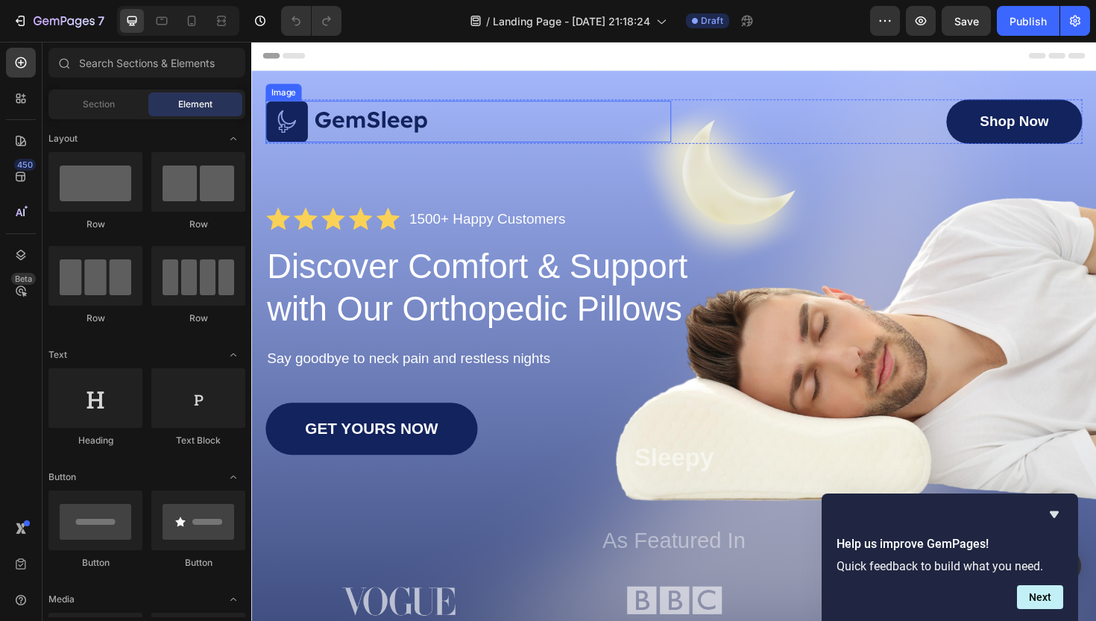
click at [684, 116] on div at bounding box center [481, 126] width 430 height 45
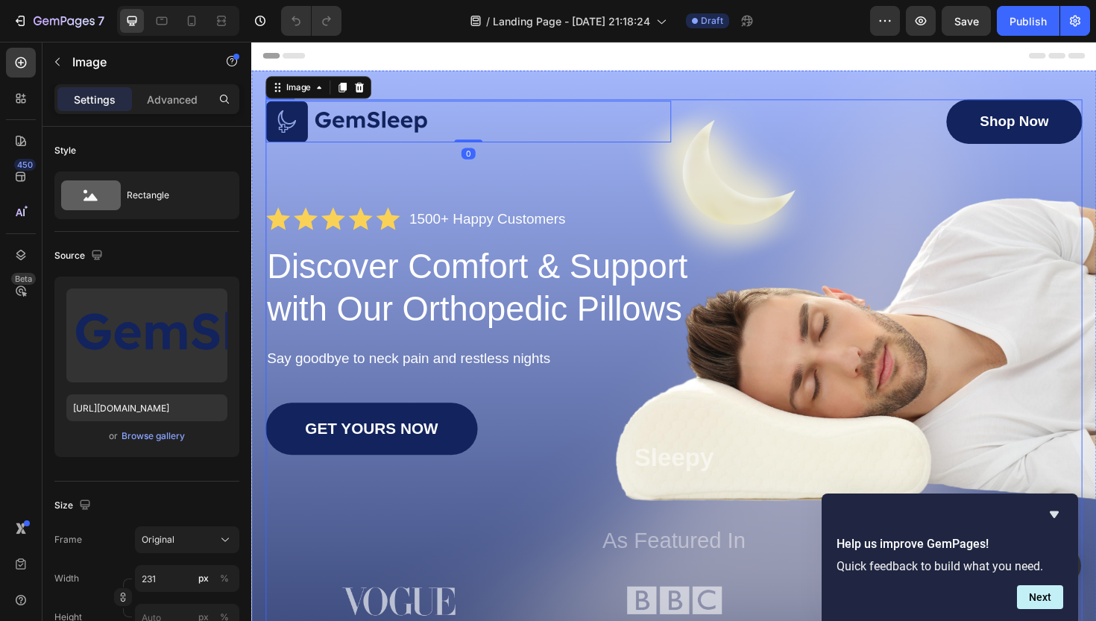
click at [659, 180] on div "Image 0 Shop Now Button Row Icon Icon Icon Icon Icon Icon List 1500+ Happy Cust…" at bounding box center [698, 379] width 865 height 553
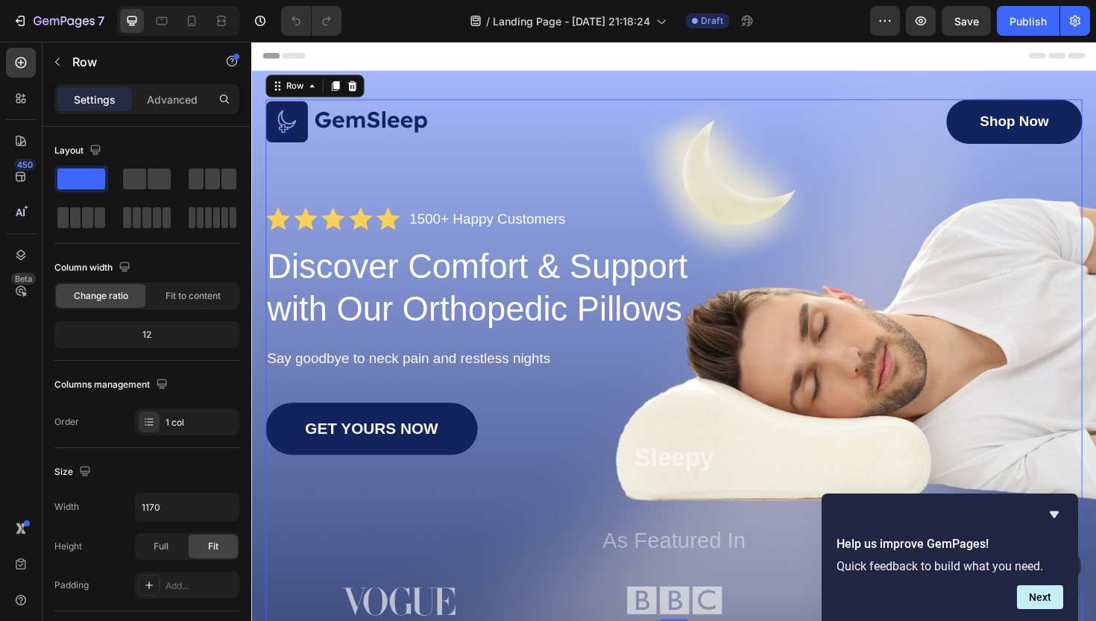
click at [1078, 403] on div "Image Shop Now Button Row Icon Icon Icon Icon Icon Icon List 1500+ Happy Custom…" at bounding box center [698, 379] width 865 height 553
click at [1096, 465] on div "Image Shop Now Button Row Icon Icon Icon Icon Icon Icon List 1500+ Happy Custom…" at bounding box center [698, 390] width 895 height 636
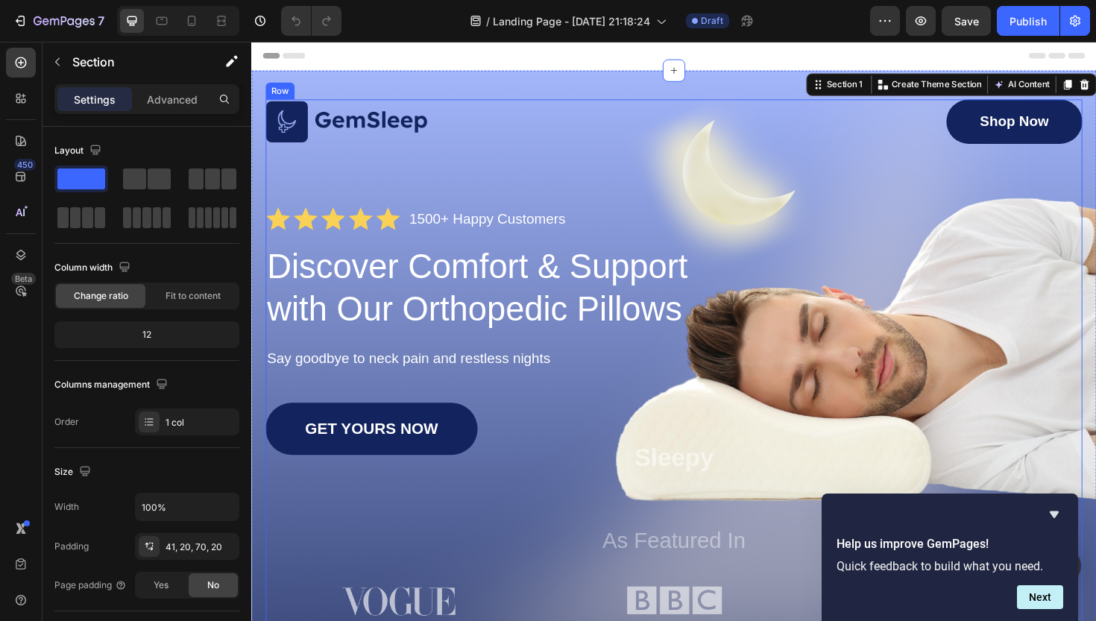
click at [568, 409] on div "Image Shop Now Button Row Icon Icon Icon Icon Icon Icon List 1500+ Happy Custom…" at bounding box center [698, 379] width 865 height 553
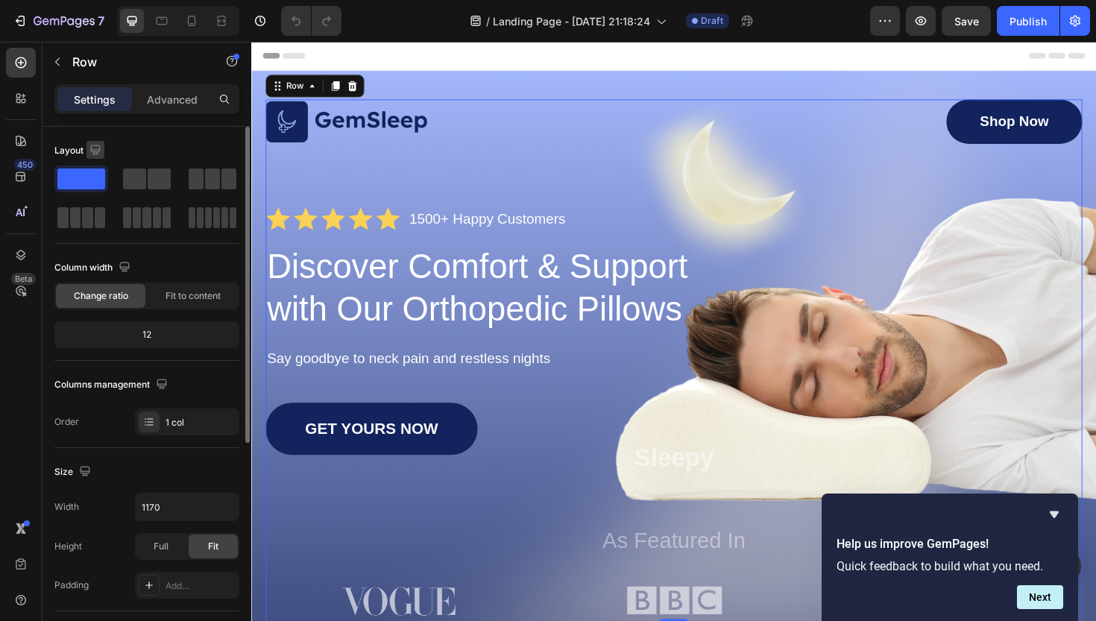
click at [94, 151] on icon "button" at bounding box center [95, 149] width 15 height 15
click at [257, 196] on div "Image Shop Now Button Row Icon Icon Icon Icon Icon Icon List 1500+ Happy Custom…" at bounding box center [698, 390] width 895 height 636
click at [283, 204] on div "Image Shop Now Button Row Icon Icon Icon Icon Icon Icon List 1500+ Happy Custom…" at bounding box center [698, 379] width 865 height 553
click at [526, 267] on h1 "Discover Comfort & Support with Our Orthopedic Pillows" at bounding box center [500, 303] width 468 height 92
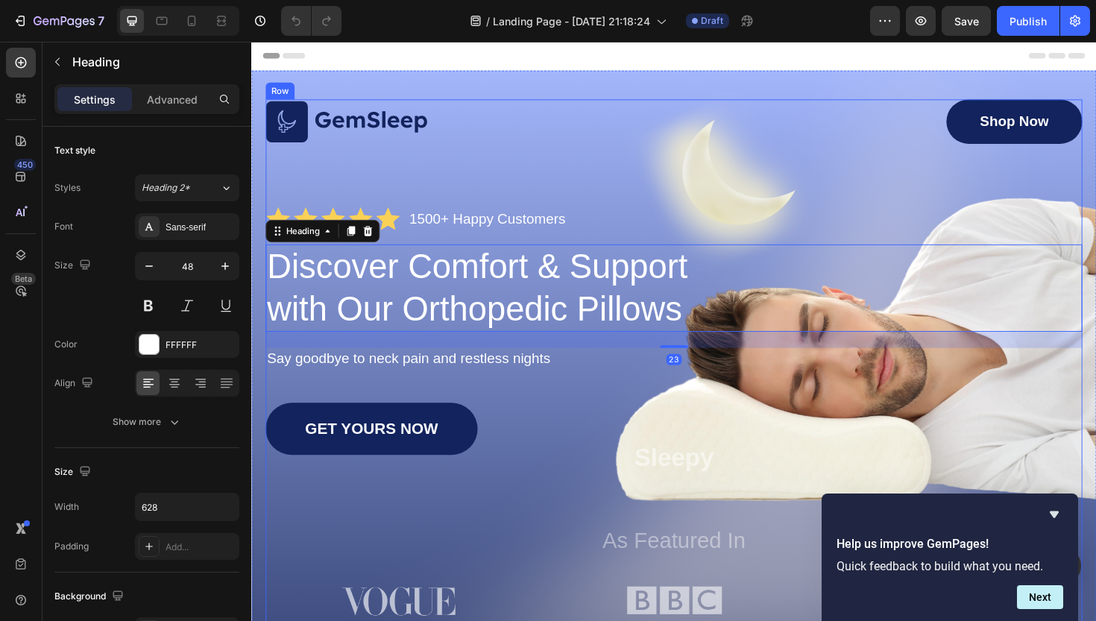
click at [509, 251] on div "Image Shop Now Button Row Icon Icon Icon Icon Icon Icon List 1500+ Happy Custom…" at bounding box center [698, 379] width 865 height 553
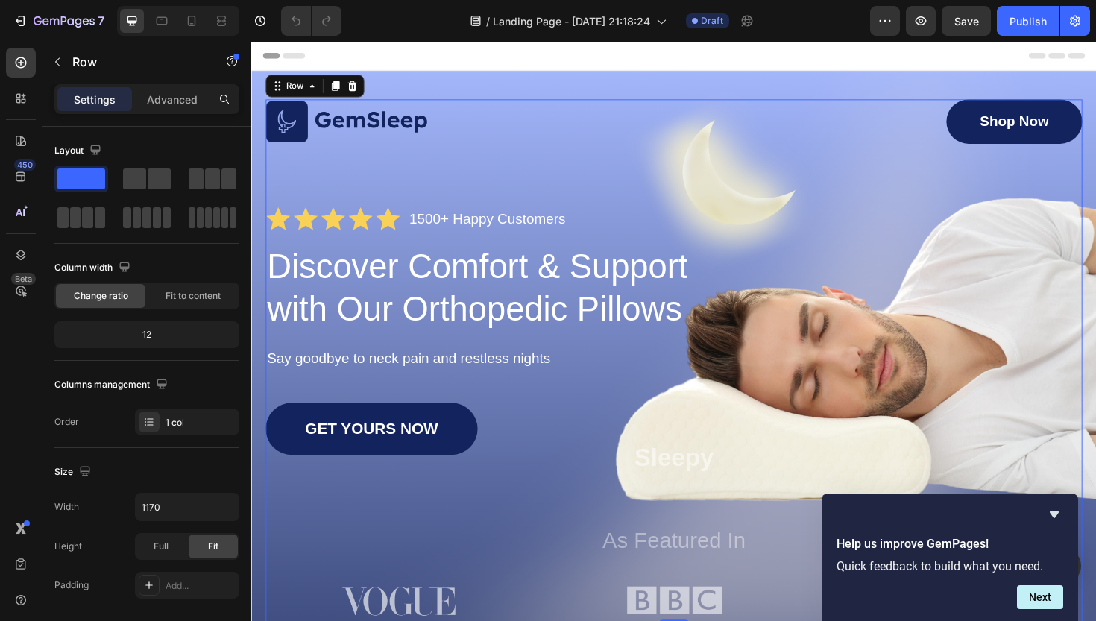
click at [516, 254] on div "Image Shop Now Button Row Icon Icon Icon Icon Icon Icon List 1500+ Happy Custom…" at bounding box center [698, 379] width 865 height 553
click at [747, 359] on div "Image Shop Now Button Row Icon Icon Icon Icon Icon Icon List 1500+ Happy Custom…" at bounding box center [698, 379] width 865 height 553
click at [744, 377] on p "Say goodbye to neck pain and restless nights" at bounding box center [699, 377] width 862 height 19
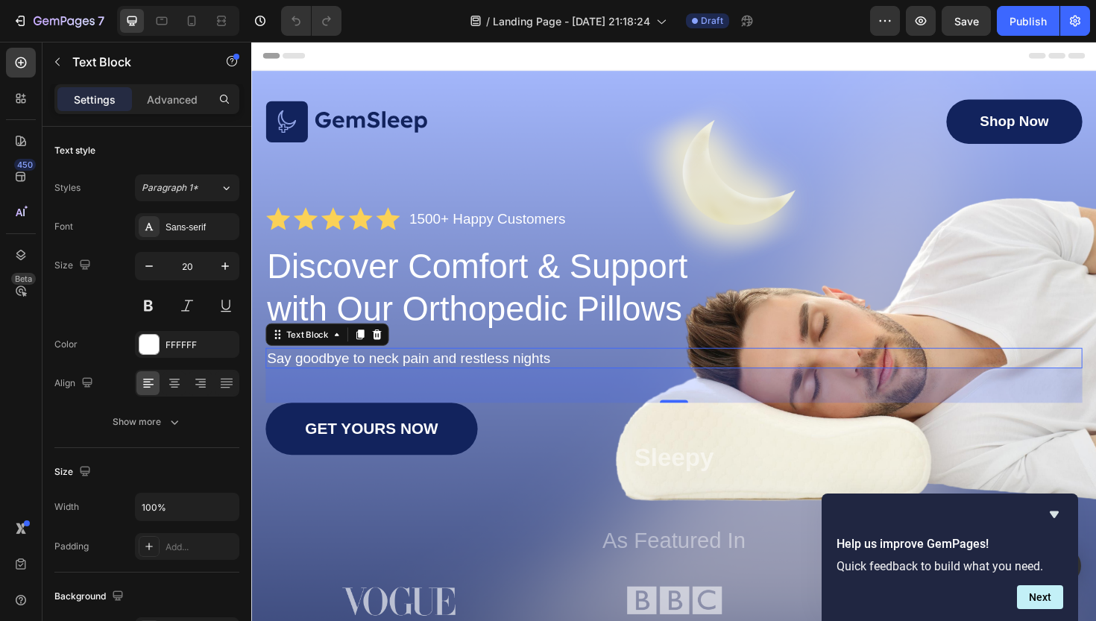
click at [565, 417] on div "49" at bounding box center [698, 406] width 865 height 37
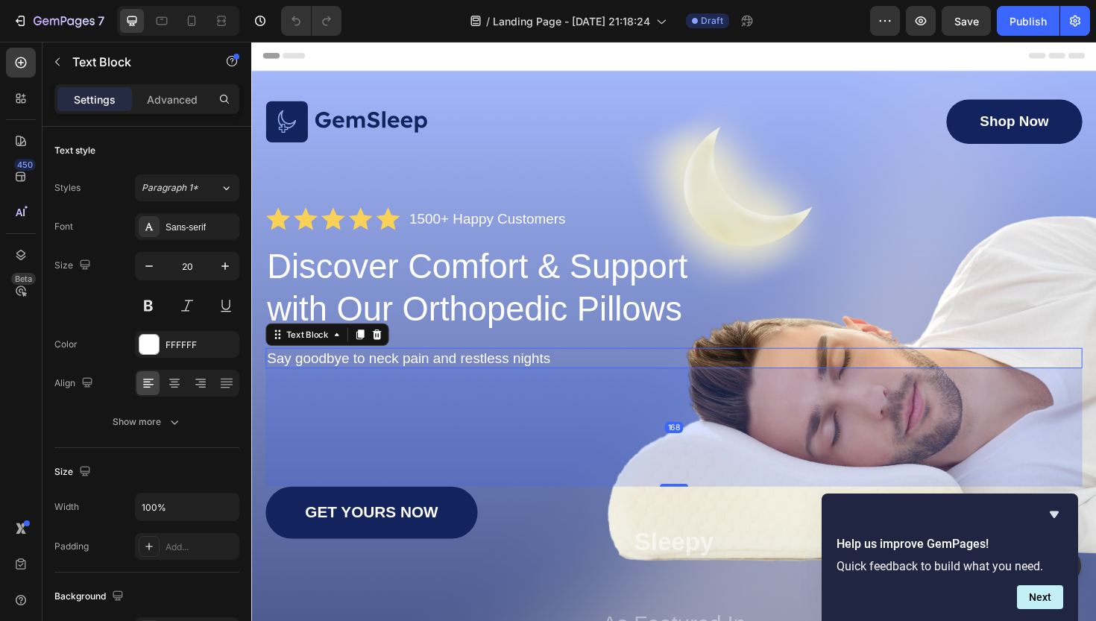
drag, startPoint x: 688, startPoint y: 424, endPoint x: 702, endPoint y: 513, distance: 89.8
click at [702, 513] on div "Image Shop Now Button Row Icon Icon Icon Icon Icon Icon List 1500+ Happy Custom…" at bounding box center [698, 424] width 865 height 642
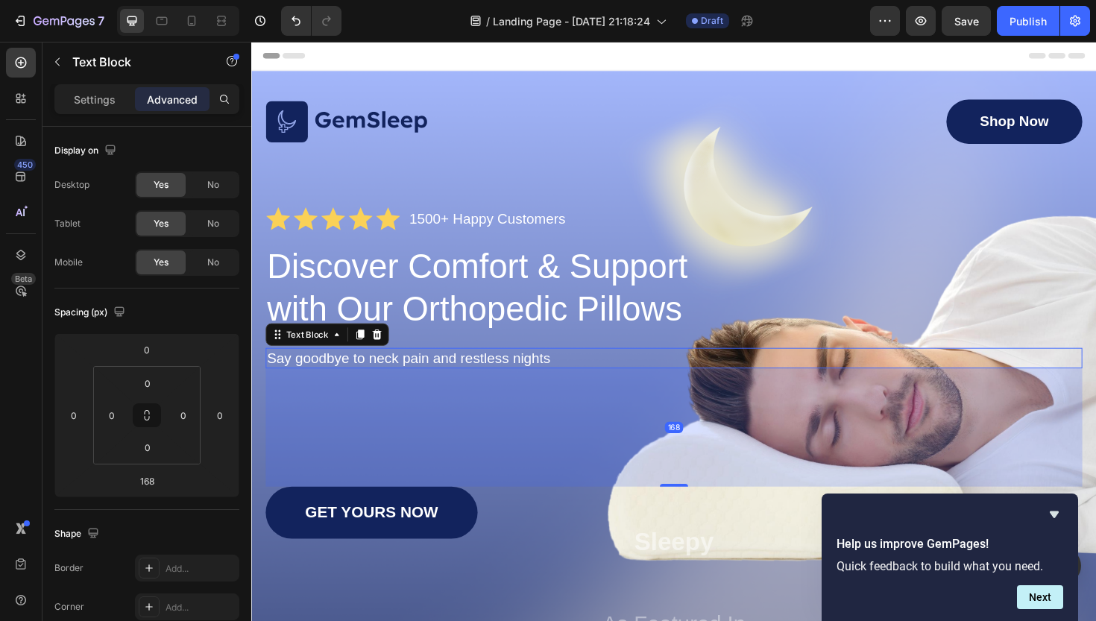
click at [667, 459] on div "168" at bounding box center [698, 450] width 865 height 125
click at [288, 22] on button "Undo/Redo" at bounding box center [296, 21] width 30 height 30
click at [300, 24] on icon "Undo/Redo" at bounding box center [296, 21] width 9 height 10
click at [600, 541] on div "GET YOURS NOW Button" at bounding box center [698, 540] width 865 height 55
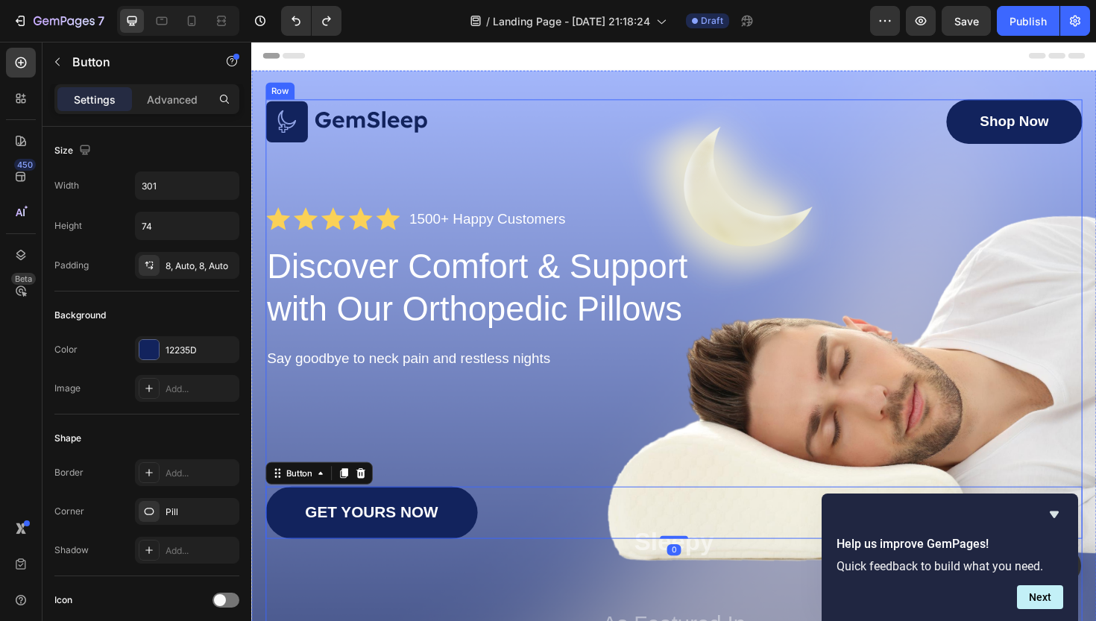
click at [606, 591] on div "Image Shop Now Button Row Icon Icon Icon Icon Icon Icon List 1500+ Happy Custom…" at bounding box center [698, 424] width 865 height 642
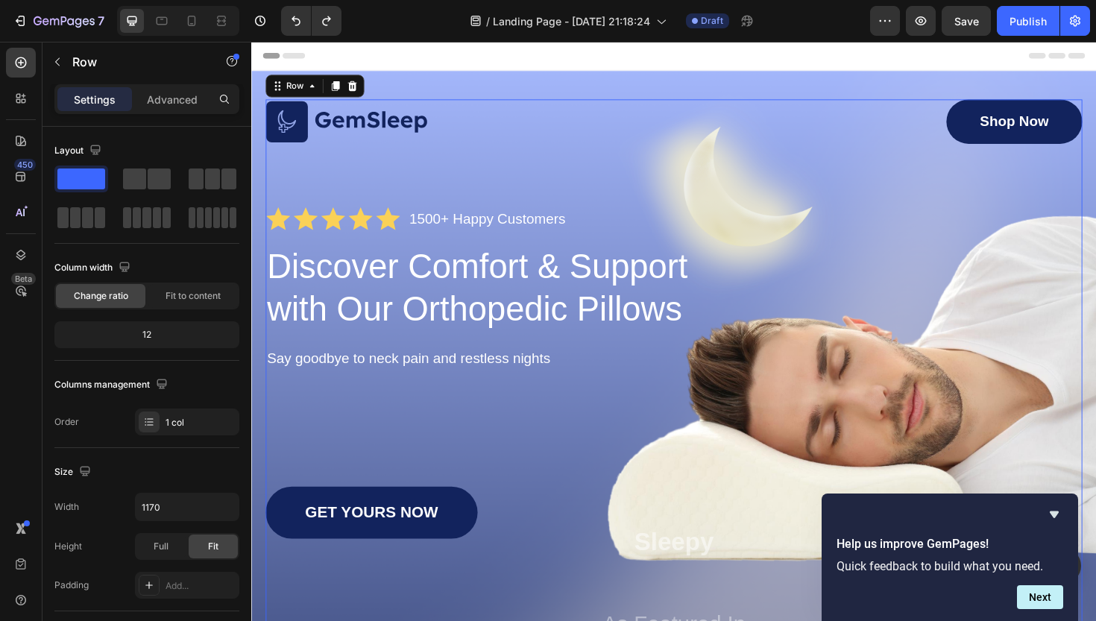
click at [606, 591] on div "Image Shop Now Button Row Icon Icon Icon Icon Icon Icon List 1500+ Happy Custom…" at bounding box center [698, 424] width 865 height 642
click at [397, 95] on div "Image Shop Now Button Row Icon Icon Icon Icon Icon Icon List 1500+ Happy Custom…" at bounding box center [698, 434] width 895 height 725
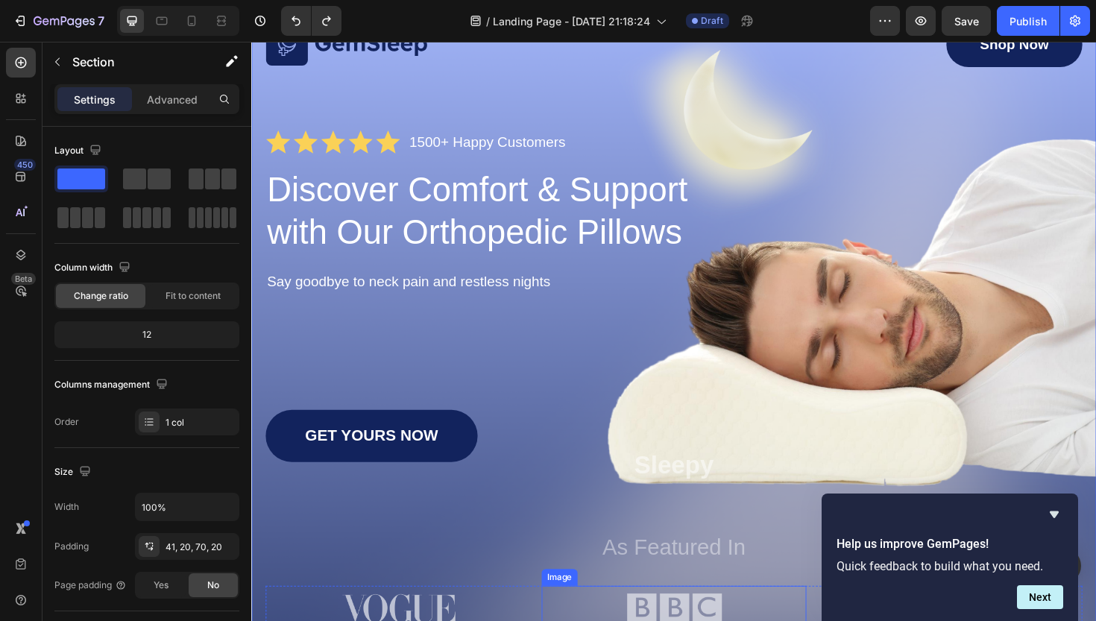
scroll to position [53, 0]
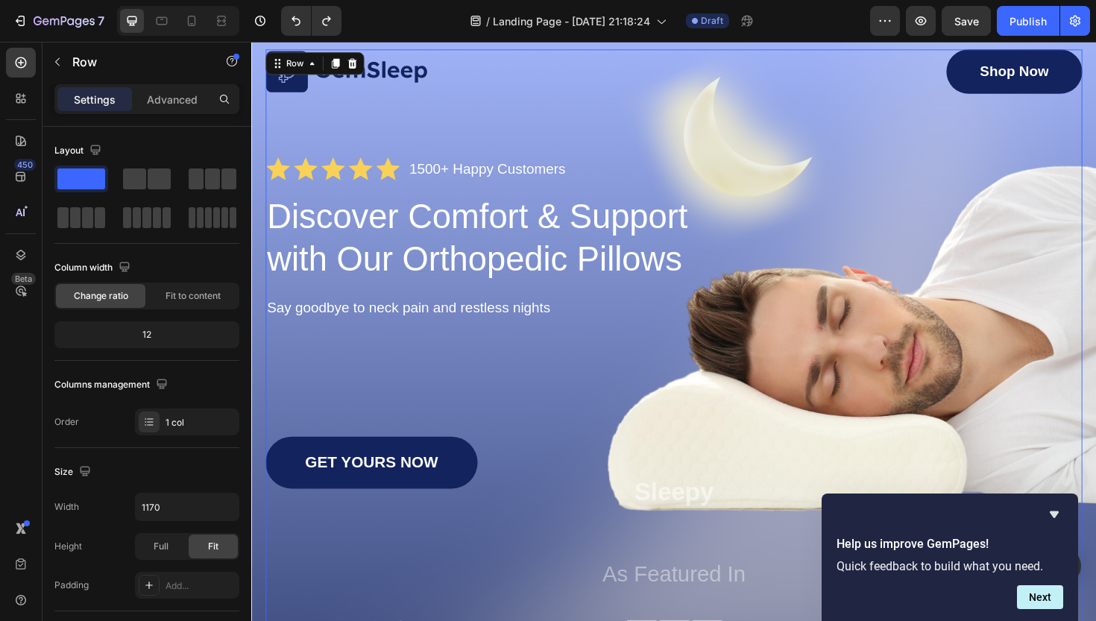
click at [674, 375] on div "Image Shop Now Button Row Icon Icon Icon Icon Icon Icon List 1500+ Happy Custom…" at bounding box center [698, 371] width 865 height 642
click at [634, 125] on div "Image Shop Now Button Row Icon Icon Icon Icon Icon Icon List 1500+ Happy Custom…" at bounding box center [698, 371] width 865 height 642
click at [560, 457] on div "Image Shop Now Button Row Icon Icon Icon Icon Icon Icon List 1500+ Happy Custom…" at bounding box center [698, 371] width 865 height 642
click at [608, 403] on div "Image Shop Now Button Row Icon Icon Icon Icon Icon Icon List 1500+ Happy Custom…" at bounding box center [698, 371] width 865 height 642
click at [744, 343] on div "Image Shop Now Button Row Icon Icon Icon Icon Icon Icon List 1500+ Happy Custom…" at bounding box center [698, 371] width 865 height 642
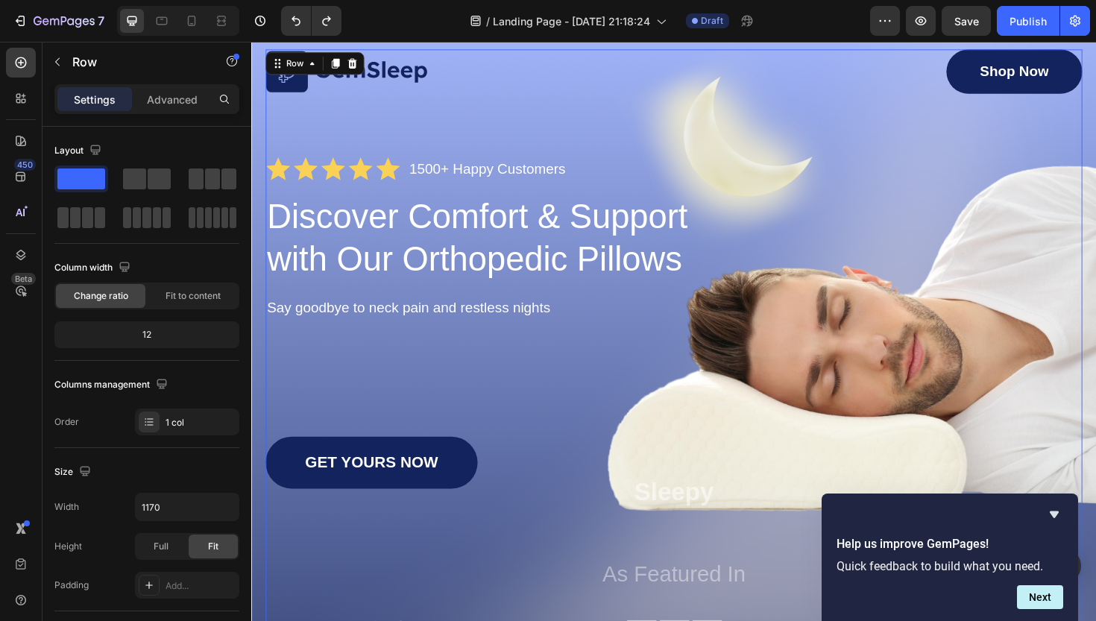
click at [771, 416] on div "Image Shop Now Button Row Icon Icon Icon Icon Icon Icon List 1500+ Happy Custom…" at bounding box center [698, 371] width 865 height 642
click at [641, 418] on div "Image Shop Now Button Row Icon Icon Icon Icon Icon Icon List 1500+ Happy Custom…" at bounding box center [698, 371] width 865 height 642
click at [290, 18] on icon "Undo/Redo" at bounding box center [296, 20] width 15 height 15
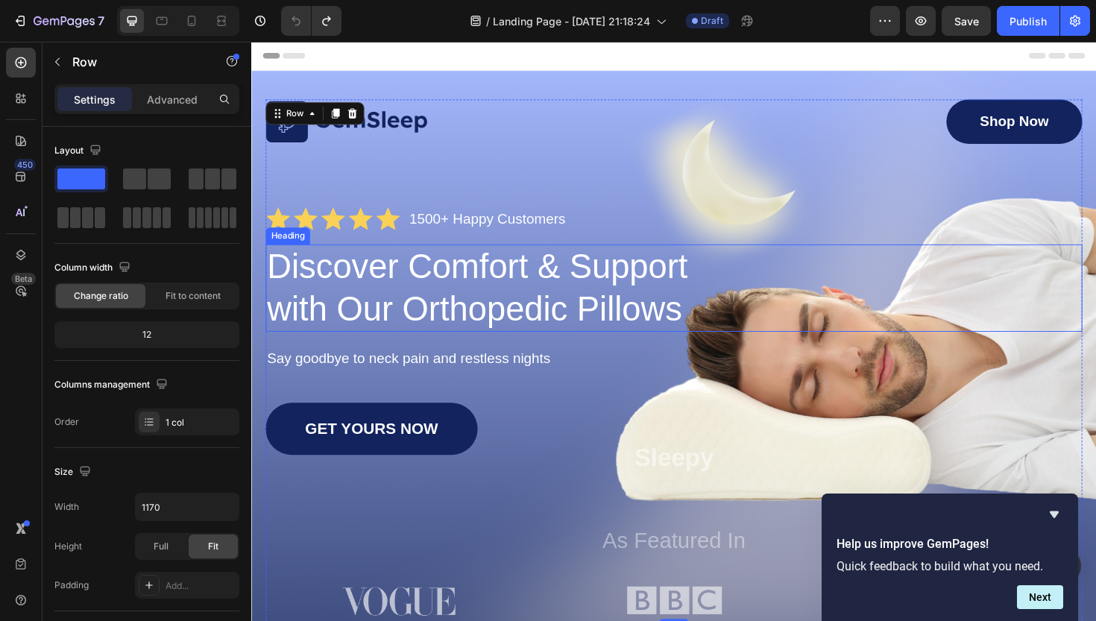
scroll to position [0, 0]
click at [469, 409] on div "Image Shop Now Button Row Icon Icon Icon Icon Icon Icon List 1500+ Happy Custom…" at bounding box center [698, 379] width 865 height 553
click at [419, 473] on p "Sleepy" at bounding box center [699, 482] width 862 height 33
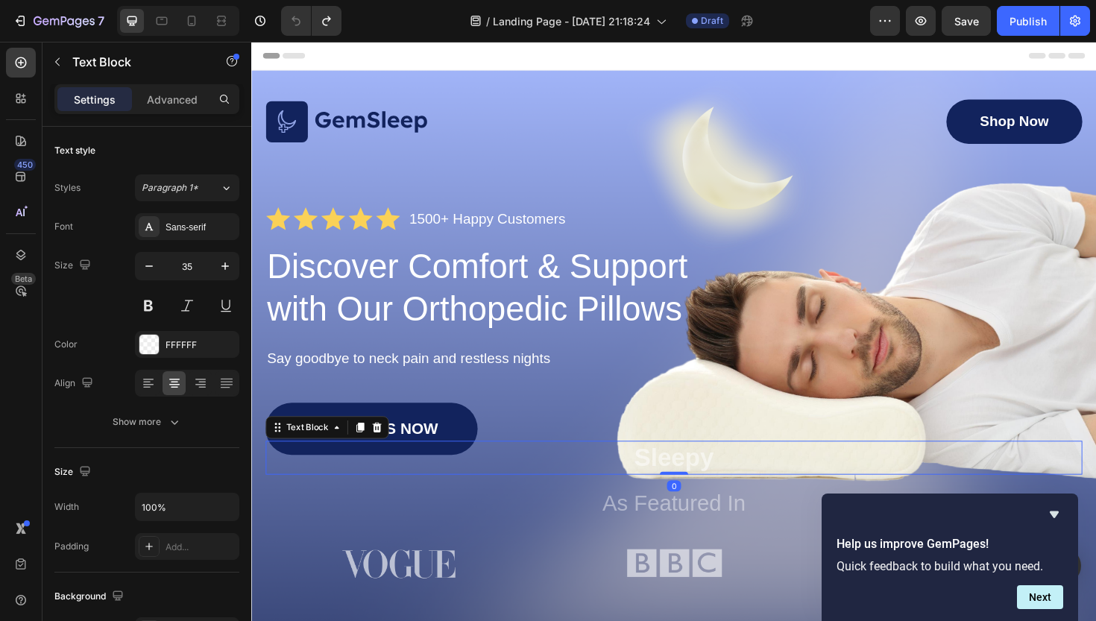
drag, startPoint x: 697, startPoint y: 537, endPoint x: 697, endPoint y: 465, distance: 71.6
click at [697, 465] on div "Sleepy Text Block 0" at bounding box center [698, 483] width 865 height 36
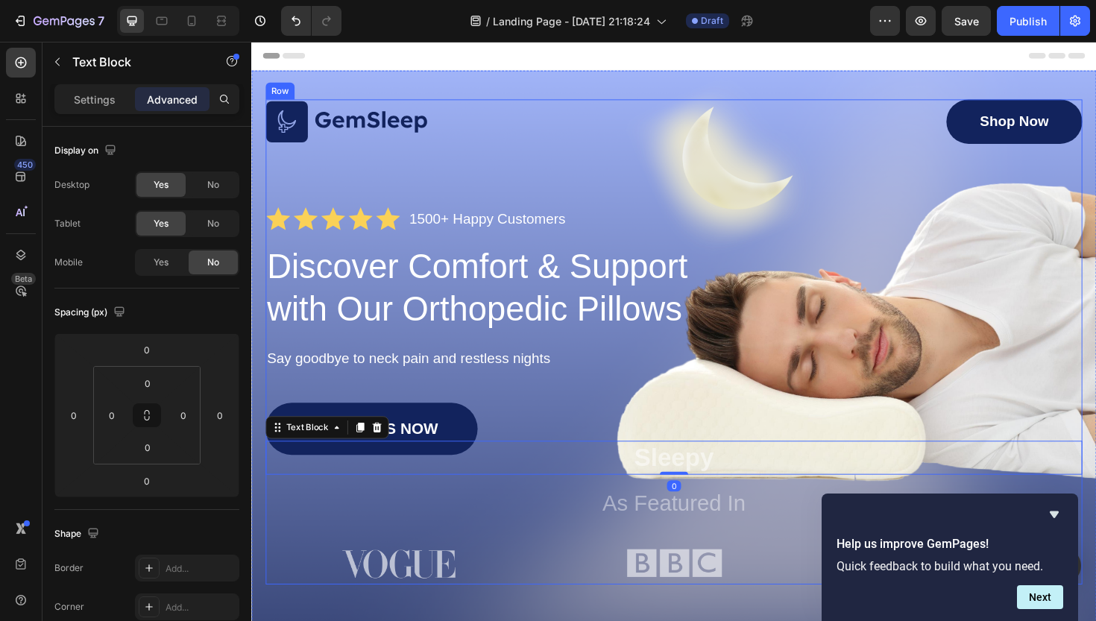
click at [702, 409] on div "Image Shop Now Button Row Icon Icon Icon Icon Icon Icon List 1500+ Happy Custom…" at bounding box center [698, 360] width 865 height 514
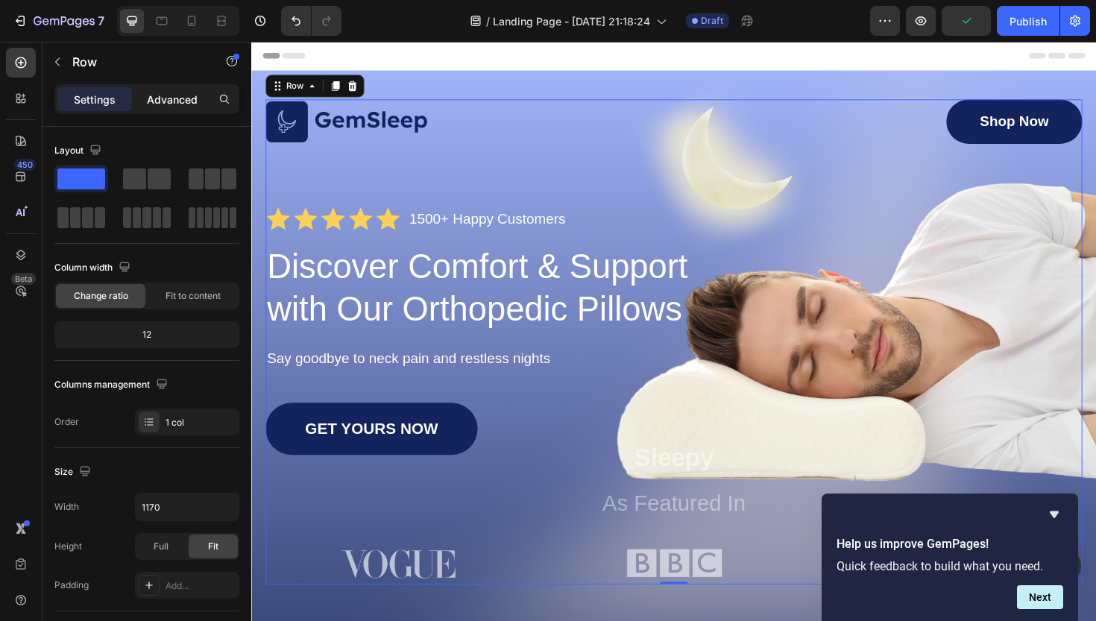
click at [180, 108] on div "Advanced" at bounding box center [172, 99] width 75 height 24
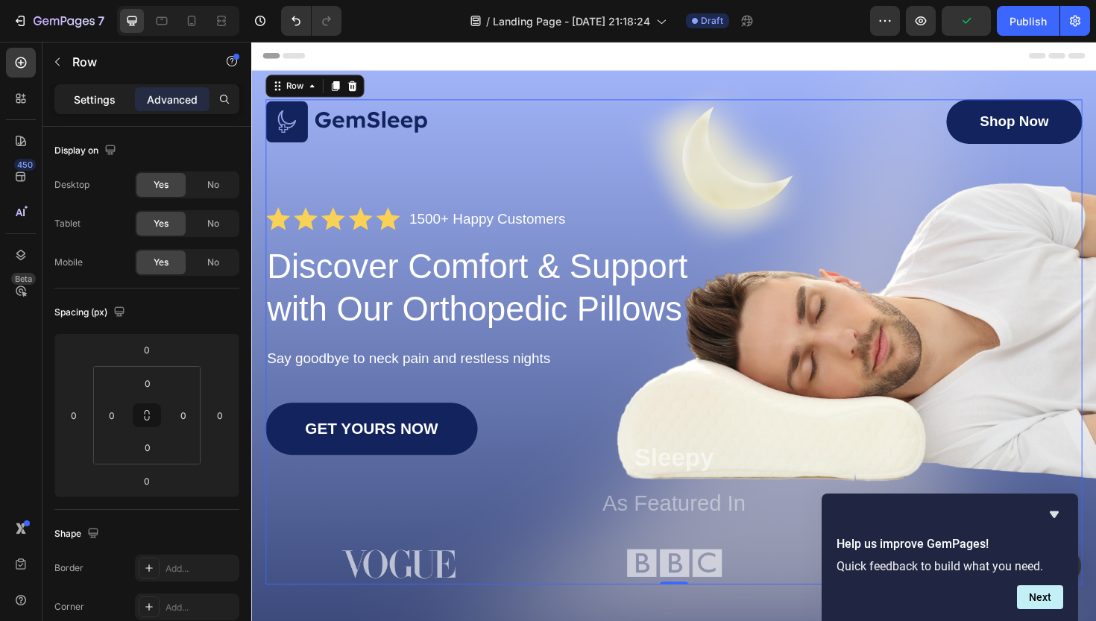
click at [68, 104] on div "Settings" at bounding box center [94, 99] width 75 height 24
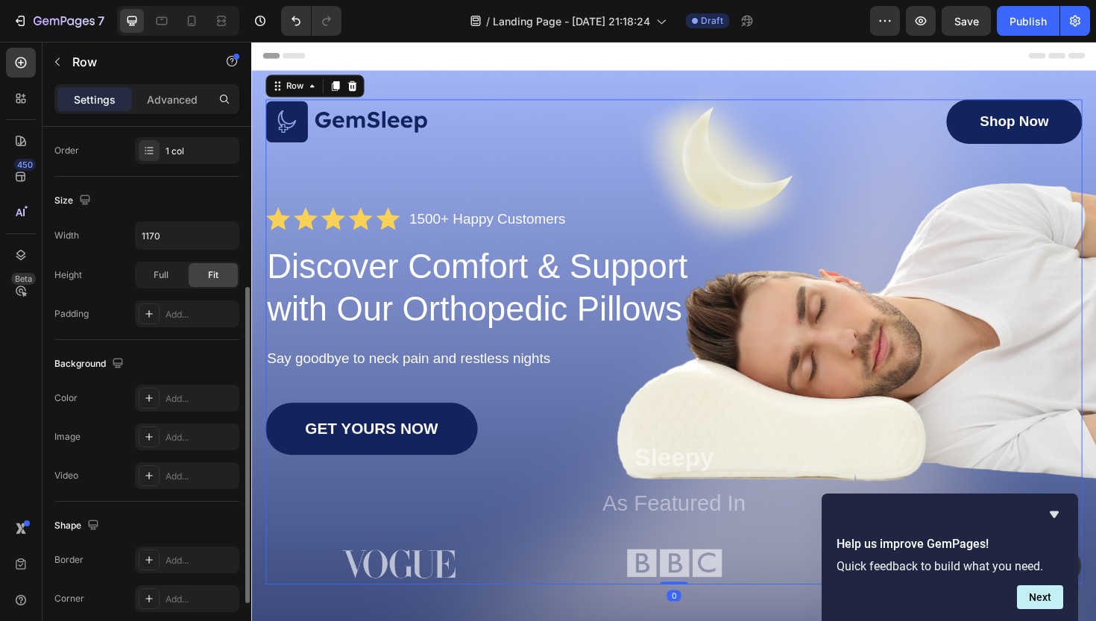
scroll to position [373, 0]
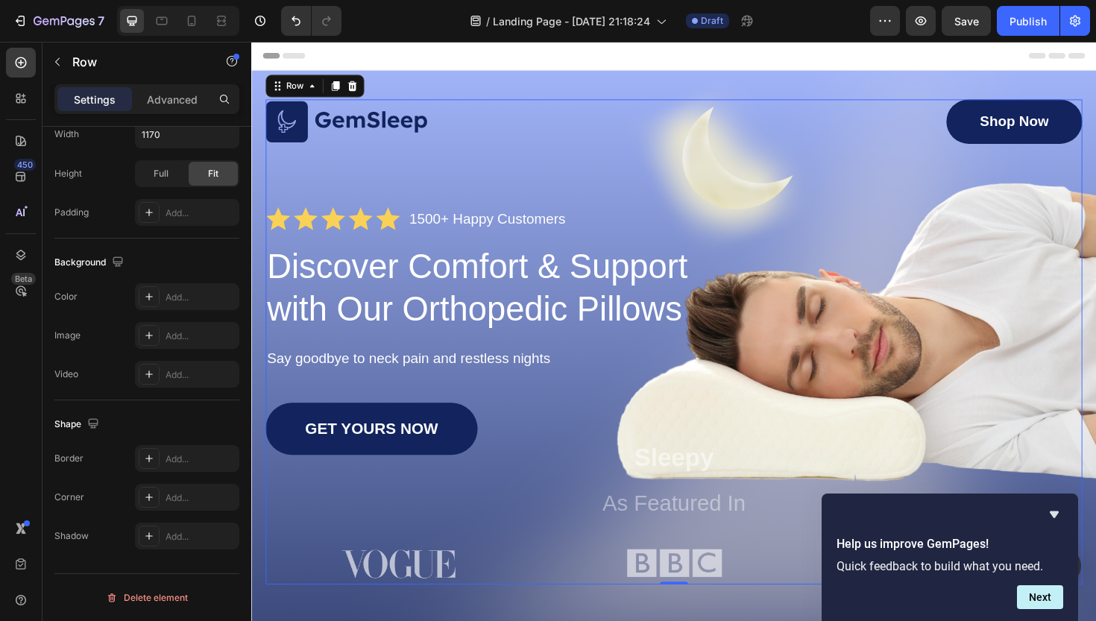
click at [381, 210] on div "Image Shop Now Button Row Icon Icon Icon Icon Icon Icon List 1500+ Happy Custom…" at bounding box center [698, 360] width 865 height 514
click at [1096, 127] on div "Image Shop Now Button Row Icon Icon Icon Icon Icon Icon List 1500+ Happy Custom…" at bounding box center [698, 370] width 895 height 597
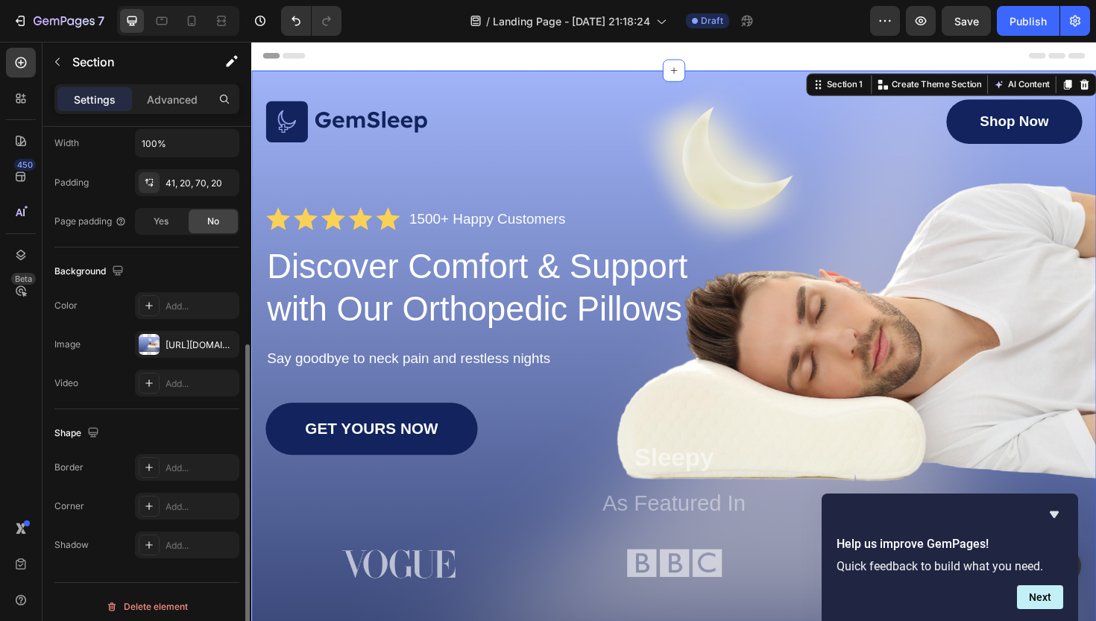
scroll to position [365, 0]
click at [177, 346] on div "[URL][DOMAIN_NAME]" at bounding box center [187, 343] width 43 height 13
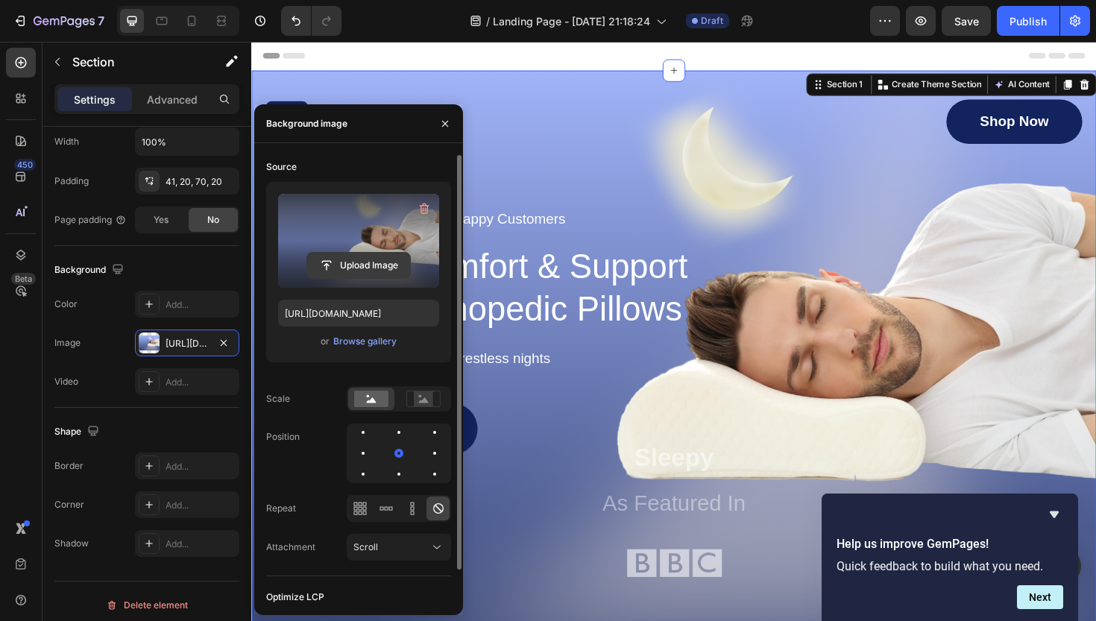
click at [356, 271] on input "file" at bounding box center [358, 265] width 103 height 25
click at [351, 265] on input "file" at bounding box center [358, 265] width 103 height 25
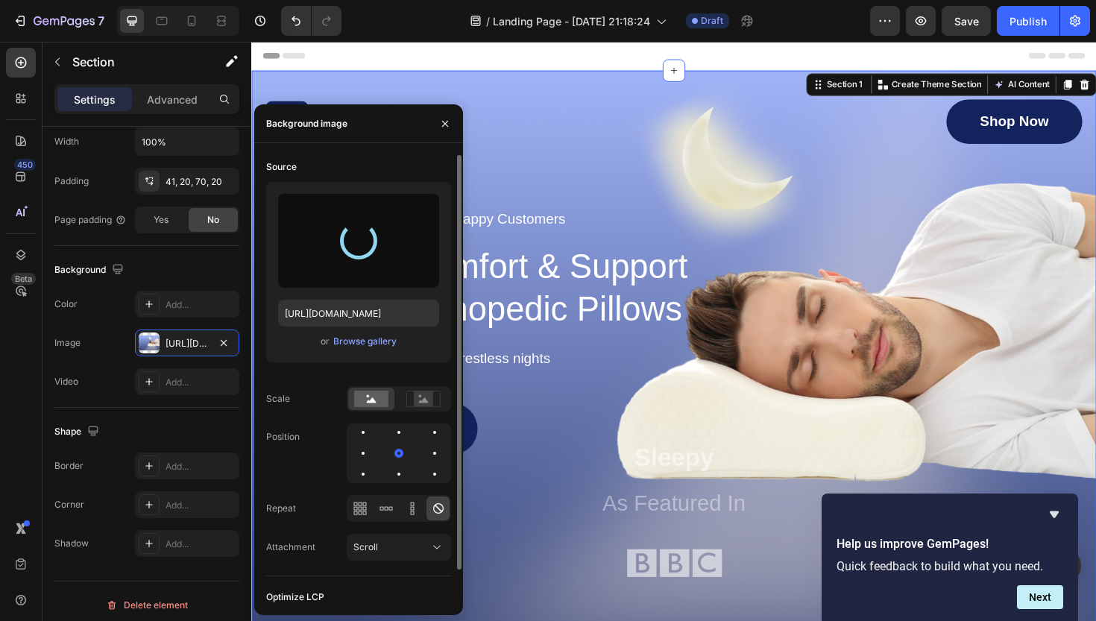
type input "[URL][DOMAIN_NAME]"
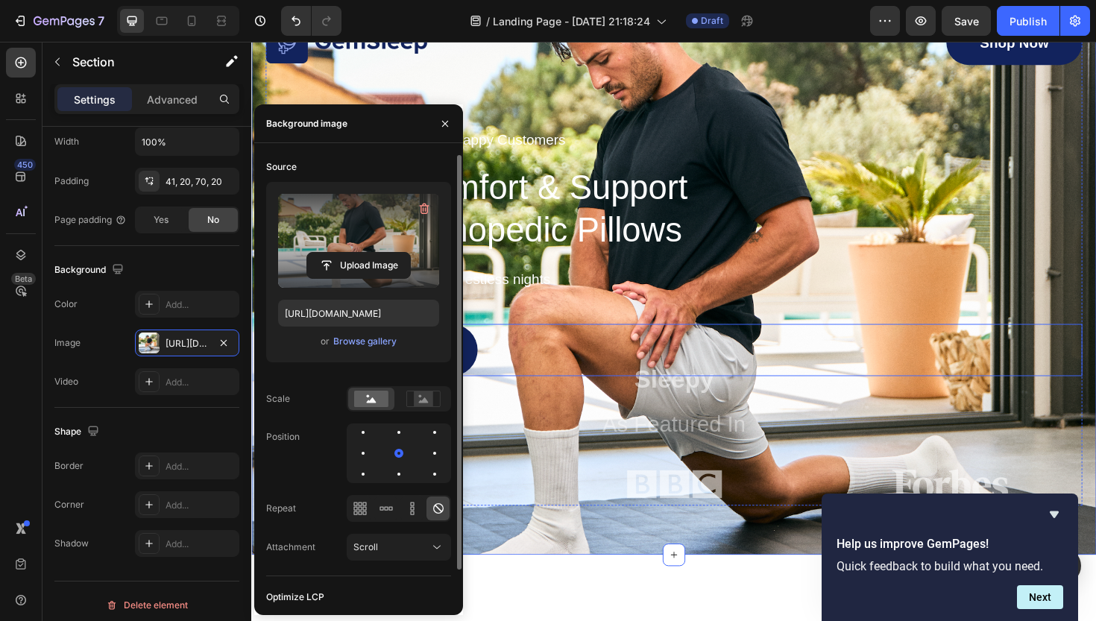
scroll to position [81, 0]
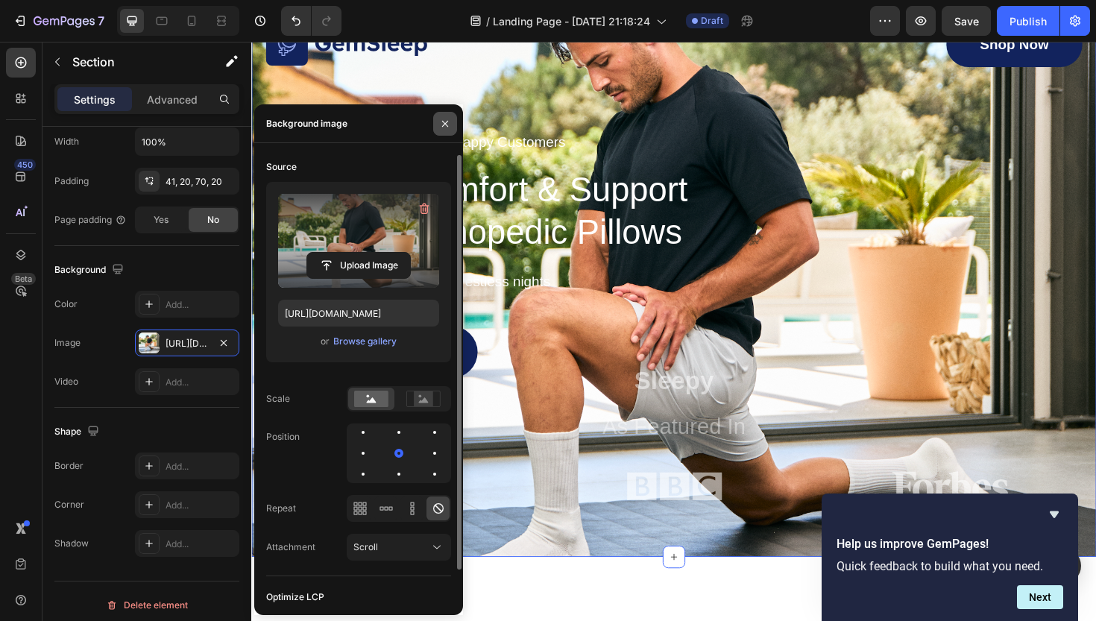
click at [442, 124] on icon "button" at bounding box center [445, 124] width 12 height 12
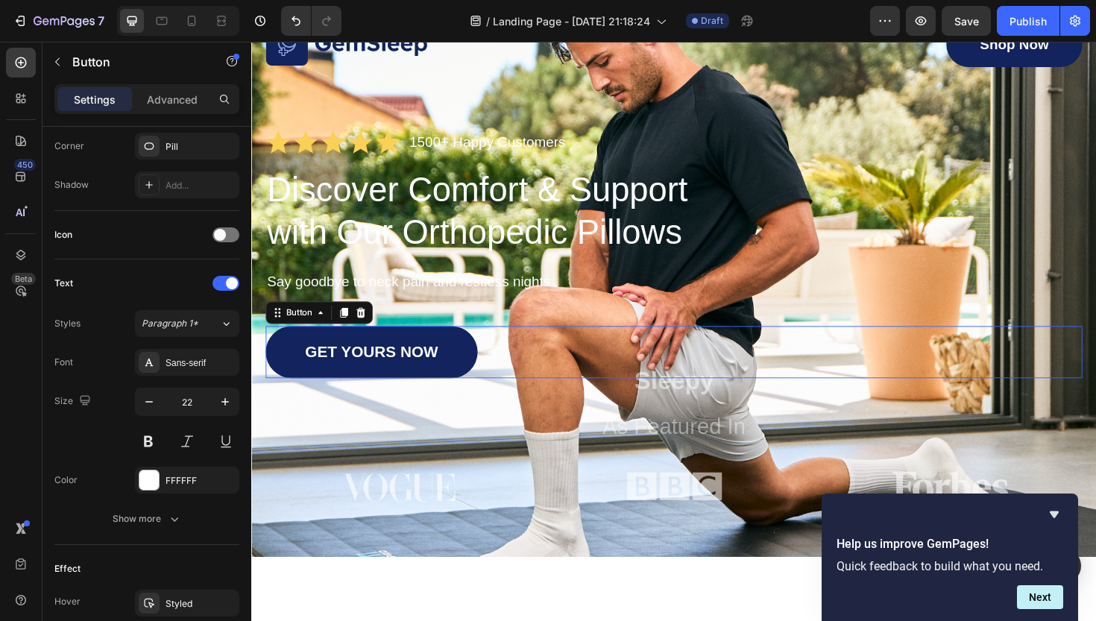
click at [465, 370] on link "GET YOURS NOW" at bounding box center [378, 370] width 224 height 55
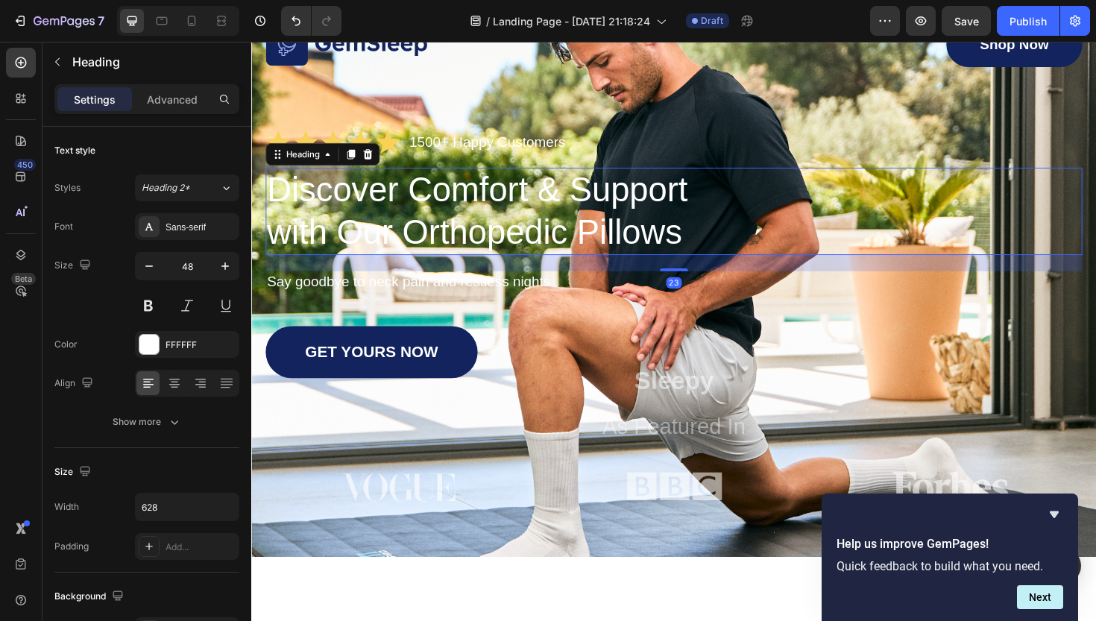
click at [562, 220] on h1 "Discover Comfort & Support with Our Orthopedic Pillows" at bounding box center [500, 221] width 468 height 92
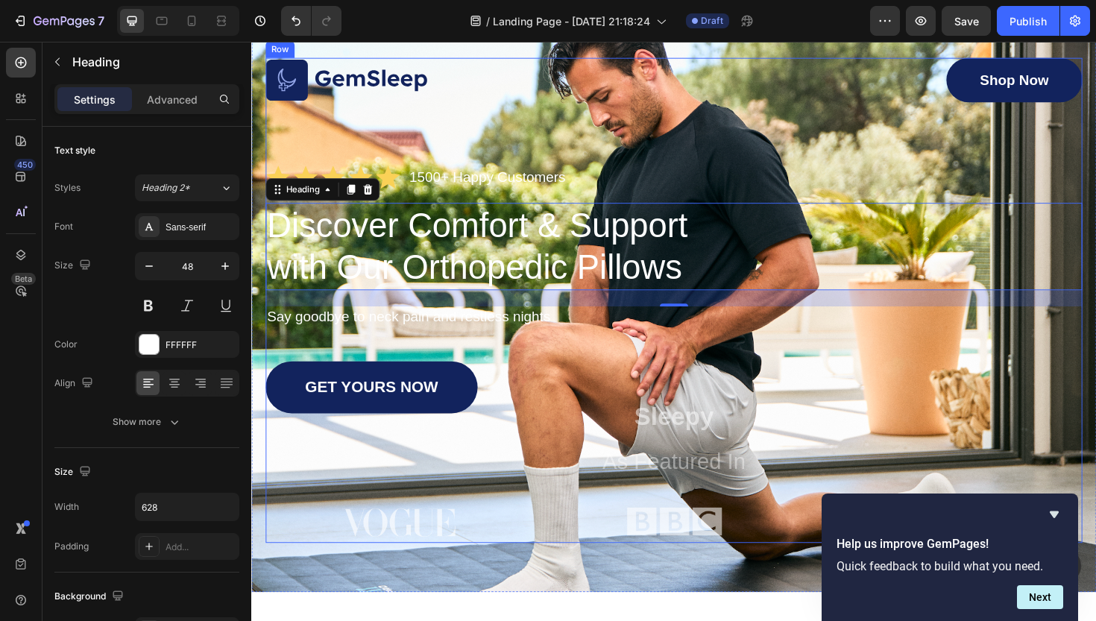
scroll to position [45, 0]
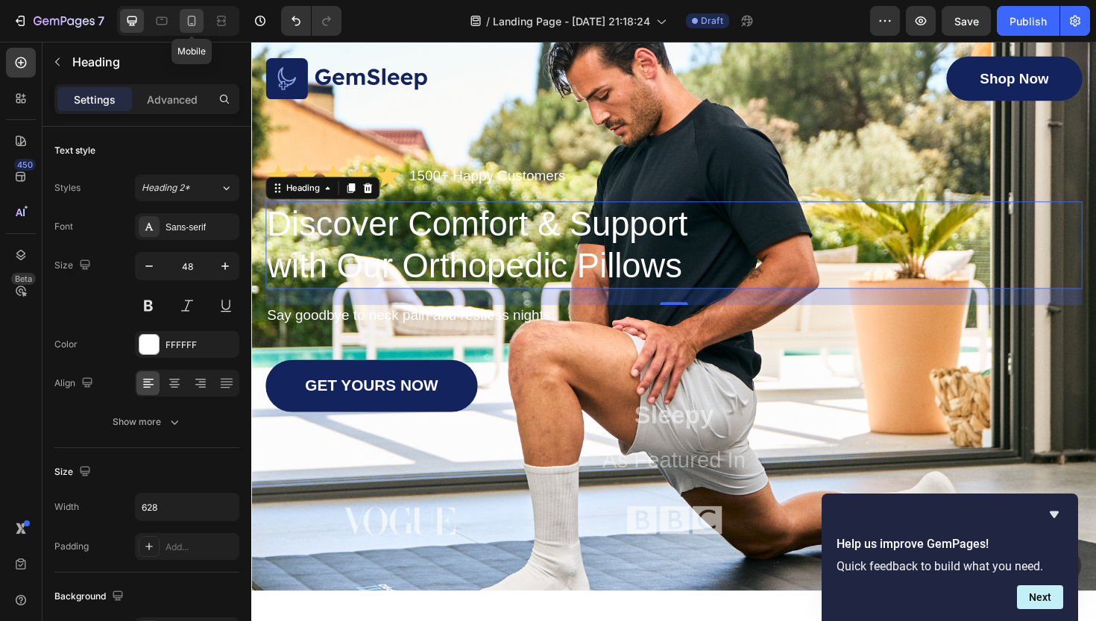
click at [195, 19] on icon at bounding box center [192, 21] width 8 height 10
type input "33"
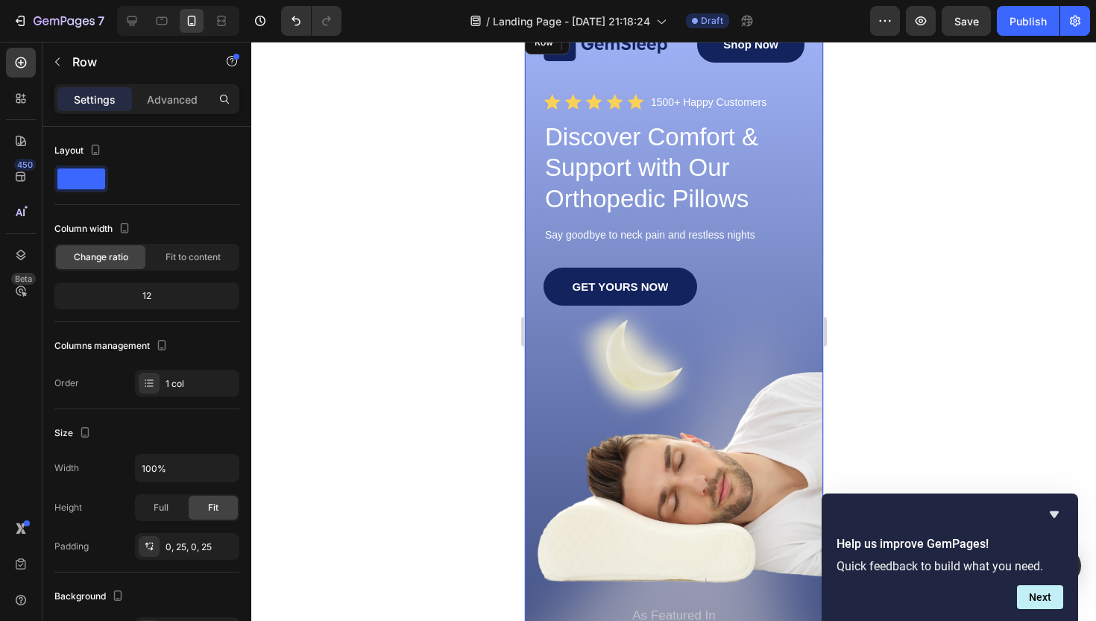
click at [814, 142] on div "Image Shop Now Button Row Icon Icon Icon Icon Icon Icon List 1500+ Happy Custom…" at bounding box center [673, 345] width 298 height 635
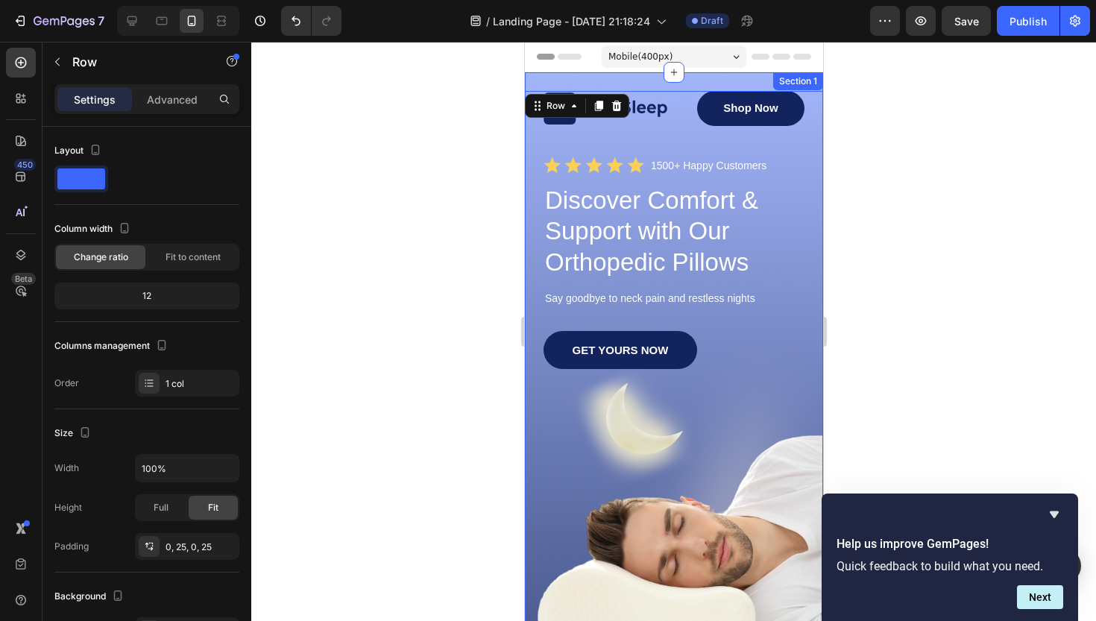
click at [629, 78] on div "Image Shop Now Button Row Icon Icon Icon Icon Icon Icon List 1500+ Happy Custom…" at bounding box center [673, 416] width 298 height 689
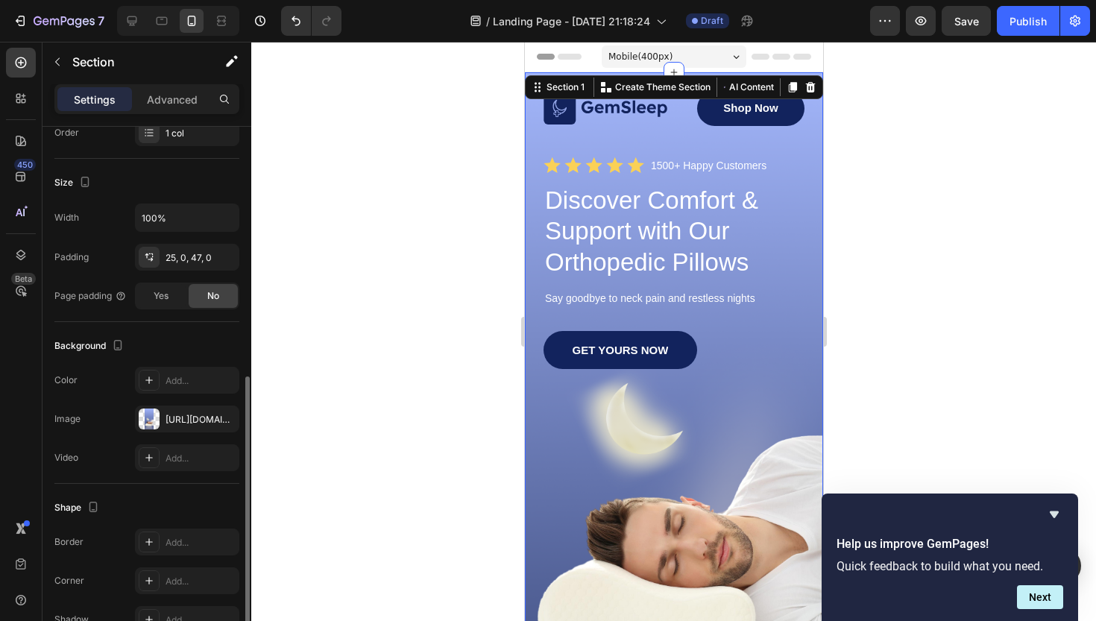
scroll to position [334, 0]
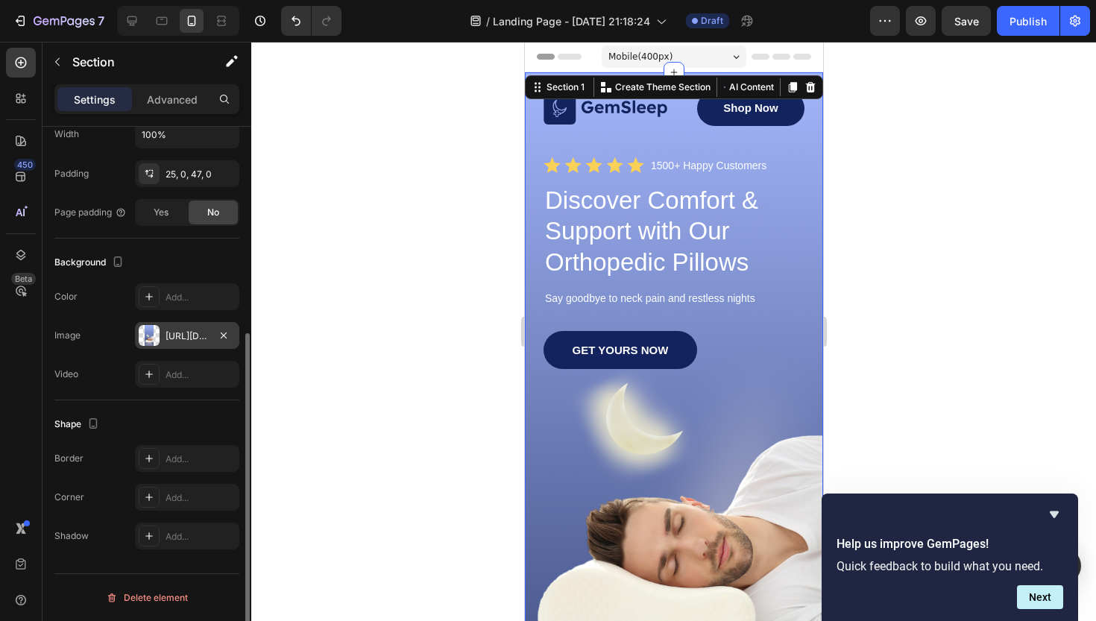
click at [190, 337] on div "[URL][DOMAIN_NAME]" at bounding box center [187, 336] width 43 height 13
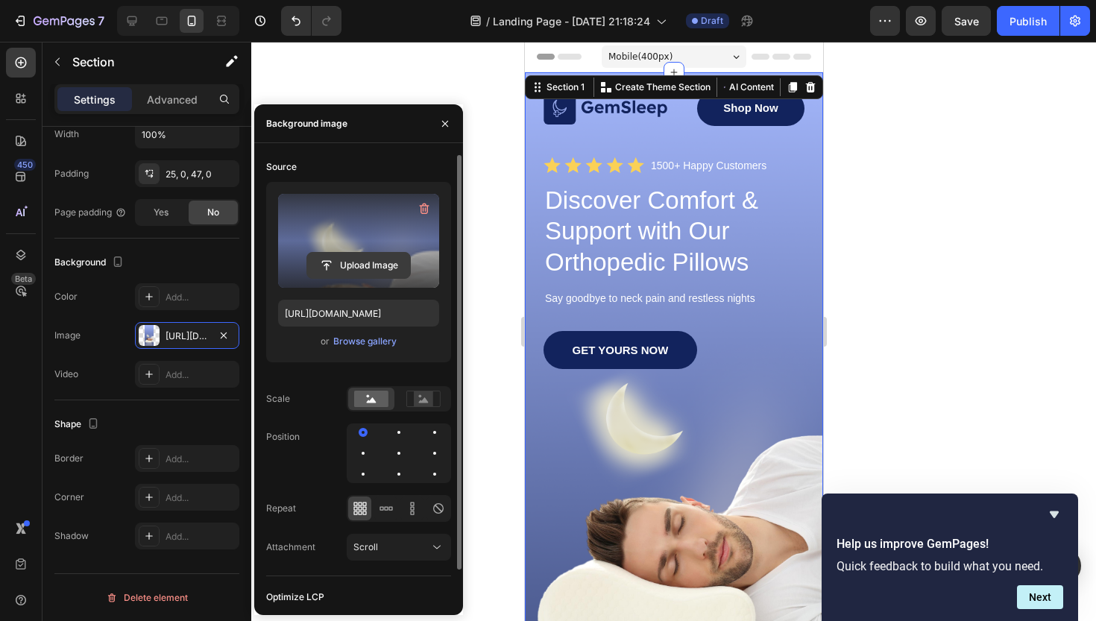
click at [352, 263] on input "file" at bounding box center [358, 265] width 103 height 25
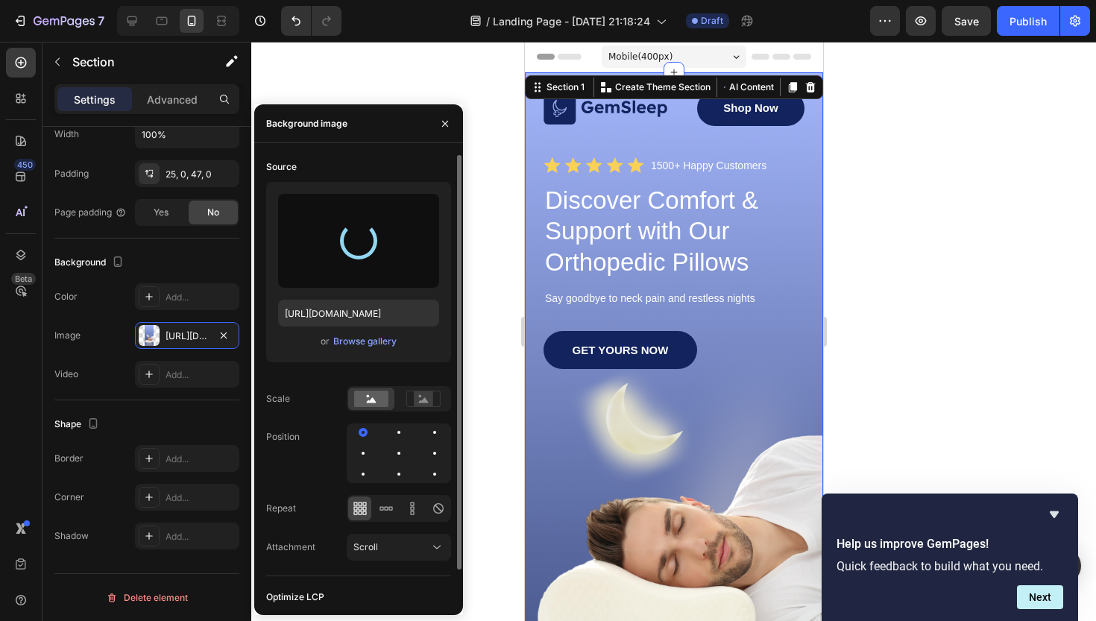
type input "[URL][DOMAIN_NAME]"
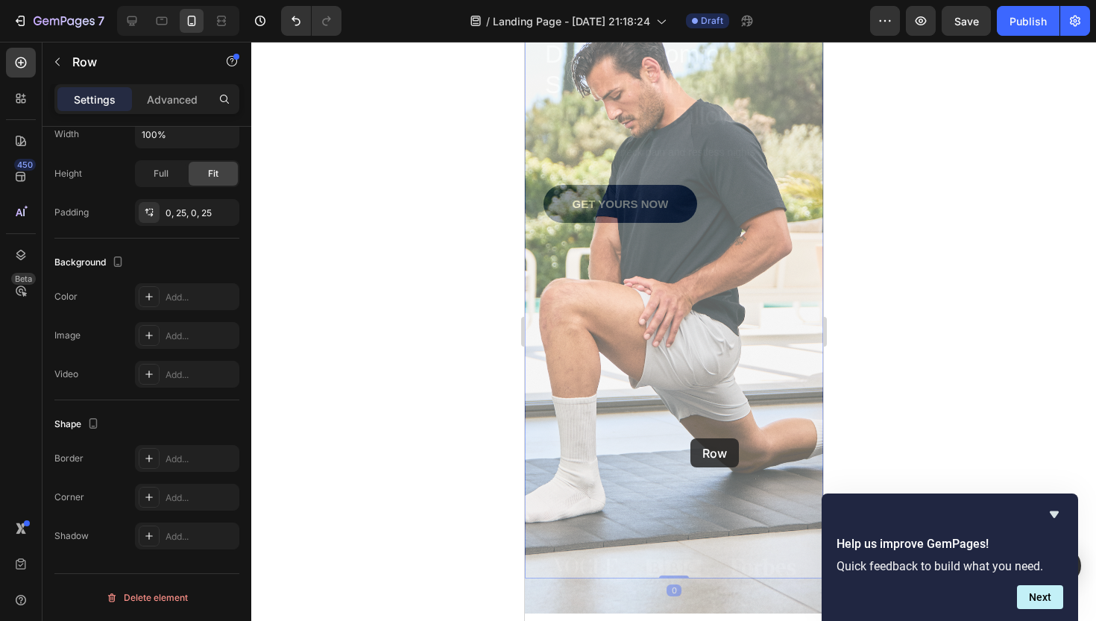
scroll to position [0, 0]
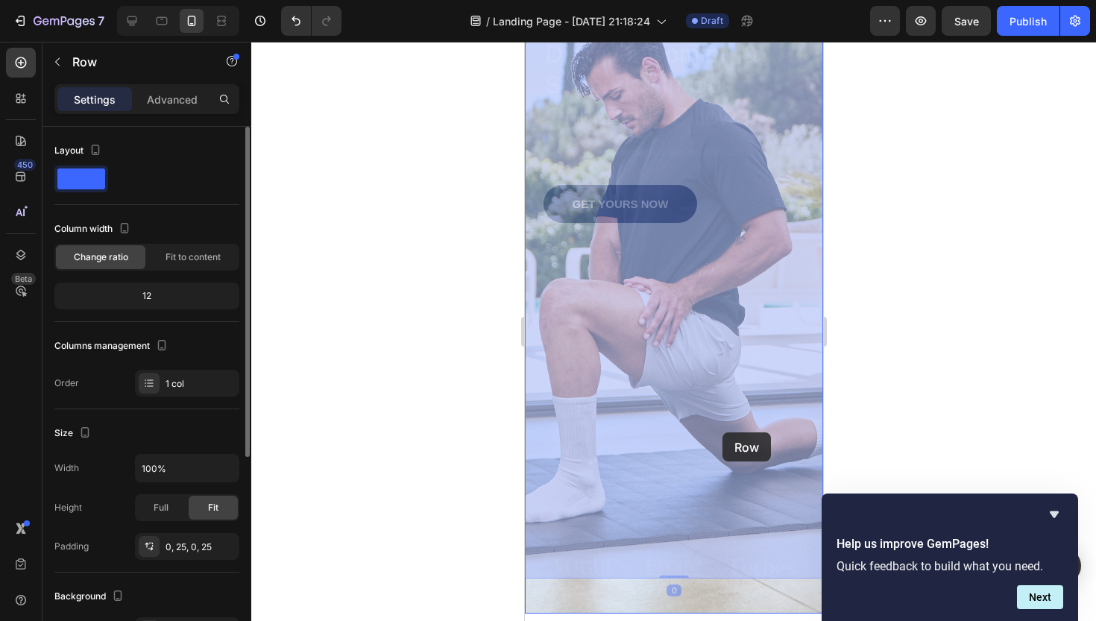
drag, startPoint x: 636, startPoint y: 439, endPoint x: 661, endPoint y: 431, distance: 26.4
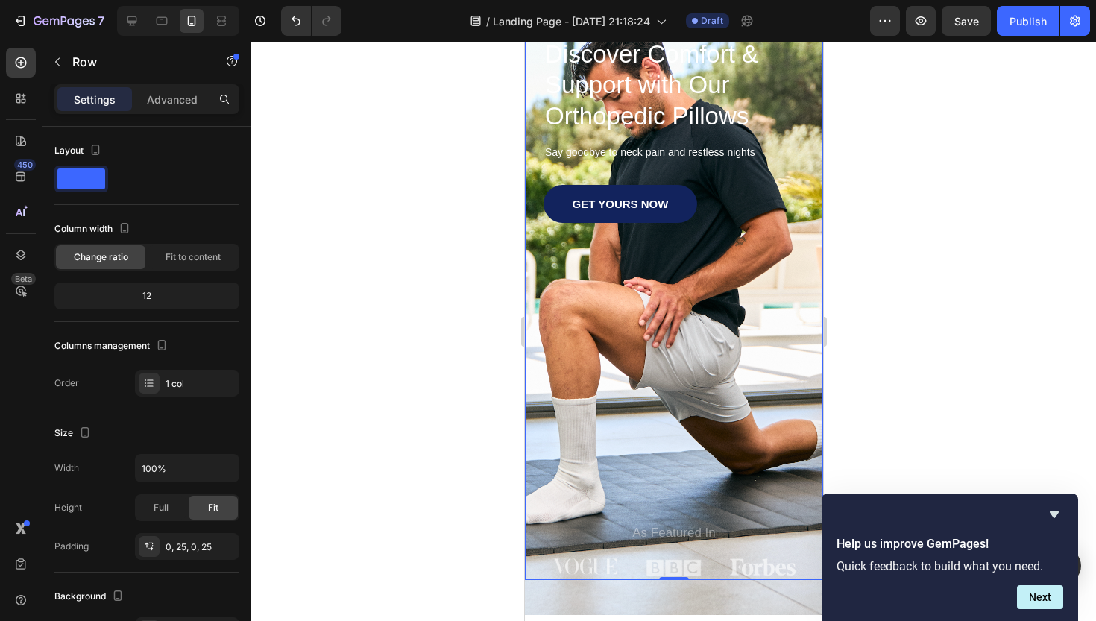
click at [944, 341] on div at bounding box center [673, 331] width 845 height 579
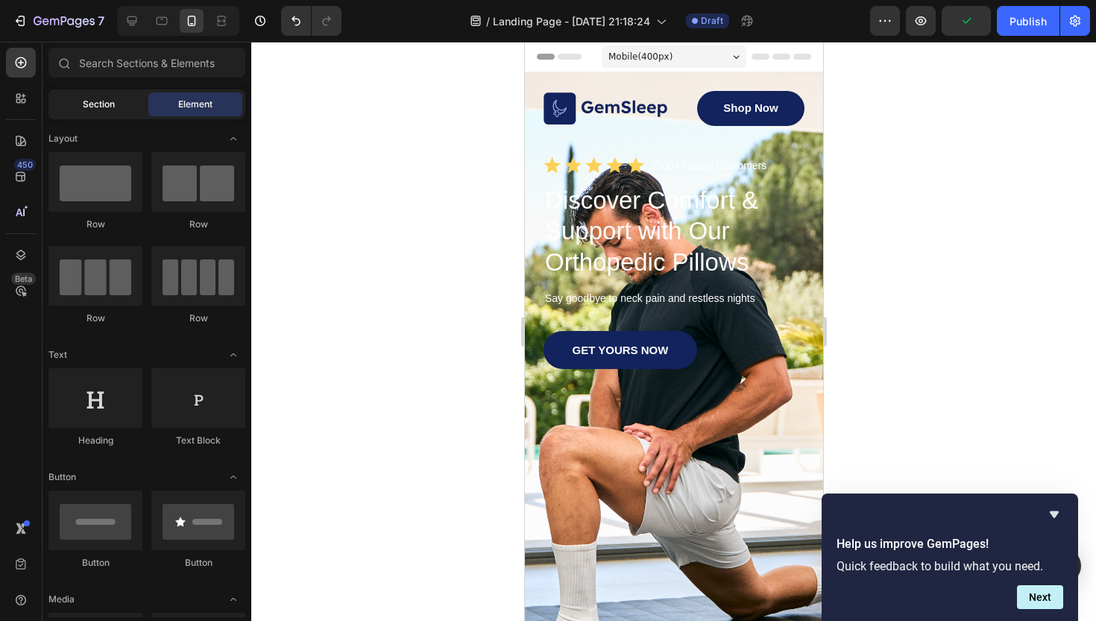
click at [92, 107] on span "Section" at bounding box center [99, 104] width 32 height 13
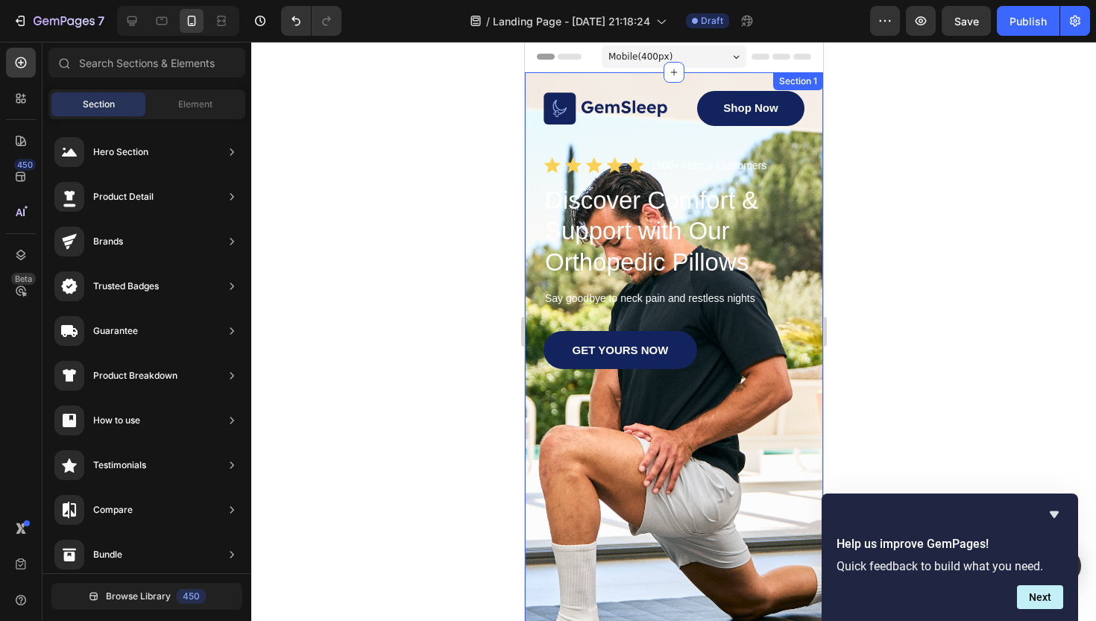
click at [667, 85] on div "Image Shop Now Button Row Icon Icon Icon Icon Icon Icon List 1500+ Happy Custom…" at bounding box center [673, 416] width 298 height 689
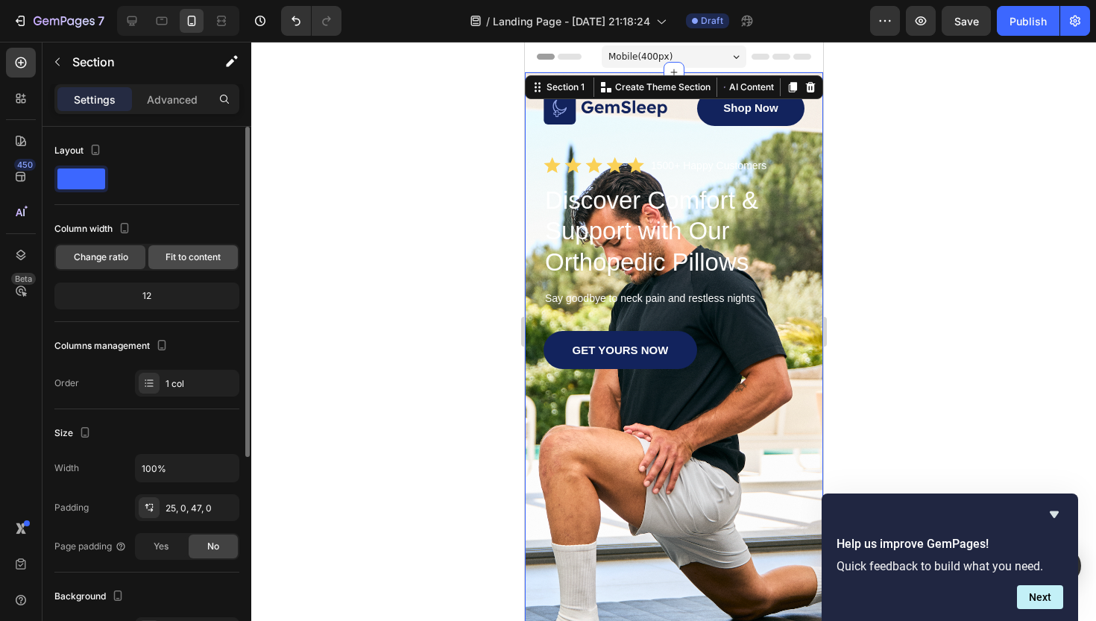
click at [177, 259] on span "Fit to content" at bounding box center [193, 257] width 55 height 13
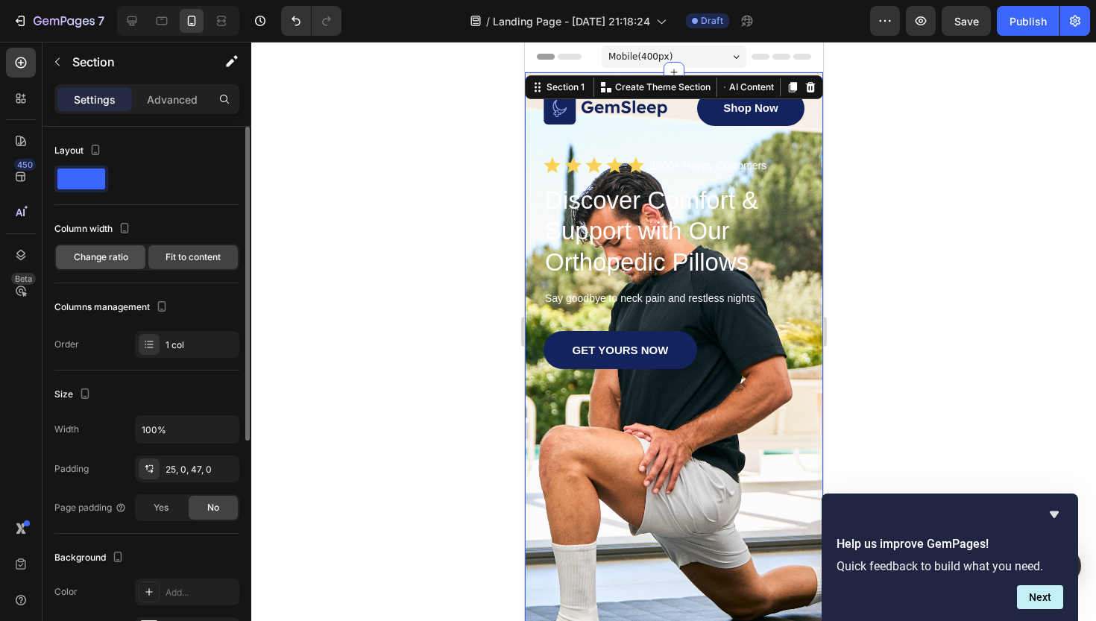
click at [117, 257] on span "Change ratio" at bounding box center [101, 257] width 54 height 13
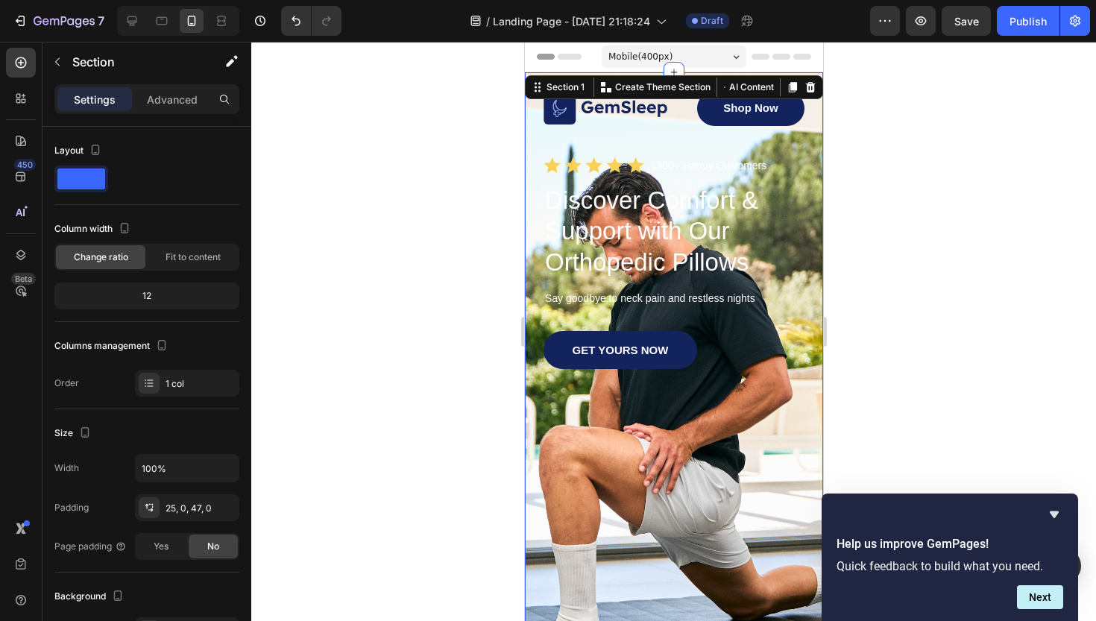
click at [165, 111] on div "Settings Advanced" at bounding box center [146, 99] width 185 height 30
click at [169, 96] on p "Advanced" at bounding box center [172, 100] width 51 height 16
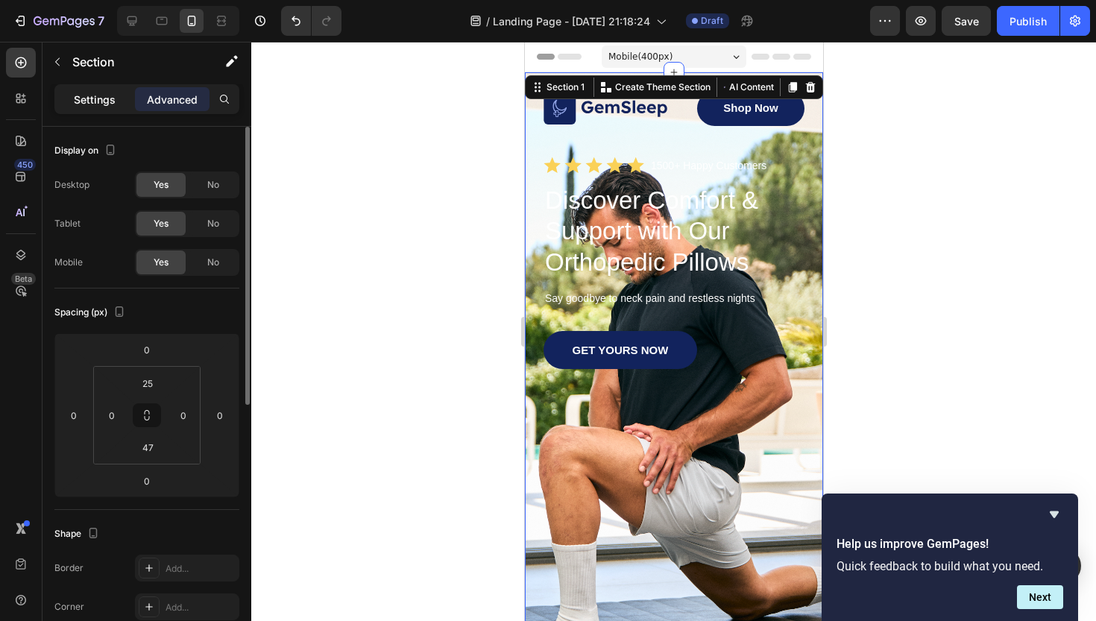
click at [101, 103] on p "Settings" at bounding box center [95, 100] width 42 height 16
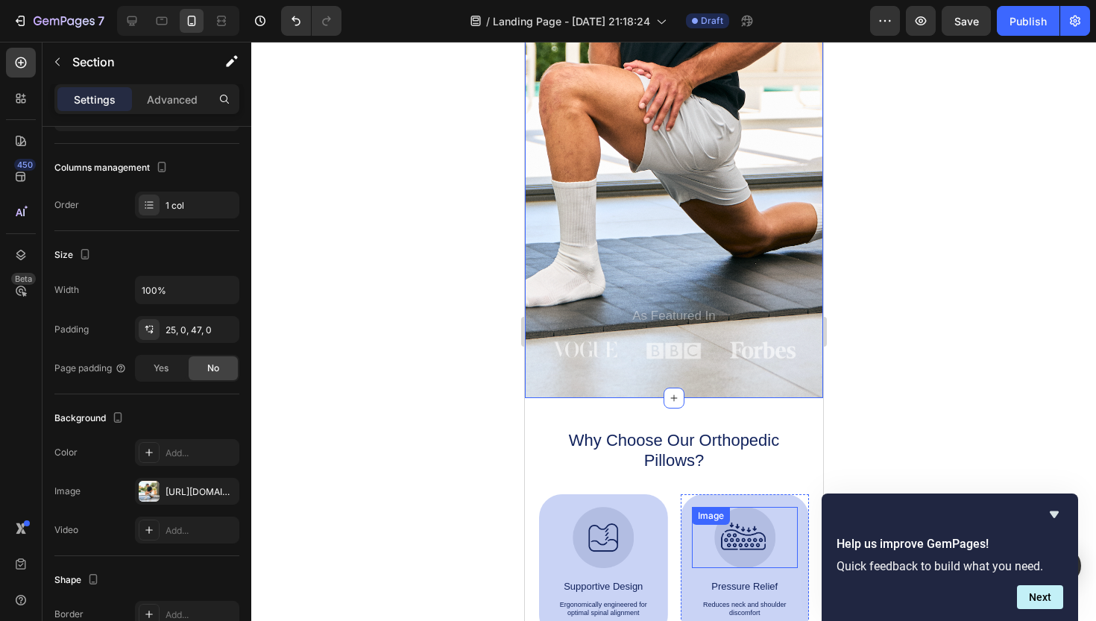
scroll to position [362, 0]
click at [151, 371] on div "Yes" at bounding box center [160, 368] width 49 height 24
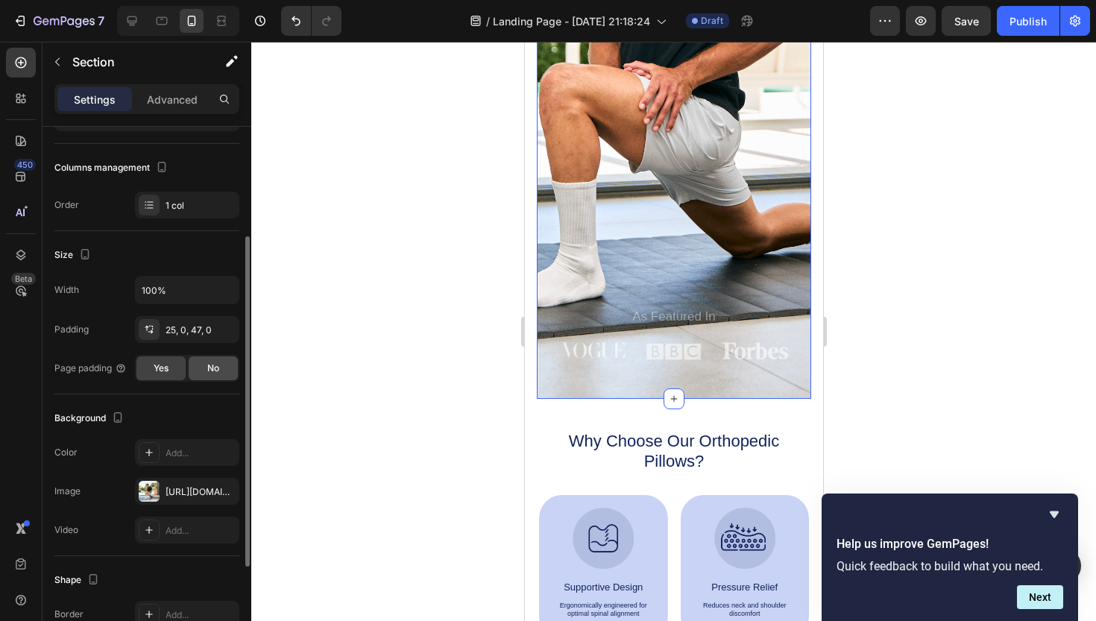
click at [211, 369] on span "No" at bounding box center [213, 368] width 12 height 13
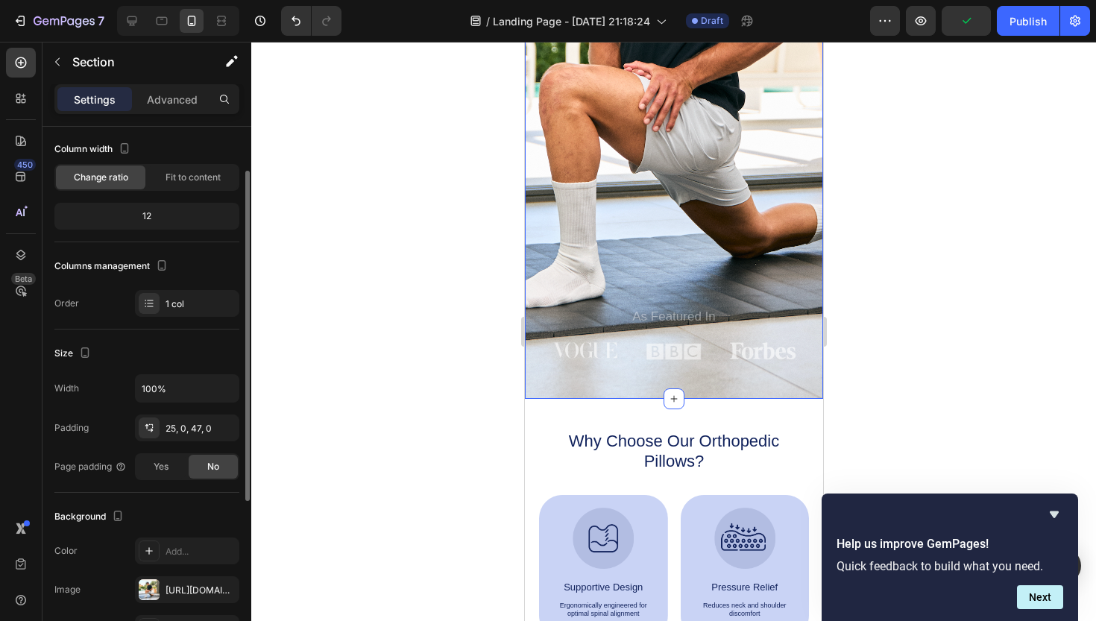
scroll to position [75, 0]
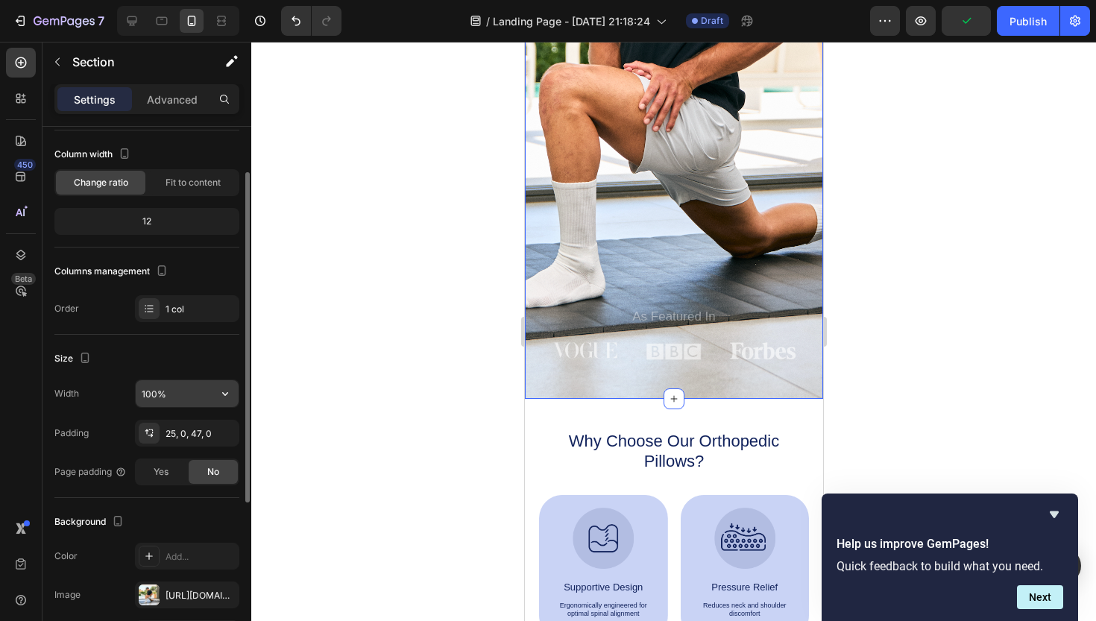
click at [165, 396] on input "100%" at bounding box center [187, 393] width 103 height 27
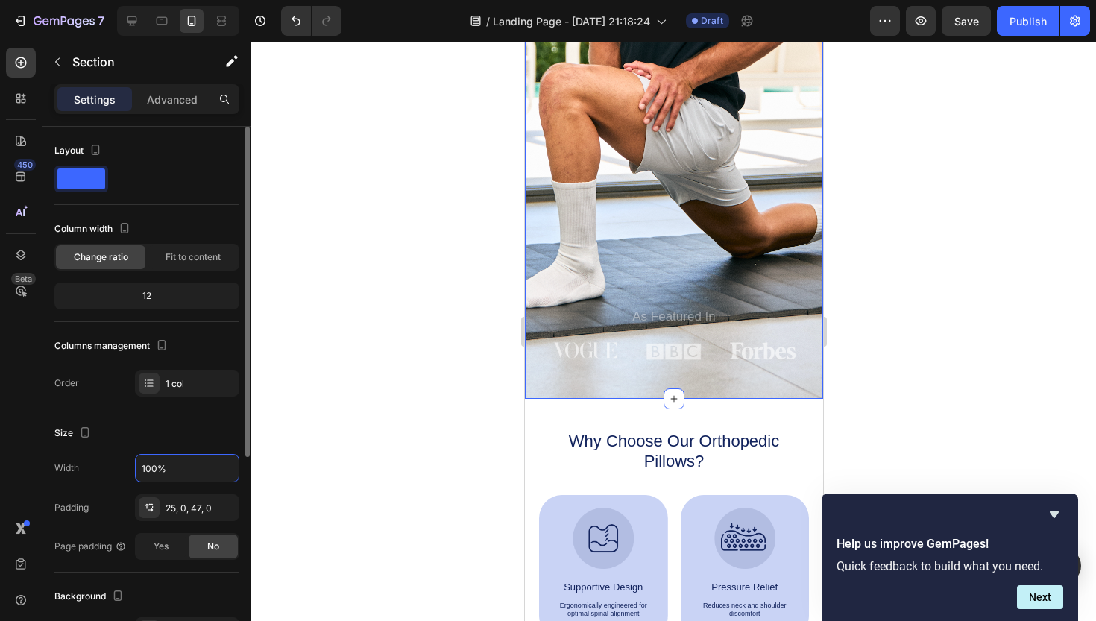
scroll to position [0, 0]
click at [911, 290] on div at bounding box center [673, 331] width 845 height 579
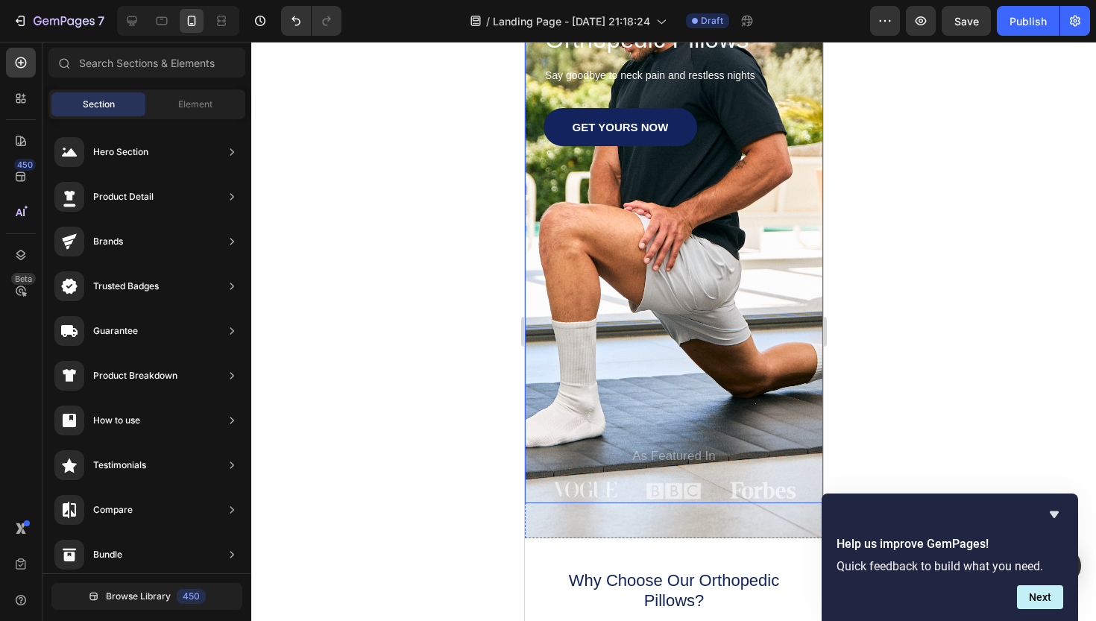
scroll to position [221, 0]
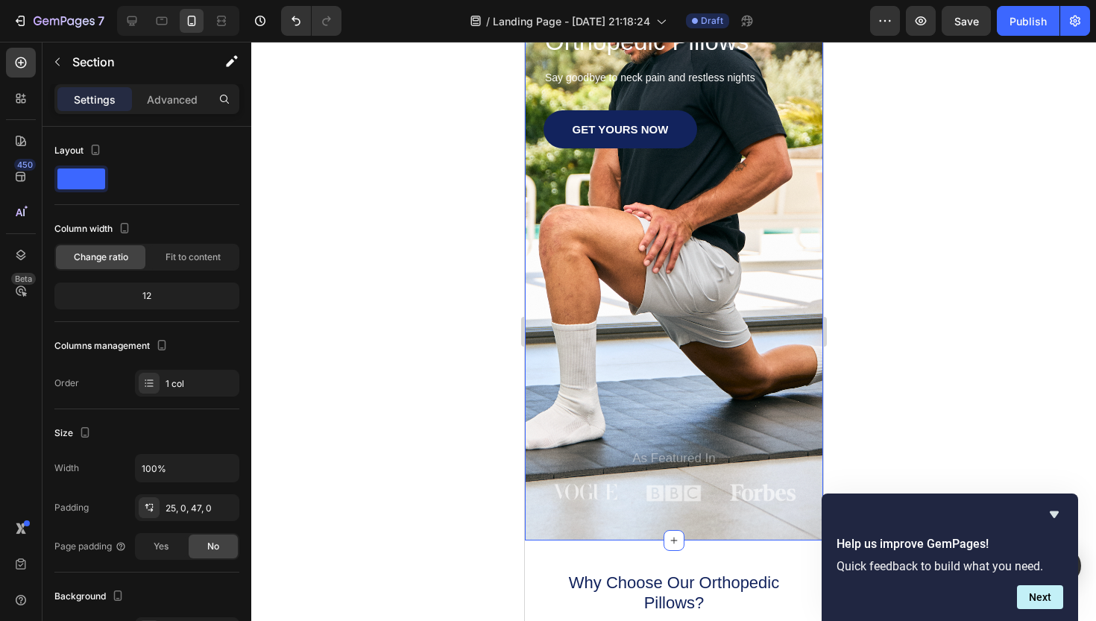
click at [758, 524] on div "Image Shop Now Button Row Icon Icon Icon Icon Icon Icon List 1500+ Happy Custom…" at bounding box center [673, 196] width 298 height 689
click at [151, 291] on div "12" at bounding box center [146, 296] width 179 height 21
click at [147, 301] on div "12" at bounding box center [146, 296] width 179 height 21
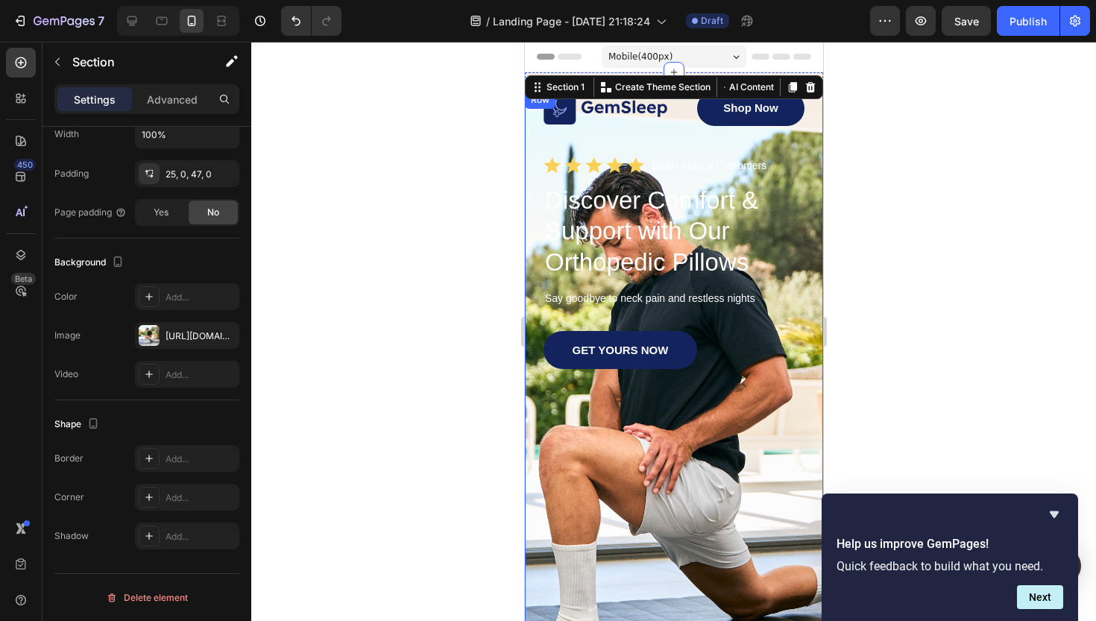
scroll to position [0, 0]
click at [955, 198] on div at bounding box center [673, 331] width 845 height 579
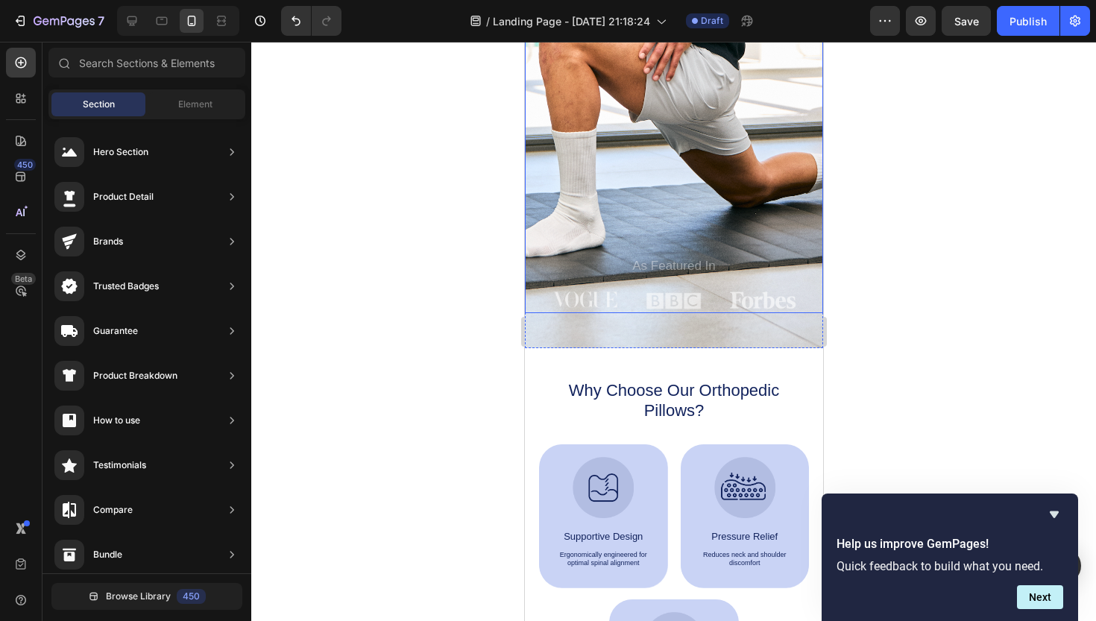
scroll to position [427, 0]
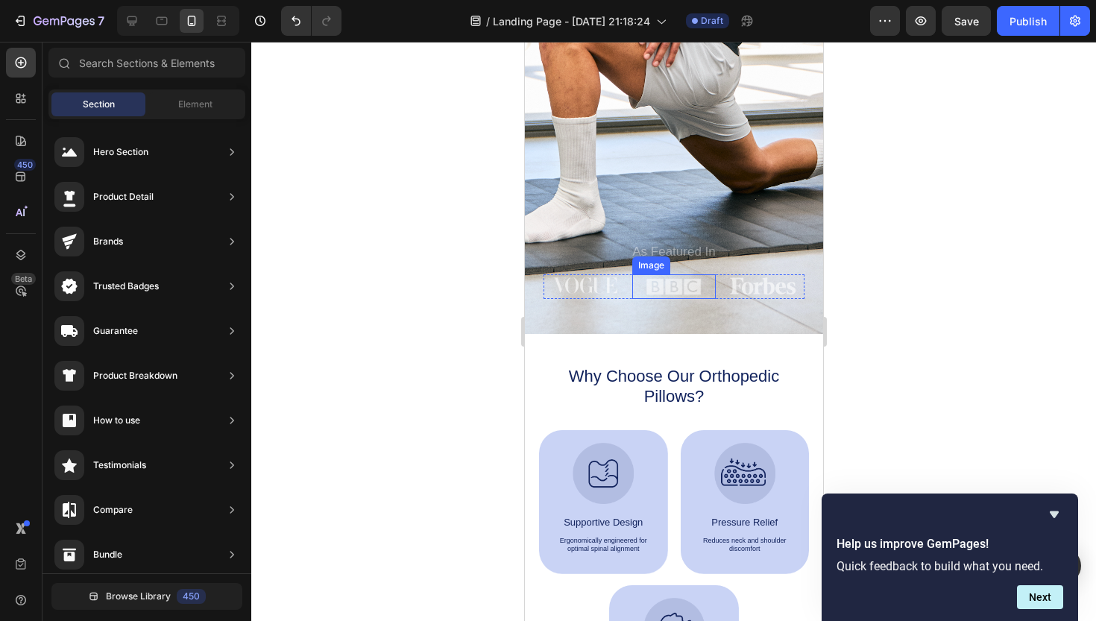
click at [662, 285] on img at bounding box center [673, 286] width 56 height 25
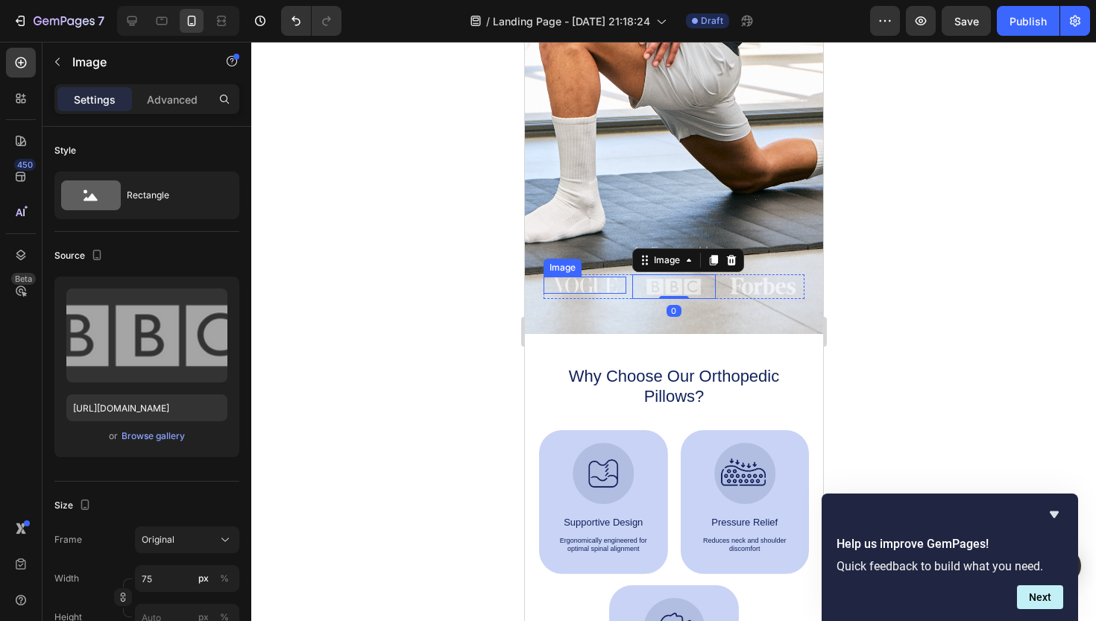
click at [600, 286] on img at bounding box center [584, 285] width 65 height 17
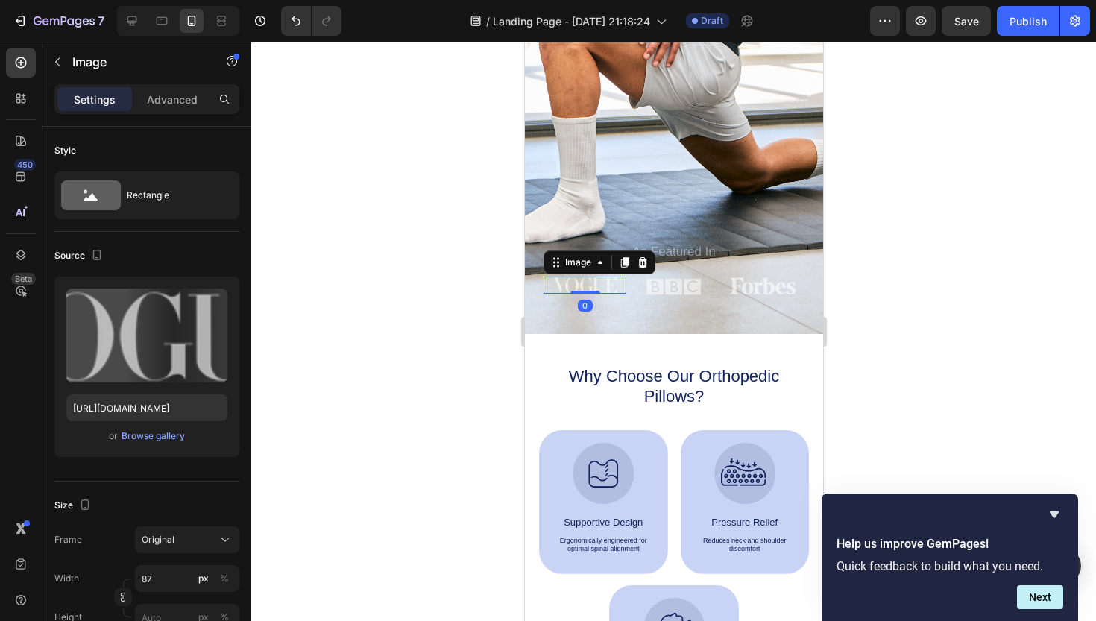
scroll to position [334, 0]
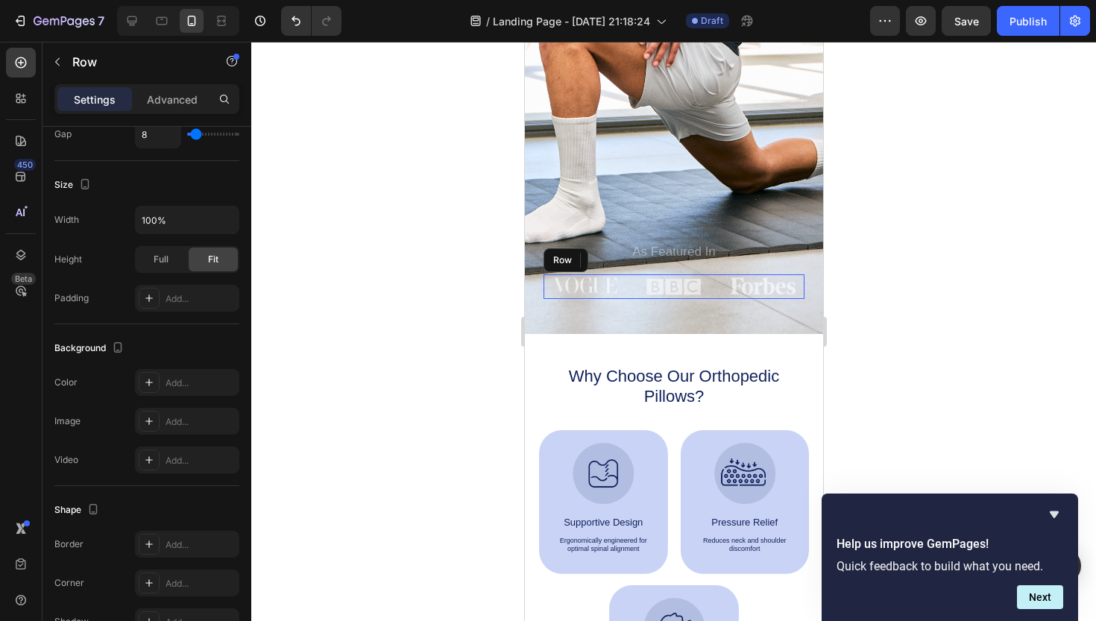
click at [625, 293] on div "Image 0" at bounding box center [584, 286] width 83 height 25
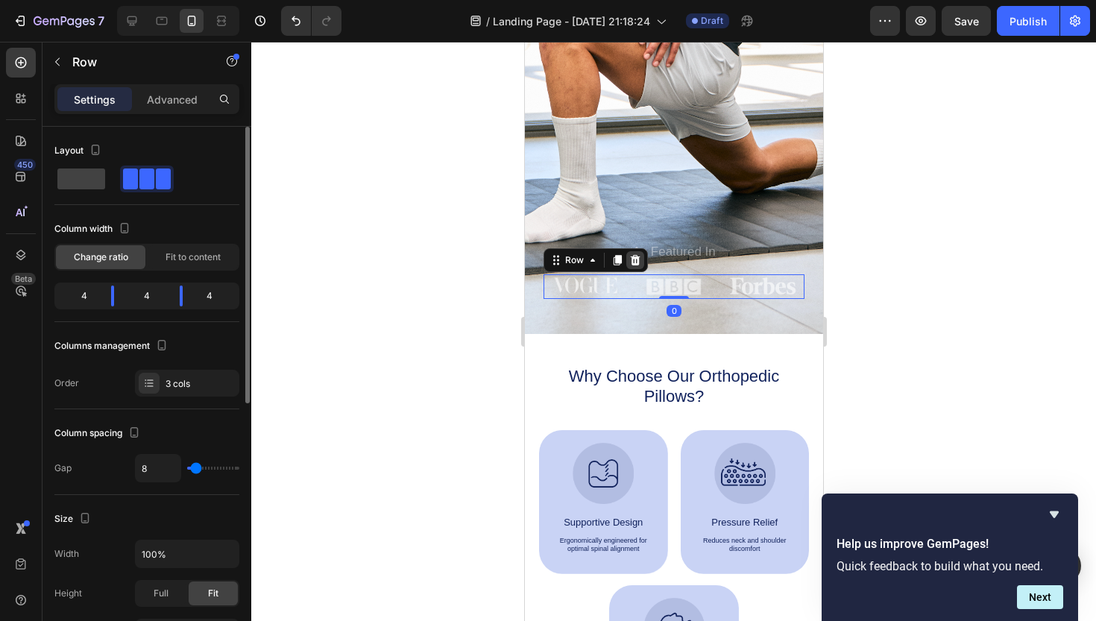
click at [636, 257] on icon at bounding box center [635, 259] width 10 height 10
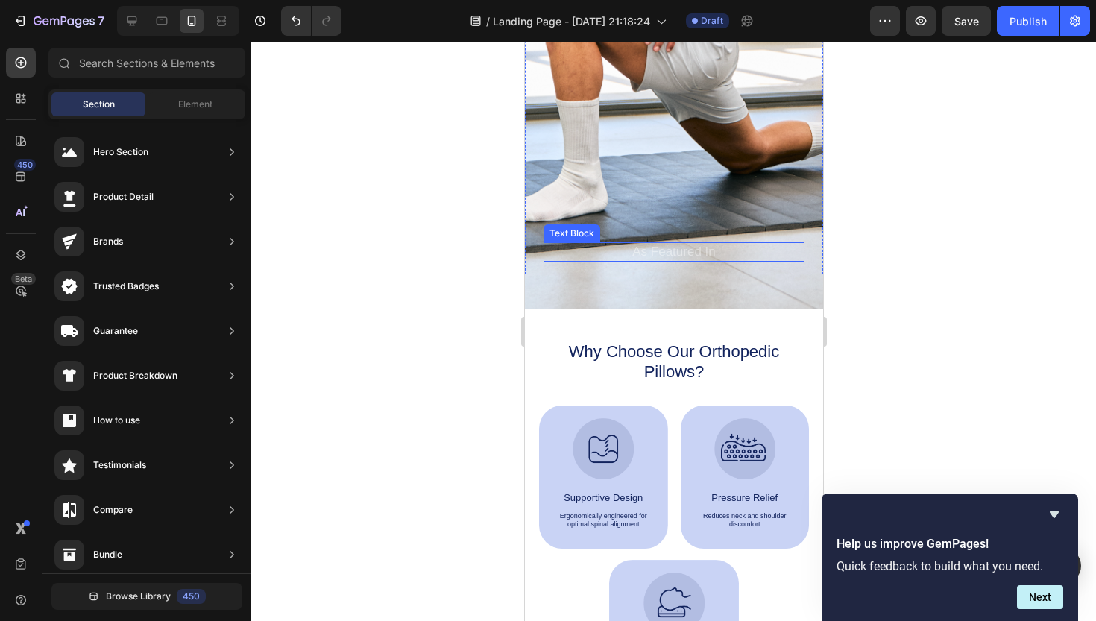
click at [687, 248] on p "As Featured In" at bounding box center [673, 252] width 258 height 16
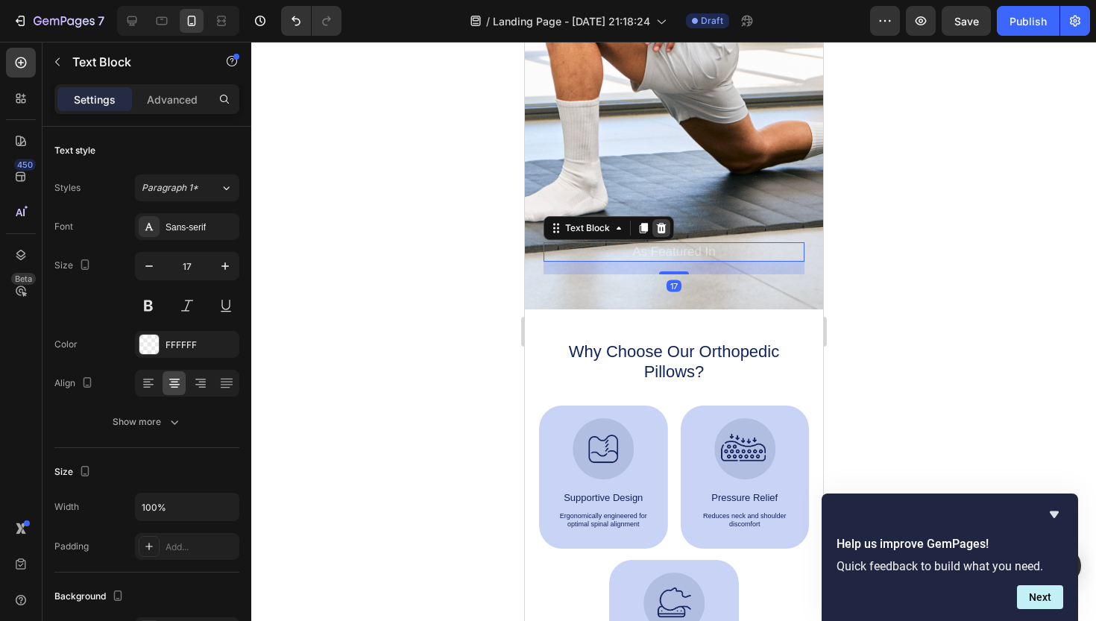
click at [661, 223] on icon at bounding box center [661, 228] width 12 height 12
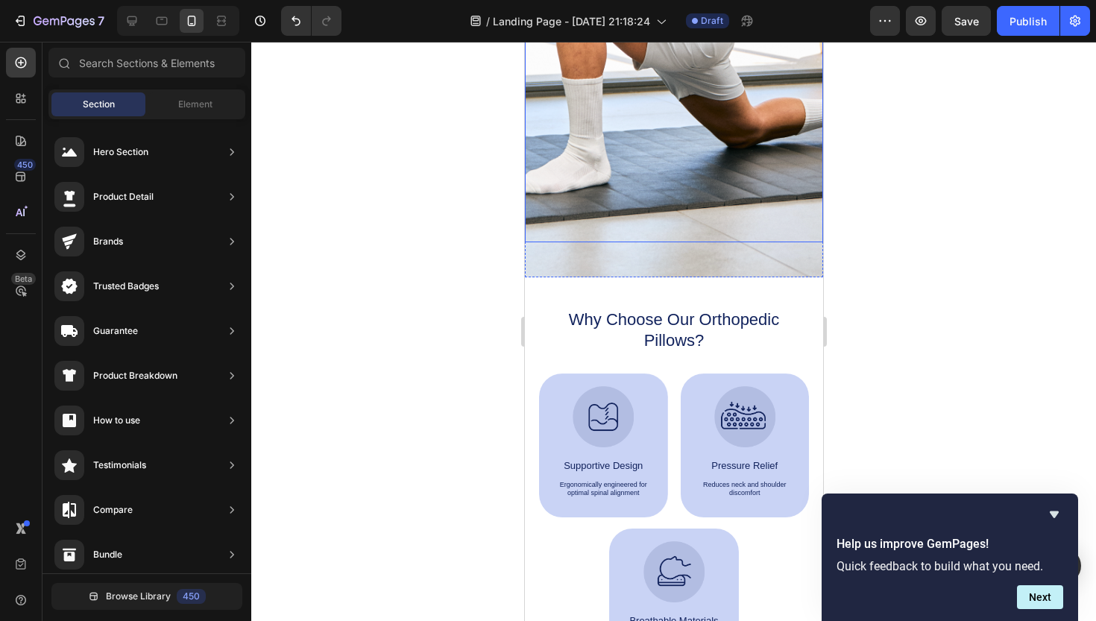
drag, startPoint x: 677, startPoint y: 273, endPoint x: 677, endPoint y: 218, distance: 55.2
click at [700, 239] on div "GET YOURS NOW Button" at bounding box center [673, 73] width 261 height 339
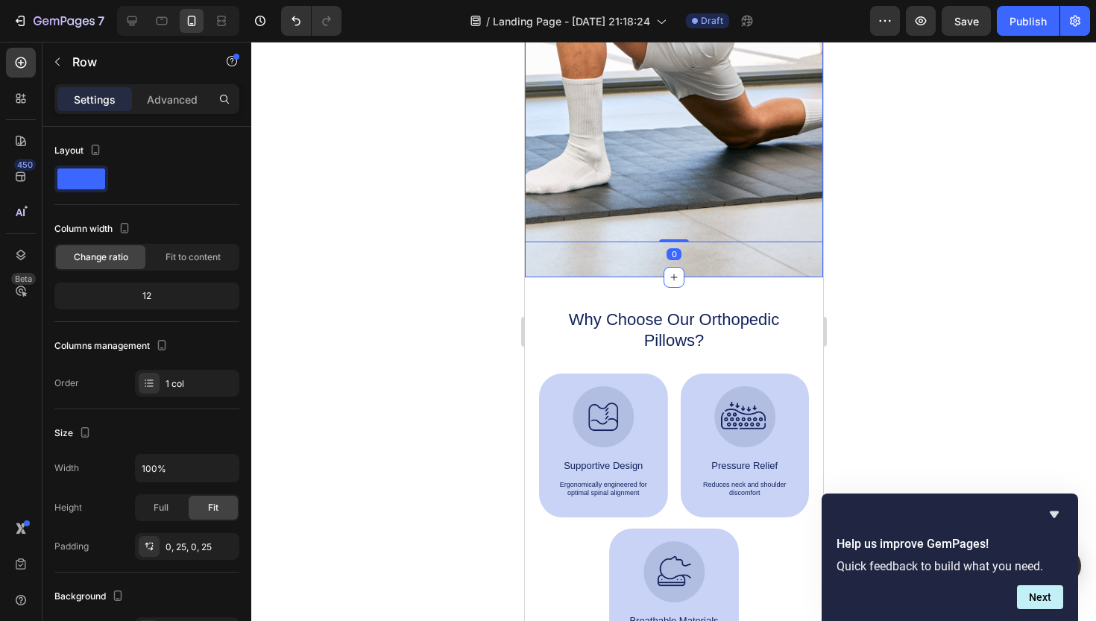
click at [680, 233] on div "GET YOURS NOW Button" at bounding box center [673, 73] width 261 height 339
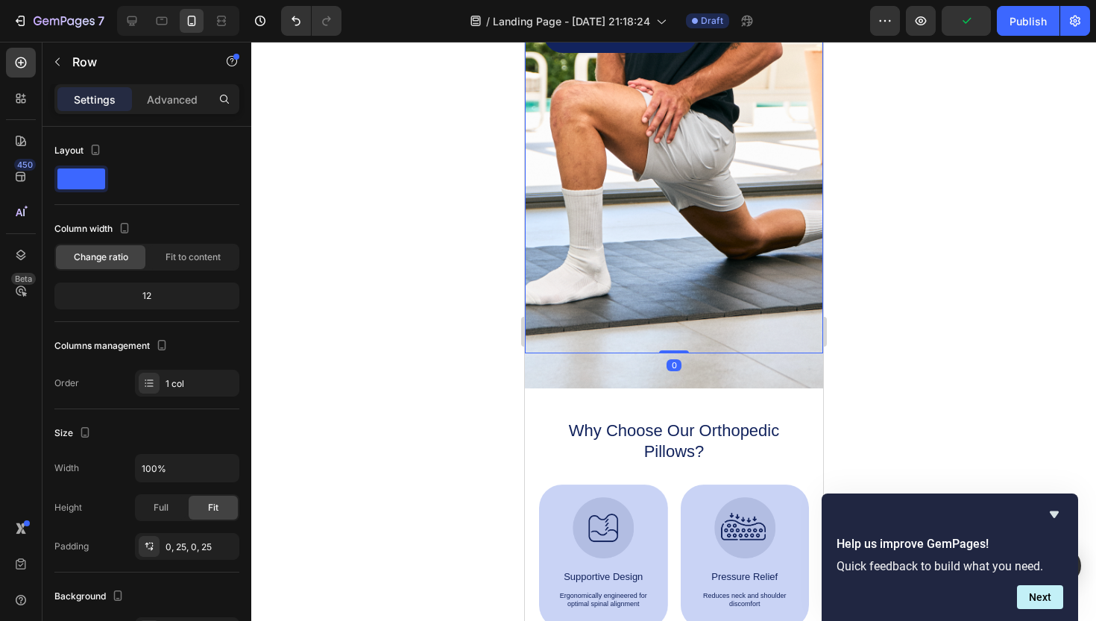
drag, startPoint x: 674, startPoint y: 240, endPoint x: 713, endPoint y: -7, distance: 250.6
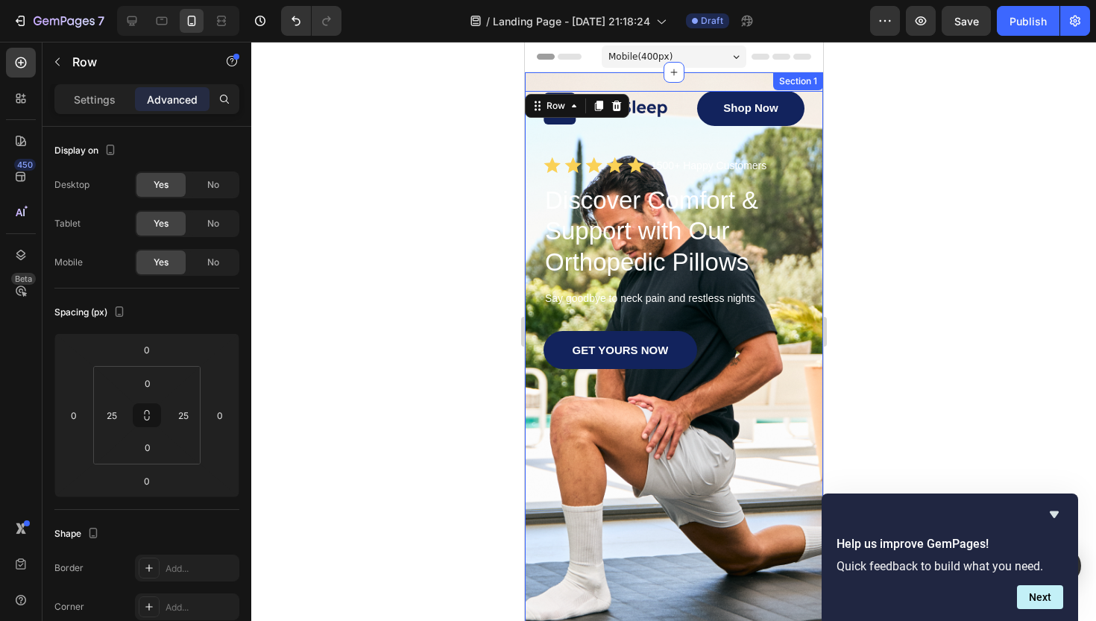
click at [810, 82] on div "Section 1" at bounding box center [798, 81] width 50 height 18
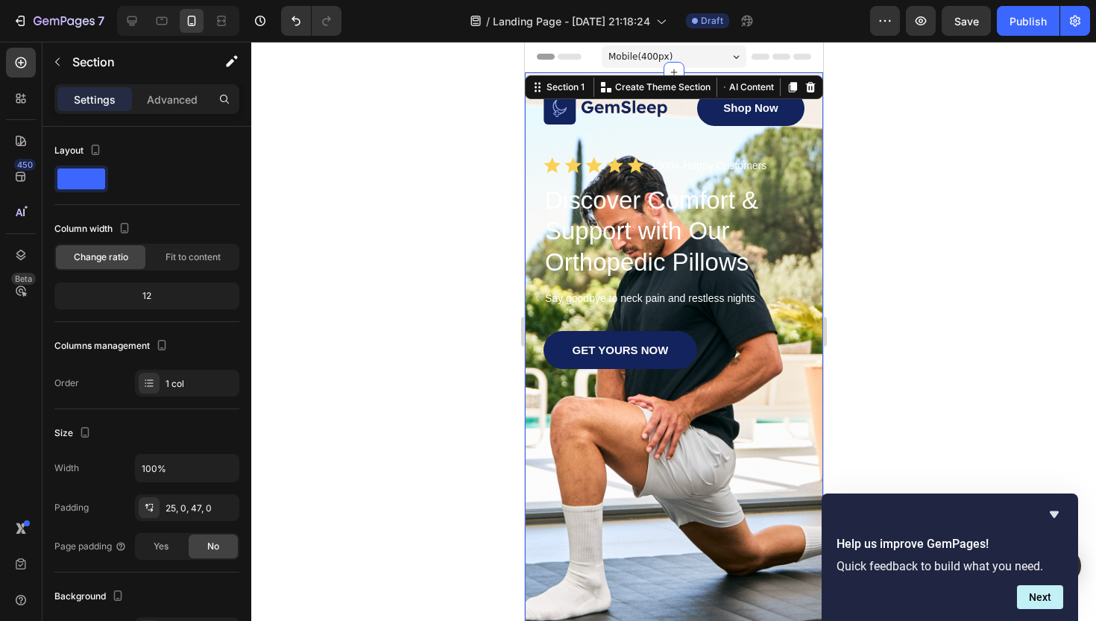
click at [851, 146] on div at bounding box center [673, 331] width 845 height 579
click at [741, 84] on div "Image Shop Now Button Row Icon Icon Icon Icon Icon Icon List 1500+ Happy Custom…" at bounding box center [673, 388] width 298 height 632
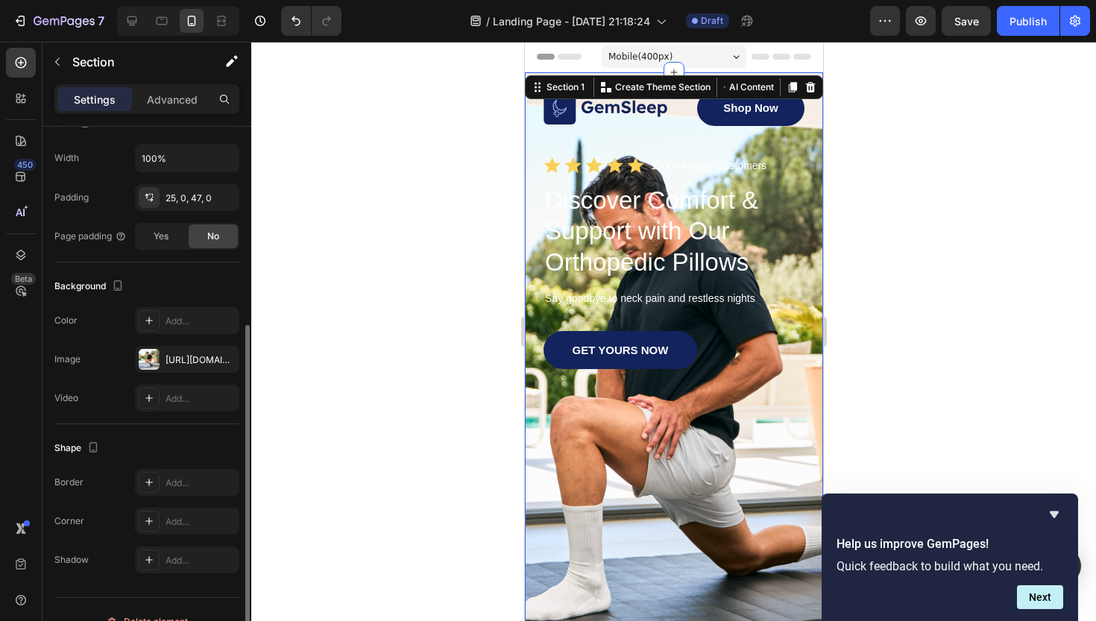
scroll to position [322, 0]
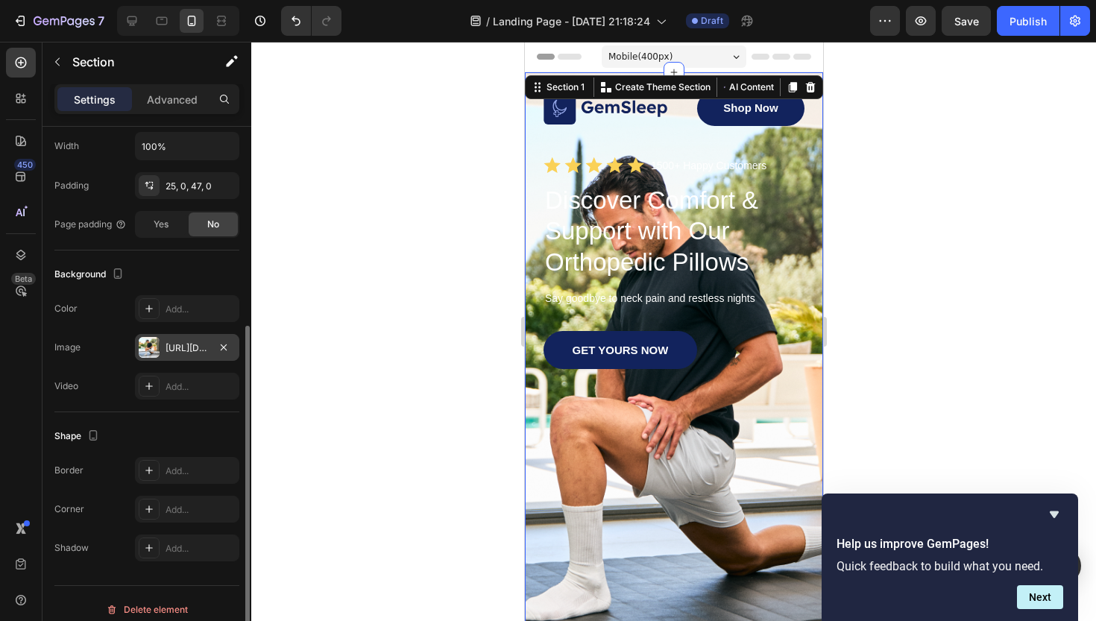
click at [180, 343] on div "[URL][DOMAIN_NAME]" at bounding box center [187, 348] width 43 height 13
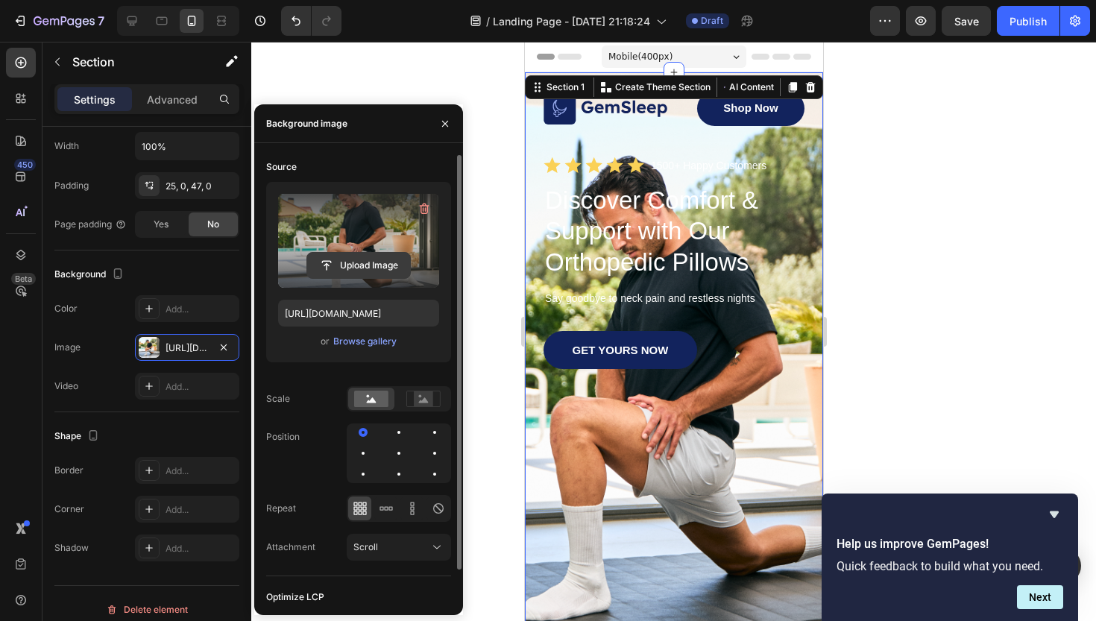
click at [353, 263] on input "file" at bounding box center [358, 265] width 103 height 25
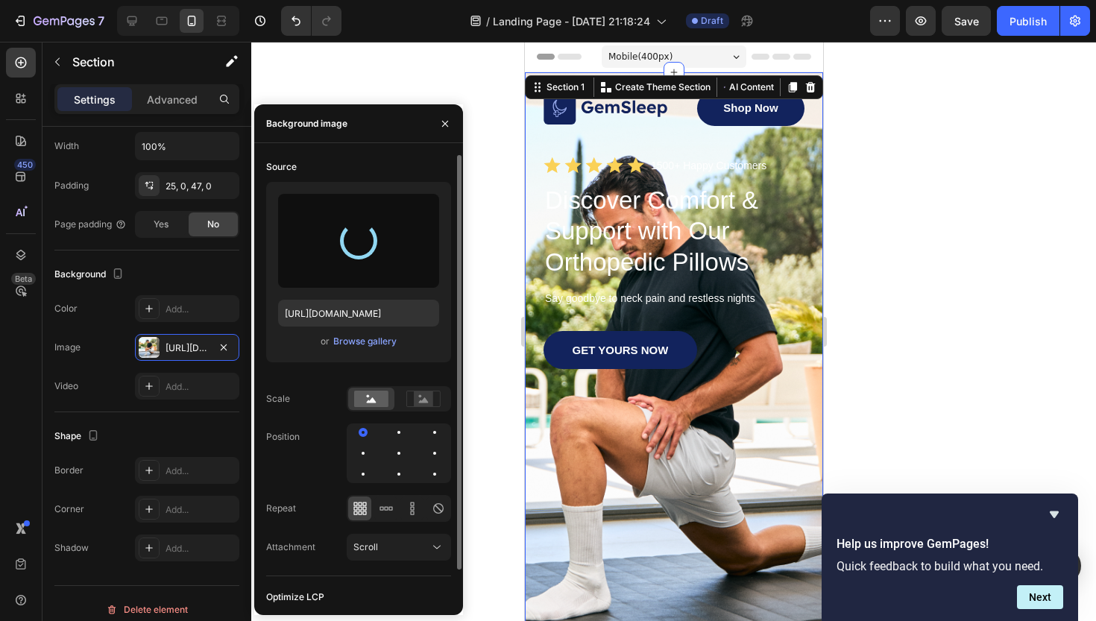
type input "[URL][DOMAIN_NAME]"
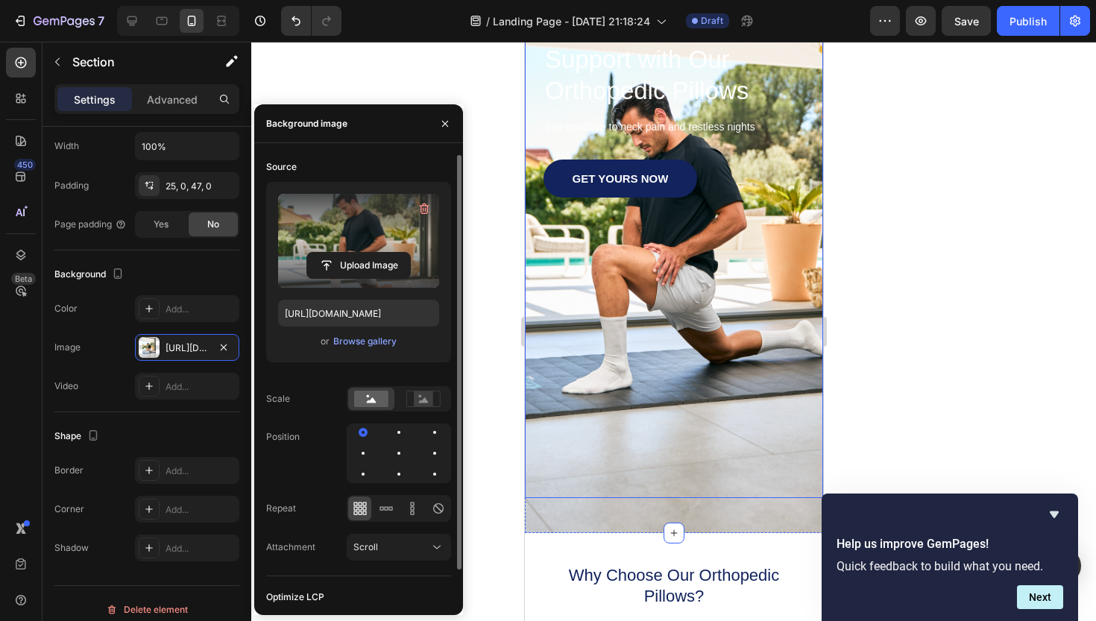
scroll to position [171, 0]
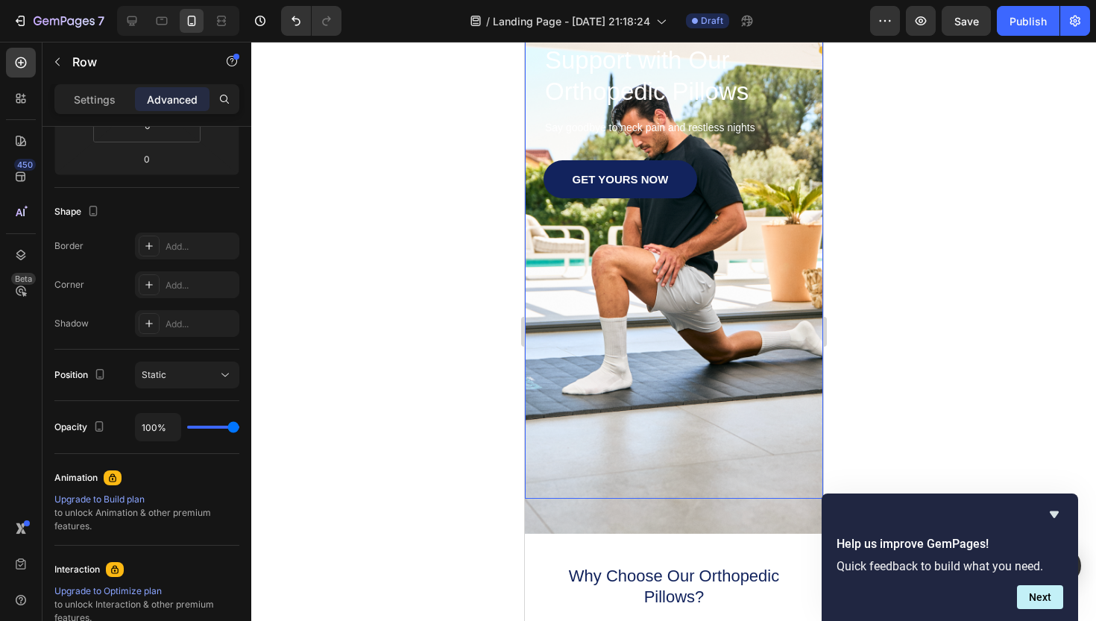
click at [680, 456] on div "GET YOURS NOW Button" at bounding box center [673, 329] width 261 height 339
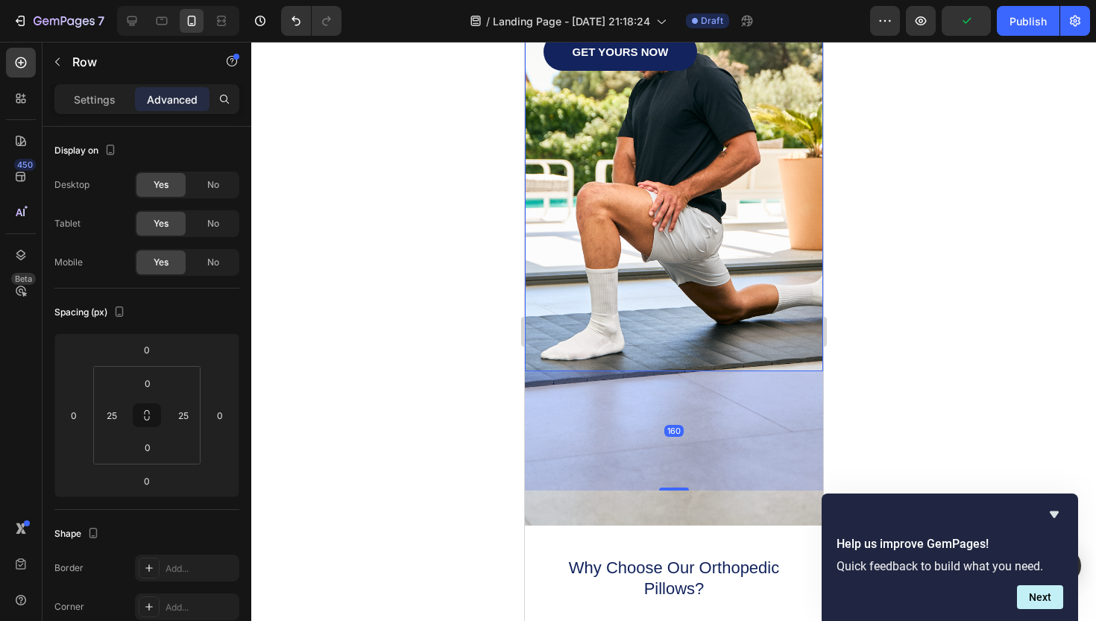
scroll to position [312, 0]
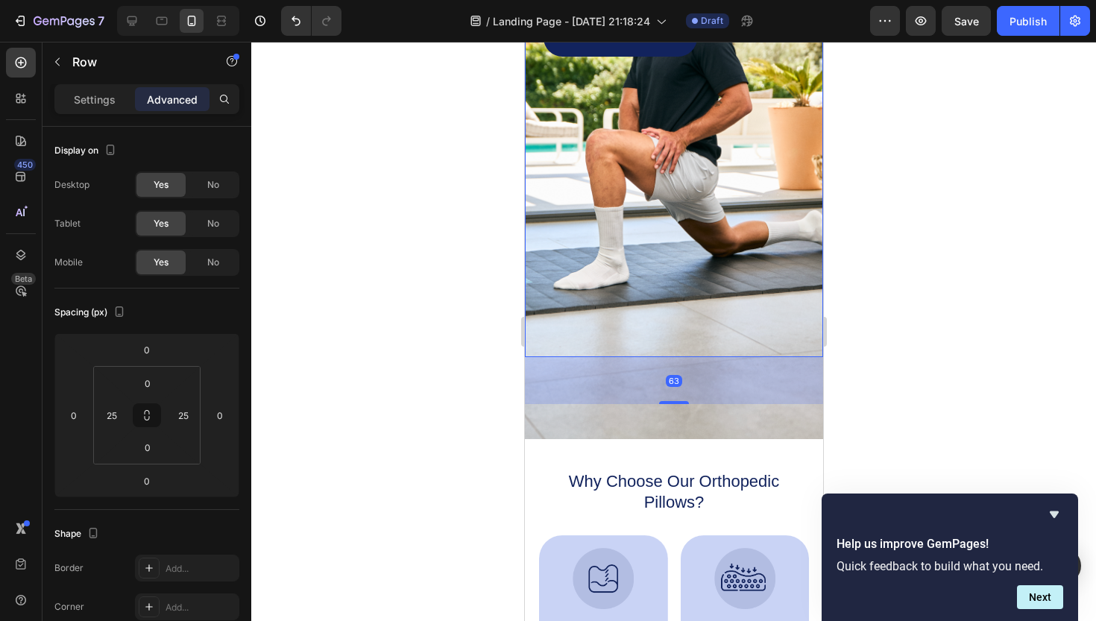
drag, startPoint x: 679, startPoint y: 494, endPoint x: 678, endPoint y: 541, distance: 47.0
type input "63"
click at [893, 364] on div at bounding box center [673, 331] width 845 height 579
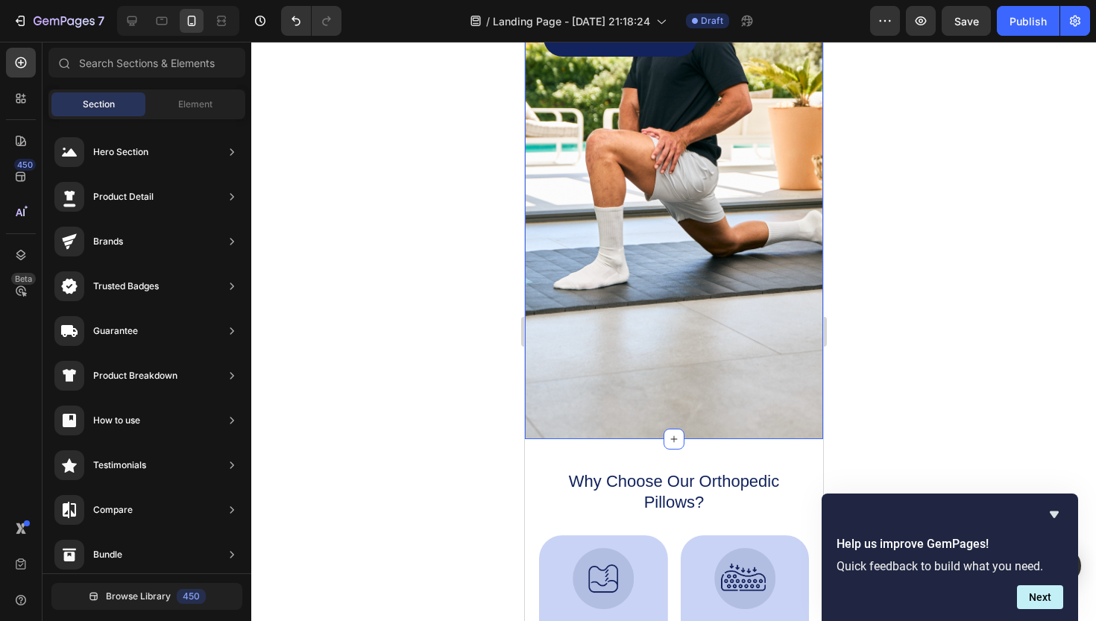
click at [765, 382] on div "Image Shop Now Button Row Icon Icon Icon Icon Icon Icon List 1500+ Happy Custom…" at bounding box center [673, 92] width 298 height 626
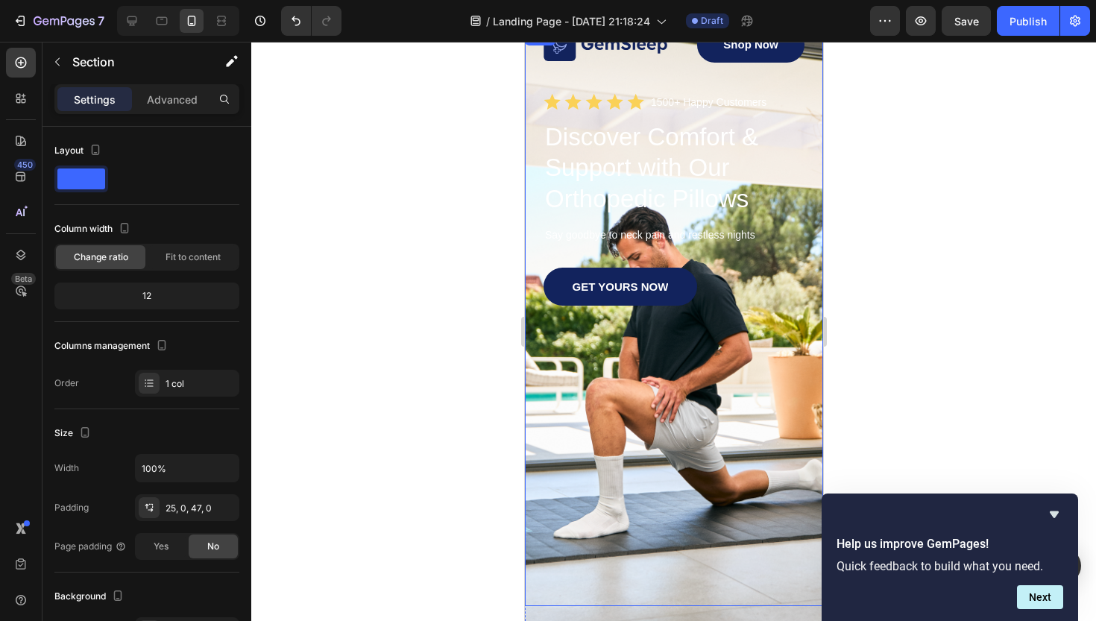
scroll to position [61, 0]
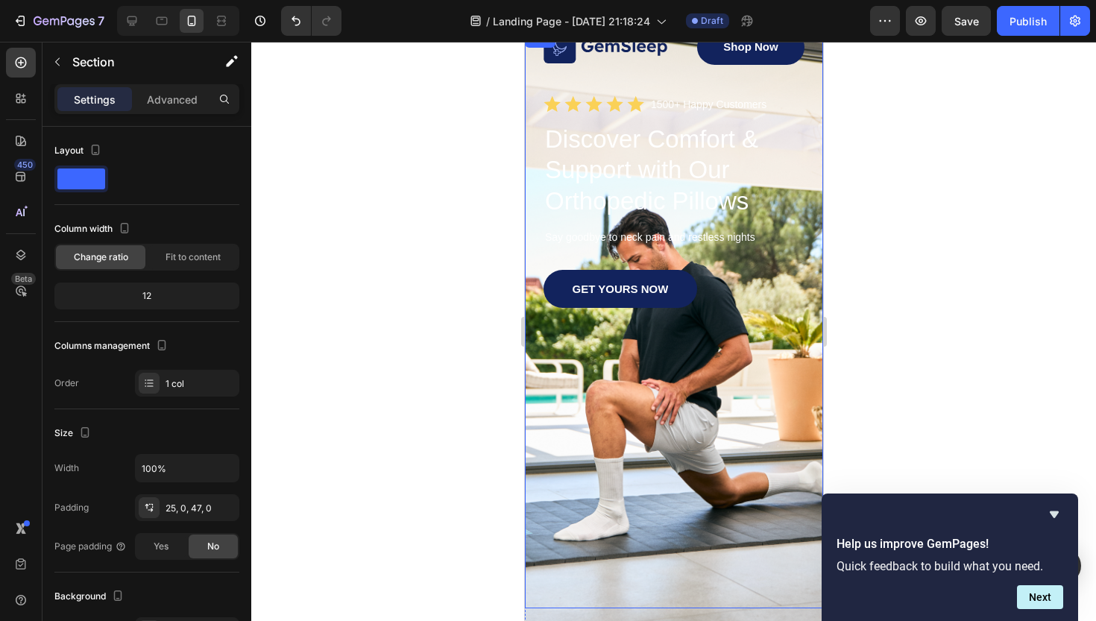
click at [811, 57] on div "Image Shop Now Button Row Icon Icon Icon Icon Icon Icon List 1500+ Happy Custom…" at bounding box center [673, 319] width 298 height 579
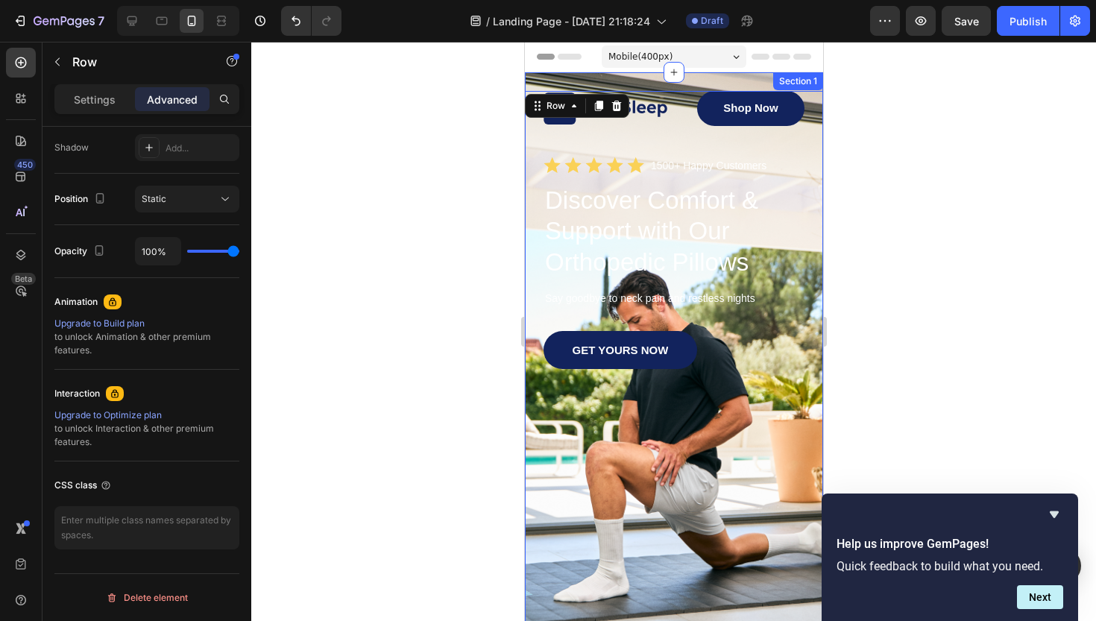
scroll to position [0, 0]
click at [626, 81] on div "Image Shop Now Button Row Icon Icon Icon Icon Icon Icon List 1500+ Happy Custom…" at bounding box center [673, 411] width 298 height 679
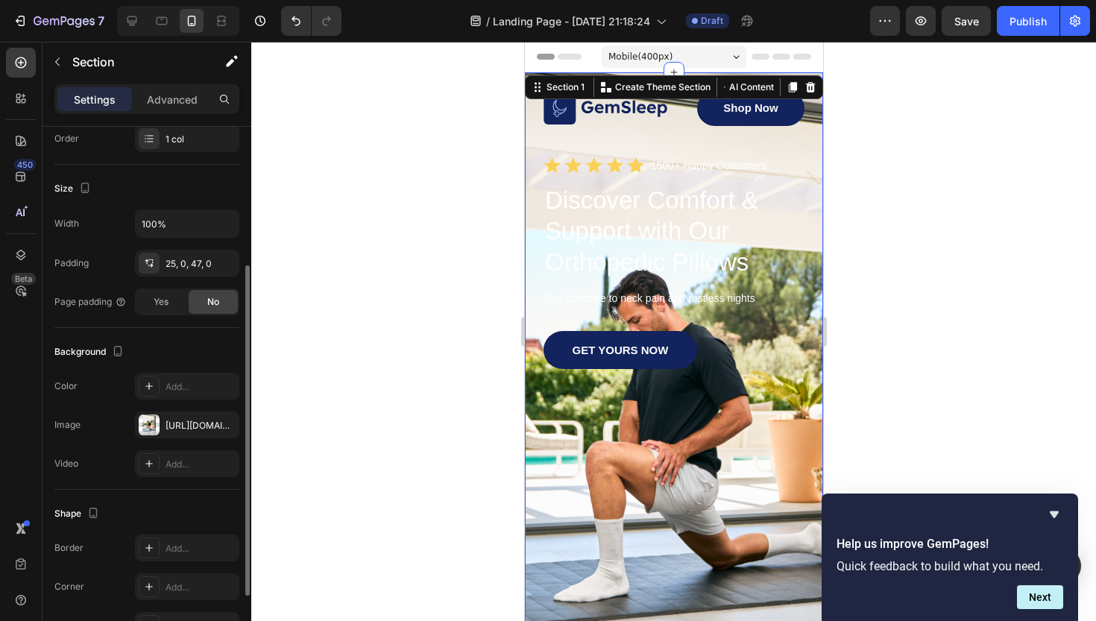
scroll to position [260, 0]
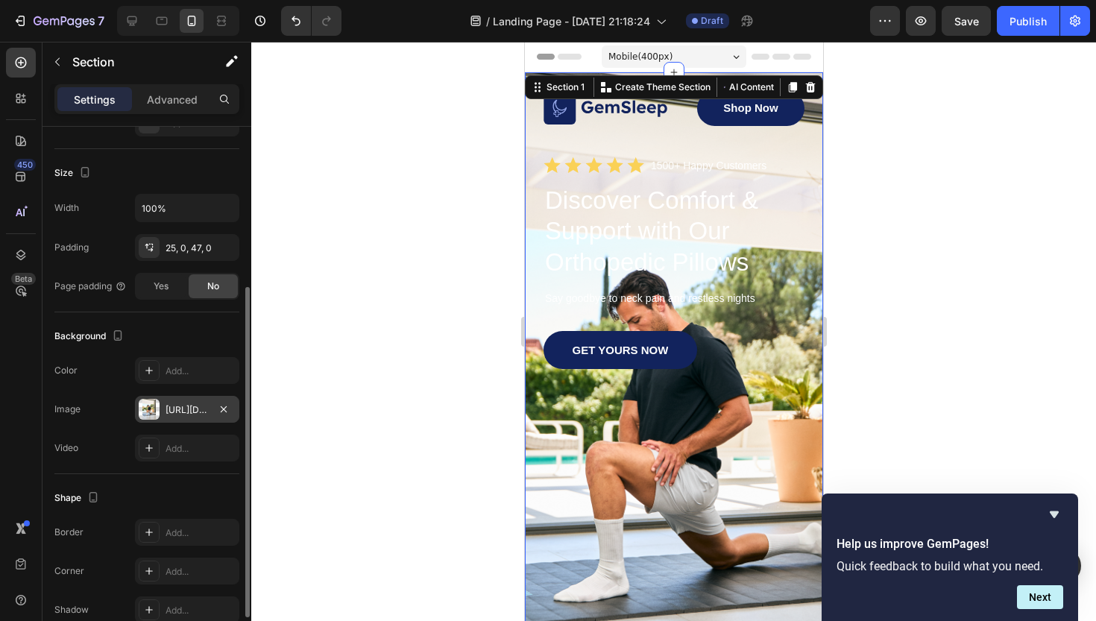
click at [180, 409] on div "[URL][DOMAIN_NAME]" at bounding box center [187, 409] width 43 height 13
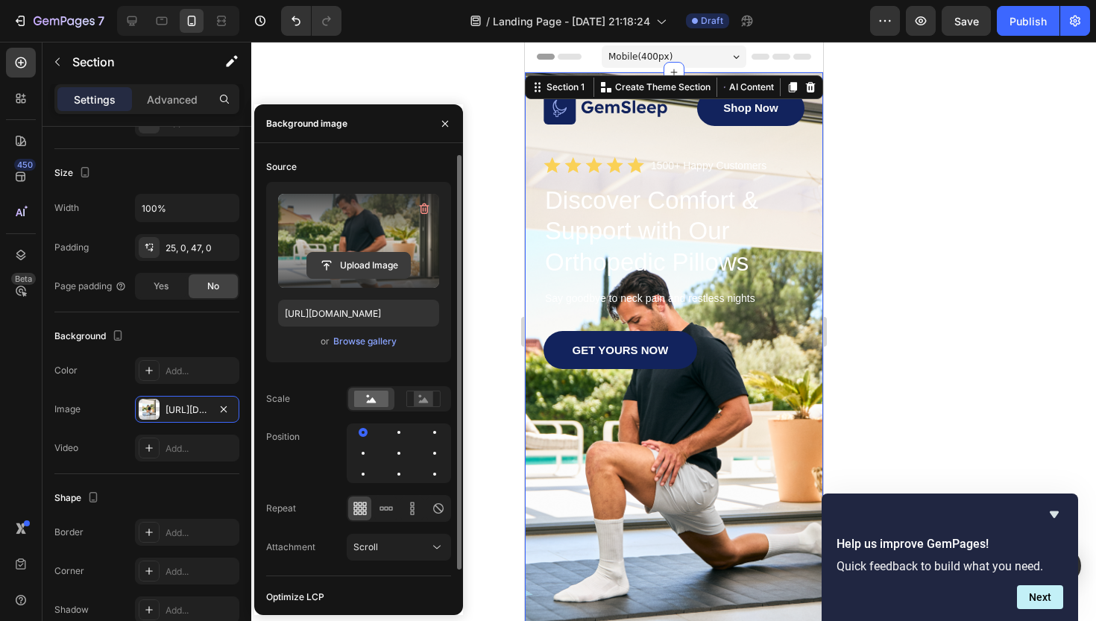
click at [352, 260] on input "file" at bounding box center [358, 265] width 103 height 25
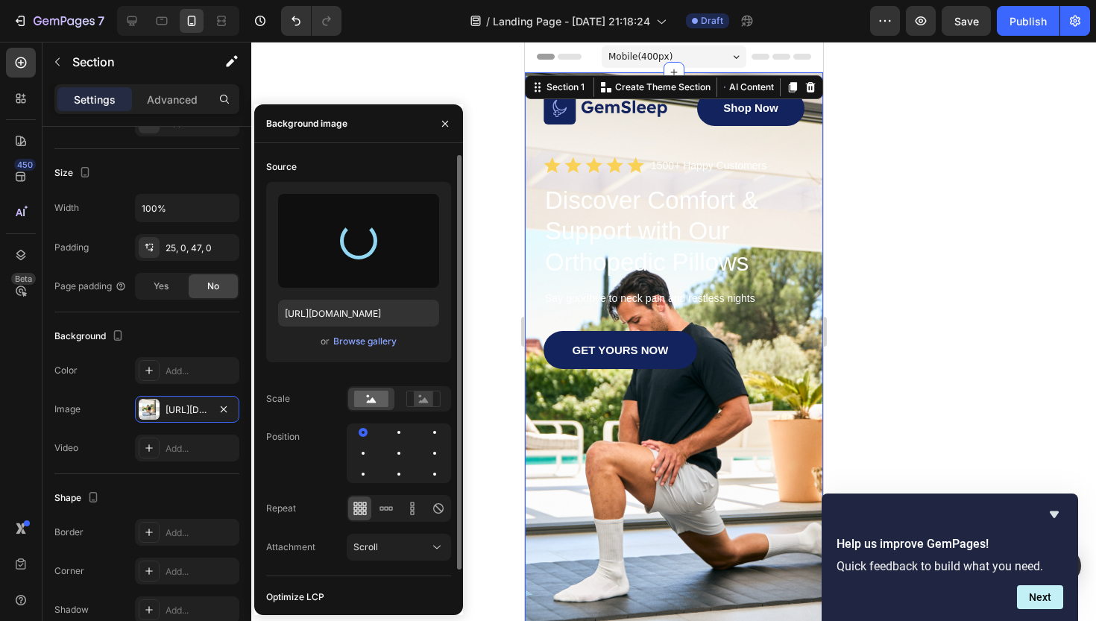
type input "[URL][DOMAIN_NAME]"
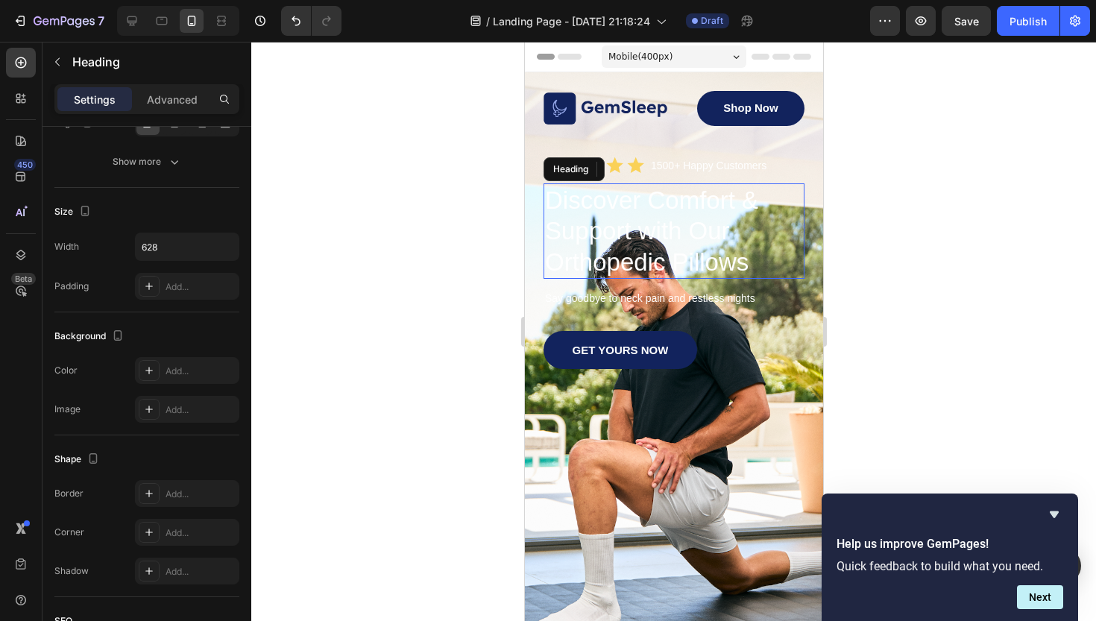
scroll to position [0, 0]
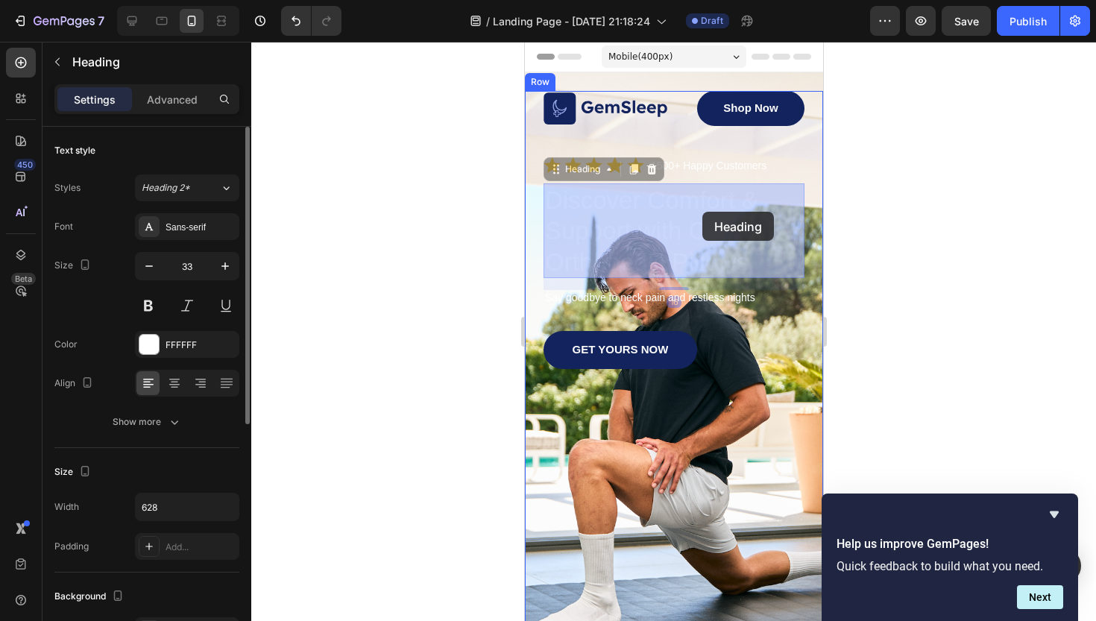
drag, startPoint x: 692, startPoint y: 229, endPoint x: 702, endPoint y: 212, distance: 19.7
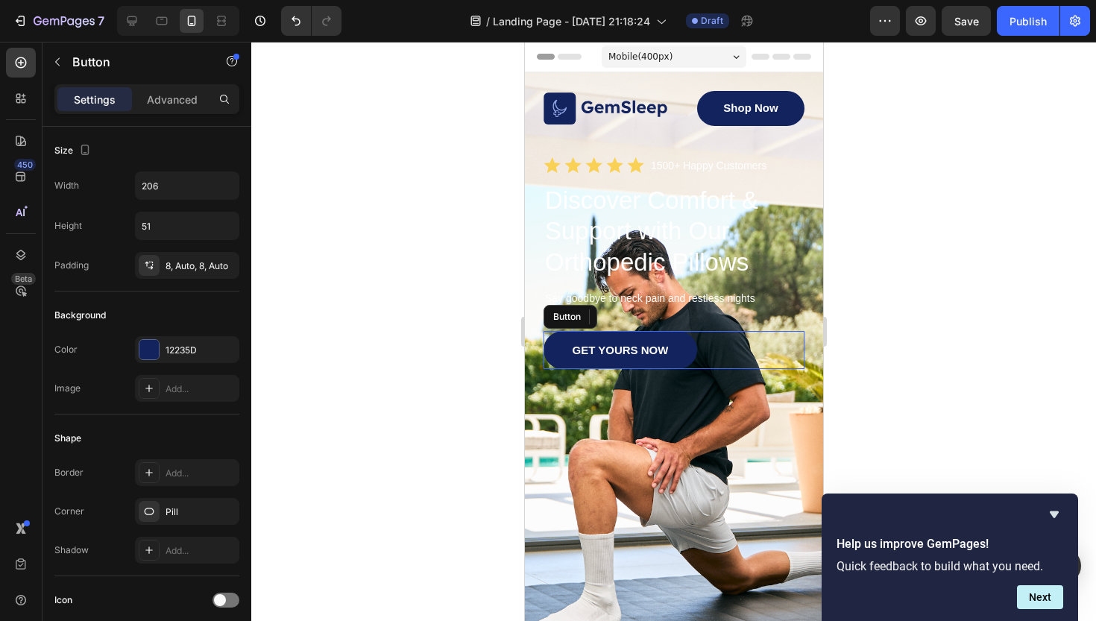
click at [628, 342] on link "GET YOURS NOW" at bounding box center [620, 350] width 154 height 38
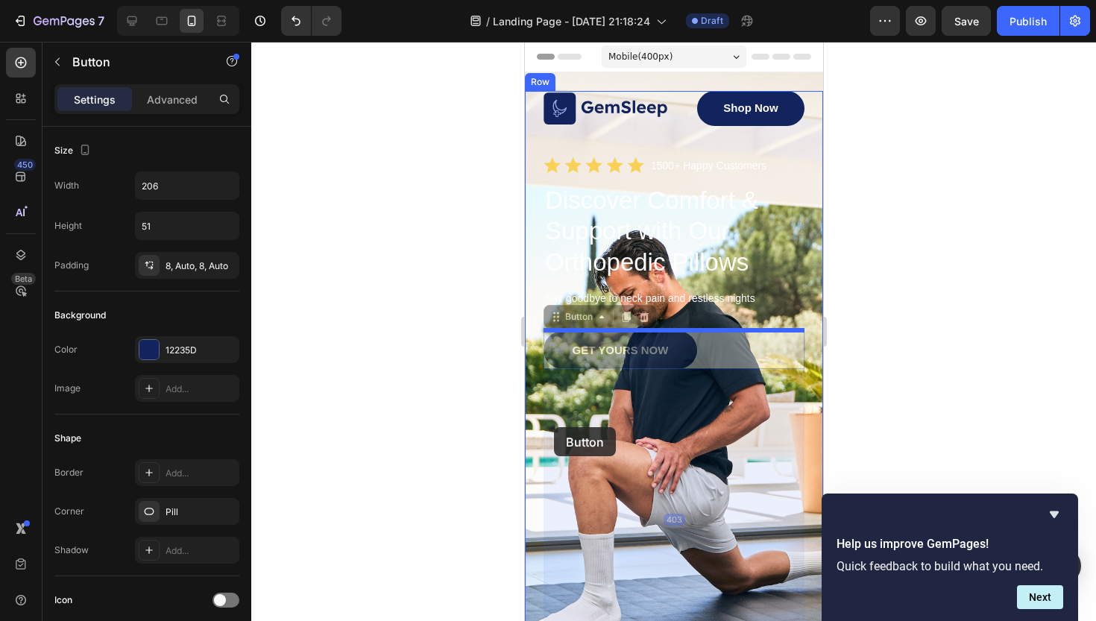
drag, startPoint x: 553, startPoint y: 324, endPoint x: 553, endPoint y: 427, distance: 102.9
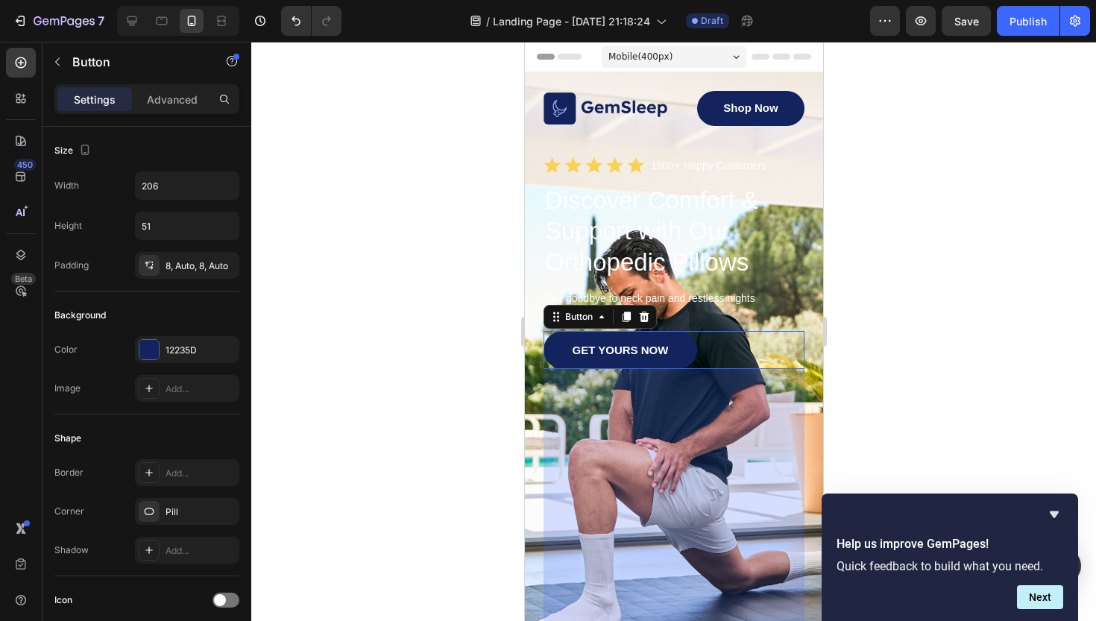
click at [918, 338] on div at bounding box center [673, 331] width 845 height 579
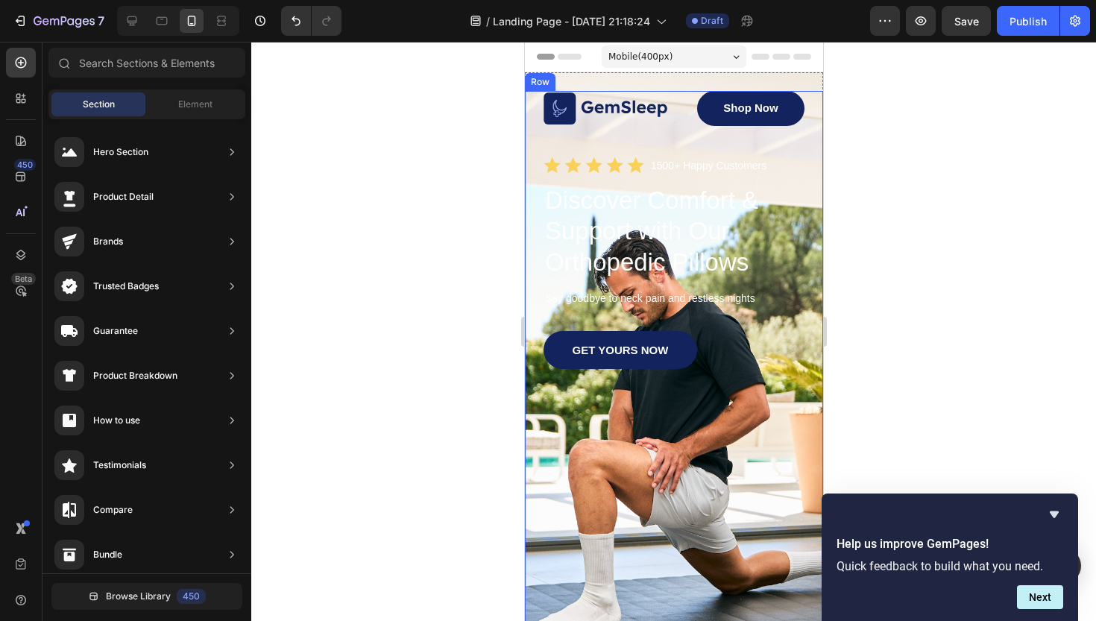
click at [694, 410] on div "GET YOURS NOW Button" at bounding box center [673, 500] width 261 height 339
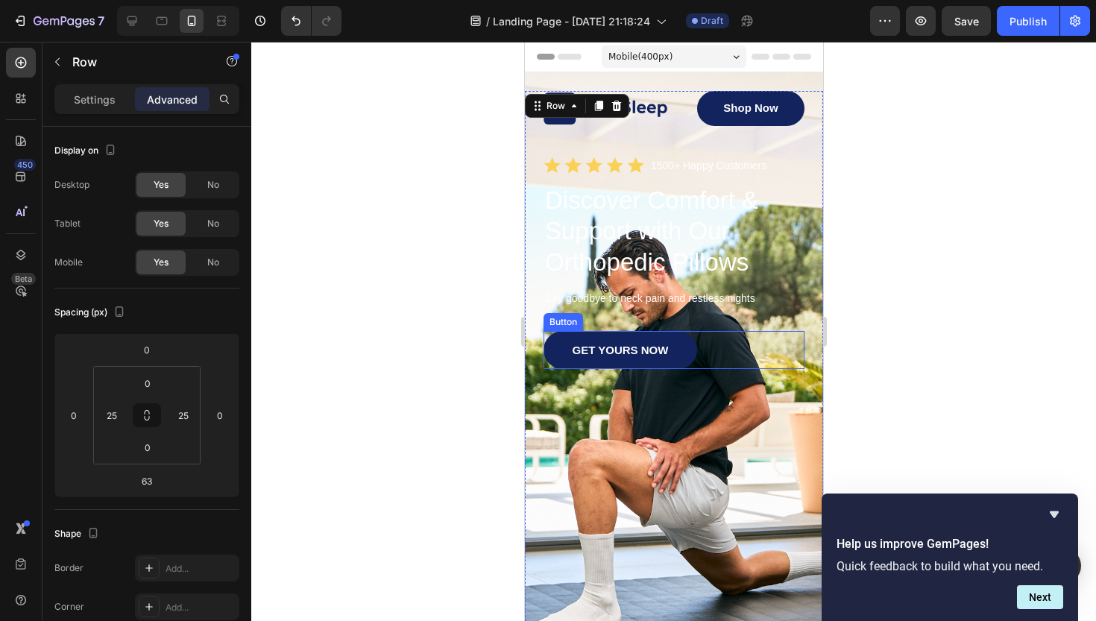
click at [672, 367] on link "GET YOURS NOW" at bounding box center [620, 350] width 154 height 38
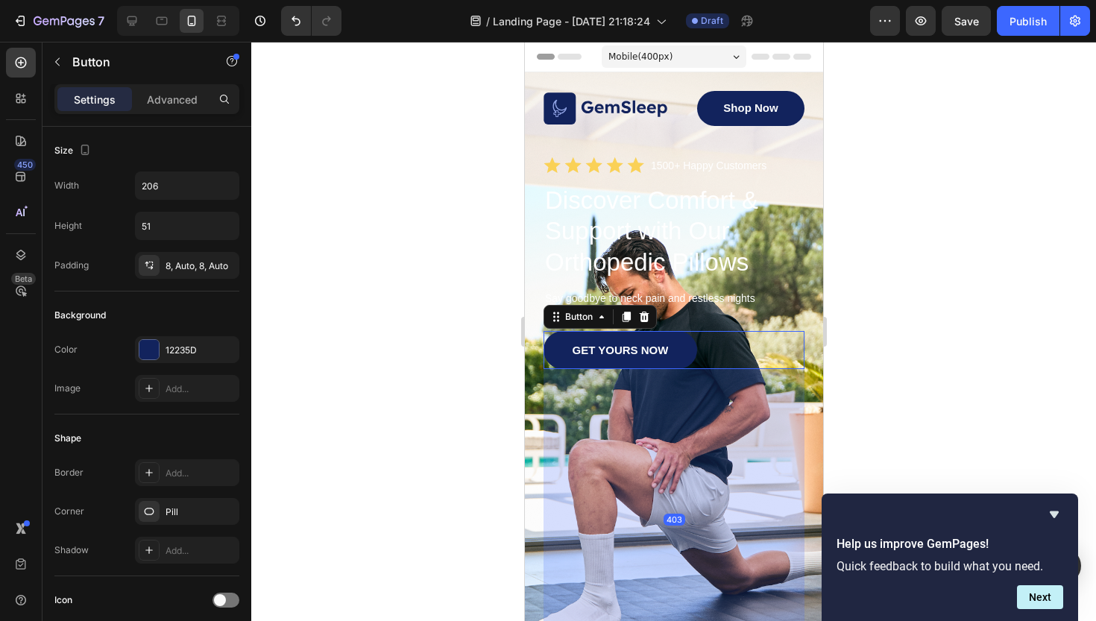
click at [937, 303] on div at bounding box center [673, 331] width 845 height 579
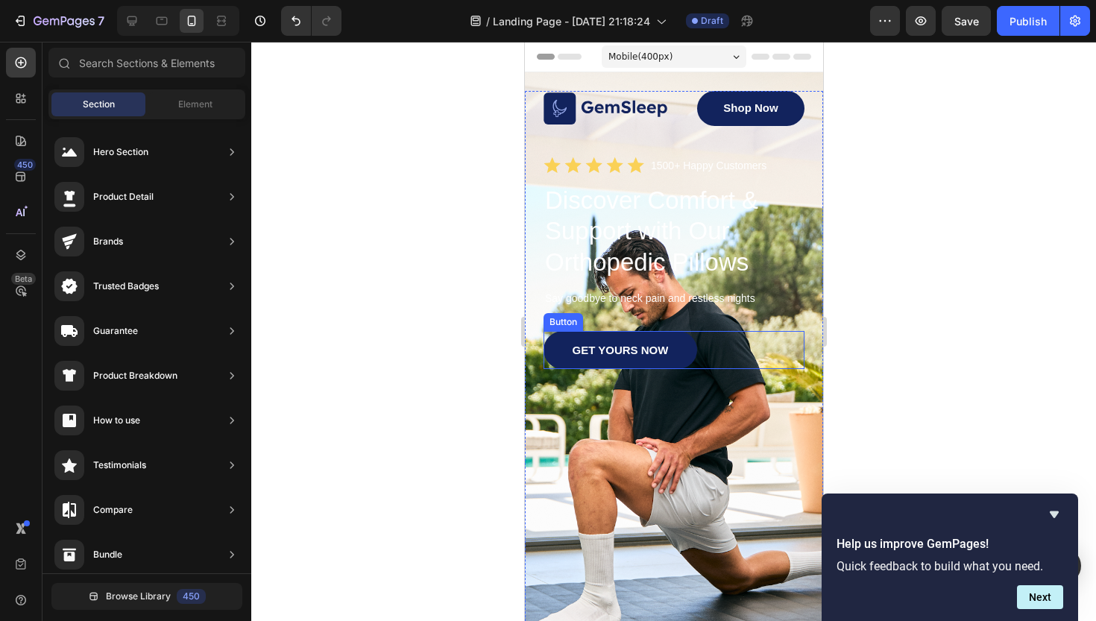
click at [662, 365] on link "GET YOURS NOW" at bounding box center [620, 350] width 154 height 38
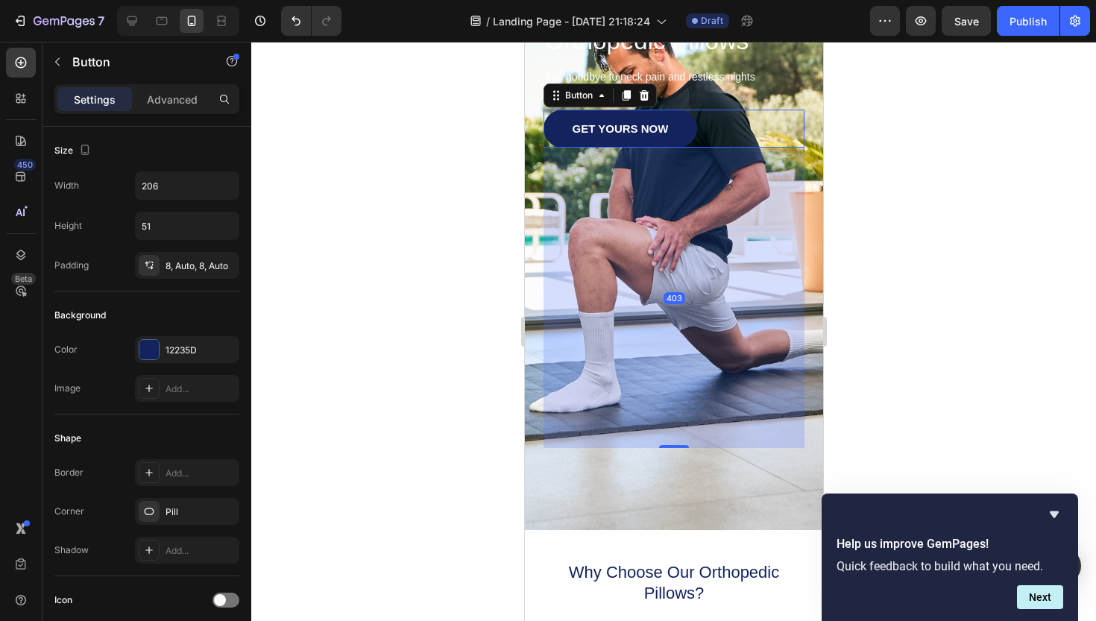
scroll to position [226, 0]
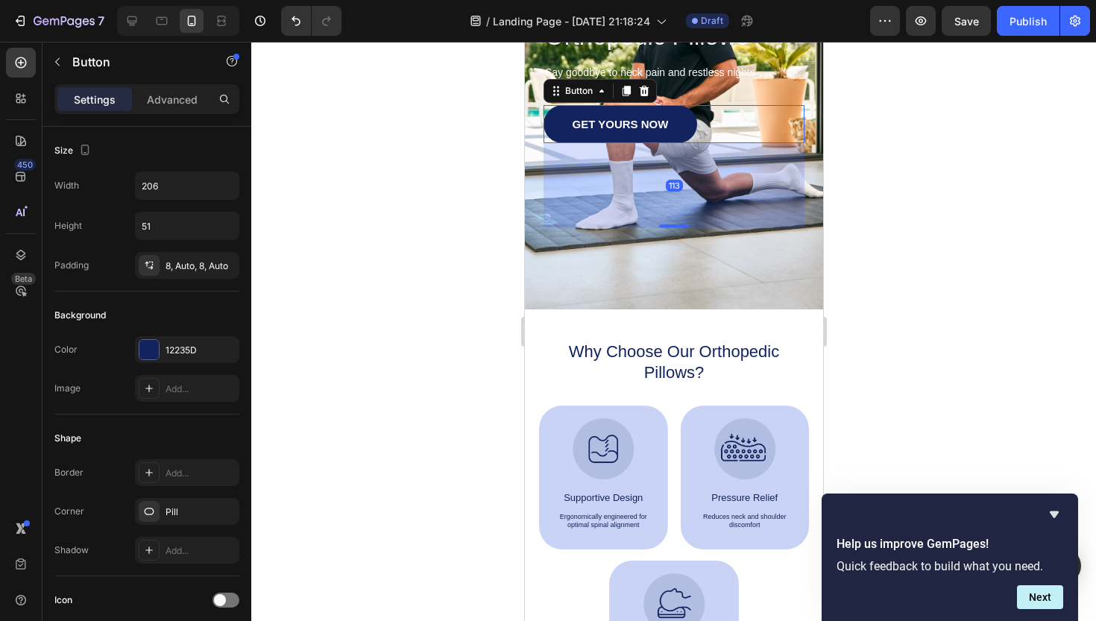
drag, startPoint x: 674, startPoint y: 441, endPoint x: 708, endPoint y: 224, distance: 219.7
click at [708, 143] on div "113" at bounding box center [673, 143] width 261 height 0
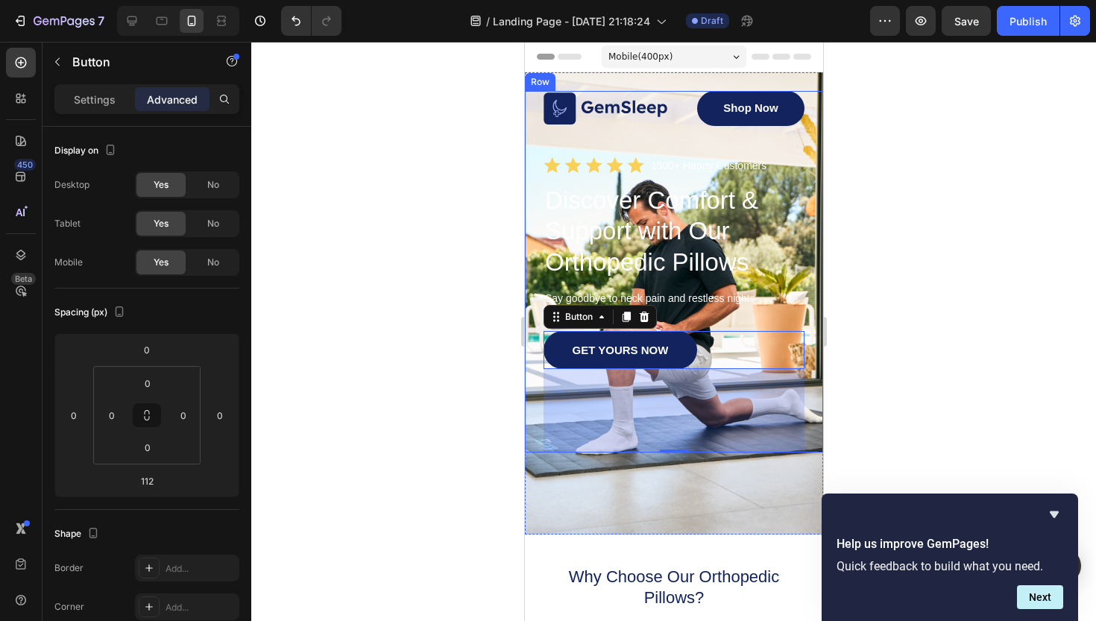
scroll to position [0, 0]
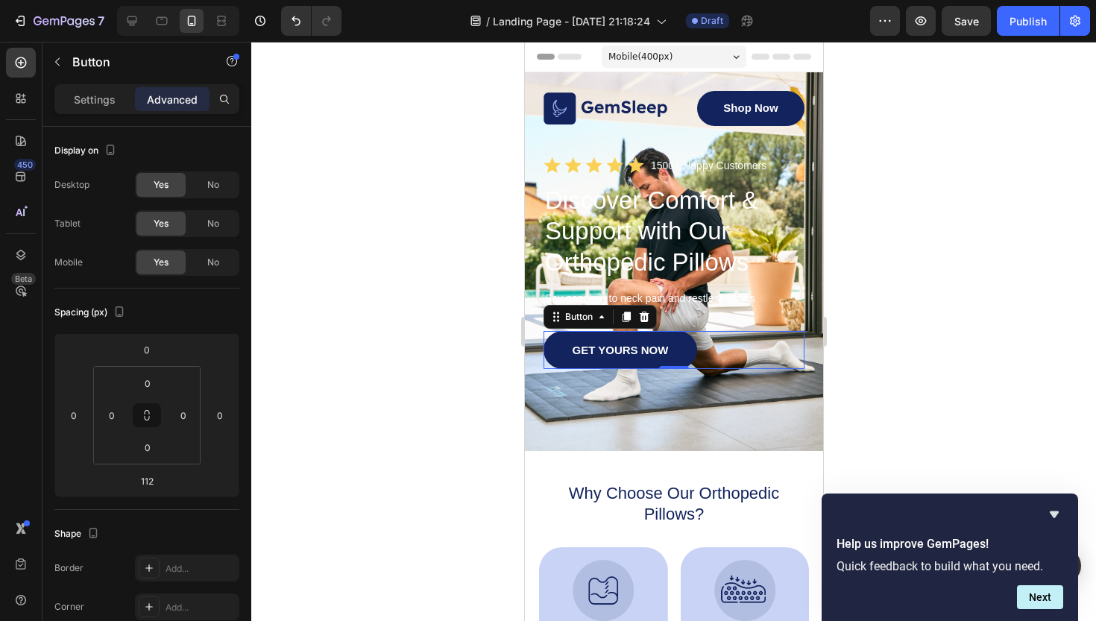
drag, startPoint x: 671, startPoint y: 450, endPoint x: 728, endPoint y: 322, distance: 140.2
type input "0"
click at [728, 322] on div "Image Shop Now Button Row Icon Icon Icon Icon Icon Icon List 1500+ Happy Custom…" at bounding box center [673, 230] width 261 height 278
click at [936, 208] on div at bounding box center [673, 331] width 845 height 579
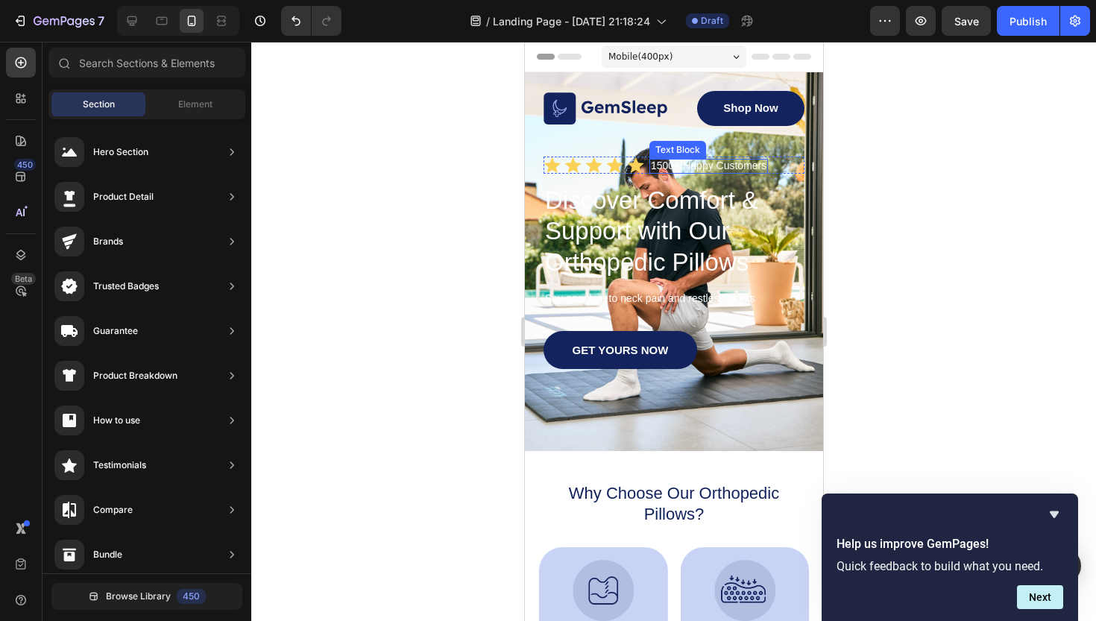
click at [674, 163] on p "1500+ Happy Customers" at bounding box center [708, 165] width 116 height 11
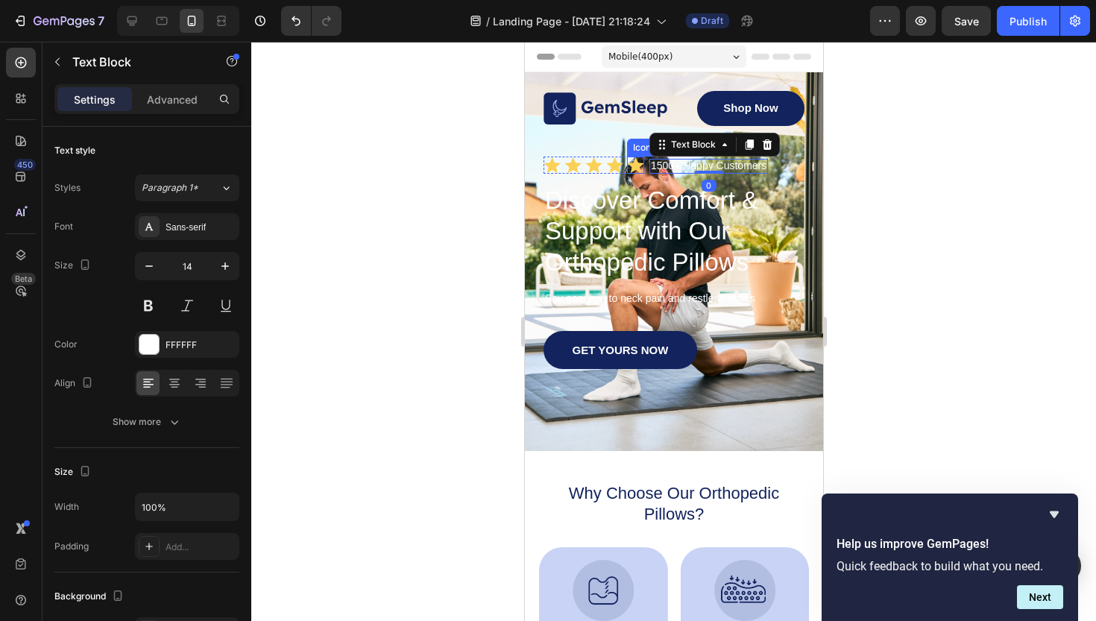
click at [644, 169] on icon at bounding box center [634, 165] width 17 height 17
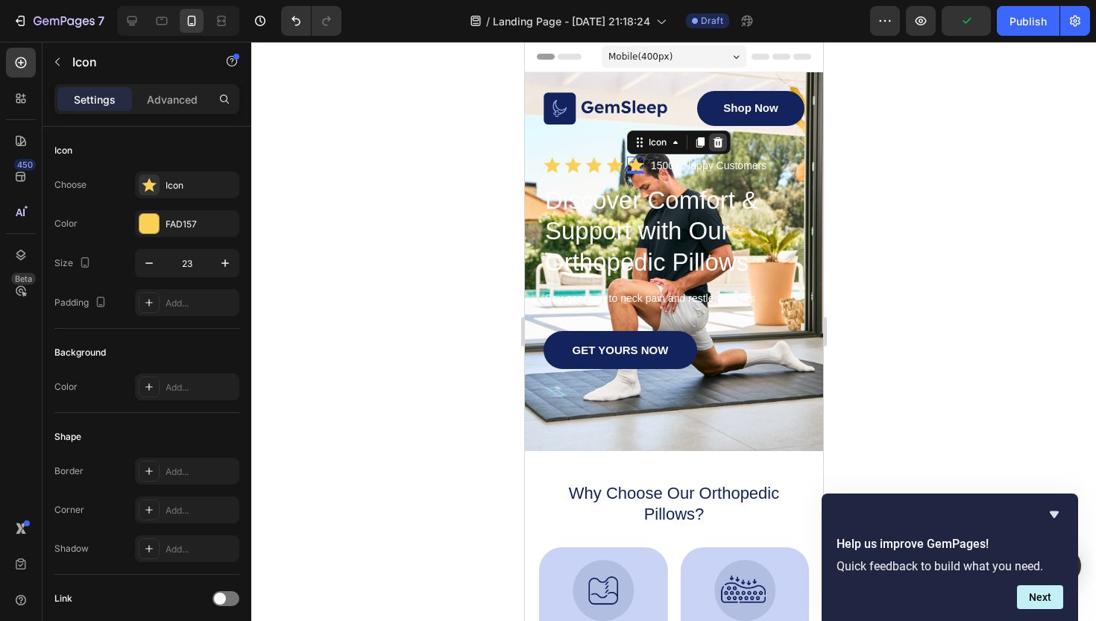
click at [717, 143] on icon at bounding box center [717, 142] width 12 height 12
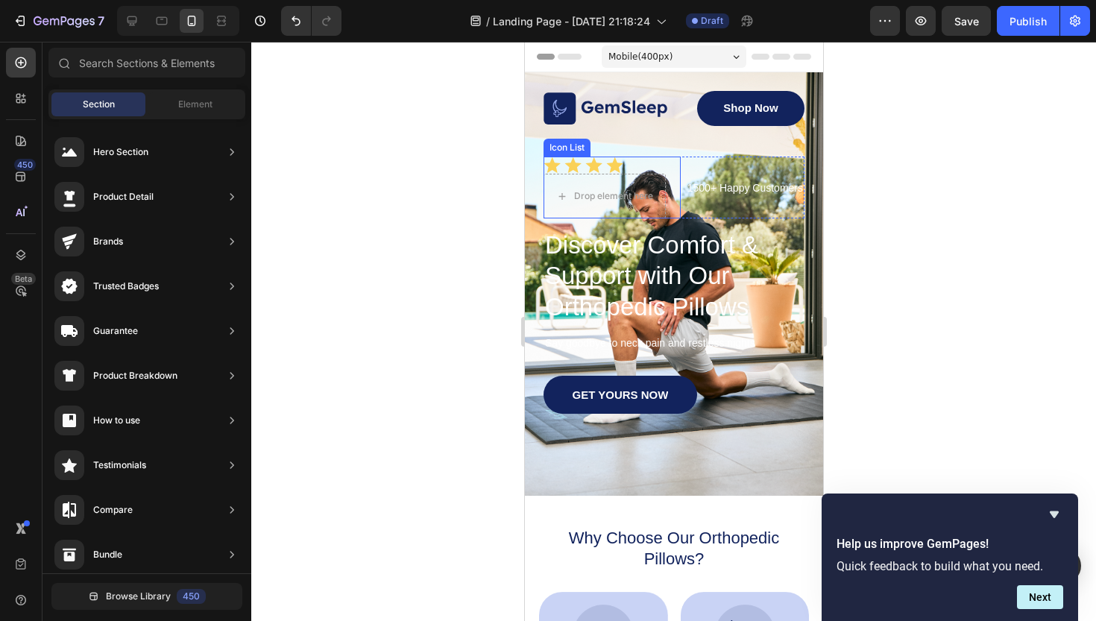
click at [657, 172] on div "Icon Icon Icon Icon Drop element here" at bounding box center [611, 188] width 137 height 62
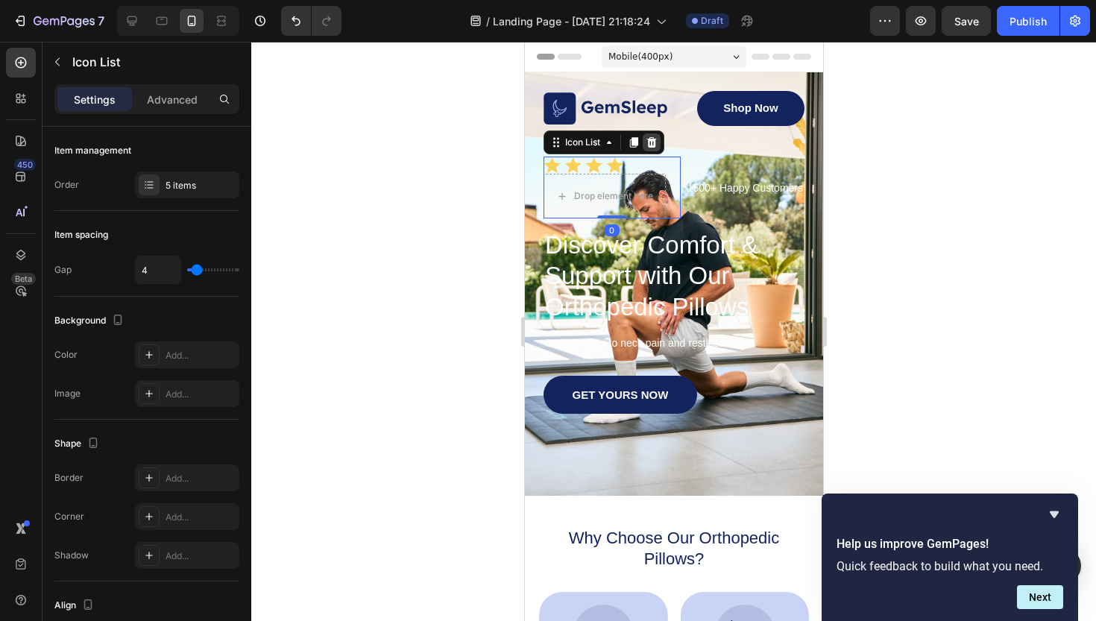
click at [651, 142] on icon at bounding box center [651, 142] width 12 height 12
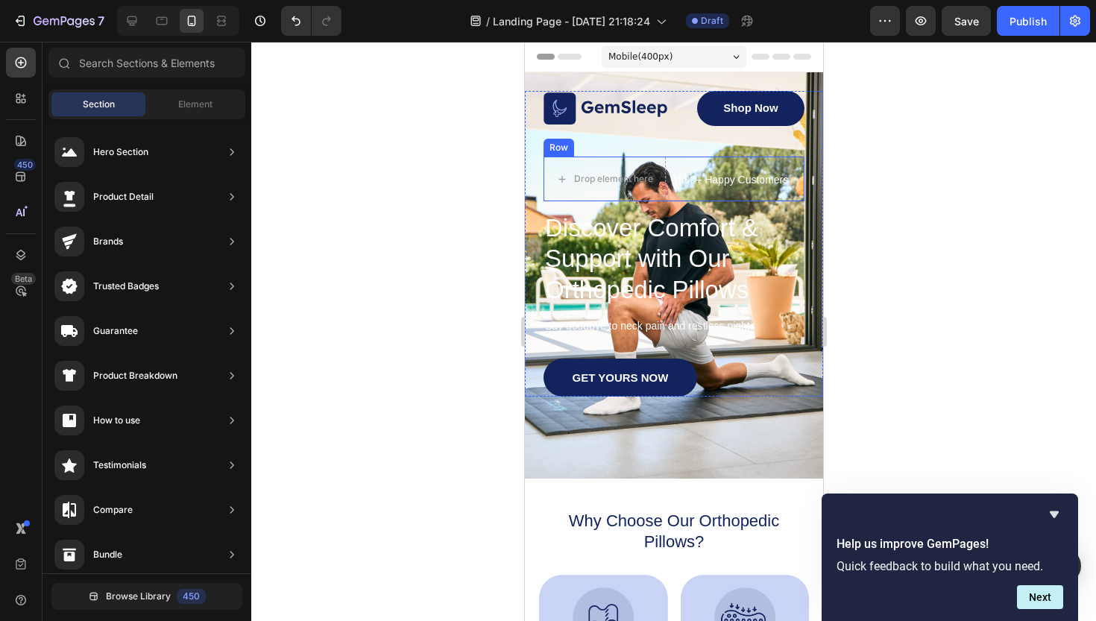
click at [697, 165] on div "1500+ Happy Customers Text Block" at bounding box center [729, 179] width 119 height 45
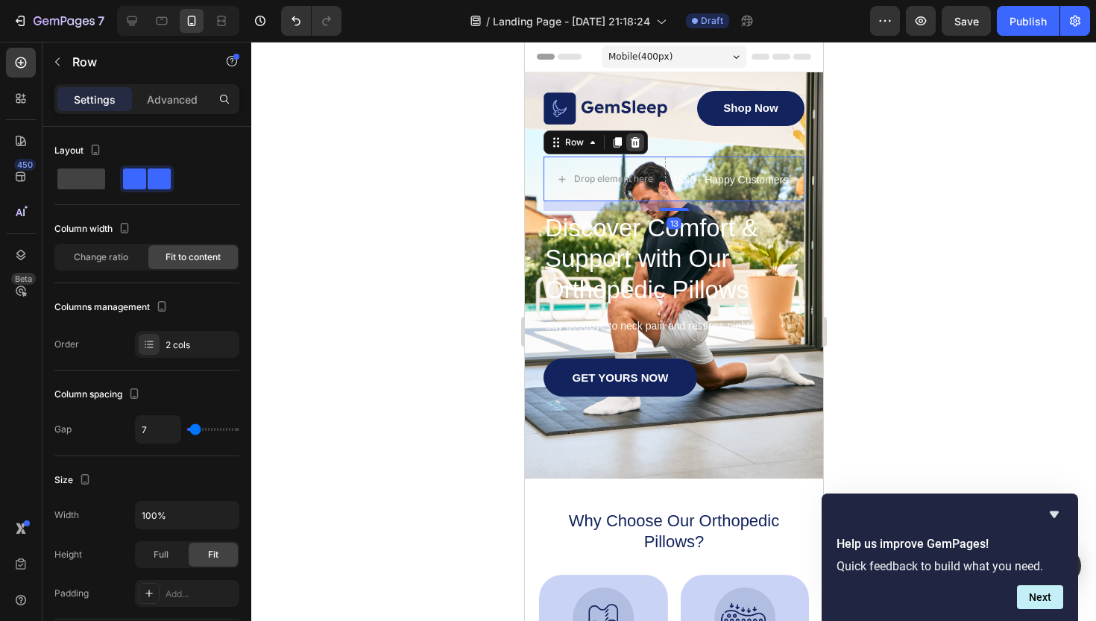
click at [637, 145] on icon at bounding box center [635, 142] width 10 height 10
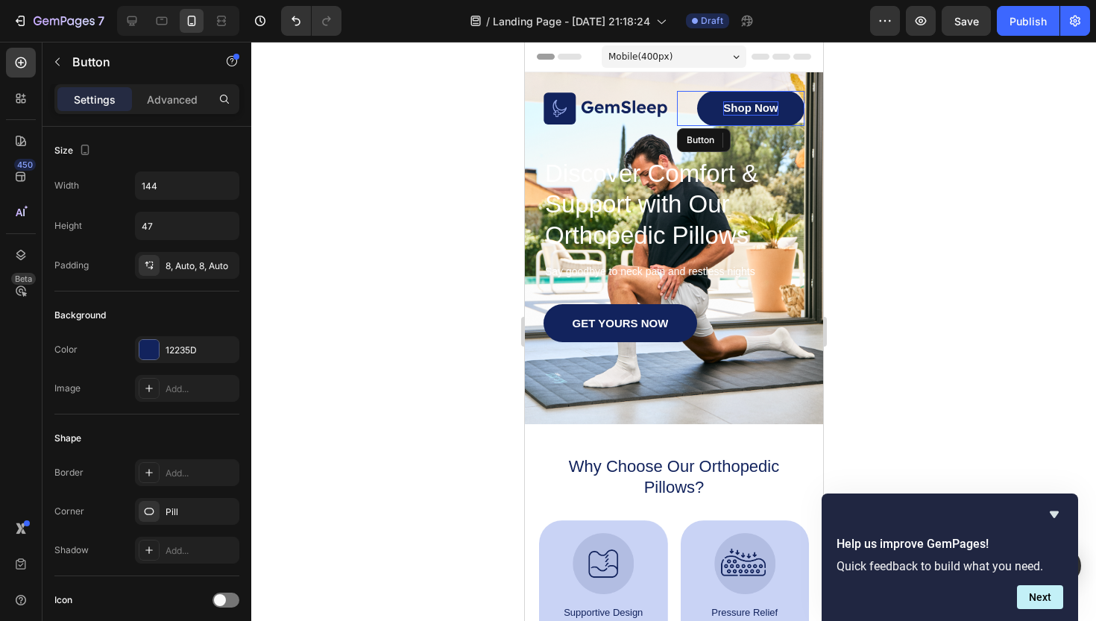
click at [769, 109] on p "Shop Now" at bounding box center [750, 108] width 54 height 14
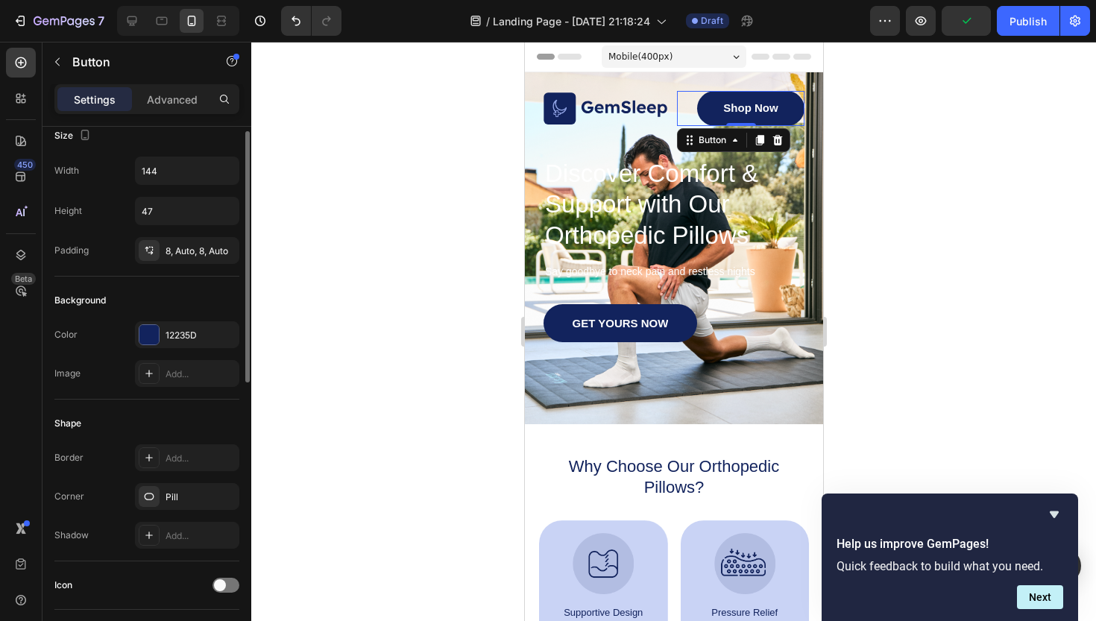
scroll to position [7, 0]
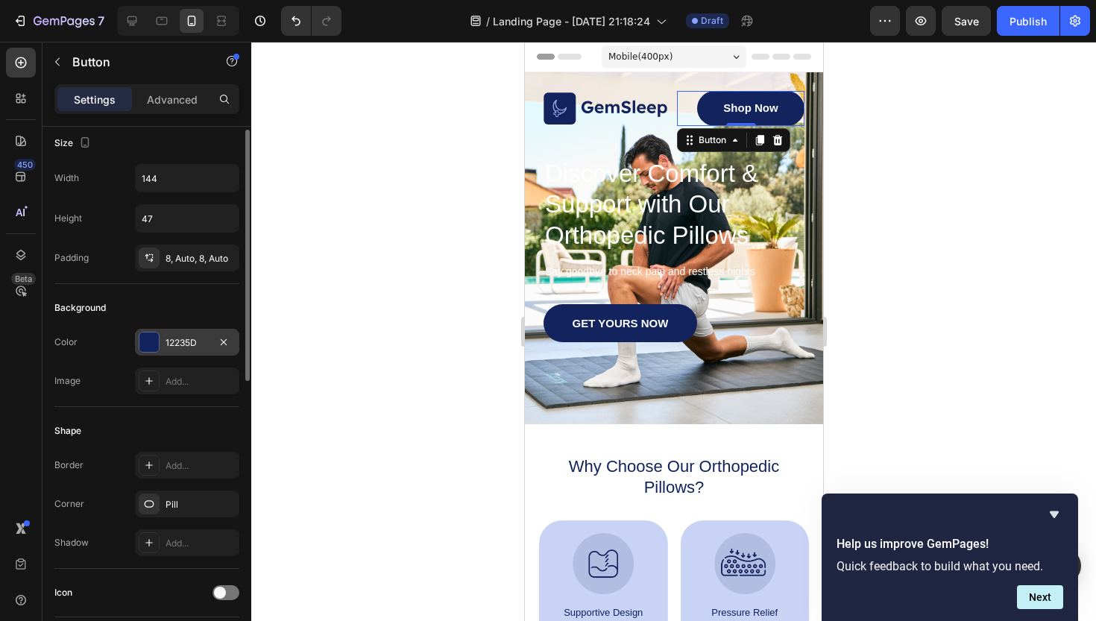
click at [156, 351] on div at bounding box center [148, 342] width 19 height 19
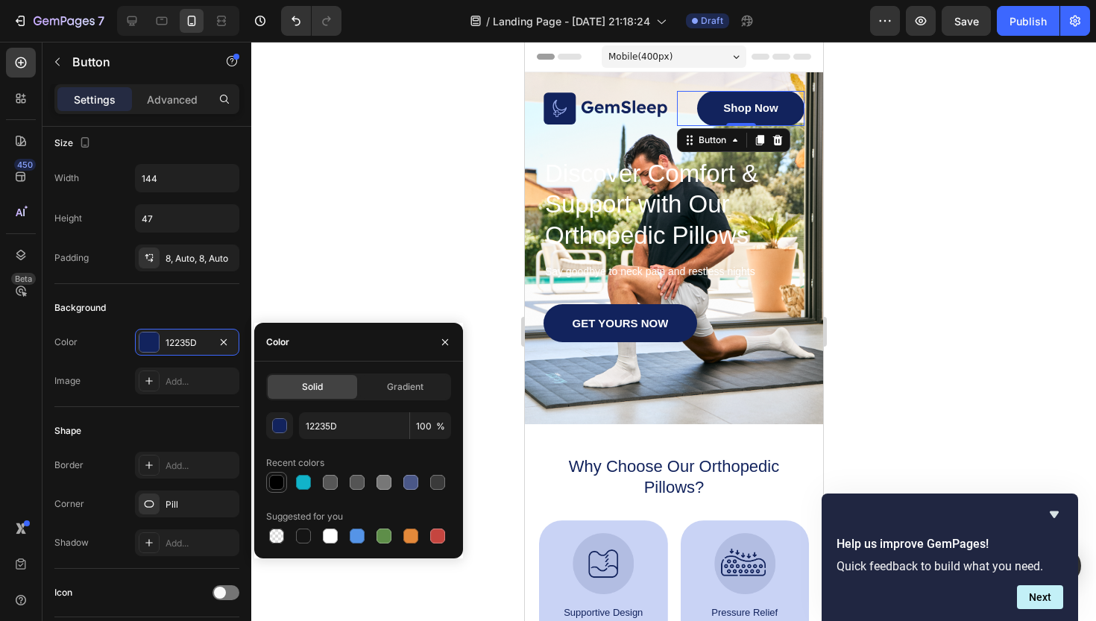
click at [275, 483] on div at bounding box center [276, 482] width 15 height 15
type input "000000"
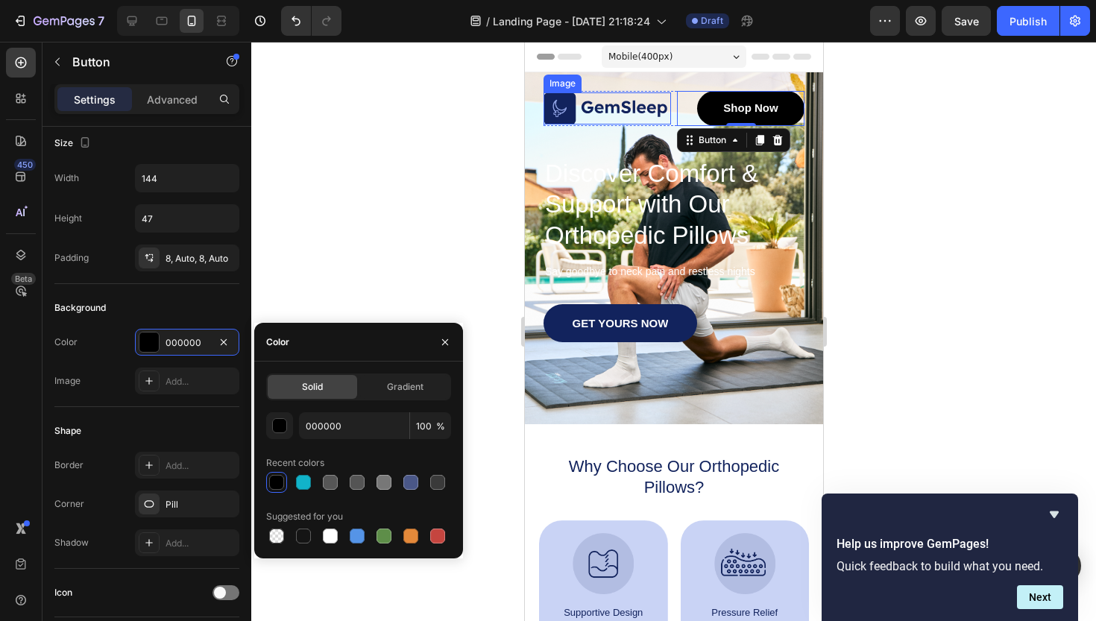
click at [559, 116] on img at bounding box center [605, 108] width 125 height 32
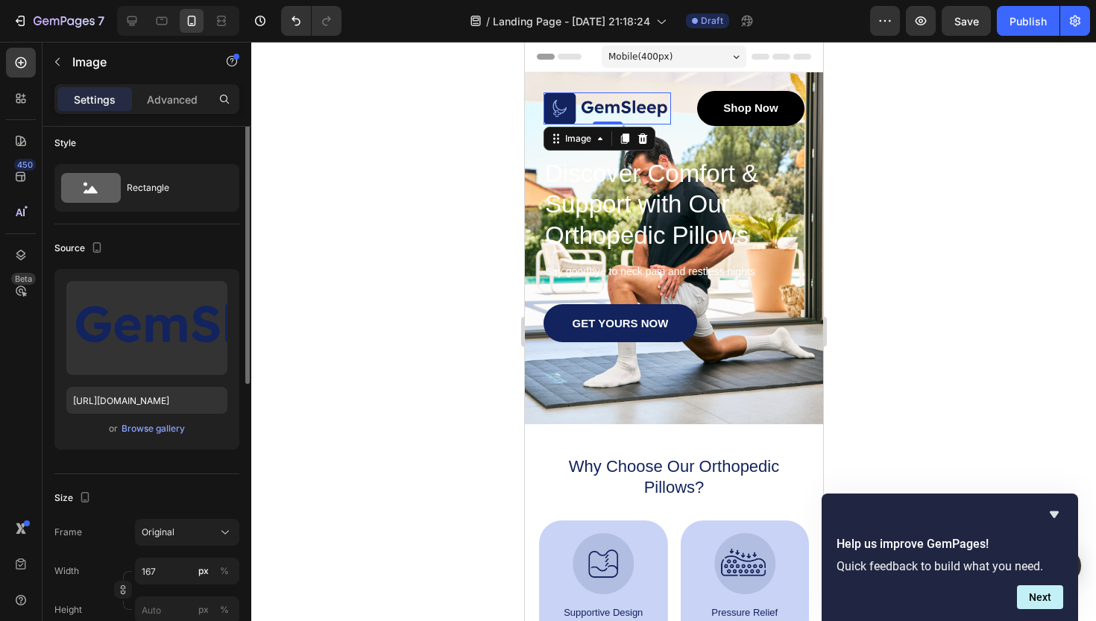
scroll to position [0, 0]
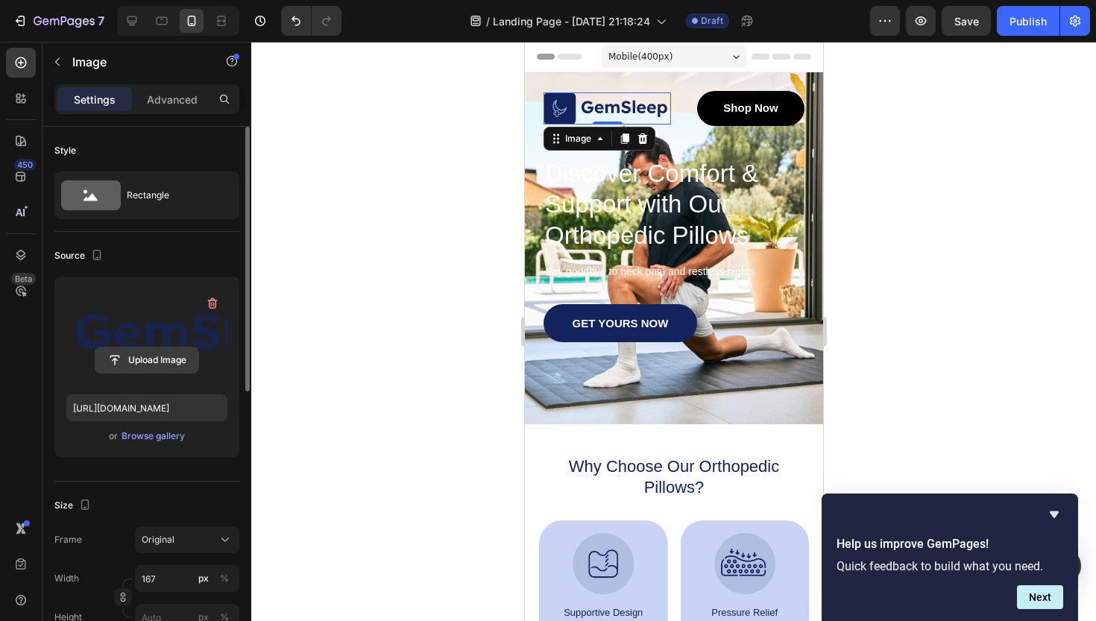
click at [154, 359] on input "file" at bounding box center [146, 360] width 103 height 25
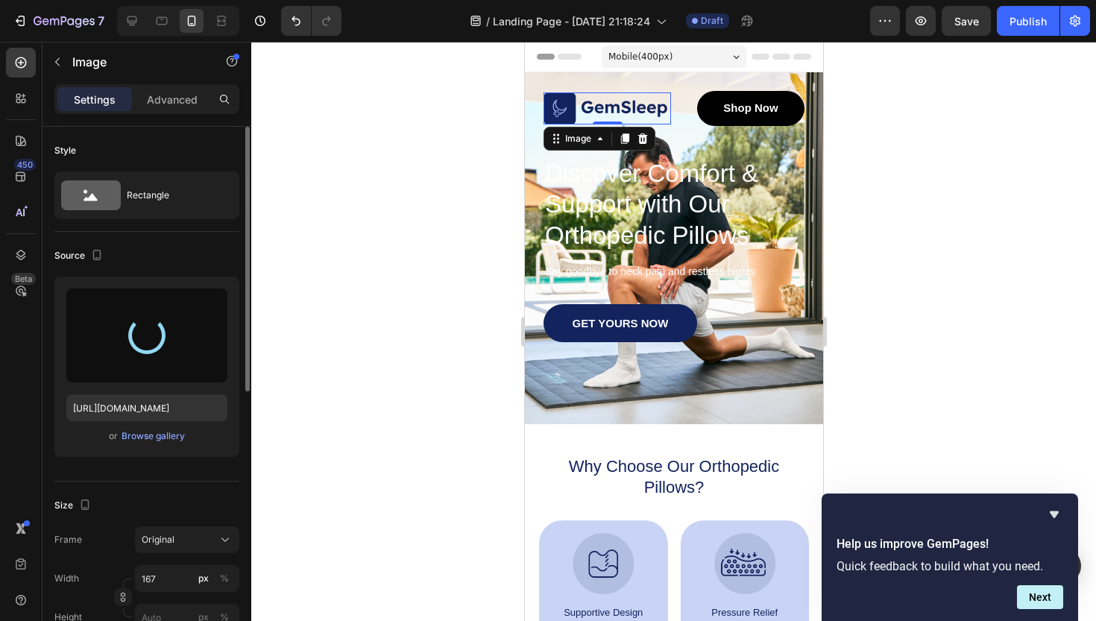
type input "[URL][DOMAIN_NAME]"
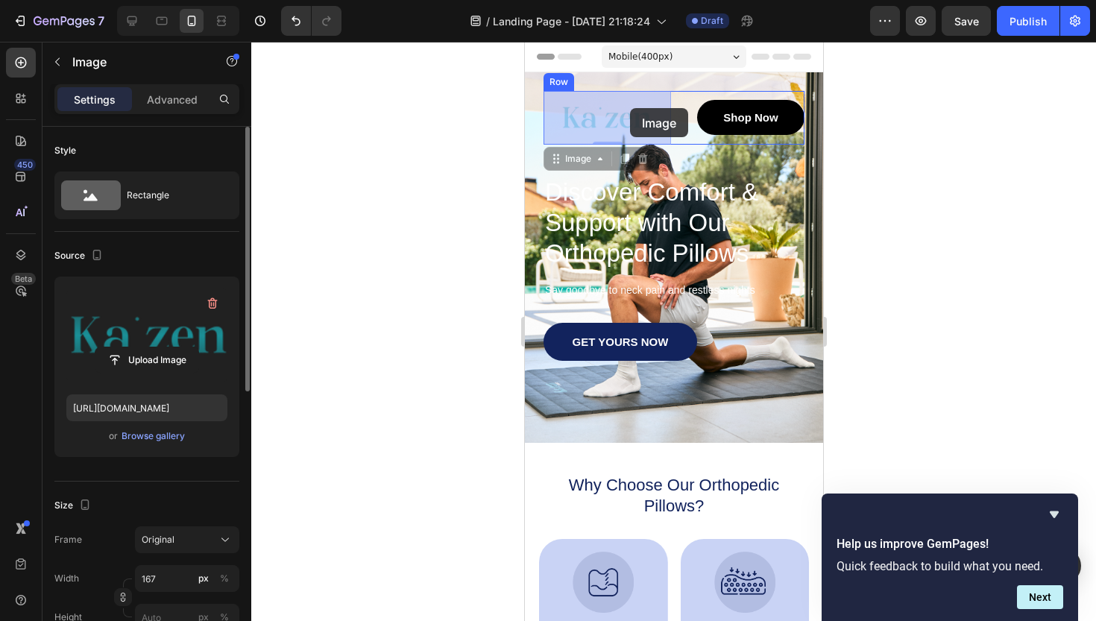
drag, startPoint x: 629, startPoint y: 126, endPoint x: 629, endPoint y: 109, distance: 17.2
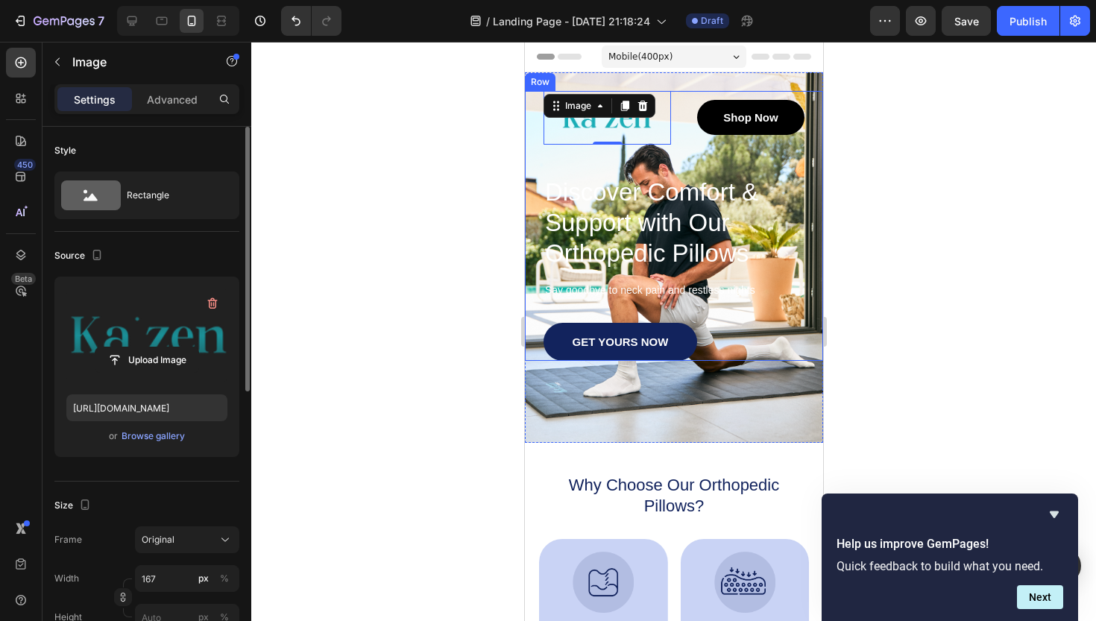
click at [873, 163] on div at bounding box center [673, 331] width 845 height 579
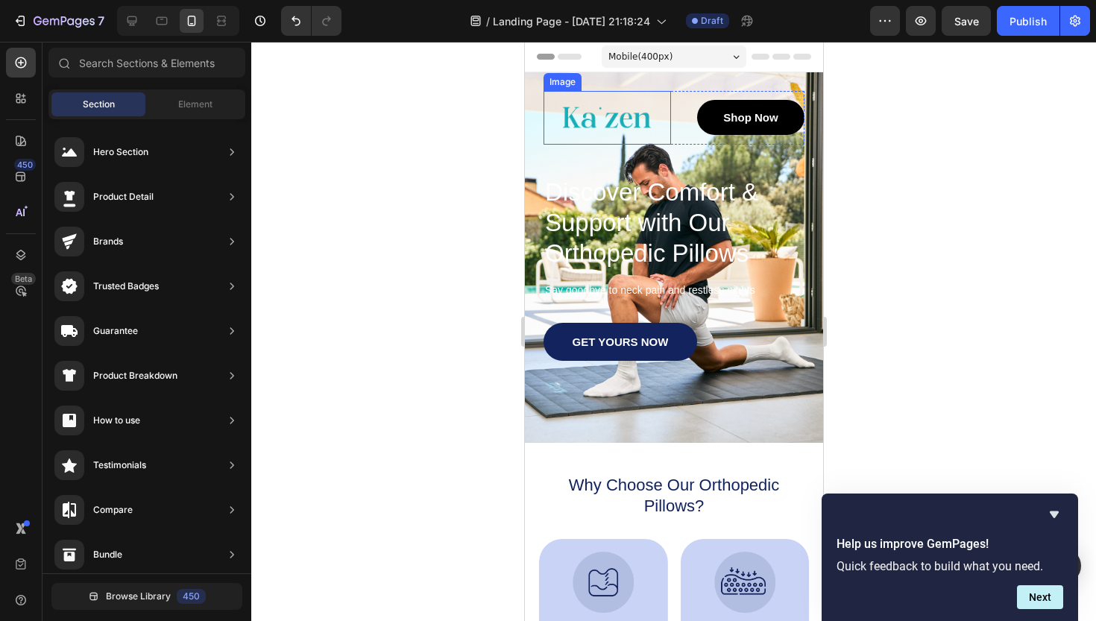
click at [572, 116] on div "Image" at bounding box center [607, 118] width 128 height 54
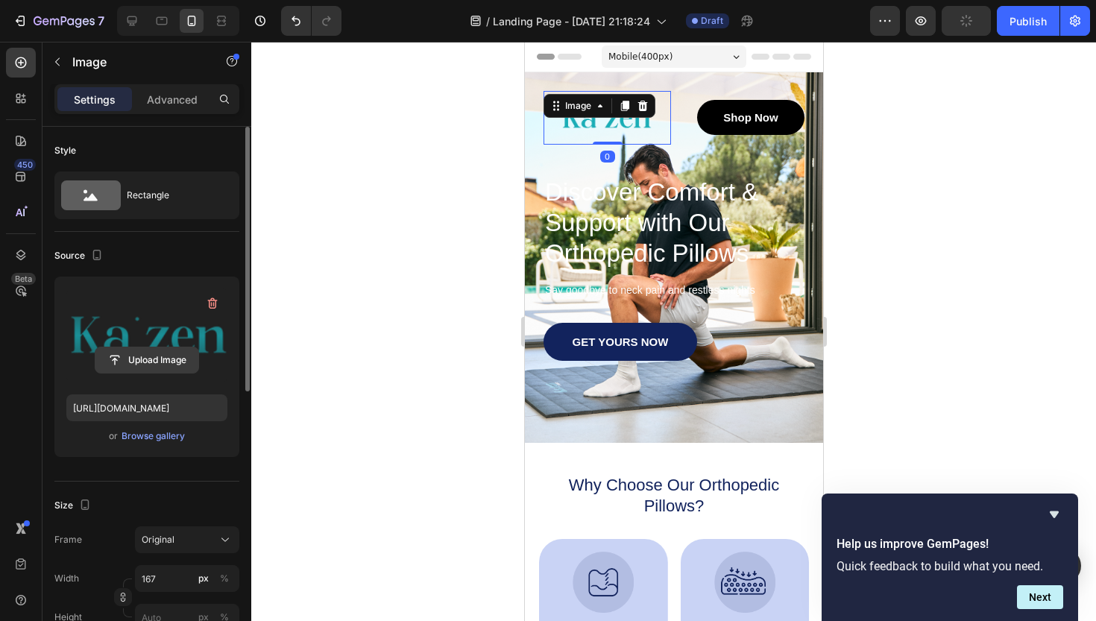
click at [152, 362] on input "file" at bounding box center [146, 360] width 103 height 25
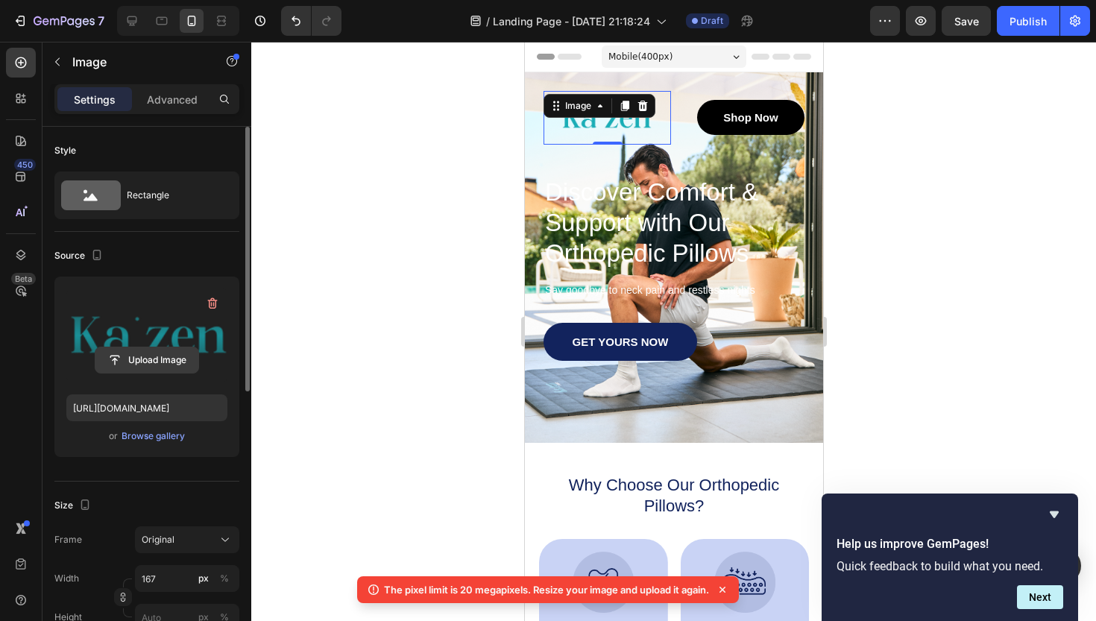
click at [180, 357] on input "file" at bounding box center [146, 360] width 103 height 25
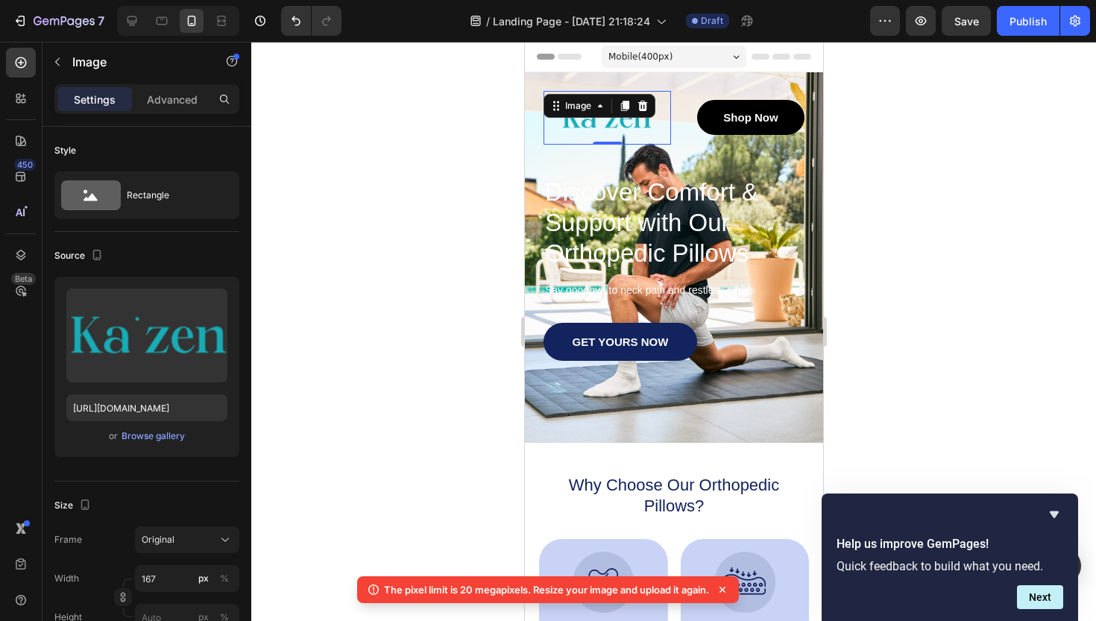
click at [984, 309] on div at bounding box center [673, 331] width 845 height 579
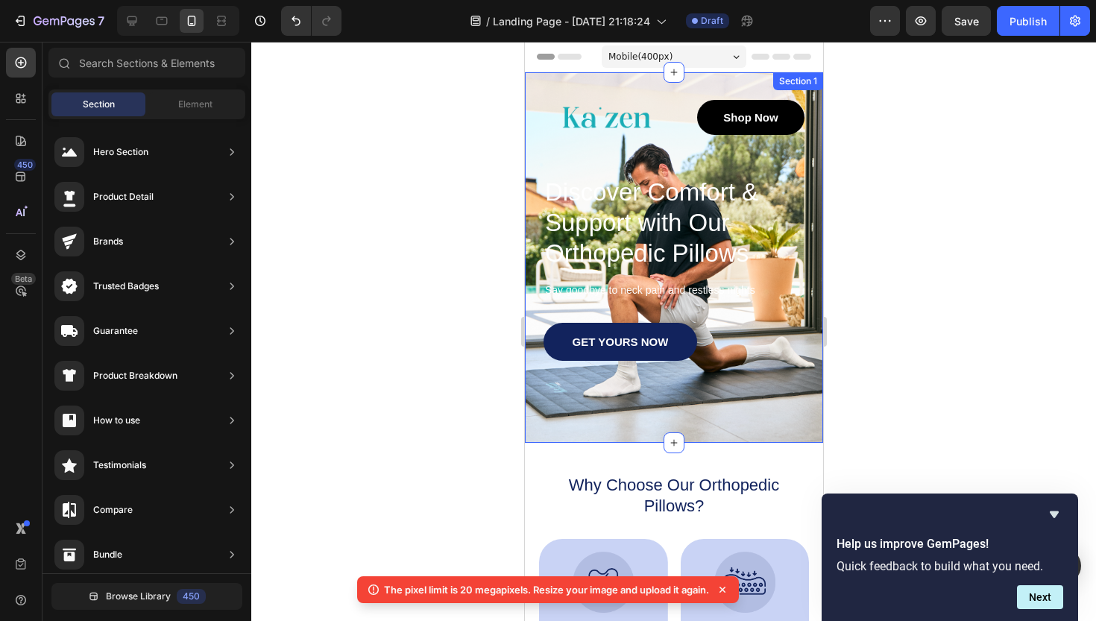
click at [638, 84] on div "Image Shop Now Button Row Discover Comfort & Support with Our Orthopedic Pillow…" at bounding box center [673, 257] width 298 height 371
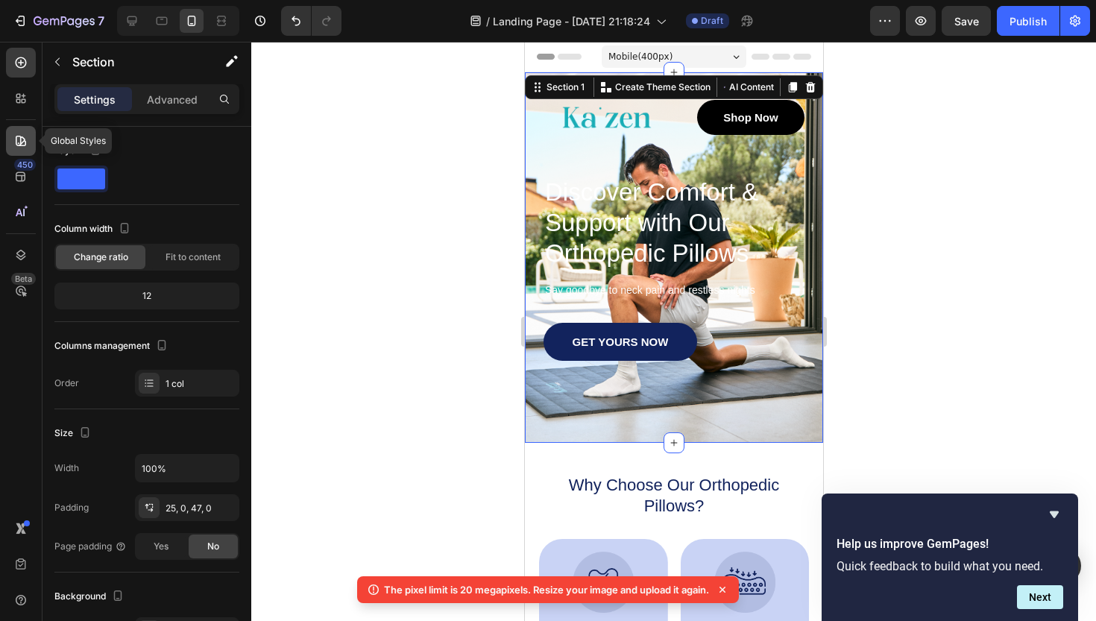
click at [14, 145] on icon at bounding box center [20, 140] width 15 height 15
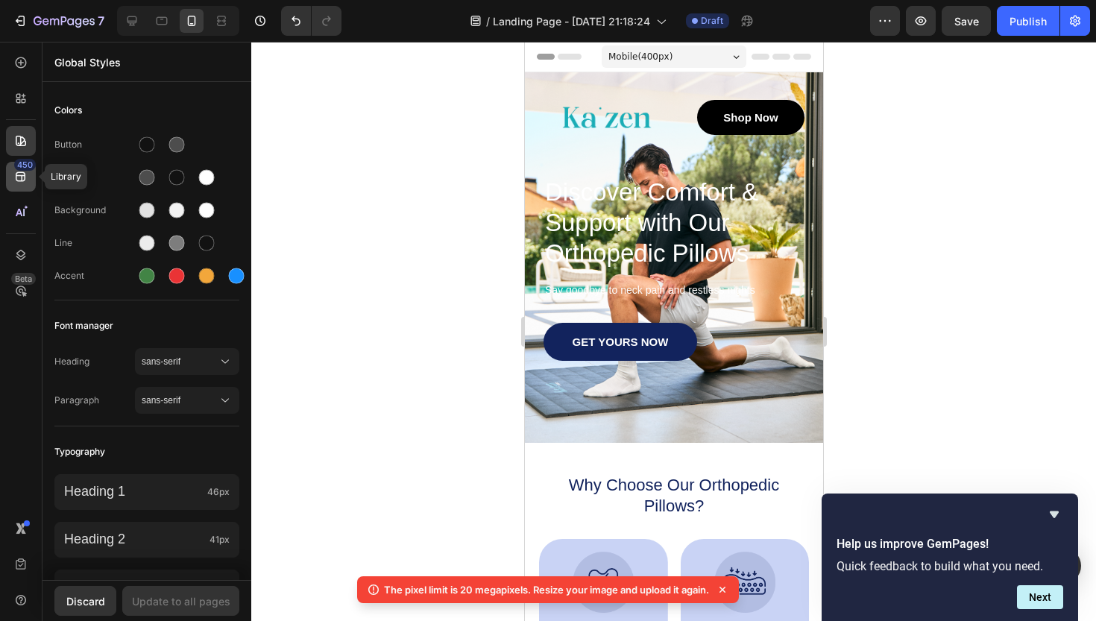
click at [22, 185] on div "450" at bounding box center [21, 177] width 30 height 30
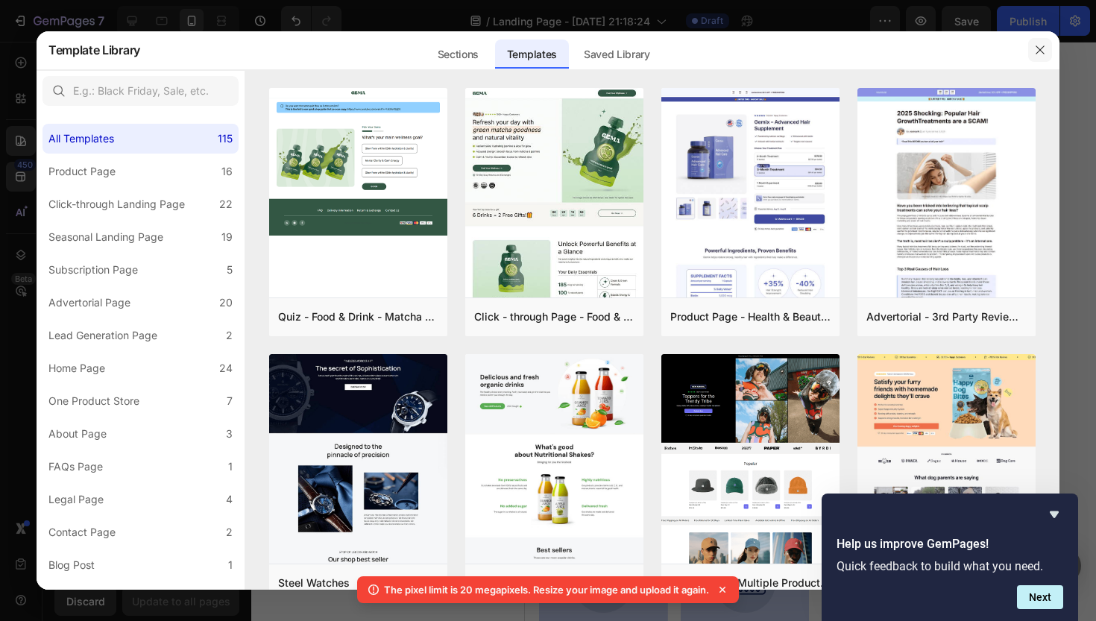
click at [1042, 48] on icon "button" at bounding box center [1040, 50] width 12 height 12
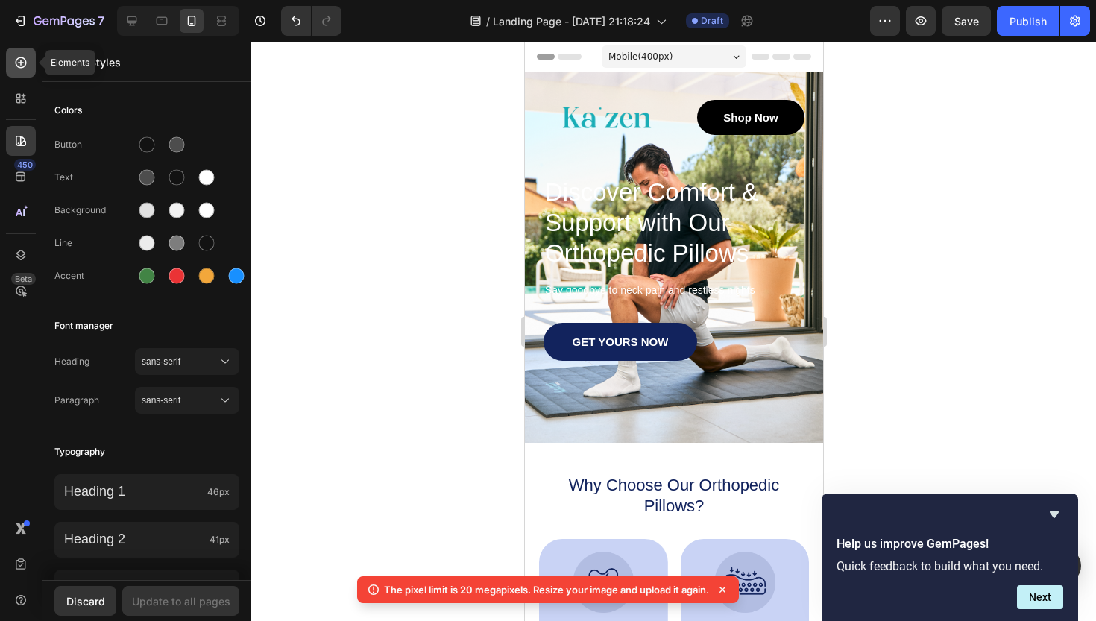
click at [16, 63] on icon at bounding box center [21, 62] width 11 height 11
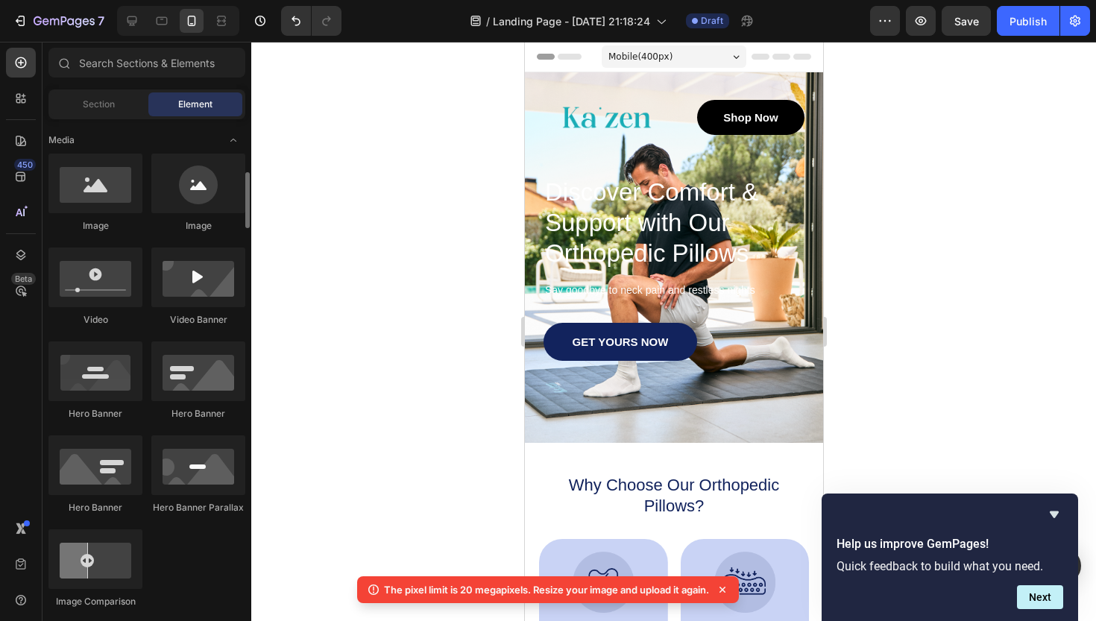
scroll to position [461, 0]
click at [83, 385] on div at bounding box center [95, 370] width 94 height 60
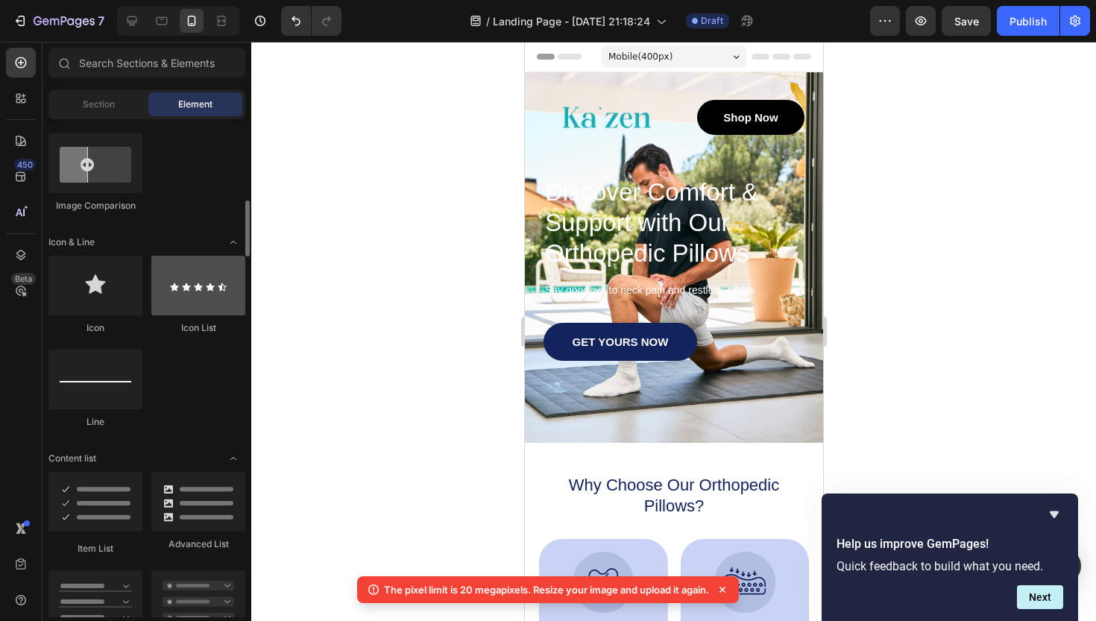
scroll to position [858, 0]
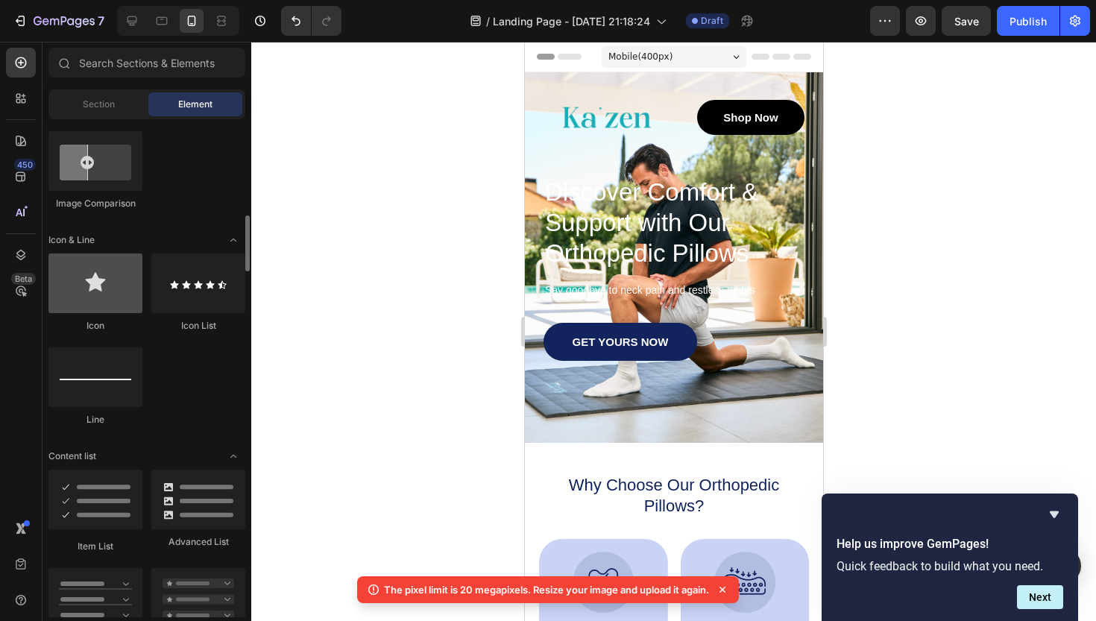
click at [98, 268] on div at bounding box center [95, 284] width 94 height 60
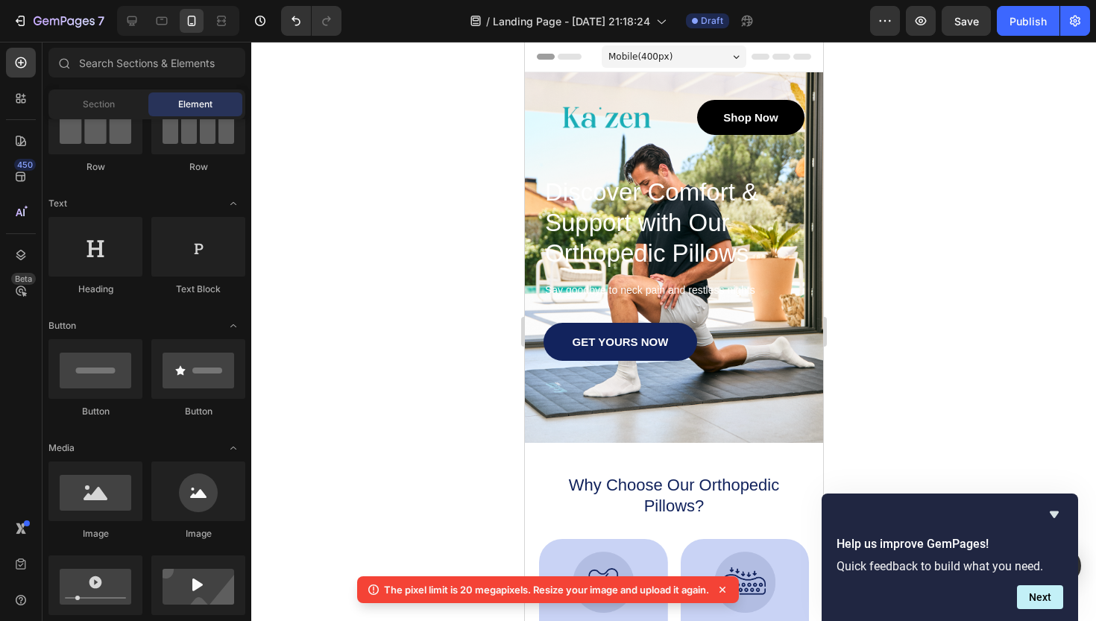
scroll to position [0, 0]
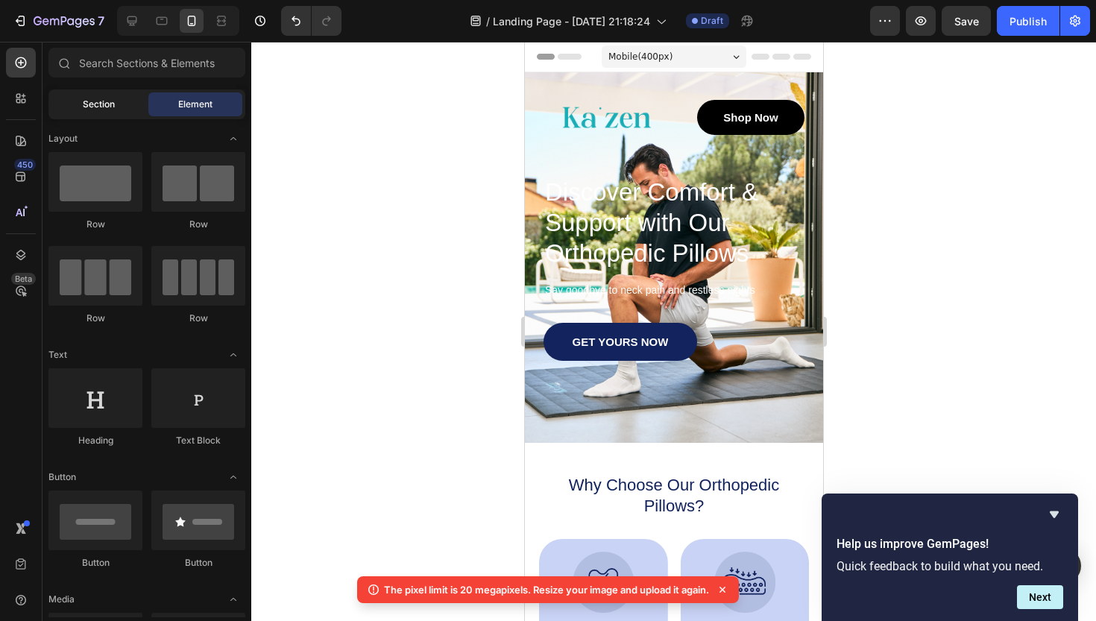
click at [72, 108] on div "Section" at bounding box center [98, 104] width 94 height 24
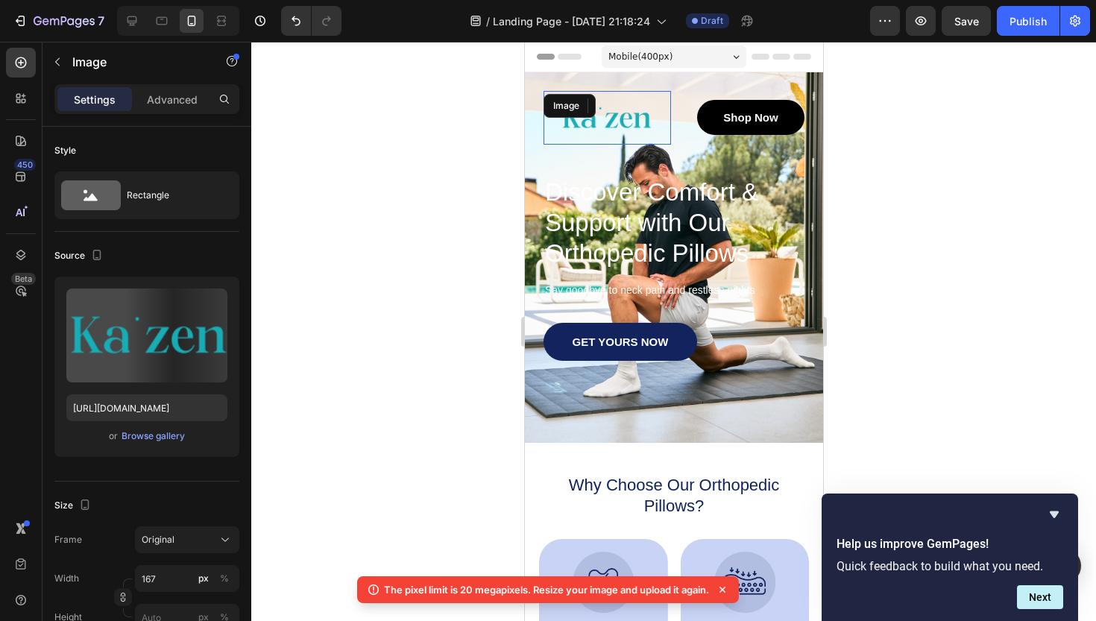
click at [603, 115] on div "Image" at bounding box center [607, 118] width 128 height 54
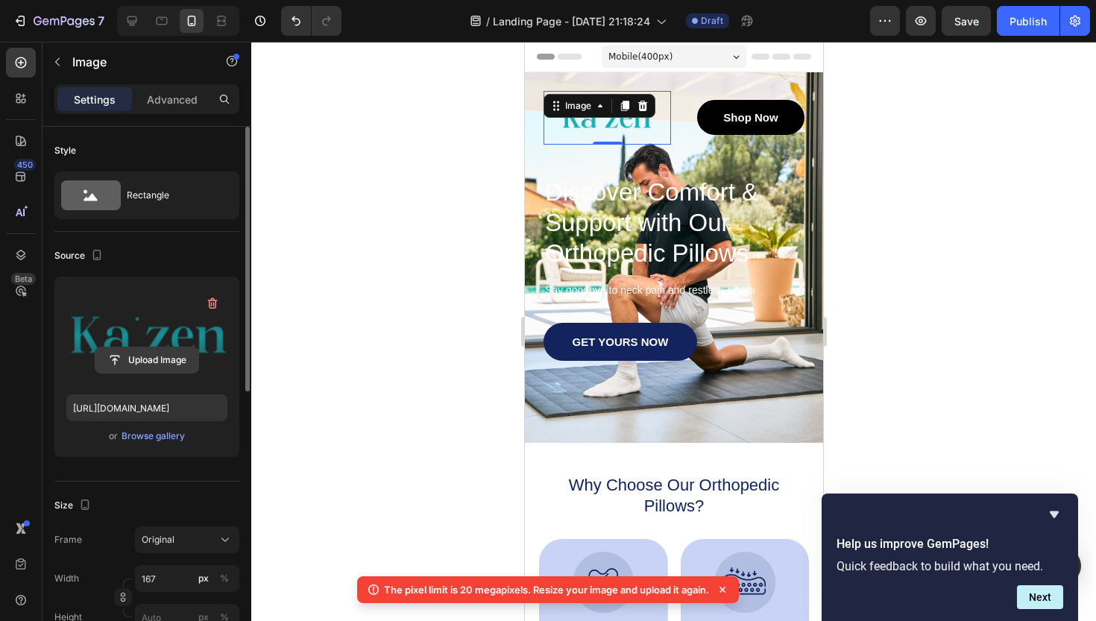
click at [145, 359] on input "file" at bounding box center [146, 360] width 103 height 25
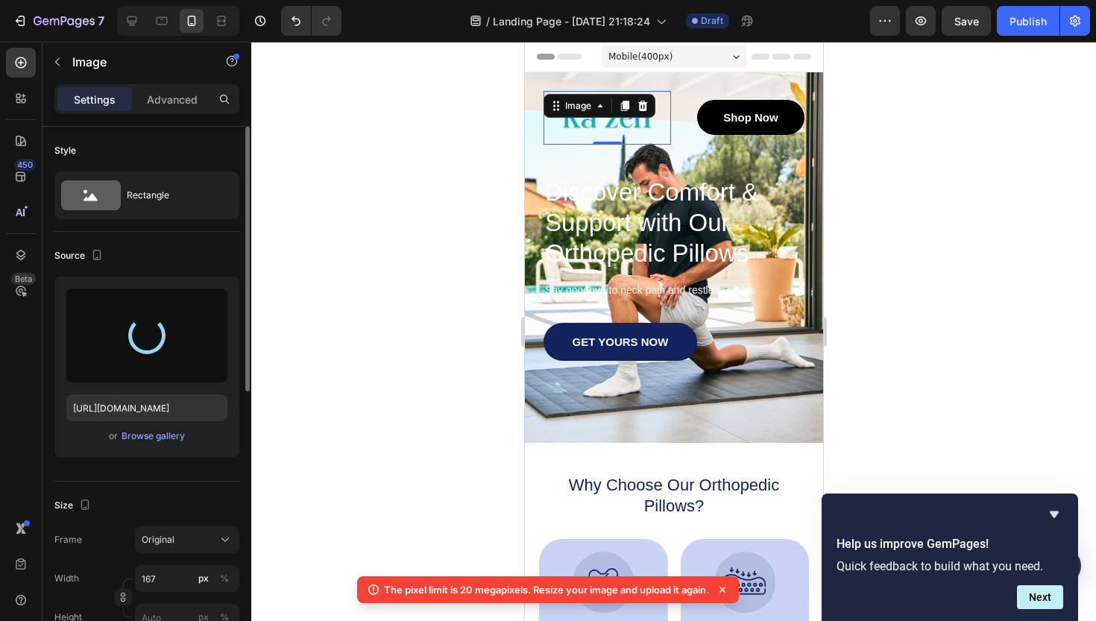
type input "[URL][DOMAIN_NAME]"
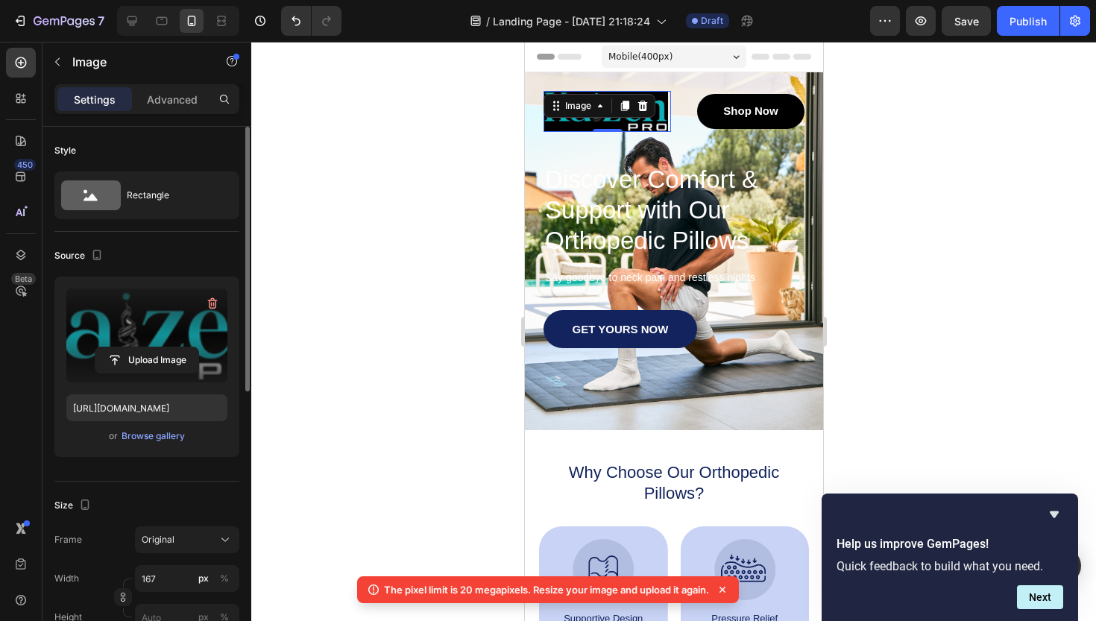
click at [994, 260] on div at bounding box center [673, 331] width 845 height 579
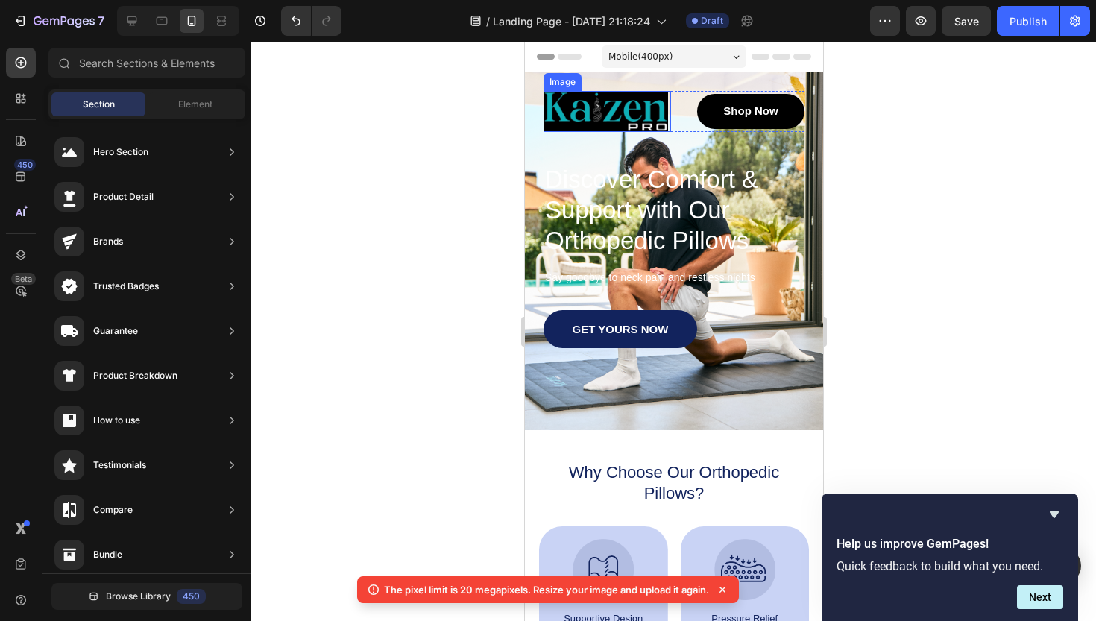
click at [606, 101] on img at bounding box center [605, 111] width 125 height 41
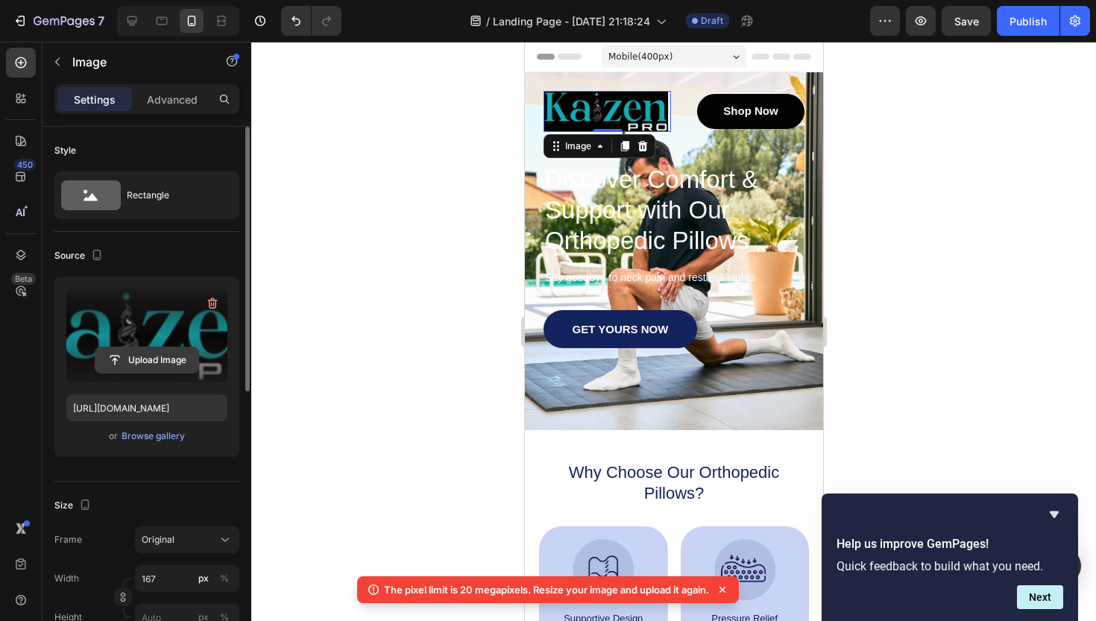
click at [143, 354] on input "file" at bounding box center [146, 360] width 103 height 25
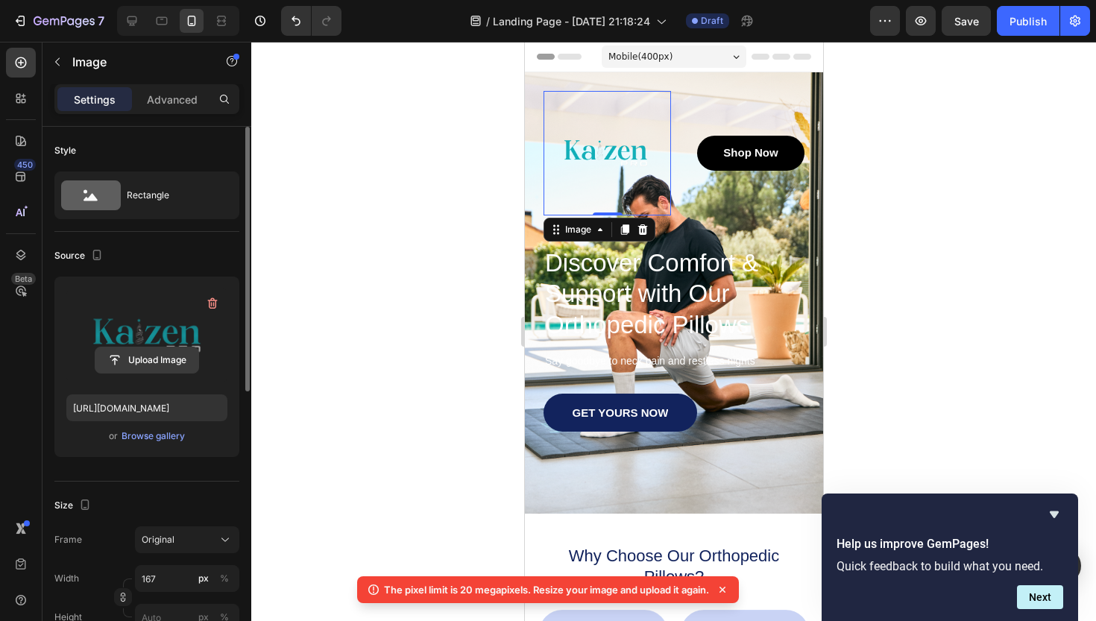
click at [136, 358] on input "file" at bounding box center [146, 360] width 103 height 25
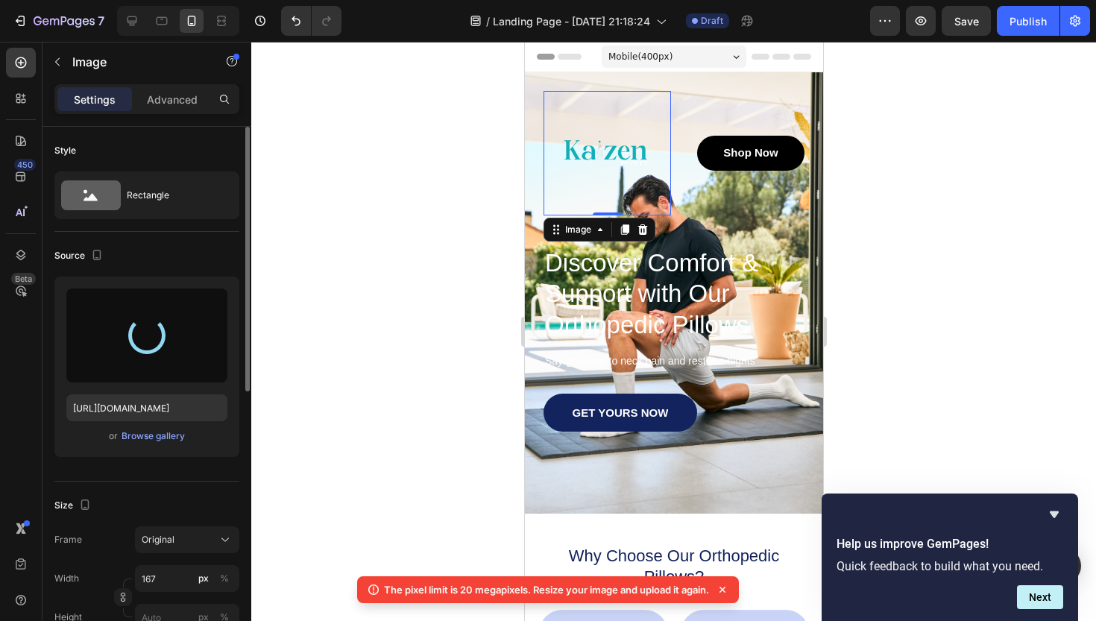
type input "[URL][DOMAIN_NAME]"
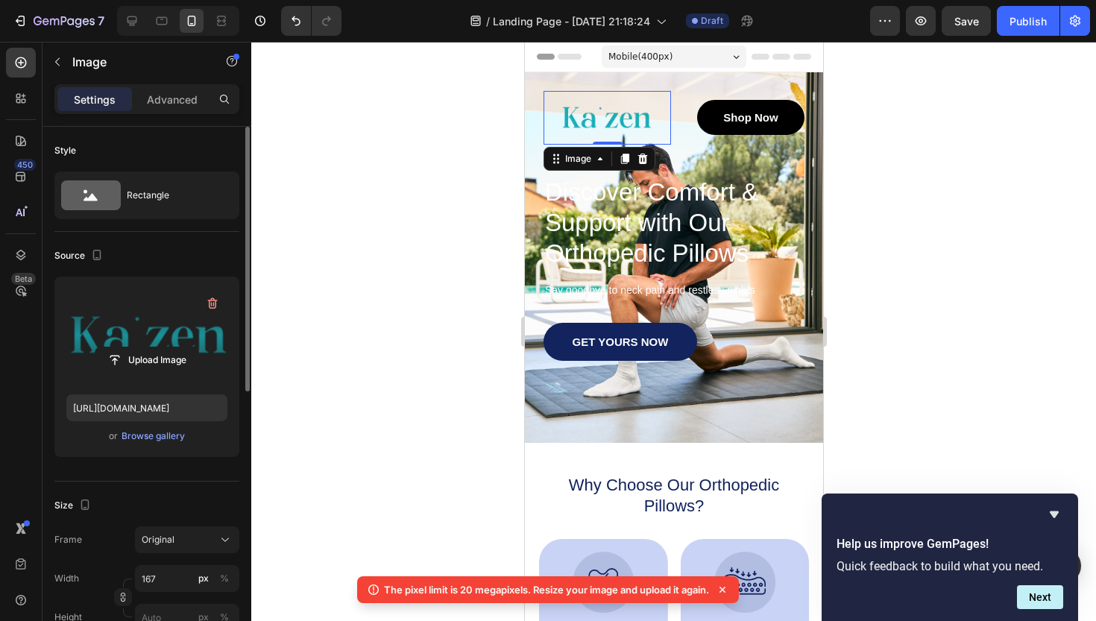
click at [855, 219] on div at bounding box center [673, 331] width 845 height 579
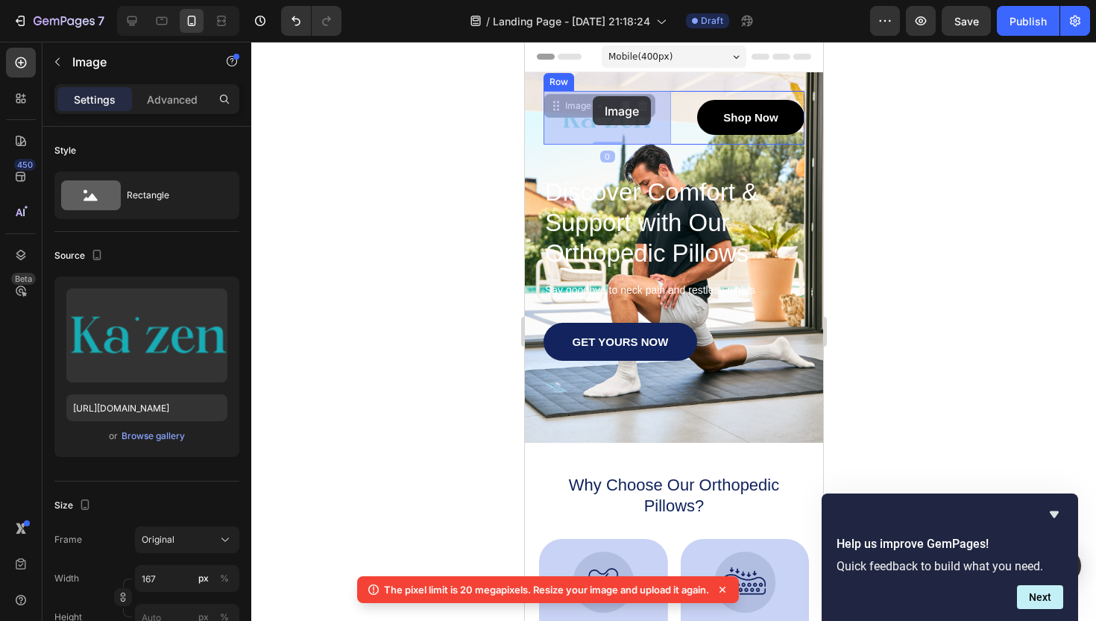
drag, startPoint x: 603, startPoint y: 124, endPoint x: 592, endPoint y: 96, distance: 29.5
click at [691, 139] on div "Shop Now Button" at bounding box center [740, 118] width 128 height 54
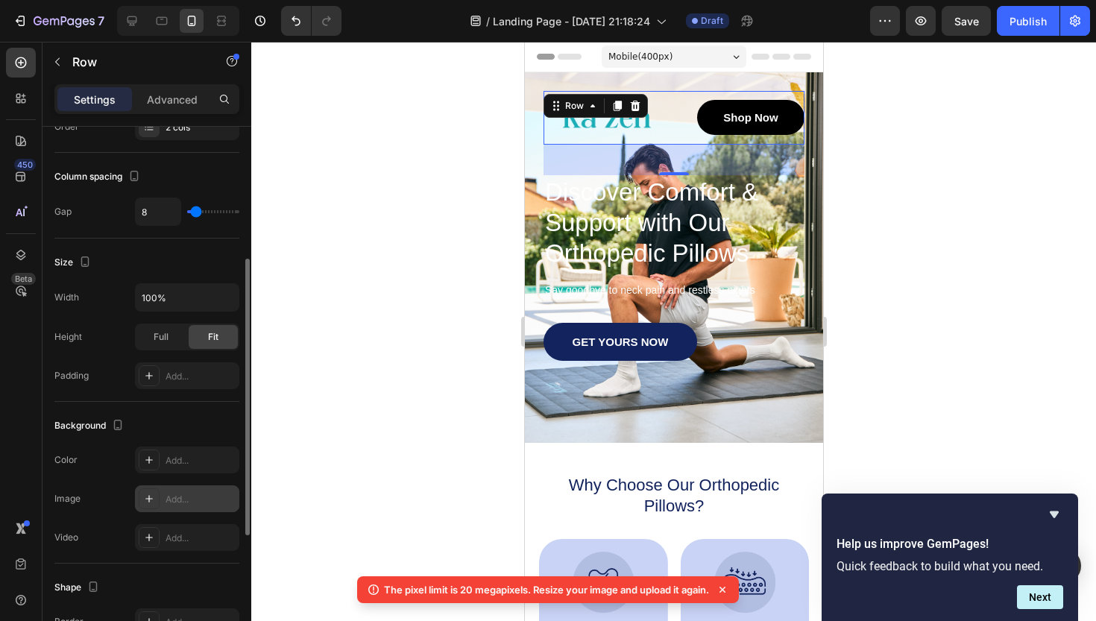
scroll to position [257, 0]
click at [146, 462] on icon at bounding box center [149, 460] width 12 height 12
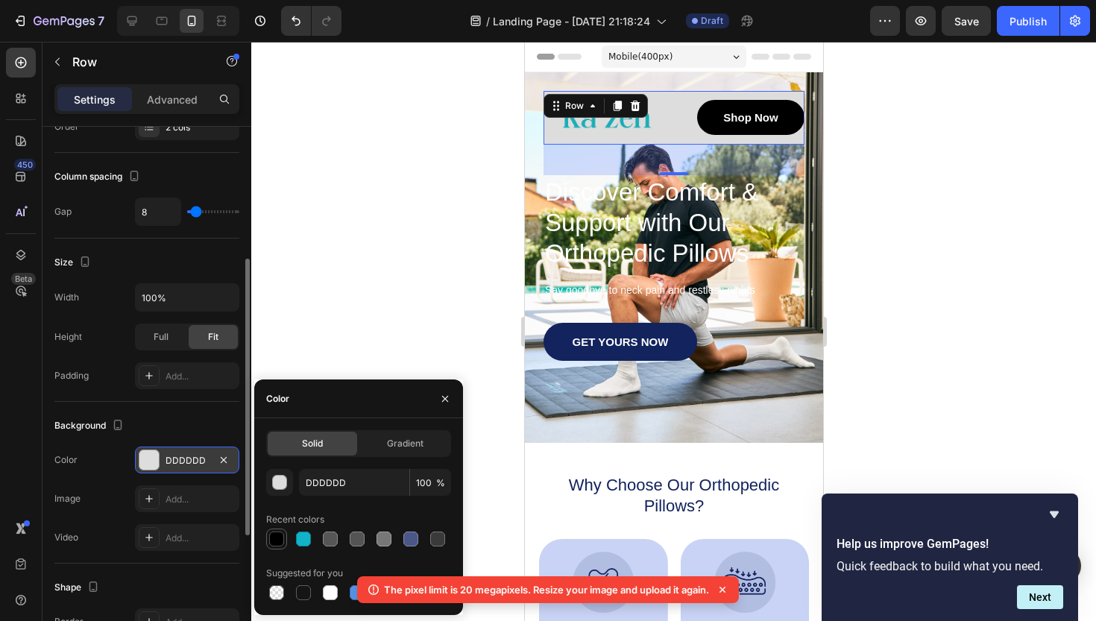
click at [277, 538] on div at bounding box center [276, 539] width 15 height 15
type input "000000"
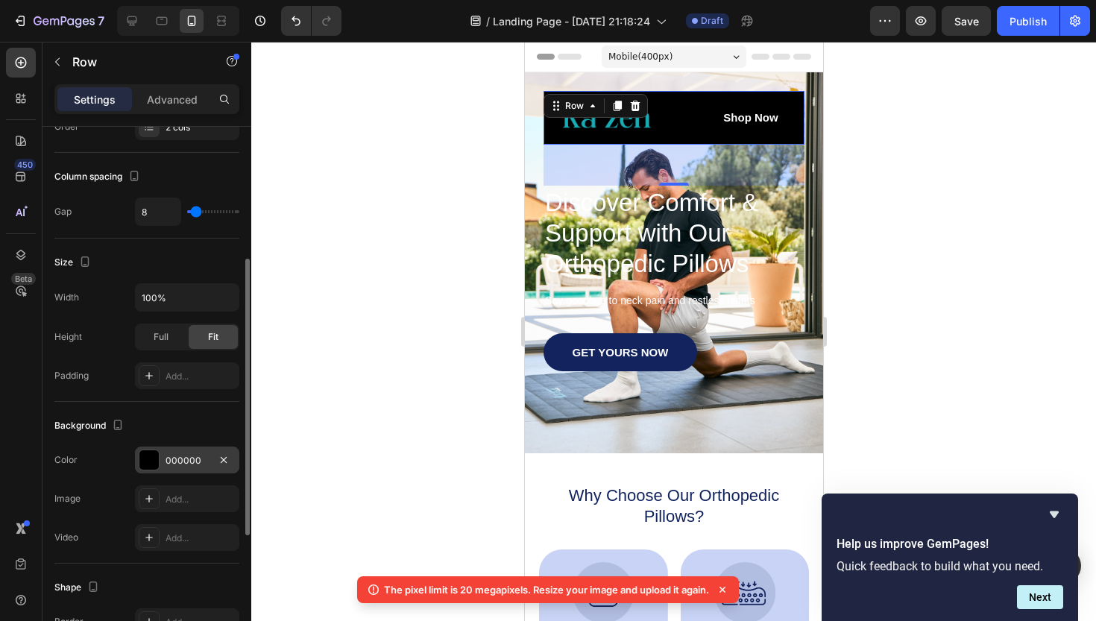
drag, startPoint x: 670, startPoint y: 174, endPoint x: 696, endPoint y: 184, distance: 27.4
click at [696, 145] on div "55" at bounding box center [673, 145] width 261 height 0
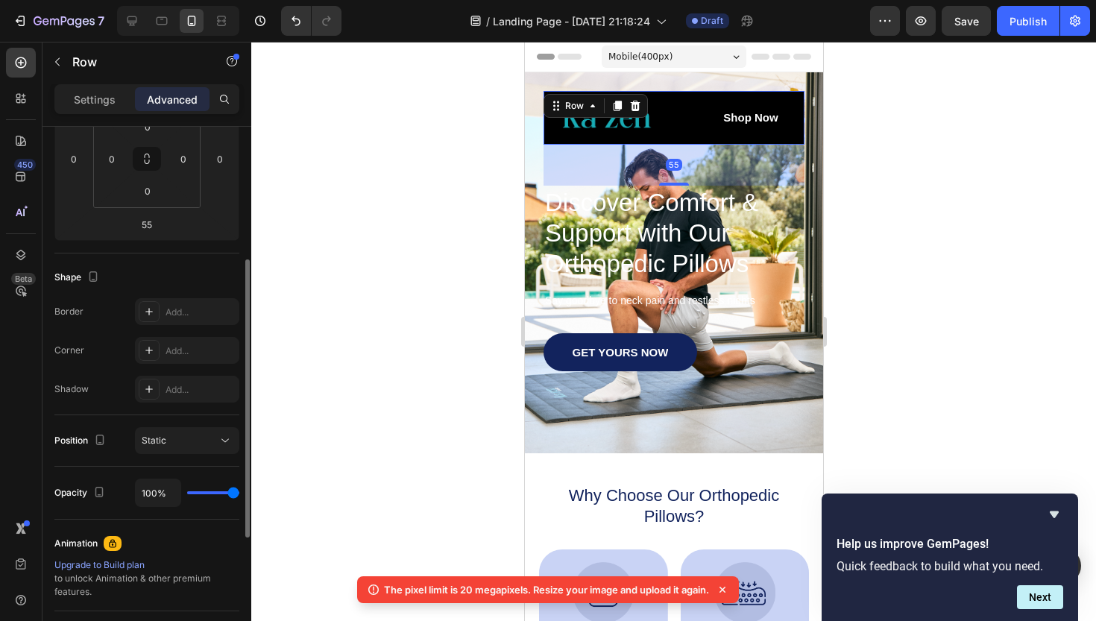
click at [998, 230] on div at bounding box center [673, 331] width 845 height 579
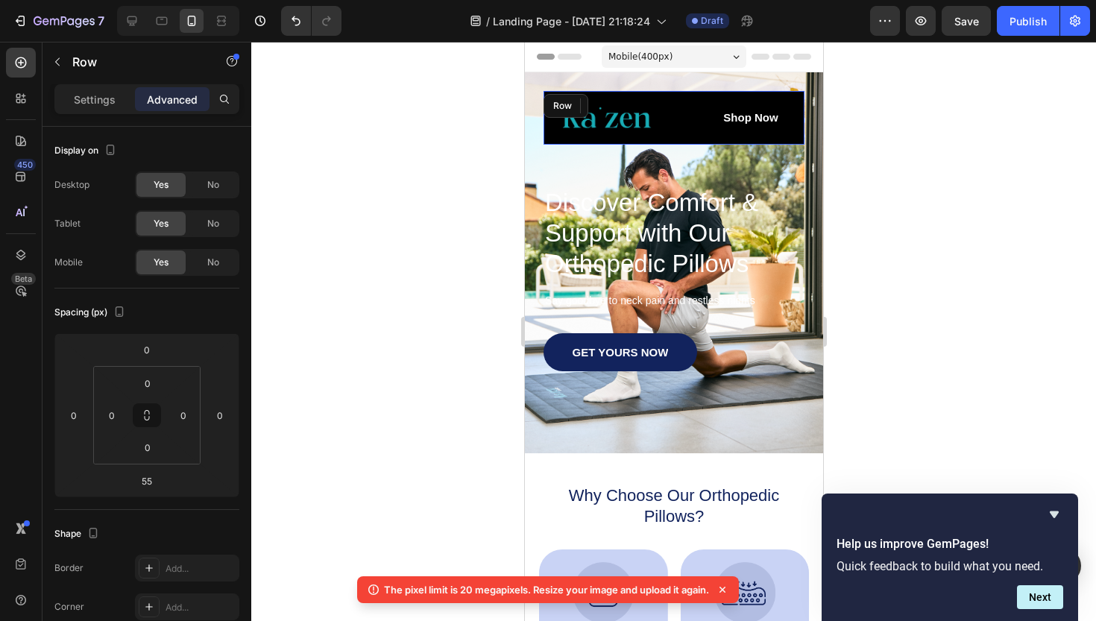
click at [671, 140] on div "Image Shop Now Button Row" at bounding box center [673, 118] width 261 height 54
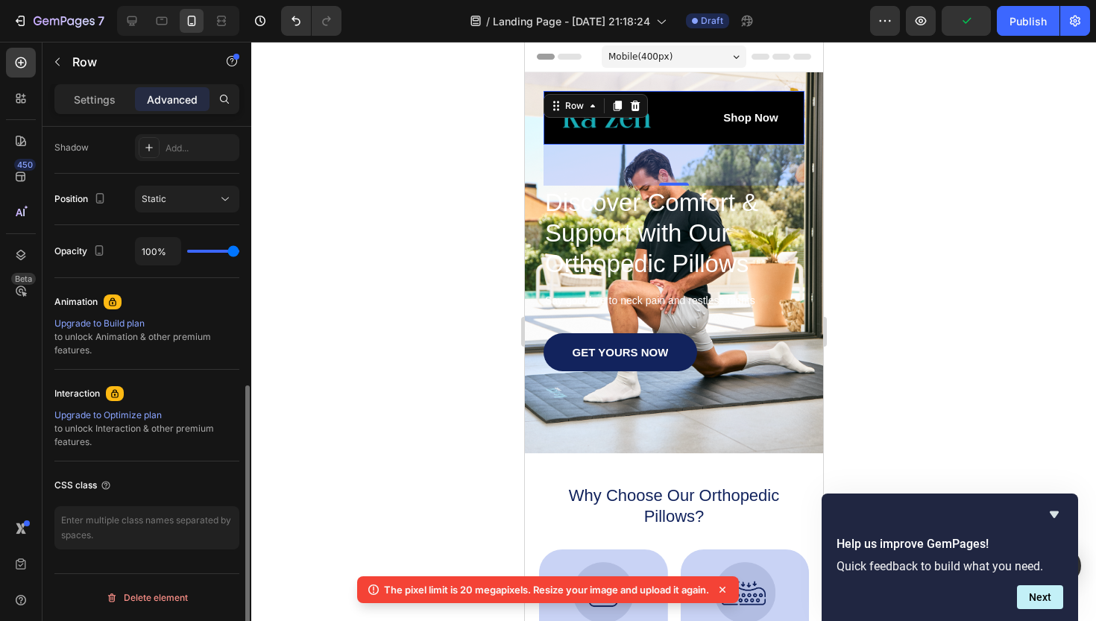
scroll to position [0, 0]
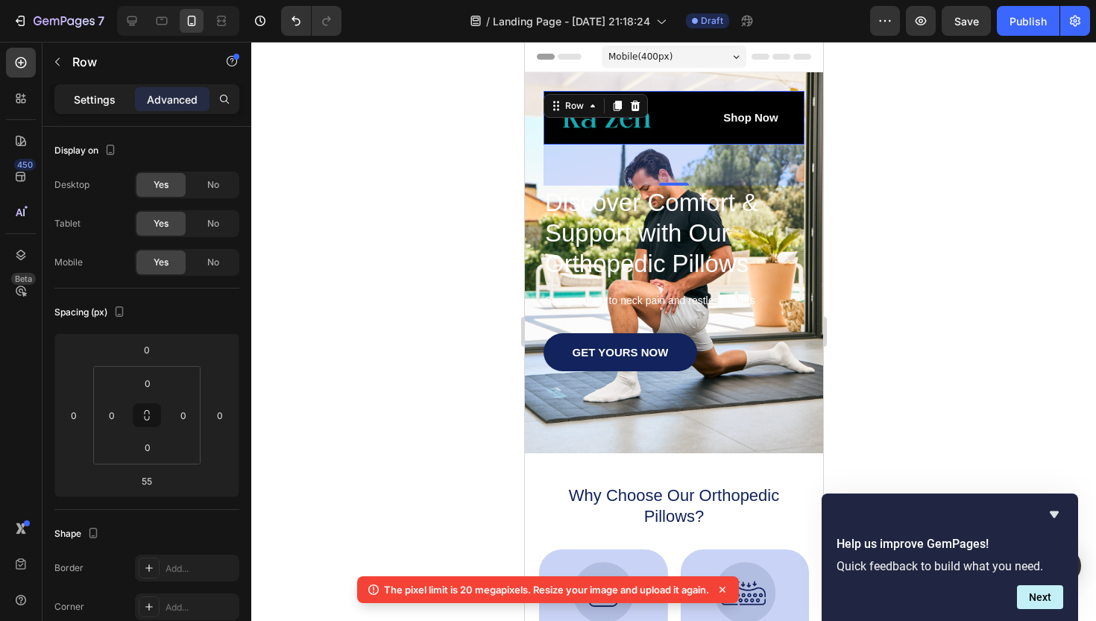
click at [81, 95] on p "Settings" at bounding box center [95, 100] width 42 height 16
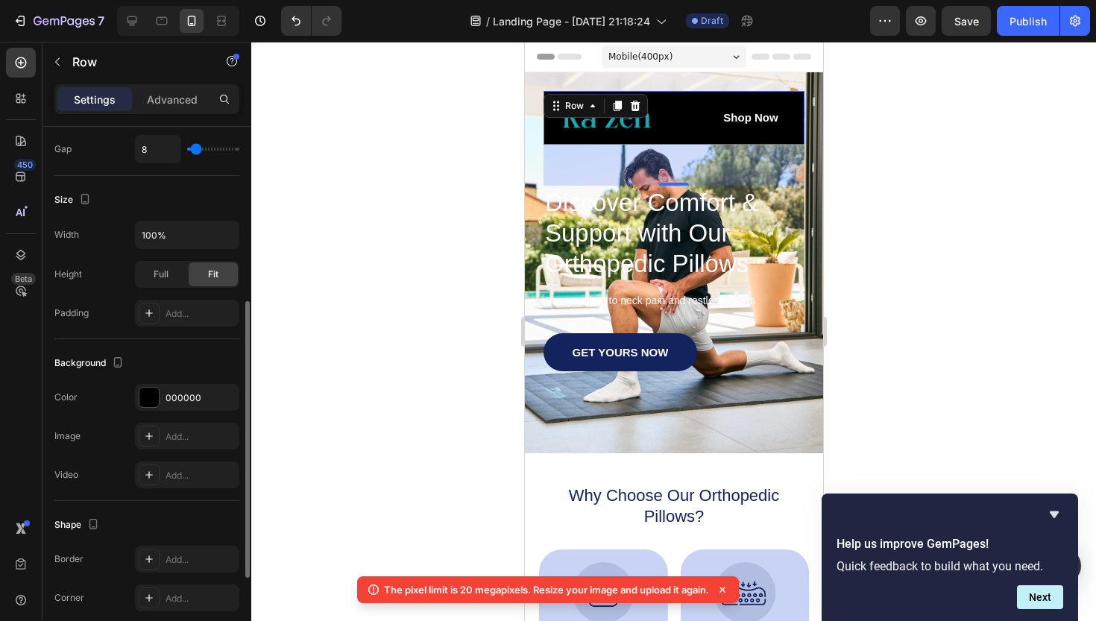
scroll to position [326, 0]
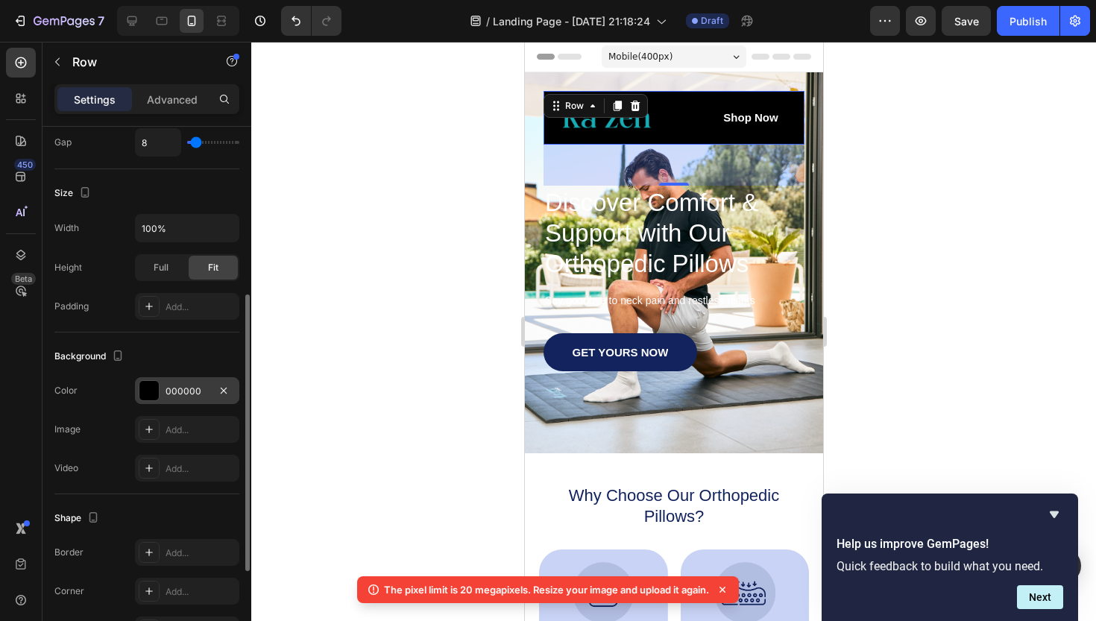
click at [169, 382] on div "000000" at bounding box center [187, 390] width 104 height 27
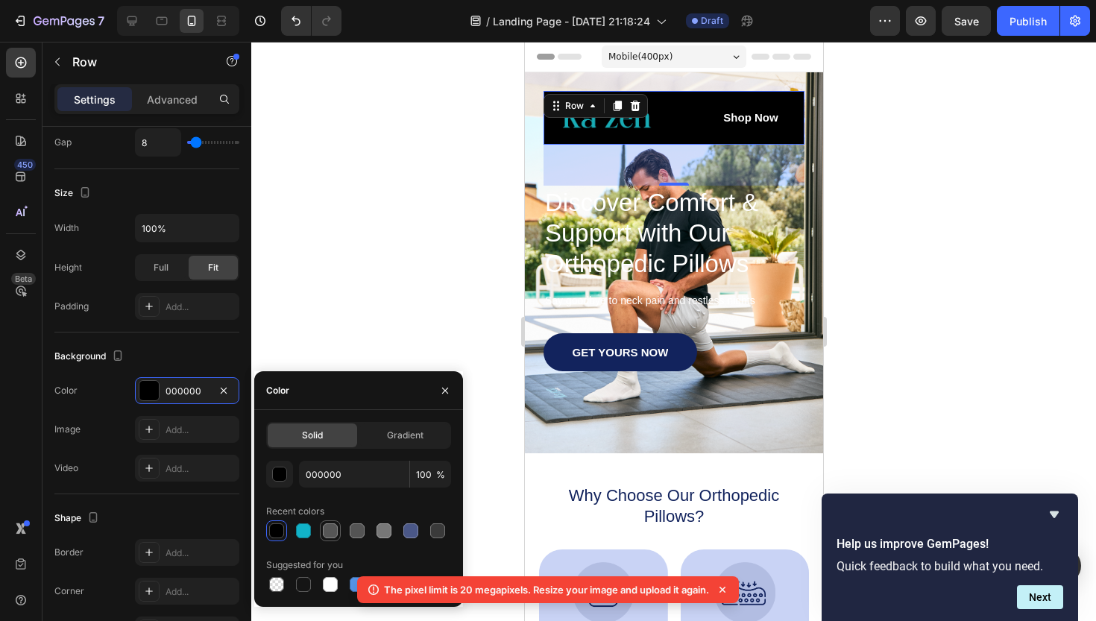
click at [328, 533] on div at bounding box center [330, 531] width 15 height 15
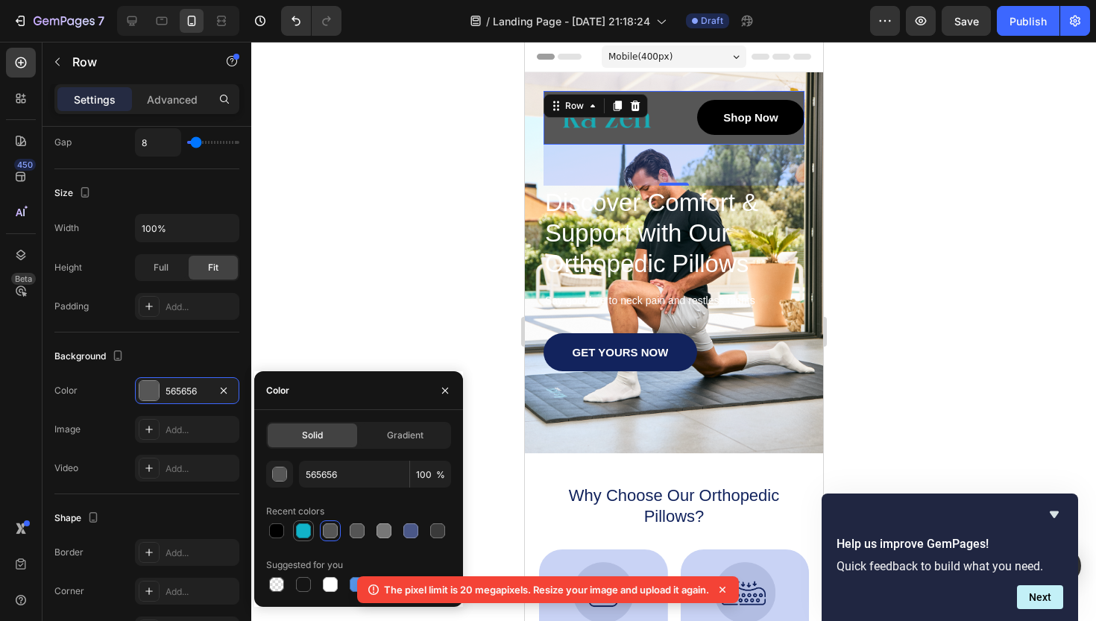
click at [304, 529] on div at bounding box center [303, 531] width 15 height 15
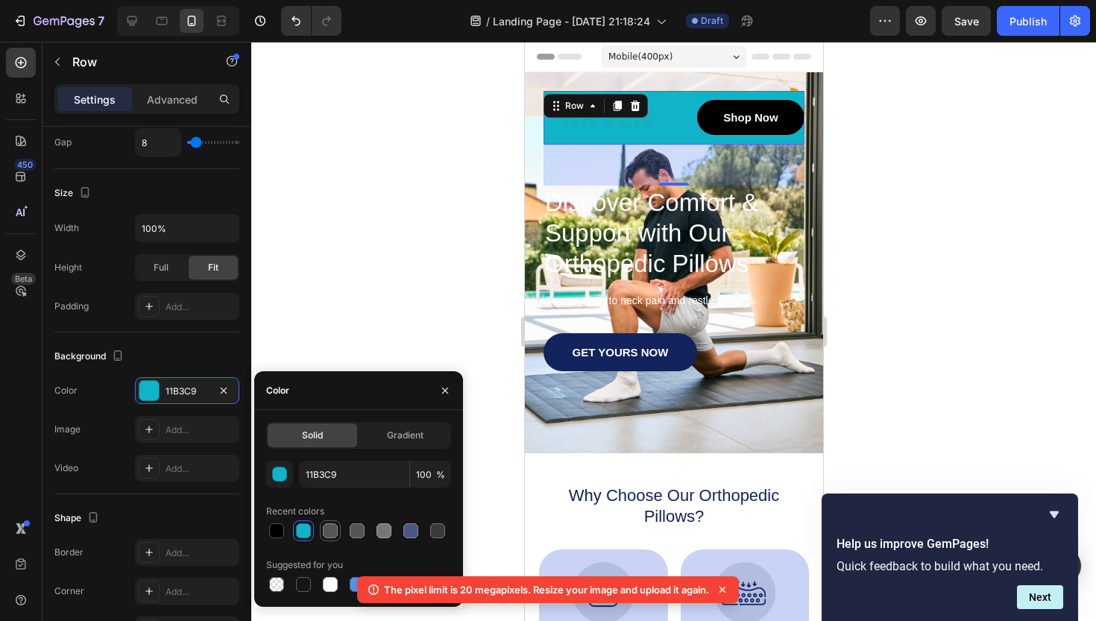
click at [327, 531] on div at bounding box center [330, 531] width 15 height 15
type input "565656"
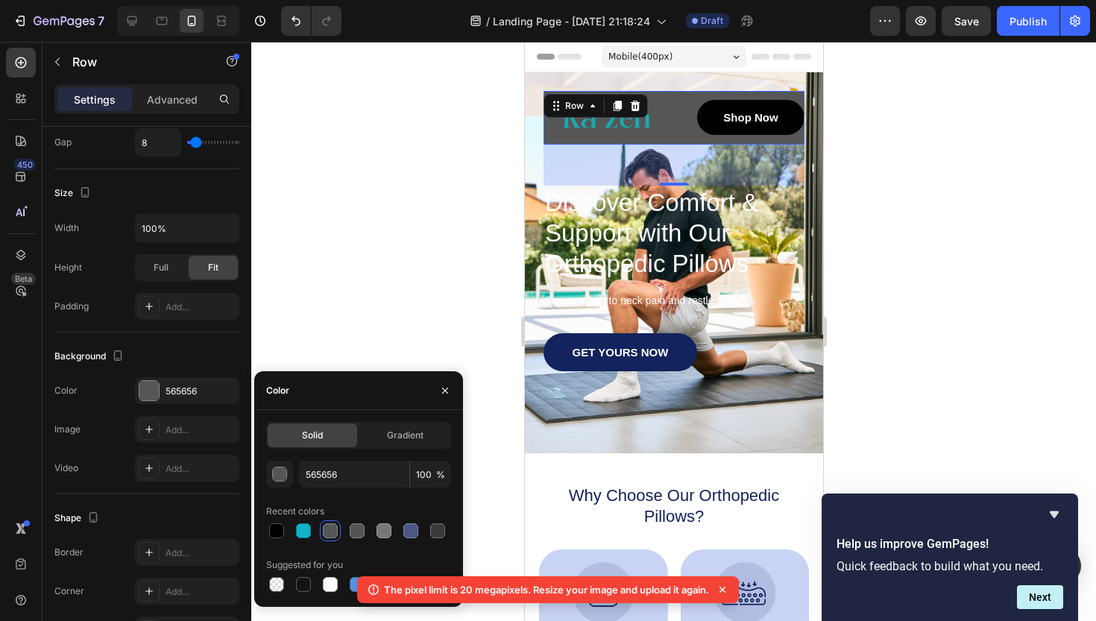
click at [421, 279] on div at bounding box center [673, 331] width 845 height 579
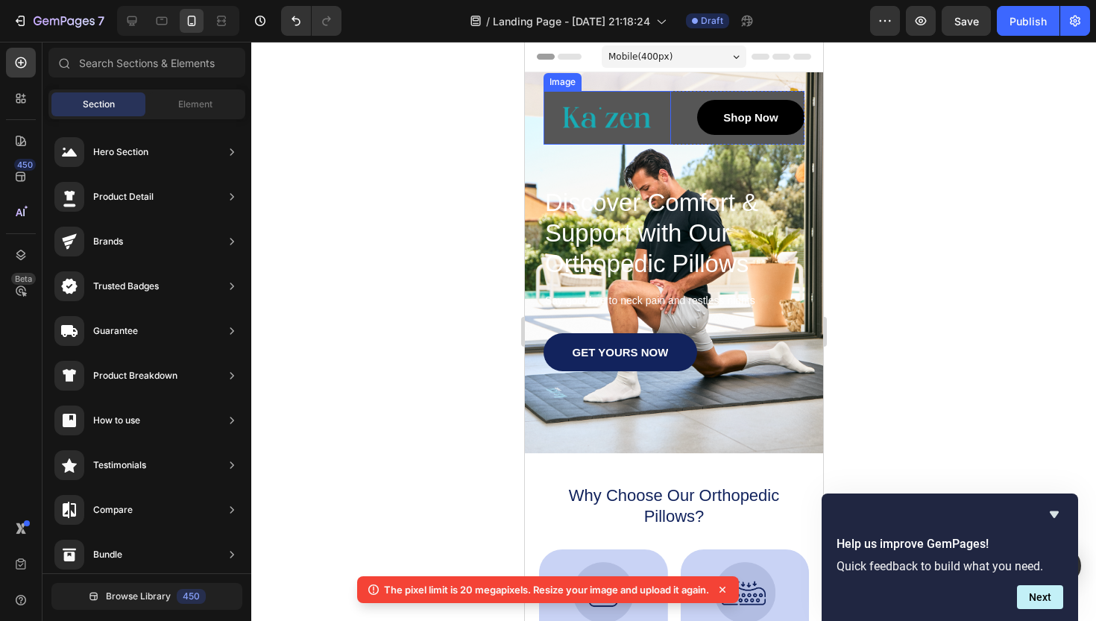
click at [669, 144] on div at bounding box center [607, 118] width 128 height 54
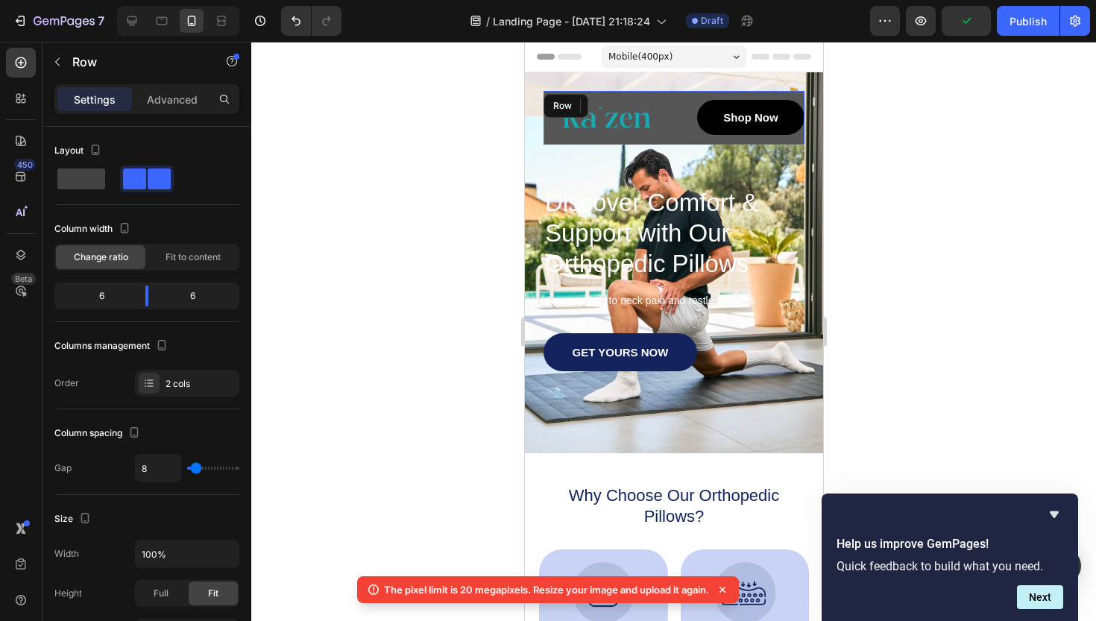
click at [782, 143] on div "Shop Now Button" at bounding box center [740, 118] width 128 height 54
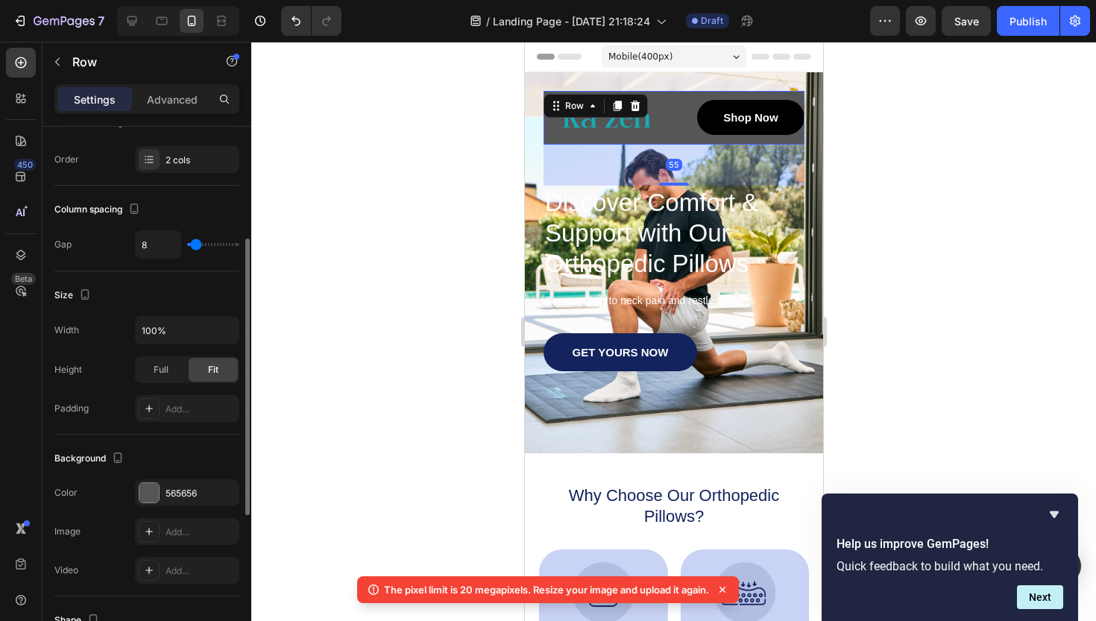
scroll to position [221, 0]
click at [151, 499] on div at bounding box center [148, 494] width 19 height 19
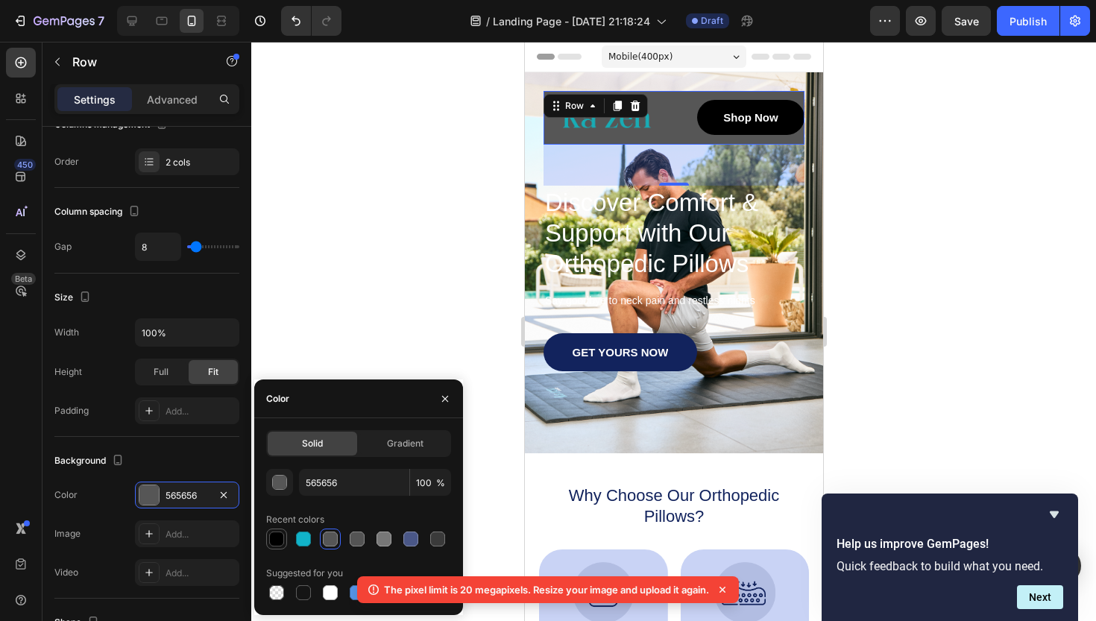
click at [272, 543] on div at bounding box center [276, 539] width 15 height 15
type input "000000"
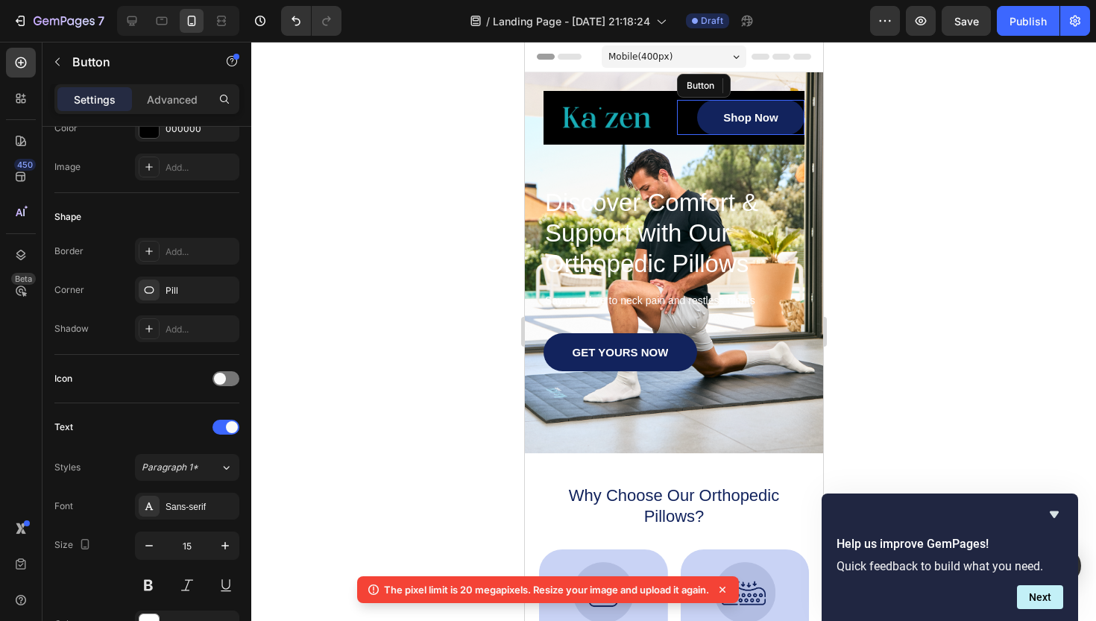
click at [793, 110] on link "Shop Now" at bounding box center [750, 117] width 107 height 35
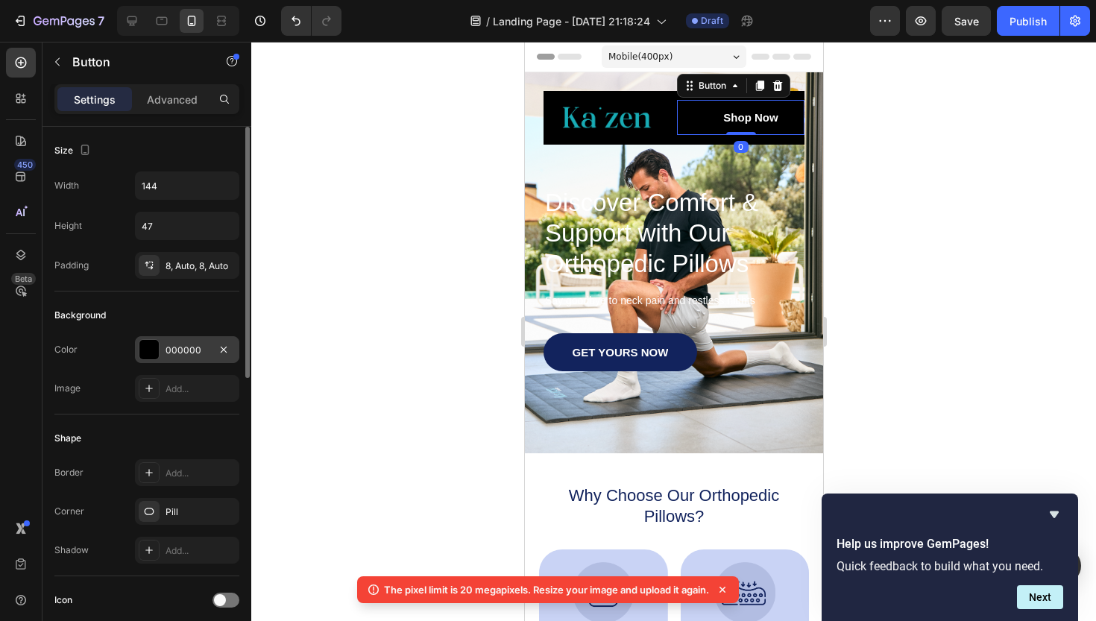
click at [151, 353] on div at bounding box center [148, 349] width 19 height 19
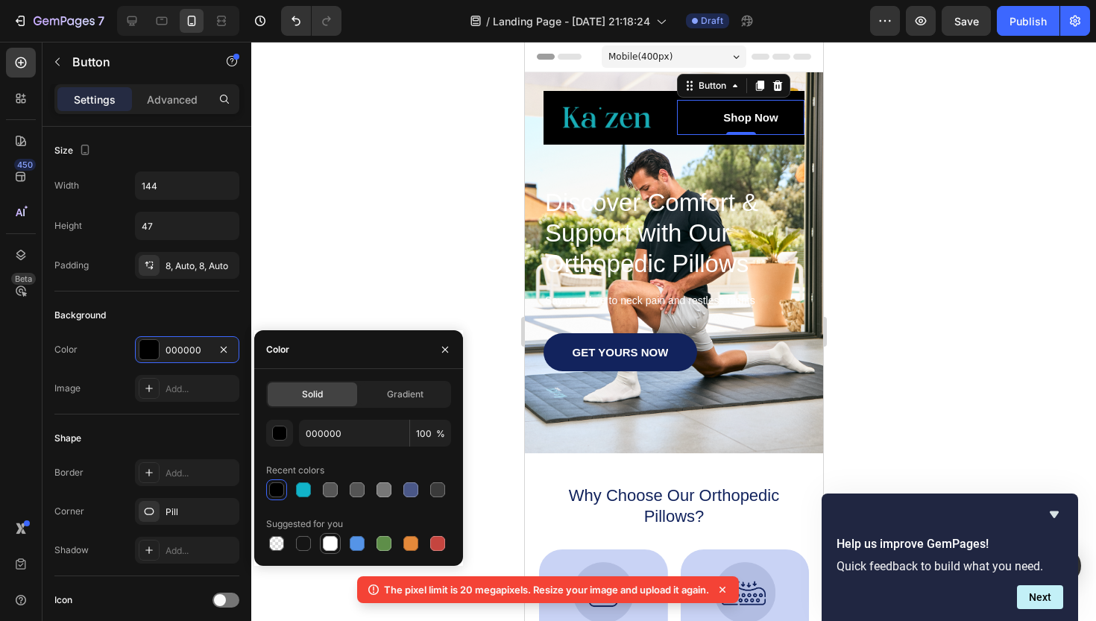
click at [332, 544] on div at bounding box center [330, 543] width 15 height 15
type input "FFFFFF"
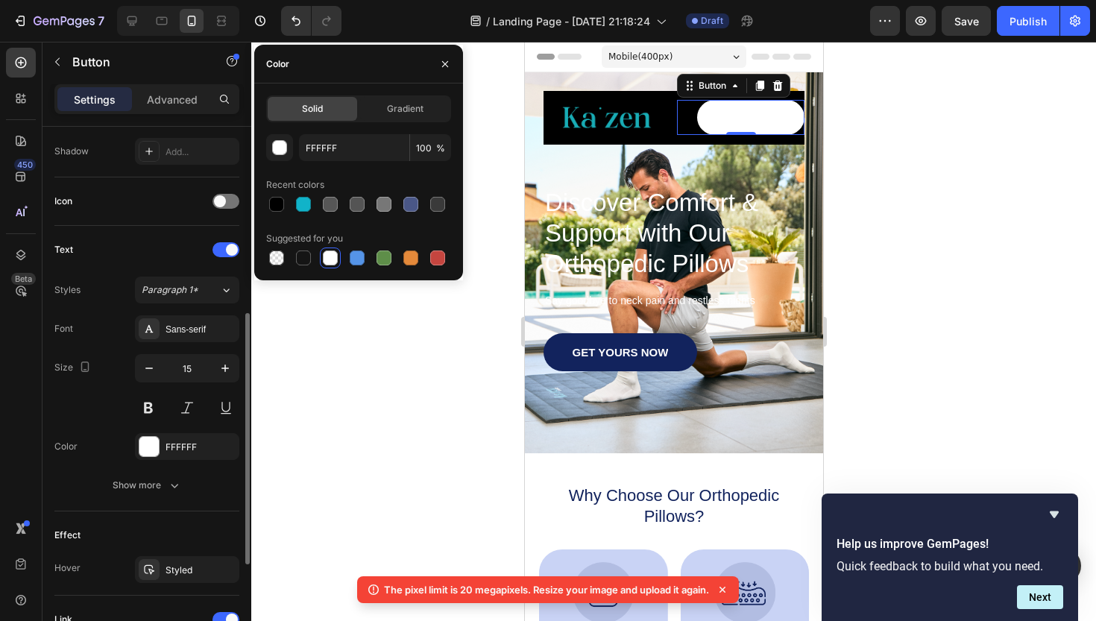
scroll to position [400, 0]
click at [154, 447] on div at bounding box center [148, 445] width 19 height 19
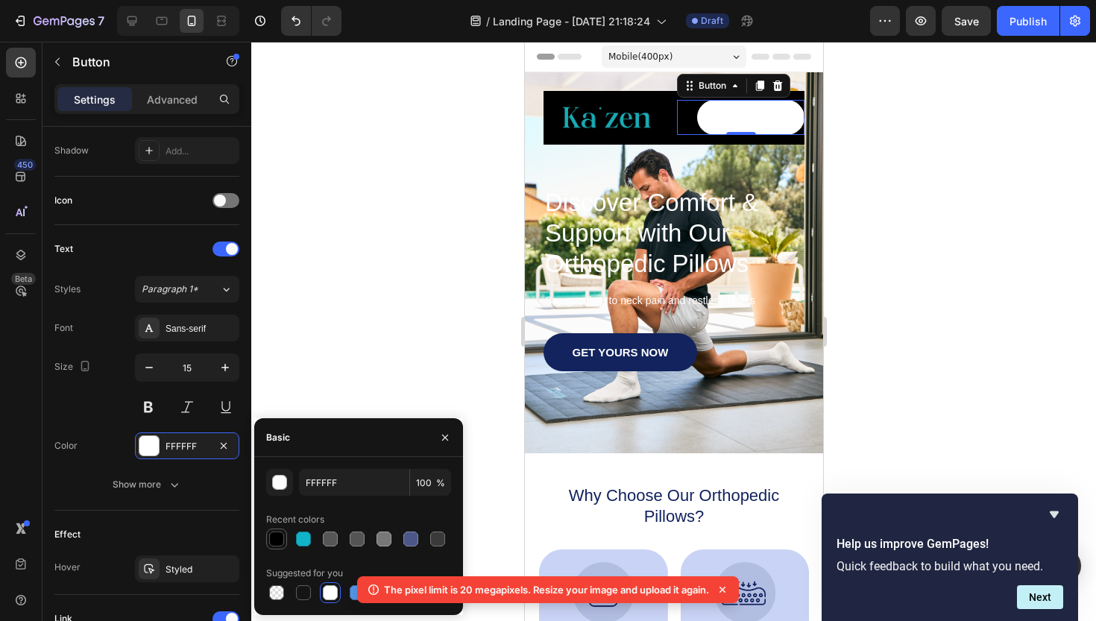
click at [277, 541] on div at bounding box center [276, 539] width 15 height 15
type input "000000"
click at [887, 287] on div at bounding box center [673, 331] width 845 height 579
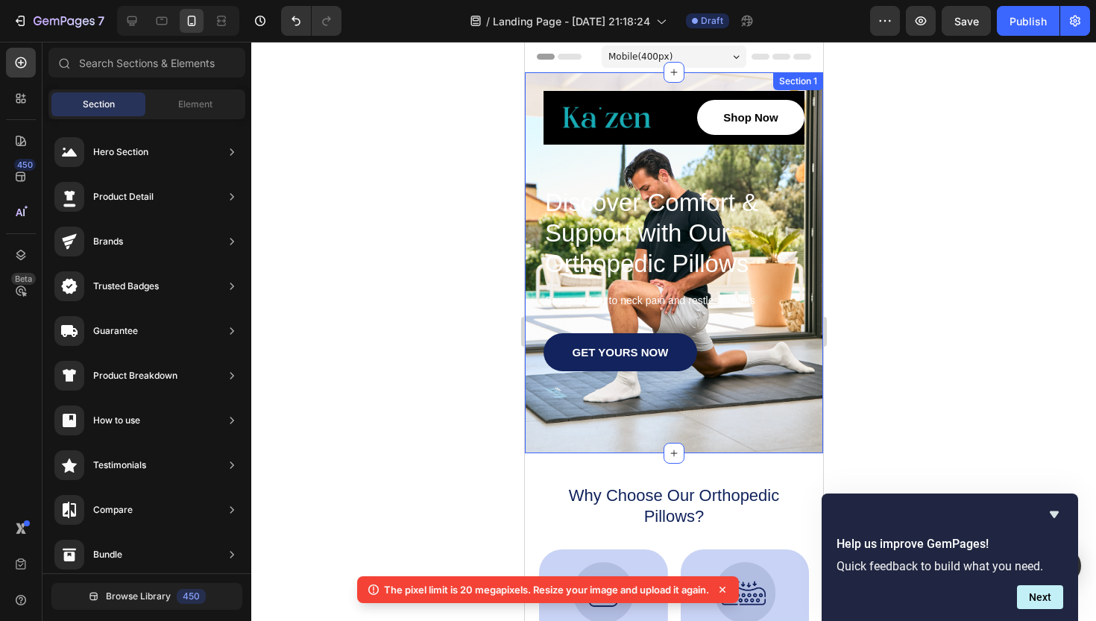
click at [708, 446] on div "Image Shop Now Button Row Discover Comfort & Support with Our Orthopedic Pillow…" at bounding box center [673, 262] width 298 height 381
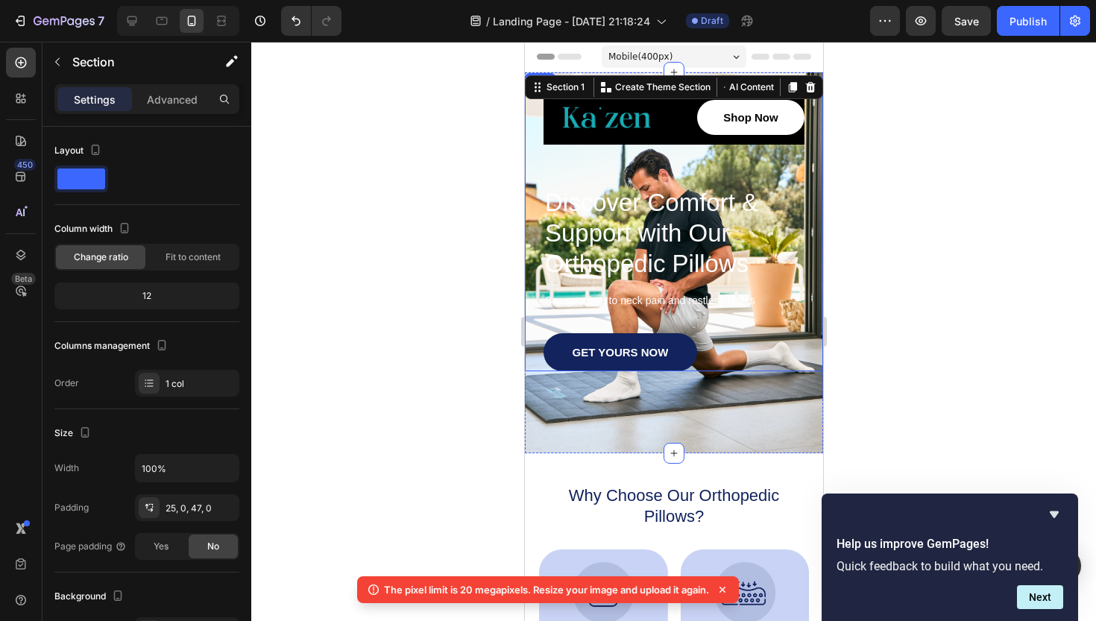
click at [692, 147] on div "Image Shop Now Button Row Discover Comfort & Support with Our Orthopedic Pillow…" at bounding box center [673, 231] width 261 height 280
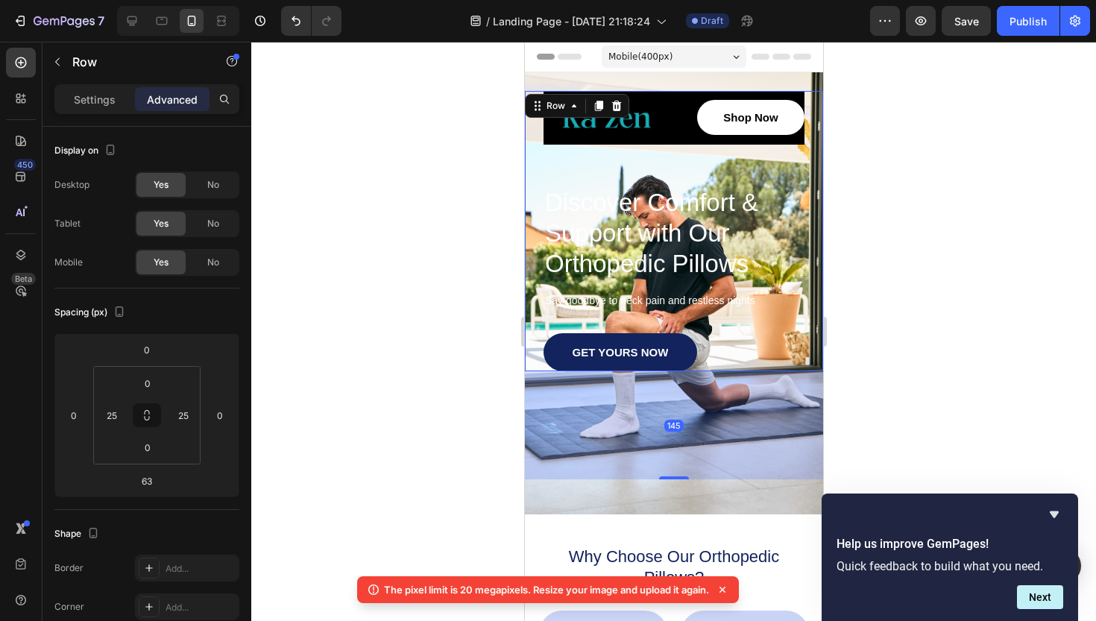
drag, startPoint x: 673, startPoint y: 417, endPoint x: 697, endPoint y: 478, distance: 65.9
click at [697, 371] on div "145" at bounding box center [673, 371] width 298 height 0
type input "145"
click at [775, 109] on link "Shop Now" at bounding box center [750, 117] width 107 height 35
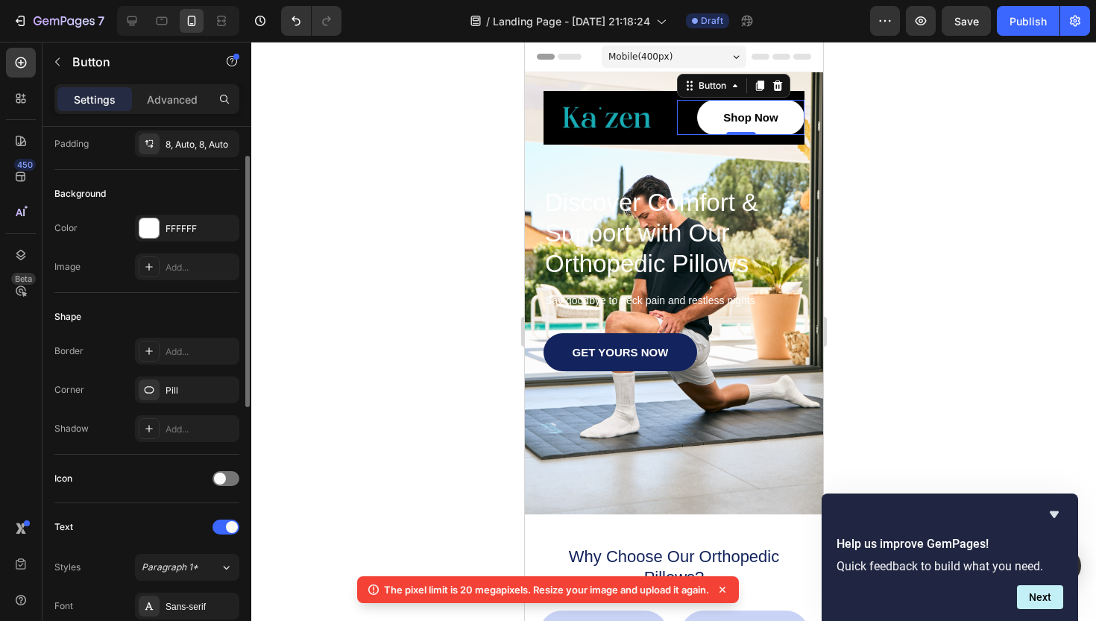
scroll to position [29, 0]
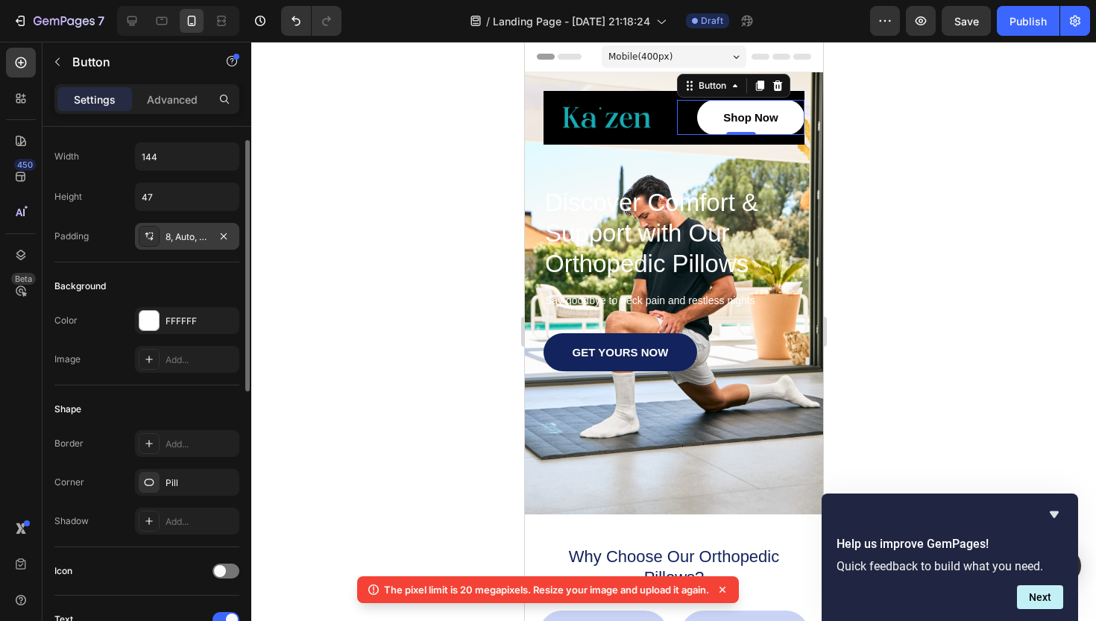
click at [191, 239] on div "8, Auto, 8, Auto" at bounding box center [187, 236] width 43 height 13
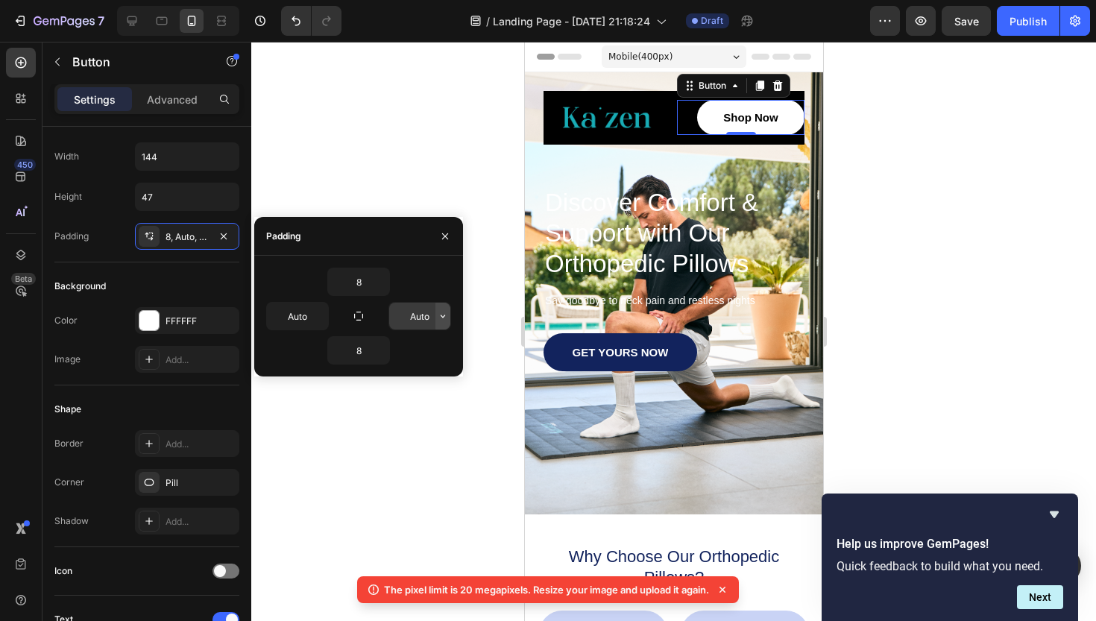
click at [441, 318] on icon "button" at bounding box center [443, 316] width 12 height 12
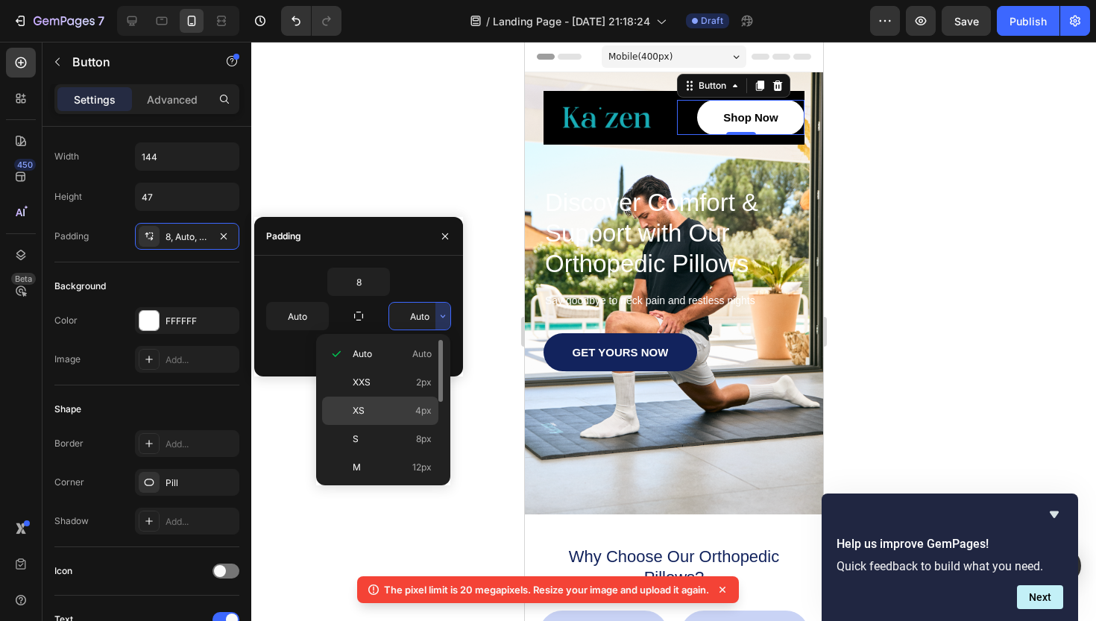
click at [421, 415] on span "4px" at bounding box center [423, 410] width 16 height 13
type input "4"
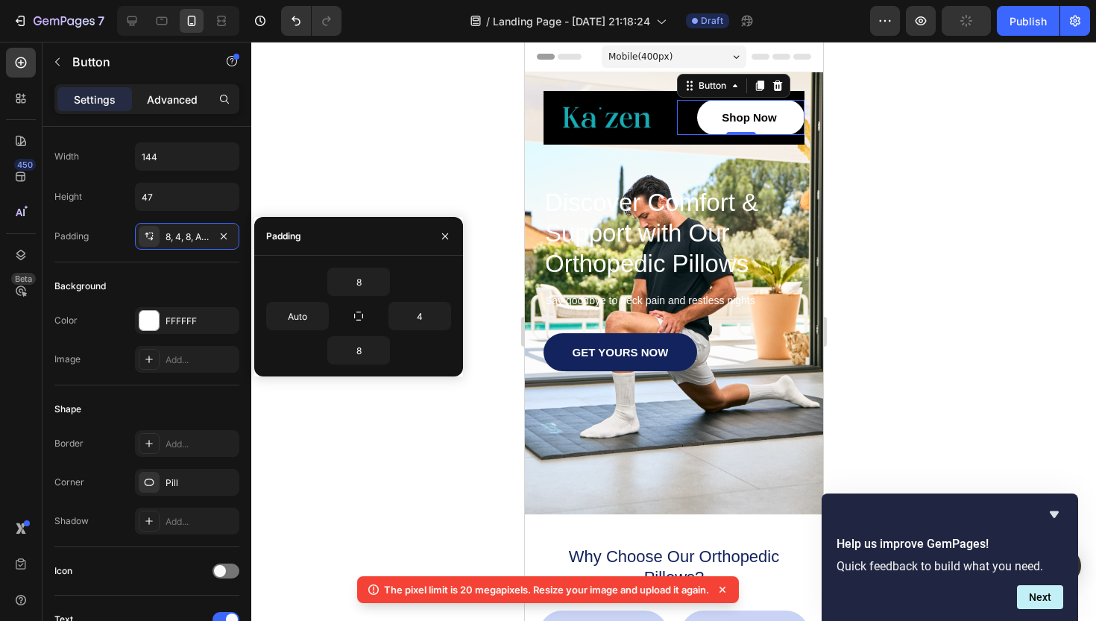
click at [183, 95] on p "Advanced" at bounding box center [172, 100] width 51 height 16
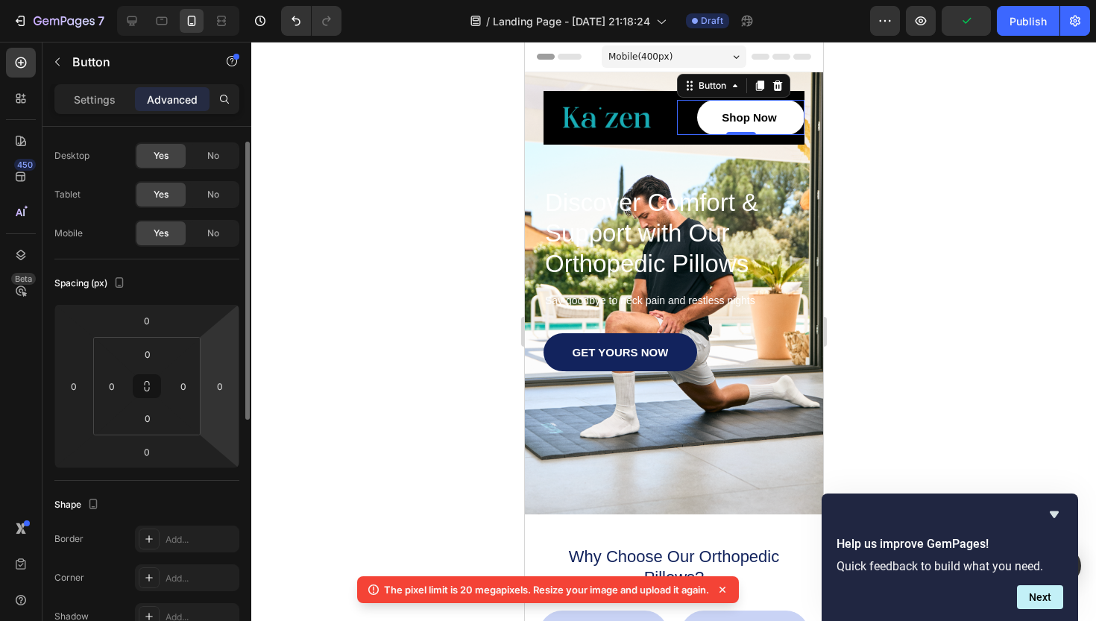
click at [221, 0] on html "7 Version history / Landing Page - [DATE] 21:18:24 Draft Preview Publish 450 Be…" at bounding box center [548, 0] width 1096 height 0
type input "10"
click at [921, 397] on div at bounding box center [673, 331] width 845 height 579
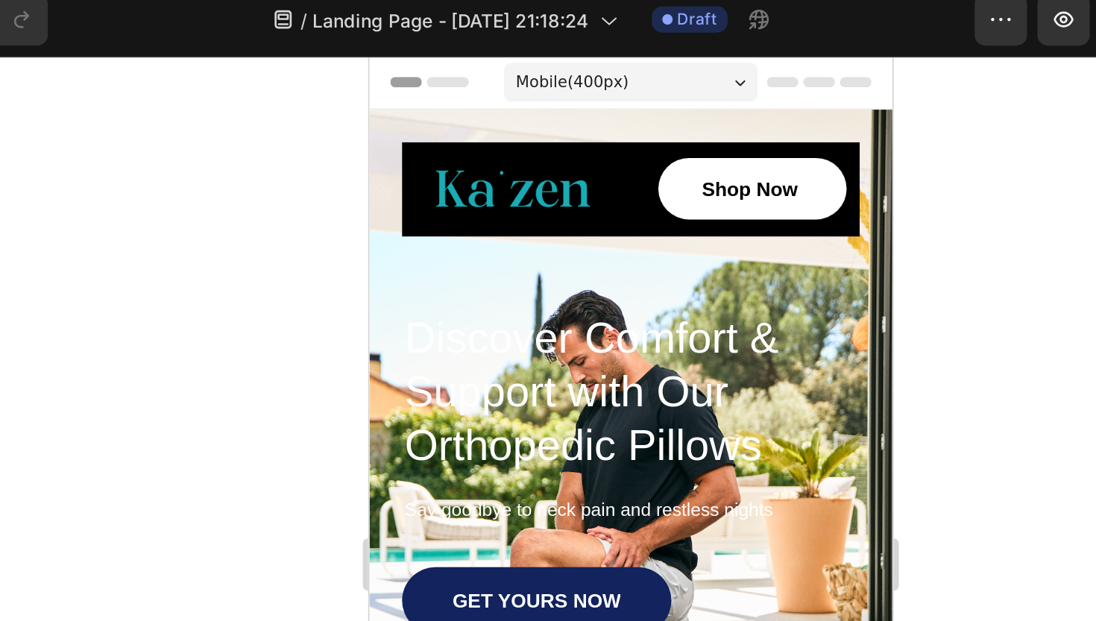
click at [542, 152] on div at bounding box center [673, 331] width 845 height 579
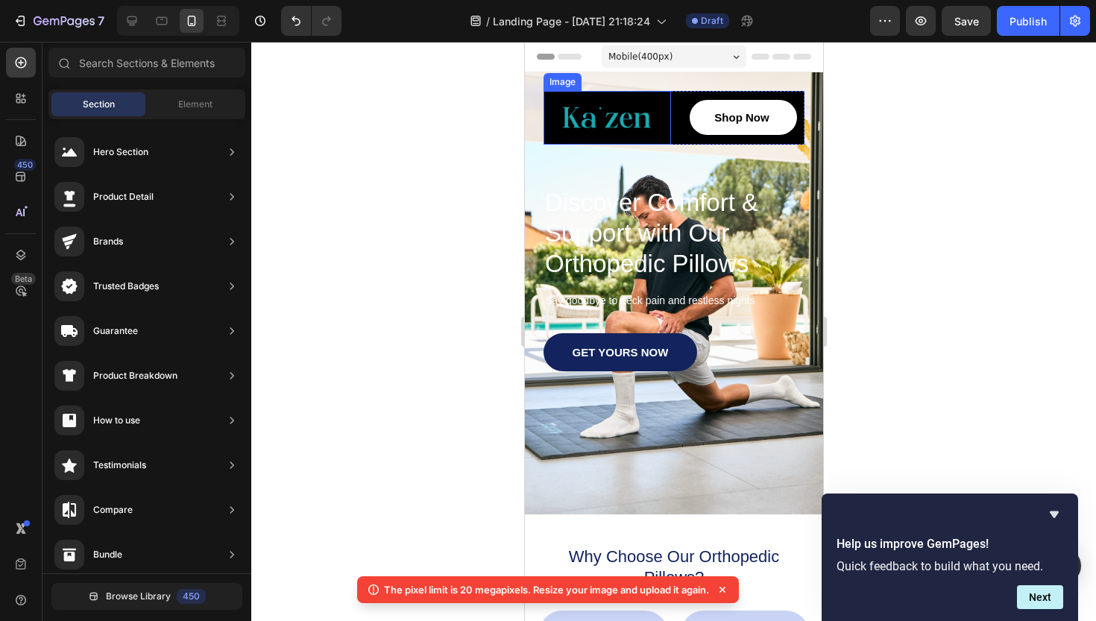
click at [597, 116] on div "Image" at bounding box center [607, 118] width 128 height 54
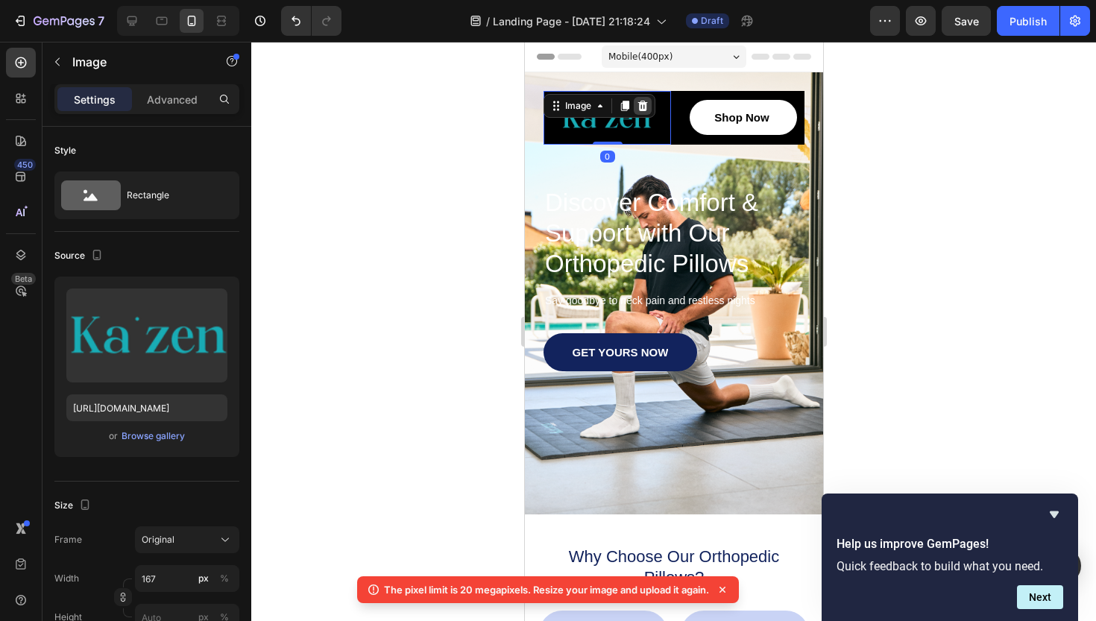
click at [644, 105] on icon at bounding box center [642, 106] width 12 height 12
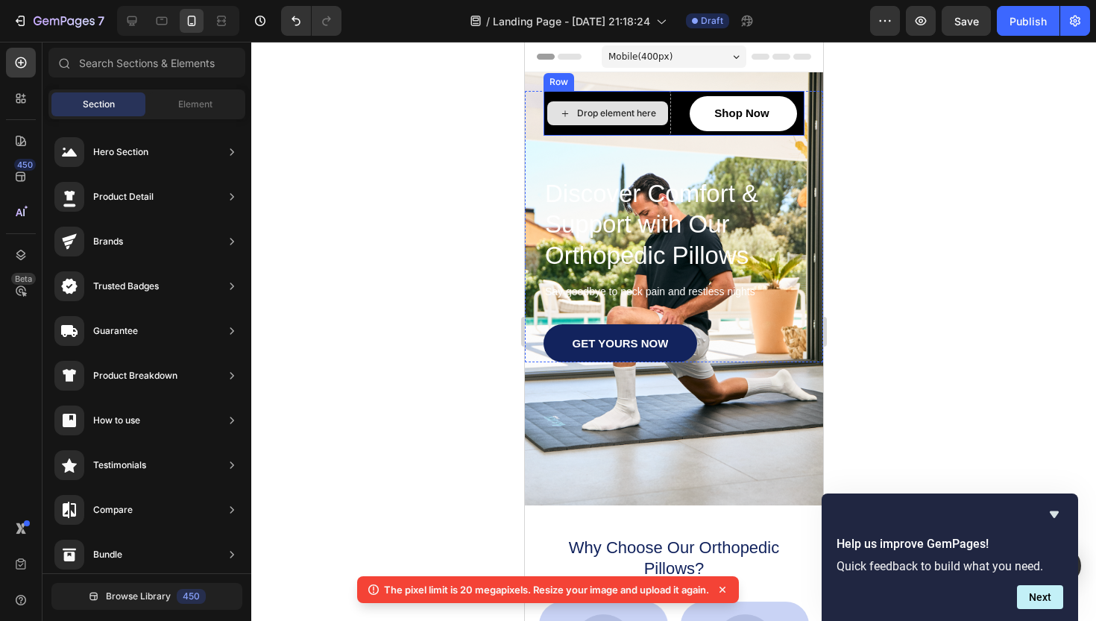
click at [582, 116] on div "Drop element here" at bounding box center [615, 113] width 79 height 12
click at [605, 113] on div "Drop element here" at bounding box center [615, 113] width 79 height 12
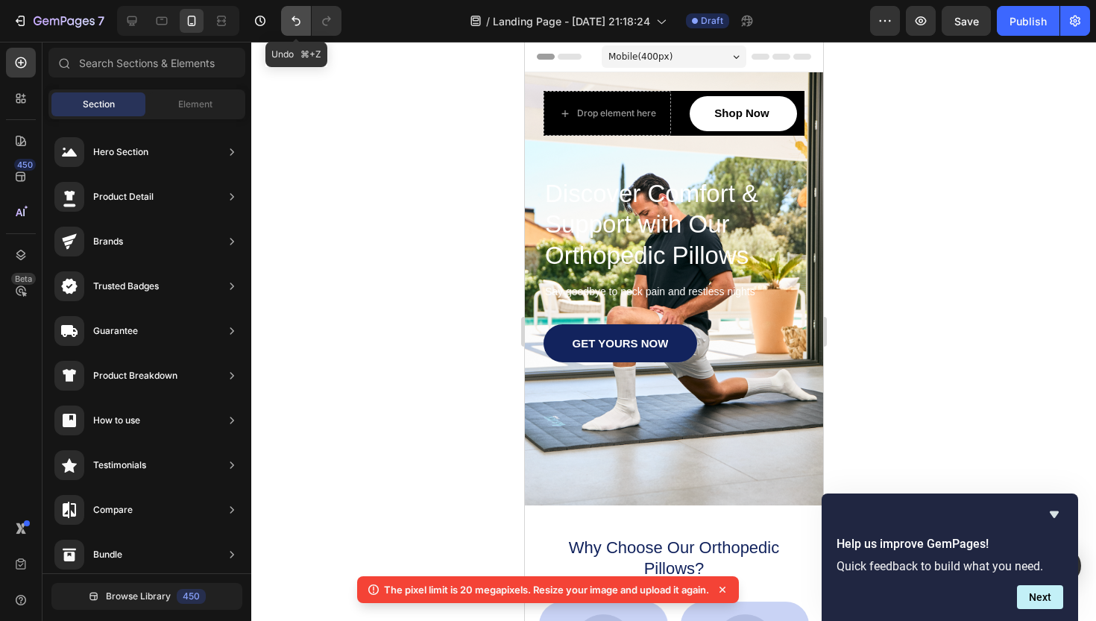
click at [292, 16] on icon "Undo/Redo" at bounding box center [296, 20] width 15 height 15
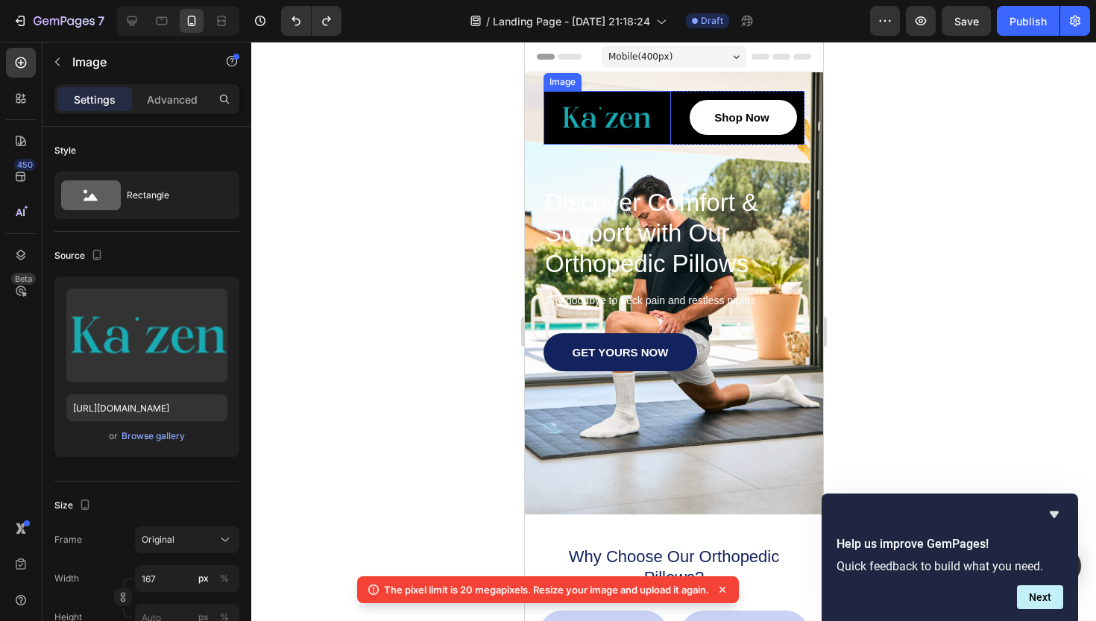
click at [606, 116] on div "Image" at bounding box center [607, 118] width 128 height 54
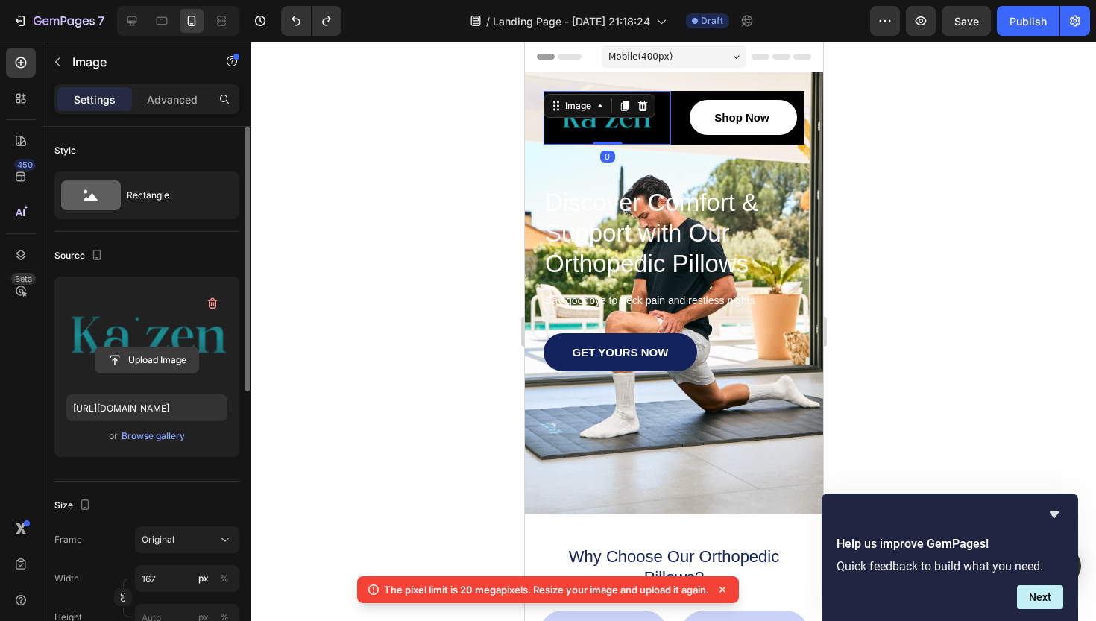
click at [154, 352] on input "file" at bounding box center [146, 360] width 103 height 25
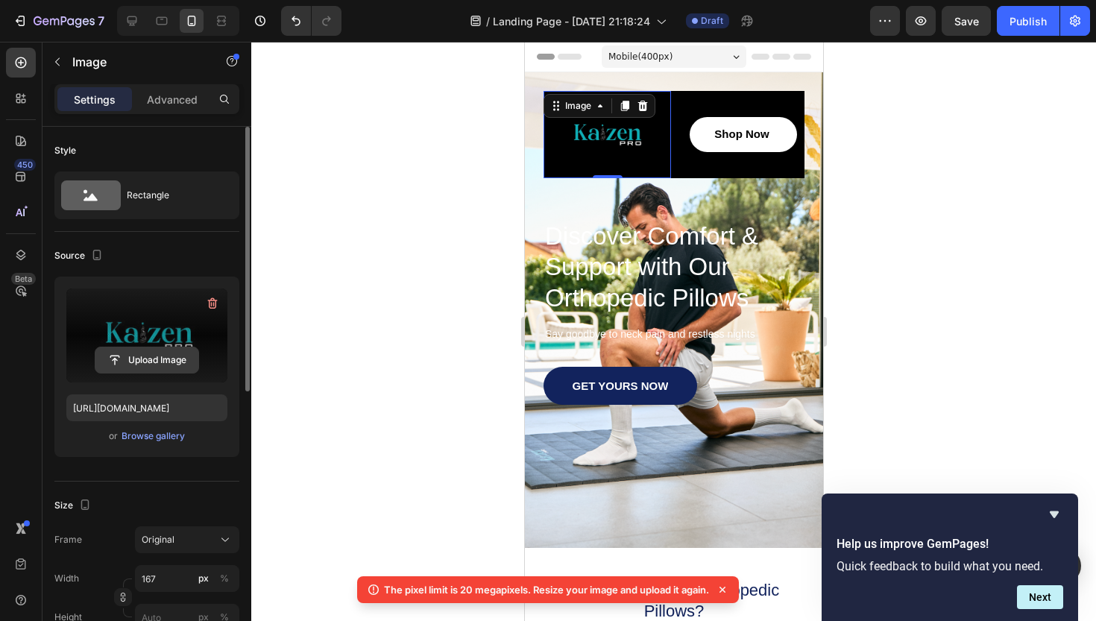
click at [151, 356] on input "file" at bounding box center [146, 360] width 103 height 25
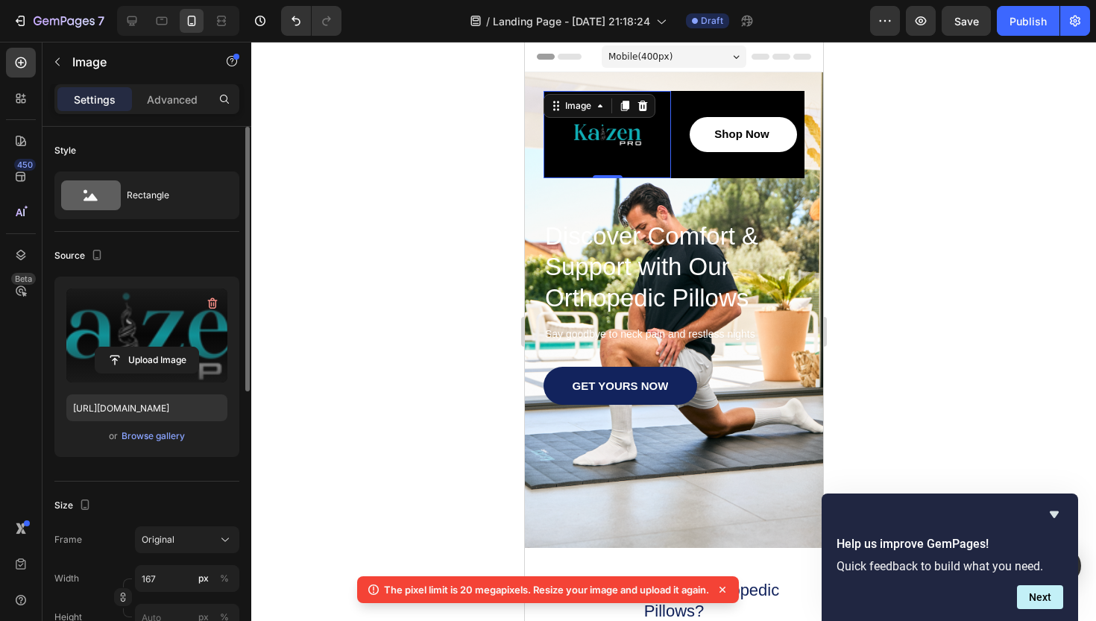
type input "[URL][DOMAIN_NAME]"
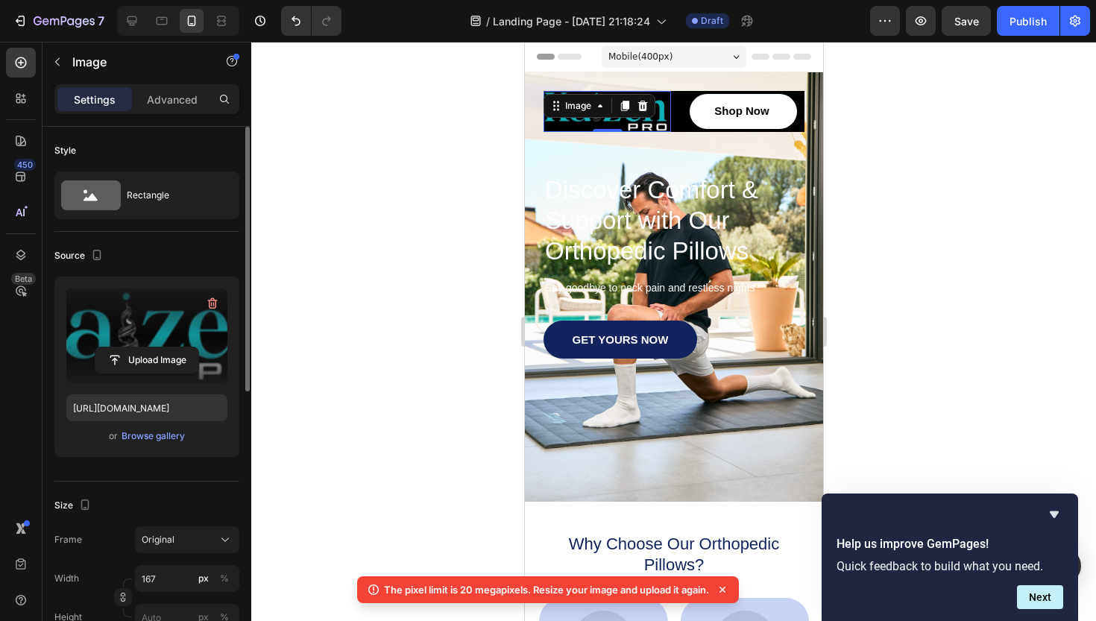
click at [966, 224] on div at bounding box center [673, 331] width 845 height 579
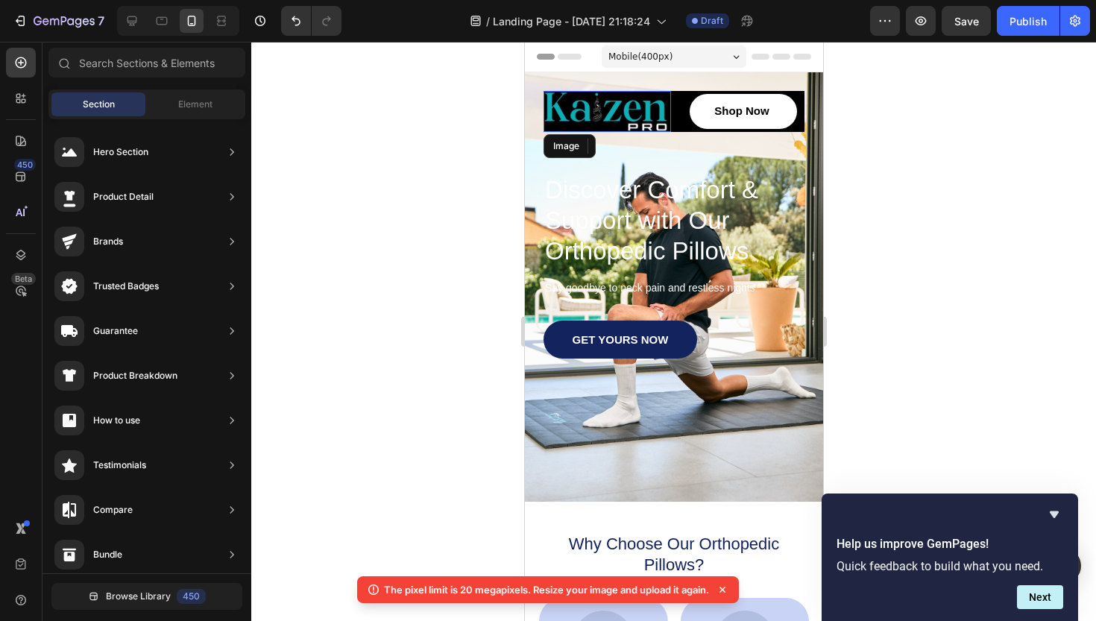
click at [624, 115] on img at bounding box center [605, 111] width 125 height 41
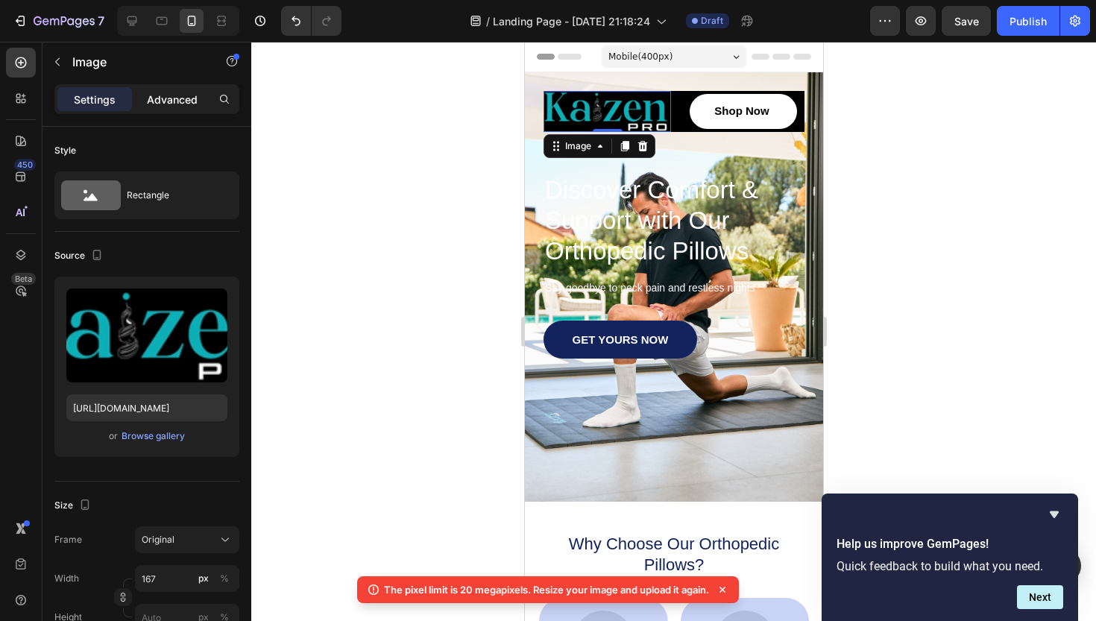
click at [176, 99] on p "Advanced" at bounding box center [172, 100] width 51 height 16
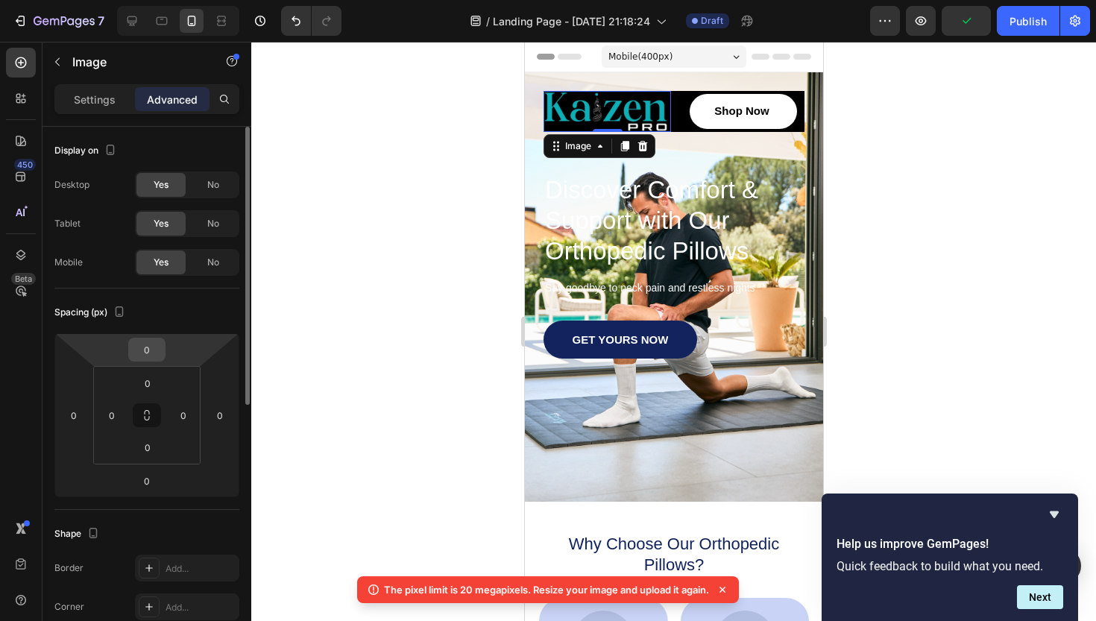
click at [146, 345] on input "0" at bounding box center [147, 350] width 30 height 22
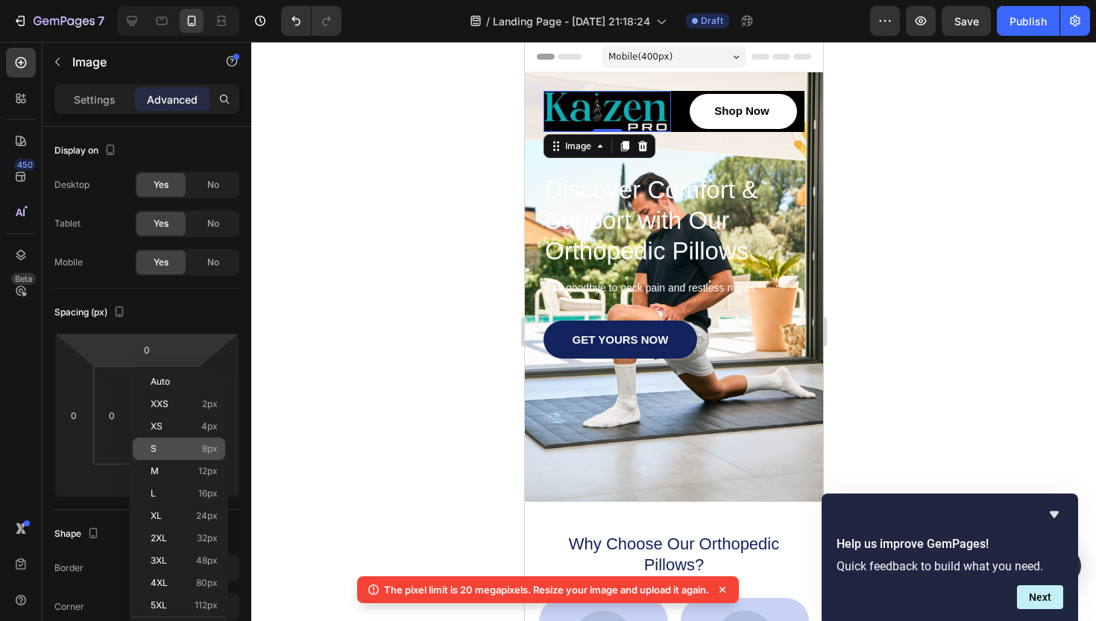
click at [210, 449] on span "8px" at bounding box center [210, 449] width 16 height 10
type input "8"
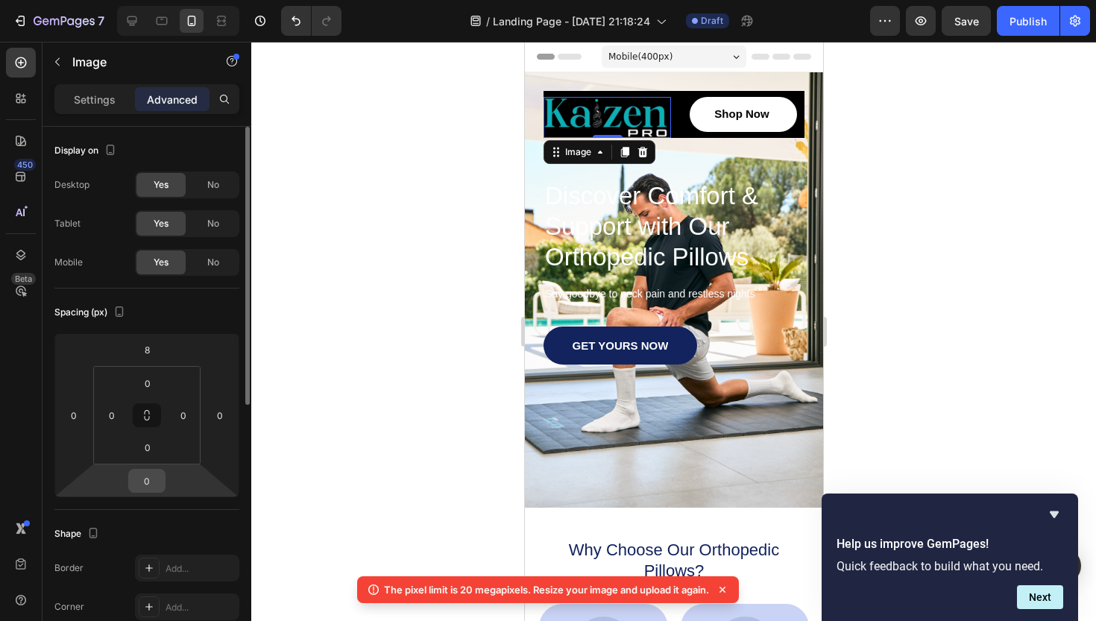
click at [145, 477] on input "0" at bounding box center [147, 481] width 30 height 22
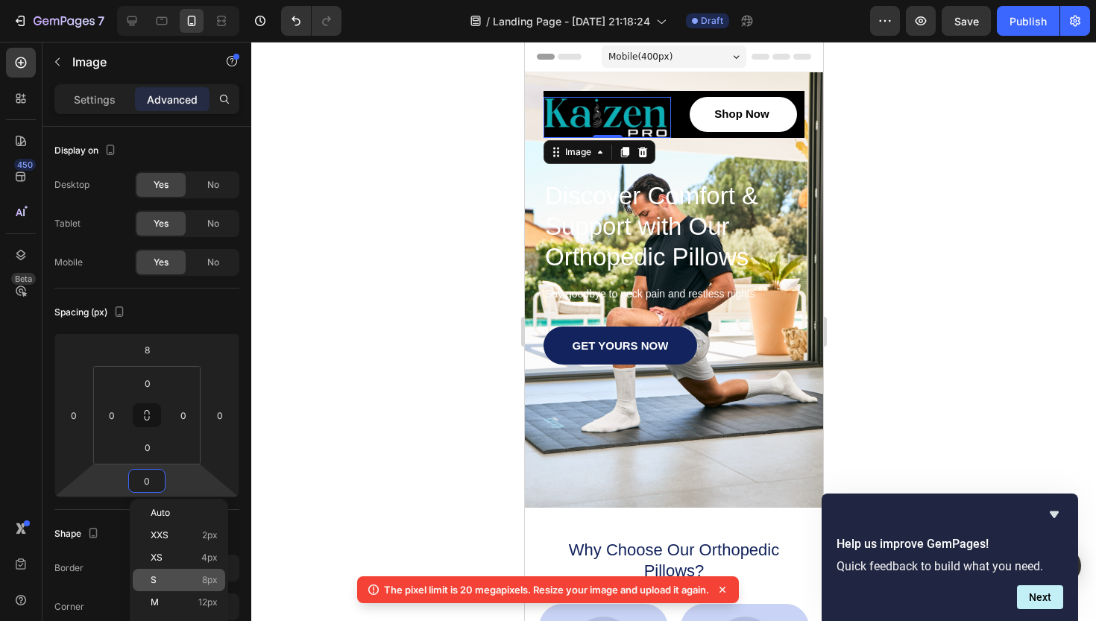
click at [207, 577] on span "8px" at bounding box center [210, 580] width 16 height 10
type input "8"
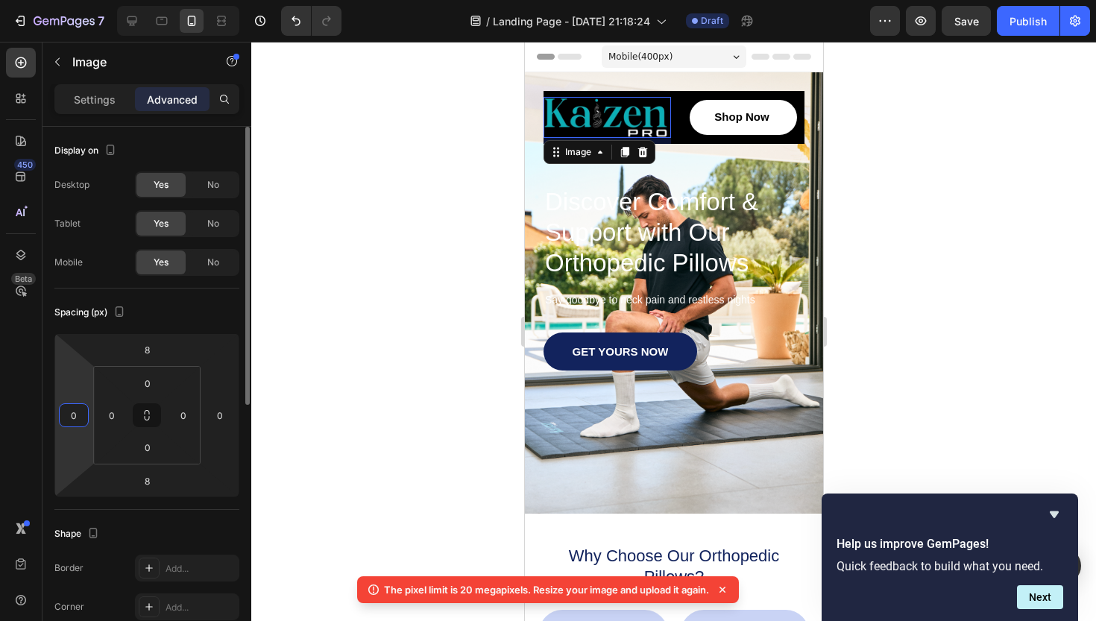
click at [75, 425] on input "0" at bounding box center [74, 415] width 22 height 22
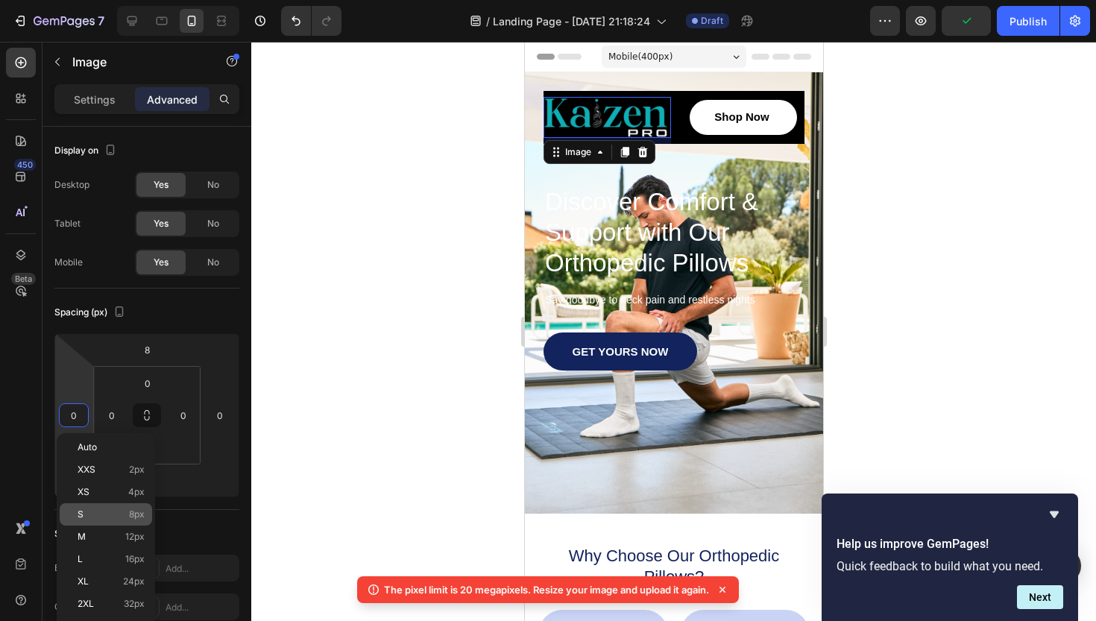
click at [139, 514] on span "8px" at bounding box center [137, 514] width 16 height 10
type input "8"
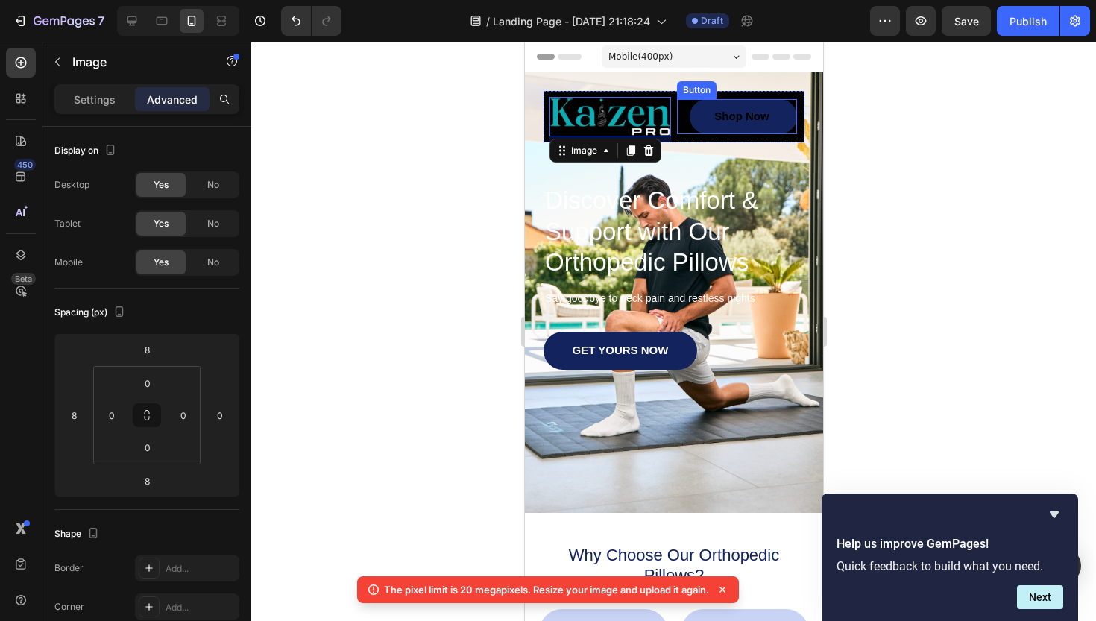
click at [774, 124] on link "Shop Now" at bounding box center [742, 116] width 107 height 35
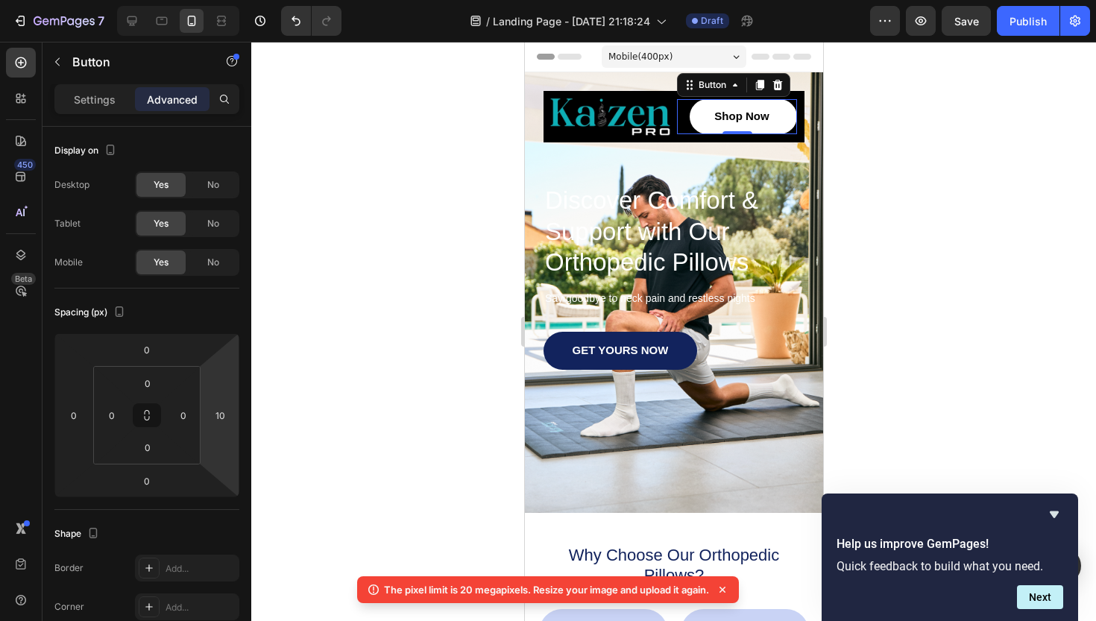
click at [972, 227] on div at bounding box center [673, 331] width 845 height 579
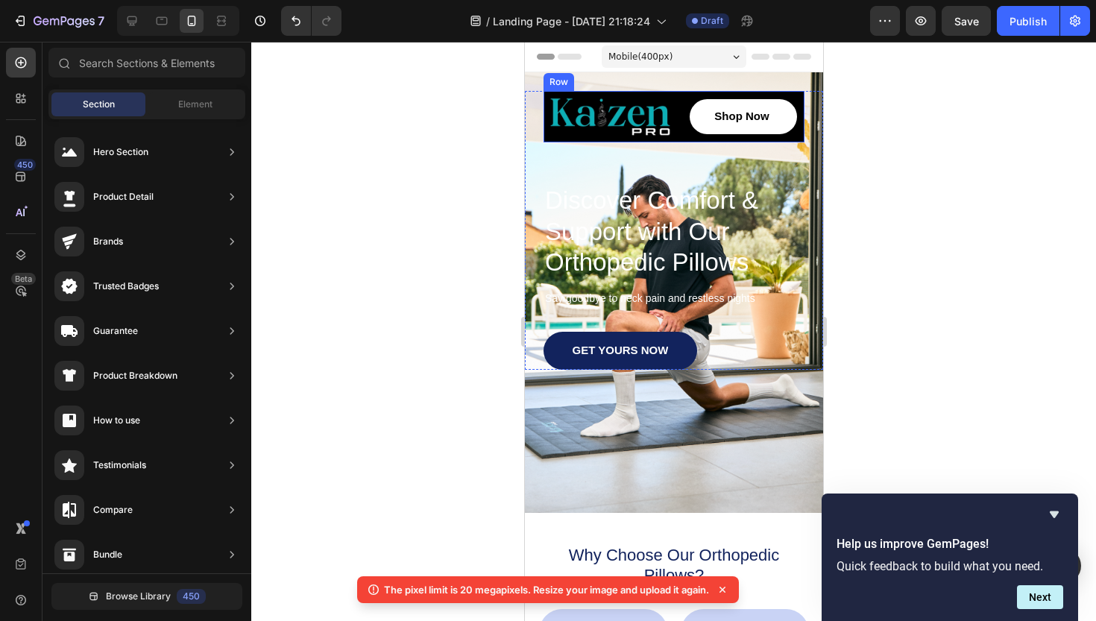
click at [548, 139] on div "Image" at bounding box center [607, 116] width 128 height 51
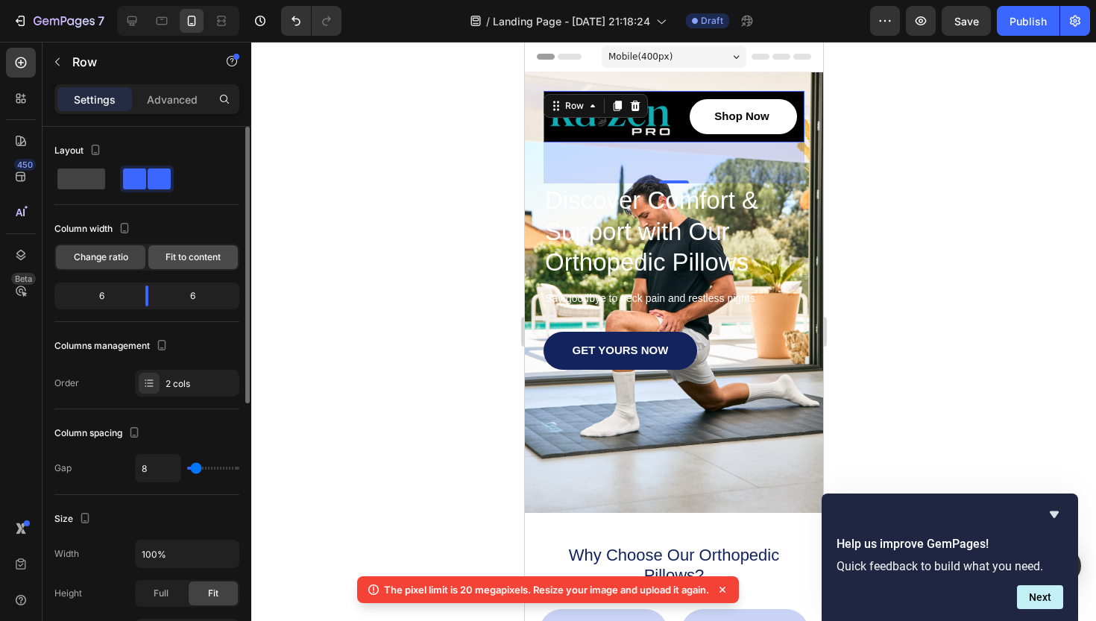
click at [191, 255] on span "Fit to content" at bounding box center [193, 257] width 55 height 13
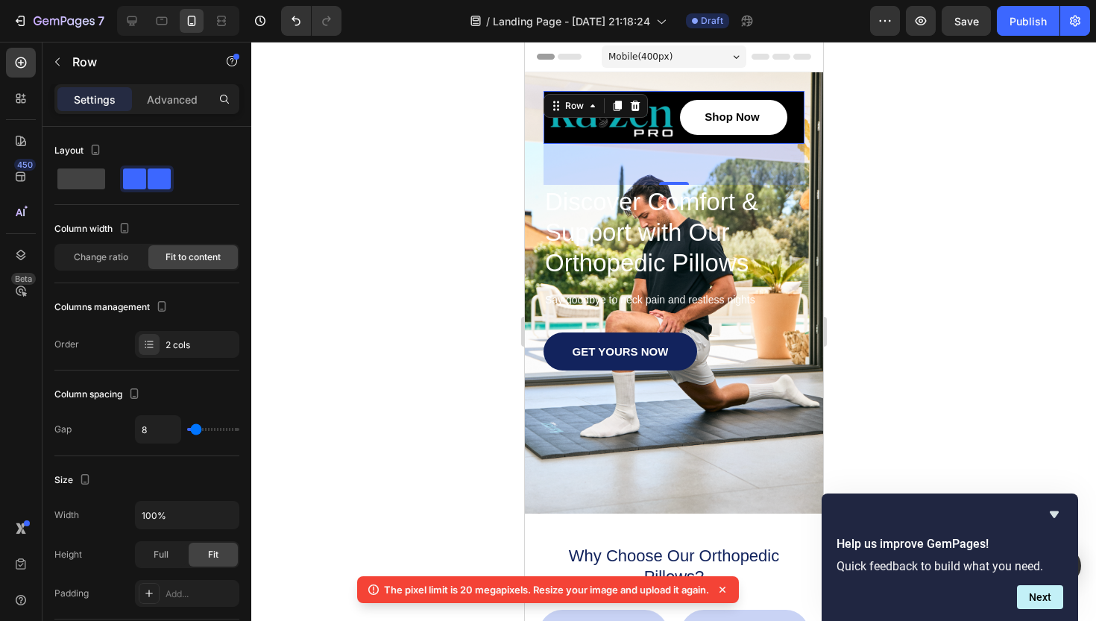
click at [978, 130] on div at bounding box center [673, 331] width 845 height 579
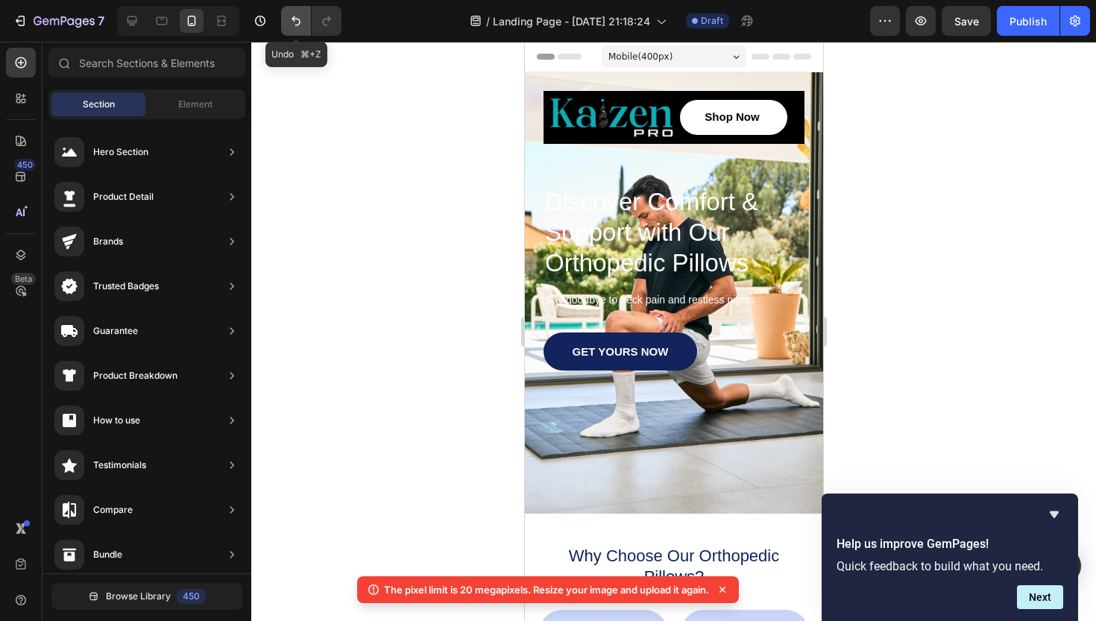
click at [303, 19] on icon "Undo/Redo" at bounding box center [296, 20] width 15 height 15
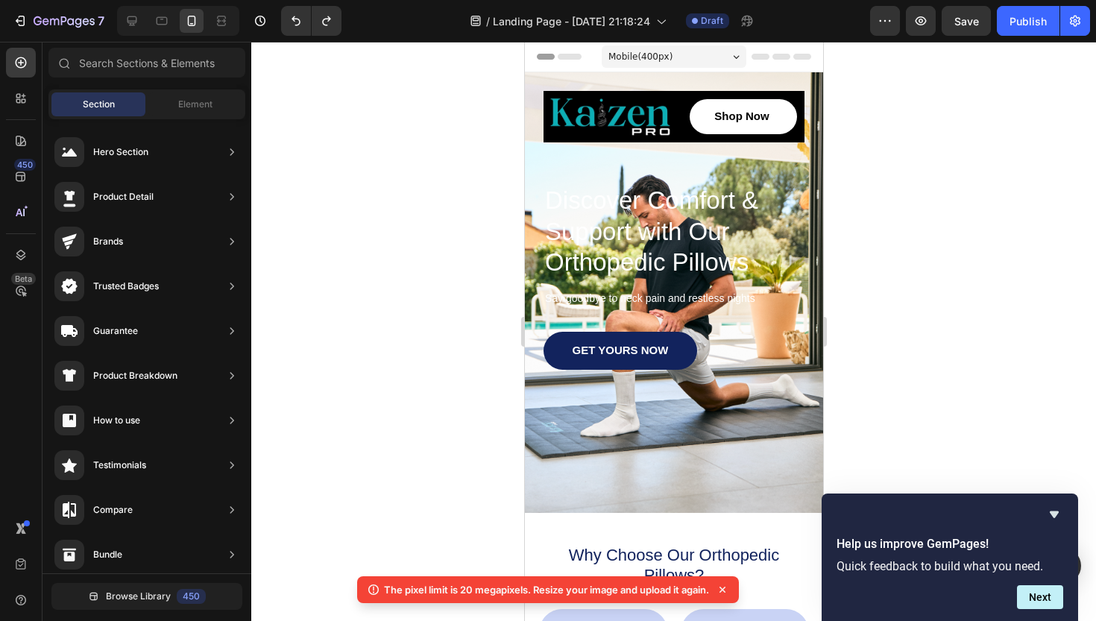
click at [344, 226] on div at bounding box center [673, 331] width 845 height 579
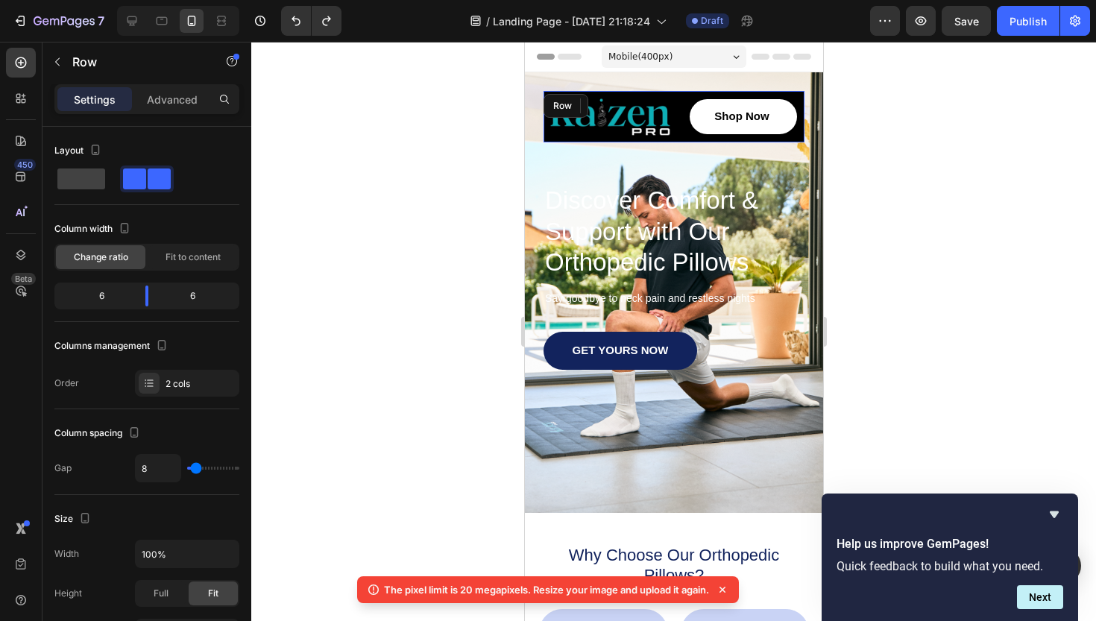
click at [552, 137] on div "Image" at bounding box center [607, 116] width 128 height 51
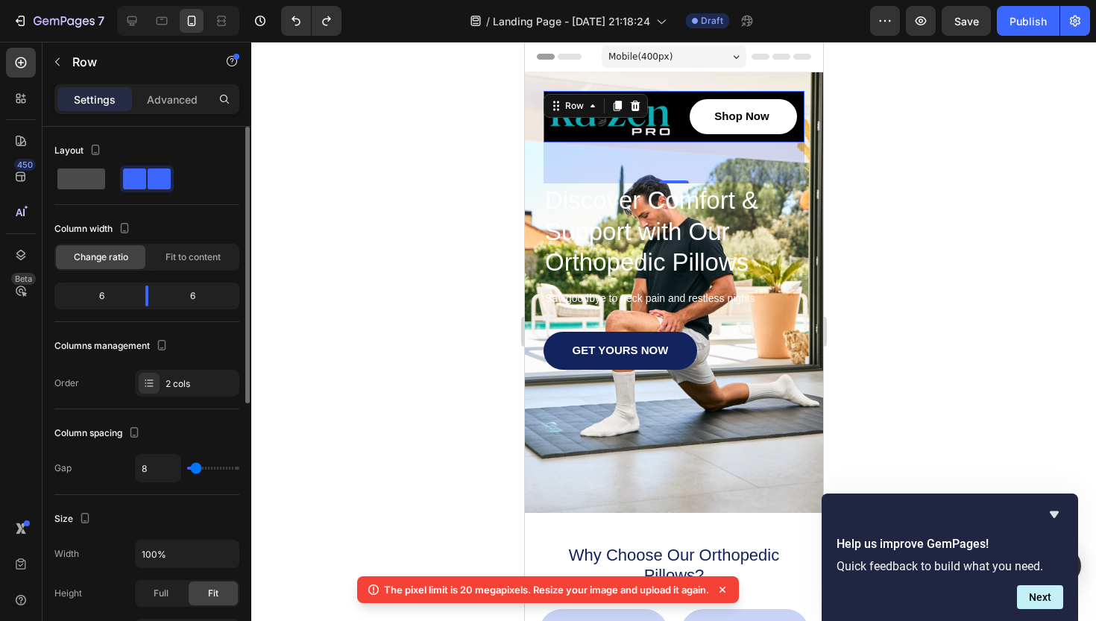
click at [89, 182] on span at bounding box center [81, 179] width 48 height 21
type input "0"
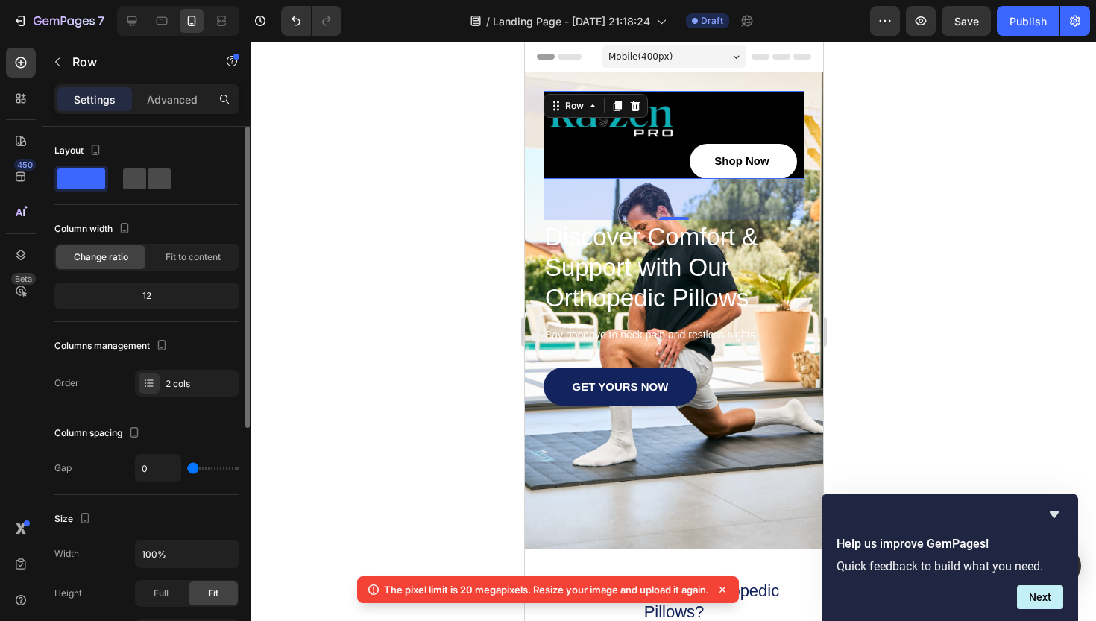
click at [145, 183] on span at bounding box center [134, 179] width 23 height 21
type input "8"
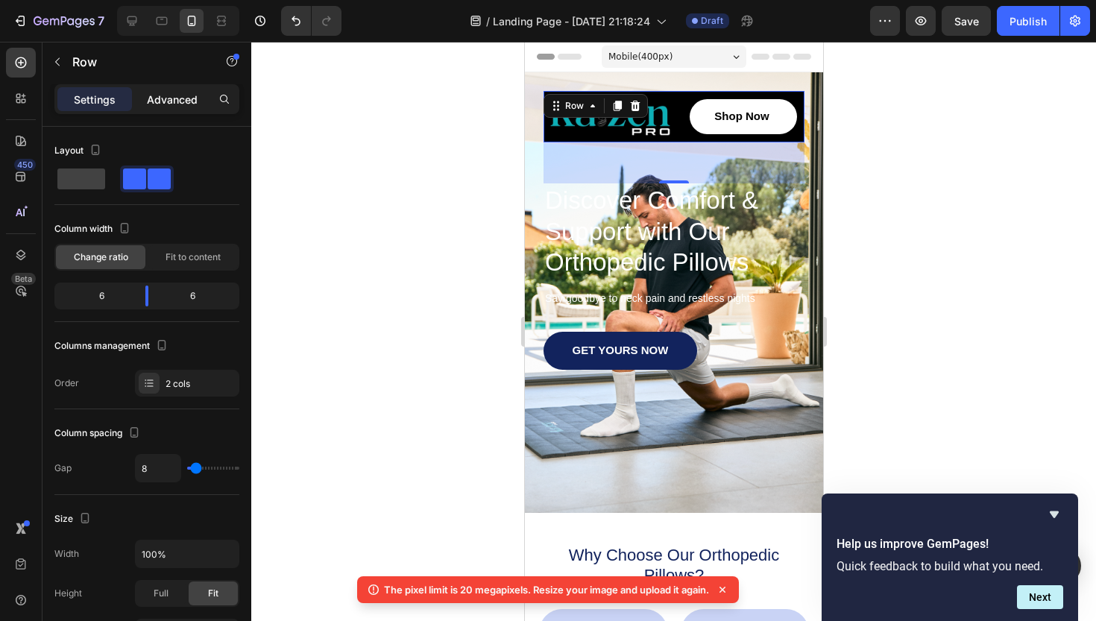
click at [183, 100] on p "Advanced" at bounding box center [172, 100] width 51 height 16
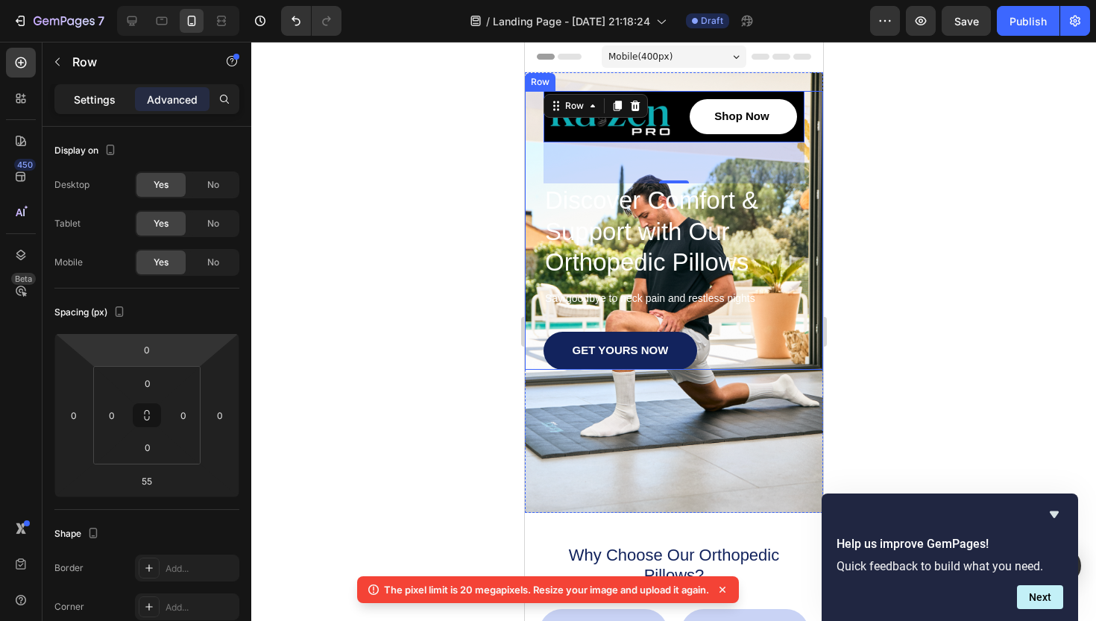
click at [108, 104] on p "Settings" at bounding box center [95, 100] width 42 height 16
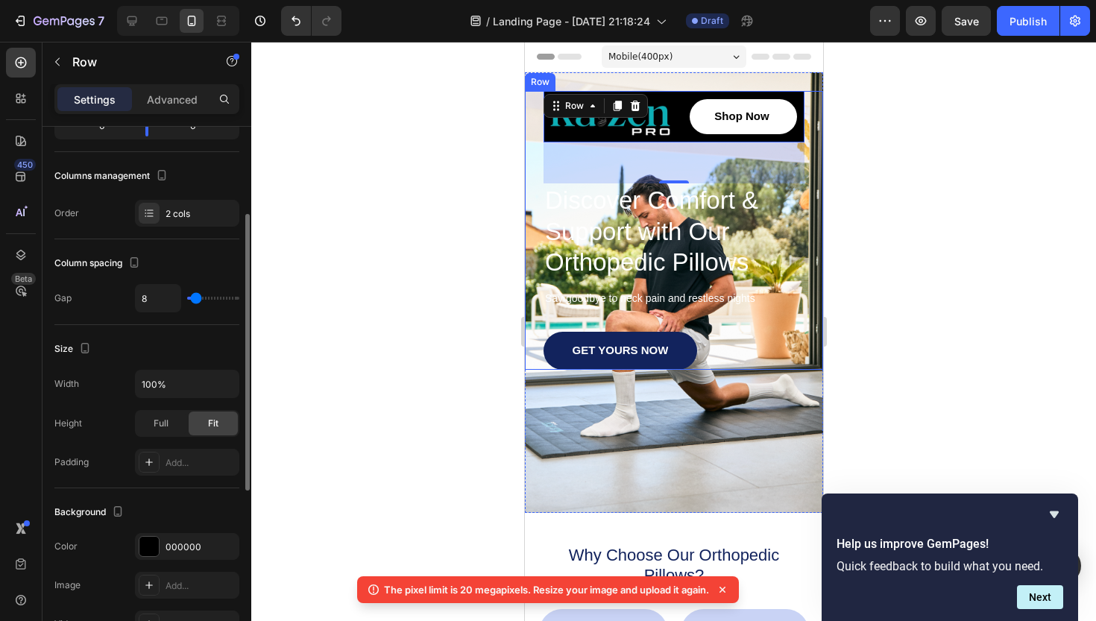
scroll to position [172, 0]
click at [163, 423] on span "Full" at bounding box center [161, 421] width 15 height 13
click at [208, 422] on span "Fit" at bounding box center [213, 421] width 10 height 13
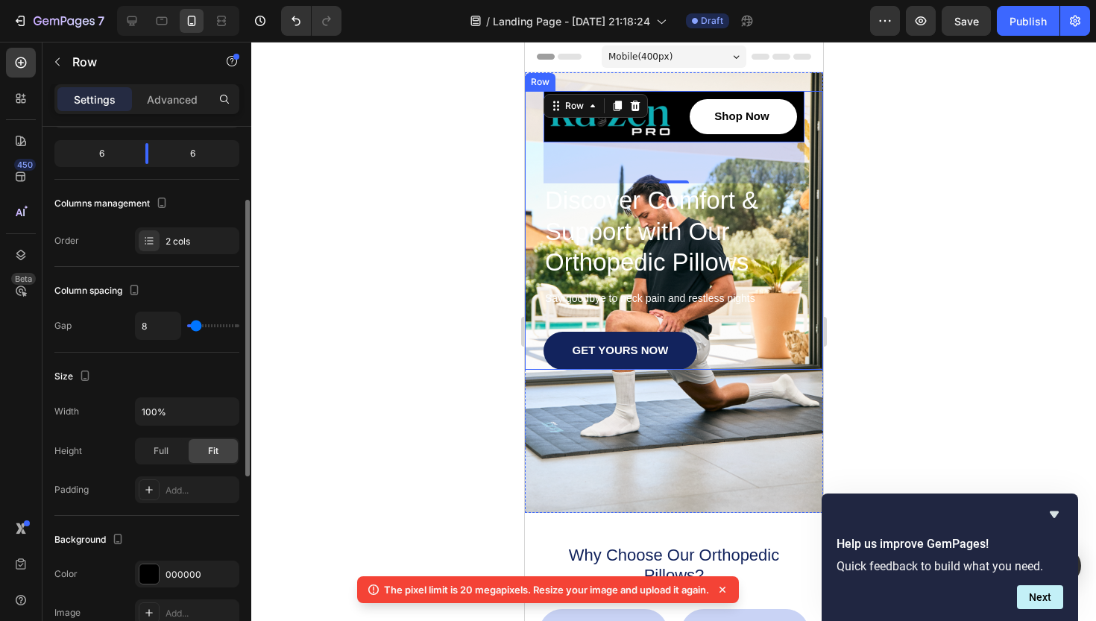
type input "2"
type input "0"
type input "19"
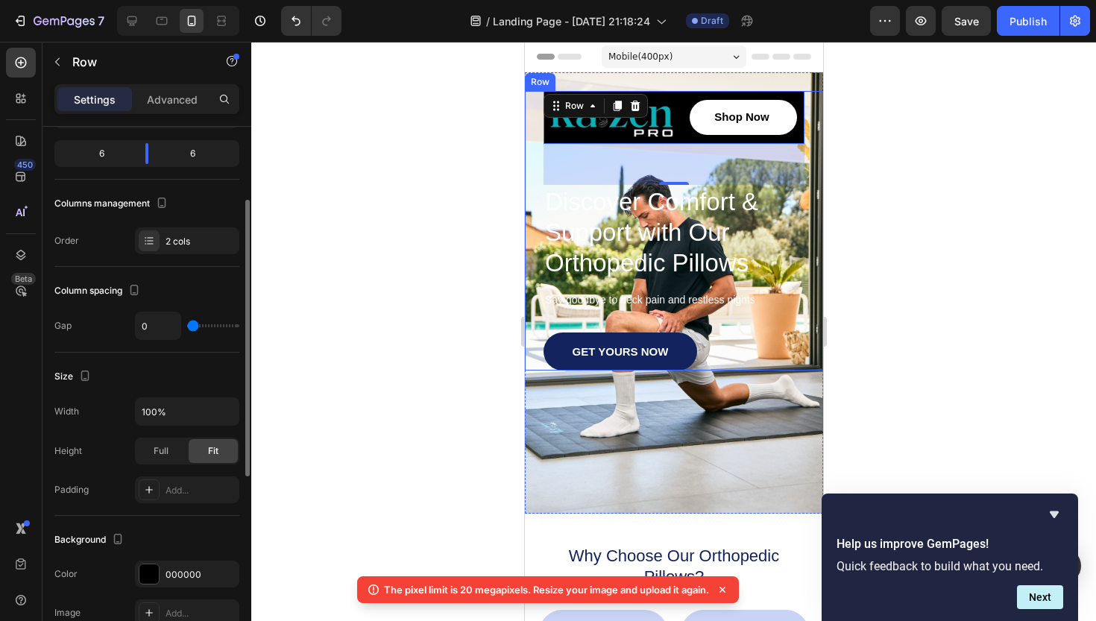
type input "19"
type input "39"
type input "56"
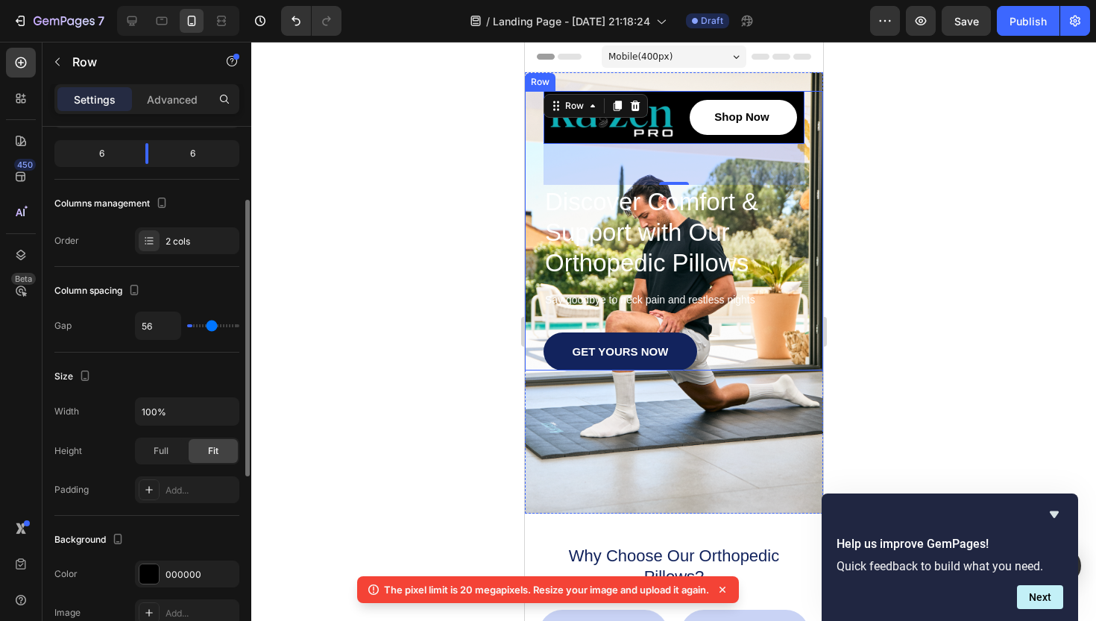
type input "68"
type input "79"
type input "87"
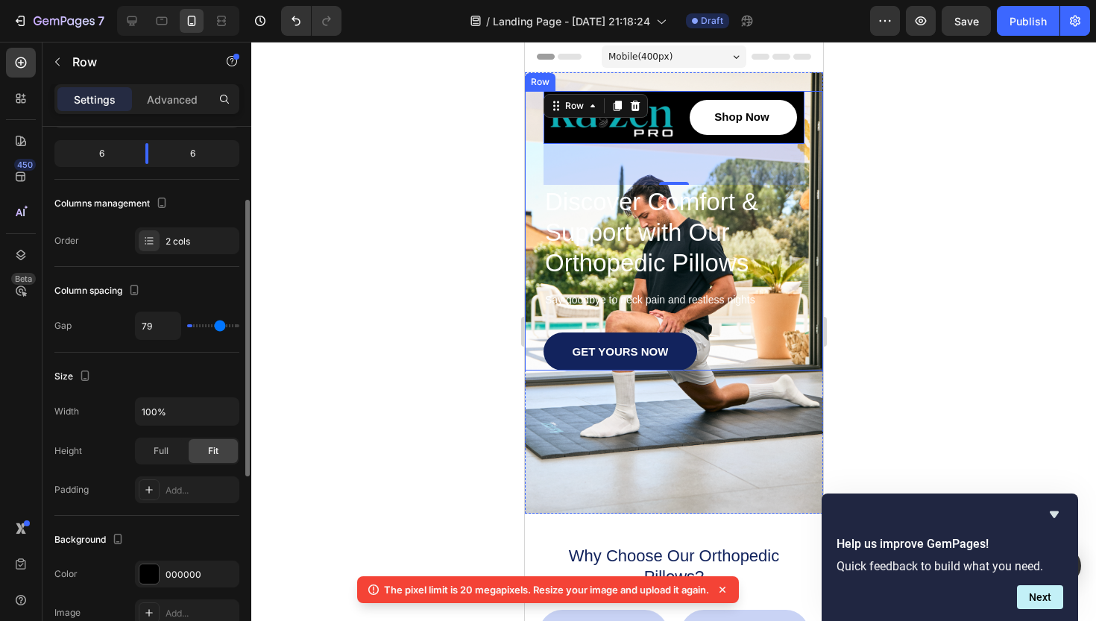
type input "87"
type input "91"
type input "93"
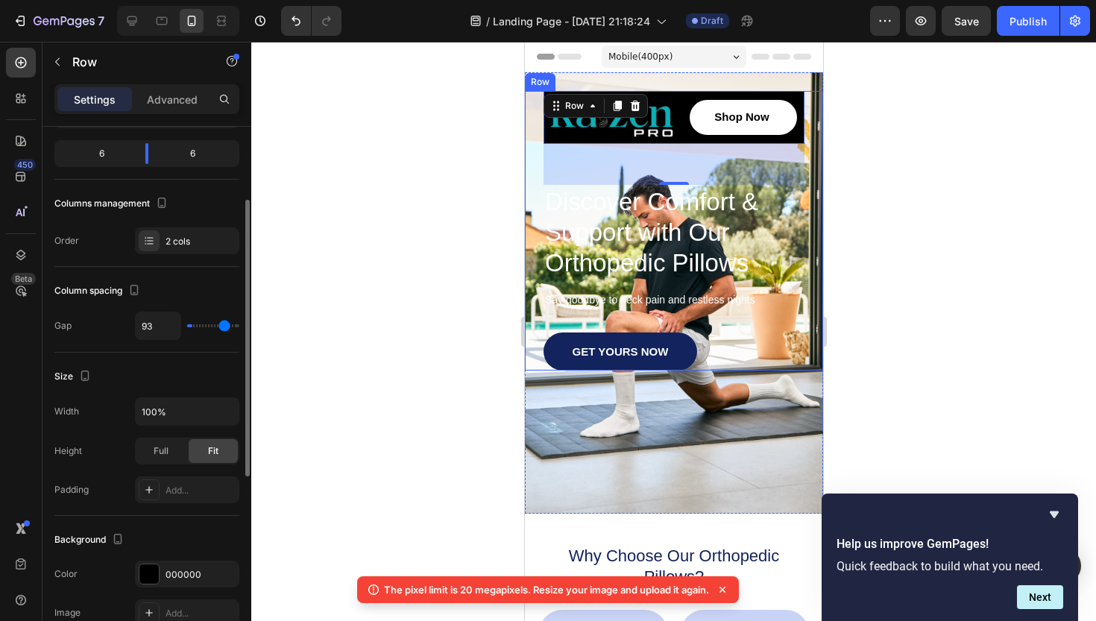
type input "95"
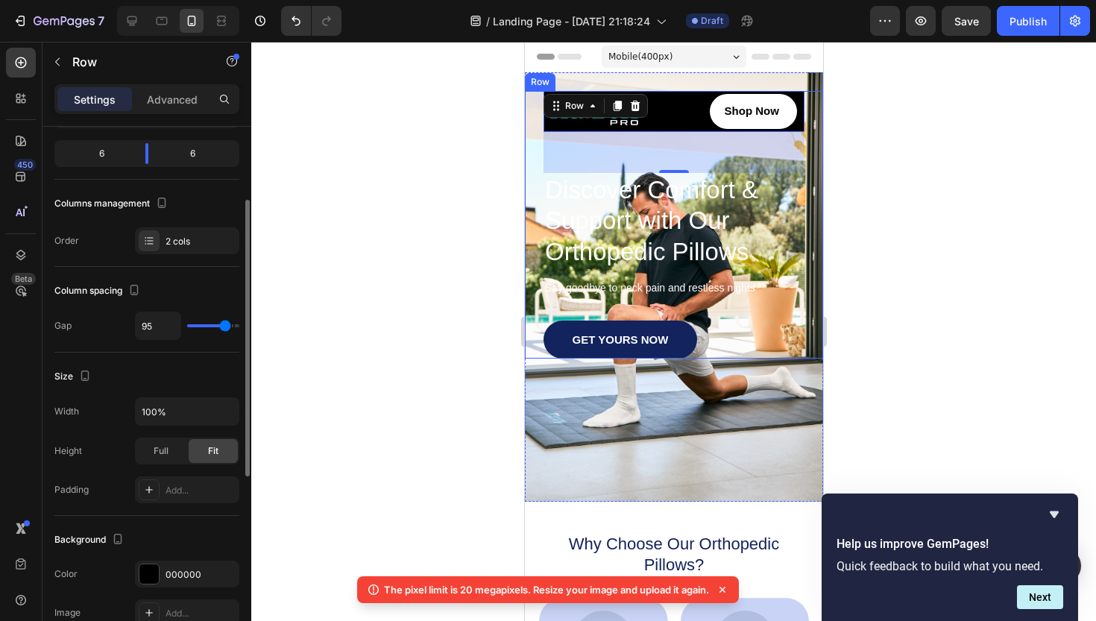
type input "93"
type input "89"
type input "85"
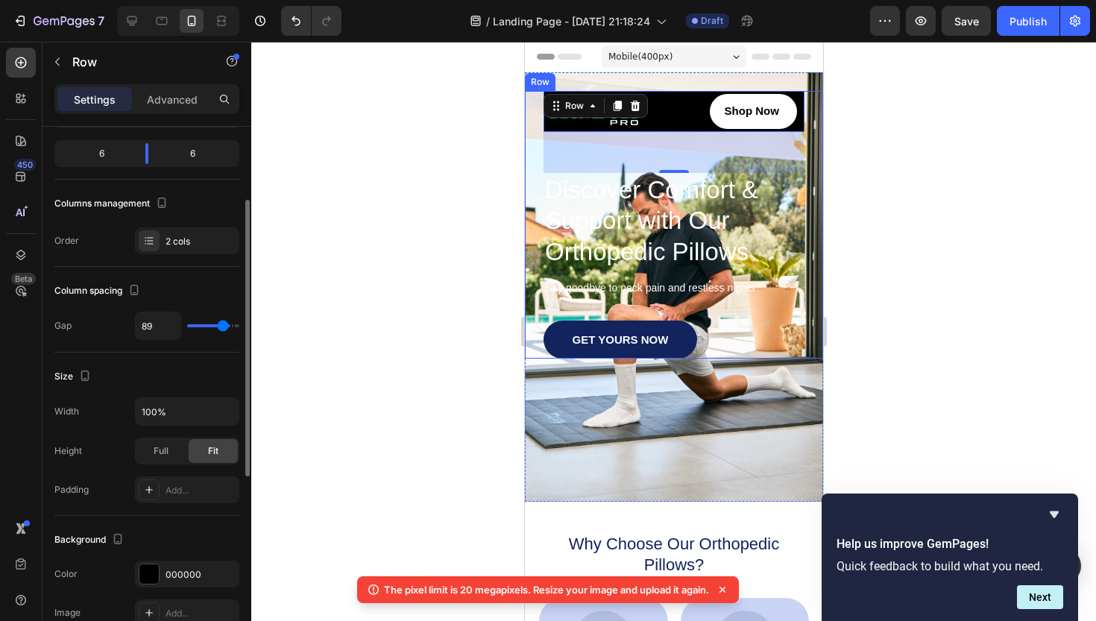
type input "85"
type input "79"
type input "72"
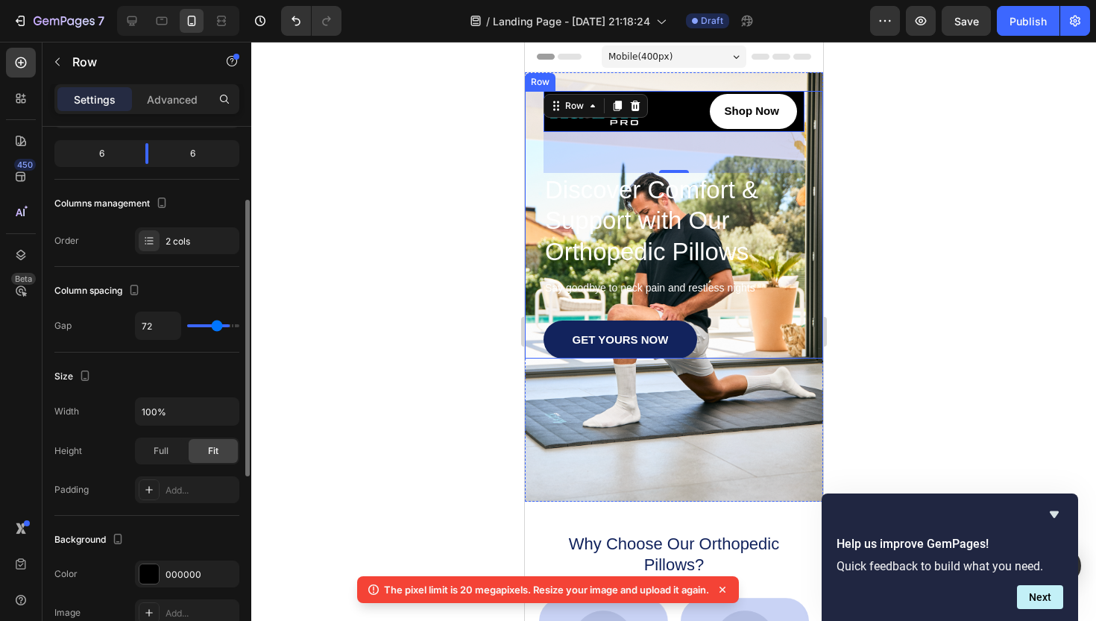
type input "68"
type input "64"
type input "60"
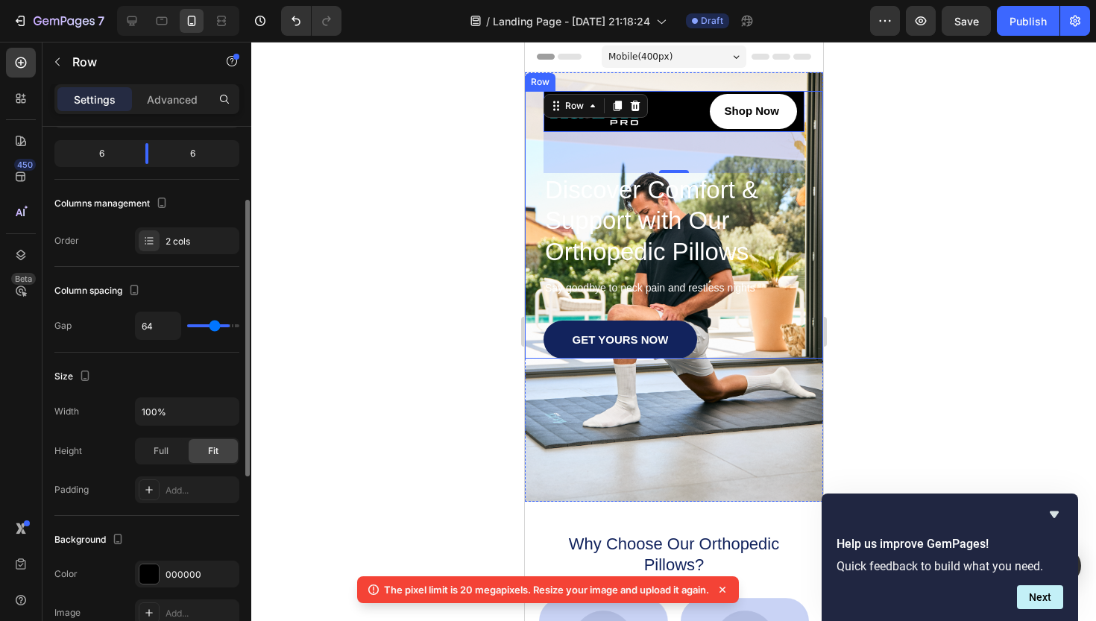
type input "60"
type input "56"
type input "54"
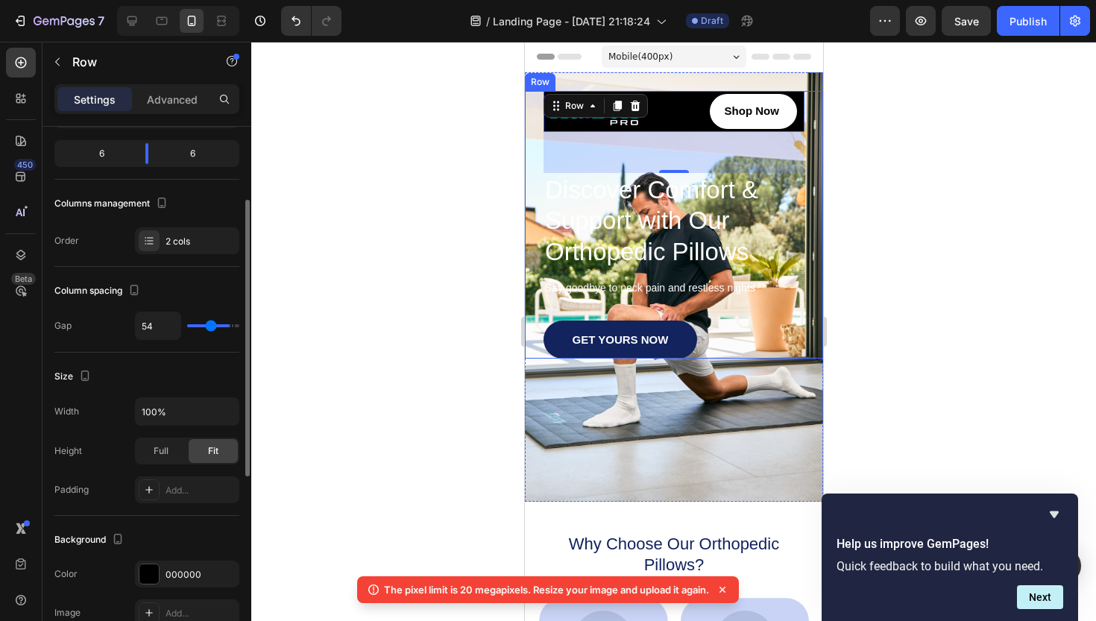
type input "52"
type input "48"
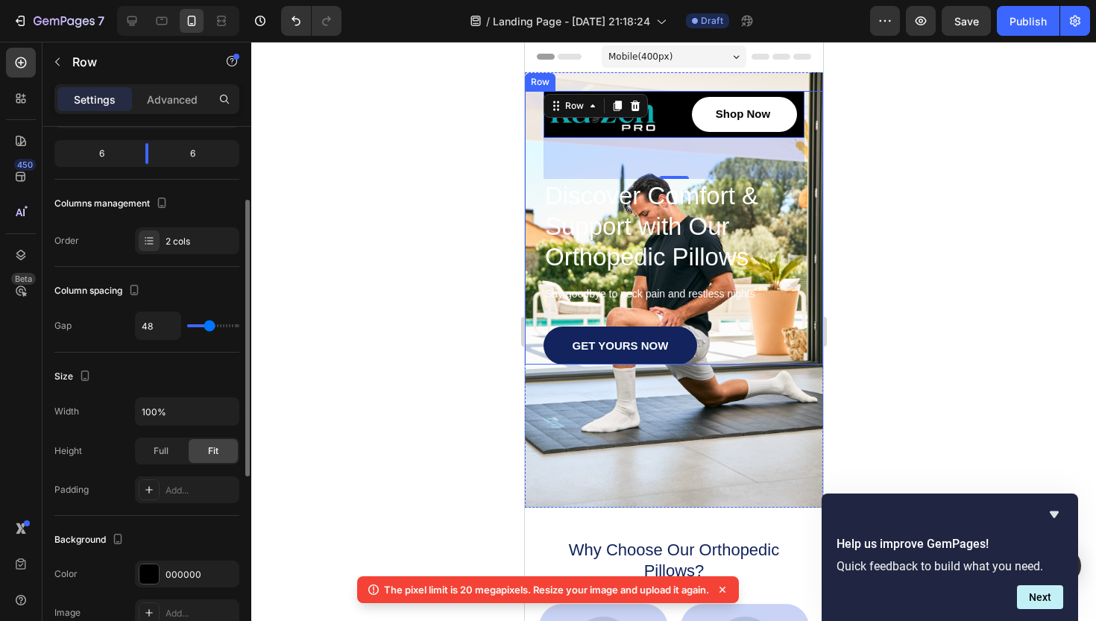
type input "46"
type input "43"
type input "39"
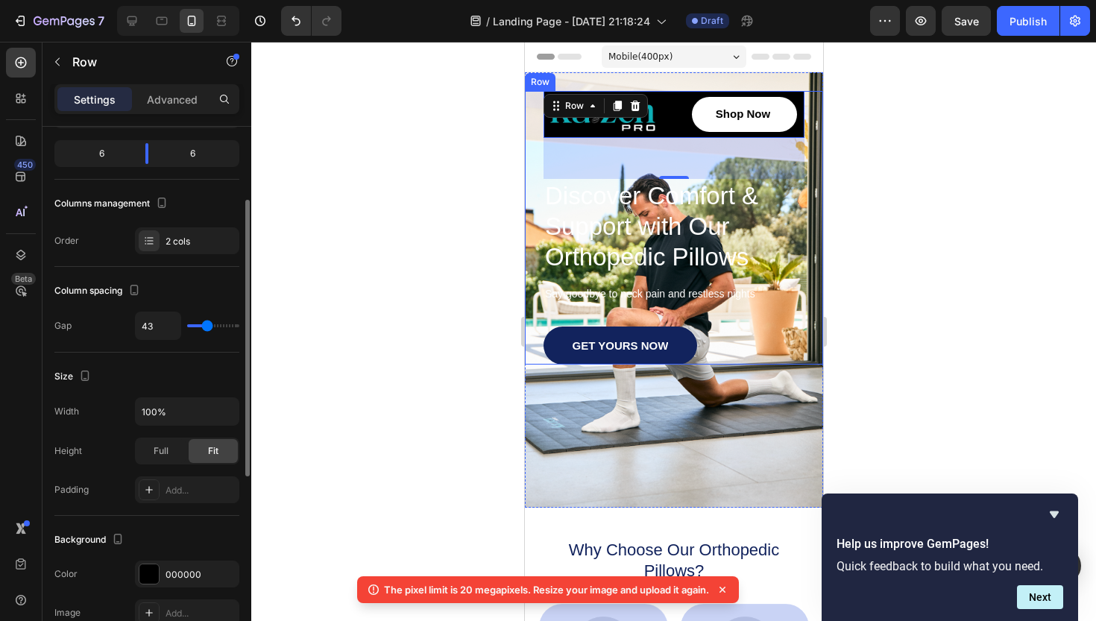
type input "39"
type input "37"
type input "35"
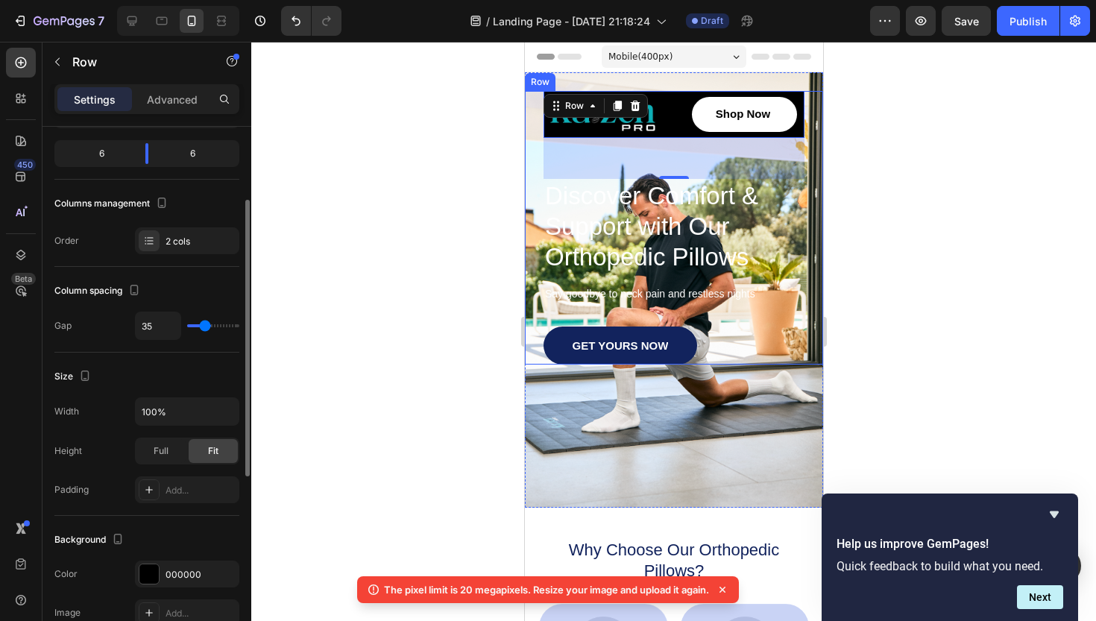
type input "31"
type input "29"
type input "27"
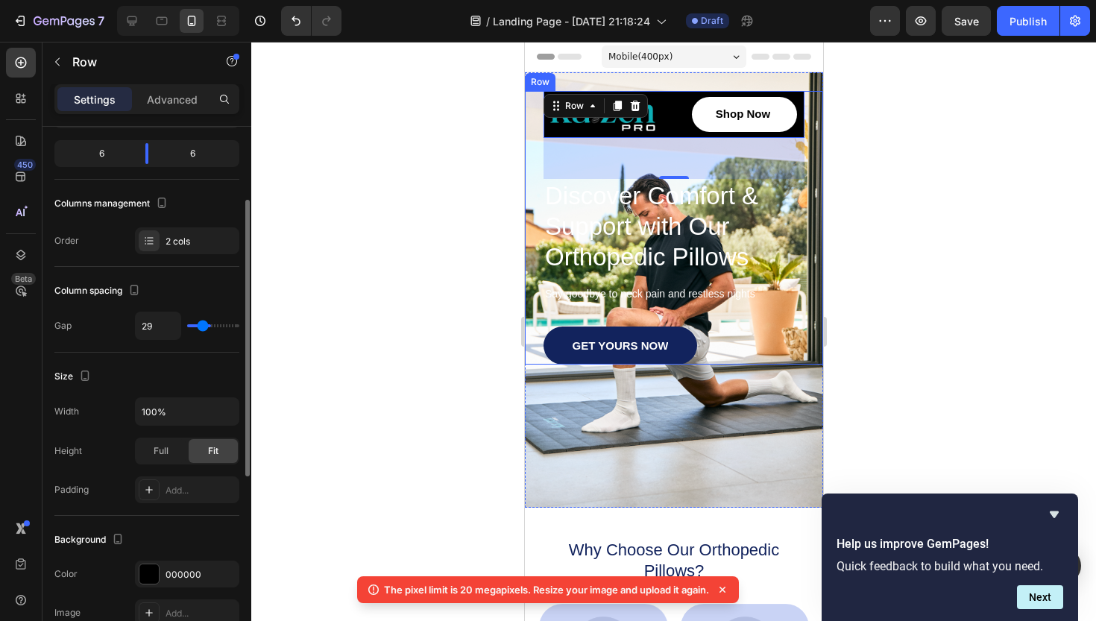
type input "27"
type input "25"
type input "21"
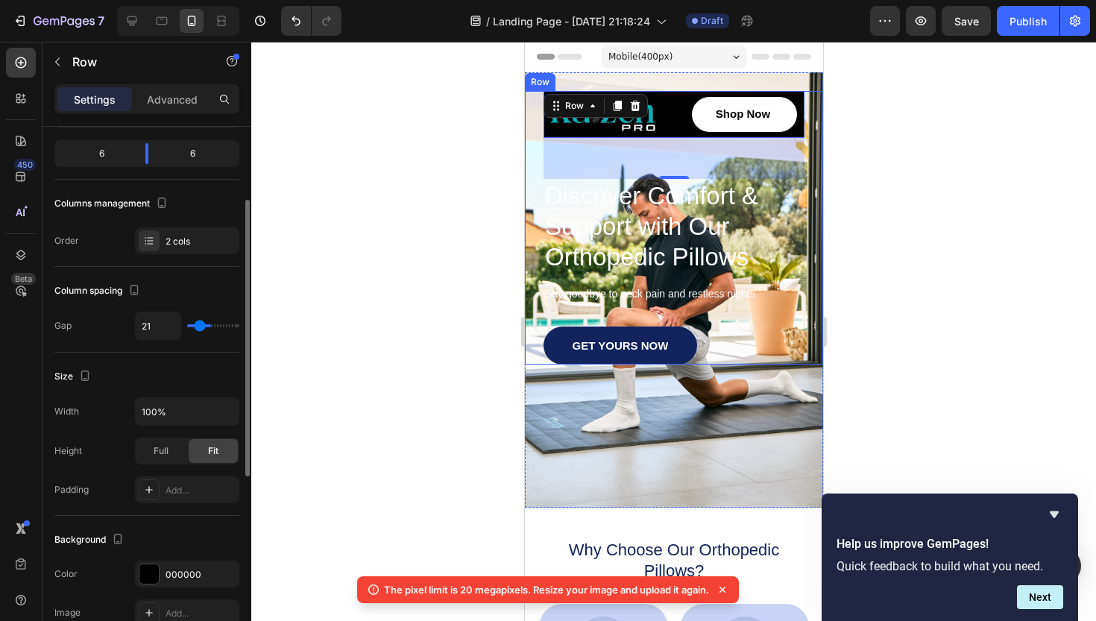
type input "19"
type input "17"
type input "14"
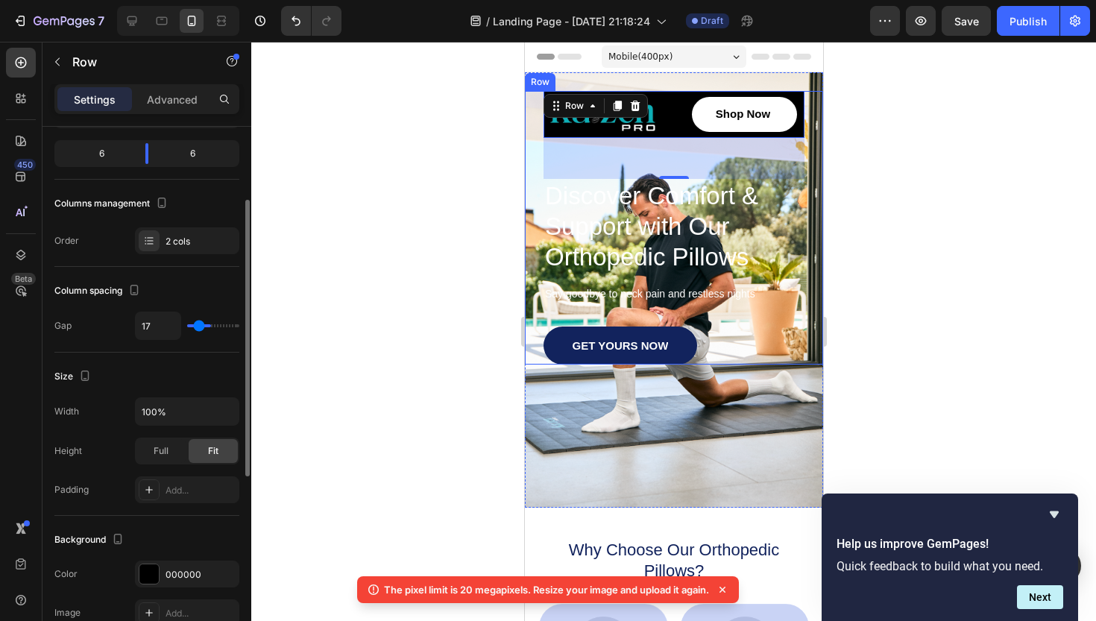
type input "14"
type input "10"
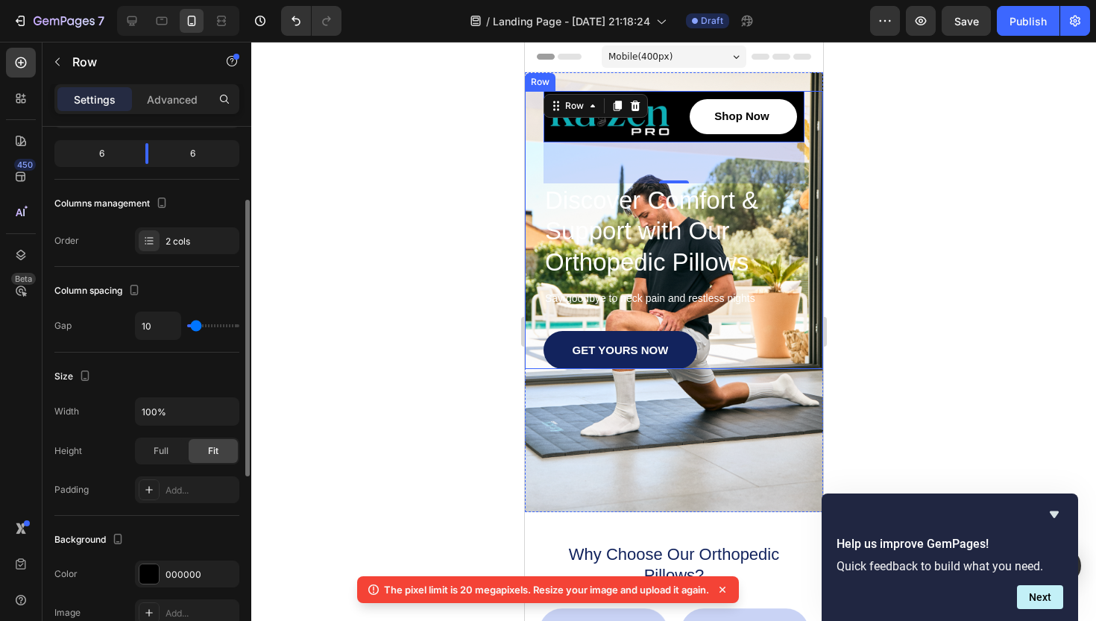
type input "8"
type input "6"
type input "2"
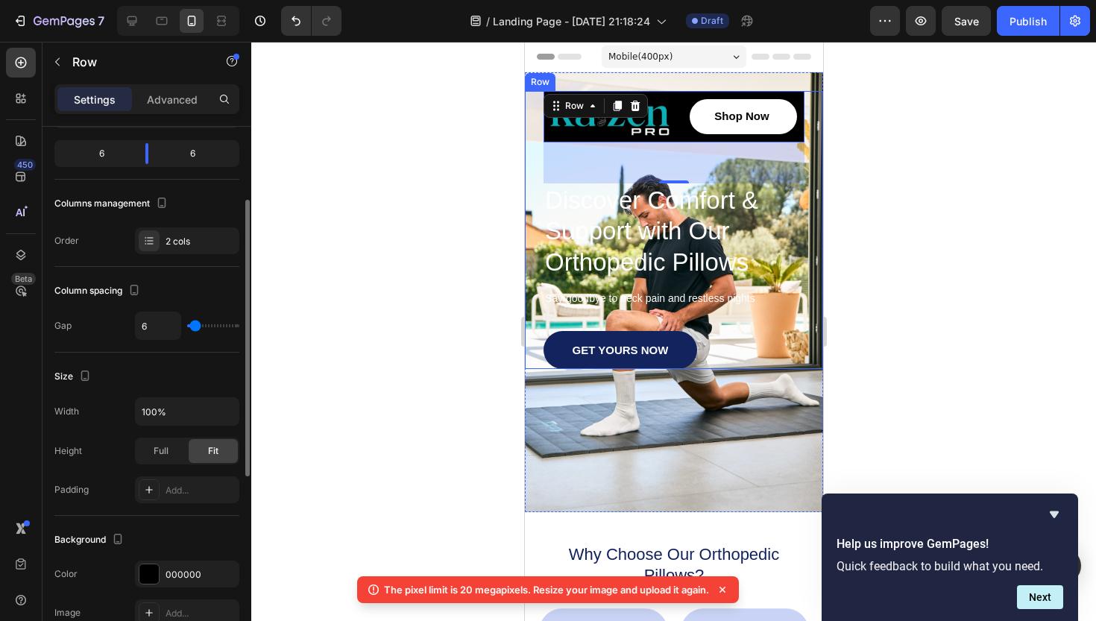
type input "2"
type input "0"
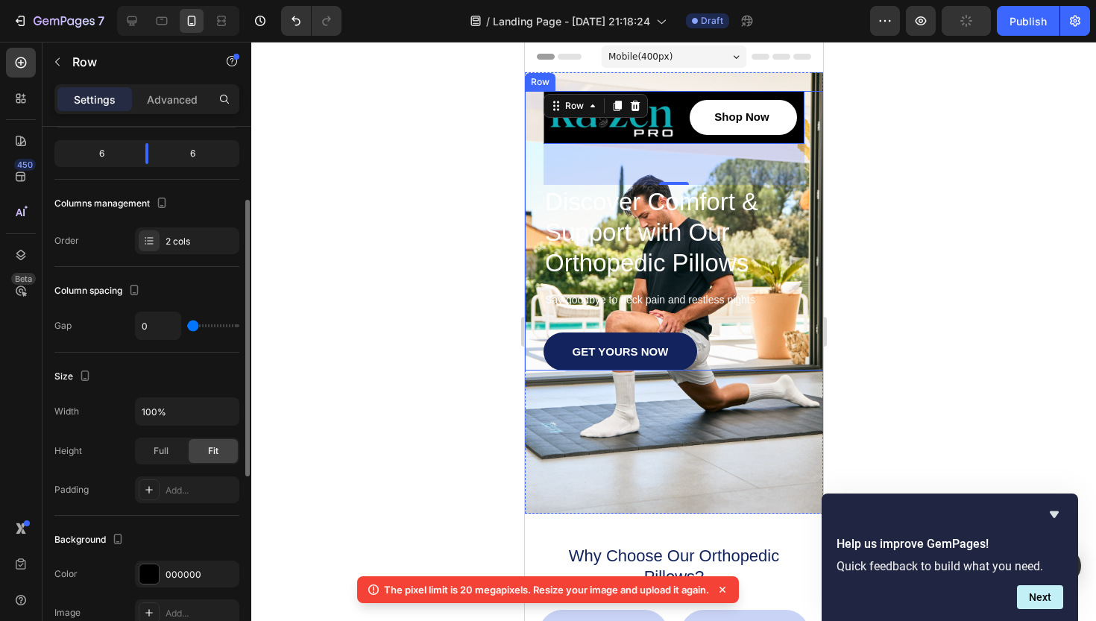
type input "8"
type input "19"
type input "27"
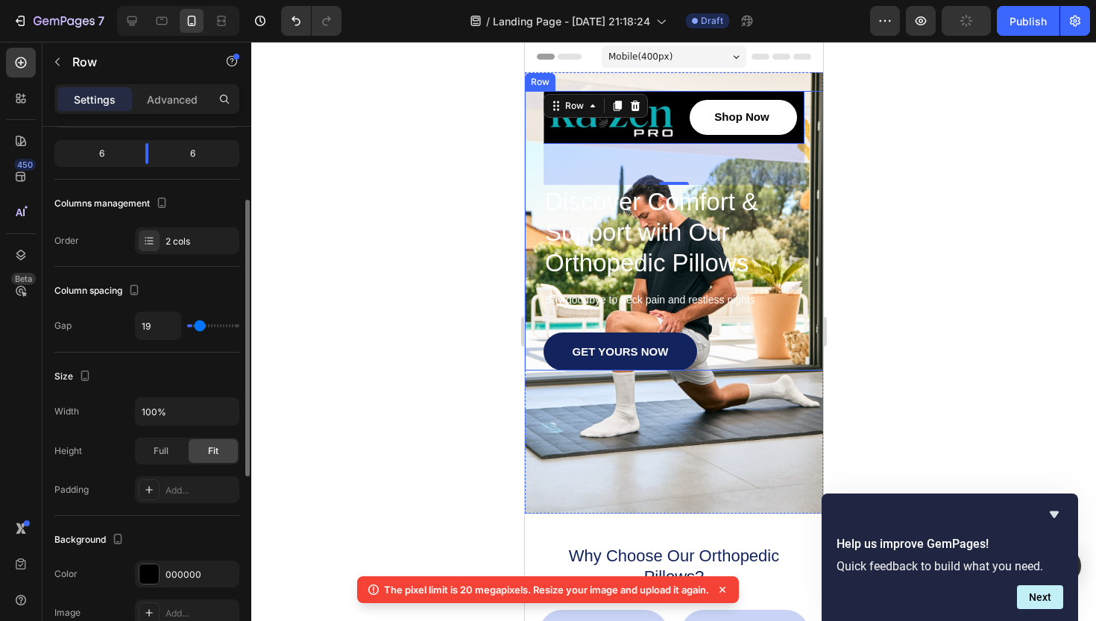
type input "27"
type input "35"
type input "41"
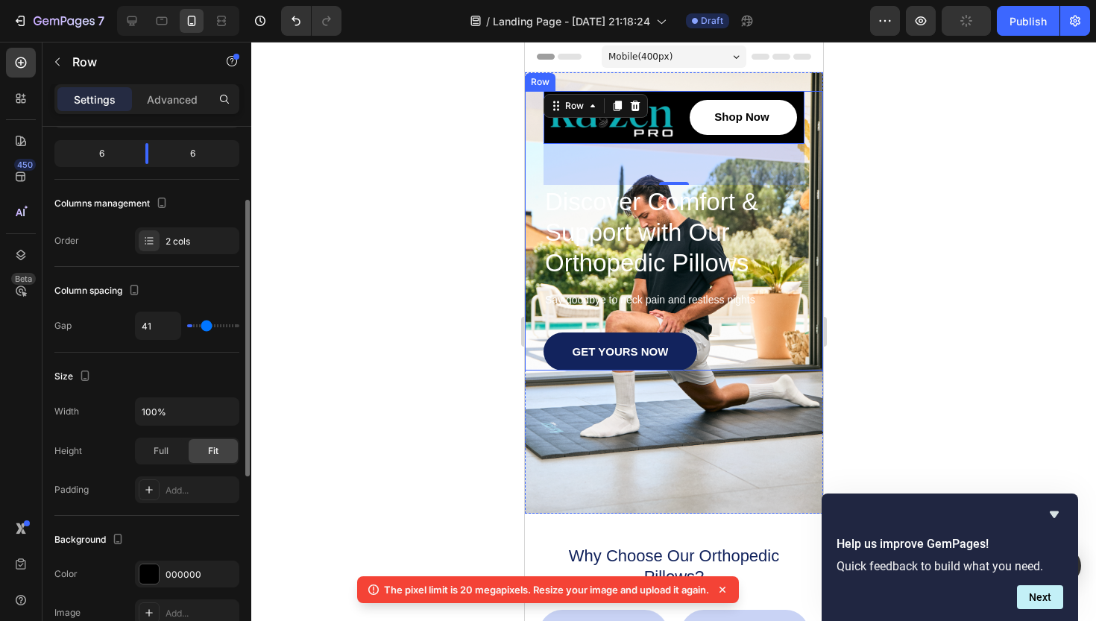
type input "48"
type input "54"
type input "56"
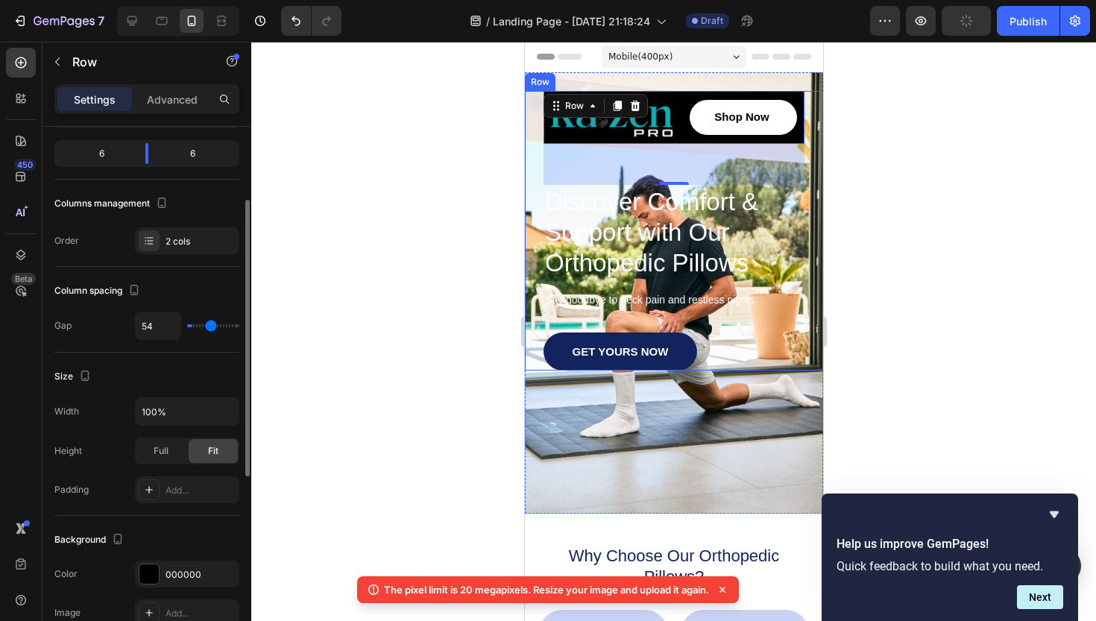
type input "56"
type input "58"
type input "60"
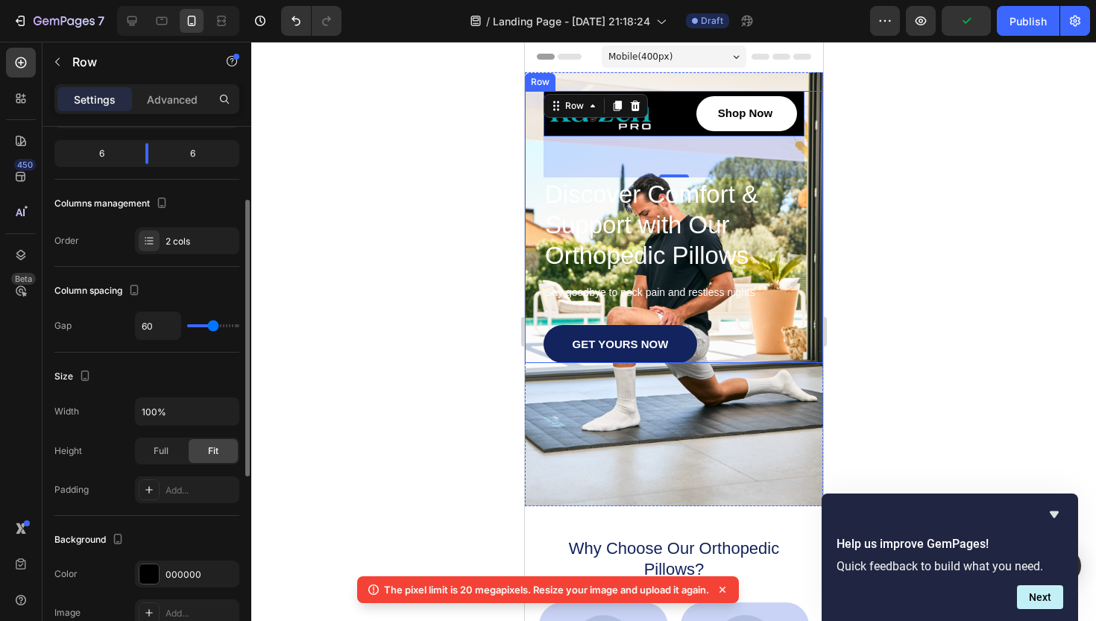
type input "62"
type input "66"
type input "72"
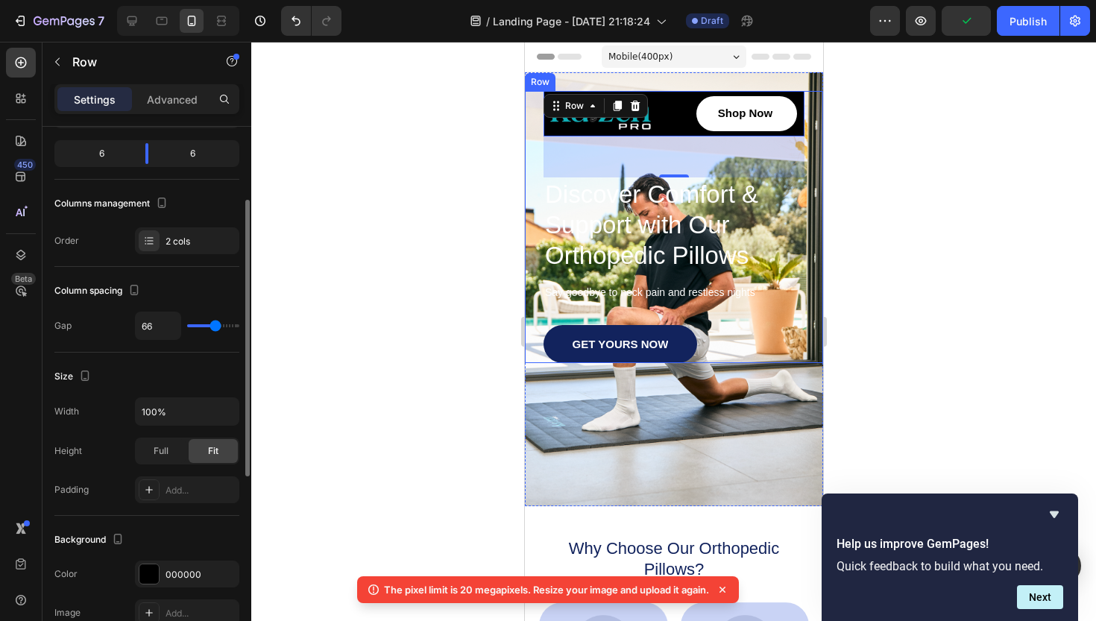
type input "72"
type input "83"
type input "93"
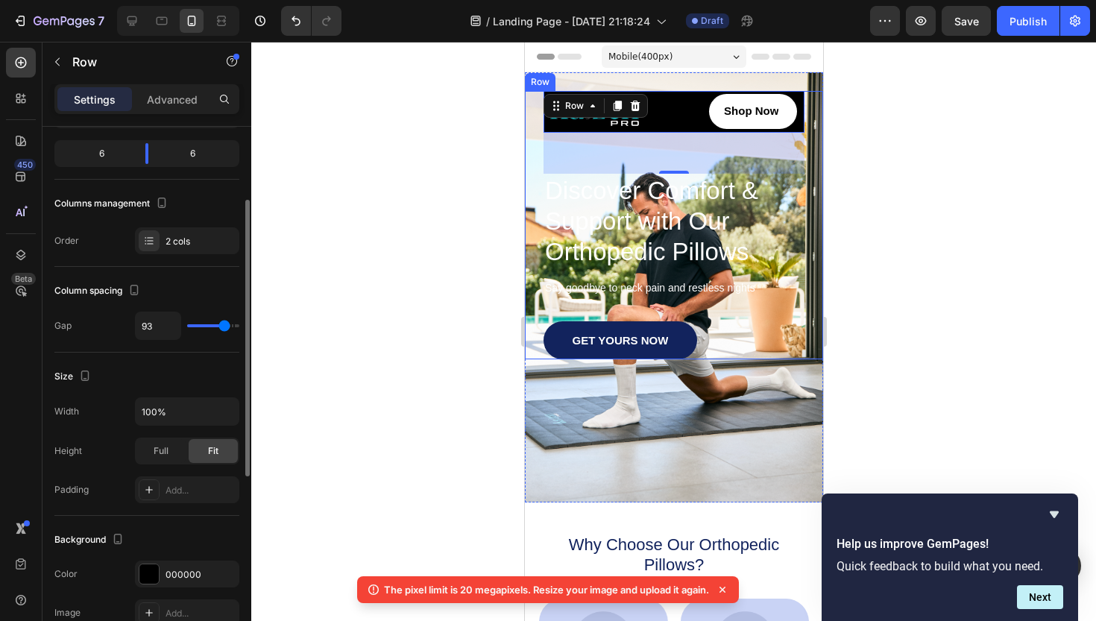
type input "103"
type input "112"
type input "120"
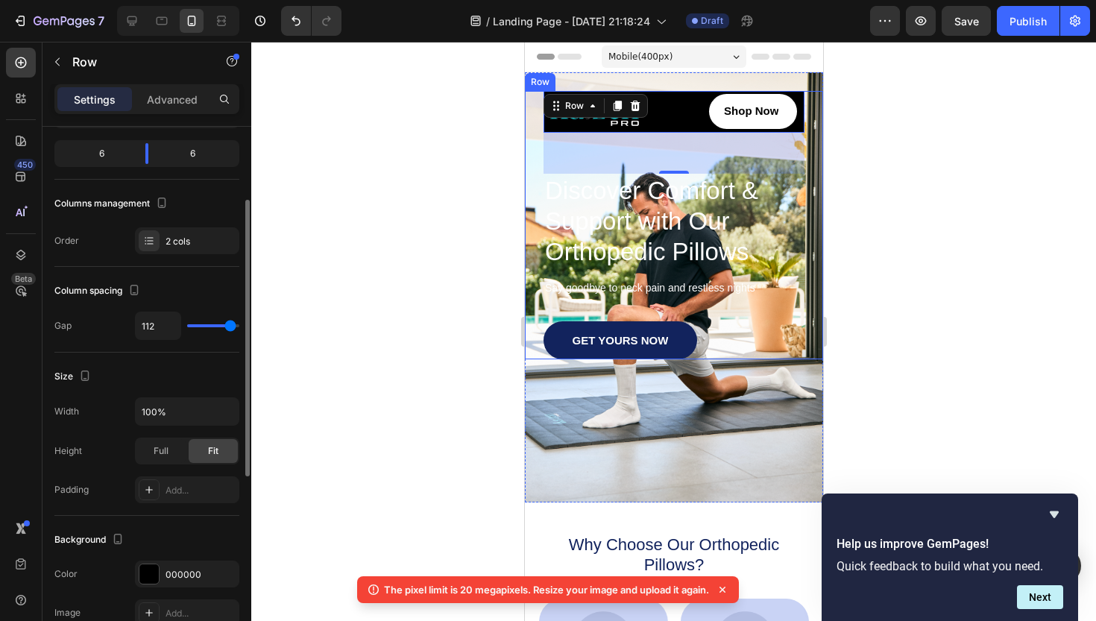
type input "120"
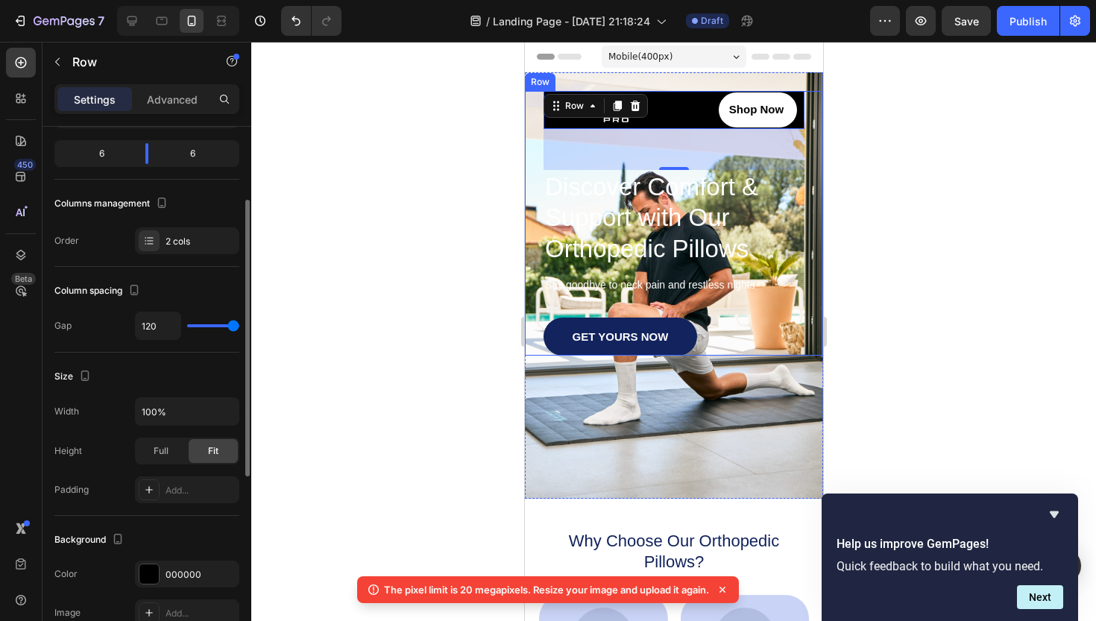
type input "118"
type input "114"
type input "110"
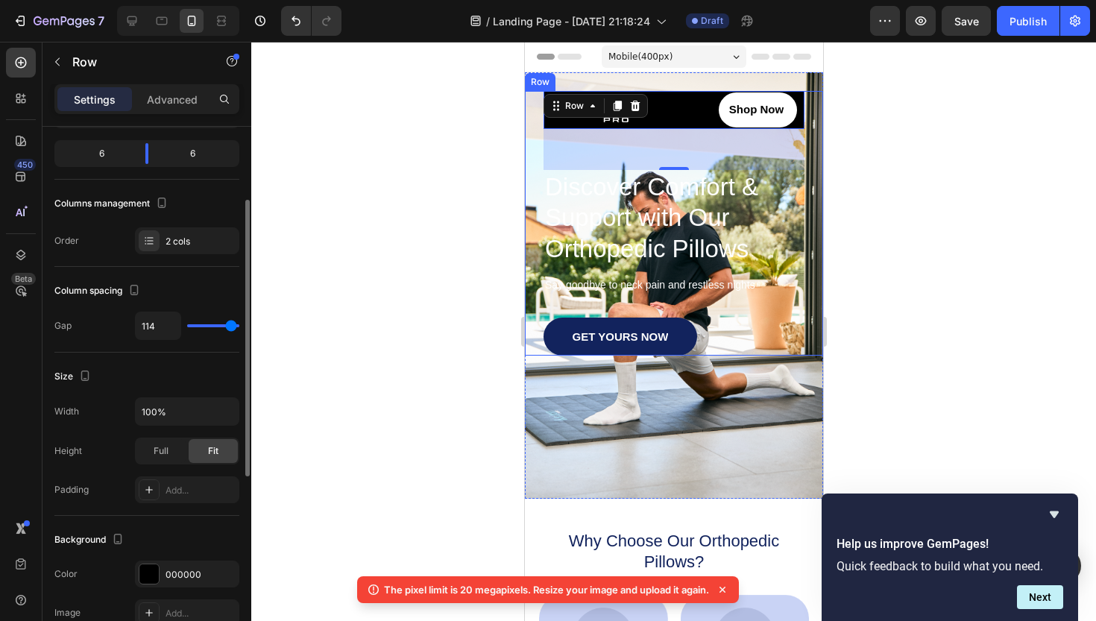
type input "110"
type input "106"
type input "103"
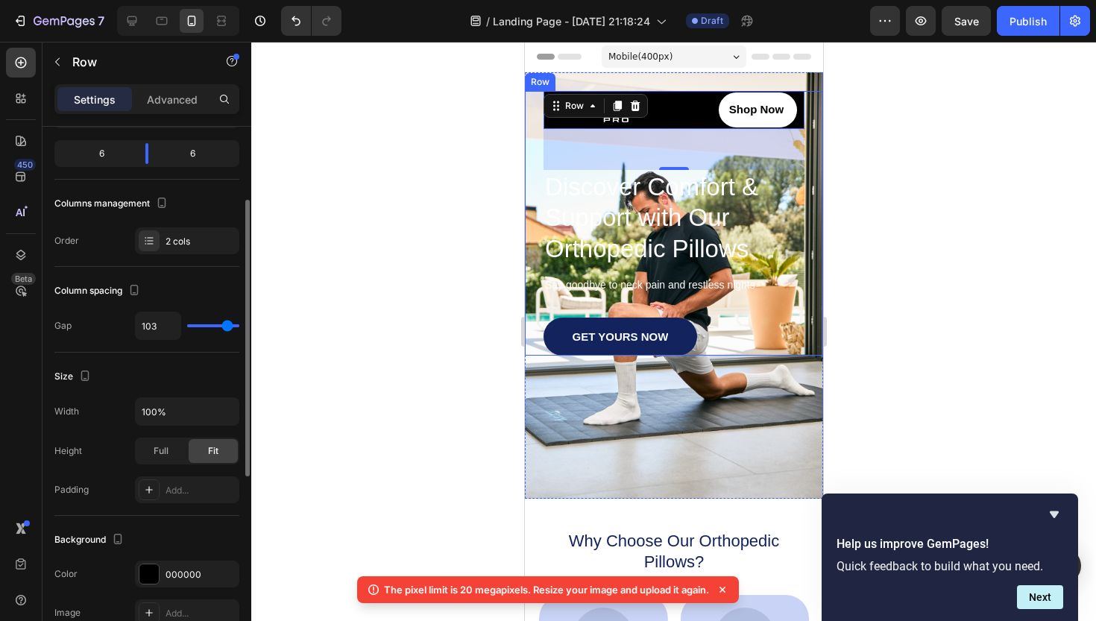
type input "99"
type input "97"
type input "95"
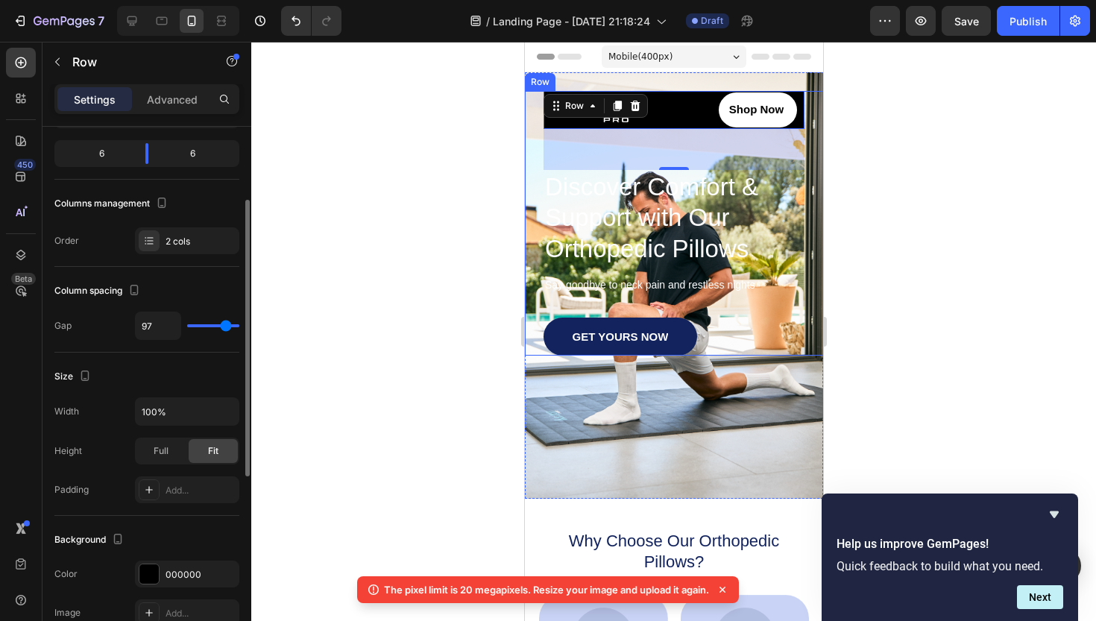
type input "95"
type input "93"
type input "91"
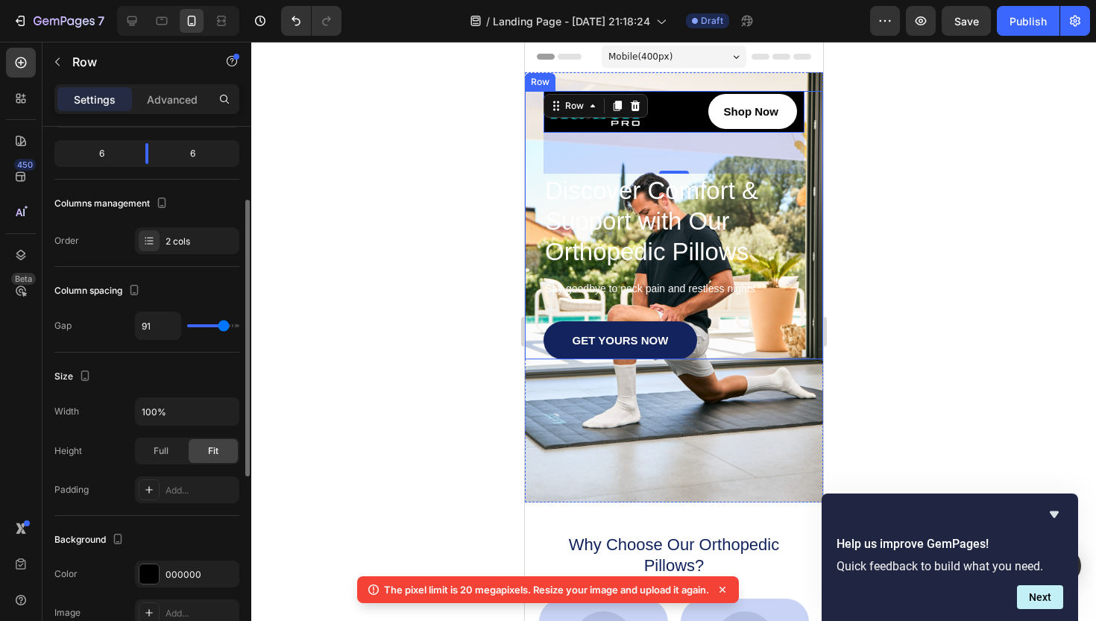
type input "89"
type input "87"
type input "85"
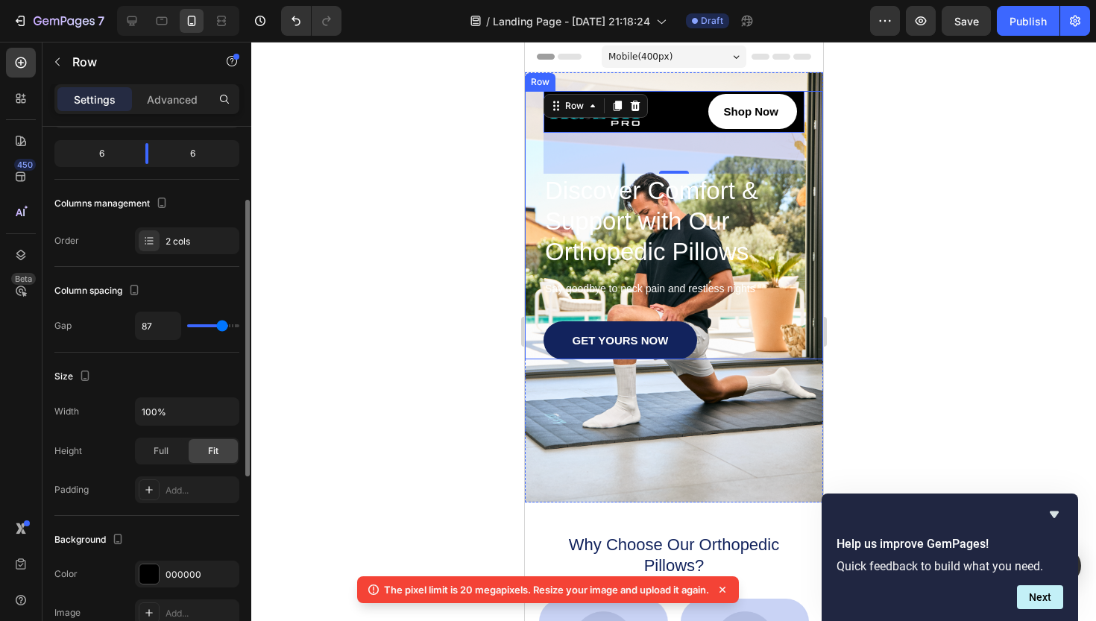
type input "85"
type input "83"
type input "81"
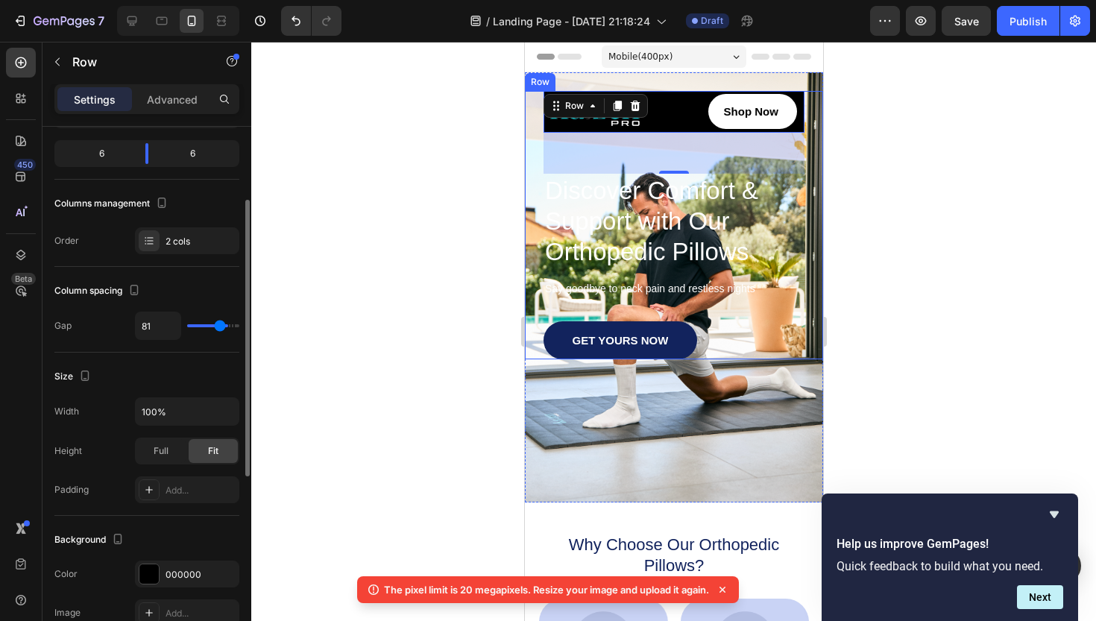
type input "79"
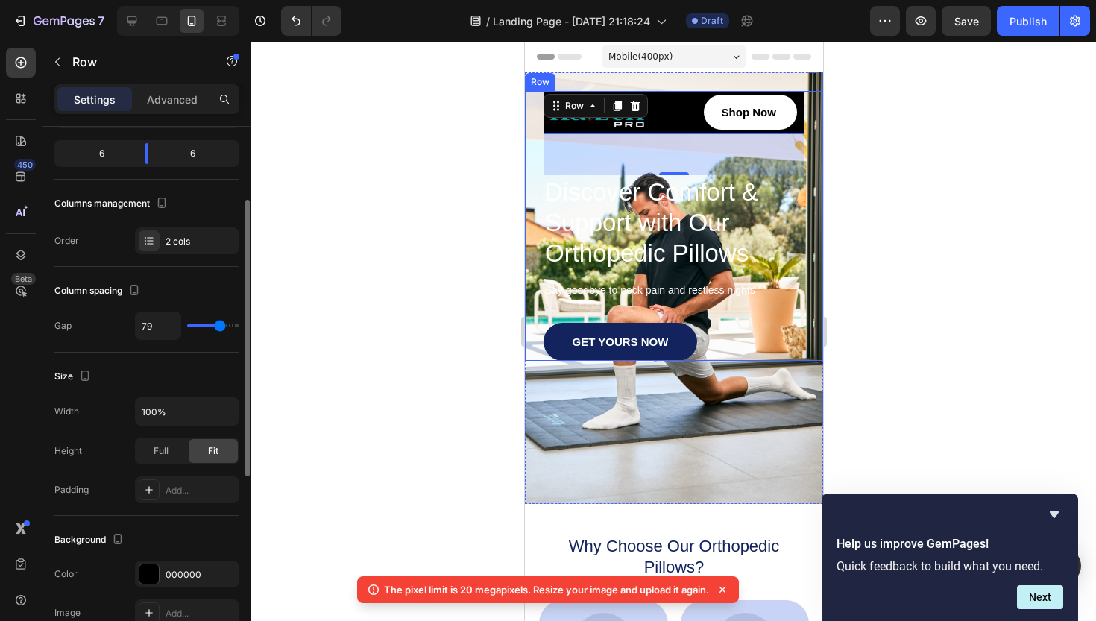
type input "77"
type input "74"
type input "70"
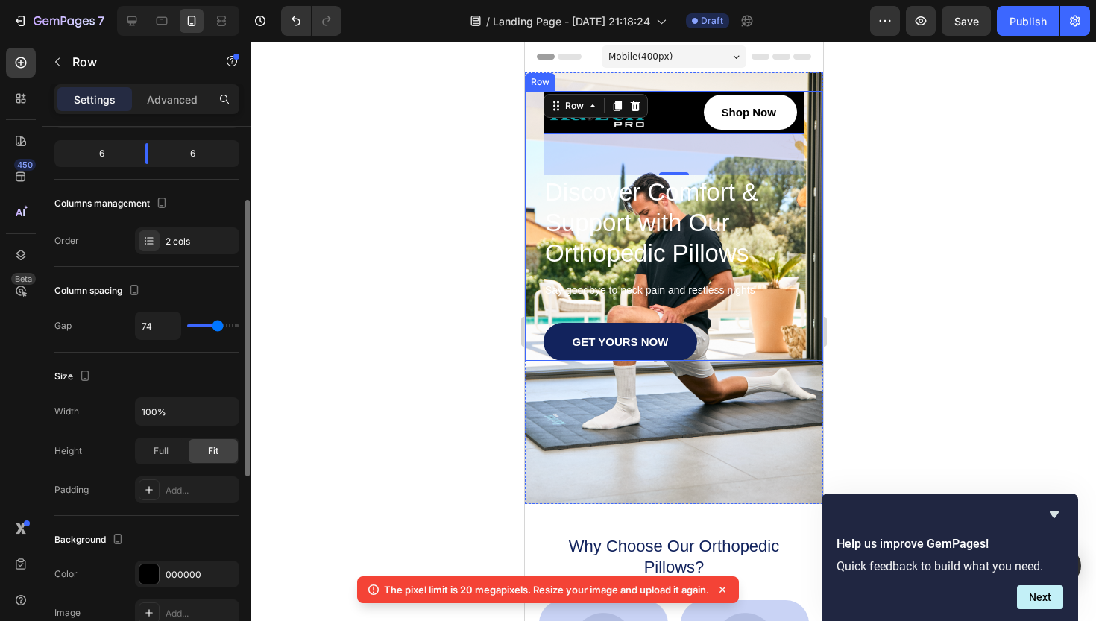
type input "70"
type input "68"
type input "66"
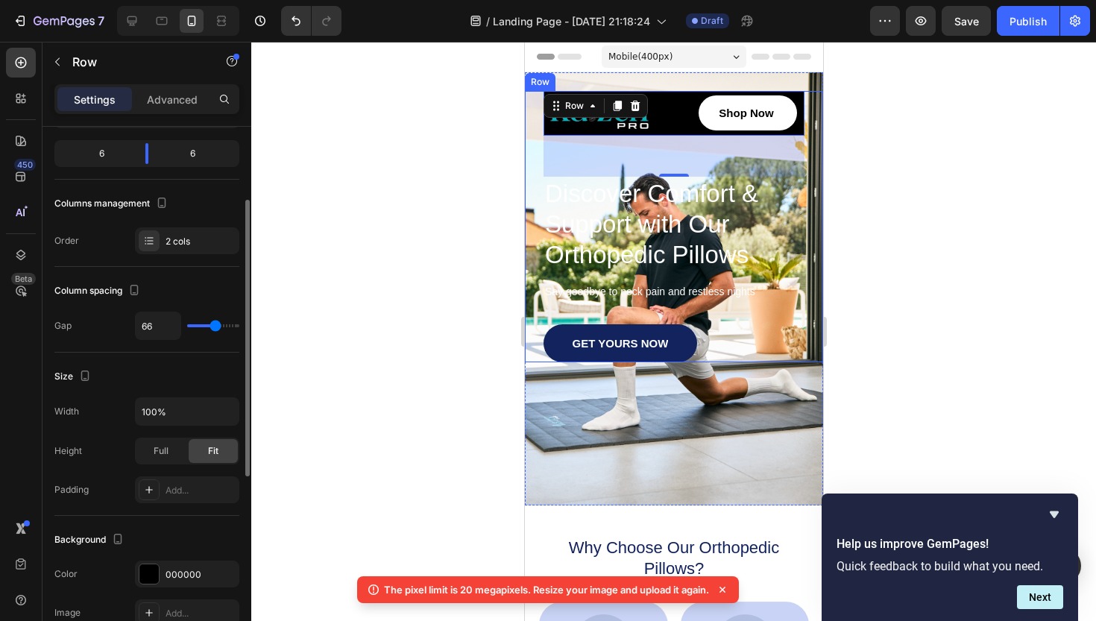
type input "64"
type input "62"
type input "60"
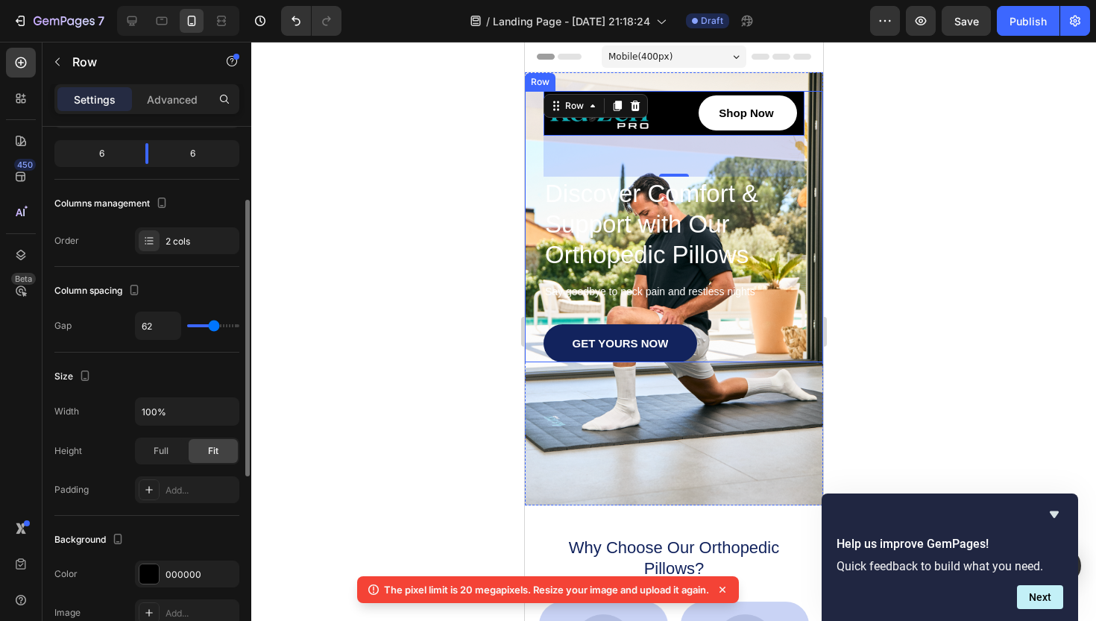
type input "60"
type input "58"
type input "56"
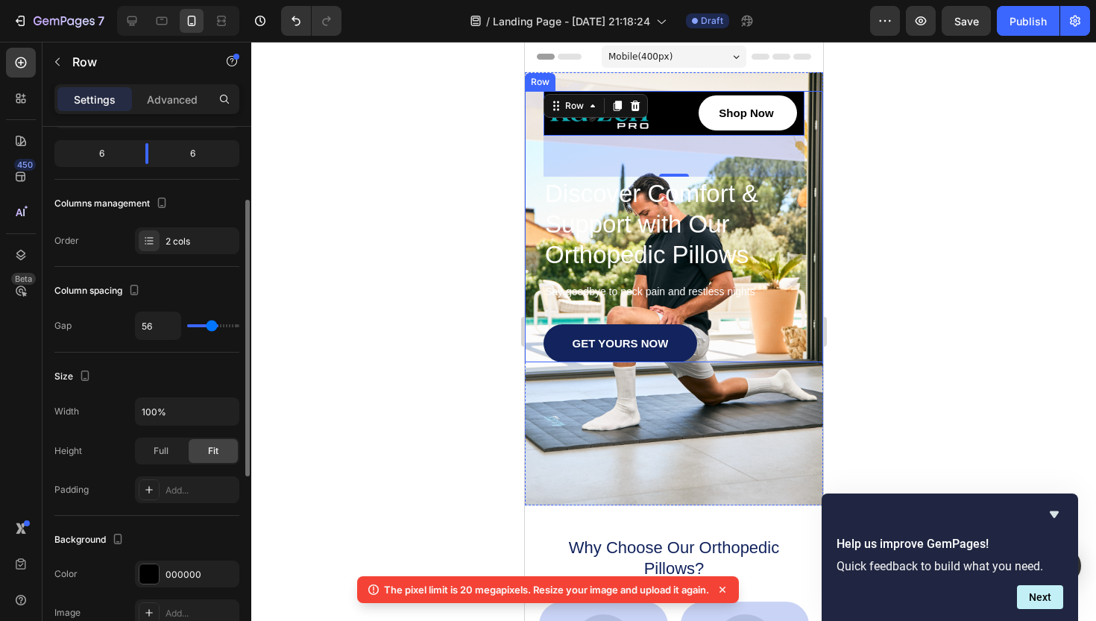
type input "54"
type input "52"
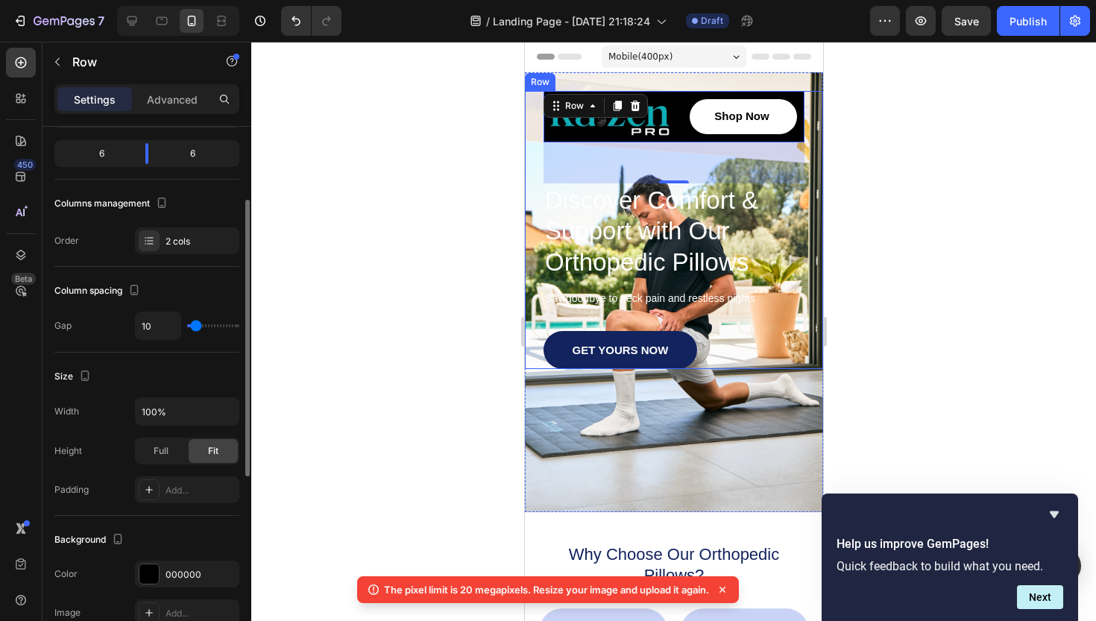
click at [194, 332] on div "10" at bounding box center [187, 326] width 104 height 28
click at [295, 22] on icon "Undo/Redo" at bounding box center [296, 20] width 15 height 15
click at [394, 309] on div at bounding box center [673, 331] width 845 height 579
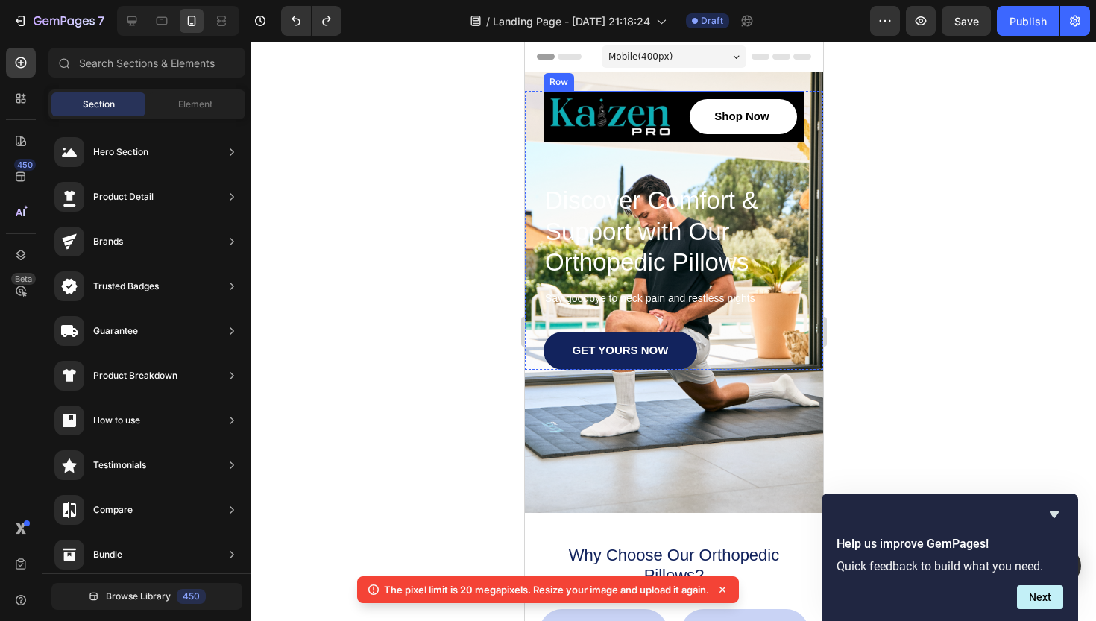
click at [802, 98] on div "Shop Now Button" at bounding box center [740, 116] width 128 height 51
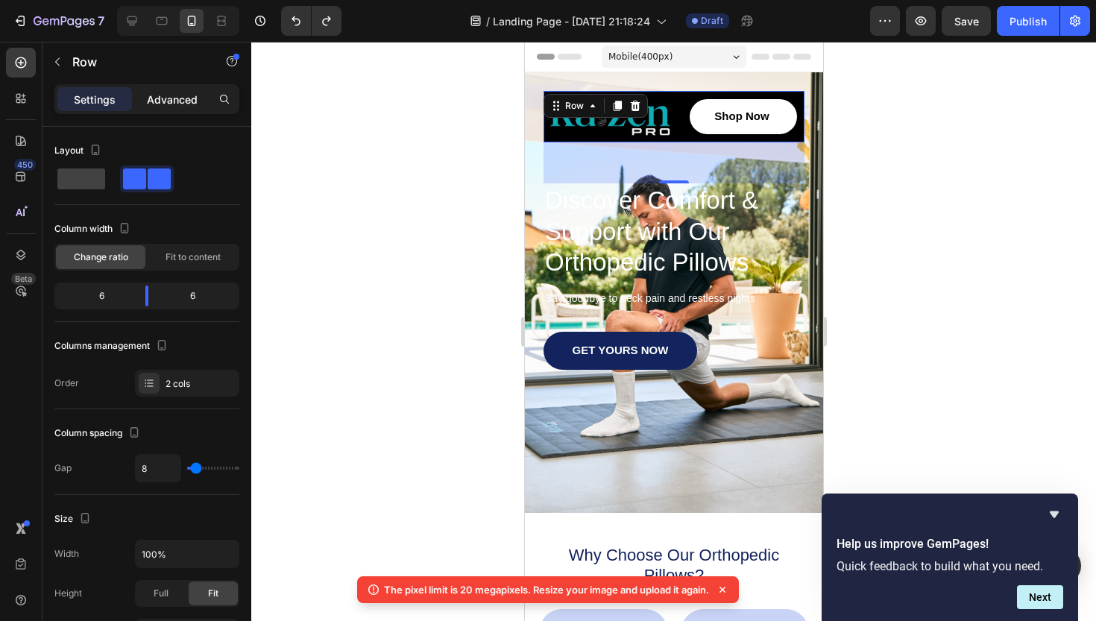
click at [177, 98] on p "Advanced" at bounding box center [172, 100] width 51 height 16
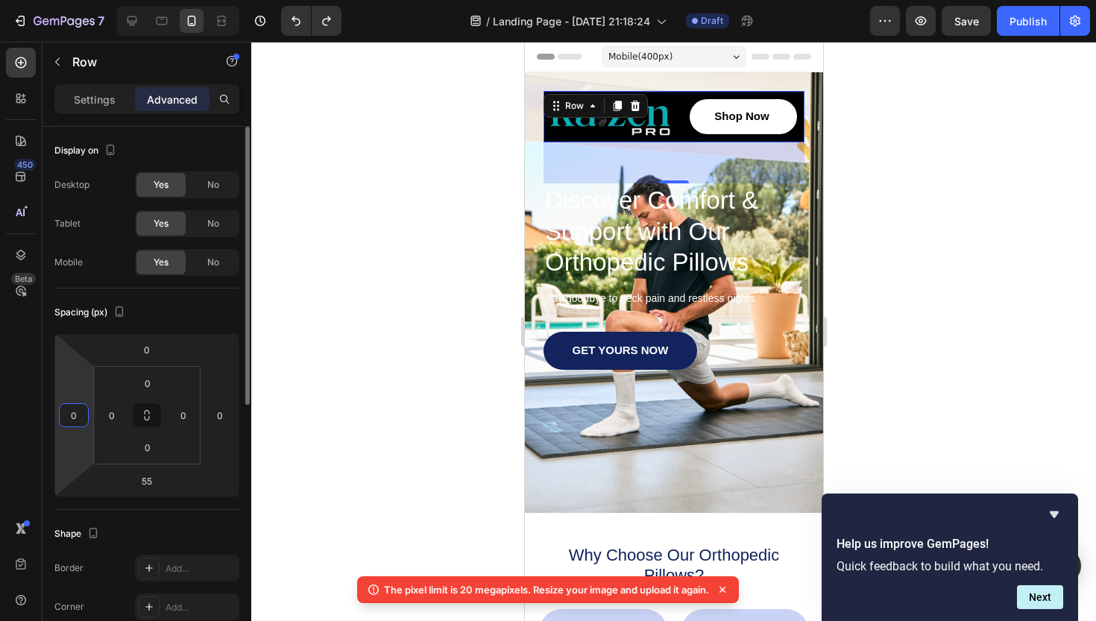
click at [73, 417] on input "0" at bounding box center [74, 415] width 22 height 22
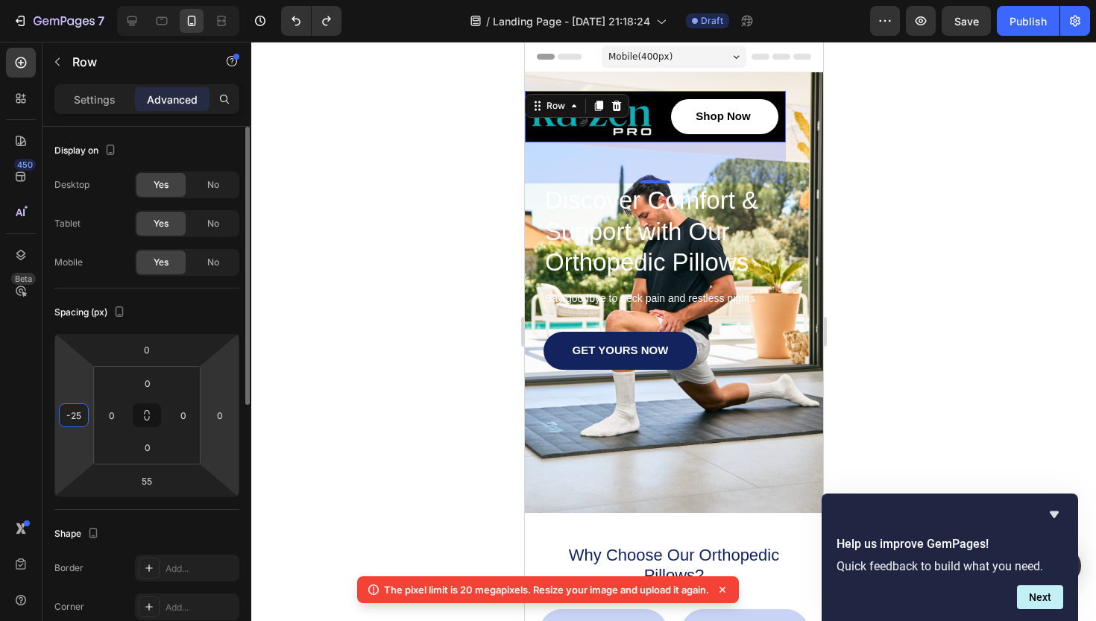
click at [216, 0] on html "7 Version history / Landing Page - [DATE] 21:18:24 Draft Preview Save Publish 4…" at bounding box center [548, 0] width 1096 height 0
click at [303, 429] on div at bounding box center [673, 331] width 845 height 579
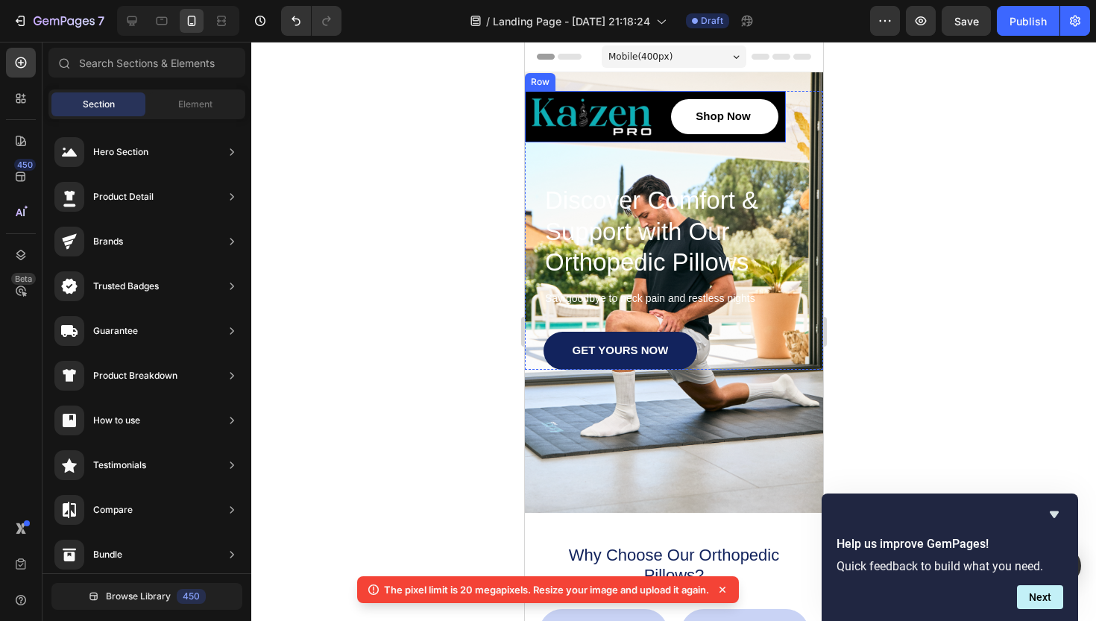
click at [782, 136] on div "Shop Now Button" at bounding box center [722, 116] width 128 height 51
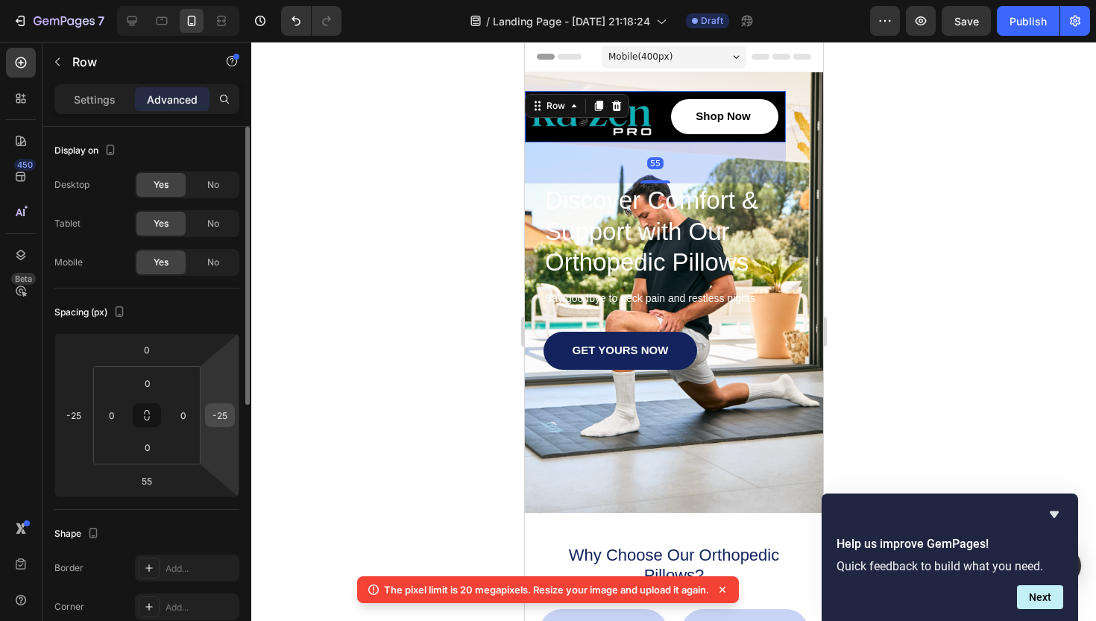
click at [231, 411] on div "-25" at bounding box center [220, 415] width 30 height 24
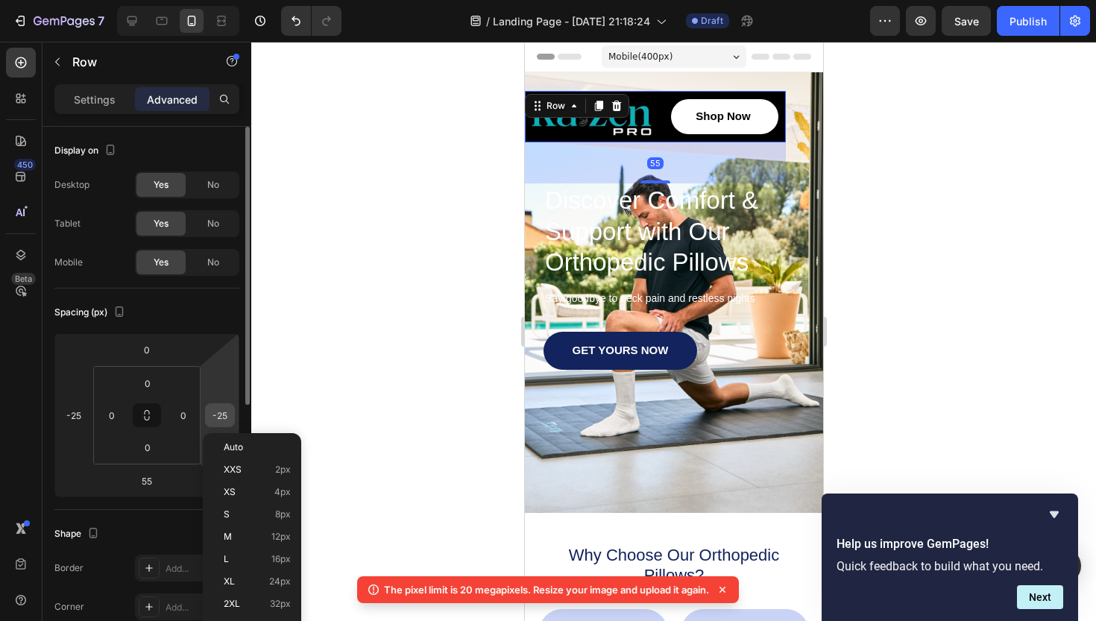
click at [224, 421] on input "-25" at bounding box center [220, 415] width 22 height 22
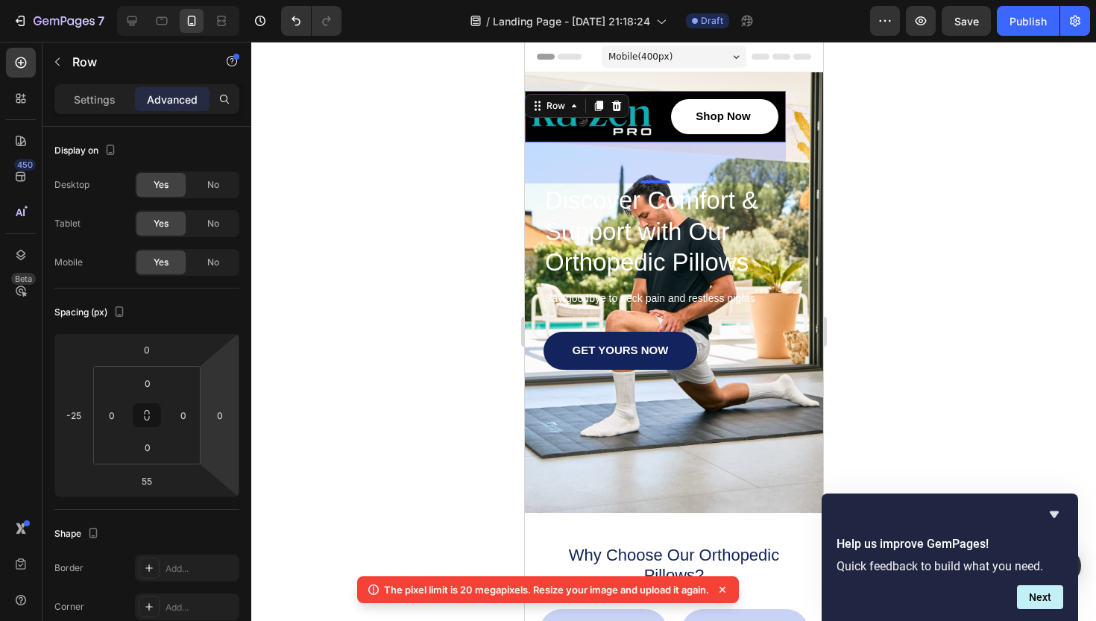
click at [319, 463] on div at bounding box center [673, 331] width 845 height 579
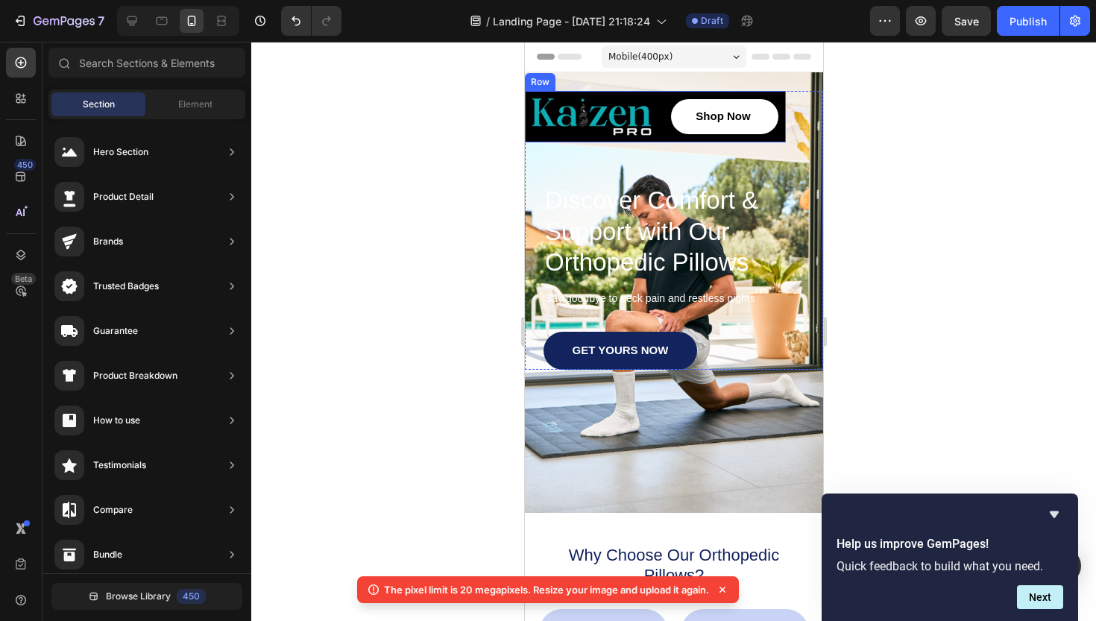
click at [781, 137] on div "Shop Now Button" at bounding box center [722, 116] width 128 height 51
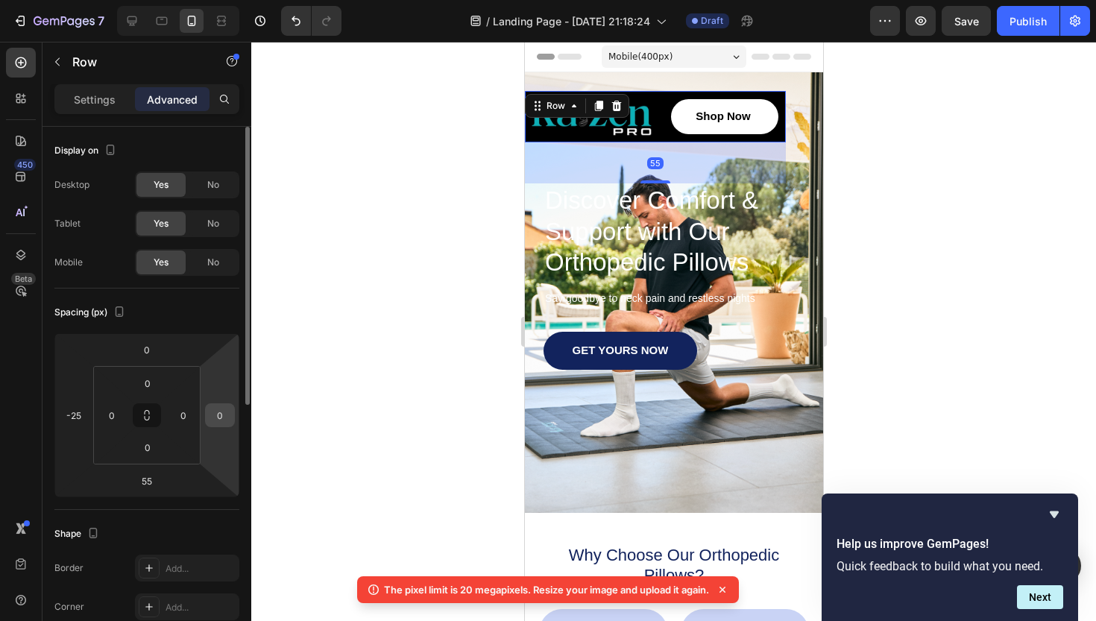
click at [218, 415] on input "0" at bounding box center [220, 415] width 22 height 22
click at [303, 444] on div at bounding box center [673, 331] width 845 height 579
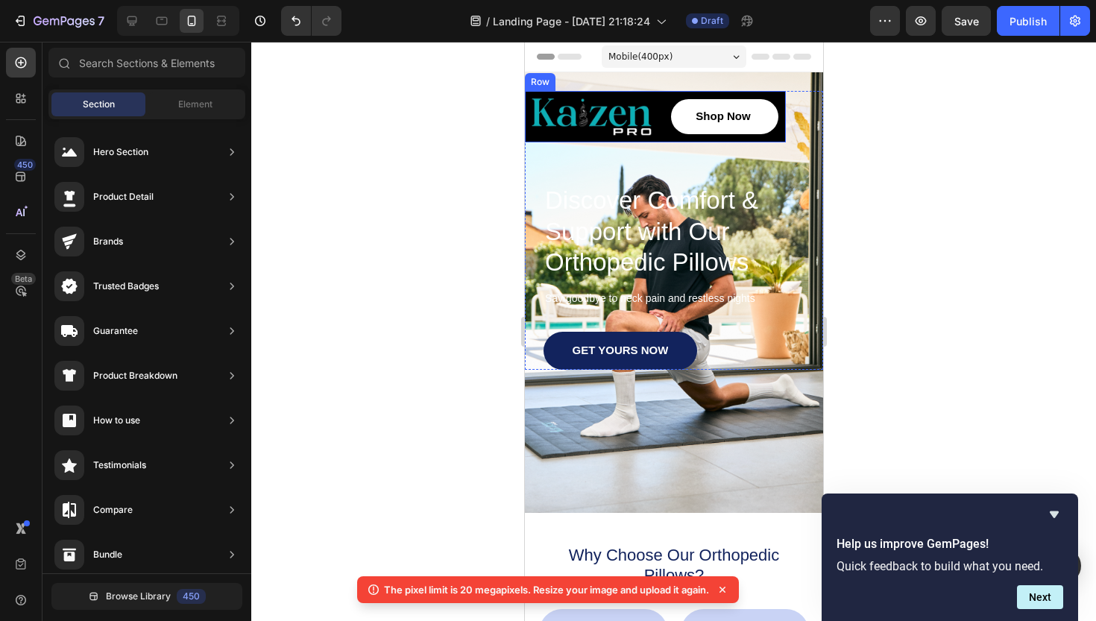
click at [778, 139] on div "Shop Now Button" at bounding box center [722, 116] width 128 height 51
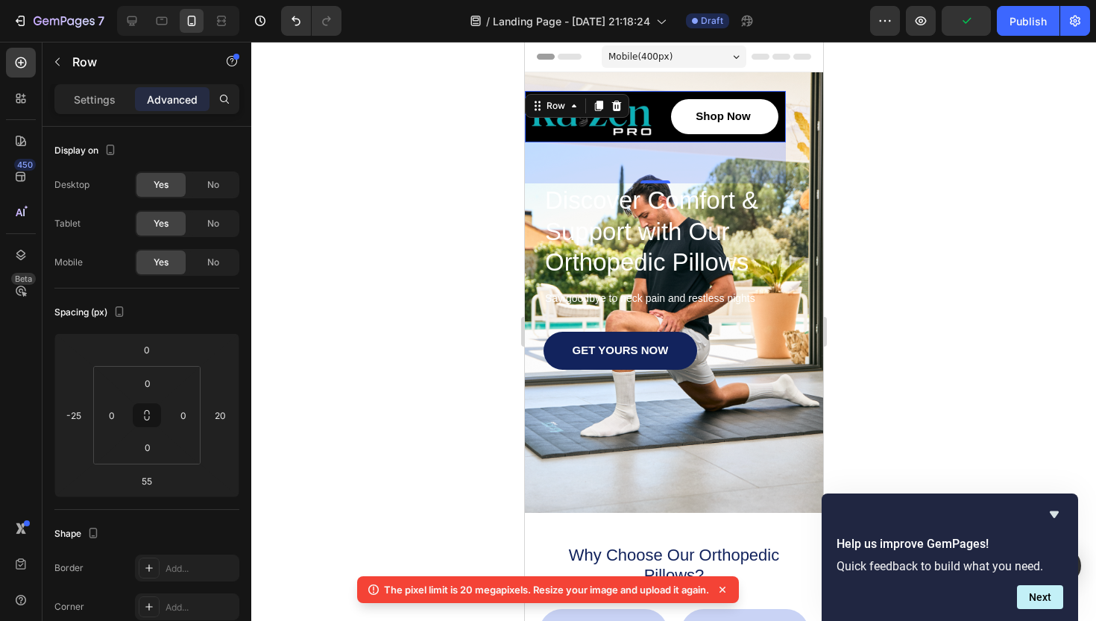
click at [659, 95] on div "Shop Now Button" at bounding box center [722, 116] width 128 height 51
click at [227, 412] on input "20" at bounding box center [220, 415] width 22 height 22
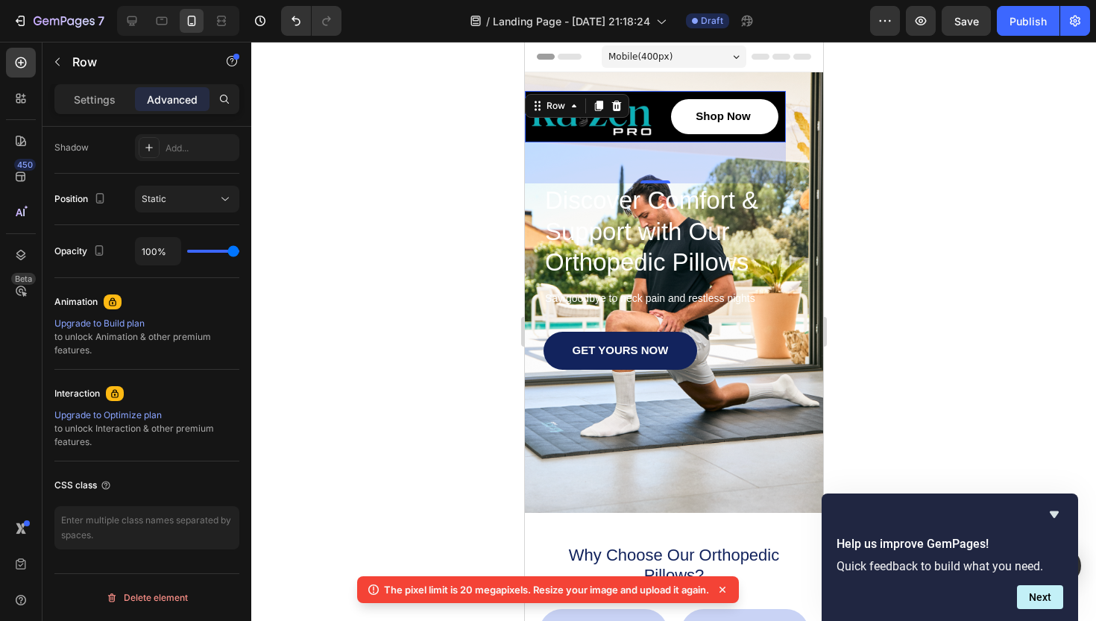
click at [169, 103] on p "Advanced" at bounding box center [172, 100] width 51 height 16
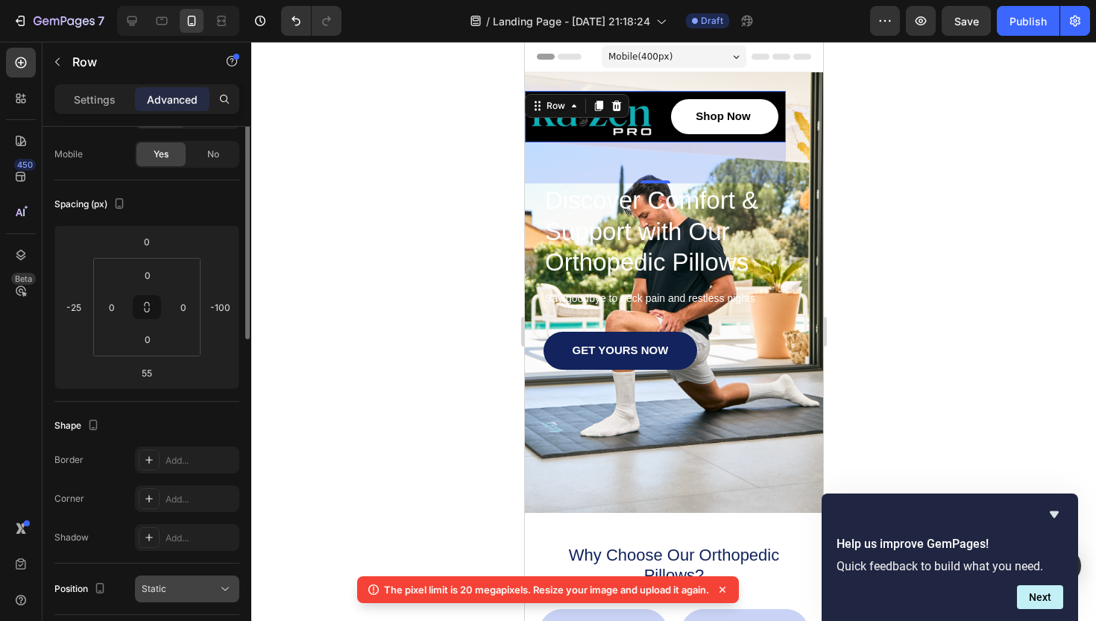
scroll to position [0, 0]
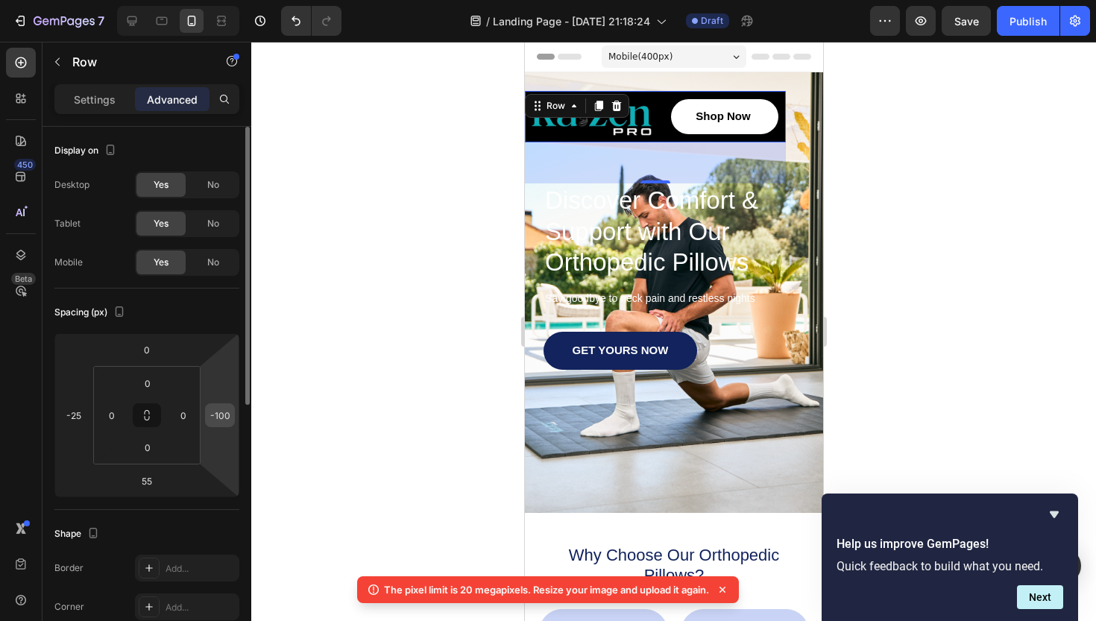
click at [224, 420] on input "-100" at bounding box center [220, 415] width 22 height 22
click at [186, 413] on input "0" at bounding box center [183, 415] width 22 height 22
click at [324, 386] on div at bounding box center [673, 331] width 845 height 579
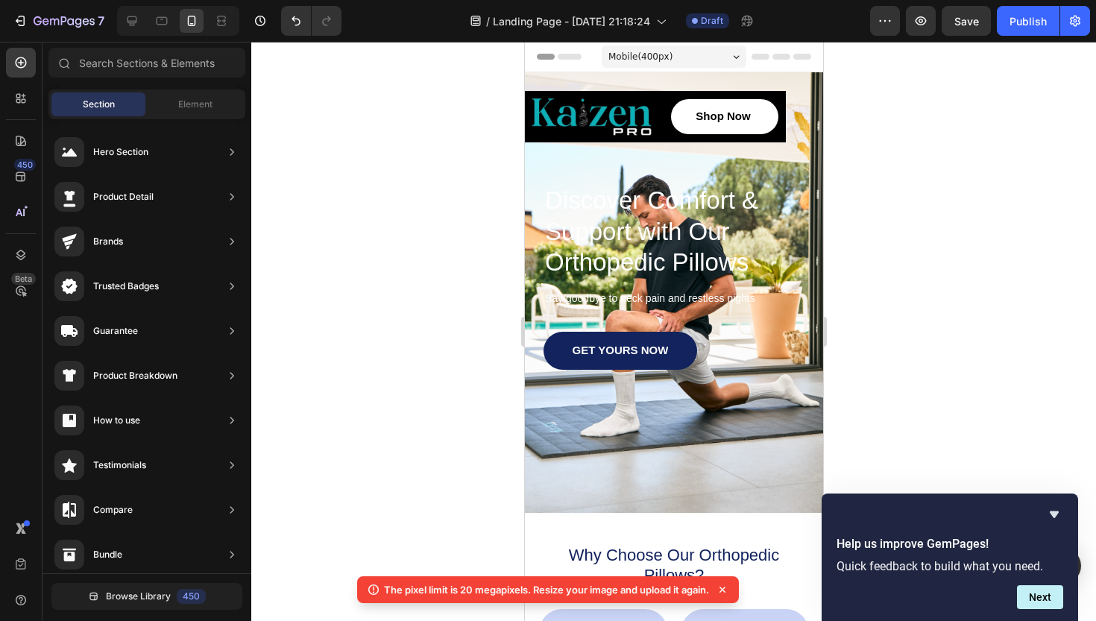
click at [937, 173] on div at bounding box center [673, 331] width 845 height 579
click at [668, 93] on div "Shop Now Button" at bounding box center [722, 116] width 128 height 51
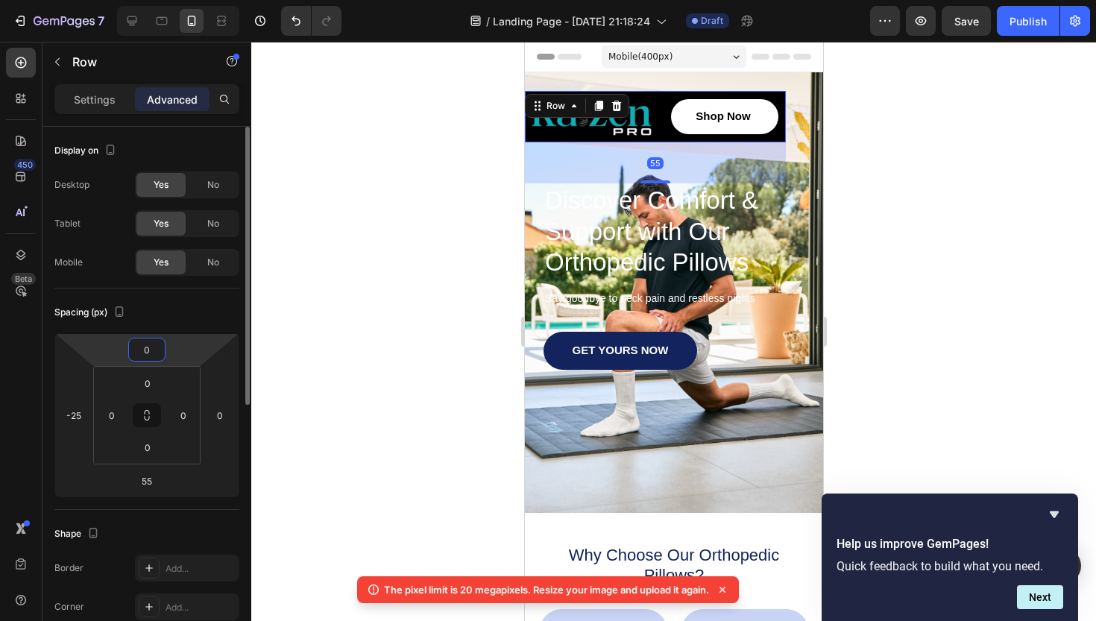
click at [152, 352] on input "0" at bounding box center [147, 350] width 30 height 22
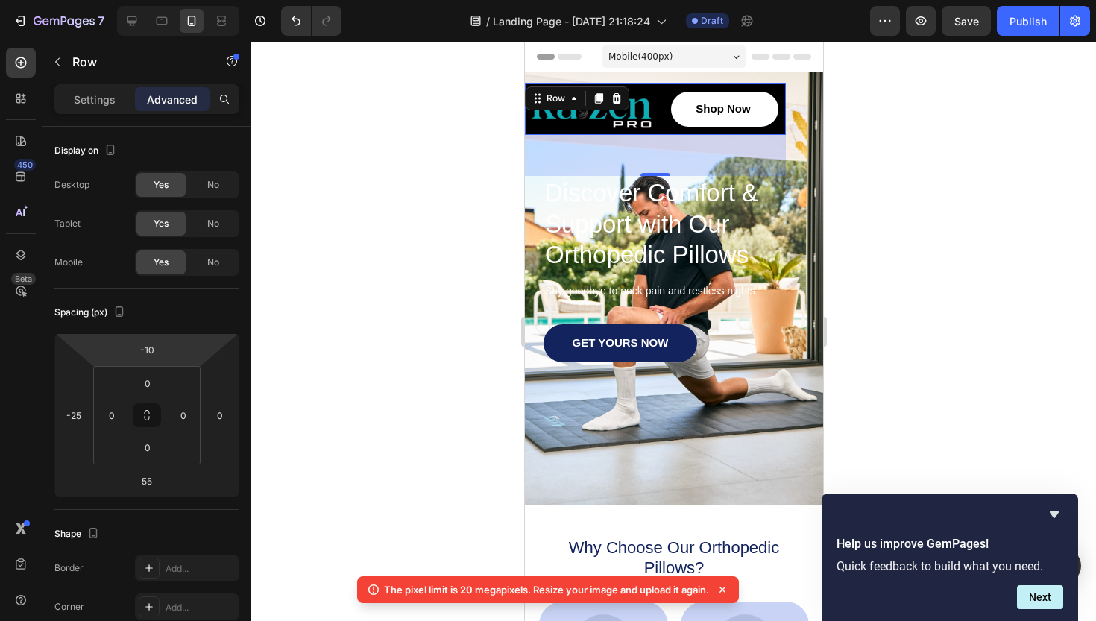
click at [1083, 286] on div at bounding box center [673, 331] width 845 height 579
click at [659, 129] on div "Shop Now Button" at bounding box center [722, 109] width 128 height 51
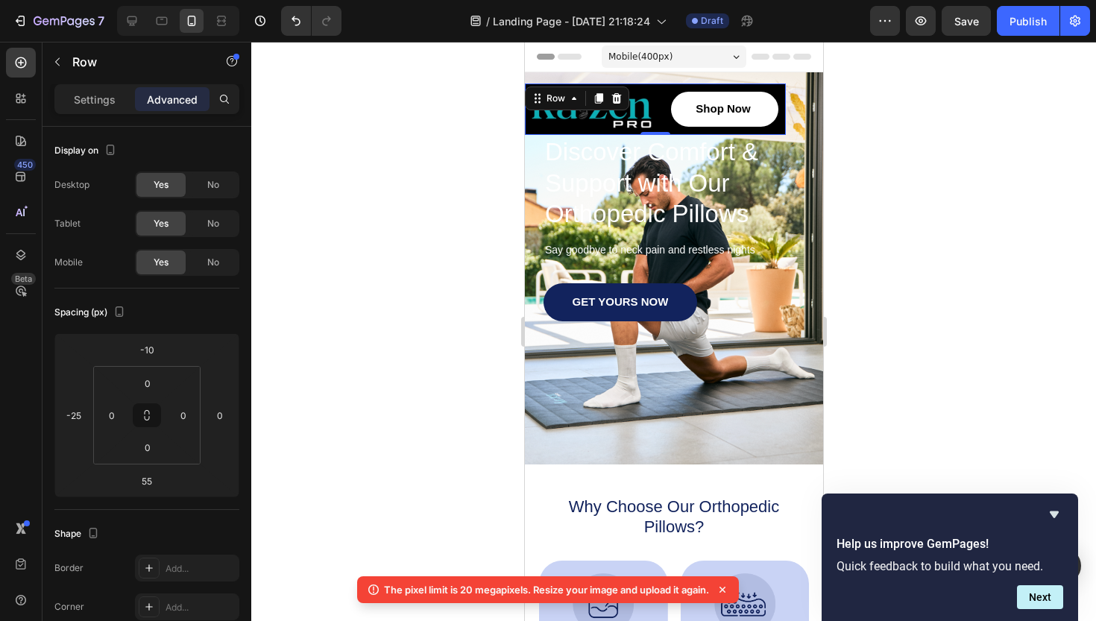
drag, startPoint x: 655, startPoint y: 172, endPoint x: 671, endPoint y: 99, distance: 74.2
click at [671, 99] on div "Image Shop Now Button Row 0" at bounding box center [654, 109] width 261 height 51
click at [980, 197] on div at bounding box center [673, 331] width 845 height 579
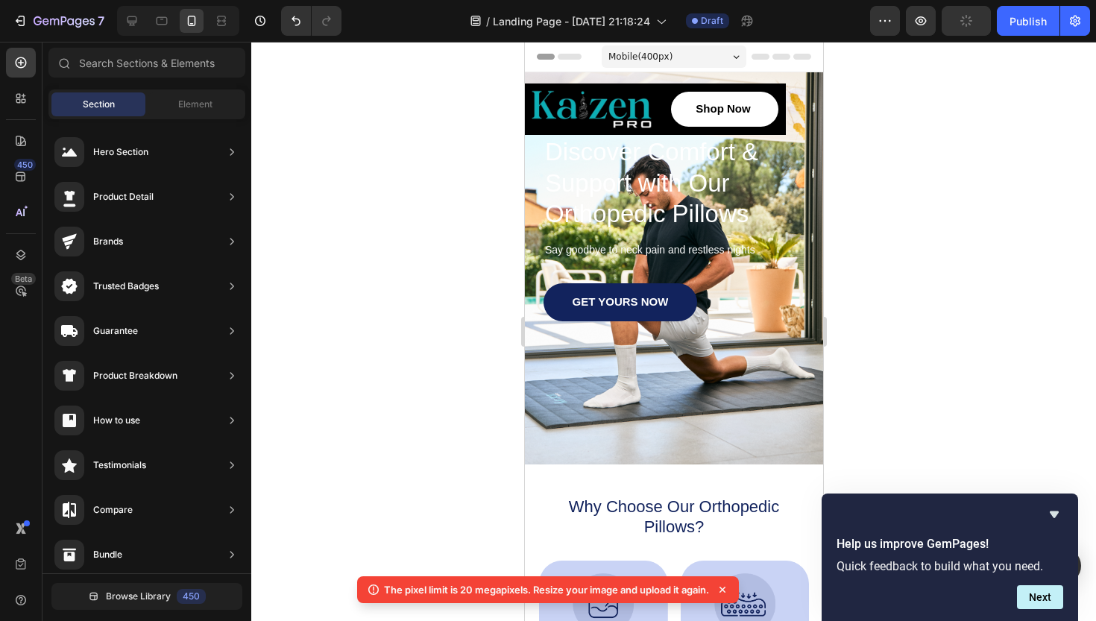
click at [980, 197] on div at bounding box center [673, 331] width 845 height 579
click at [693, 188] on h1 "Discover Comfort & Support with Our Orthopedic Pillows" at bounding box center [673, 182] width 261 height 95
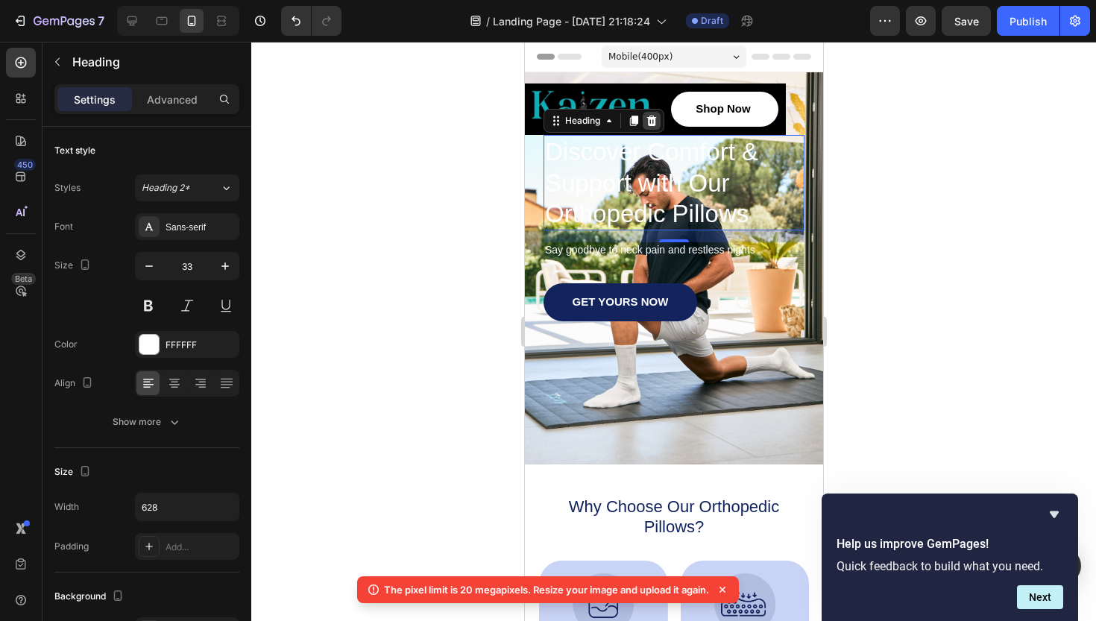
click at [653, 125] on icon at bounding box center [652, 121] width 10 height 10
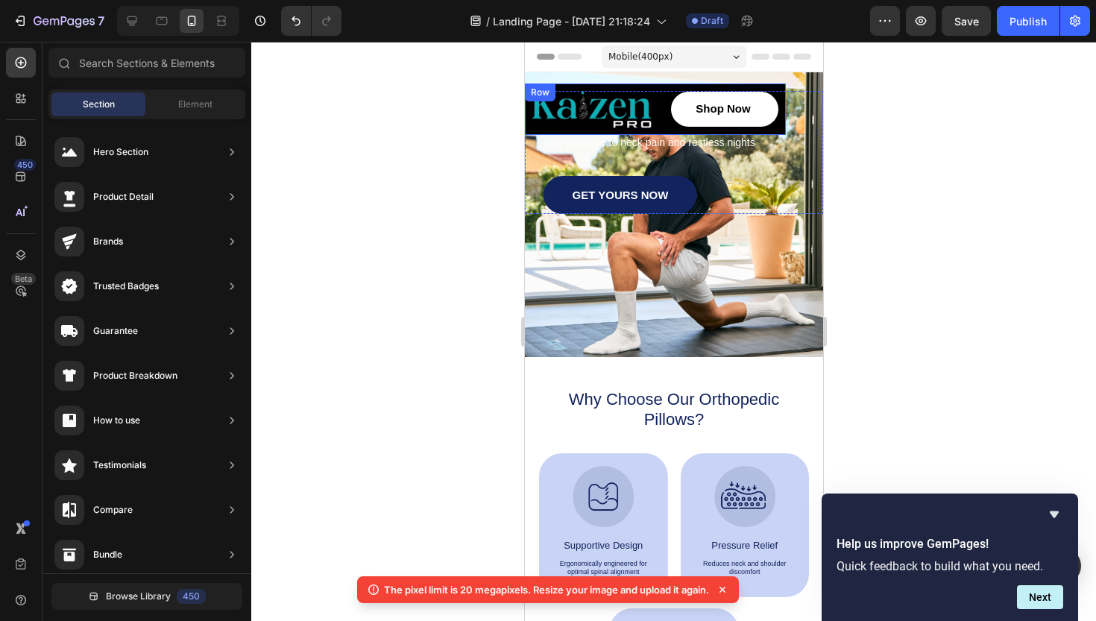
click at [664, 128] on div "Shop Now Button" at bounding box center [722, 109] width 128 height 51
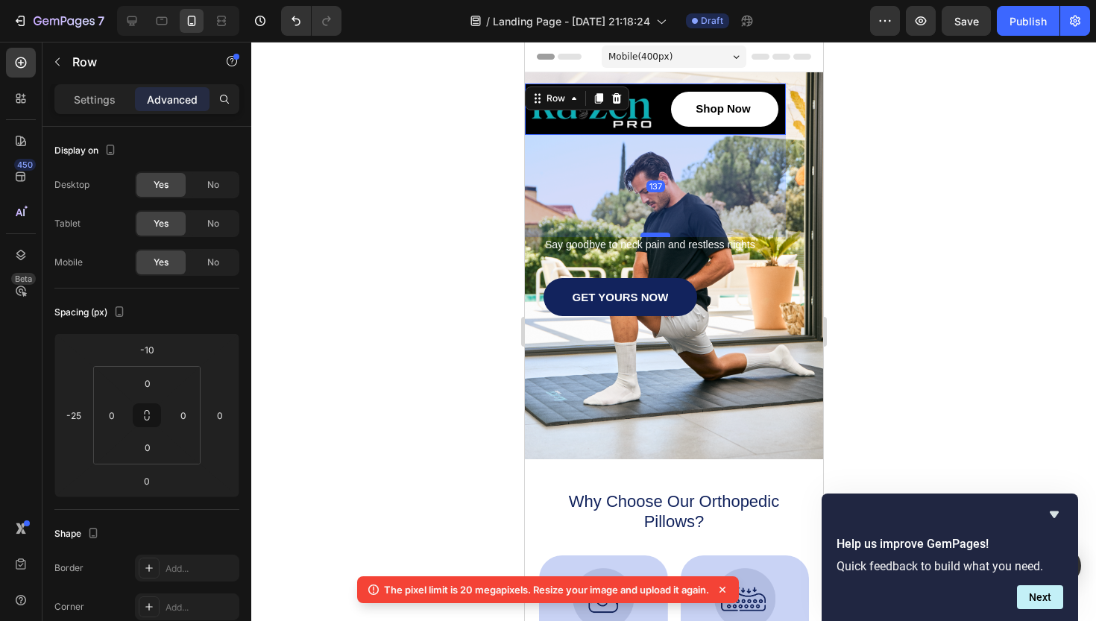
drag, startPoint x: 659, startPoint y: 133, endPoint x: 657, endPoint y: 235, distance: 102.2
click at [657, 235] on div at bounding box center [655, 235] width 30 height 4
click at [652, 248] on p "Say goodbye to neck pain and restless nights" at bounding box center [673, 245] width 258 height 13
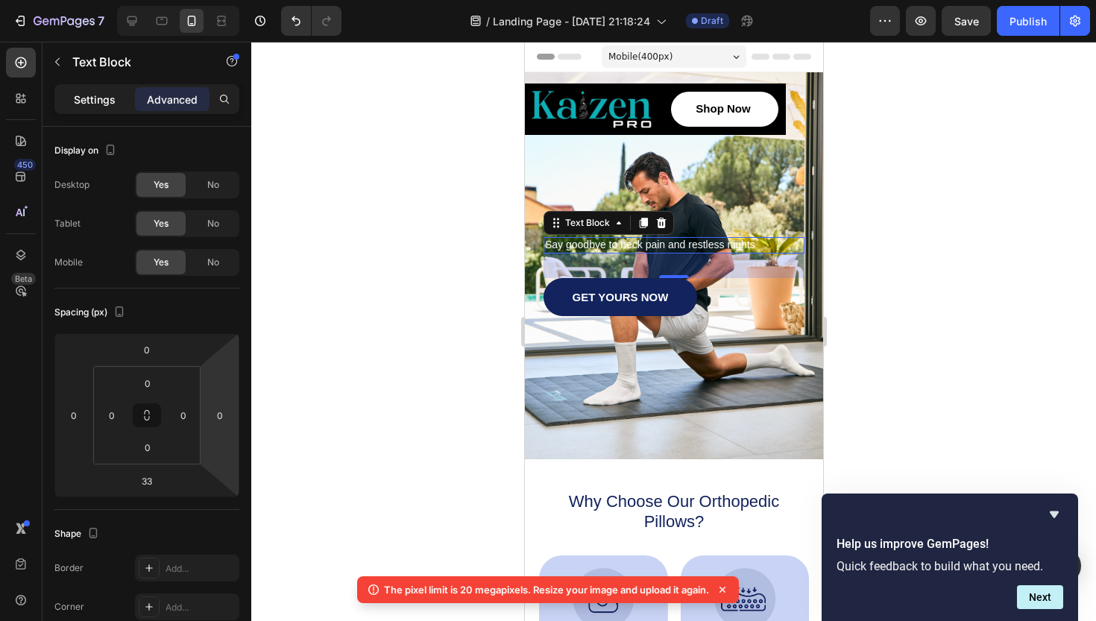
click at [75, 108] on div "Settings" at bounding box center [94, 99] width 75 height 24
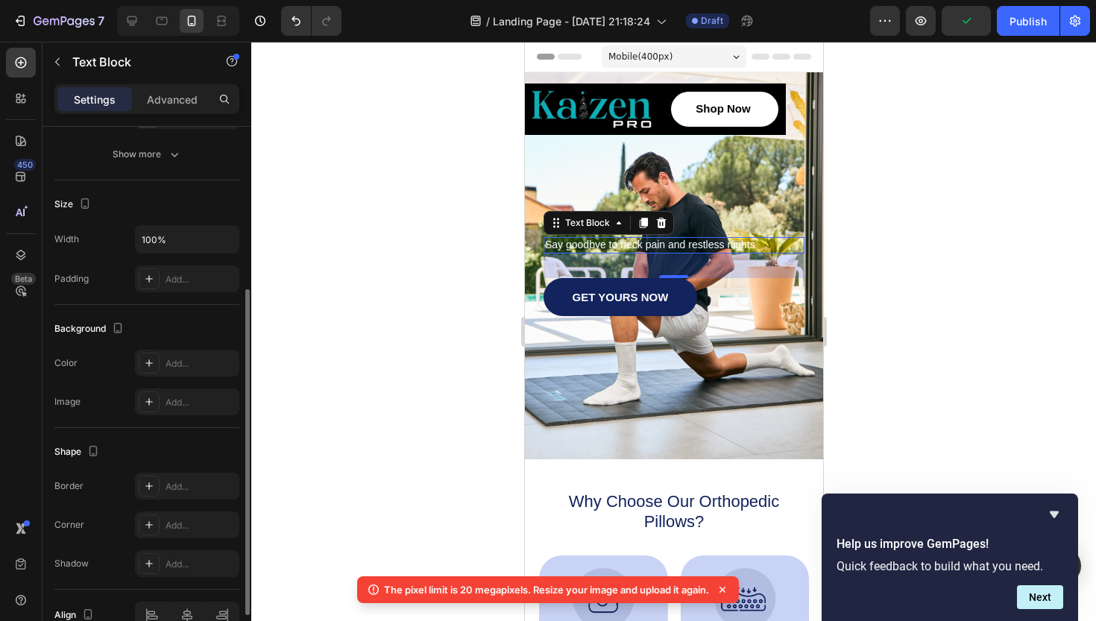
scroll to position [347, 0]
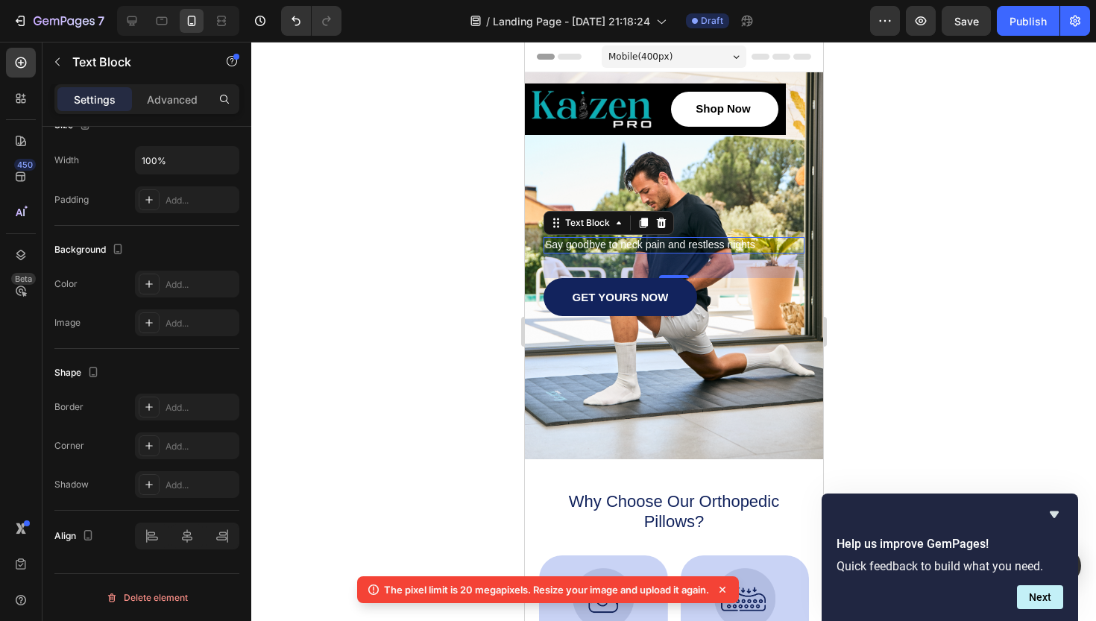
click at [619, 237] on div "Say goodbye to neck pain and restless nights" at bounding box center [673, 245] width 261 height 16
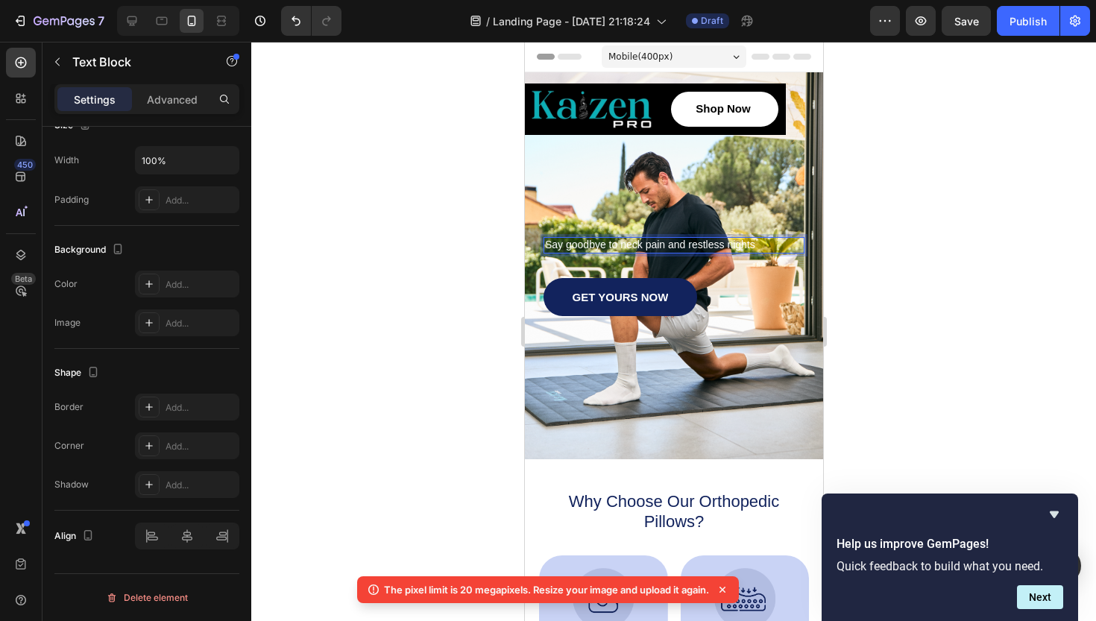
click at [624, 239] on p "Say goodbye to neck pain and restless nights" at bounding box center [673, 245] width 258 height 13
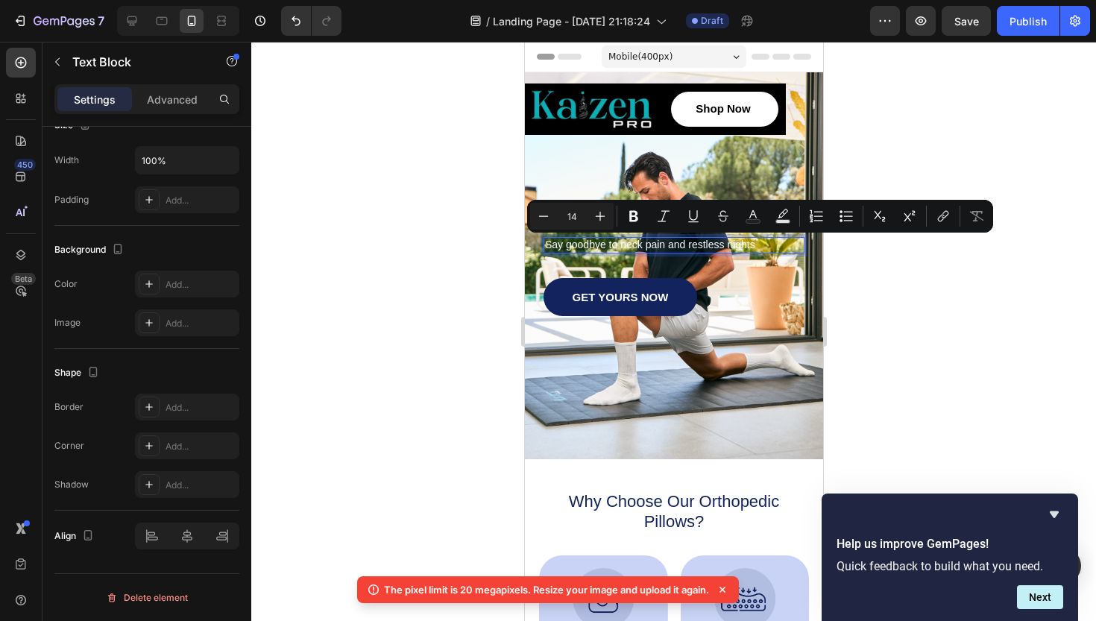
click at [750, 240] on p "Say goodbye to neck pain and restless nights" at bounding box center [673, 245] width 258 height 13
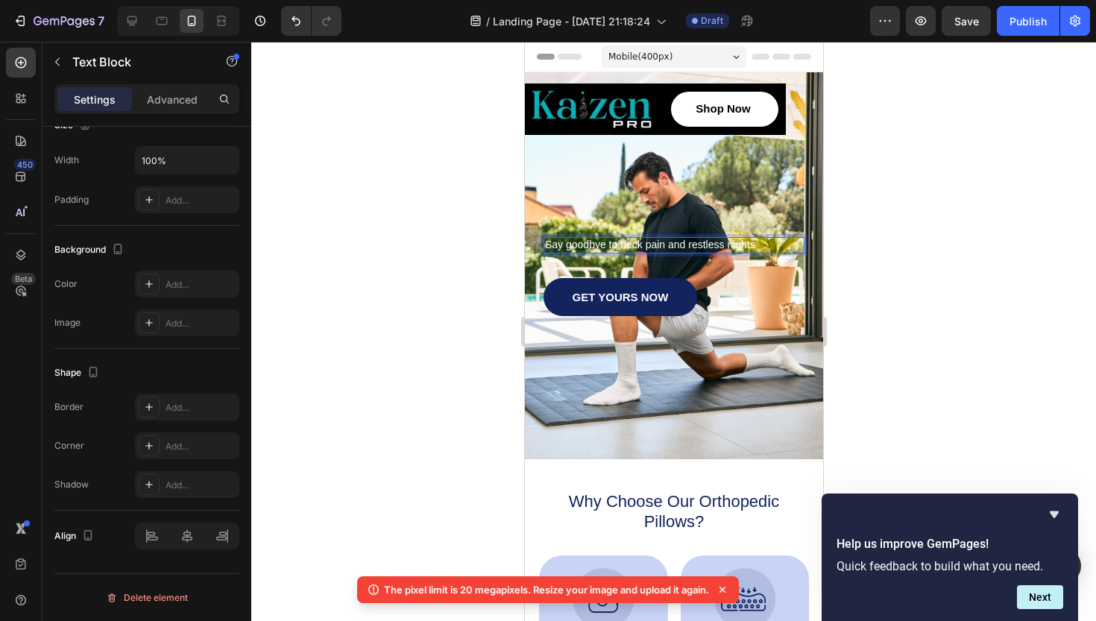
click at [753, 245] on p "Say goodbye to neck pain and restless nights" at bounding box center [673, 245] width 258 height 13
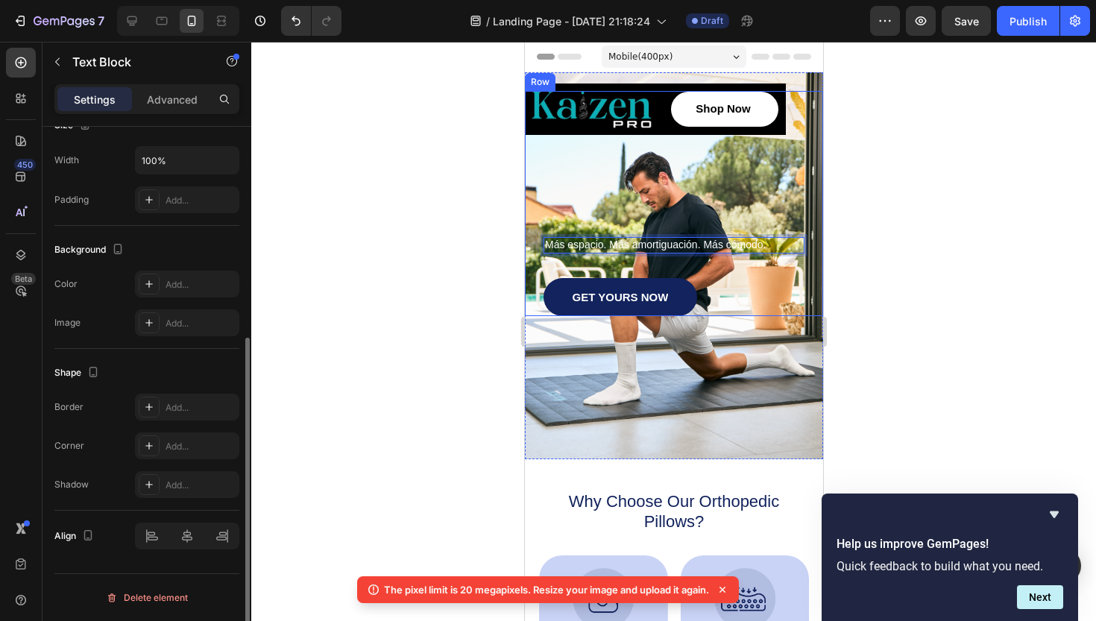
scroll to position [0, 0]
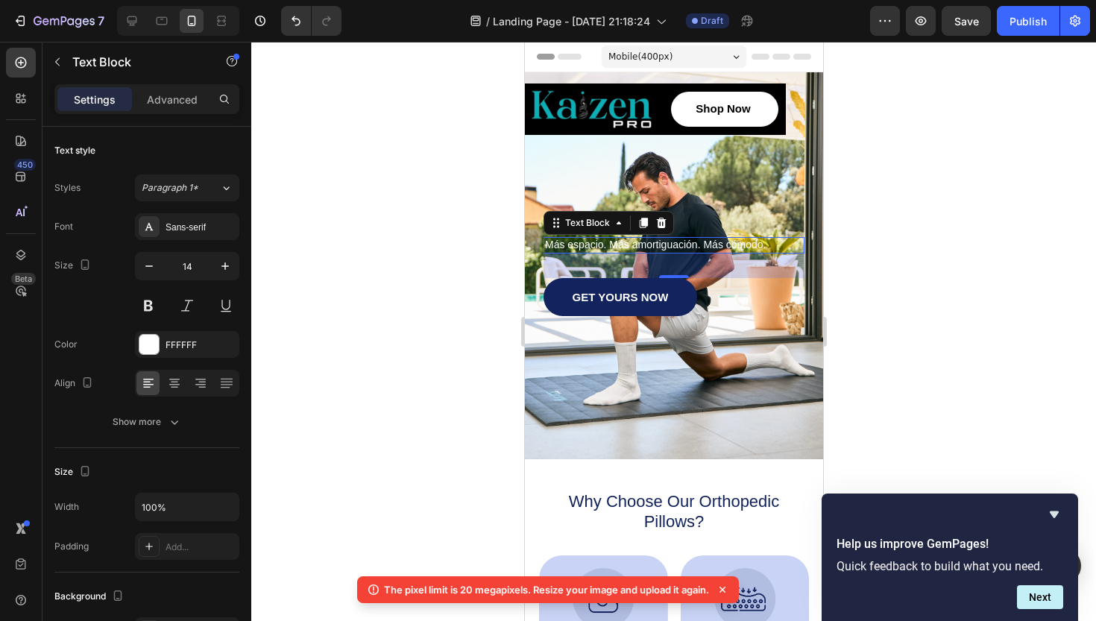
click at [918, 219] on div at bounding box center [673, 331] width 845 height 579
click at [728, 242] on p "Más espacio. Más amortiguación. Más cómodo." at bounding box center [673, 245] width 258 height 13
click at [150, 307] on button at bounding box center [148, 305] width 27 height 27
click at [172, 383] on icon at bounding box center [174, 383] width 15 height 15
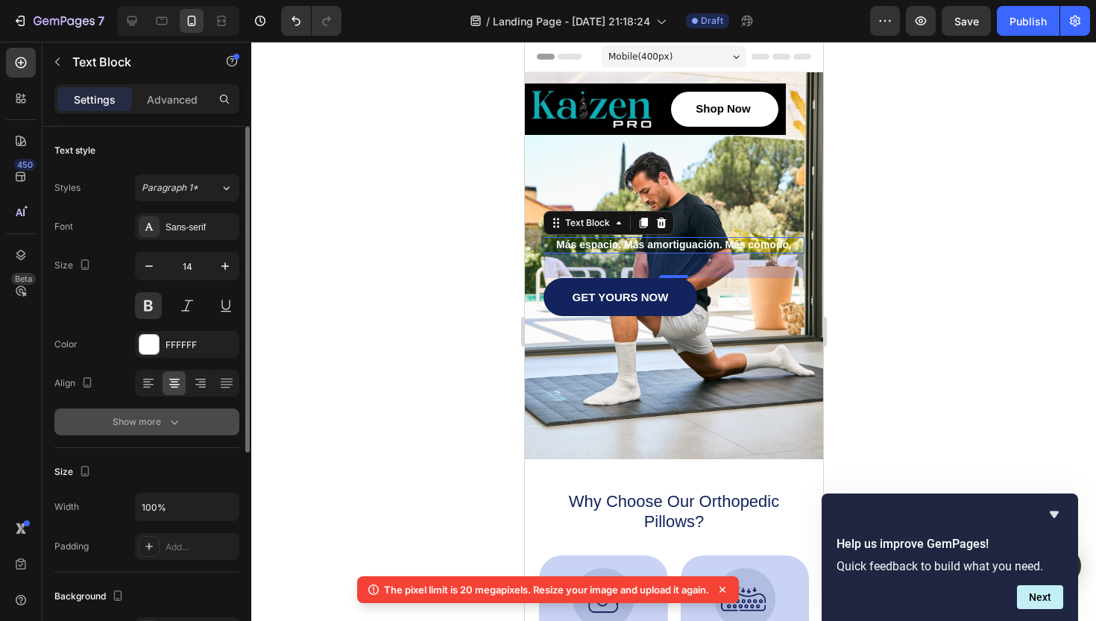
click at [181, 427] on icon "button" at bounding box center [174, 422] width 15 height 15
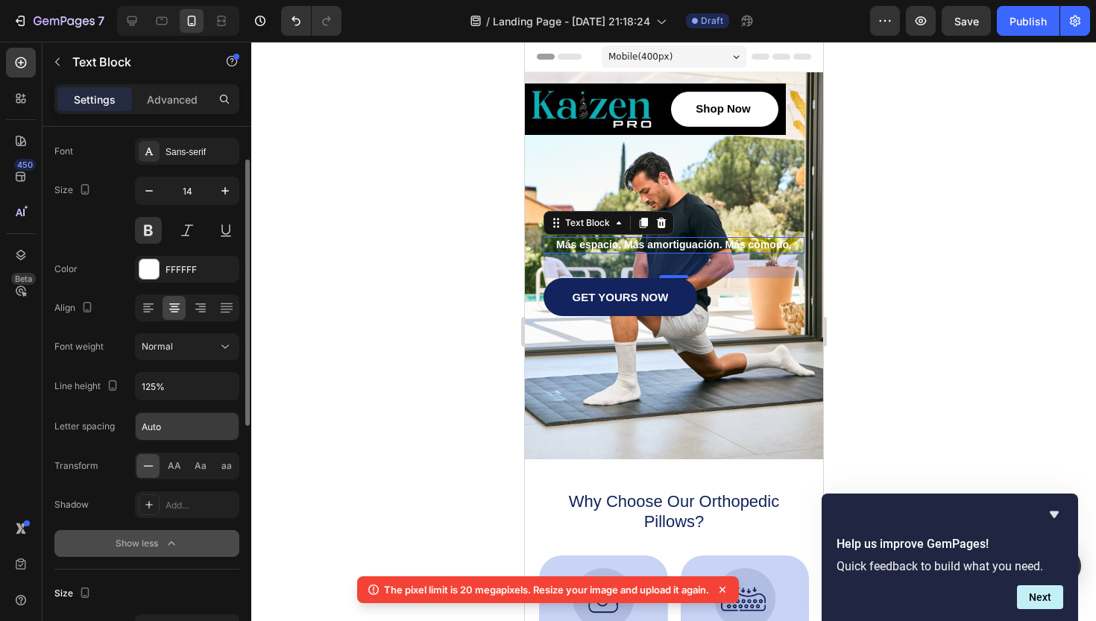
scroll to position [78, 0]
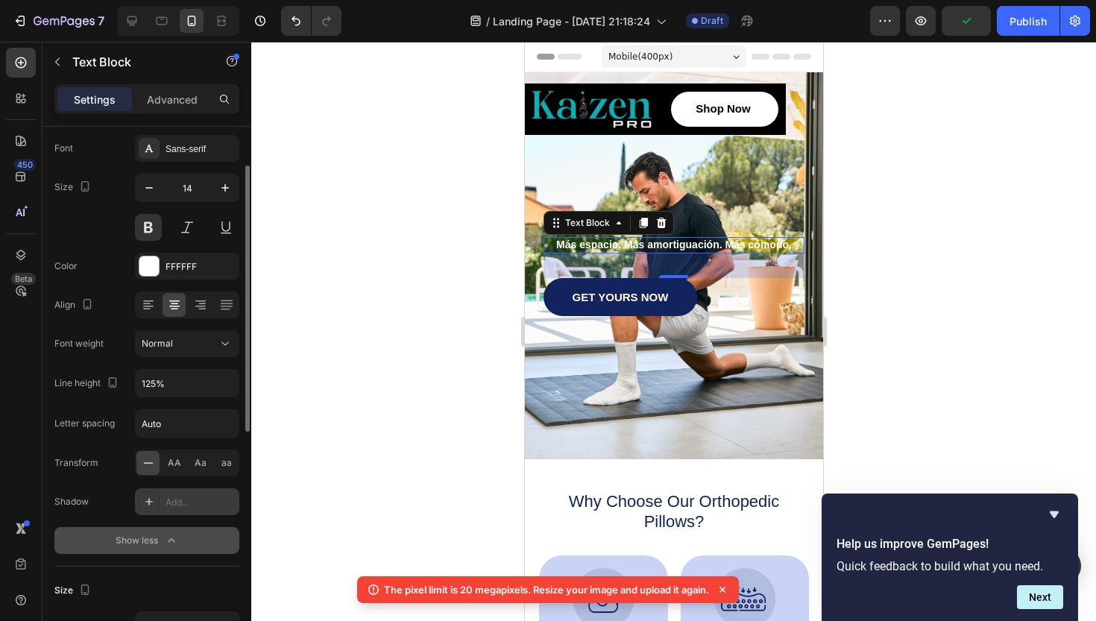
click at [157, 504] on div at bounding box center [149, 501] width 21 height 21
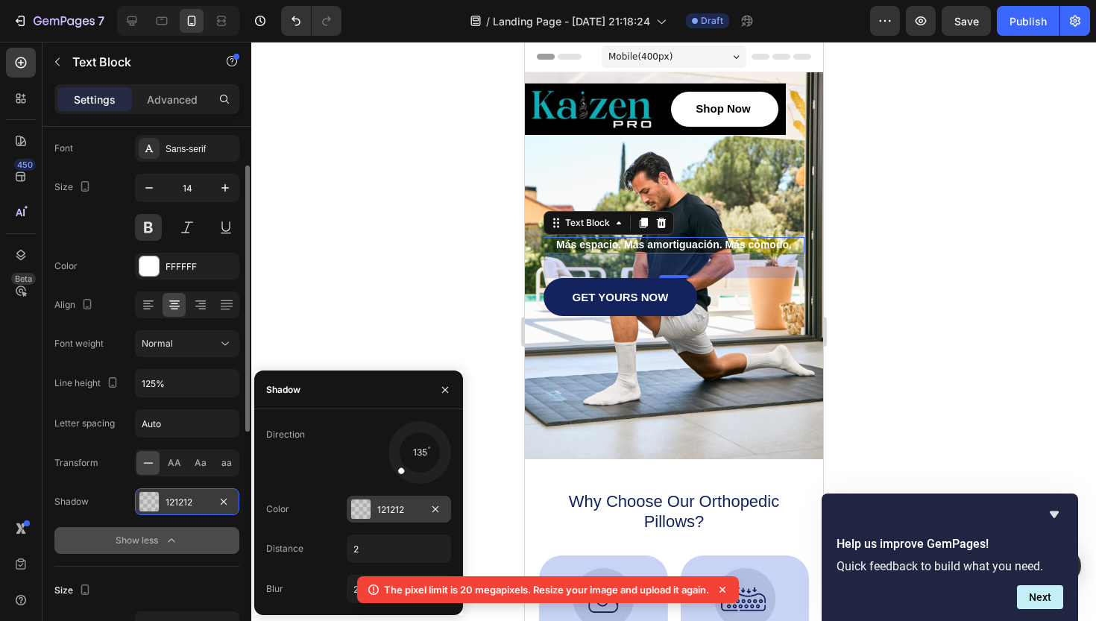
click at [365, 509] on div at bounding box center [360, 509] width 19 height 19
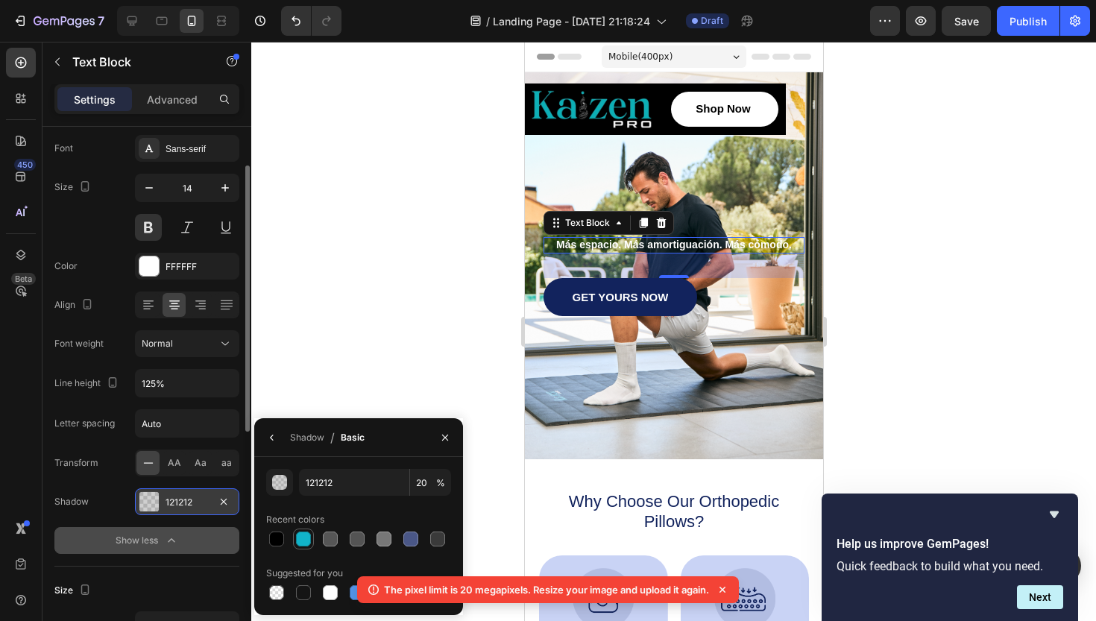
click at [299, 538] on div at bounding box center [303, 539] width 15 height 15
click at [277, 538] on div at bounding box center [276, 539] width 15 height 15
click at [301, 445] on div "Shadow" at bounding box center [307, 438] width 34 height 24
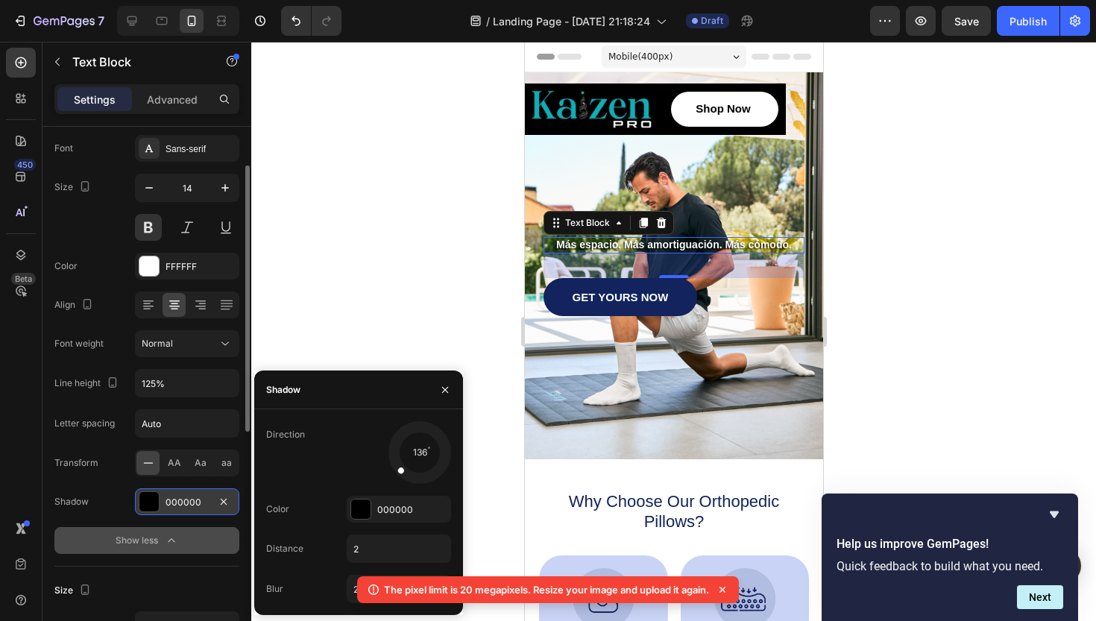
click at [384, 483] on div "136" at bounding box center [399, 452] width 104 height 63
click at [397, 475] on div at bounding box center [407, 464] width 30 height 30
click at [400, 469] on div at bounding box center [409, 465] width 28 height 31
drag, startPoint x: 403, startPoint y: 472, endPoint x: 392, endPoint y: 476, distance: 11.8
click at [392, 476] on div at bounding box center [419, 452] width 67 height 67
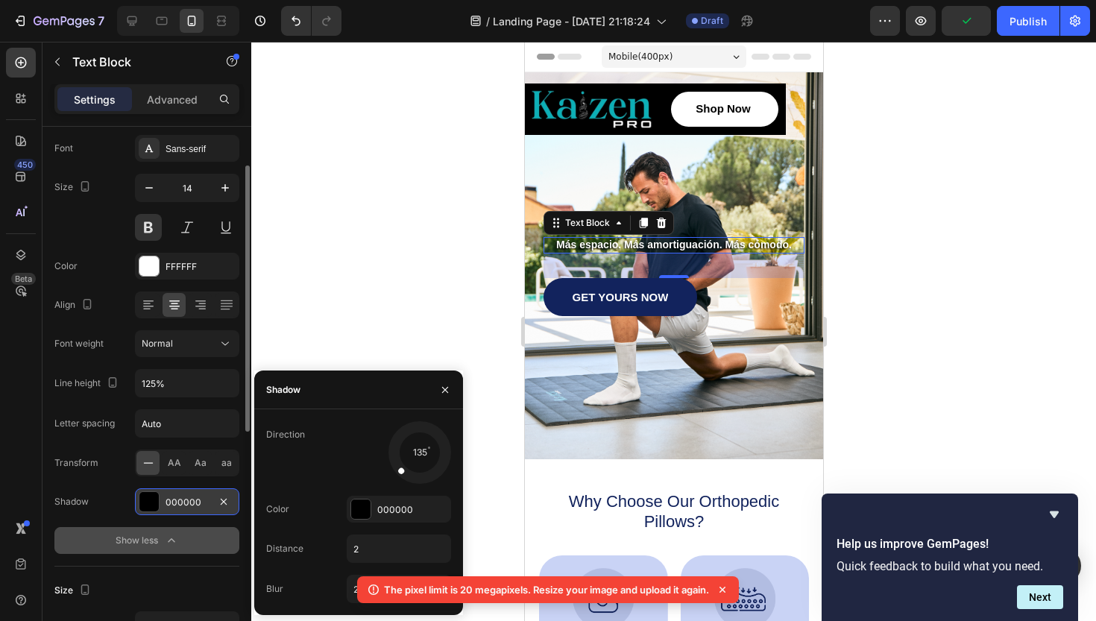
click at [392, 476] on div at bounding box center [419, 452] width 67 height 67
click at [359, 549] on input "2" at bounding box center [399, 548] width 103 height 27
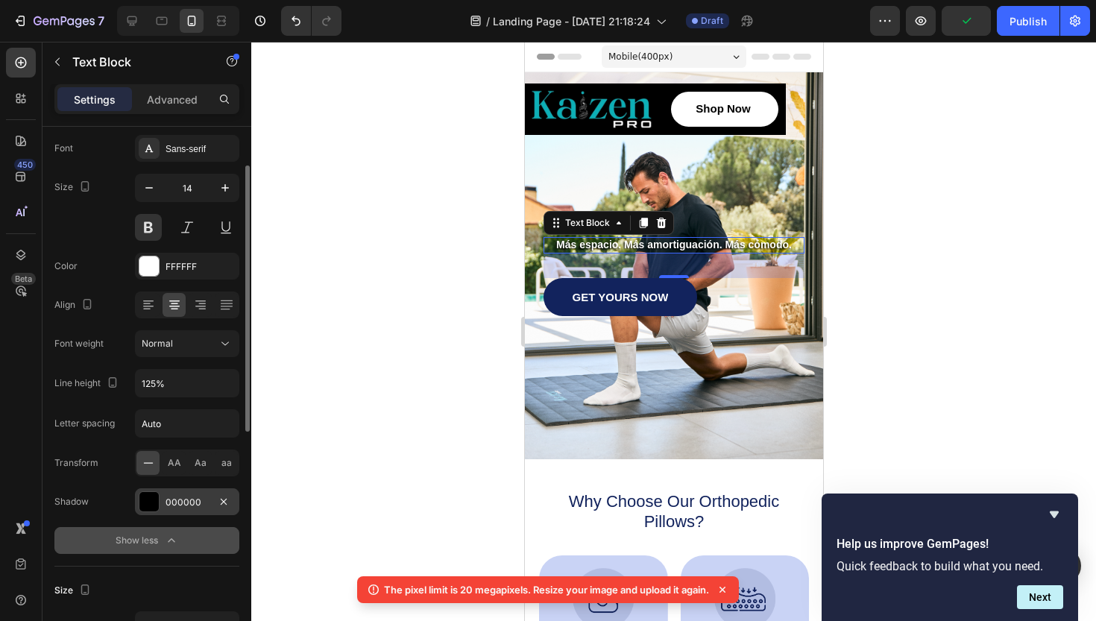
click at [410, 358] on div at bounding box center [673, 331] width 845 height 579
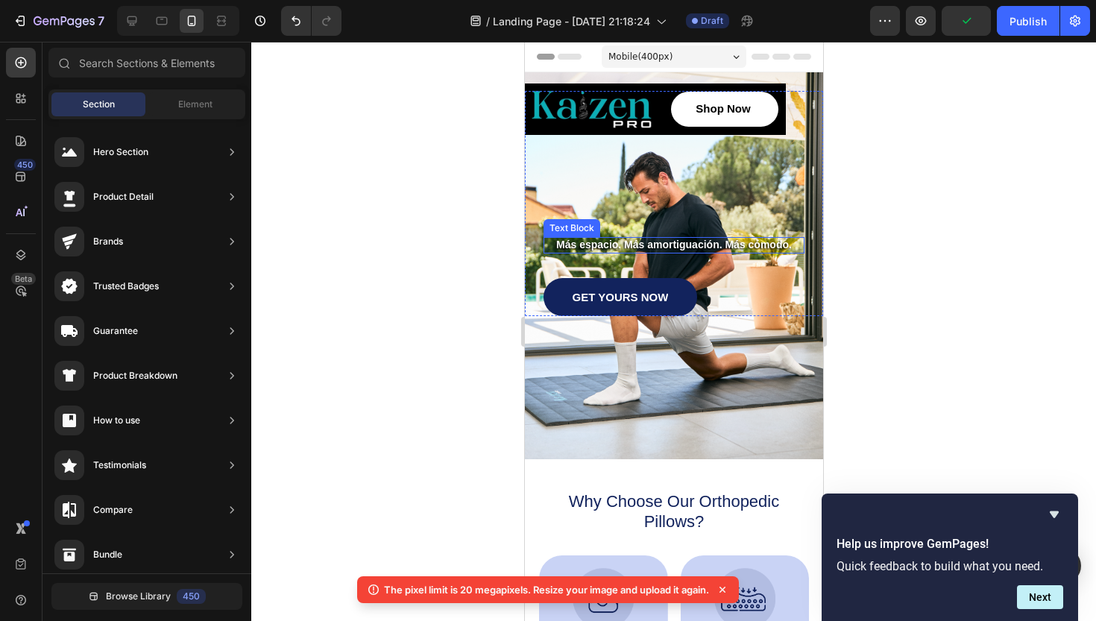
click at [679, 246] on p "Más espacio. Más amortiguación. Más cómodo." at bounding box center [673, 245] width 258 height 13
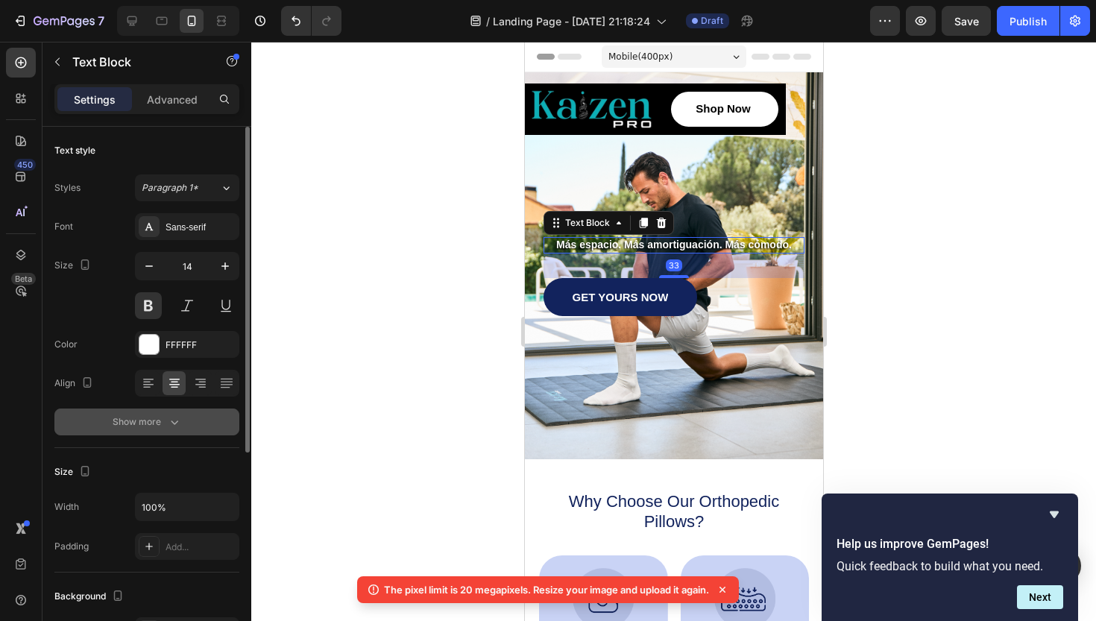
click at [172, 421] on icon "button" at bounding box center [174, 423] width 7 height 4
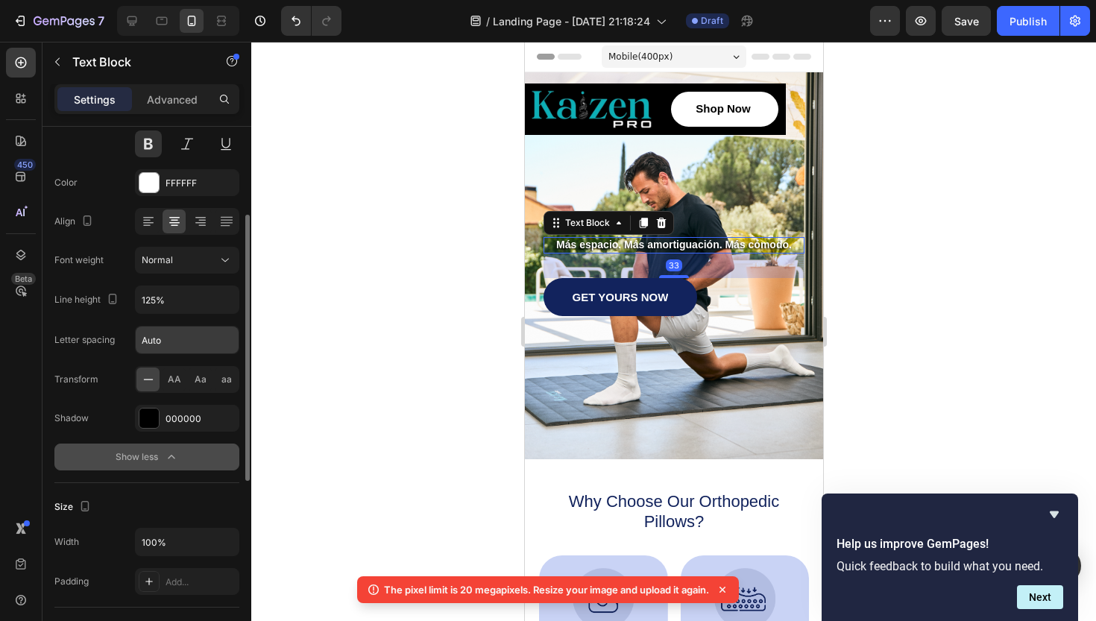
scroll to position [169, 0]
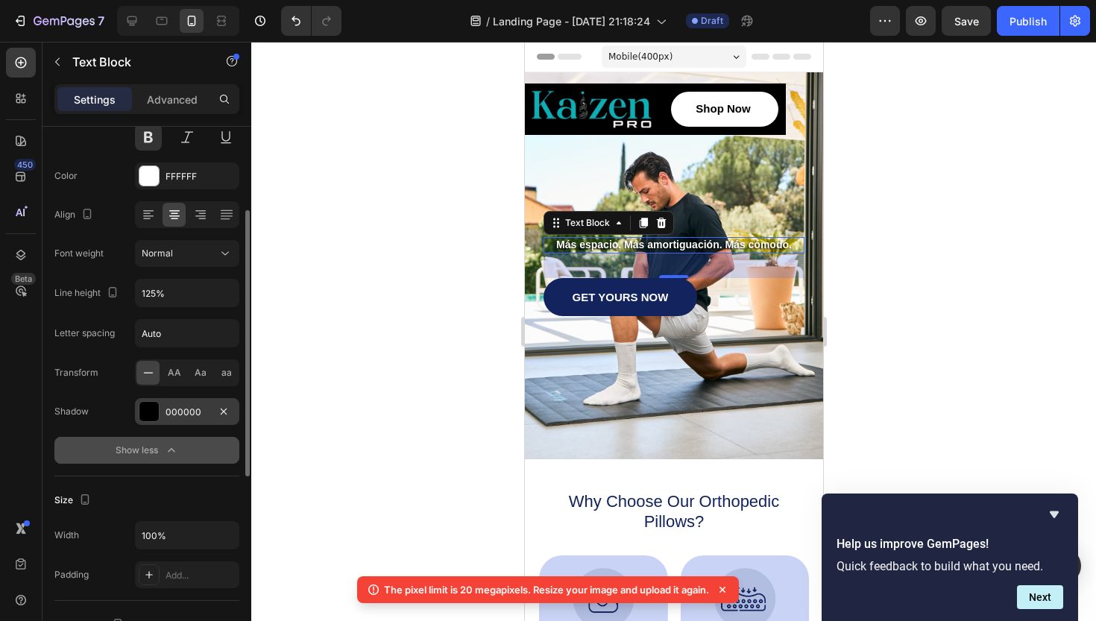
click at [180, 412] on div "000000" at bounding box center [187, 412] width 43 height 13
click at [726, 590] on icon at bounding box center [723, 590] width 6 height 6
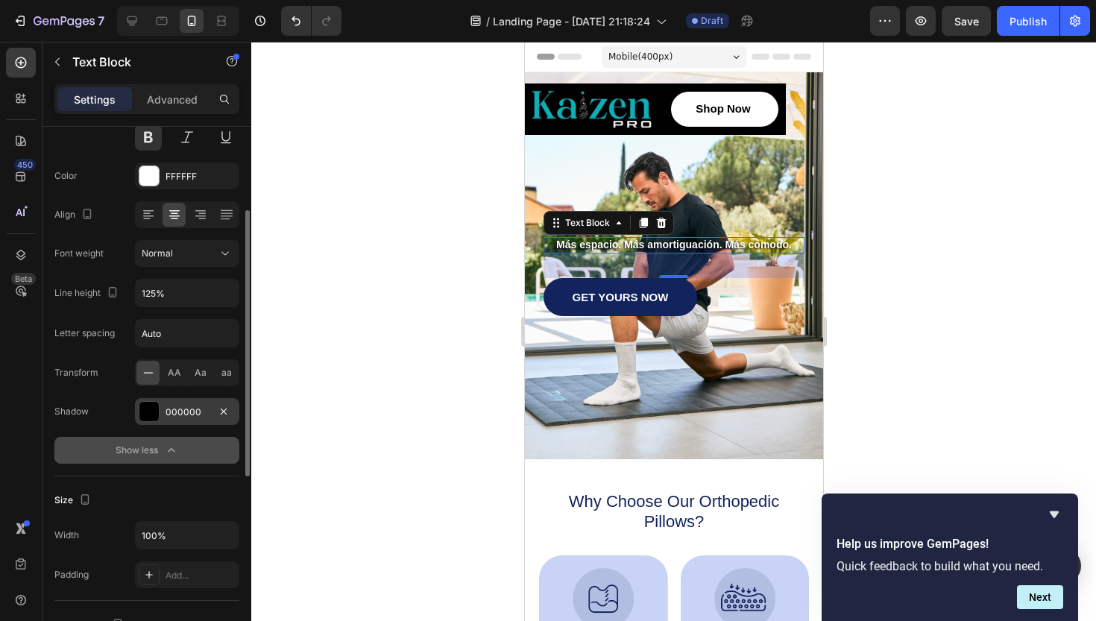
click at [183, 410] on div "000000" at bounding box center [187, 412] width 43 height 13
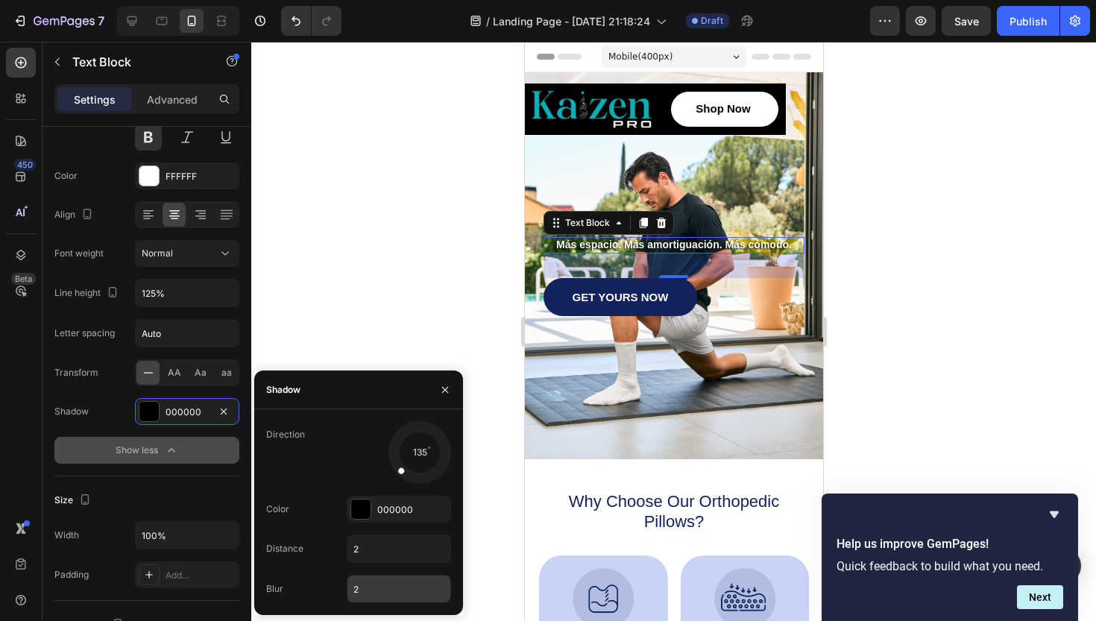
click at [374, 593] on input "2" at bounding box center [399, 589] width 103 height 27
click at [351, 312] on div at bounding box center [673, 331] width 845 height 579
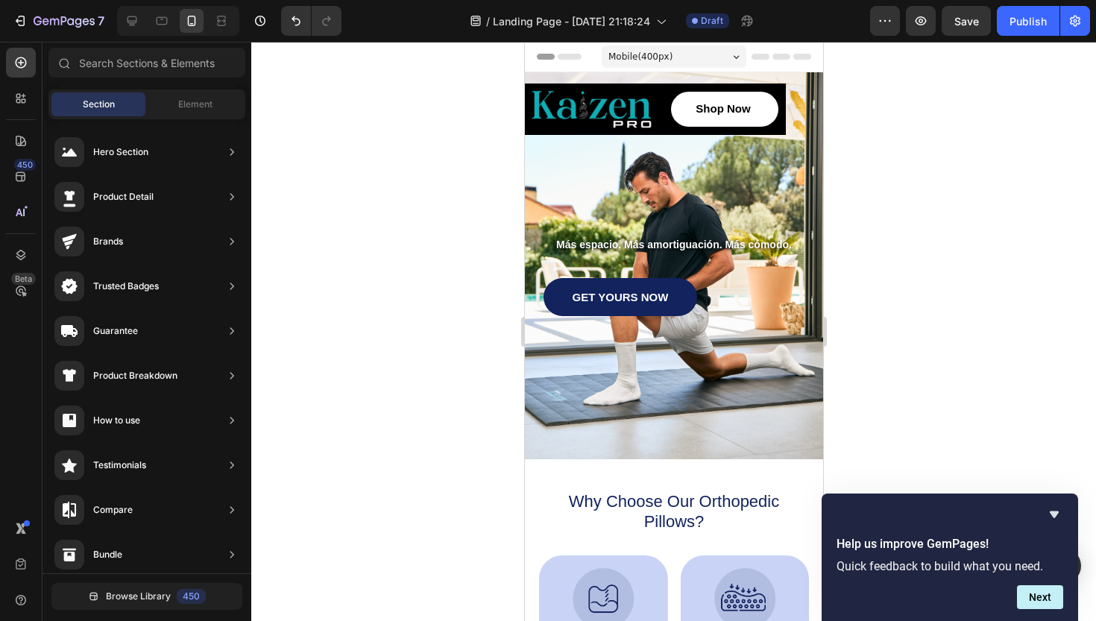
click at [992, 295] on div at bounding box center [673, 331] width 845 height 579
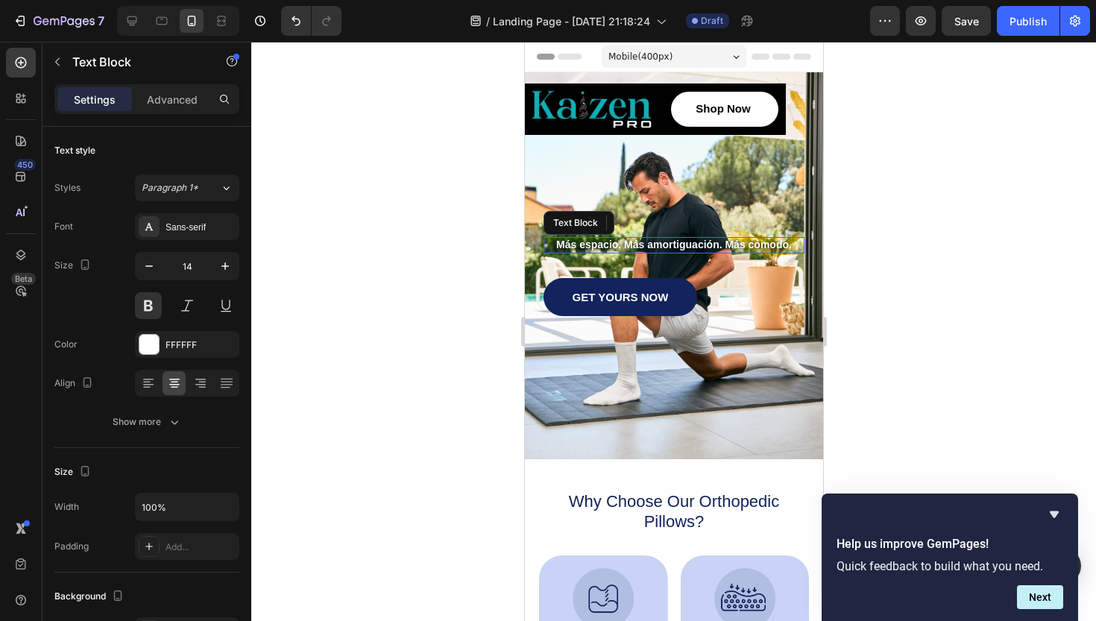
click at [726, 245] on p "Más espacio. Más amortiguación. Más cómodo." at bounding box center [673, 245] width 258 height 13
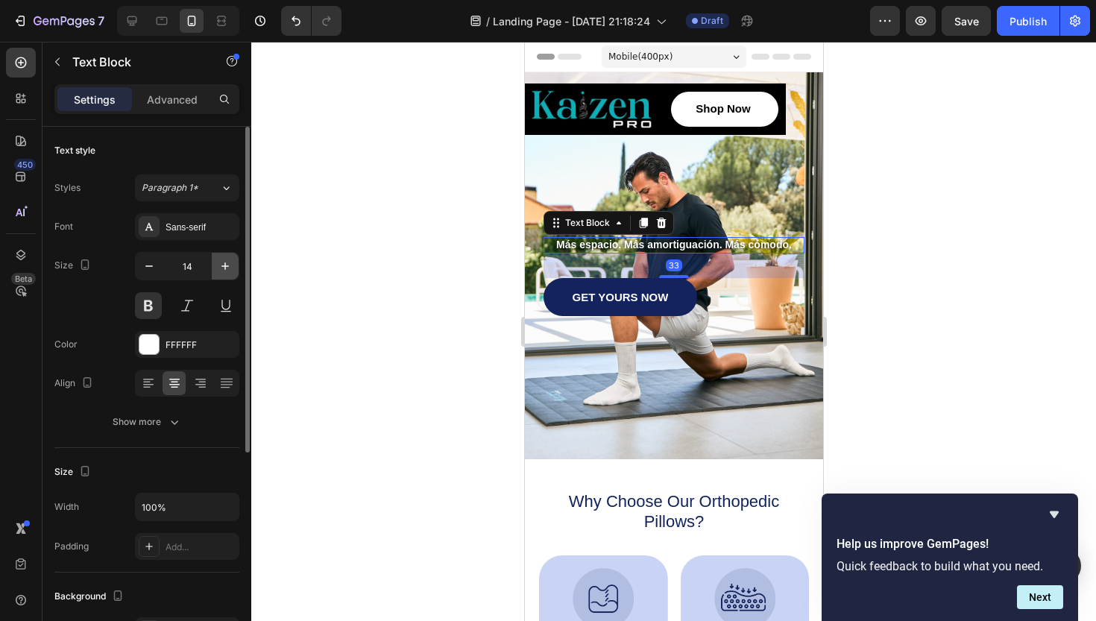
click at [221, 270] on icon "button" at bounding box center [225, 266] width 15 height 15
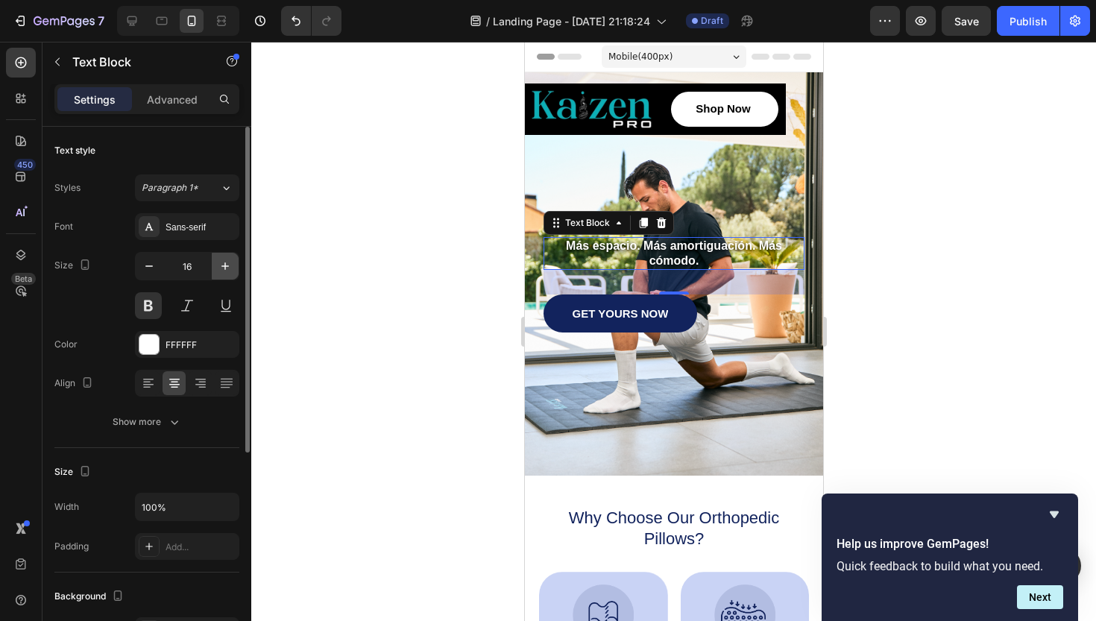
click at [221, 270] on icon "button" at bounding box center [225, 266] width 15 height 15
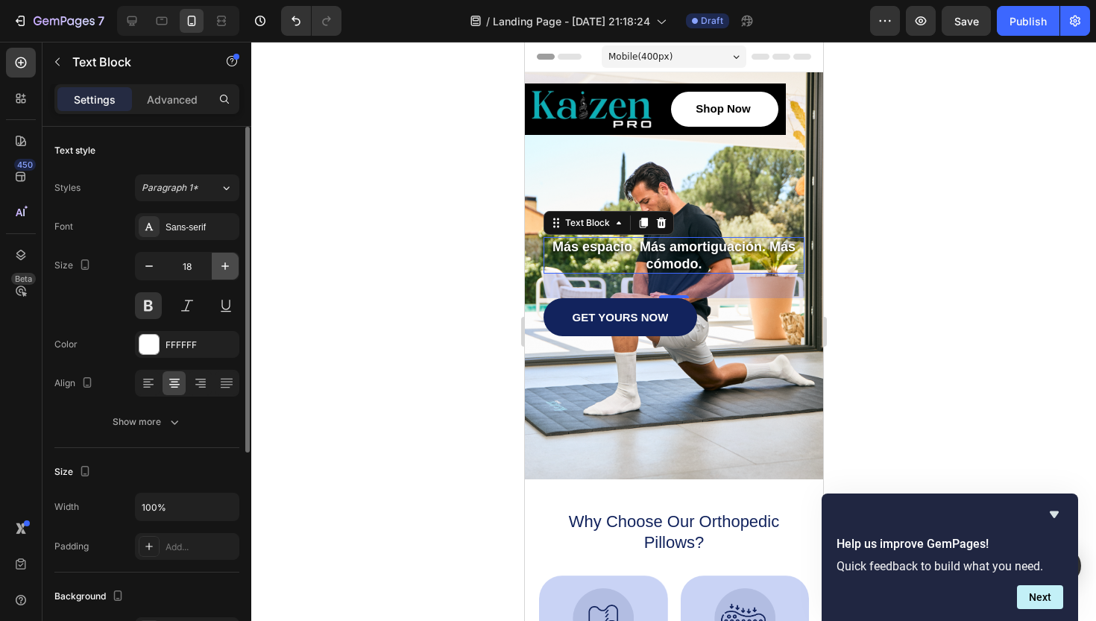
click at [221, 270] on icon "button" at bounding box center [225, 266] width 15 height 15
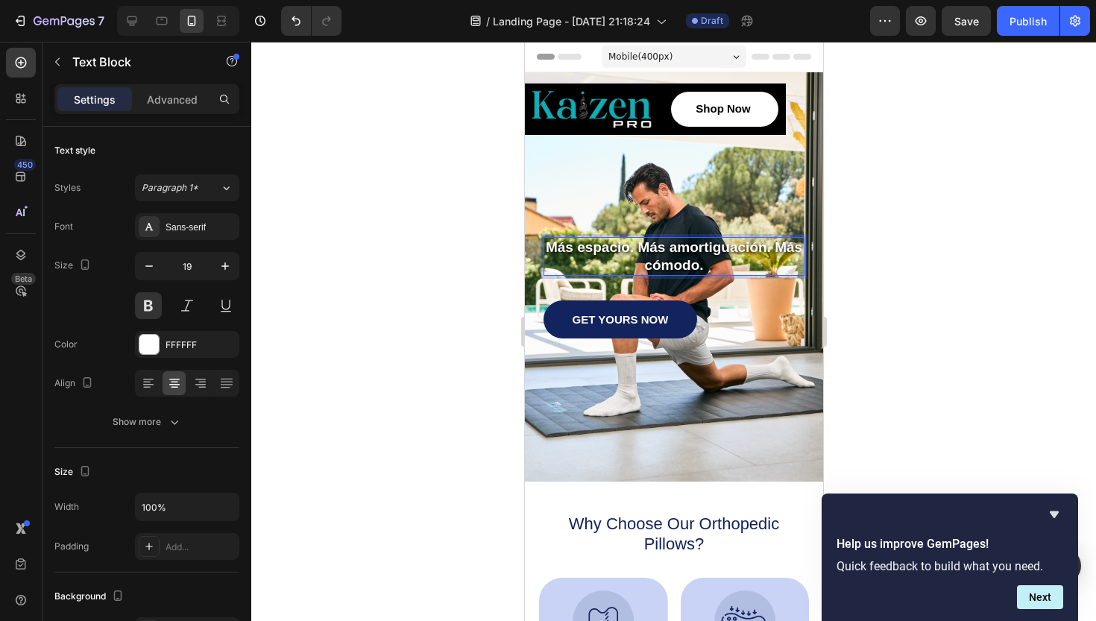
click at [776, 254] on p "Más espacio. Más amortiguación. Más cómodo." at bounding box center [673, 257] width 258 height 36
click at [889, 258] on div at bounding box center [673, 331] width 845 height 579
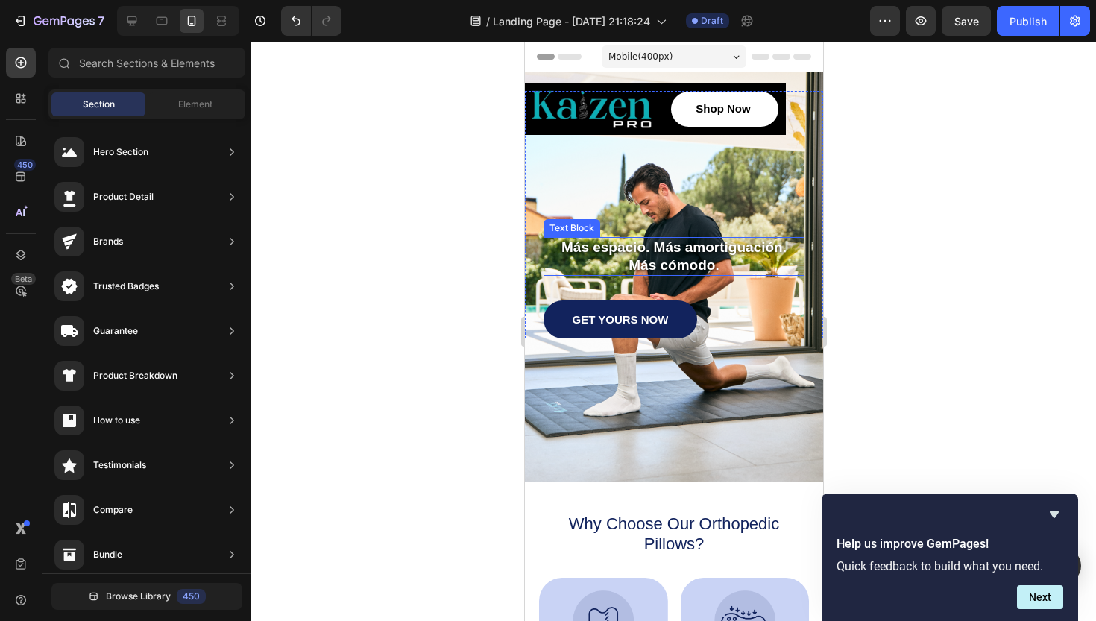
click at [691, 251] on p "Más espacio. Más amortiguación." at bounding box center [673, 248] width 258 height 18
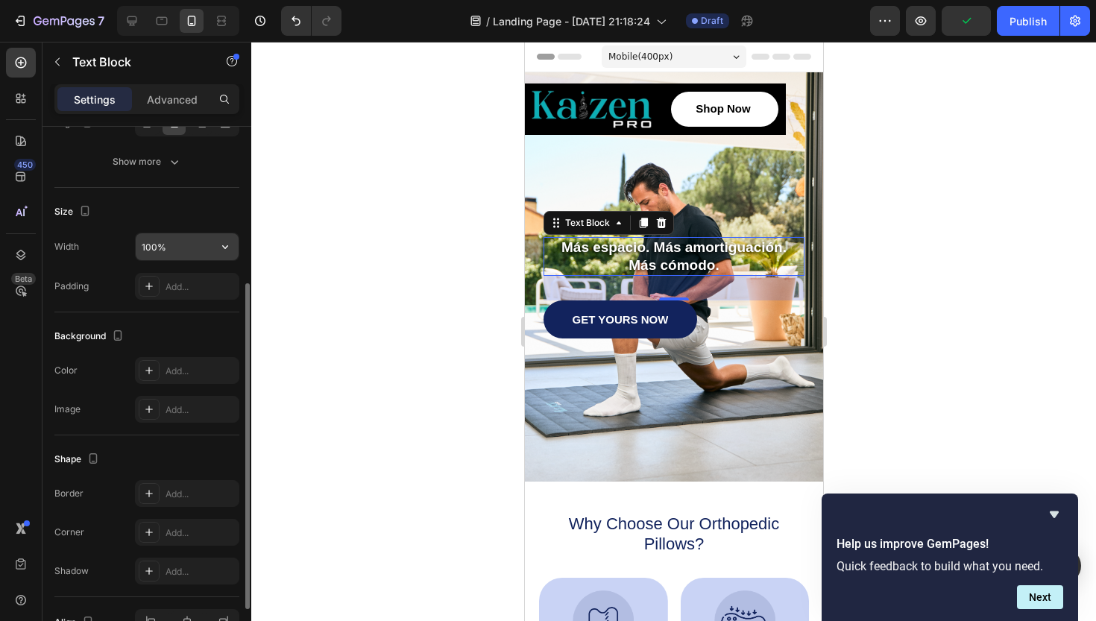
scroll to position [261, 0]
click at [176, 367] on div "Add..." at bounding box center [201, 370] width 70 height 13
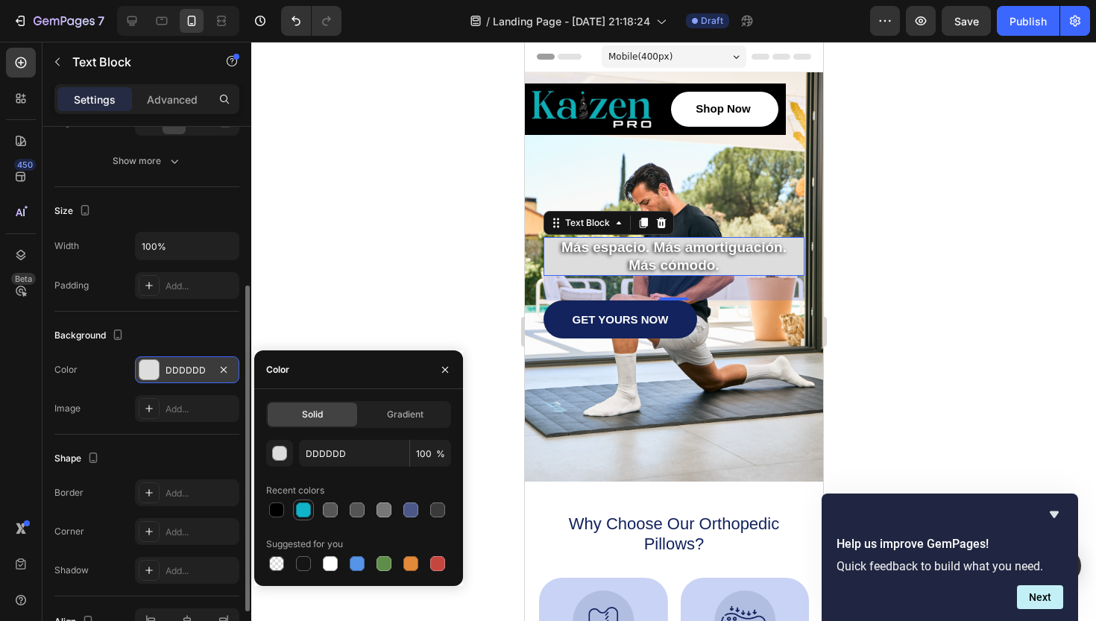
click at [303, 511] on div at bounding box center [303, 510] width 15 height 15
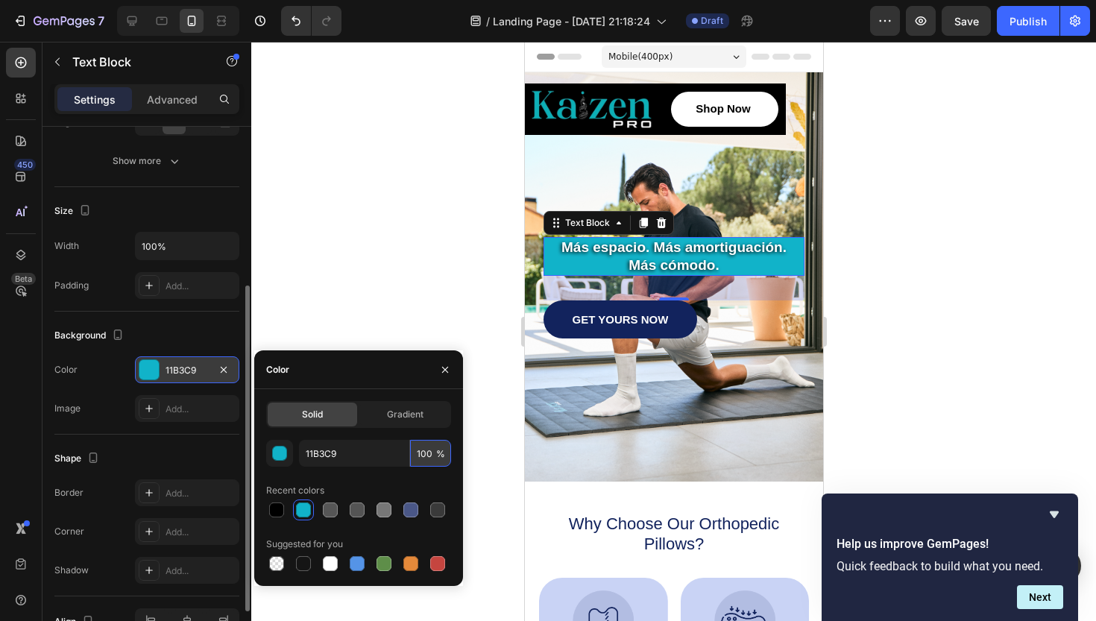
click at [425, 452] on input "100" at bounding box center [430, 453] width 41 height 27
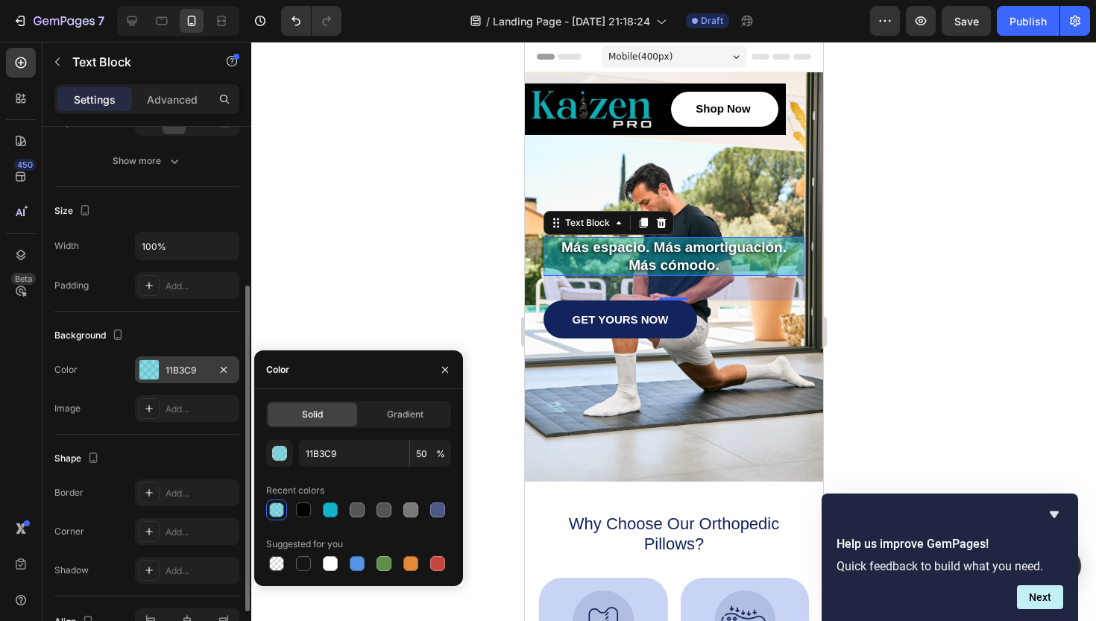
click at [952, 386] on div at bounding box center [673, 331] width 845 height 579
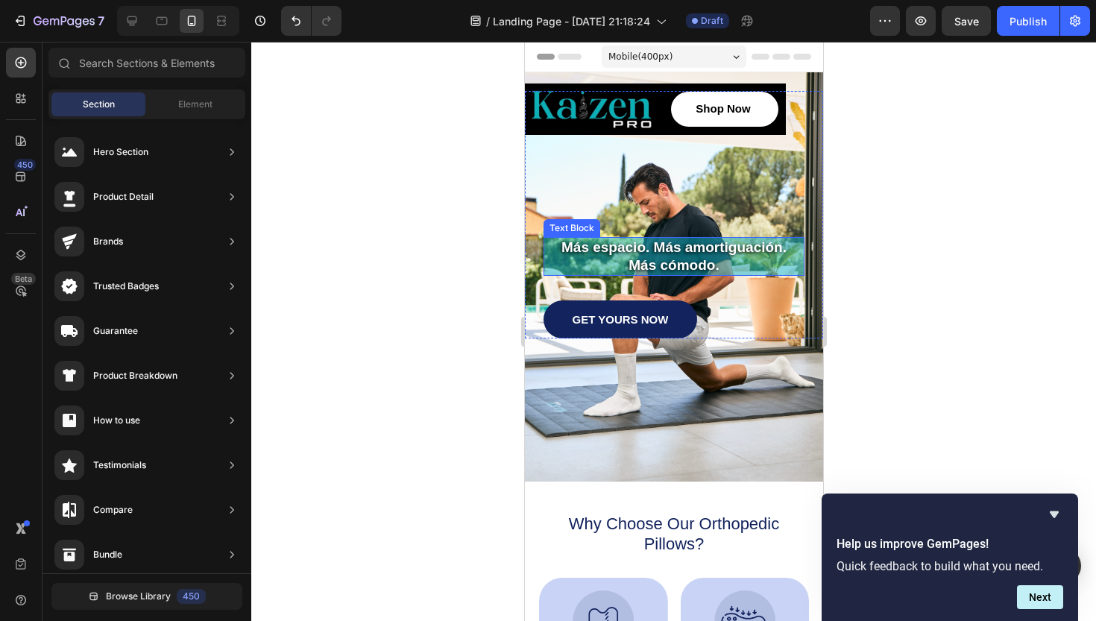
click at [758, 263] on p "Más cómodo." at bounding box center [673, 266] width 258 height 18
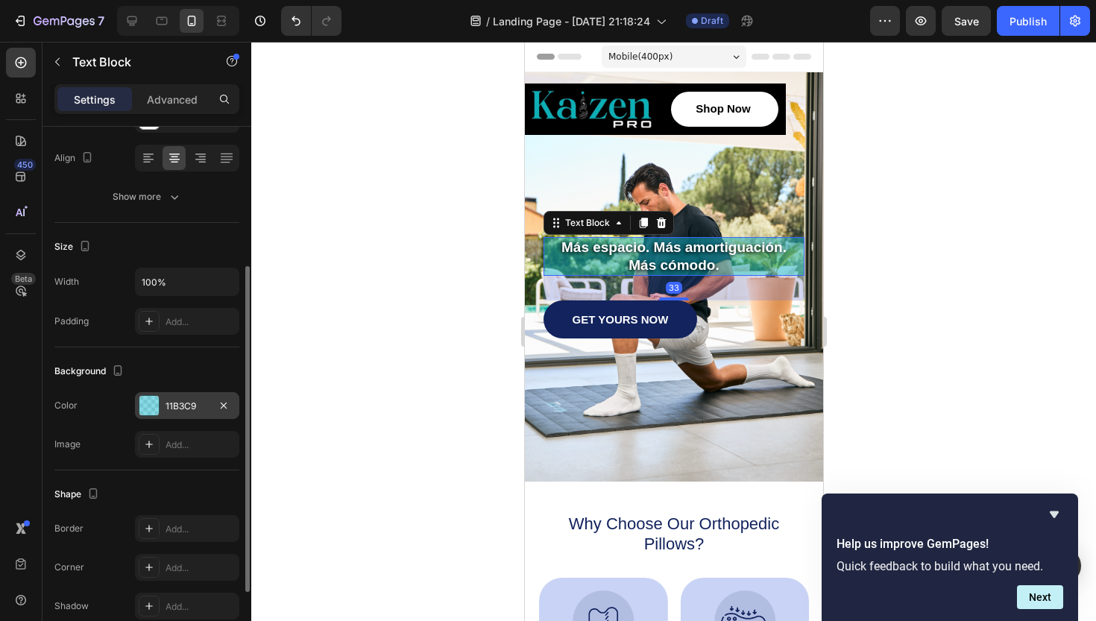
scroll to position [227, 0]
click at [151, 400] on div at bounding box center [148, 404] width 19 height 19
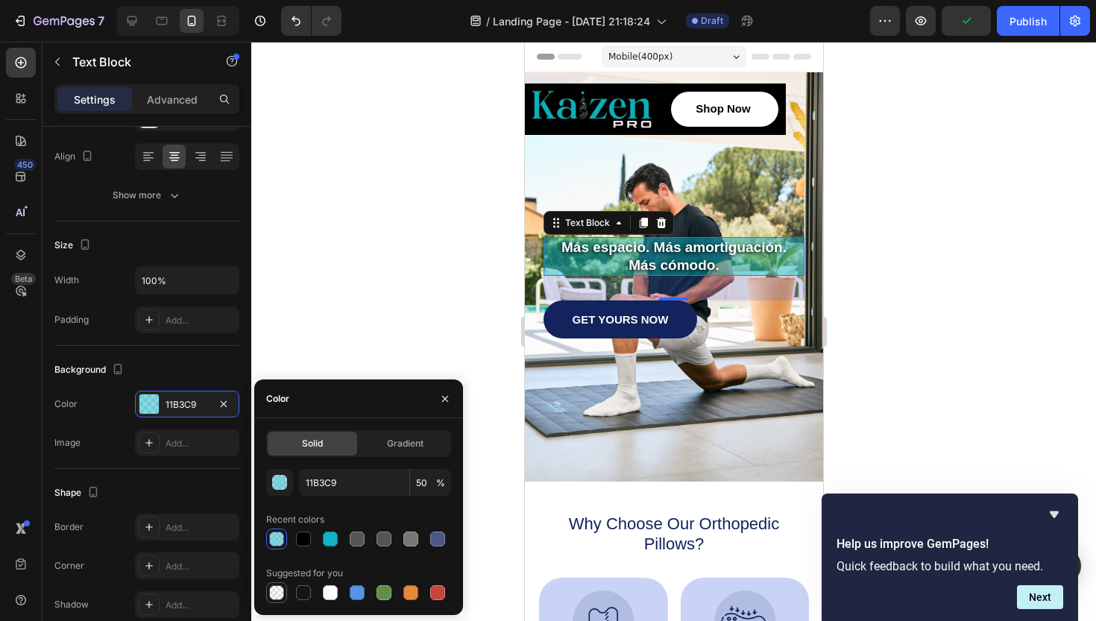
click at [278, 600] on div at bounding box center [276, 592] width 15 height 15
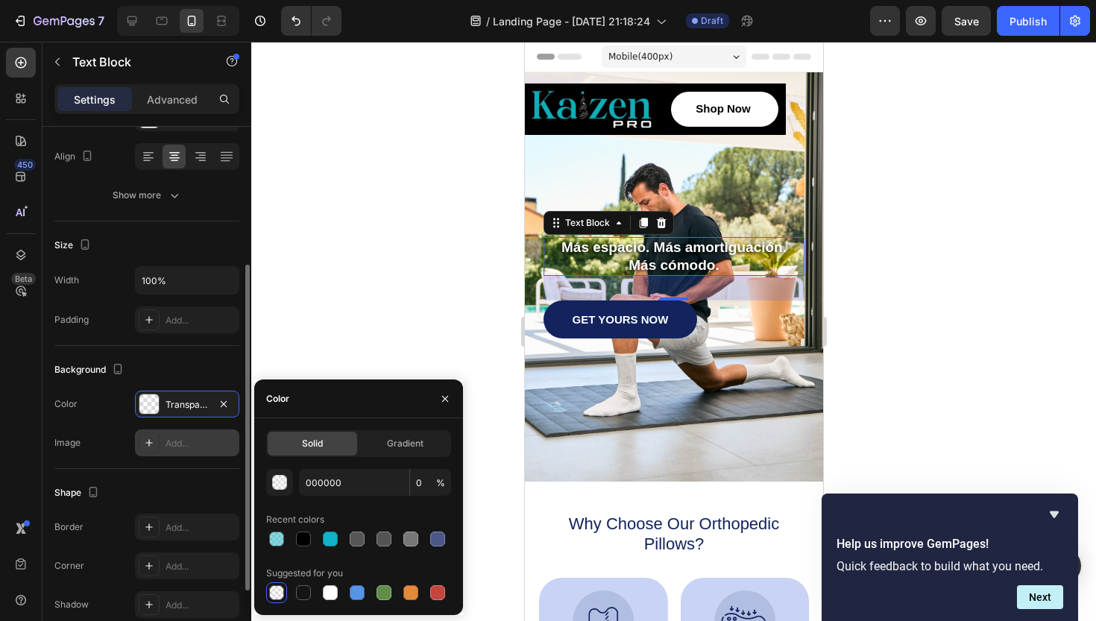
click at [156, 446] on div at bounding box center [149, 443] width 21 height 21
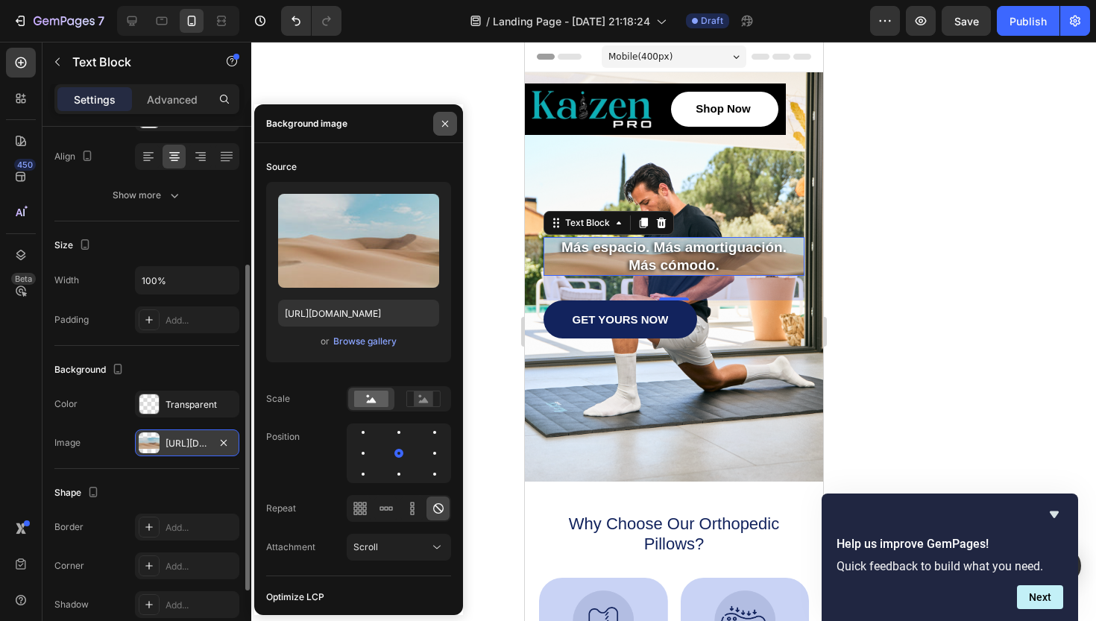
click at [441, 125] on icon "button" at bounding box center [445, 124] width 12 height 12
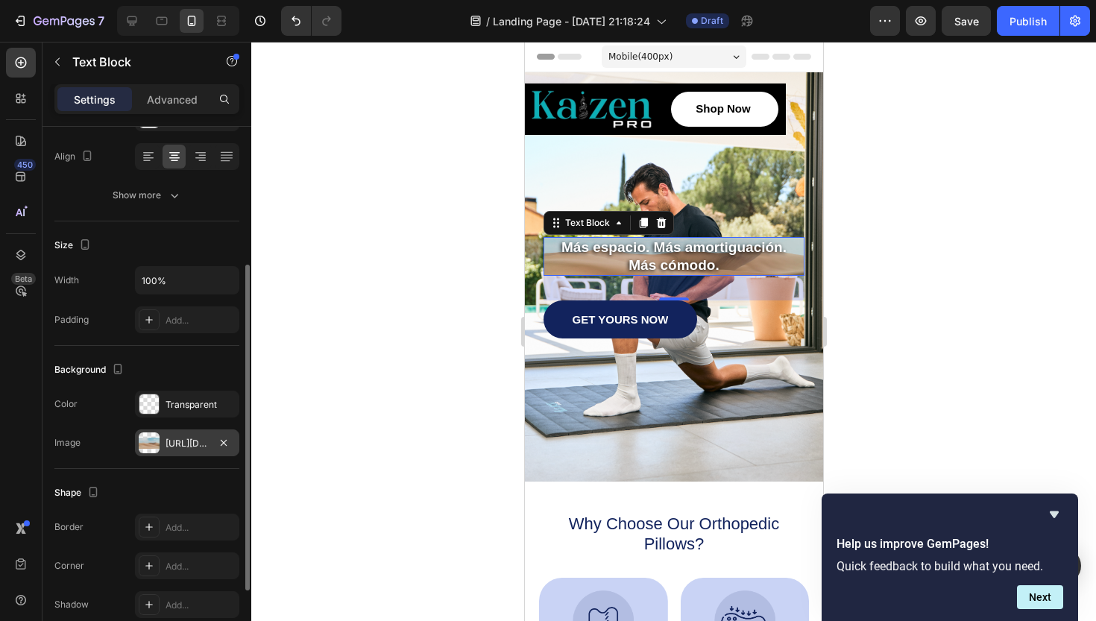
click at [194, 449] on div "[URL][DOMAIN_NAME]" at bounding box center [187, 443] width 43 height 13
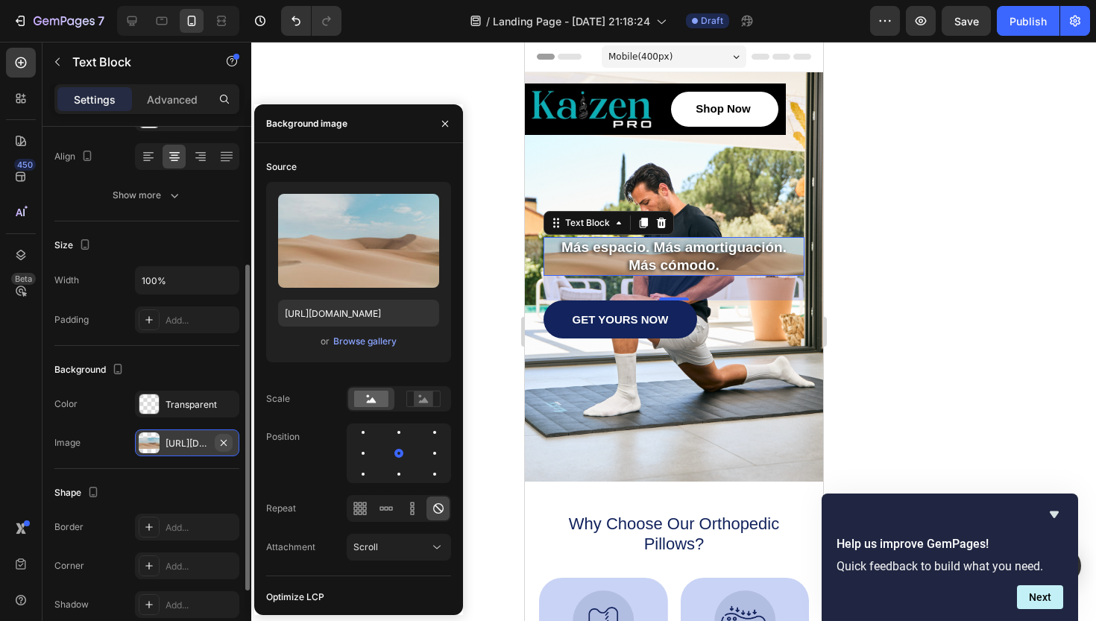
click at [223, 441] on icon "button" at bounding box center [224, 442] width 6 height 6
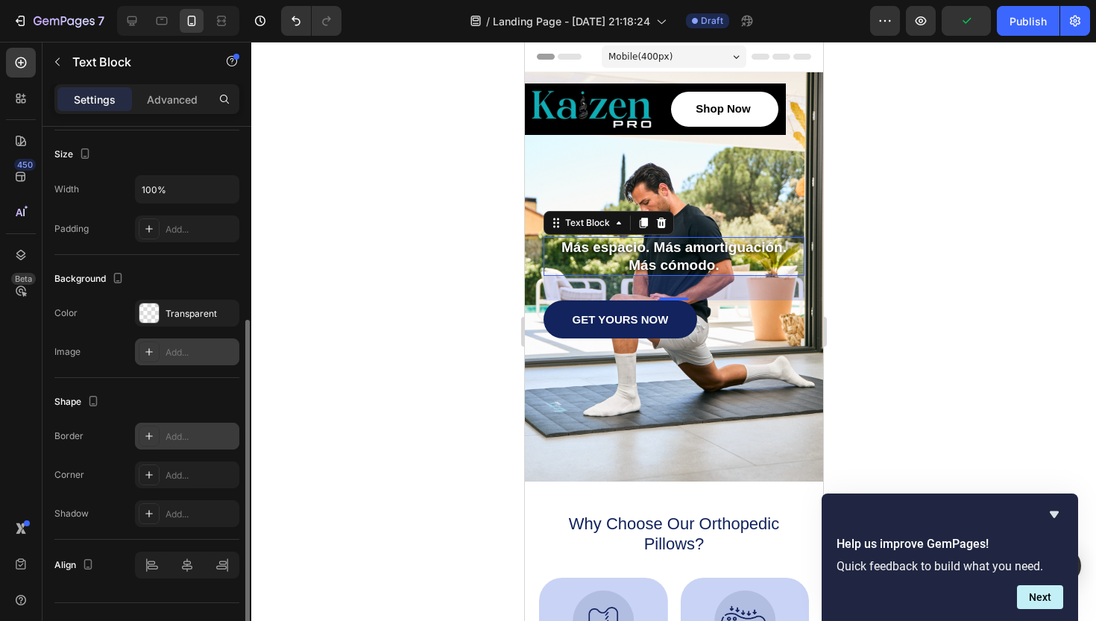
scroll to position [318, 0]
click at [167, 436] on div "Add..." at bounding box center [201, 436] width 70 height 13
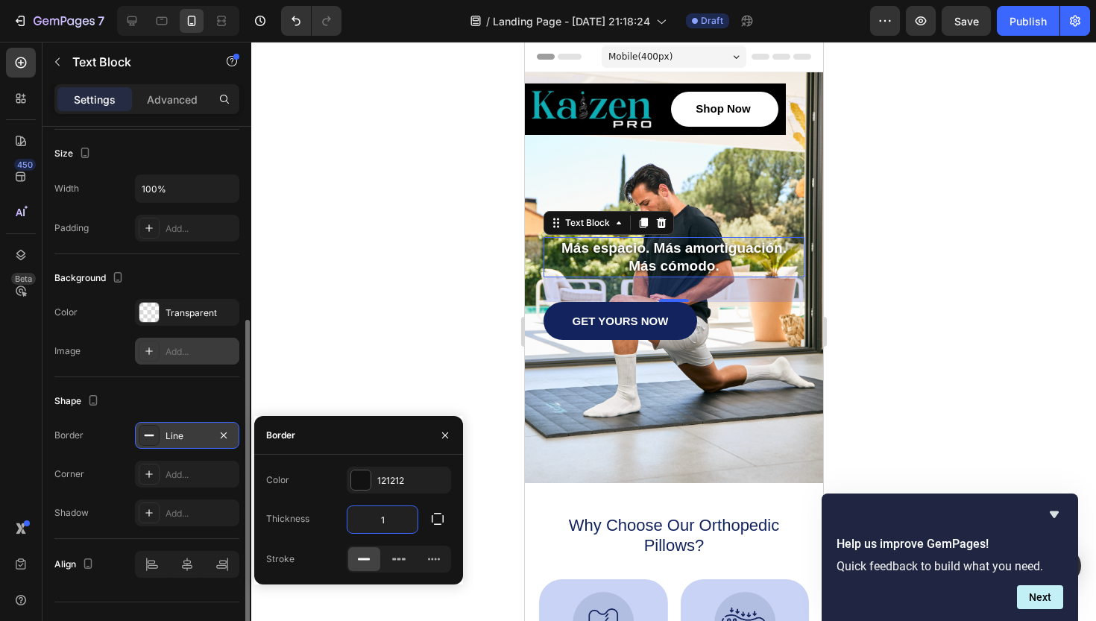
click at [391, 517] on input "1" at bounding box center [383, 519] width 70 height 27
click at [434, 356] on div at bounding box center [673, 331] width 845 height 579
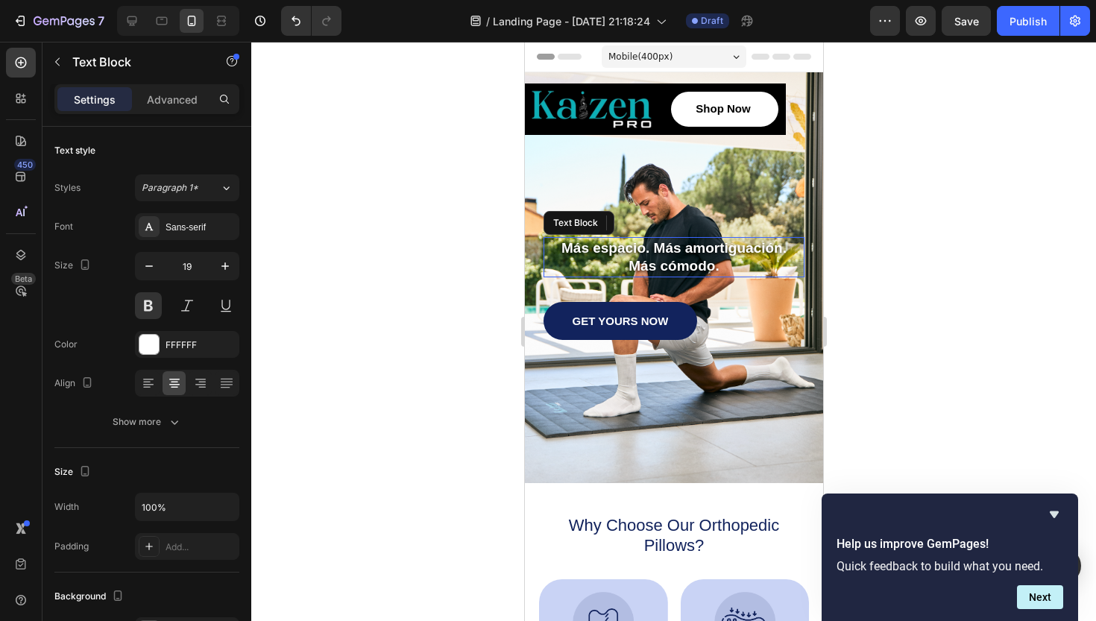
click at [549, 258] on p "Más cómodo." at bounding box center [673, 266] width 257 height 18
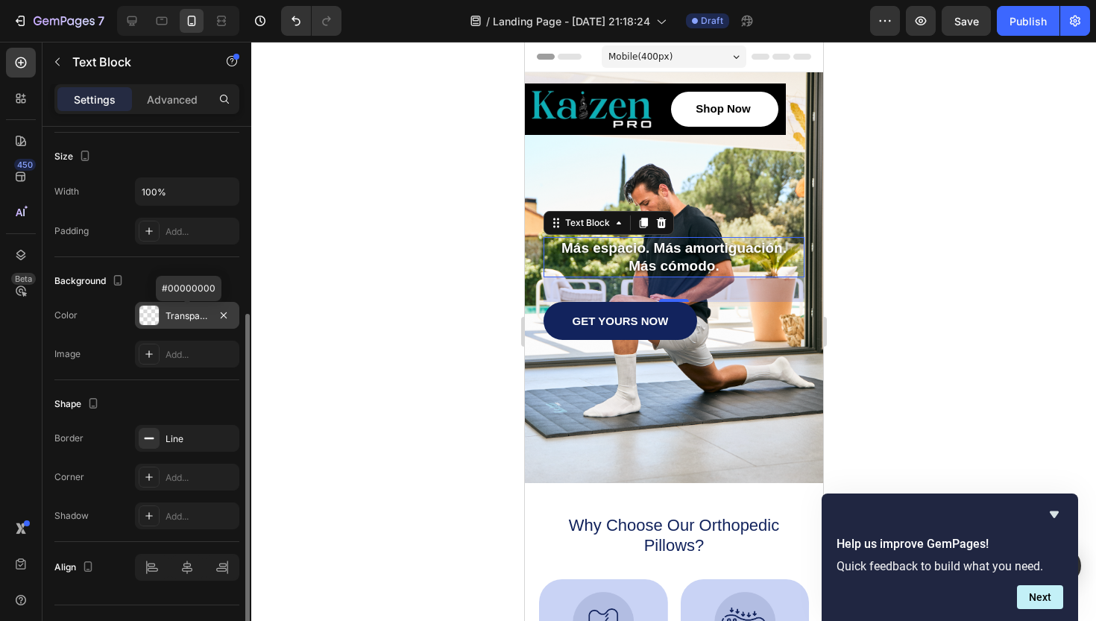
scroll to position [315, 0]
click at [224, 441] on icon "button" at bounding box center [224, 439] width 12 height 12
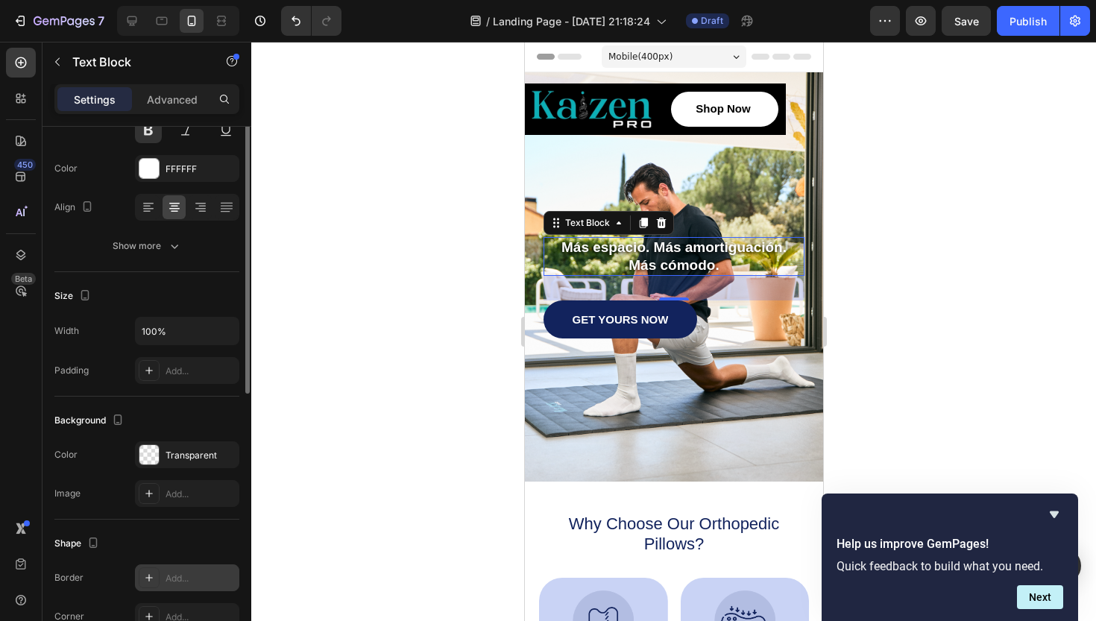
scroll to position [0, 0]
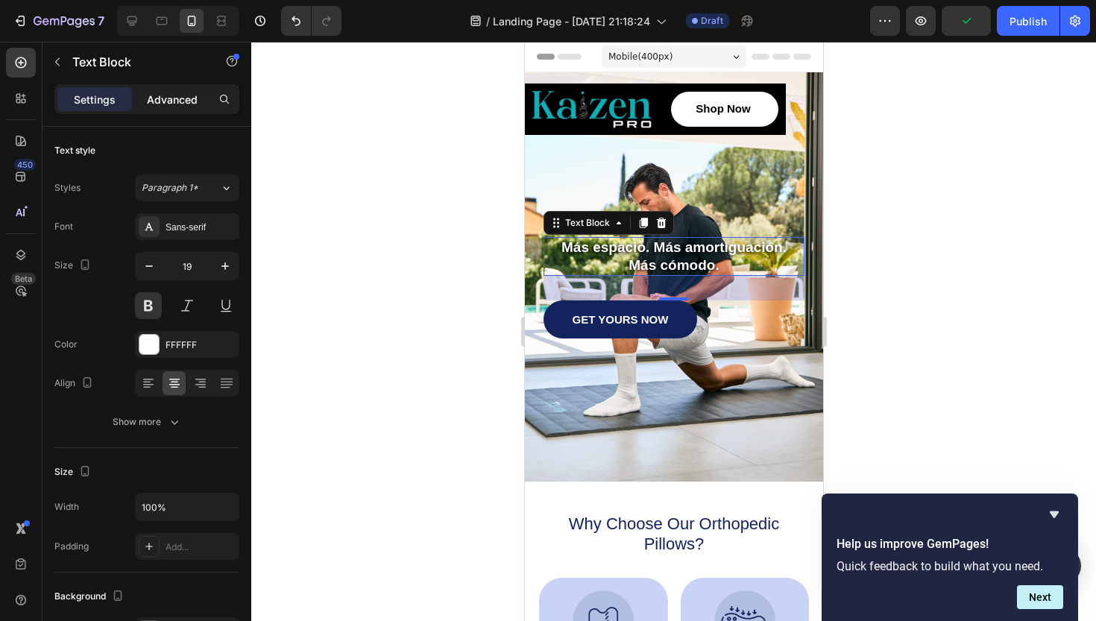
click at [178, 107] on p "Advanced" at bounding box center [172, 100] width 51 height 16
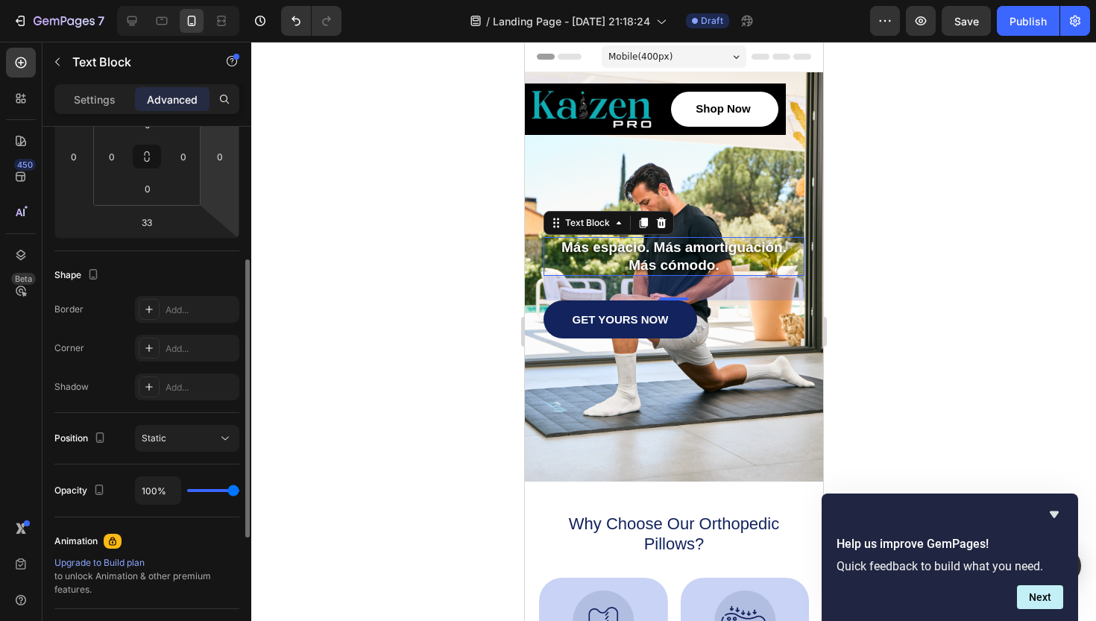
scroll to position [263, 0]
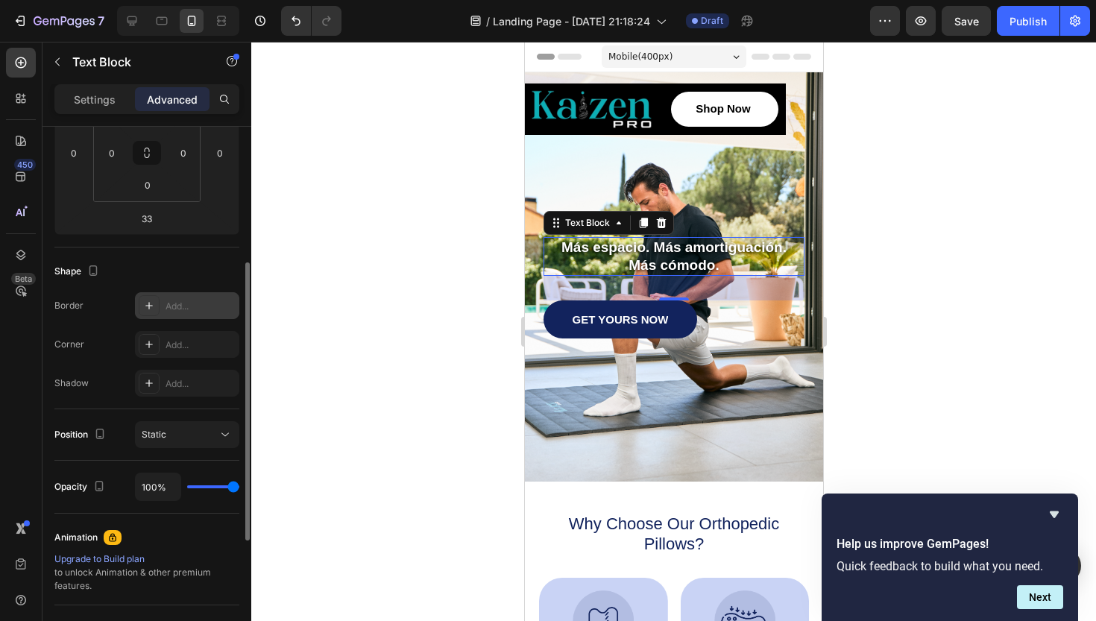
click at [165, 305] on div "Add..." at bounding box center [187, 305] width 104 height 27
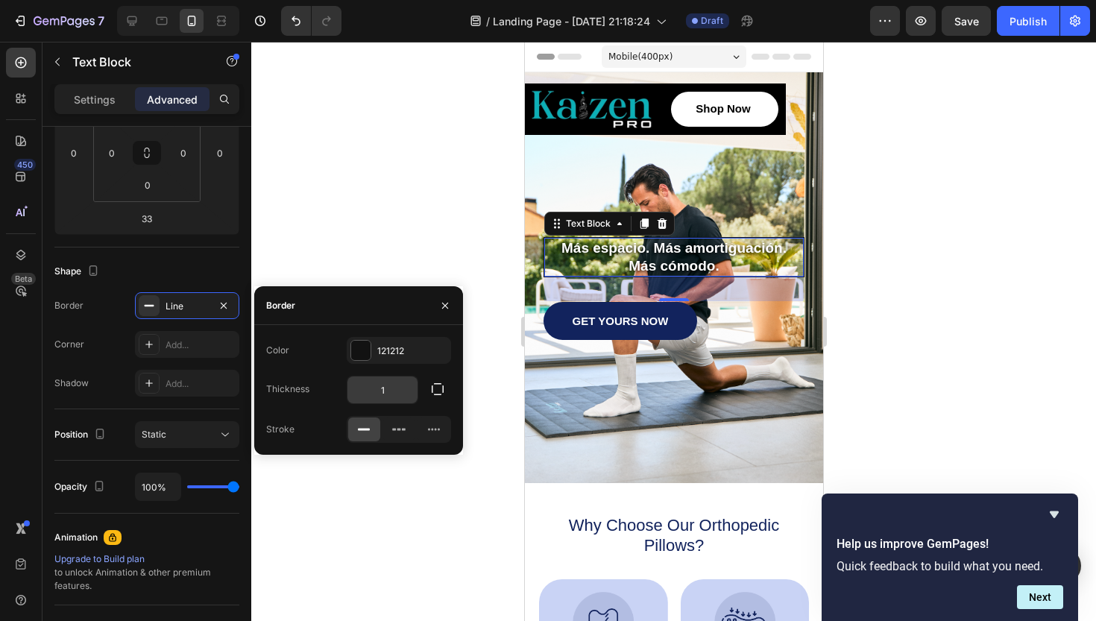
click at [386, 394] on input "1" at bounding box center [383, 390] width 70 height 27
click at [224, 305] on icon "button" at bounding box center [224, 305] width 6 height 6
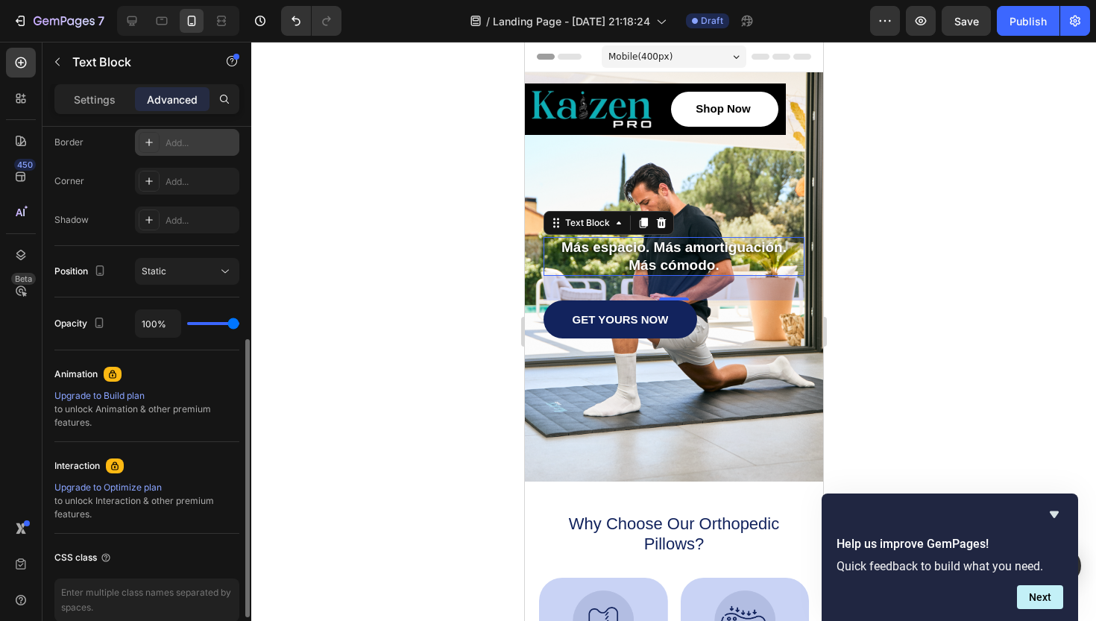
scroll to position [427, 0]
click at [220, 272] on icon at bounding box center [225, 270] width 15 height 15
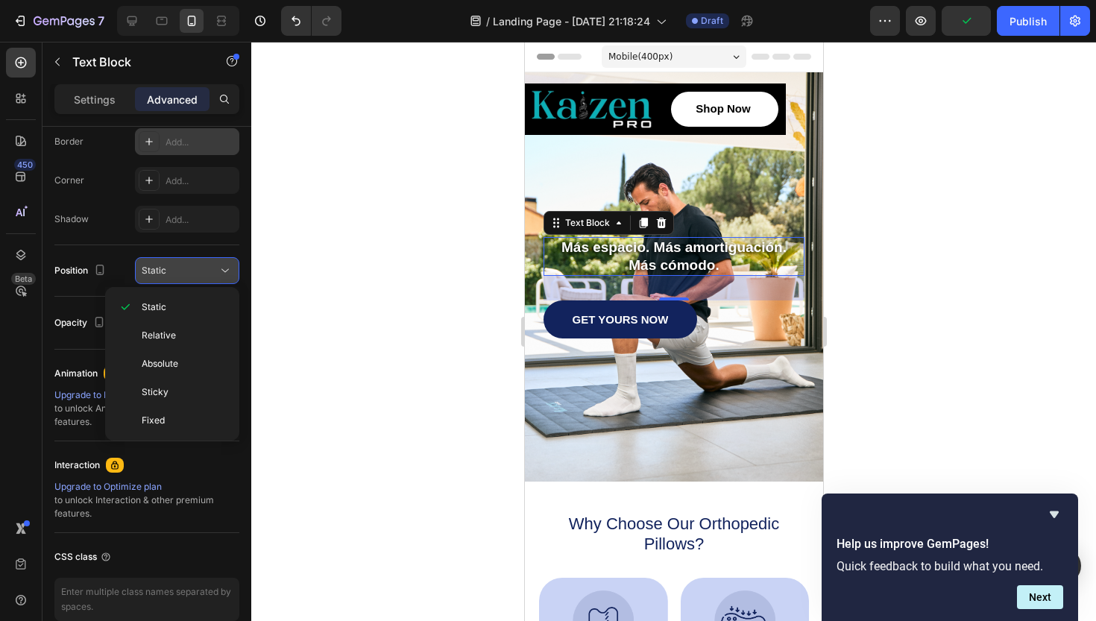
click at [220, 272] on icon at bounding box center [225, 270] width 15 height 15
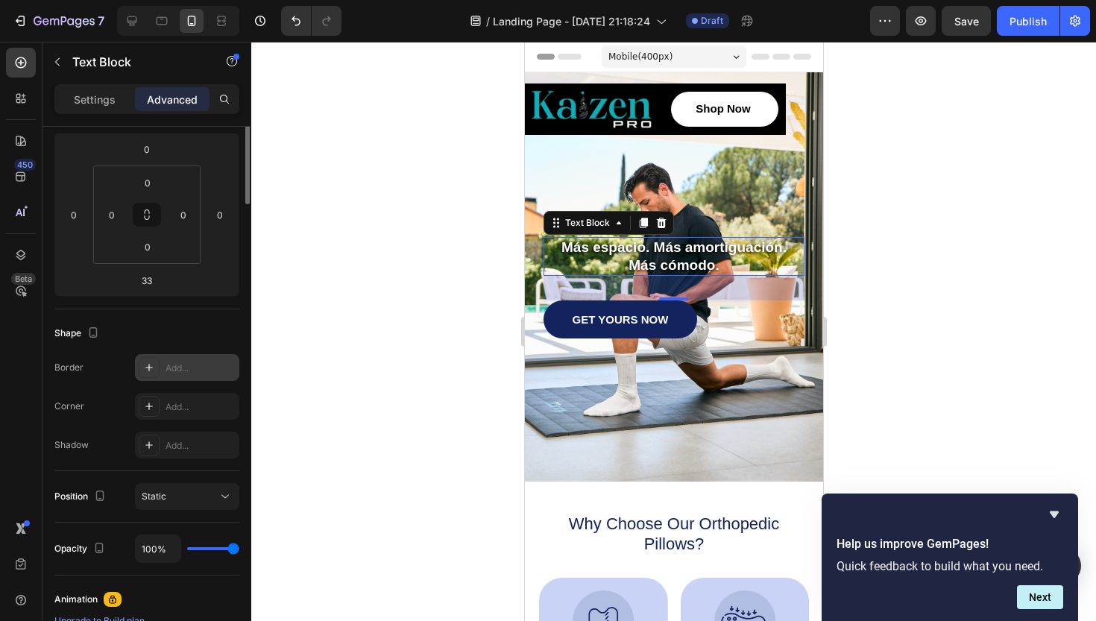
scroll to position [0, 0]
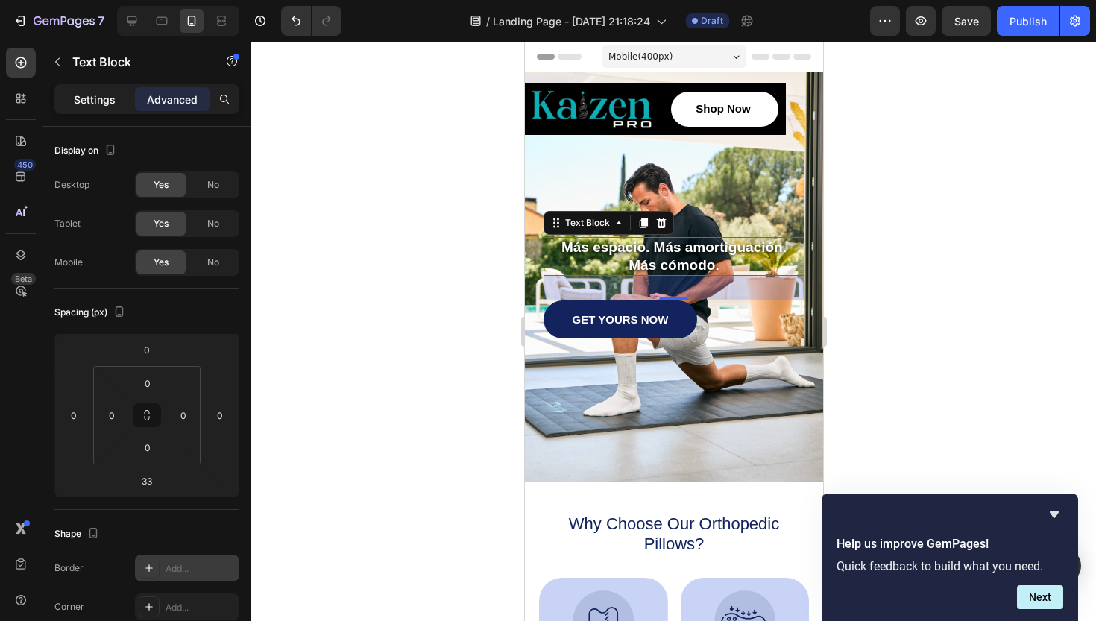
click at [106, 101] on p "Settings" at bounding box center [95, 100] width 42 height 16
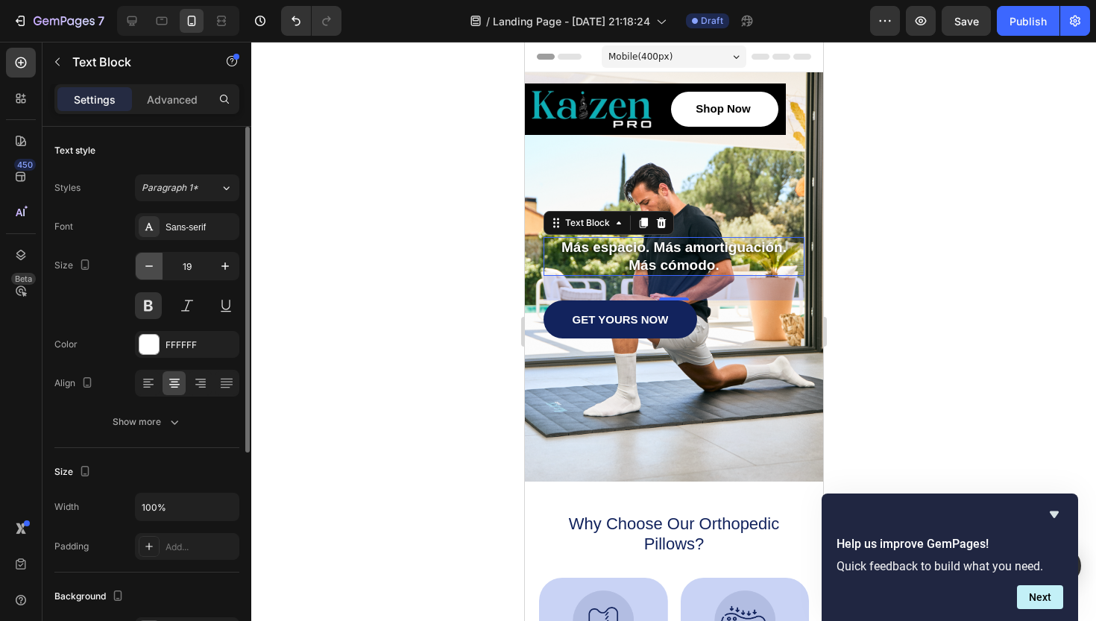
click at [148, 271] on icon "button" at bounding box center [149, 266] width 15 height 15
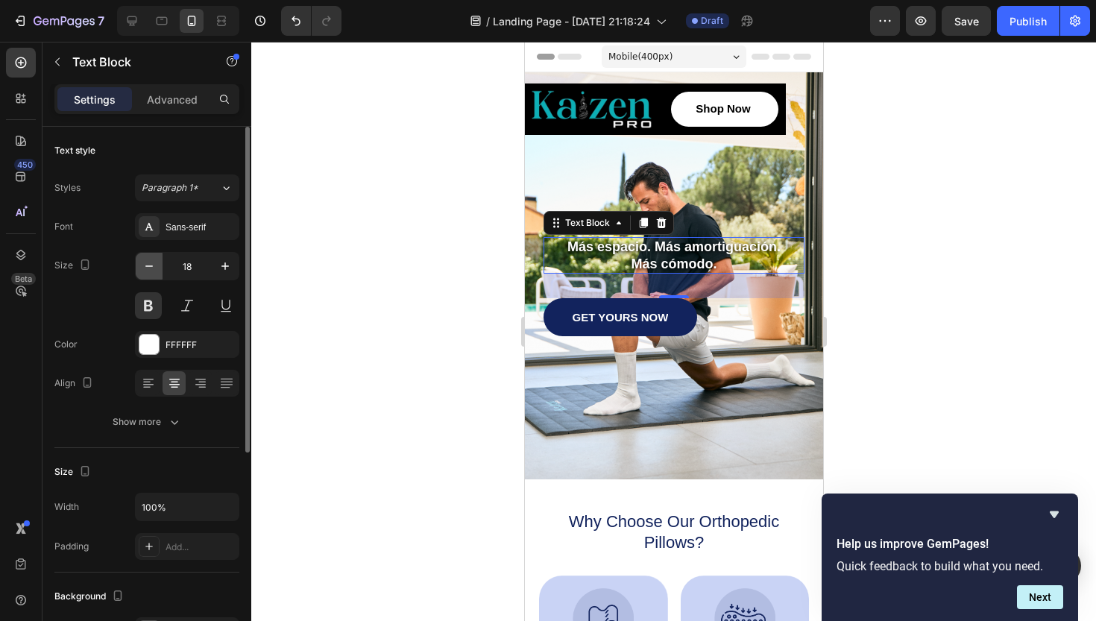
click at [148, 271] on icon "button" at bounding box center [149, 266] width 15 height 15
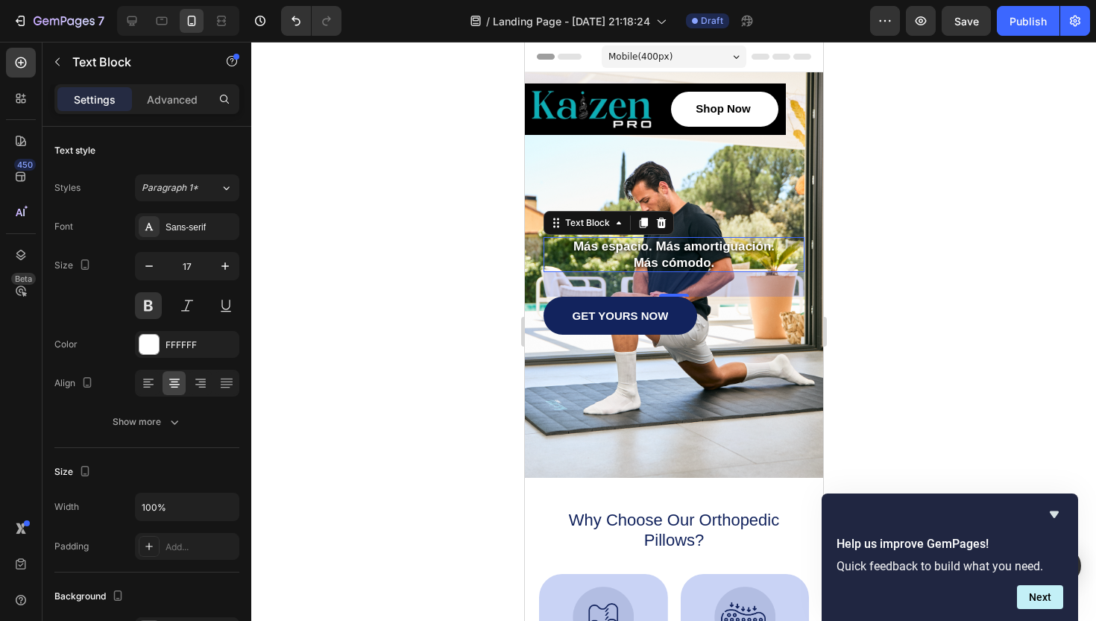
click at [417, 315] on div at bounding box center [673, 331] width 845 height 579
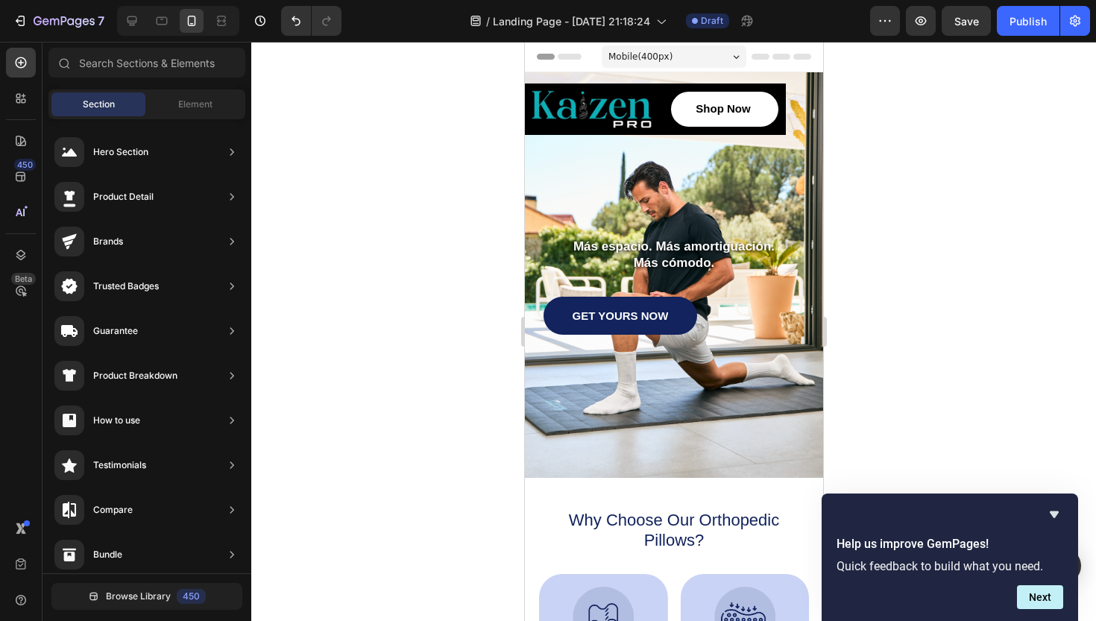
click at [946, 214] on div at bounding box center [673, 331] width 845 height 579
click at [659, 89] on div "Shop Now Button" at bounding box center [722, 109] width 128 height 51
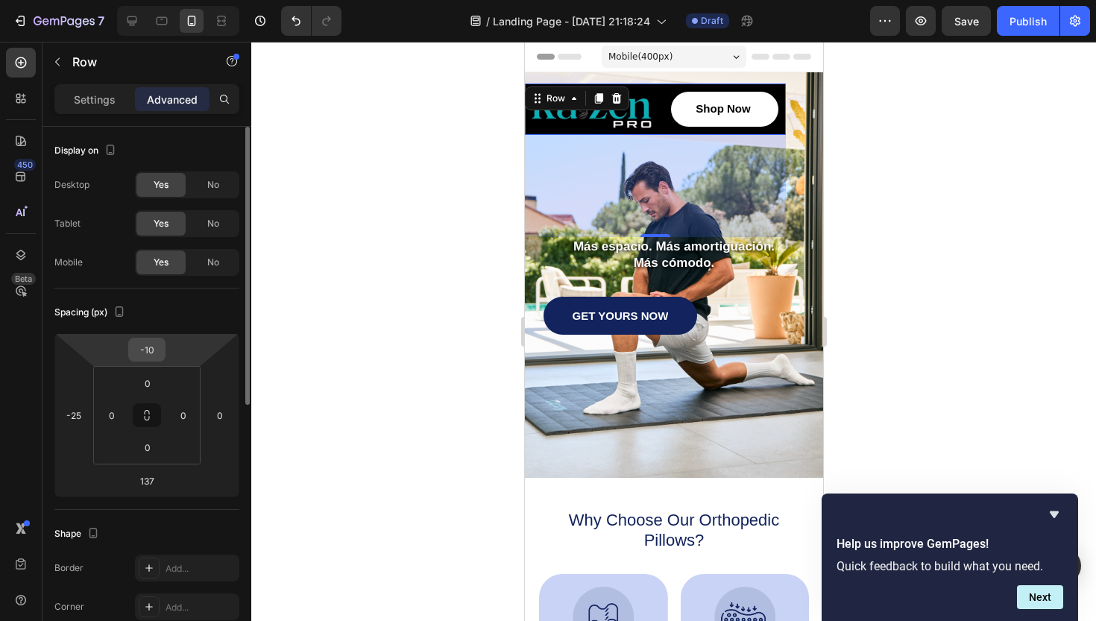
click at [150, 361] on div "-10" at bounding box center [146, 350] width 37 height 24
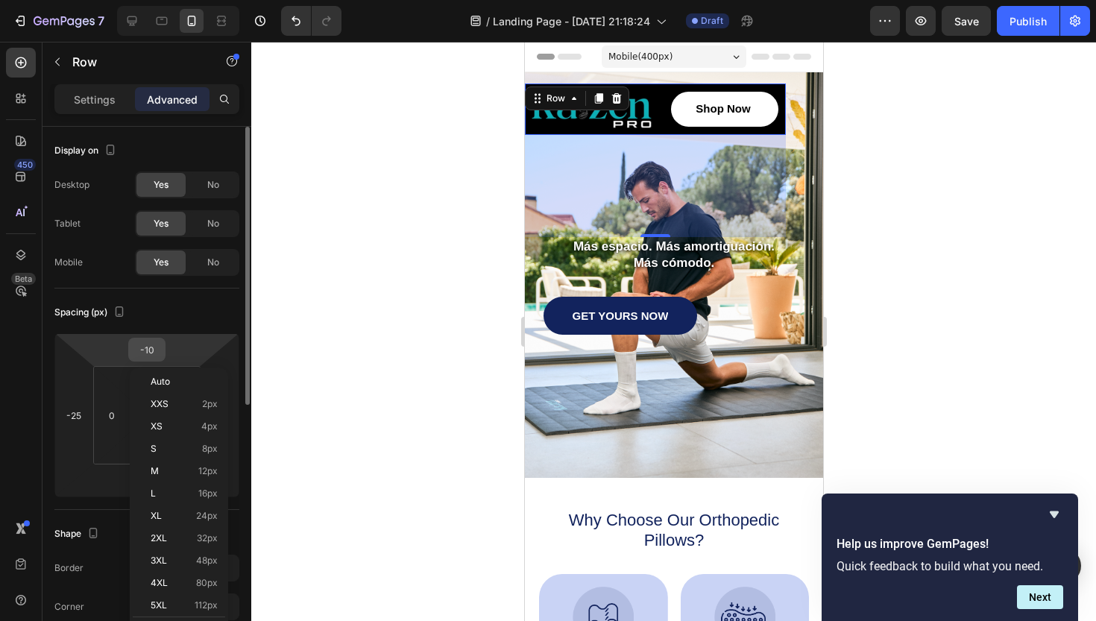
click at [154, 351] on input "-10" at bounding box center [147, 350] width 30 height 22
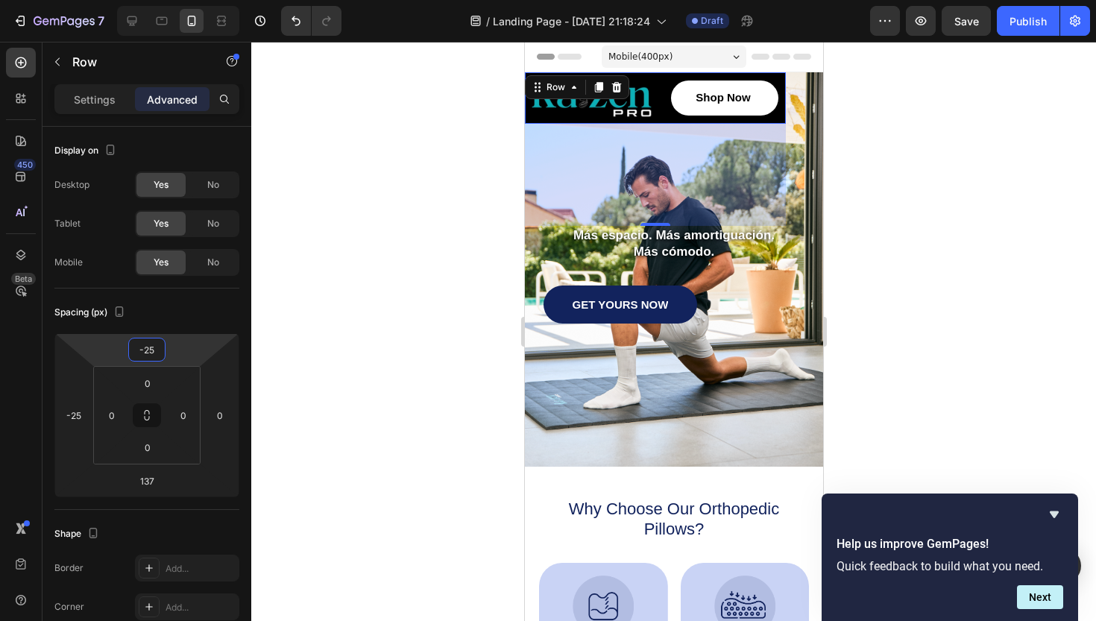
click at [980, 240] on div at bounding box center [673, 331] width 845 height 579
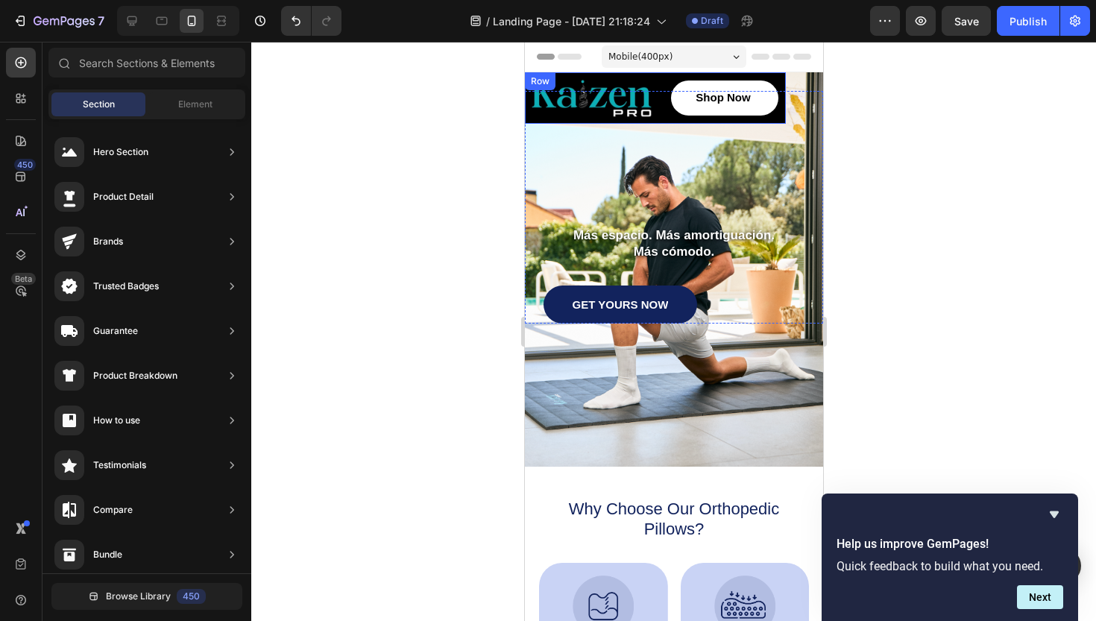
click at [656, 82] on div "Image Shop Now Button Row" at bounding box center [654, 97] width 261 height 51
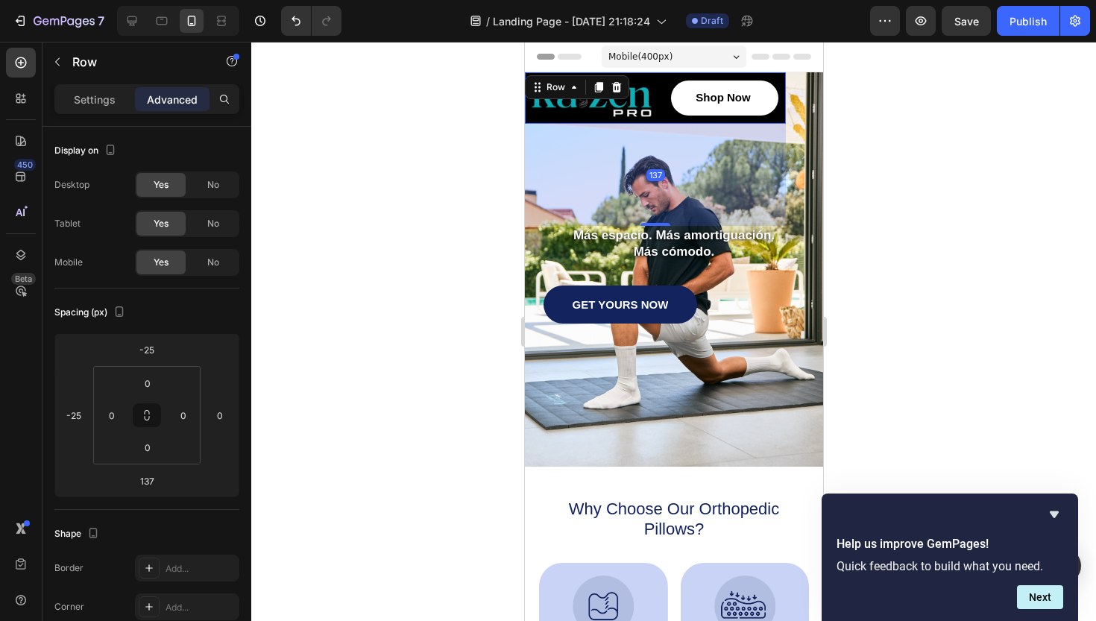
click at [783, 80] on div "Shop Now Button" at bounding box center [722, 97] width 128 height 51
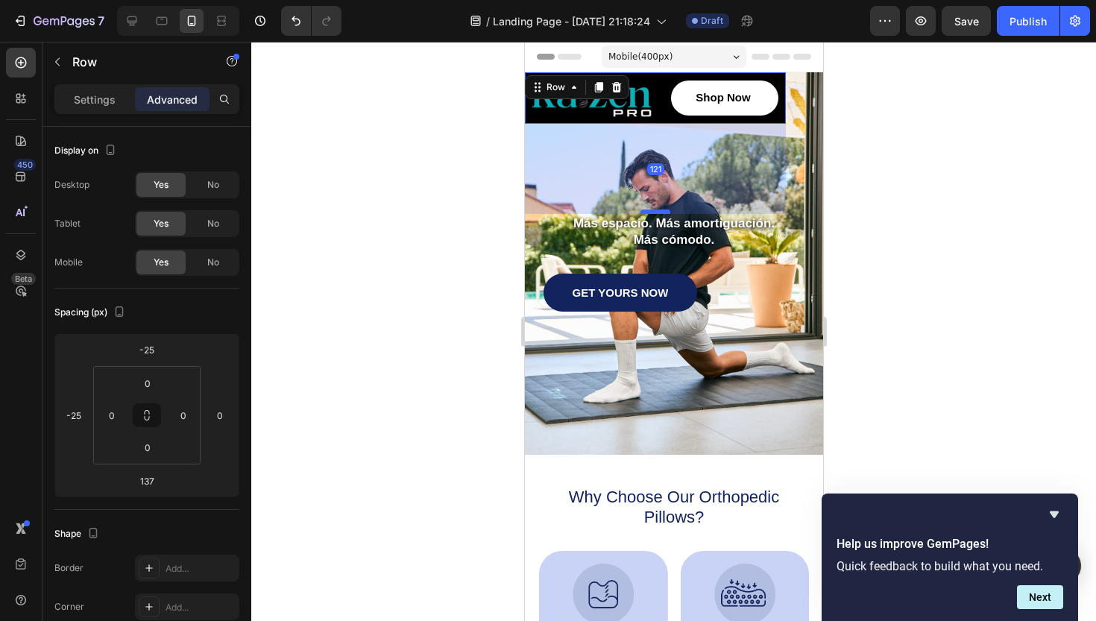
drag, startPoint x: 657, startPoint y: 224, endPoint x: 664, endPoint y: 213, distance: 13.7
click at [664, 213] on div at bounding box center [655, 212] width 30 height 4
click at [949, 106] on div at bounding box center [673, 331] width 845 height 579
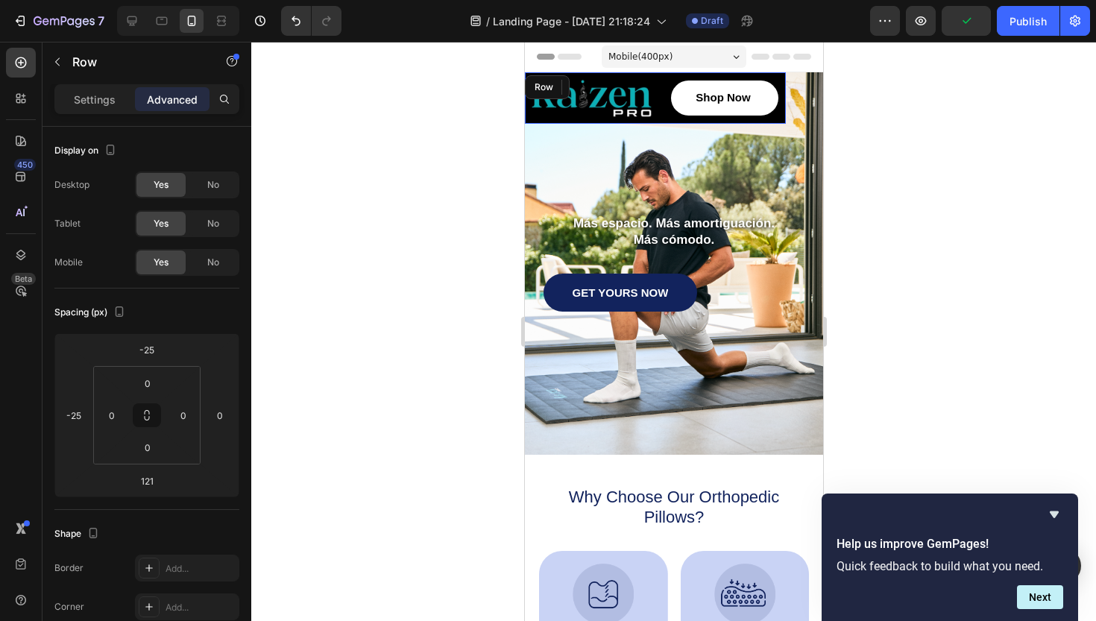
click at [662, 80] on div "Shop Now Button" at bounding box center [722, 97] width 128 height 51
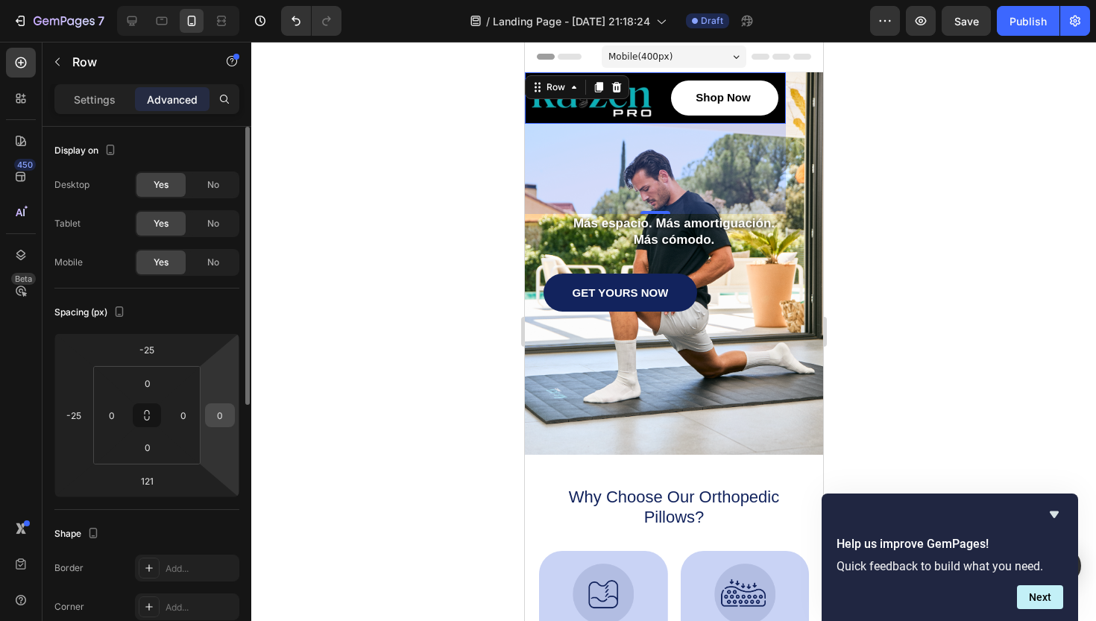
click at [224, 409] on input "0" at bounding box center [220, 415] width 22 height 22
click at [280, 442] on div at bounding box center [673, 331] width 845 height 579
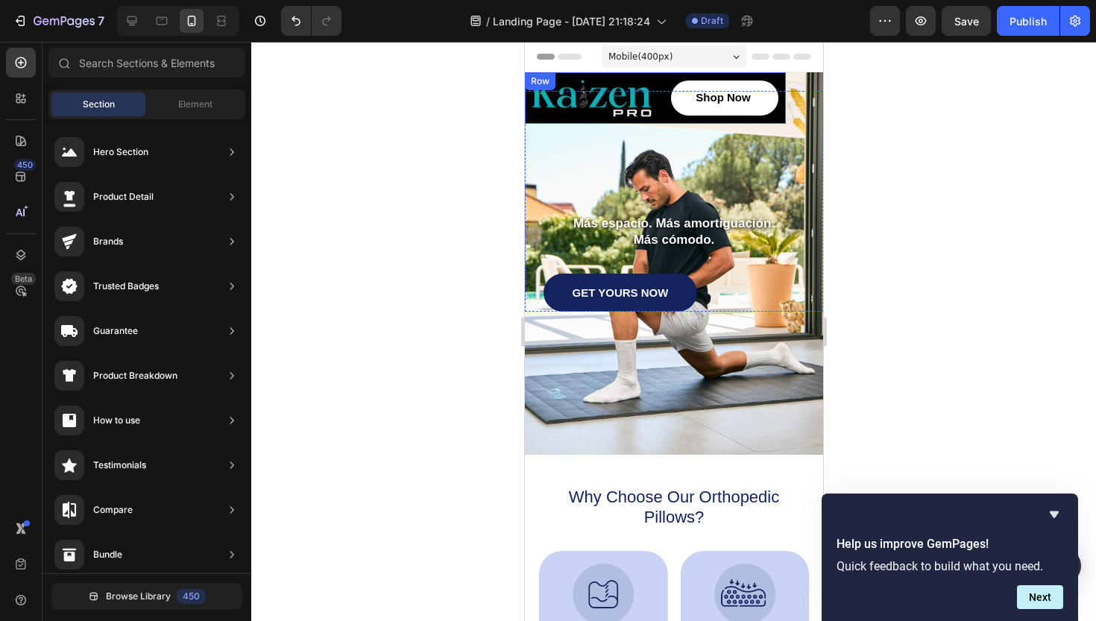
click at [761, 77] on div "Shop Now Button" at bounding box center [722, 97] width 128 height 51
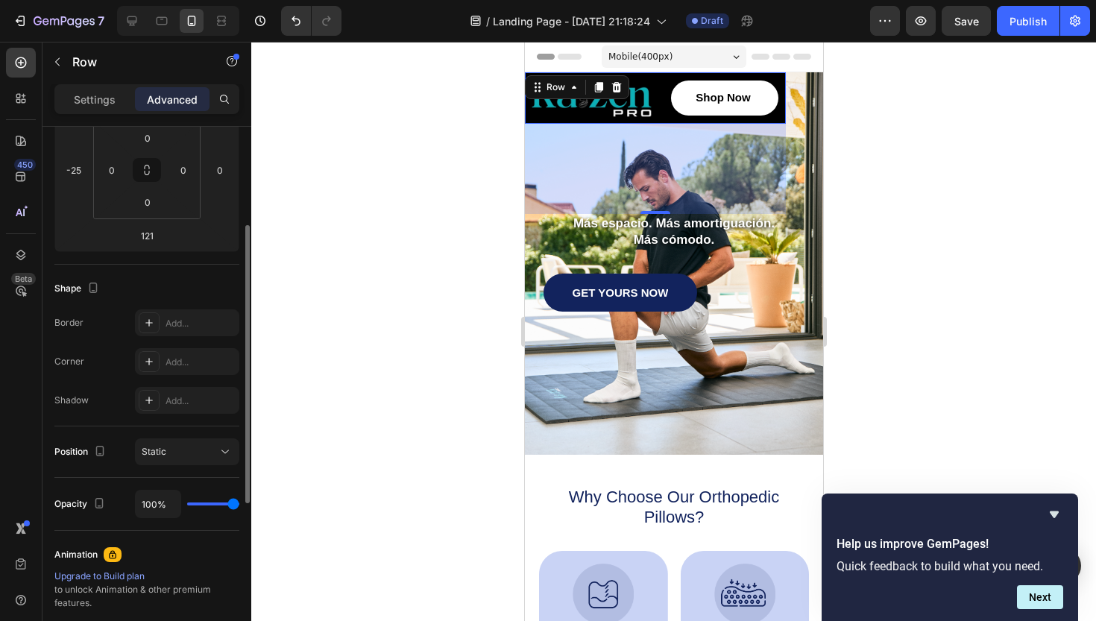
scroll to position [246, 0]
click at [221, 450] on icon at bounding box center [225, 451] width 15 height 15
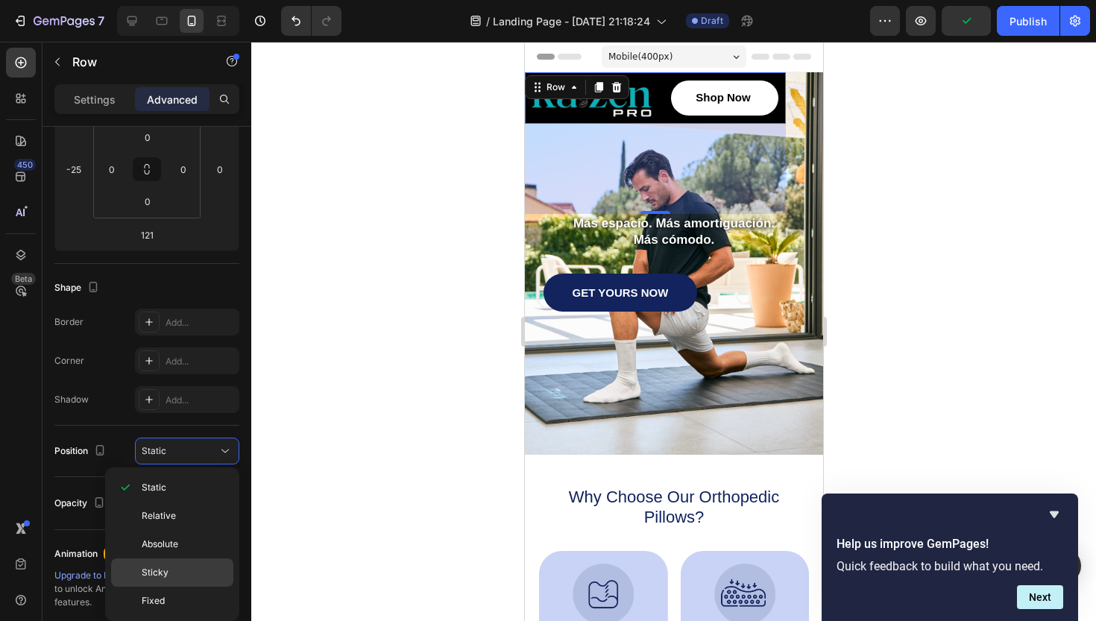
click at [170, 570] on p "Sticky" at bounding box center [184, 572] width 85 height 13
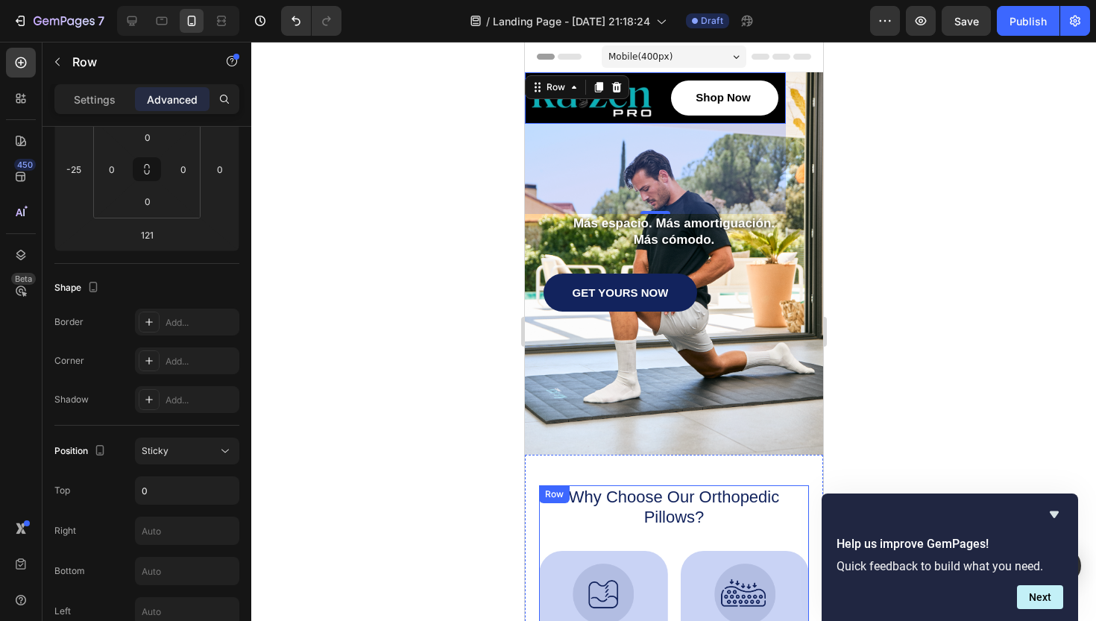
scroll to position [0, 0]
click at [926, 233] on div at bounding box center [673, 331] width 845 height 579
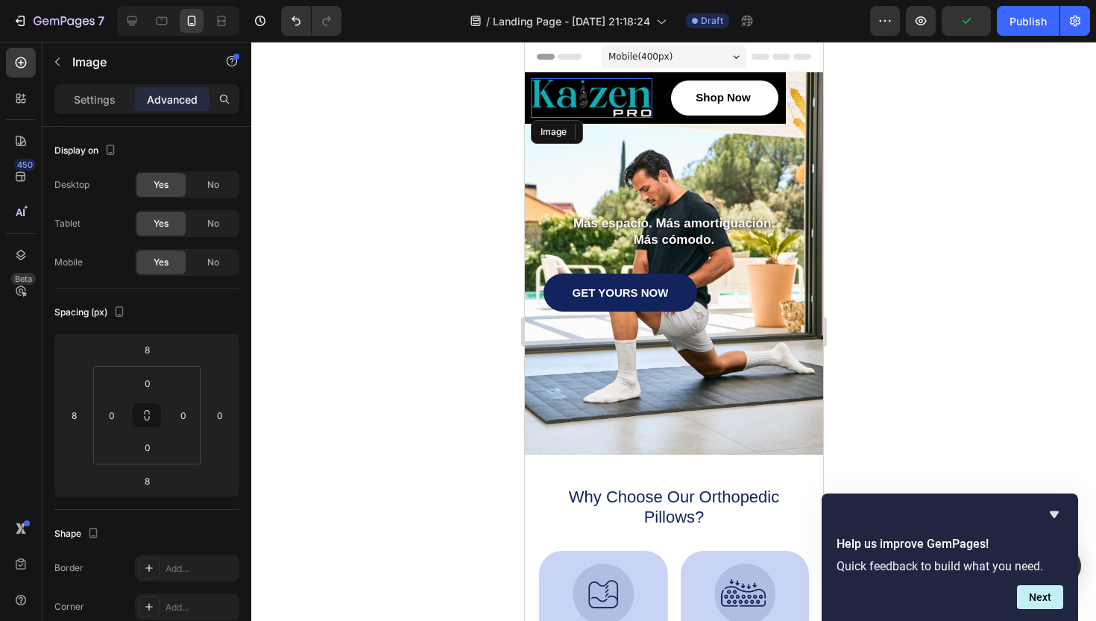
click at [650, 78] on img at bounding box center [591, 98] width 122 height 40
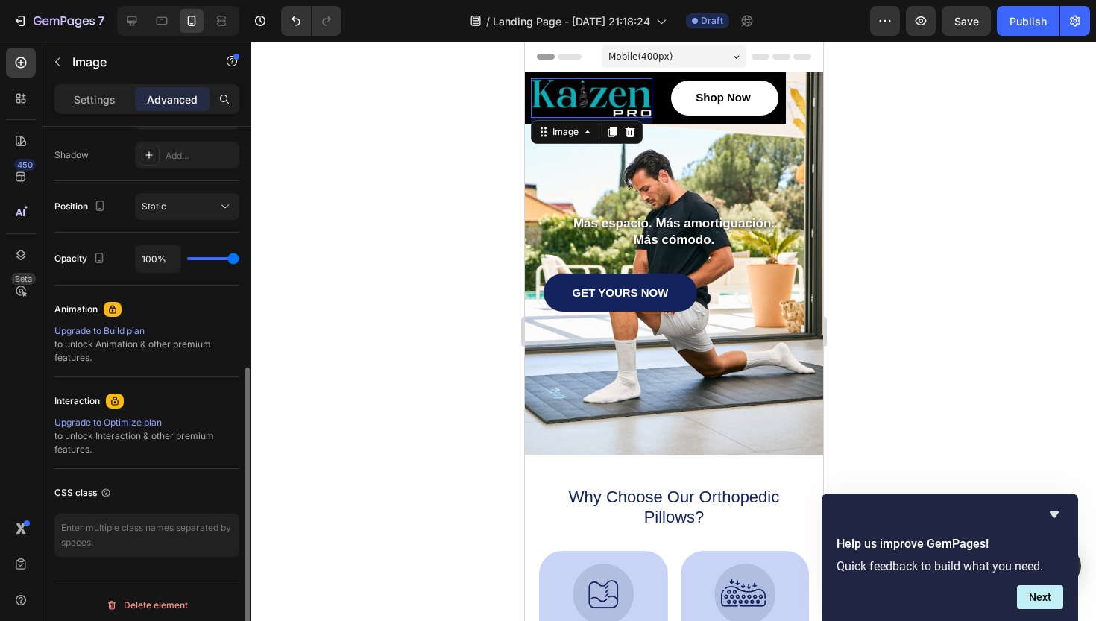
scroll to position [498, 0]
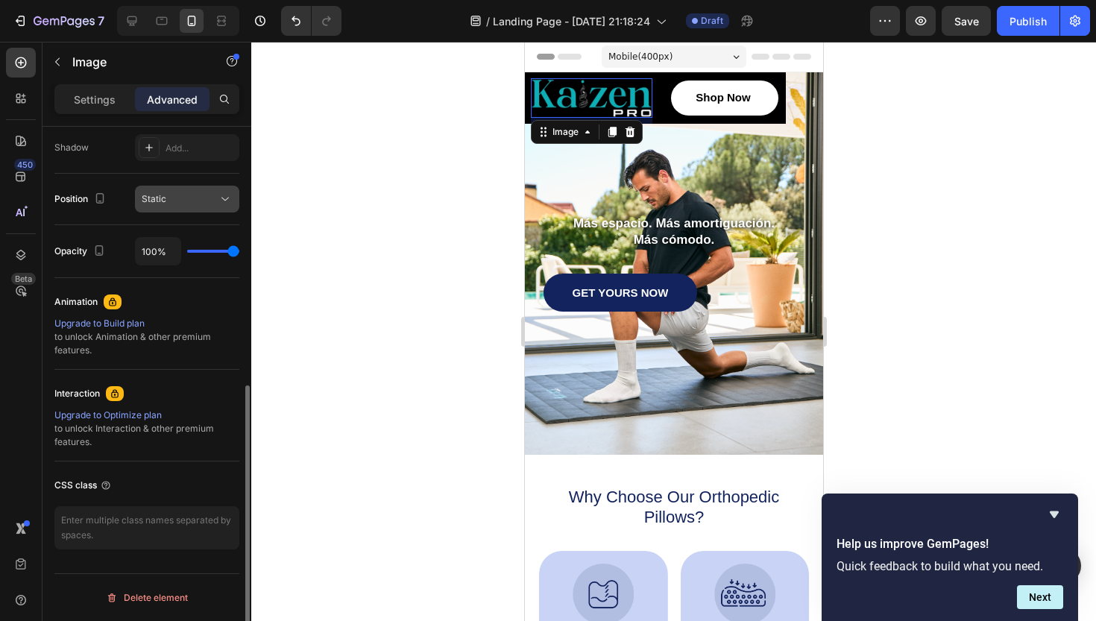
click at [220, 201] on icon at bounding box center [225, 199] width 15 height 15
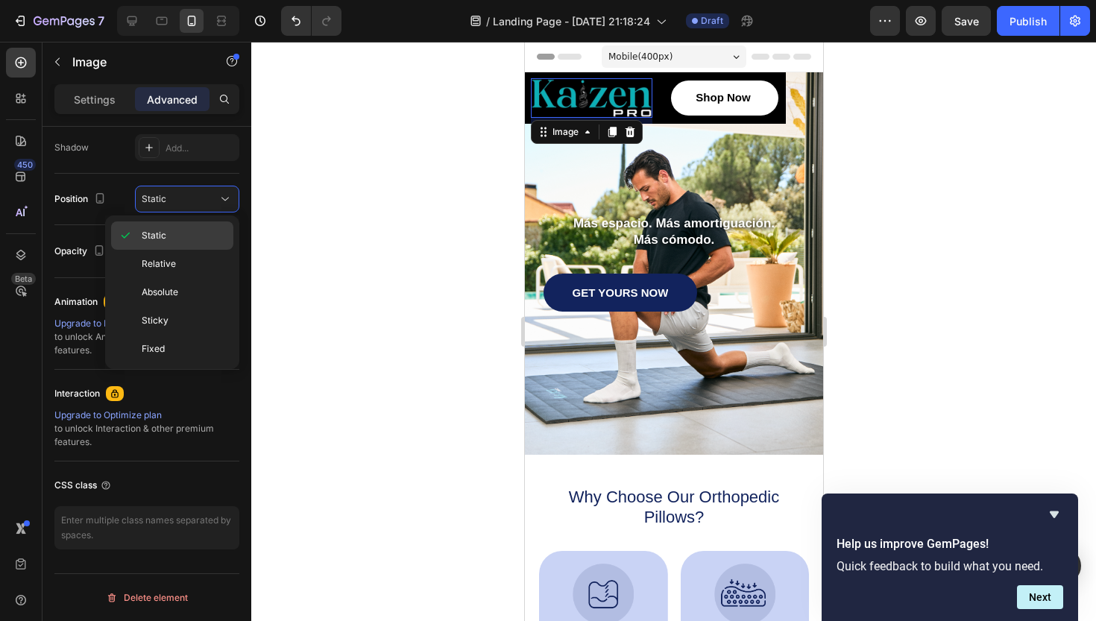
click at [177, 229] on p "Static" at bounding box center [184, 235] width 85 height 13
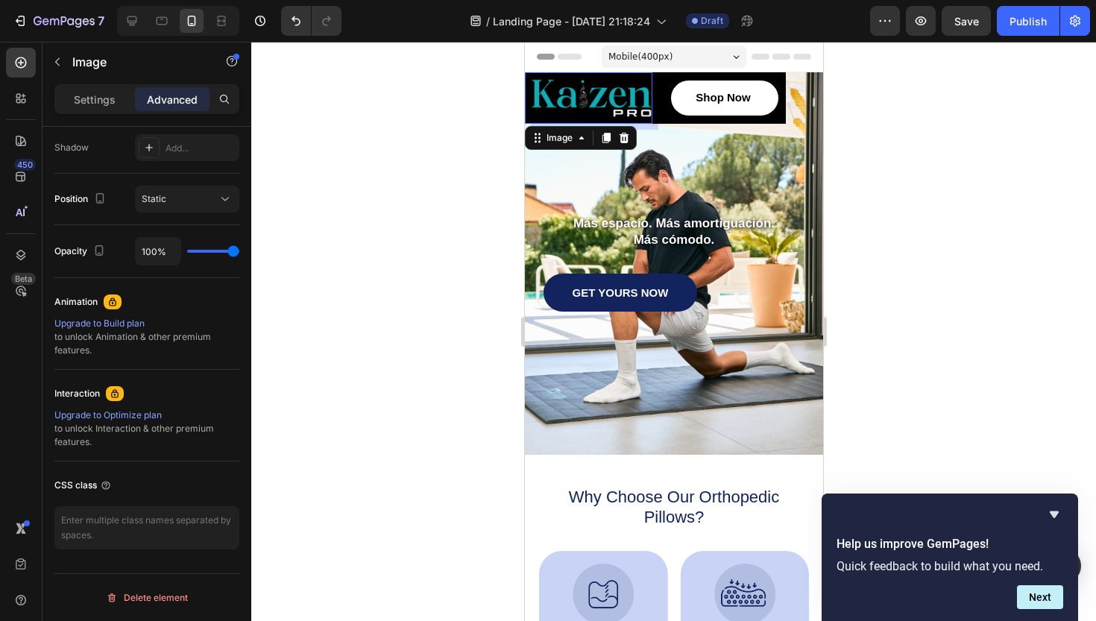
click at [351, 295] on div at bounding box center [673, 331] width 845 height 579
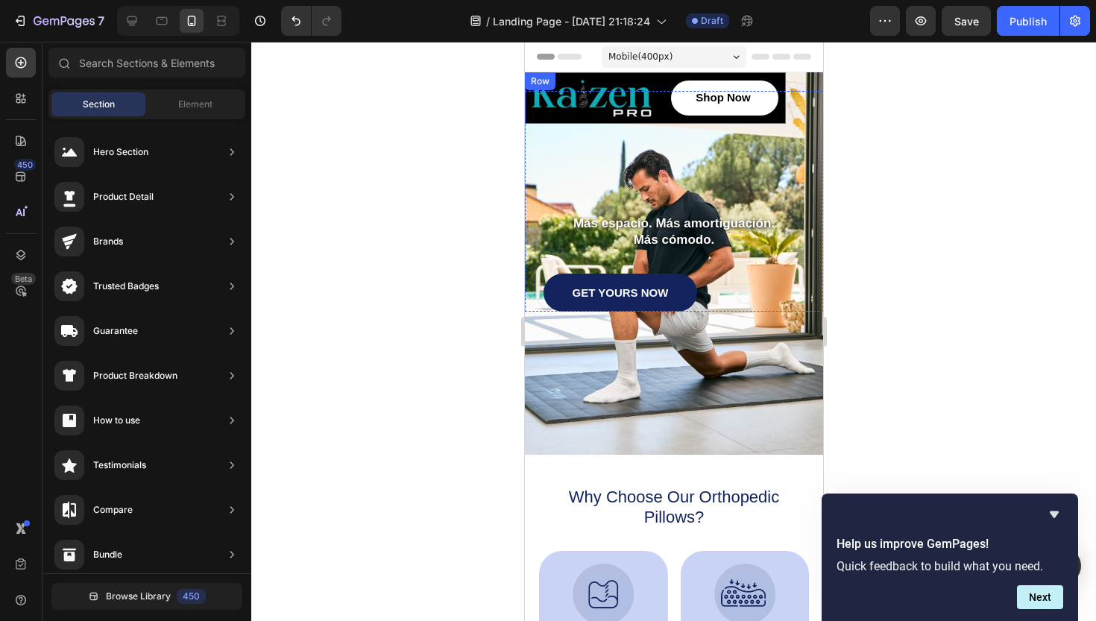
click at [670, 78] on div "Shop Now Button" at bounding box center [722, 97] width 128 height 51
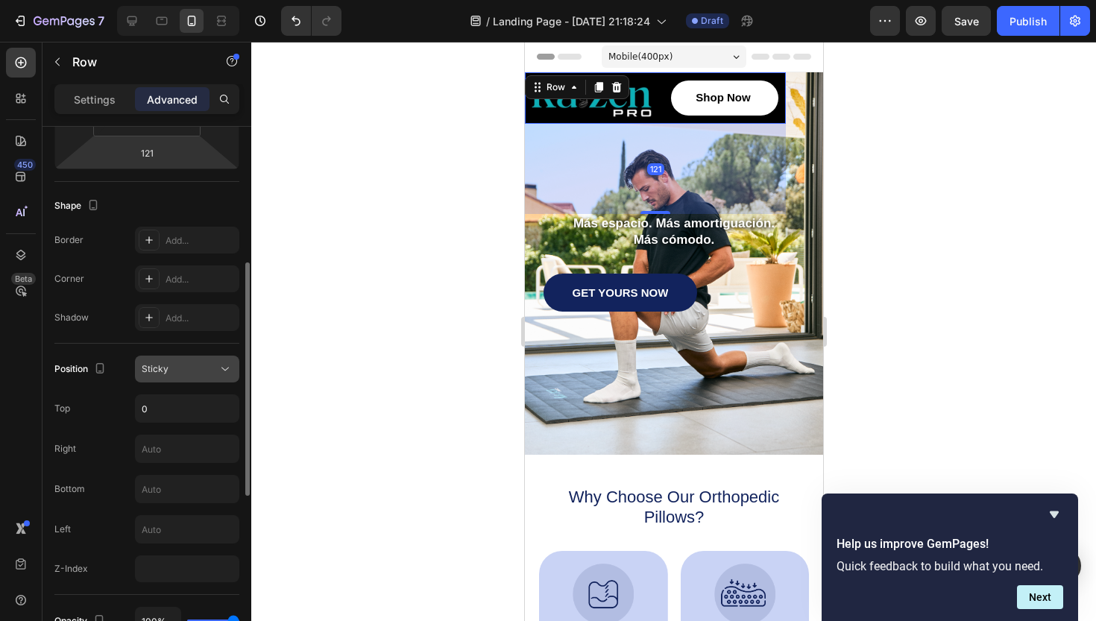
scroll to position [336, 0]
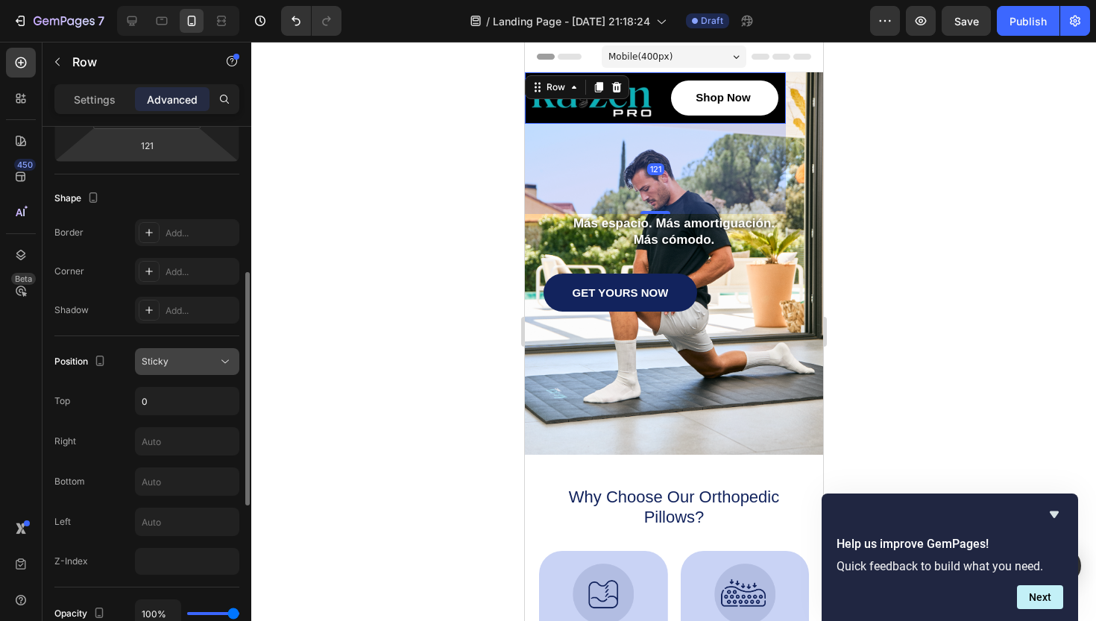
click at [190, 365] on div "Sticky" at bounding box center [180, 361] width 76 height 13
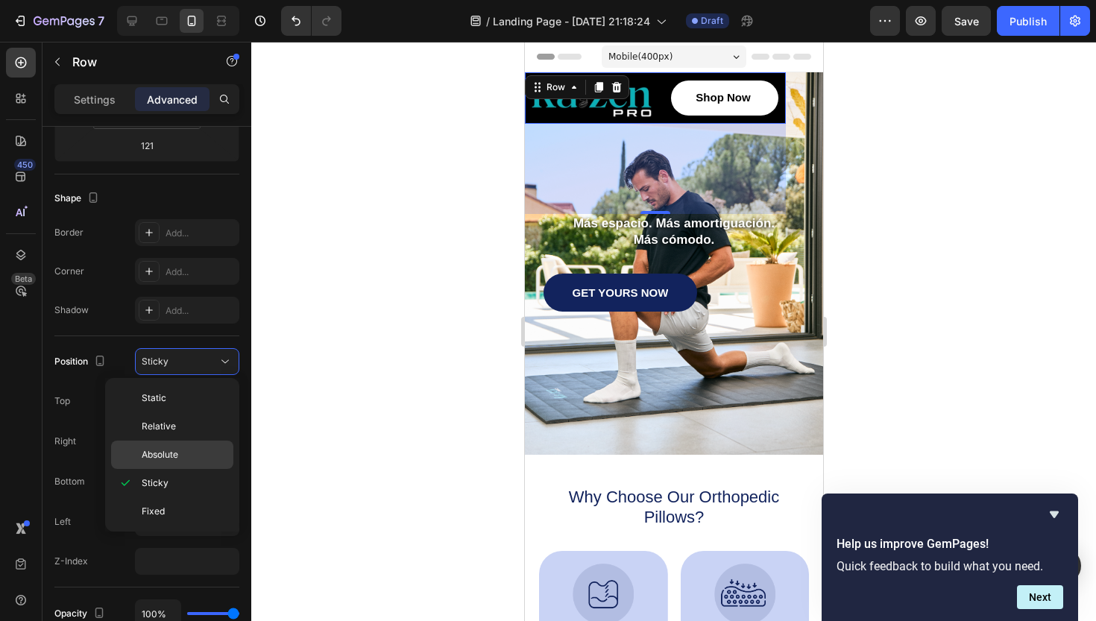
click at [166, 457] on span "Absolute" at bounding box center [160, 454] width 37 height 13
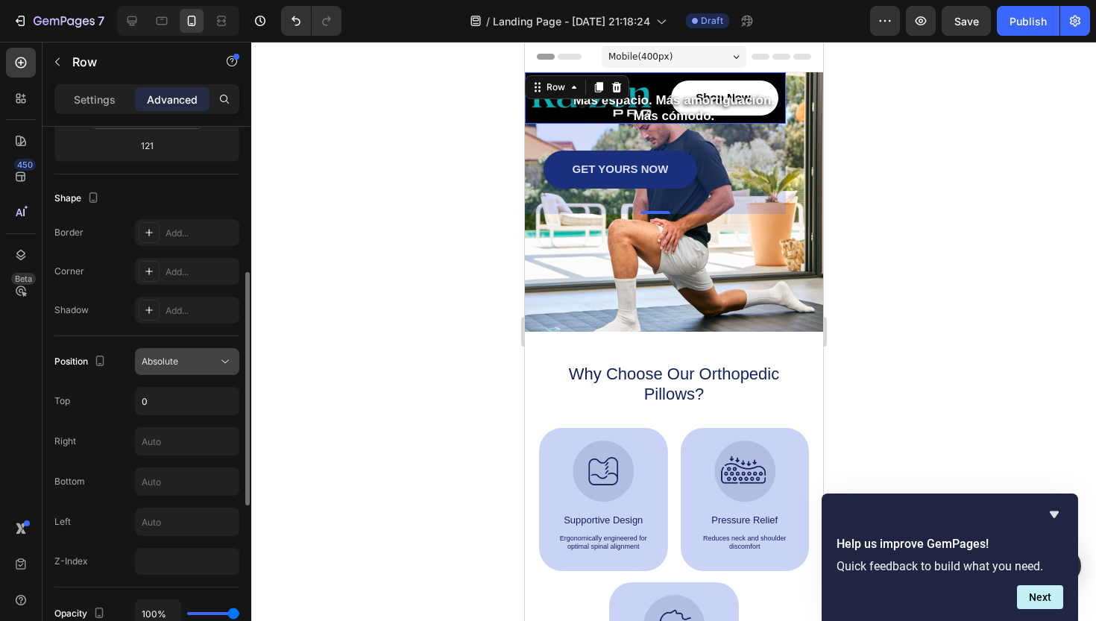
click at [195, 371] on button "Absolute" at bounding box center [187, 361] width 104 height 27
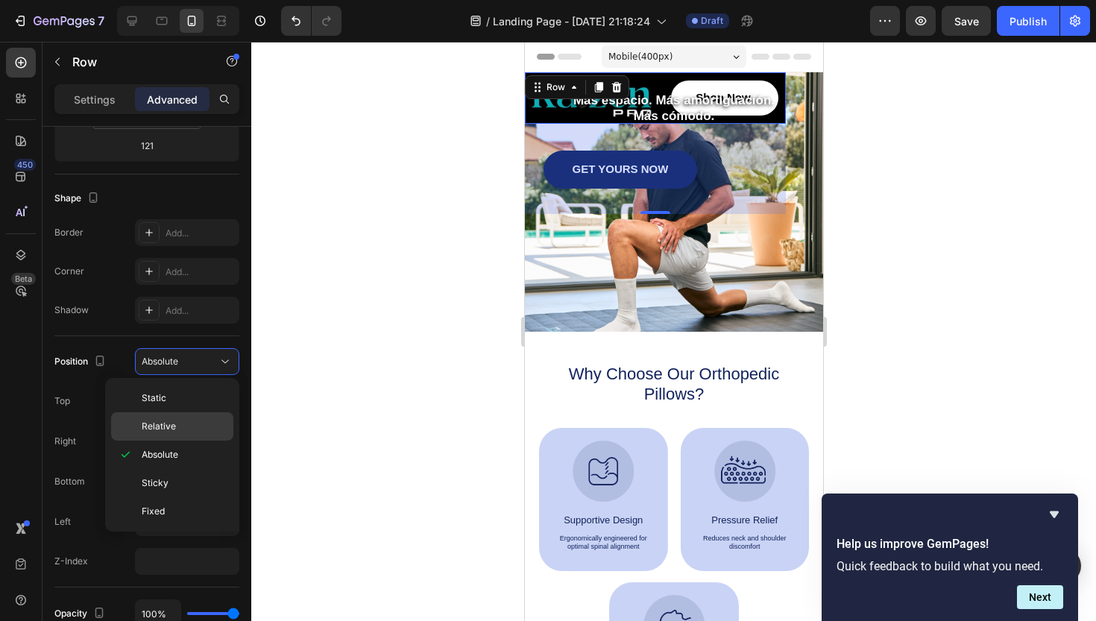
click at [173, 424] on span "Relative" at bounding box center [159, 426] width 34 height 13
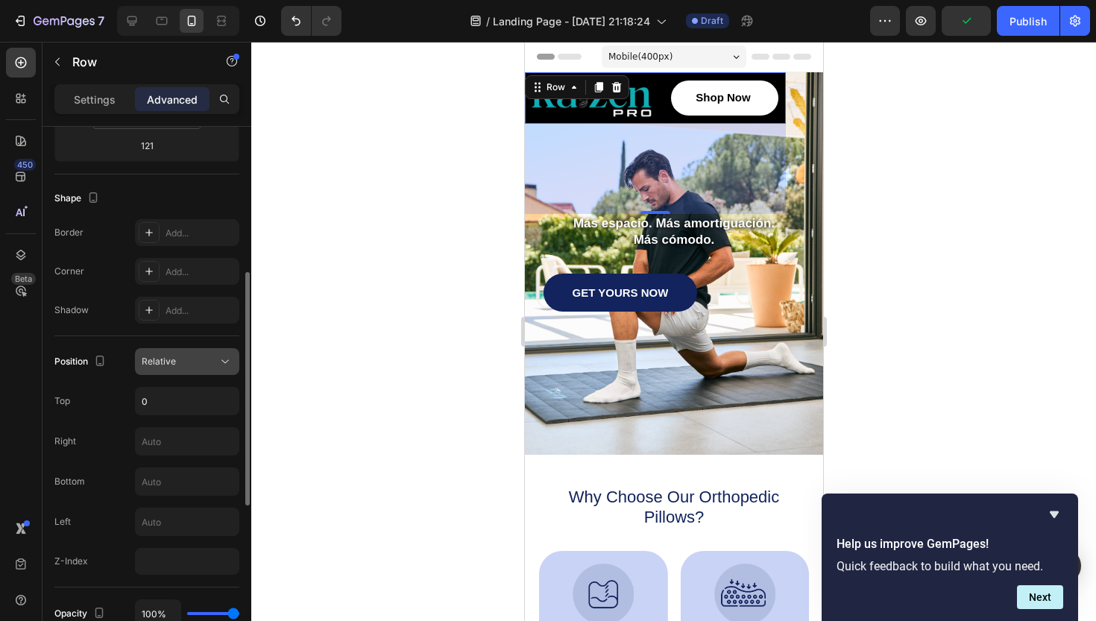
click at [213, 361] on div "Relative" at bounding box center [180, 361] width 76 height 13
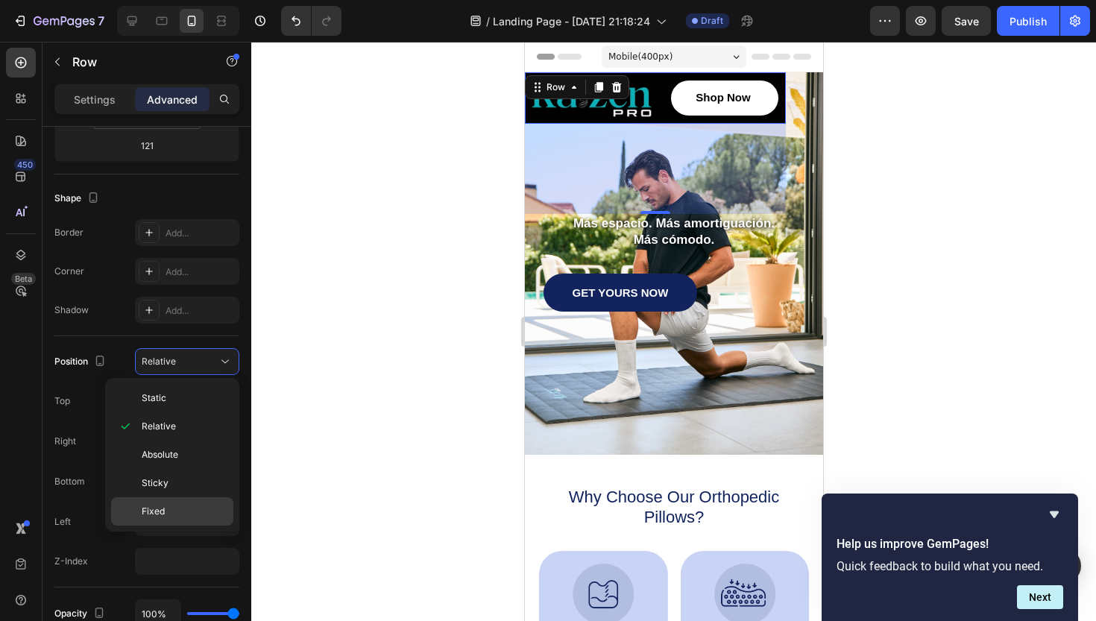
click at [164, 503] on div "Fixed" at bounding box center [172, 511] width 122 height 28
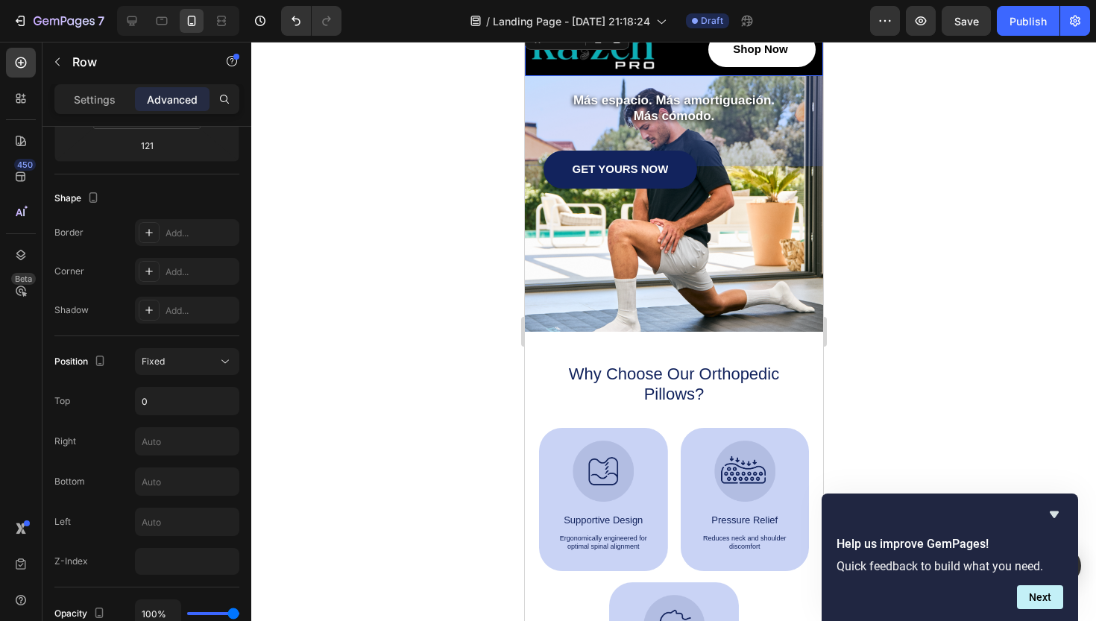
click at [933, 168] on div at bounding box center [673, 331] width 845 height 579
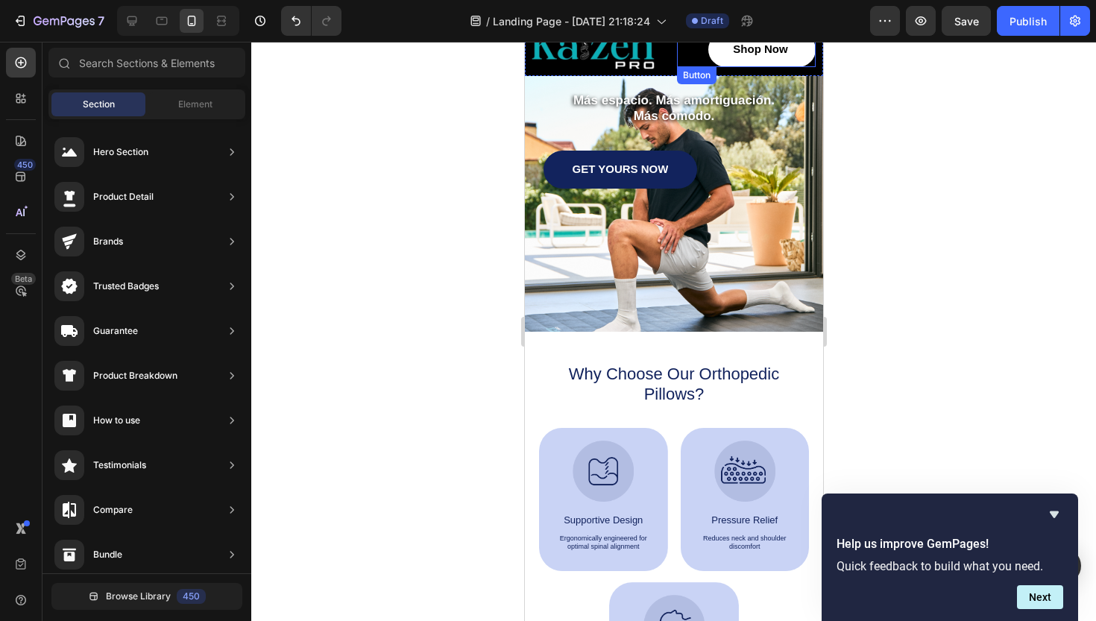
click at [703, 63] on div "Shop Now Button" at bounding box center [745, 49] width 139 height 35
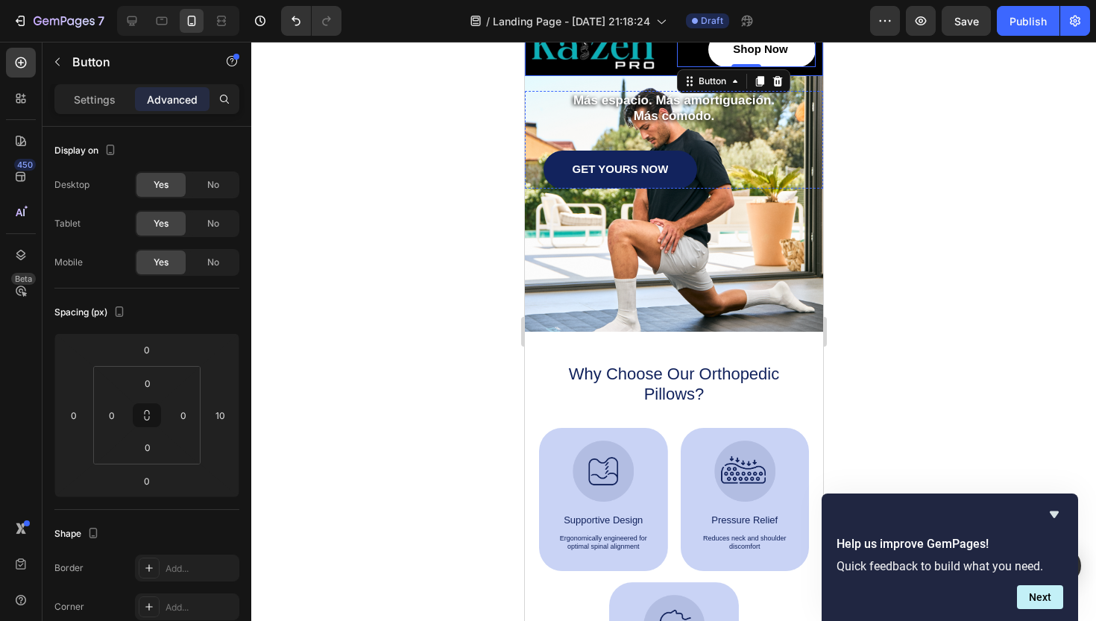
click at [664, 71] on div "Image" at bounding box center [597, 49] width 146 height 53
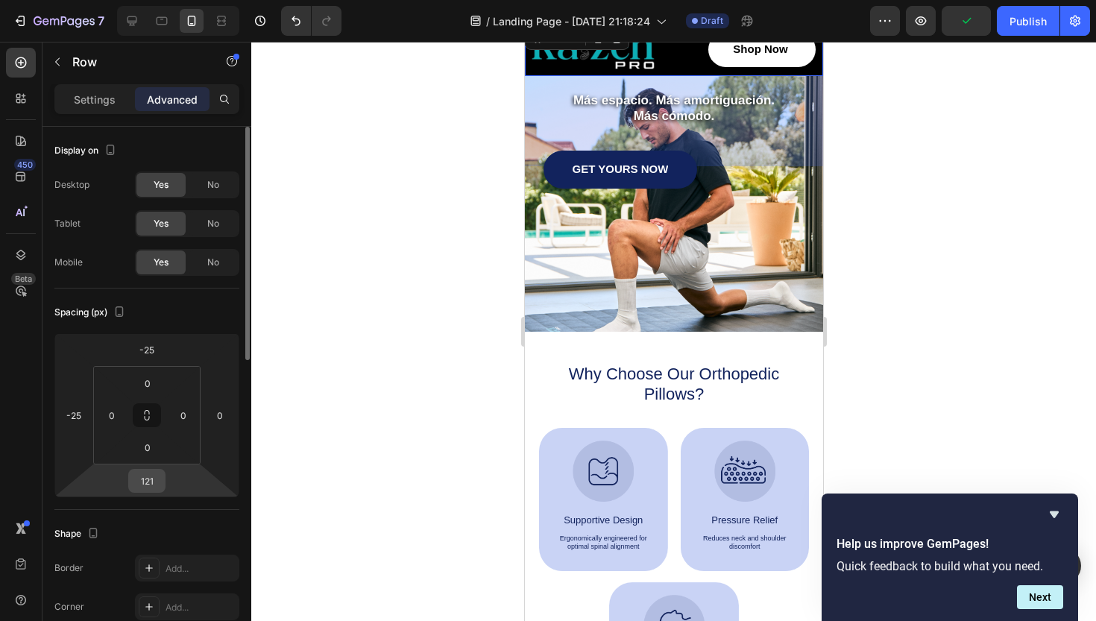
click at [157, 478] on input "121" at bounding box center [147, 481] width 30 height 22
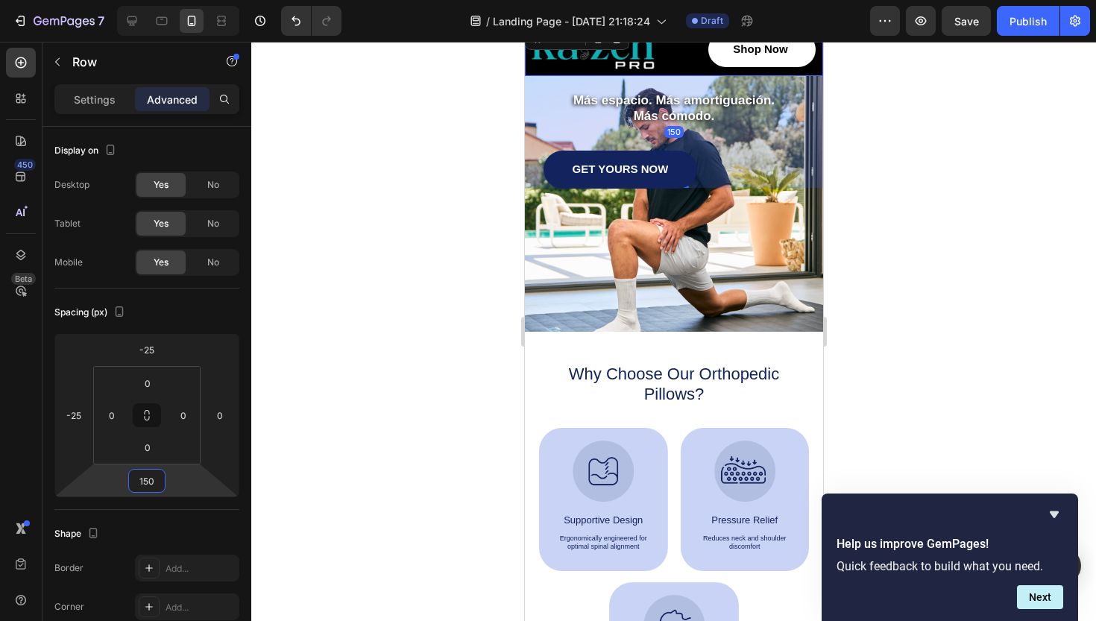
click at [886, 375] on div at bounding box center [673, 331] width 845 height 579
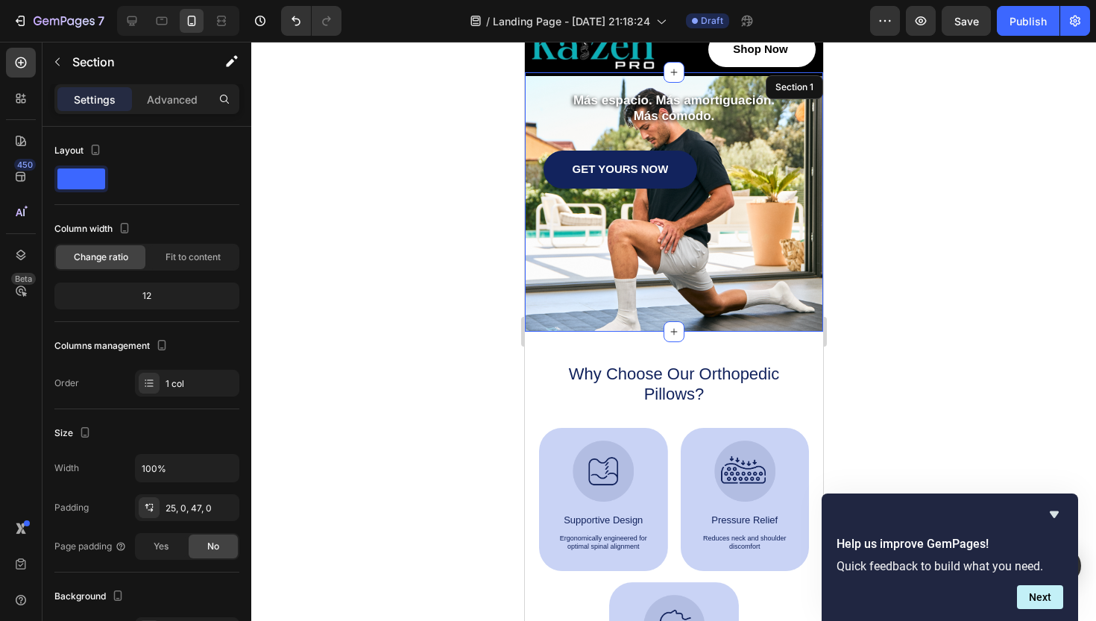
click at [727, 286] on div "Image Shop Now Button Row Más espacio. Más amortiguación. Más cómodo. Text Bloc…" at bounding box center [673, 194] width 298 height 206
click at [894, 250] on div at bounding box center [673, 331] width 845 height 579
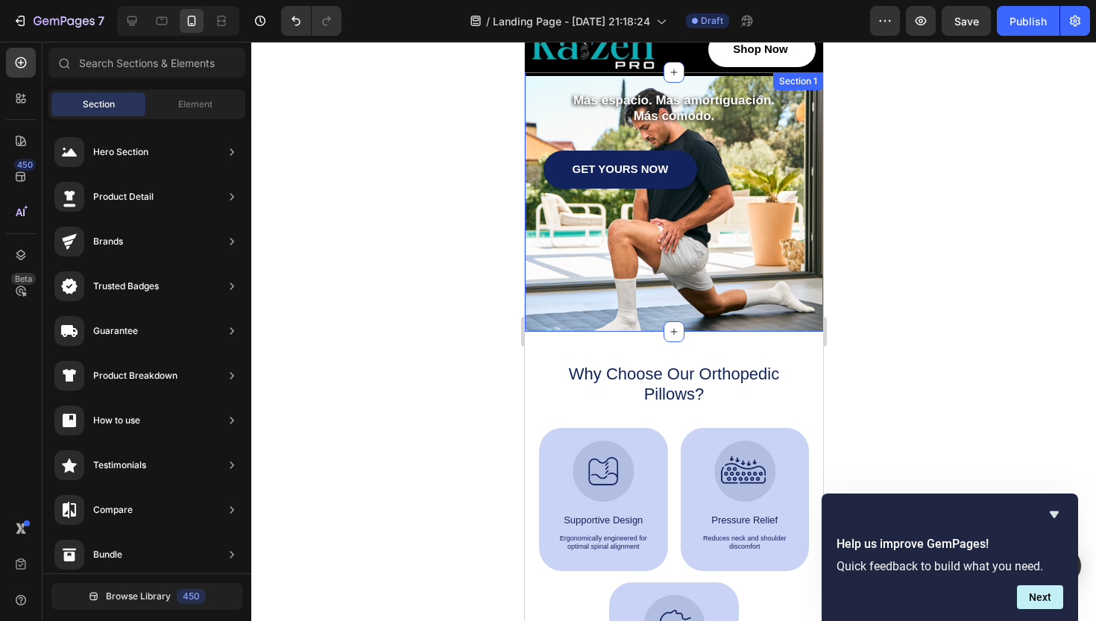
scroll to position [0, 0]
click at [688, 72] on div "Shop Now Button" at bounding box center [749, 49] width 146 height 53
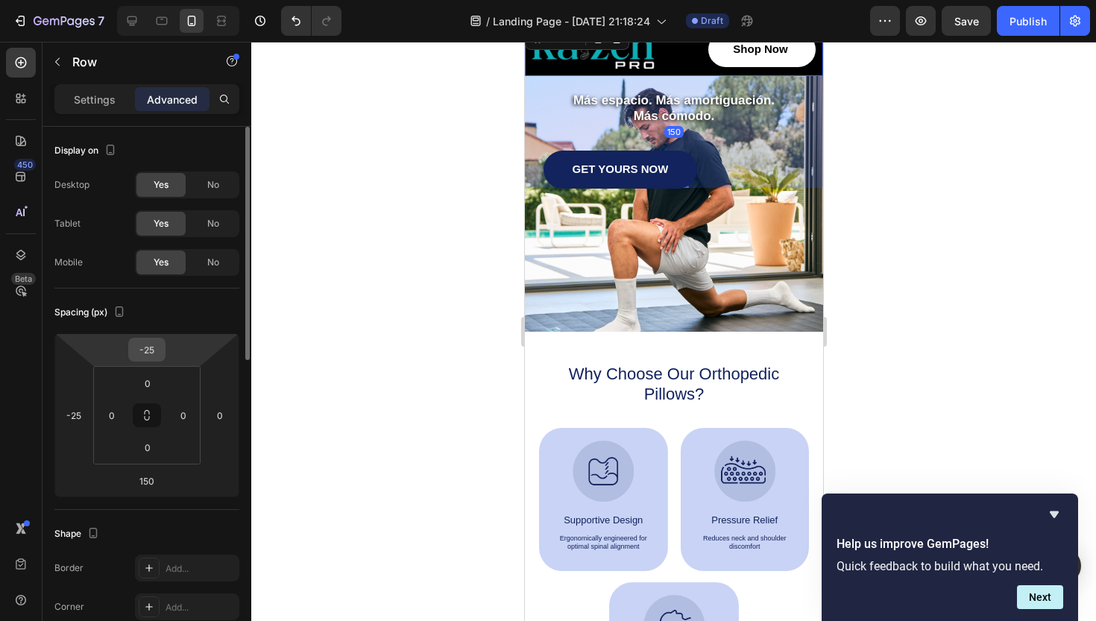
click at [160, 349] on input "-25" at bounding box center [147, 350] width 30 height 22
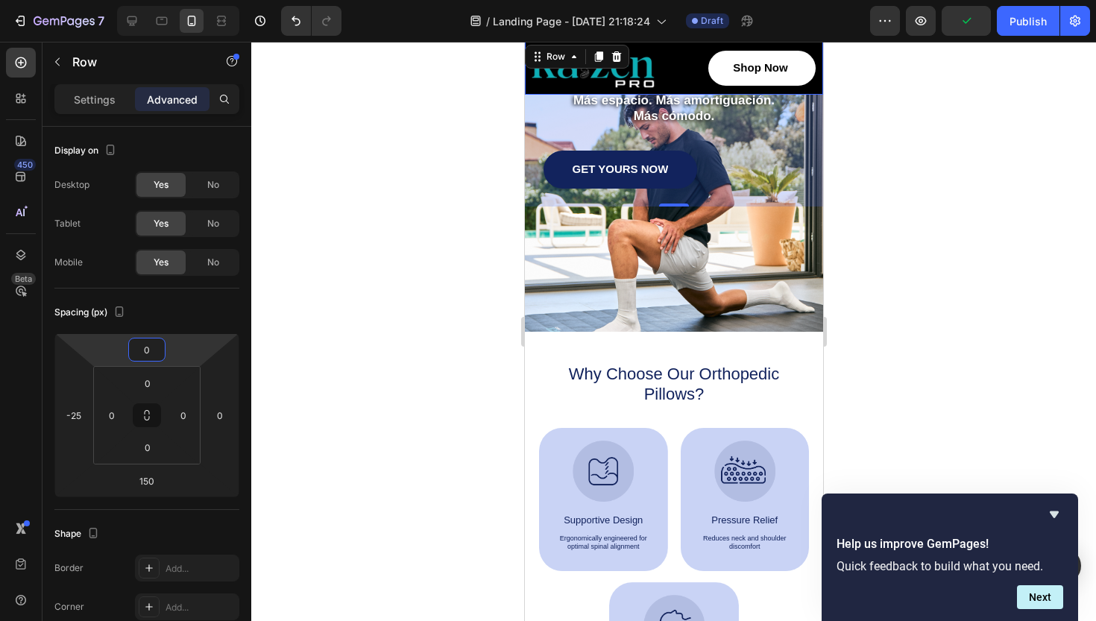
click at [362, 305] on div at bounding box center [673, 331] width 845 height 579
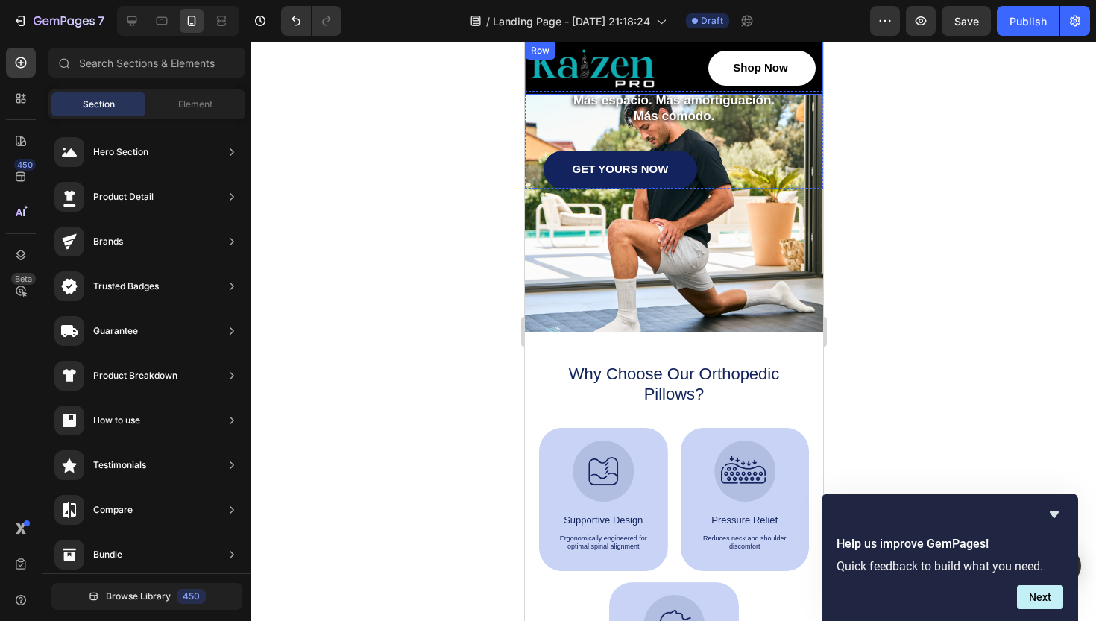
click at [675, 51] on div "Image Shop Now Button Row" at bounding box center [673, 68] width 298 height 53
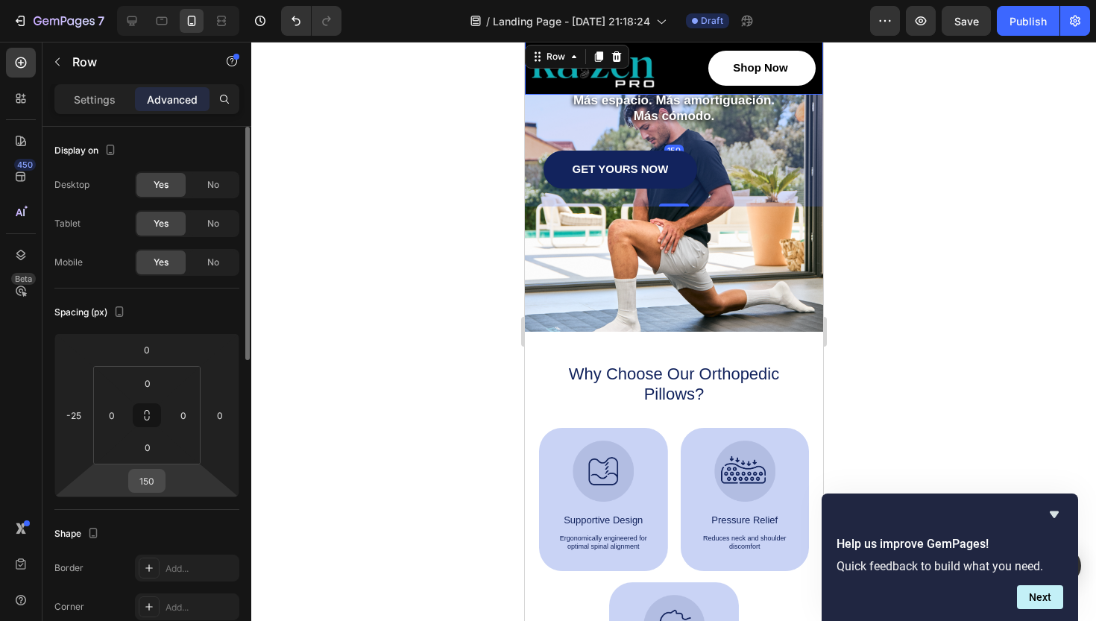
click at [151, 477] on input "150" at bounding box center [147, 481] width 30 height 22
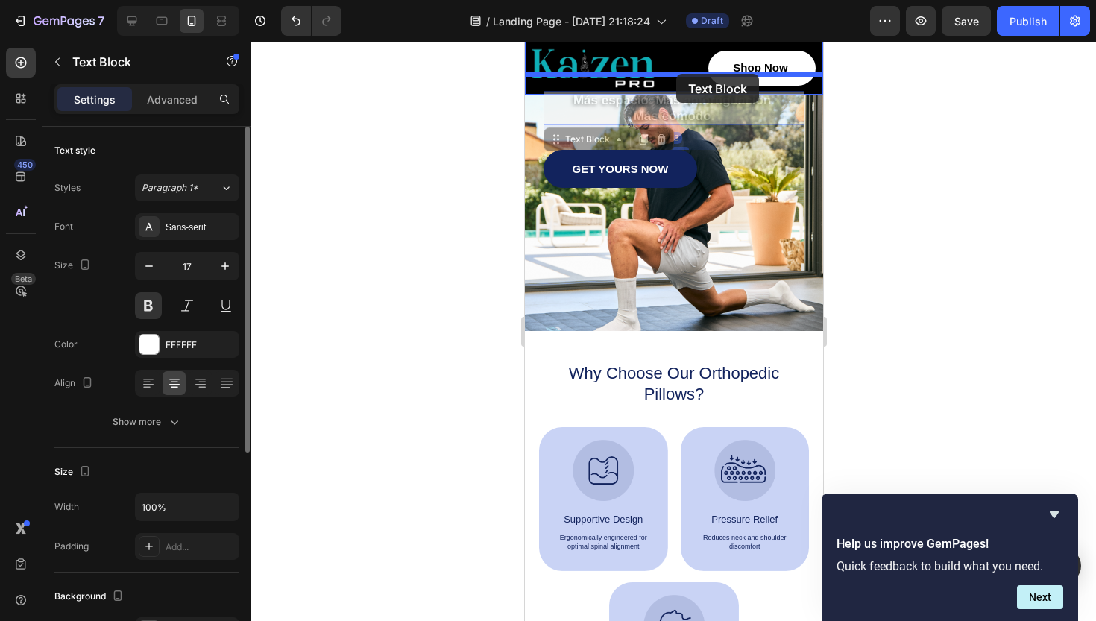
drag, startPoint x: 674, startPoint y: 94, endPoint x: 676, endPoint y: 75, distance: 19.4
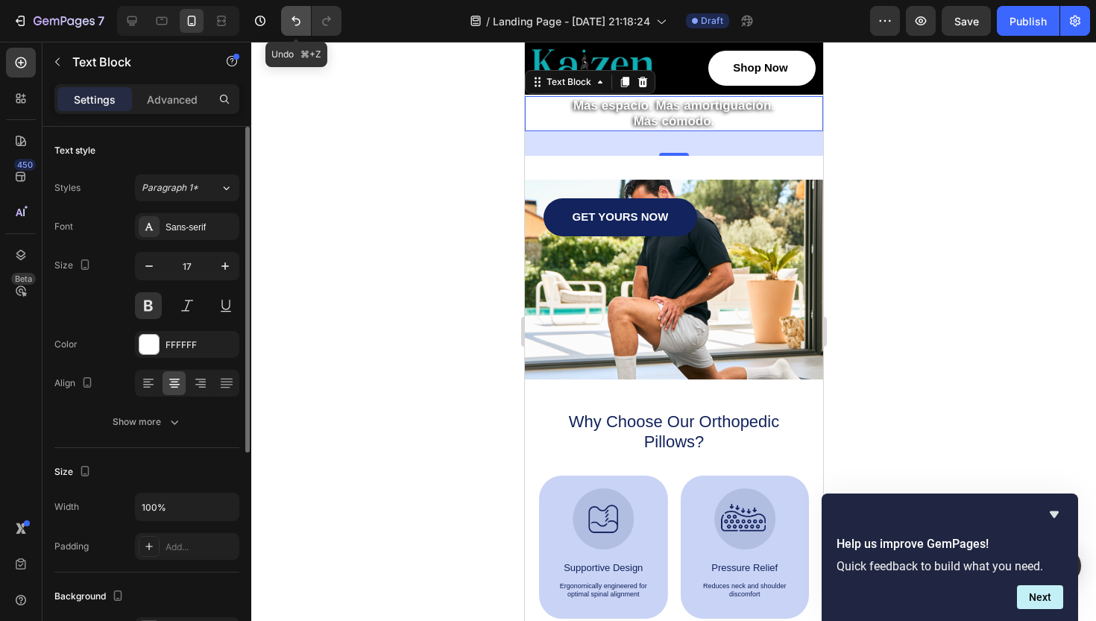
click at [292, 21] on icon "Undo/Redo" at bounding box center [296, 20] width 15 height 15
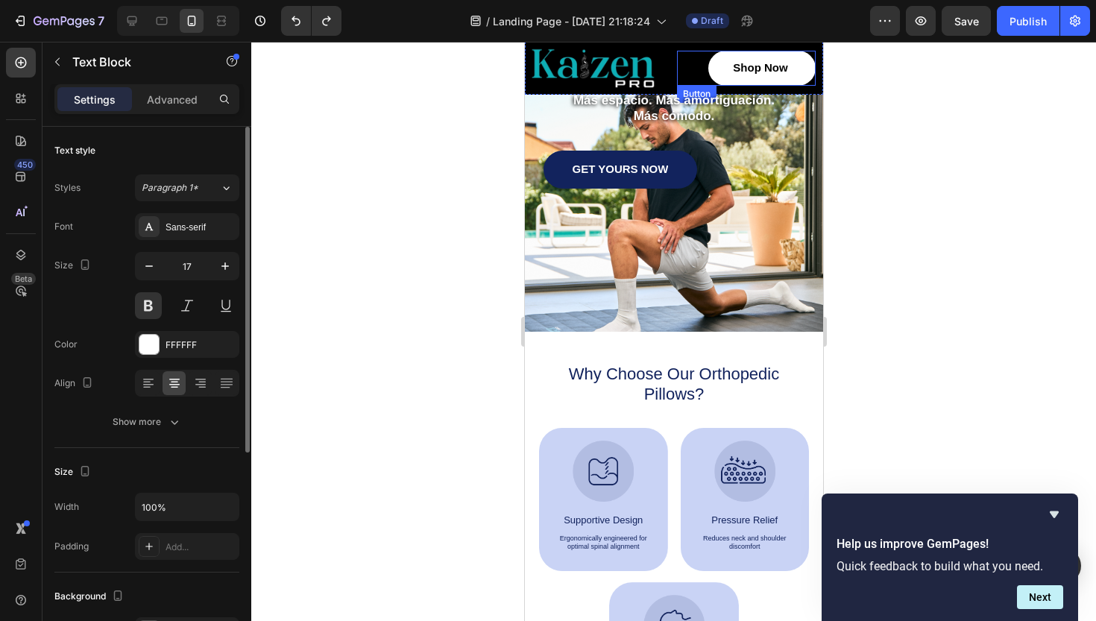
click at [685, 65] on div "Shop Now Button" at bounding box center [745, 68] width 139 height 35
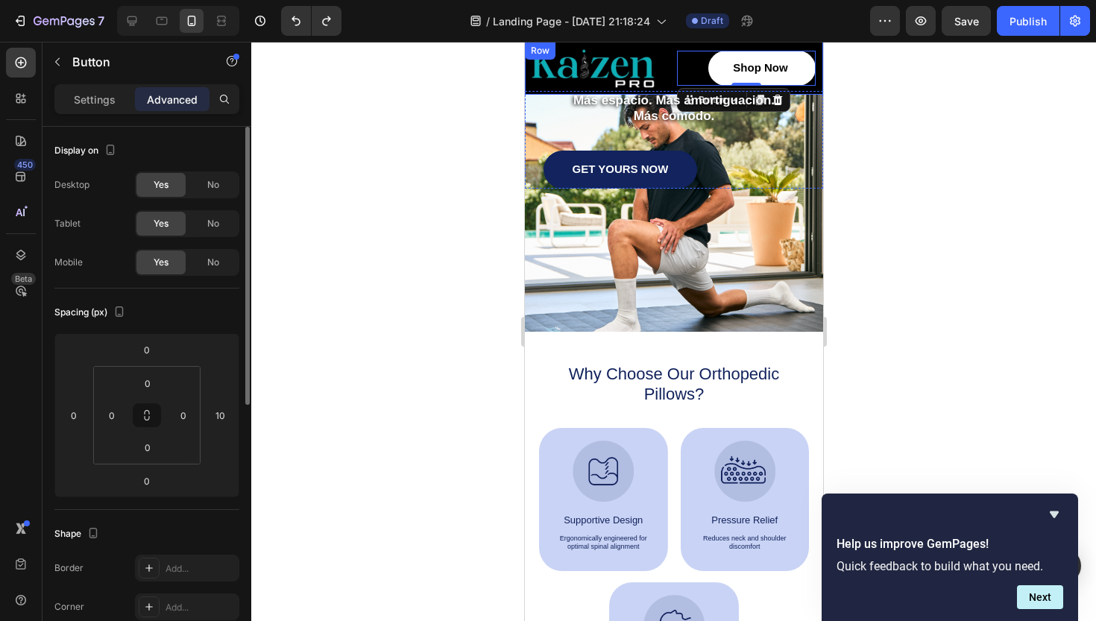
click at [673, 89] on div "Image Shop Now Button 0 Row" at bounding box center [673, 68] width 298 height 53
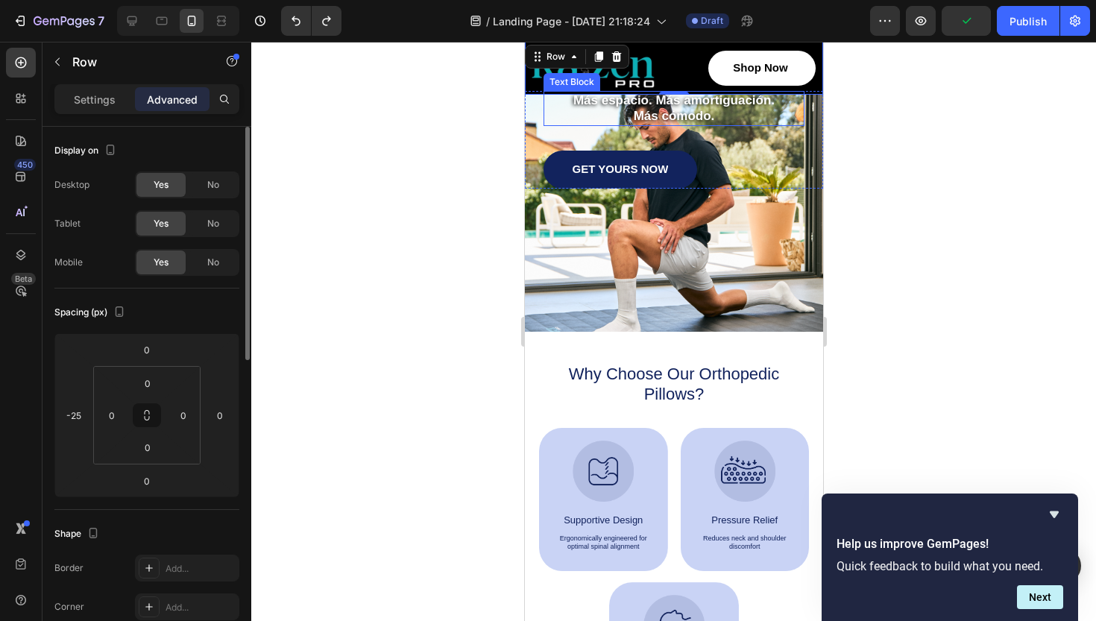
click at [682, 101] on p "Más espacio. Más amortiguación." at bounding box center [673, 100] width 258 height 16
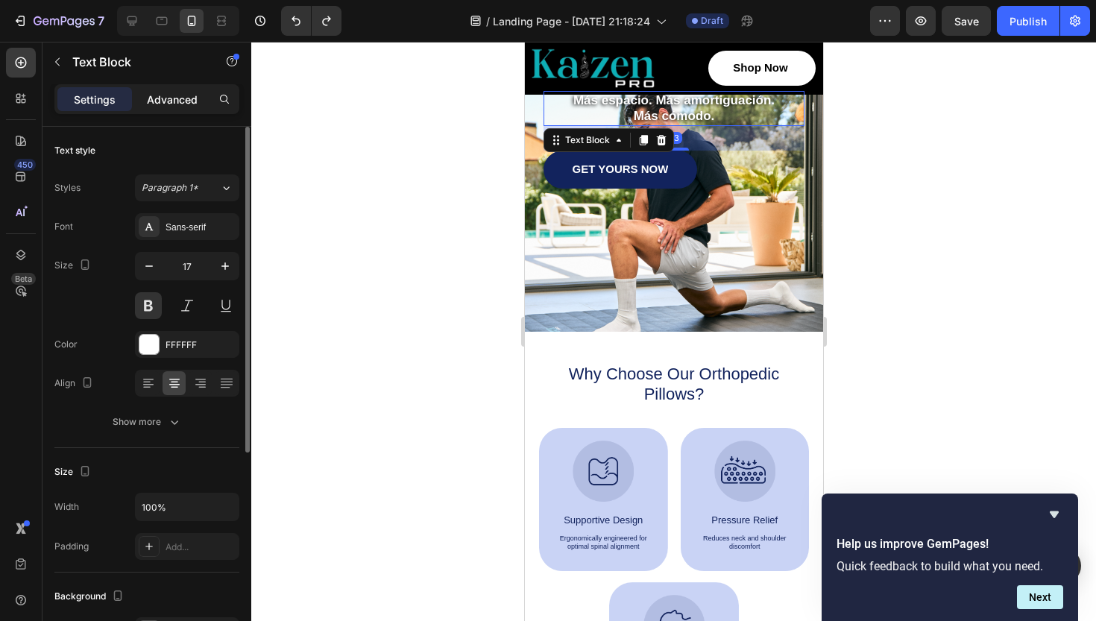
click at [189, 104] on p "Advanced" at bounding box center [172, 100] width 51 height 16
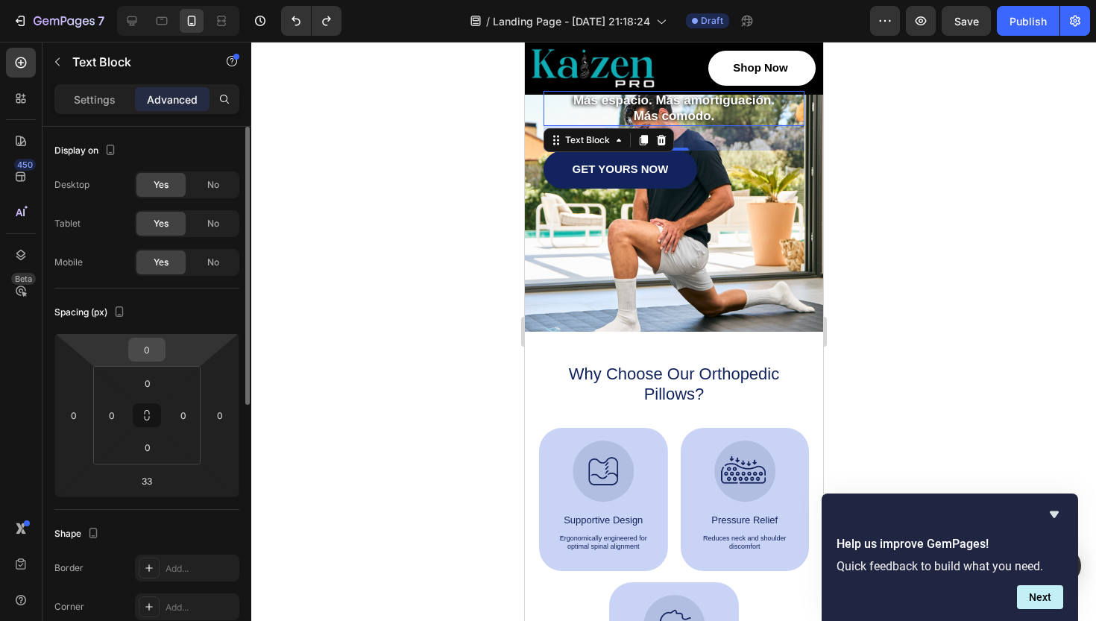
click at [151, 351] on input "0" at bounding box center [147, 350] width 30 height 22
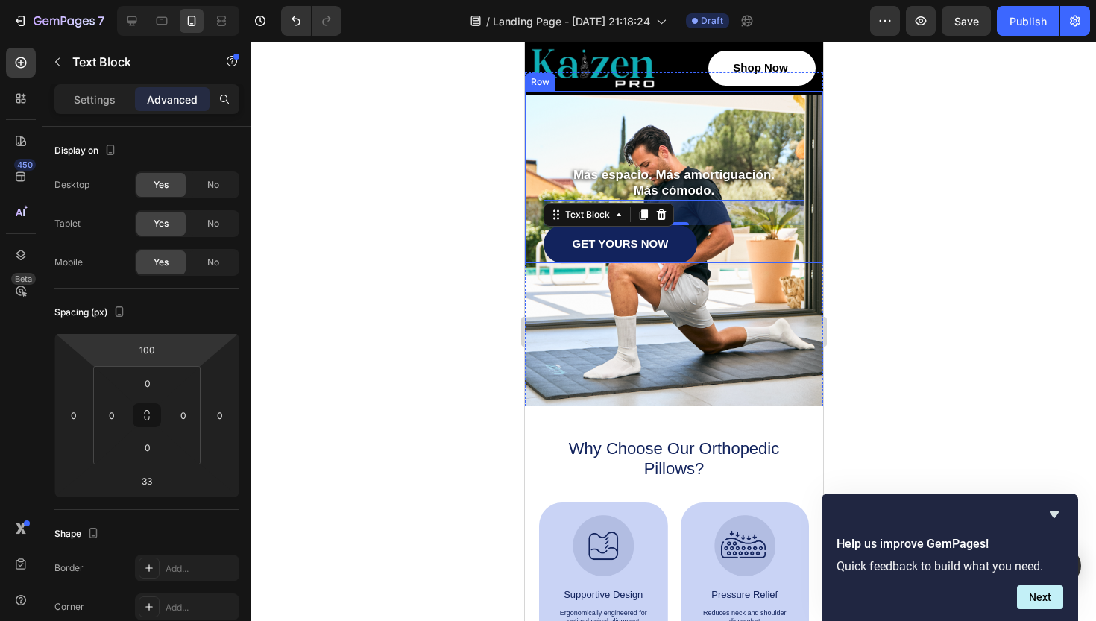
click at [931, 214] on div at bounding box center [673, 331] width 845 height 579
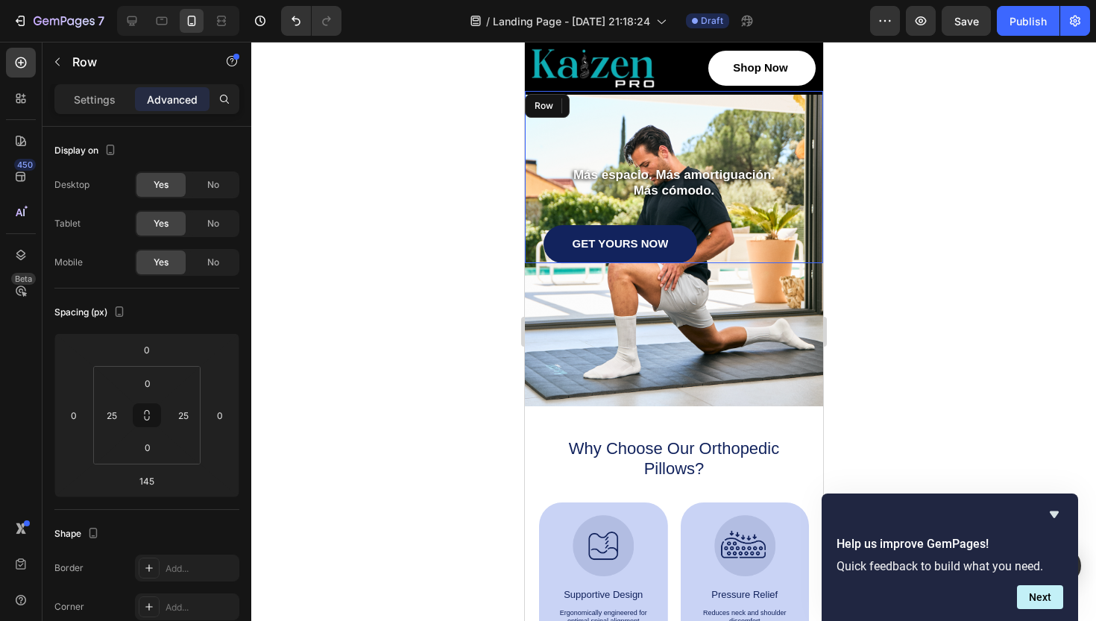
click at [784, 127] on div "Image Shop Now Button Row Más espacio. Más amortiguación. Más cómodo. Text Bloc…" at bounding box center [673, 177] width 261 height 172
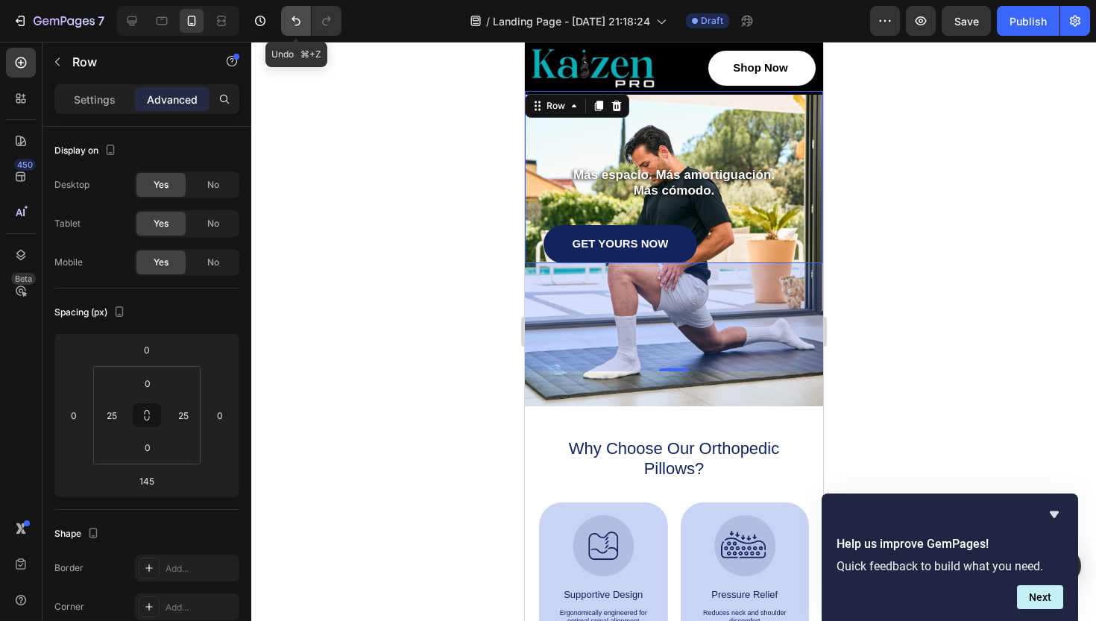
click at [296, 17] on icon "Undo/Redo" at bounding box center [296, 20] width 15 height 15
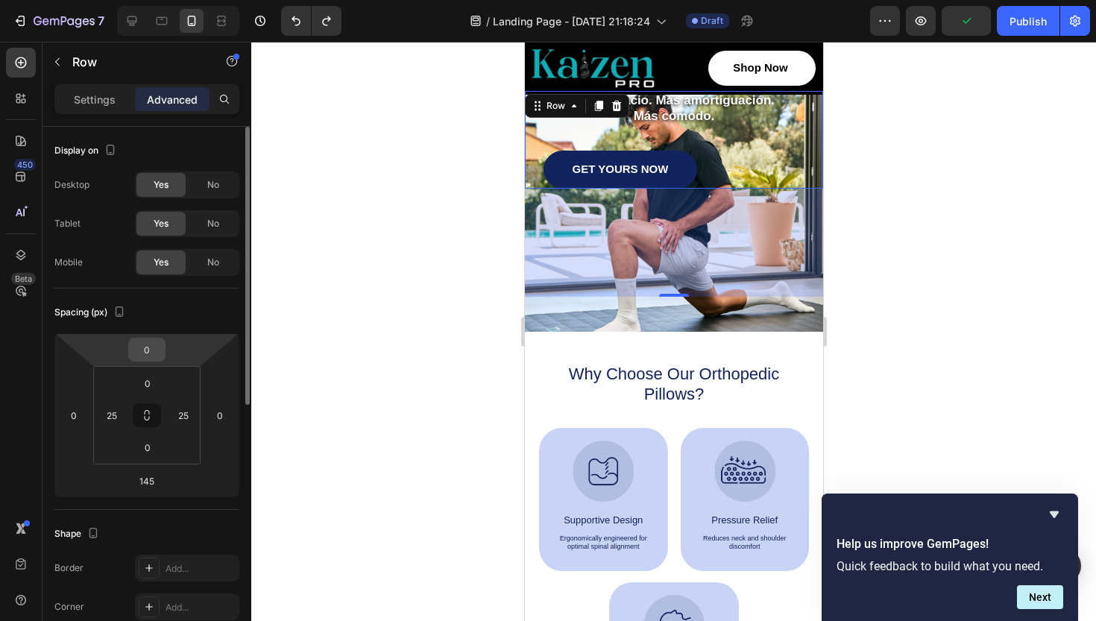
click at [151, 355] on input "0" at bounding box center [147, 350] width 30 height 22
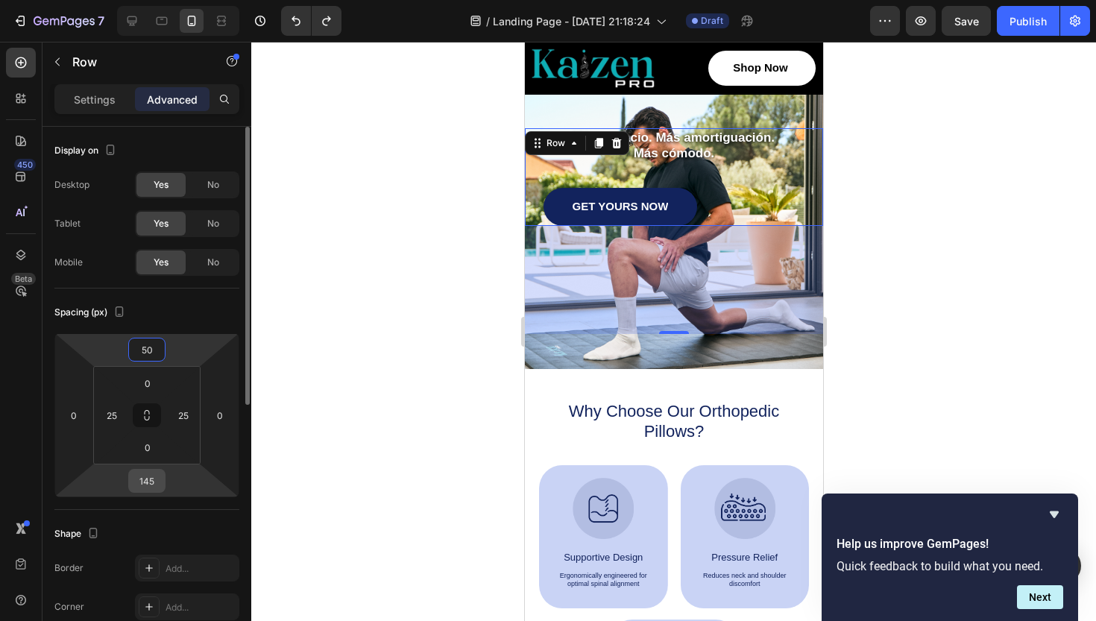
click at [149, 482] on input "145" at bounding box center [147, 481] width 30 height 22
click at [984, 303] on div at bounding box center [673, 331] width 845 height 579
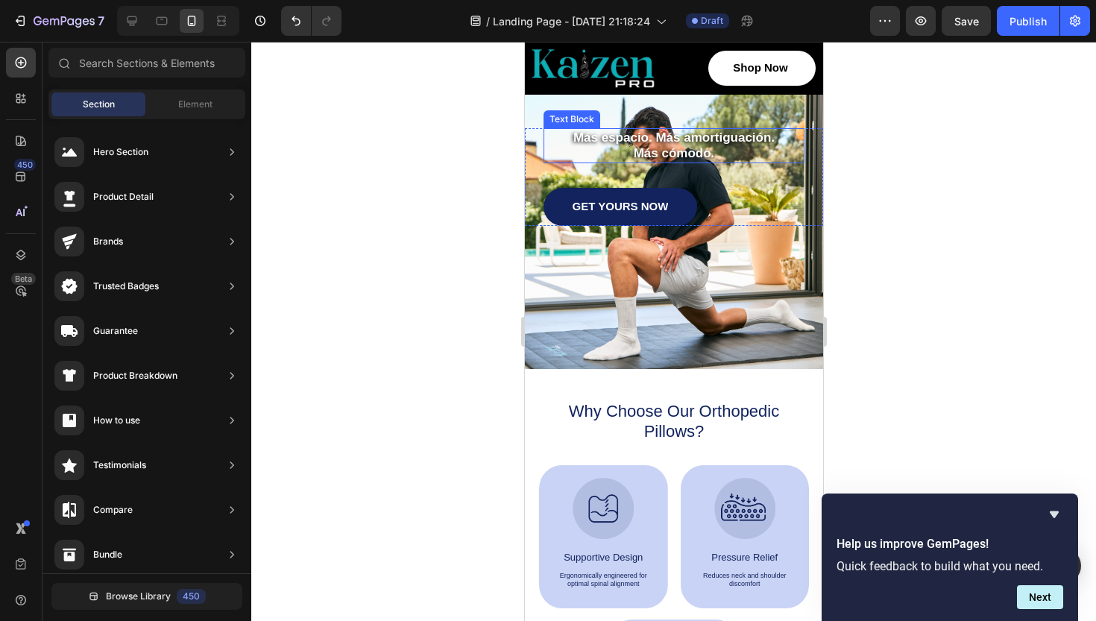
click at [677, 142] on p "Más espacio. Más amortiguación." at bounding box center [673, 138] width 258 height 16
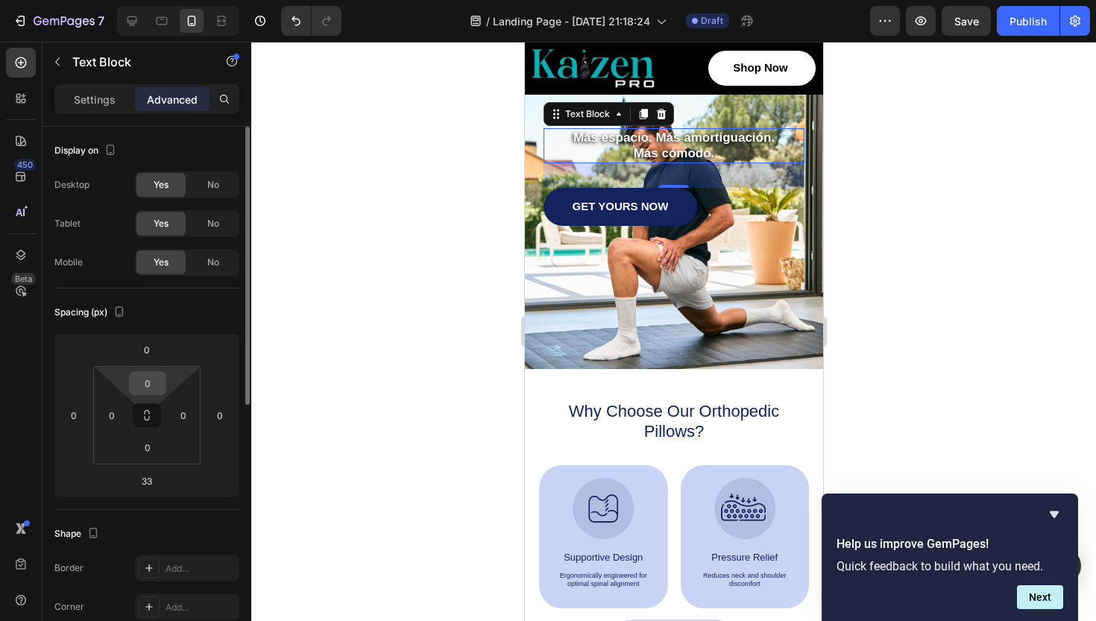
click at [148, 372] on input "0" at bounding box center [148, 383] width 30 height 22
click at [150, 356] on input "0" at bounding box center [147, 350] width 30 height 22
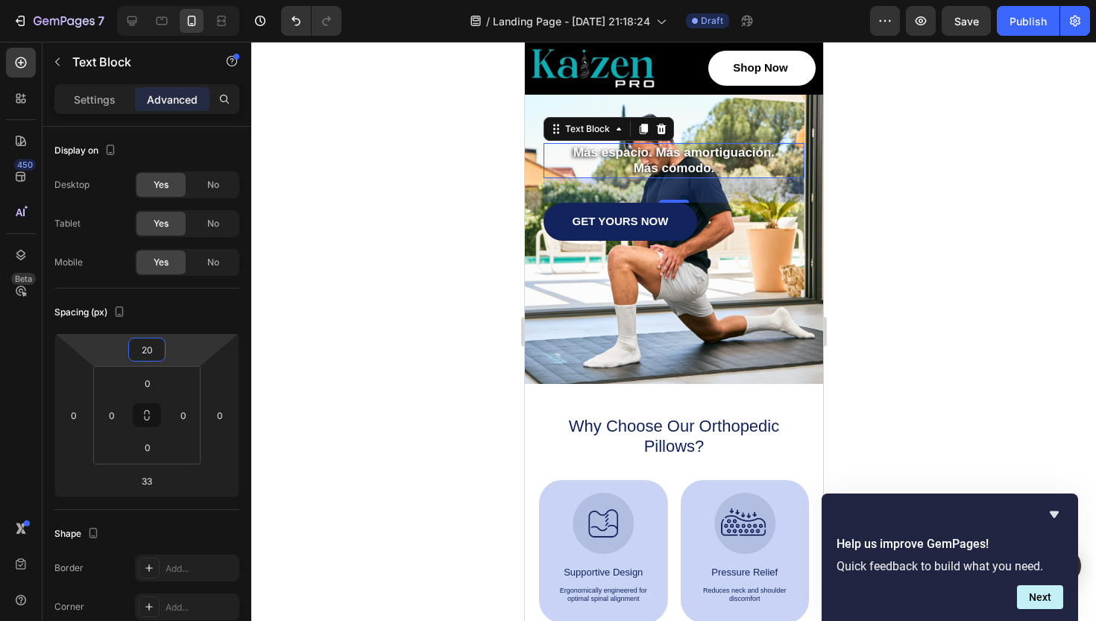
click at [898, 262] on div at bounding box center [673, 331] width 845 height 579
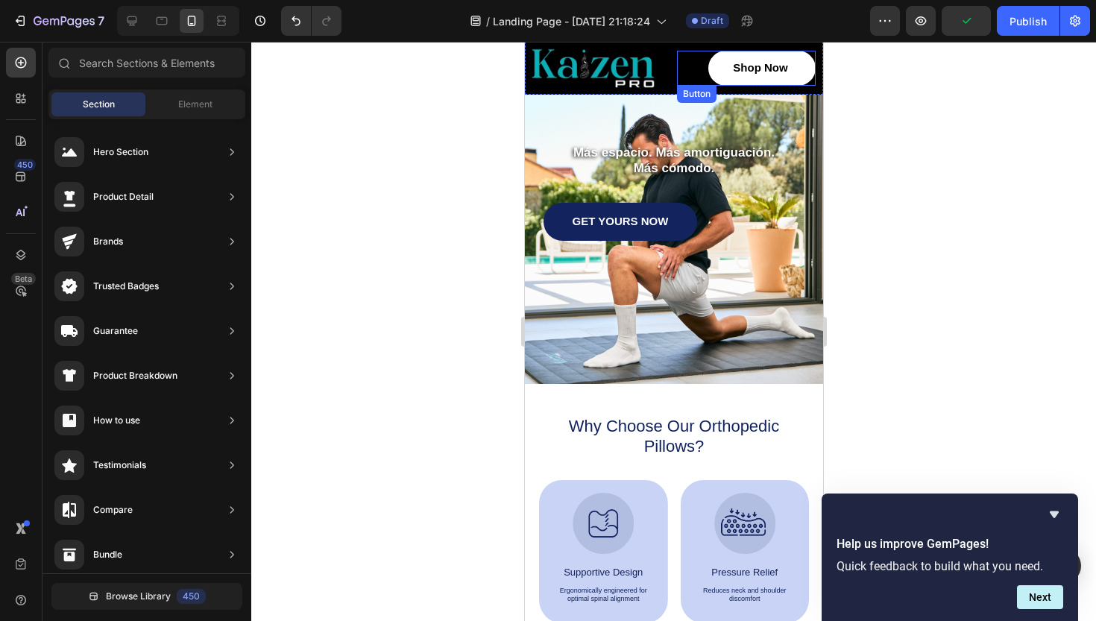
click at [680, 59] on div "Shop Now Button" at bounding box center [745, 68] width 139 height 35
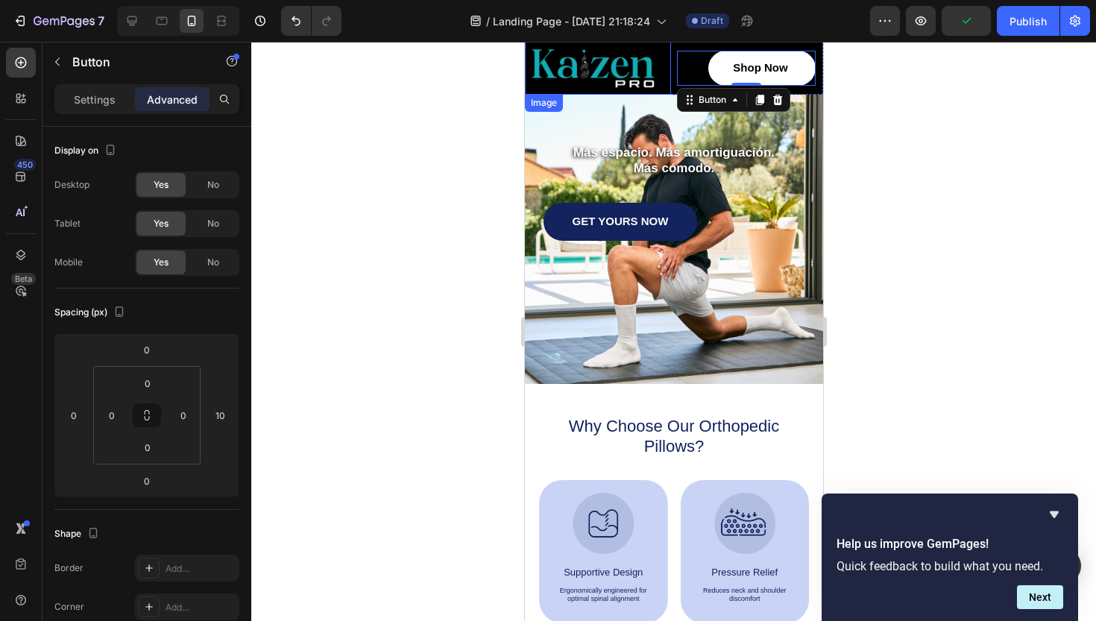
click at [659, 54] on div at bounding box center [600, 68] width 140 height 41
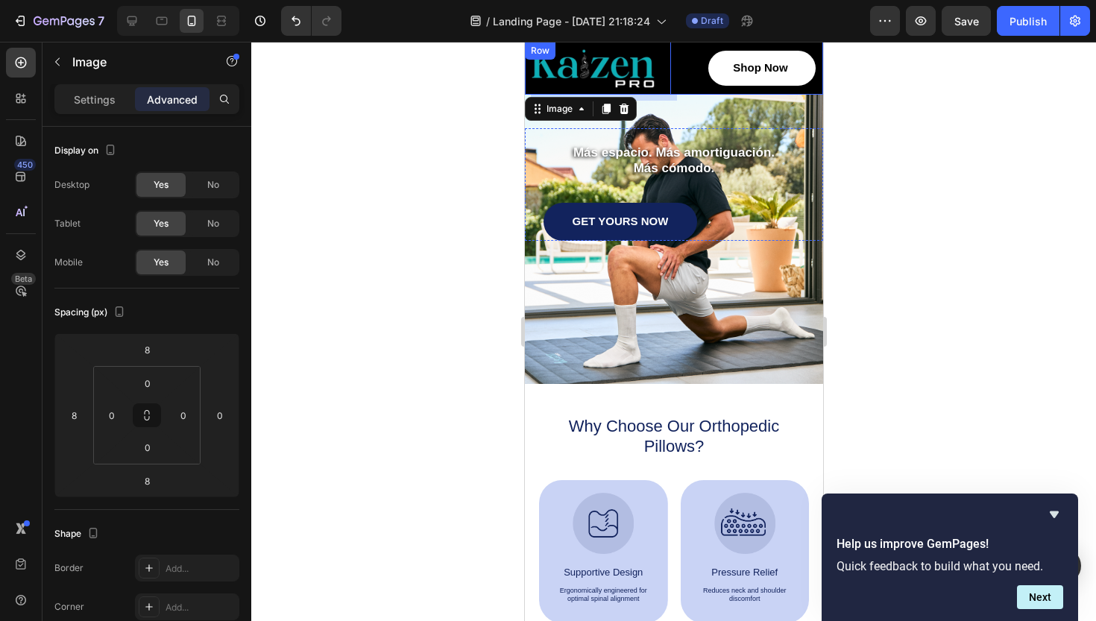
click at [685, 92] on div "Image 8 Shop Now Button Row" at bounding box center [673, 68] width 298 height 53
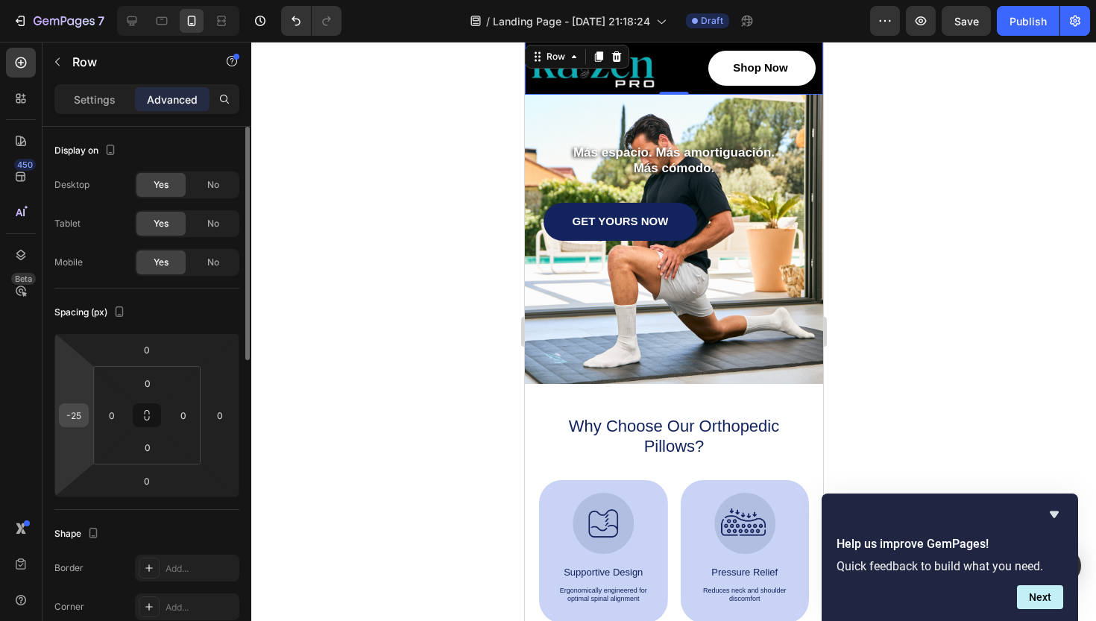
click at [78, 420] on input "-25" at bounding box center [74, 415] width 22 height 22
click at [339, 370] on div at bounding box center [673, 331] width 845 height 579
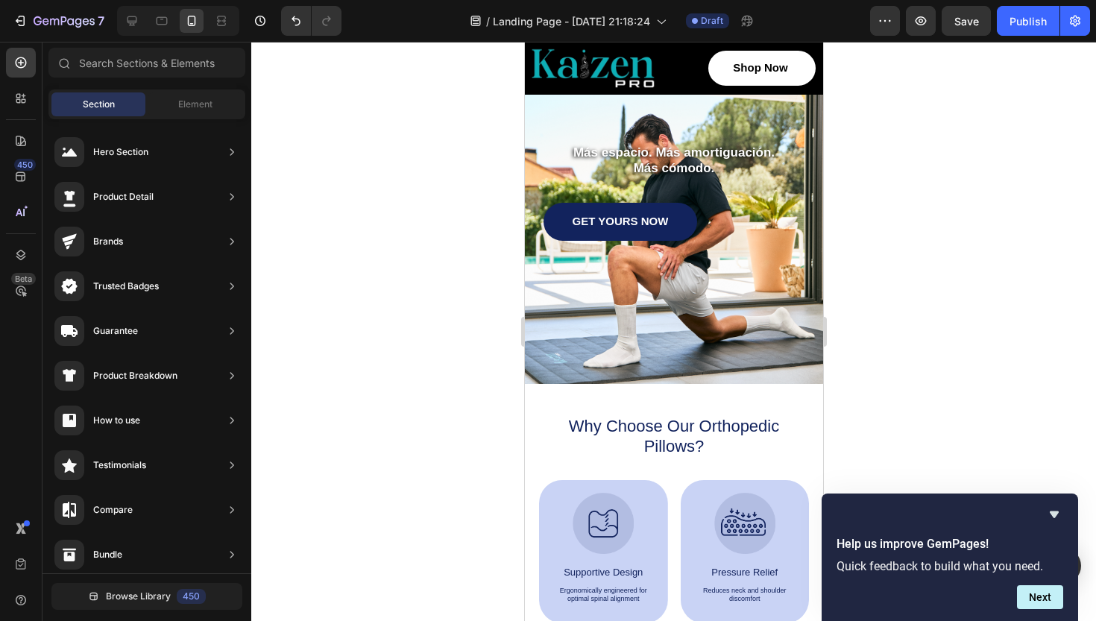
click at [1016, 195] on div at bounding box center [673, 331] width 845 height 579
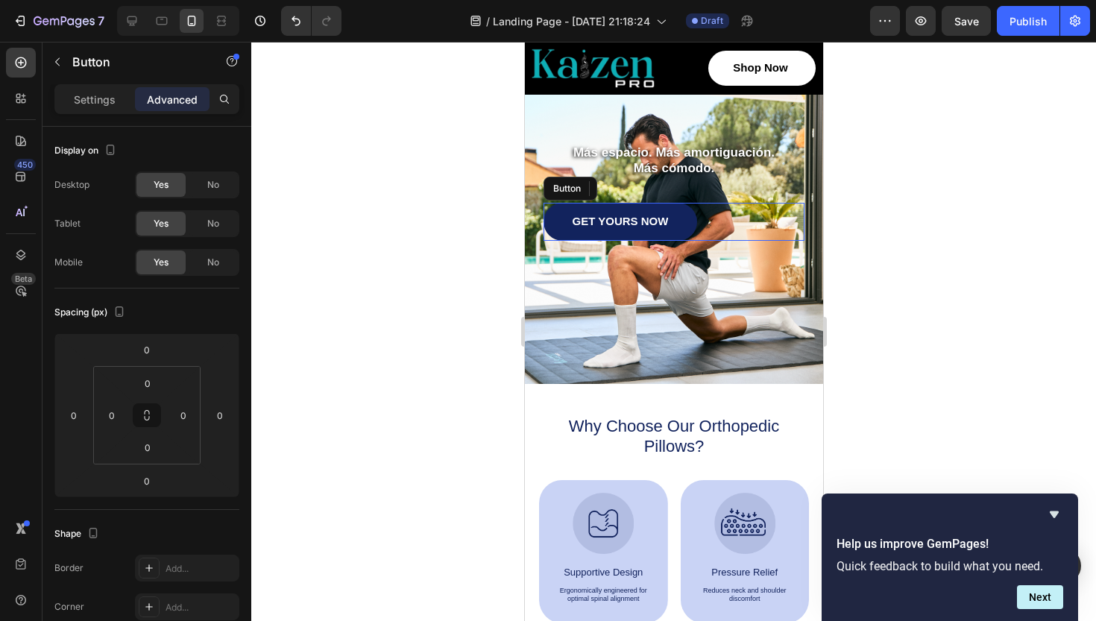
click at [690, 226] on link "GET YOURS NOW" at bounding box center [620, 222] width 154 height 38
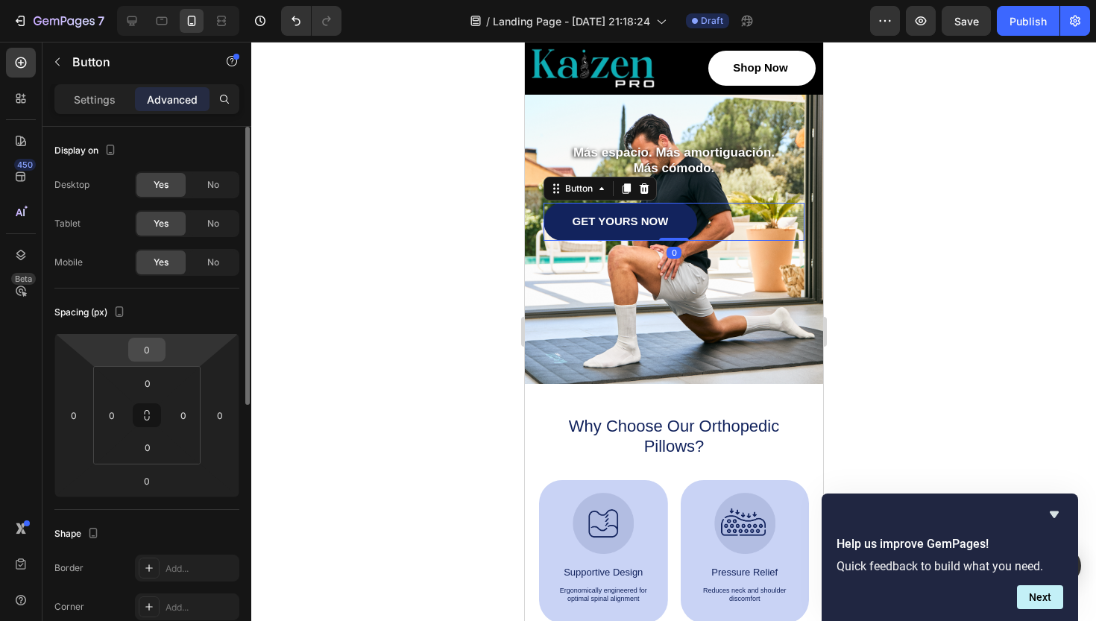
click at [152, 347] on input "0" at bounding box center [147, 350] width 30 height 22
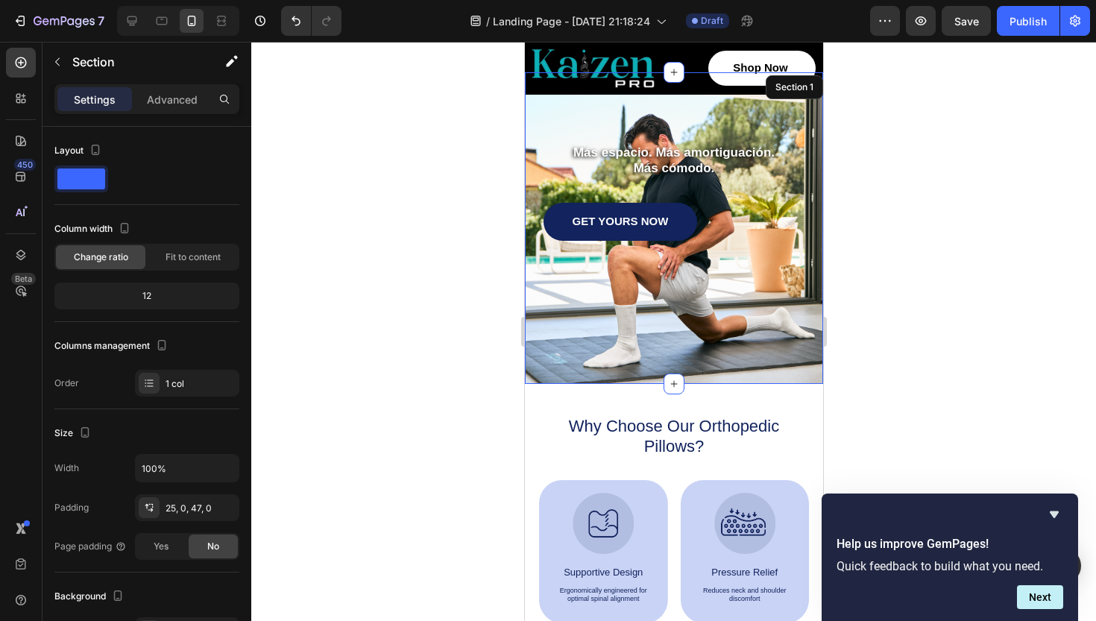
click at [711, 359] on div "Image Shop Now Button Row Más espacio. Más amortiguación. Más cómodo. Text Bloc…" at bounding box center [673, 228] width 298 height 312
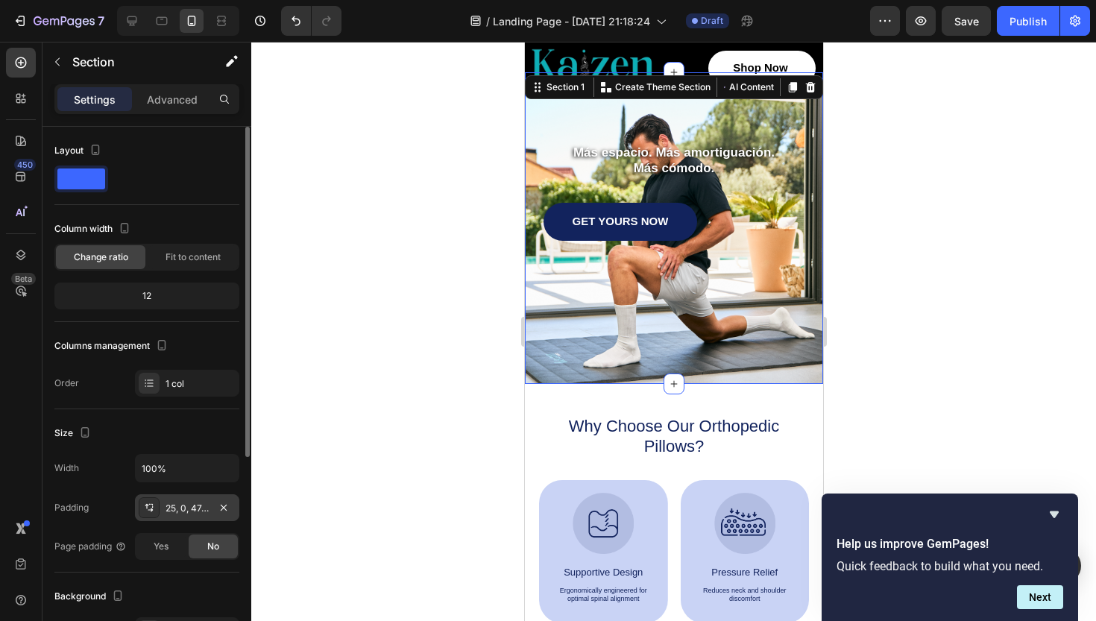
click at [185, 512] on div "25, 0, 47, 0" at bounding box center [187, 508] width 43 height 13
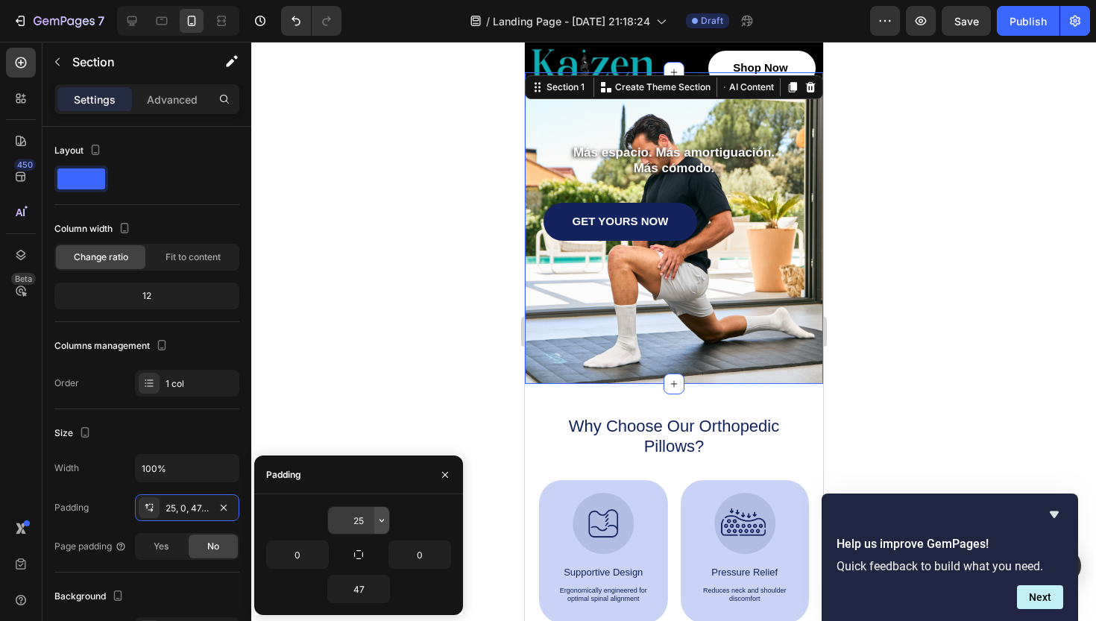
click at [382, 518] on icon "button" at bounding box center [382, 521] width 12 height 12
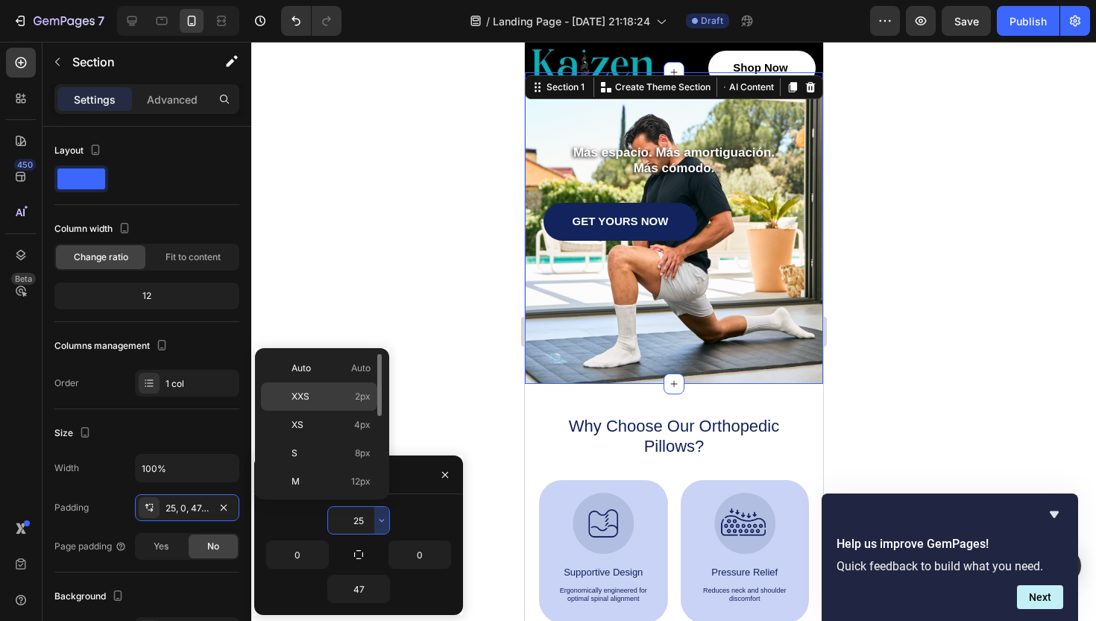
click at [362, 399] on span "2px" at bounding box center [363, 396] width 16 height 13
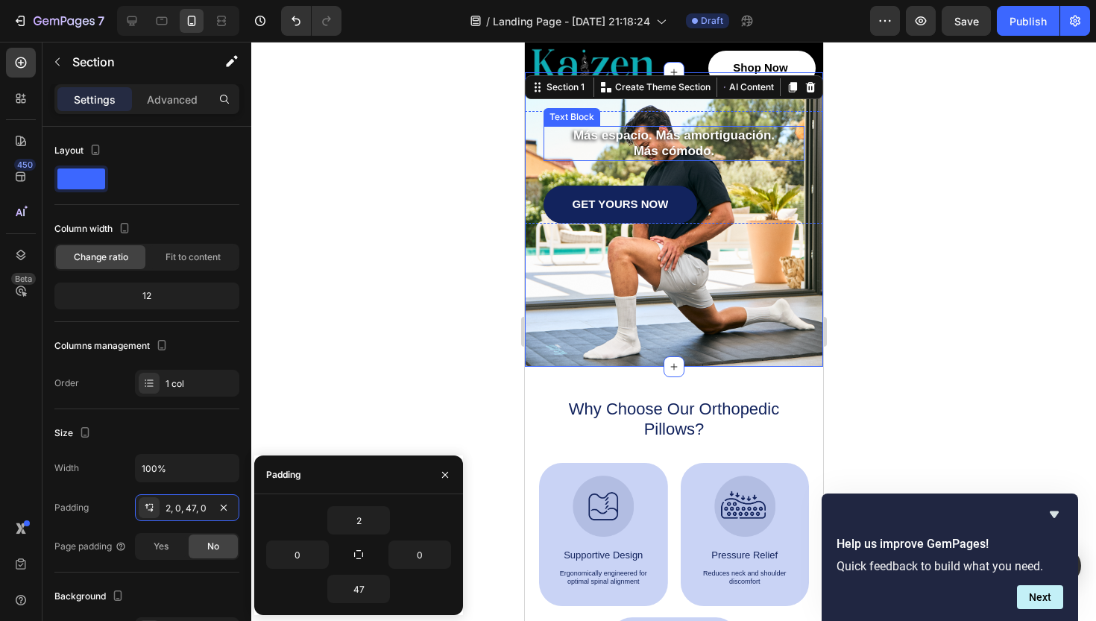
click at [711, 140] on p "Más espacio. Más amortiguación." at bounding box center [673, 136] width 258 height 16
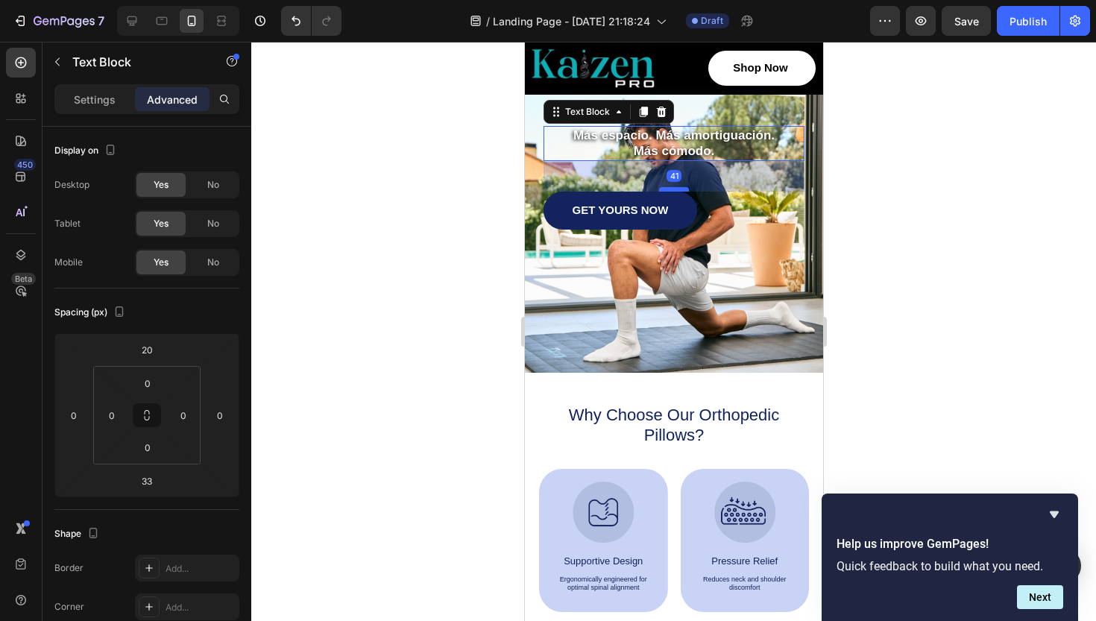
click at [673, 188] on div at bounding box center [674, 189] width 30 height 4
click at [718, 138] on p "Más espacio. Más amortiguación." at bounding box center [673, 136] width 258 height 16
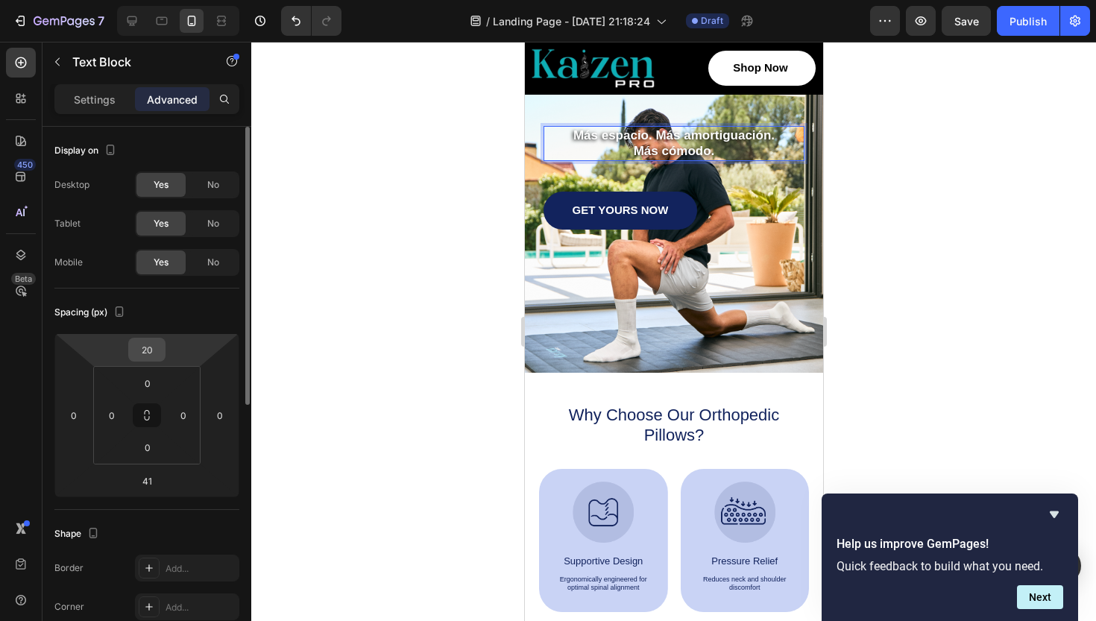
click at [148, 352] on input "20" at bounding box center [147, 350] width 30 height 22
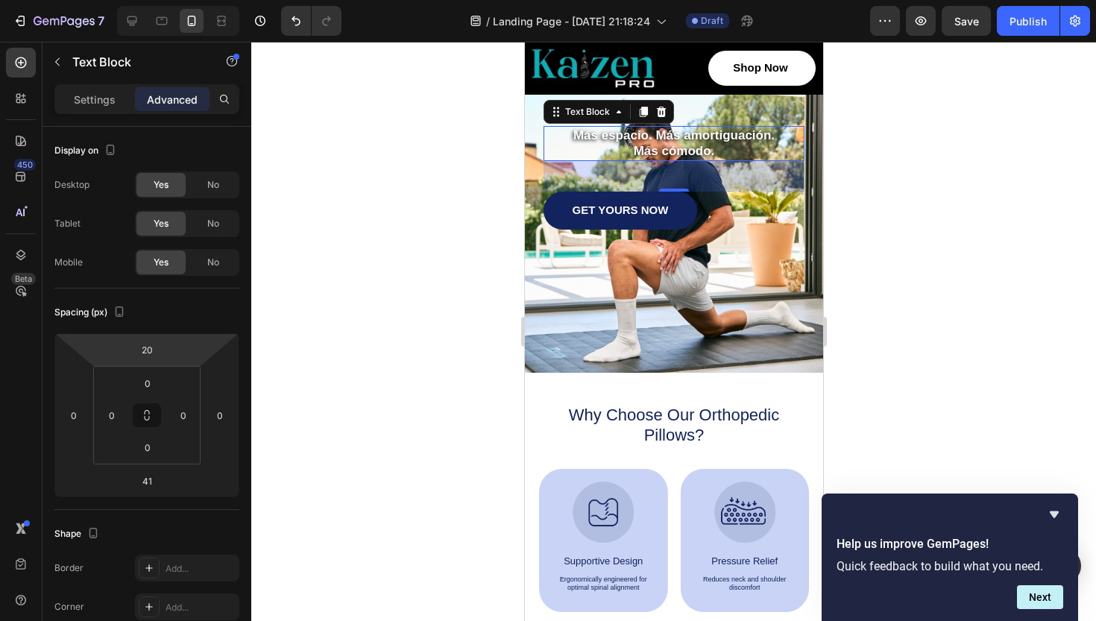
click at [920, 304] on div at bounding box center [673, 331] width 845 height 579
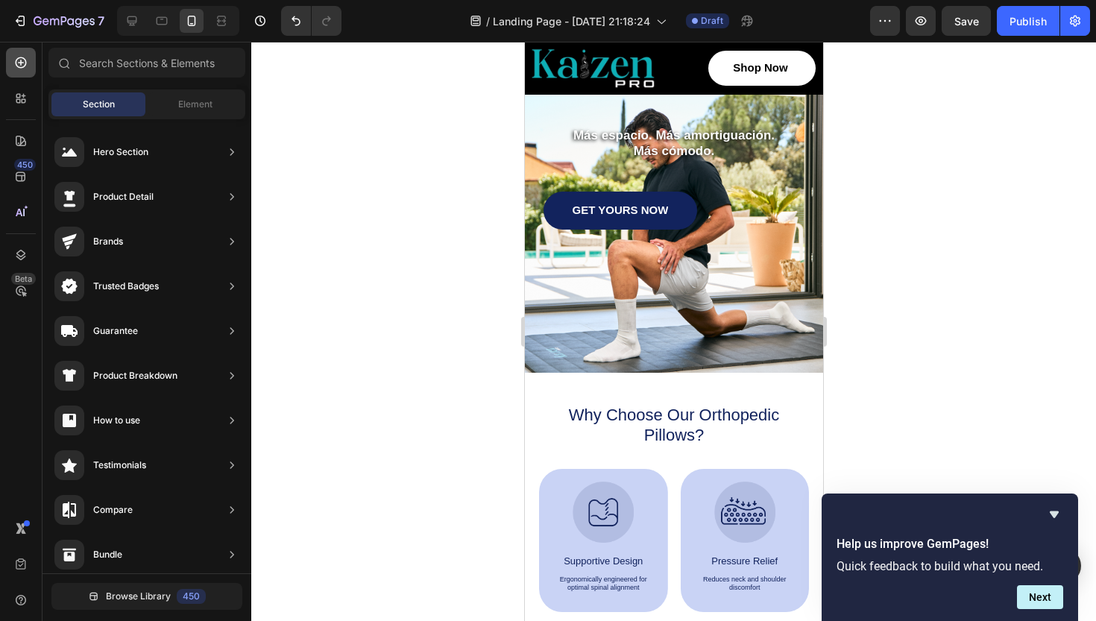
click at [23, 72] on div at bounding box center [21, 63] width 30 height 30
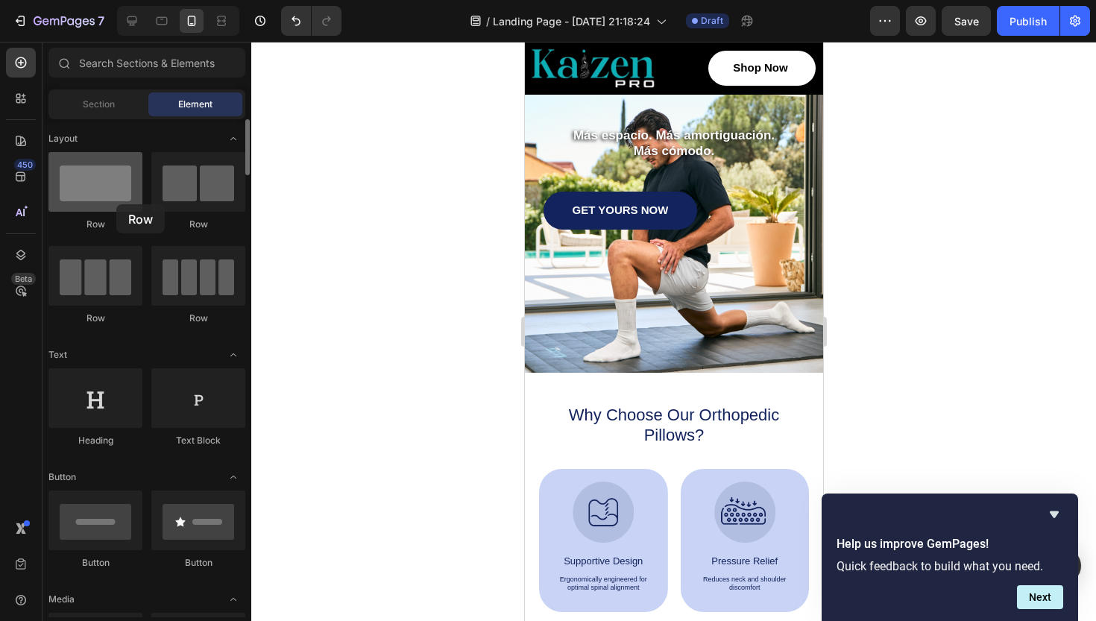
click at [116, 204] on div at bounding box center [95, 182] width 94 height 60
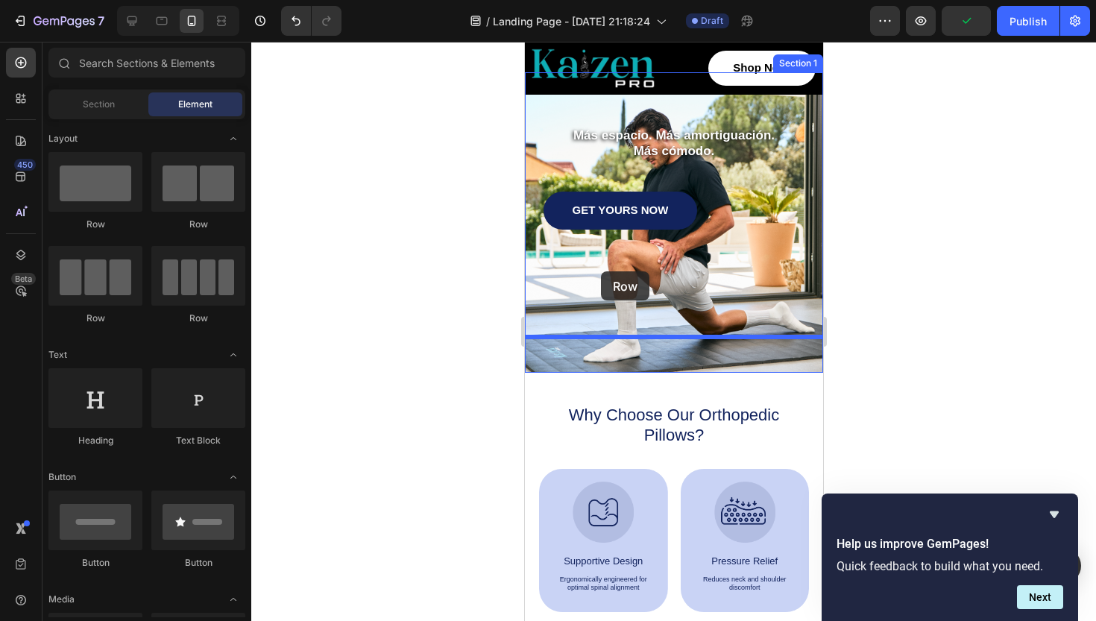
drag, startPoint x: 608, startPoint y: 234, endPoint x: 600, endPoint y: 271, distance: 38.0
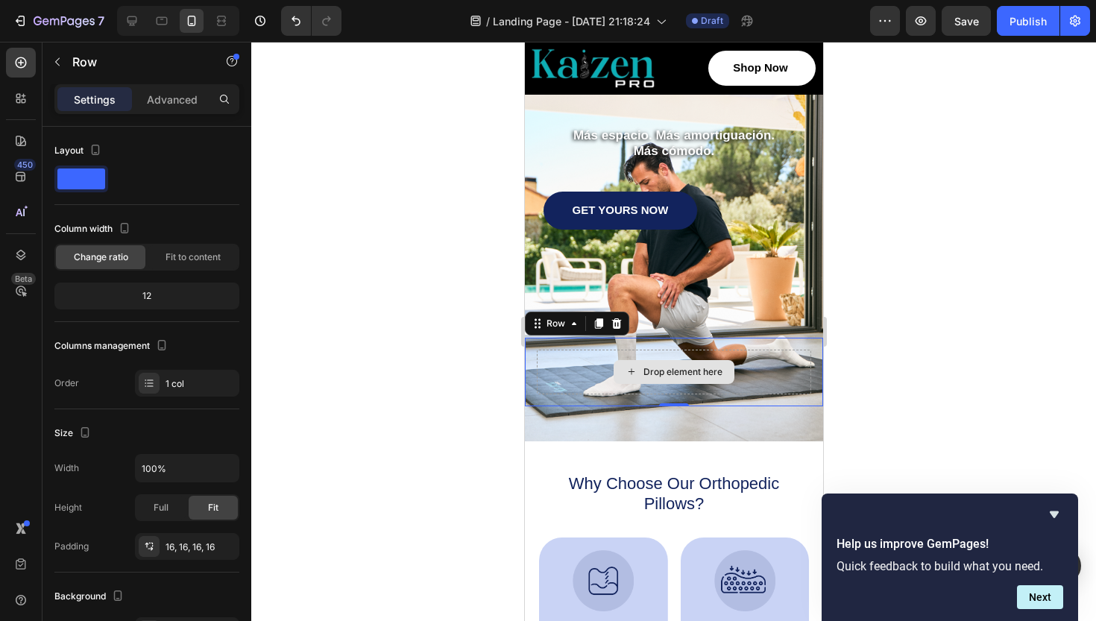
click at [779, 367] on div "Drop element here" at bounding box center [673, 372] width 274 height 45
click at [691, 149] on p "Más cómodo." at bounding box center [673, 151] width 258 height 16
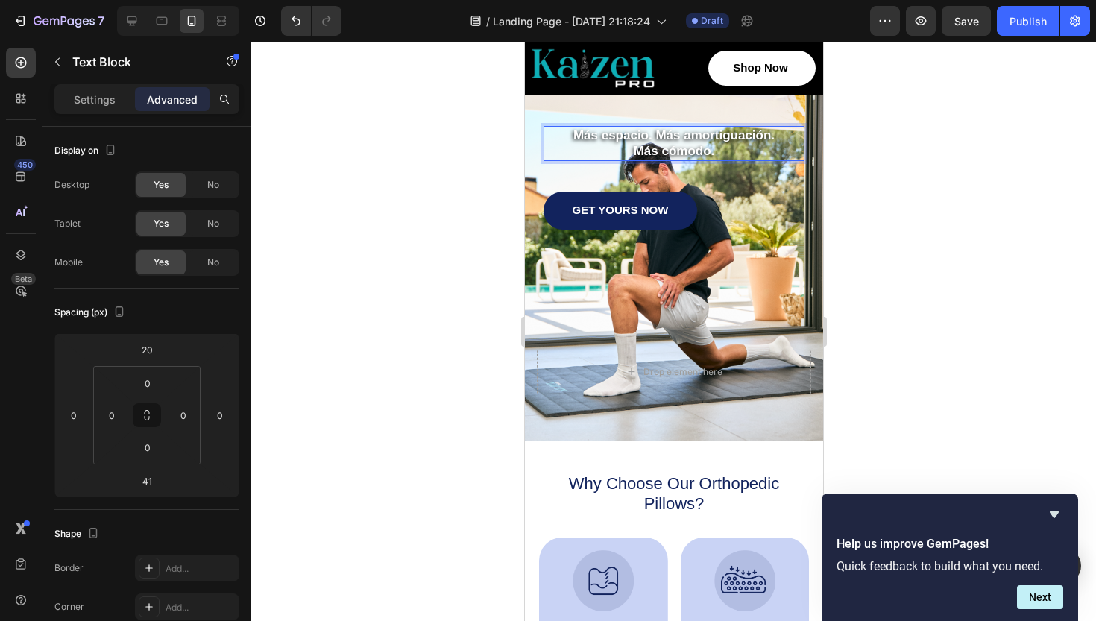
click at [724, 153] on p "Más cómodo." at bounding box center [673, 151] width 258 height 16
click at [724, 152] on p "Más cómodo." at bounding box center [673, 151] width 258 height 16
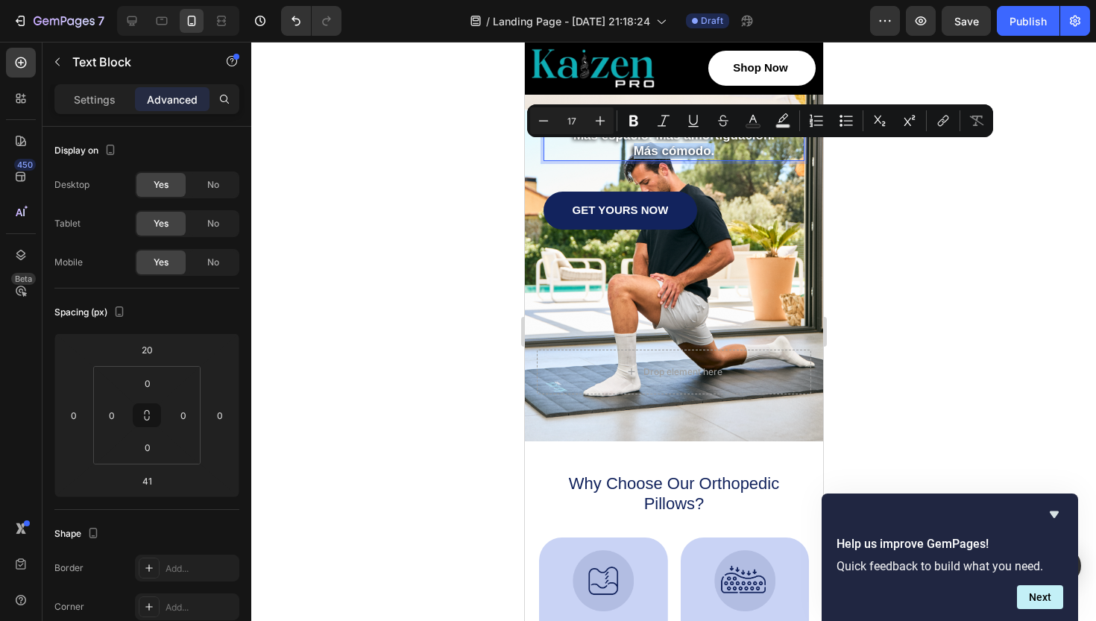
click at [724, 152] on p "Más cómodo." at bounding box center [673, 151] width 258 height 16
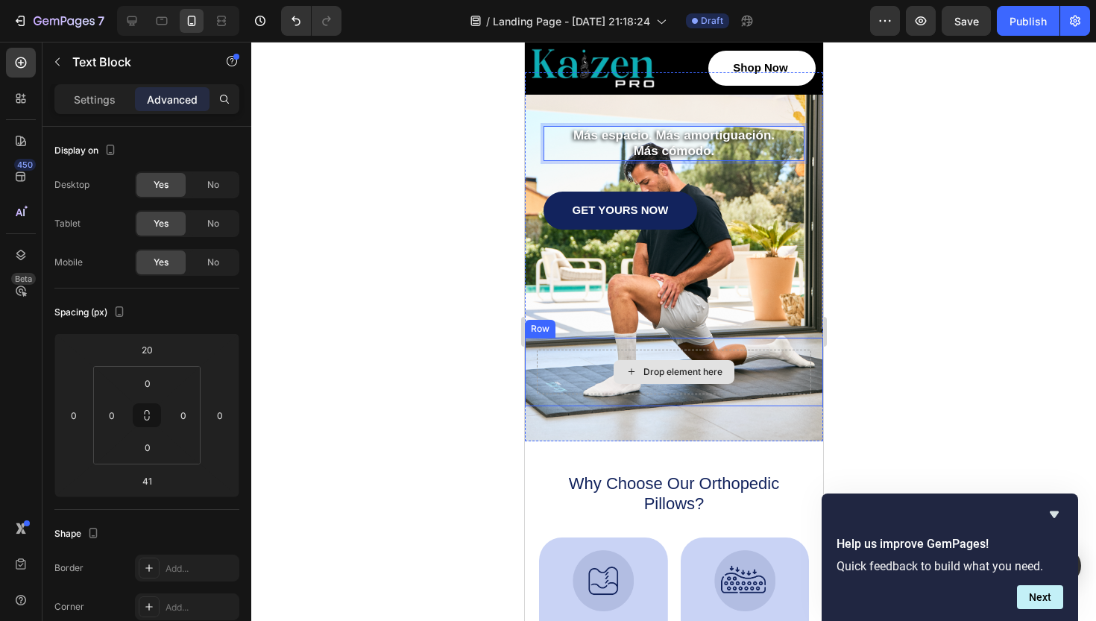
click at [635, 372] on icon at bounding box center [631, 371] width 12 height 13
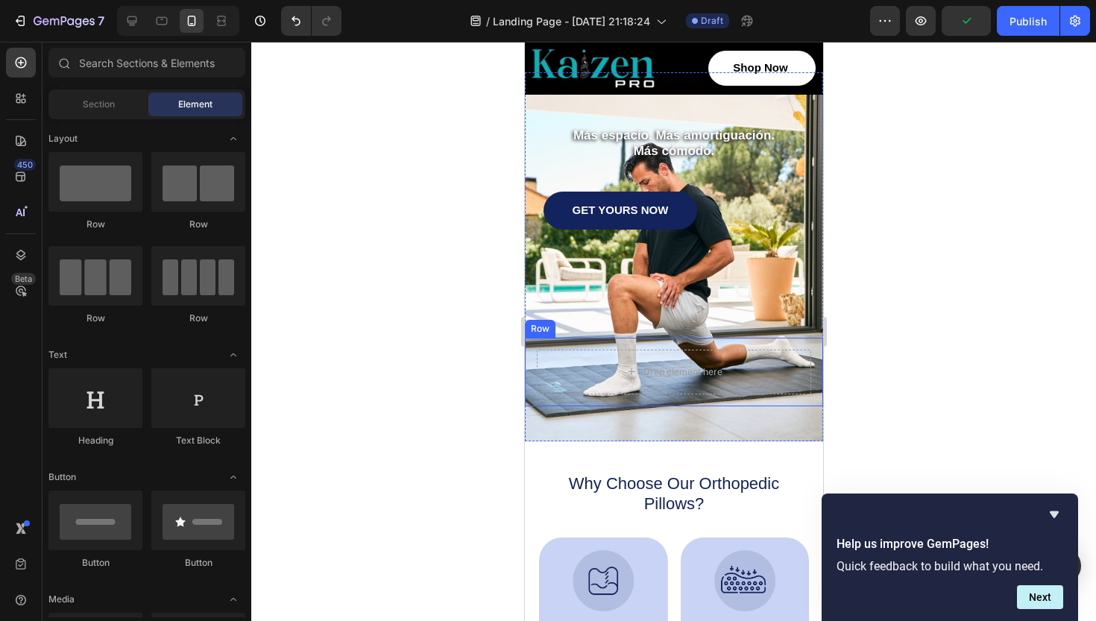
click at [638, 309] on div "Image Shop Now Button Row Más espacio. Más amortiguación. Más cómodo. Text Bloc…" at bounding box center [673, 240] width 298 height 333
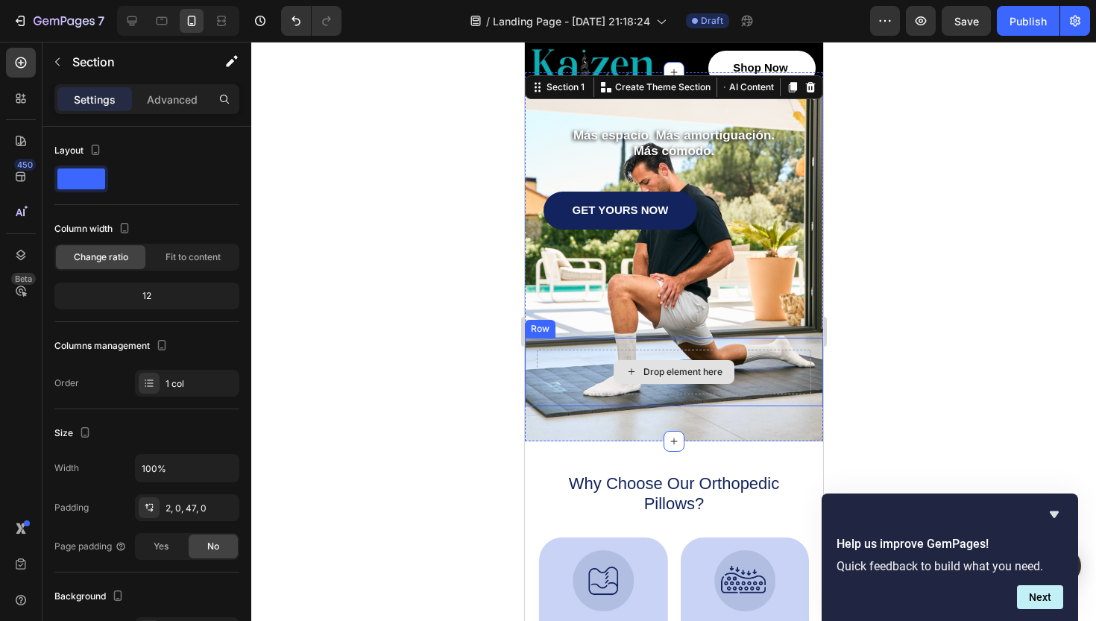
click at [656, 356] on div "Drop element here" at bounding box center [673, 372] width 274 height 45
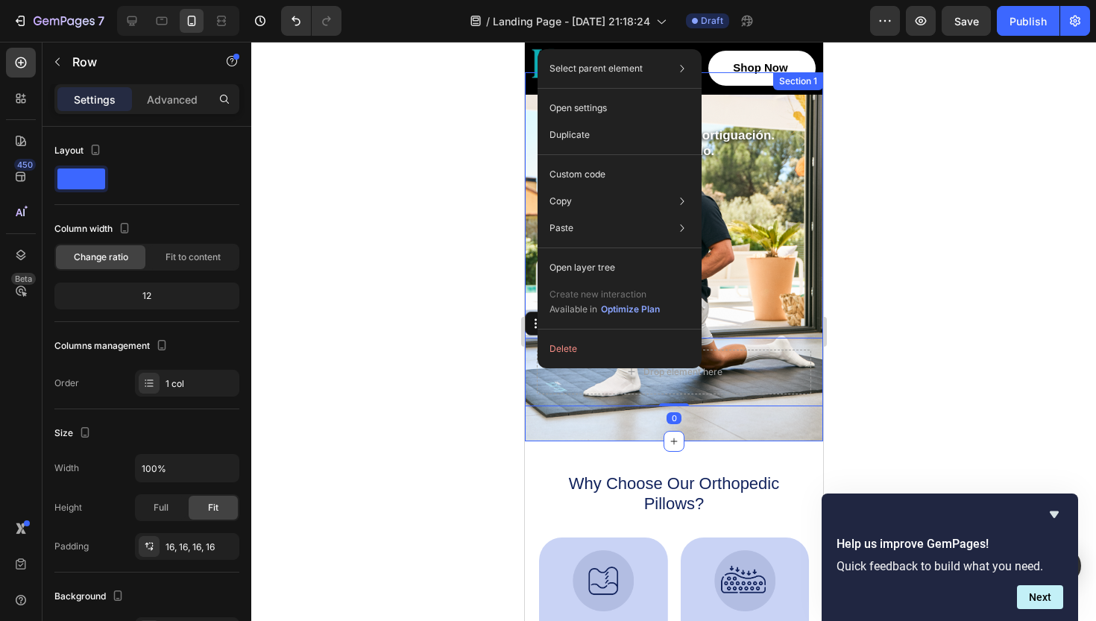
drag, startPoint x: 538, startPoint y: 325, endPoint x: 544, endPoint y: 295, distance: 31.3
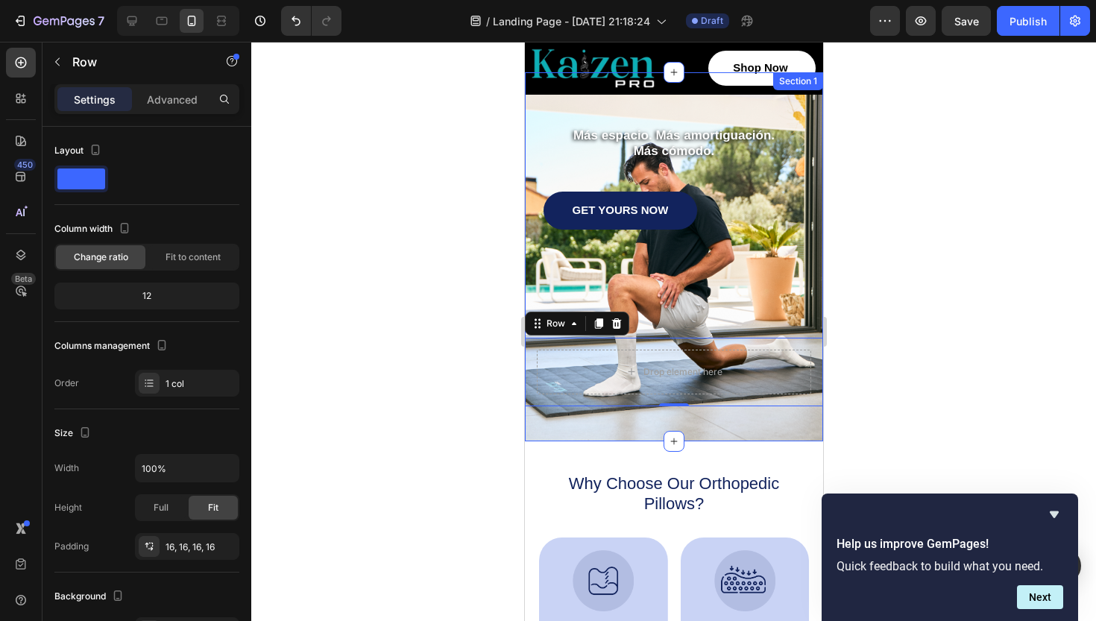
click at [480, 316] on div at bounding box center [673, 331] width 845 height 579
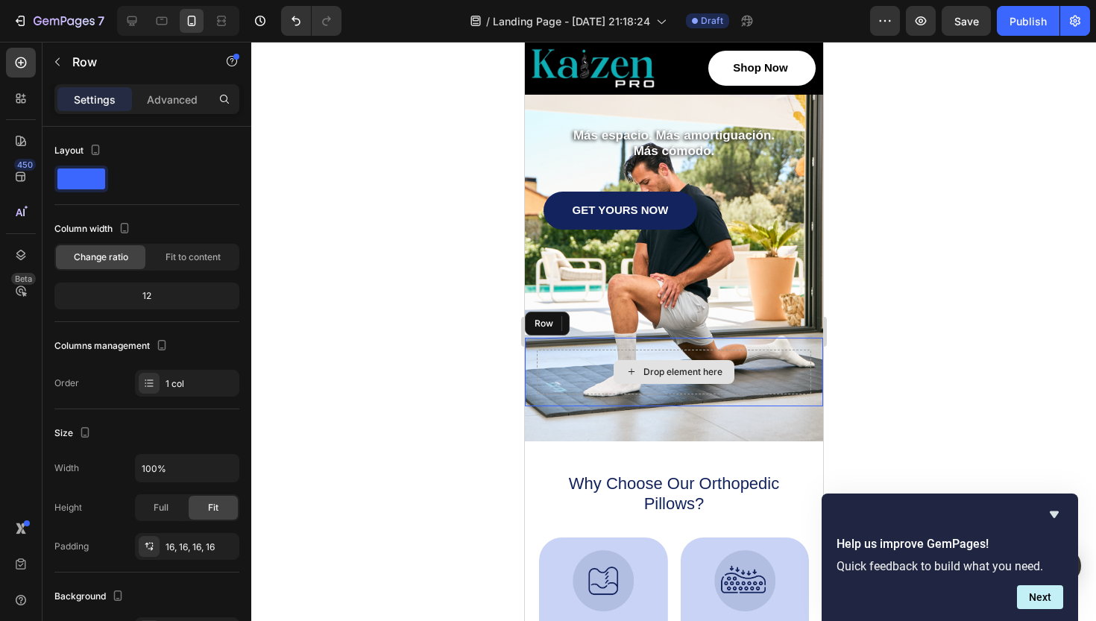
click at [557, 364] on div "Drop element here" at bounding box center [673, 372] width 274 height 45
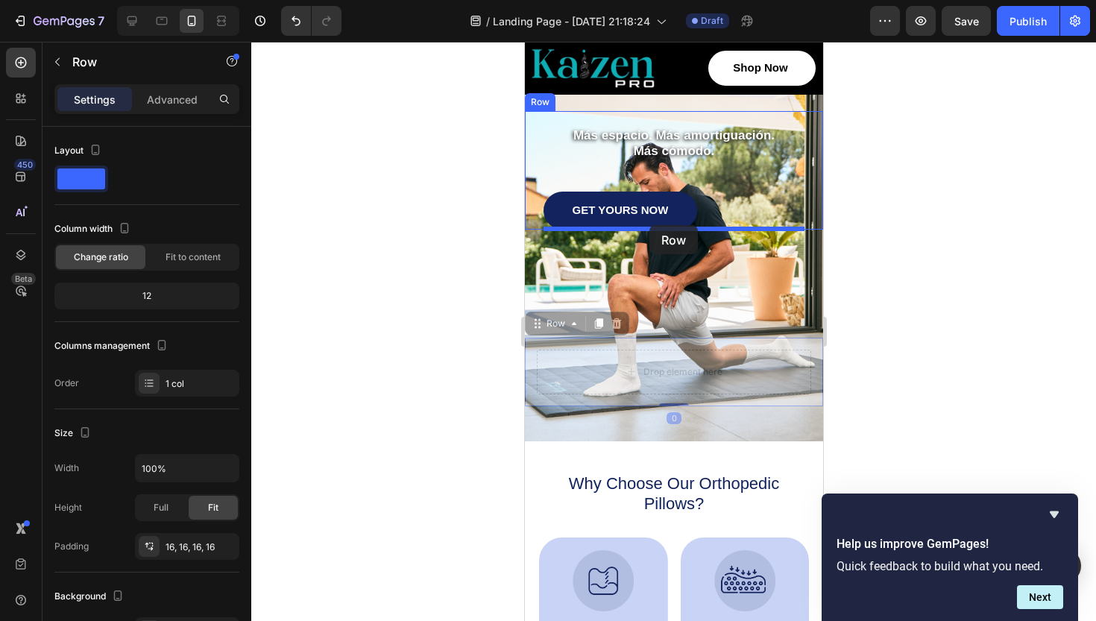
drag, startPoint x: 535, startPoint y: 326, endPoint x: 649, endPoint y: 225, distance: 151.6
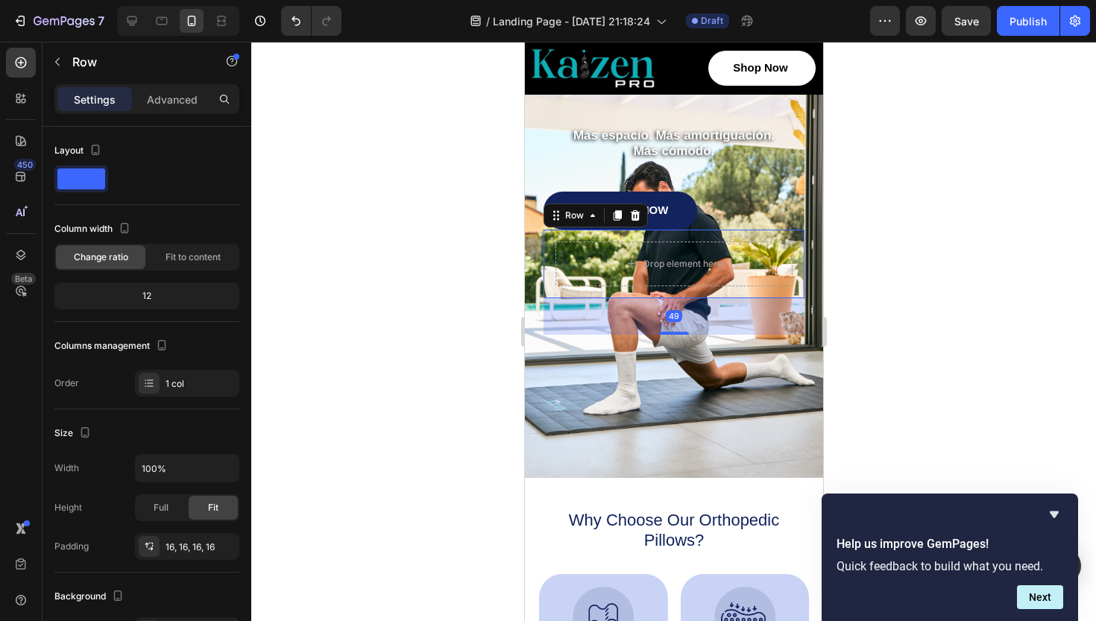
click at [910, 237] on div at bounding box center [673, 331] width 845 height 579
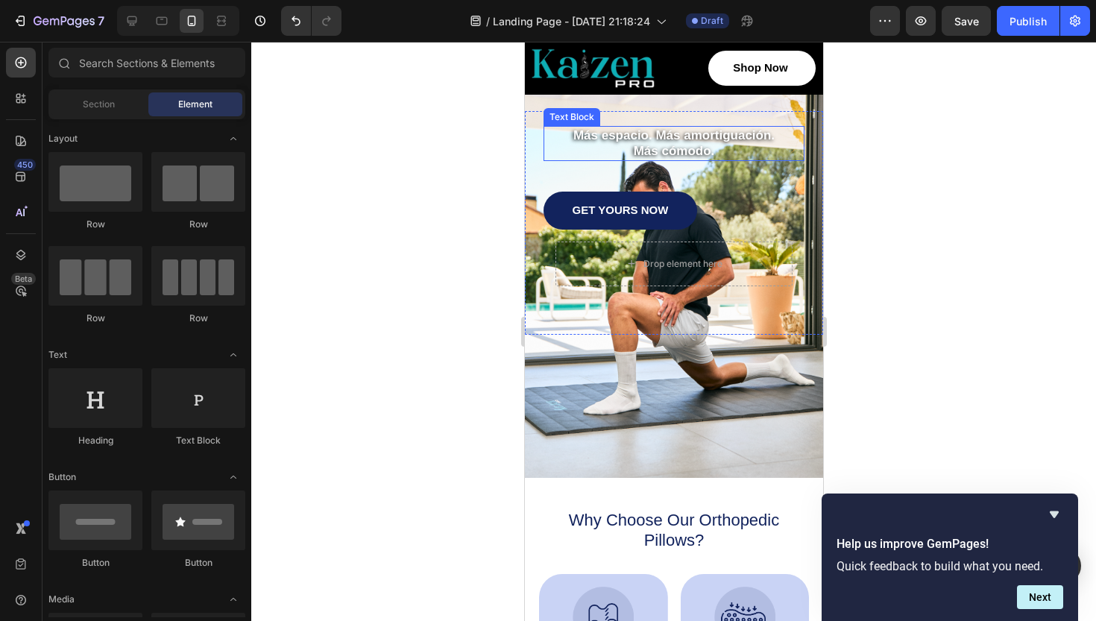
click at [703, 145] on p "Más cómodo." at bounding box center [673, 151] width 258 height 16
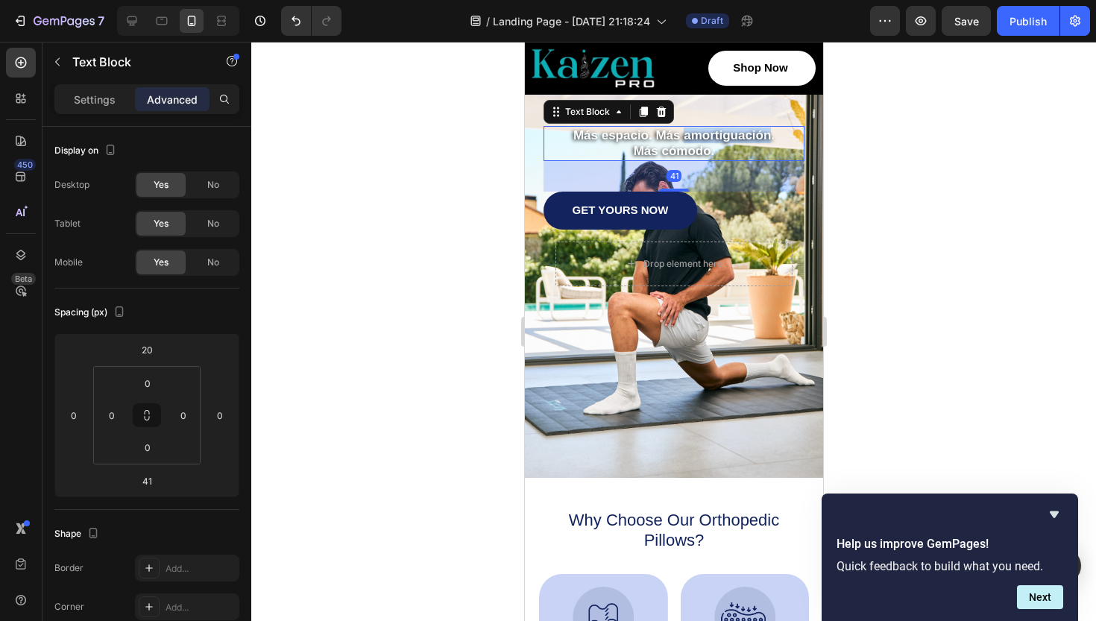
click at [705, 141] on p "Más espacio. Más amortiguación." at bounding box center [673, 136] width 258 height 16
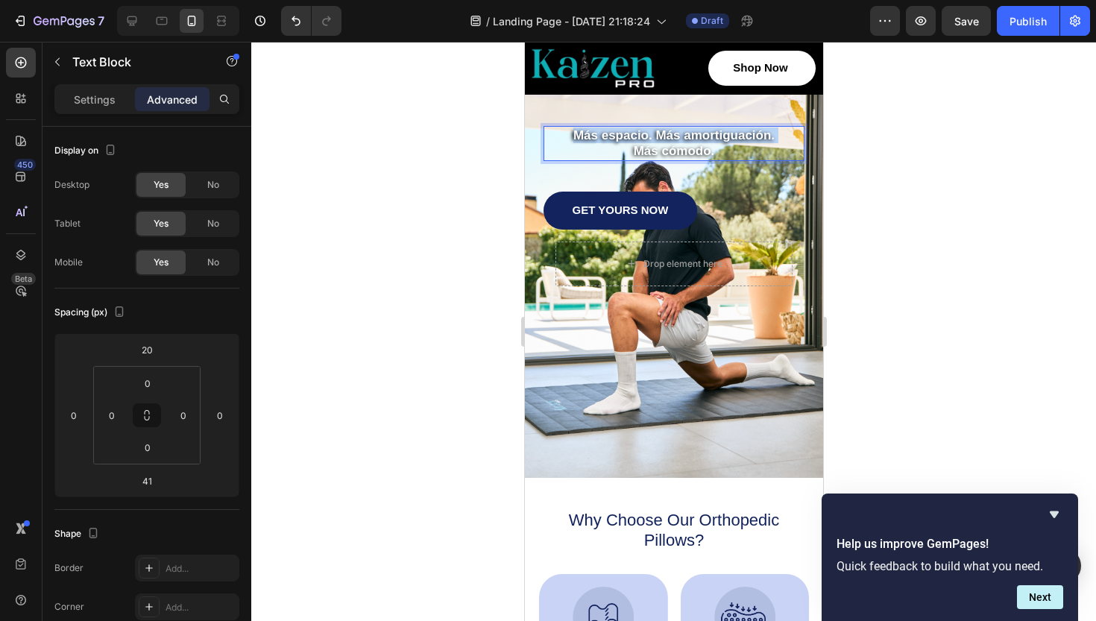
click at [705, 141] on p "Más espacio. Más amortiguación." at bounding box center [673, 136] width 258 height 16
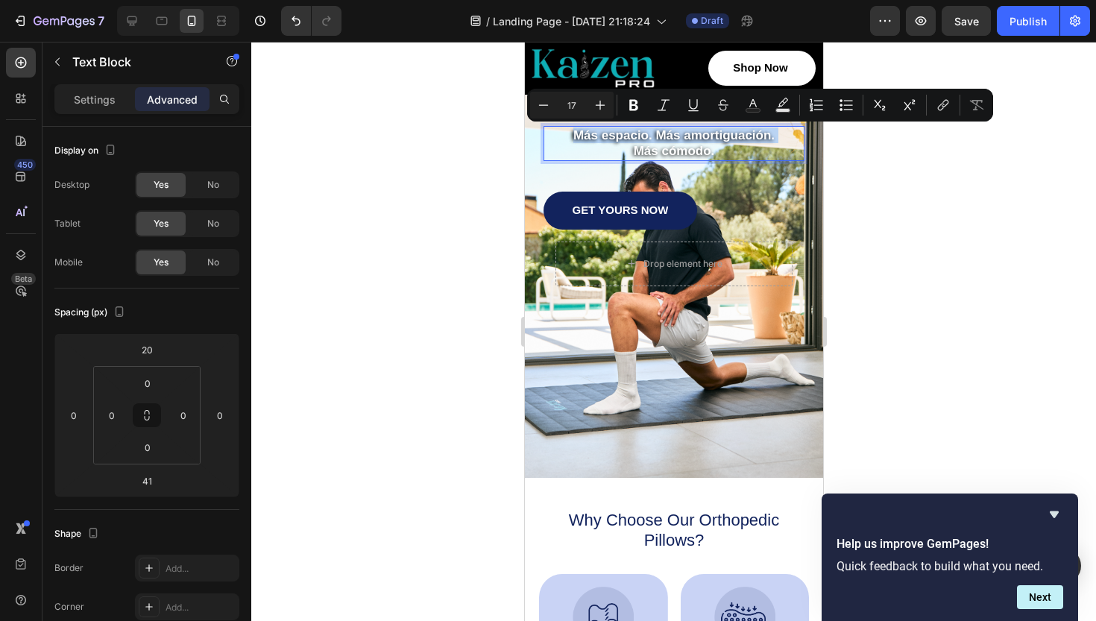
click at [705, 141] on p "Más espacio. Más amortiguación." at bounding box center [673, 136] width 258 height 16
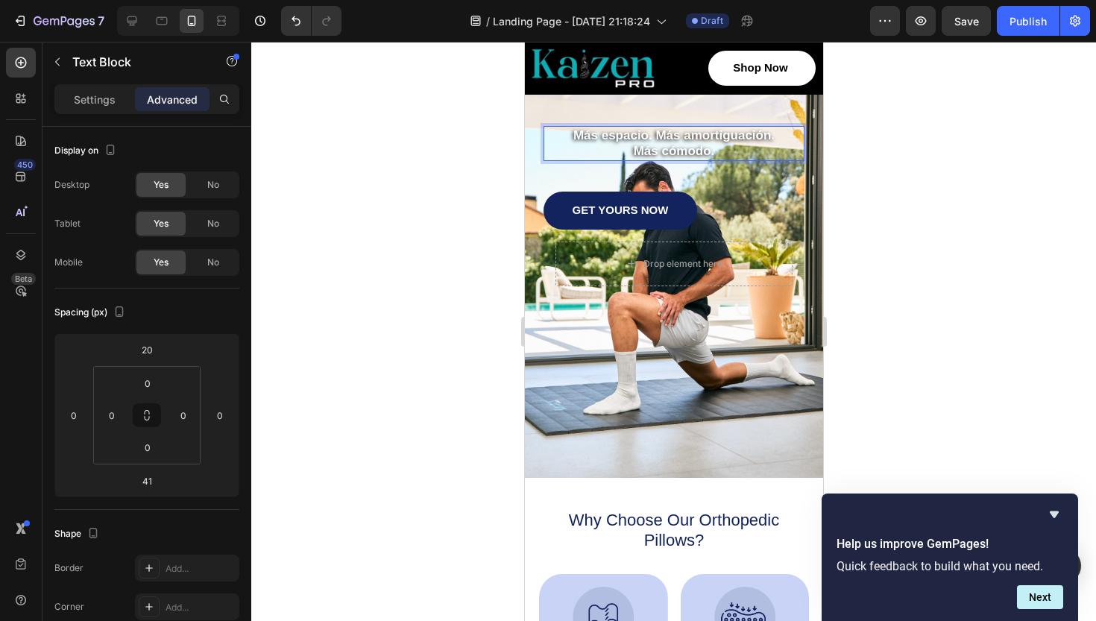
click at [709, 151] on p "Más cómodo." at bounding box center [673, 151] width 258 height 16
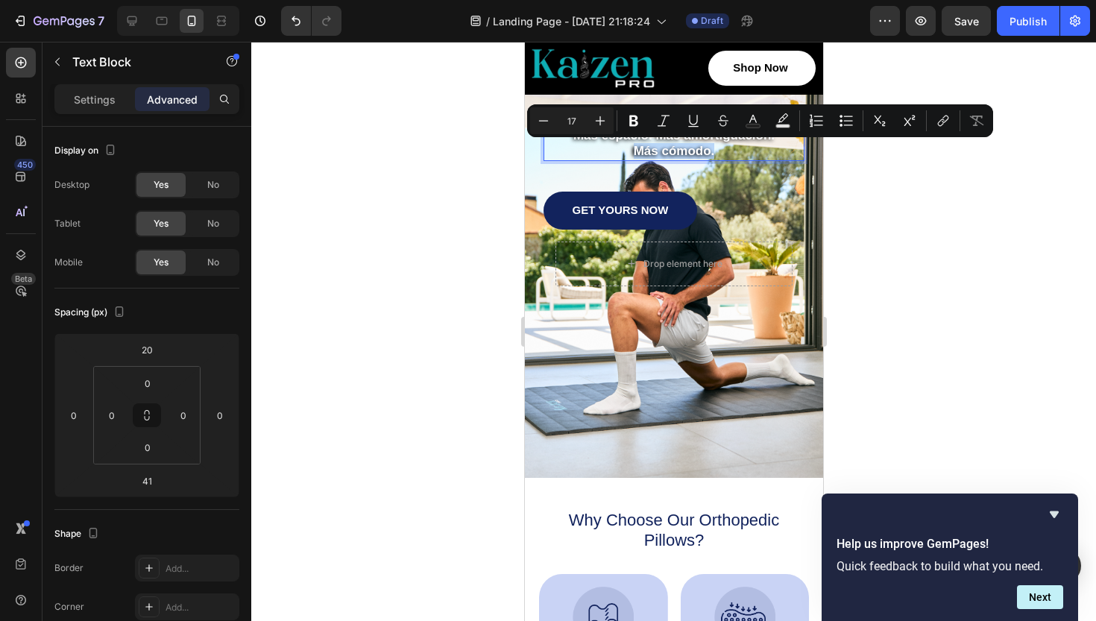
click at [709, 151] on p "Más cómodo." at bounding box center [673, 151] width 258 height 16
click at [714, 151] on p "Más cómodo." at bounding box center [673, 151] width 258 height 16
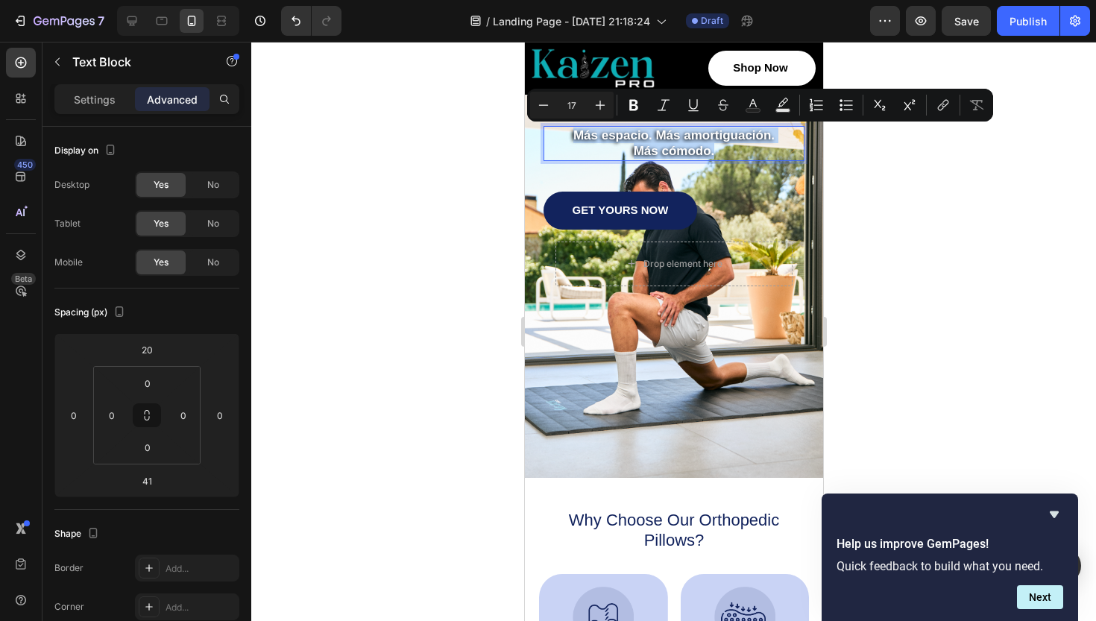
drag, startPoint x: 718, startPoint y: 151, endPoint x: 602, endPoint y: 129, distance: 118.5
copy div "Más espacio. Más amortiguación. Más cómodo."
click at [662, 291] on div "Drop element here Row" at bounding box center [673, 264] width 261 height 69
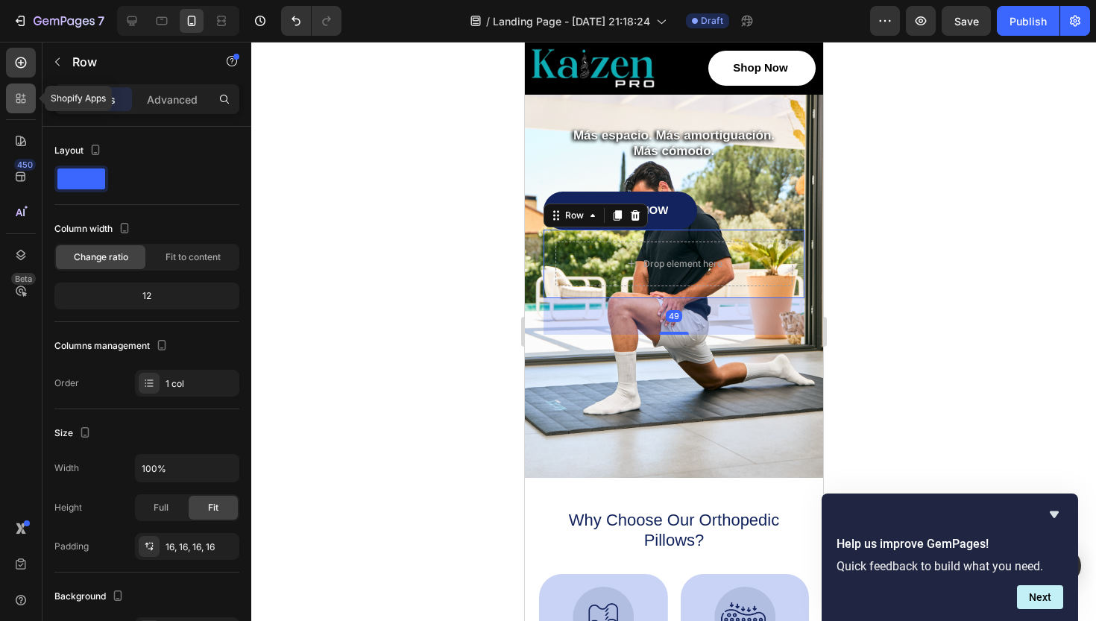
click at [23, 104] on icon at bounding box center [20, 98] width 15 height 15
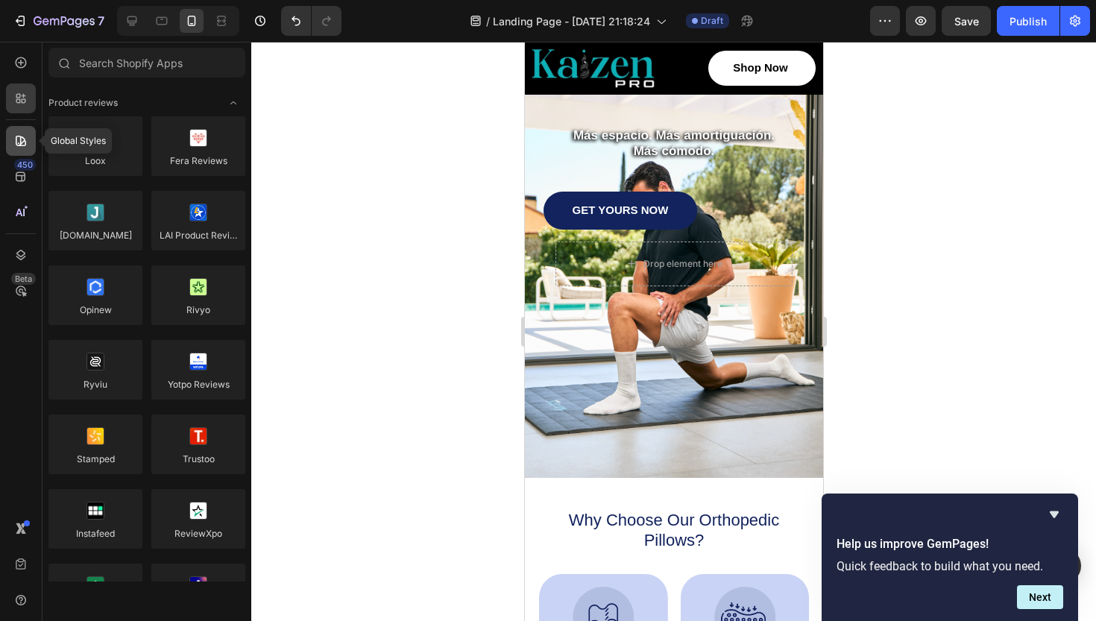
click at [26, 142] on icon at bounding box center [21, 141] width 10 height 10
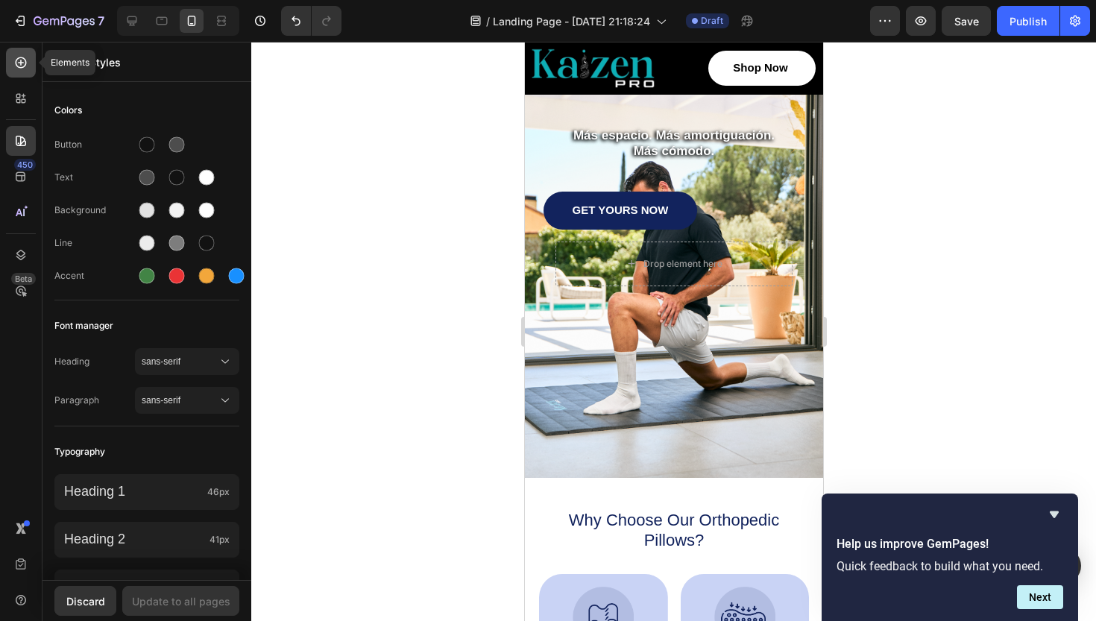
click at [24, 63] on icon at bounding box center [20, 62] width 15 height 15
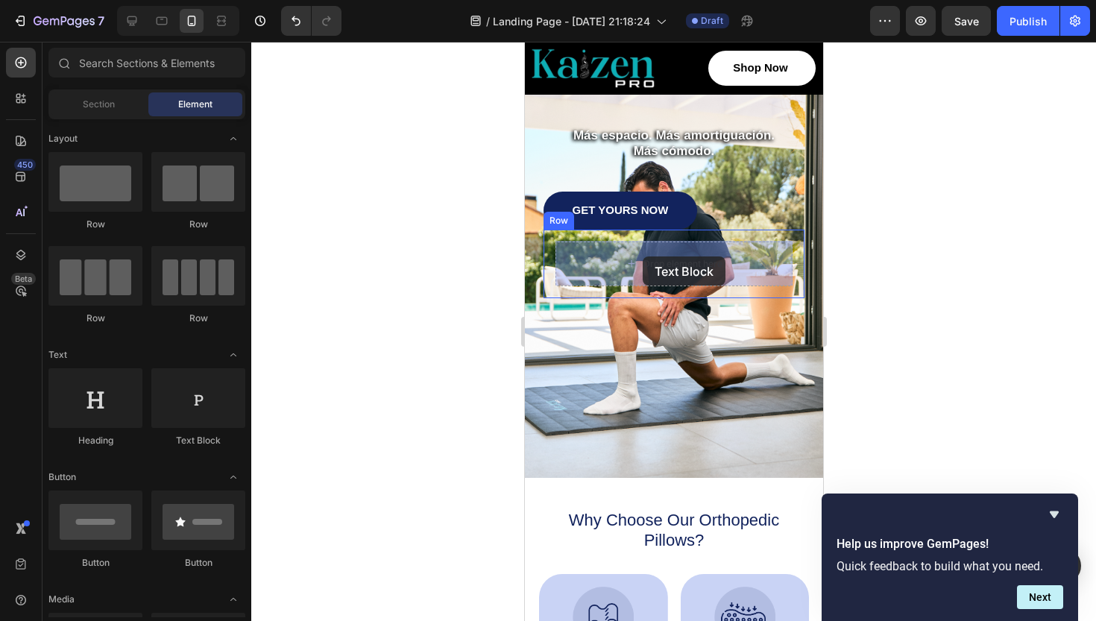
drag, startPoint x: 714, startPoint y: 456, endPoint x: 641, endPoint y: 257, distance: 212.6
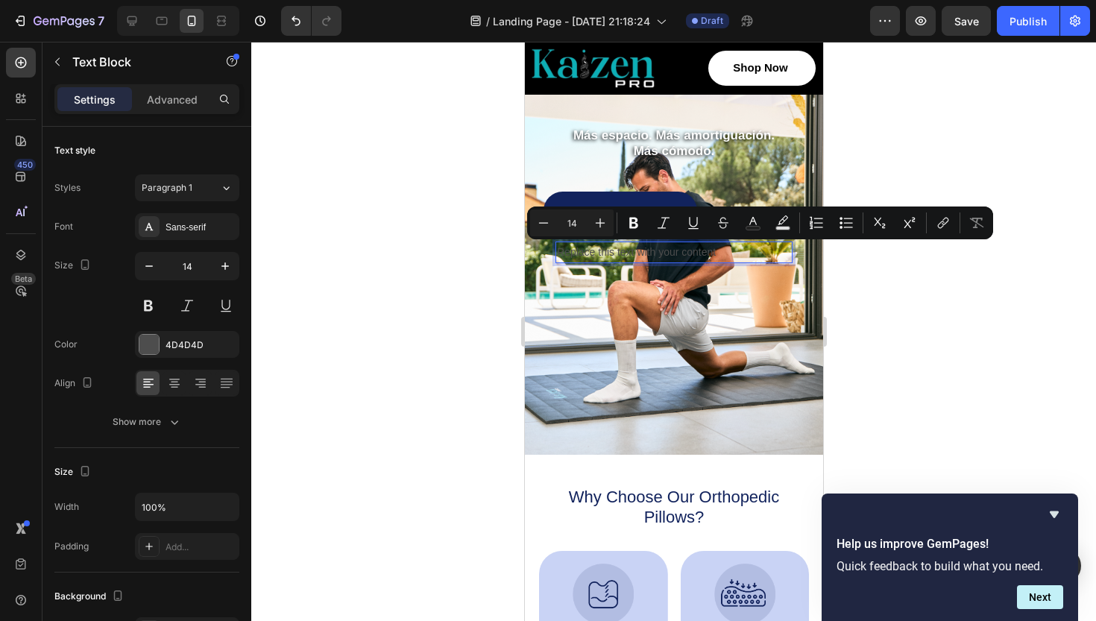
click at [714, 255] on p "Replace this text with your content" at bounding box center [673, 252] width 234 height 19
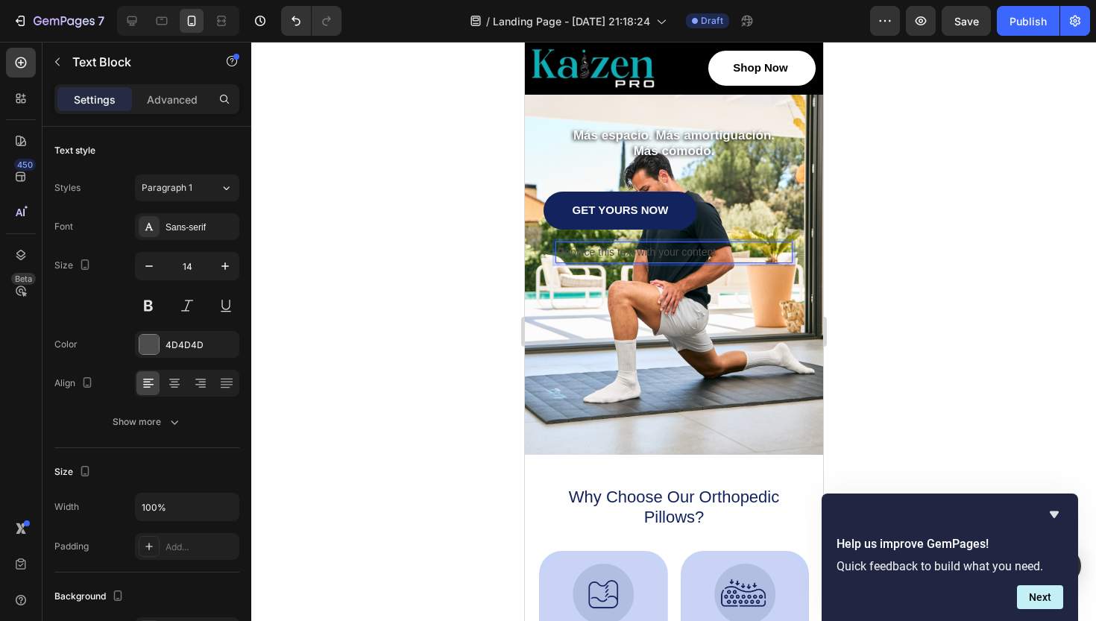
click at [714, 255] on p "Replace this text with your content" at bounding box center [673, 252] width 234 height 19
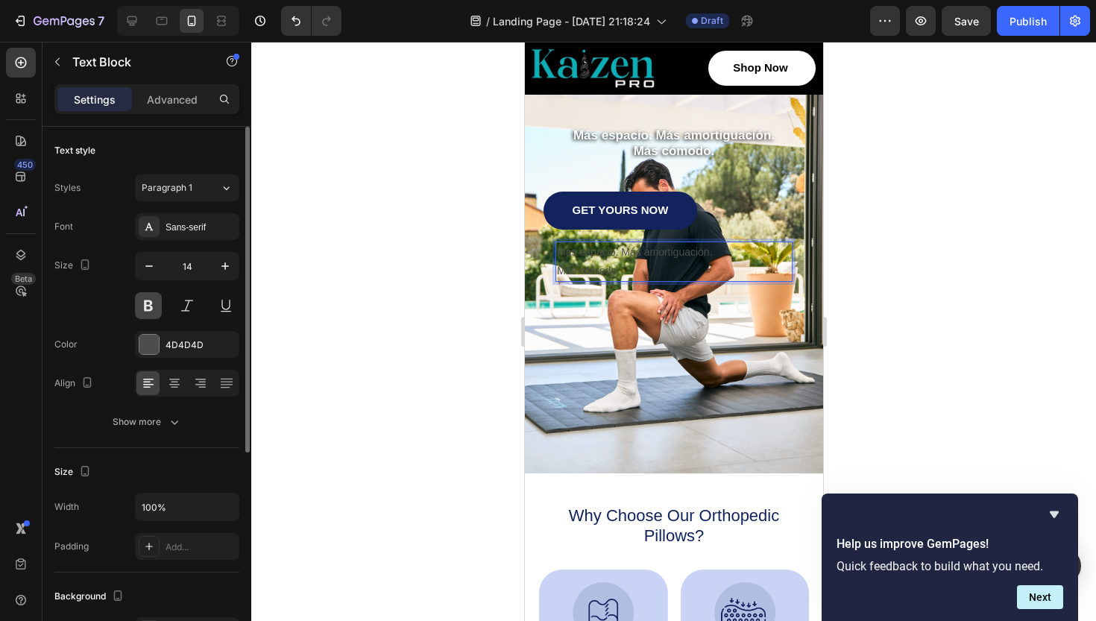
click at [150, 304] on button at bounding box center [148, 305] width 27 height 27
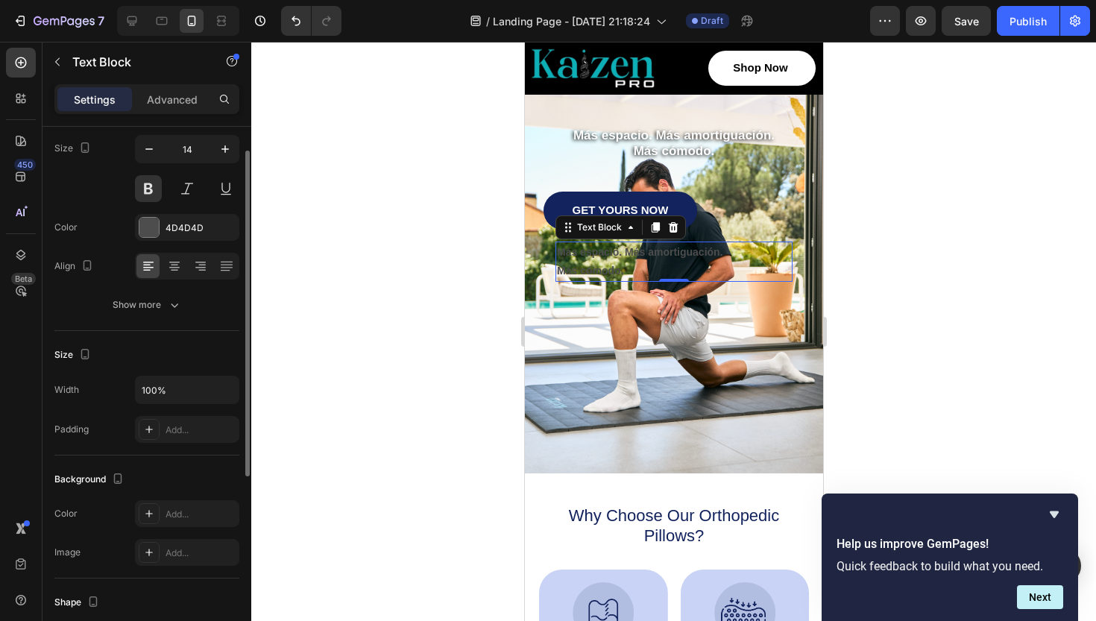
scroll to position [69, 0]
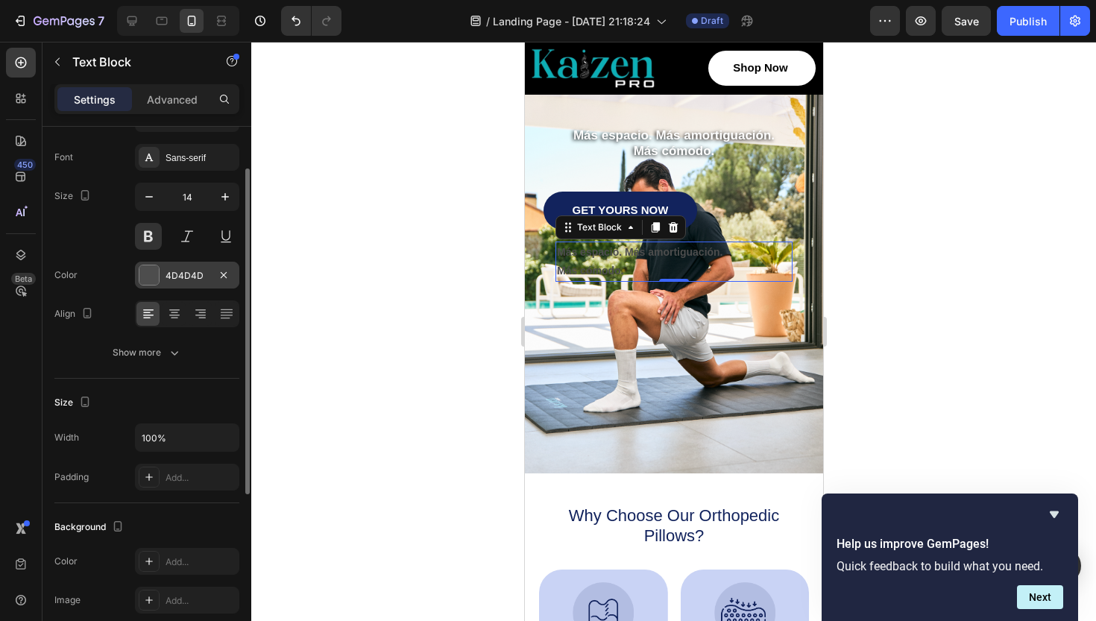
click at [149, 284] on div at bounding box center [148, 274] width 19 height 19
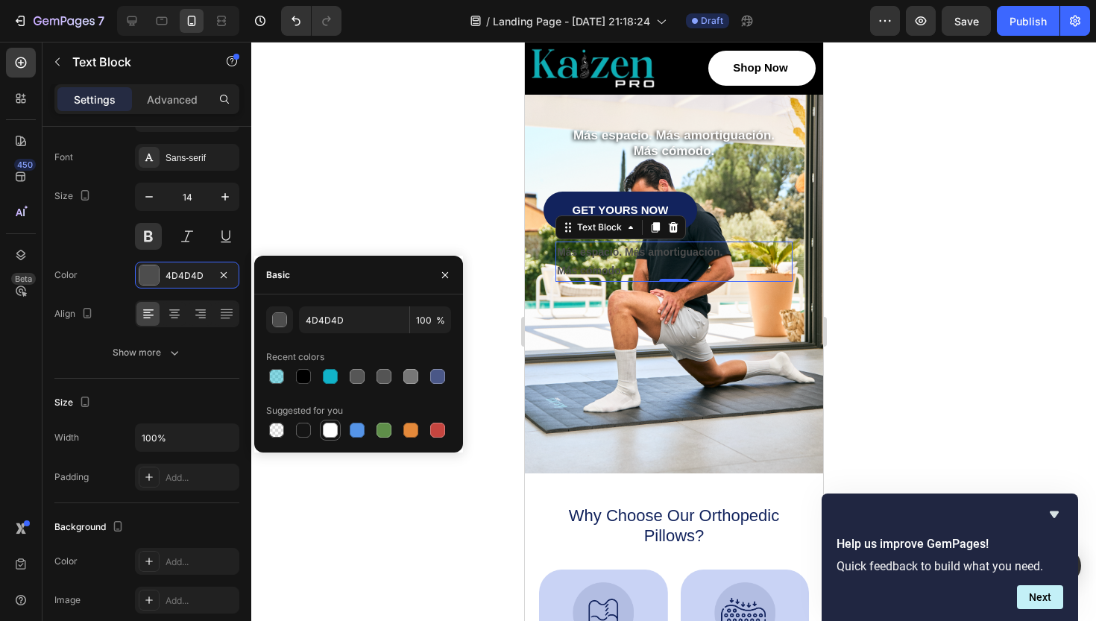
click at [332, 429] on div at bounding box center [330, 430] width 15 height 15
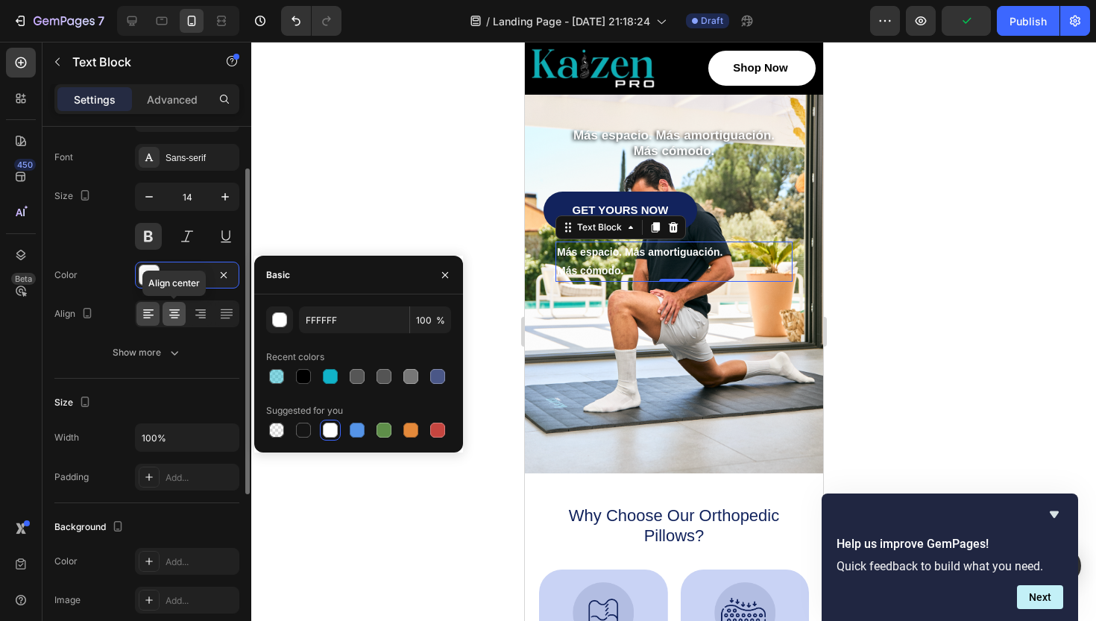
click at [172, 314] on icon at bounding box center [174, 314] width 15 height 15
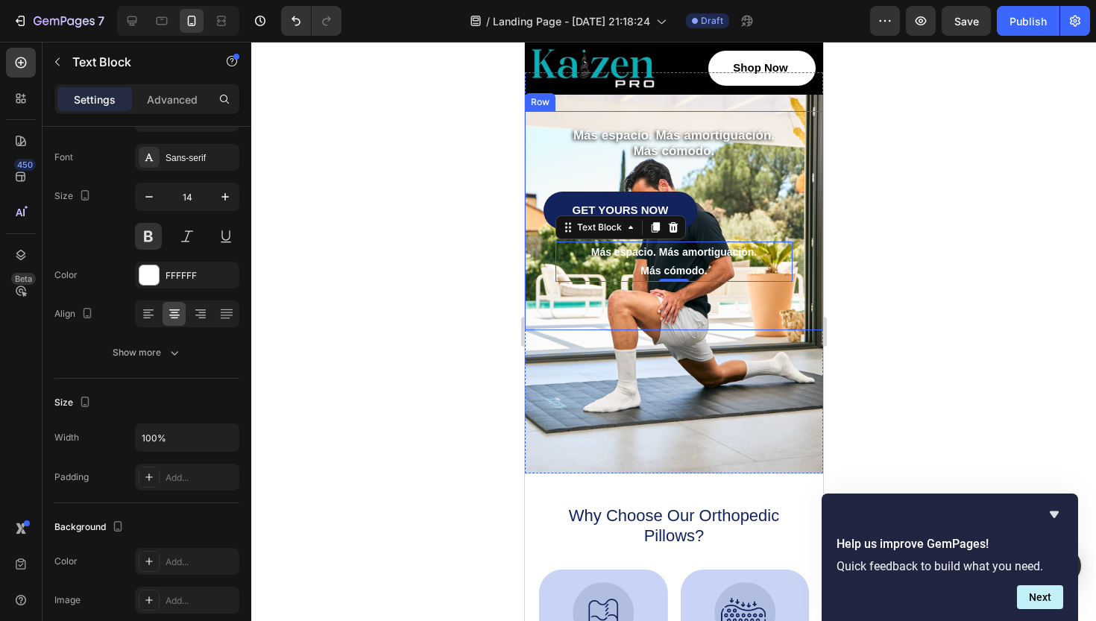
click at [851, 289] on div at bounding box center [673, 331] width 845 height 579
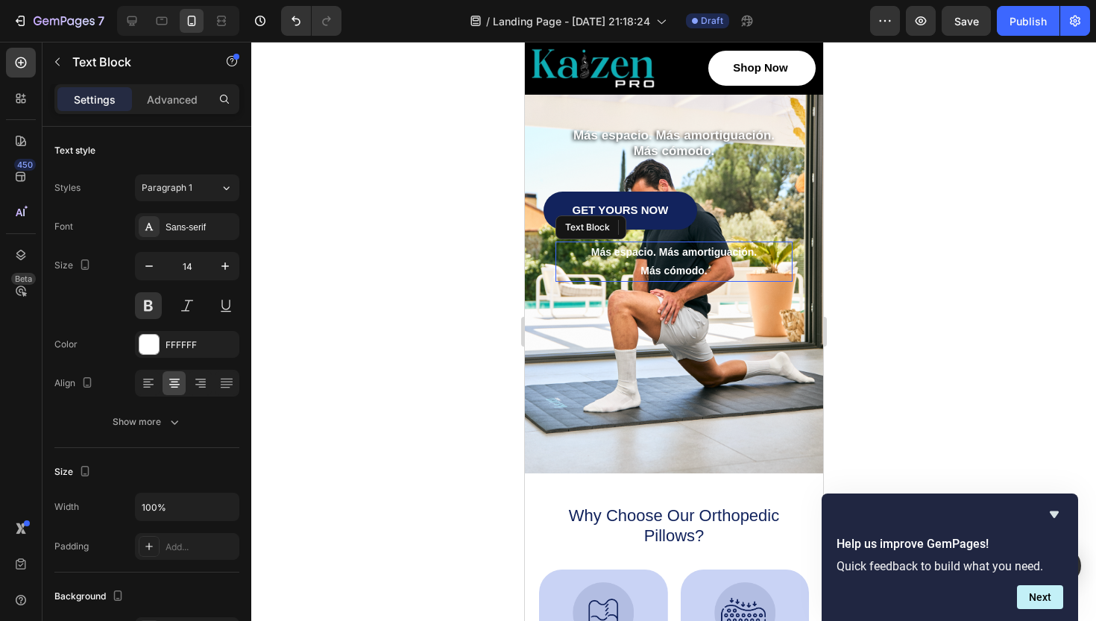
click at [666, 255] on p "Más espacio. Más amortiguación." at bounding box center [673, 252] width 234 height 19
click at [732, 138] on p "Más espacio. Más amortiguación." at bounding box center [673, 136] width 258 height 16
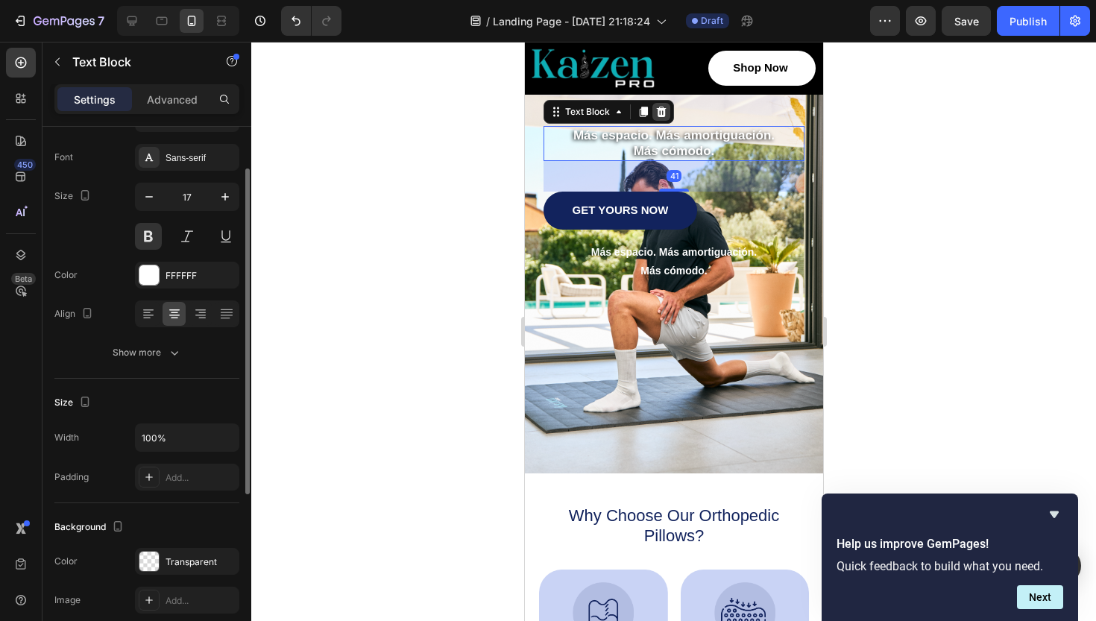
click at [661, 113] on icon at bounding box center [661, 112] width 10 height 10
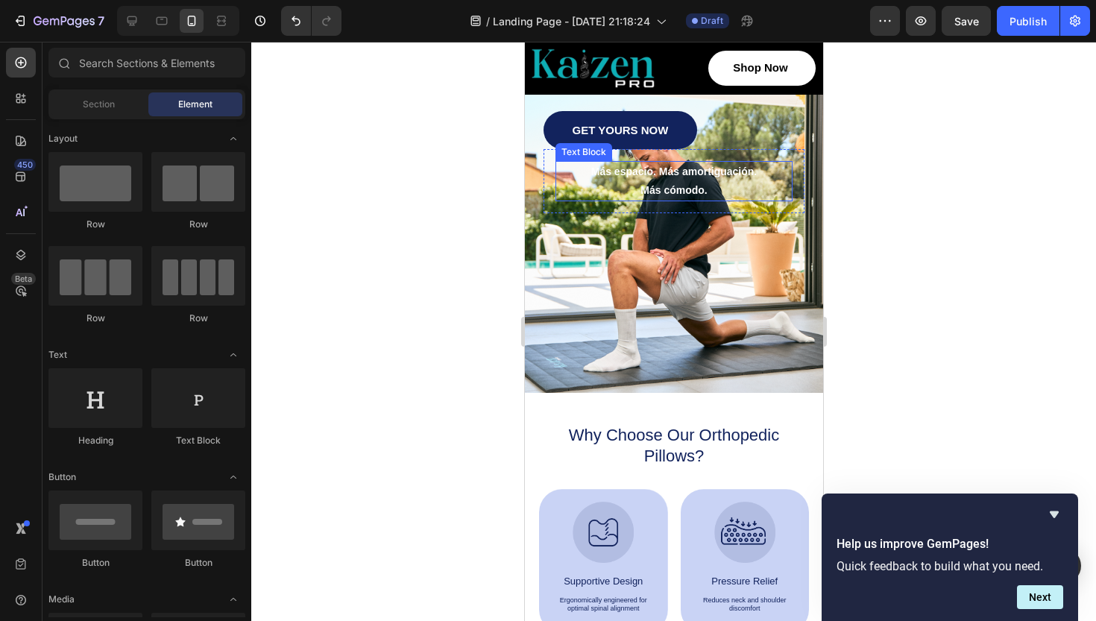
click at [697, 186] on p "Más cómodo." at bounding box center [673, 190] width 234 height 19
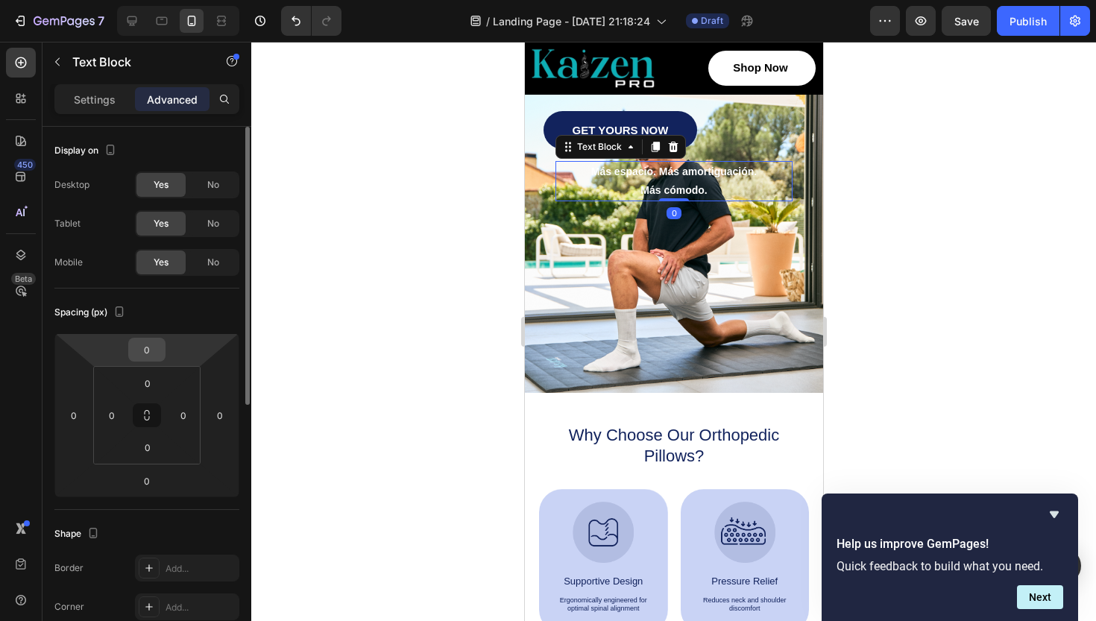
click at [148, 349] on input "0" at bounding box center [147, 350] width 30 height 22
click at [896, 260] on div at bounding box center [673, 331] width 845 height 579
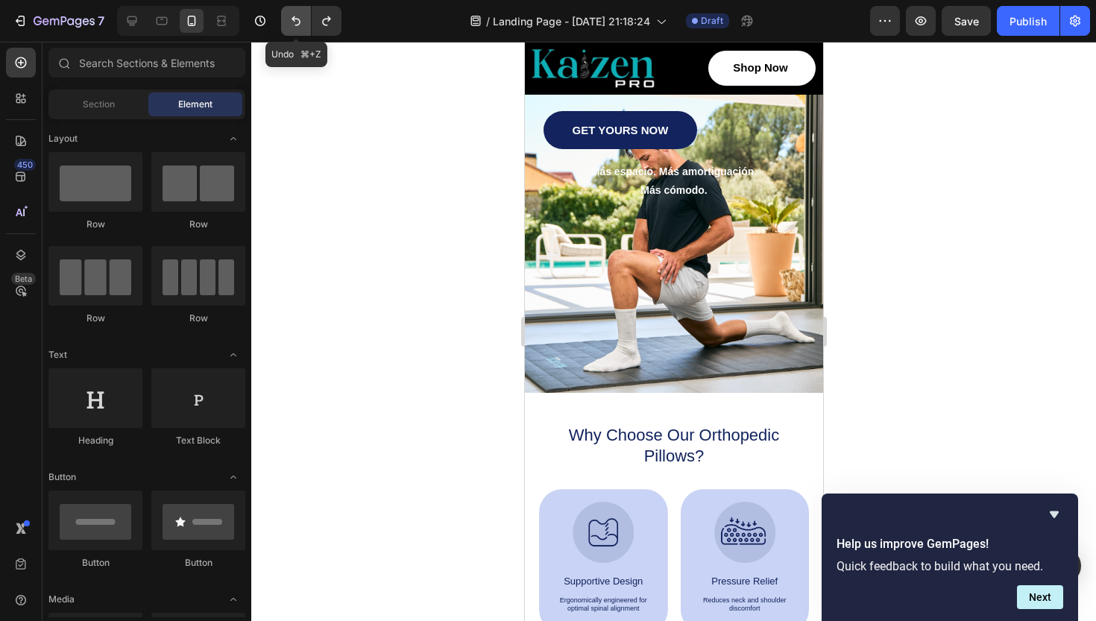
click at [293, 28] on icon "Undo/Redo" at bounding box center [296, 20] width 15 height 15
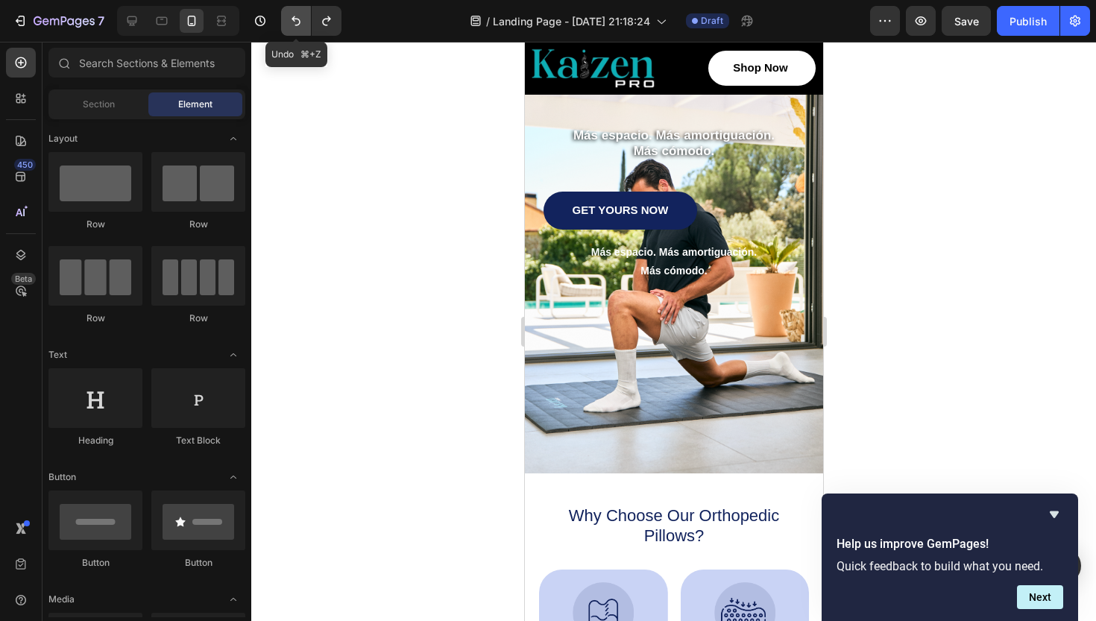
click at [293, 28] on icon "Undo/Redo" at bounding box center [296, 20] width 15 height 15
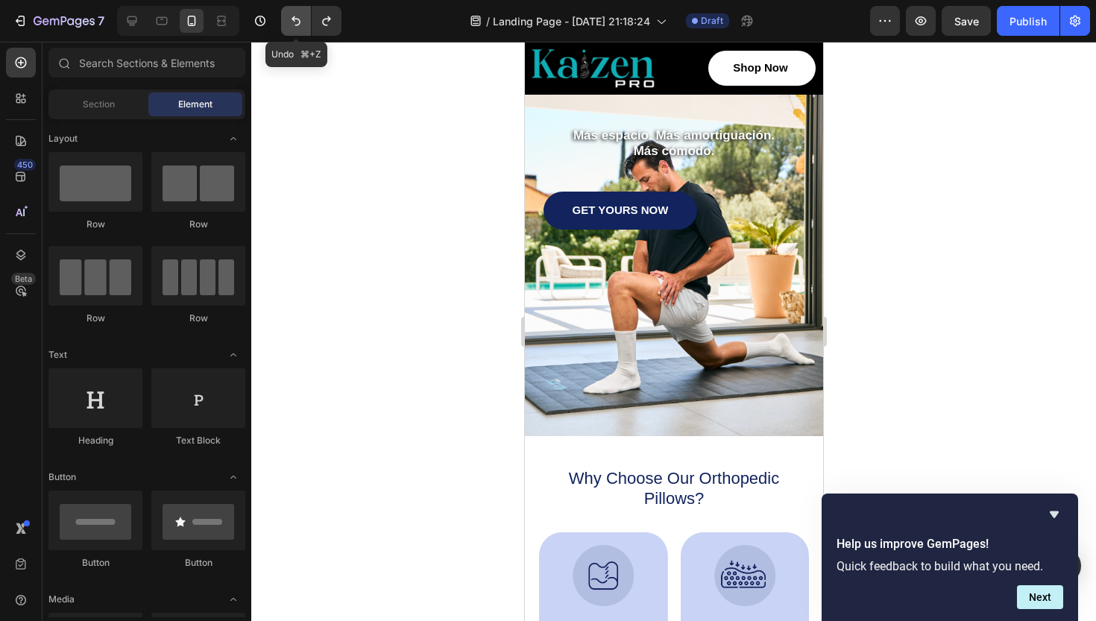
click at [293, 28] on icon "Undo/Redo" at bounding box center [296, 20] width 15 height 15
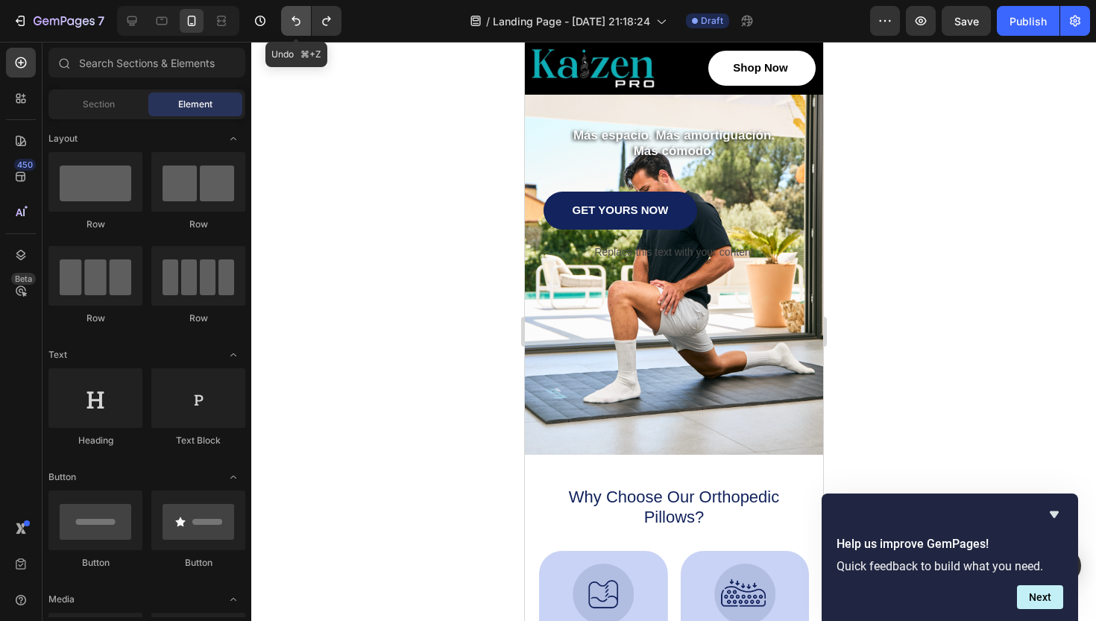
click at [293, 28] on icon "Undo/Redo" at bounding box center [296, 20] width 15 height 15
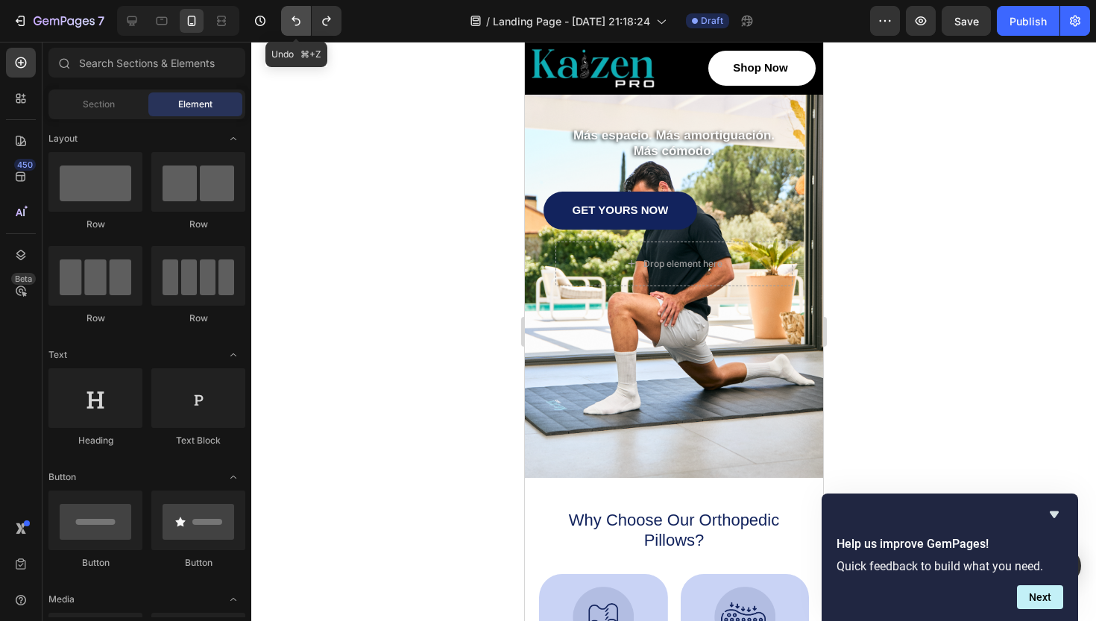
click at [293, 28] on icon "Undo/Redo" at bounding box center [296, 20] width 15 height 15
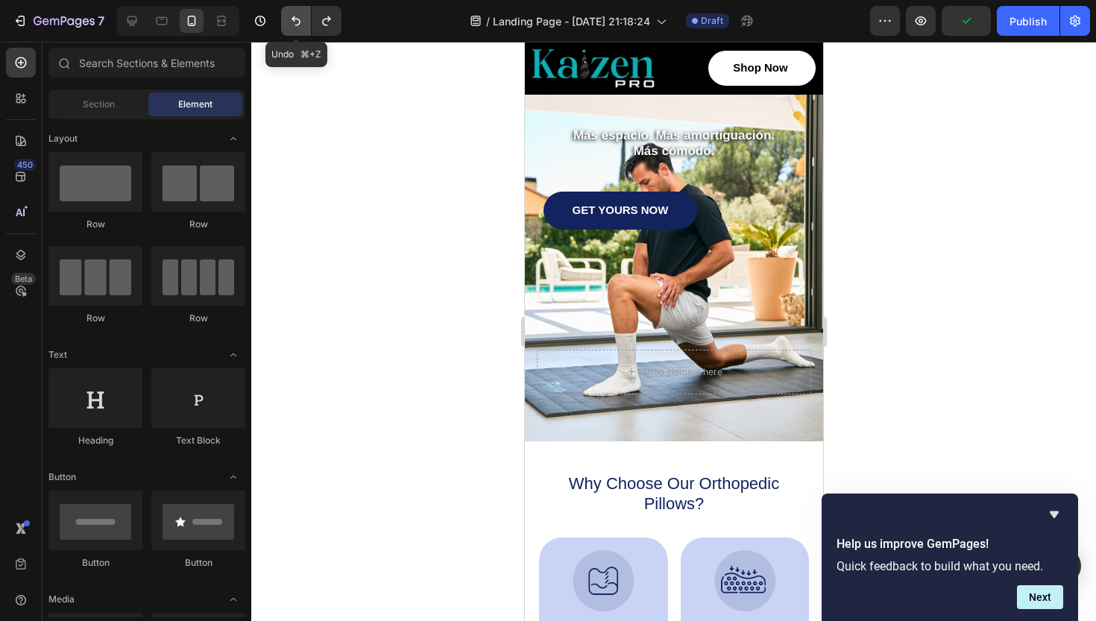
click at [293, 28] on icon "Undo/Redo" at bounding box center [296, 20] width 15 height 15
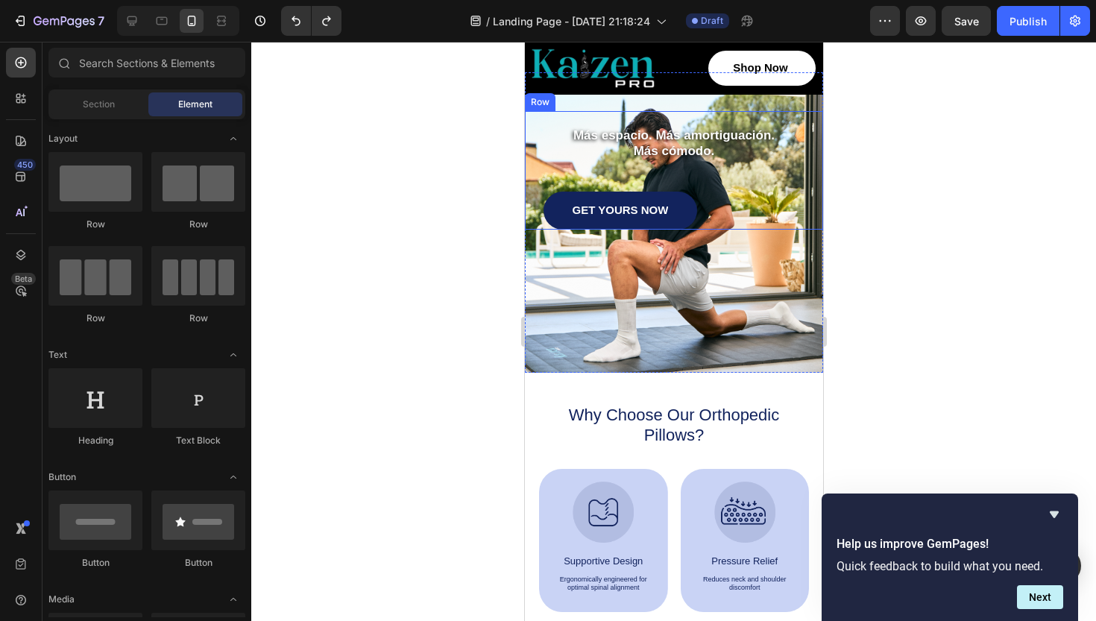
click at [934, 198] on div at bounding box center [673, 331] width 845 height 579
click at [991, 285] on div at bounding box center [673, 331] width 845 height 579
click at [687, 145] on p "Más cómodo." at bounding box center [673, 151] width 258 height 16
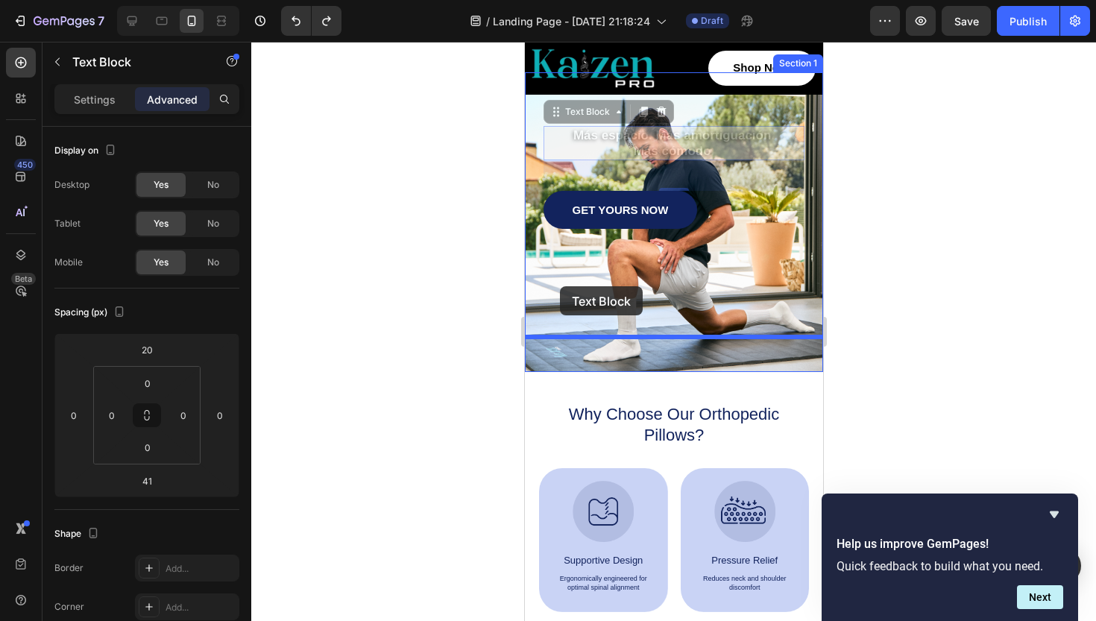
drag, startPoint x: 553, startPoint y: 110, endPoint x: 559, endPoint y: 286, distance: 176.1
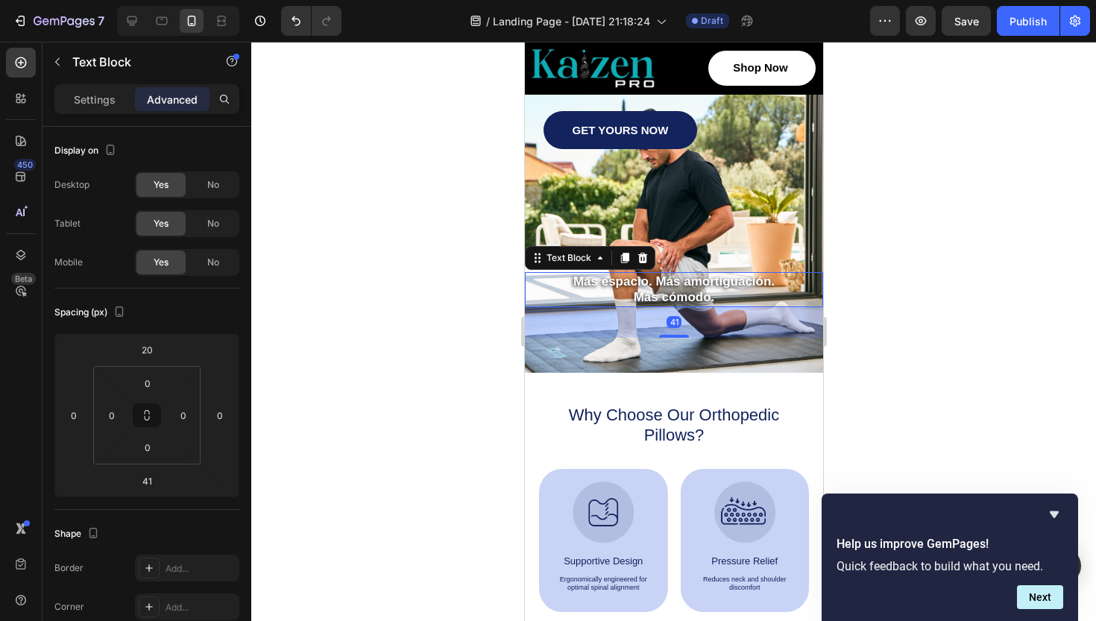
click at [877, 203] on div at bounding box center [673, 331] width 845 height 579
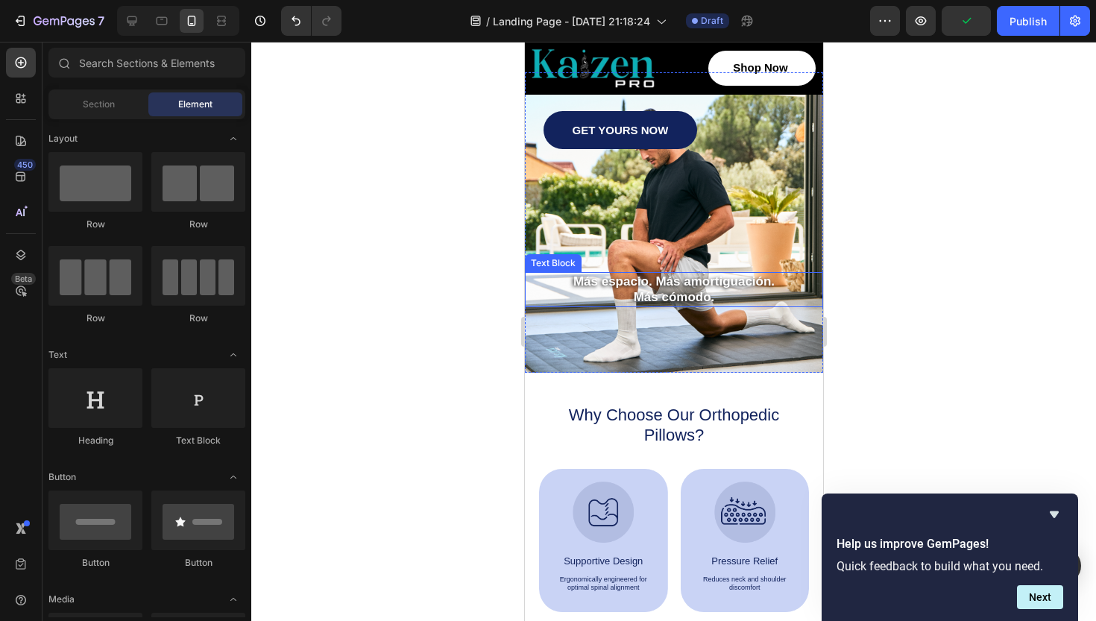
click at [652, 277] on p "Más espacio. Más amortiguación." at bounding box center [673, 282] width 295 height 16
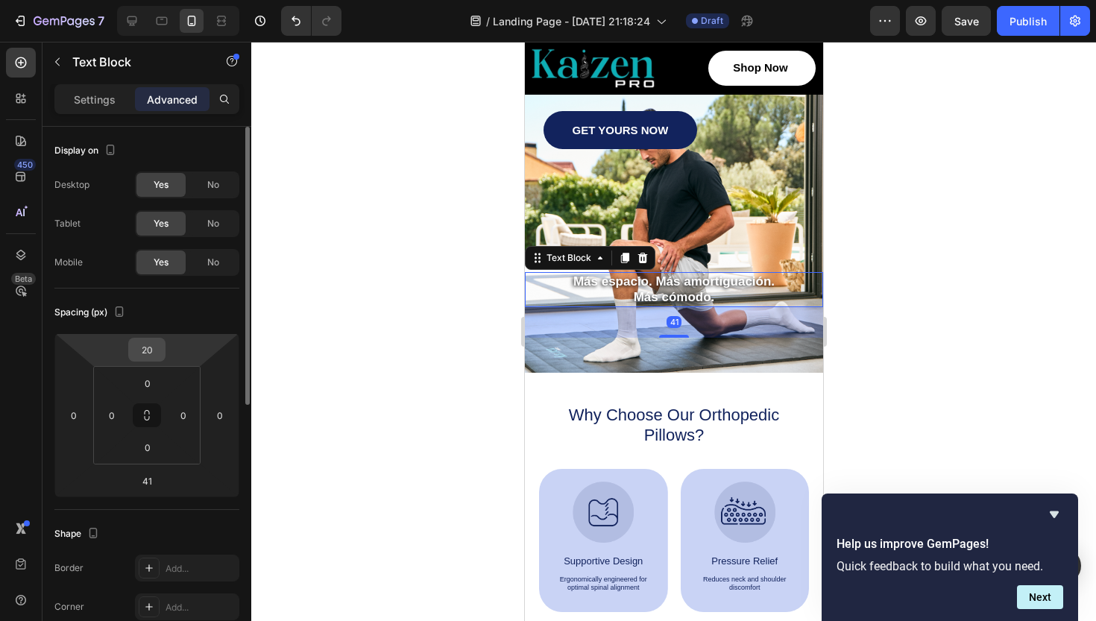
click at [147, 353] on input "20" at bounding box center [147, 350] width 30 height 22
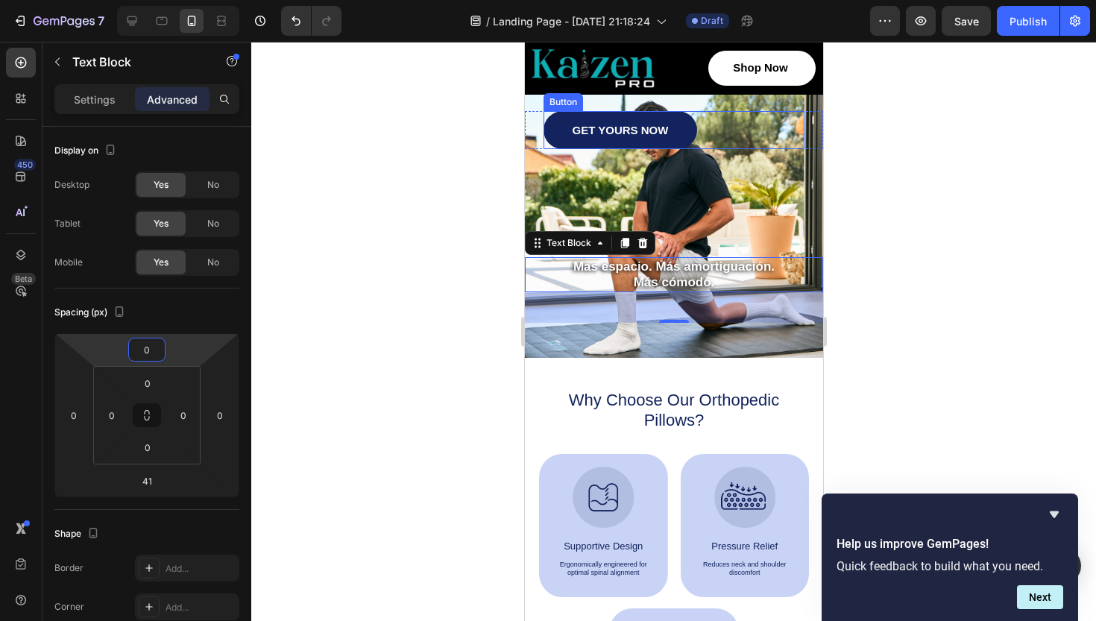
click at [613, 139] on link "GET YOURS NOW" at bounding box center [620, 130] width 154 height 38
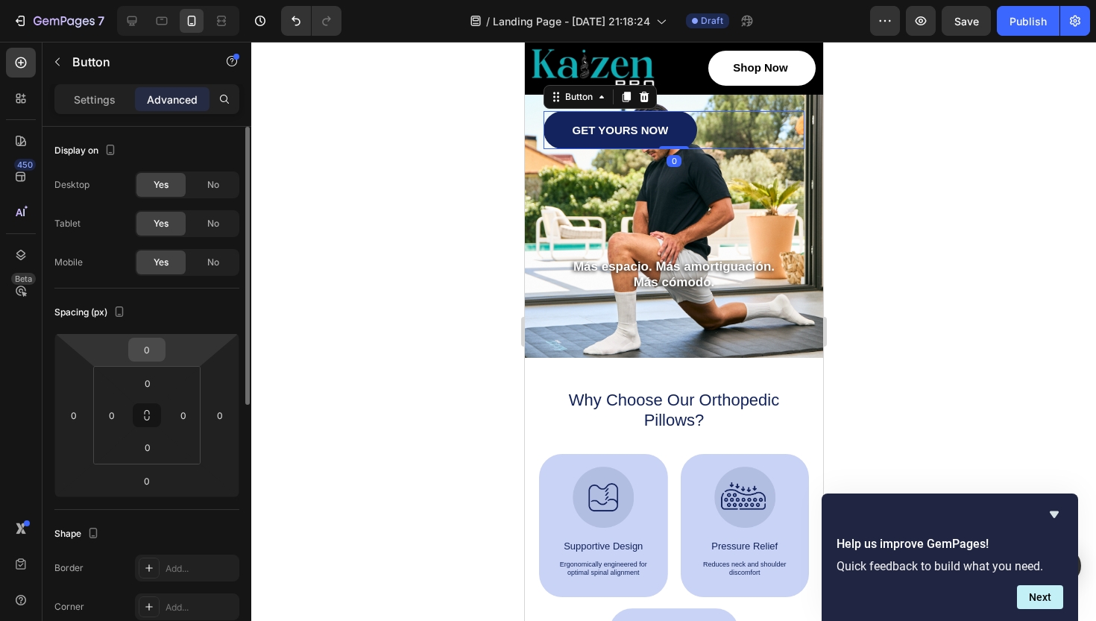
click at [148, 351] on input "0" at bounding box center [147, 350] width 30 height 22
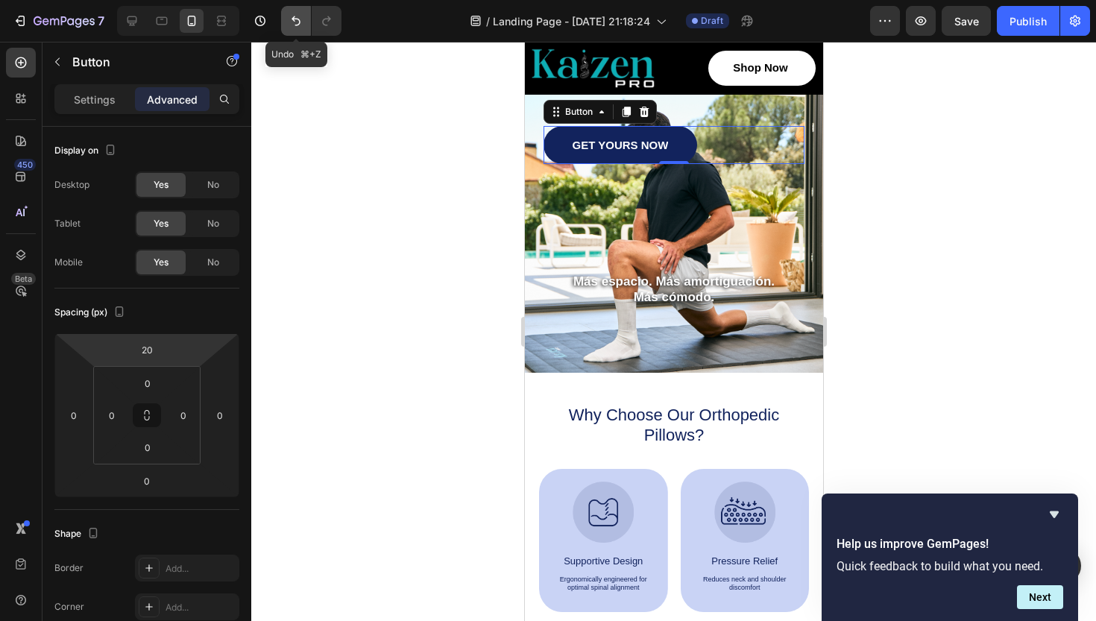
click at [292, 21] on icon "Undo/Redo" at bounding box center [296, 20] width 15 height 15
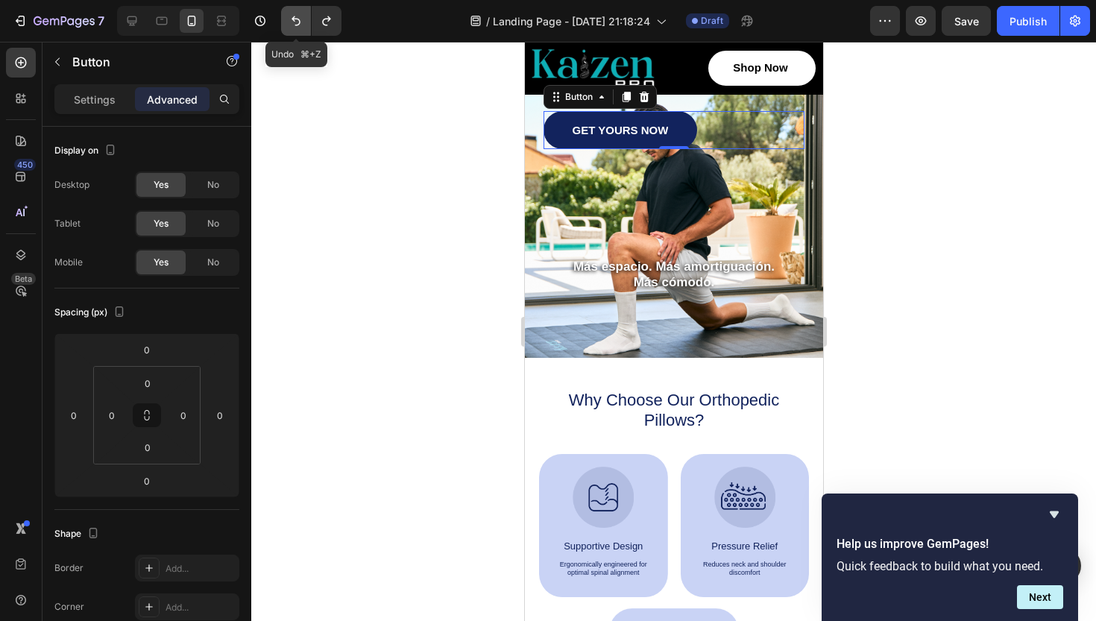
click at [292, 21] on icon "Undo/Redo" at bounding box center [296, 20] width 15 height 15
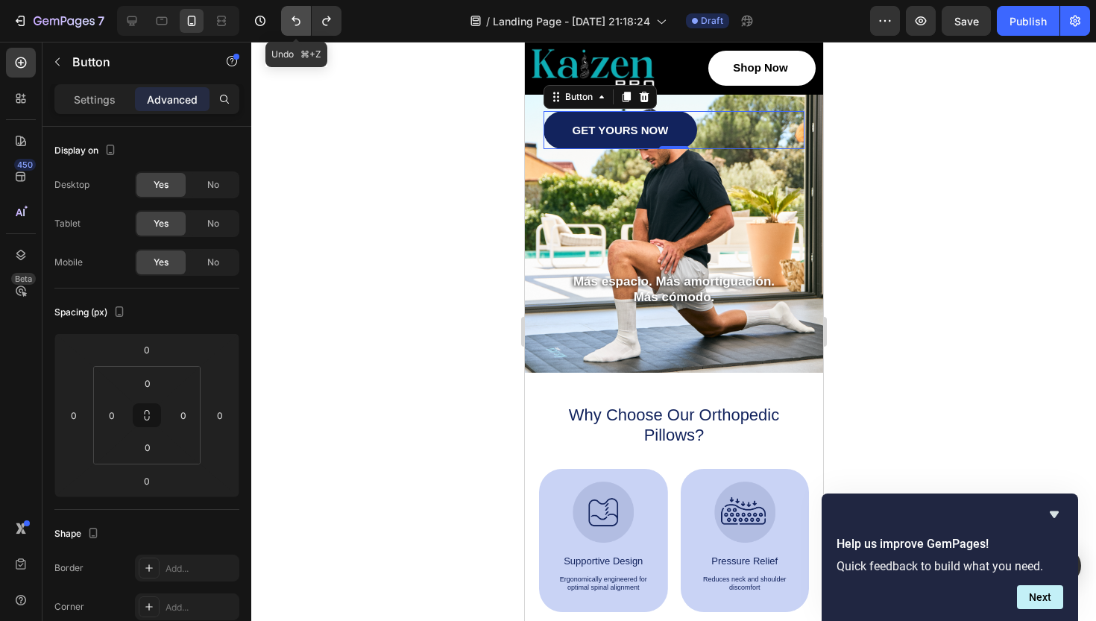
click at [292, 21] on icon "Undo/Redo" at bounding box center [296, 20] width 15 height 15
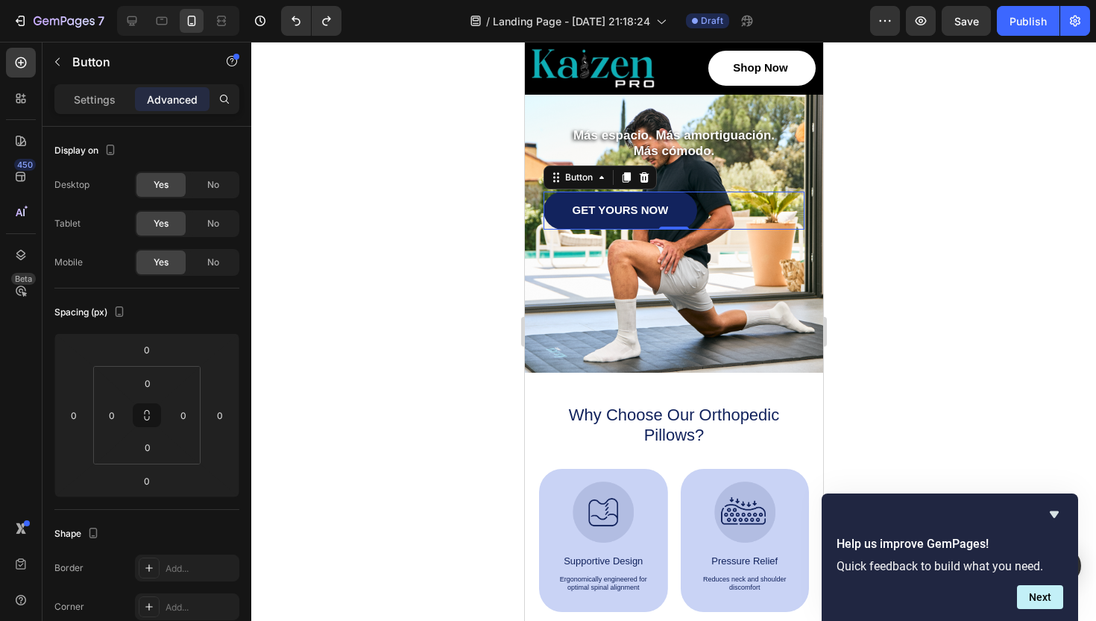
click at [365, 227] on div at bounding box center [673, 331] width 845 height 579
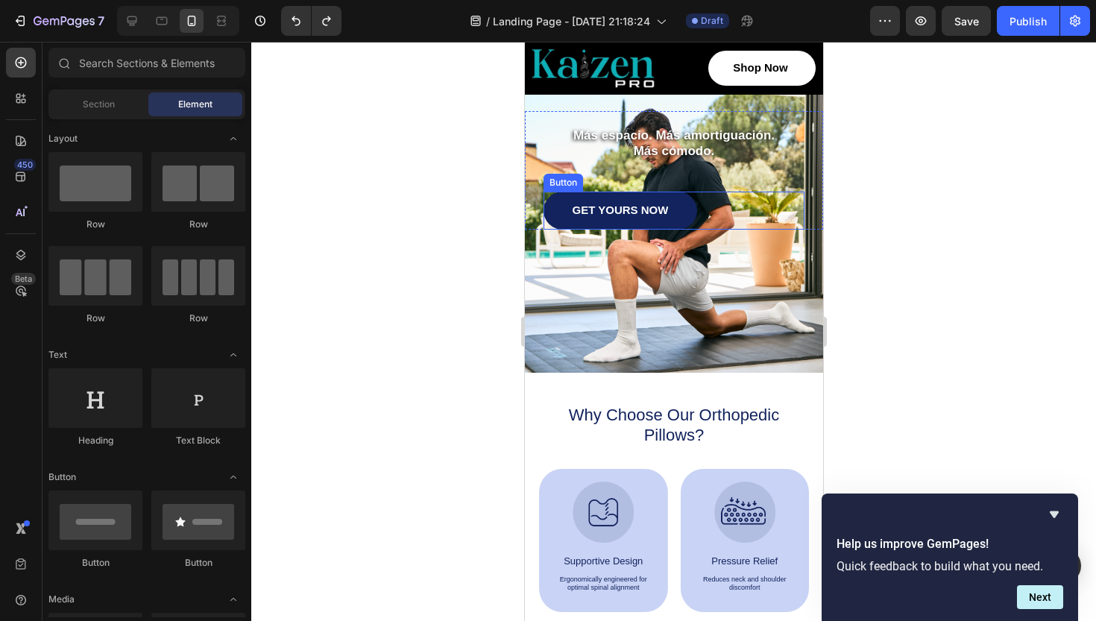
click at [700, 207] on div "GET YOURS NOW Button" at bounding box center [673, 211] width 261 height 38
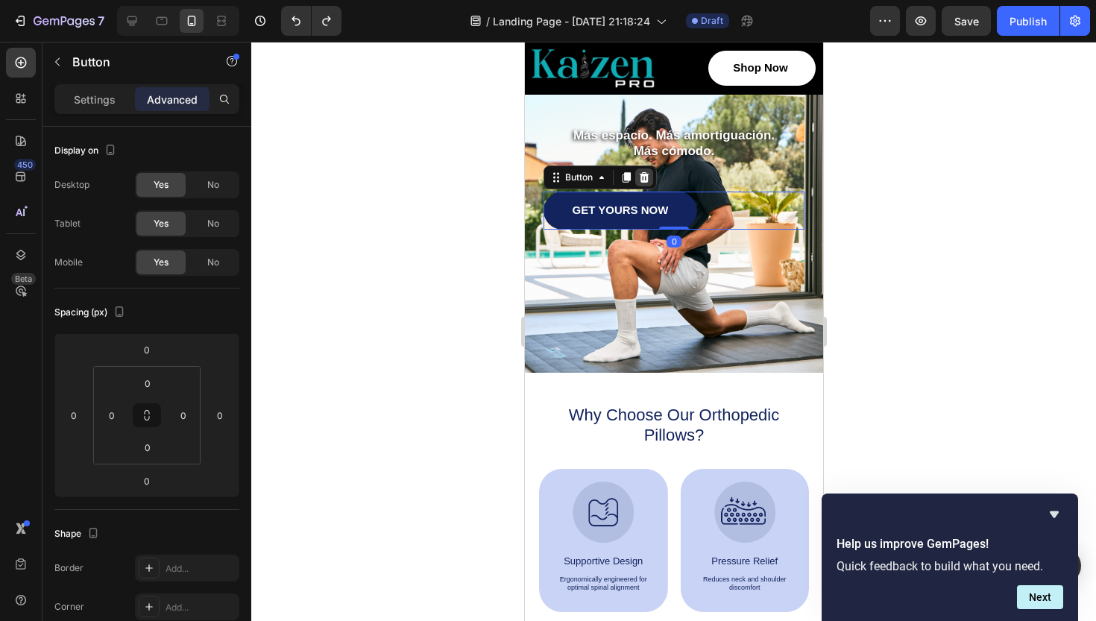
click at [643, 177] on icon at bounding box center [644, 178] width 12 height 12
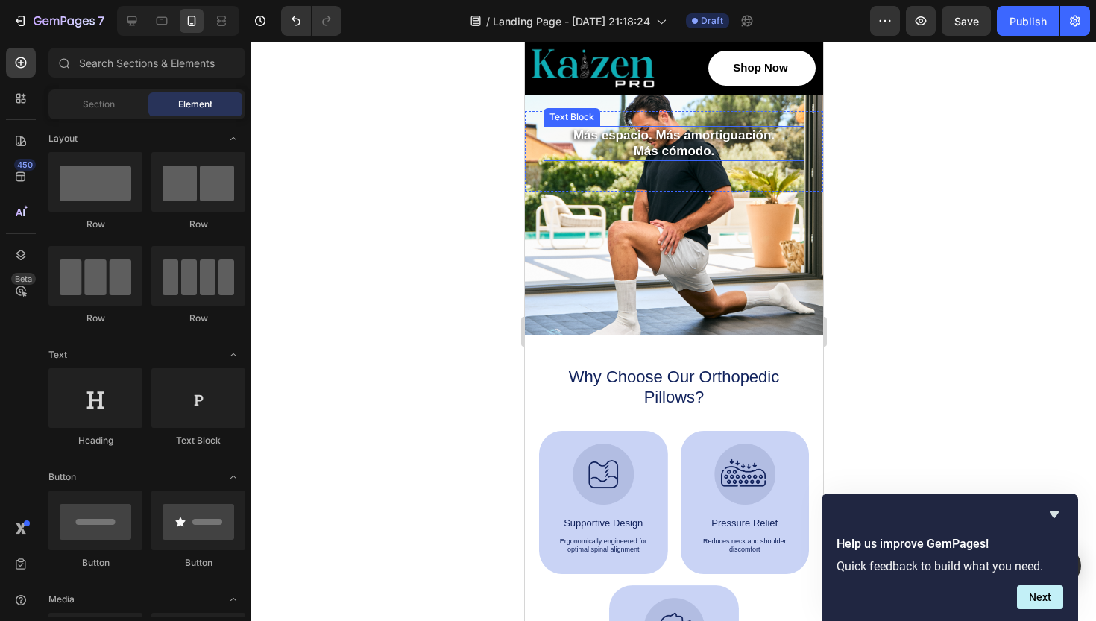
click at [688, 137] on p "Más espacio. Más amortiguación." at bounding box center [673, 136] width 258 height 16
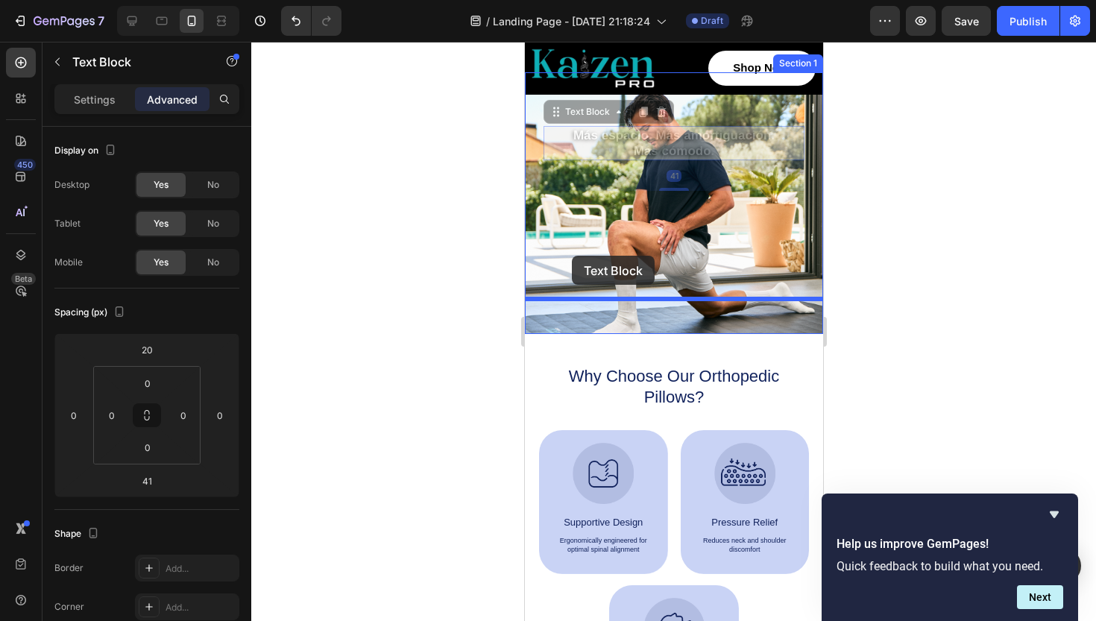
drag, startPoint x: 560, startPoint y: 119, endPoint x: 571, endPoint y: 256, distance: 136.9
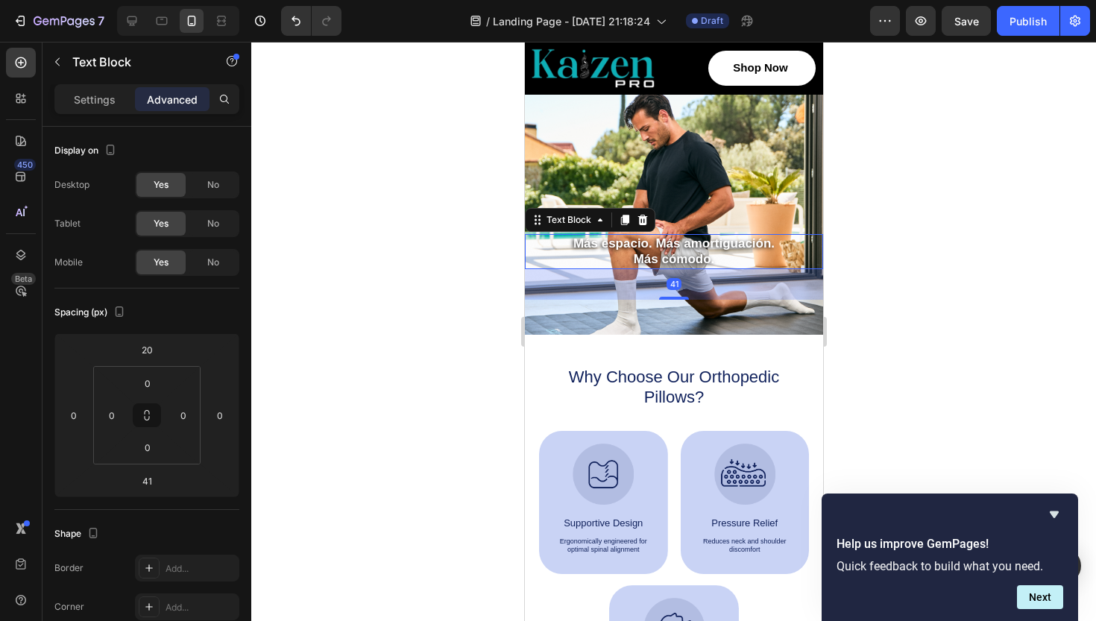
click at [946, 245] on div at bounding box center [673, 331] width 845 height 579
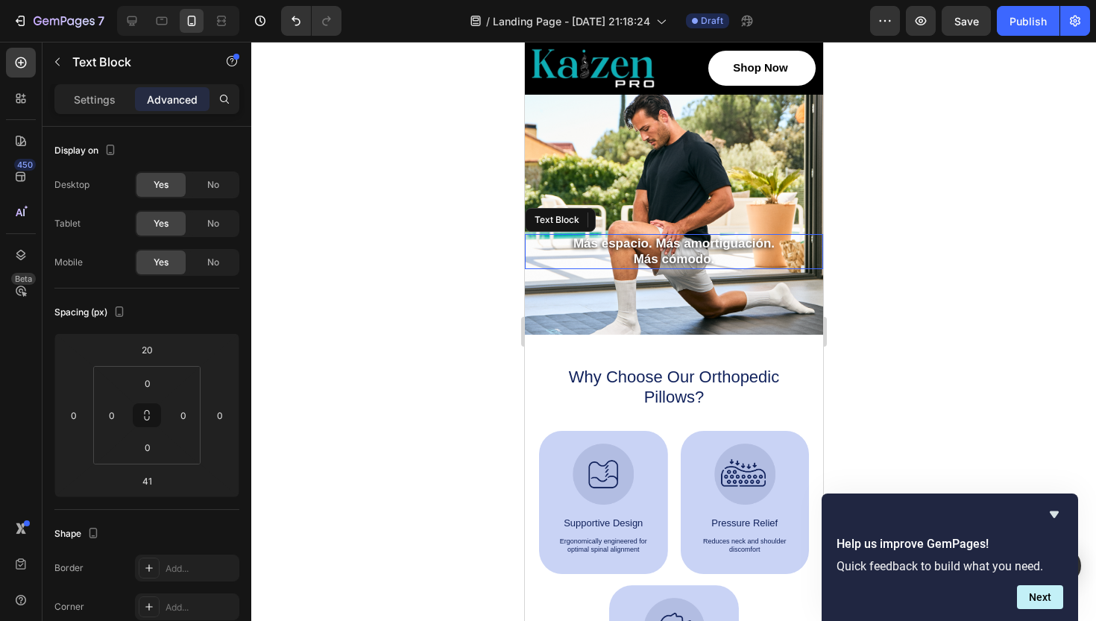
click at [684, 249] on p "Más espacio. Más amortiguación." at bounding box center [673, 244] width 295 height 16
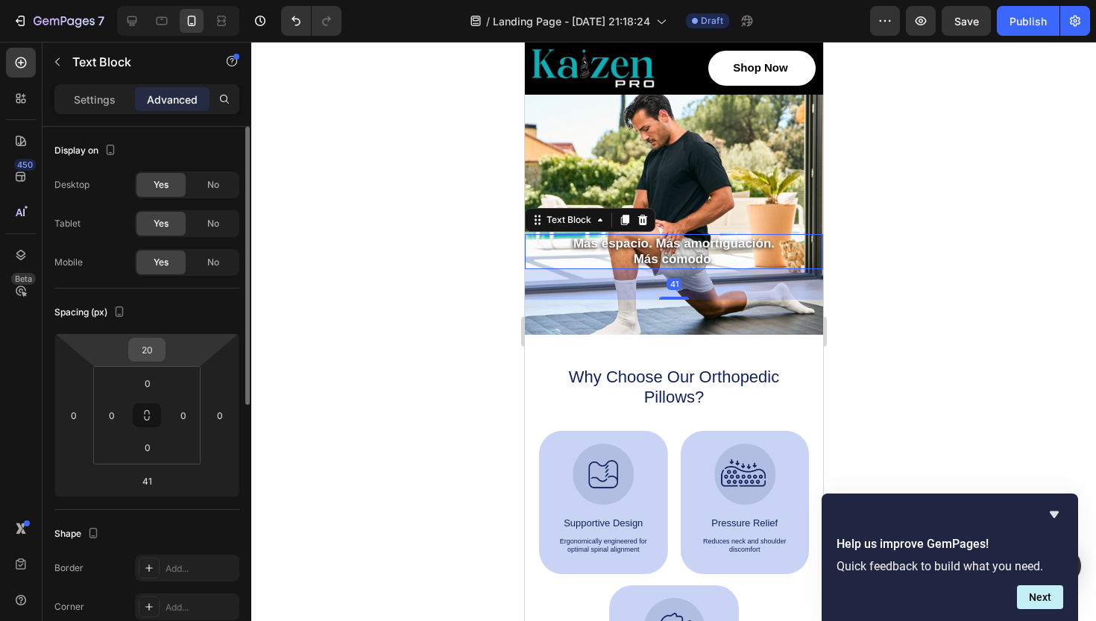
click at [145, 347] on input "20" at bounding box center [147, 350] width 30 height 22
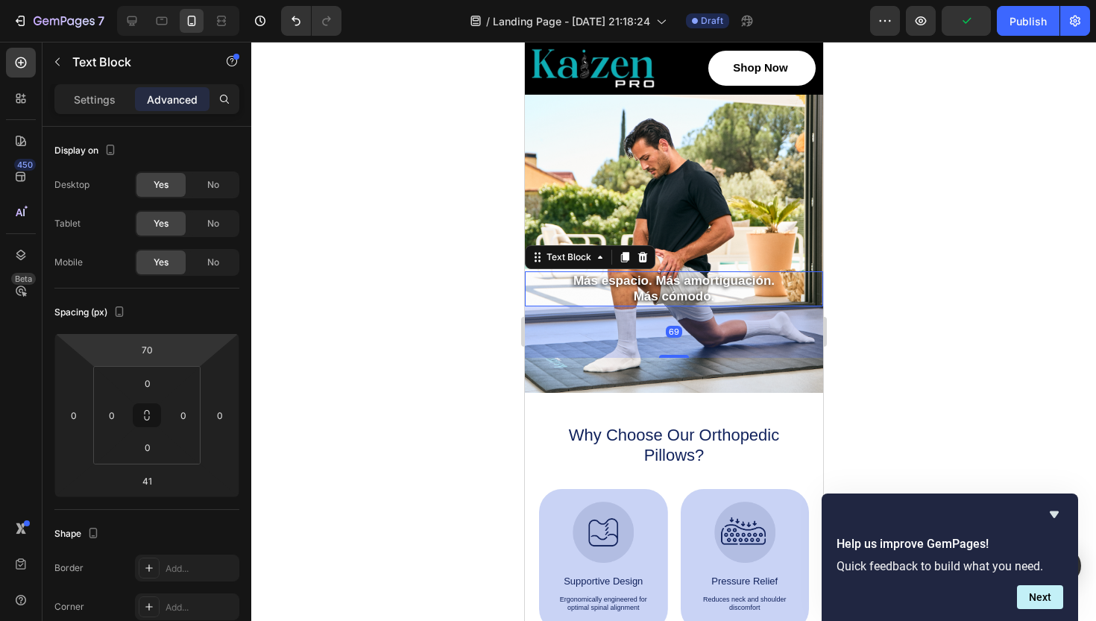
drag, startPoint x: 671, startPoint y: 333, endPoint x: 691, endPoint y: 353, distance: 28.5
click at [691, 307] on div "69" at bounding box center [673, 307] width 298 height 0
click at [969, 267] on div at bounding box center [673, 331] width 845 height 579
click at [707, 291] on p "Más cómodo." at bounding box center [673, 297] width 295 height 16
click at [92, 110] on div "Settings" at bounding box center [94, 99] width 75 height 24
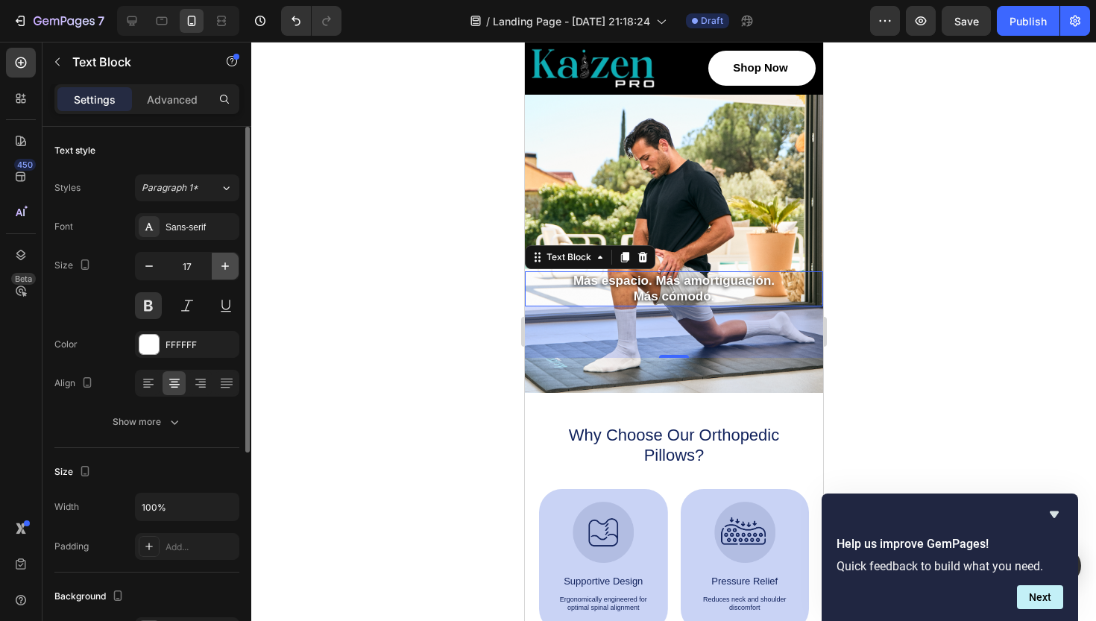
click at [222, 261] on icon "button" at bounding box center [225, 266] width 15 height 15
type input "19"
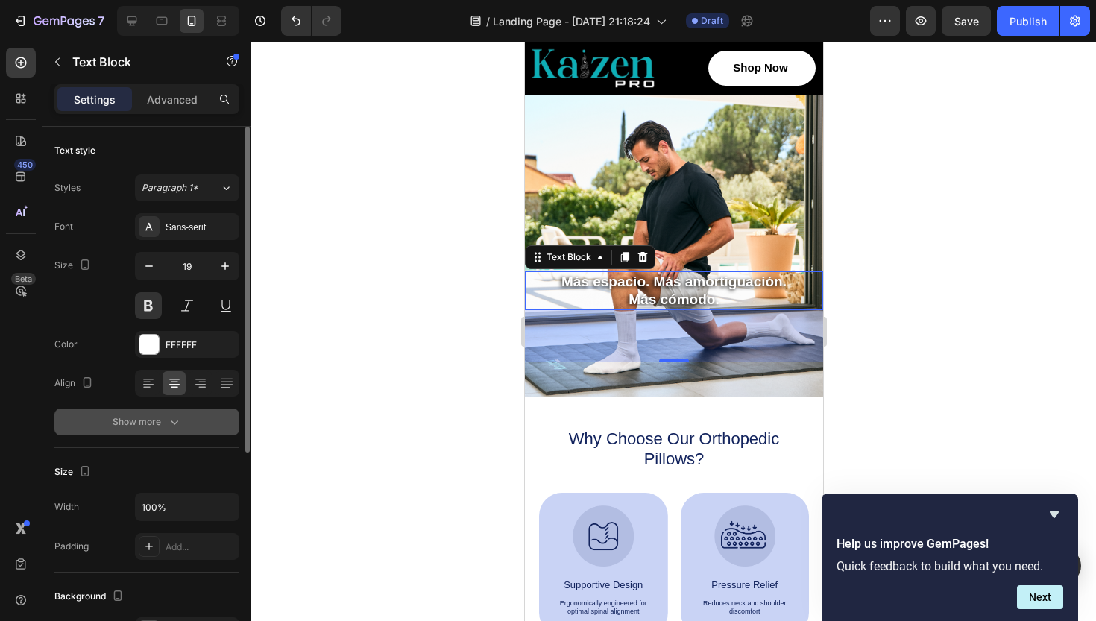
click at [164, 421] on div "Show more" at bounding box center [147, 422] width 69 height 15
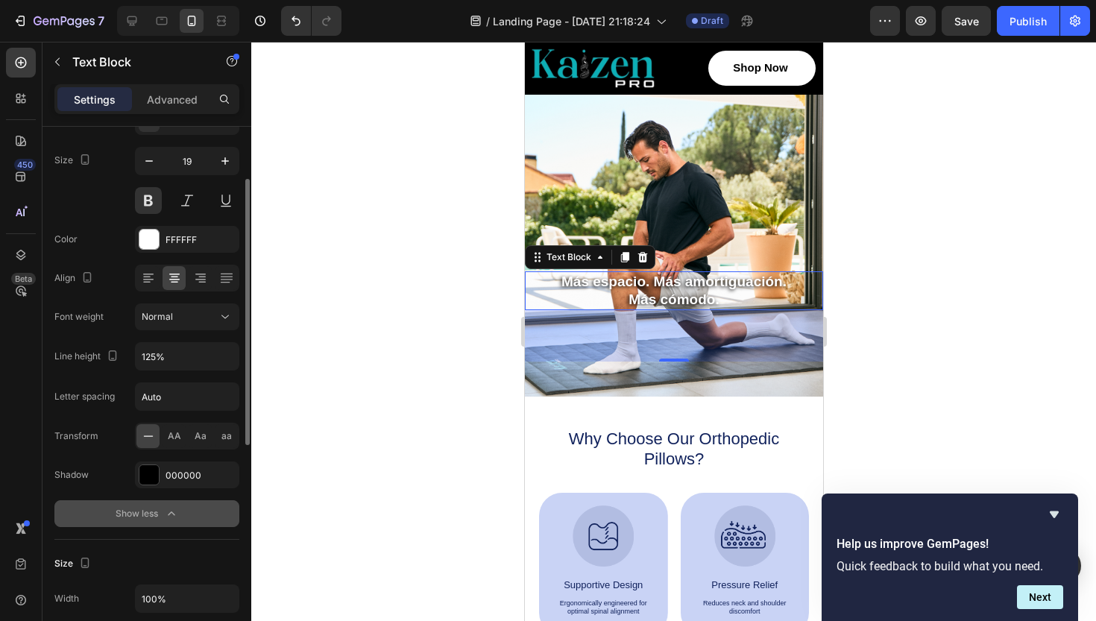
scroll to position [107, 0]
click at [195, 436] on span "Aa" at bounding box center [201, 434] width 12 height 13
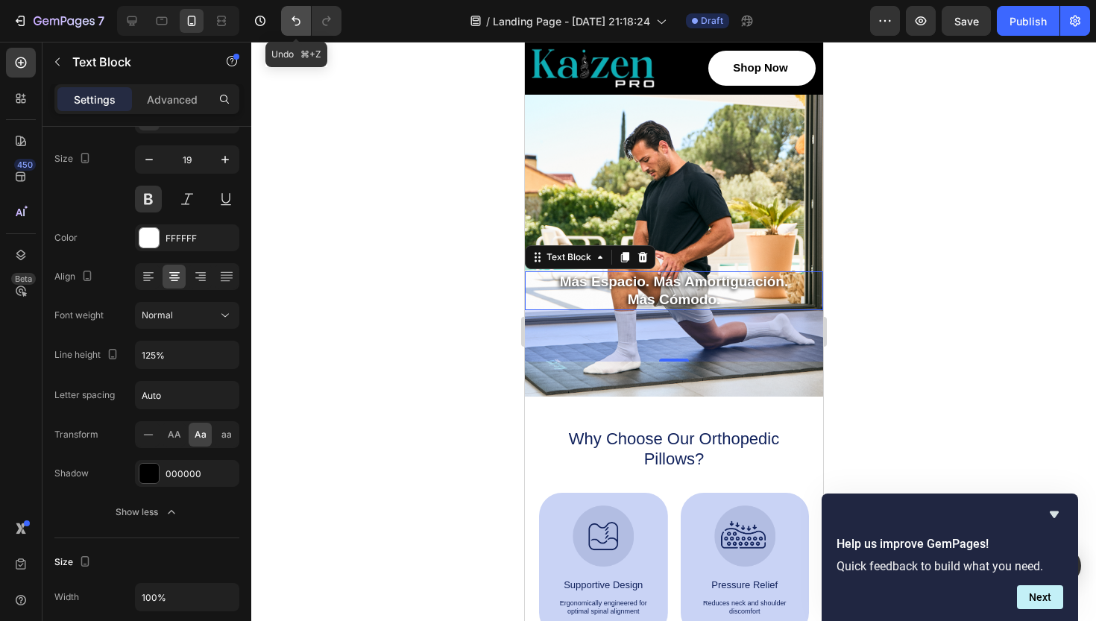
click at [301, 19] on icon "Undo/Redo" at bounding box center [296, 20] width 15 height 15
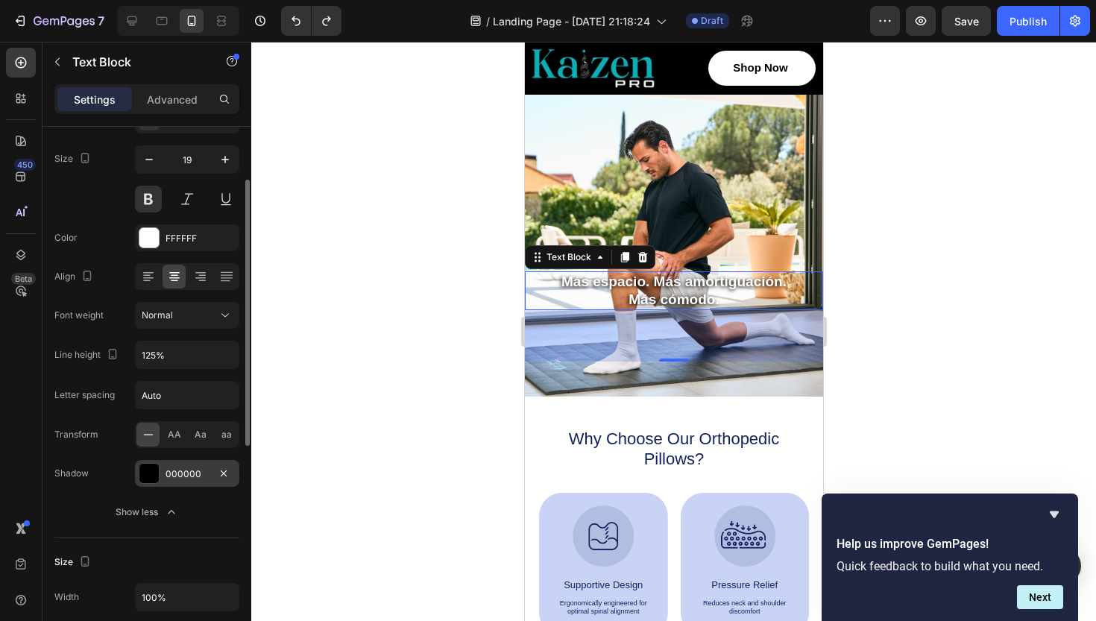
click at [180, 477] on div "000000" at bounding box center [187, 474] width 43 height 13
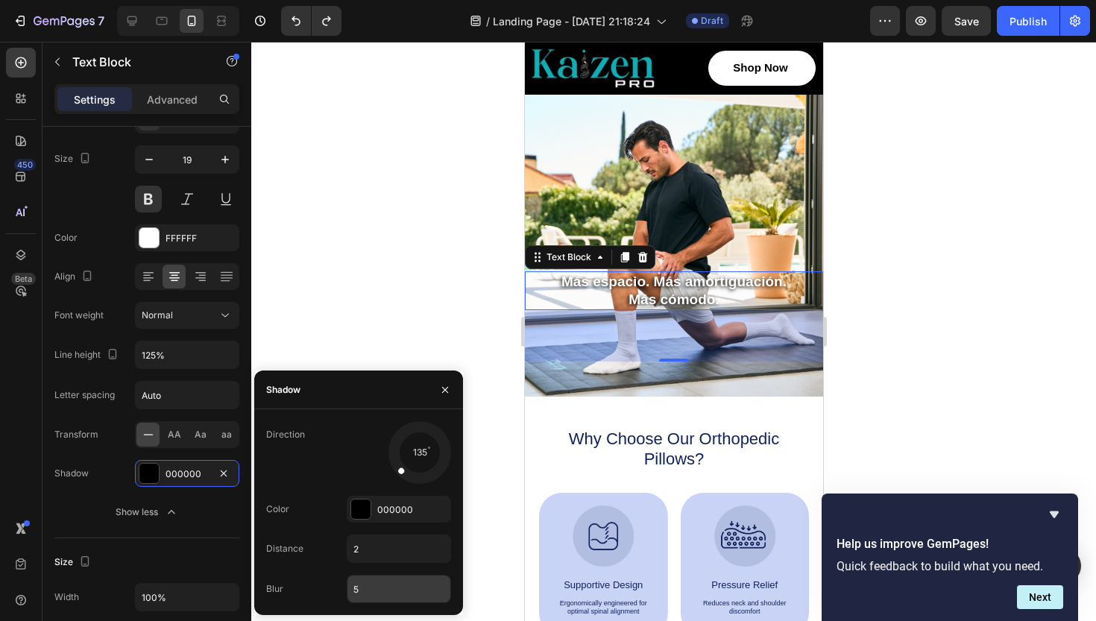
click at [363, 592] on input "5" at bounding box center [399, 589] width 103 height 27
type input "5"
click at [371, 591] on input "5" at bounding box center [399, 589] width 103 height 27
type input "4"
type input "1"
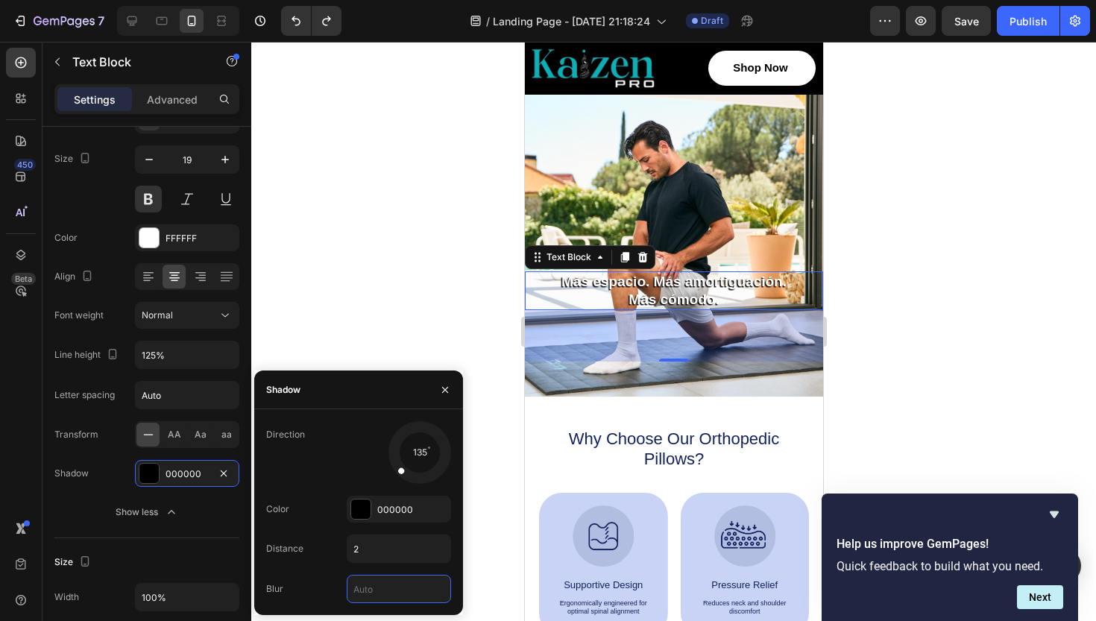
type input "5"
click at [359, 372] on div "Shadow" at bounding box center [358, 390] width 209 height 39
click at [361, 289] on div at bounding box center [673, 331] width 845 height 579
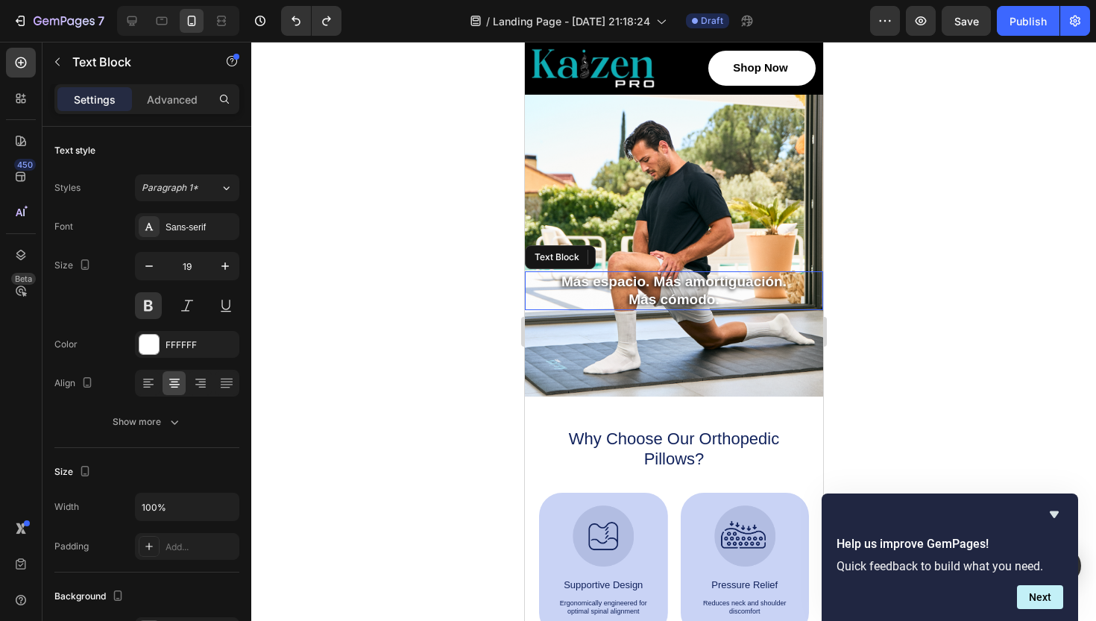
click at [703, 294] on p "Más cómodo." at bounding box center [673, 300] width 295 height 18
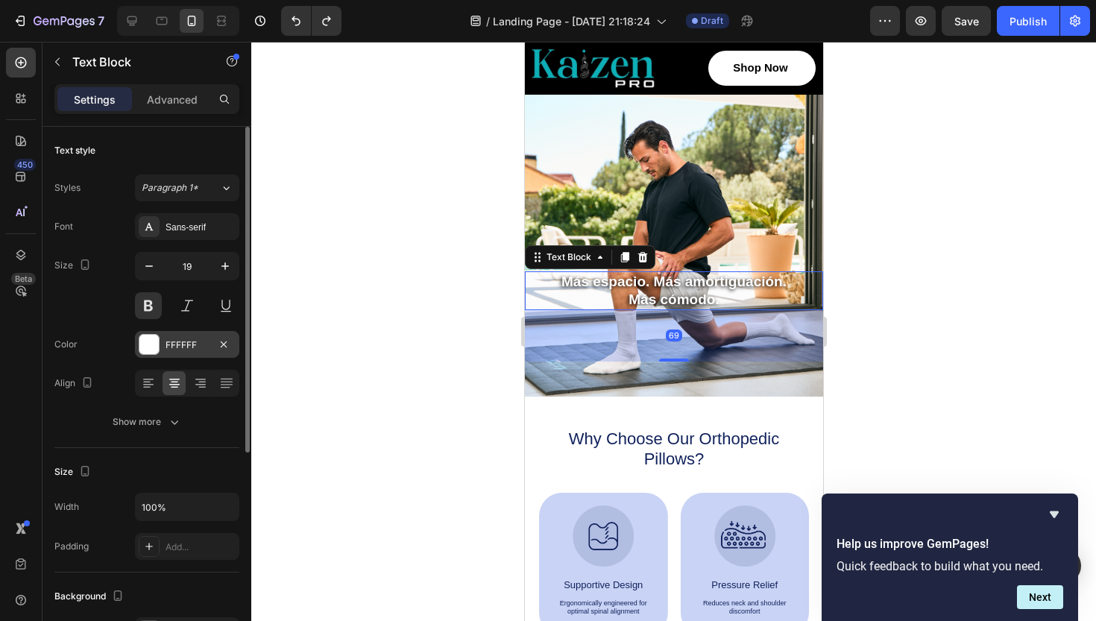
click at [145, 353] on div at bounding box center [148, 344] width 19 height 19
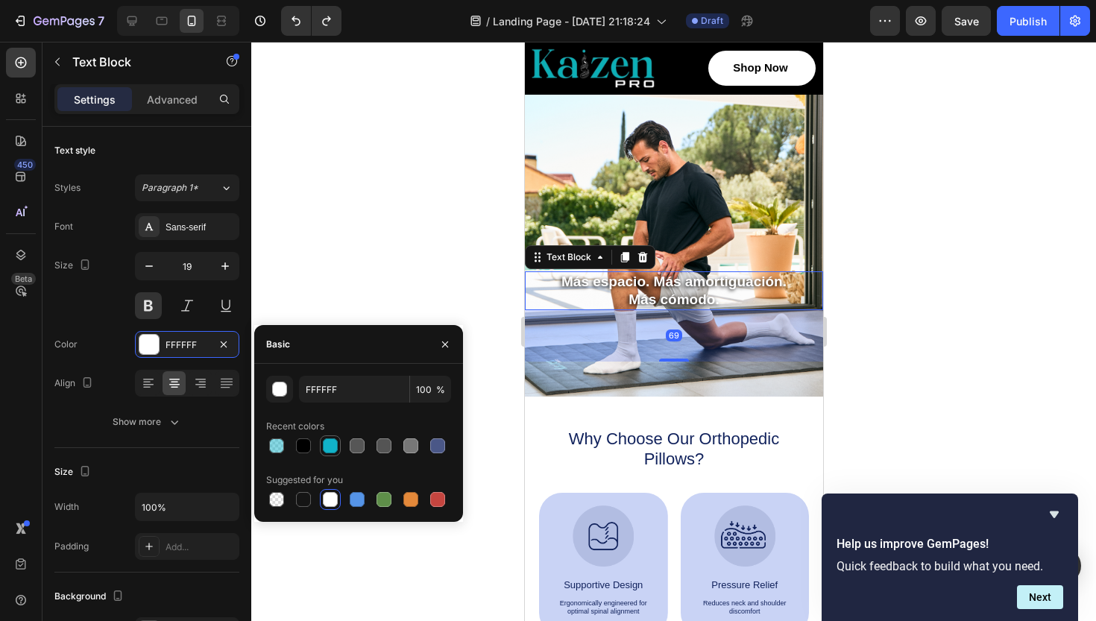
click at [333, 447] on div at bounding box center [330, 446] width 15 height 15
type input "11B3C9"
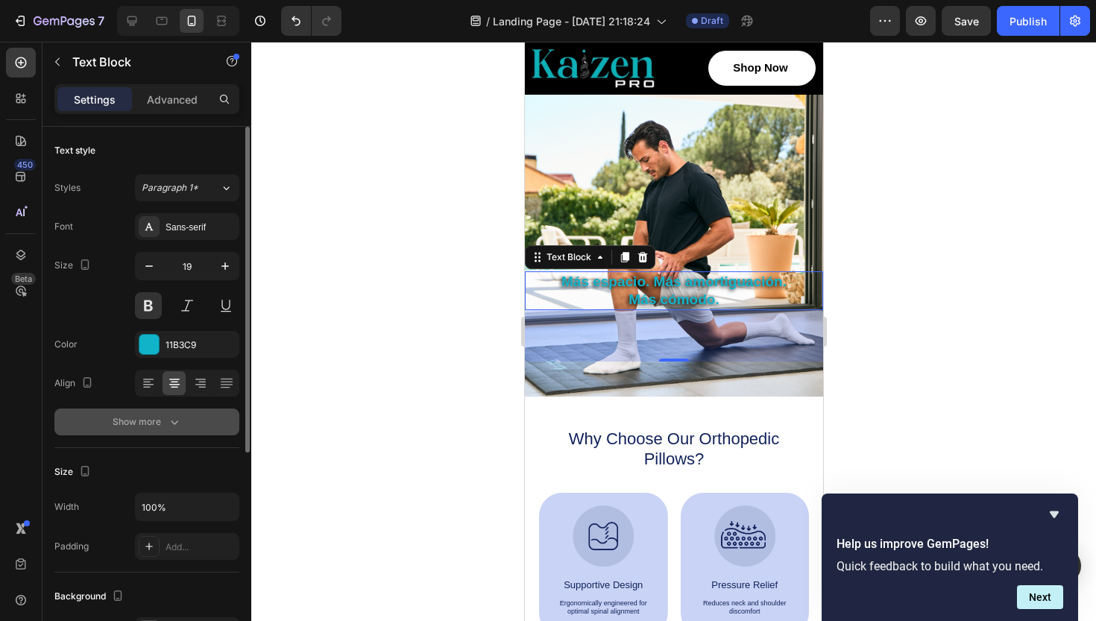
click at [172, 417] on icon "button" at bounding box center [174, 422] width 15 height 15
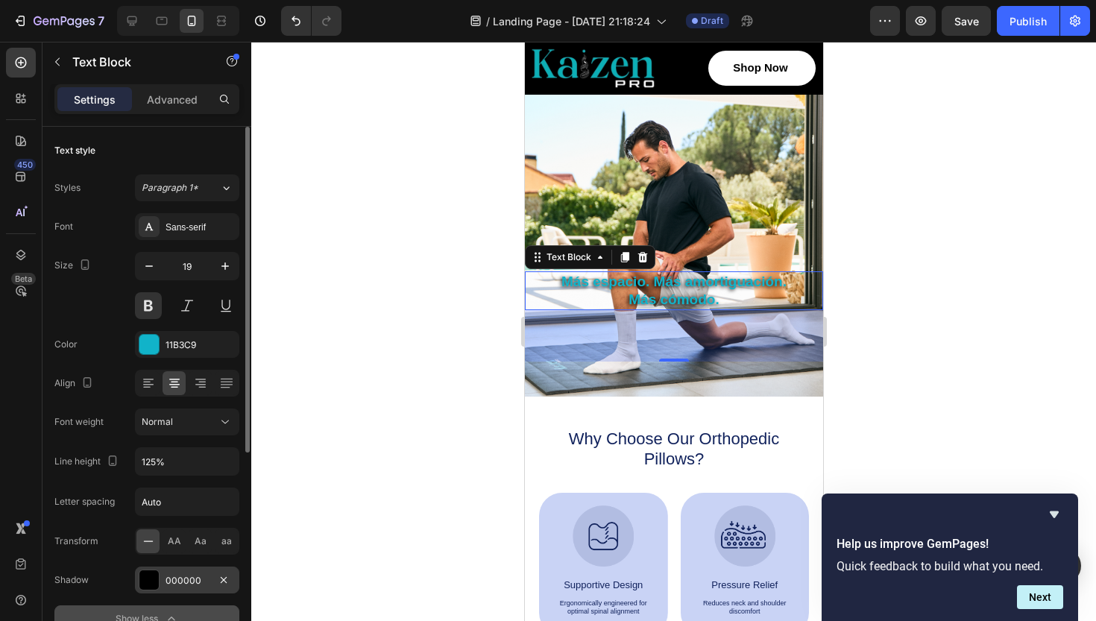
click at [180, 579] on div "000000" at bounding box center [187, 580] width 43 height 13
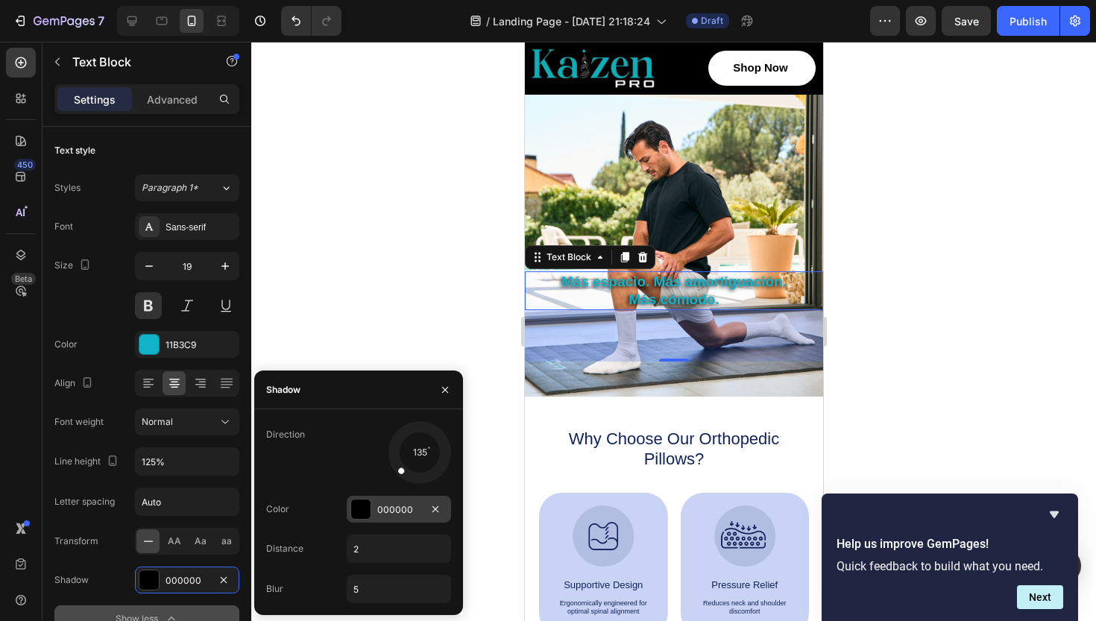
click at [352, 515] on div at bounding box center [360, 509] width 19 height 19
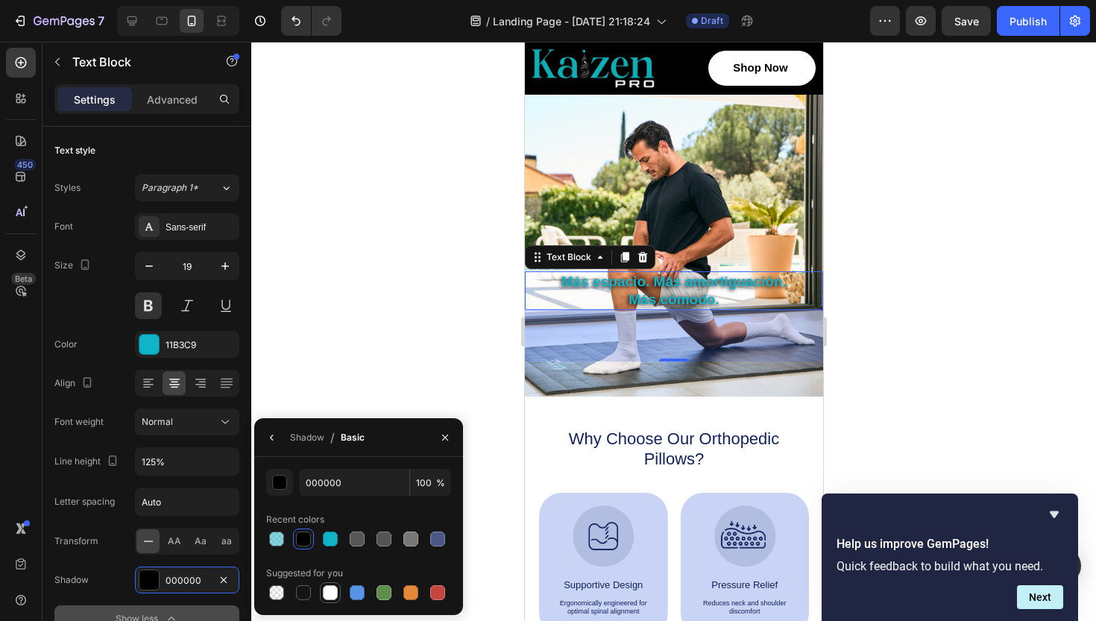
click at [330, 594] on div at bounding box center [330, 592] width 15 height 15
click at [303, 535] on div at bounding box center [303, 539] width 15 height 15
click at [329, 592] on div at bounding box center [330, 592] width 15 height 15
type input "FFFFFF"
click at [310, 439] on div "Shadow" at bounding box center [307, 437] width 34 height 13
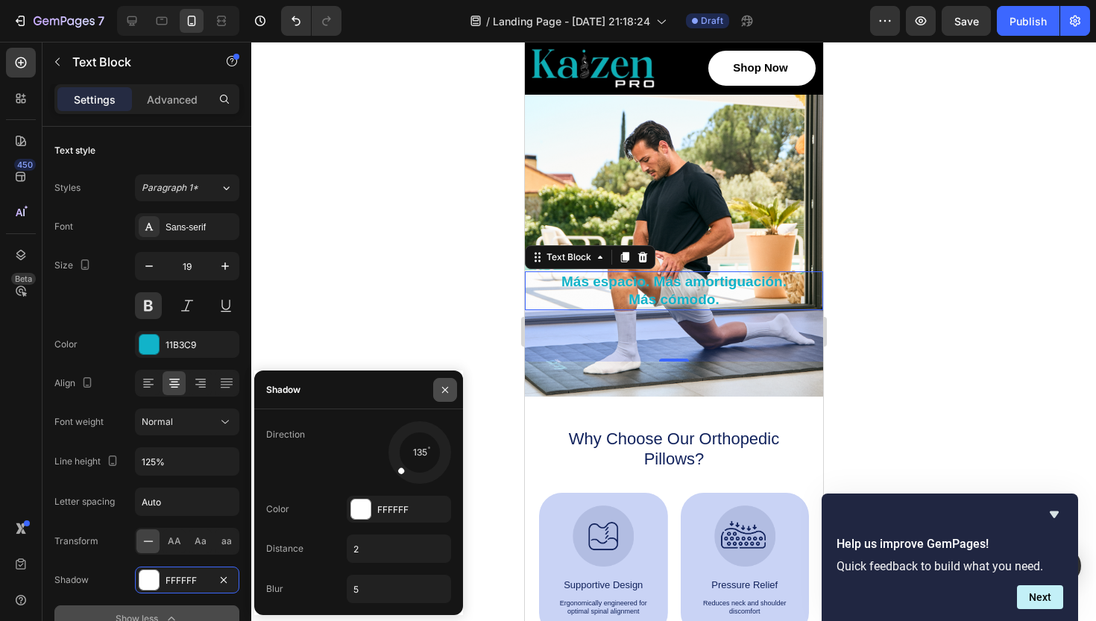
click at [444, 392] on icon "button" at bounding box center [445, 390] width 12 height 12
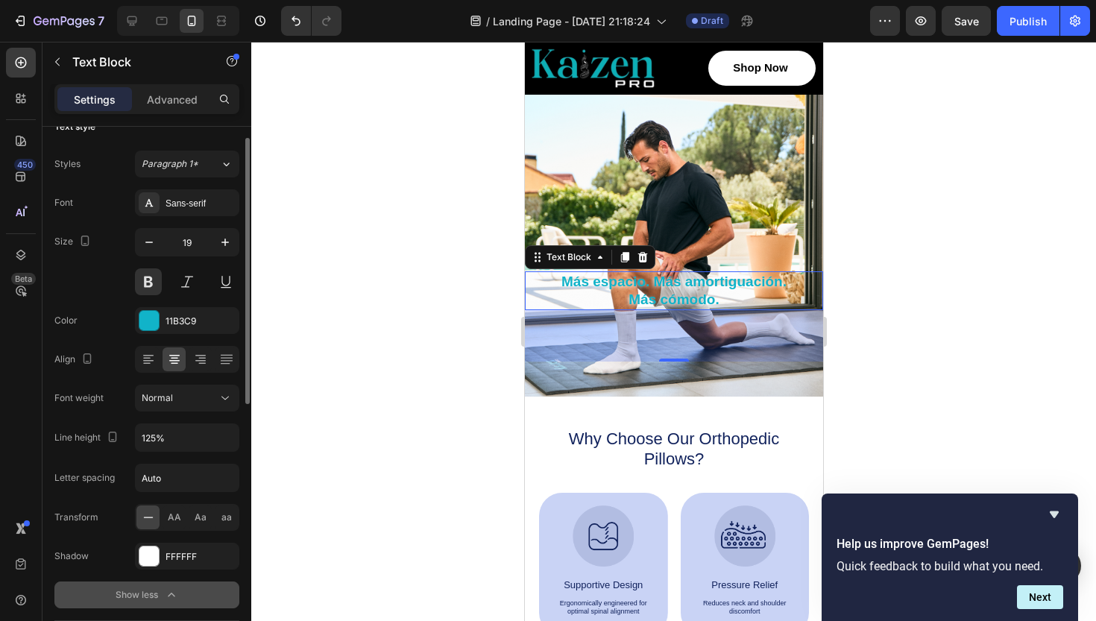
scroll to position [0, 0]
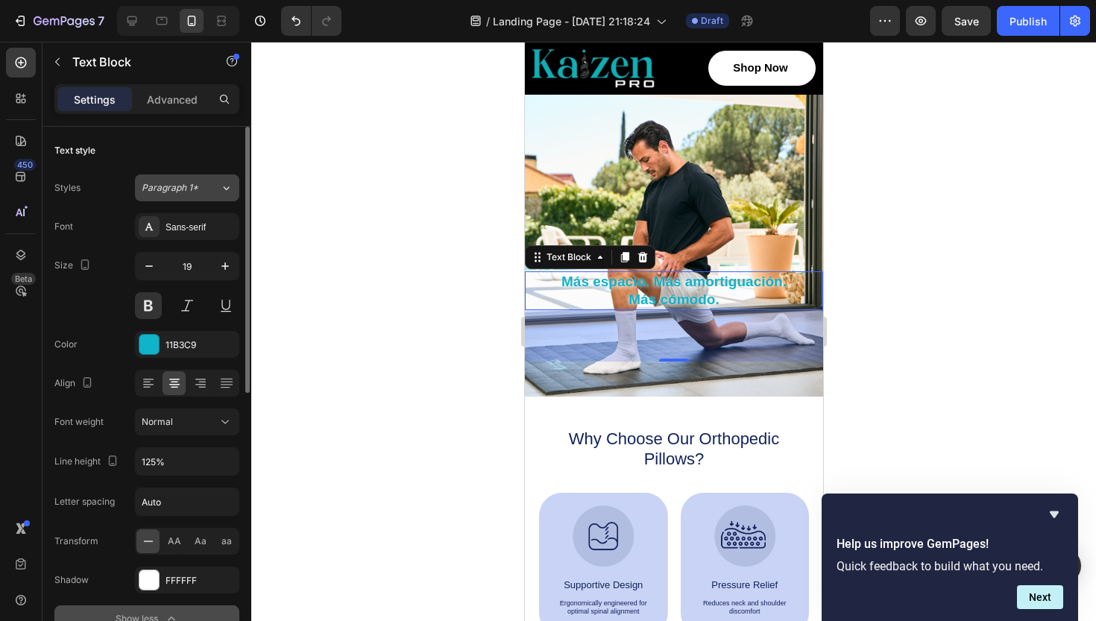
click at [226, 198] on button "Paragraph 1*" at bounding box center [187, 188] width 104 height 27
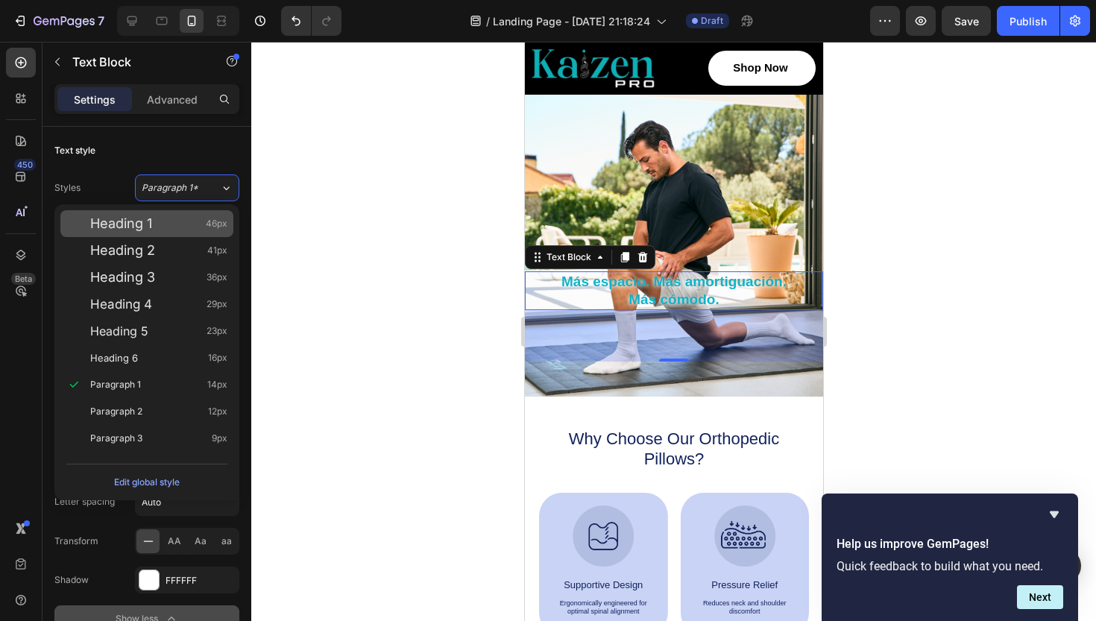
click at [153, 225] on div "Heading 1 46px" at bounding box center [158, 223] width 137 height 15
type input "46"
type input "130%"
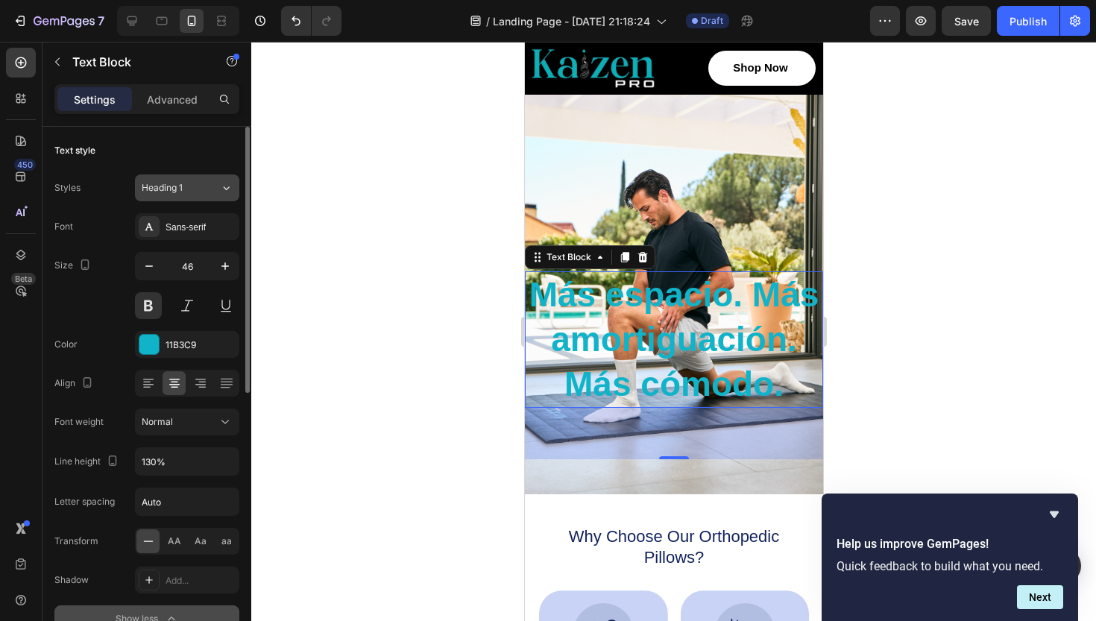
click at [233, 189] on button "Heading 1" at bounding box center [187, 188] width 104 height 27
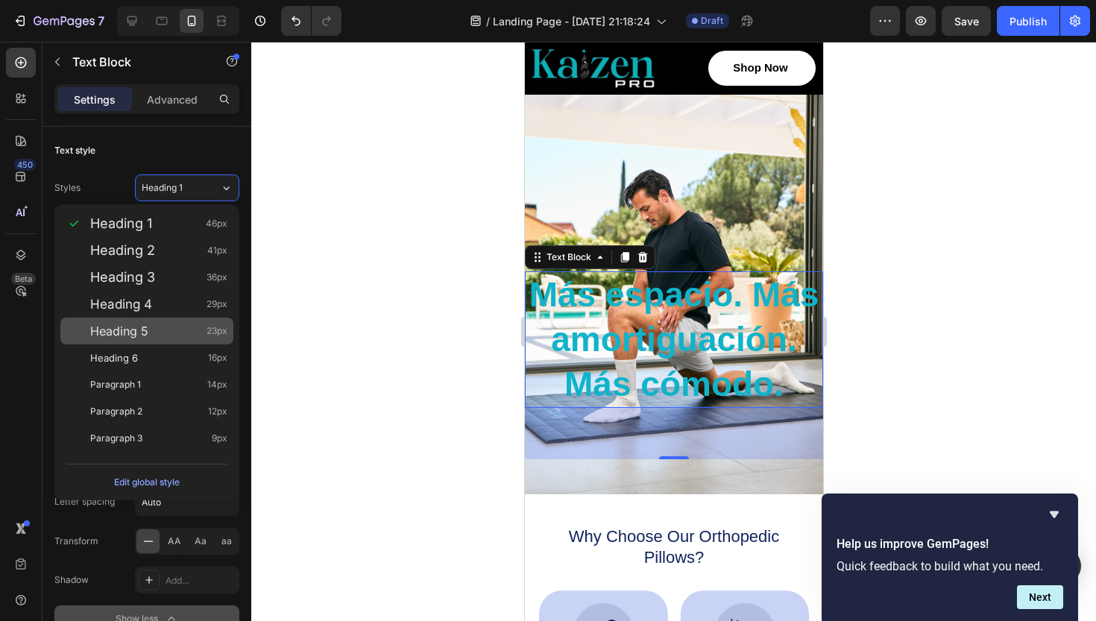
click at [137, 327] on span "Heading 5" at bounding box center [119, 331] width 58 height 15
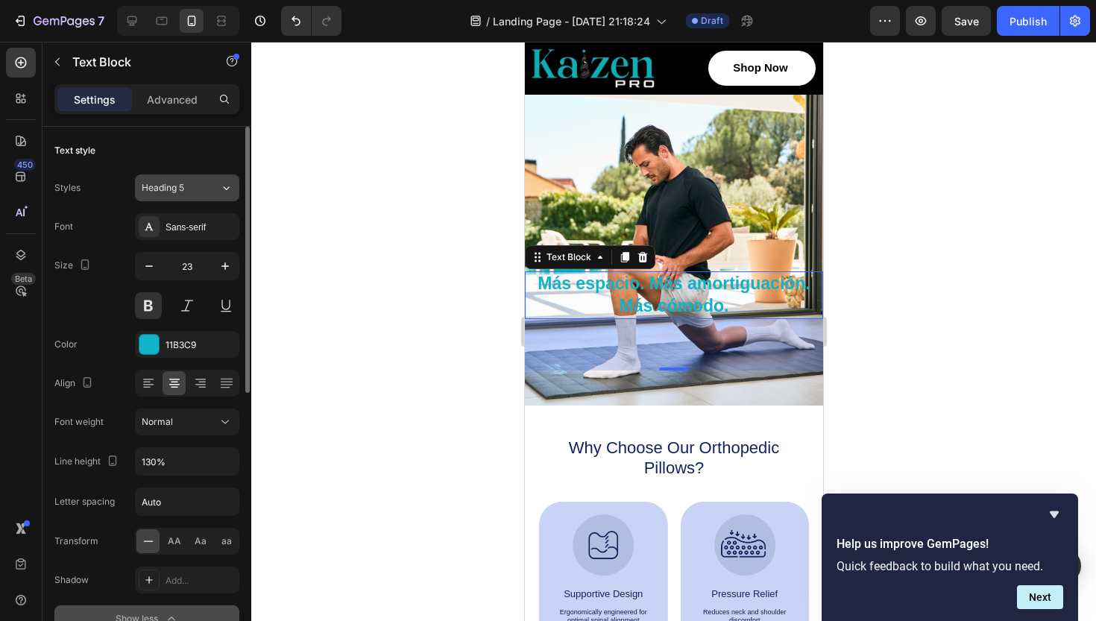
click at [218, 181] on div "Heading 5" at bounding box center [181, 187] width 78 height 13
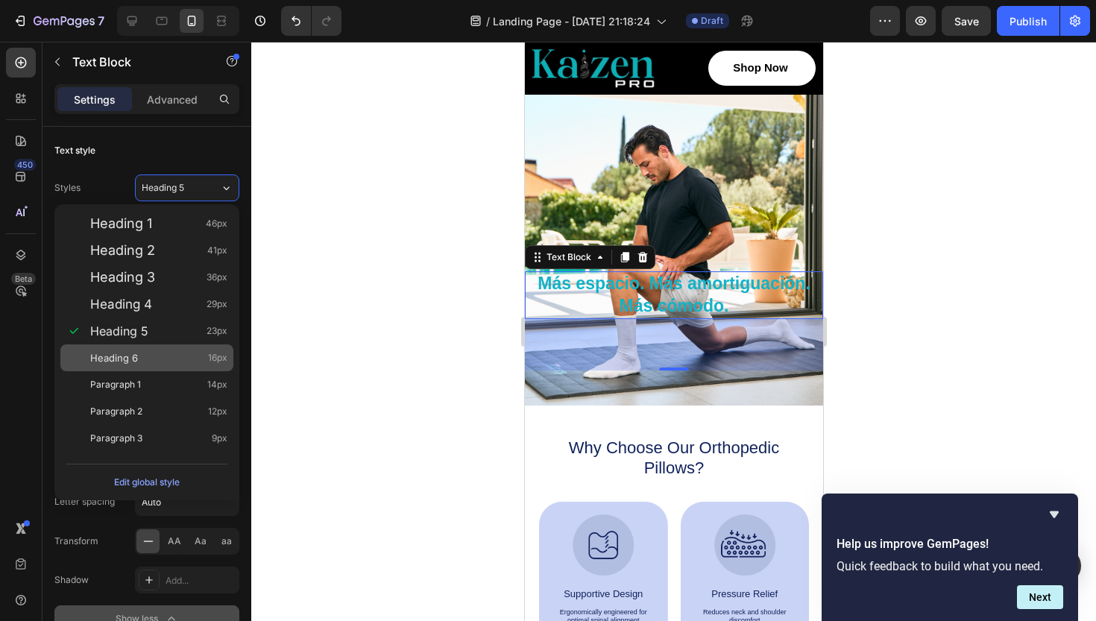
click at [132, 362] on span "Heading 6" at bounding box center [114, 358] width 48 height 15
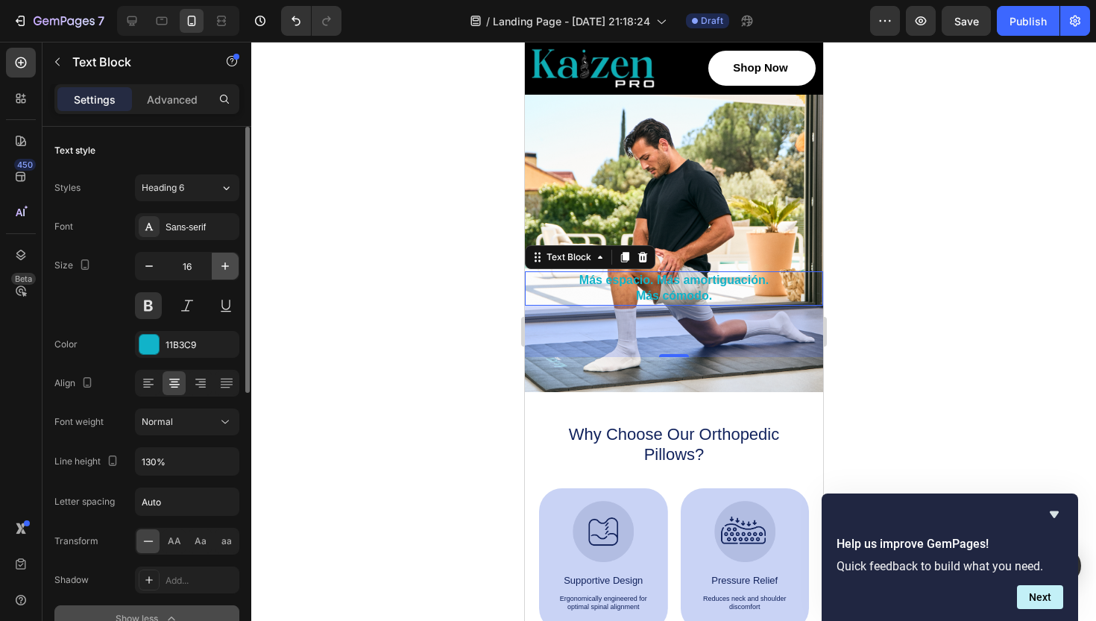
click at [224, 267] on icon "button" at bounding box center [225, 266] width 15 height 15
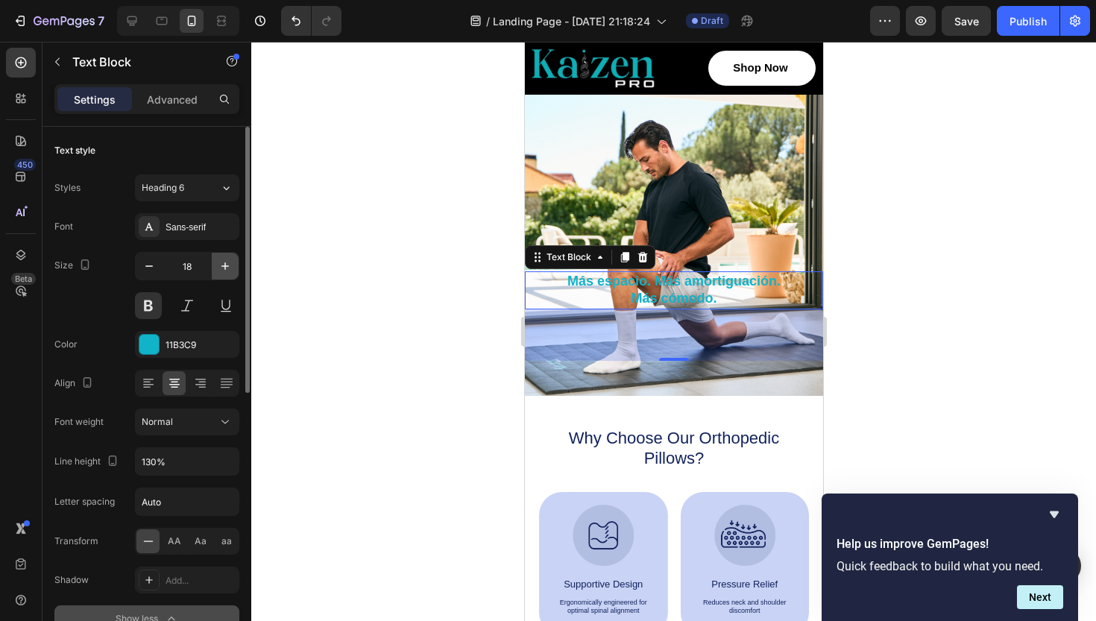
click at [224, 267] on icon "button" at bounding box center [225, 266] width 15 height 15
type input "19"
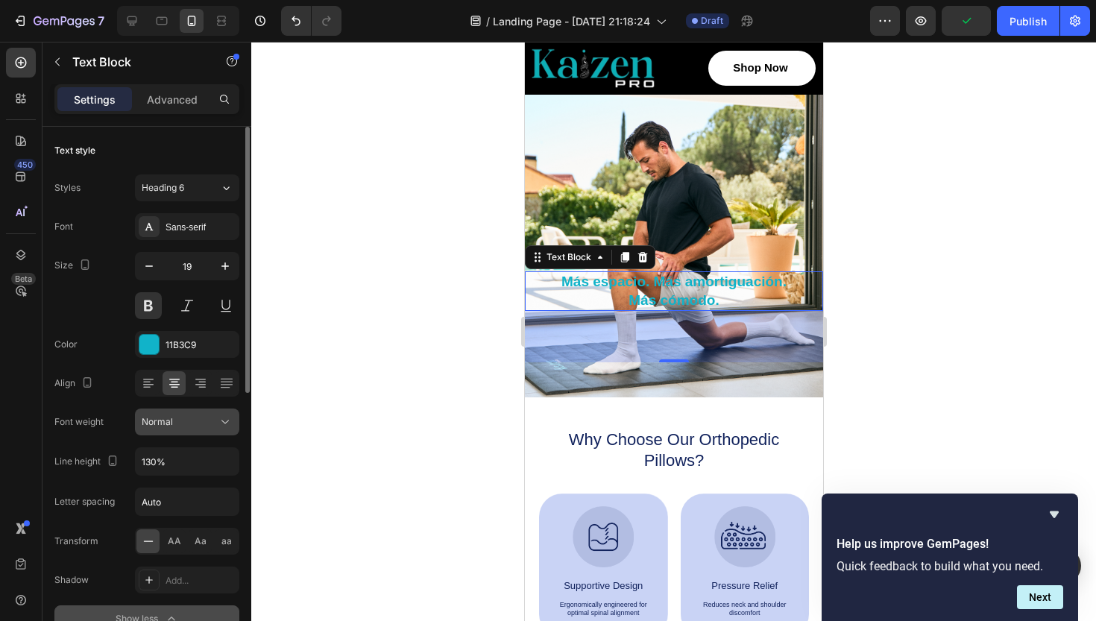
click at [219, 425] on icon at bounding box center [225, 422] width 15 height 15
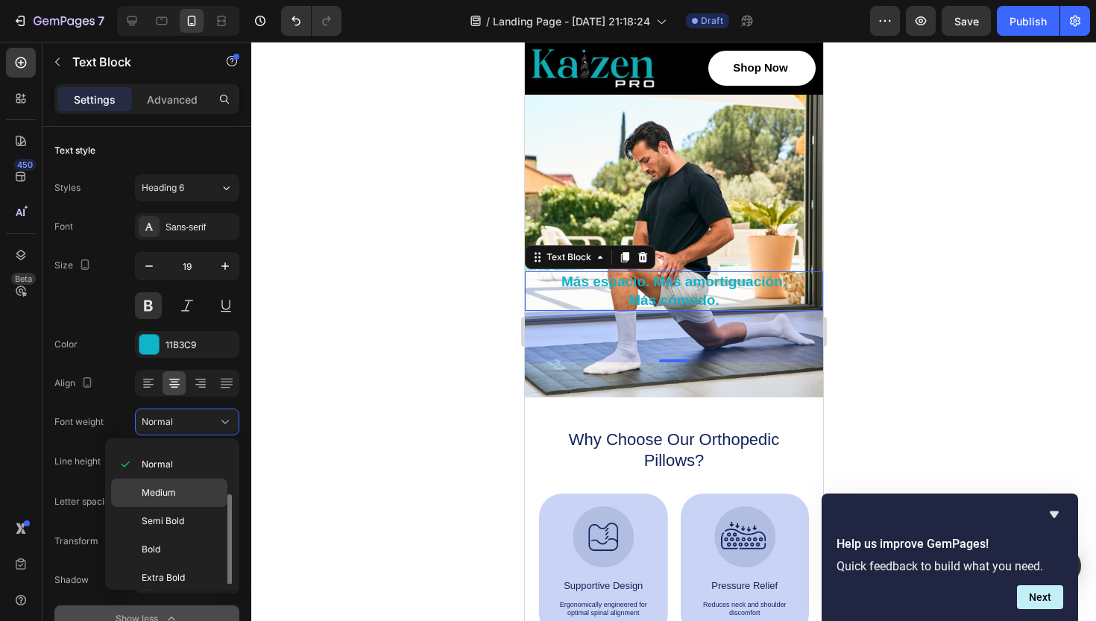
scroll to position [59, 0]
click at [159, 565] on span "Extra Bold" at bounding box center [163, 569] width 43 height 13
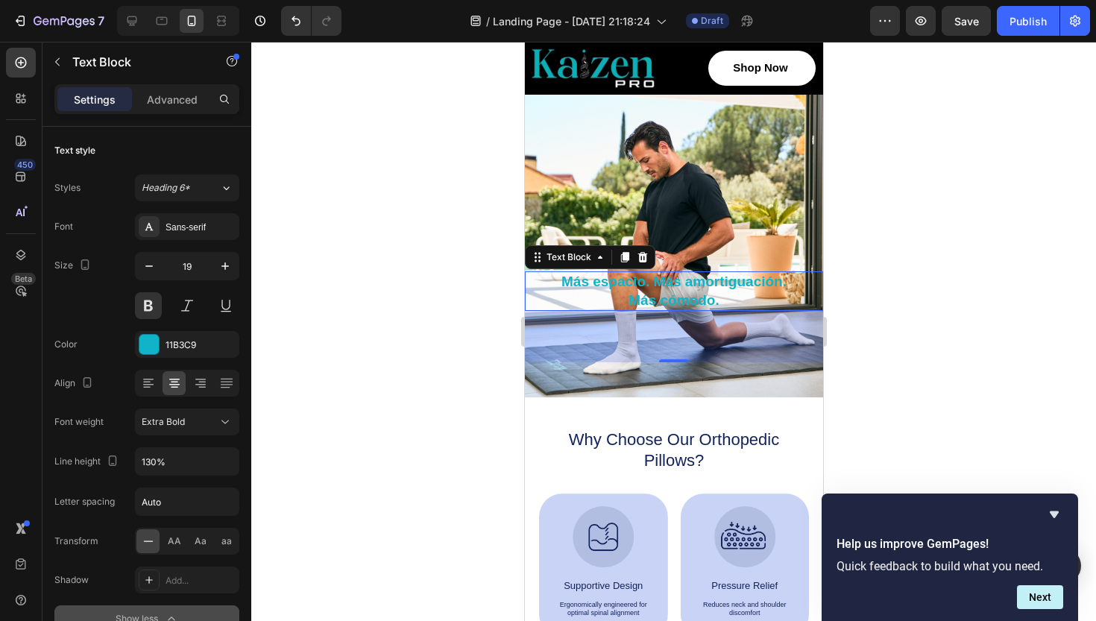
click at [596, 280] on p "Más espacio. Más amortiguación." at bounding box center [673, 282] width 295 height 19
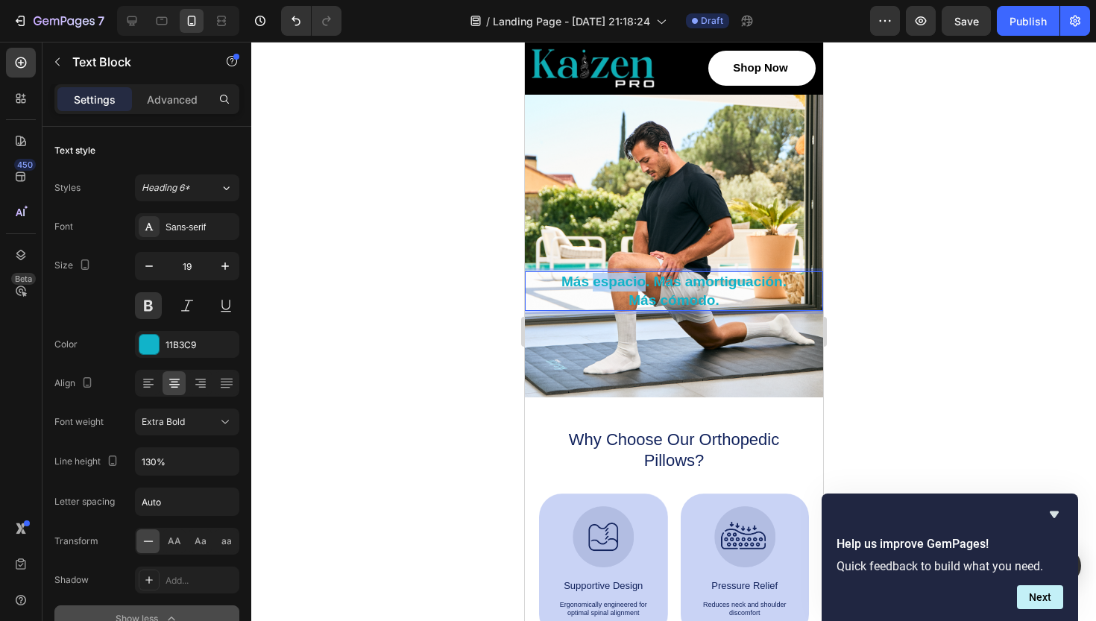
click at [596, 280] on p "Más espacio. Más amortiguación." at bounding box center [673, 282] width 295 height 19
click at [715, 300] on p "Más cómodo." at bounding box center [673, 301] width 295 height 19
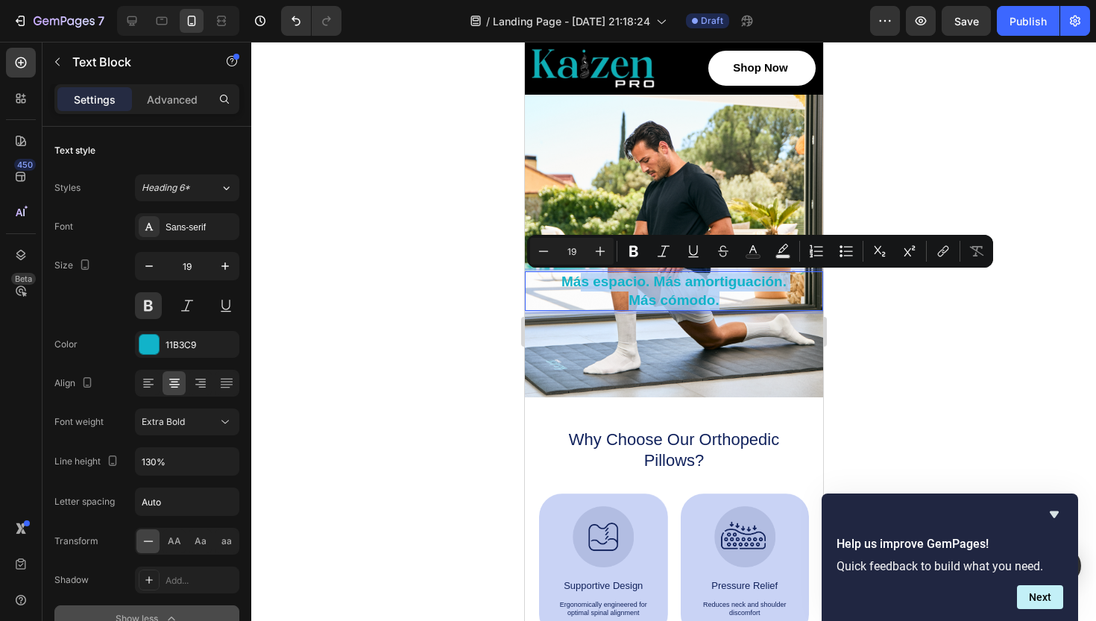
drag, startPoint x: 715, startPoint y: 300, endPoint x: 564, endPoint y: 274, distance: 153.5
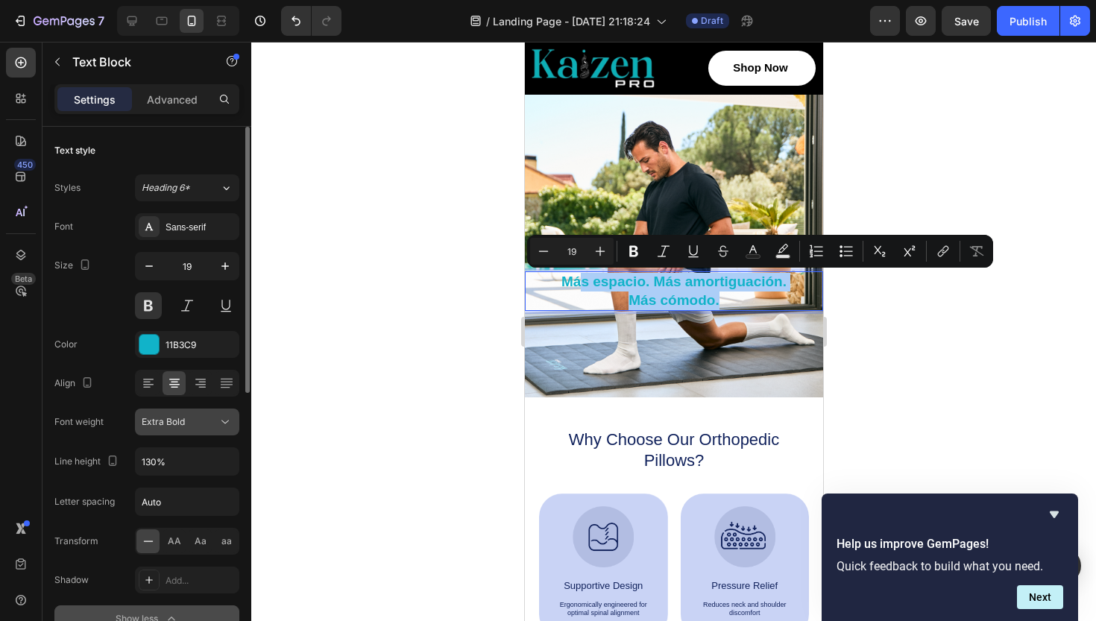
click at [211, 418] on div "Extra Bold" at bounding box center [180, 421] width 76 height 13
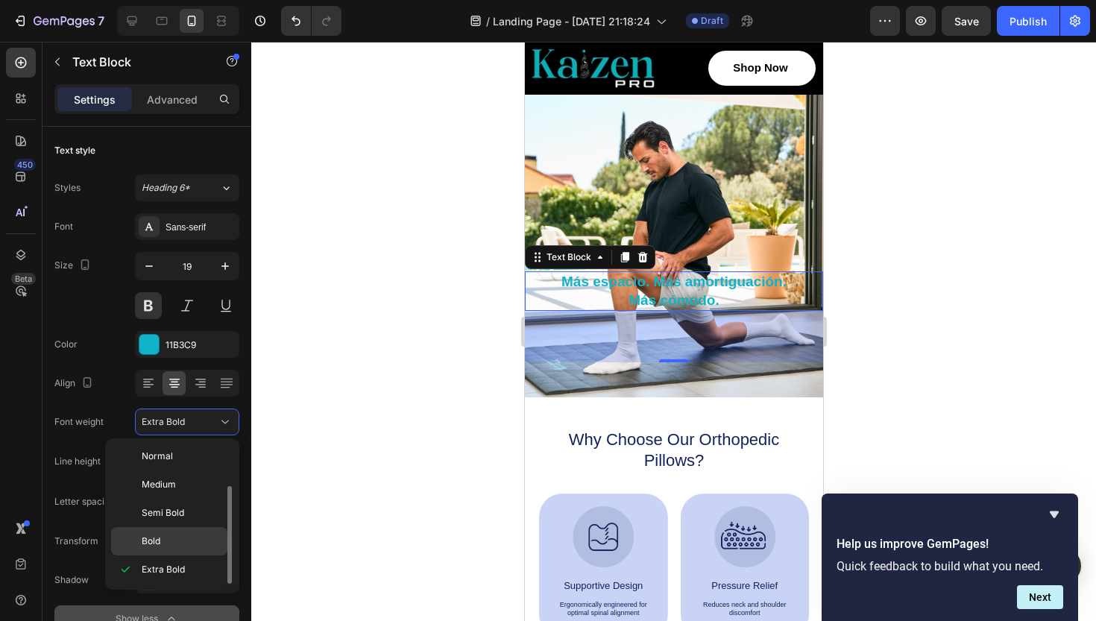
click at [160, 538] on span "Bold" at bounding box center [151, 541] width 19 height 13
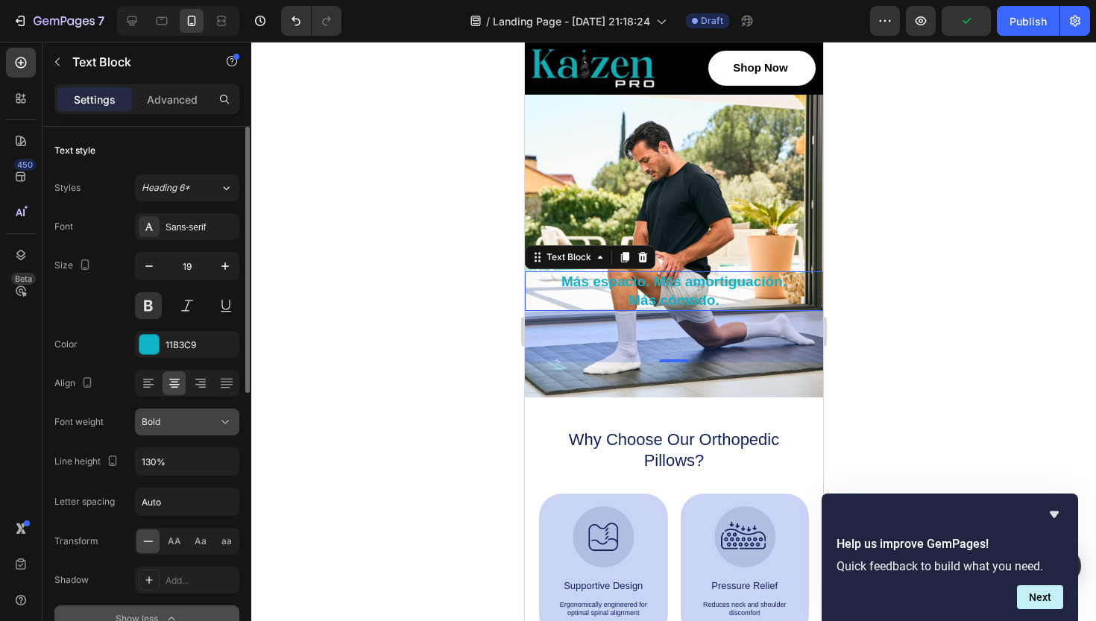
click at [213, 427] on div "Bold" at bounding box center [180, 421] width 76 height 13
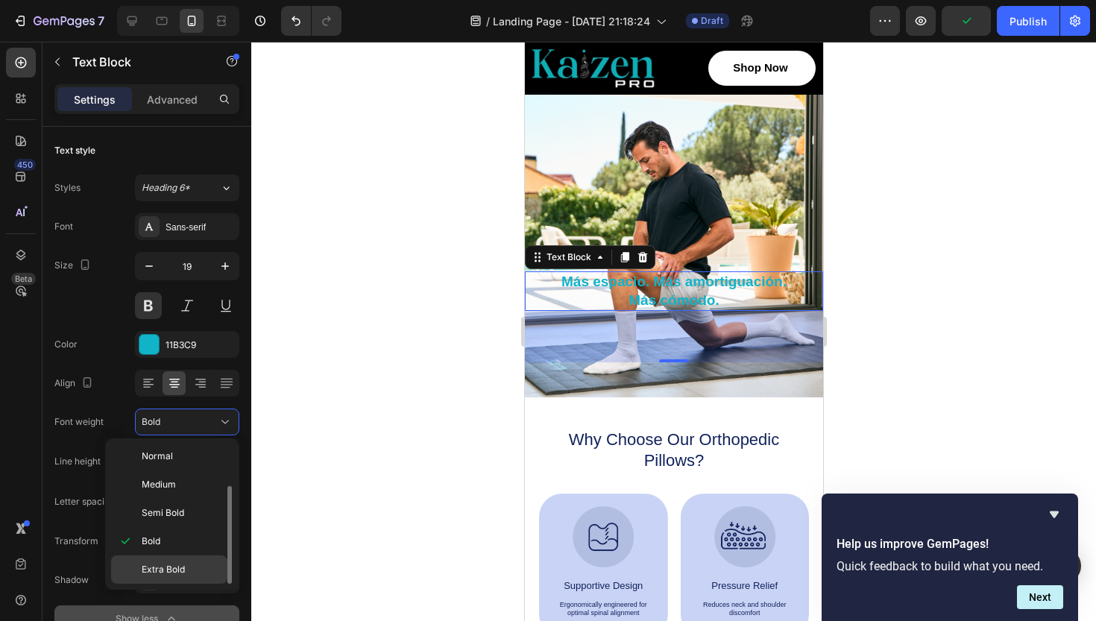
click at [154, 564] on span "Extra Bold" at bounding box center [163, 569] width 43 height 13
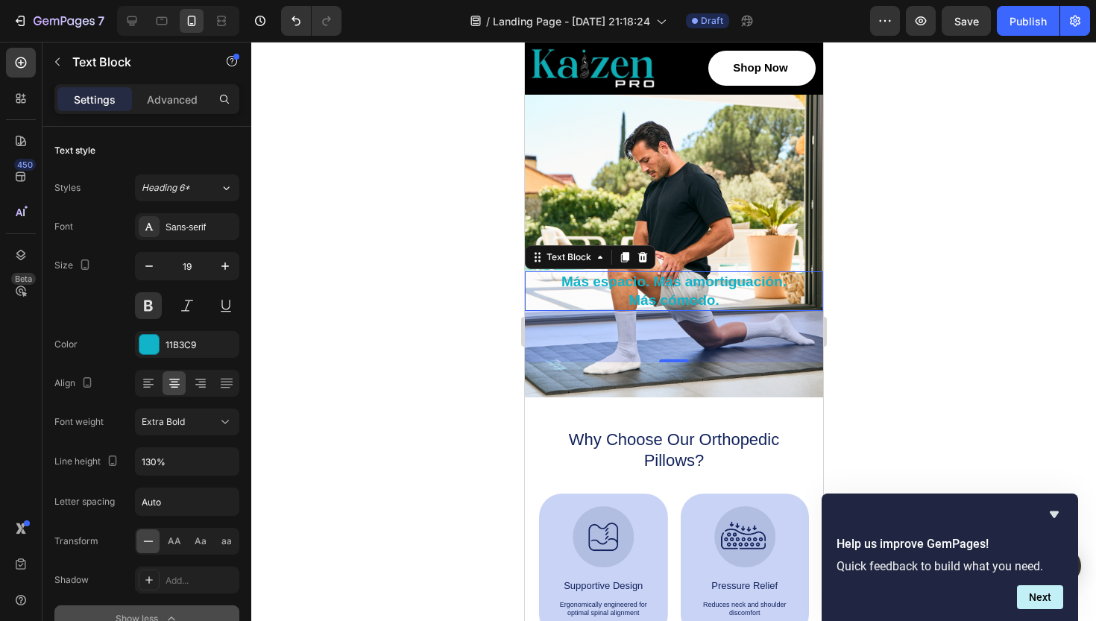
click at [361, 409] on div at bounding box center [673, 331] width 845 height 579
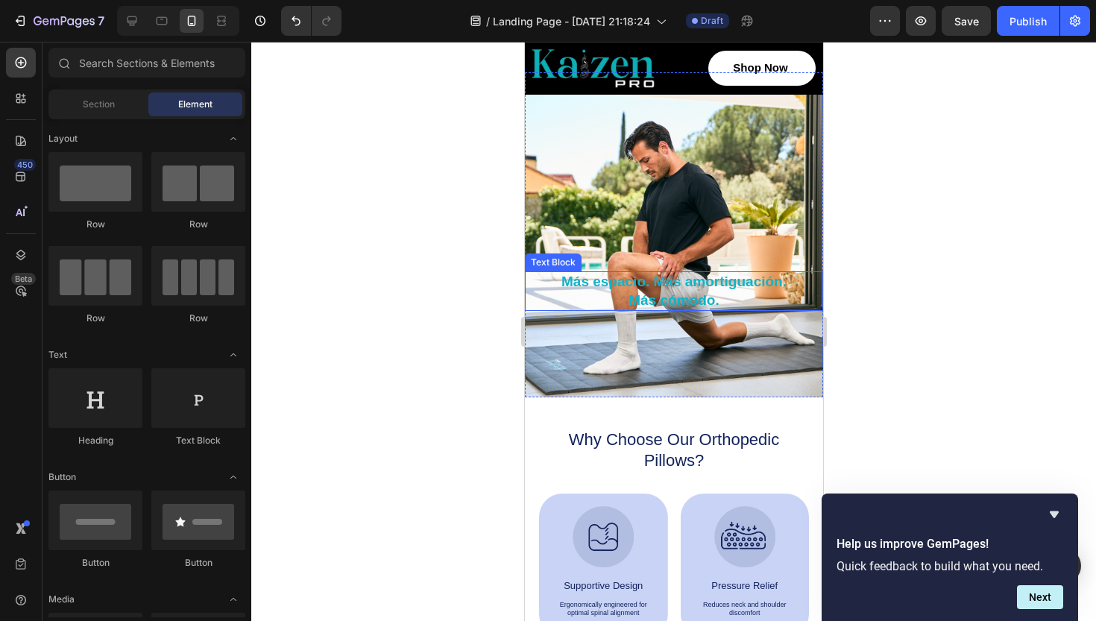
click at [602, 286] on p "Más espacio. Más amortiguación." at bounding box center [673, 282] width 295 height 19
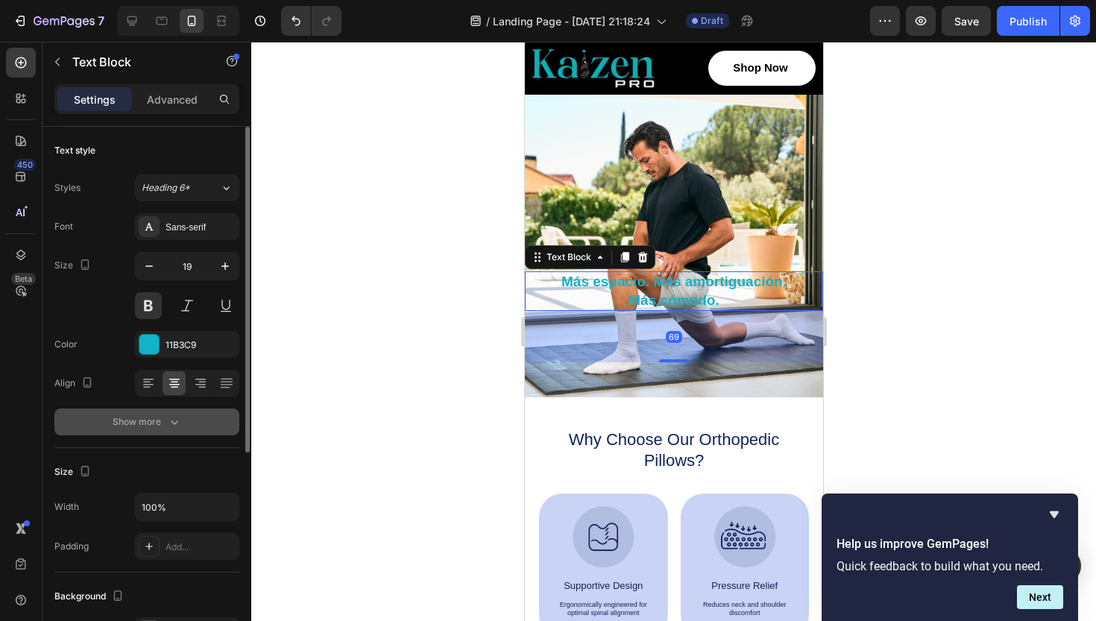
click at [164, 415] on div "Show more" at bounding box center [147, 422] width 69 height 15
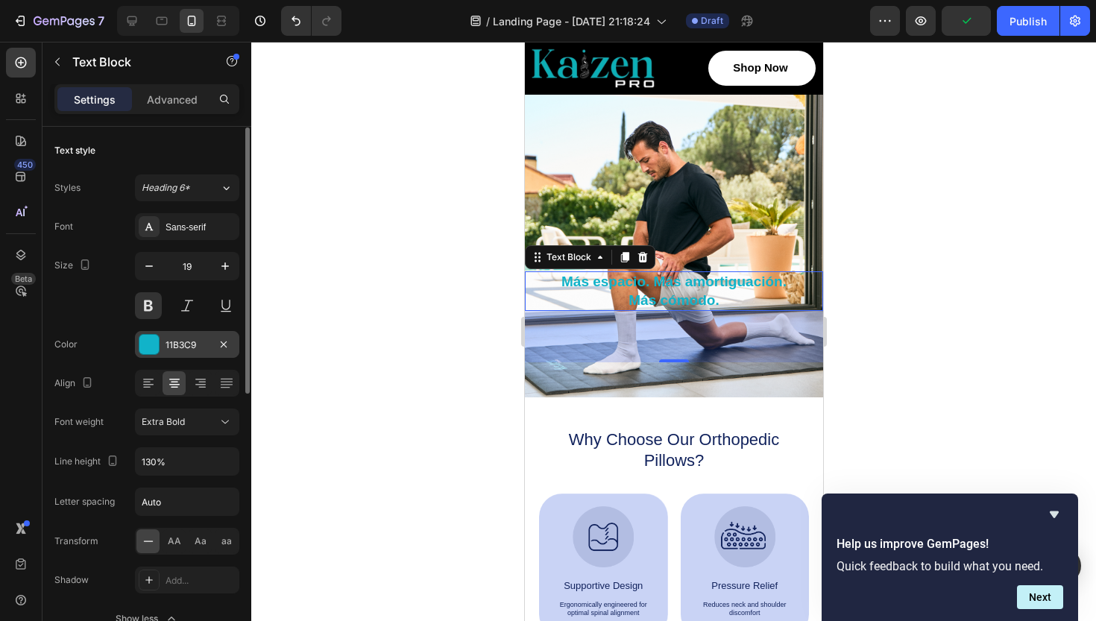
scroll to position [103, 0]
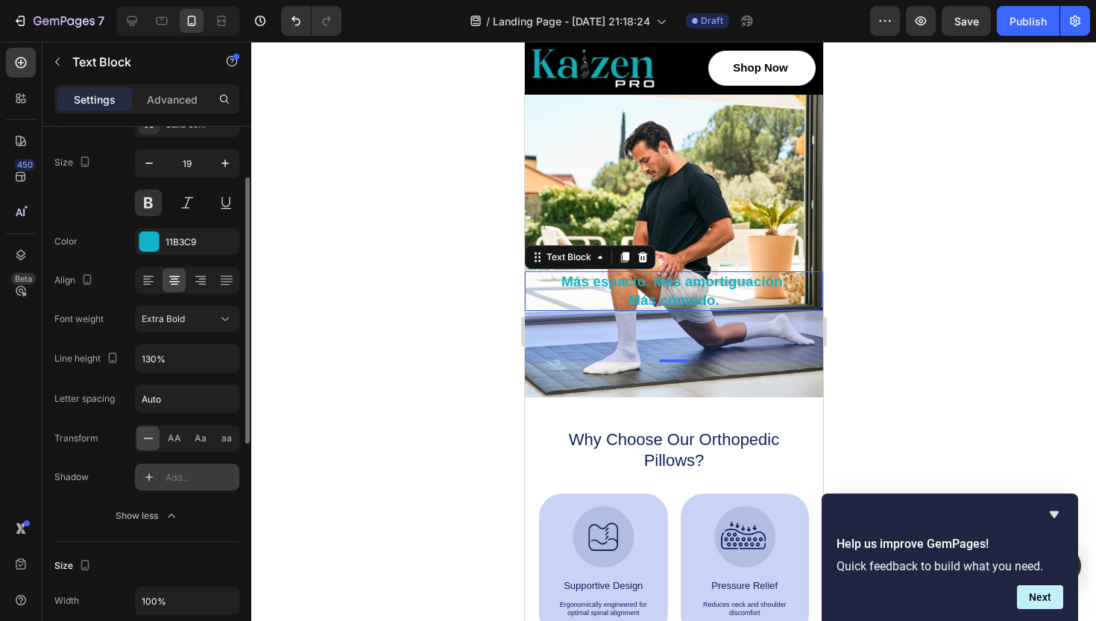
click at [151, 488] on div "Add..." at bounding box center [187, 477] width 104 height 27
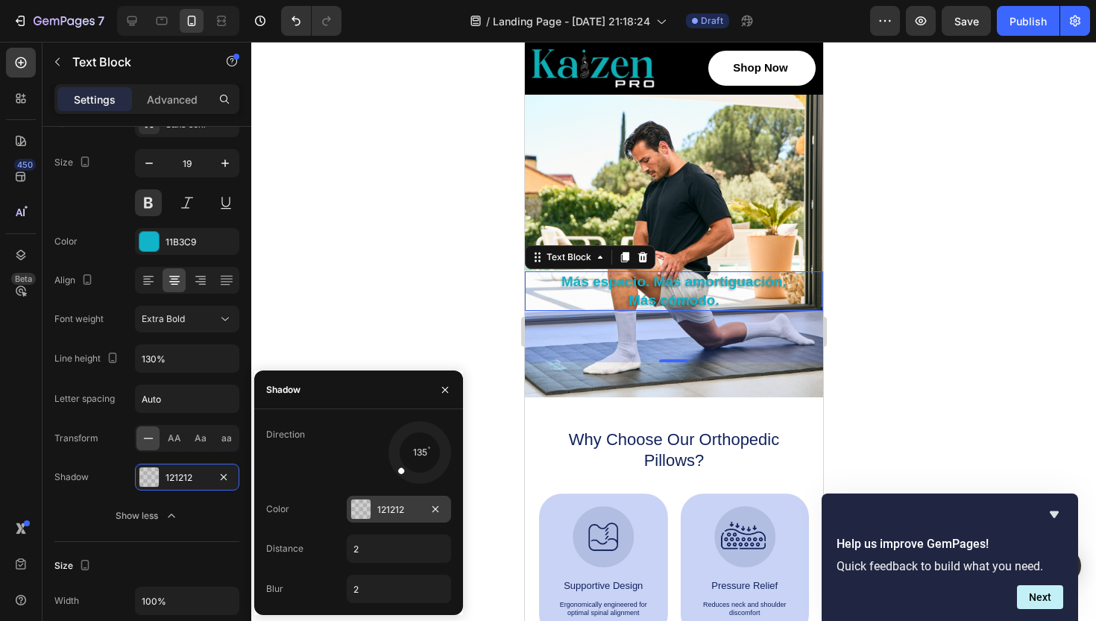
click at [359, 508] on div at bounding box center [360, 509] width 19 height 19
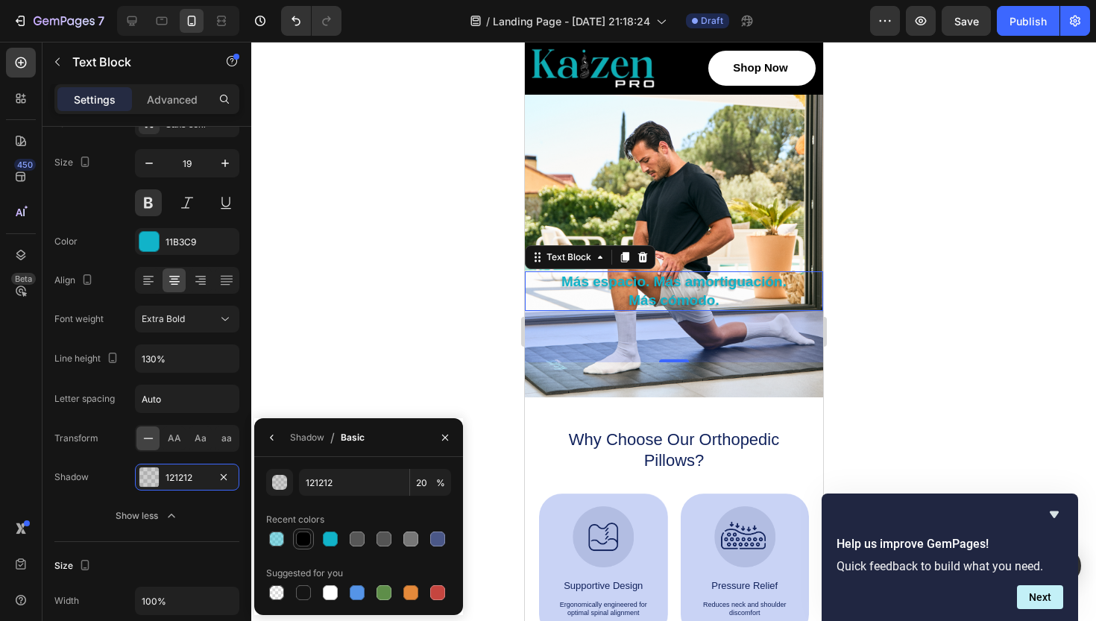
click at [305, 539] on div at bounding box center [303, 539] width 15 height 15
type input "000000"
type input "100"
click at [305, 588] on div at bounding box center [303, 592] width 15 height 15
type input "151515"
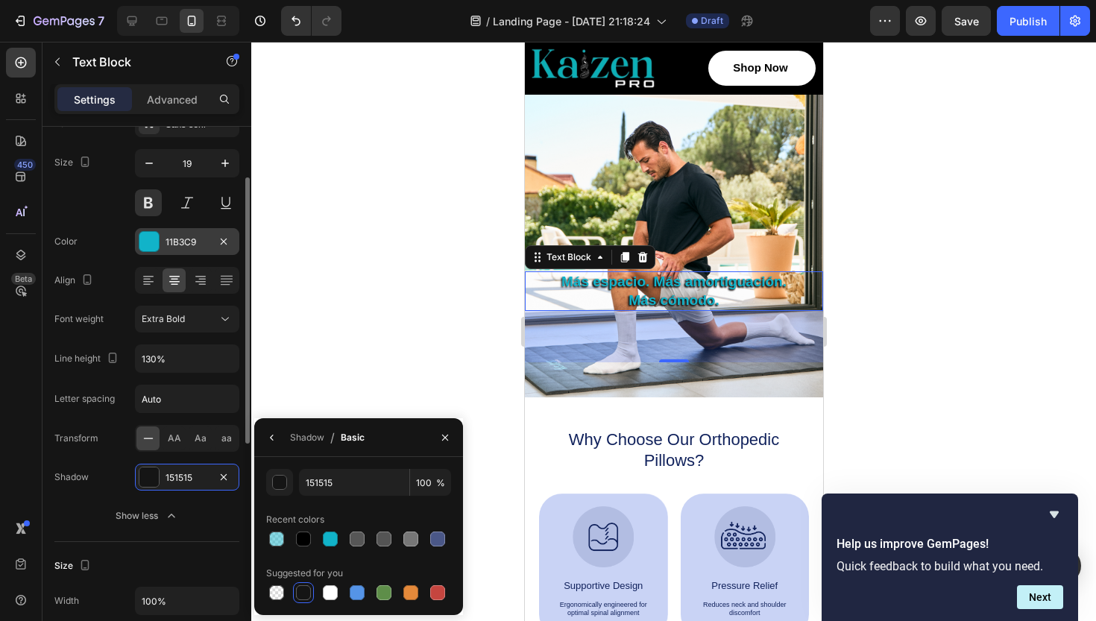
click at [152, 245] on div at bounding box center [148, 241] width 19 height 19
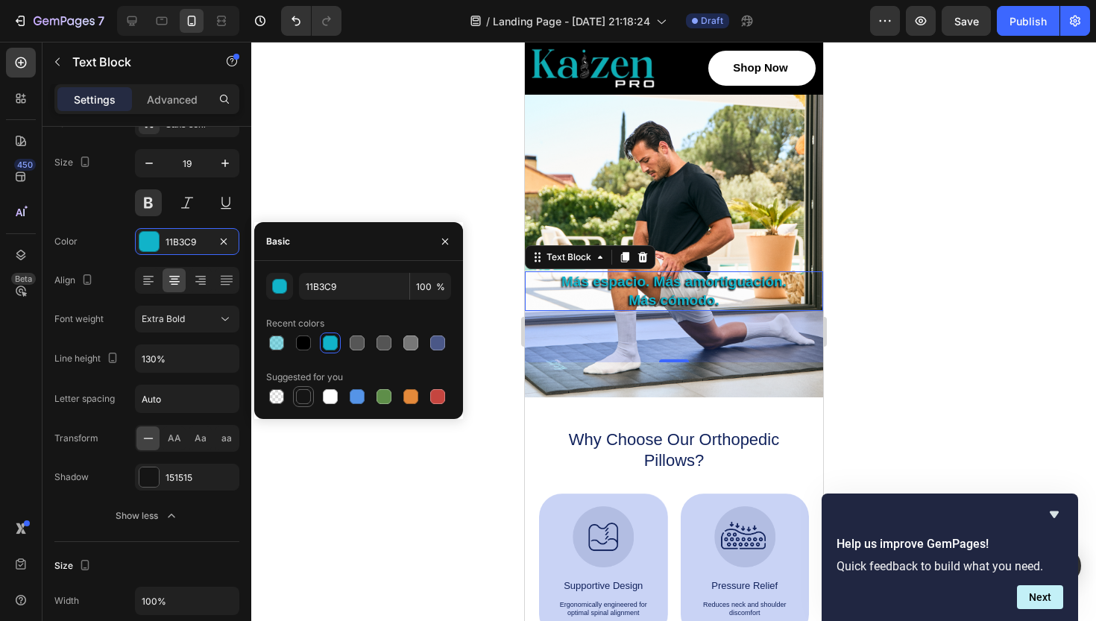
click at [308, 395] on div at bounding box center [303, 396] width 15 height 15
type input "151515"
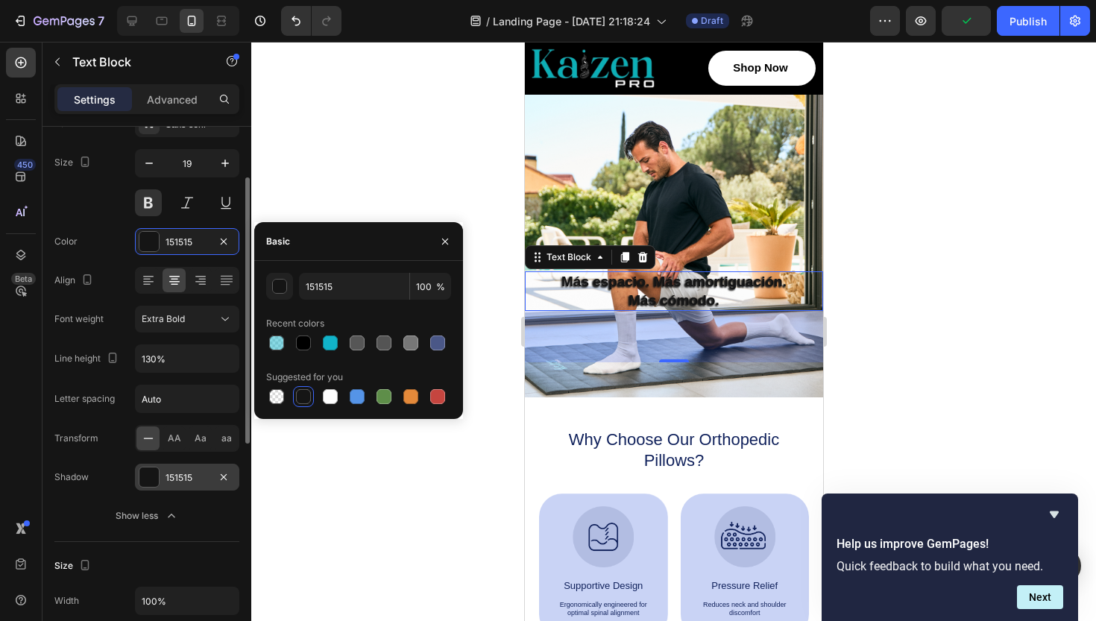
click at [147, 485] on div at bounding box center [148, 477] width 19 height 19
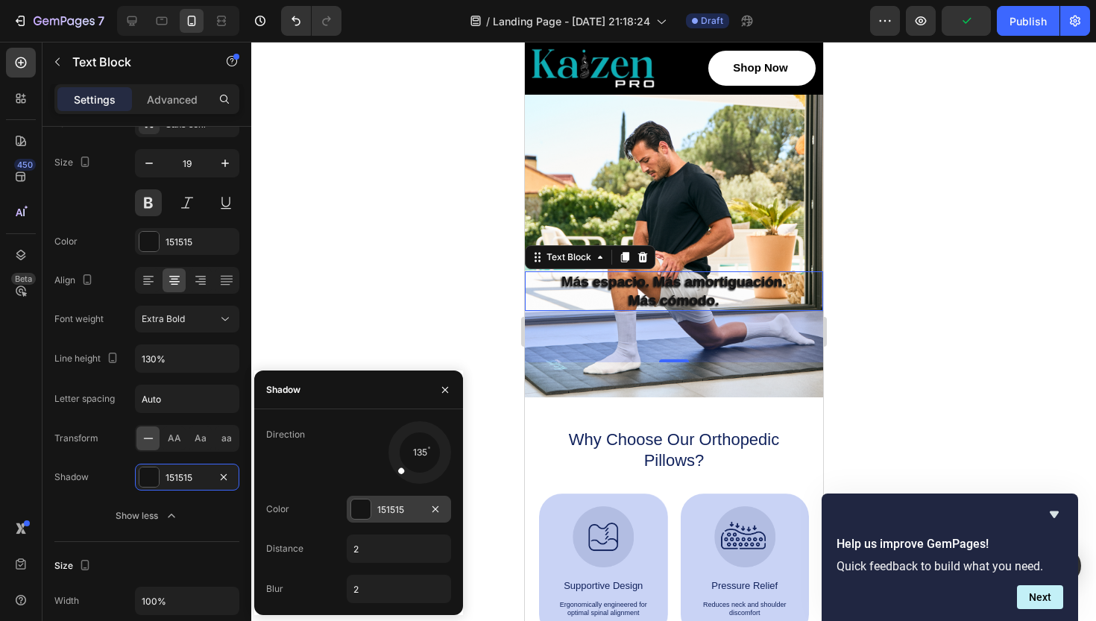
click at [359, 512] on div at bounding box center [360, 509] width 19 height 19
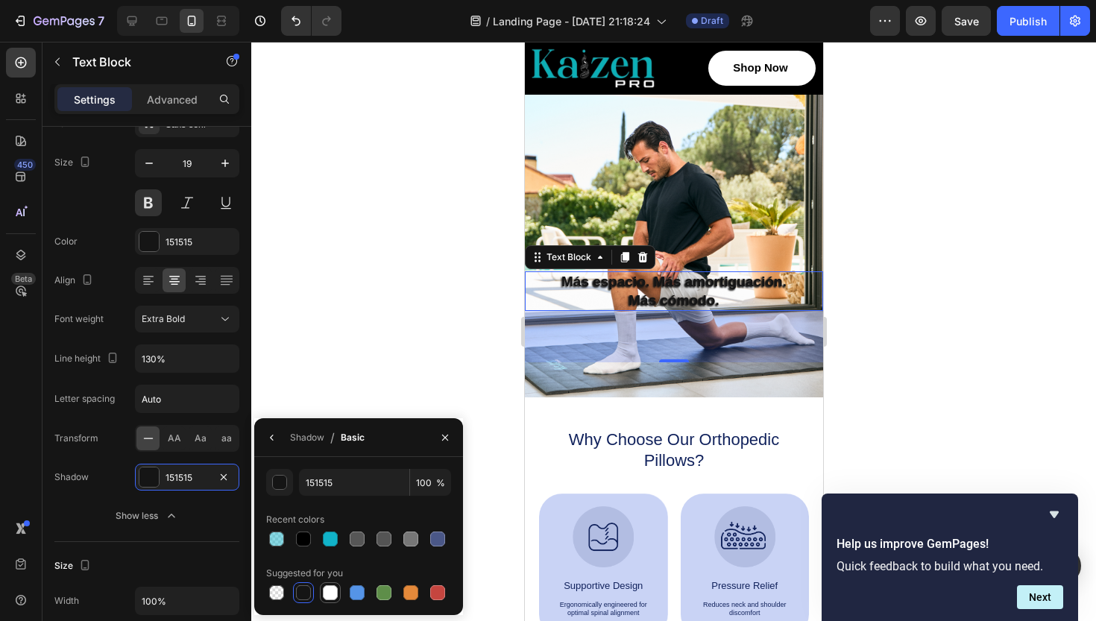
click at [328, 594] on div at bounding box center [330, 592] width 15 height 15
click at [301, 537] on div at bounding box center [303, 539] width 15 height 15
type input "000000"
click at [154, 243] on div at bounding box center [148, 241] width 19 height 19
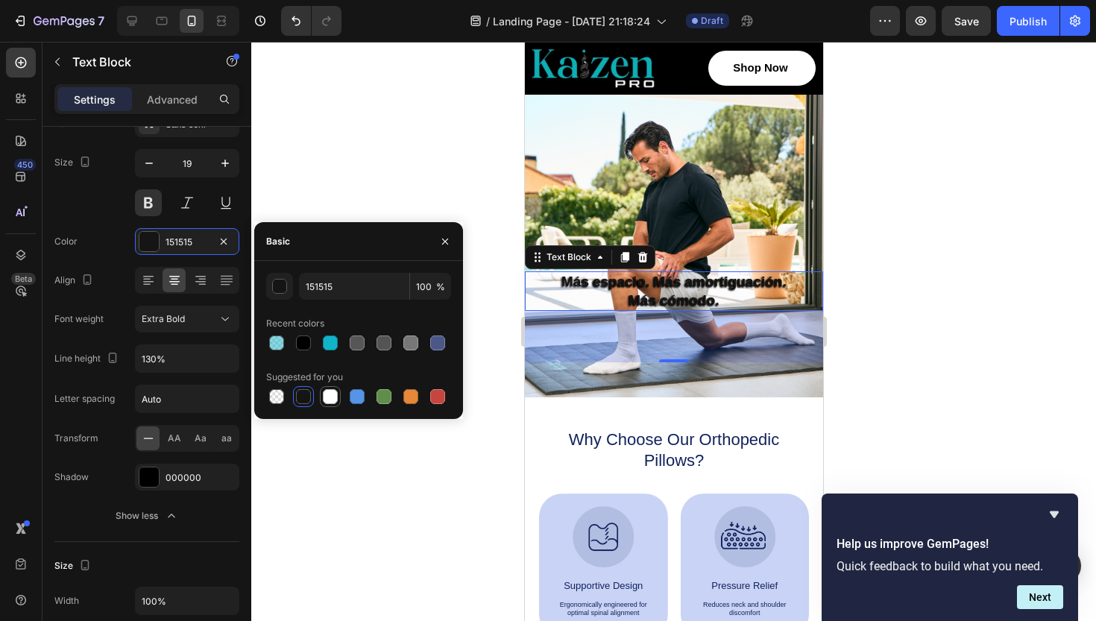
click at [327, 396] on div at bounding box center [330, 396] width 15 height 15
type input "FFFFFF"
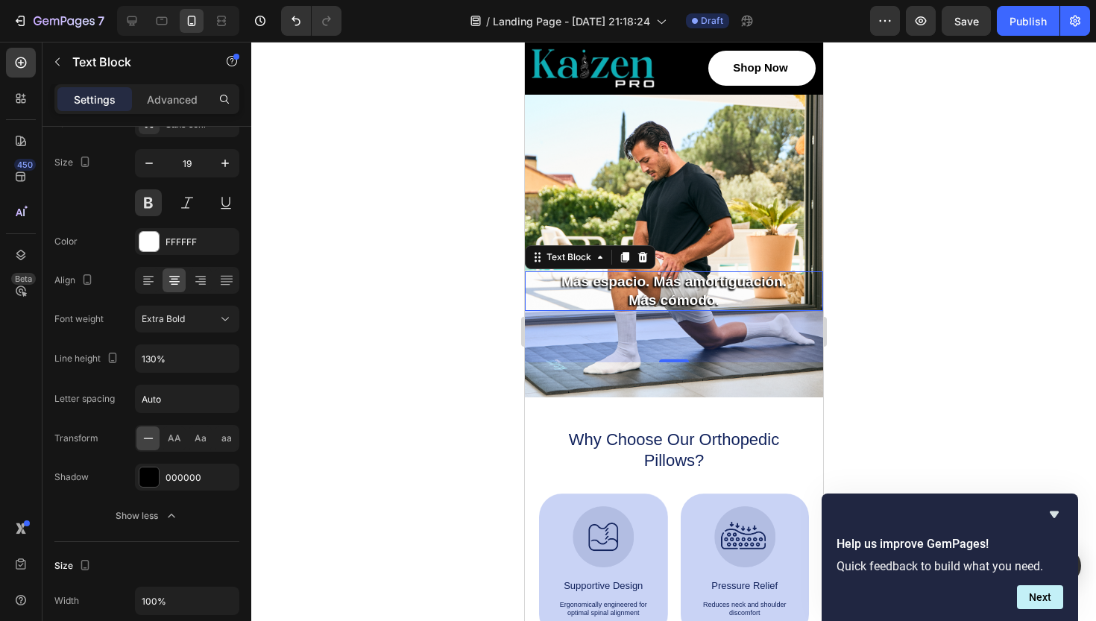
click at [278, 503] on div at bounding box center [673, 331] width 845 height 579
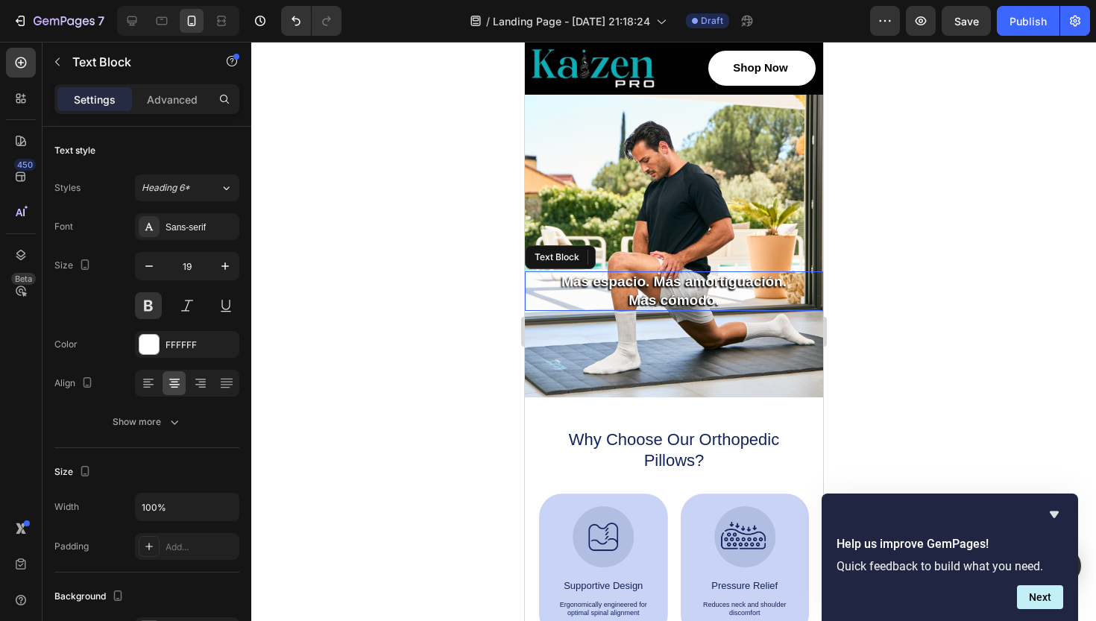
click at [650, 287] on p "Más espacio. Más amortiguación." at bounding box center [673, 282] width 295 height 19
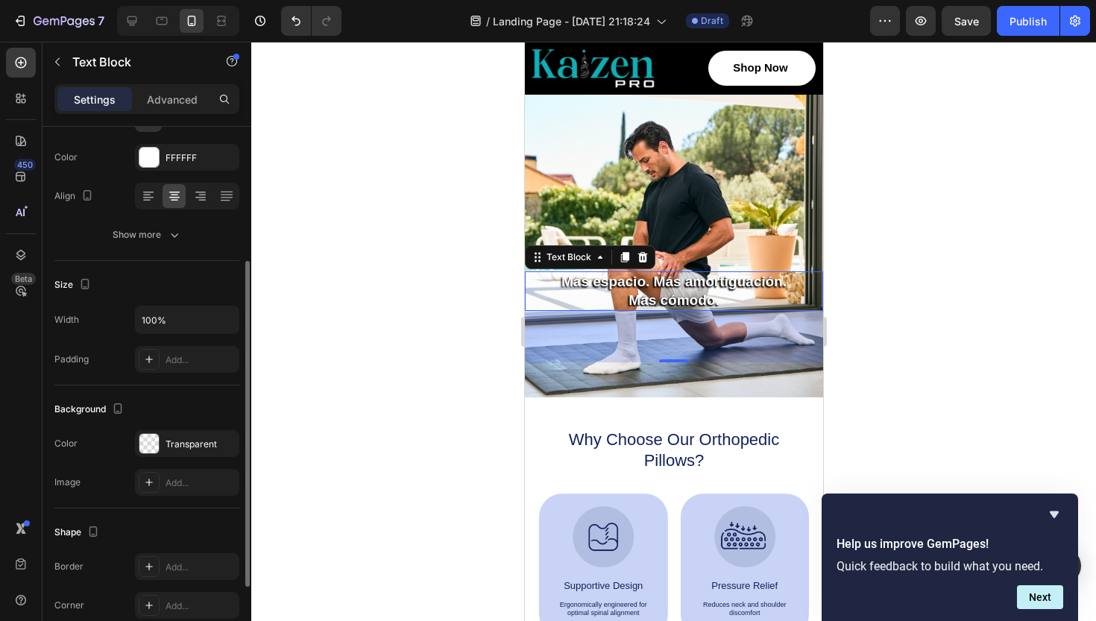
scroll to position [201, 0]
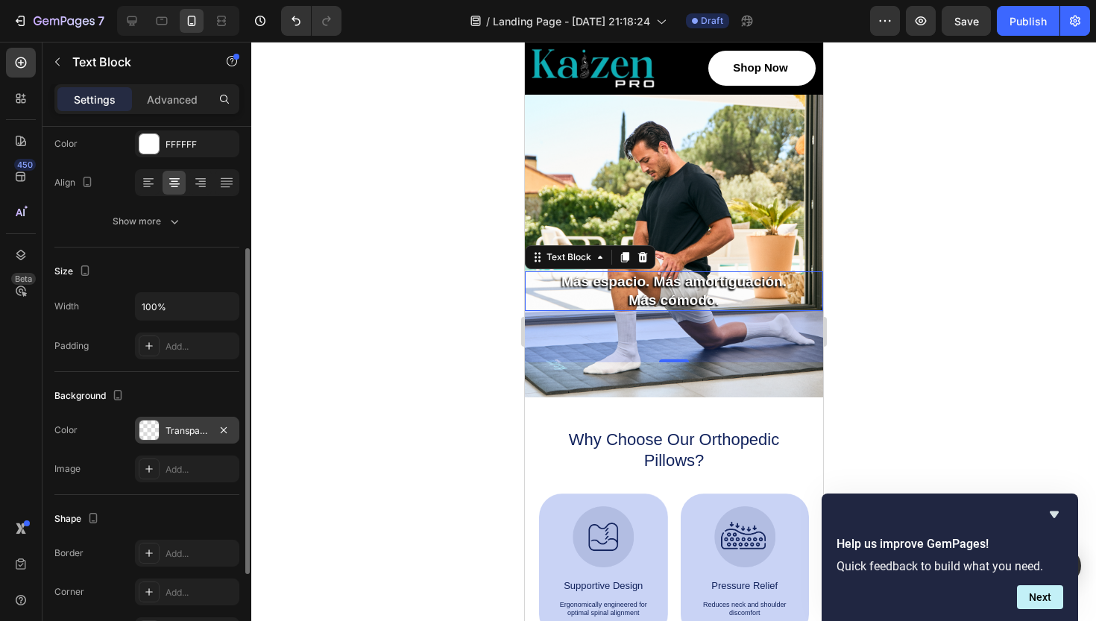
click at [154, 434] on div at bounding box center [148, 430] width 19 height 19
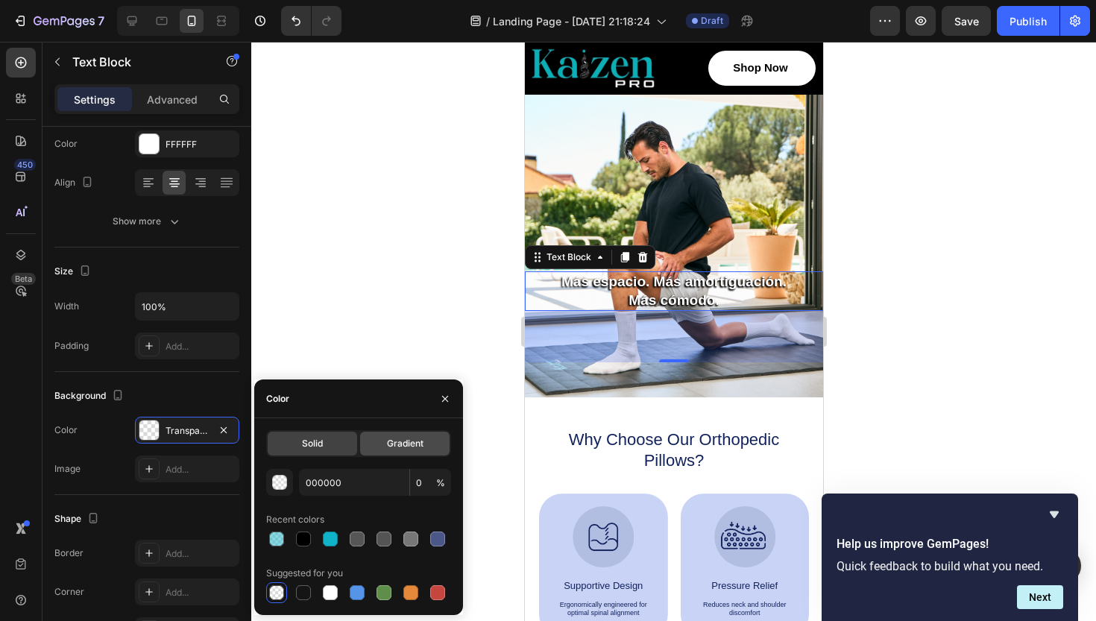
click at [390, 439] on span "Gradient" at bounding box center [405, 443] width 37 height 13
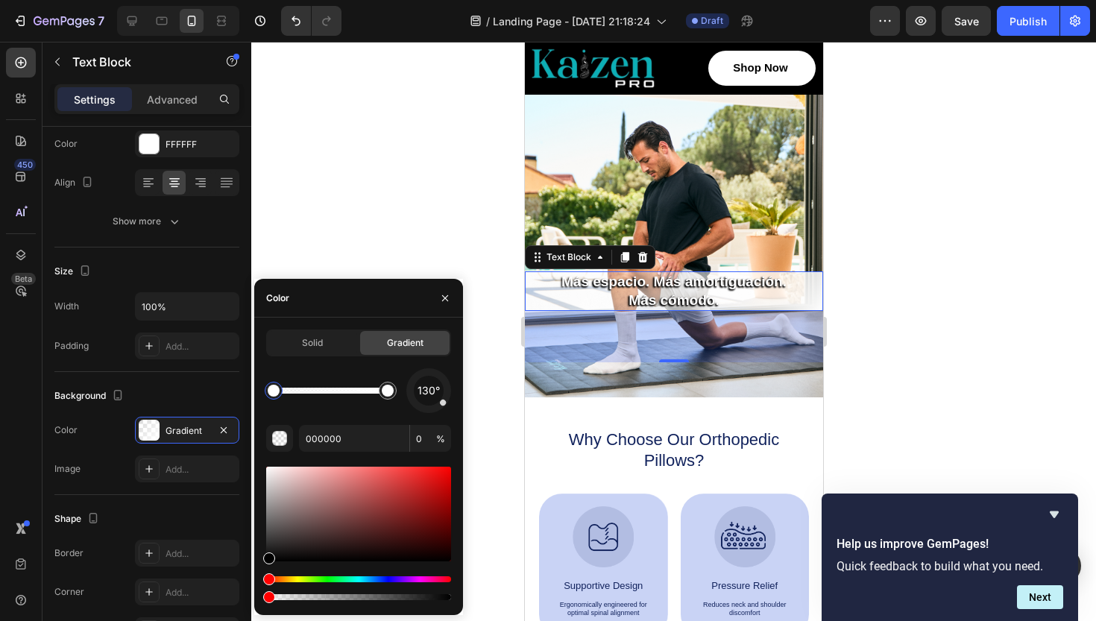
click at [364, 579] on div "Hue" at bounding box center [358, 579] width 185 height 6
click at [370, 580] on div "Hue" at bounding box center [358, 579] width 185 height 6
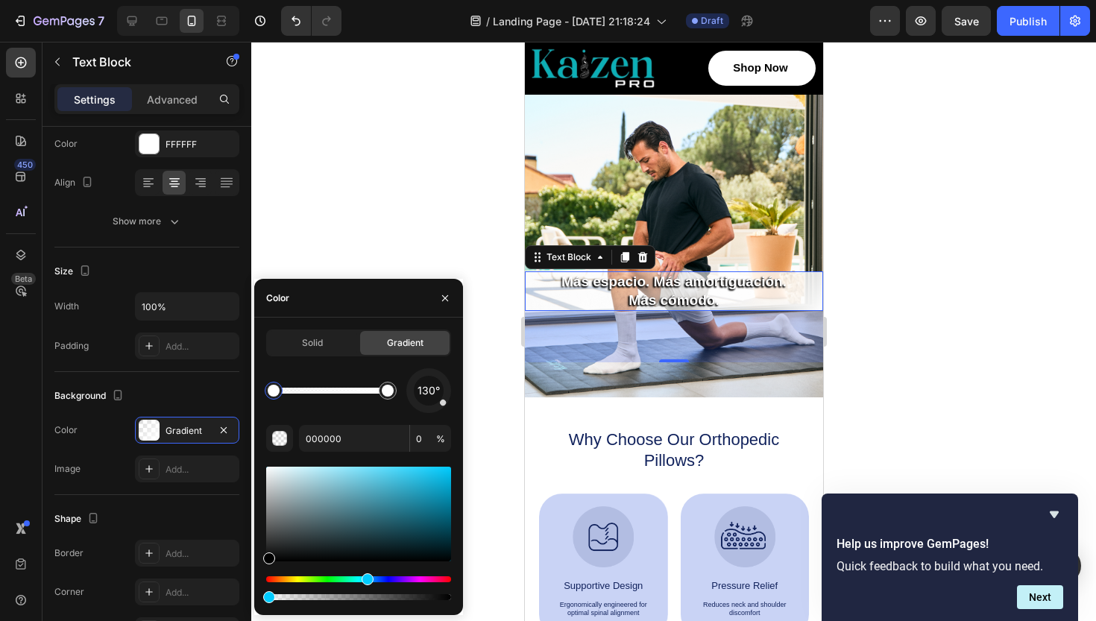
click at [365, 577] on div "Hue" at bounding box center [358, 579] width 185 height 6
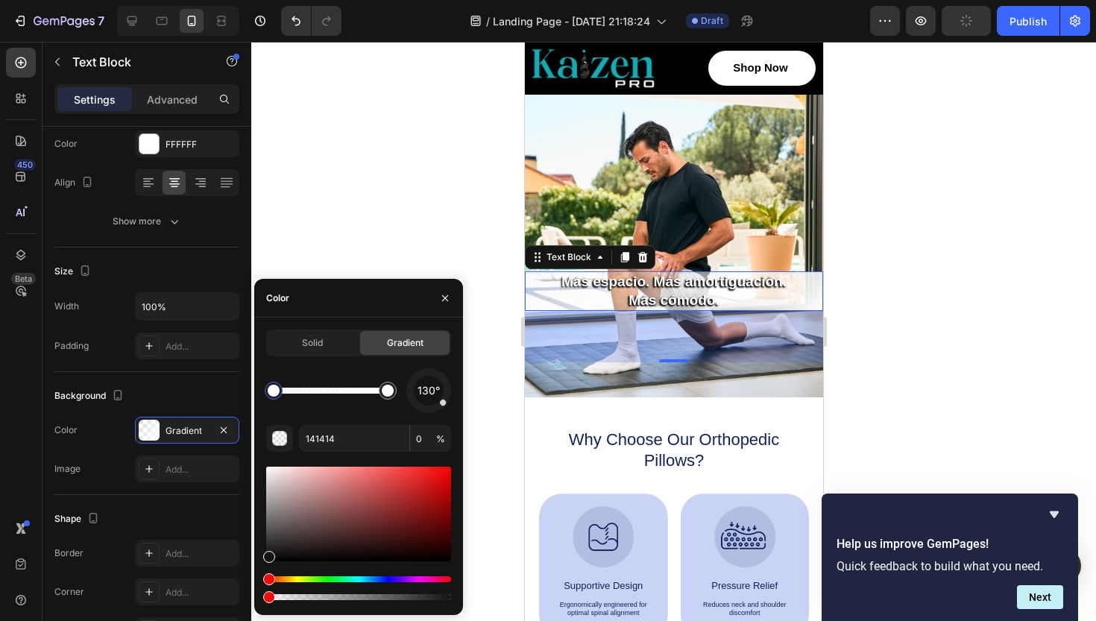
click at [366, 579] on div "Hue" at bounding box center [358, 579] width 185 height 6
click at [443, 480] on div at bounding box center [358, 514] width 185 height 95
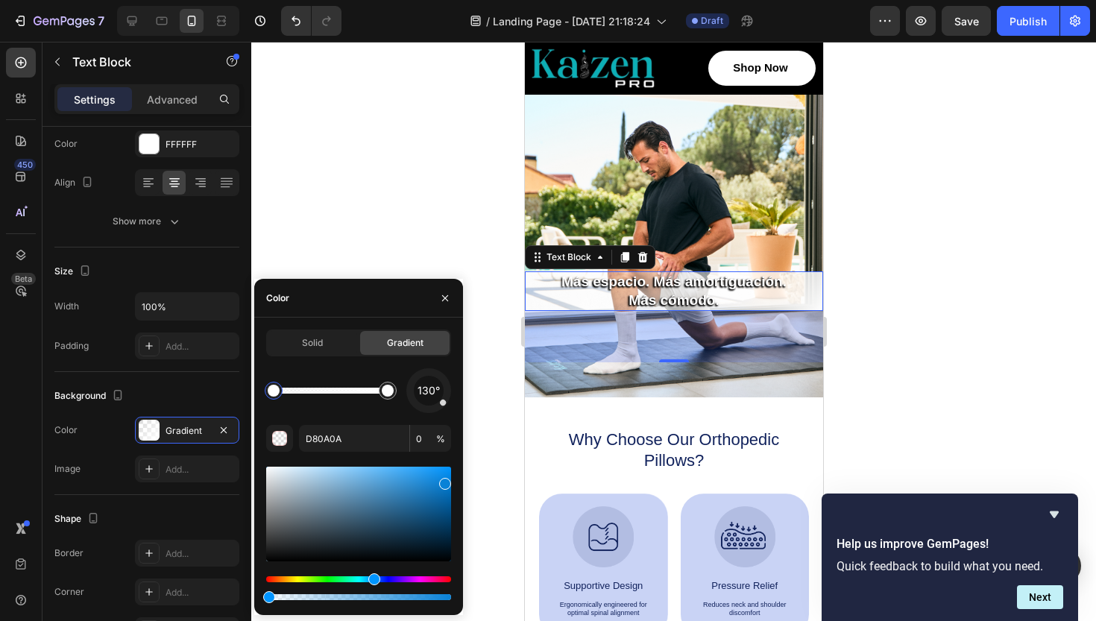
click at [372, 579] on div "Hue" at bounding box center [358, 579] width 185 height 6
type input "0982D7"
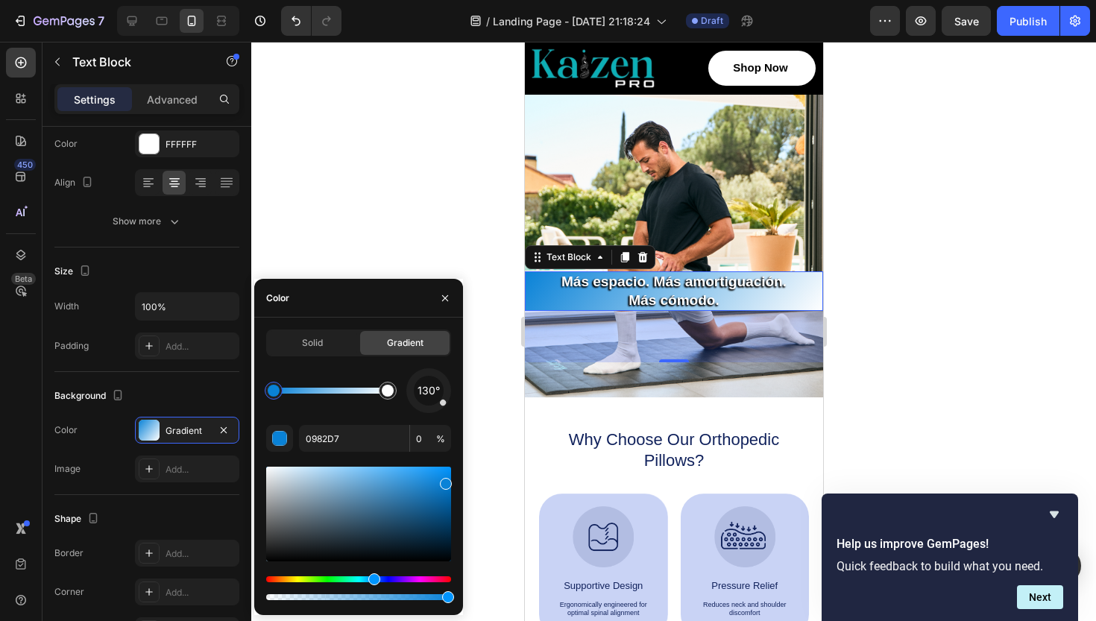
type input "100"
drag, startPoint x: 273, startPoint y: 600, endPoint x: 444, endPoint y: 606, distance: 170.9
click at [365, 578] on div "Hue" at bounding box center [358, 579] width 185 height 6
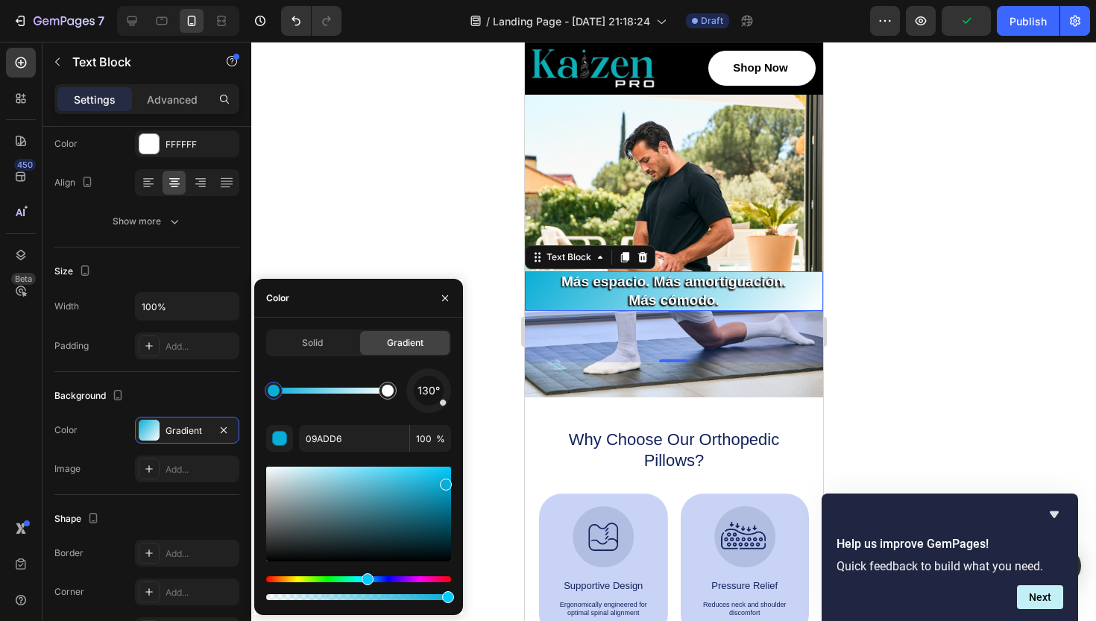
drag, startPoint x: 444, startPoint y: 594, endPoint x: 468, endPoint y: 597, distance: 24.0
click at [468, 0] on div "7 Version history / Landing Page - Sep 27, 21:18:24 Draft Preview Publish 450 B…" at bounding box center [548, 0] width 1096 height 0
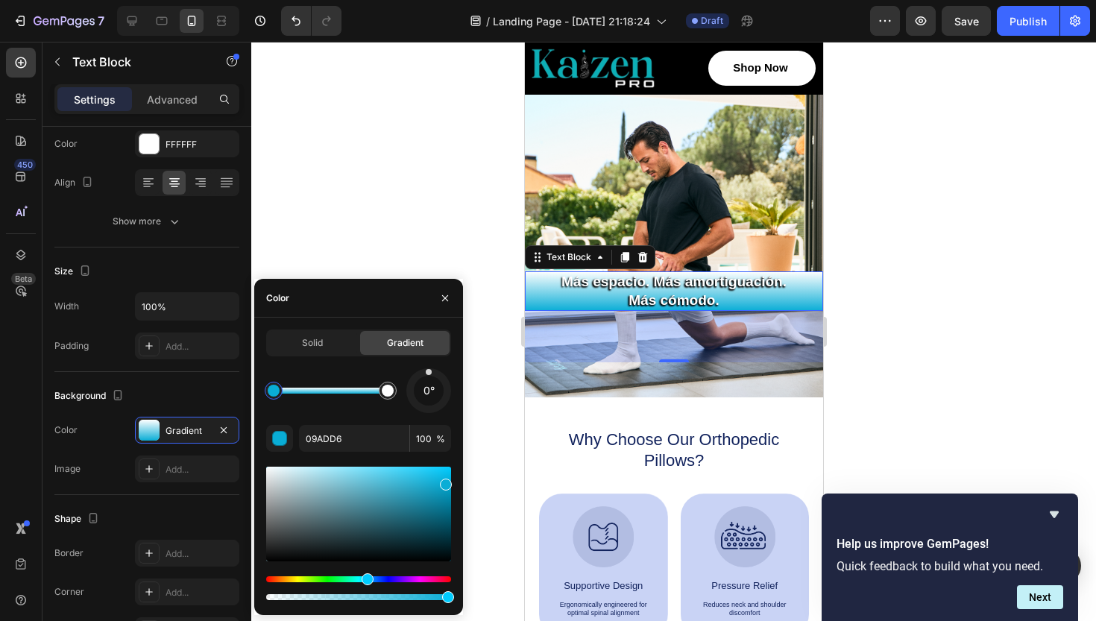
drag, startPoint x: 441, startPoint y: 403, endPoint x: 429, endPoint y: 365, distance: 40.1
click at [429, 365] on div "Solid Gradient 0° 09ADD6 100 %" at bounding box center [358, 467] width 185 height 274
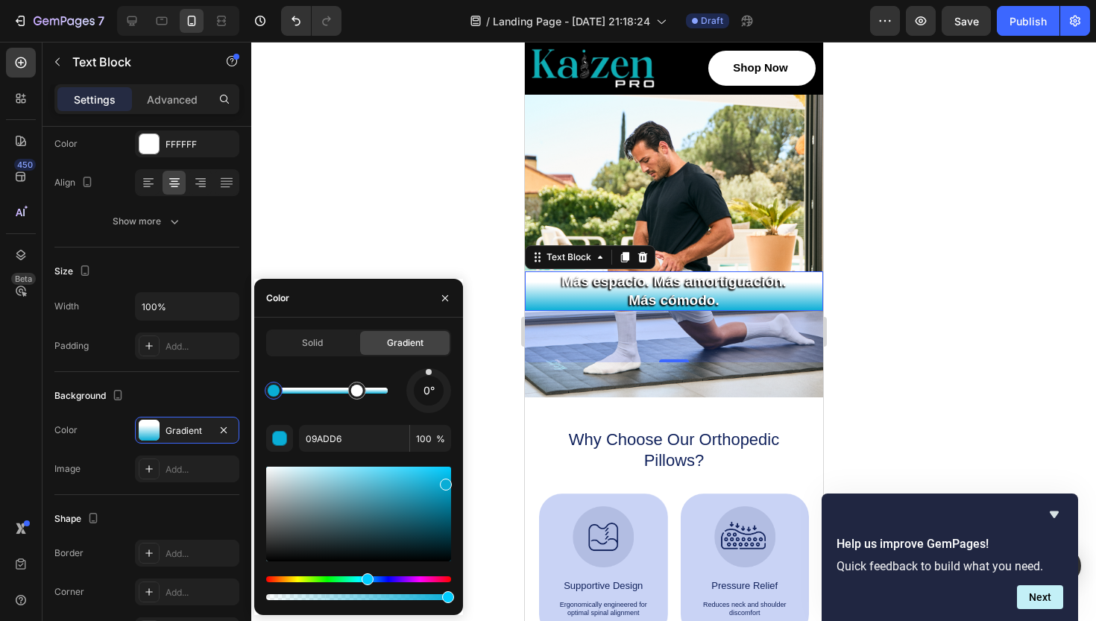
drag, startPoint x: 389, startPoint y: 396, endPoint x: 429, endPoint y: 400, distance: 39.8
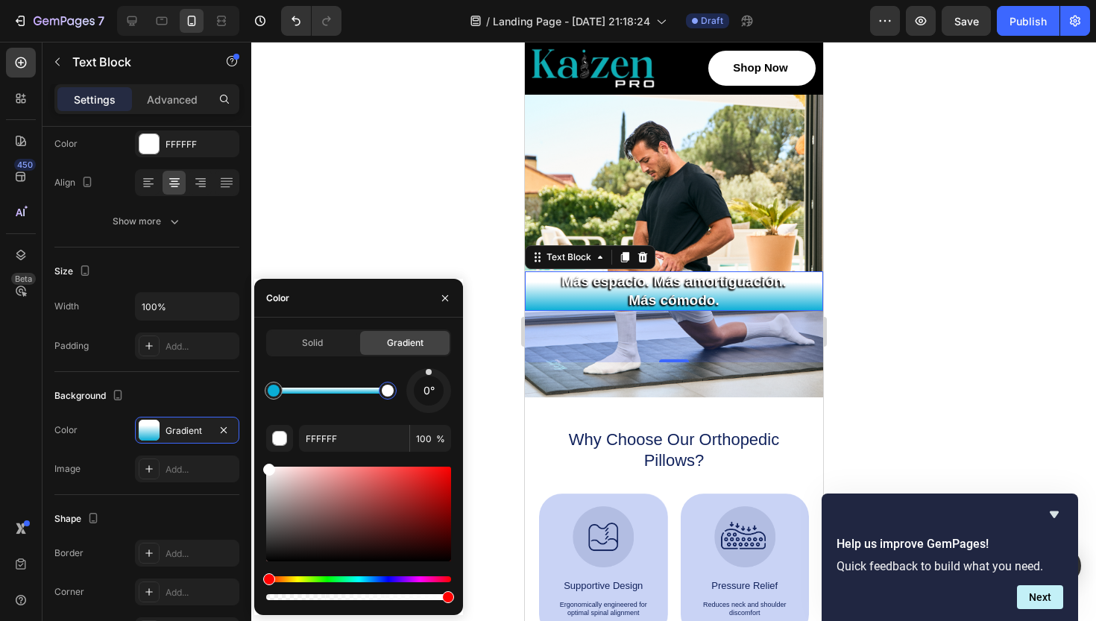
drag, startPoint x: 359, startPoint y: 389, endPoint x: 418, endPoint y: 390, distance: 58.2
click at [418, 390] on div "0°" at bounding box center [358, 390] width 185 height 45
type input "09ADD6"
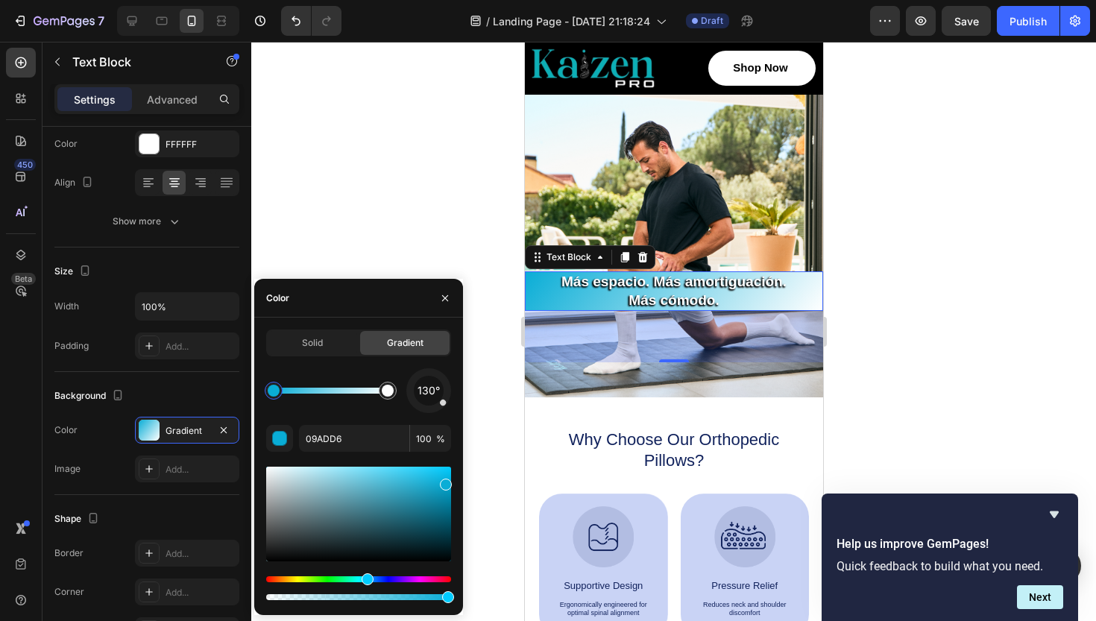
drag, startPoint x: 430, startPoint y: 374, endPoint x: 443, endPoint y: 403, distance: 31.0
click at [443, 403] on div at bounding box center [443, 402] width 8 height 8
type input "85"
drag, startPoint x: 450, startPoint y: 598, endPoint x: 433, endPoint y: 600, distance: 18.0
click at [334, 233] on div at bounding box center [673, 331] width 845 height 579
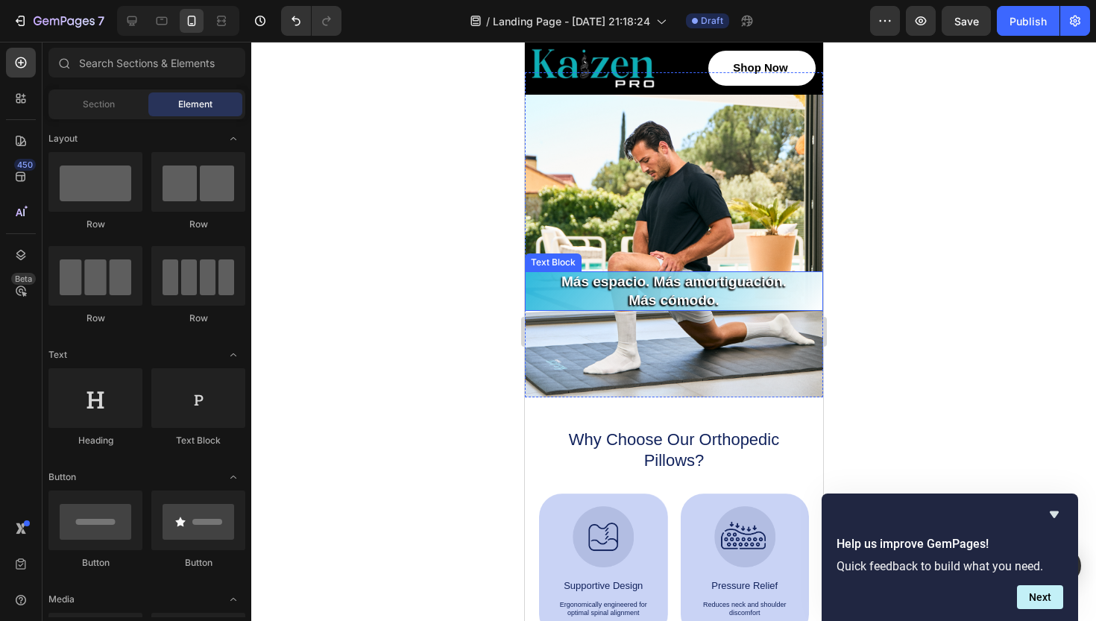
click at [805, 297] on p "Más cómodo." at bounding box center [673, 301] width 295 height 19
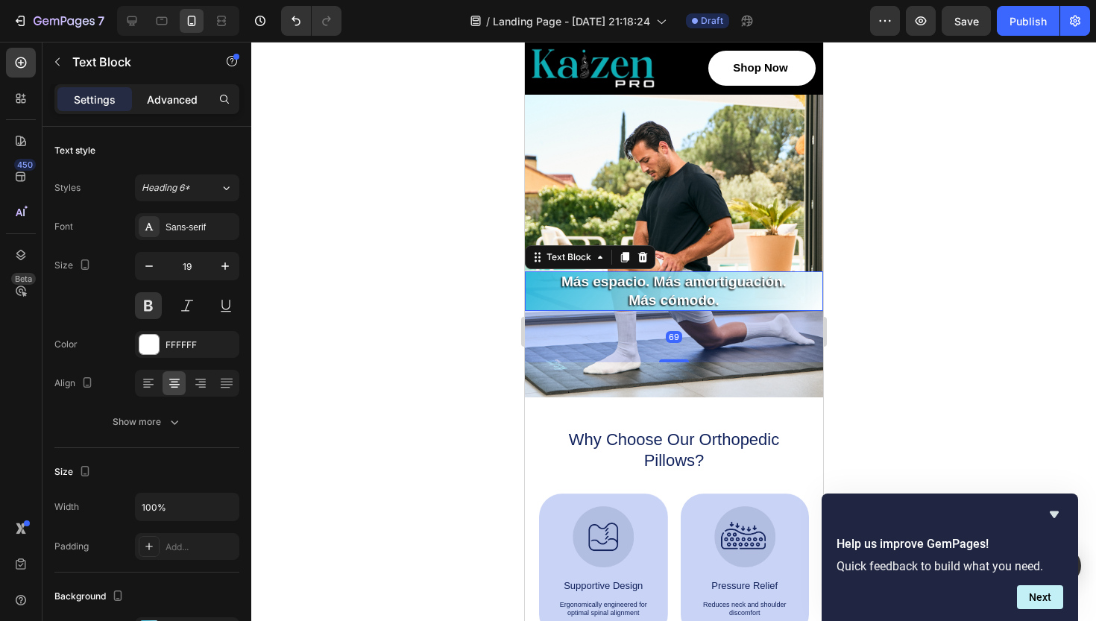
click at [169, 110] on div "Advanced" at bounding box center [172, 99] width 75 height 24
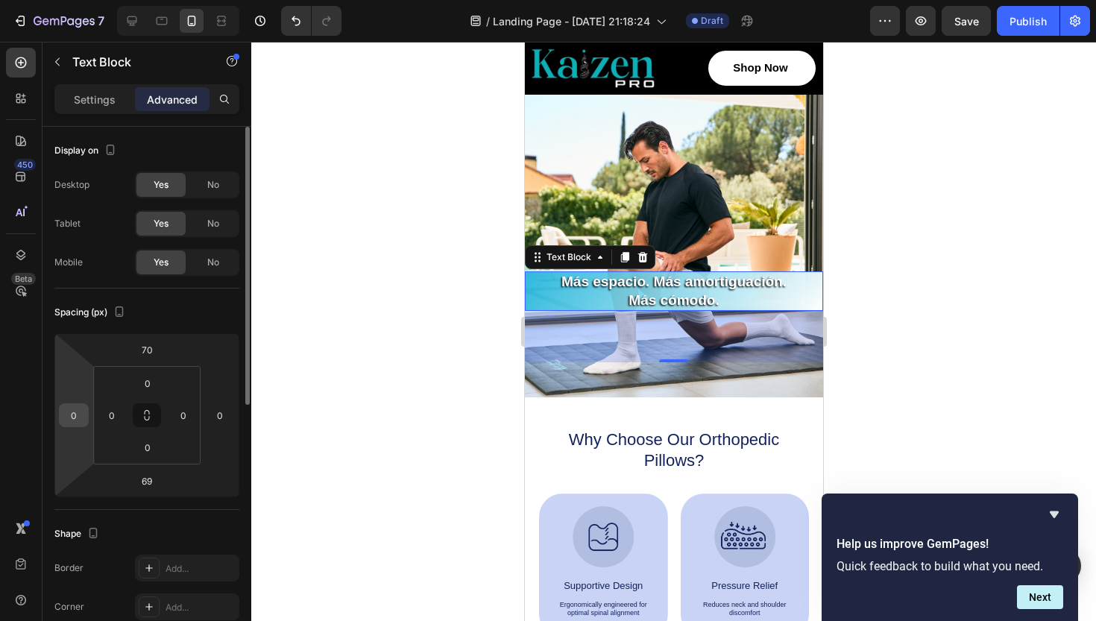
click at [74, 412] on input "0" at bounding box center [74, 415] width 22 height 22
type input "2"
type input "10"
click at [218, 418] on input "0" at bounding box center [220, 415] width 22 height 22
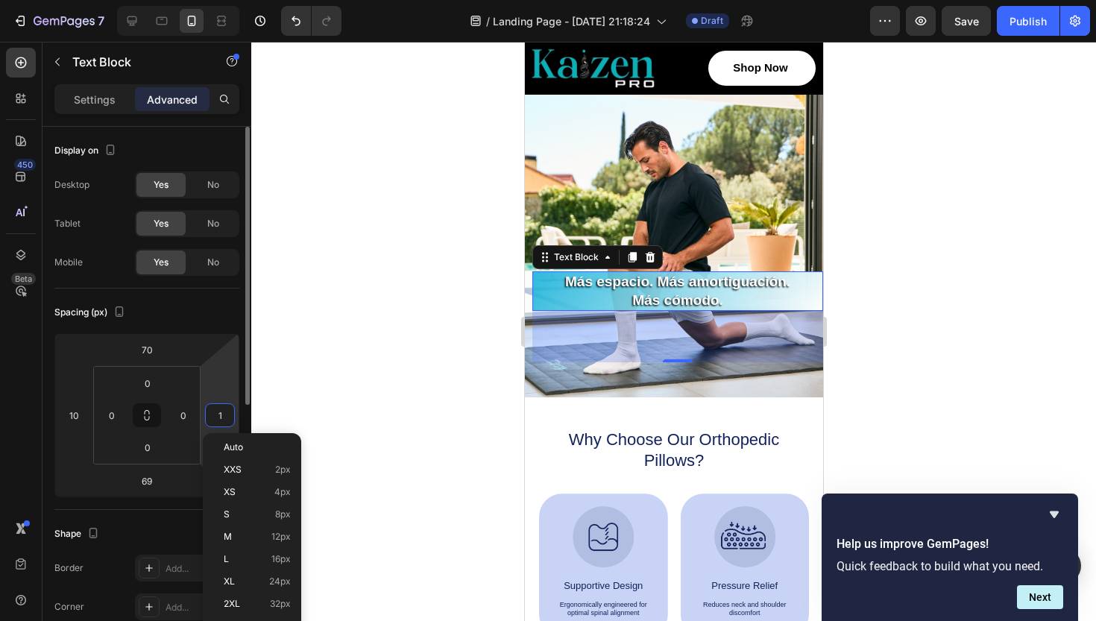
type input "10"
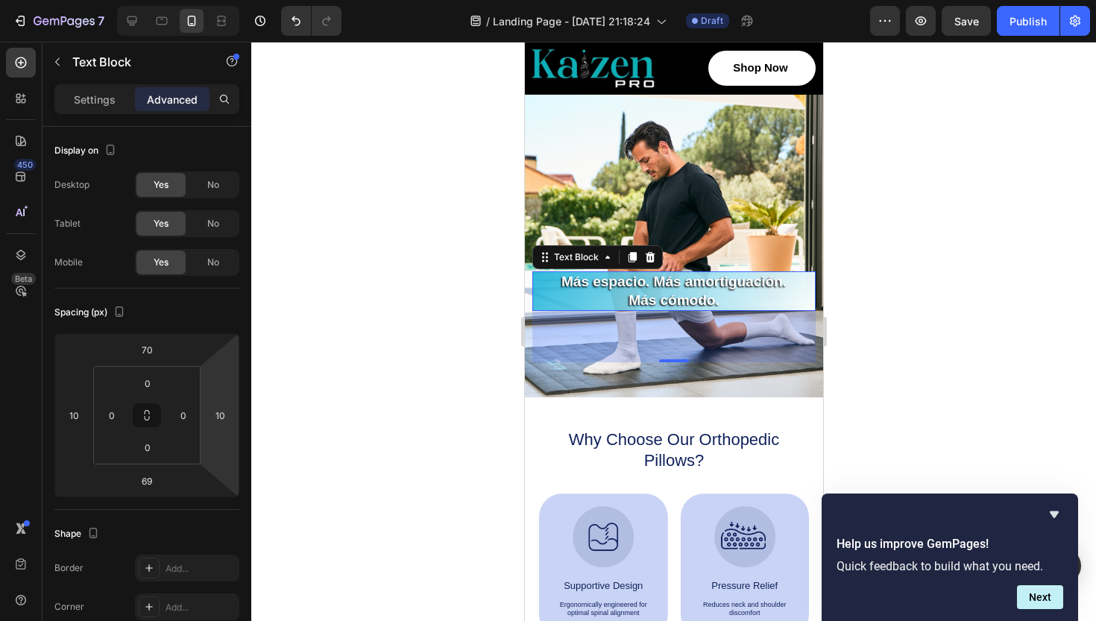
click at [975, 292] on div at bounding box center [673, 331] width 845 height 579
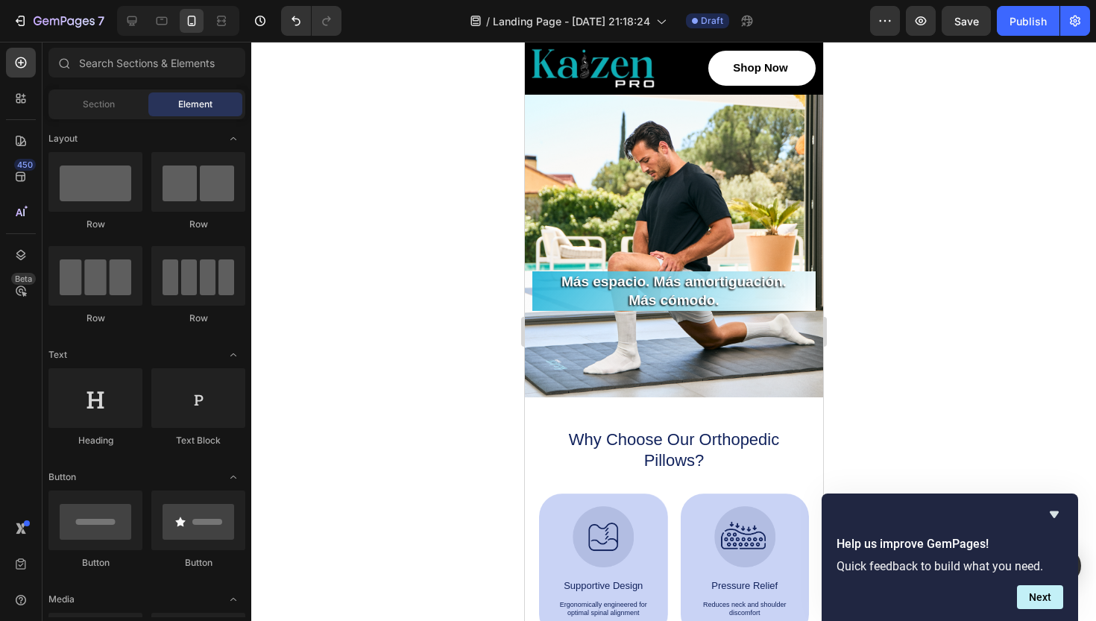
click at [948, 337] on div at bounding box center [673, 331] width 845 height 579
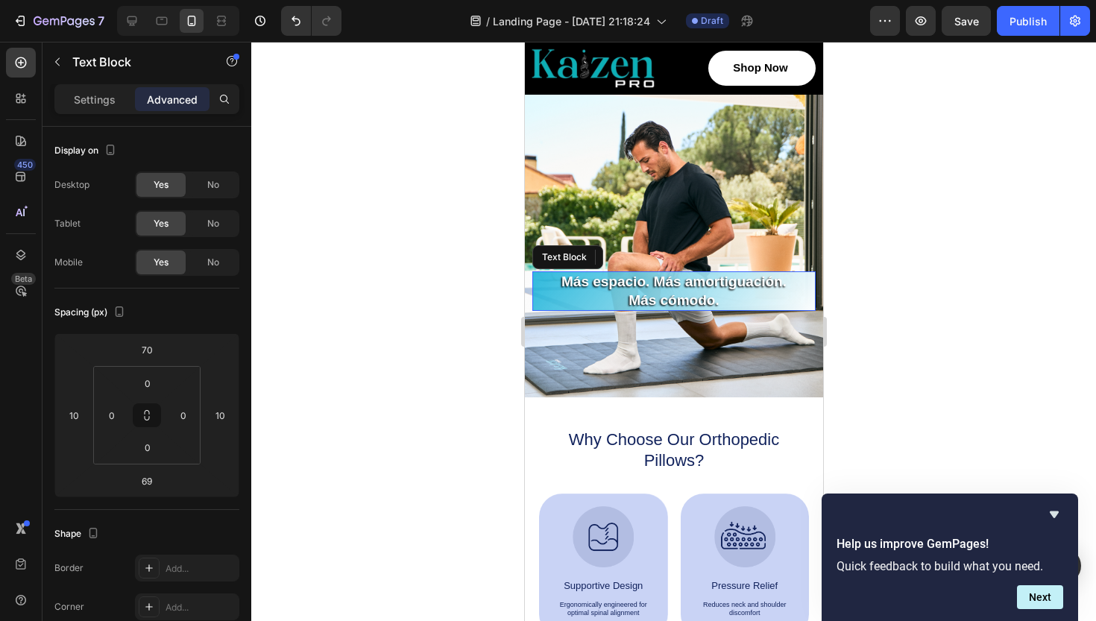
drag, startPoint x: 1283, startPoint y: 323, endPoint x: 758, endPoint y: 281, distance: 525.9
click at [758, 281] on p "Más espacio. Más amortiguación." at bounding box center [673, 282] width 280 height 19
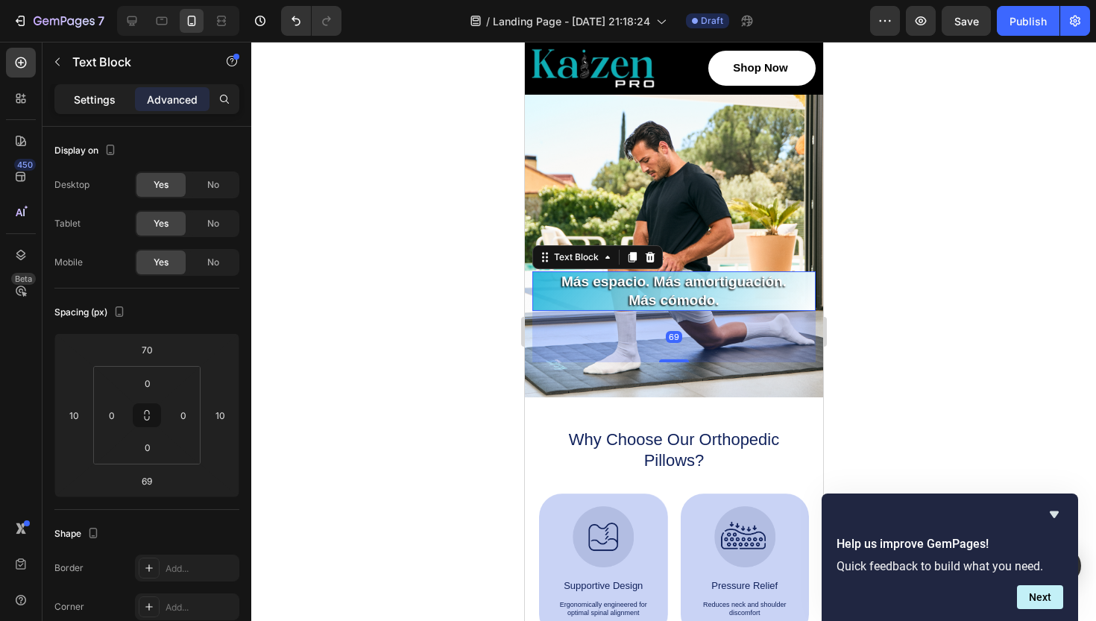
click at [90, 107] on p "Settings" at bounding box center [95, 100] width 42 height 16
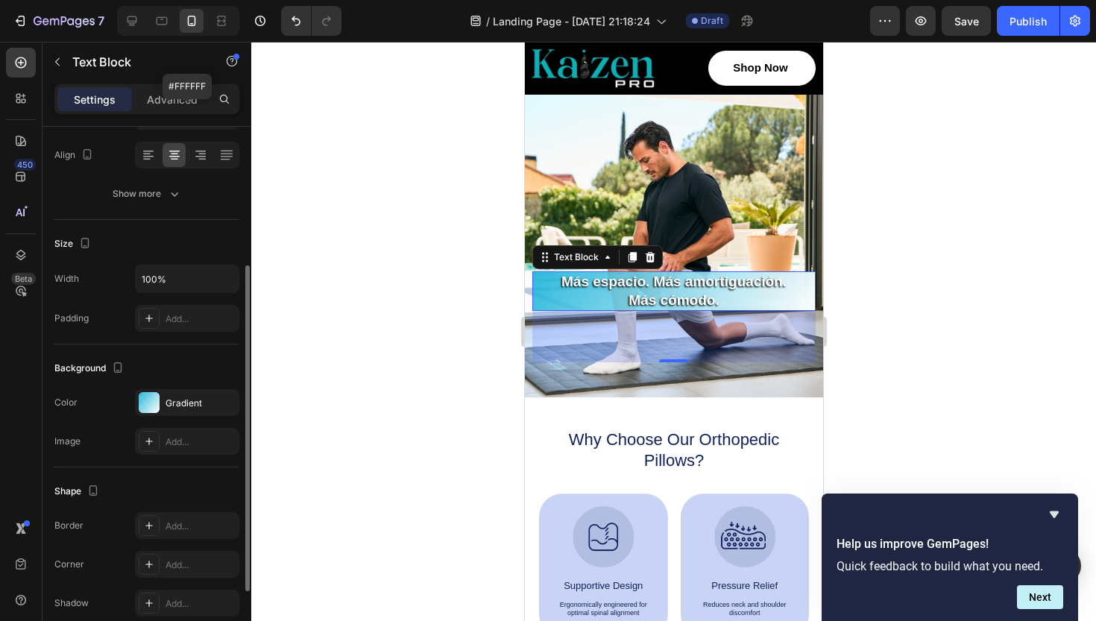
scroll to position [234, 0]
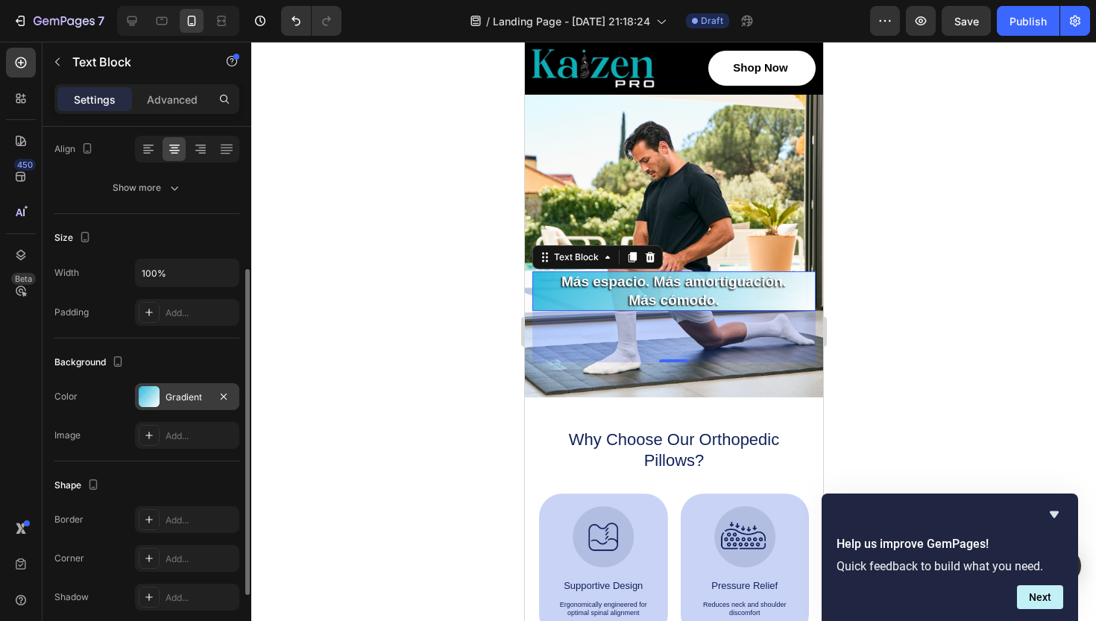
click at [186, 391] on div "Gradient" at bounding box center [187, 397] width 43 height 13
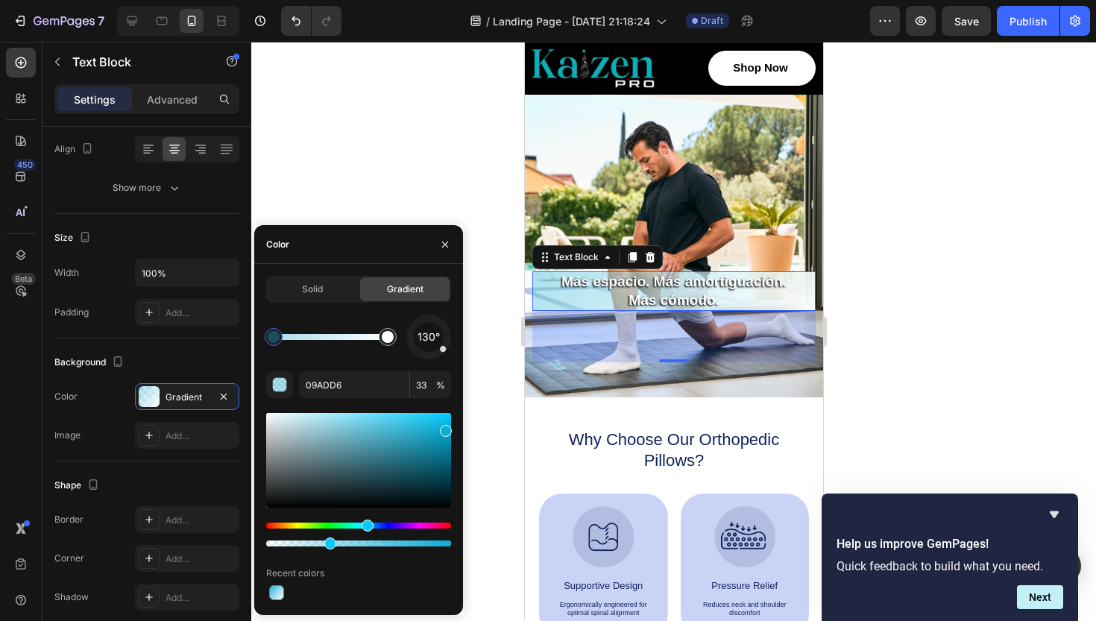
drag, startPoint x: 425, startPoint y: 544, endPoint x: 358, endPoint y: 537, distance: 67.5
click at [354, 544] on div at bounding box center [358, 544] width 185 height 6
type input "48"
click at [400, 198] on div at bounding box center [673, 331] width 845 height 579
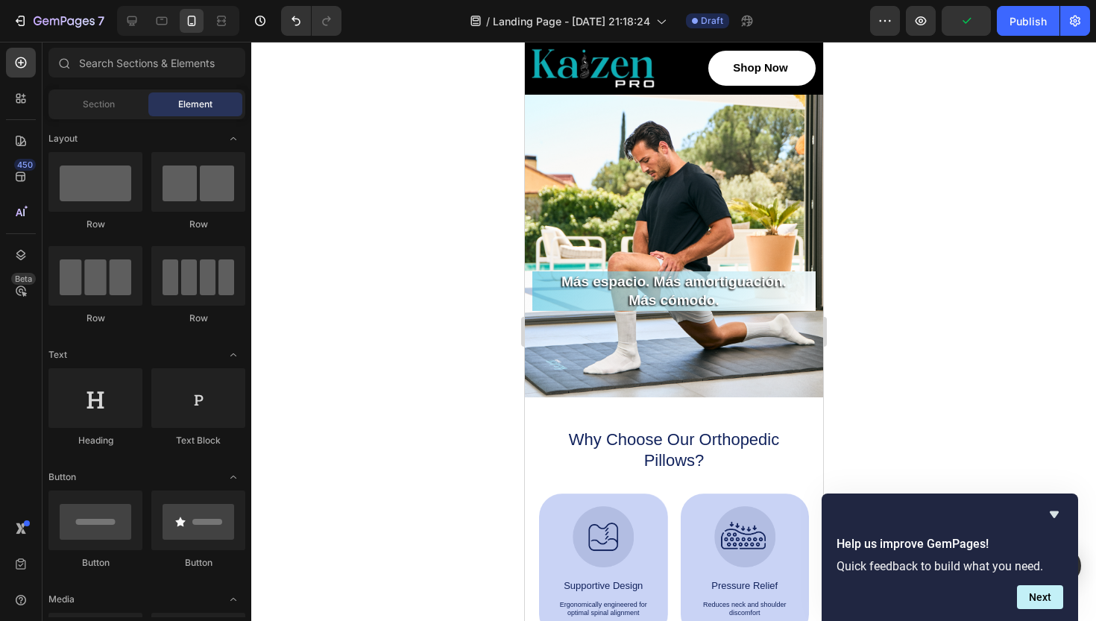
click at [754, 302] on p "Más cómodo." at bounding box center [673, 301] width 280 height 19
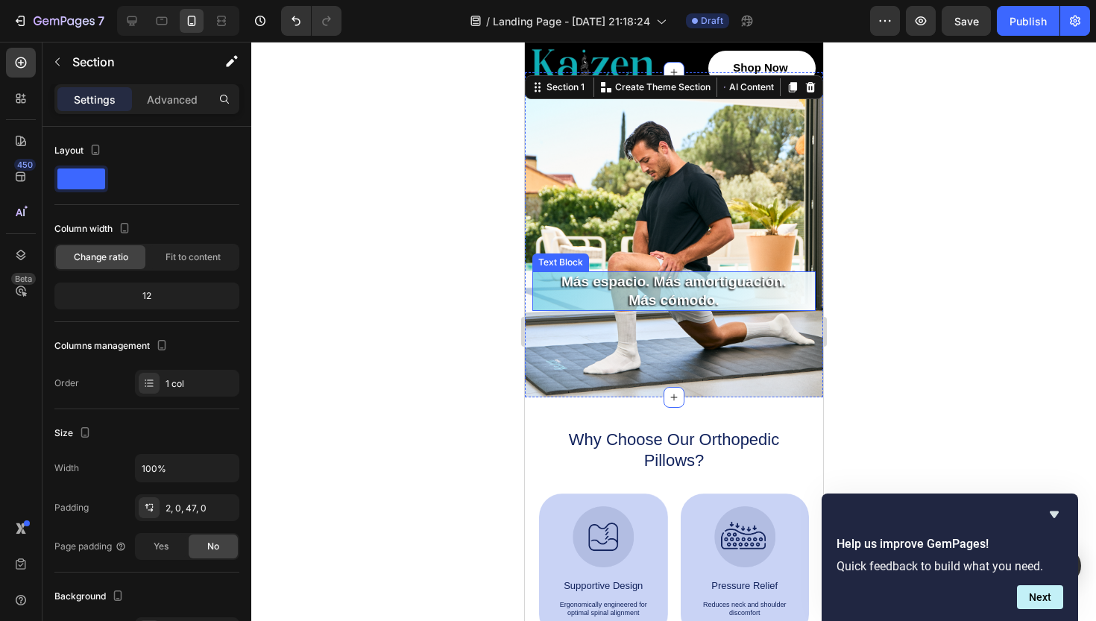
click at [741, 294] on p "Más cómodo." at bounding box center [673, 301] width 280 height 19
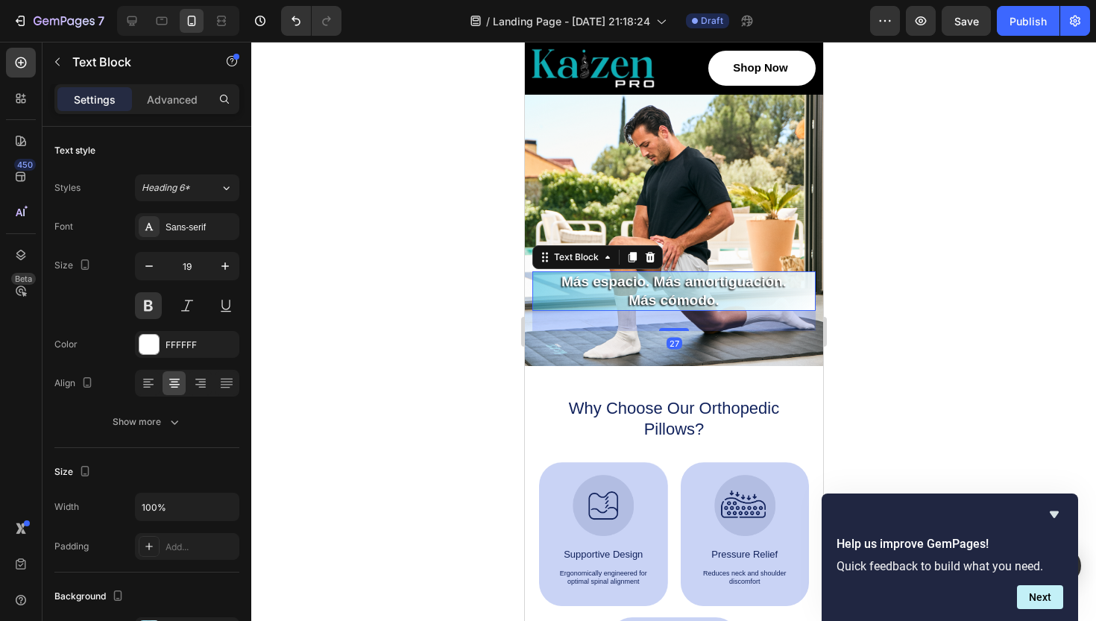
drag, startPoint x: 671, startPoint y: 359, endPoint x: 689, endPoint y: 328, distance: 36.1
click at [689, 311] on div "27" at bounding box center [673, 311] width 283 height 0
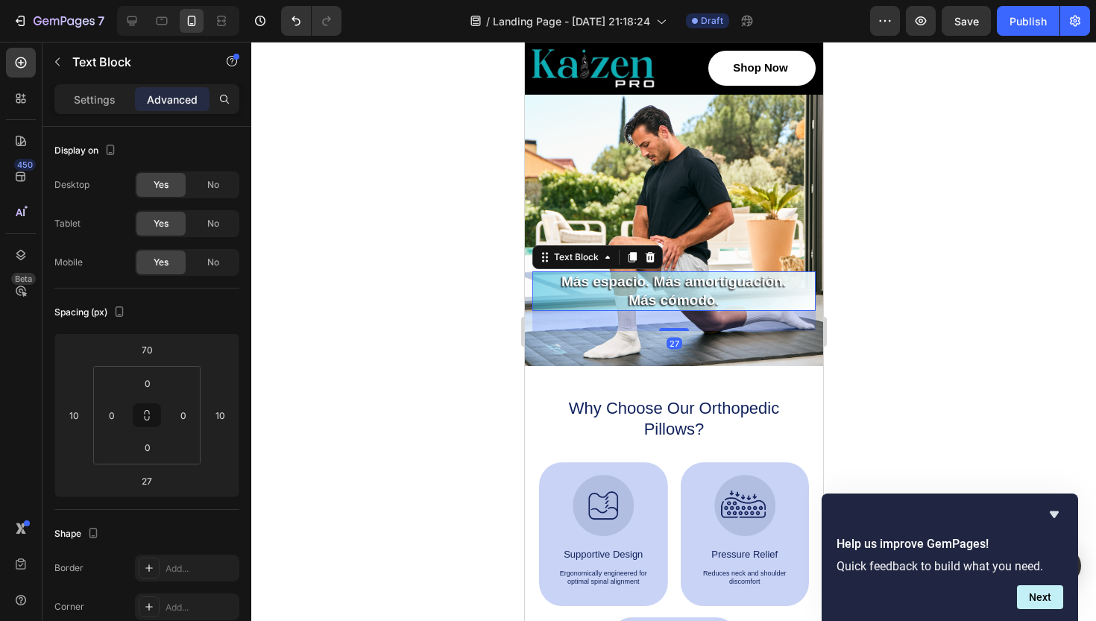
click at [926, 225] on div at bounding box center [673, 331] width 845 height 579
click at [743, 280] on p "Más espacio. Más amortiguación." at bounding box center [673, 282] width 280 height 19
click at [110, 100] on p "Settings" at bounding box center [95, 100] width 42 height 16
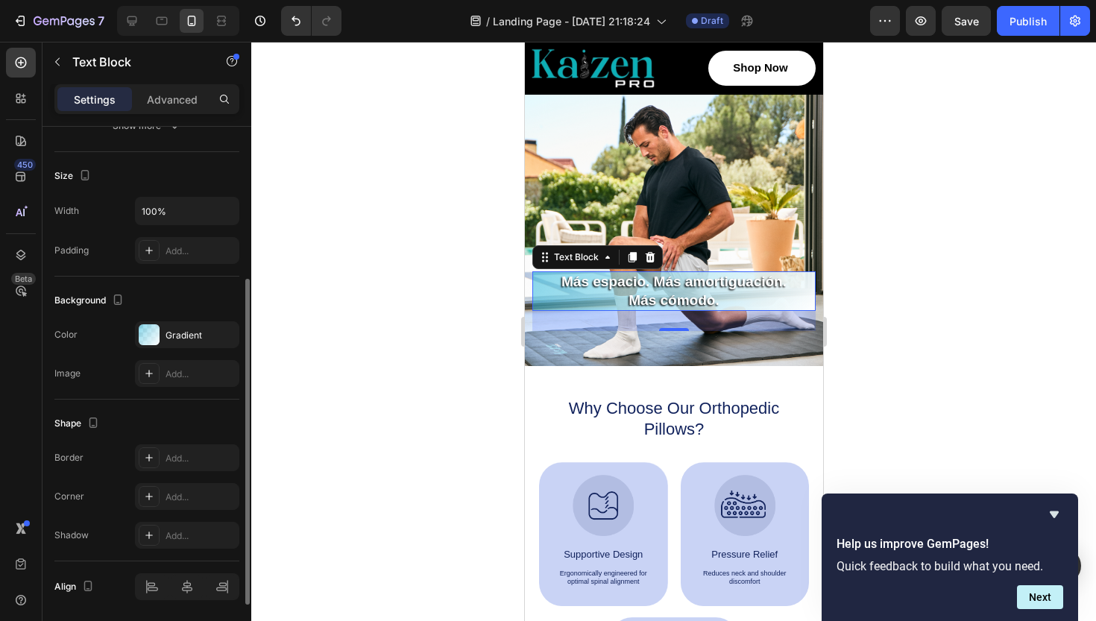
scroll to position [302, 0]
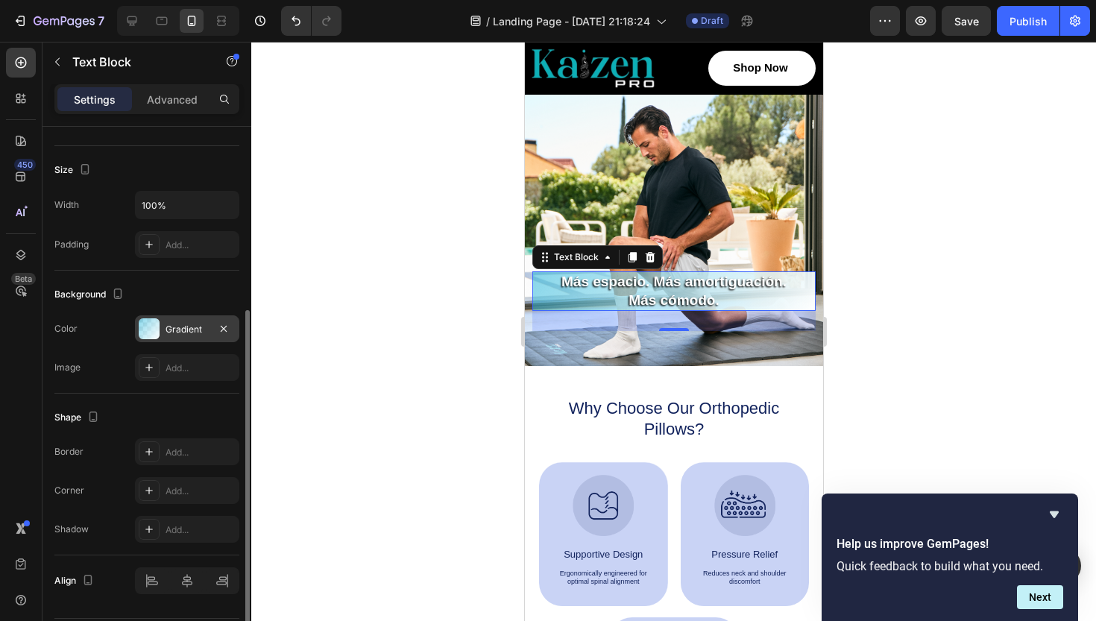
click at [152, 326] on div at bounding box center [149, 328] width 21 height 21
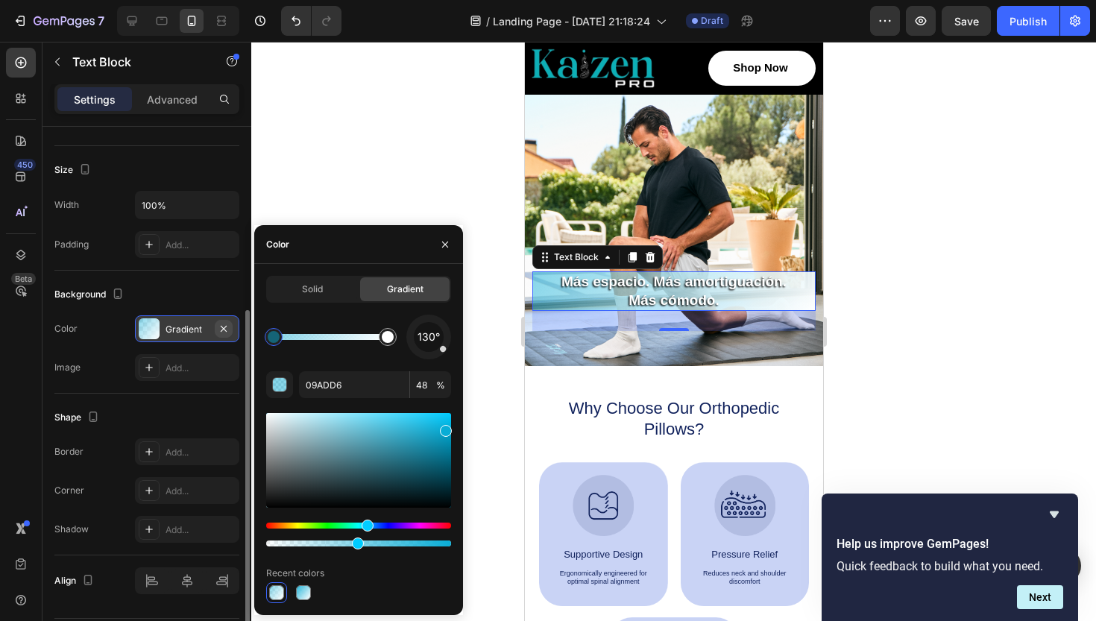
click at [225, 327] on icon "button" at bounding box center [224, 328] width 6 height 6
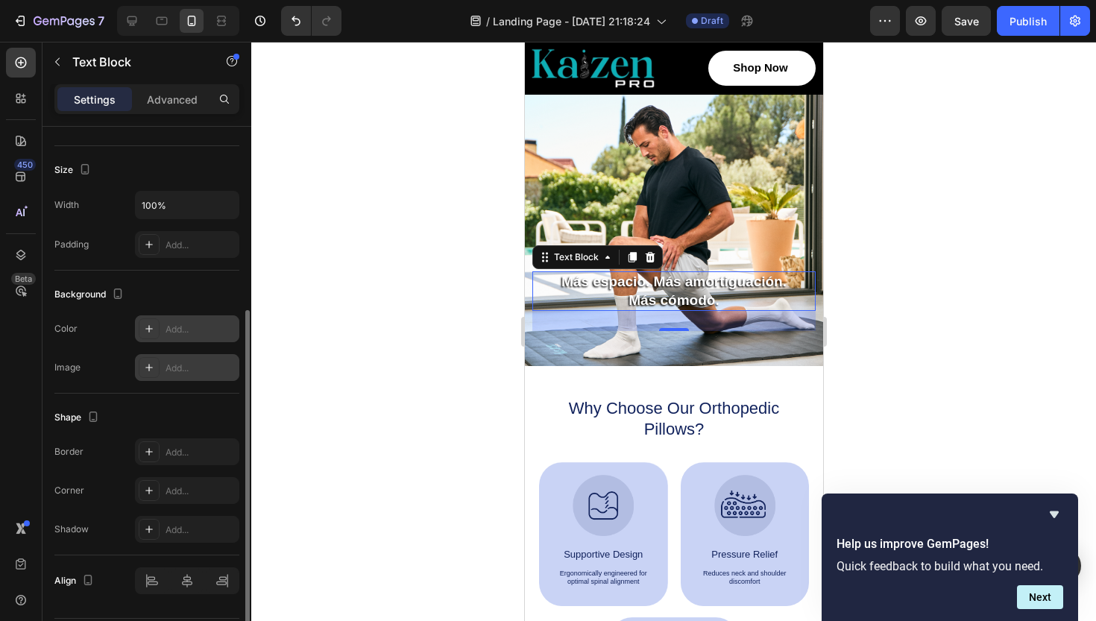
click at [173, 374] on div "Add..." at bounding box center [201, 368] width 70 height 13
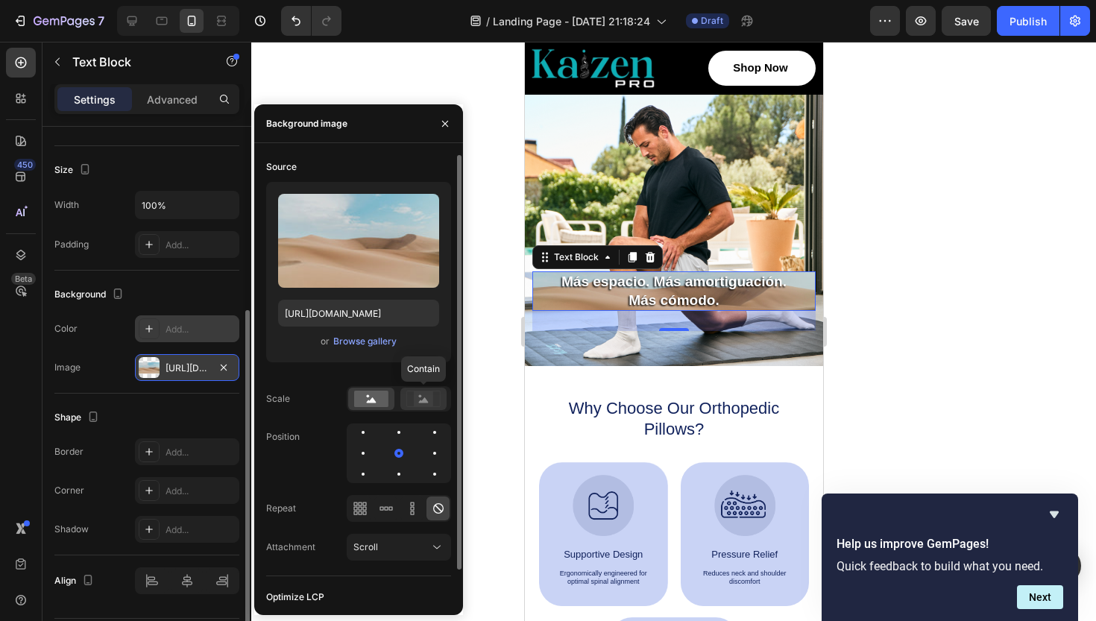
click at [415, 397] on rect at bounding box center [423, 399] width 19 height 15
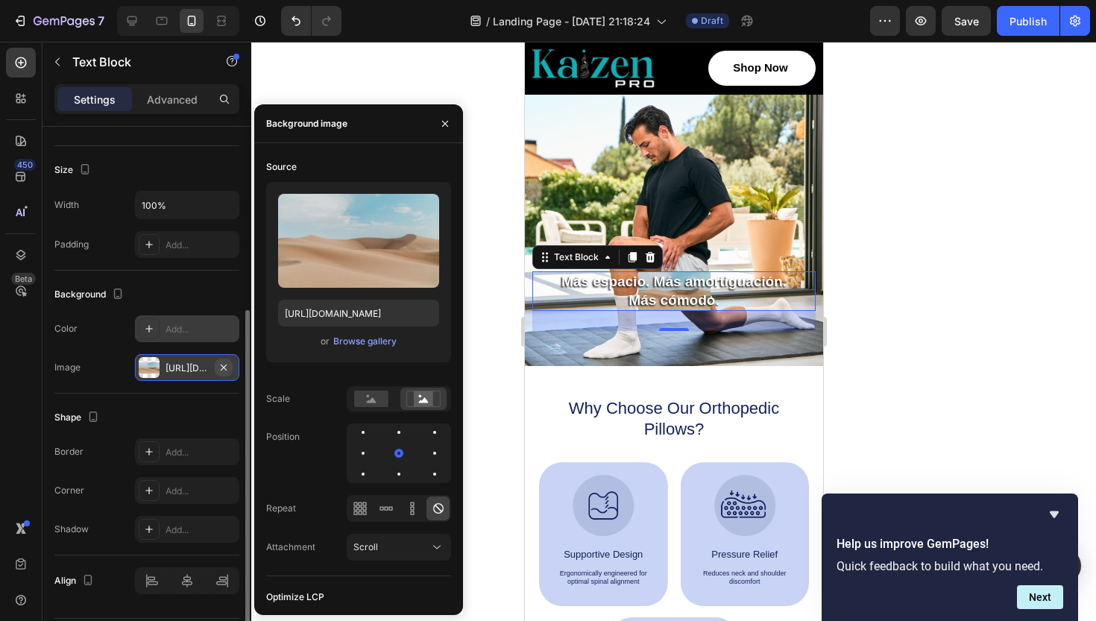
click at [225, 367] on icon "button" at bounding box center [224, 368] width 12 height 12
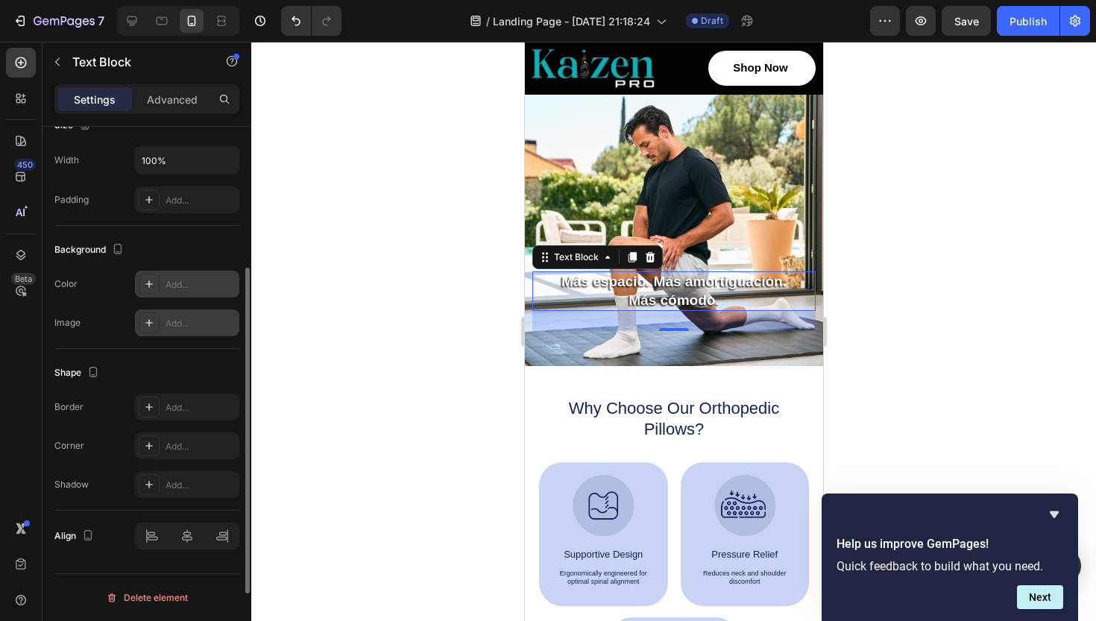
scroll to position [0, 0]
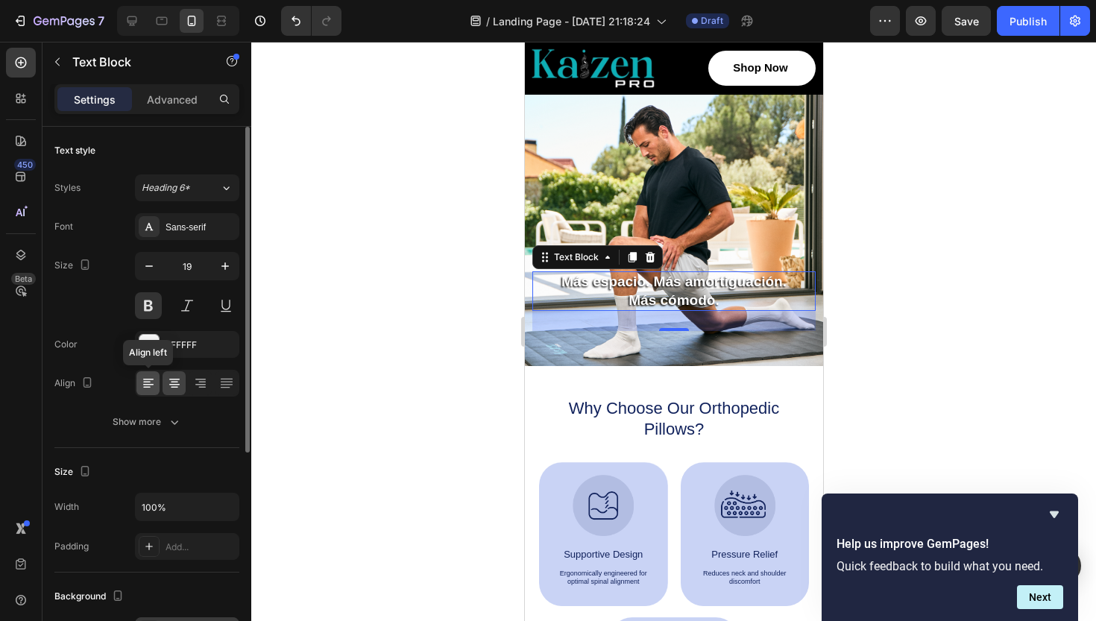
click at [145, 384] on icon at bounding box center [148, 384] width 10 height 1
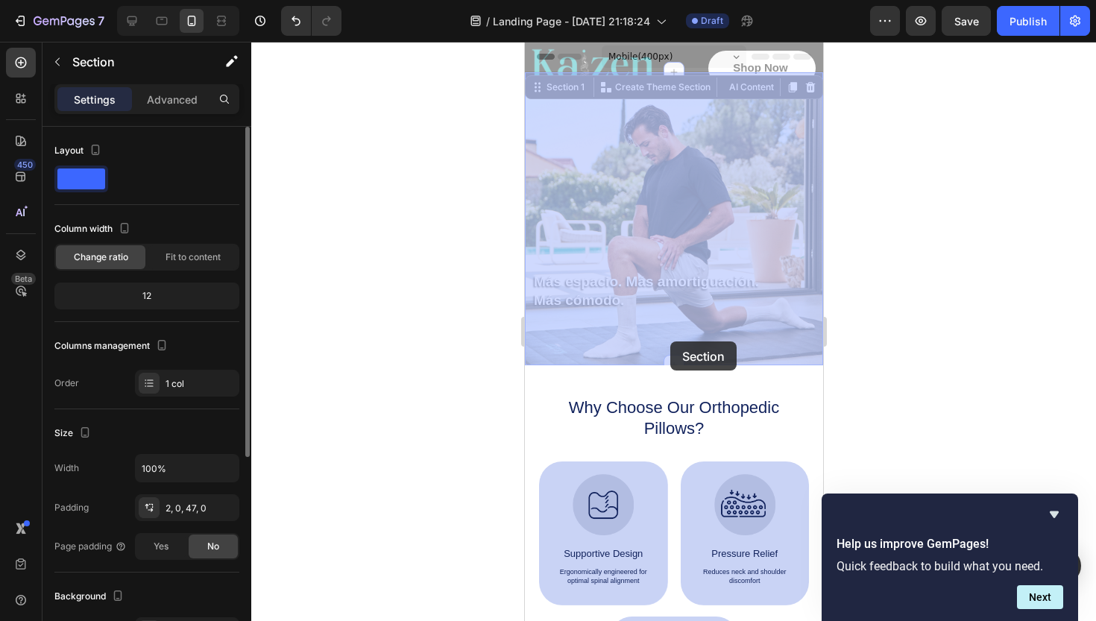
drag, startPoint x: 1193, startPoint y: 373, endPoint x: 671, endPoint y: 312, distance: 525.5
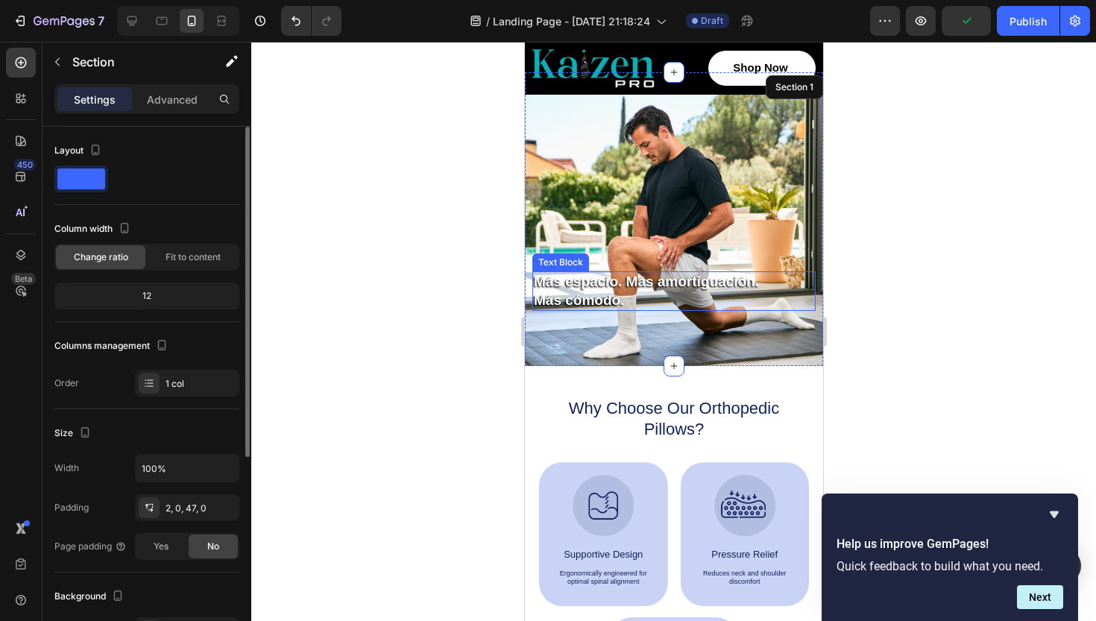
click at [637, 289] on p "Más espacio. Más amortiguación." at bounding box center [673, 282] width 280 height 19
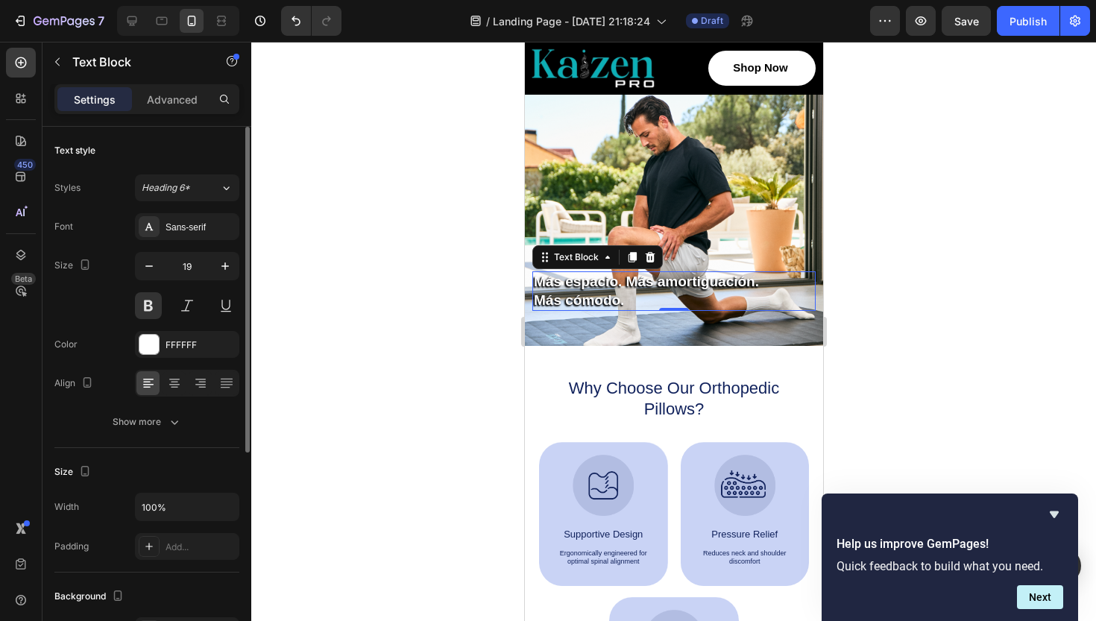
drag, startPoint x: 673, startPoint y: 328, endPoint x: 698, endPoint y: 139, distance: 191.1
click at [698, 139] on div "Image Shop Now Button Row Sleepy Text Block Row Más espacio. Más amortiguación.…" at bounding box center [673, 192] width 298 height 237
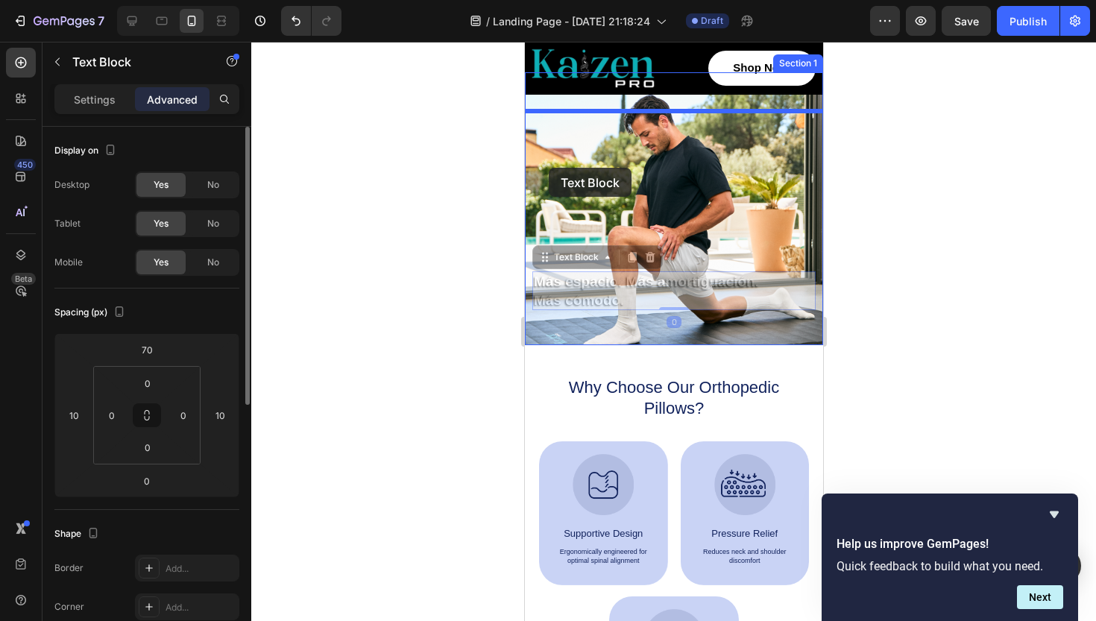
drag, startPoint x: 544, startPoint y: 258, endPoint x: 548, endPoint y: 168, distance: 90.3
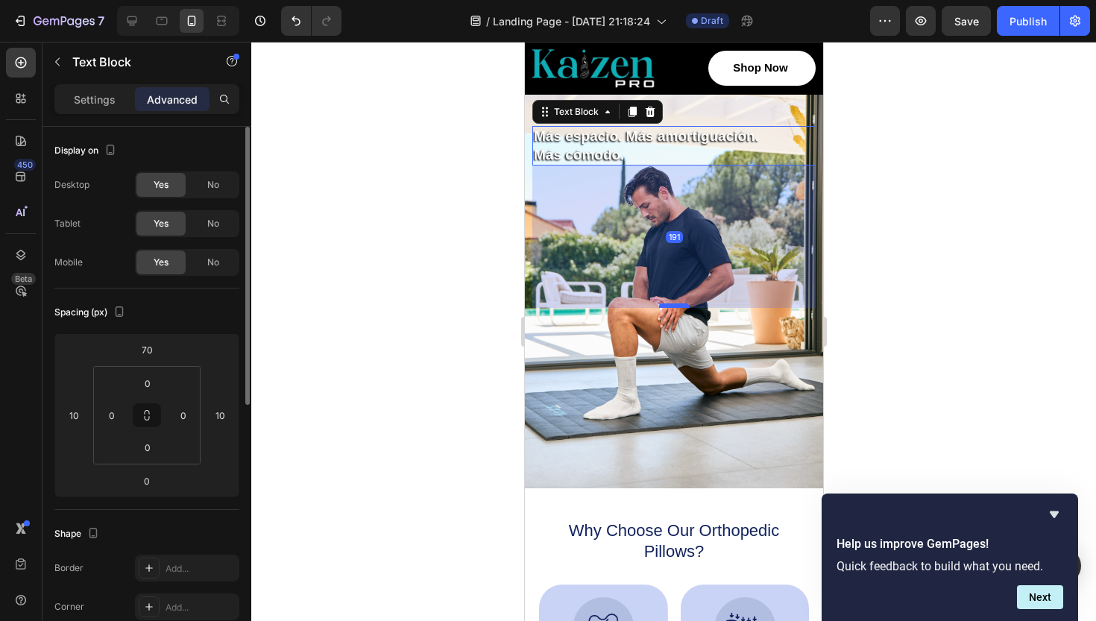
drag, startPoint x: 673, startPoint y: 162, endPoint x: 683, endPoint y: 304, distance: 142.8
click at [683, 304] on div at bounding box center [674, 306] width 30 height 4
type input "191"
click at [1003, 263] on div at bounding box center [673, 331] width 845 height 579
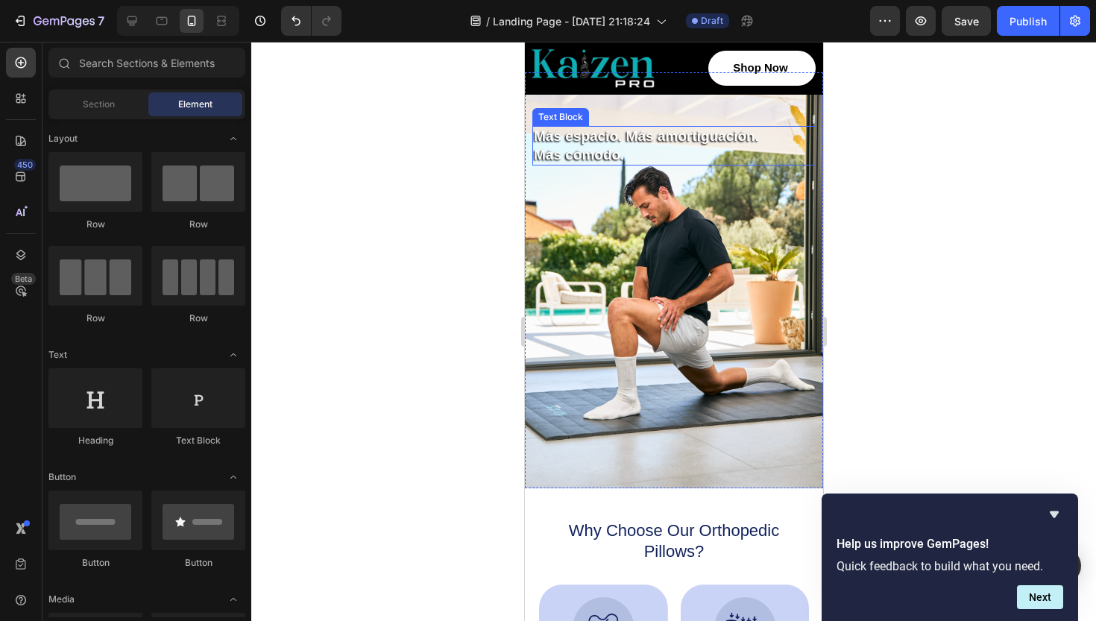
click at [558, 146] on p "Más cómodo." at bounding box center [673, 155] width 280 height 19
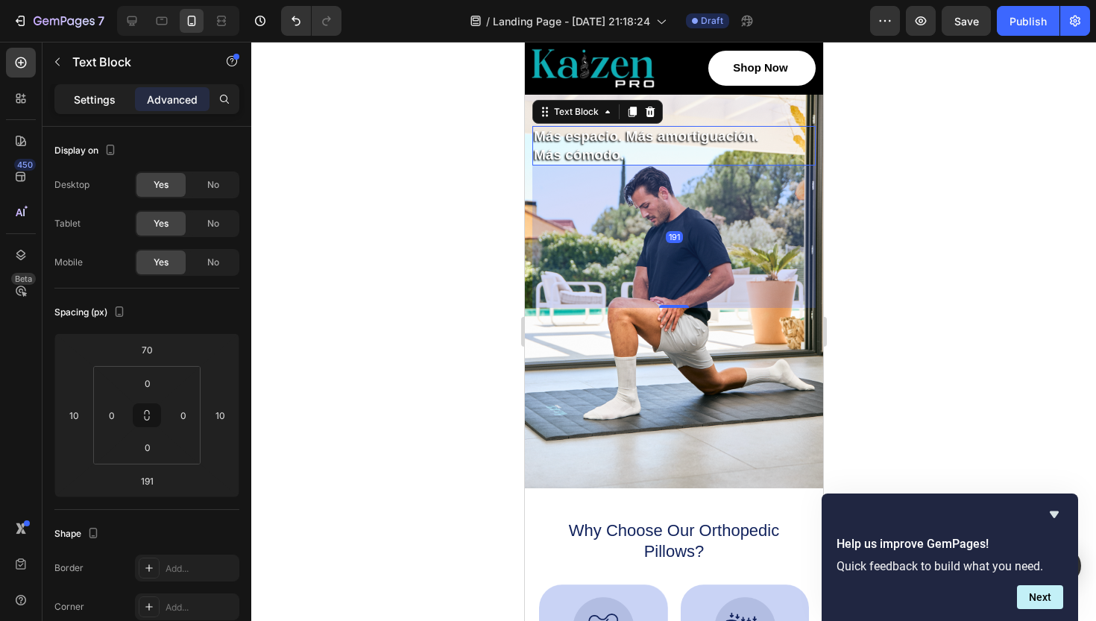
click at [106, 106] on p "Settings" at bounding box center [95, 100] width 42 height 16
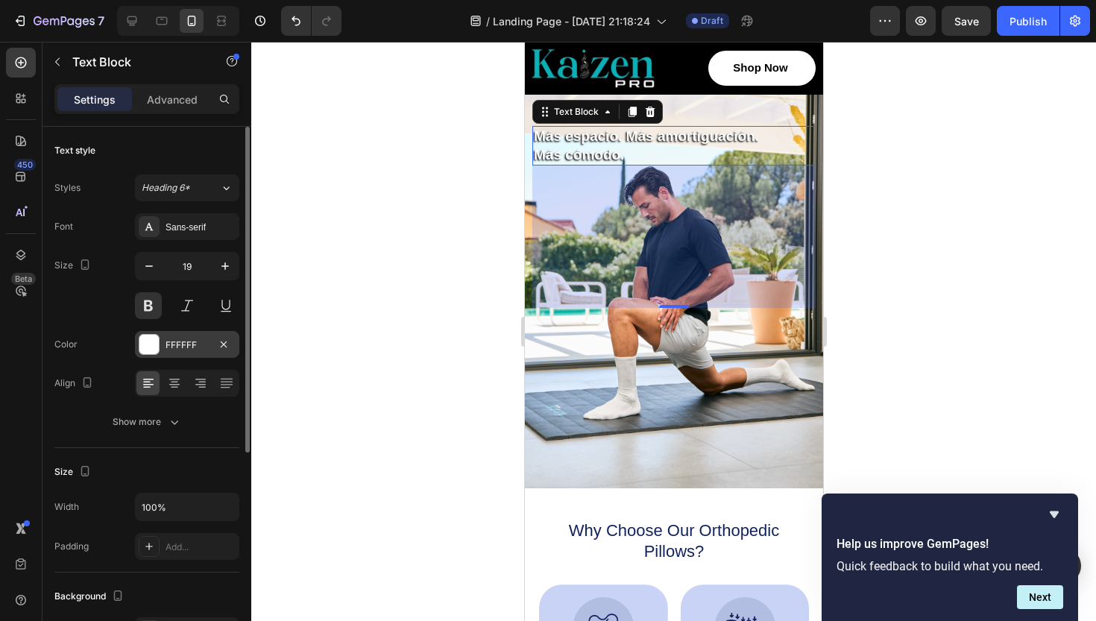
click at [151, 343] on div at bounding box center [148, 344] width 19 height 19
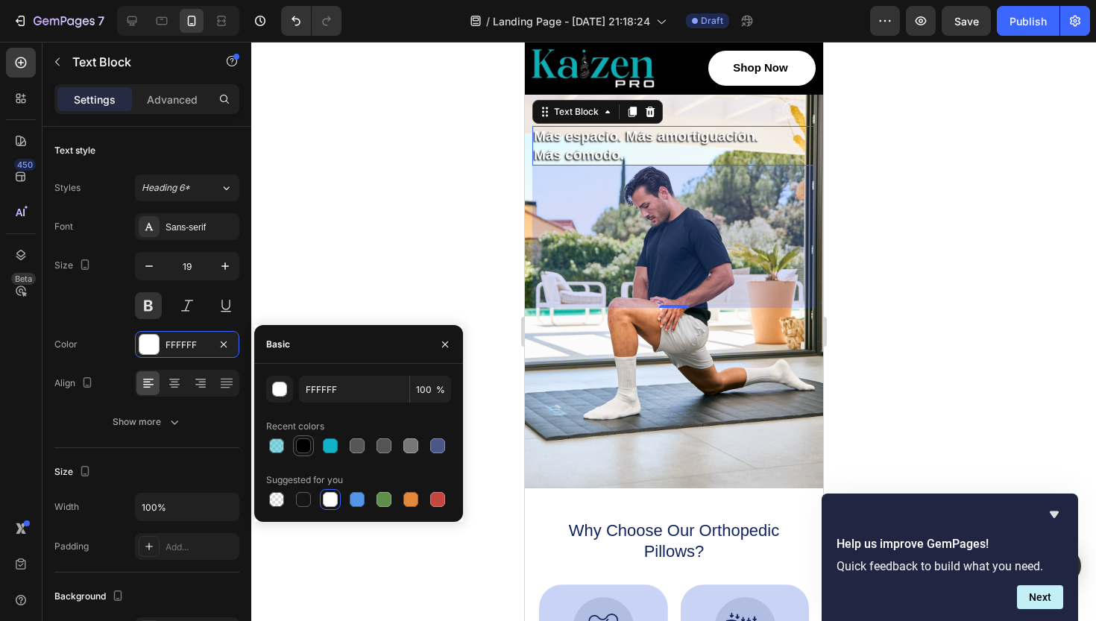
click at [301, 447] on div at bounding box center [303, 446] width 15 height 15
type input "000000"
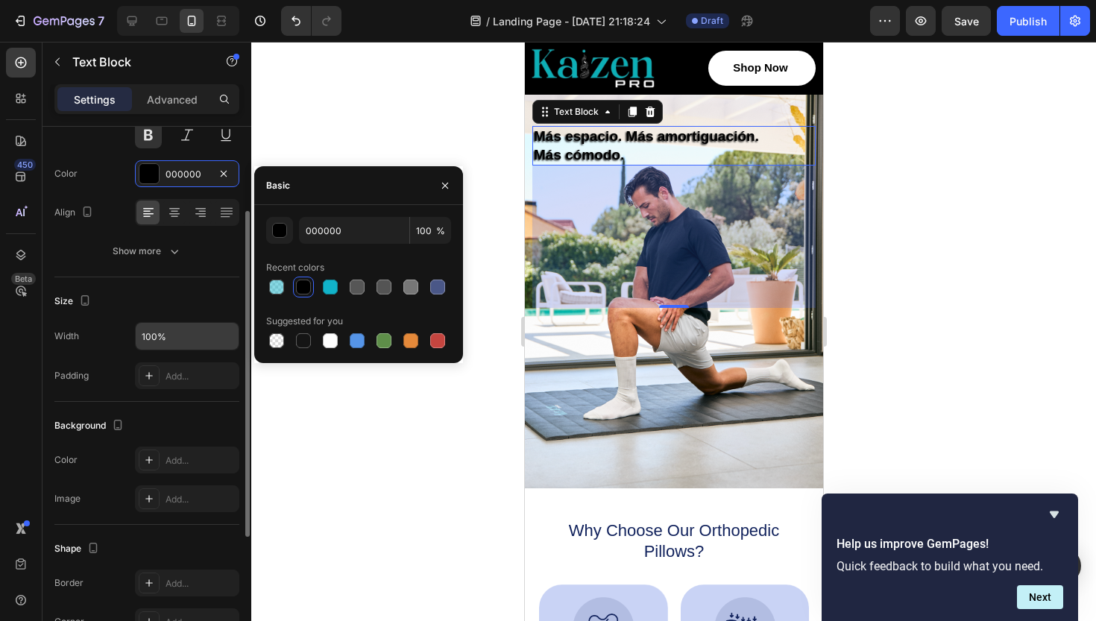
scroll to position [159, 0]
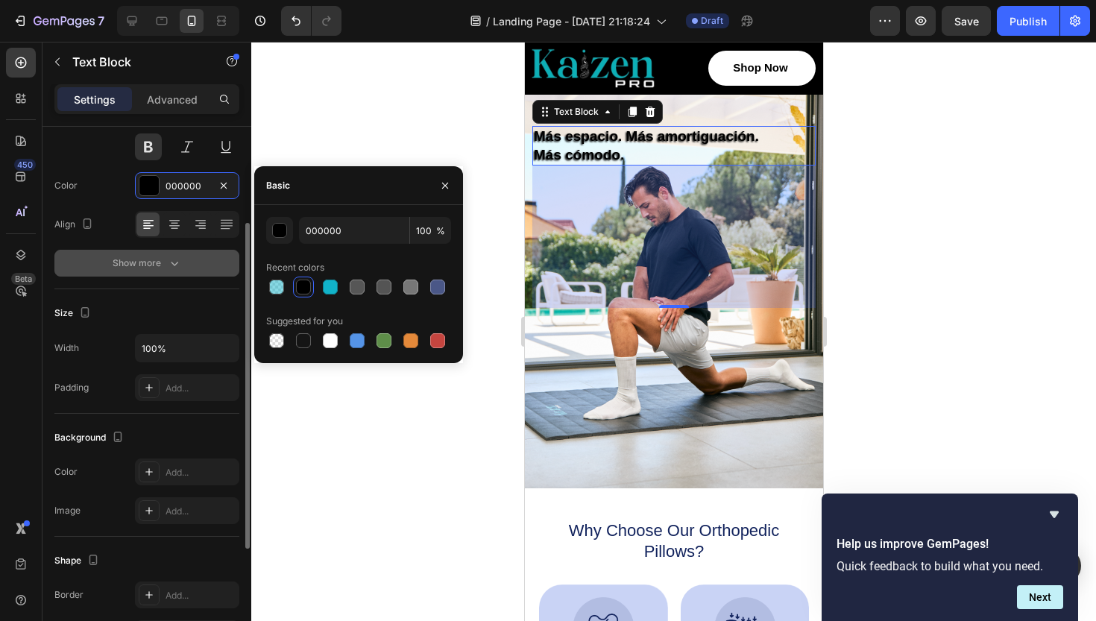
click at [175, 260] on icon "button" at bounding box center [174, 263] width 15 height 15
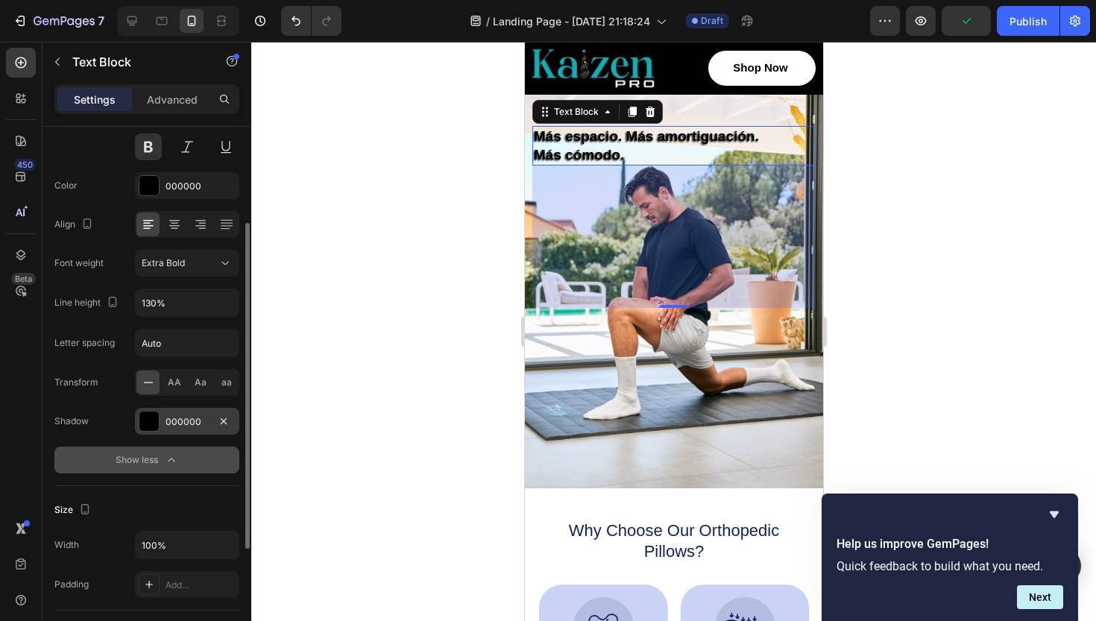
click at [147, 423] on div at bounding box center [148, 421] width 19 height 19
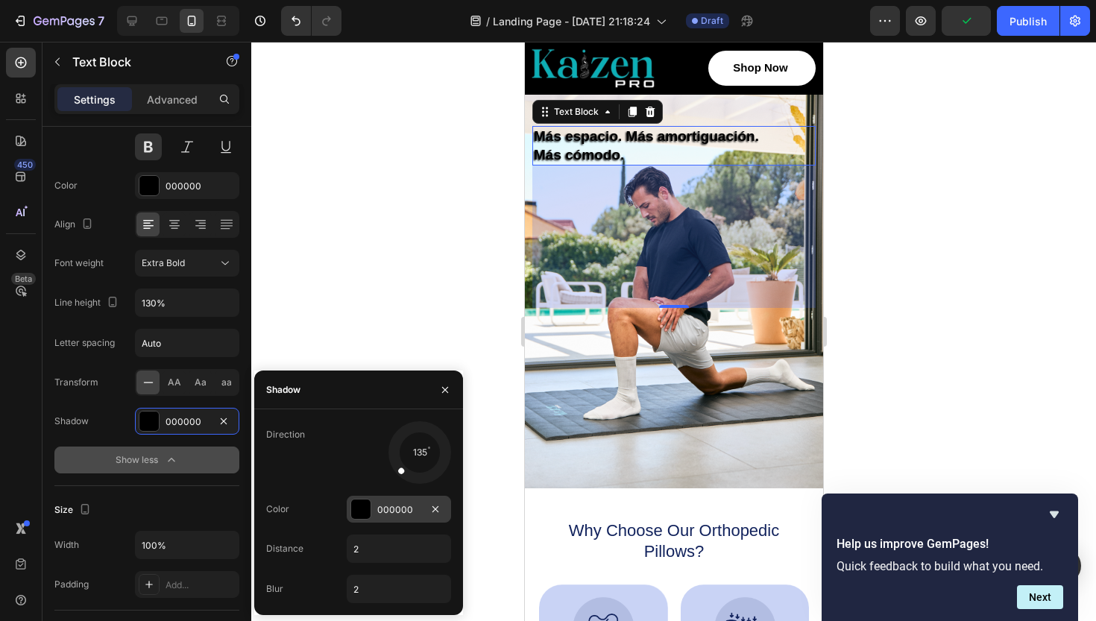
click at [359, 509] on div at bounding box center [360, 509] width 19 height 19
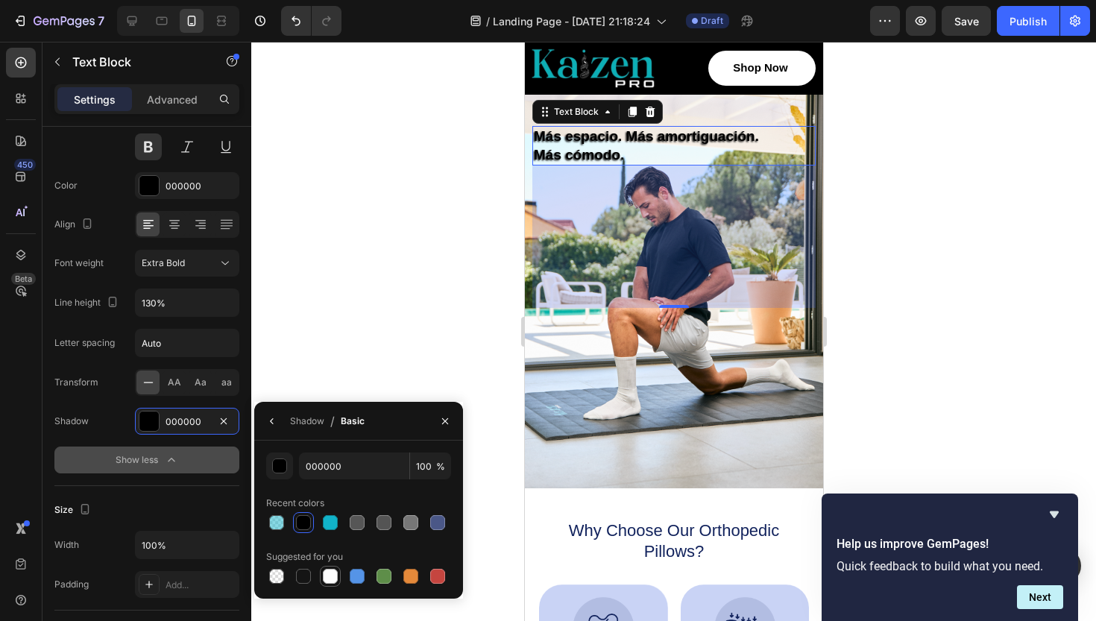
click at [328, 578] on div at bounding box center [330, 576] width 15 height 15
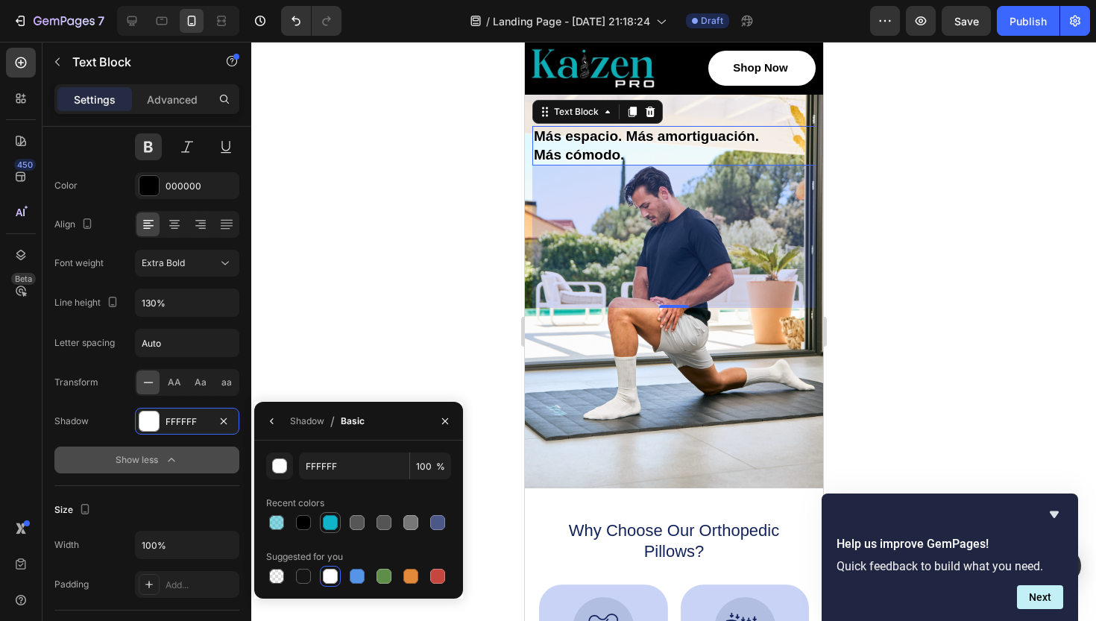
click at [330, 528] on div at bounding box center [330, 522] width 15 height 15
click at [300, 524] on div at bounding box center [303, 522] width 15 height 15
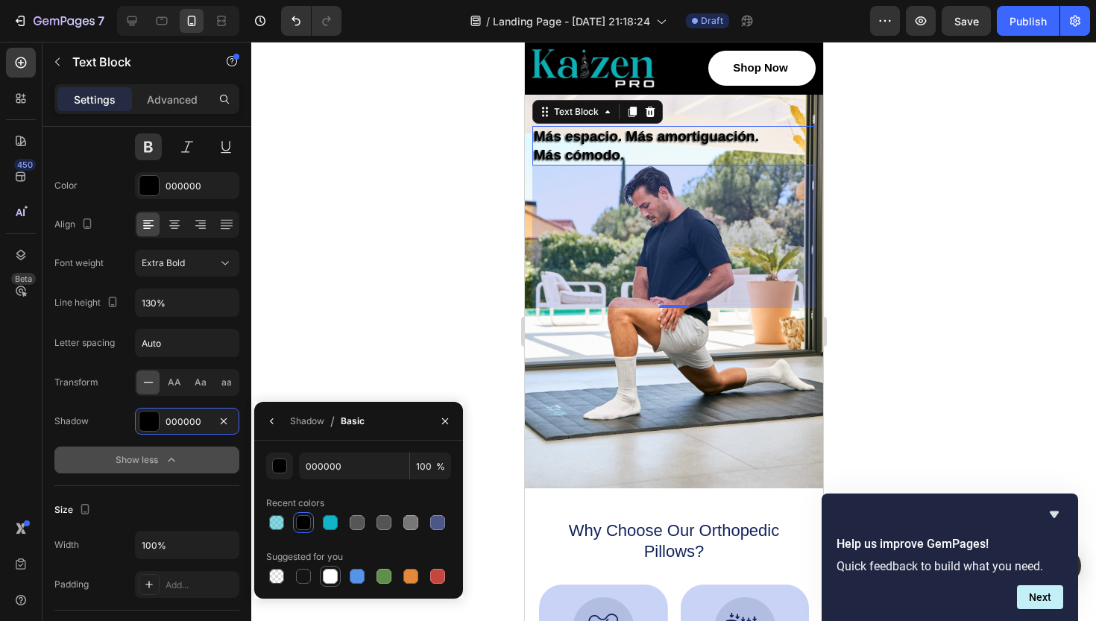
click at [328, 582] on div at bounding box center [330, 576] width 15 height 15
type input "FFFFFF"
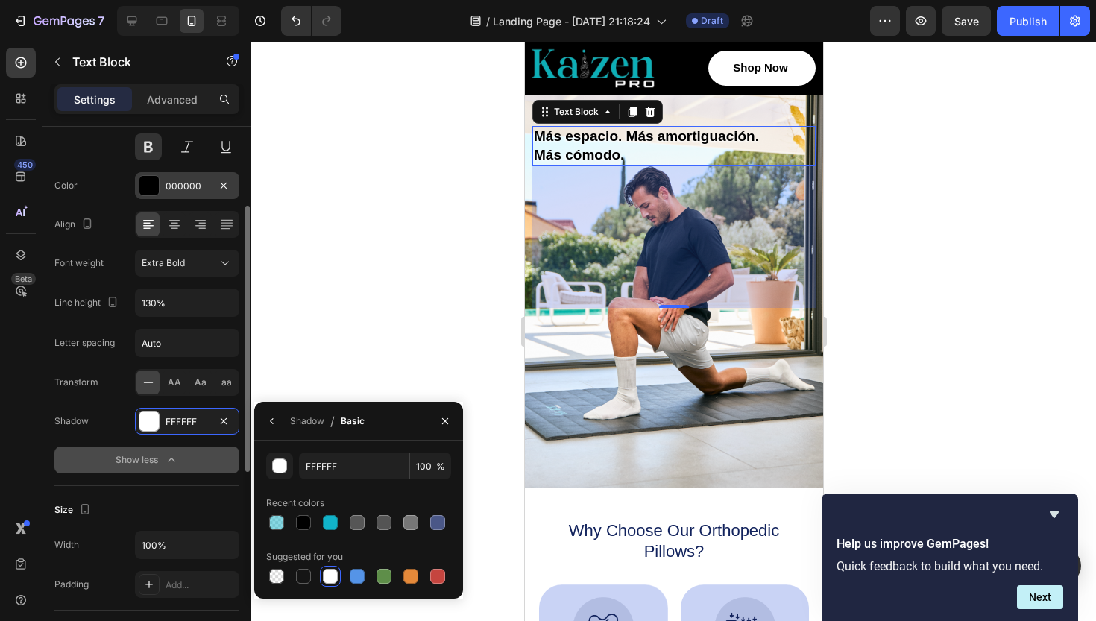
click at [149, 186] on div at bounding box center [148, 185] width 19 height 19
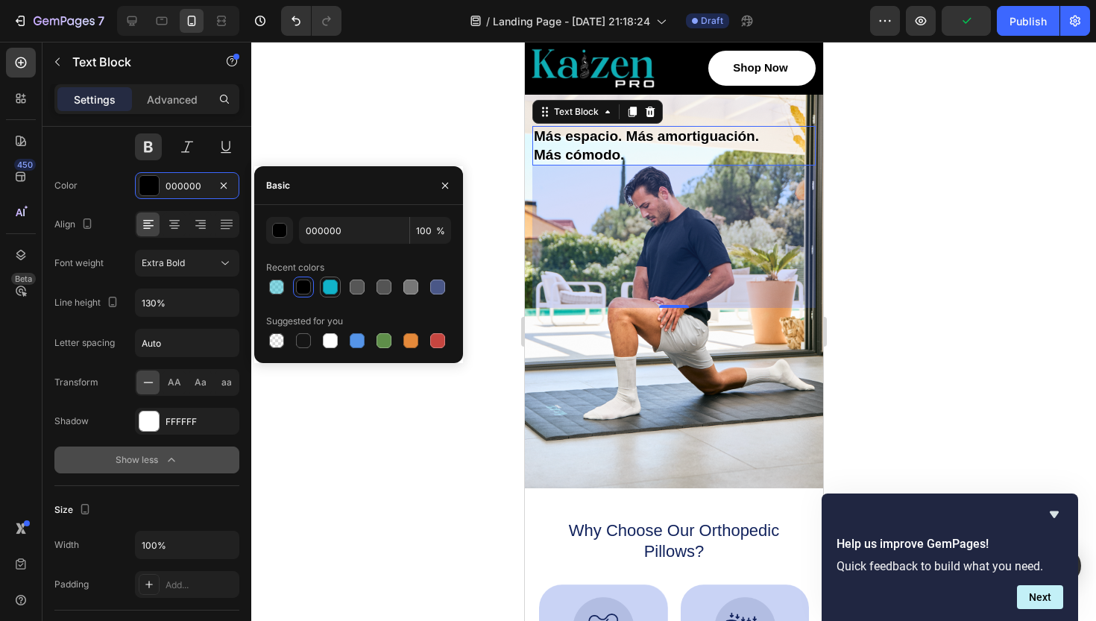
click at [332, 295] on div at bounding box center [330, 287] width 18 height 18
type input "11B3C9"
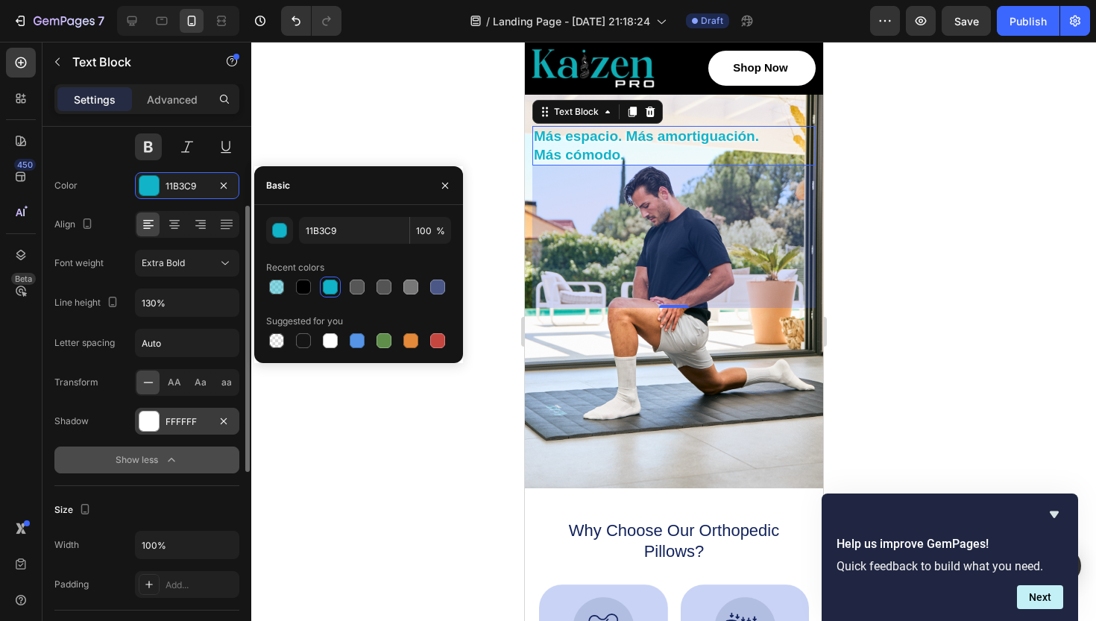
click at [151, 422] on div at bounding box center [148, 421] width 19 height 19
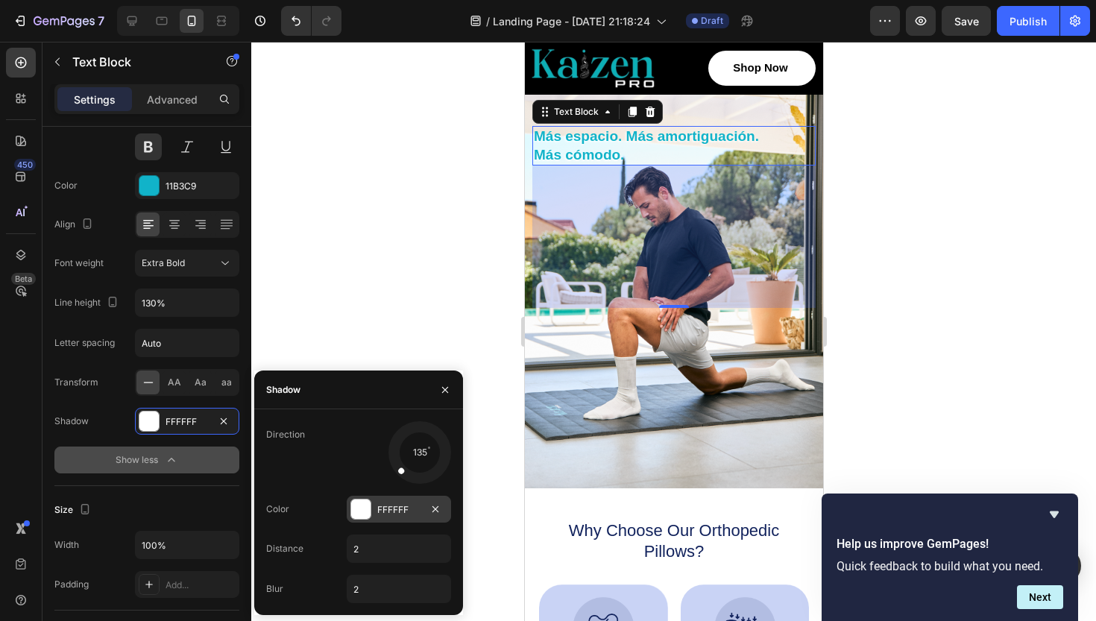
click at [362, 505] on div at bounding box center [360, 509] width 19 height 19
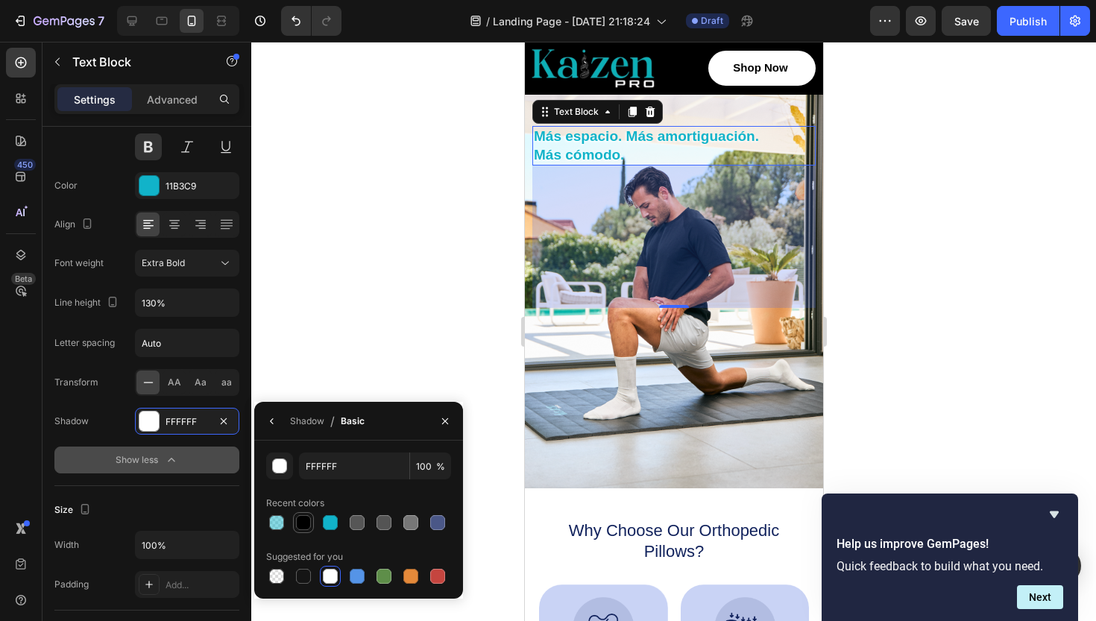
click at [298, 524] on div at bounding box center [303, 522] width 15 height 15
type input "000000"
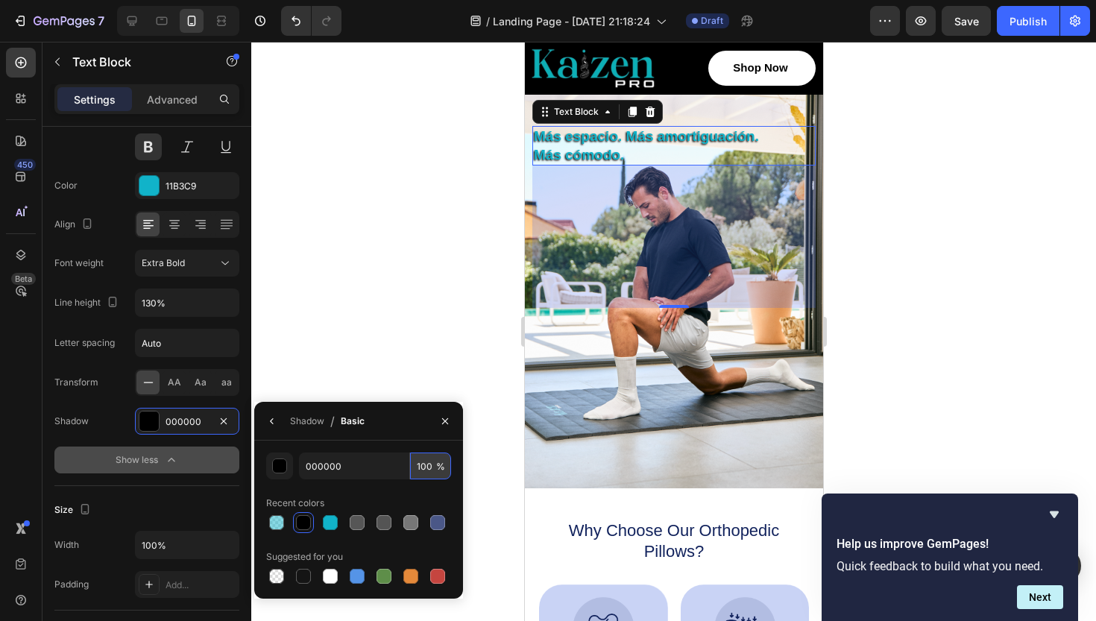
click at [424, 467] on input "100" at bounding box center [430, 466] width 41 height 27
click at [417, 418] on div "Shadow / Basic" at bounding box center [358, 421] width 209 height 39
click at [388, 349] on div at bounding box center [673, 331] width 845 height 579
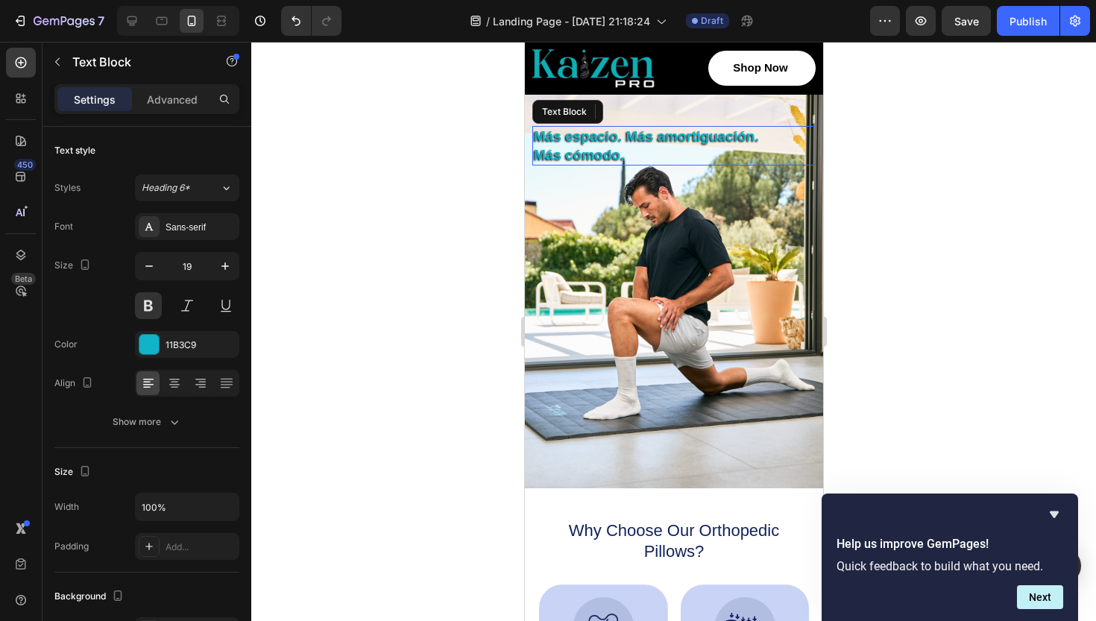
click at [557, 148] on p "Más cómodo." at bounding box center [673, 155] width 280 height 19
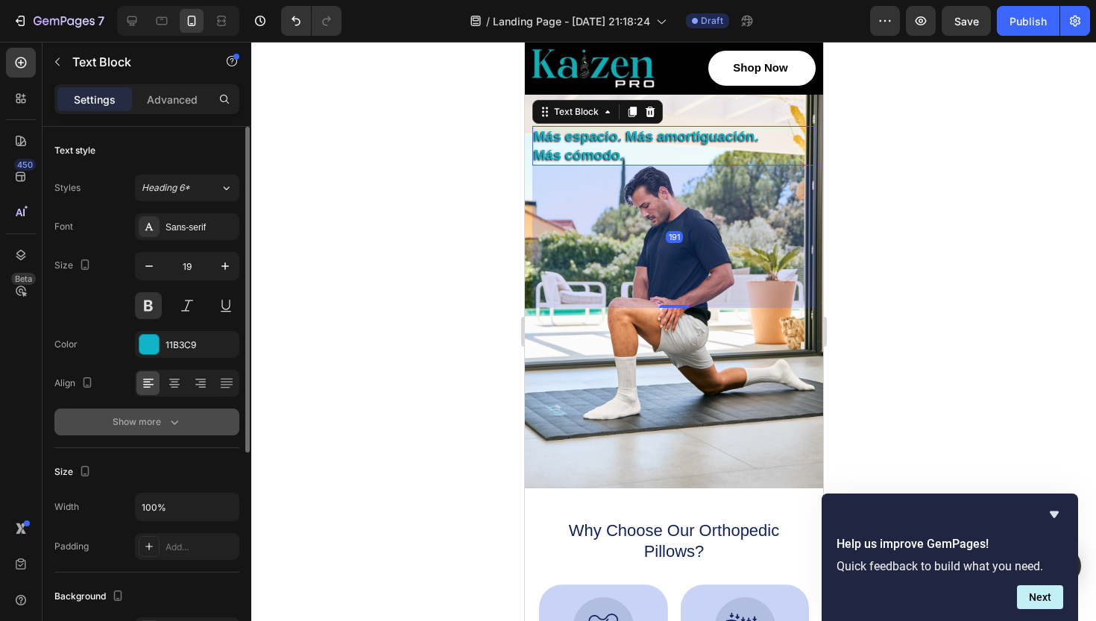
click at [172, 421] on icon "button" at bounding box center [174, 423] width 7 height 4
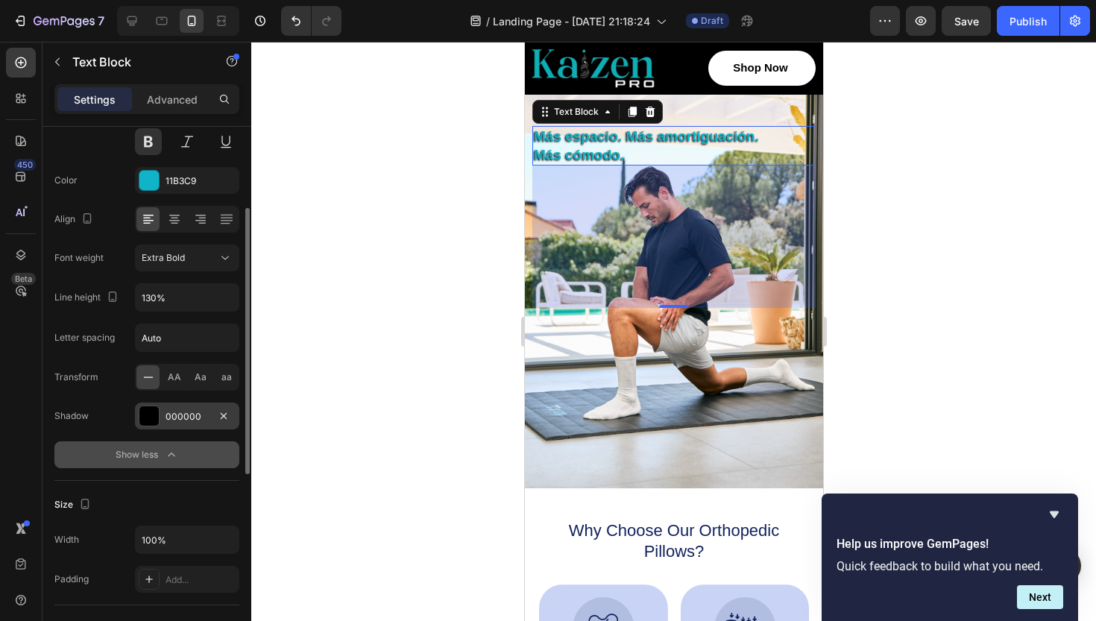
scroll to position [183, 0]
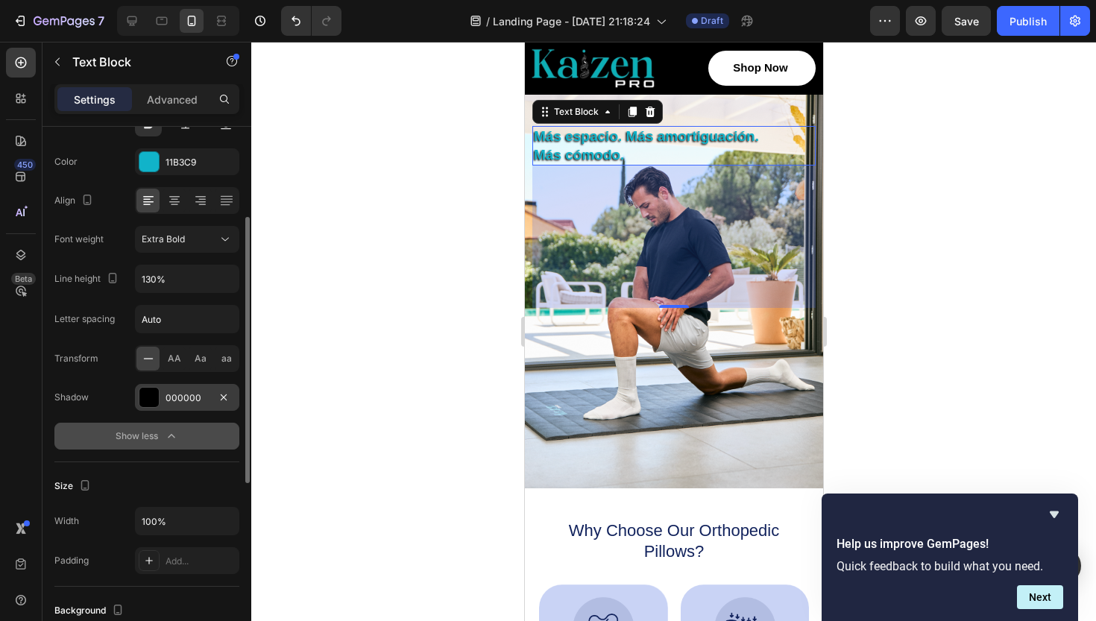
click at [161, 404] on div "000000" at bounding box center [187, 397] width 104 height 27
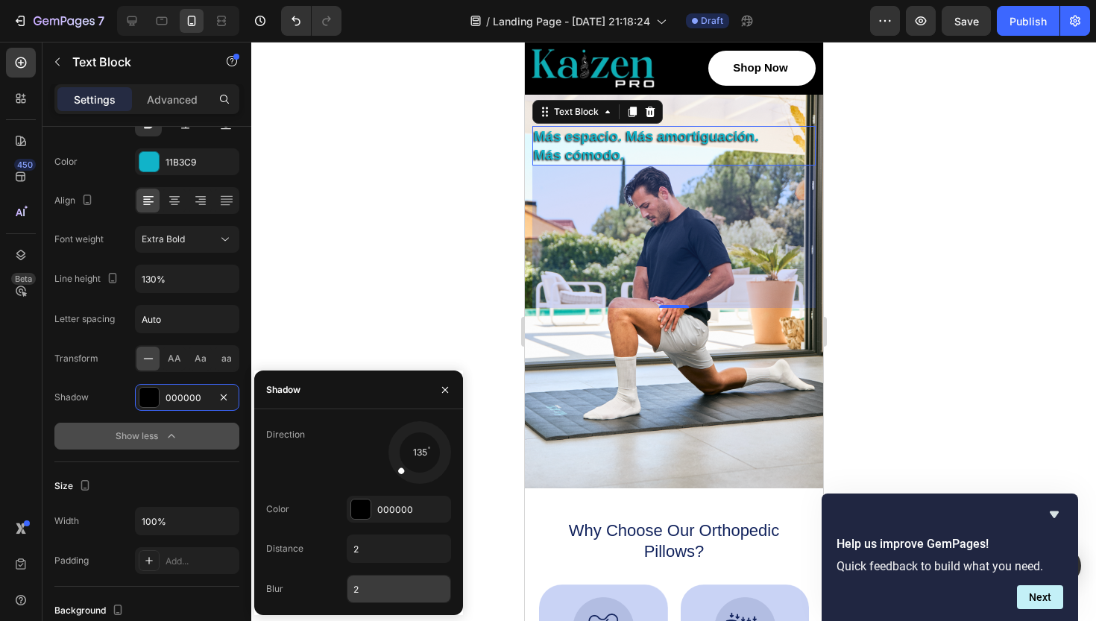
click at [369, 585] on input "2" at bounding box center [399, 589] width 103 height 27
type input "5"
type input "1"
type input "0"
type input "-"
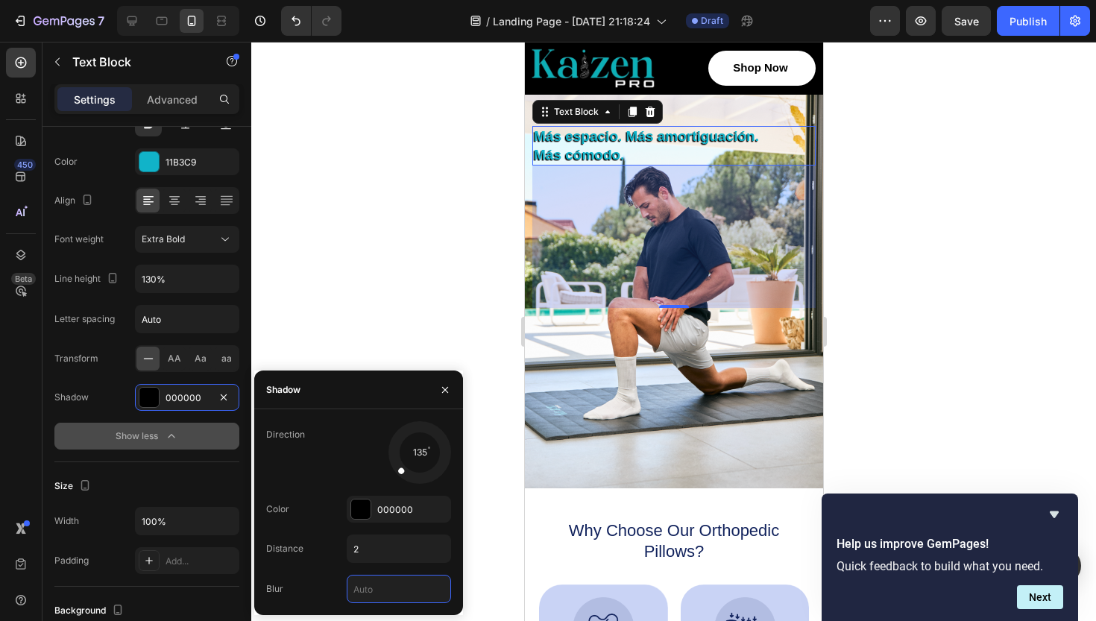
type input "2"
click at [372, 552] on input "2" at bounding box center [399, 548] width 103 height 27
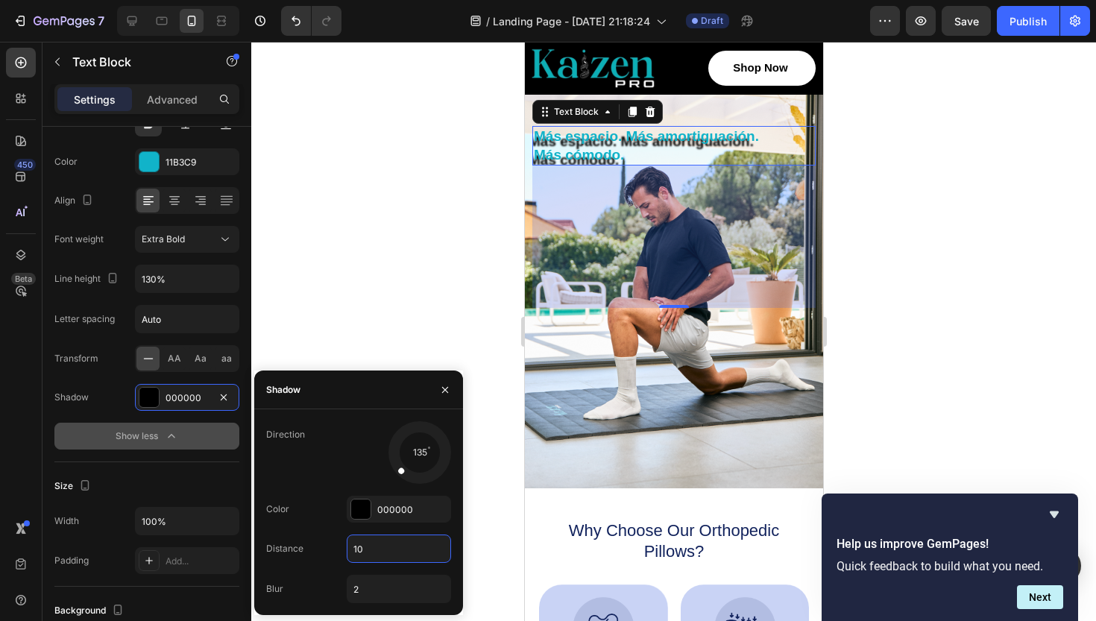
type input "1"
type input "2"
click at [382, 323] on div at bounding box center [673, 331] width 845 height 579
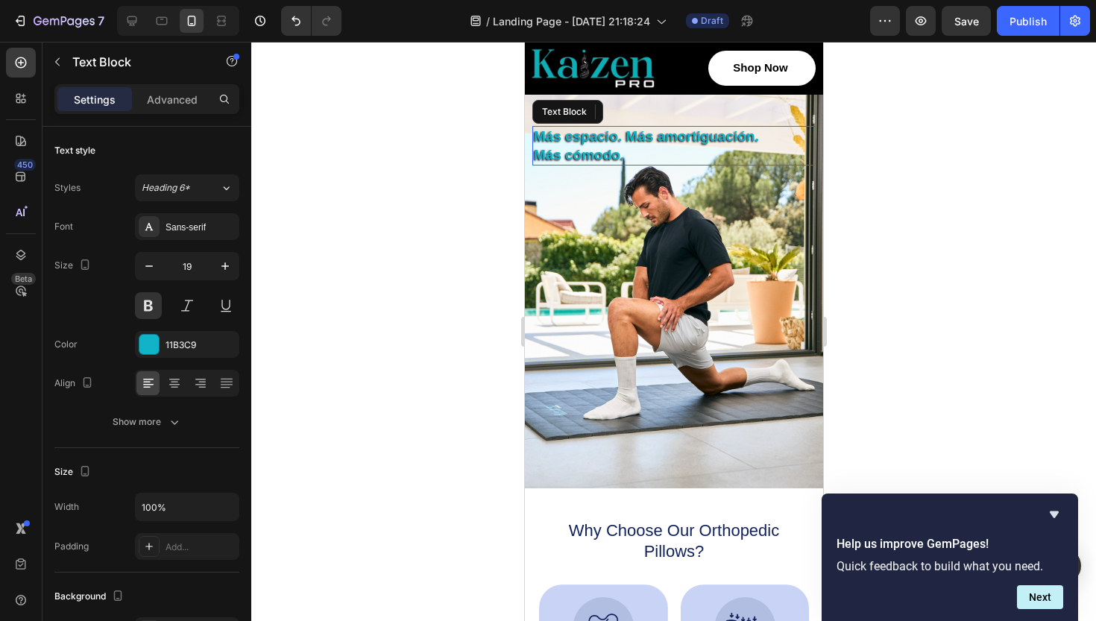
click at [585, 153] on p "Más cómodo." at bounding box center [673, 155] width 280 height 19
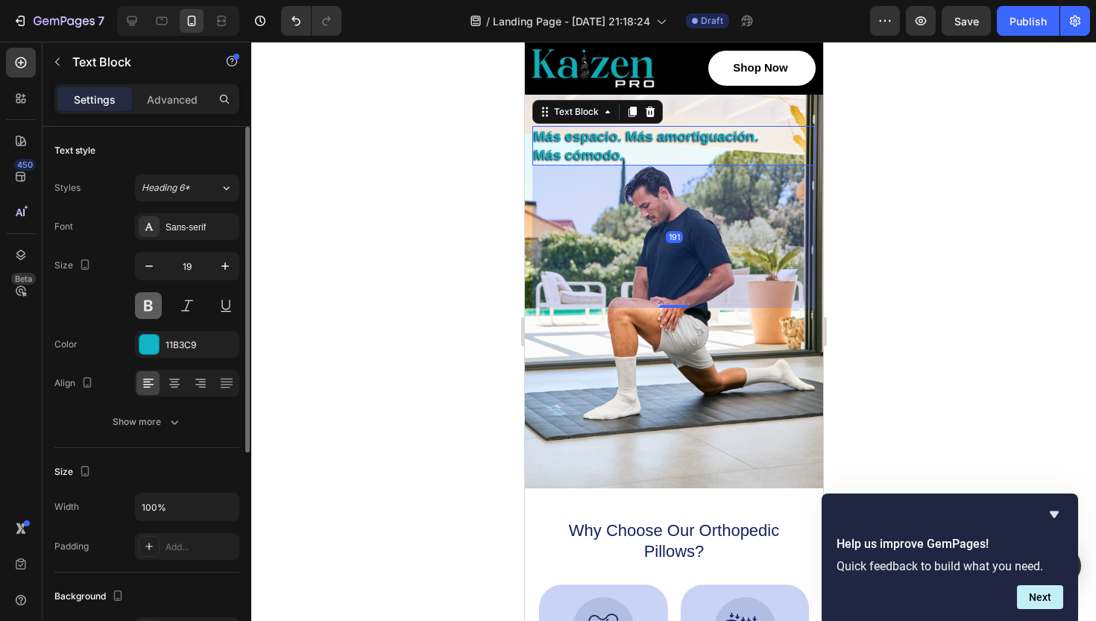
click at [148, 311] on button at bounding box center [148, 305] width 27 height 27
click at [486, 251] on div at bounding box center [673, 331] width 845 height 579
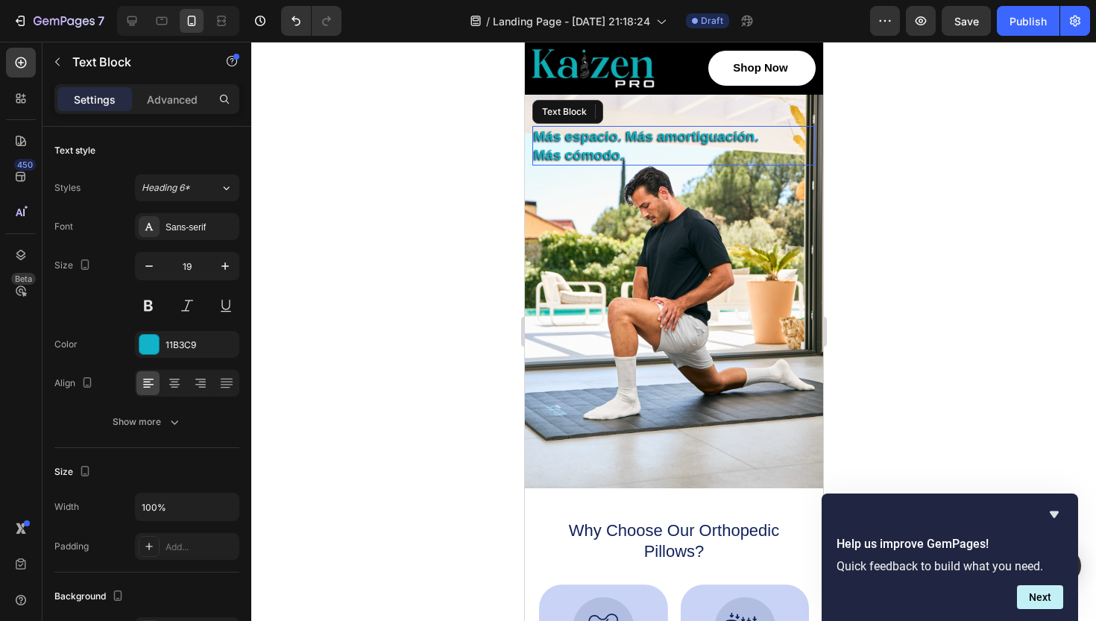
drag, startPoint x: 1125, startPoint y: 194, endPoint x: 601, endPoint y: 151, distance: 526.0
click at [601, 151] on p "Más cómodo." at bounding box center [673, 155] width 280 height 19
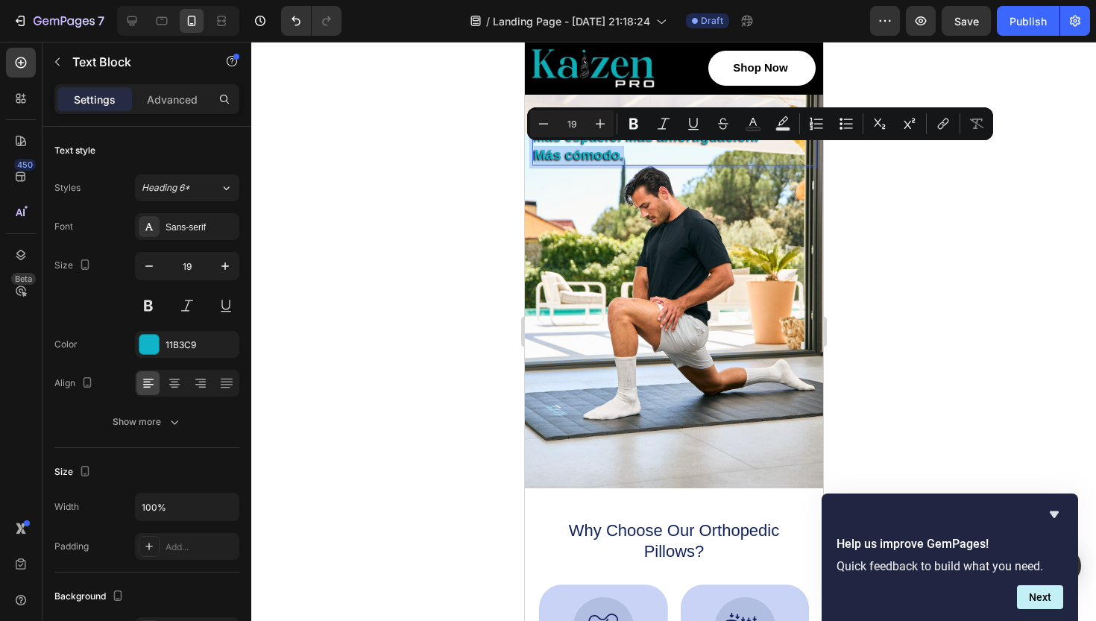
click at [595, 148] on p "Más cómodo." at bounding box center [673, 155] width 280 height 19
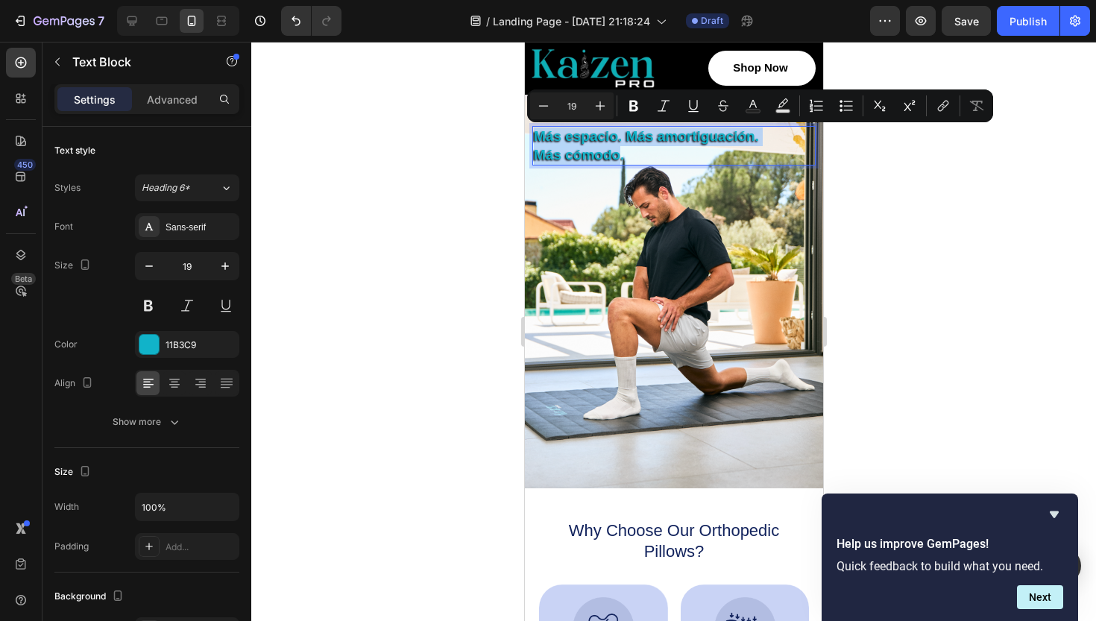
drag, startPoint x: 620, startPoint y: 154, endPoint x: 532, endPoint y: 130, distance: 90.5
click at [532, 130] on div "Más espacio. Más amortiguación. Más cómodo." at bounding box center [673, 146] width 283 height 40
click at [216, 182] on div "Heading 6*" at bounding box center [181, 187] width 78 height 13
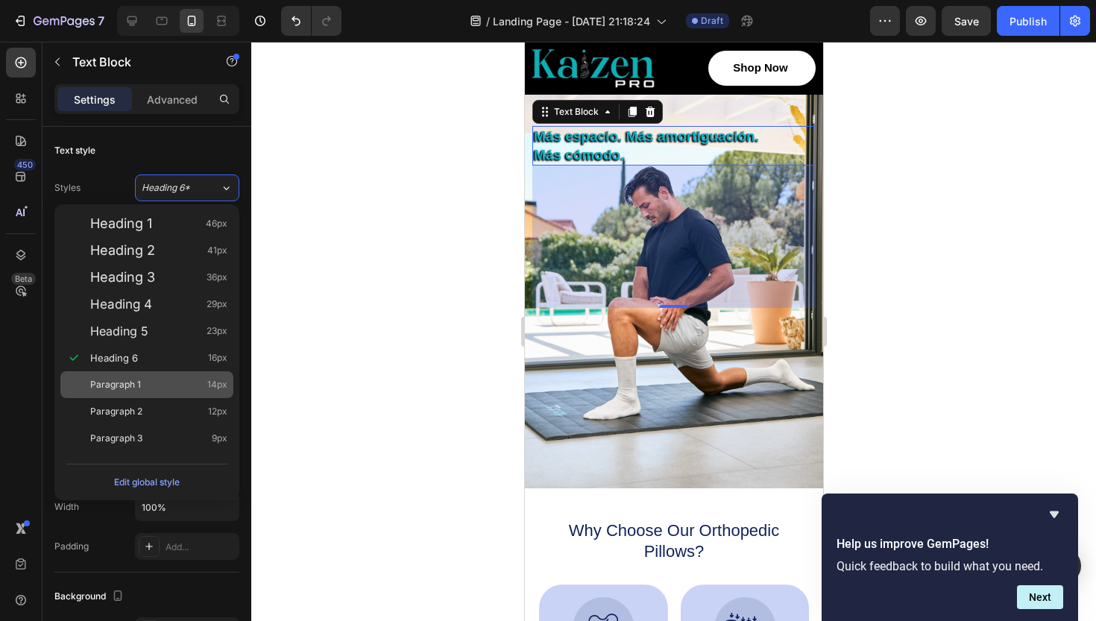
click at [142, 386] on div "Paragraph 1 14px" at bounding box center [158, 384] width 137 height 15
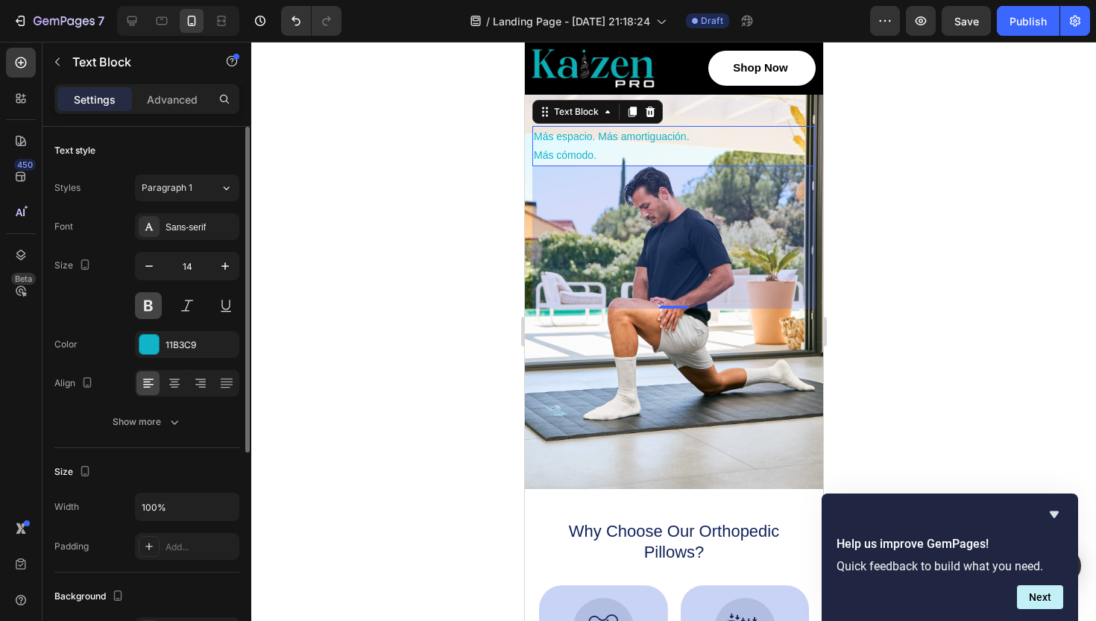
click at [139, 309] on button at bounding box center [148, 305] width 27 height 27
click at [227, 268] on icon "button" at bounding box center [225, 266] width 15 height 15
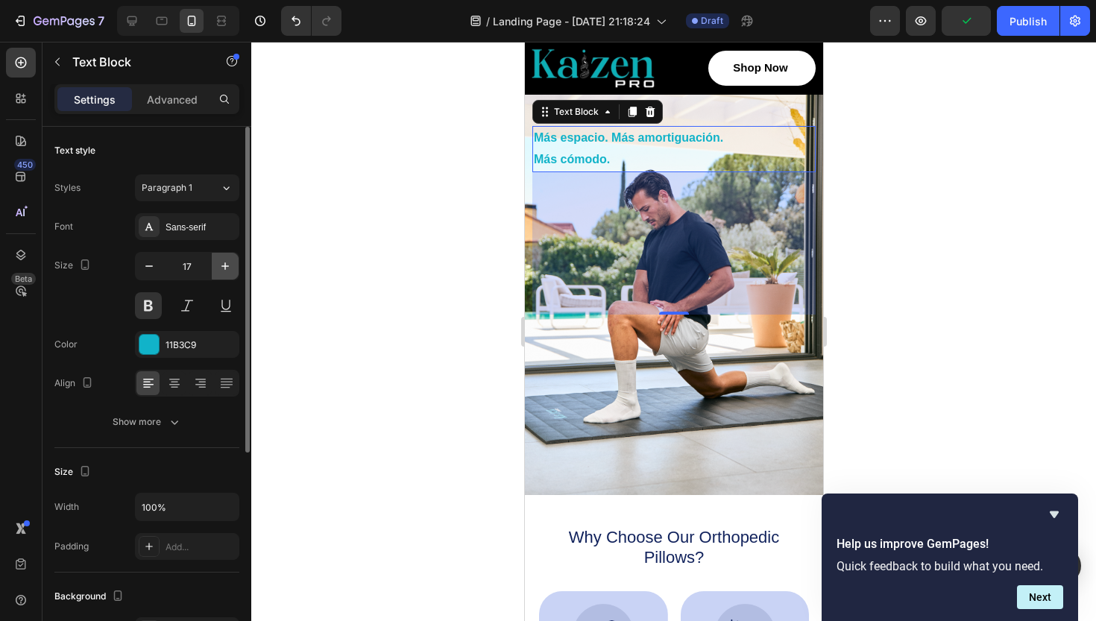
click at [227, 268] on icon "button" at bounding box center [225, 266] width 15 height 15
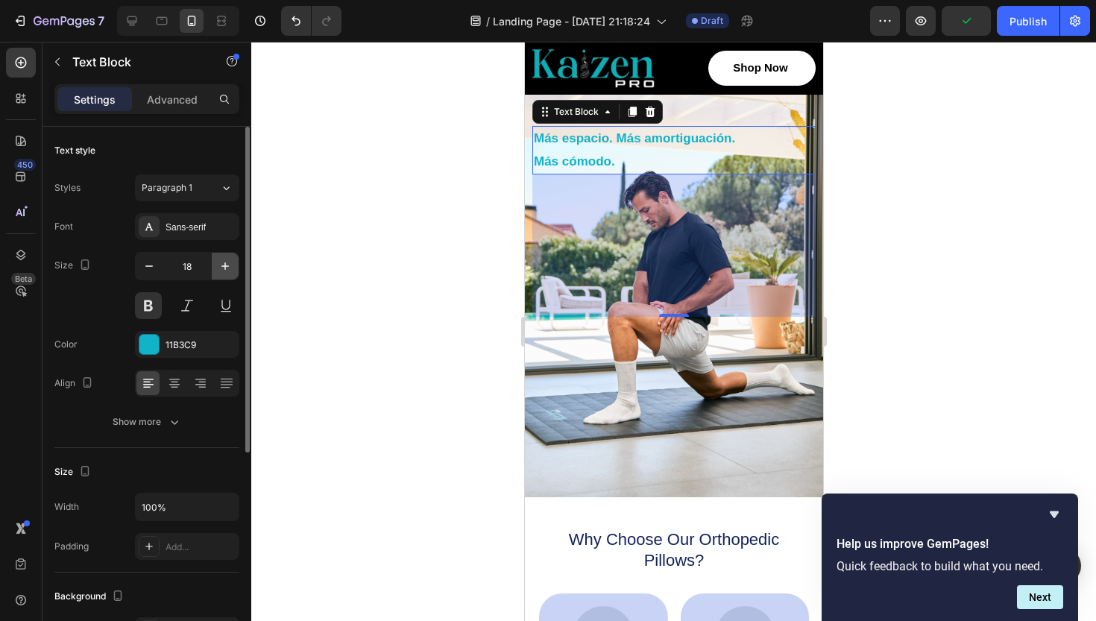
click at [227, 268] on icon "button" at bounding box center [225, 266] width 15 height 15
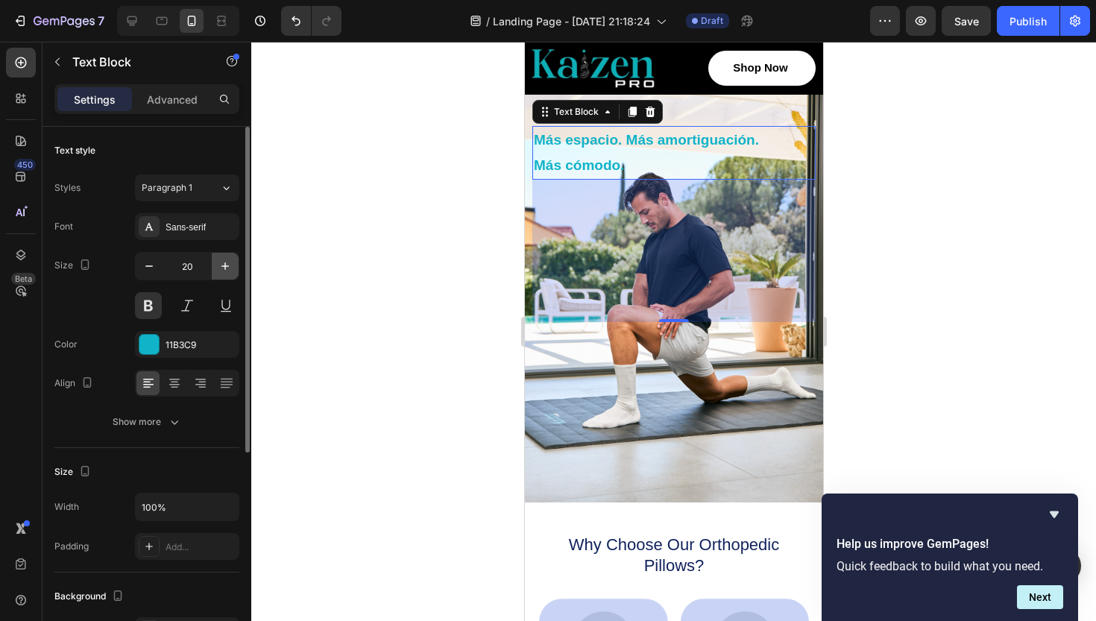
click at [227, 268] on icon "button" at bounding box center [225, 266] width 15 height 15
type input "21"
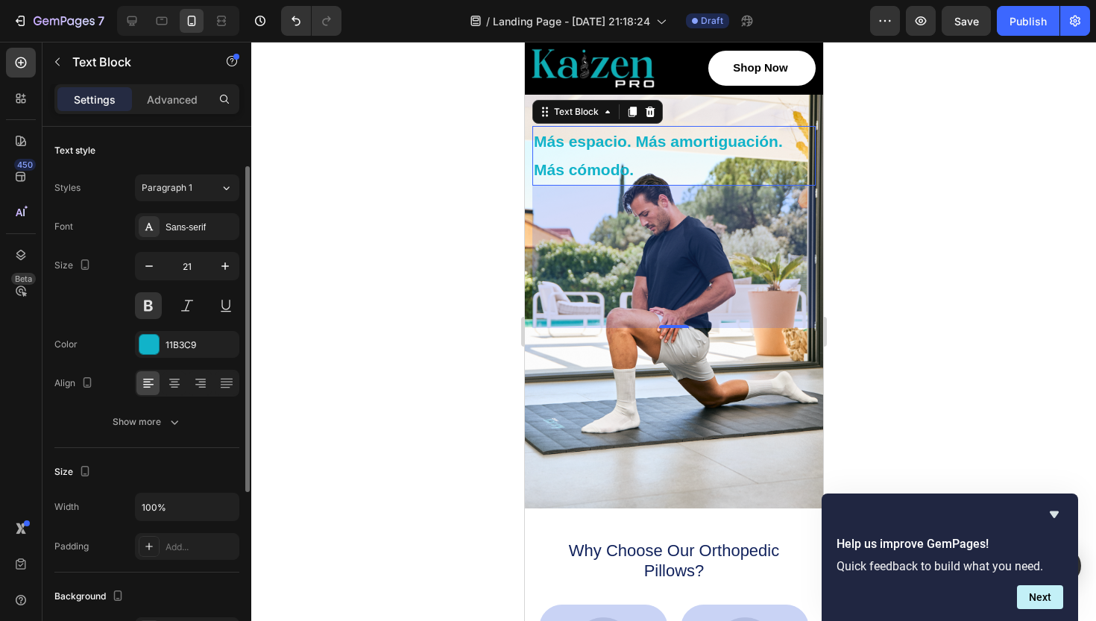
scroll to position [38, 0]
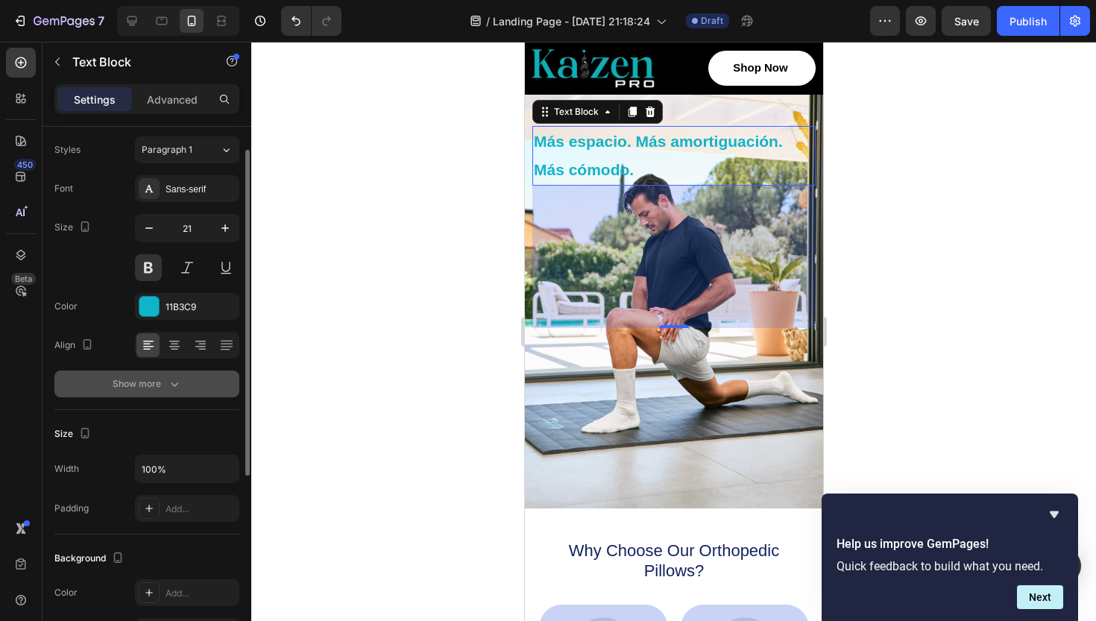
click at [172, 382] on icon "button" at bounding box center [174, 384] width 15 height 15
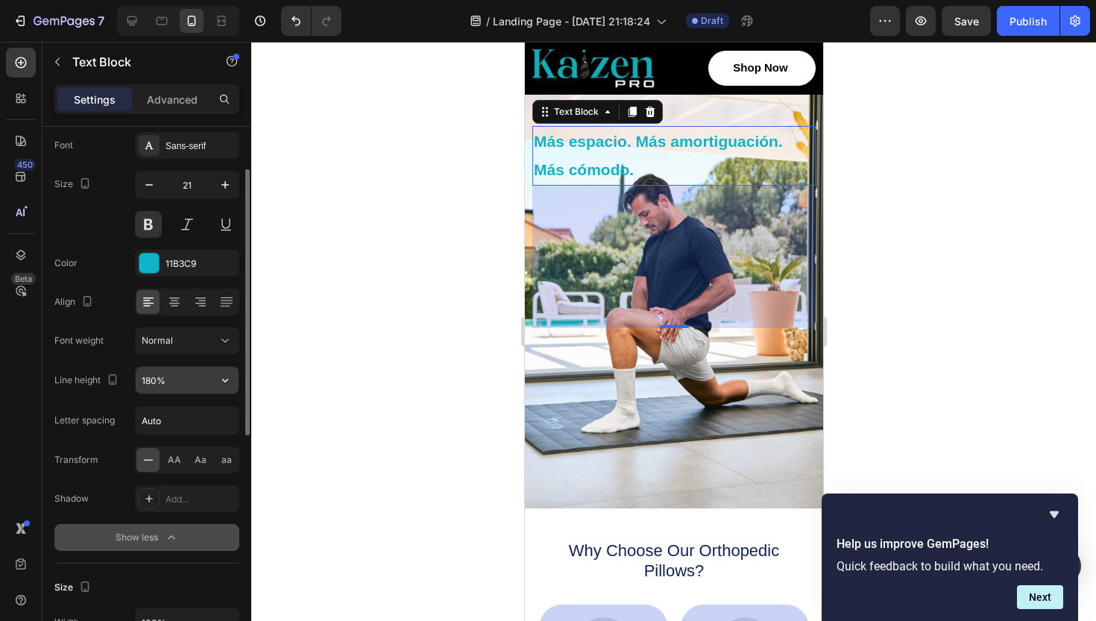
scroll to position [83, 0]
click at [186, 385] on input "180%" at bounding box center [187, 378] width 103 height 27
click at [223, 379] on icon "button" at bounding box center [225, 379] width 6 height 4
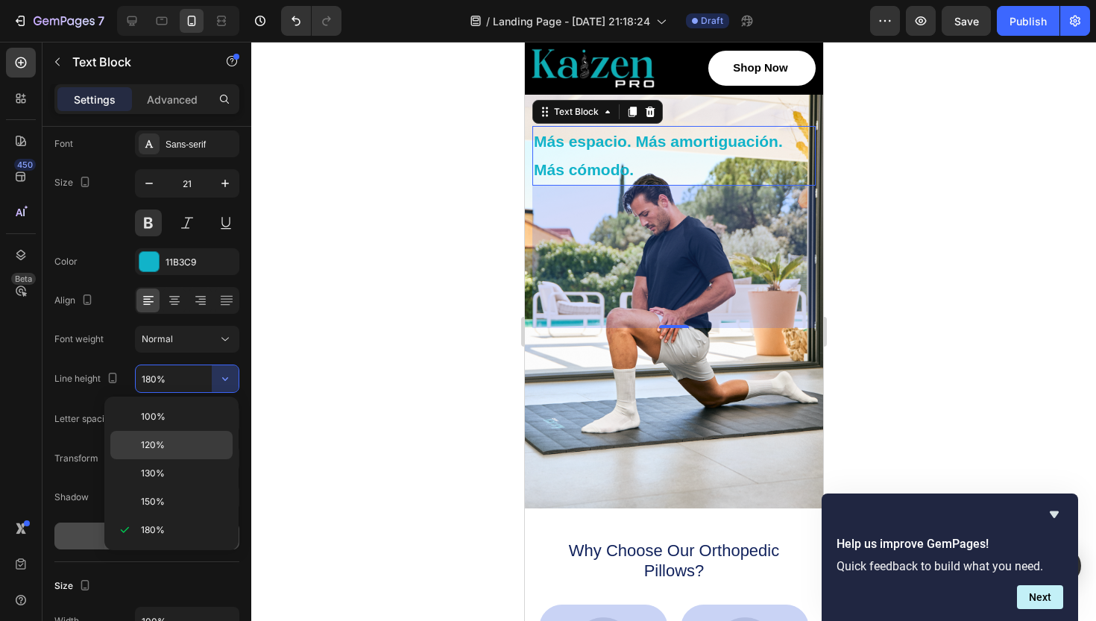
click at [163, 448] on span "120%" at bounding box center [153, 445] width 24 height 13
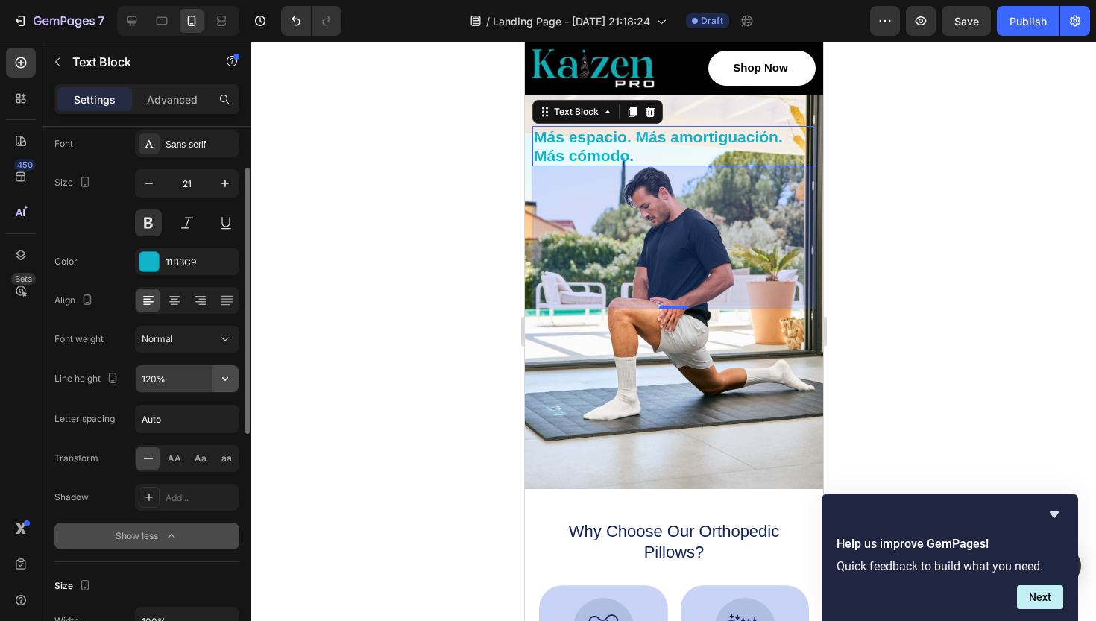
click at [219, 375] on icon "button" at bounding box center [225, 378] width 15 height 15
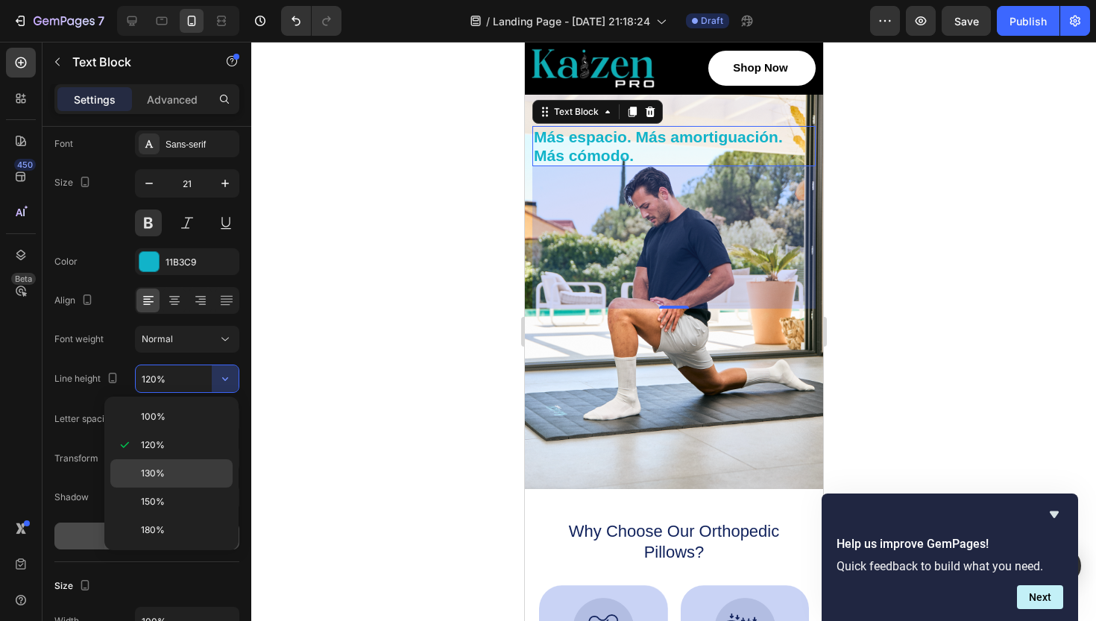
click at [160, 475] on span "130%" at bounding box center [153, 473] width 24 height 13
type input "130%"
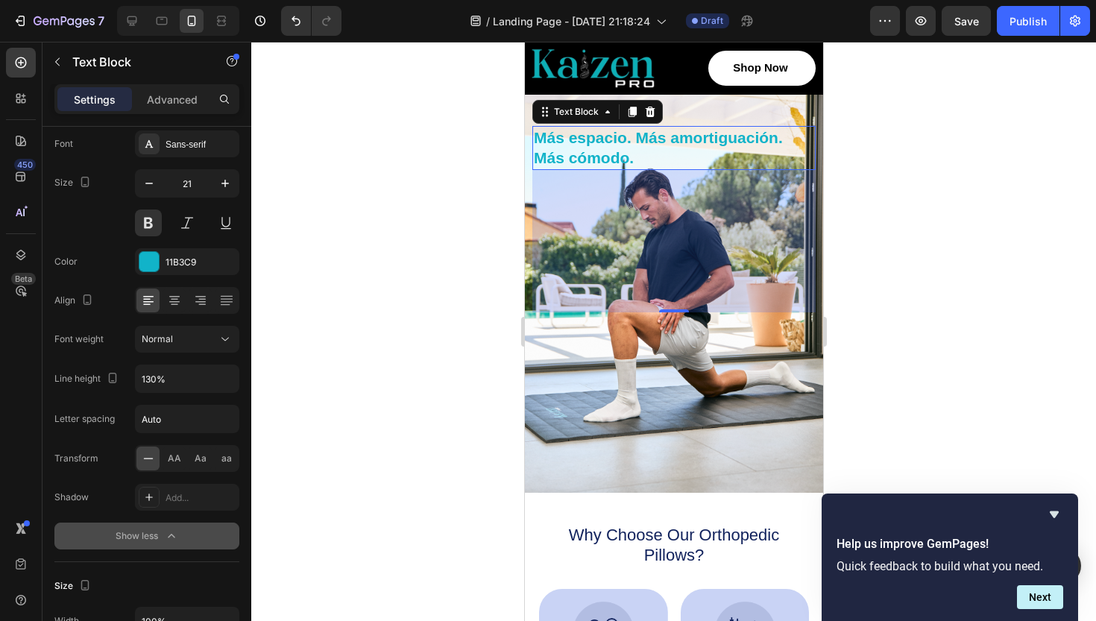
click at [370, 338] on div at bounding box center [673, 331] width 845 height 579
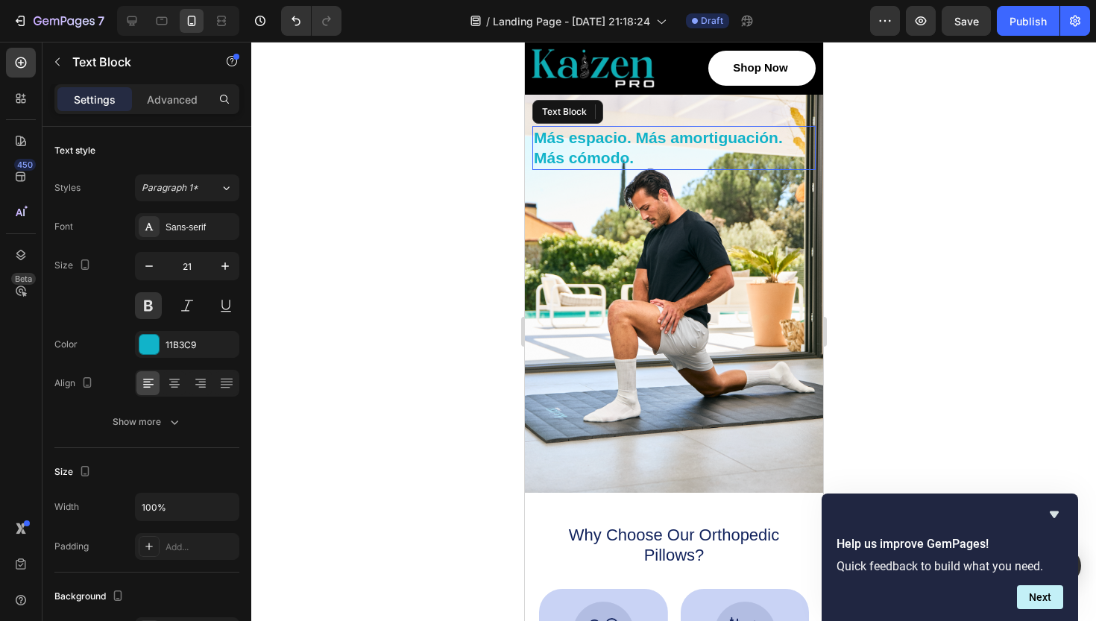
click at [606, 155] on p "Más cómodo." at bounding box center [673, 158] width 280 height 20
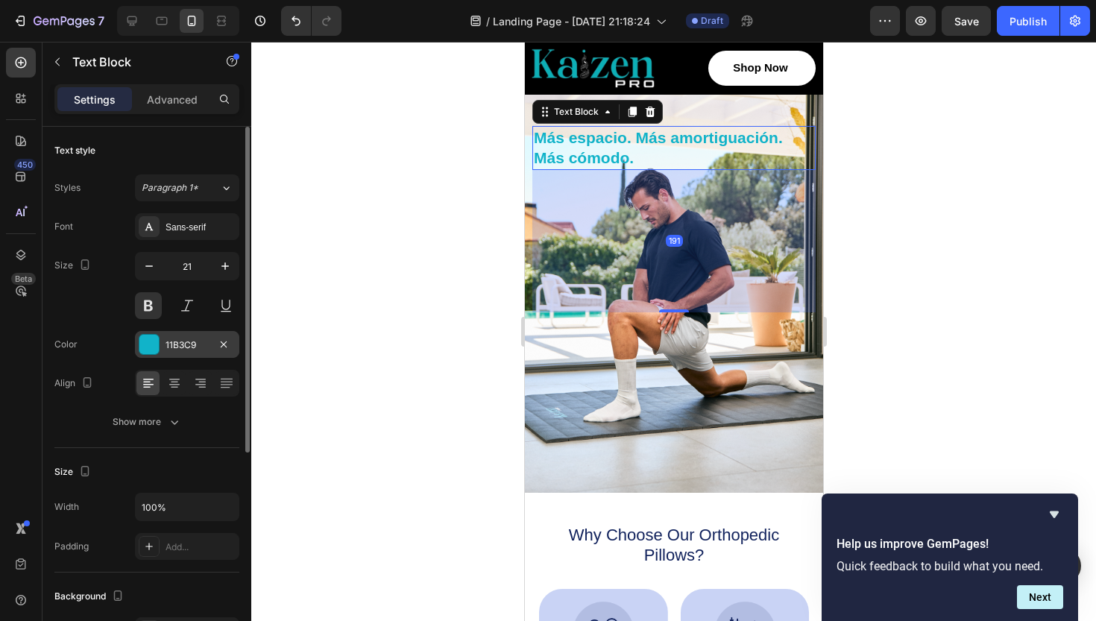
click at [154, 348] on div at bounding box center [148, 344] width 19 height 19
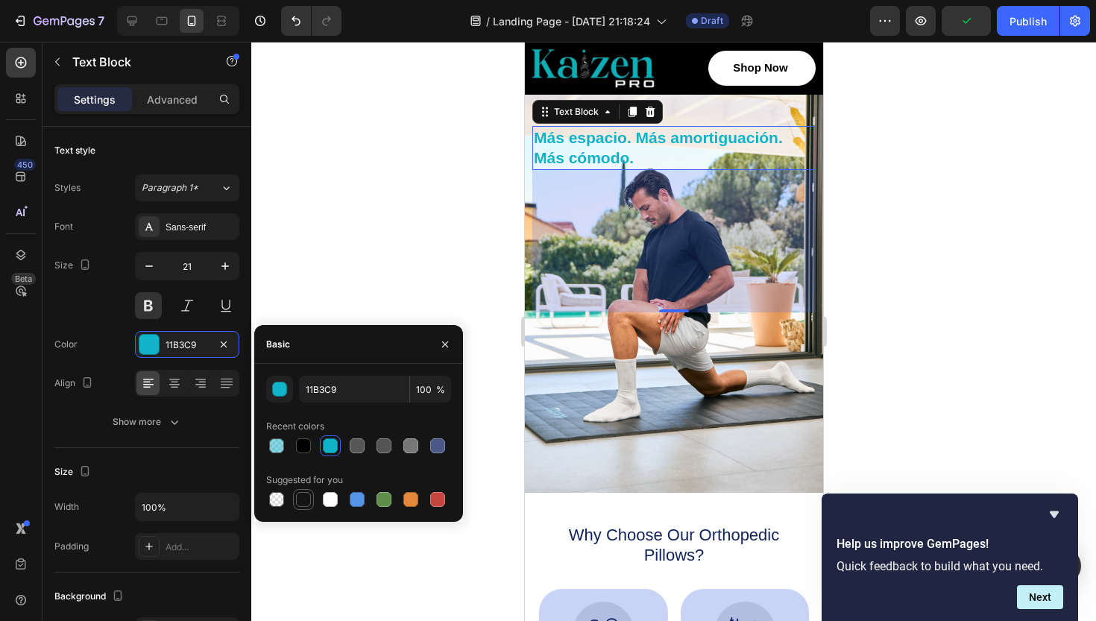
click at [297, 495] on div at bounding box center [303, 499] width 15 height 15
type input "151515"
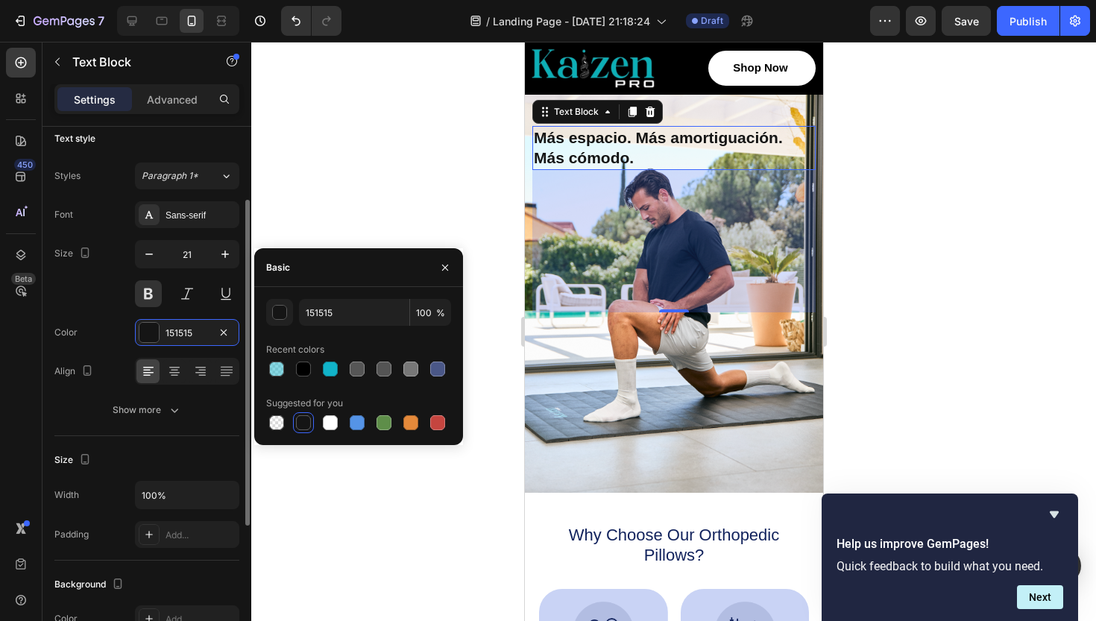
scroll to position [0, 0]
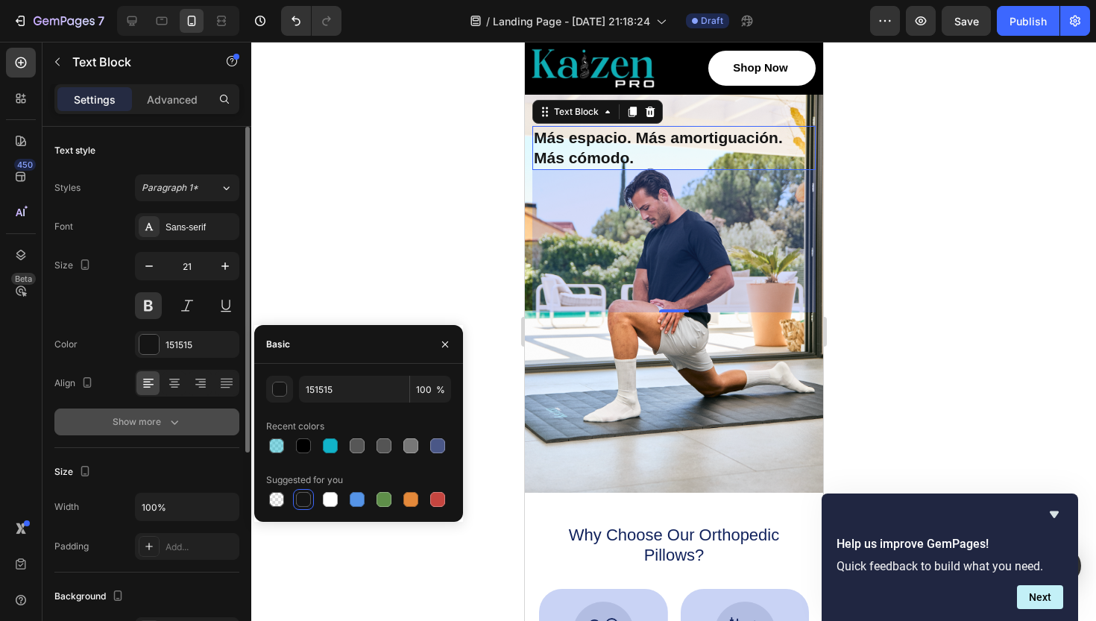
click at [167, 428] on icon "button" at bounding box center [174, 422] width 15 height 15
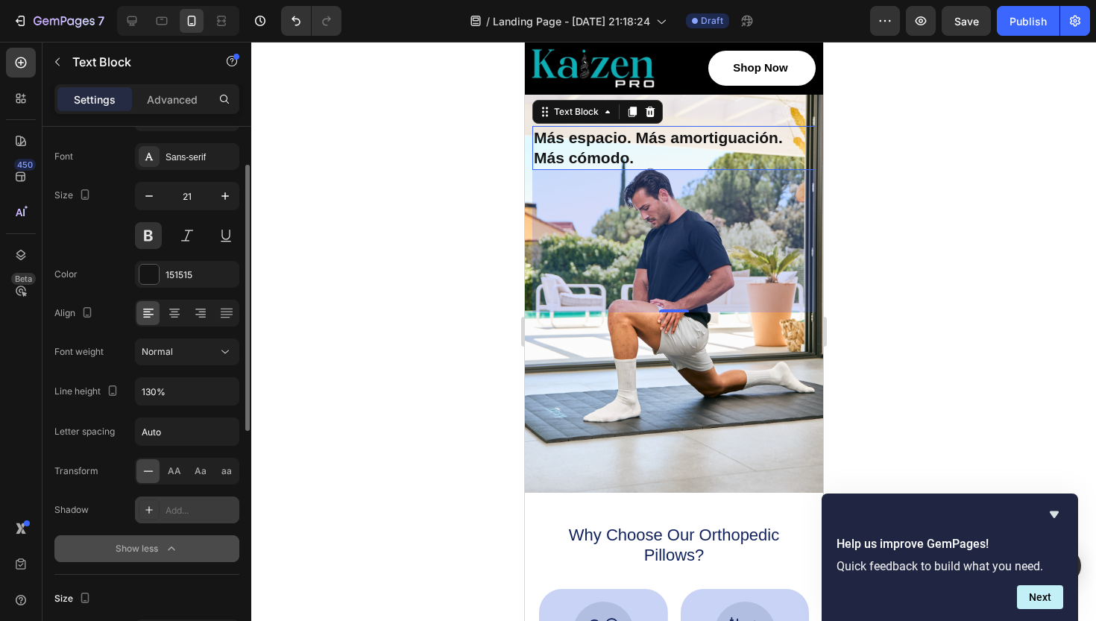
scroll to position [73, 0]
click at [165, 529] on div "Font Sans-serif Size 21 Color 151515 Align Font weight Normal Line height 130% …" at bounding box center [146, 349] width 185 height 419
click at [171, 505] on div "Add..." at bounding box center [201, 507] width 70 height 13
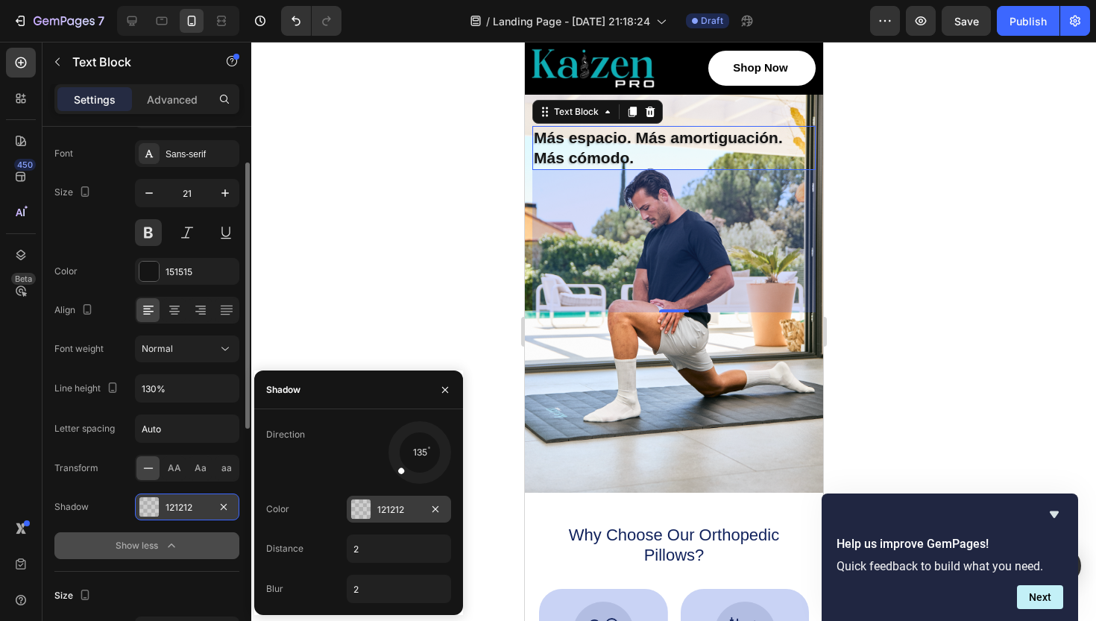
click at [362, 521] on div "121212" at bounding box center [399, 509] width 104 height 27
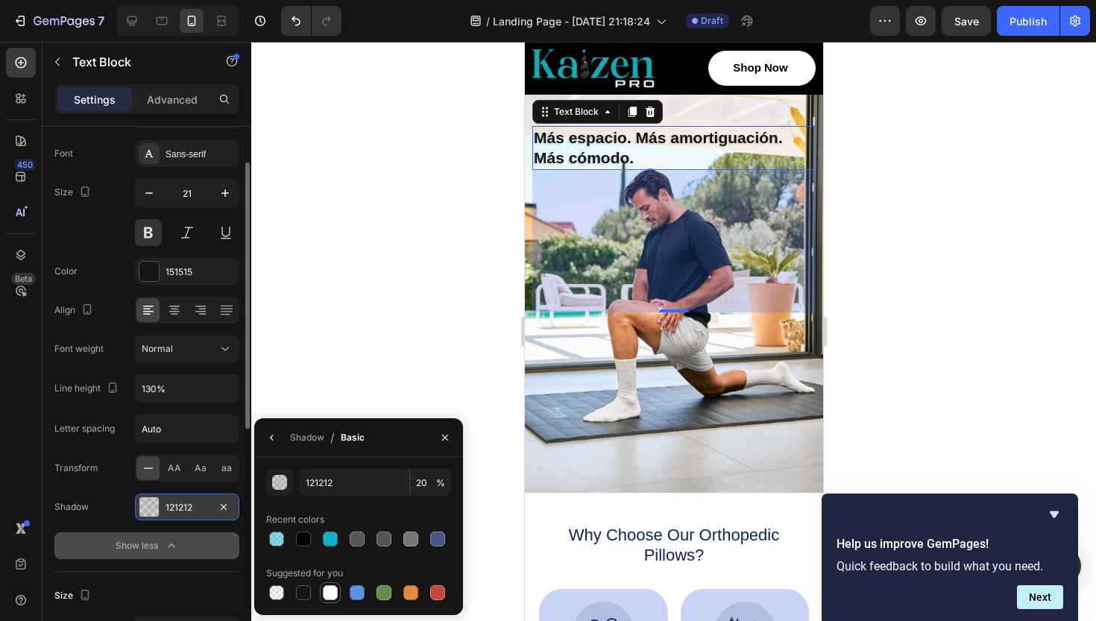
click at [330, 591] on div at bounding box center [330, 592] width 15 height 15
type input "FFFFFF"
type input "100"
click at [377, 267] on div at bounding box center [673, 331] width 845 height 579
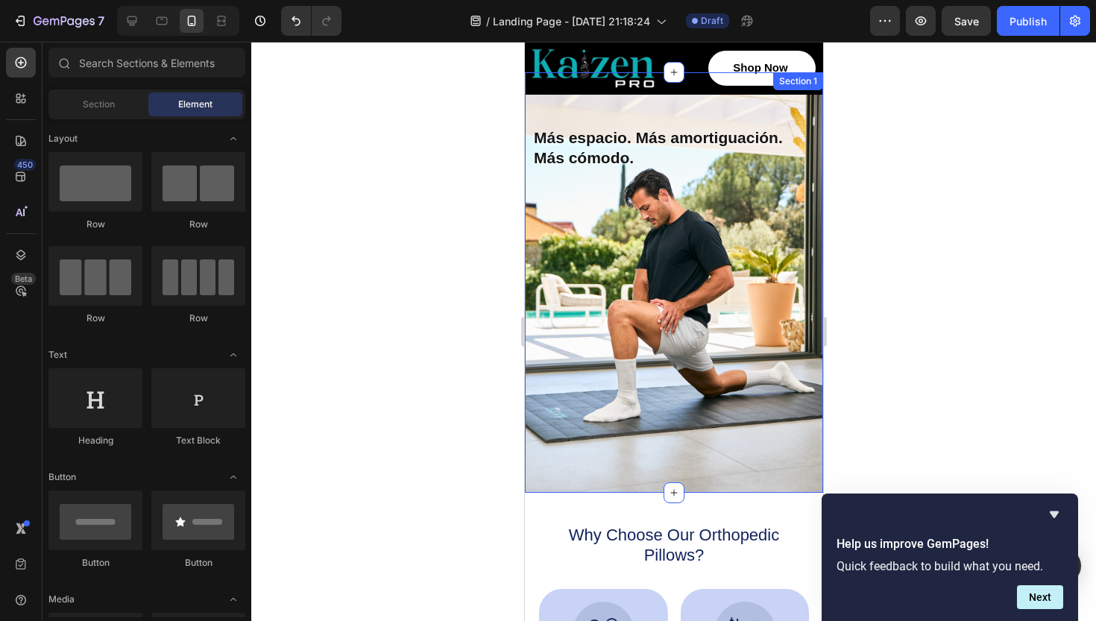
click at [618, 151] on p "Más cómodo." at bounding box center [673, 158] width 280 height 20
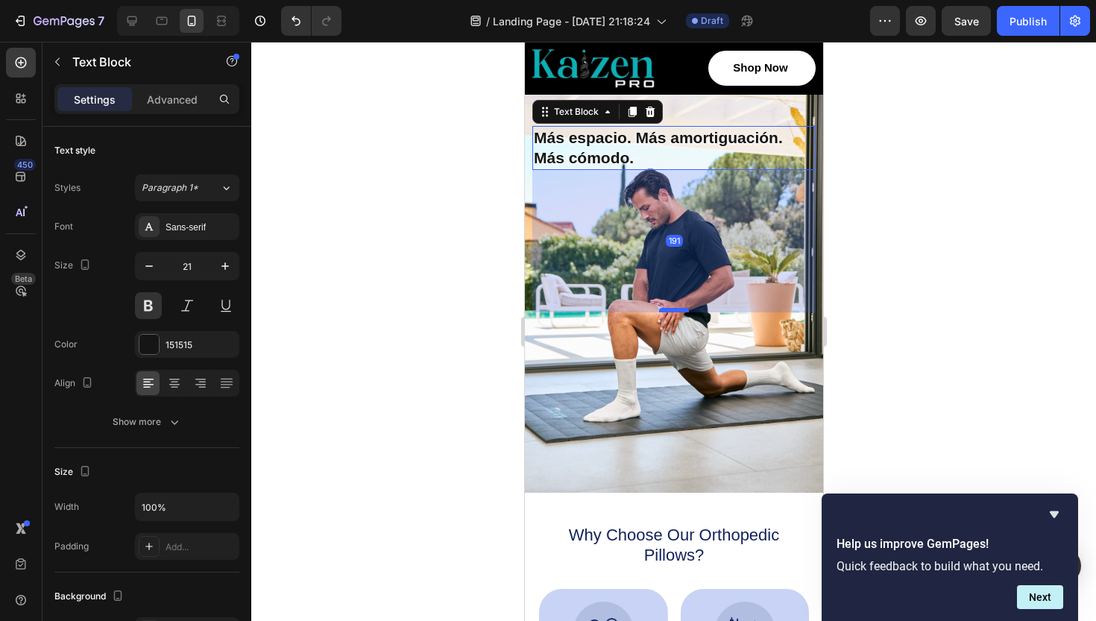
click at [674, 310] on div at bounding box center [674, 310] width 30 height 4
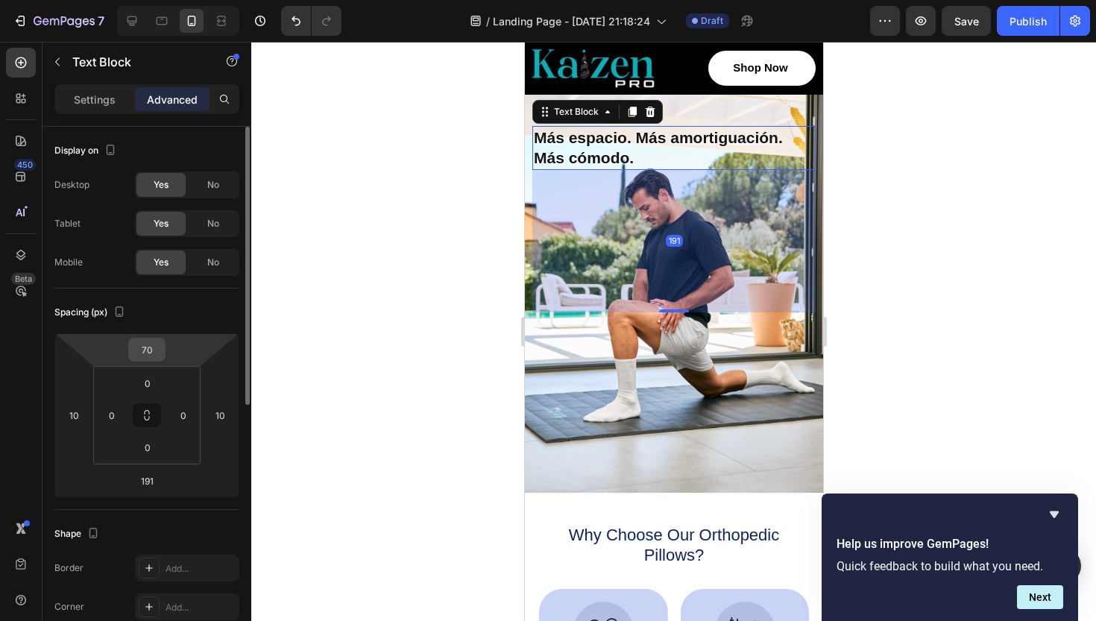
click at [153, 349] on input "70" at bounding box center [147, 350] width 30 height 22
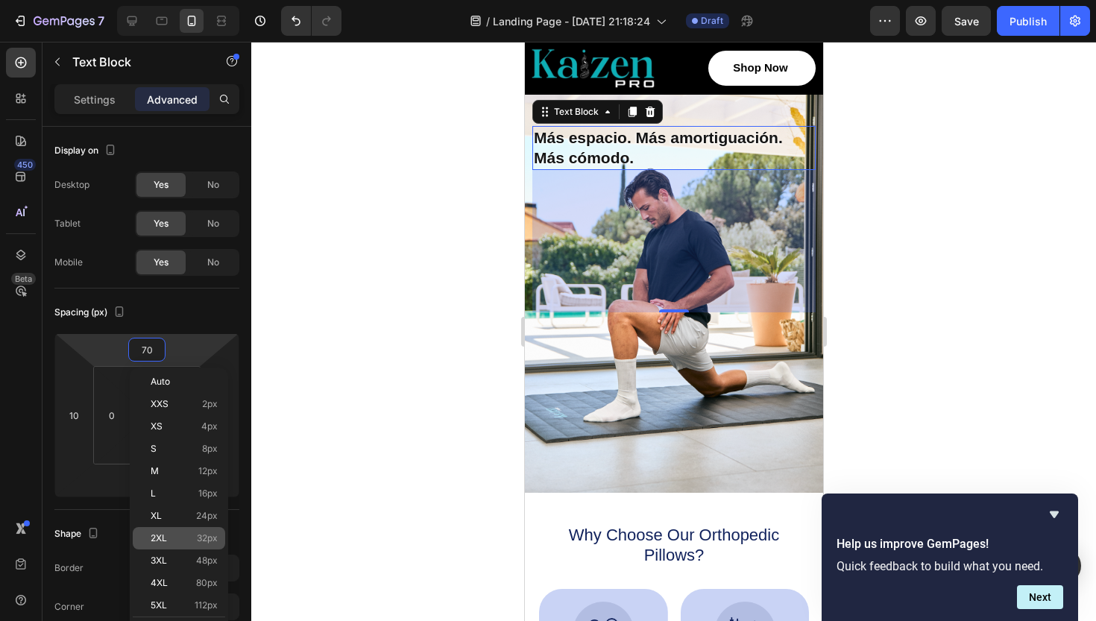
click at [203, 534] on span "32px" at bounding box center [207, 538] width 21 height 10
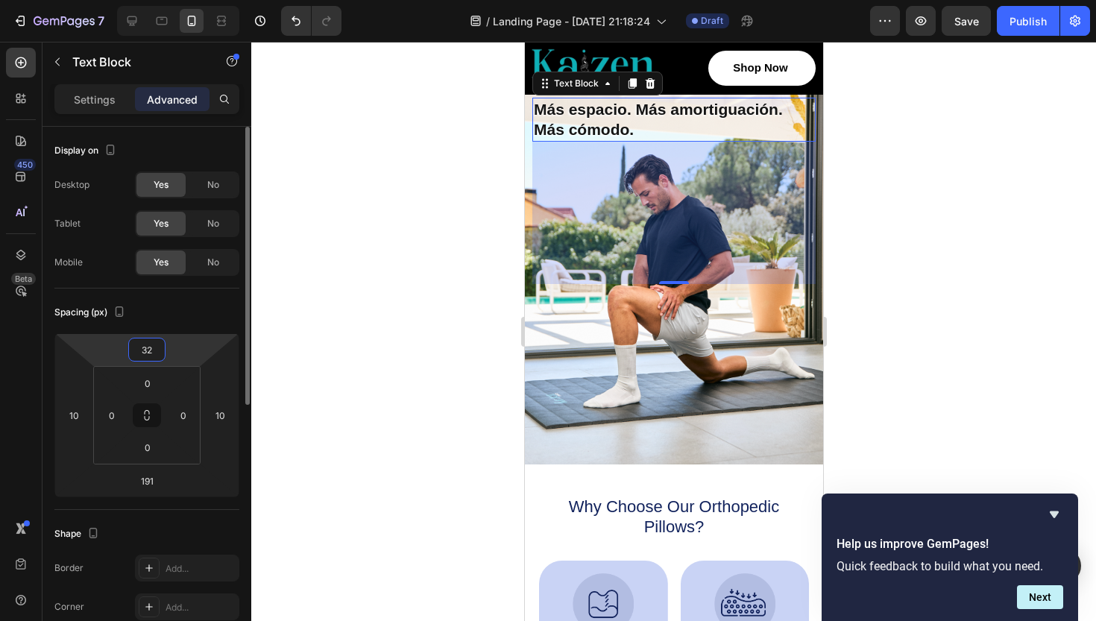
click at [154, 348] on input "32" at bounding box center [147, 350] width 30 height 22
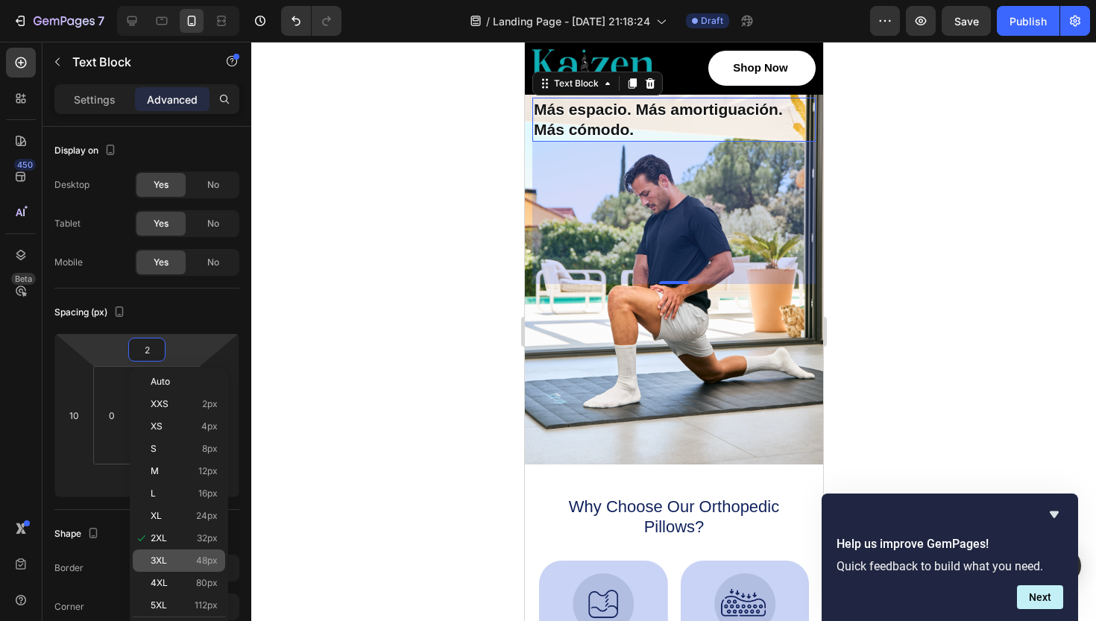
click at [198, 564] on span "48px" at bounding box center [207, 561] width 22 height 10
type input "48"
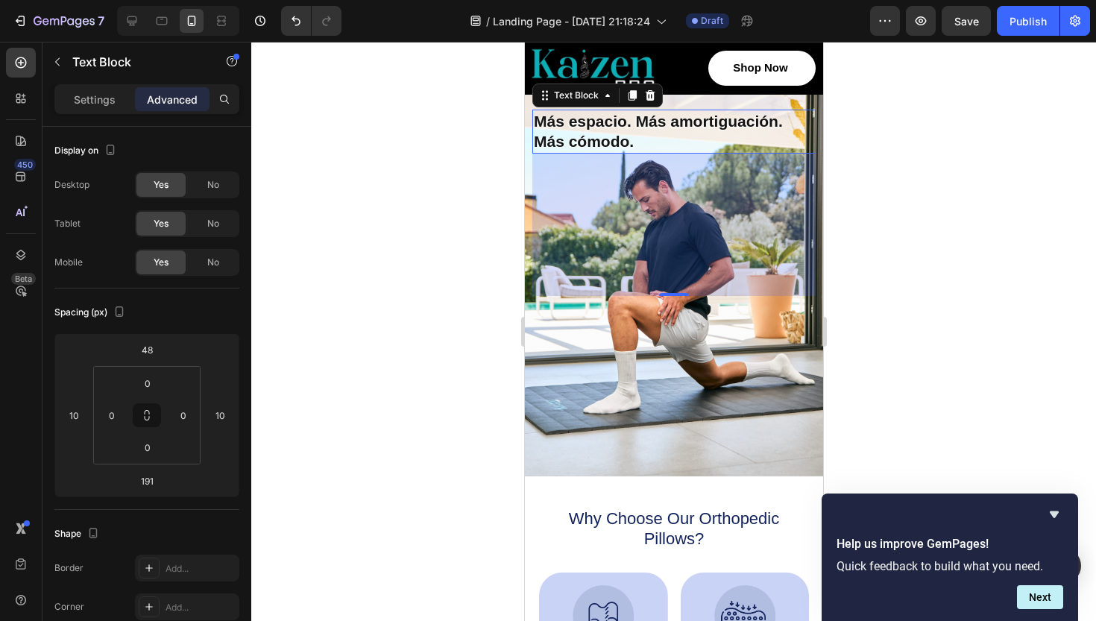
click at [867, 324] on div at bounding box center [673, 331] width 845 height 579
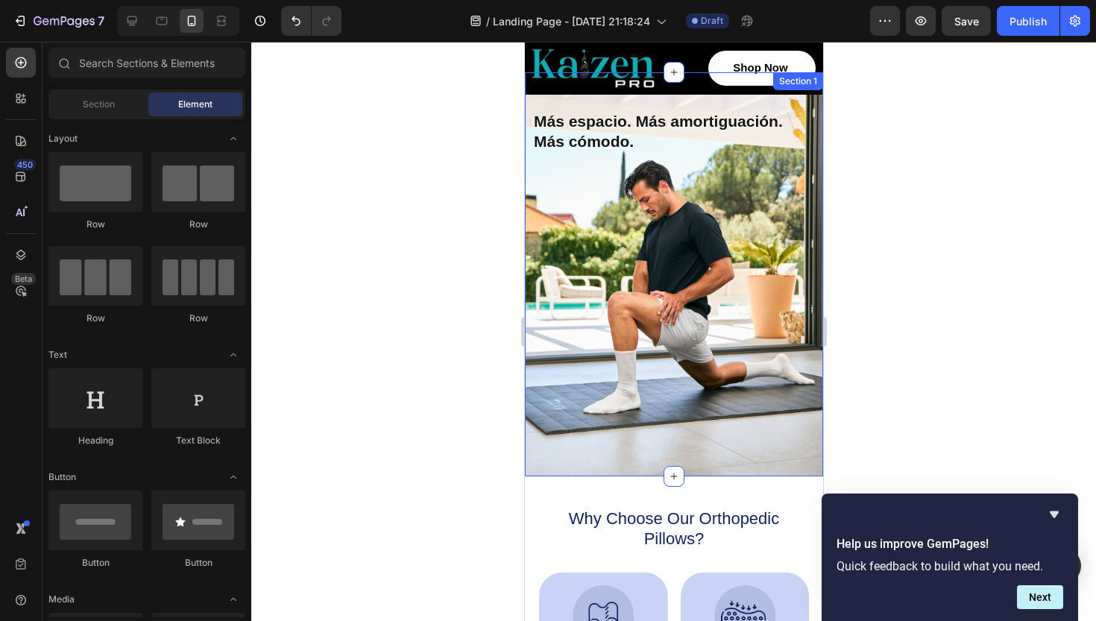
click at [588, 139] on p "Más cómodo." at bounding box center [673, 141] width 280 height 20
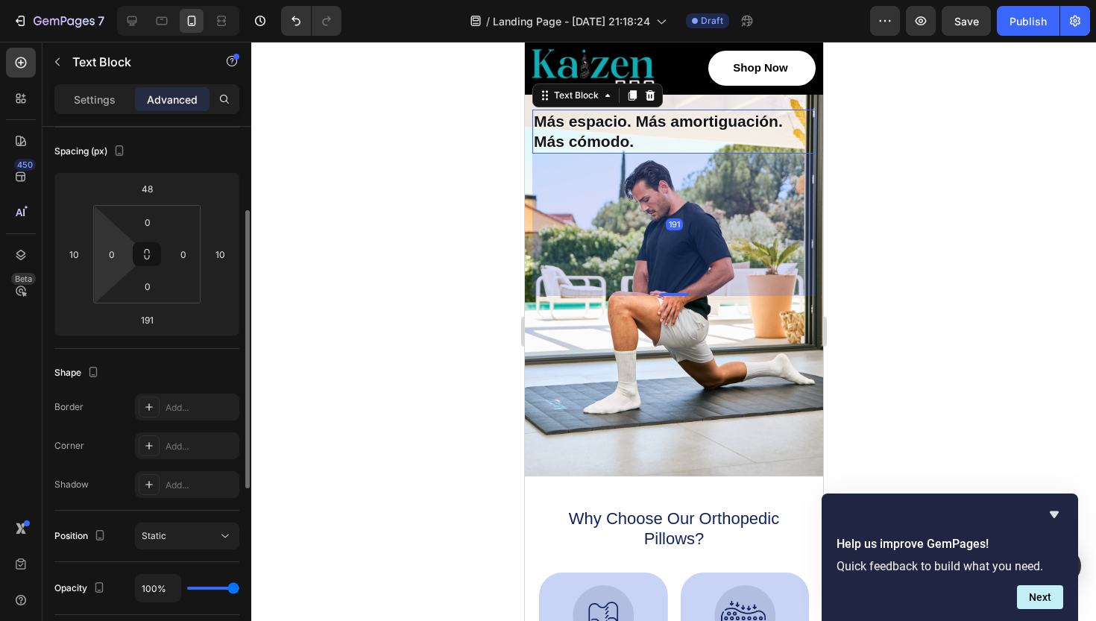
scroll to position [198, 0]
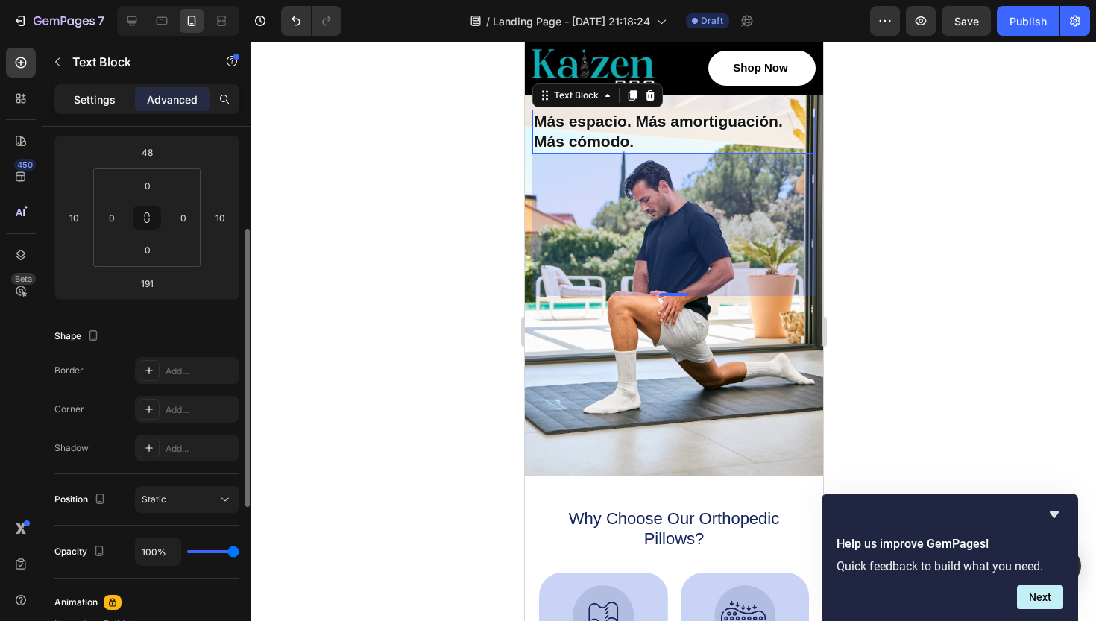
click at [93, 104] on p "Settings" at bounding box center [95, 100] width 42 height 16
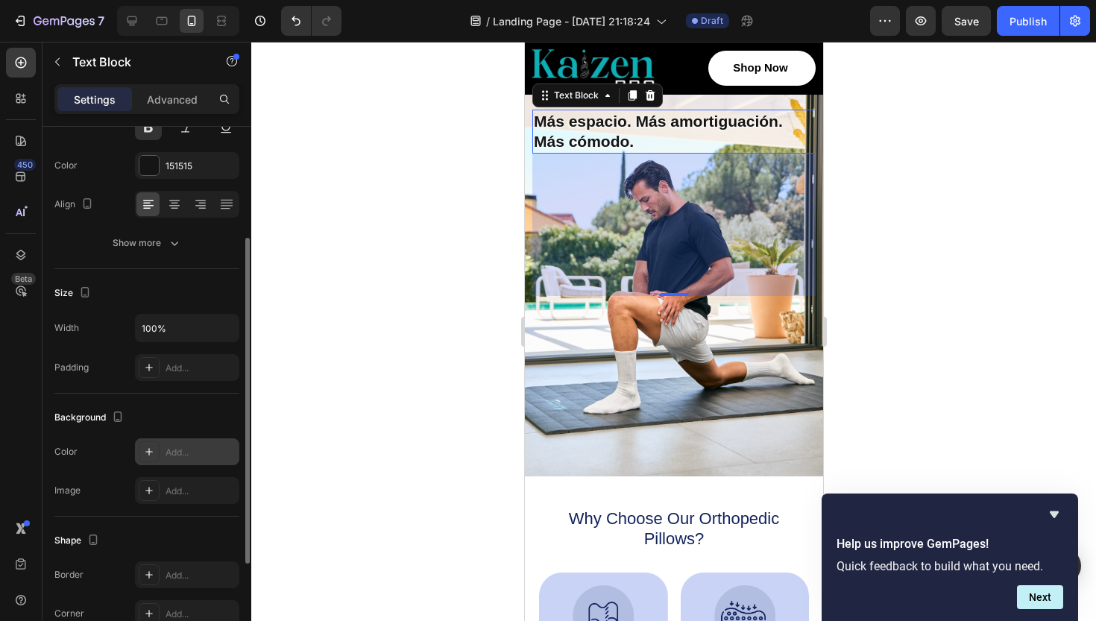
scroll to position [158, 0]
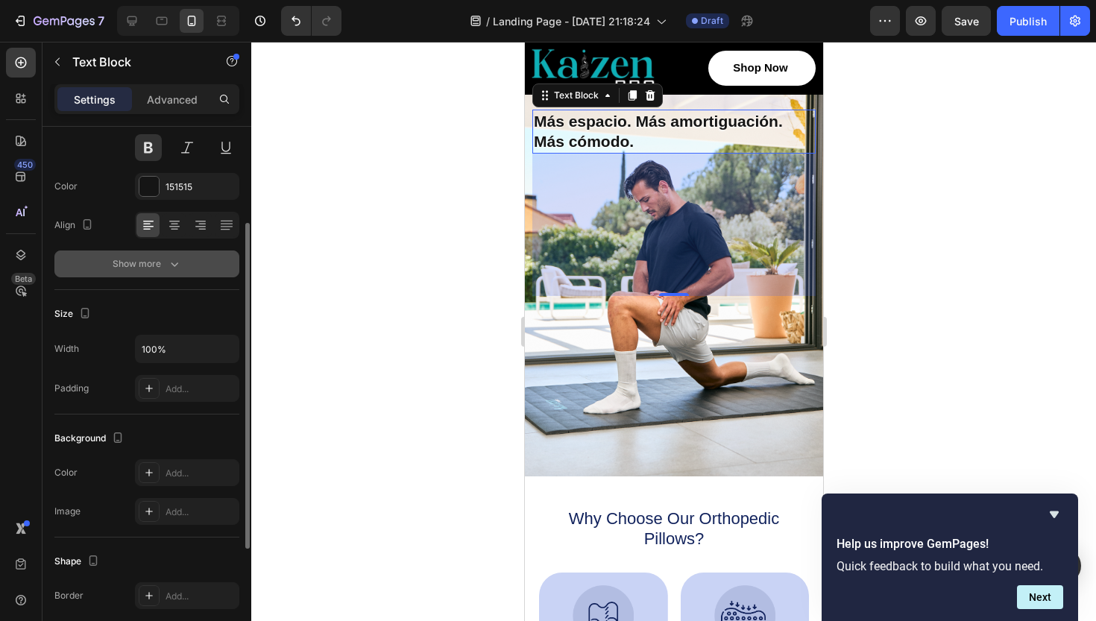
click at [166, 267] on div "Show more" at bounding box center [147, 264] width 69 height 15
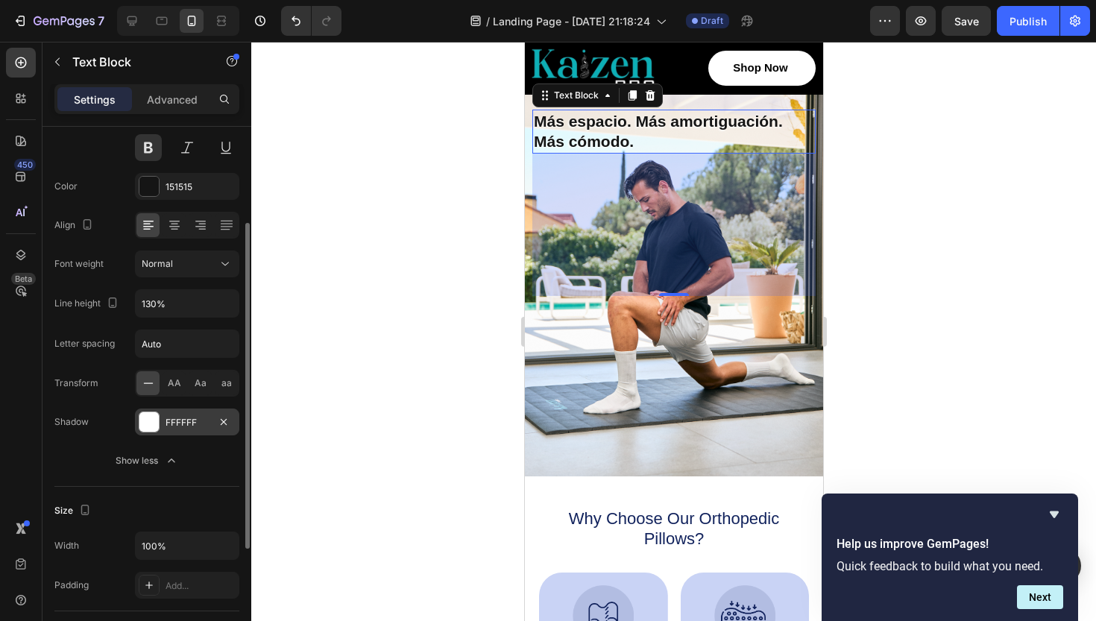
click at [158, 425] on div at bounding box center [148, 421] width 19 height 19
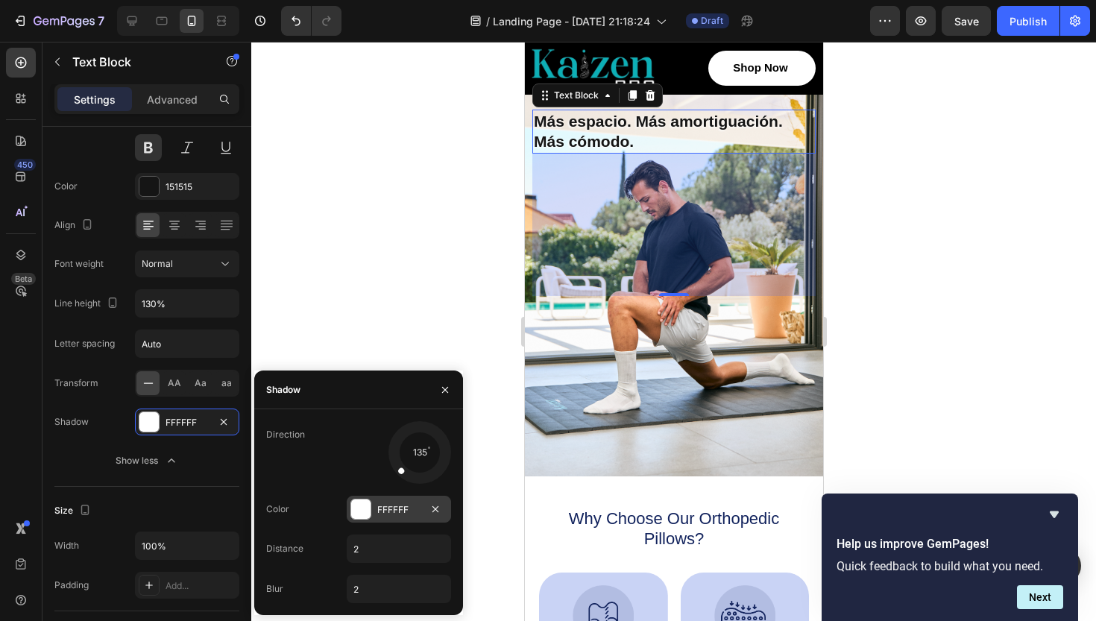
click at [362, 509] on div at bounding box center [360, 509] width 19 height 19
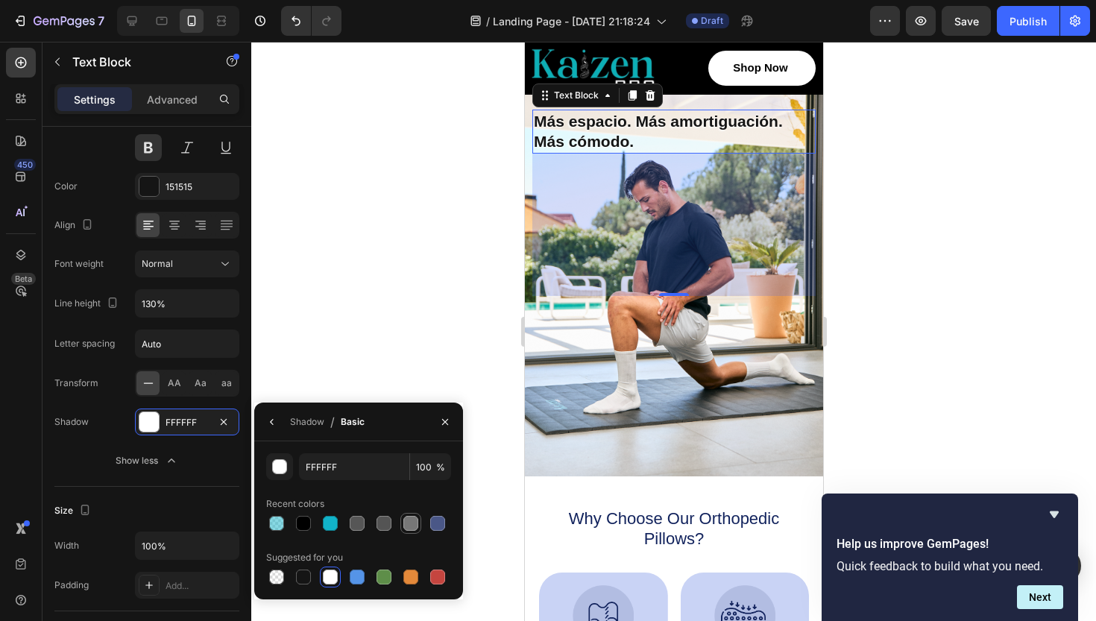
click at [409, 529] on div at bounding box center [410, 523] width 15 height 15
click at [332, 527] on div at bounding box center [330, 523] width 15 height 15
type input "11B3C9"
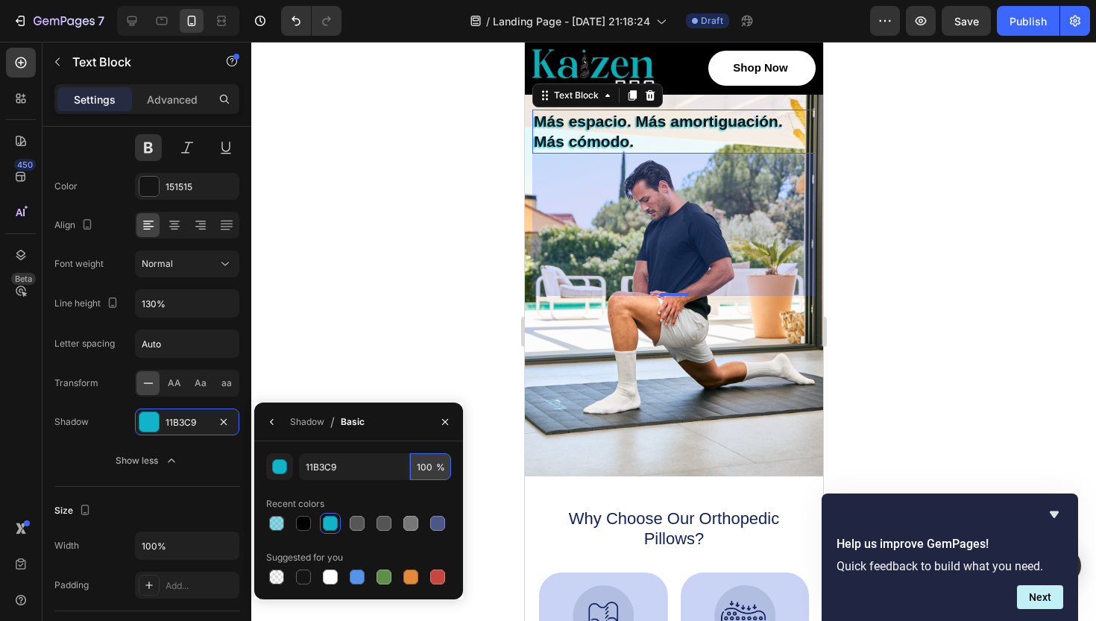
click at [424, 468] on input "100" at bounding box center [430, 466] width 41 height 27
type input "5"
type input "20"
click at [463, 301] on div at bounding box center [673, 331] width 845 height 579
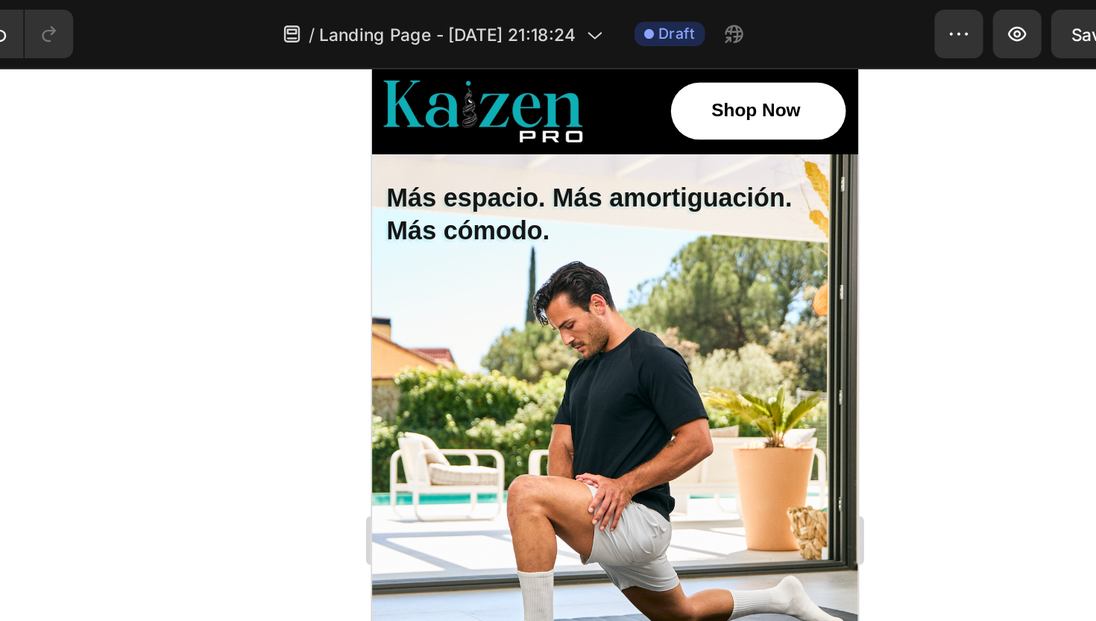
scroll to position [0, 0]
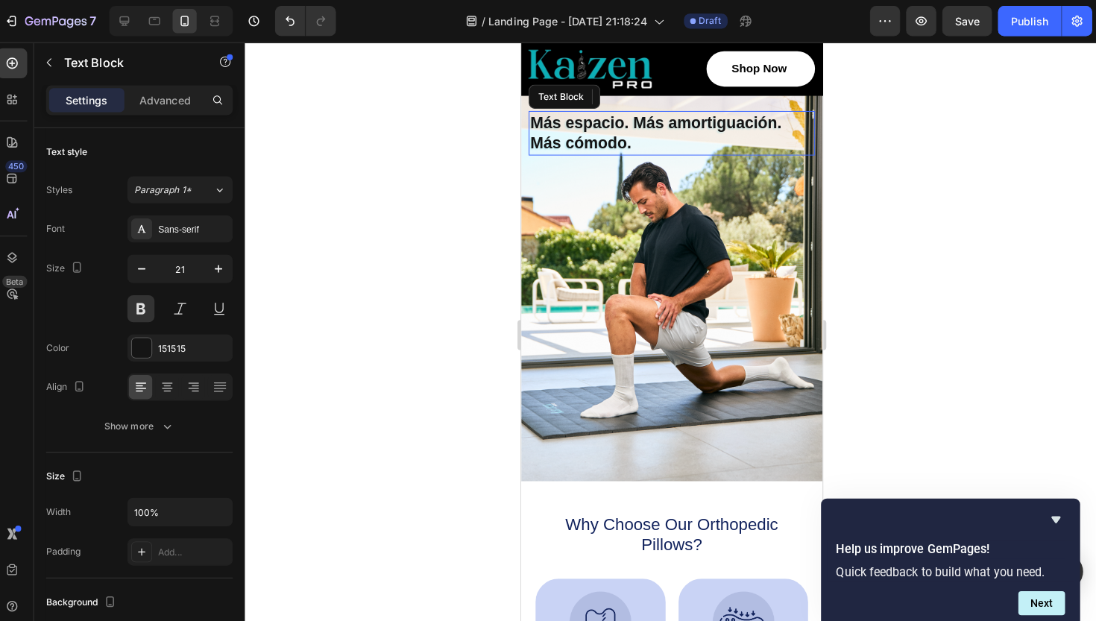
click at [590, 131] on p "Más cómodo." at bounding box center [669, 141] width 280 height 20
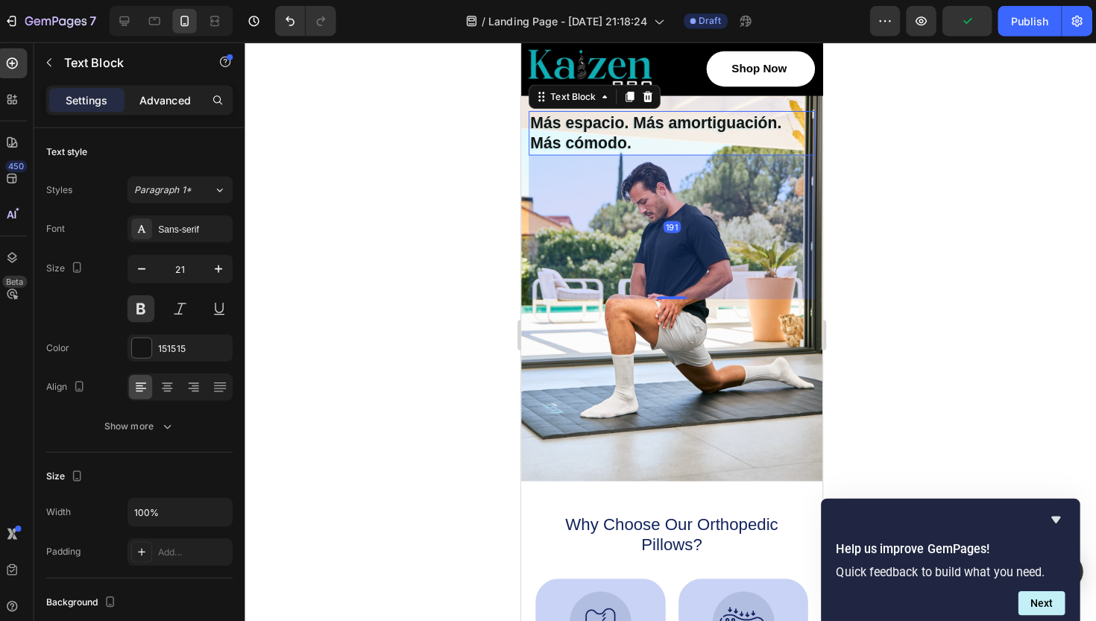
click at [163, 102] on p "Advanced" at bounding box center [172, 100] width 51 height 16
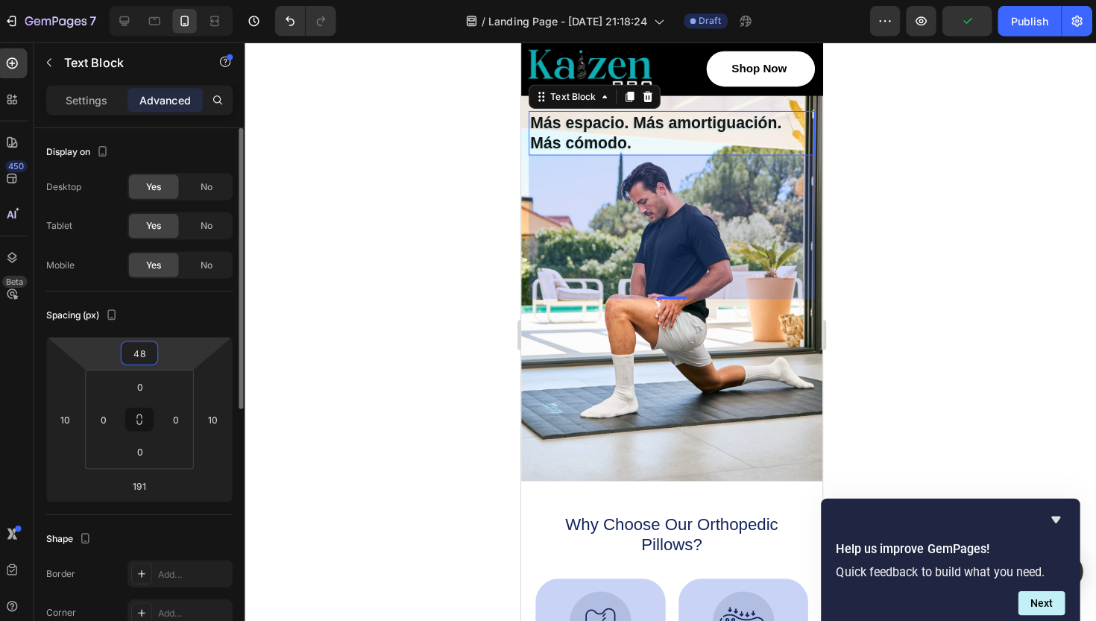
click at [136, 347] on input "48" at bounding box center [147, 350] width 30 height 22
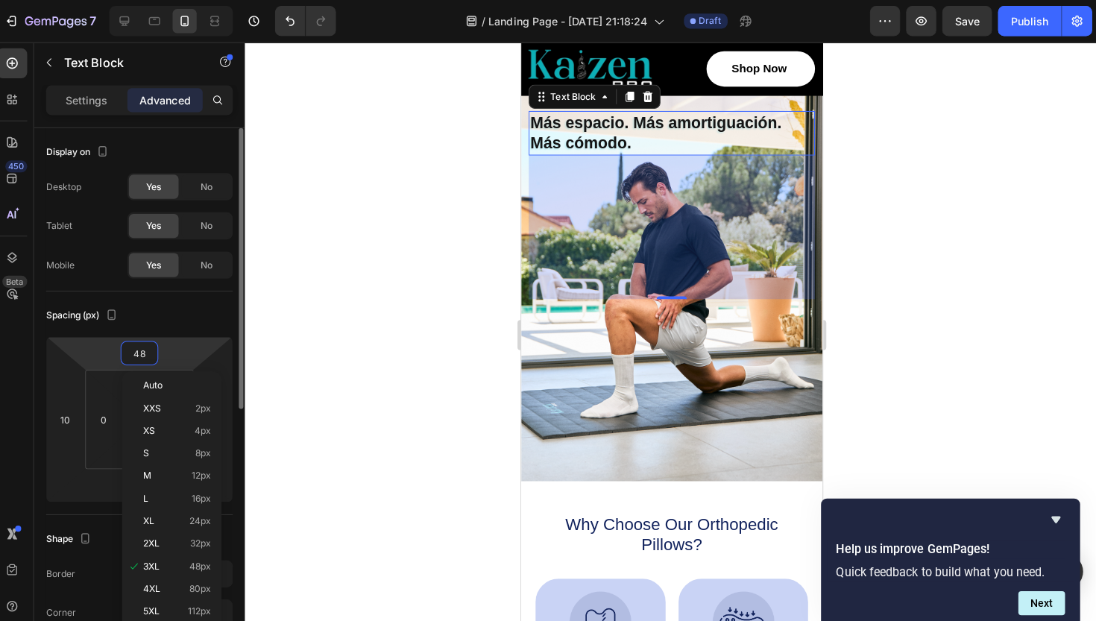
click at [147, 351] on input "48" at bounding box center [147, 350] width 30 height 22
type input "4"
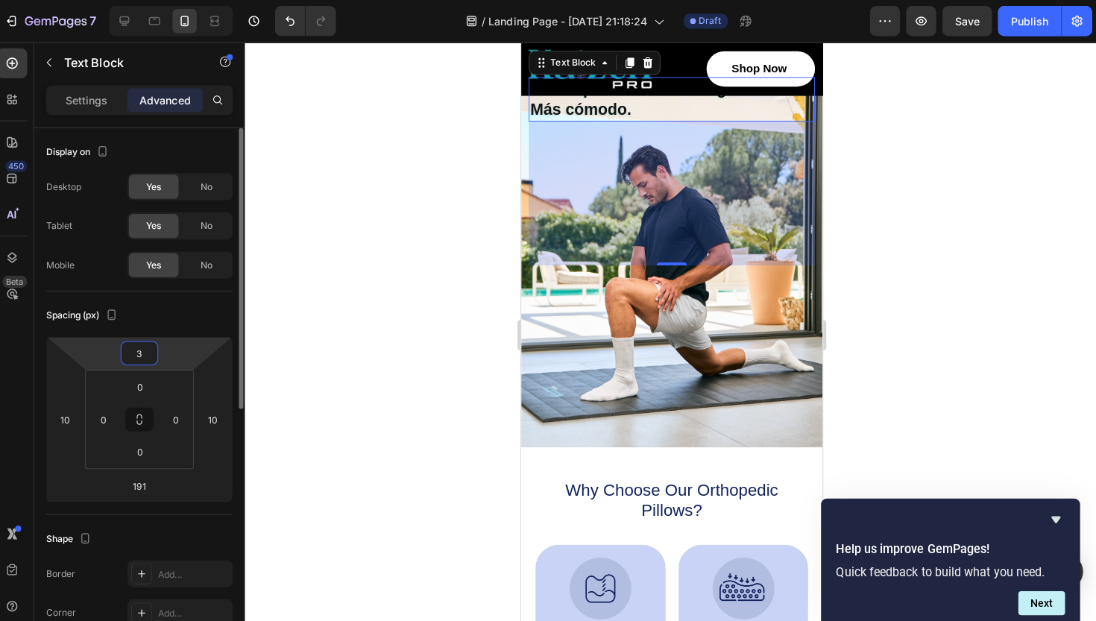
type input "35"
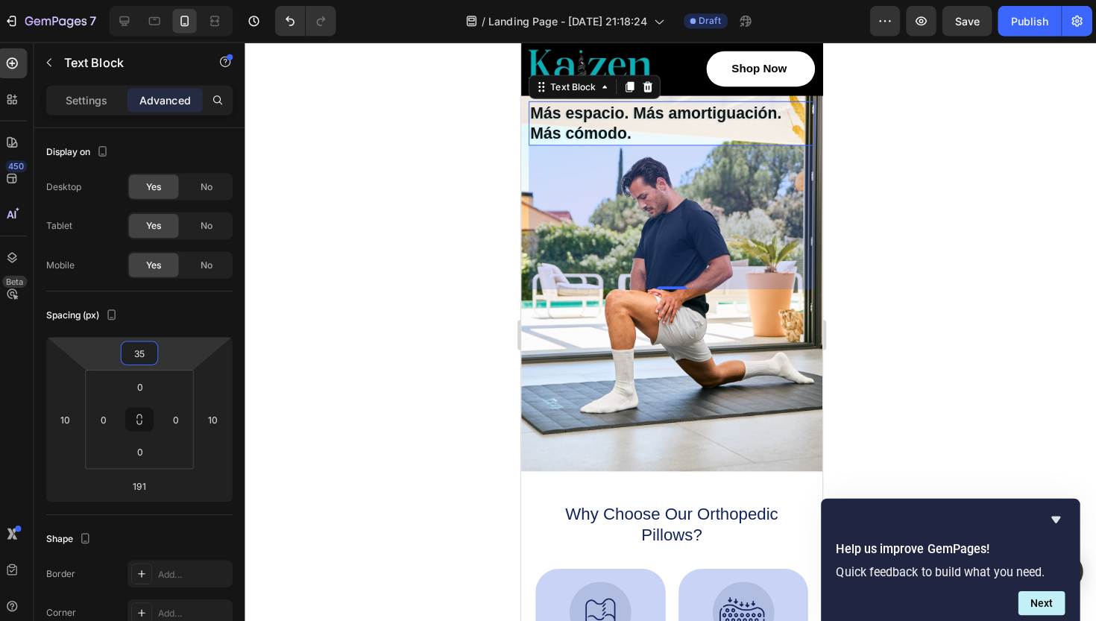
click at [359, 200] on div at bounding box center [673, 331] width 845 height 579
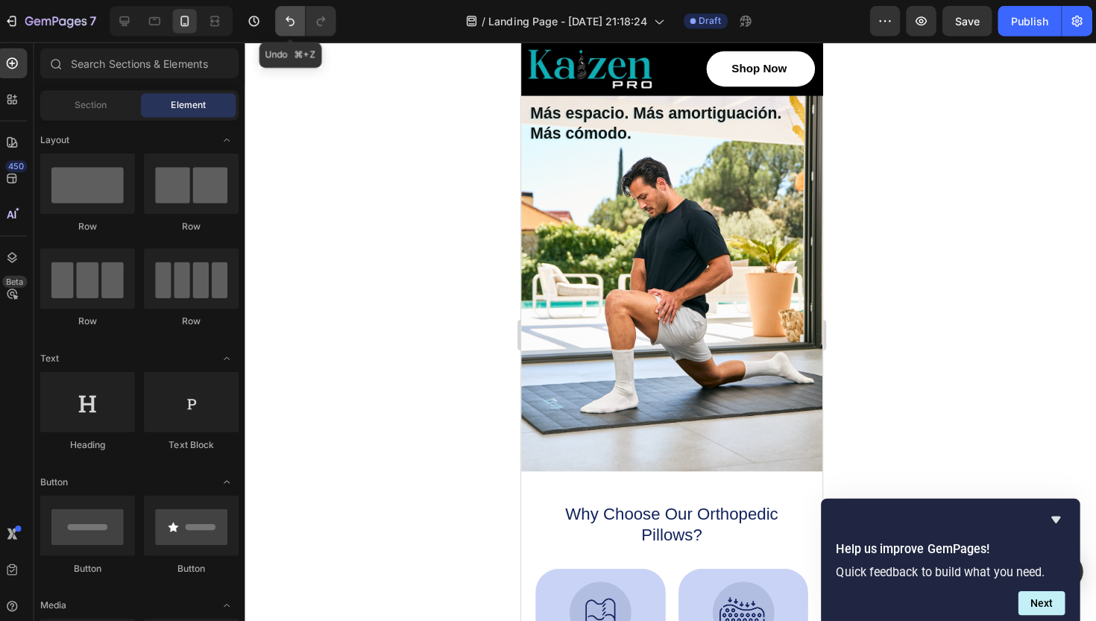
click at [289, 18] on icon "Undo/Redo" at bounding box center [296, 20] width 15 height 15
click at [289, 26] on icon "Undo/Redo" at bounding box center [296, 20] width 15 height 15
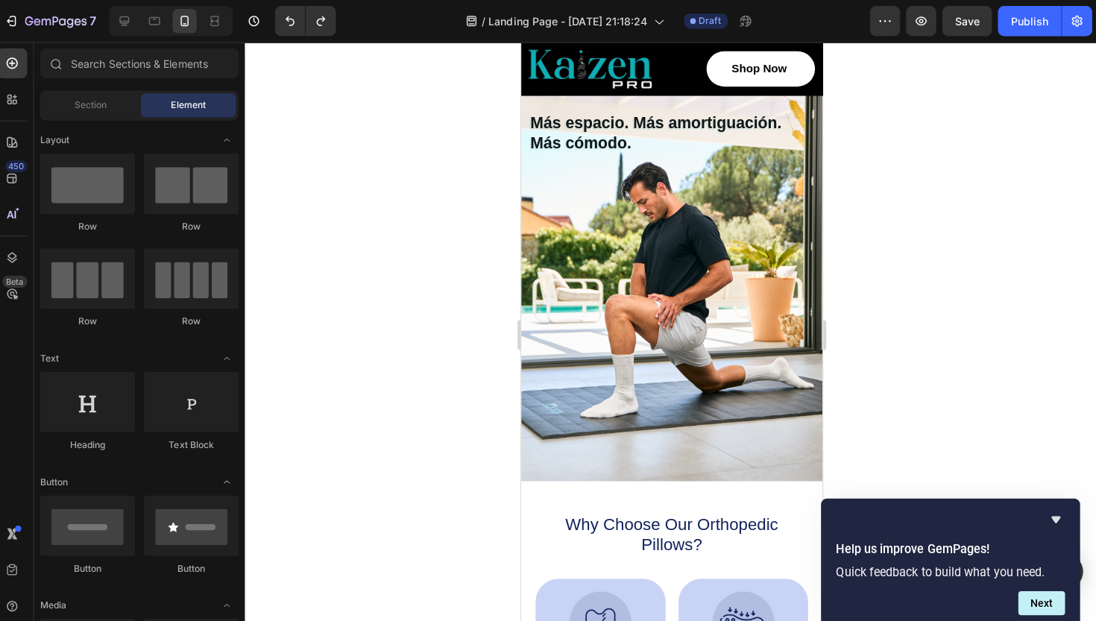
click at [996, 200] on div at bounding box center [673, 331] width 845 height 579
drag, startPoint x: 1123, startPoint y: 177, endPoint x: 607, endPoint y: 135, distance: 517.8
click at [607, 135] on p "Más cómodo." at bounding box center [669, 141] width 280 height 20
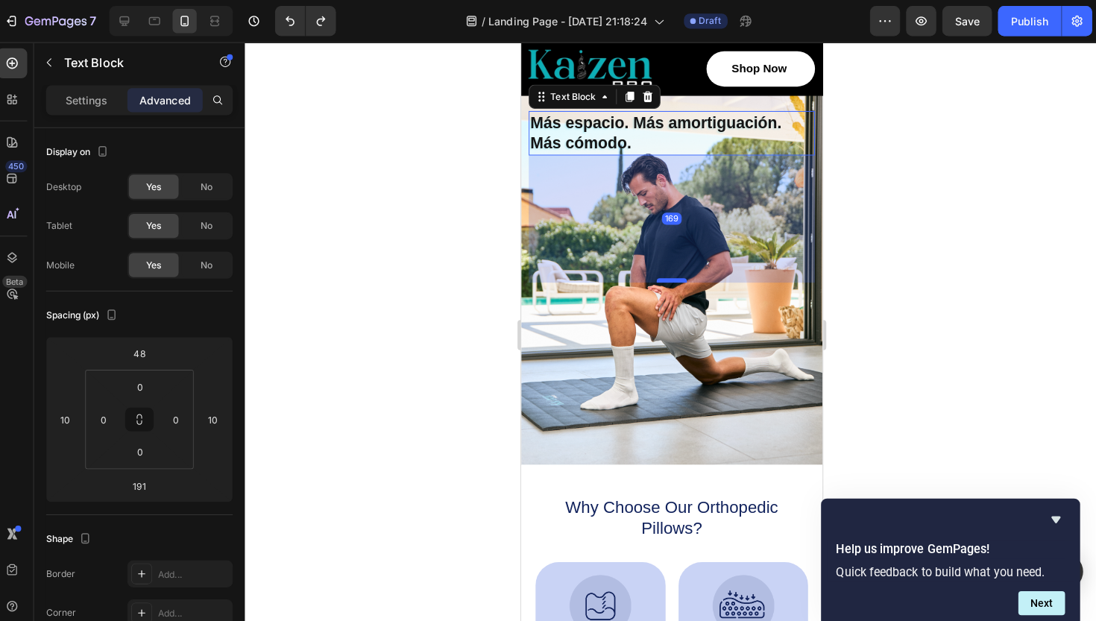
drag, startPoint x: 670, startPoint y: 295, endPoint x: 679, endPoint y: 278, distance: 19.1
click at [679, 278] on div at bounding box center [670, 277] width 30 height 4
type input "169"
click at [987, 190] on div at bounding box center [673, 331] width 845 height 579
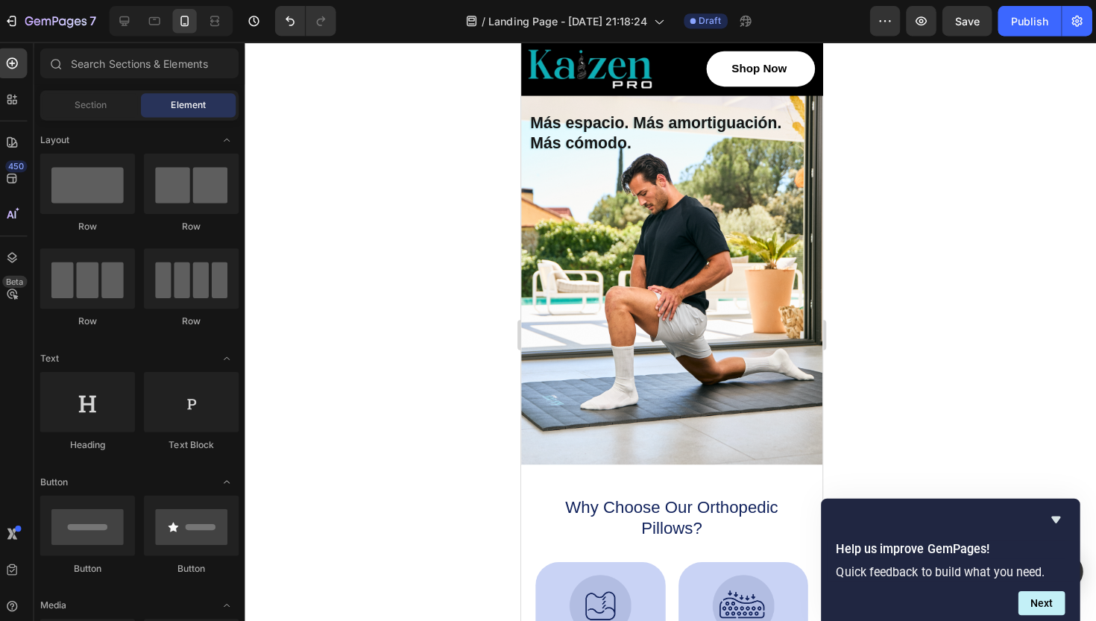
click at [727, 307] on div "Más espacio. Más amortiguación. Más cómodo. Text Block Image Shop Now Button Ro…" at bounding box center [670, 249] width 298 height 351
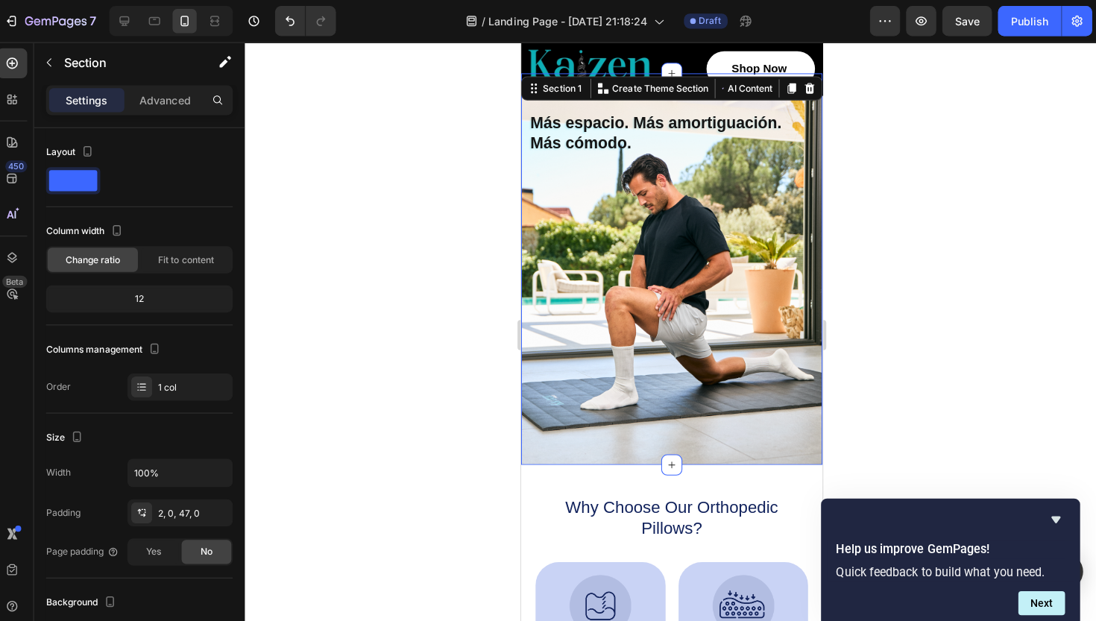
click at [958, 308] on div at bounding box center [673, 331] width 845 height 579
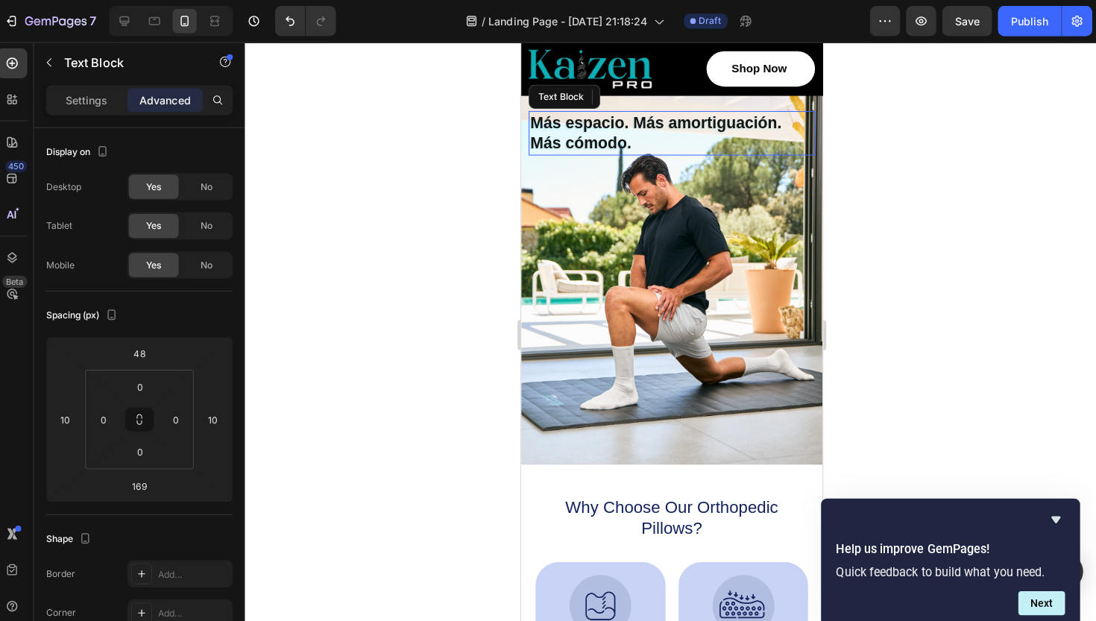
drag, startPoint x: 1150, startPoint y: 165, endPoint x: 635, endPoint y: 123, distance: 517.0
click at [635, 123] on p "Más espacio. Más amortiguación." at bounding box center [669, 121] width 280 height 20
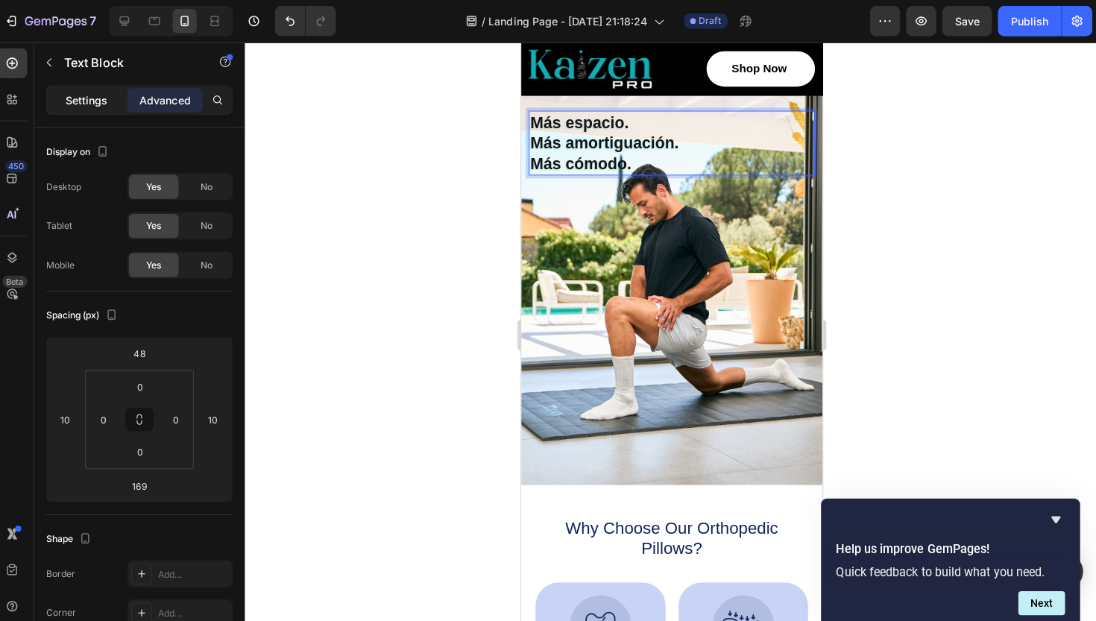
click at [93, 89] on div "Settings" at bounding box center [94, 99] width 75 height 24
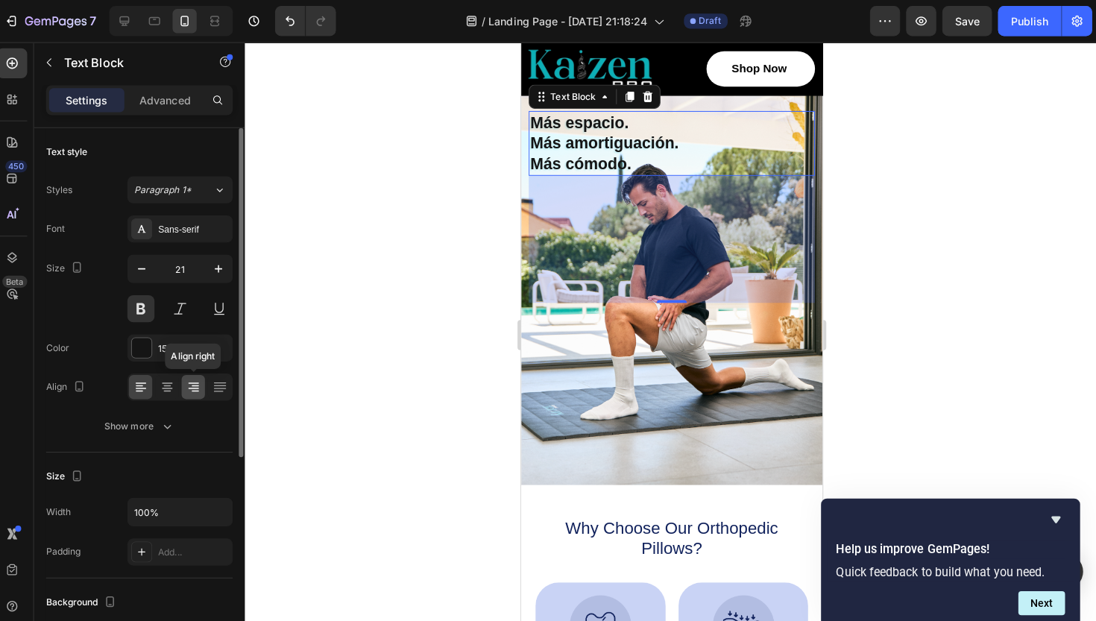
click at [193, 386] on icon at bounding box center [200, 383] width 15 height 15
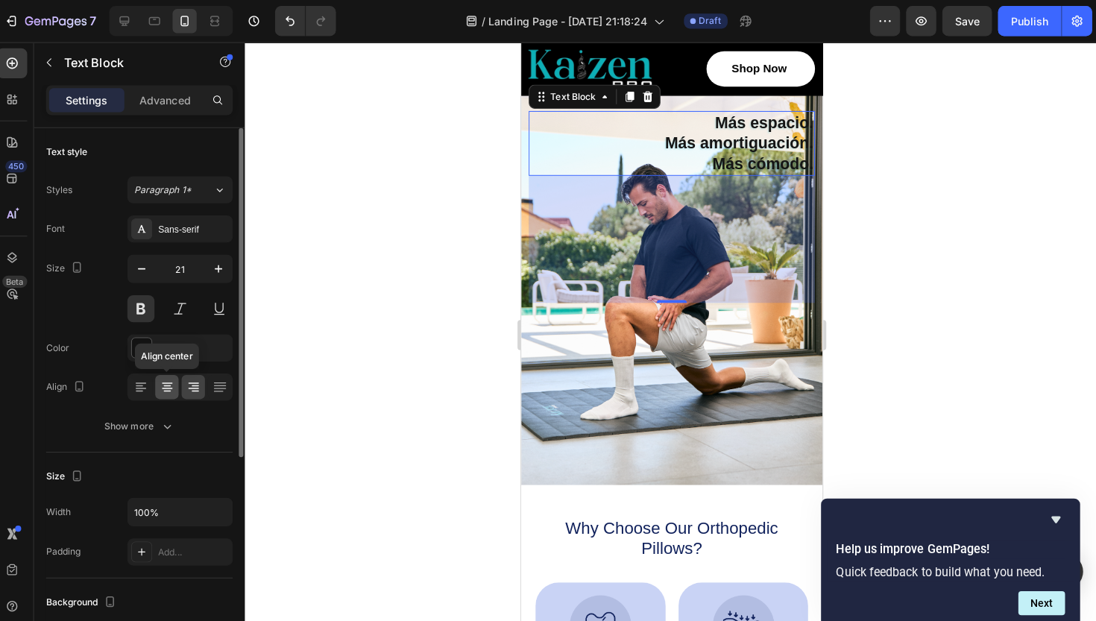
click at [167, 383] on icon at bounding box center [174, 383] width 15 height 15
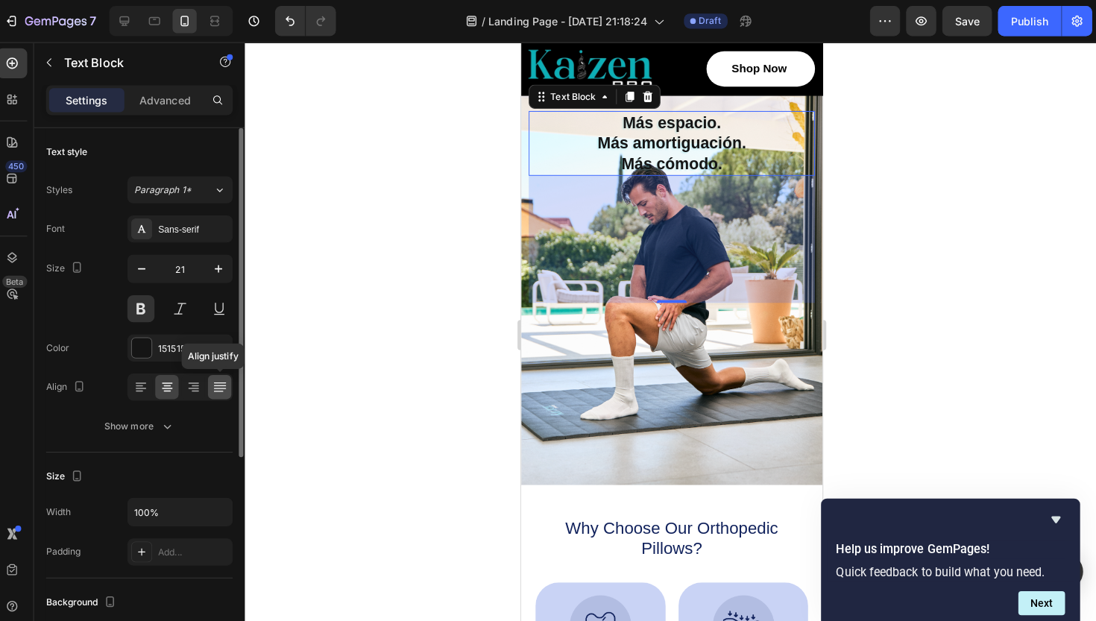
click at [219, 380] on icon at bounding box center [226, 383] width 15 height 15
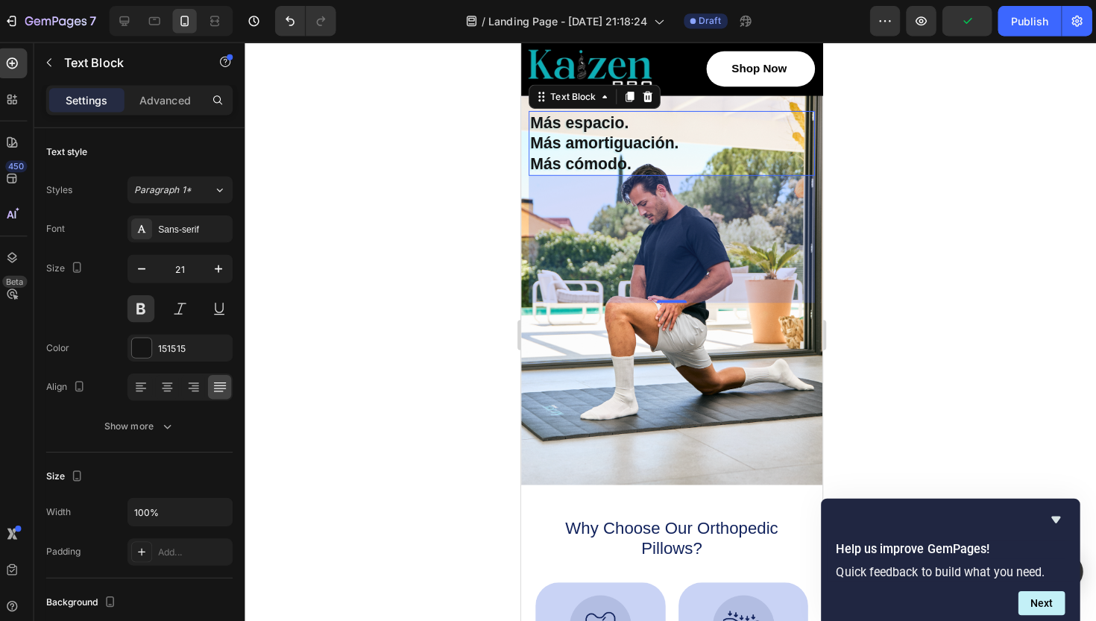
click at [972, 207] on div at bounding box center [673, 331] width 845 height 579
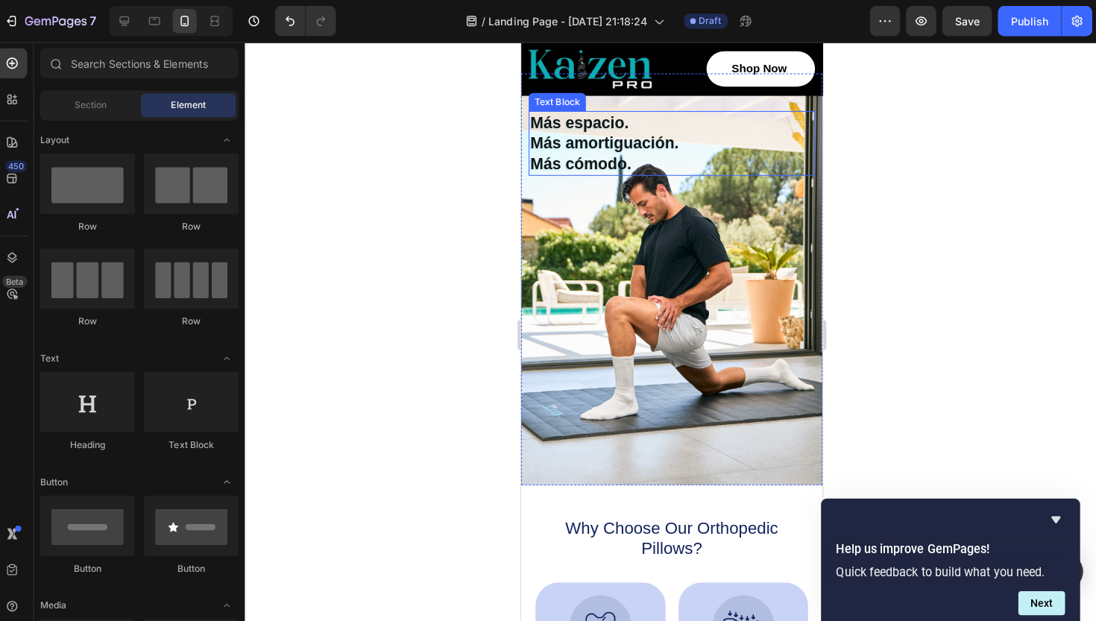
click at [588, 111] on p "Más espacio." at bounding box center [669, 121] width 280 height 20
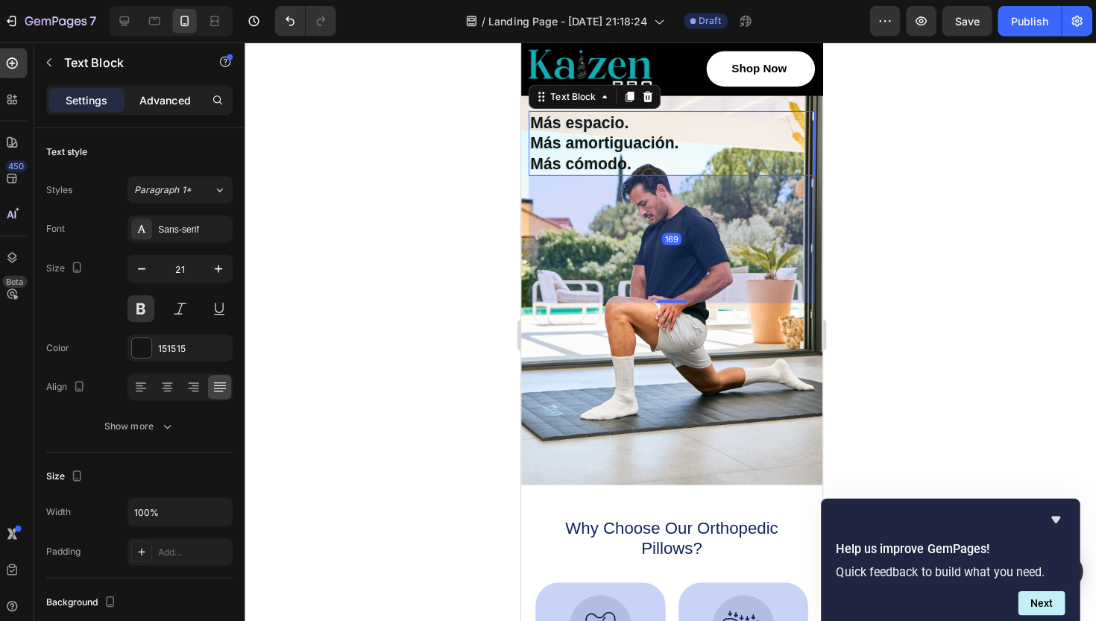
click at [165, 94] on p "Advanced" at bounding box center [172, 100] width 51 height 16
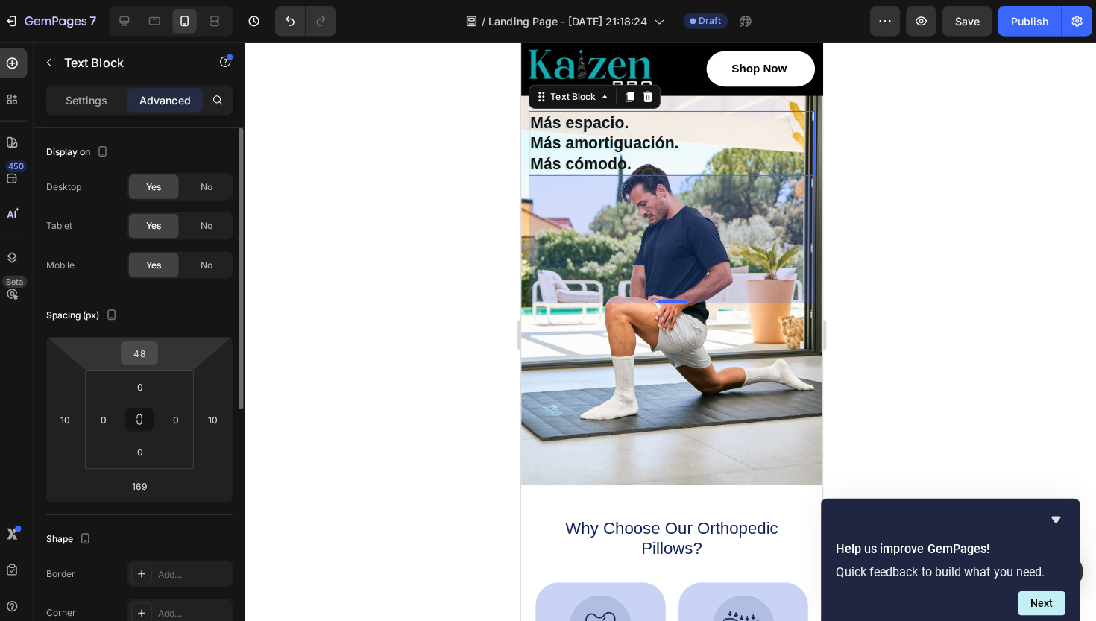
click at [137, 351] on input "48" at bounding box center [147, 350] width 30 height 22
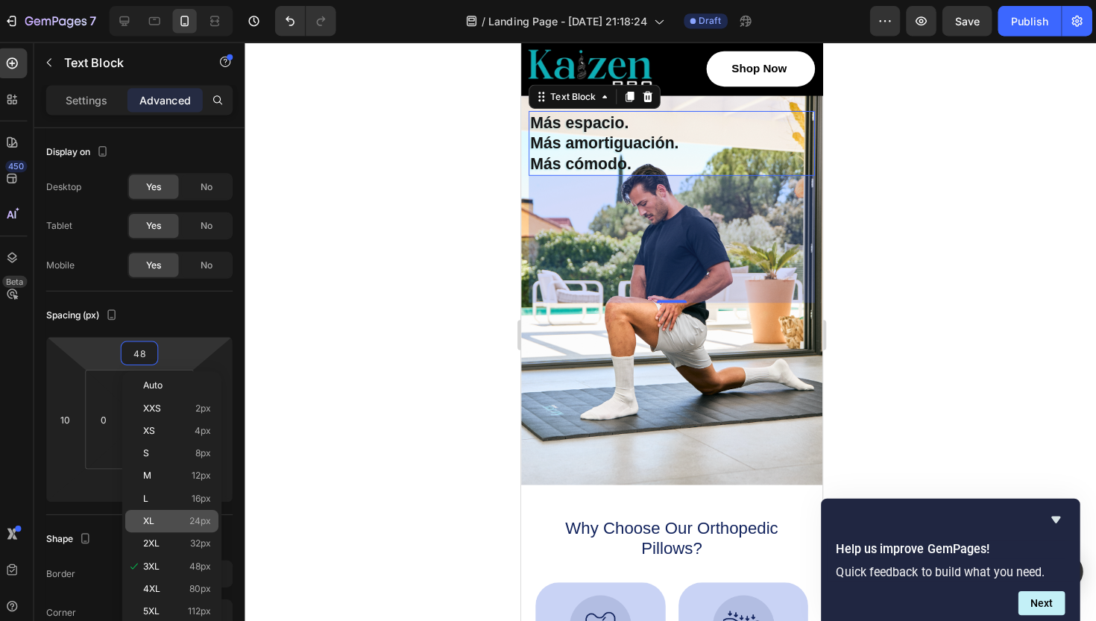
click at [200, 515] on span "24px" at bounding box center [207, 516] width 22 height 10
type input "24"
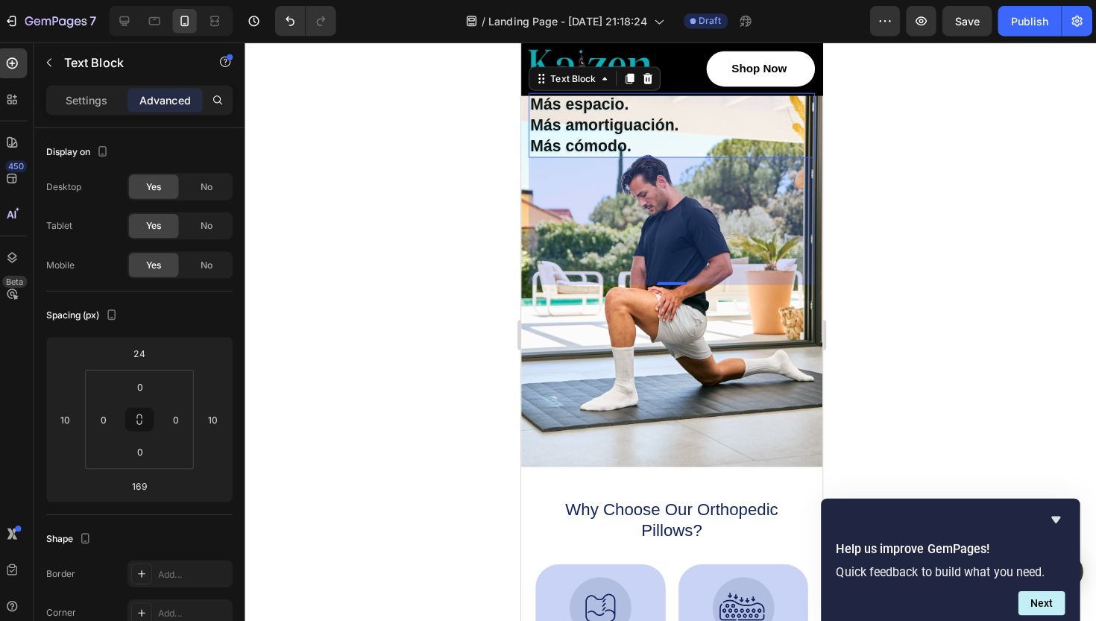
click at [868, 345] on div at bounding box center [673, 331] width 845 height 579
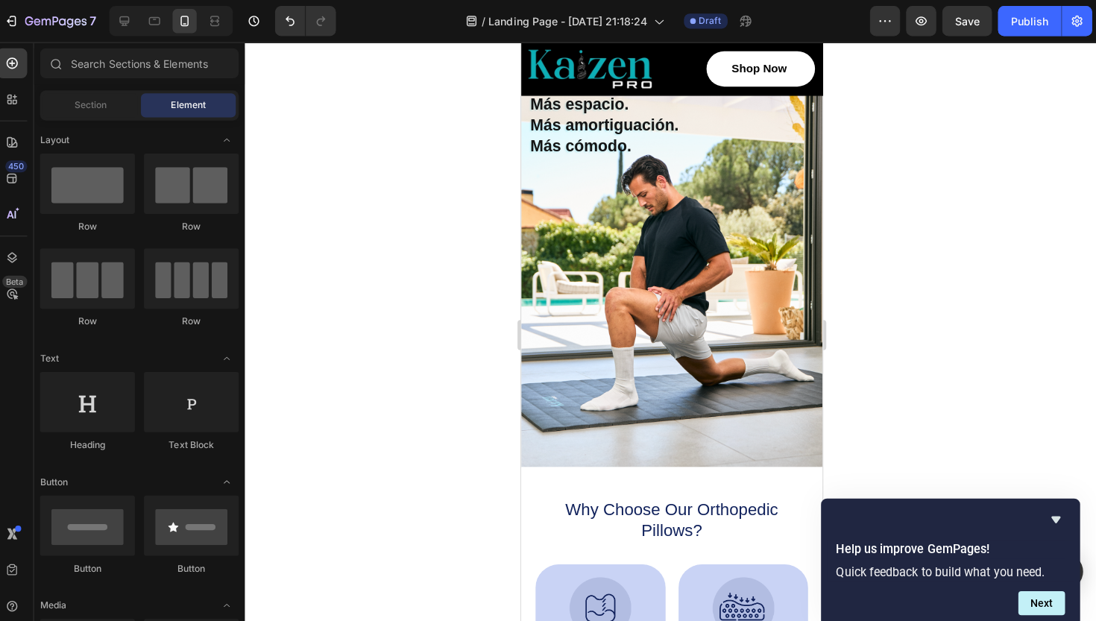
click at [600, 127] on p "Más amortiguación." at bounding box center [669, 123] width 280 height 20
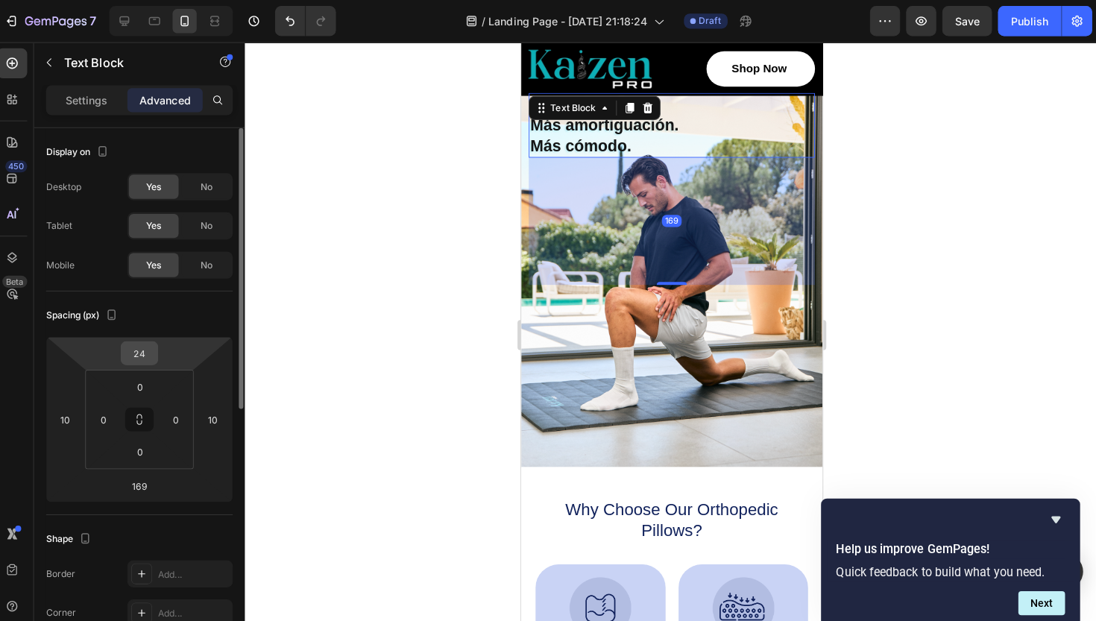
click at [139, 356] on input "24" at bounding box center [147, 350] width 30 height 22
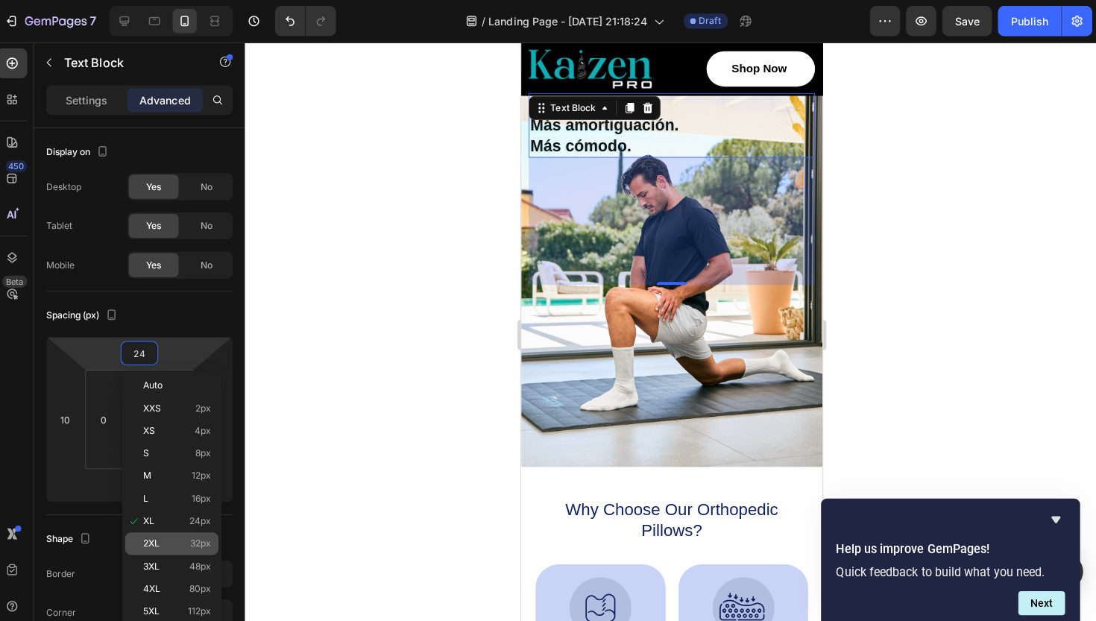
click at [197, 539] on span "32px" at bounding box center [207, 538] width 21 height 10
type input "32"
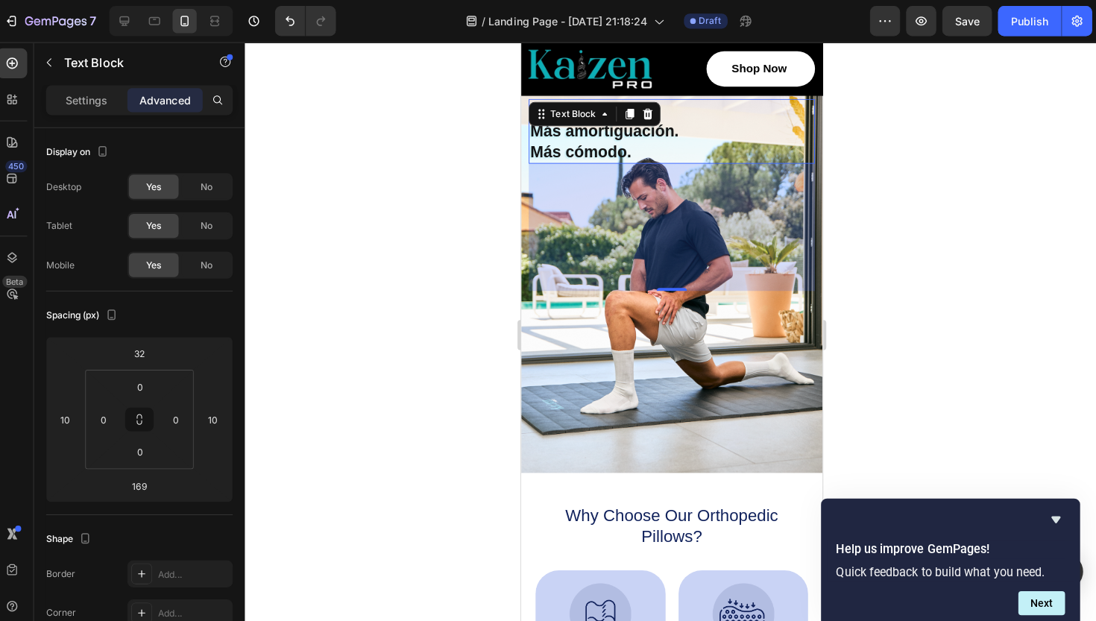
click at [439, 343] on div at bounding box center [673, 331] width 845 height 579
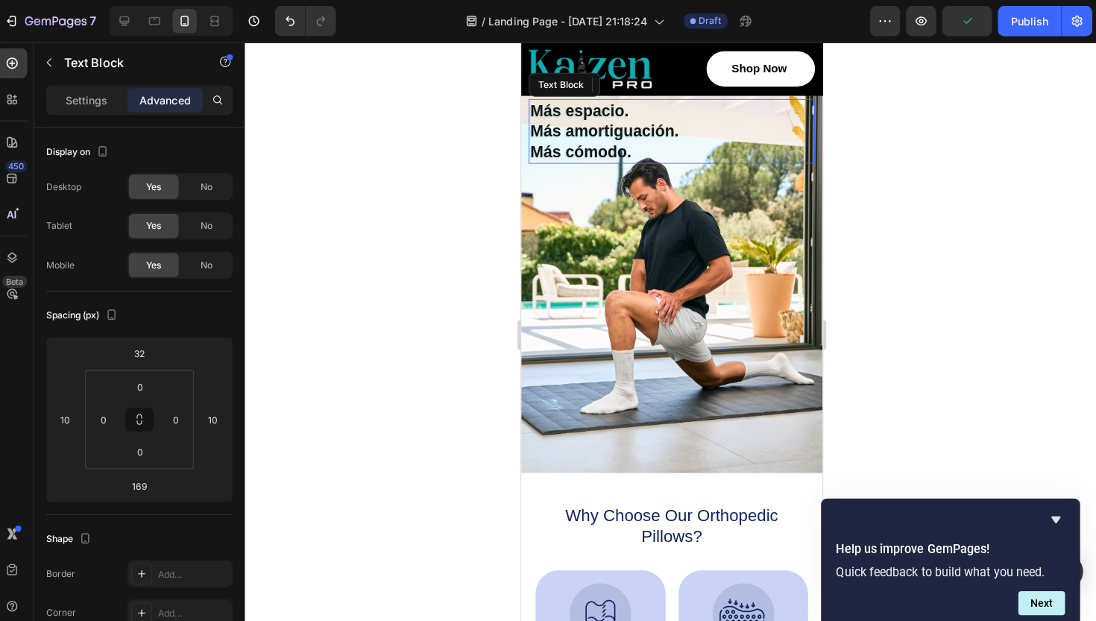
drag, startPoint x: 1096, startPoint y: 179, endPoint x: 581, endPoint y: 137, distance: 517.0
click at [581, 137] on p "Más amortiguación." at bounding box center [669, 129] width 280 height 20
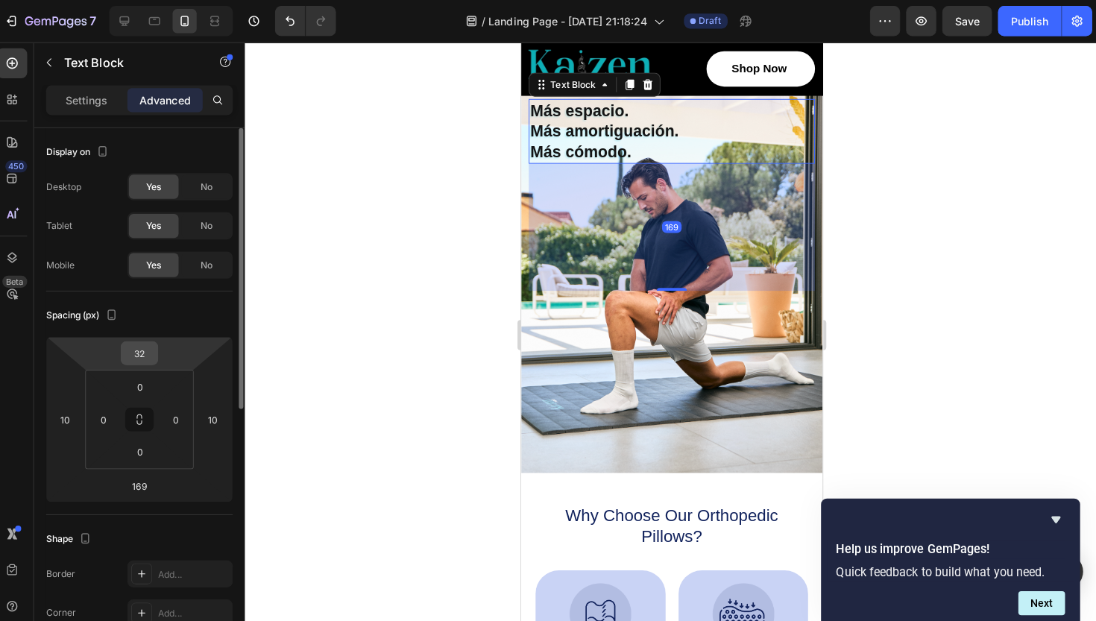
click at [136, 351] on input "32" at bounding box center [147, 350] width 30 height 22
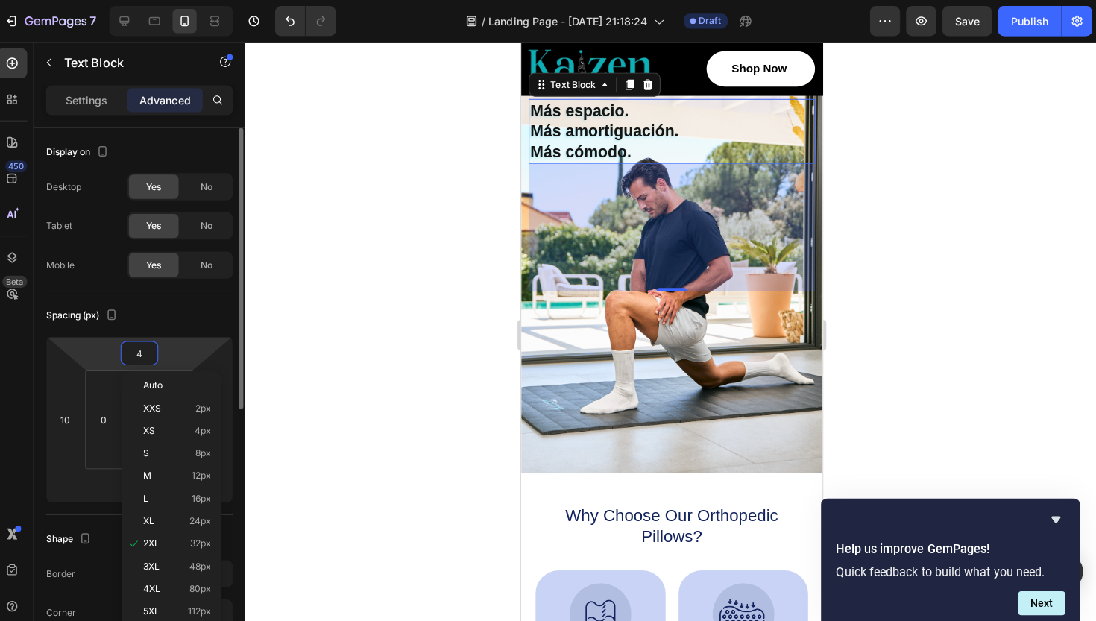
type input "40"
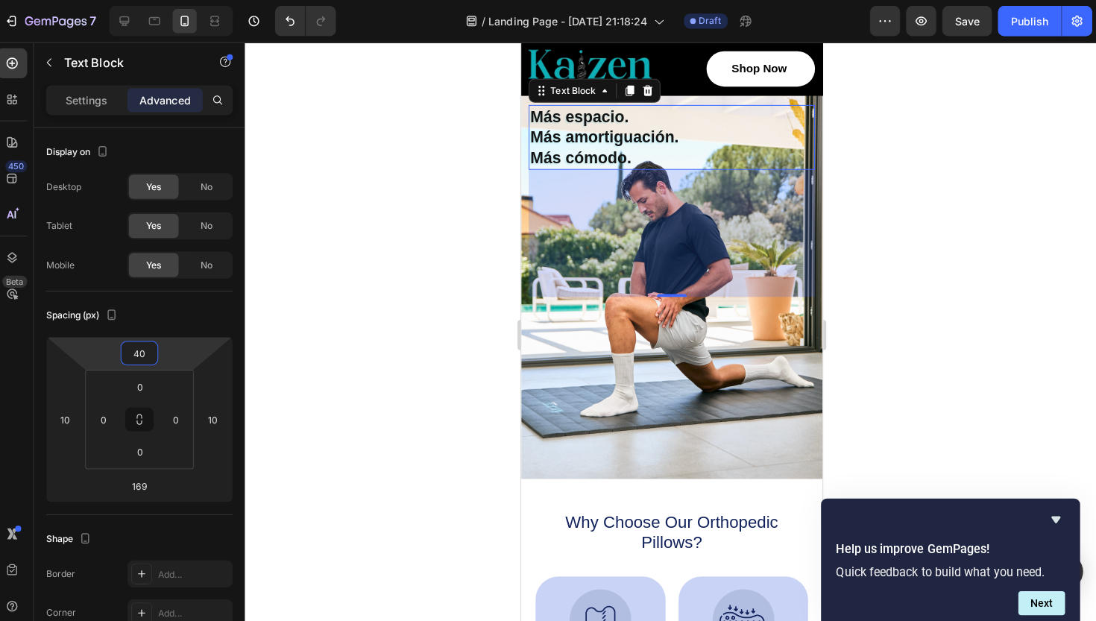
click at [332, 320] on div at bounding box center [673, 331] width 845 height 579
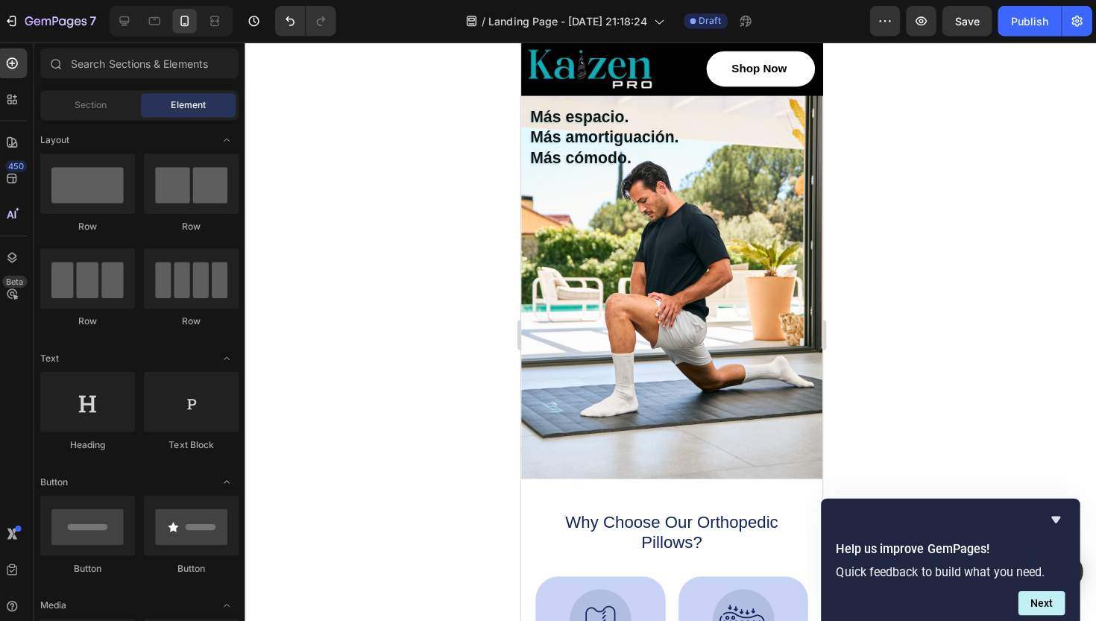
click at [612, 138] on p "Más amortiguación." at bounding box center [669, 135] width 280 height 20
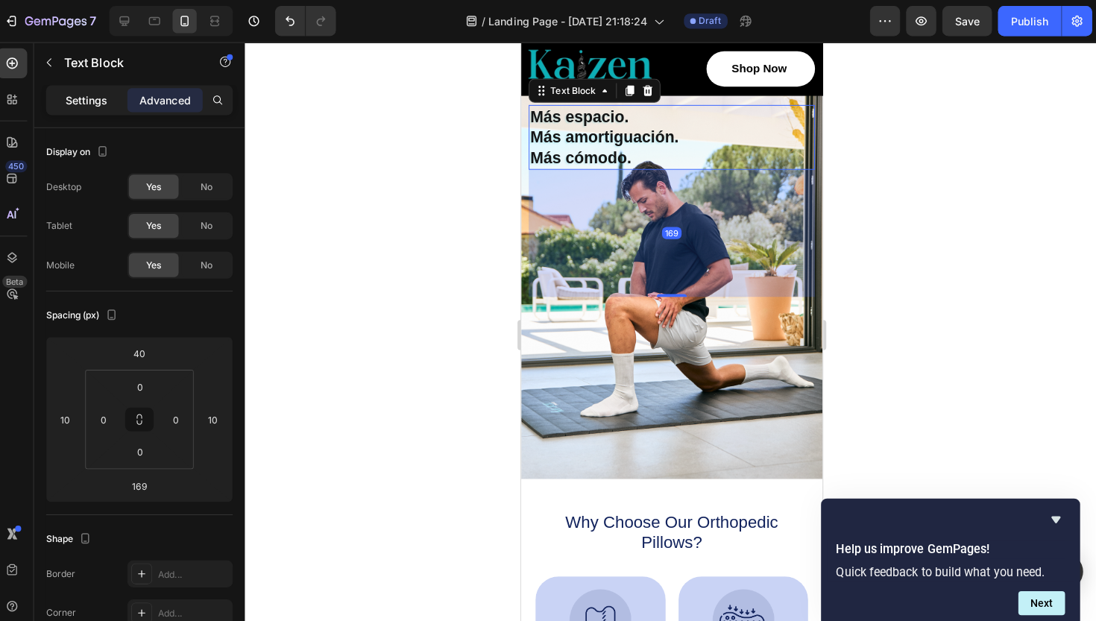
click at [94, 104] on p "Settings" at bounding box center [95, 100] width 42 height 16
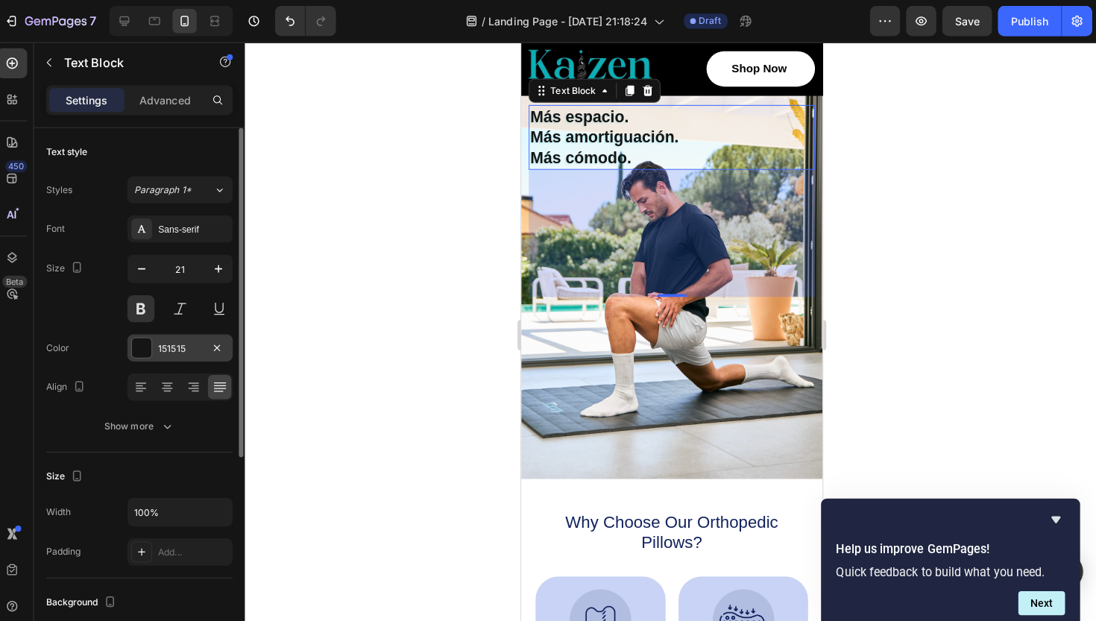
click at [139, 346] on div at bounding box center [148, 344] width 19 height 19
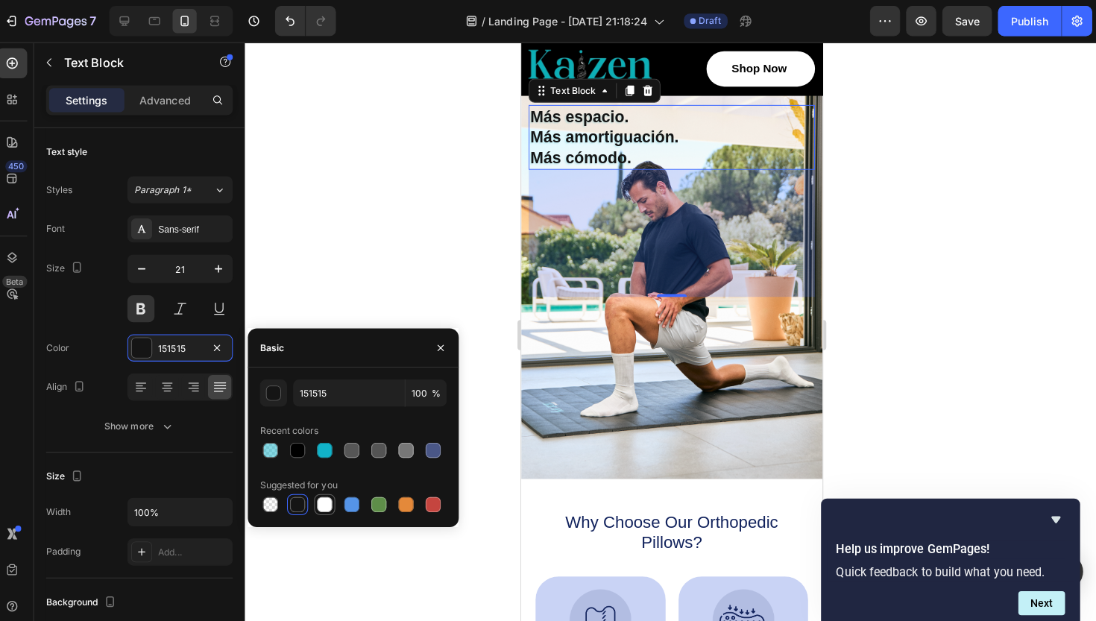
click at [323, 502] on div at bounding box center [330, 499] width 15 height 15
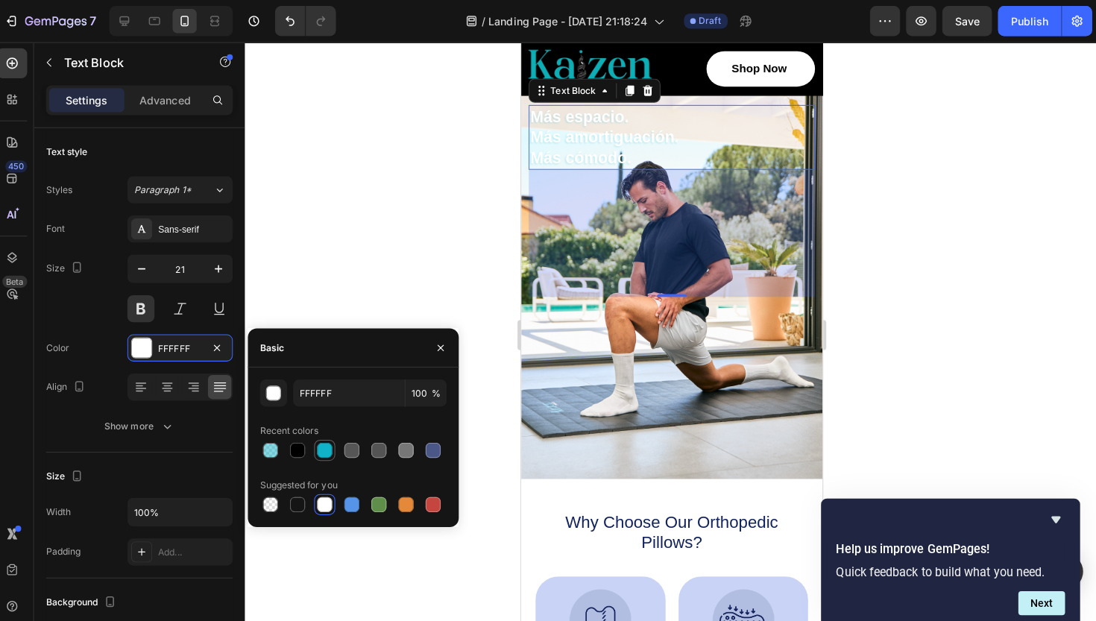
click at [321, 437] on div at bounding box center [330, 446] width 18 height 18
type input "11B3C9"
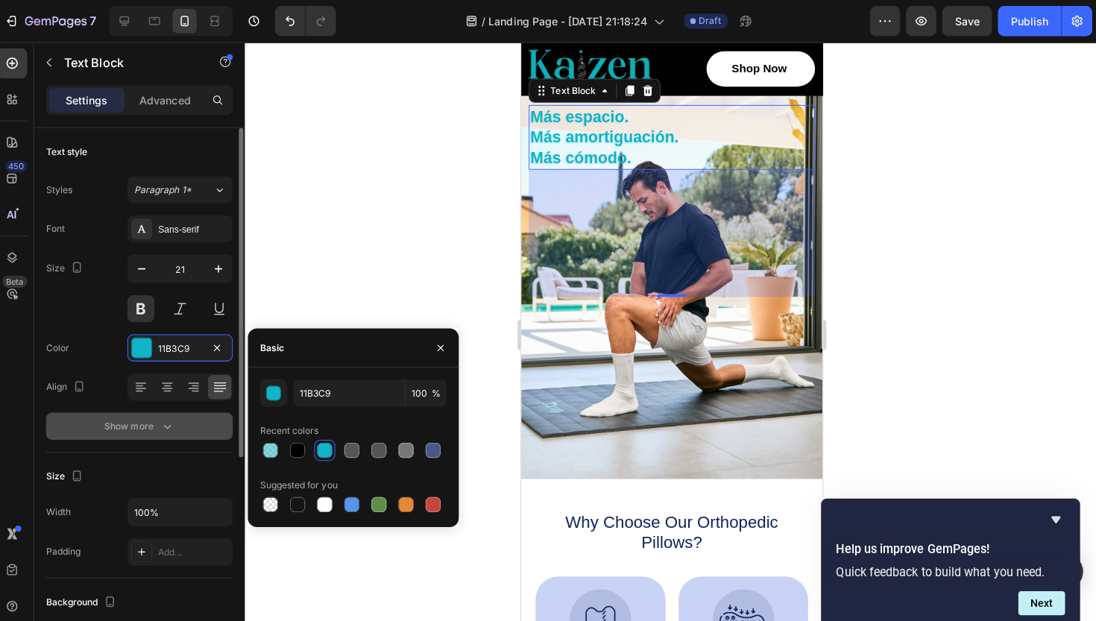
click at [149, 418] on div "Show more" at bounding box center [147, 422] width 69 height 15
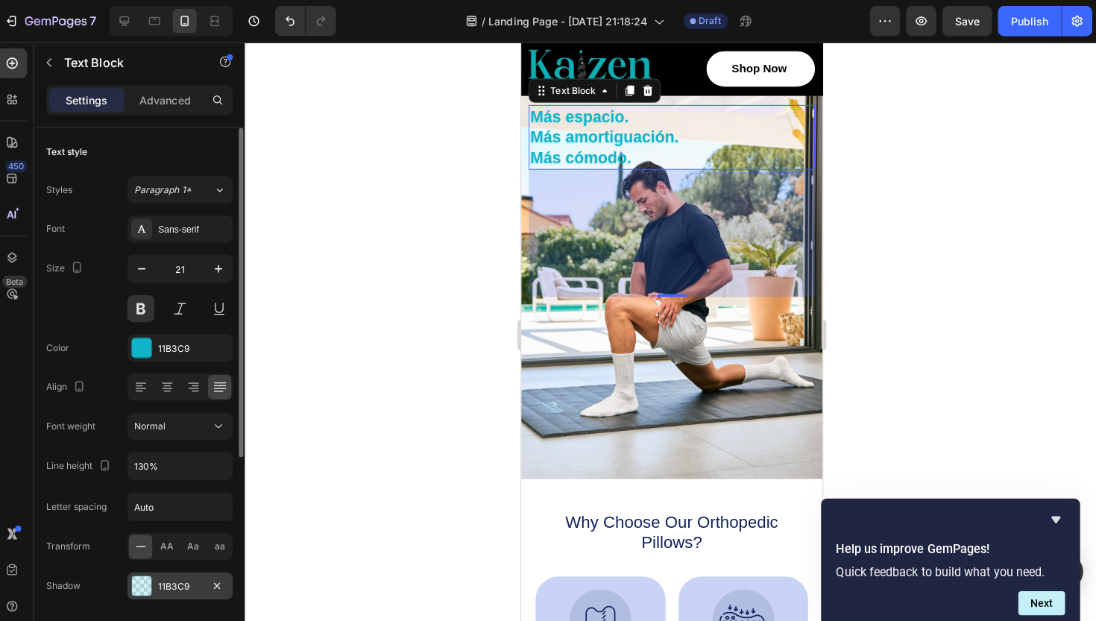
click at [144, 582] on div at bounding box center [148, 580] width 19 height 19
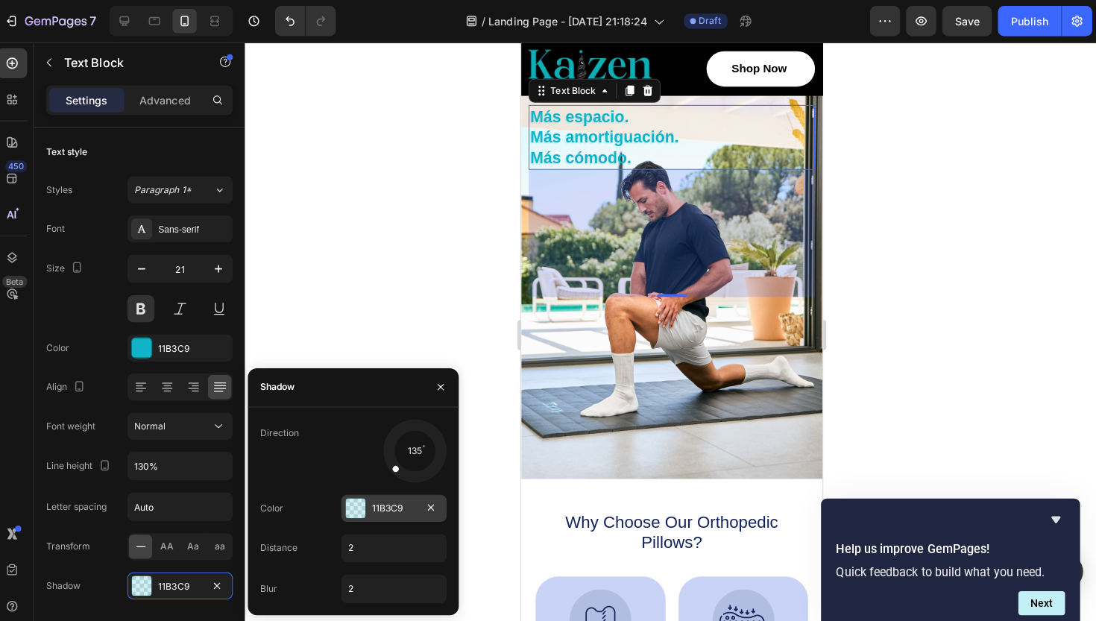
click at [351, 507] on div at bounding box center [360, 503] width 19 height 19
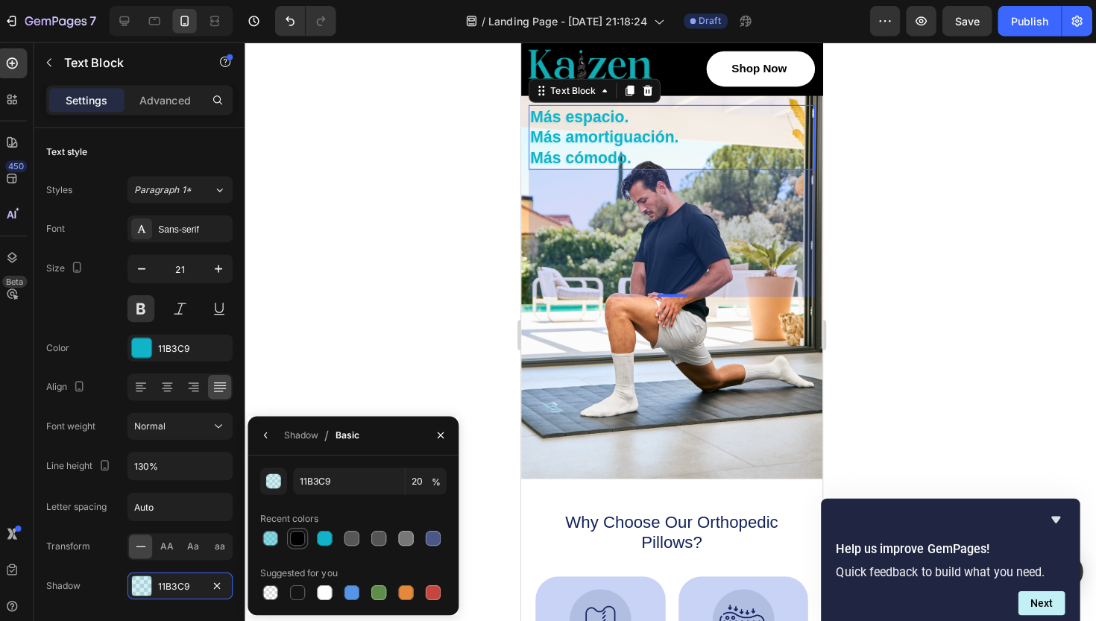
click at [296, 533] on div at bounding box center [303, 533] width 15 height 15
type input "000000"
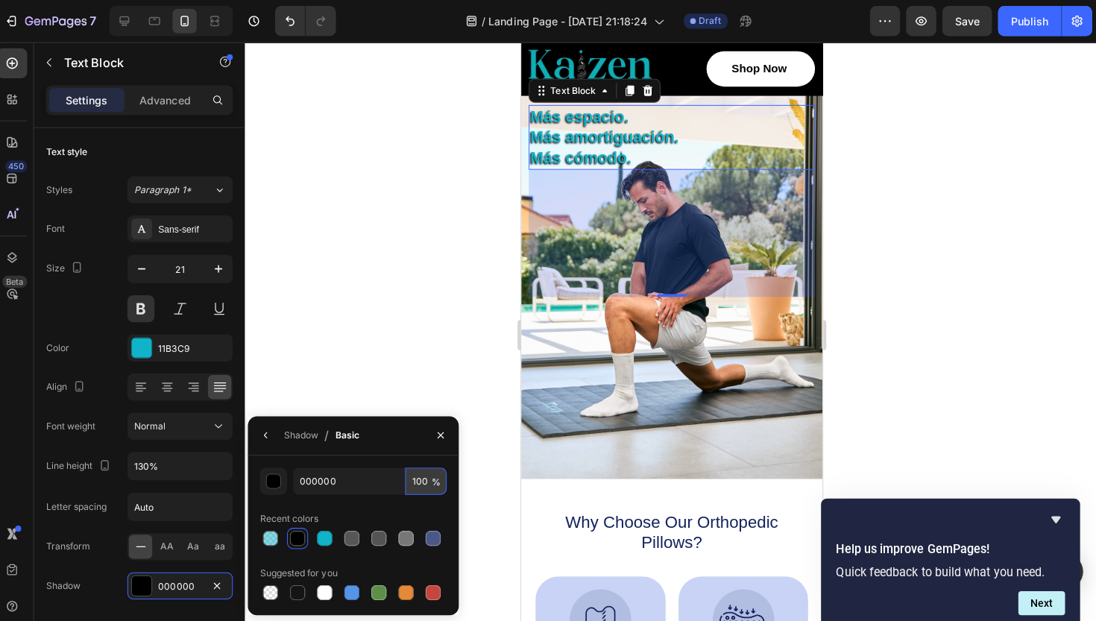
click at [420, 485] on input "100" at bounding box center [430, 476] width 41 height 27
type input "1"
type input "5"
type input "8"
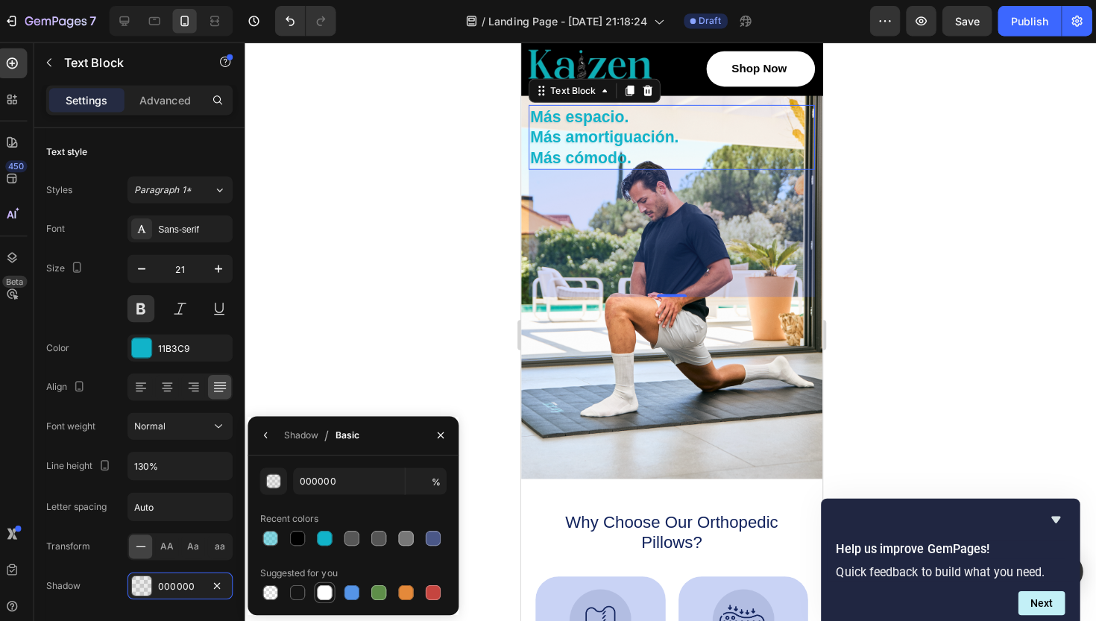
click at [323, 588] on div at bounding box center [330, 586] width 15 height 15
type input "FFFFFF"
type input "100"
click at [357, 351] on div at bounding box center [673, 331] width 845 height 579
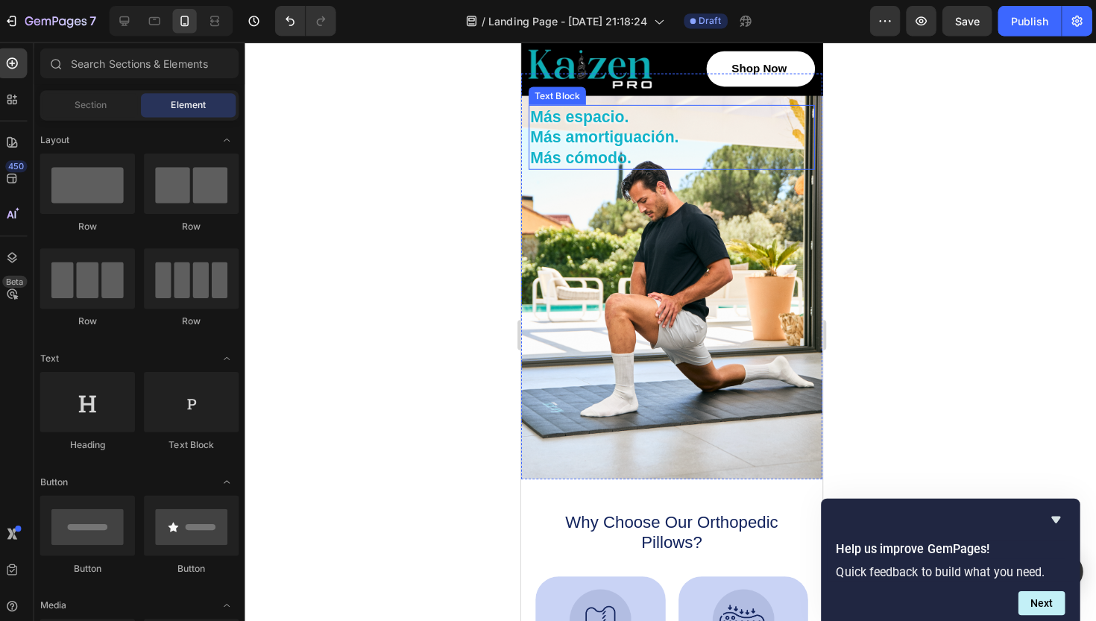
click at [535, 133] on p "Más amortiguación." at bounding box center [669, 135] width 280 height 20
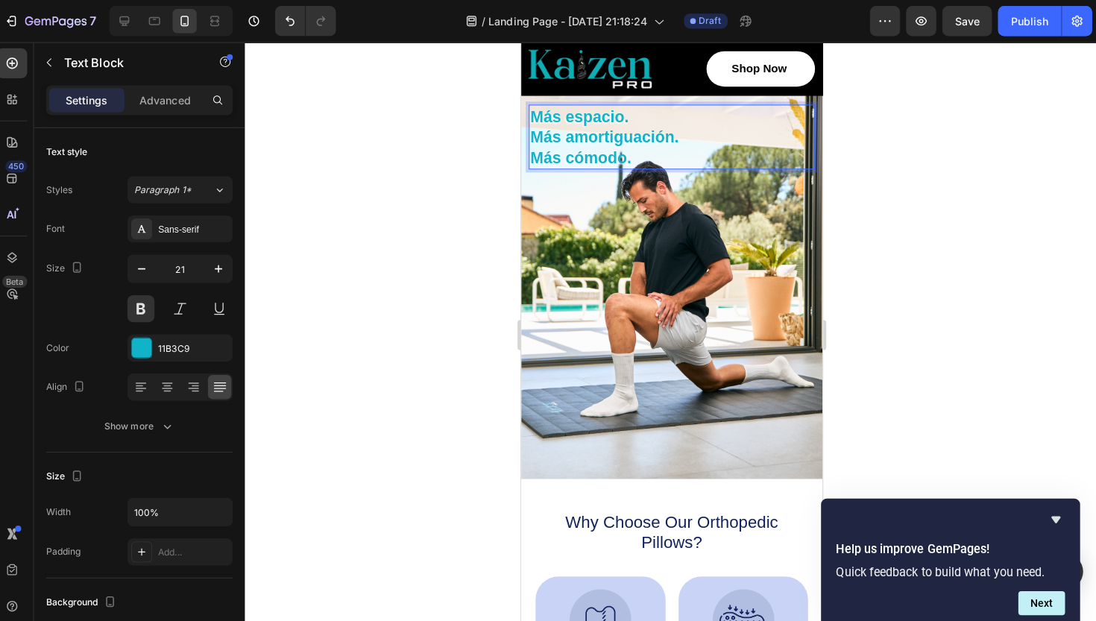
click at [532, 136] on p "Más amortiguación." at bounding box center [669, 135] width 280 height 20
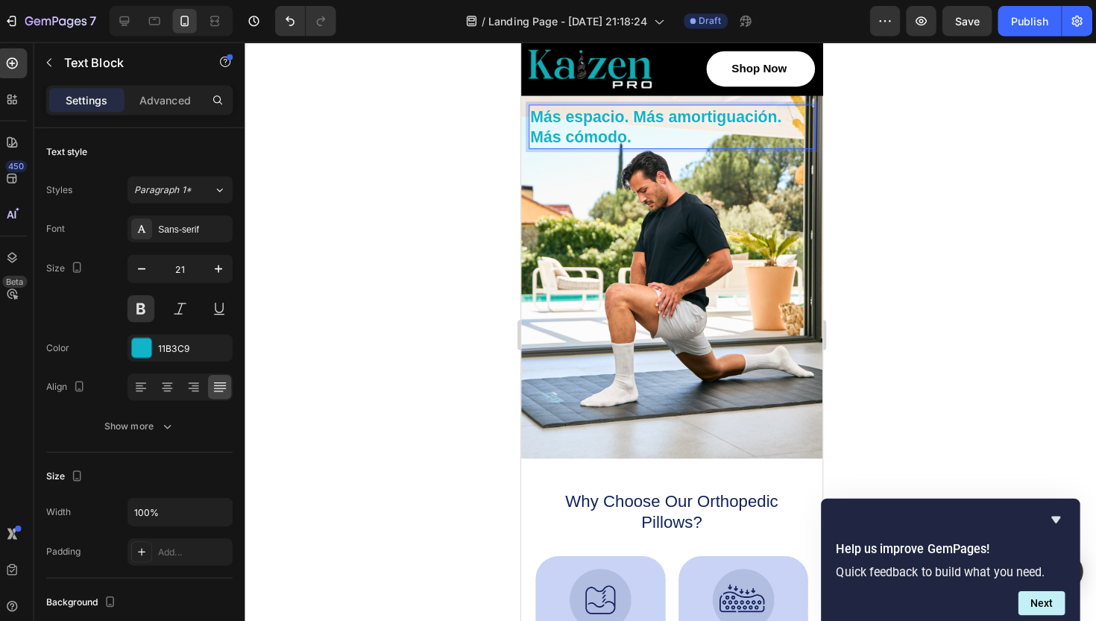
click at [1000, 148] on div at bounding box center [673, 331] width 845 height 579
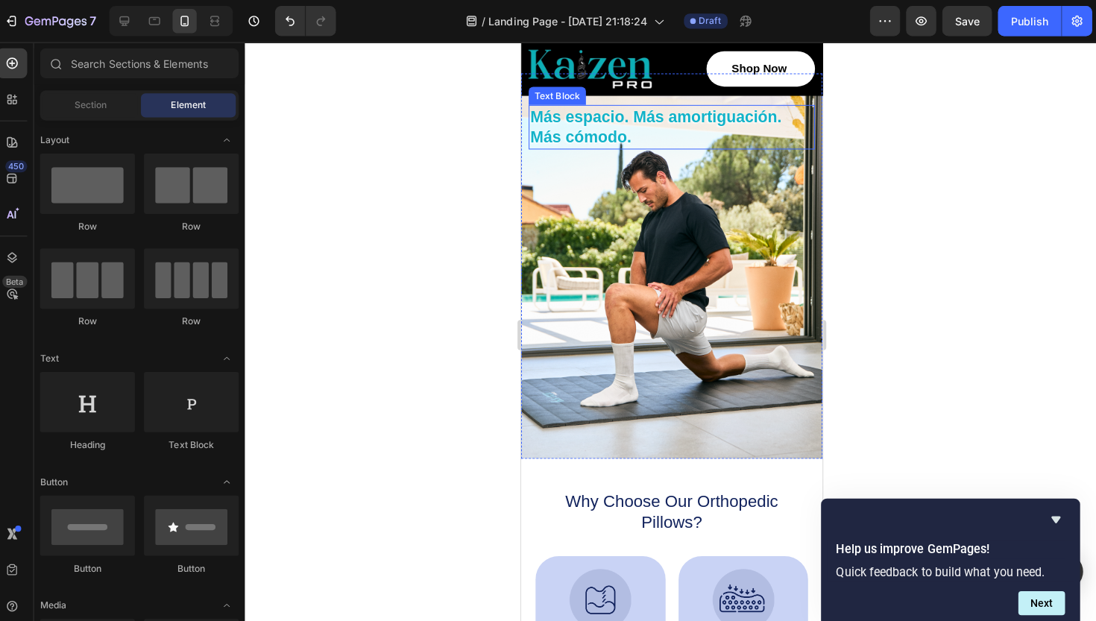
click at [603, 125] on p "Más cómodo." at bounding box center [669, 135] width 280 height 20
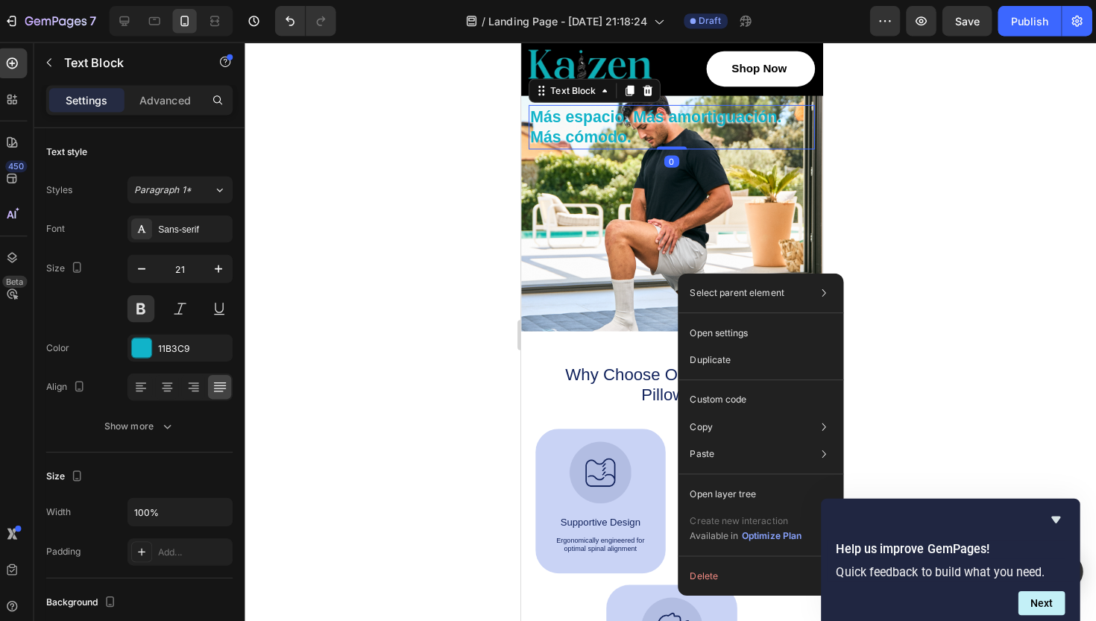
drag, startPoint x: 676, startPoint y: 271, endPoint x: 678, endPoint y: 126, distance: 144.7
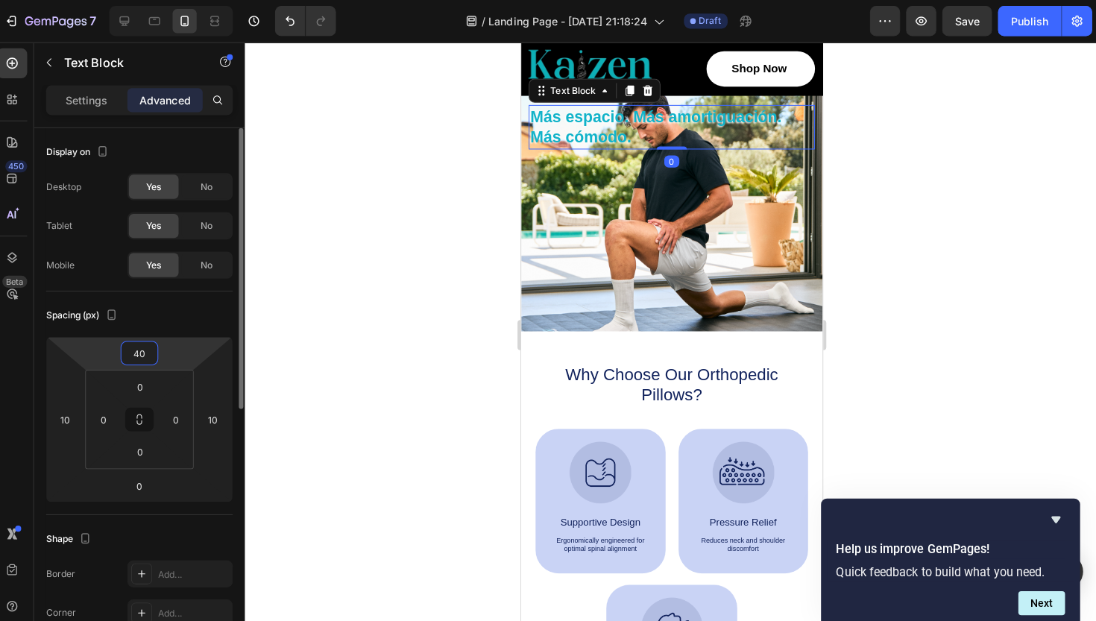
click at [141, 351] on input "40" at bounding box center [147, 350] width 30 height 22
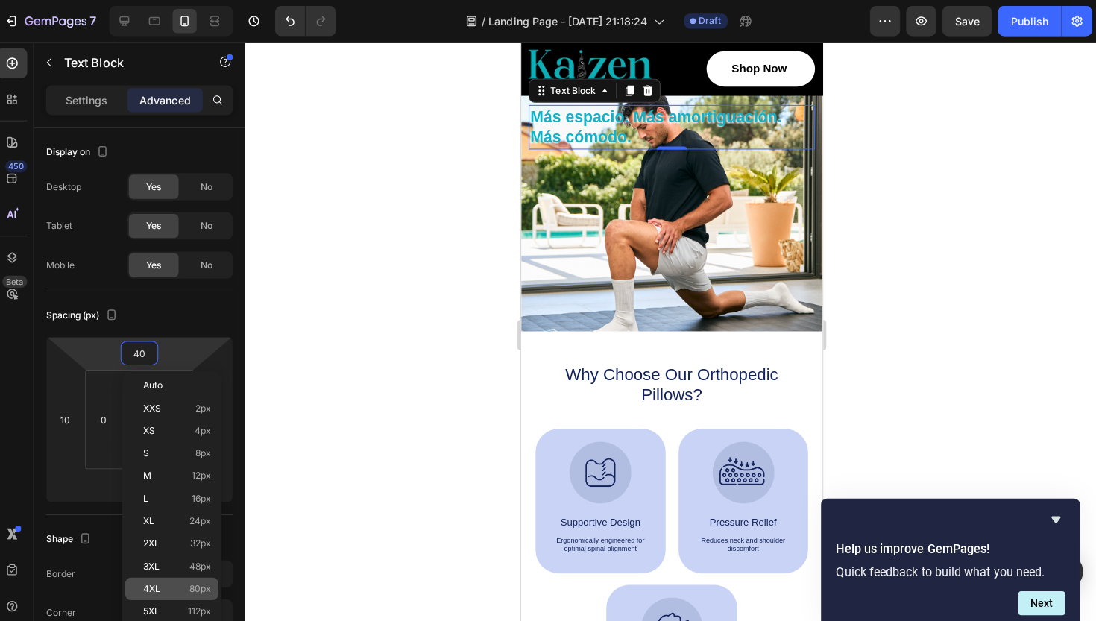
click at [196, 588] on span "80px" at bounding box center [207, 583] width 22 height 10
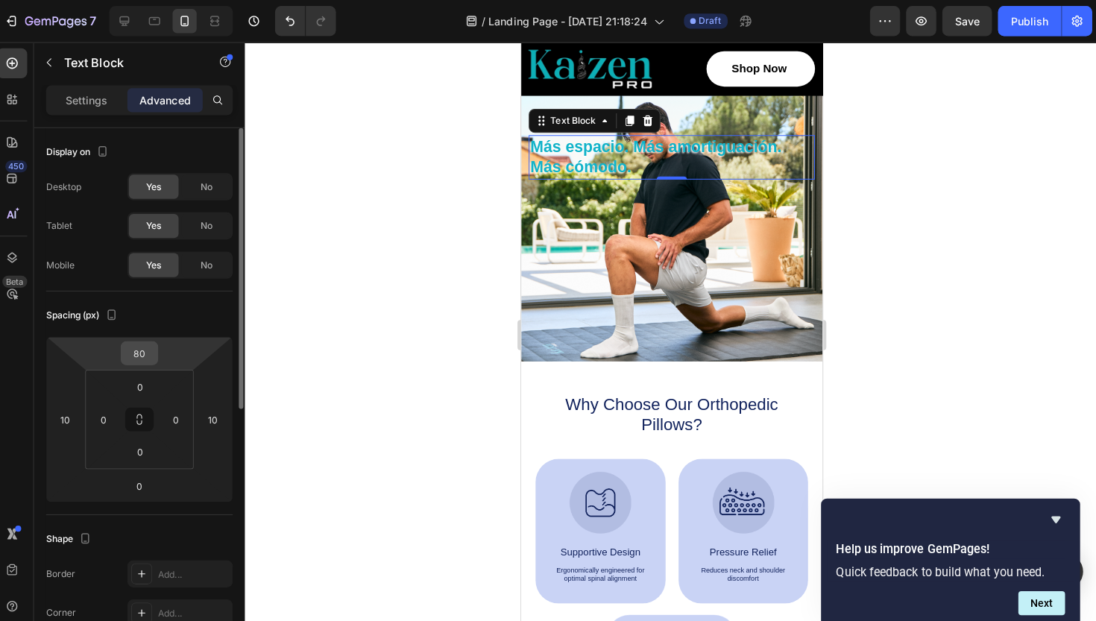
click at [142, 356] on input "80" at bounding box center [147, 350] width 30 height 22
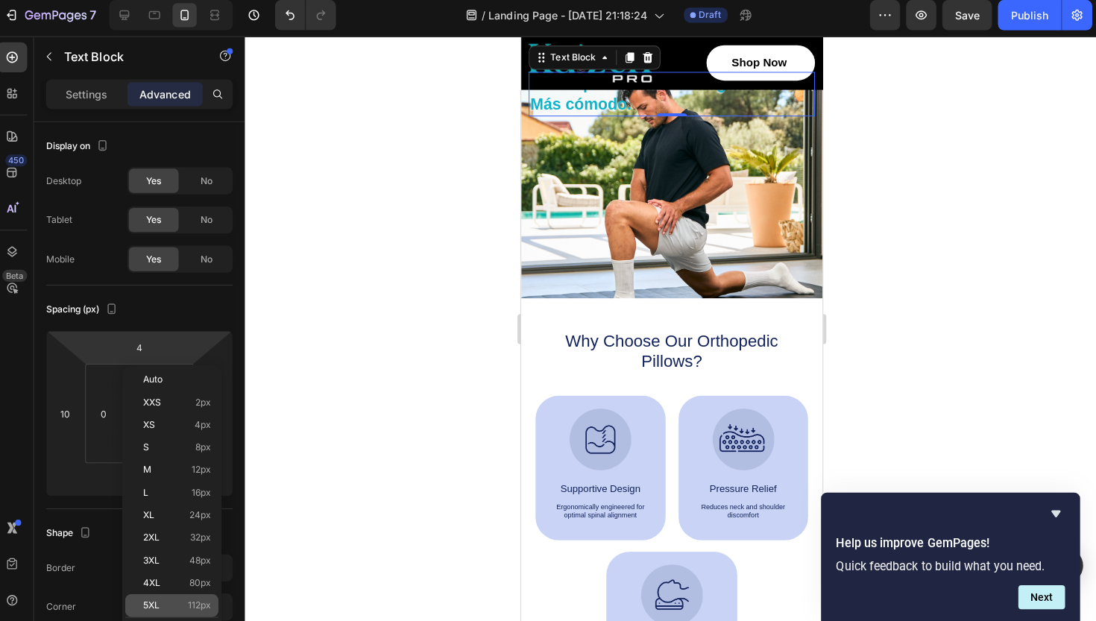
click at [195, 600] on span "112px" at bounding box center [206, 605] width 23 height 10
type input "112"
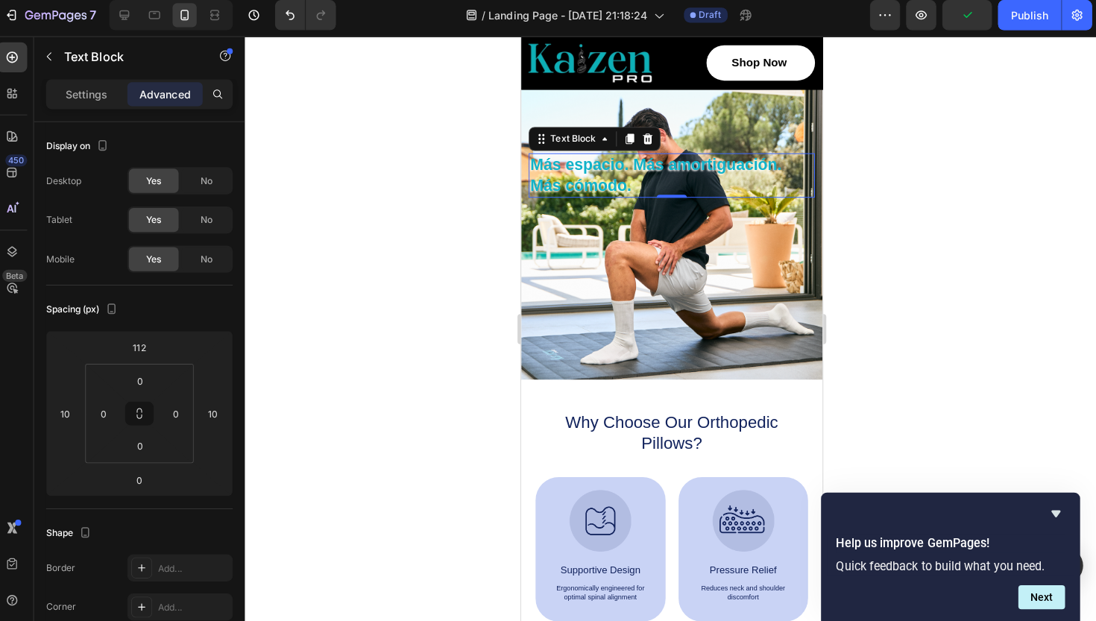
click at [872, 312] on div at bounding box center [673, 331] width 845 height 579
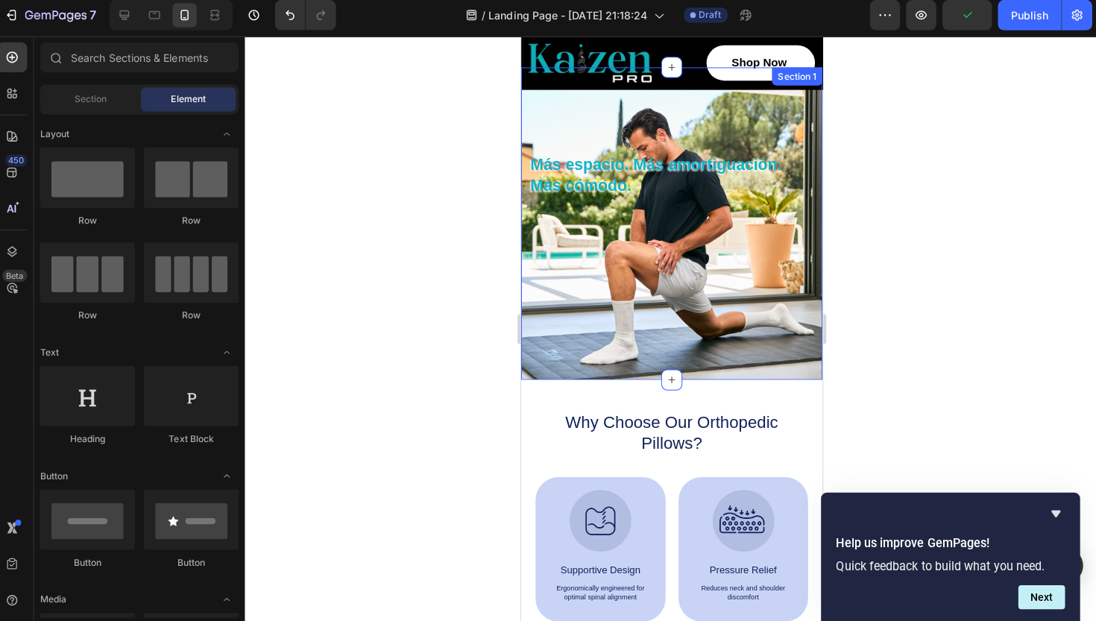
click at [657, 175] on p "Más cómodo." at bounding box center [669, 183] width 280 height 20
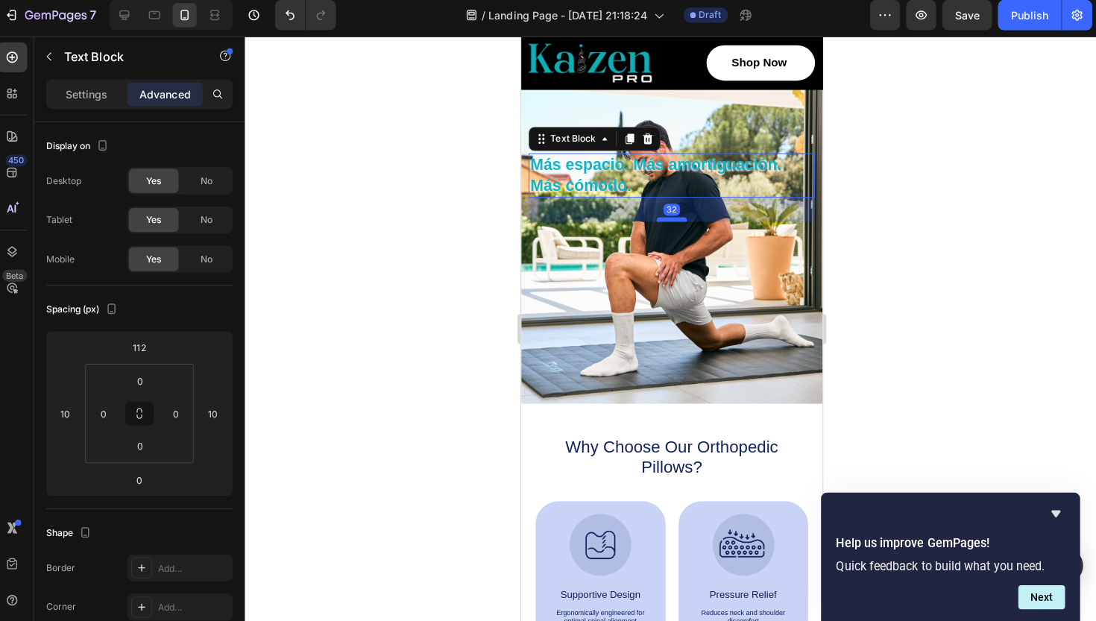
drag, startPoint x: 670, startPoint y: 193, endPoint x: 670, endPoint y: 217, distance: 23.9
click at [670, 217] on div at bounding box center [670, 217] width 30 height 4
type input "32"
click at [933, 162] on div at bounding box center [673, 331] width 845 height 579
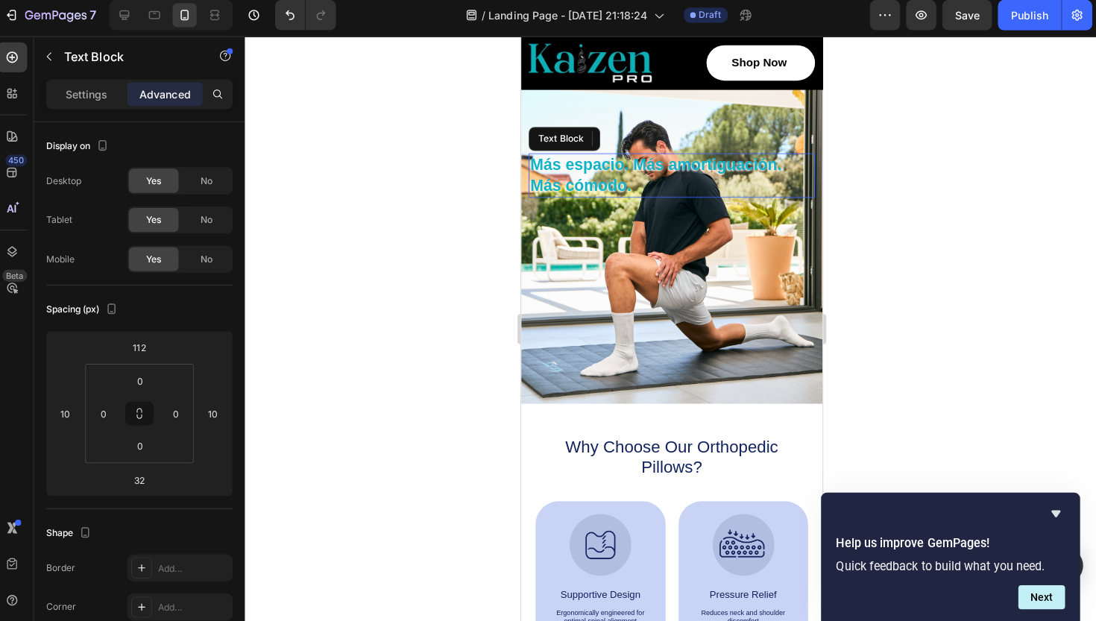
click at [629, 174] on p "Más cómodo." at bounding box center [669, 183] width 280 height 20
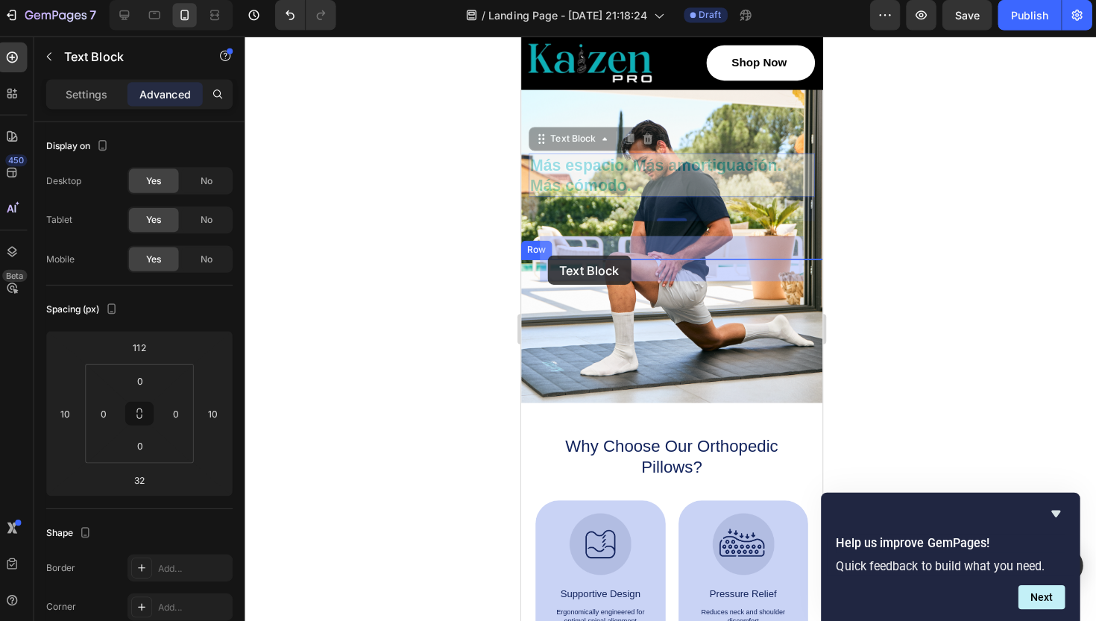
drag, startPoint x: 540, startPoint y: 139, endPoint x: 556, endPoint y: 259, distance: 121.1
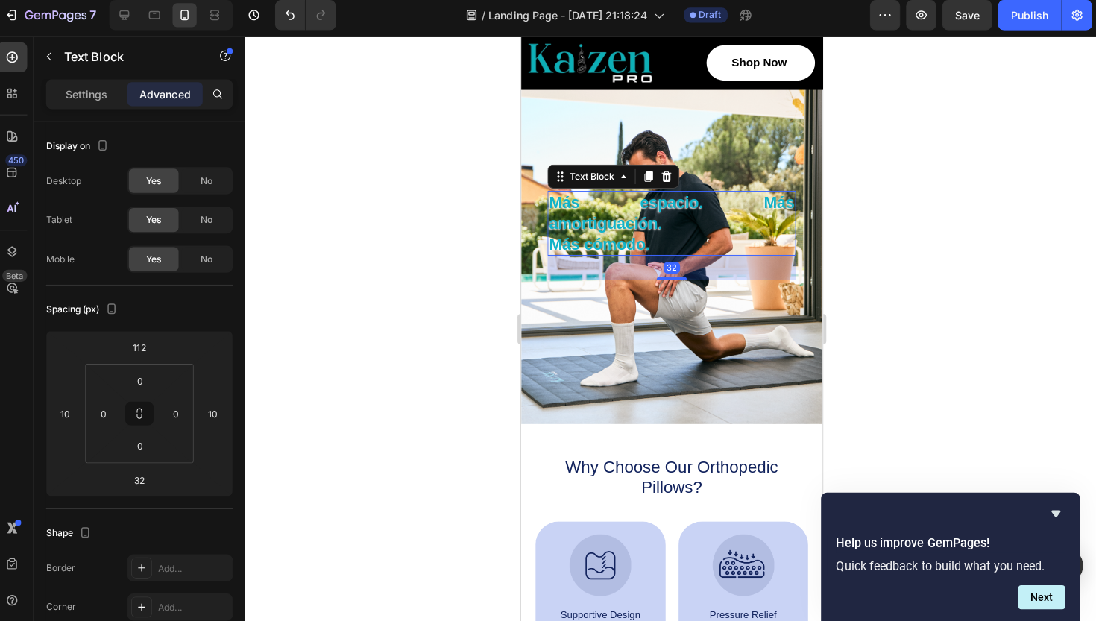
click at [900, 257] on div at bounding box center [673, 331] width 845 height 579
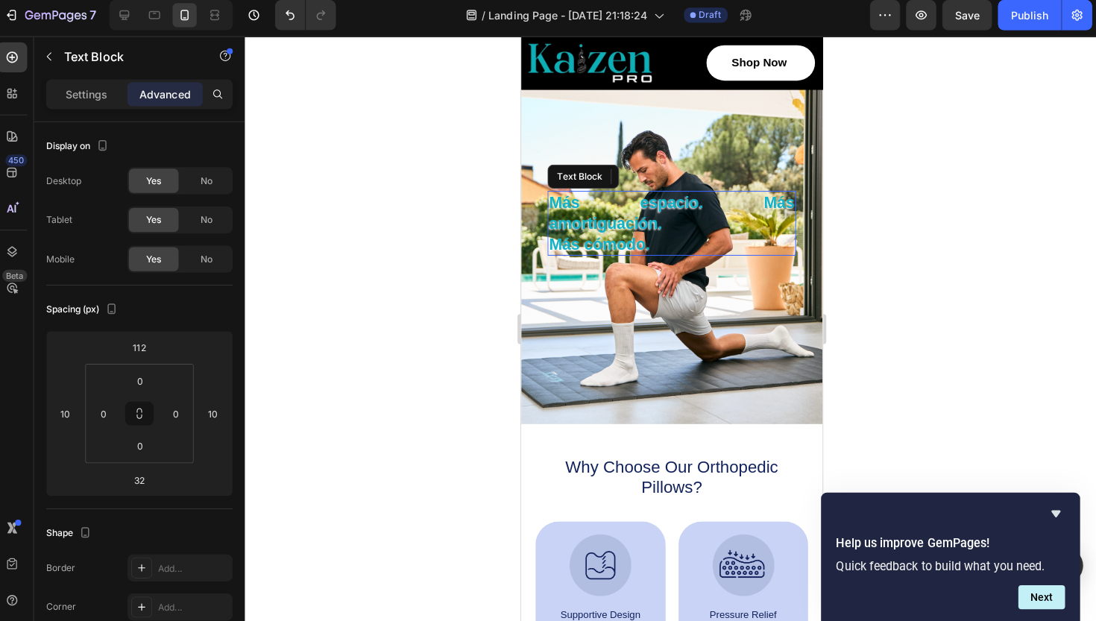
drag, startPoint x: 1146, startPoint y: 240, endPoint x: 631, endPoint y: 204, distance: 516.6
click at [631, 204] on p "Más espacio. Más amortiguación." at bounding box center [669, 210] width 243 height 41
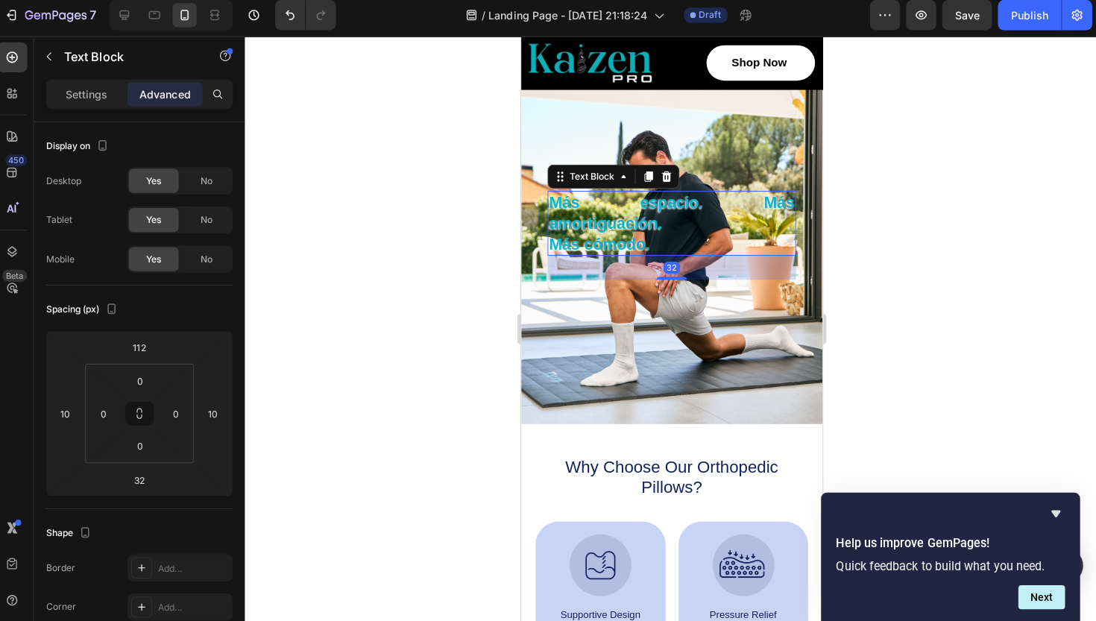
click at [641, 201] on p "Más espacio. Más amortiguación." at bounding box center [669, 210] width 243 height 41
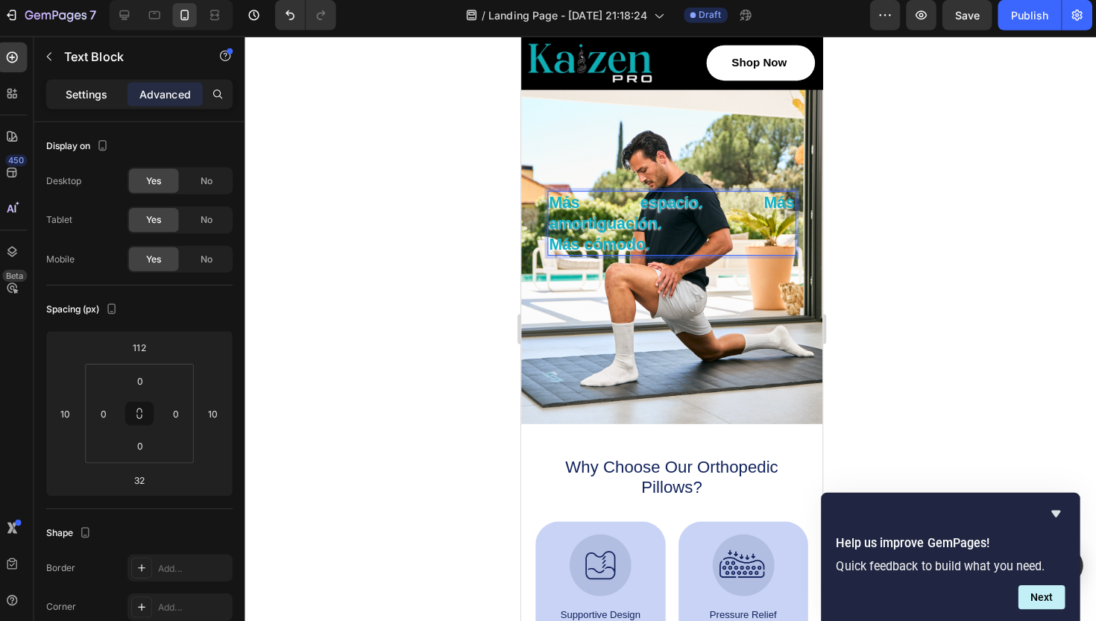
click at [95, 100] on p "Settings" at bounding box center [95, 100] width 42 height 16
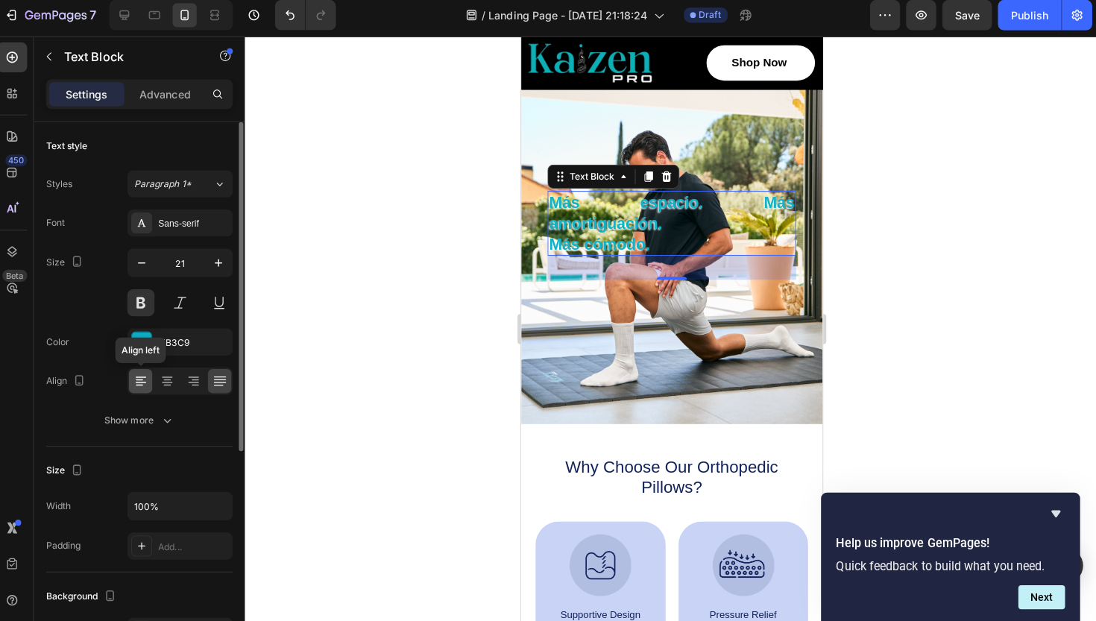
click at [141, 377] on icon at bounding box center [148, 383] width 15 height 15
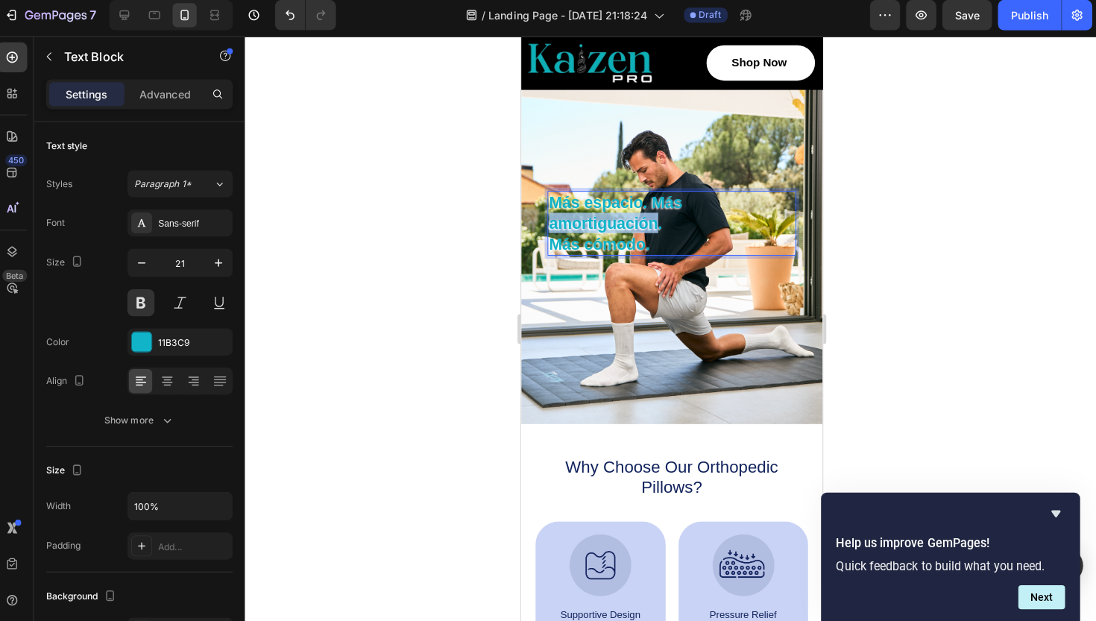
click at [550, 219] on p "Más espacio. Más amortiguación." at bounding box center [669, 210] width 243 height 41
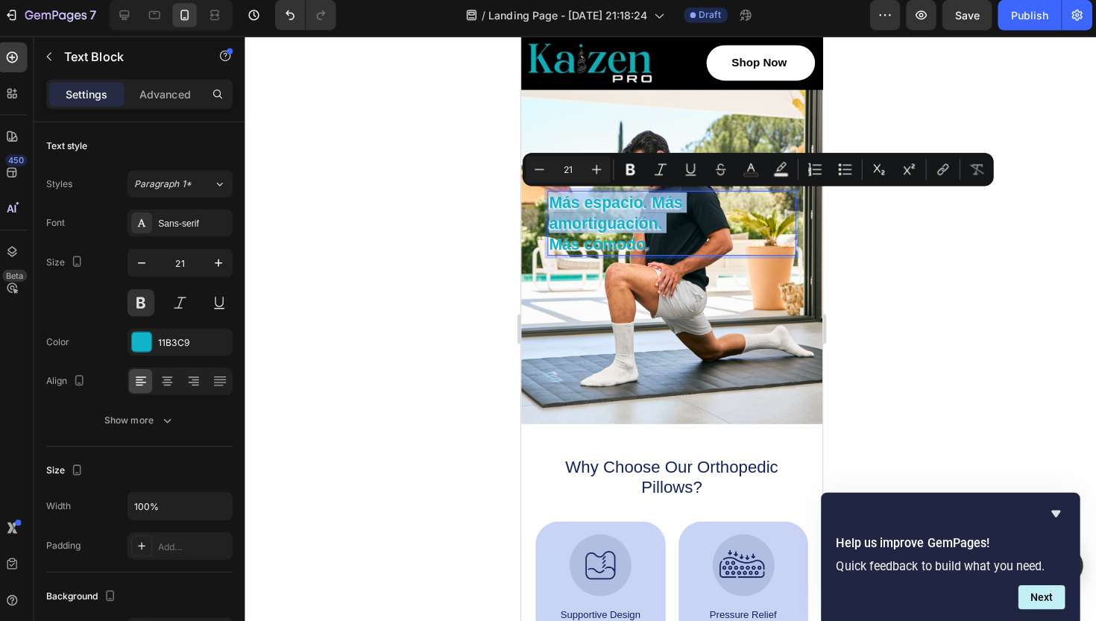
click at [552, 221] on p "Más espacio. Más amortiguación." at bounding box center [669, 210] width 243 height 41
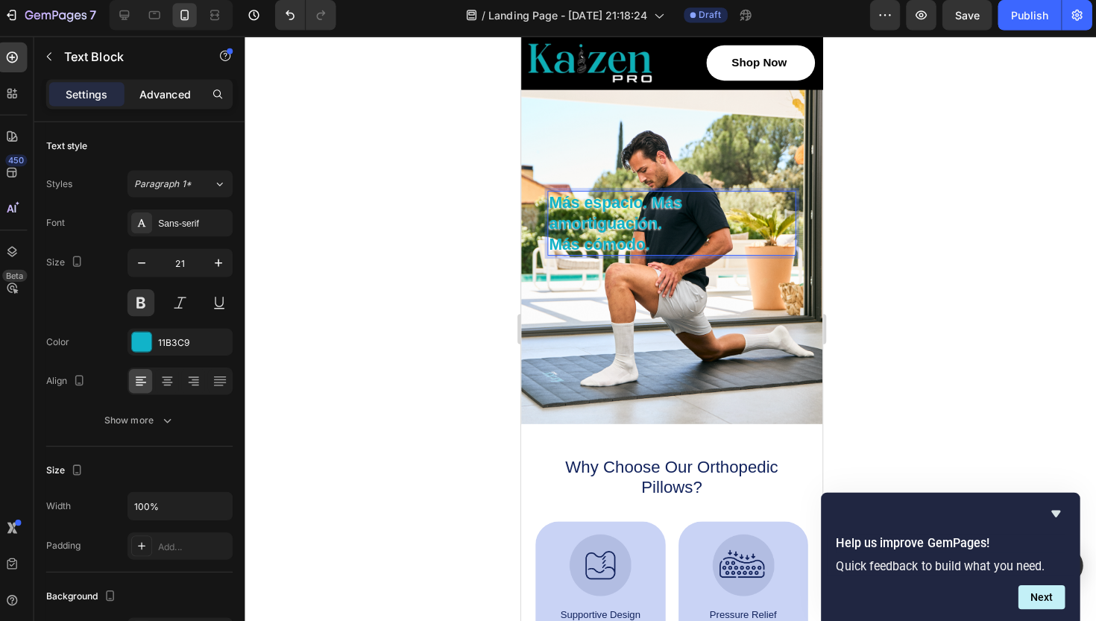
click at [163, 103] on div "Advanced" at bounding box center [172, 99] width 75 height 24
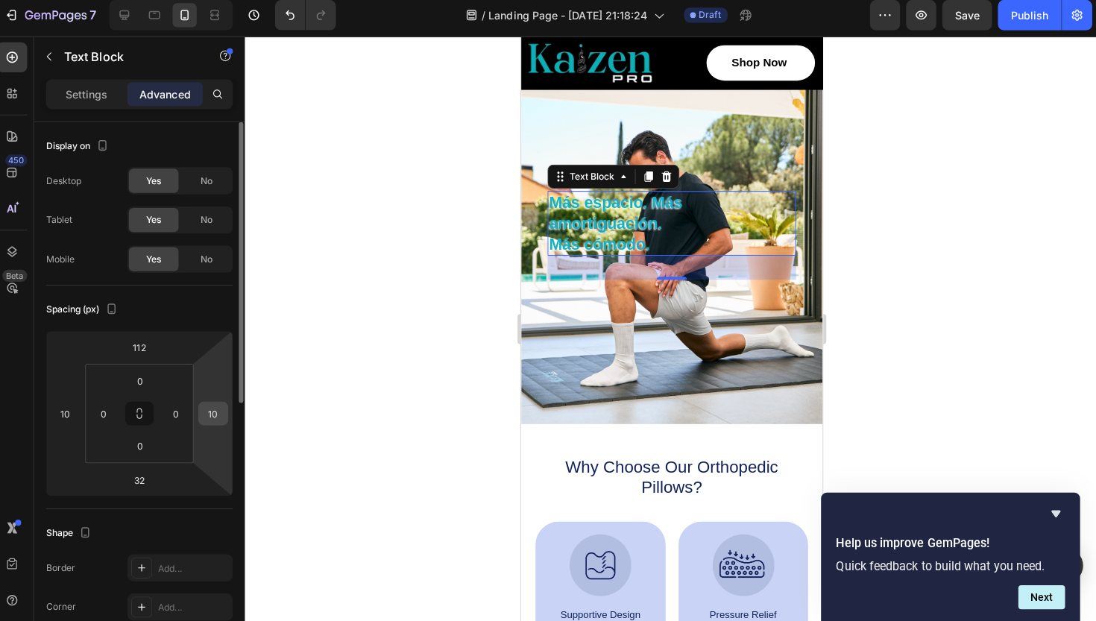
click at [213, 413] on input "10" at bounding box center [220, 415] width 22 height 22
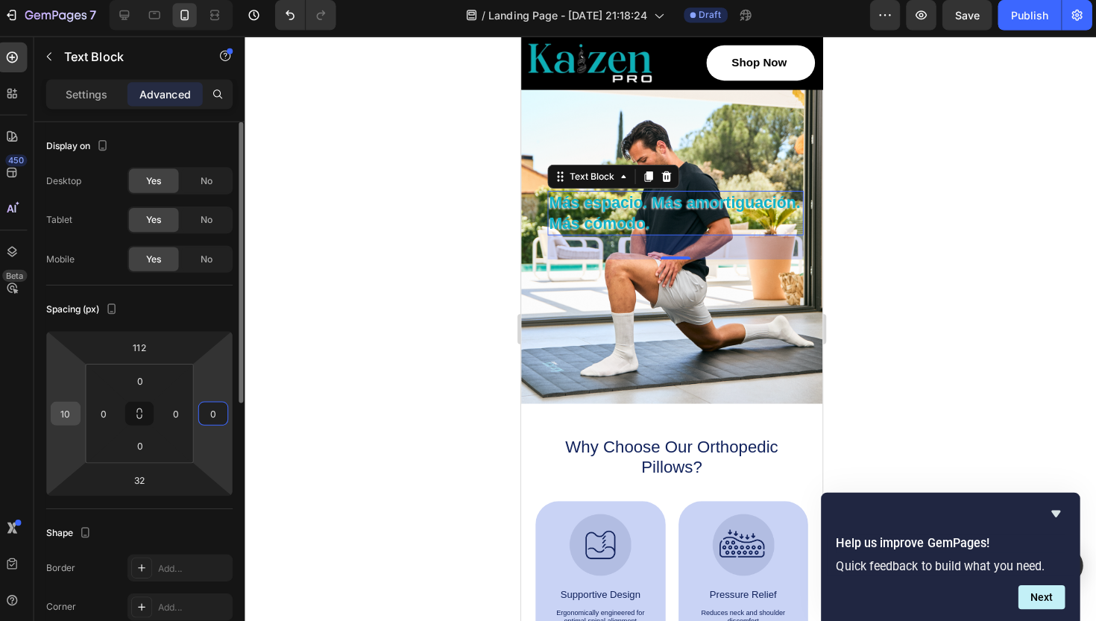
type input "0"
click at [59, 404] on div "10" at bounding box center [74, 415] width 30 height 24
click at [67, 414] on input "10" at bounding box center [74, 415] width 22 height 22
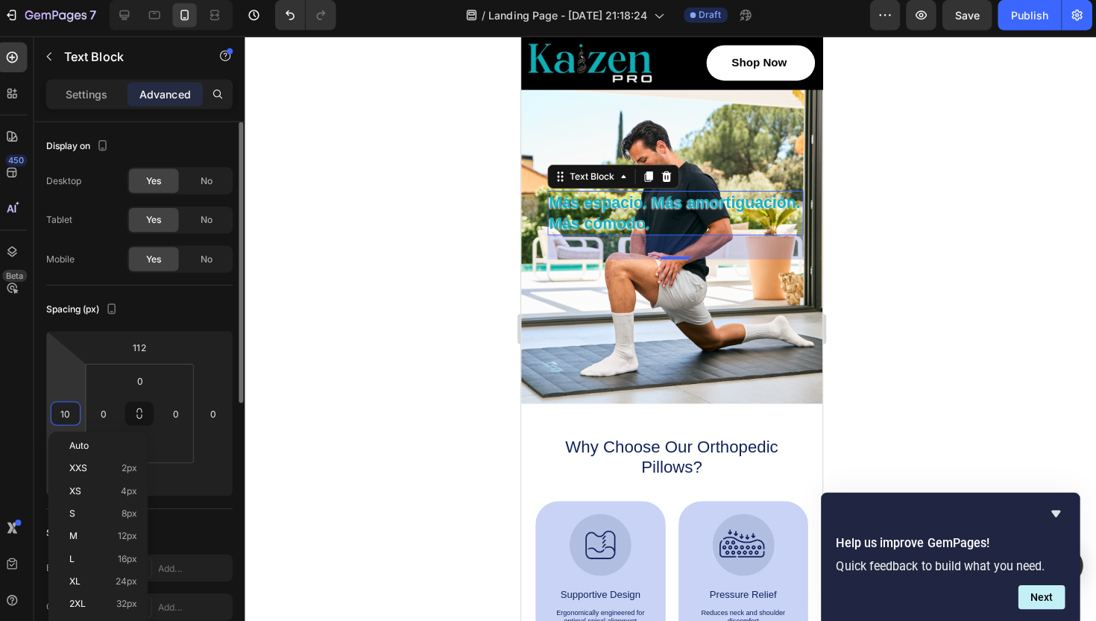
type input "0"
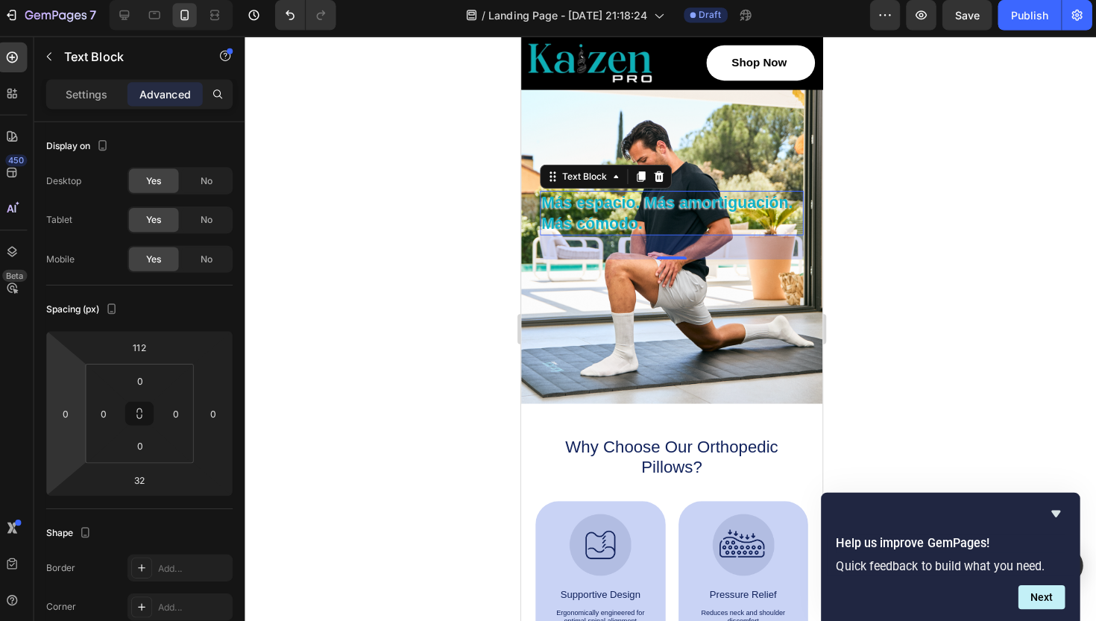
click at [371, 356] on div at bounding box center [673, 331] width 845 height 579
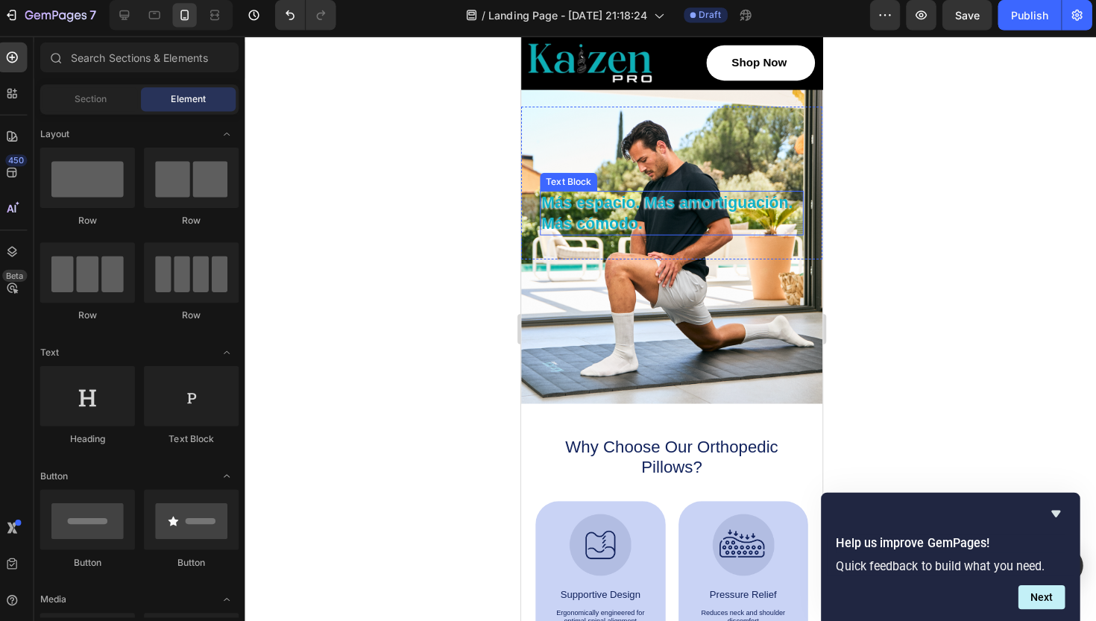
click at [607, 209] on p "Más espacio. Más amortiguación." at bounding box center [670, 200] width 258 height 20
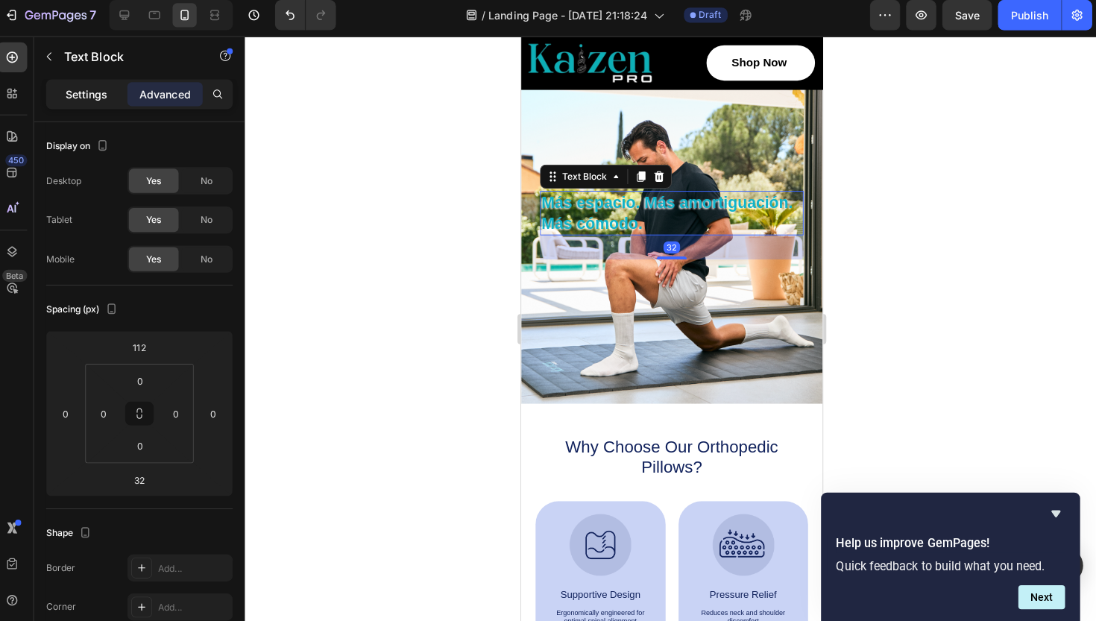
click at [88, 92] on p "Settings" at bounding box center [95, 100] width 42 height 16
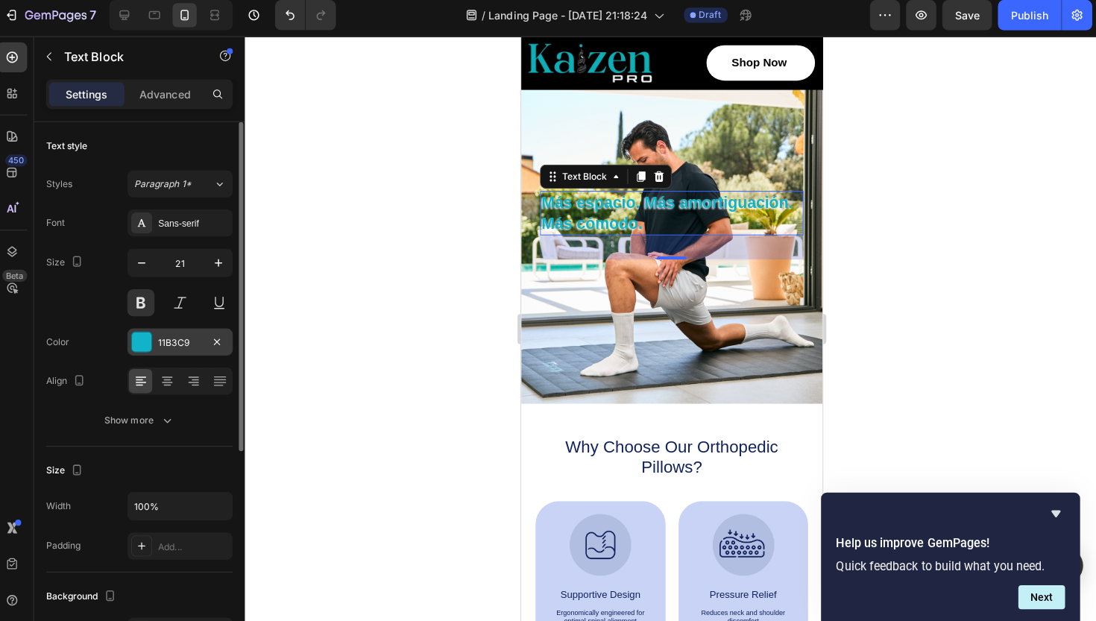
click at [145, 337] on div at bounding box center [148, 344] width 19 height 19
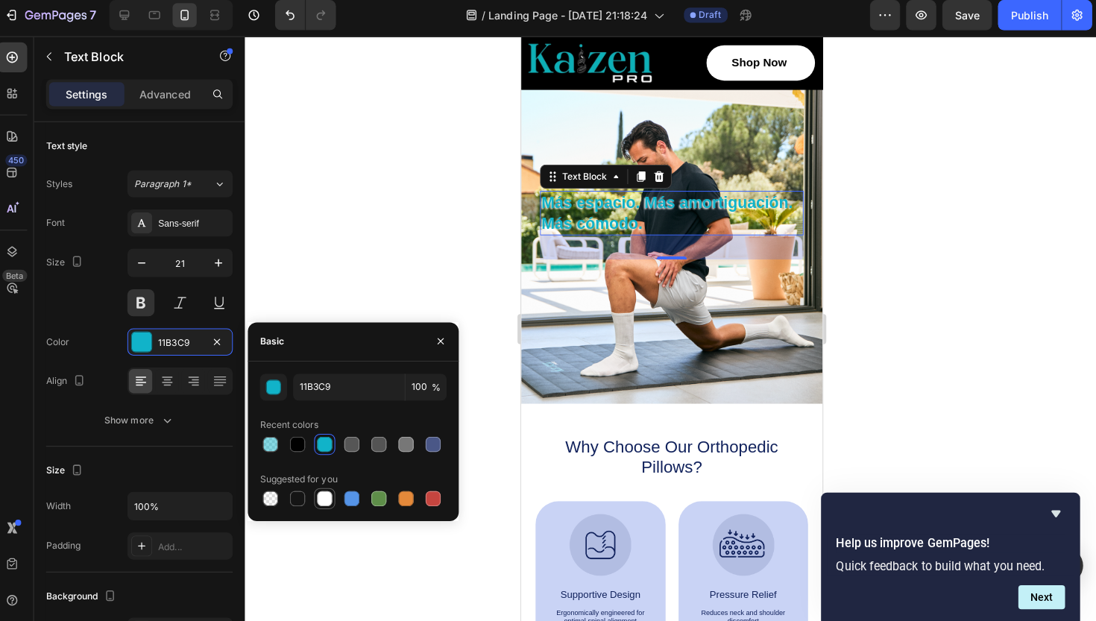
click at [323, 494] on div at bounding box center [330, 499] width 15 height 15
type input "FFFFFF"
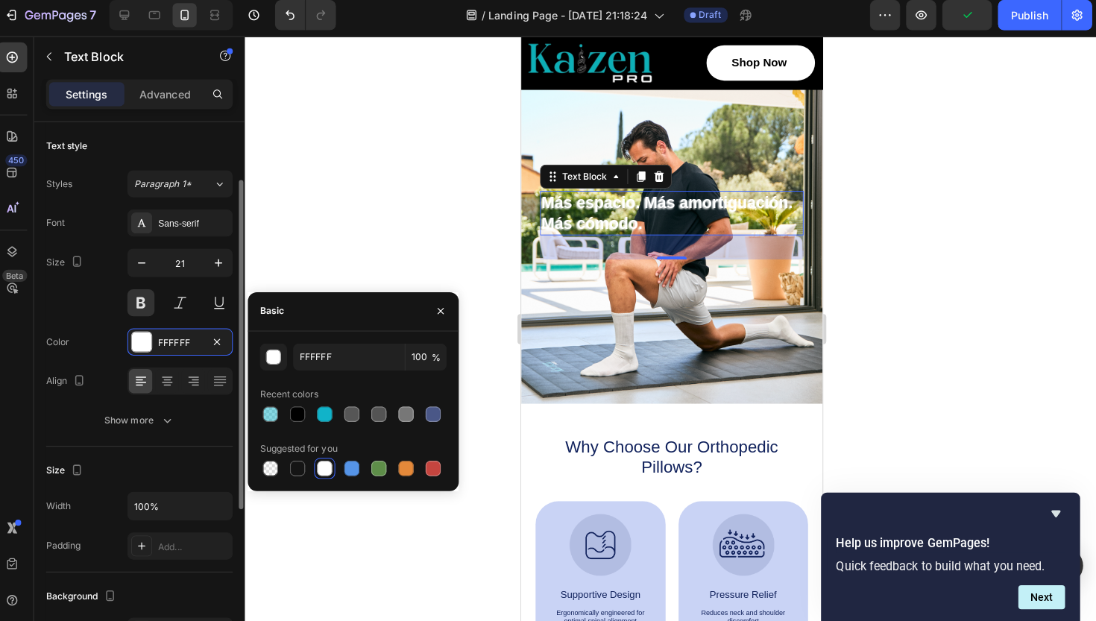
scroll to position [72, 0]
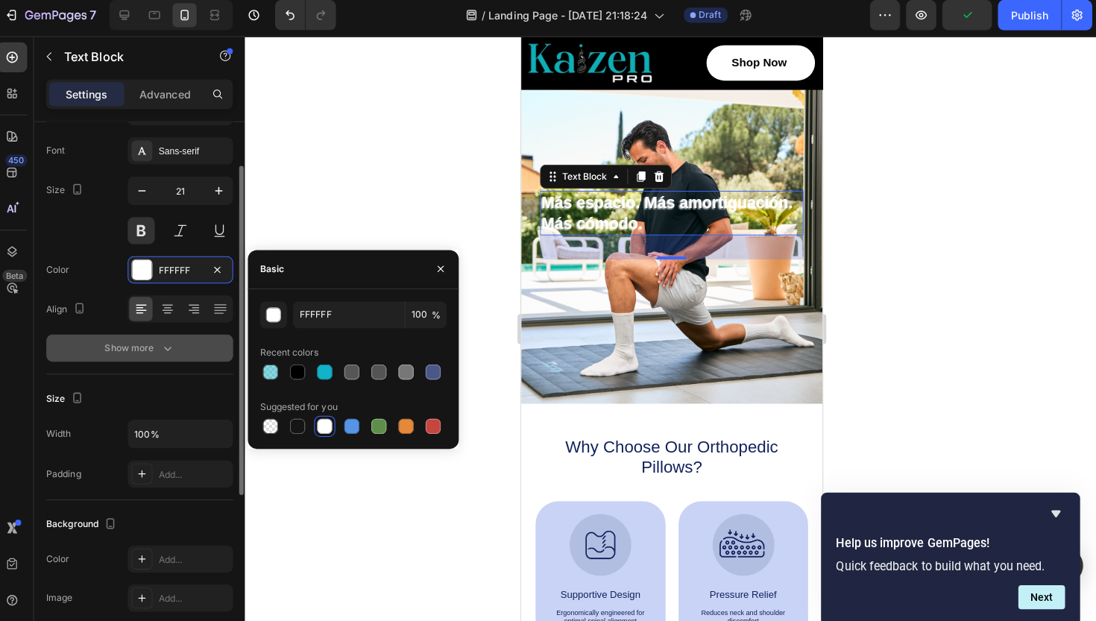
click at [167, 345] on icon "button" at bounding box center [174, 350] width 15 height 15
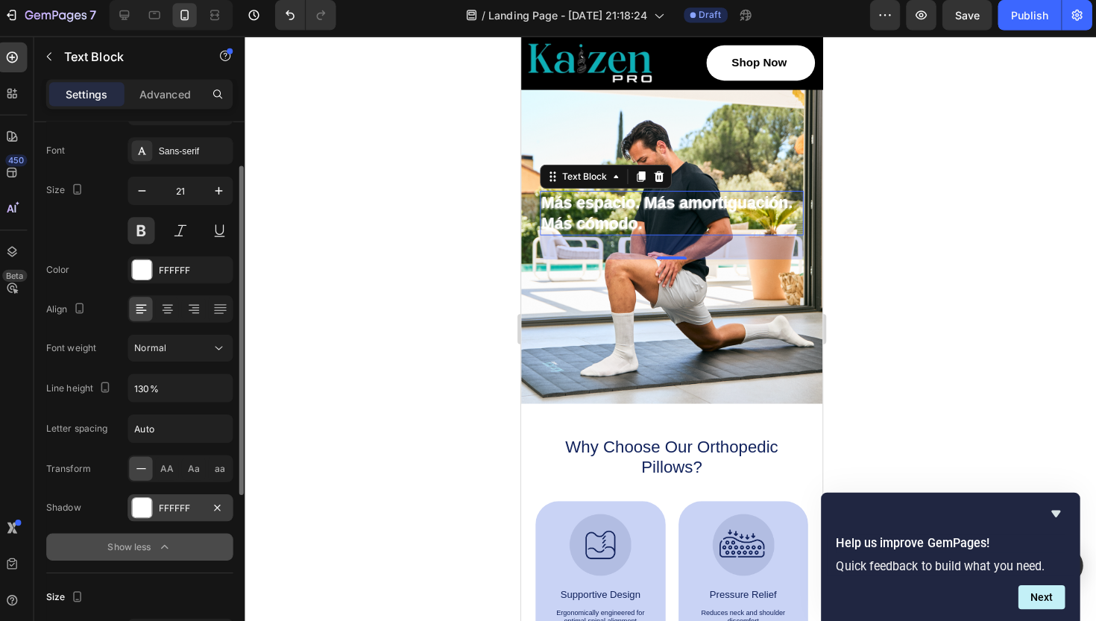
click at [140, 499] on div at bounding box center [148, 508] width 19 height 19
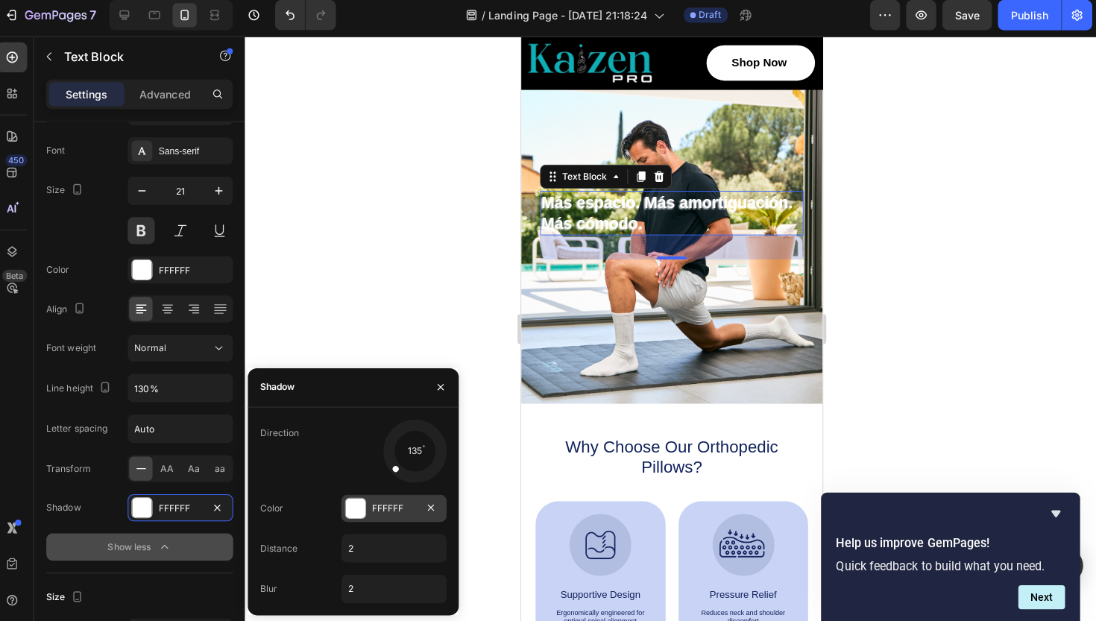
click at [353, 507] on div at bounding box center [360, 509] width 19 height 19
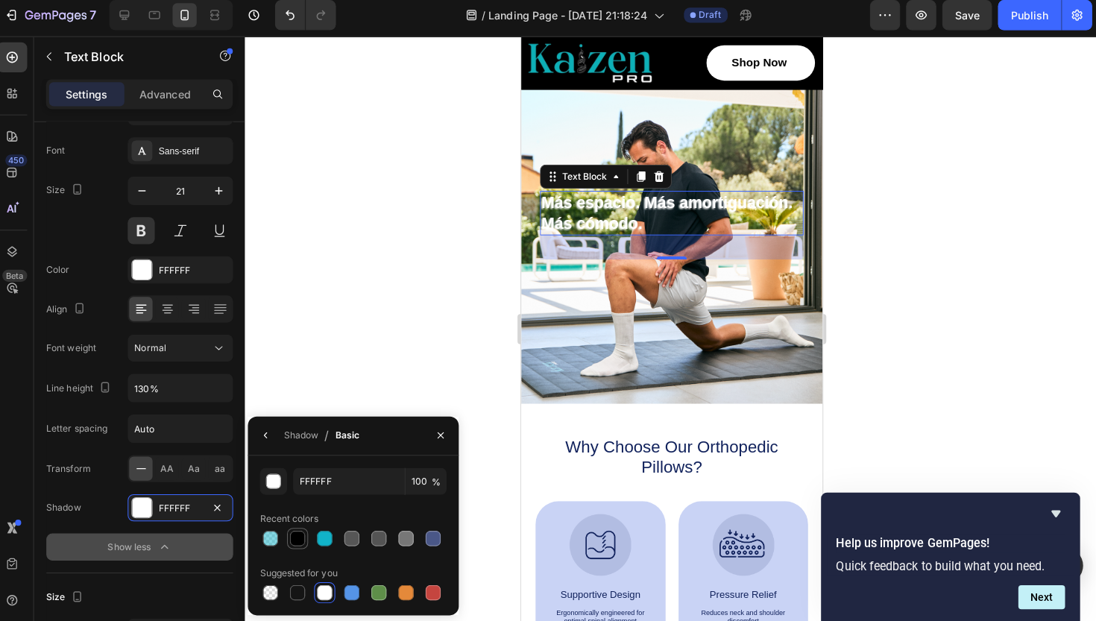
click at [296, 534] on div at bounding box center [303, 539] width 15 height 15
type input "000000"
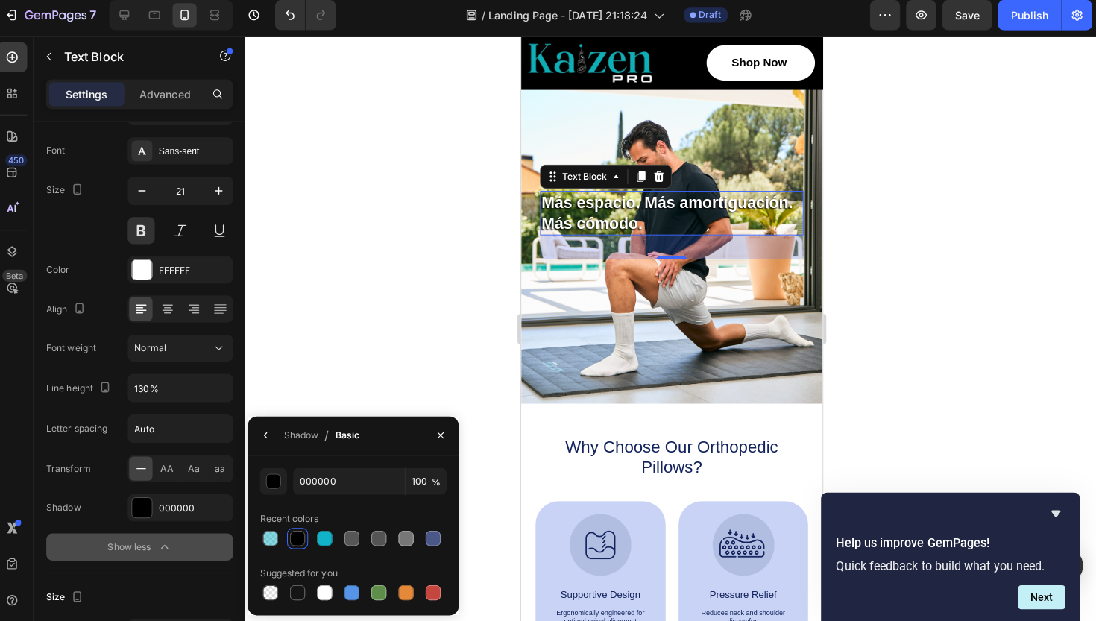
click at [326, 318] on div at bounding box center [673, 331] width 845 height 579
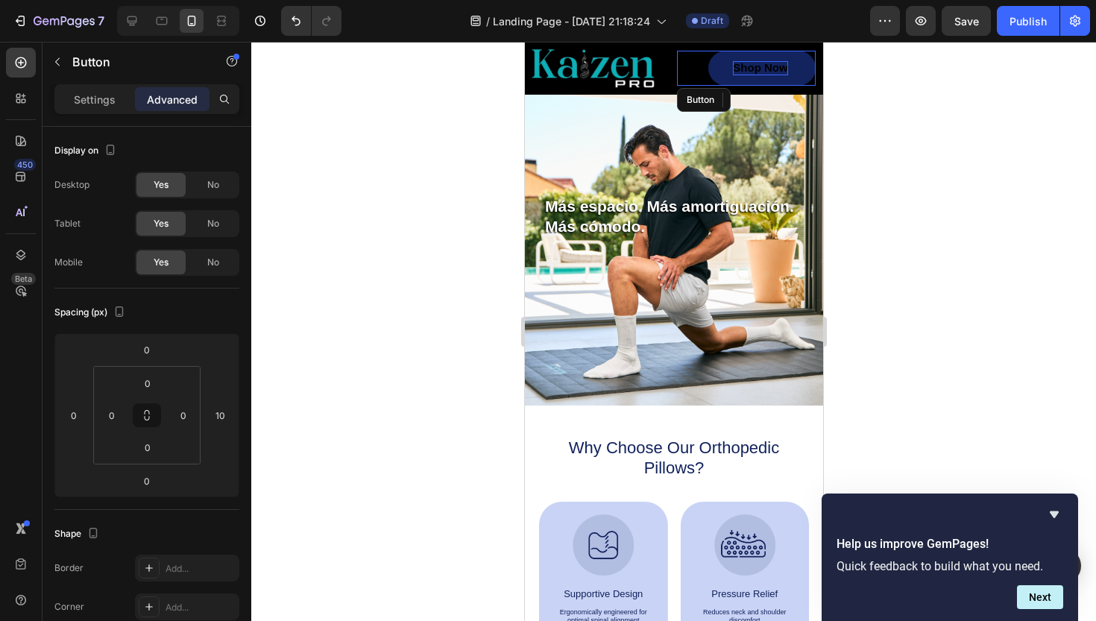
click at [767, 69] on p "Shop Now" at bounding box center [759, 68] width 54 height 14
click at [755, 72] on p "Shop Now" at bounding box center [759, 68] width 54 height 14
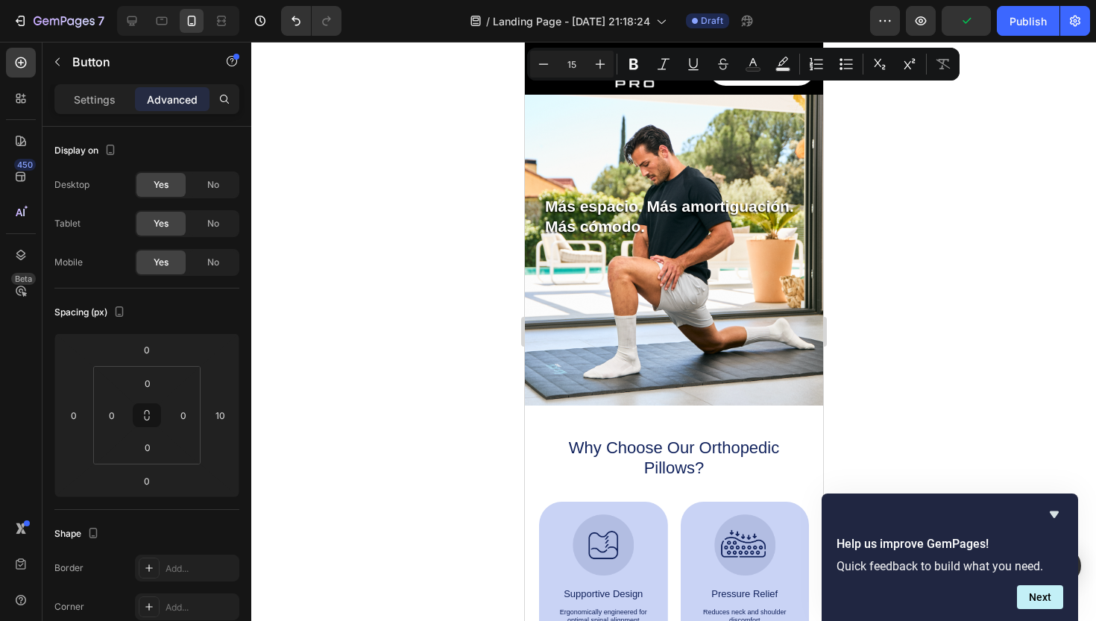
click at [964, 250] on div at bounding box center [673, 331] width 845 height 579
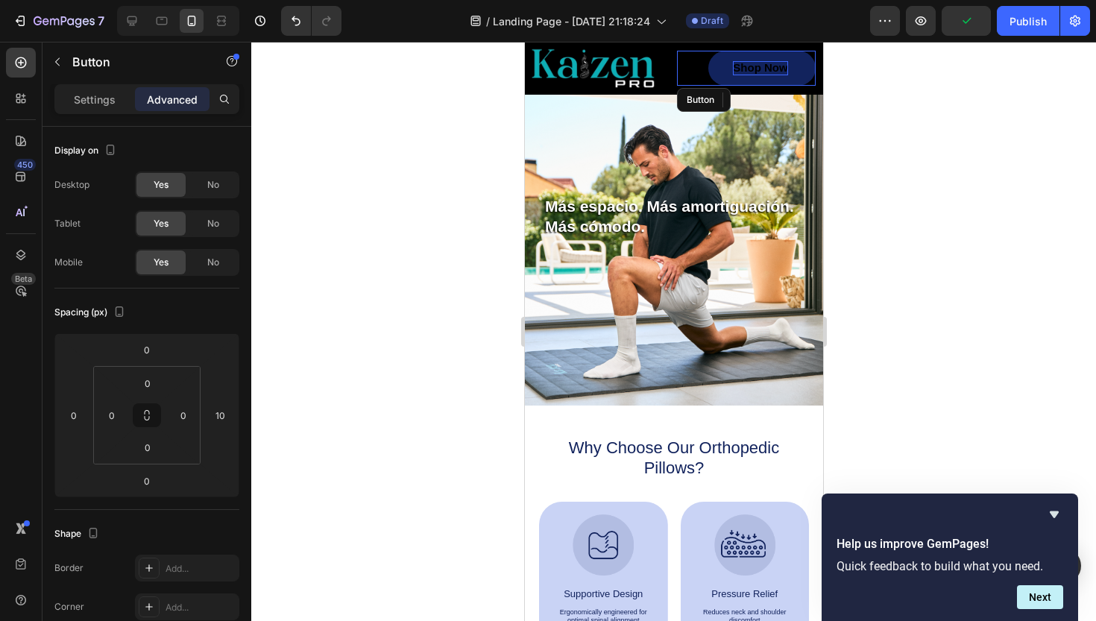
click at [753, 67] on p "Shop Now" at bounding box center [759, 68] width 54 height 14
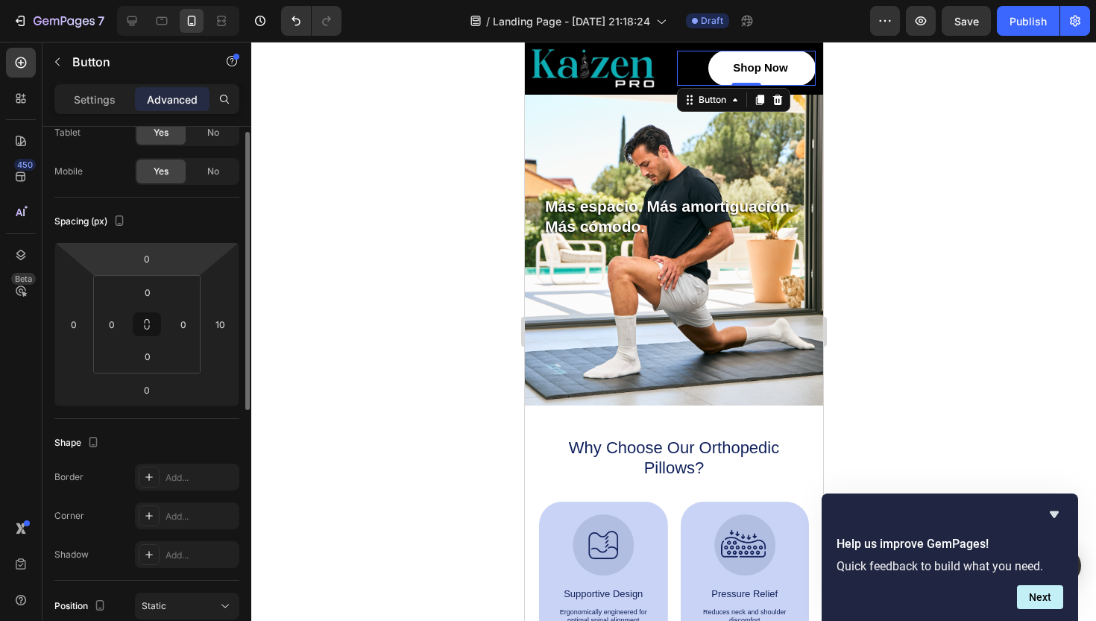
scroll to position [0, 0]
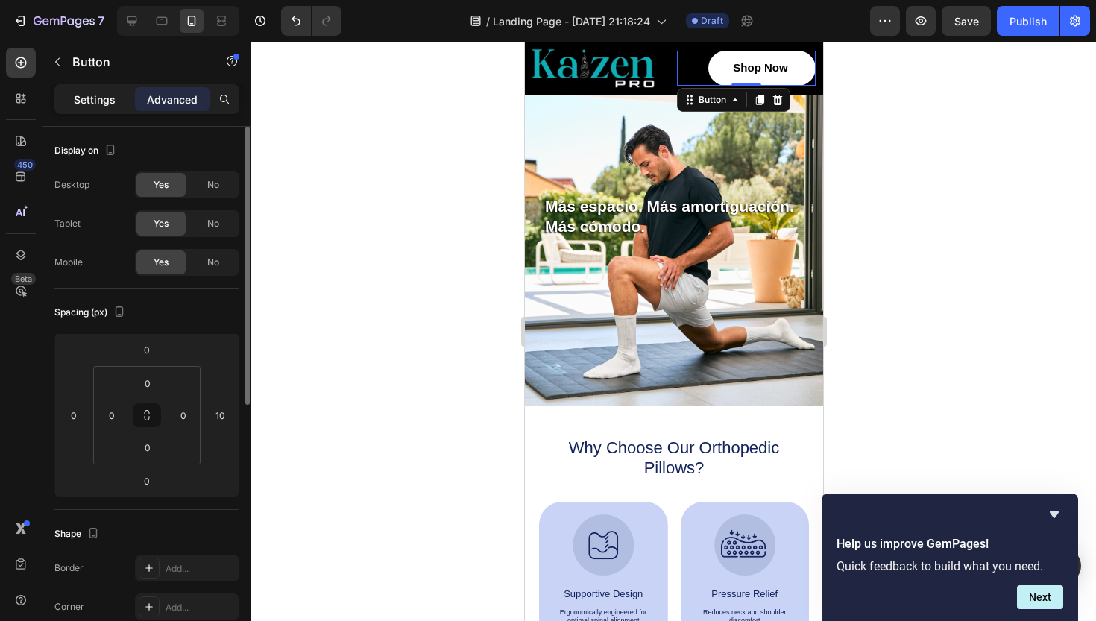
click at [99, 94] on p "Settings" at bounding box center [95, 100] width 42 height 16
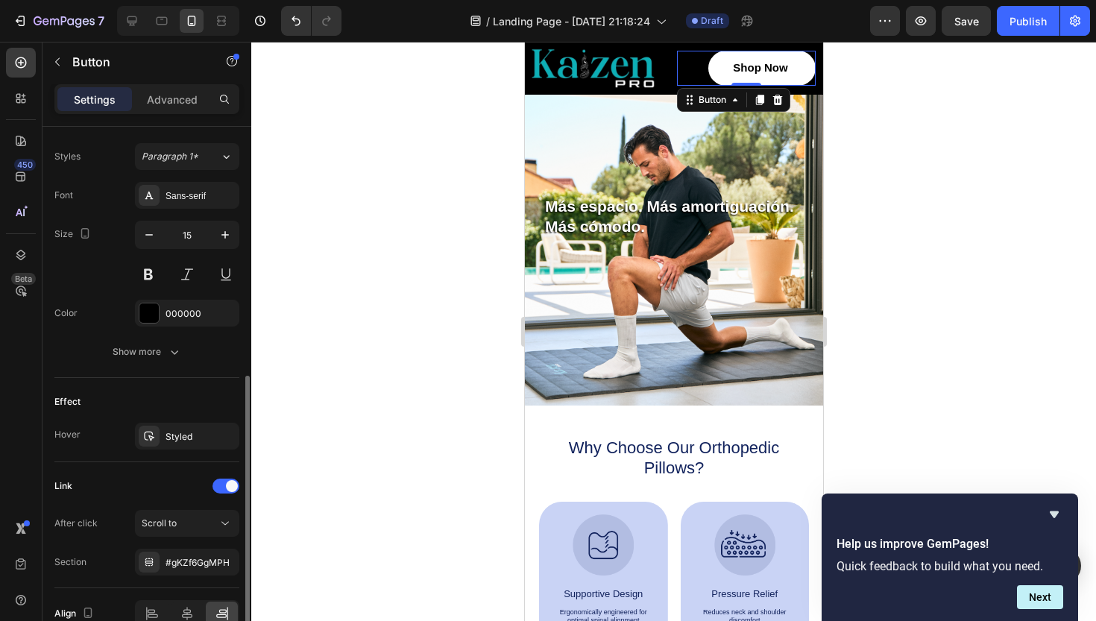
scroll to position [610, 0]
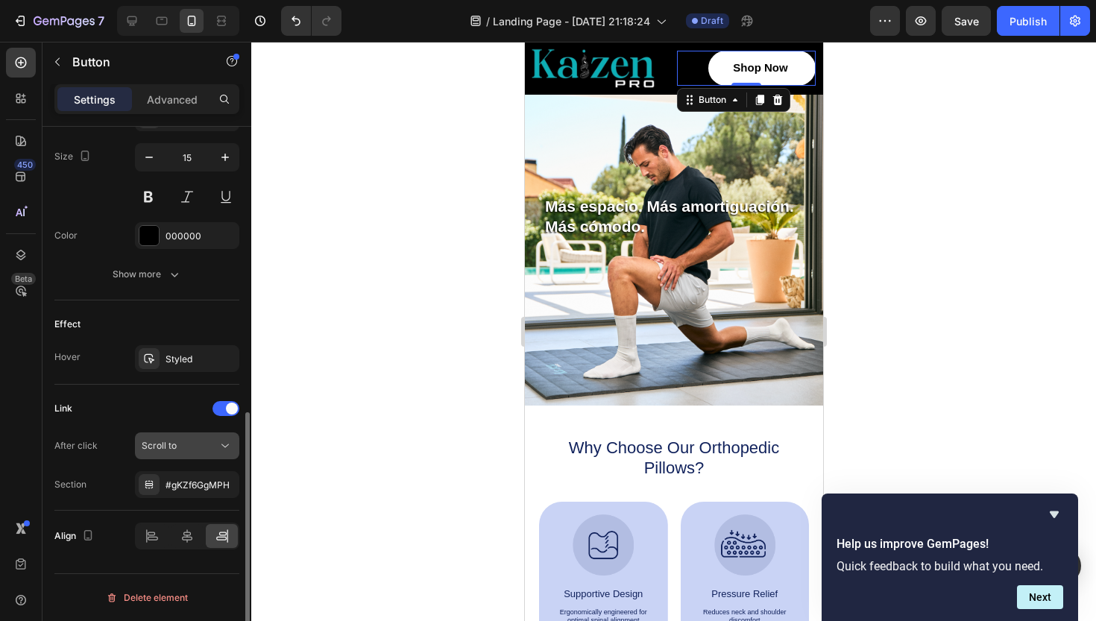
click at [227, 447] on icon at bounding box center [225, 446] width 15 height 15
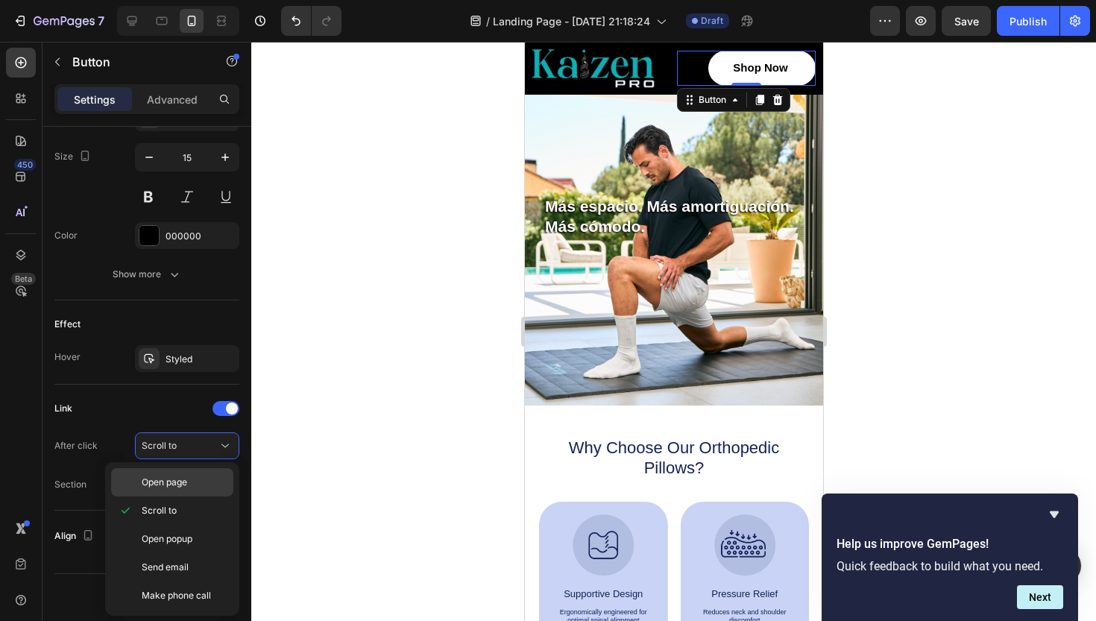
click at [167, 494] on div "Open page" at bounding box center [172, 482] width 122 height 28
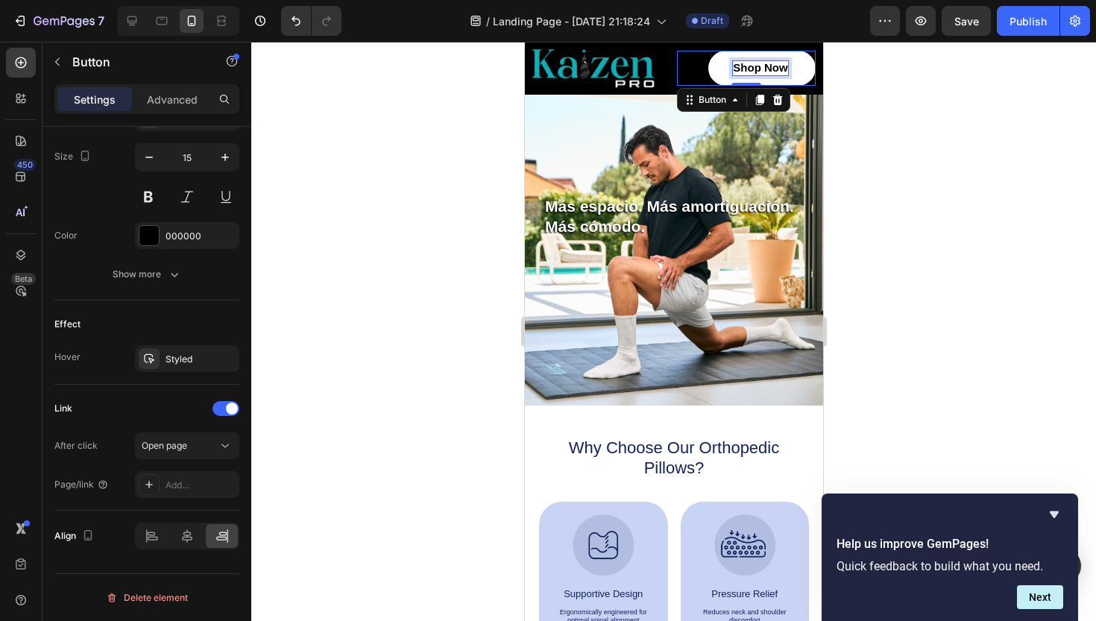
click at [761, 66] on p "Shop Now" at bounding box center [759, 68] width 54 height 14
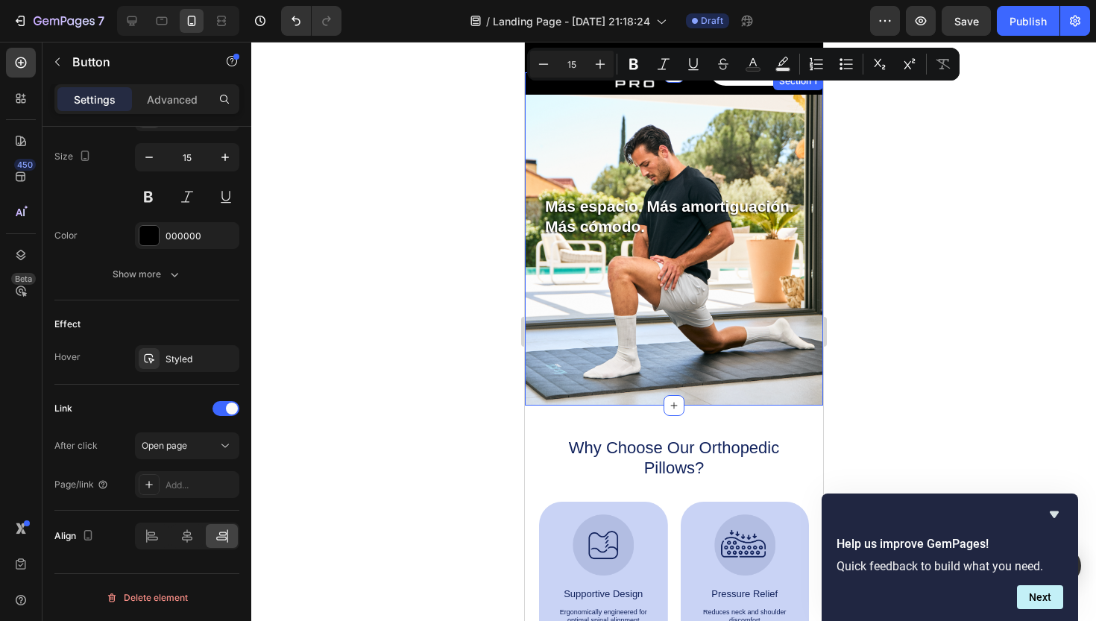
click at [872, 102] on div at bounding box center [673, 331] width 845 height 579
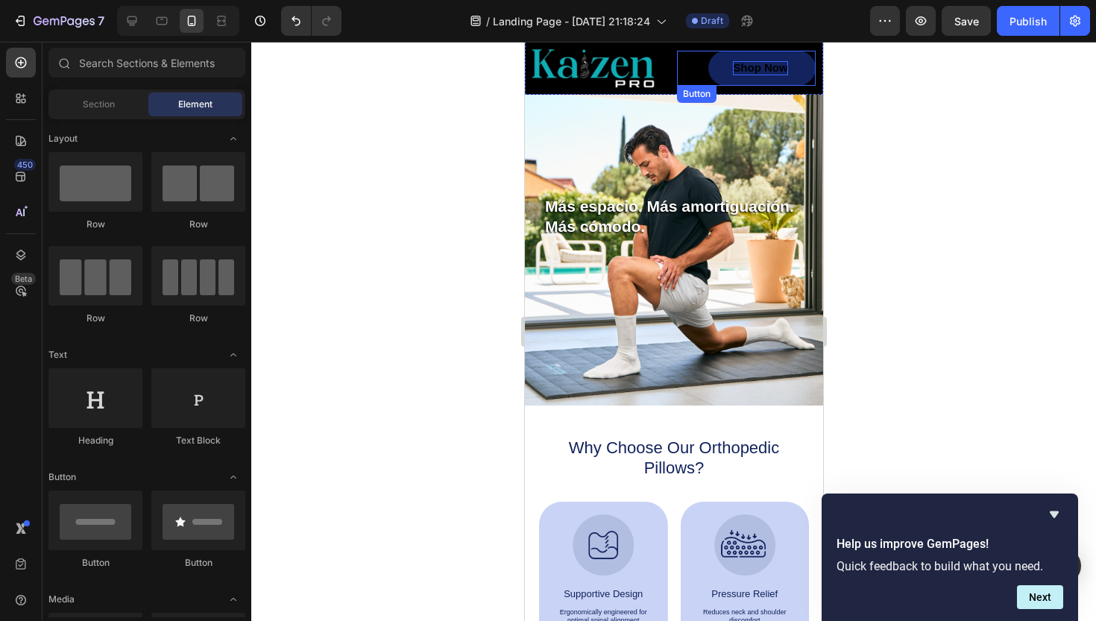
click at [776, 62] on p "Shop Now" at bounding box center [759, 68] width 54 height 14
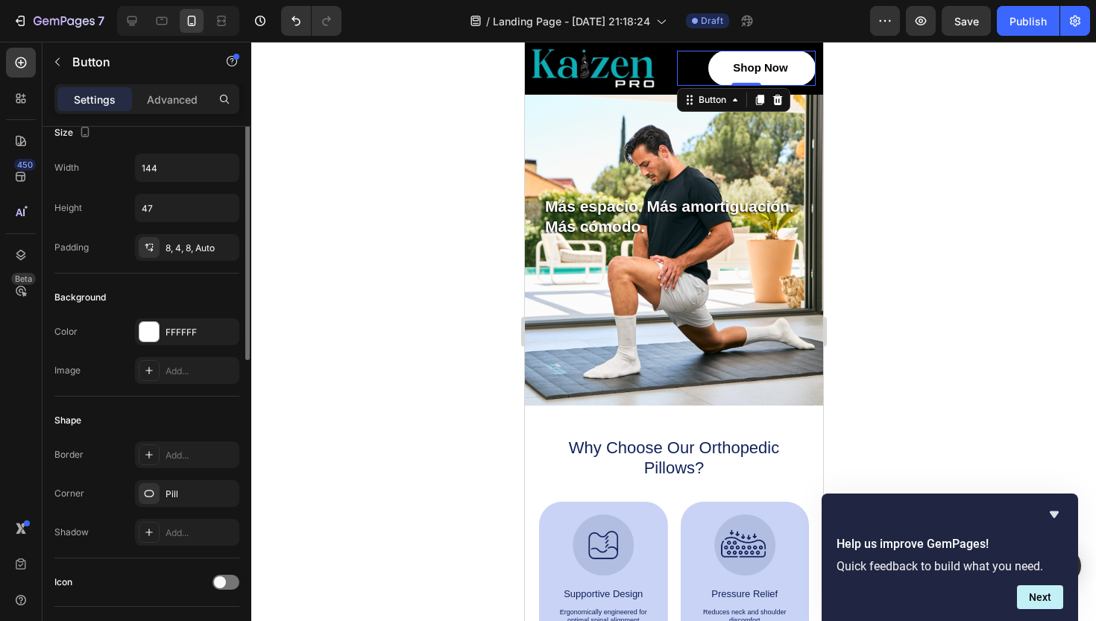
scroll to position [0, 0]
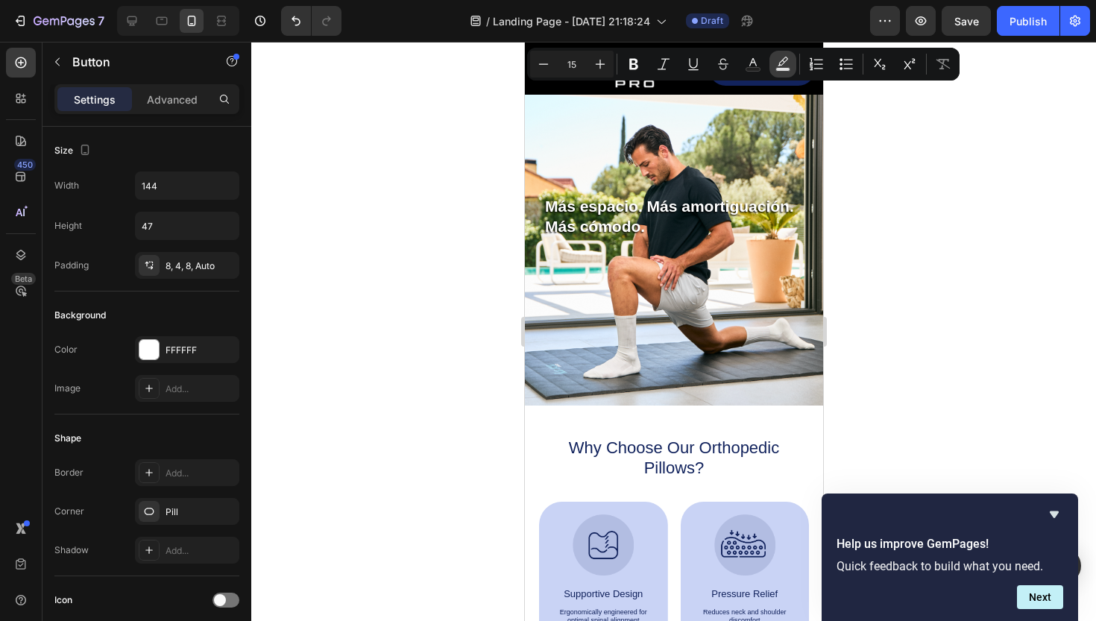
click at [788, 63] on icon "Editor contextual toolbar" at bounding box center [783, 64] width 15 height 15
type input "000000"
type input "77"
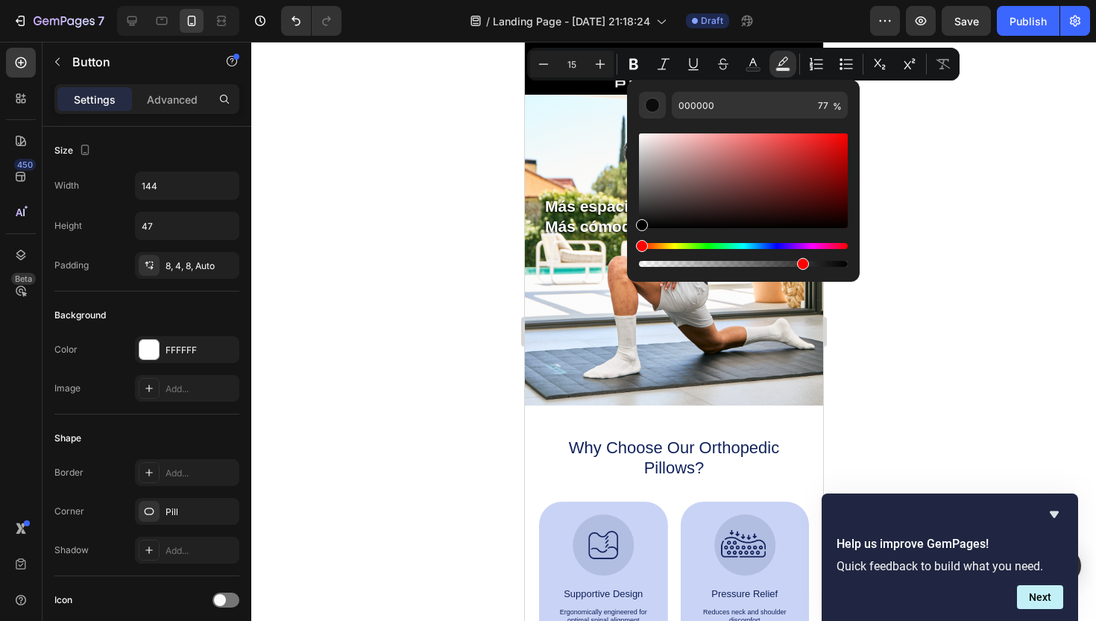
click at [890, 157] on div at bounding box center [673, 331] width 845 height 579
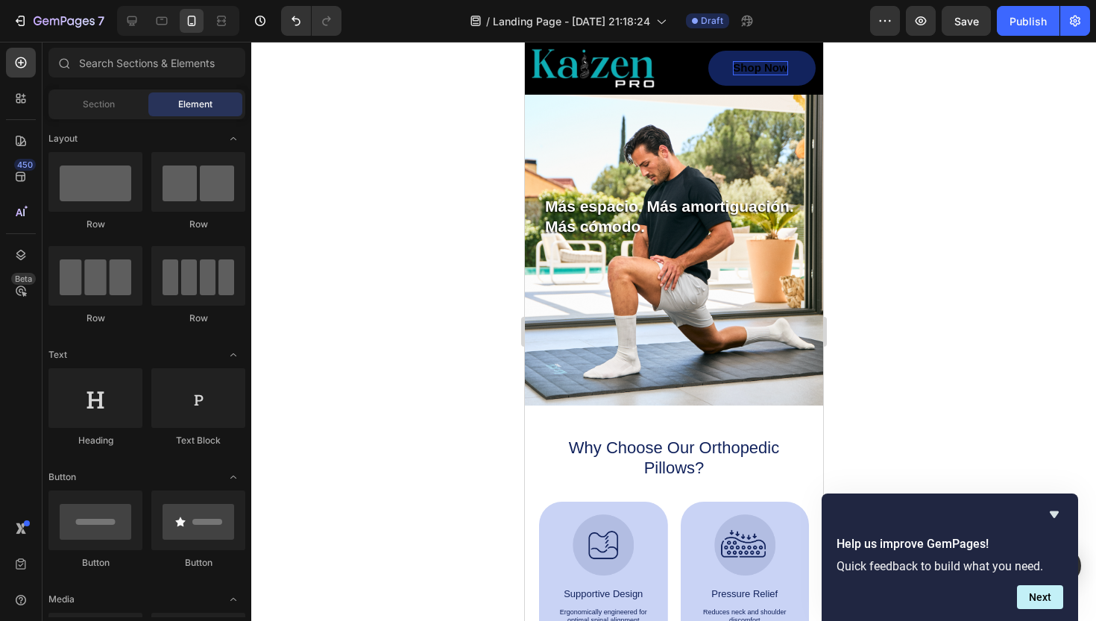
click at [782, 70] on p "Shop Now" at bounding box center [759, 68] width 54 height 14
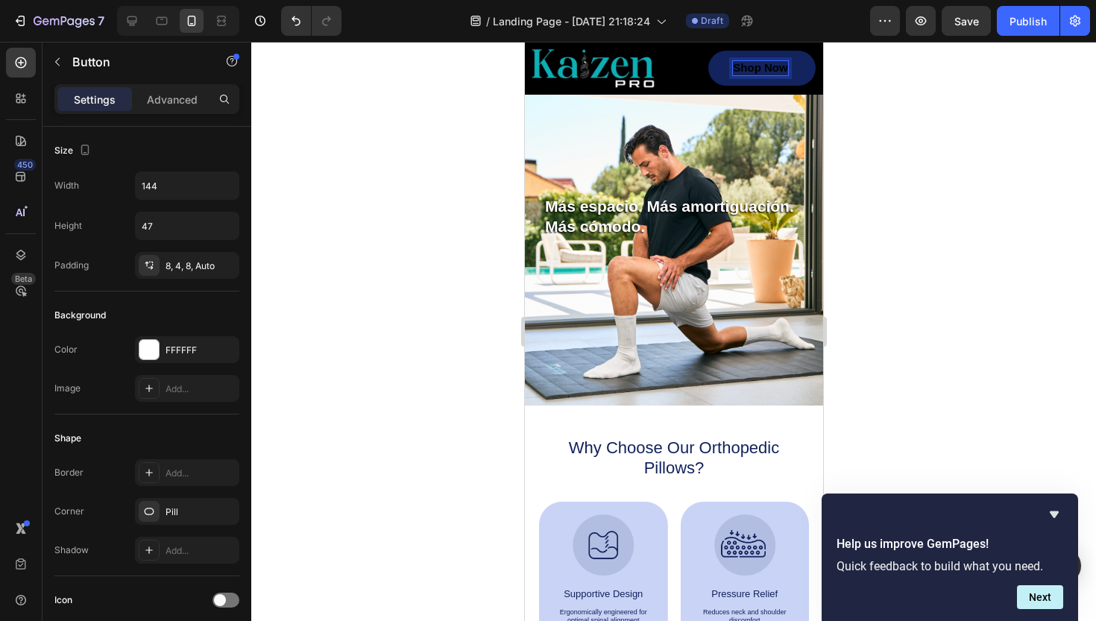
click at [782, 70] on p "Shop Now" at bounding box center [759, 68] width 54 height 14
click at [786, 69] on p "Shop Now" at bounding box center [759, 68] width 54 height 14
click at [930, 161] on div at bounding box center [673, 331] width 845 height 579
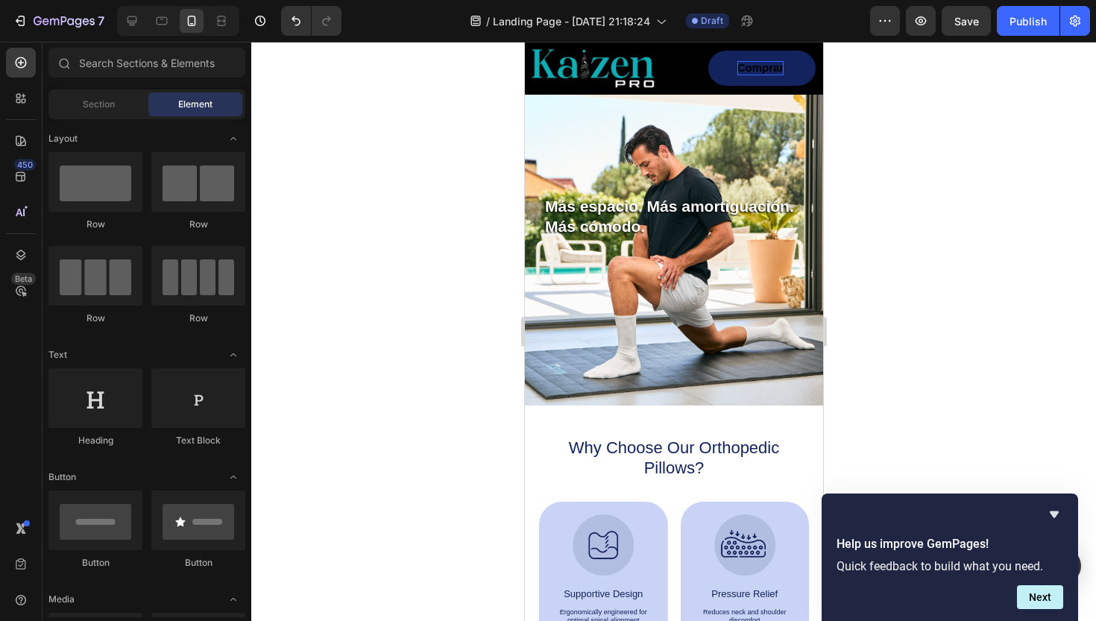
click at [632, 72] on img at bounding box center [592, 68] width 125 height 41
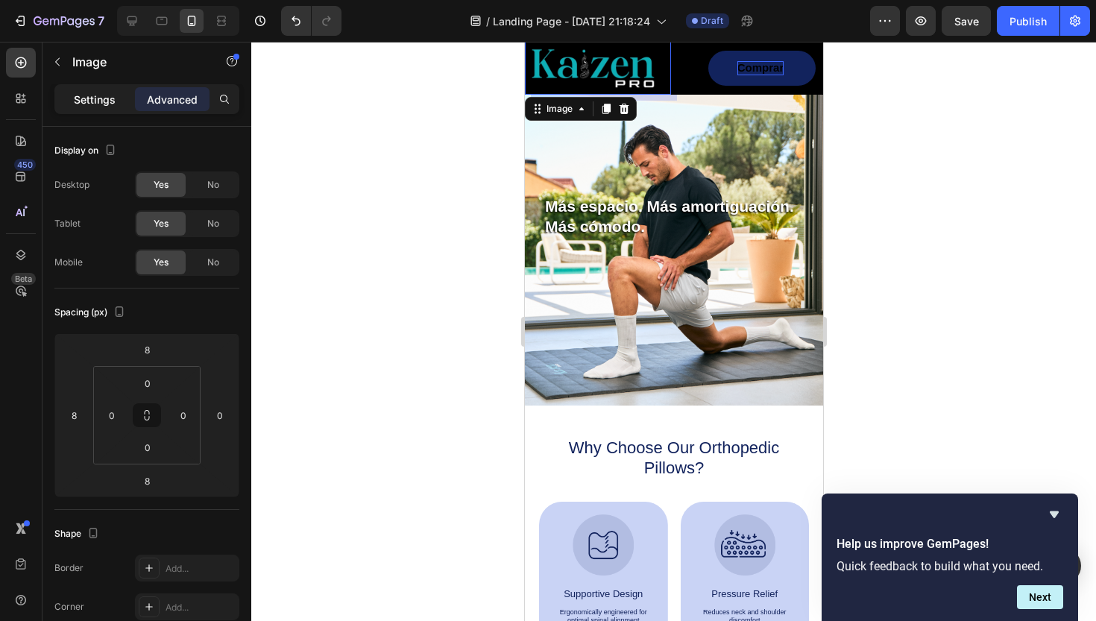
click at [105, 104] on p "Settings" at bounding box center [95, 100] width 42 height 16
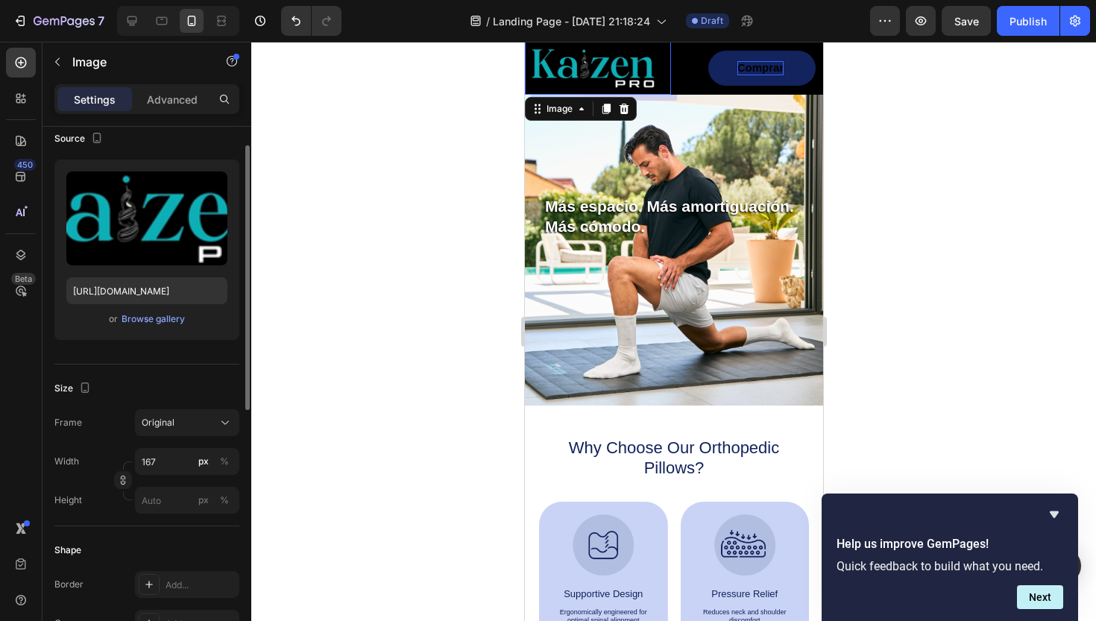
scroll to position [121, 0]
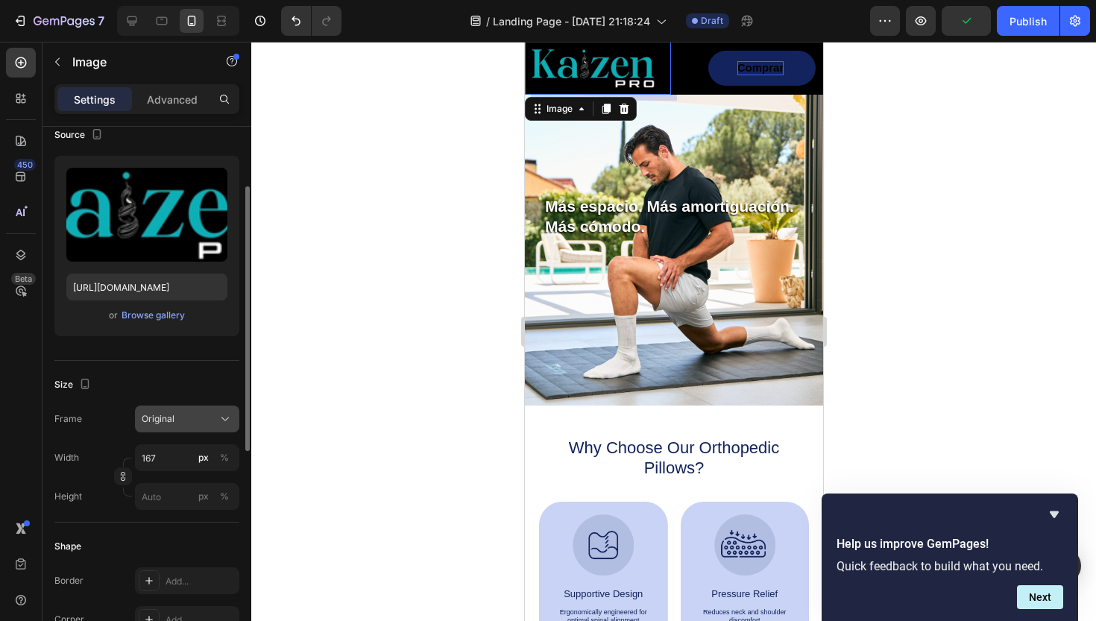
click at [224, 425] on icon at bounding box center [225, 419] width 15 height 15
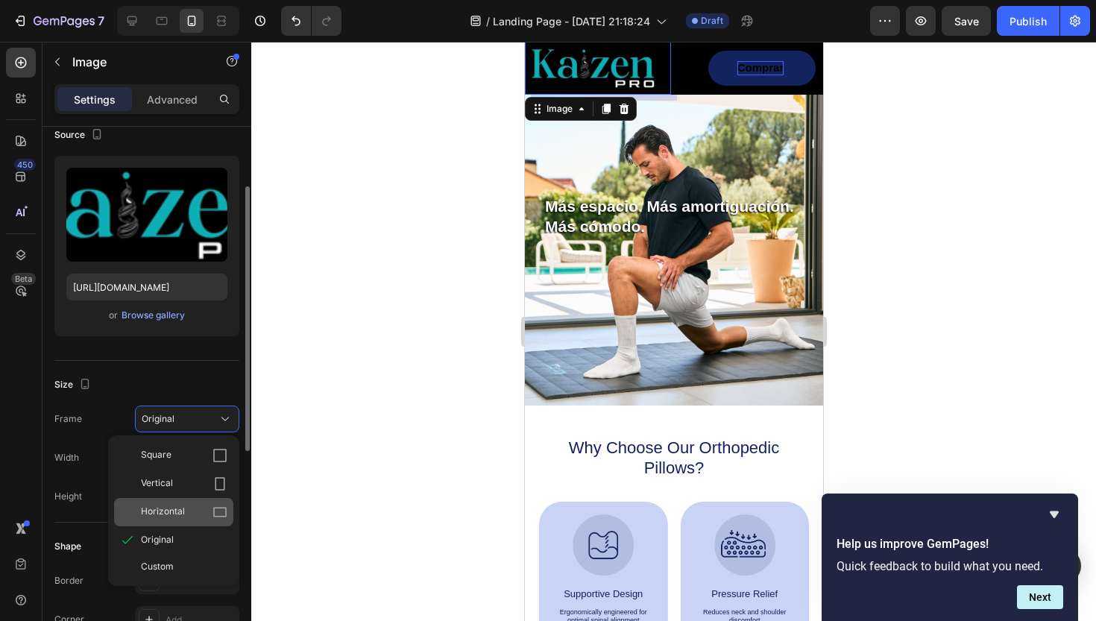
click at [212, 517] on div "Horizontal" at bounding box center [184, 512] width 87 height 15
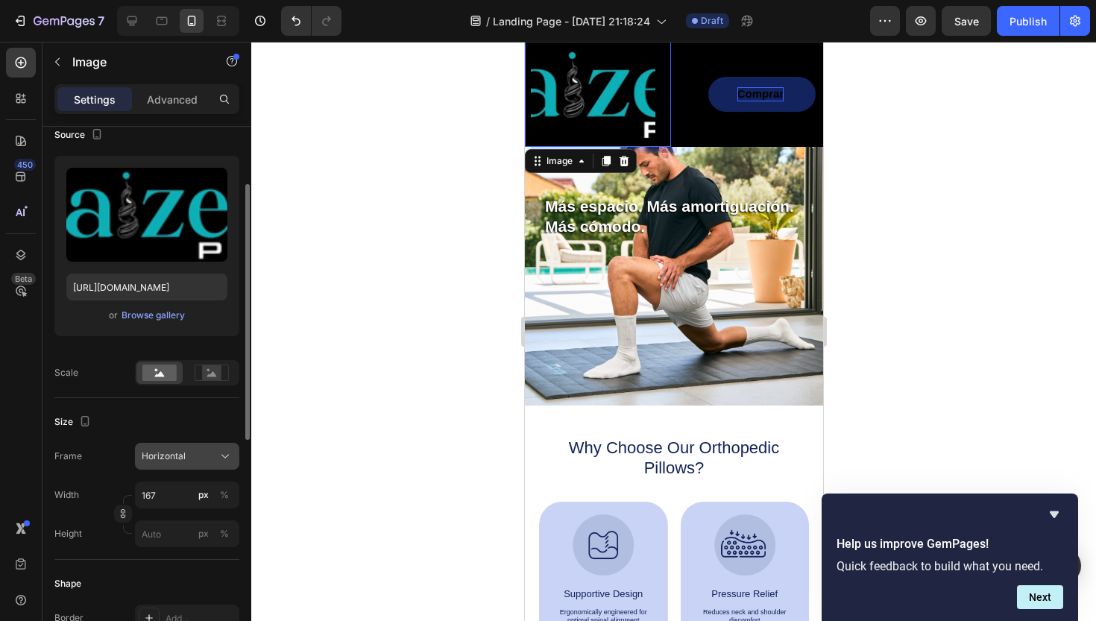
click at [221, 458] on icon at bounding box center [225, 456] width 15 height 15
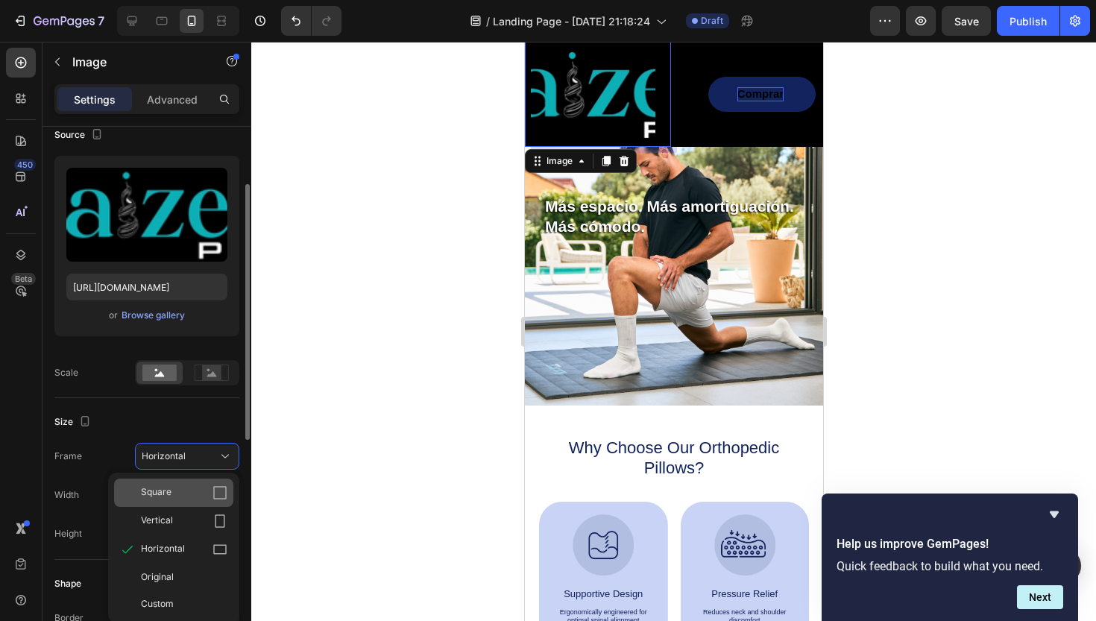
click at [224, 496] on icon at bounding box center [220, 492] width 15 height 15
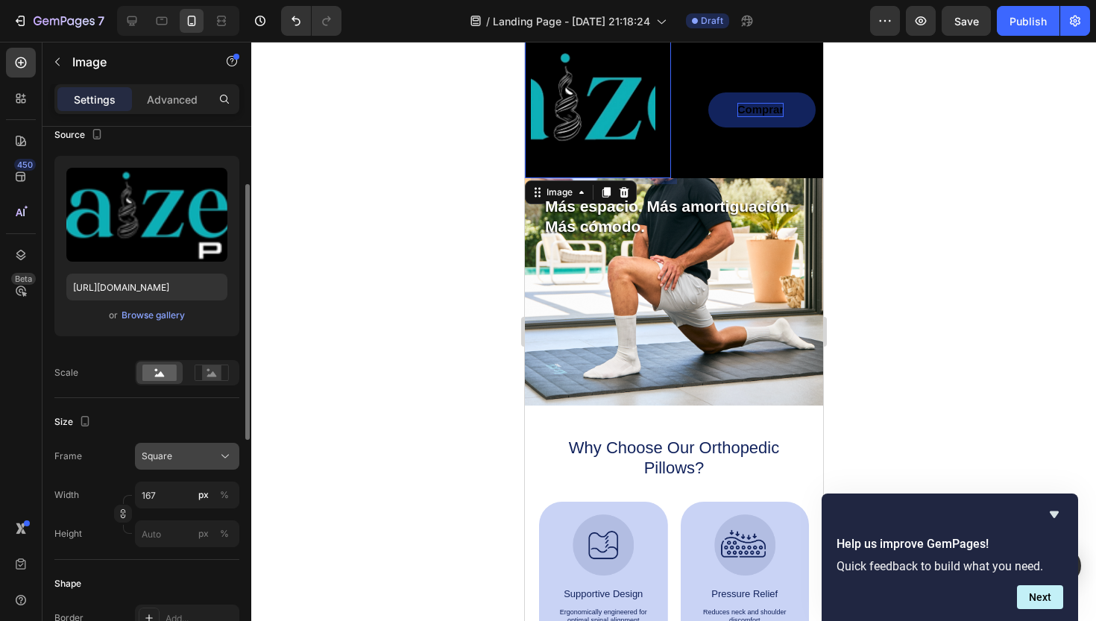
click at [217, 454] on div "Square" at bounding box center [187, 456] width 91 height 15
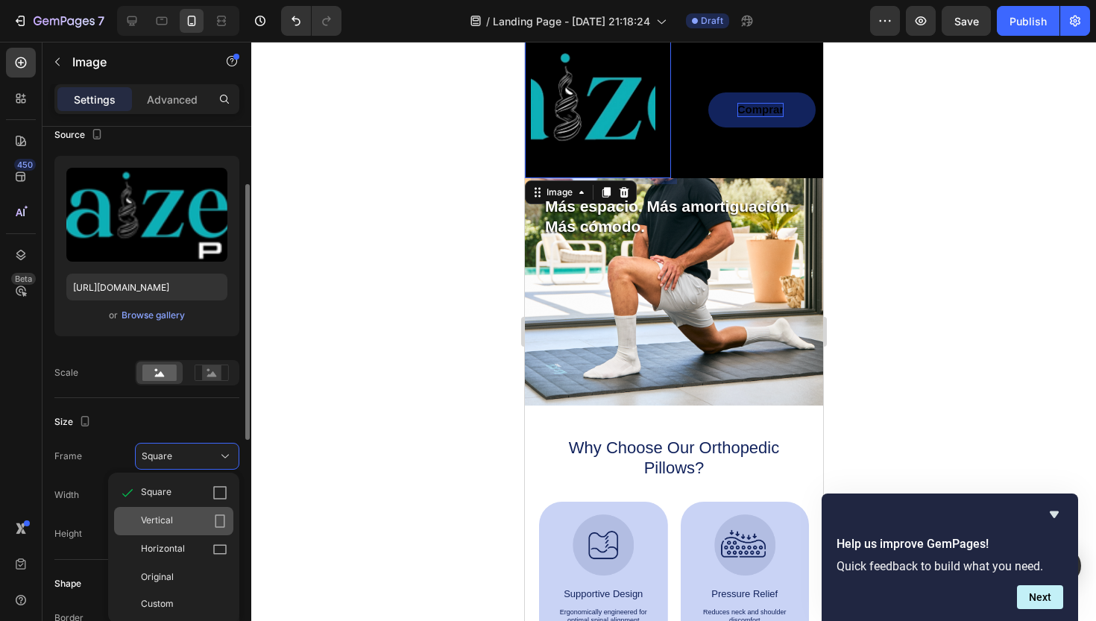
click at [186, 515] on div "Vertical" at bounding box center [184, 521] width 87 height 15
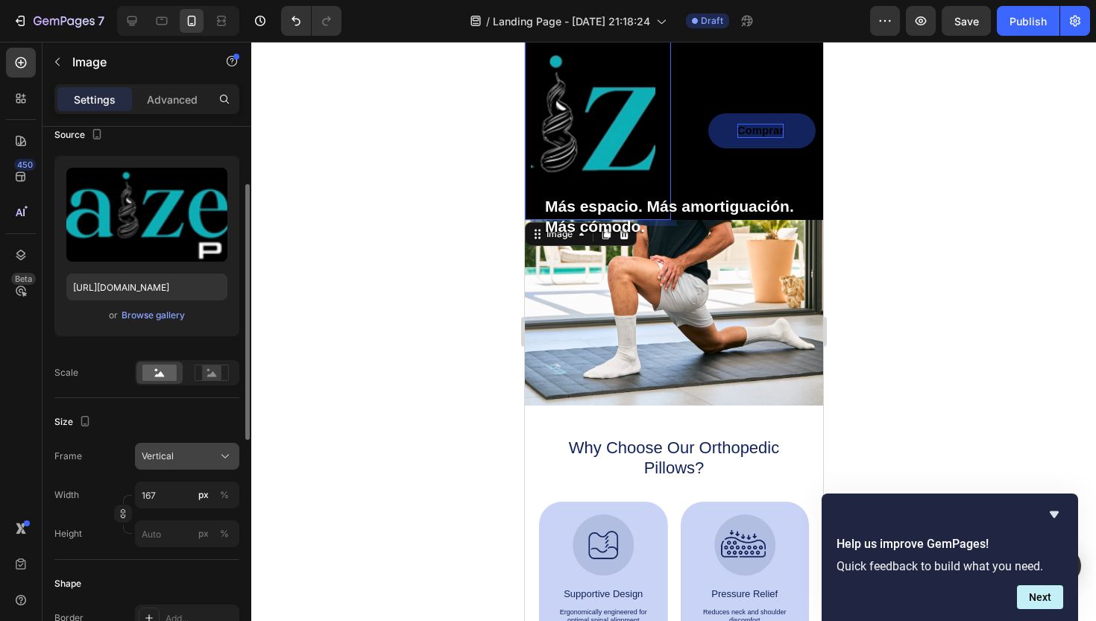
click at [224, 461] on icon at bounding box center [225, 456] width 15 height 15
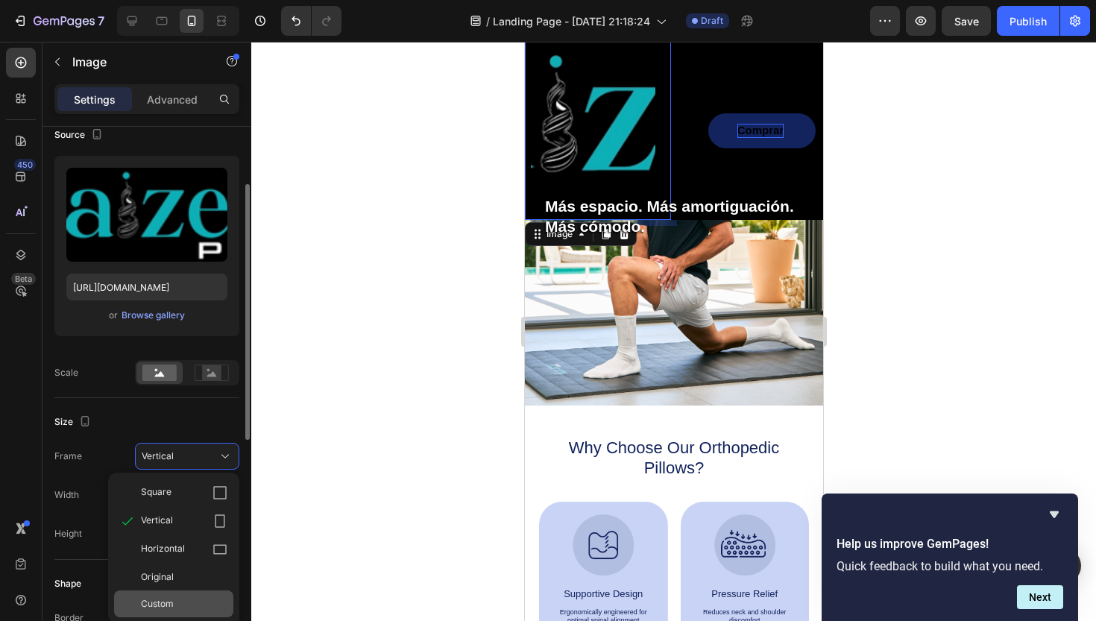
click at [160, 601] on span "Custom" at bounding box center [157, 603] width 33 height 13
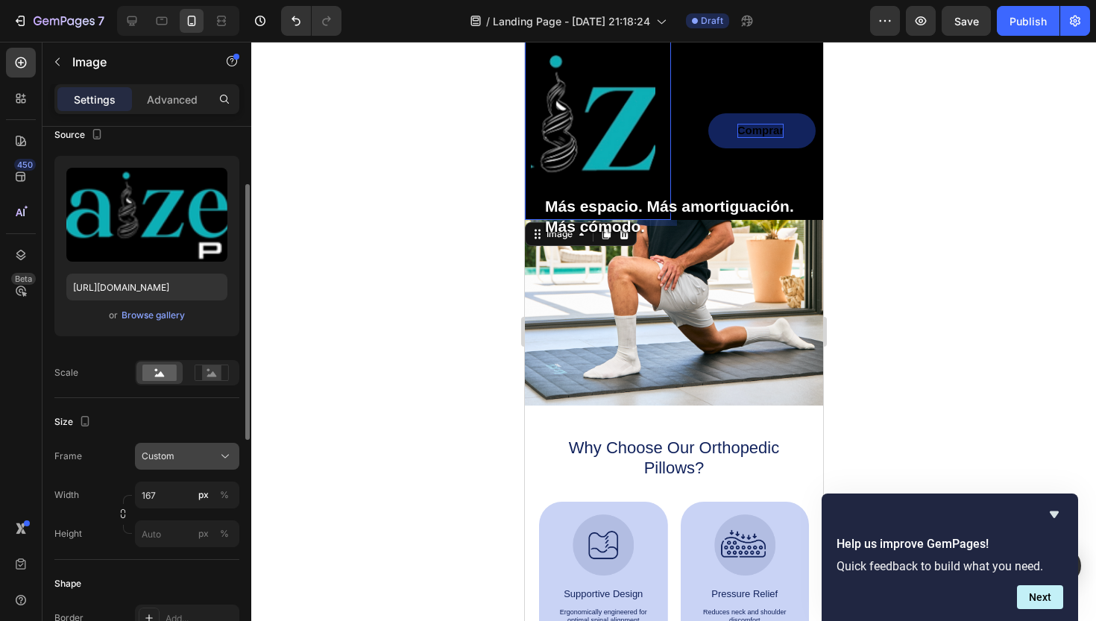
click at [219, 457] on icon at bounding box center [225, 456] width 15 height 15
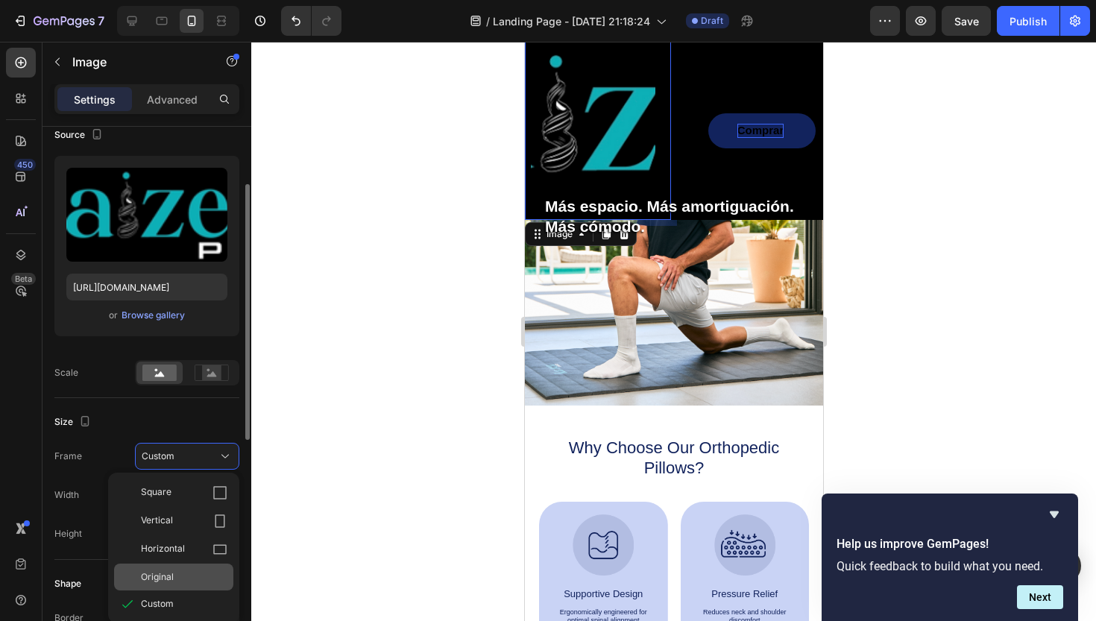
click at [163, 574] on span "Original" at bounding box center [157, 577] width 33 height 13
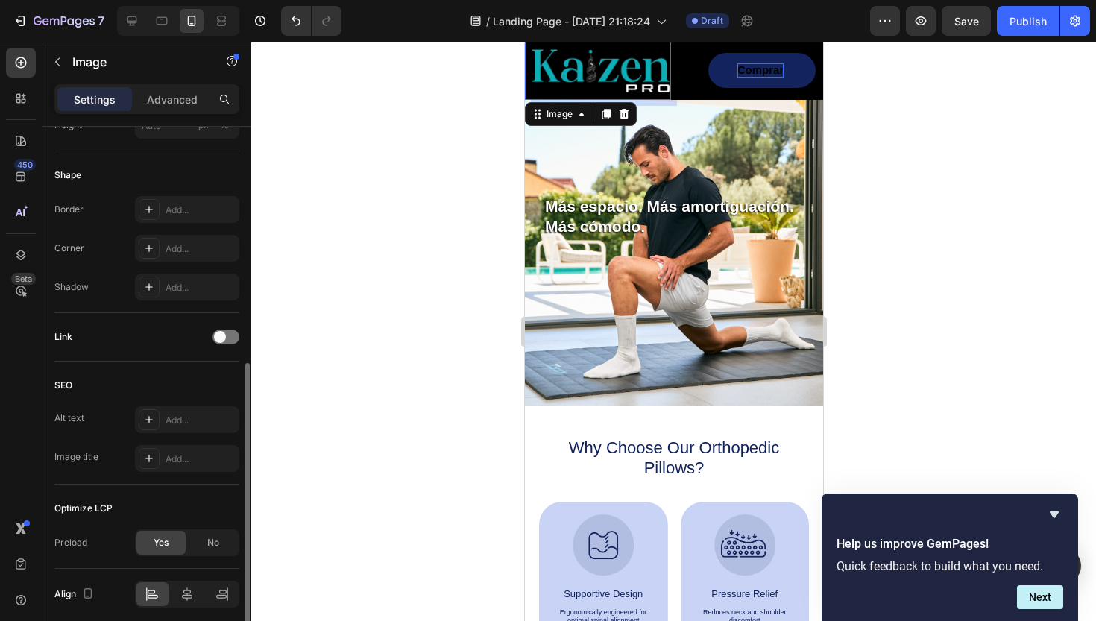
scroll to position [488, 0]
click at [230, 340] on div at bounding box center [226, 341] width 27 height 15
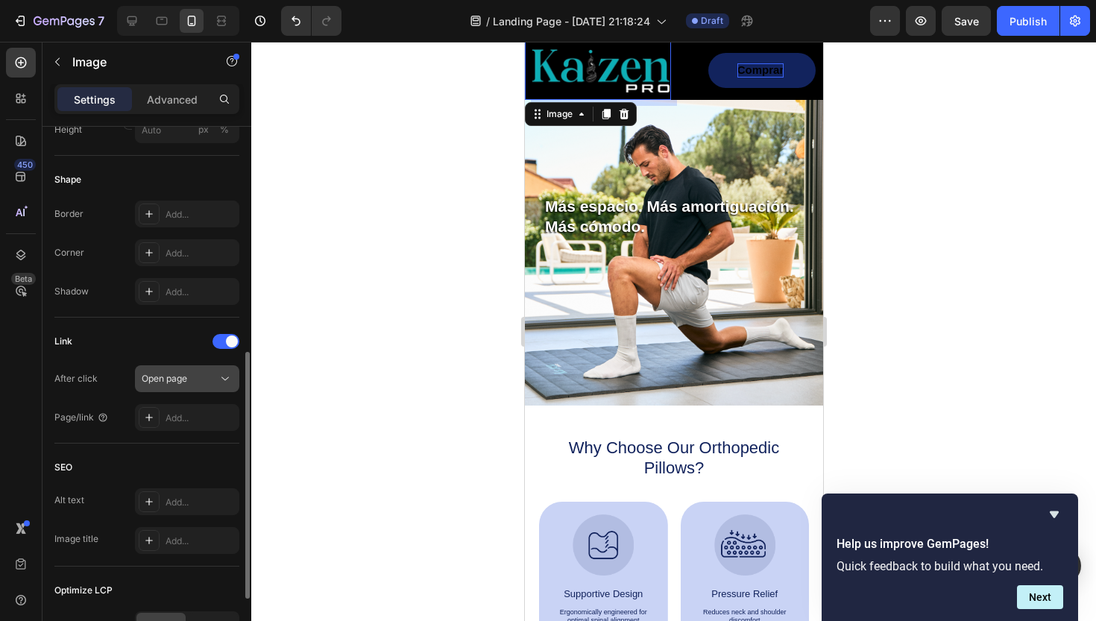
click at [223, 381] on icon at bounding box center [225, 378] width 15 height 15
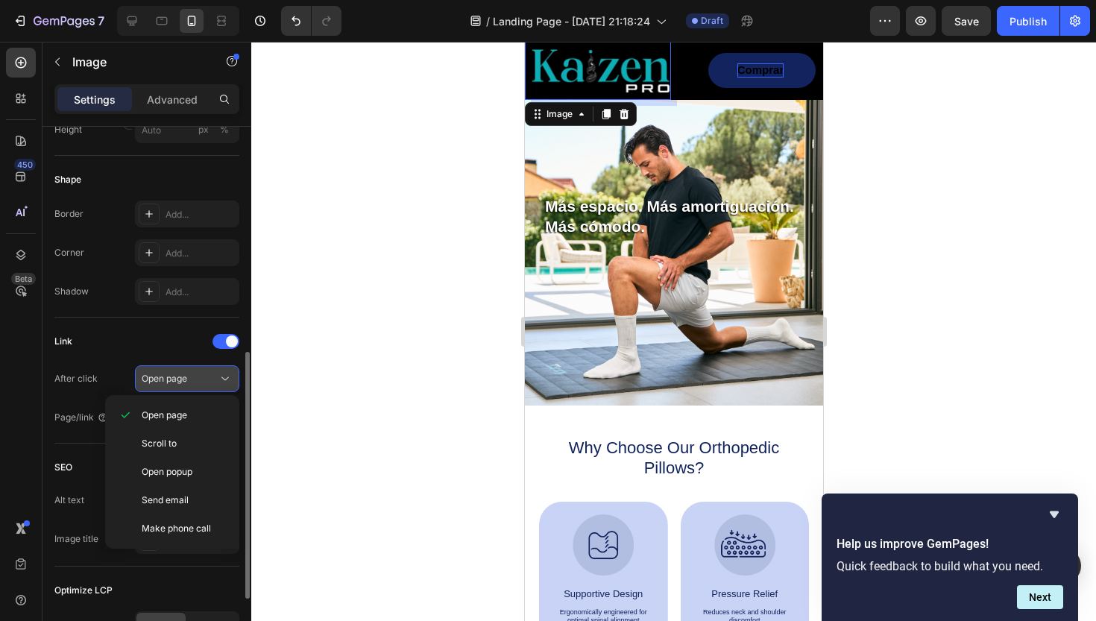
click at [223, 381] on icon at bounding box center [225, 378] width 15 height 15
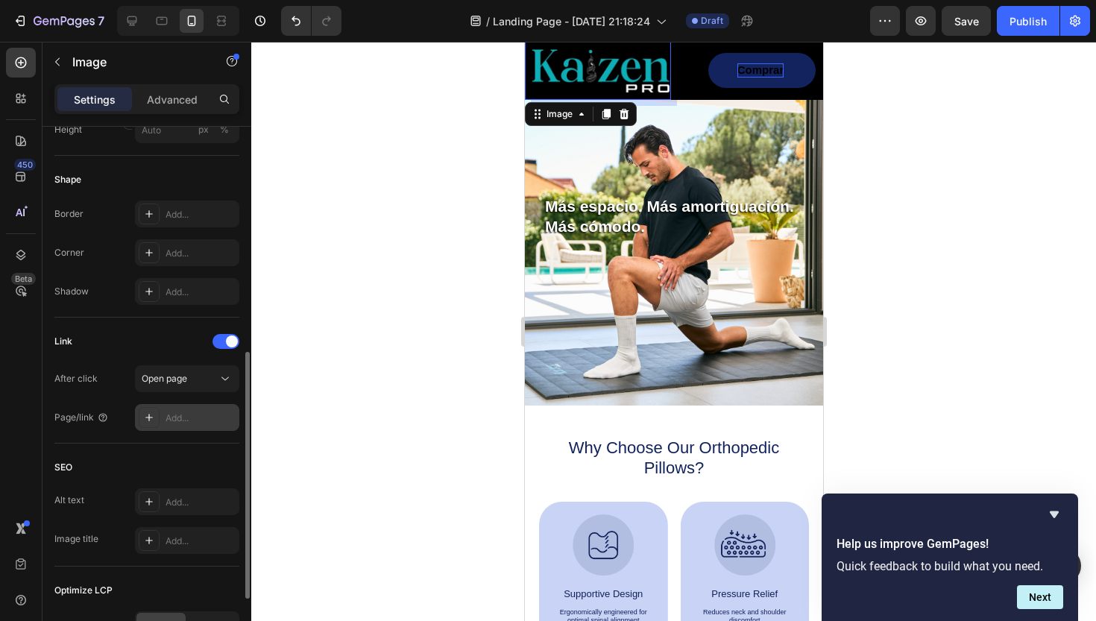
click at [191, 415] on div "Add..." at bounding box center [201, 418] width 70 height 13
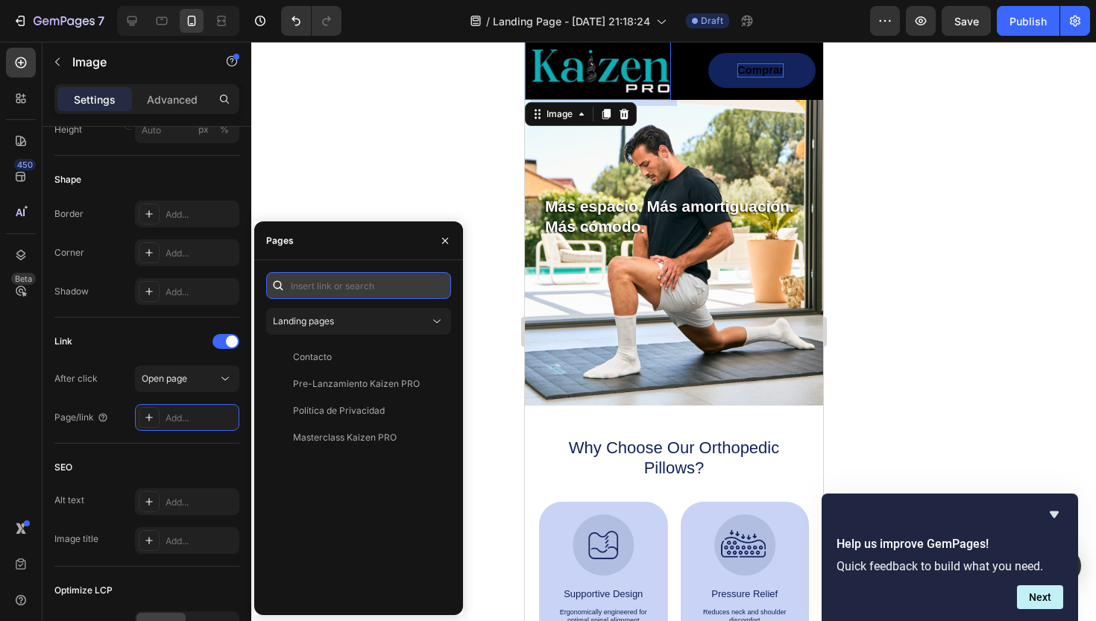
click at [318, 290] on input "text" at bounding box center [358, 285] width 185 height 27
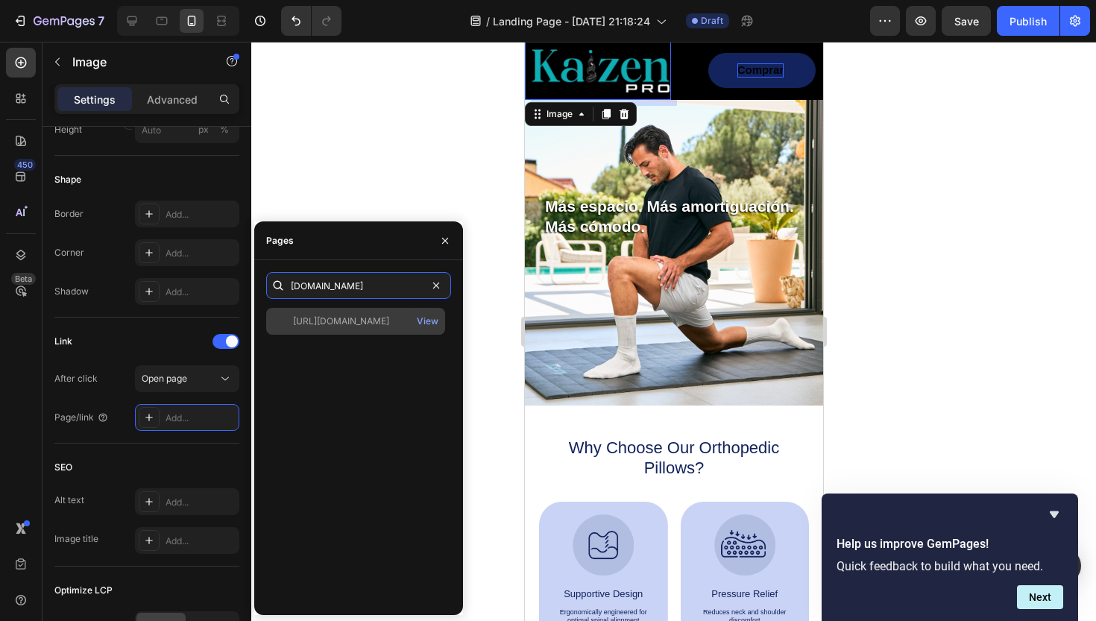
type input "www.kaizenpro.es"
click at [377, 319] on div "https://www.kaizenpro.es" at bounding box center [341, 321] width 96 height 13
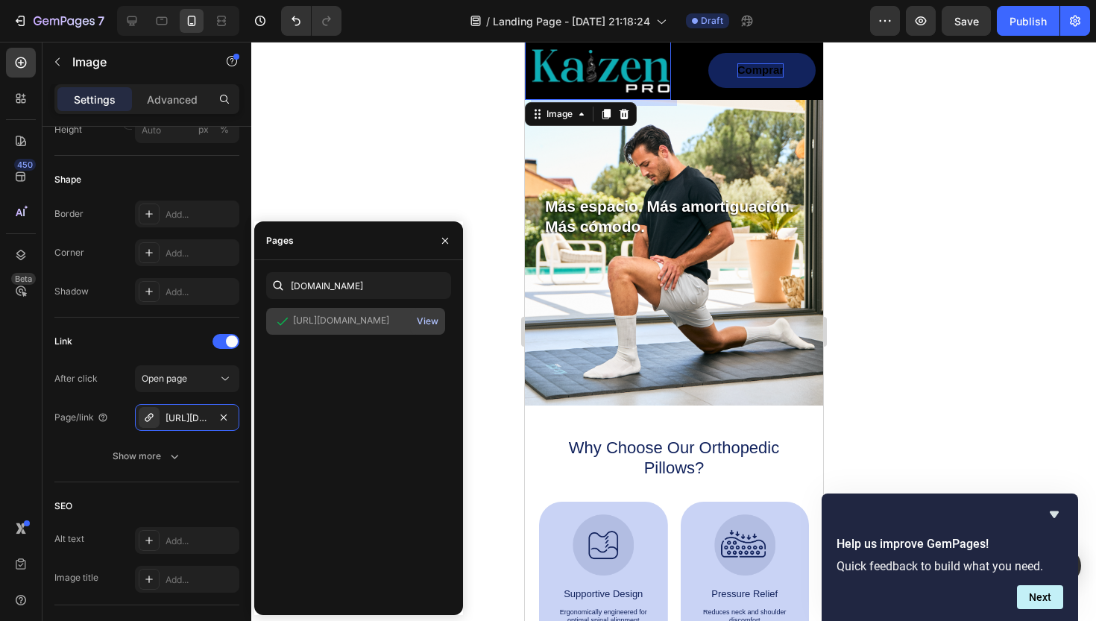
click at [425, 321] on div "View" at bounding box center [428, 321] width 22 height 13
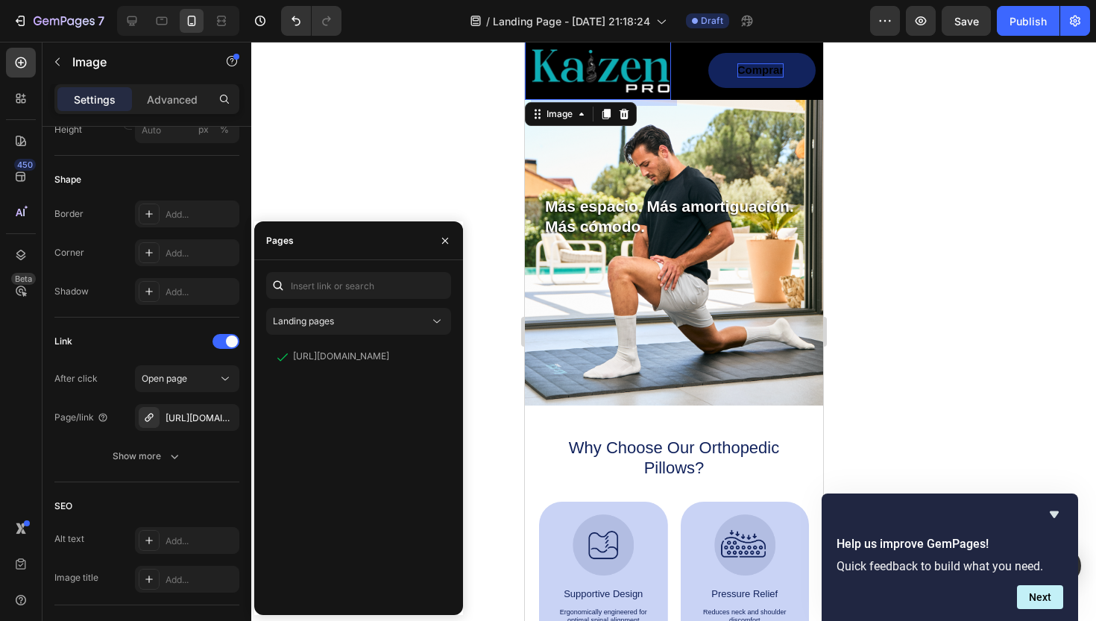
click at [349, 182] on div at bounding box center [673, 331] width 845 height 579
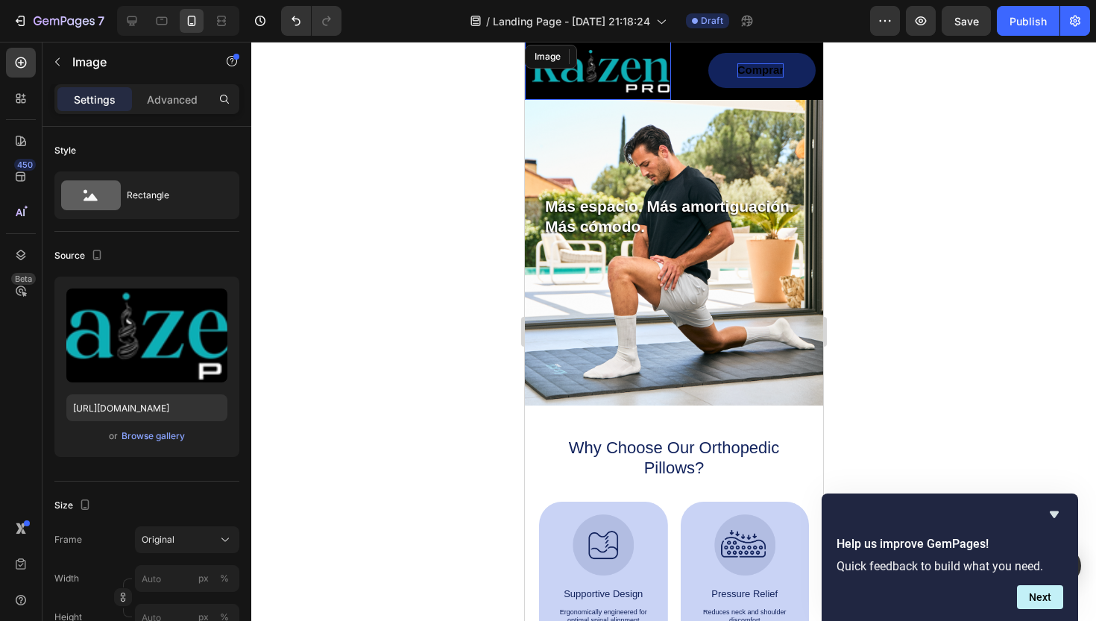
click at [543, 69] on img at bounding box center [600, 71] width 140 height 46
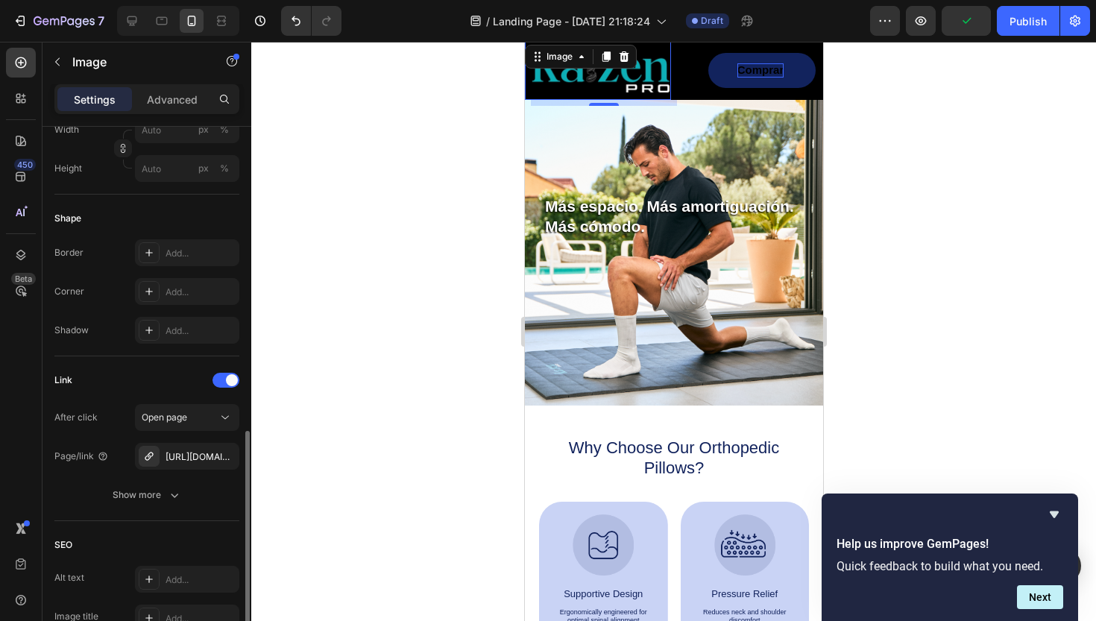
scroll to position [538, 0]
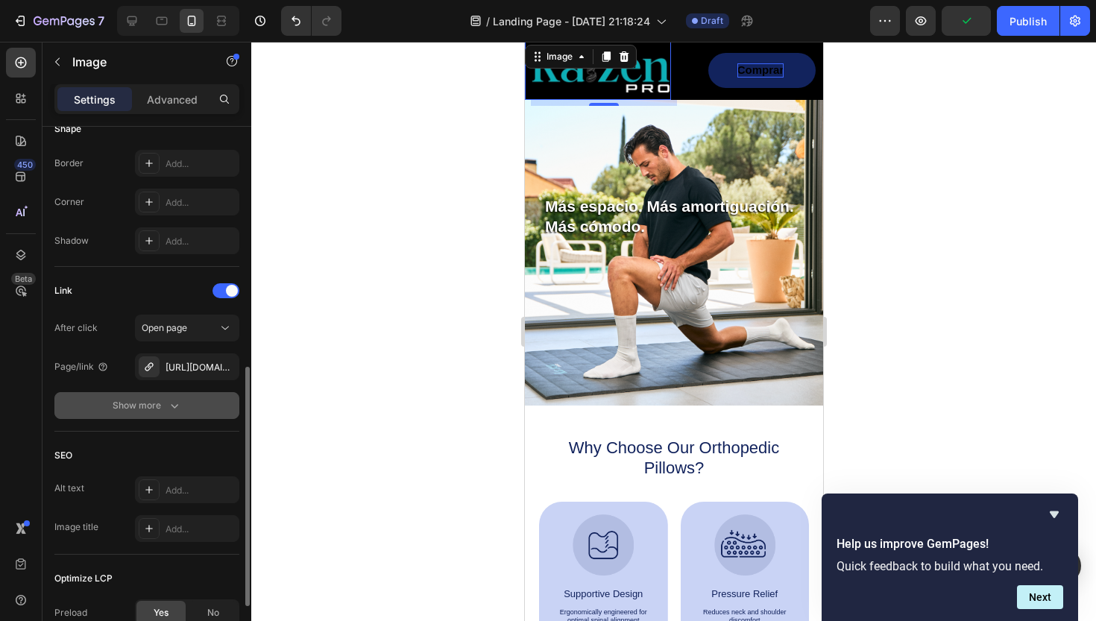
click at [154, 405] on div "Show more" at bounding box center [147, 405] width 69 height 15
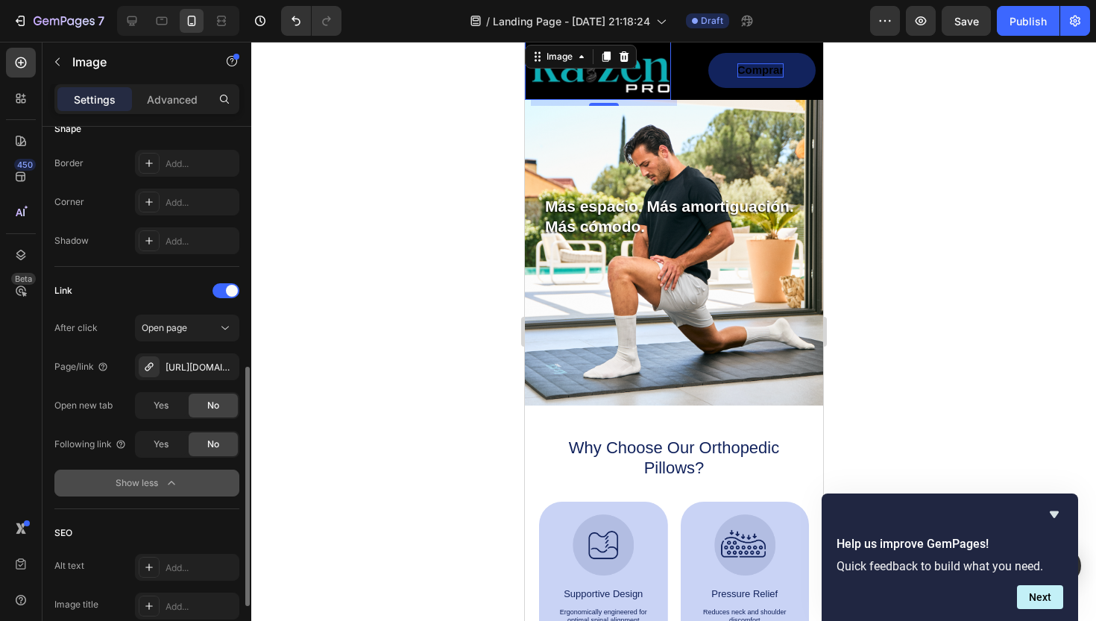
click at [172, 484] on icon "button" at bounding box center [171, 483] width 15 height 15
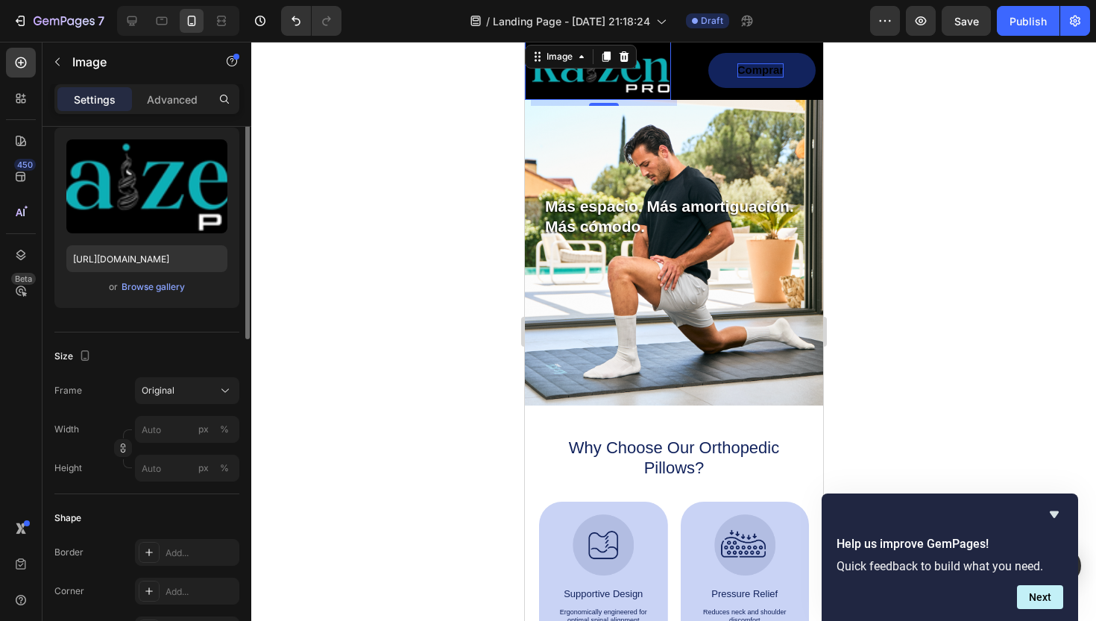
scroll to position [0, 0]
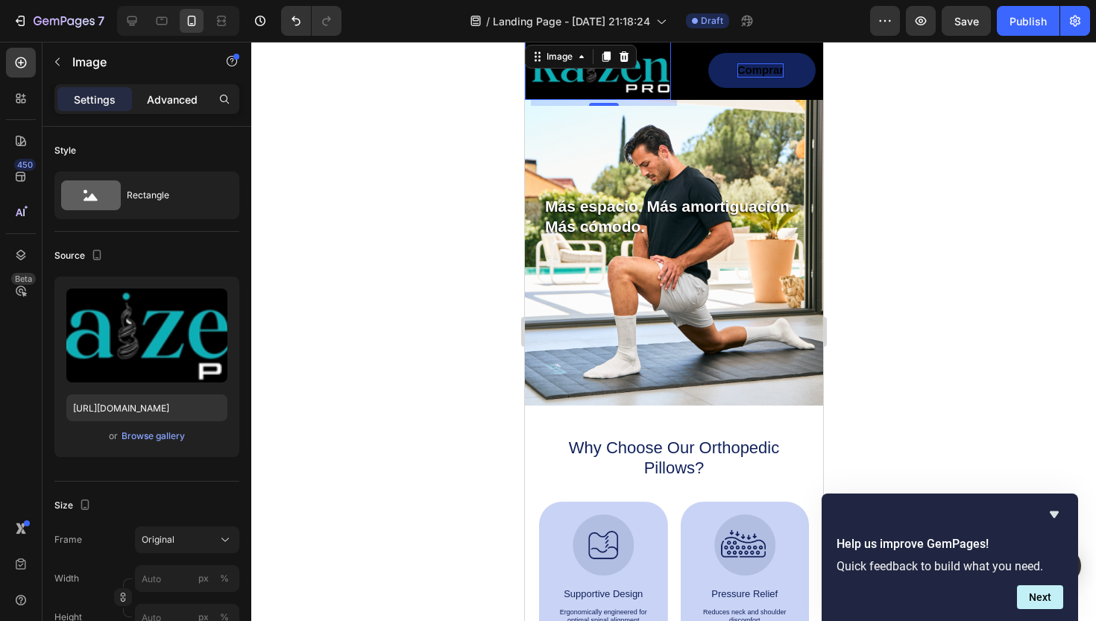
click at [175, 104] on p "Advanced" at bounding box center [172, 100] width 51 height 16
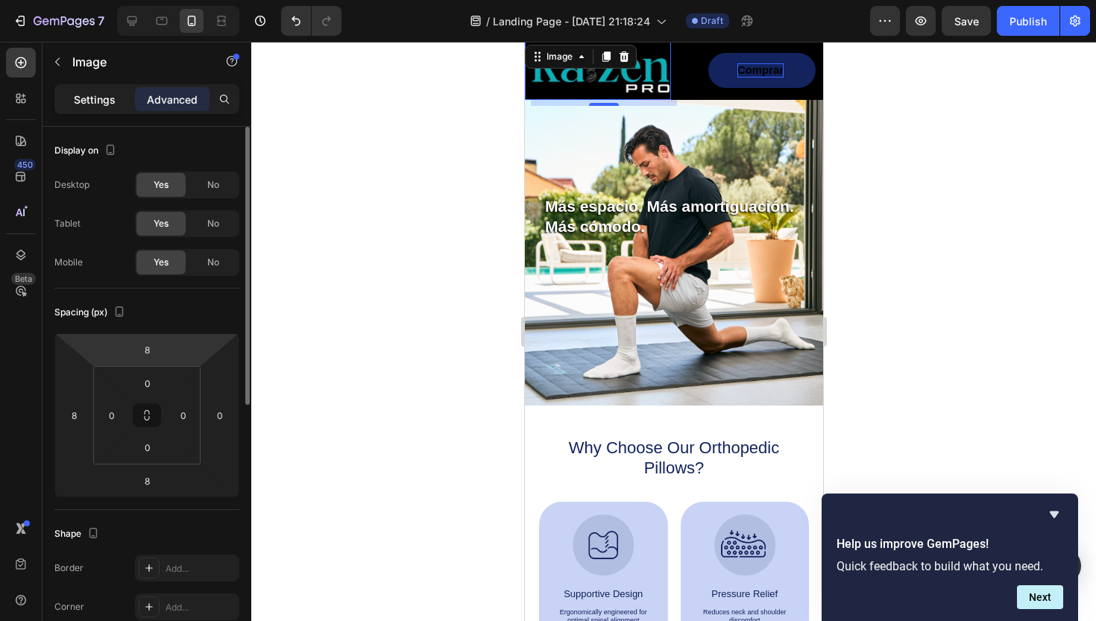
click at [101, 100] on p "Settings" at bounding box center [95, 100] width 42 height 16
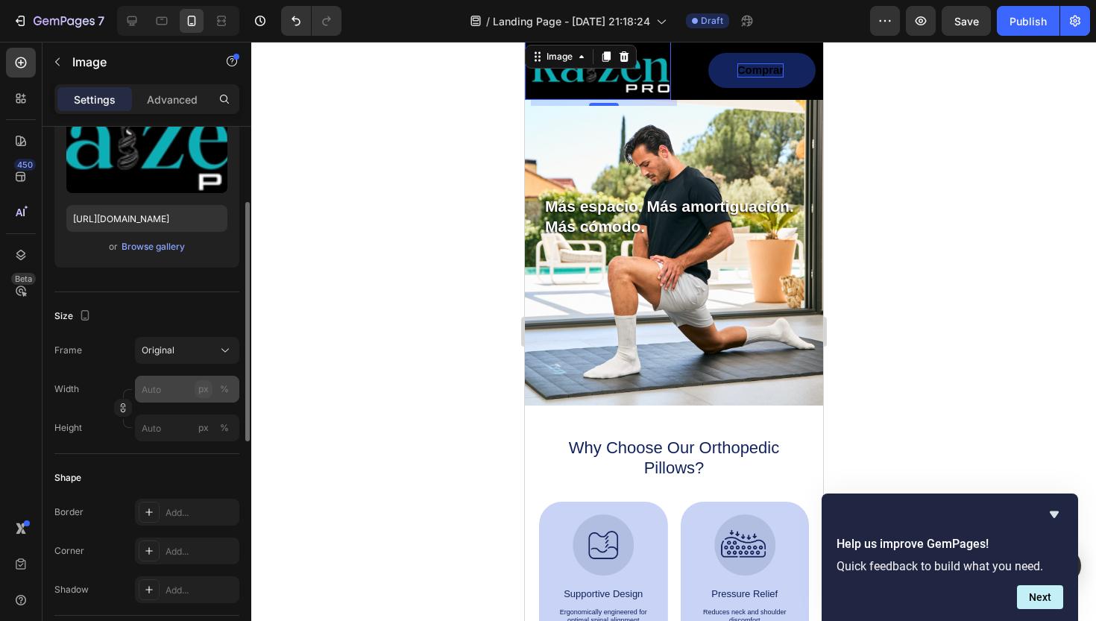
scroll to position [189, 0]
click at [227, 345] on icon at bounding box center [225, 350] width 15 height 15
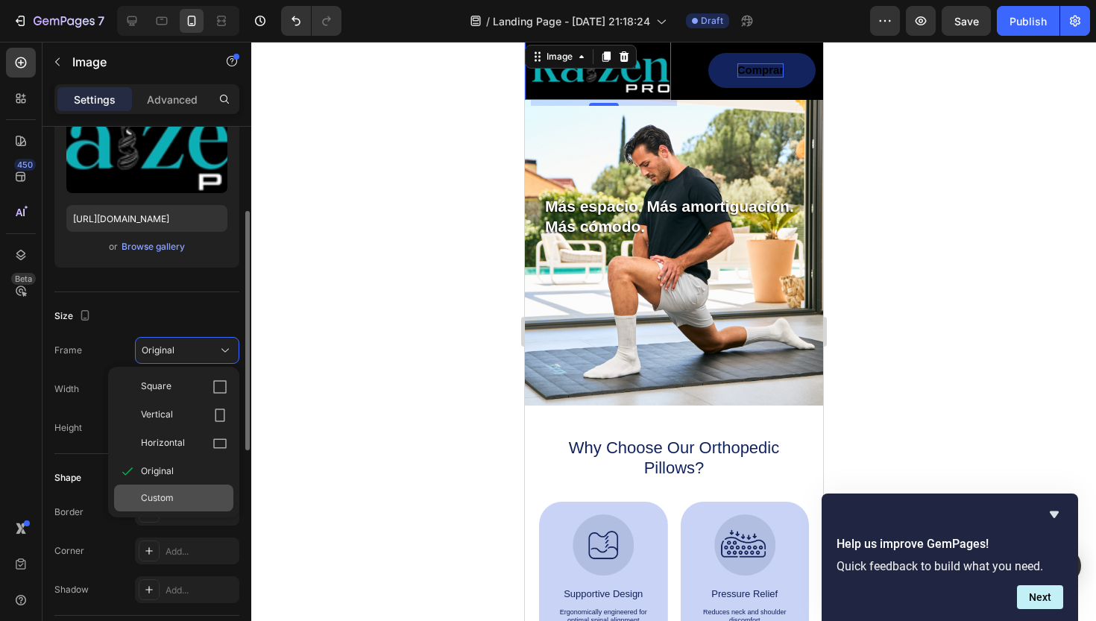
click at [163, 503] on span "Custom" at bounding box center [157, 497] width 33 height 13
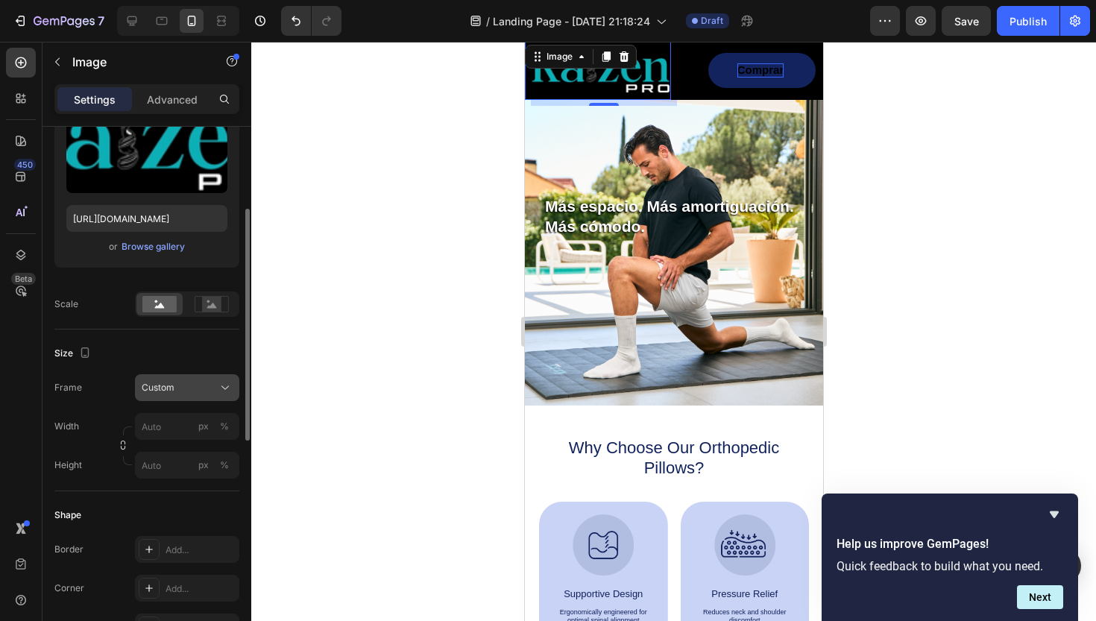
click at [217, 391] on div "Custom" at bounding box center [187, 387] width 91 height 15
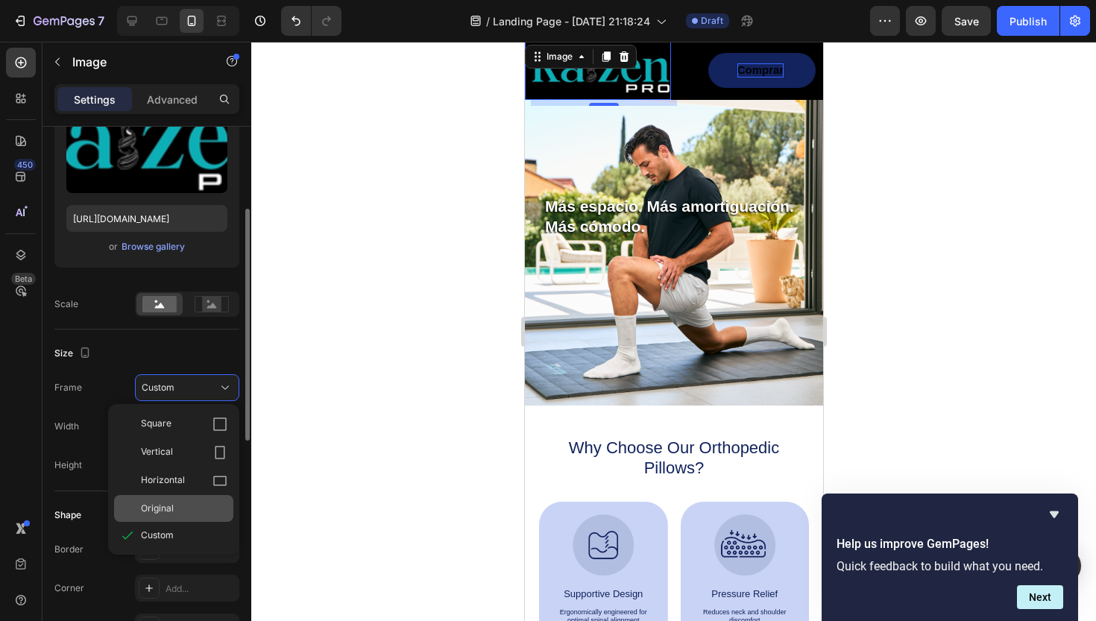
click at [161, 506] on span "Original" at bounding box center [157, 508] width 33 height 13
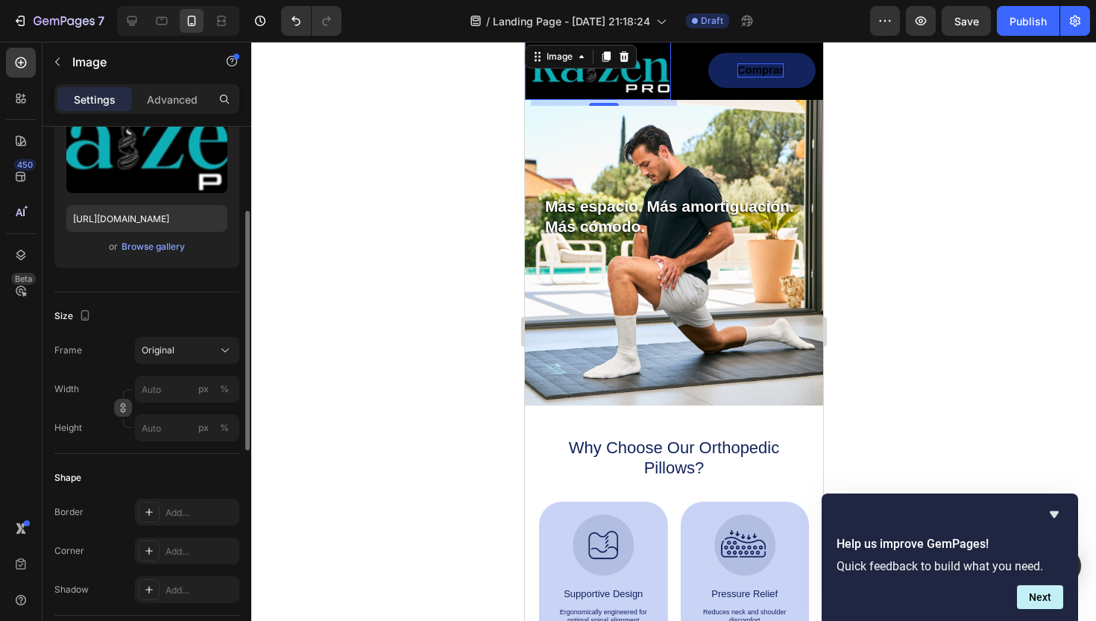
click at [125, 413] on icon "button" at bounding box center [123, 408] width 10 height 10
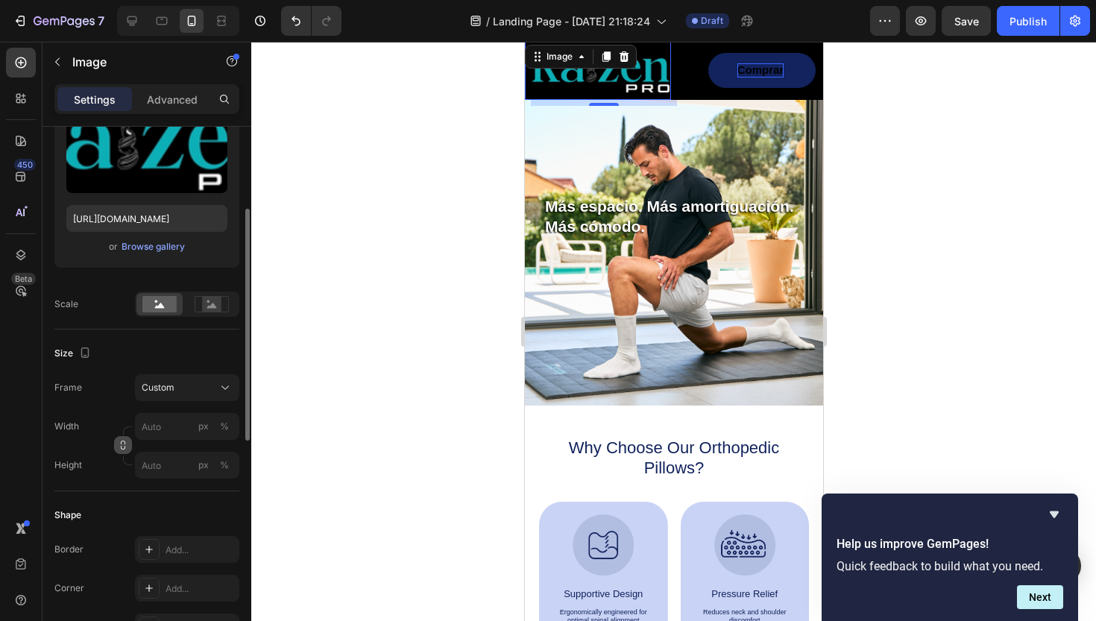
click at [125, 440] on icon "button" at bounding box center [123, 445] width 10 height 10
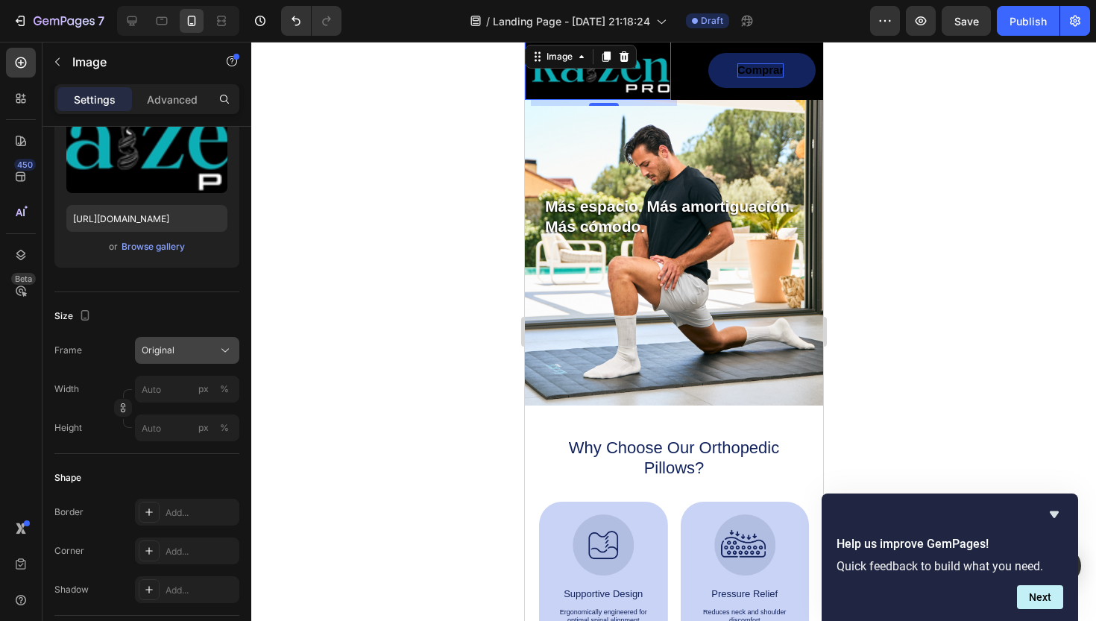
click at [222, 350] on icon at bounding box center [224, 351] width 7 height 4
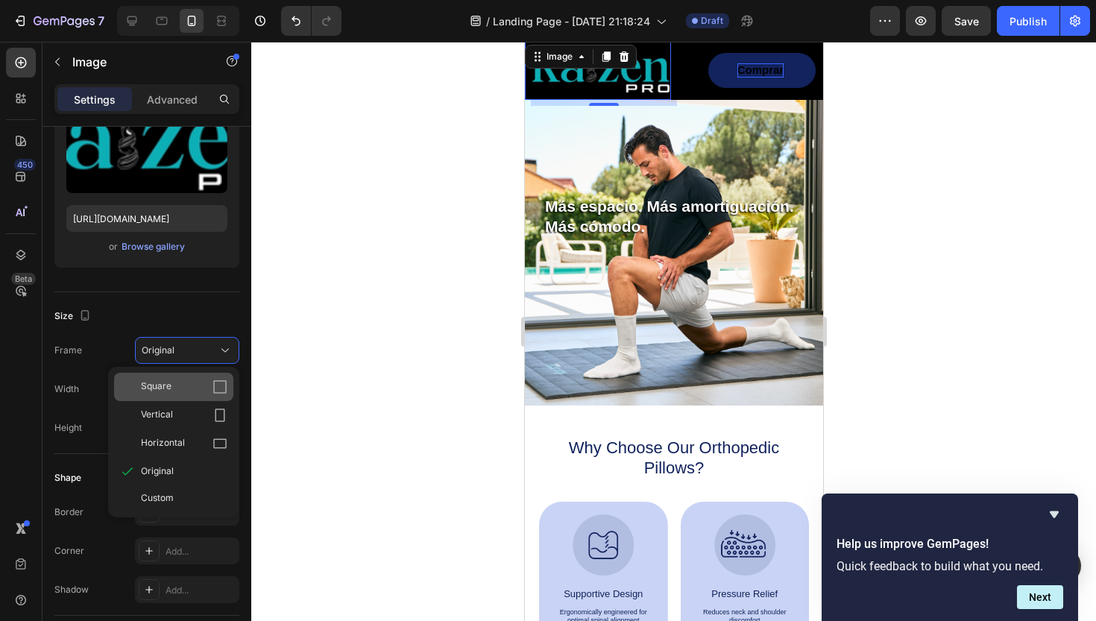
click at [182, 389] on div "Square" at bounding box center [184, 387] width 87 height 15
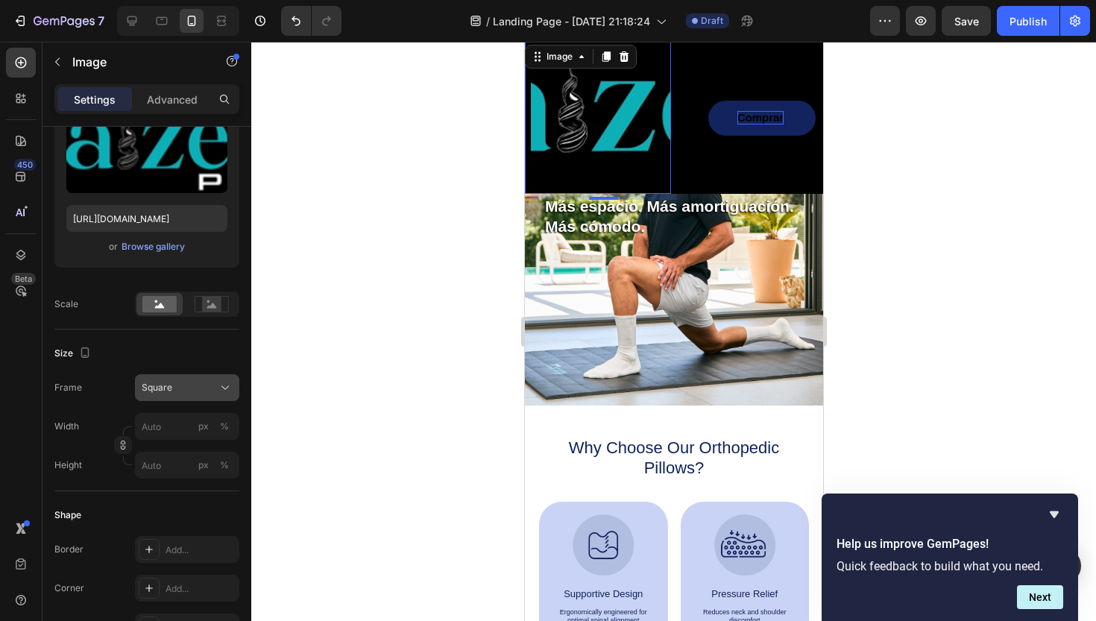
click at [214, 392] on div "Square" at bounding box center [178, 387] width 73 height 13
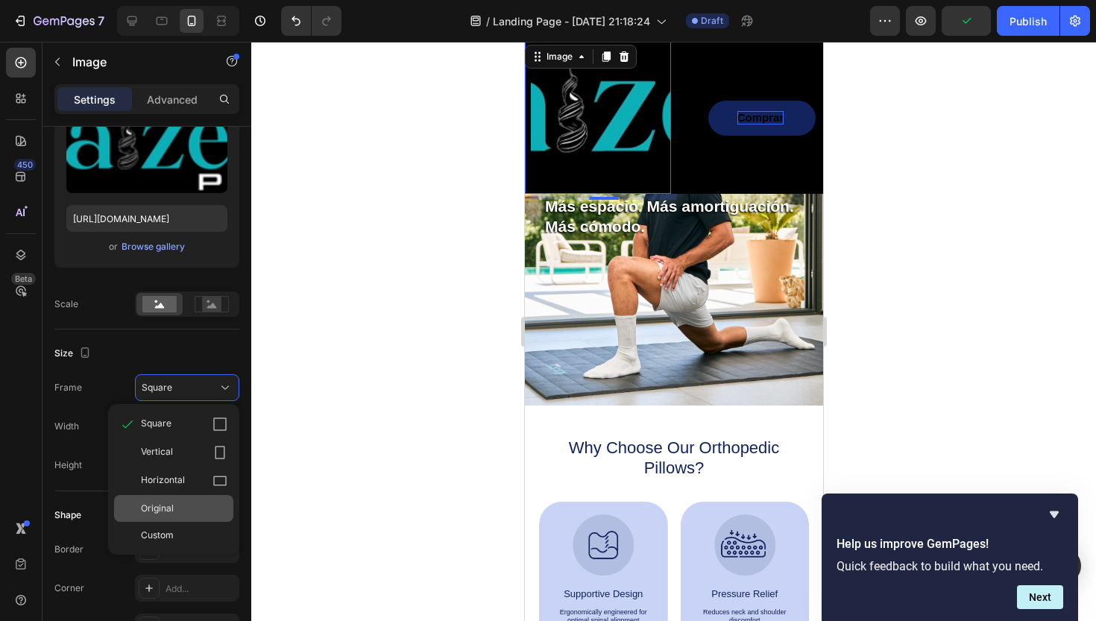
click at [177, 505] on div "Original" at bounding box center [184, 508] width 87 height 13
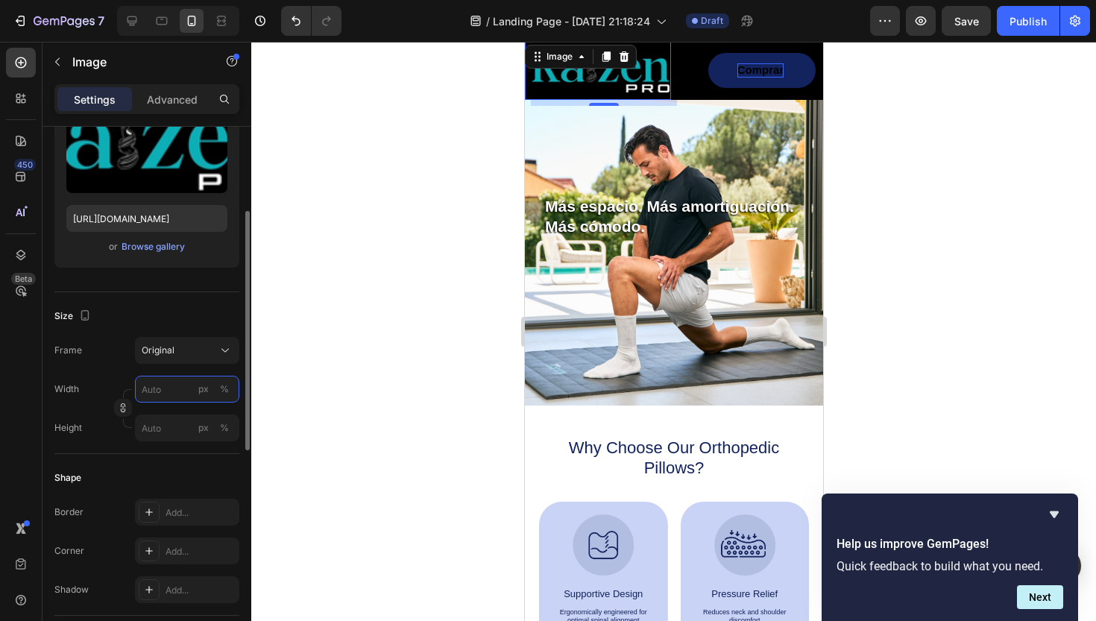
click at [163, 390] on input "px %" at bounding box center [187, 389] width 104 height 27
click at [224, 391] on div "%" at bounding box center [224, 389] width 9 height 13
type input "9"
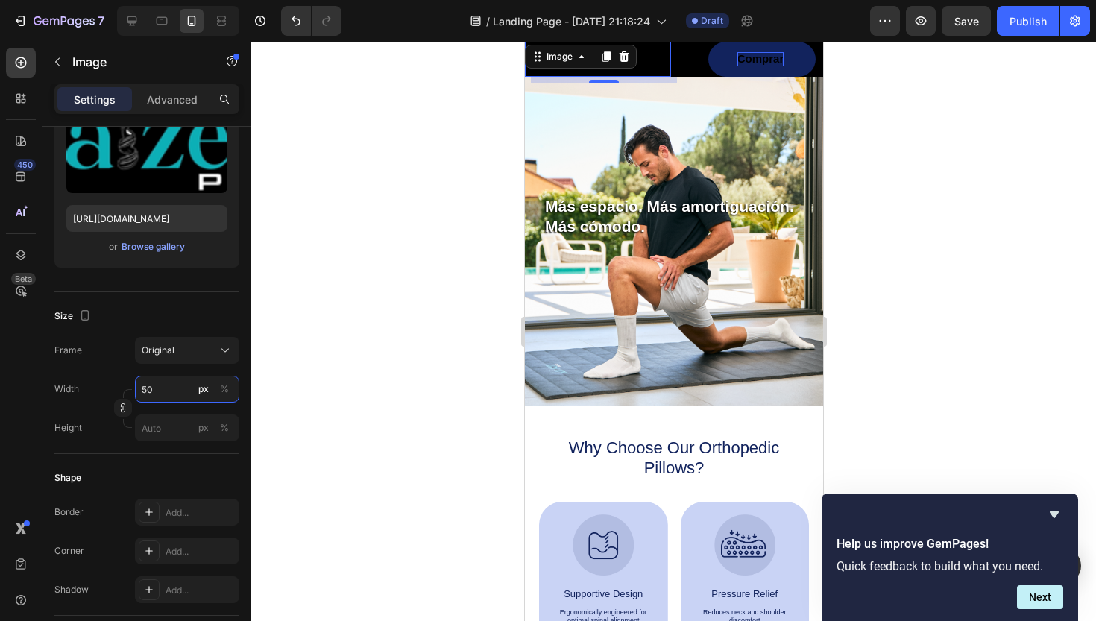
type input "50"
click at [296, 345] on div at bounding box center [673, 331] width 845 height 579
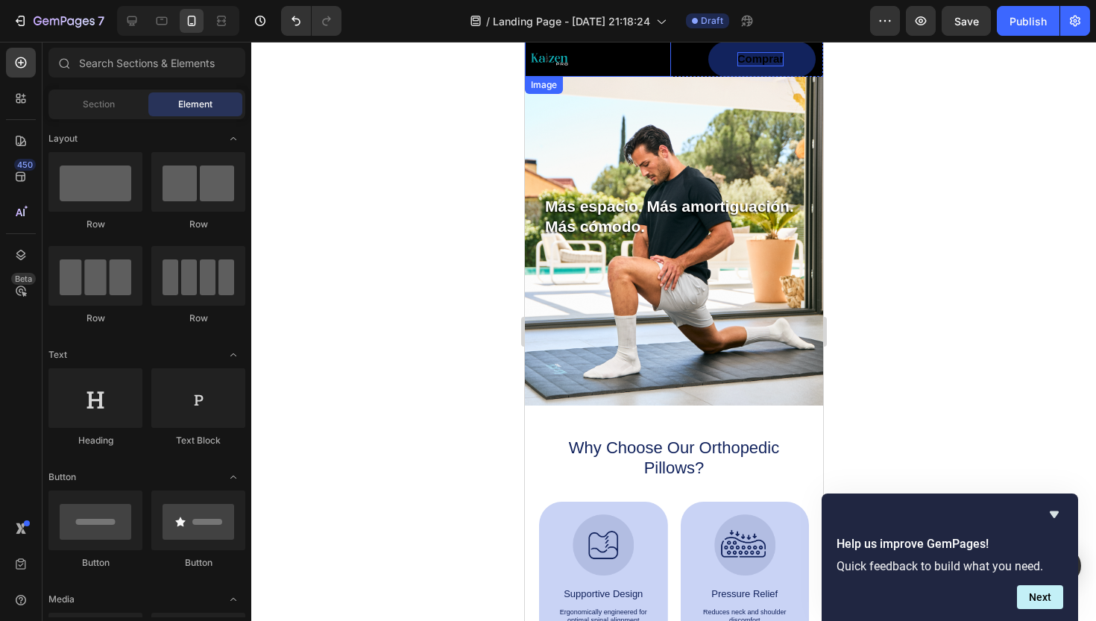
click at [559, 63] on img at bounding box center [548, 59] width 37 height 12
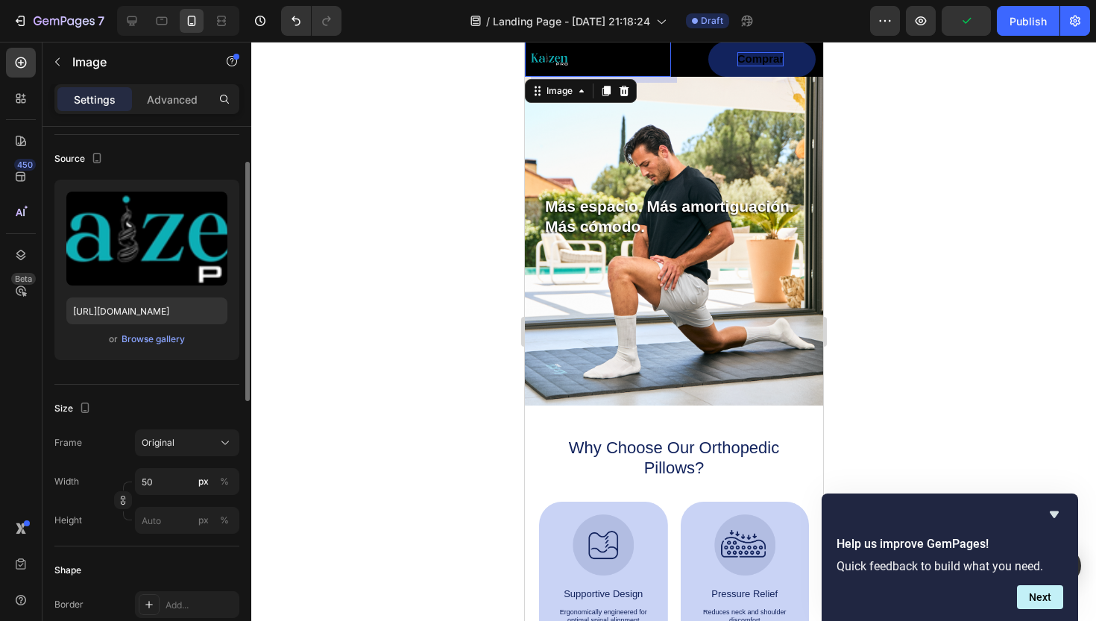
scroll to position [103, 0]
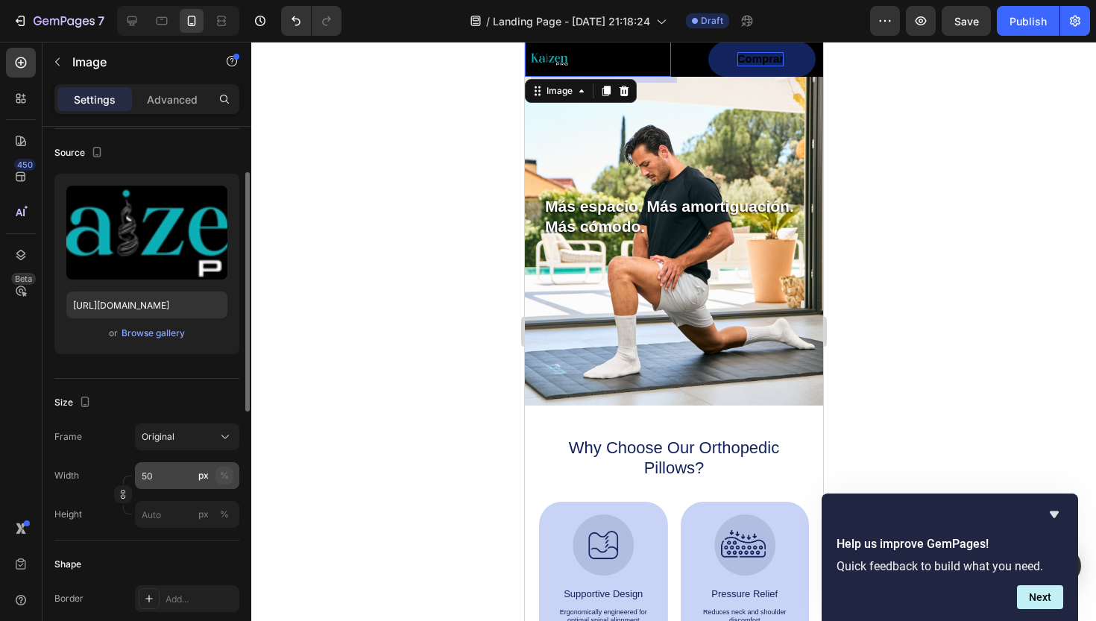
click at [224, 480] on div "%" at bounding box center [224, 475] width 9 height 13
click at [167, 475] on input "50" at bounding box center [187, 475] width 104 height 27
click at [199, 474] on div "px" at bounding box center [203, 475] width 10 height 13
click at [214, 437] on div "Original" at bounding box center [178, 436] width 73 height 13
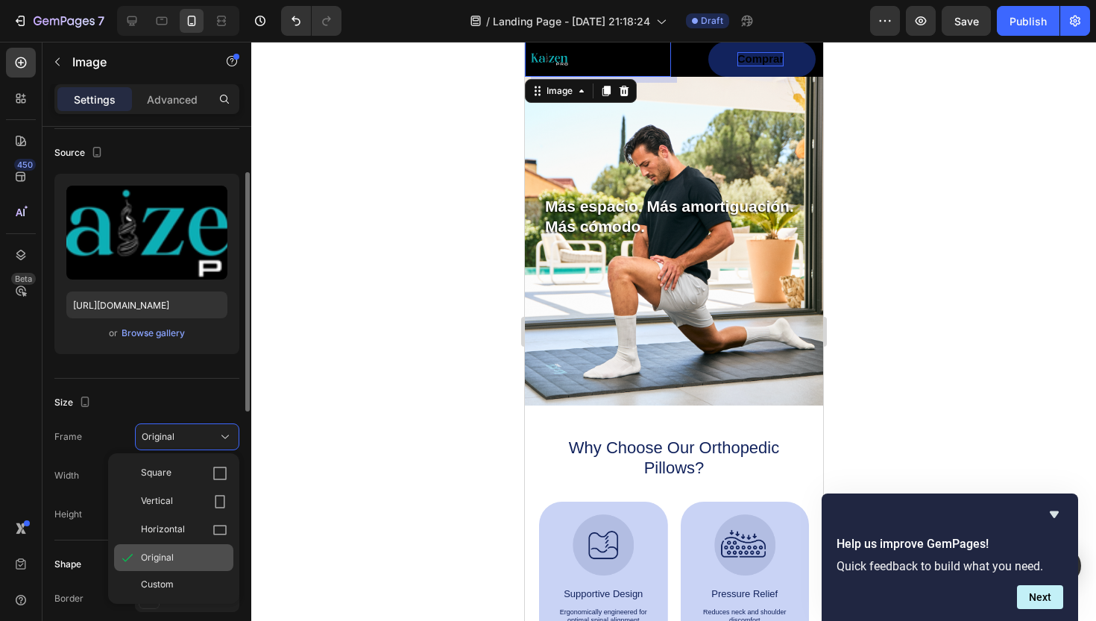
click at [169, 556] on span "Original" at bounding box center [157, 557] width 33 height 13
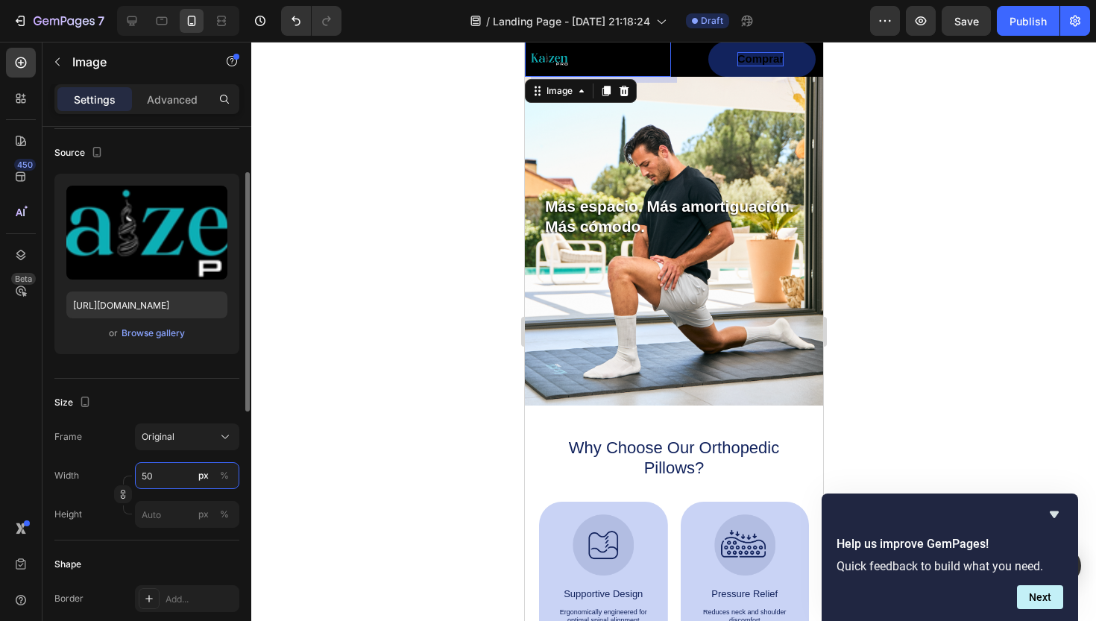
click at [166, 481] on input "50" at bounding box center [187, 475] width 104 height 27
click at [180, 474] on input "50" at bounding box center [187, 475] width 104 height 27
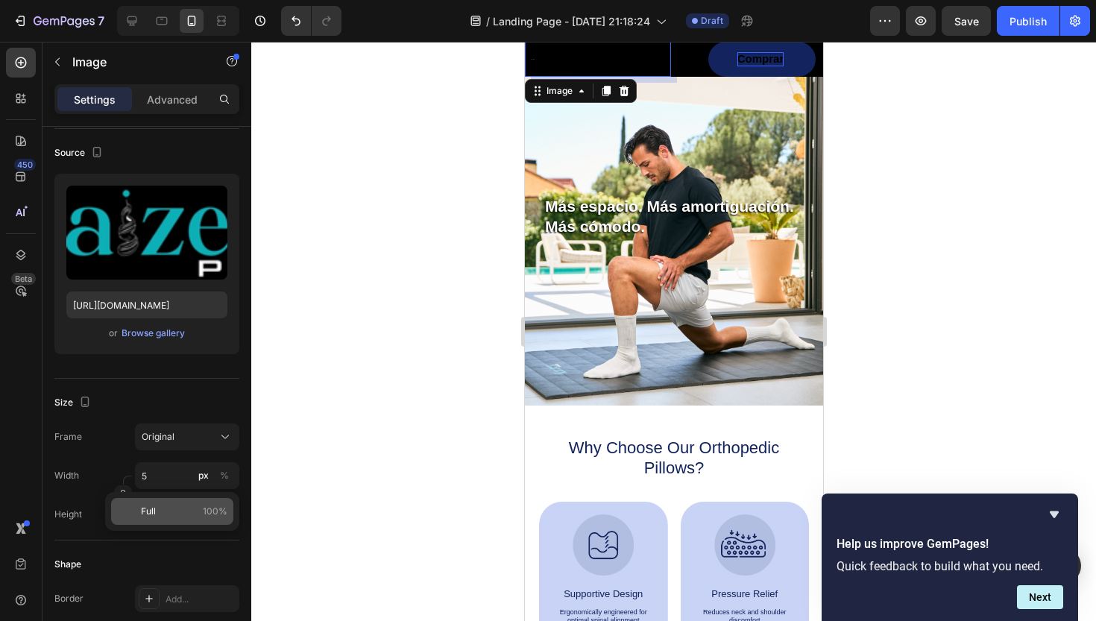
click at [159, 518] on p "Full 100%" at bounding box center [184, 511] width 87 height 13
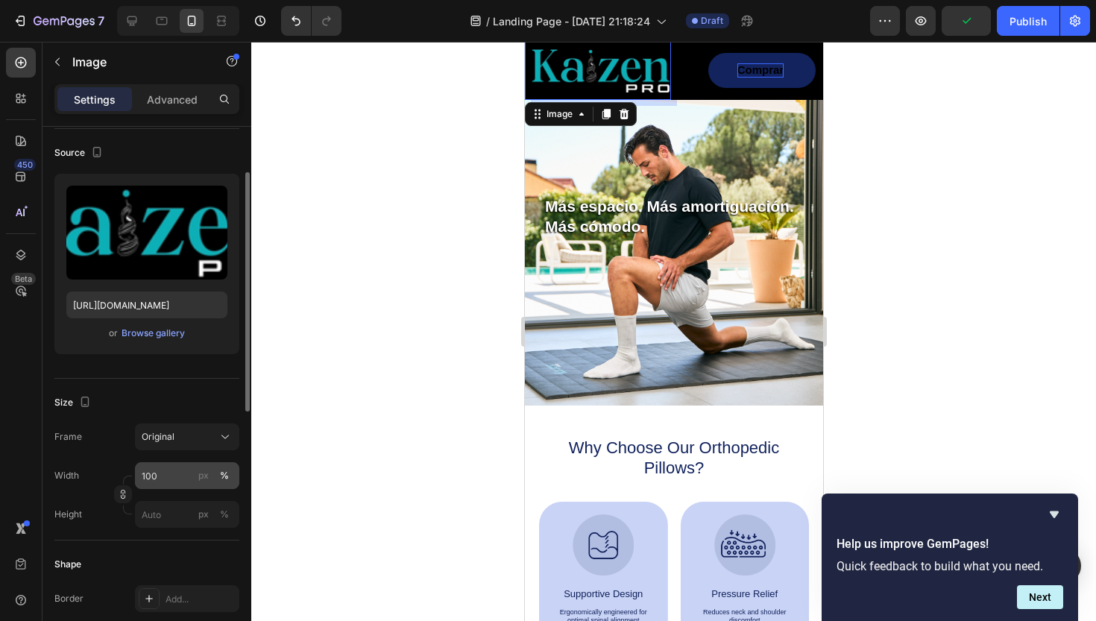
click at [224, 478] on div "%" at bounding box center [224, 475] width 9 height 13
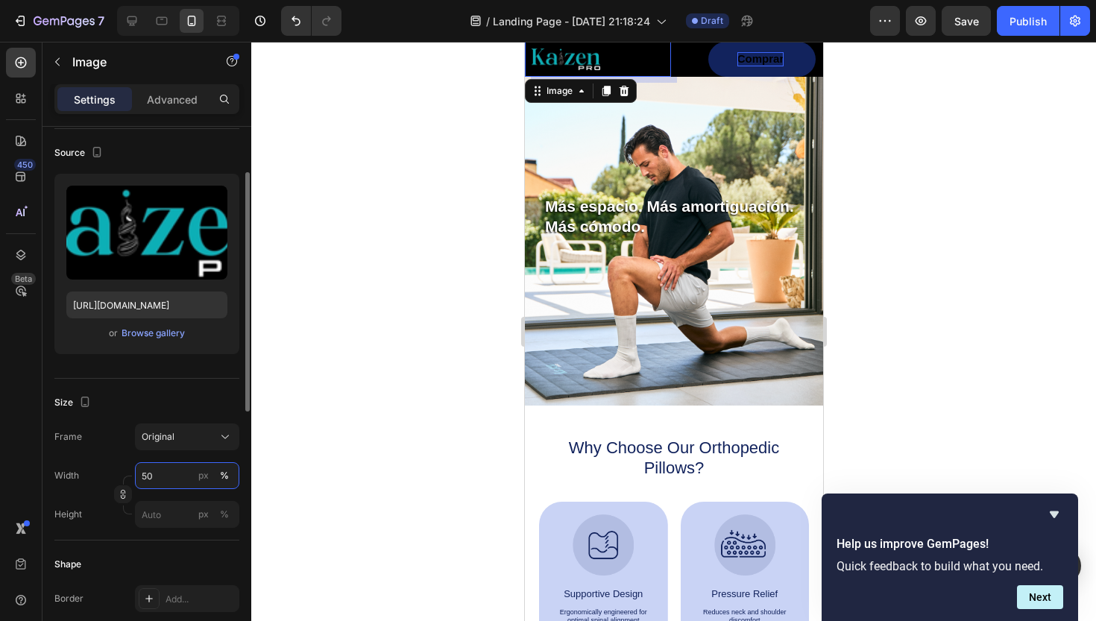
type input "5"
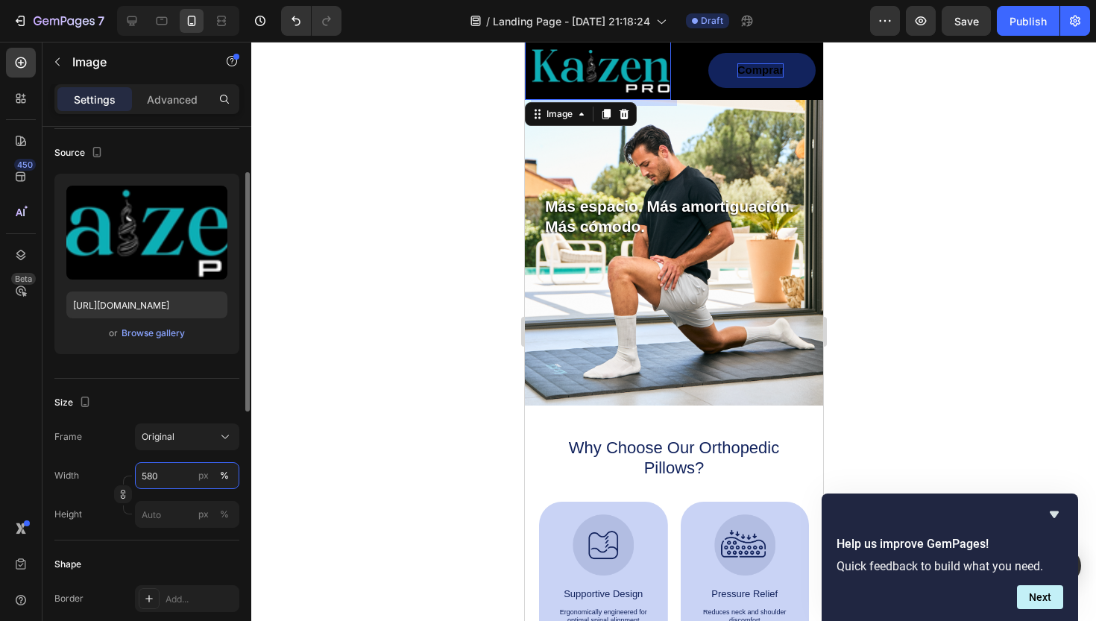
type input "80"
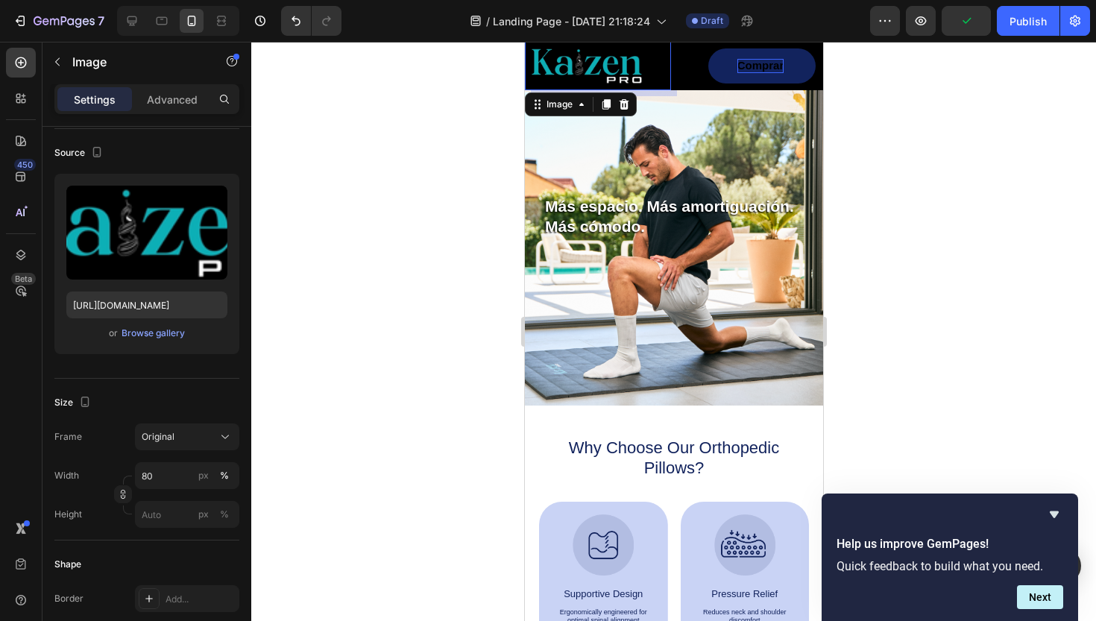
click at [377, 339] on div at bounding box center [673, 331] width 845 height 579
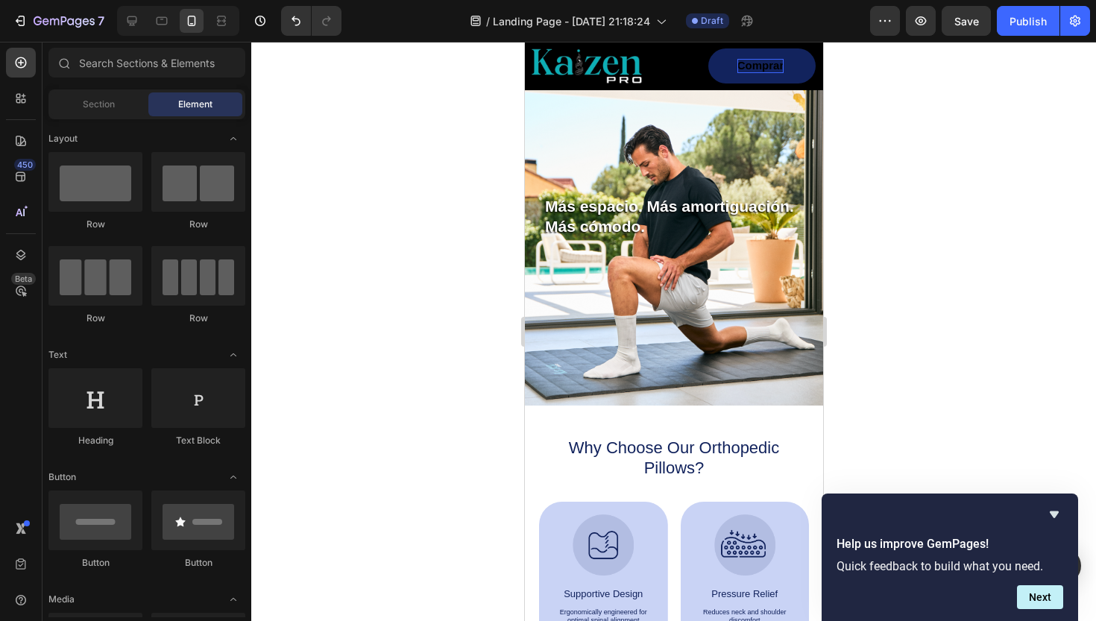
click at [578, 59] on img at bounding box center [586, 66] width 112 height 37
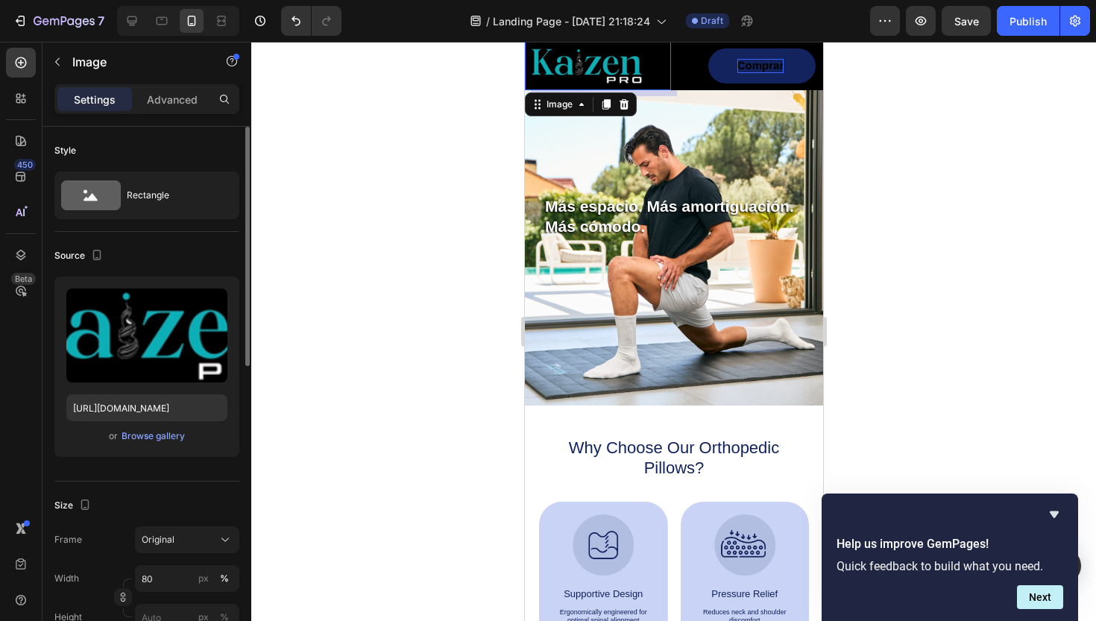
click at [158, 128] on div "Style Rectangle" at bounding box center [146, 179] width 185 height 105
click at [160, 101] on p "Advanced" at bounding box center [172, 100] width 51 height 16
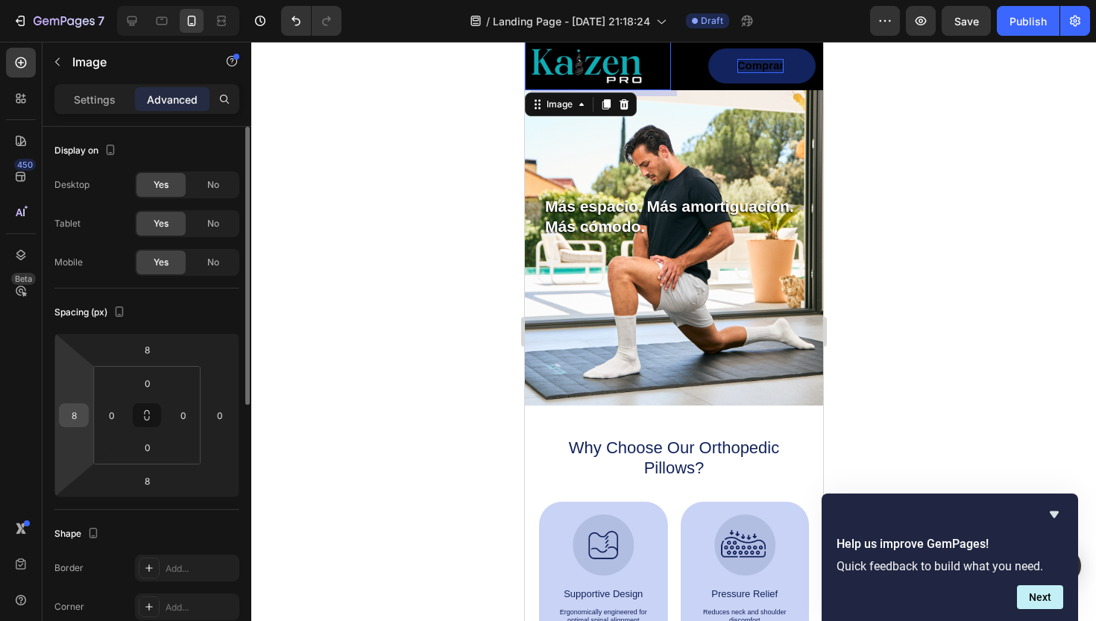
click at [74, 418] on input "8" at bounding box center [74, 415] width 22 height 22
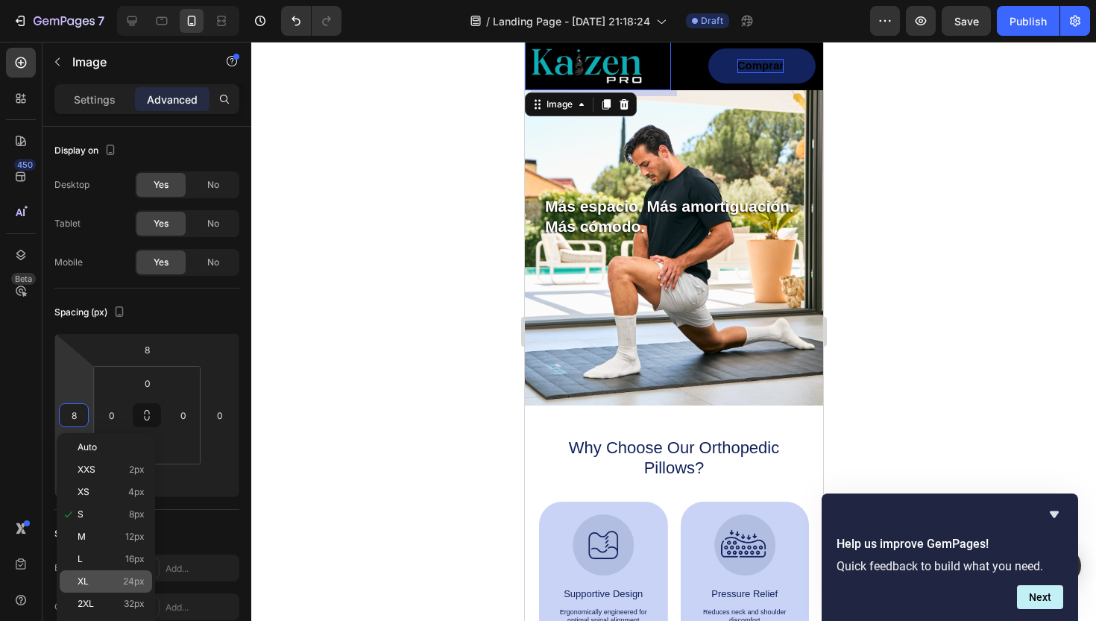
click at [134, 585] on span "24px" at bounding box center [134, 581] width 22 height 10
type input "24"
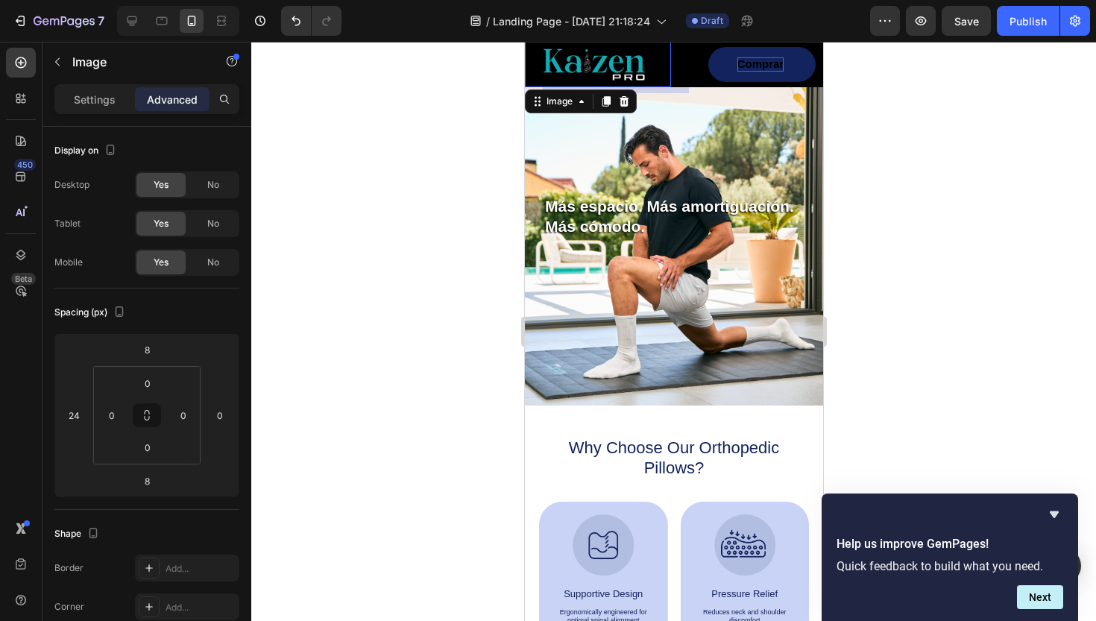
click at [796, 66] on button "Comprar" at bounding box center [761, 64] width 107 height 35
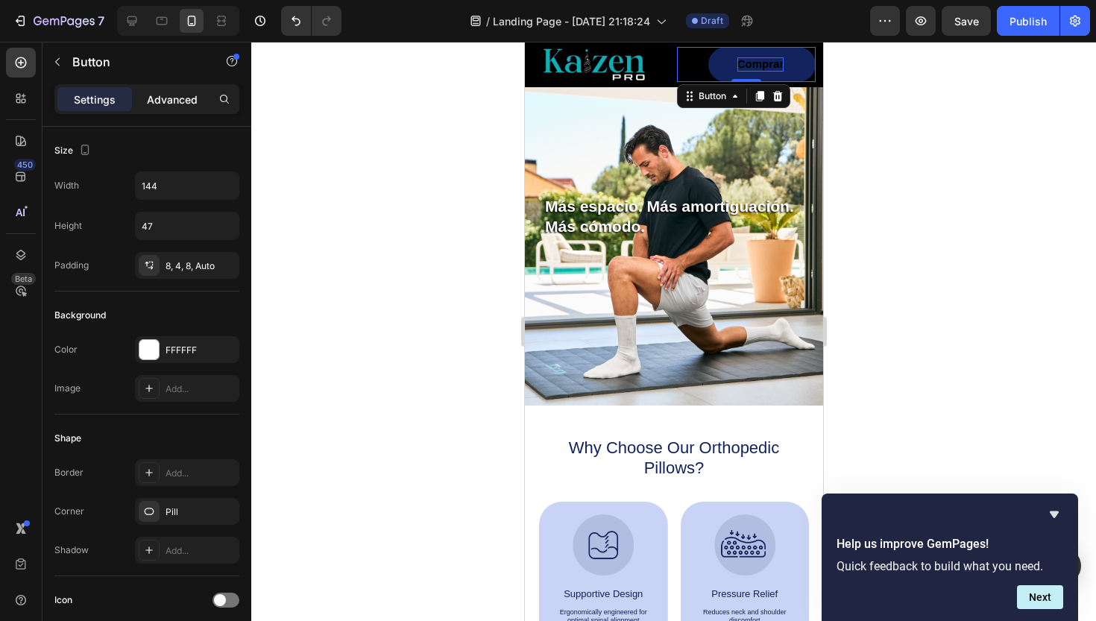
click at [177, 95] on p "Advanced" at bounding box center [172, 100] width 51 height 16
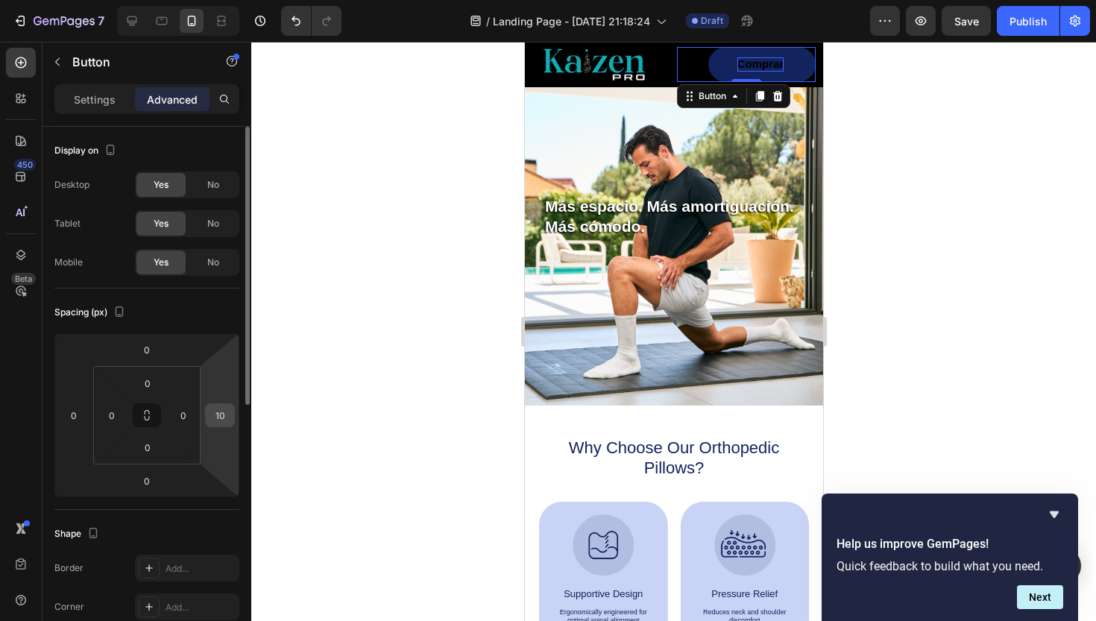
click at [221, 427] on div "10" at bounding box center [220, 415] width 30 height 24
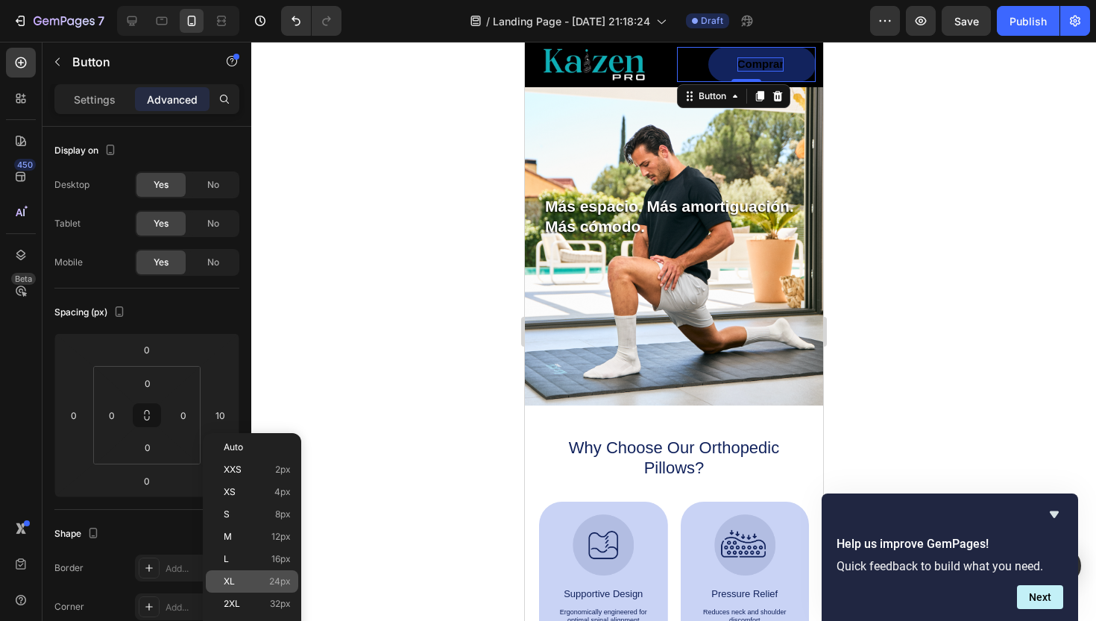
click at [271, 583] on span "24px" at bounding box center [280, 581] width 22 height 10
type input "24"
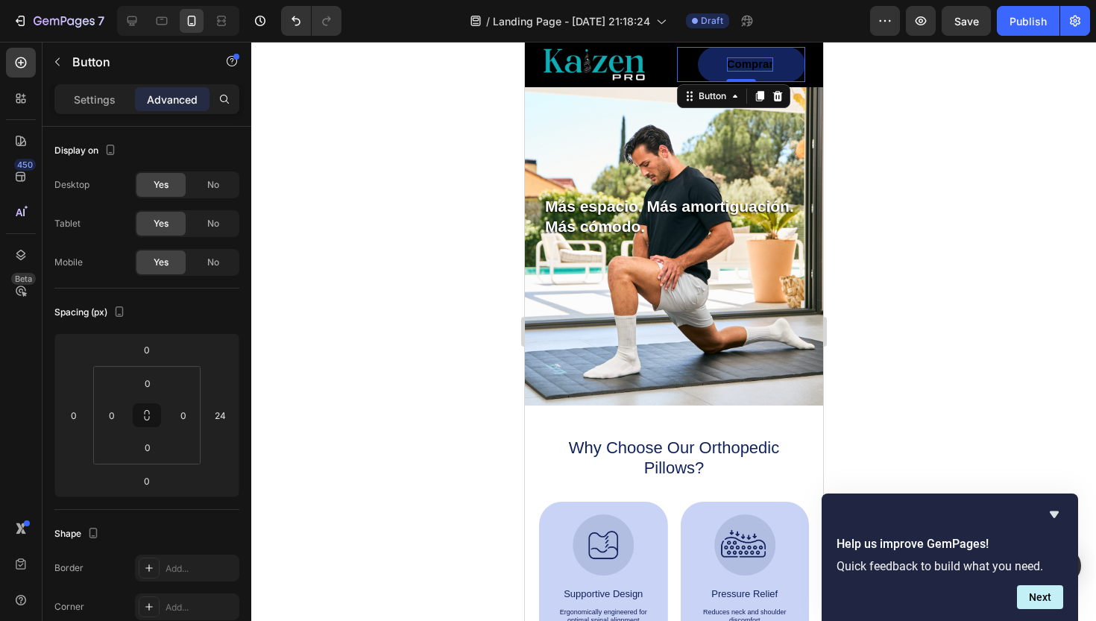
click at [449, 398] on div at bounding box center [673, 331] width 845 height 579
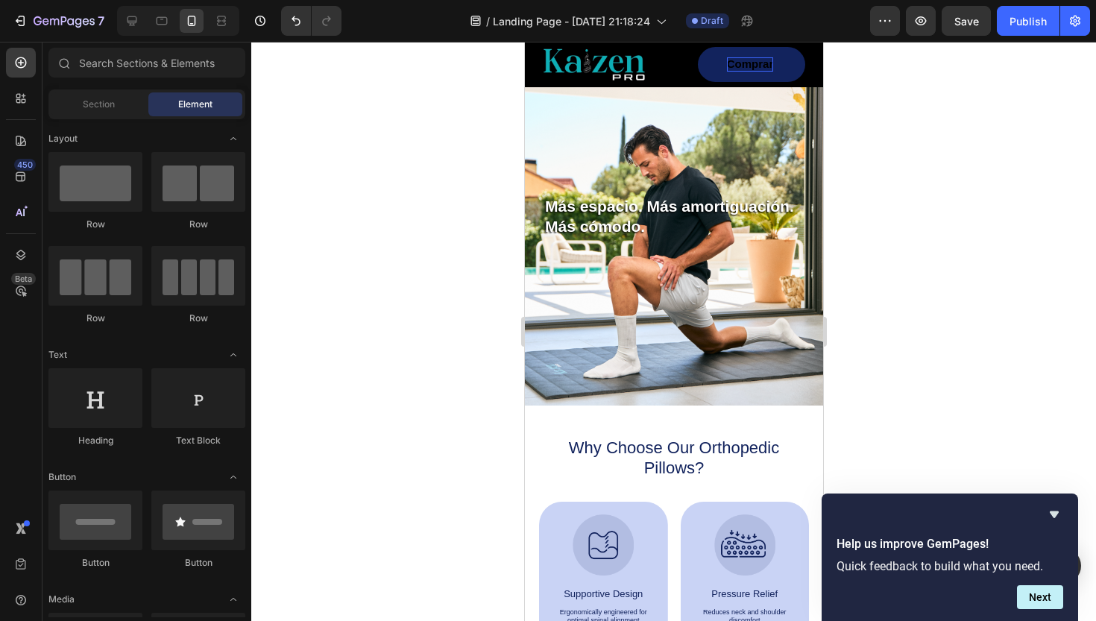
click at [778, 75] on button "Comprar" at bounding box center [750, 64] width 107 height 35
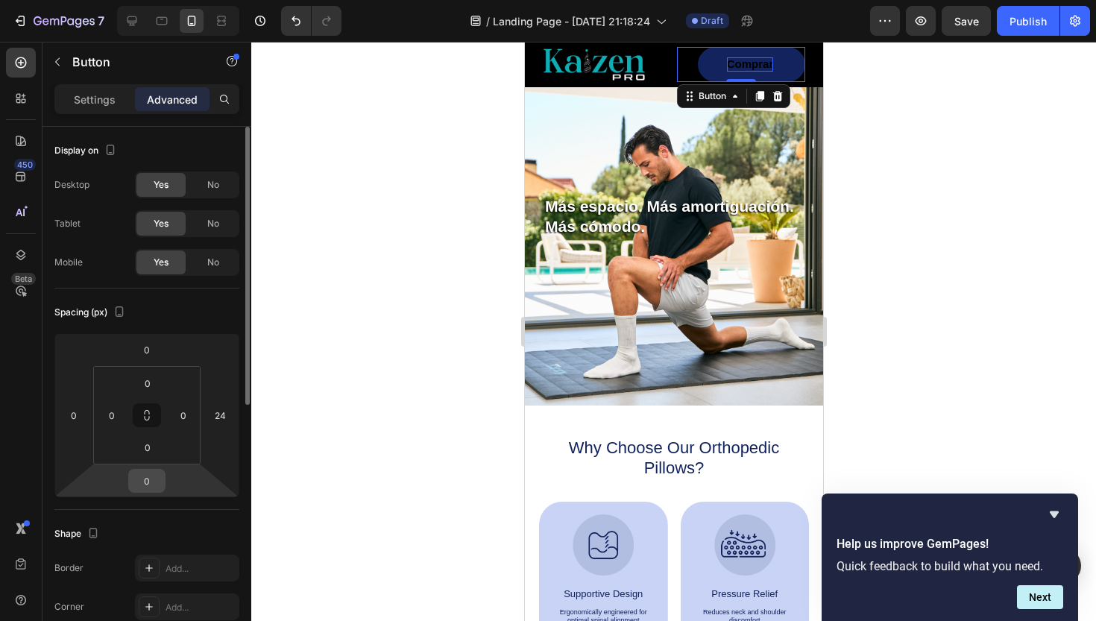
click at [148, 480] on input "0" at bounding box center [147, 481] width 30 height 22
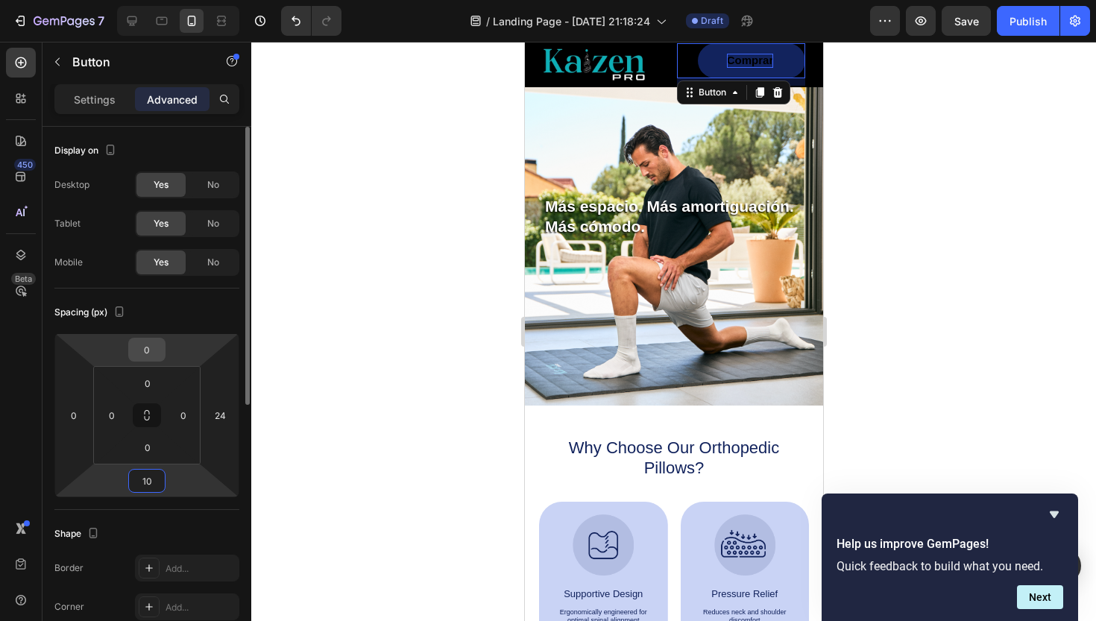
type input "10"
click at [150, 346] on input "0" at bounding box center [147, 350] width 30 height 22
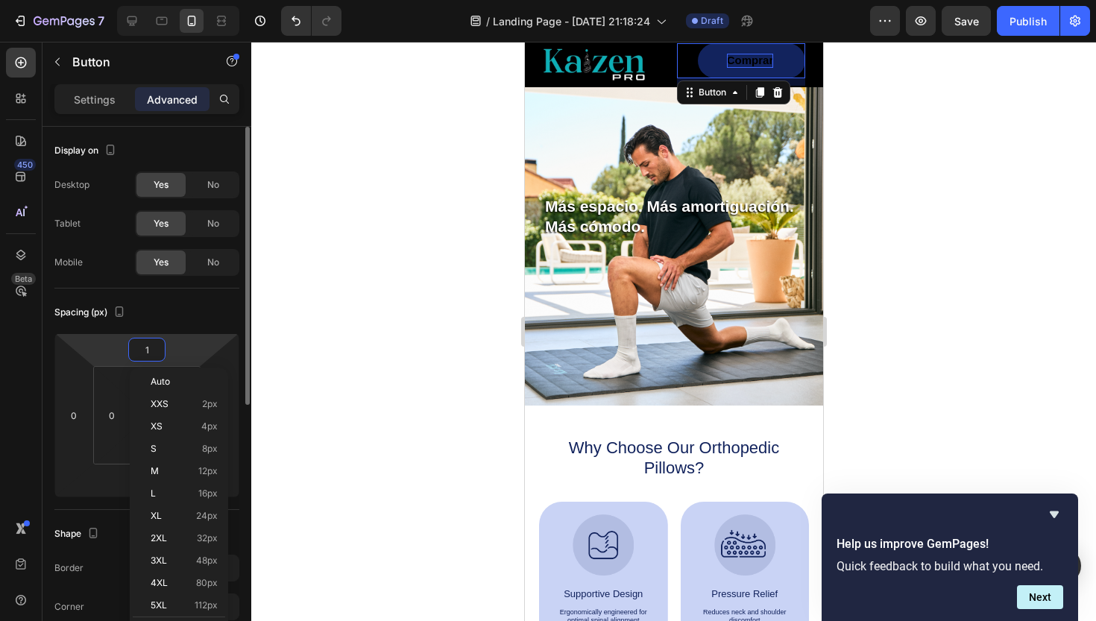
type input "10"
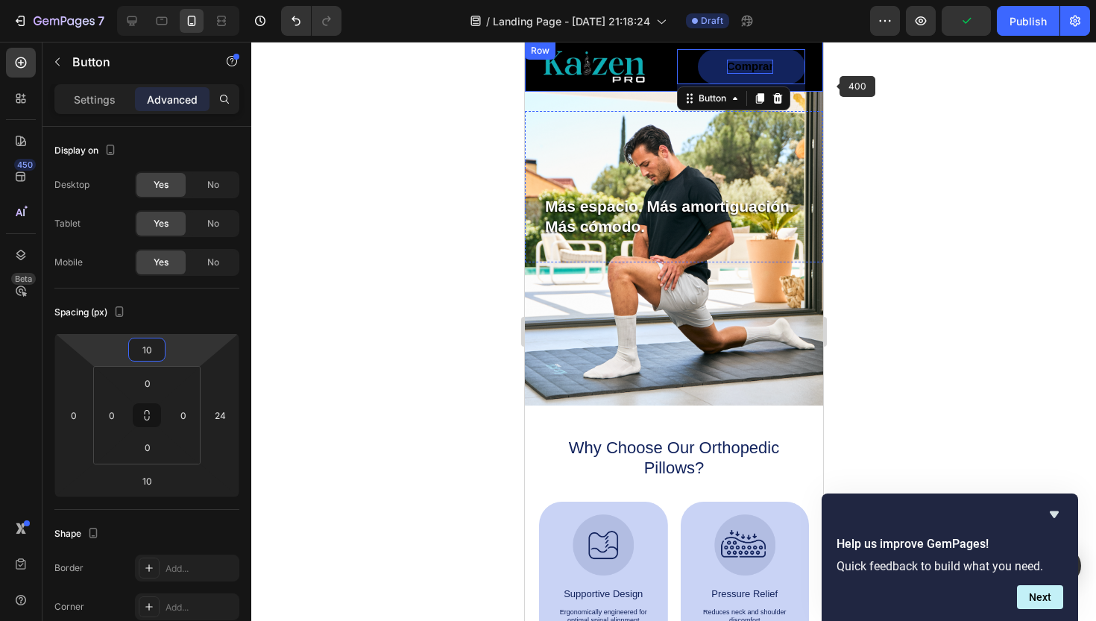
click at [936, 129] on div at bounding box center [673, 331] width 845 height 579
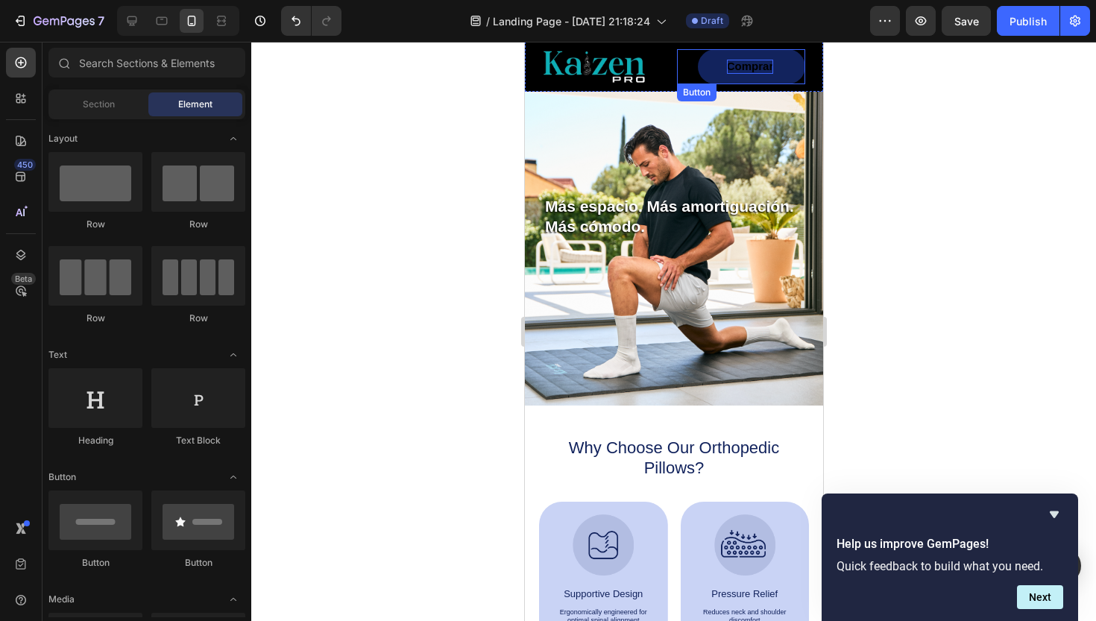
click at [788, 62] on button "Comprar" at bounding box center [750, 66] width 107 height 35
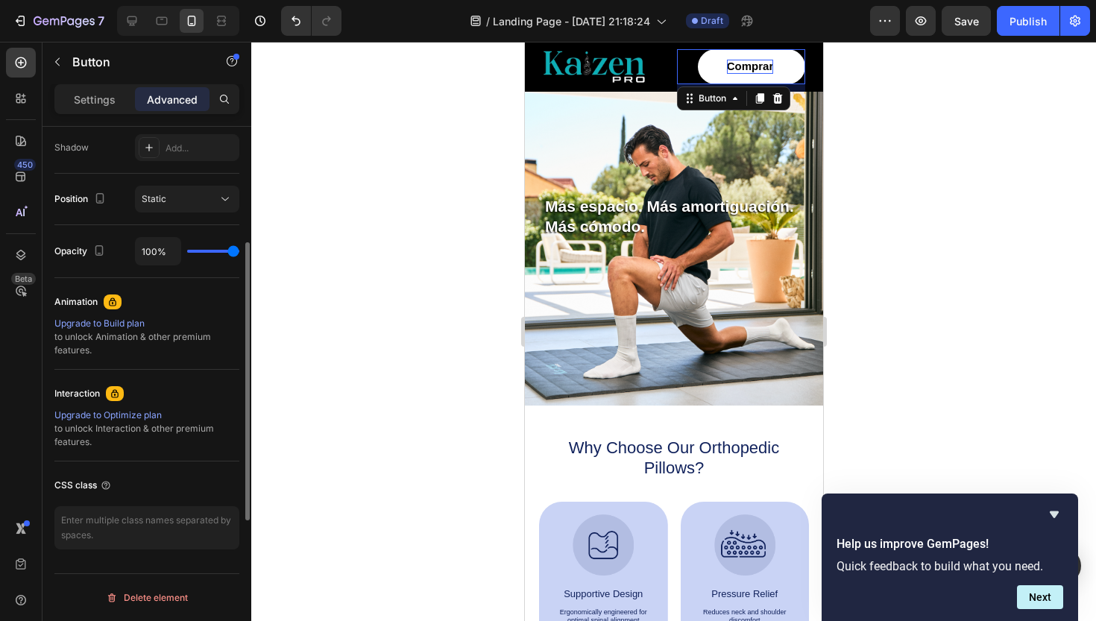
scroll to position [0, 0]
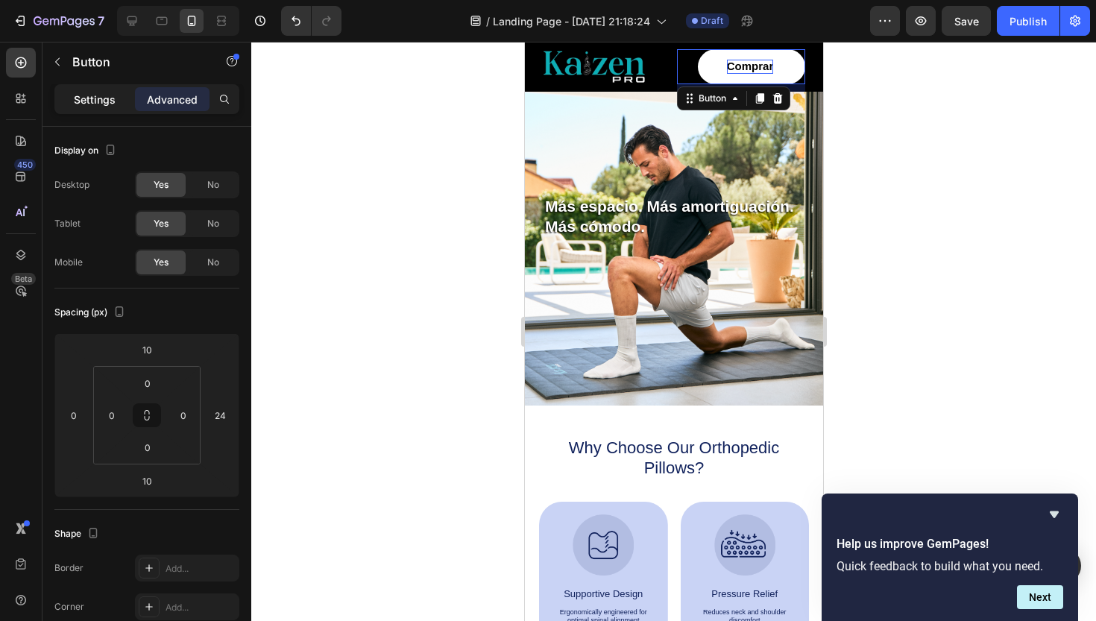
click at [96, 92] on p "Settings" at bounding box center [95, 100] width 42 height 16
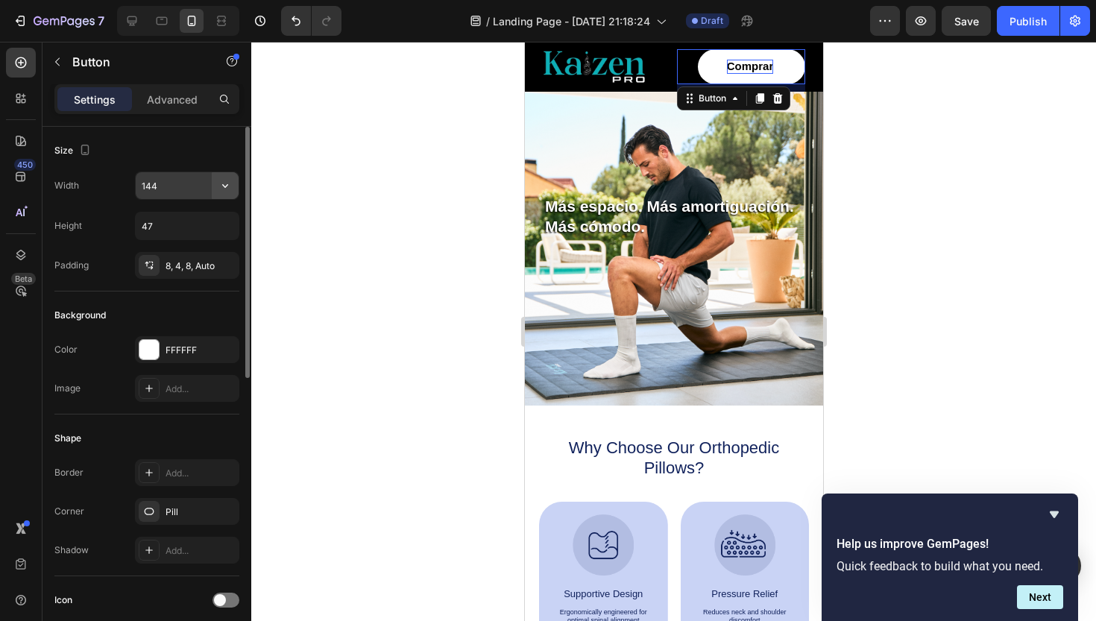
click at [221, 188] on icon "button" at bounding box center [225, 185] width 15 height 15
click at [179, 195] on input "144" at bounding box center [187, 185] width 103 height 27
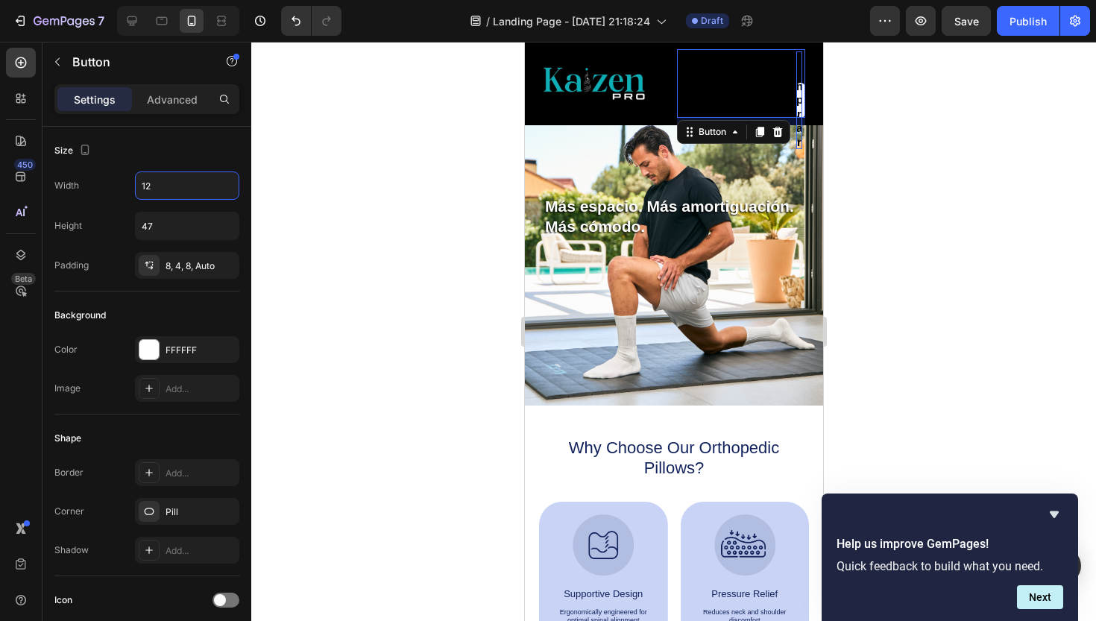
type input "125"
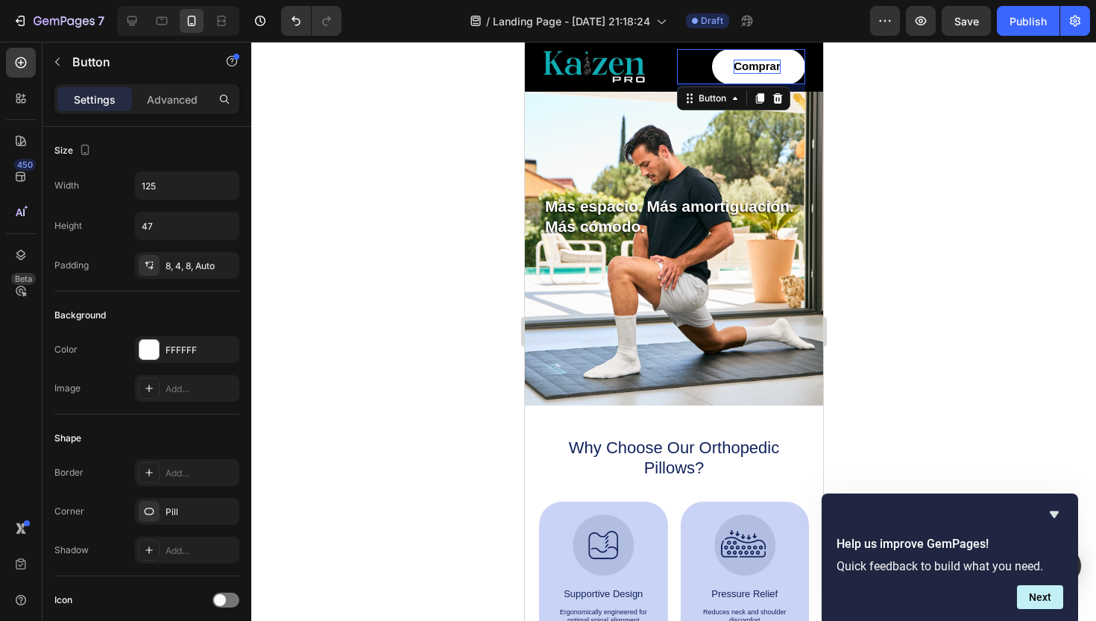
click at [960, 166] on div at bounding box center [673, 331] width 845 height 579
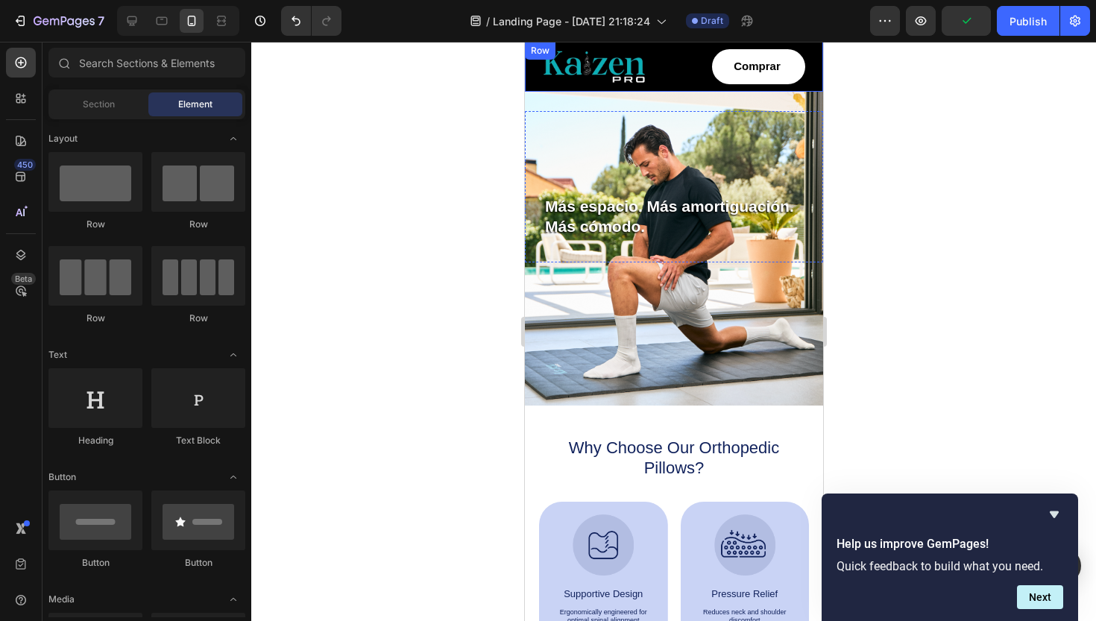
click at [670, 47] on div "Image" at bounding box center [597, 67] width 146 height 50
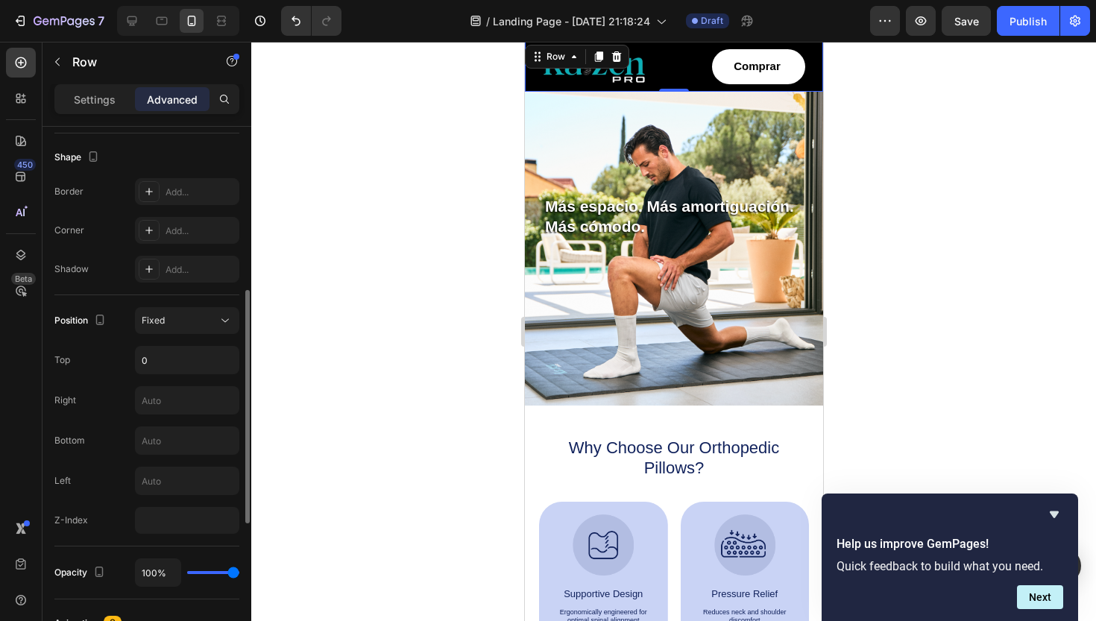
scroll to position [365, 0]
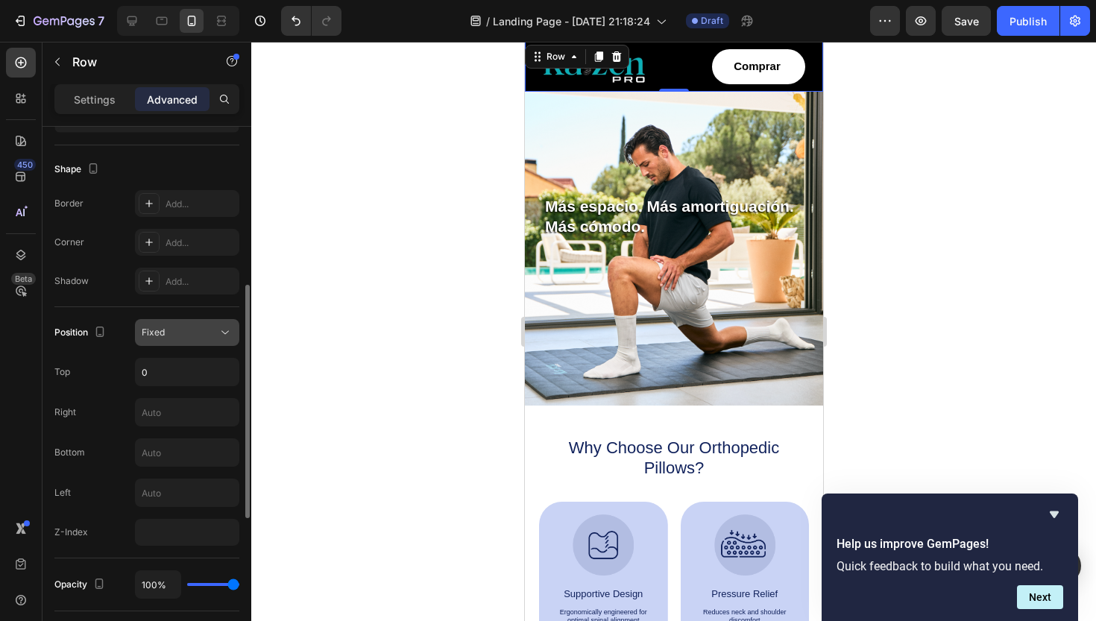
click at [223, 332] on icon at bounding box center [224, 333] width 7 height 4
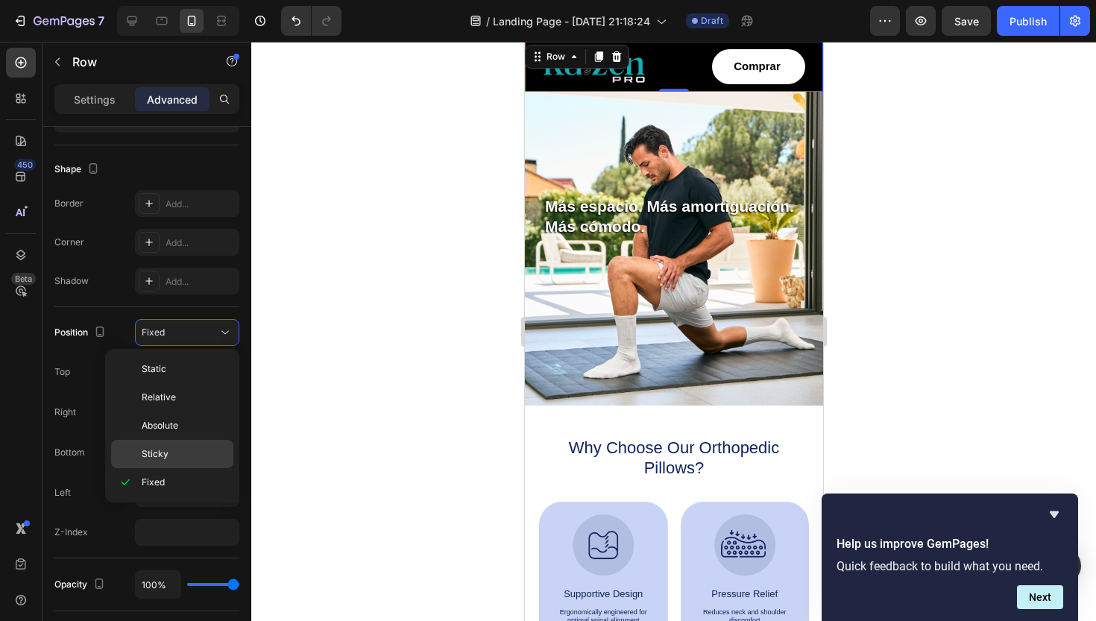
click at [158, 450] on span "Sticky" at bounding box center [155, 453] width 27 height 13
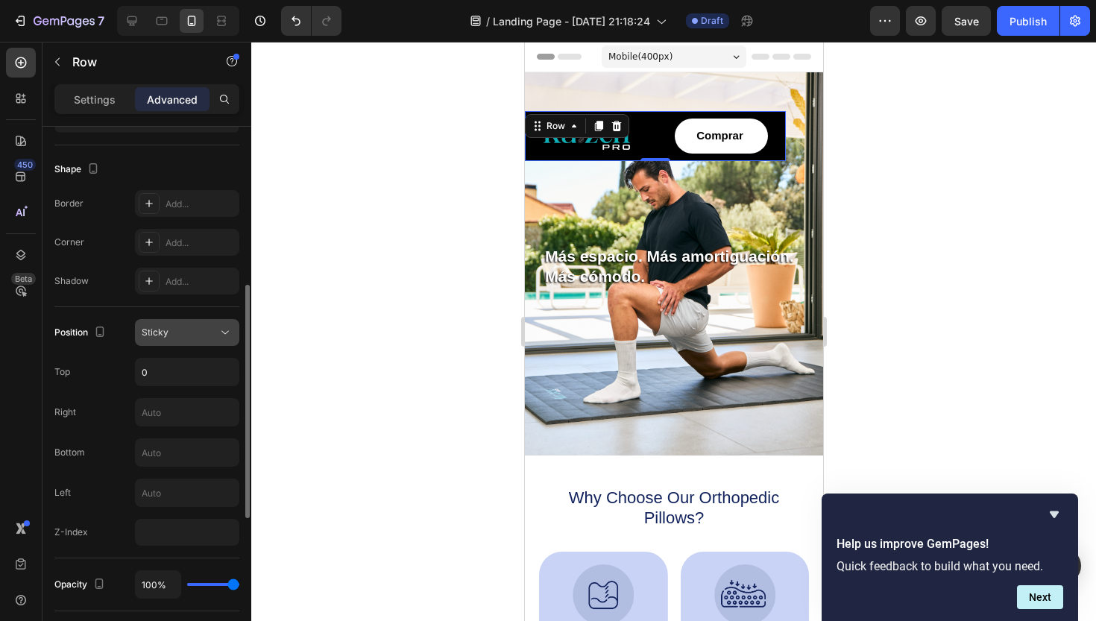
click at [218, 321] on button "Sticky" at bounding box center [187, 332] width 104 height 27
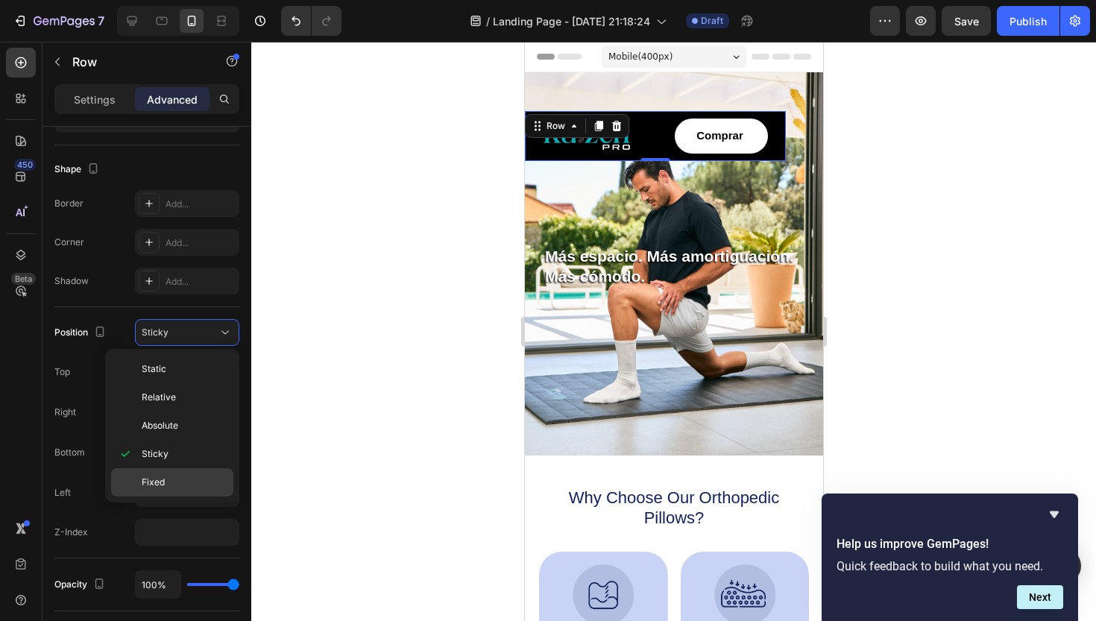
click at [151, 488] on span "Fixed" at bounding box center [153, 482] width 23 height 13
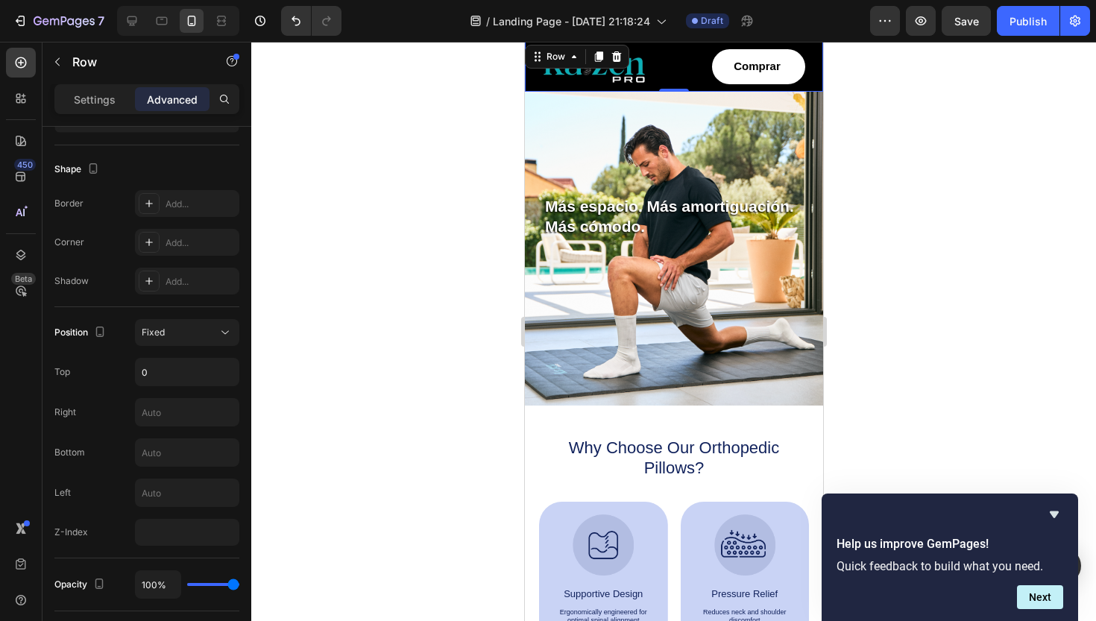
click at [421, 310] on div at bounding box center [673, 331] width 845 height 579
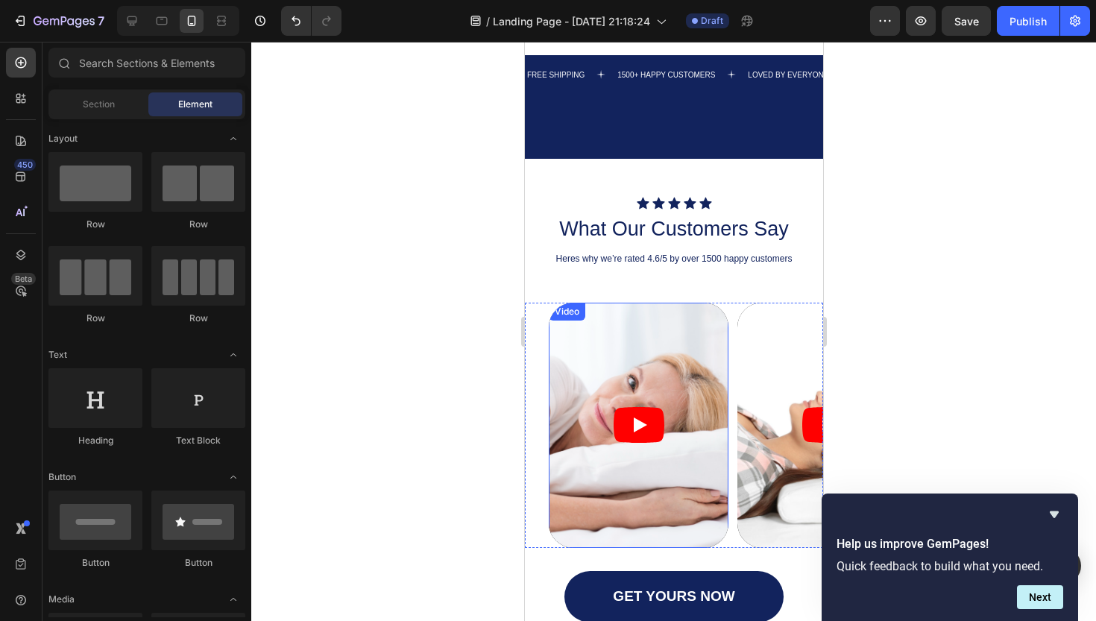
scroll to position [1085, 0]
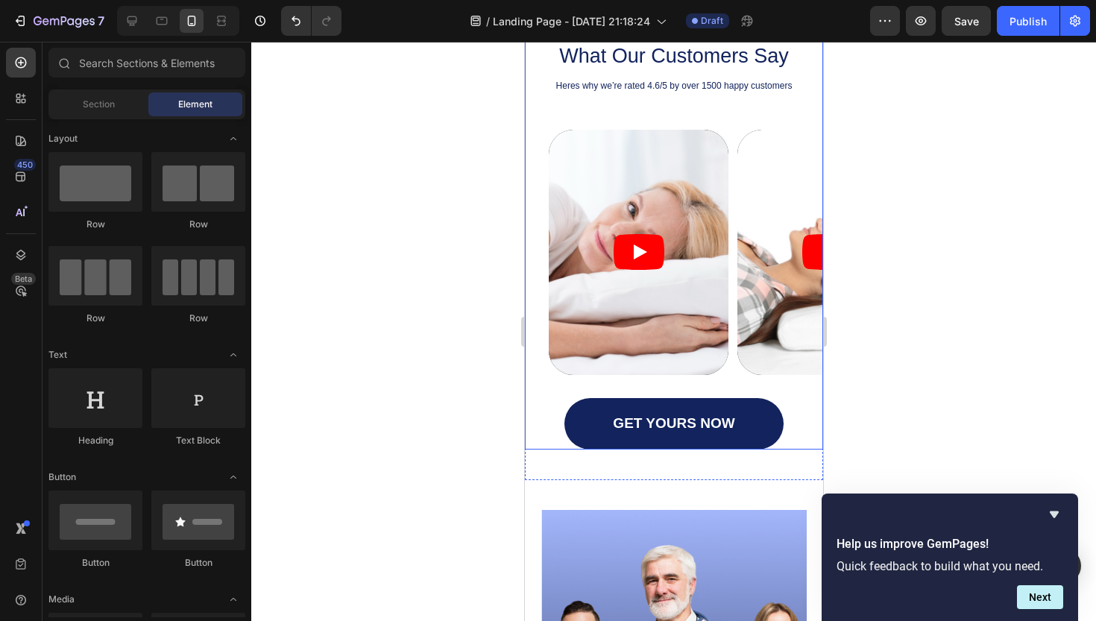
click at [690, 156] on article at bounding box center [638, 252] width 180 height 245
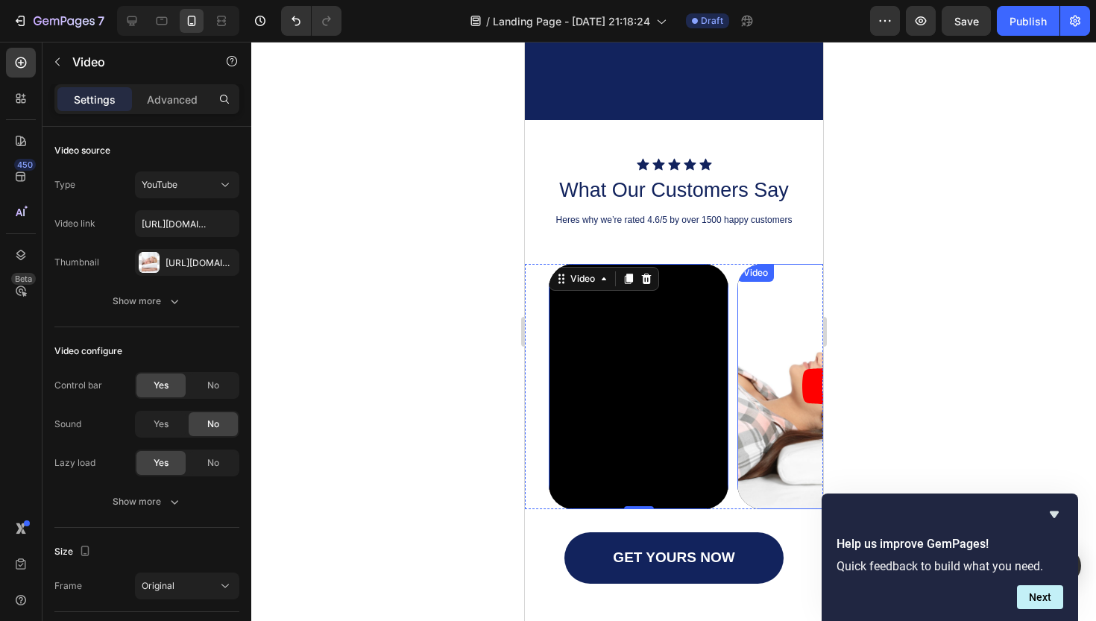
scroll to position [930, 0]
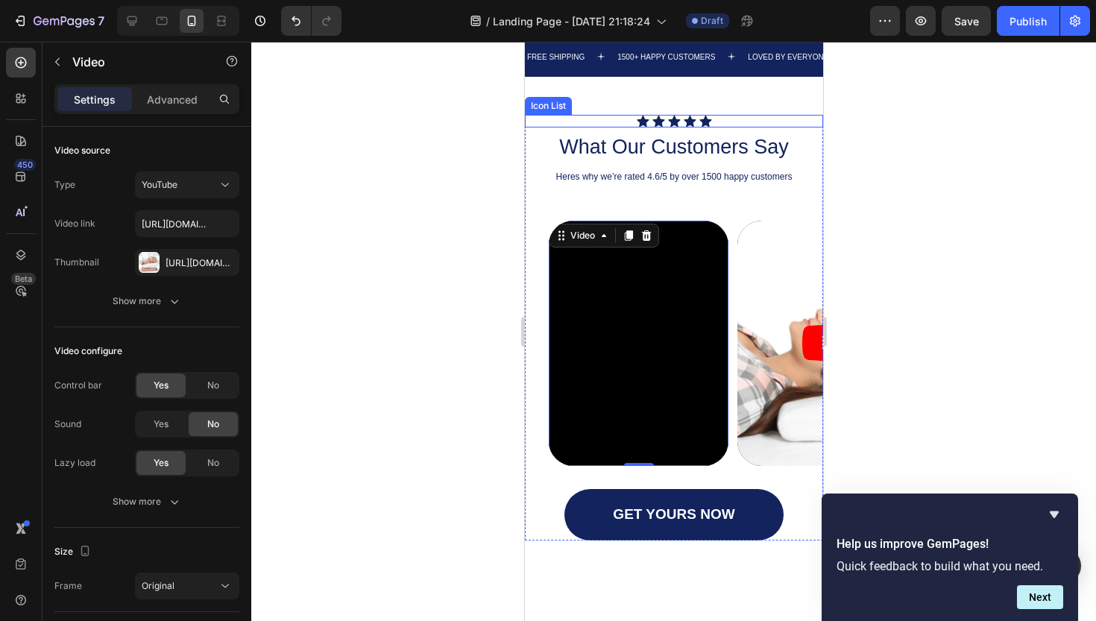
click at [723, 117] on div "Icon Icon Icon Icon Icon" at bounding box center [673, 121] width 298 height 13
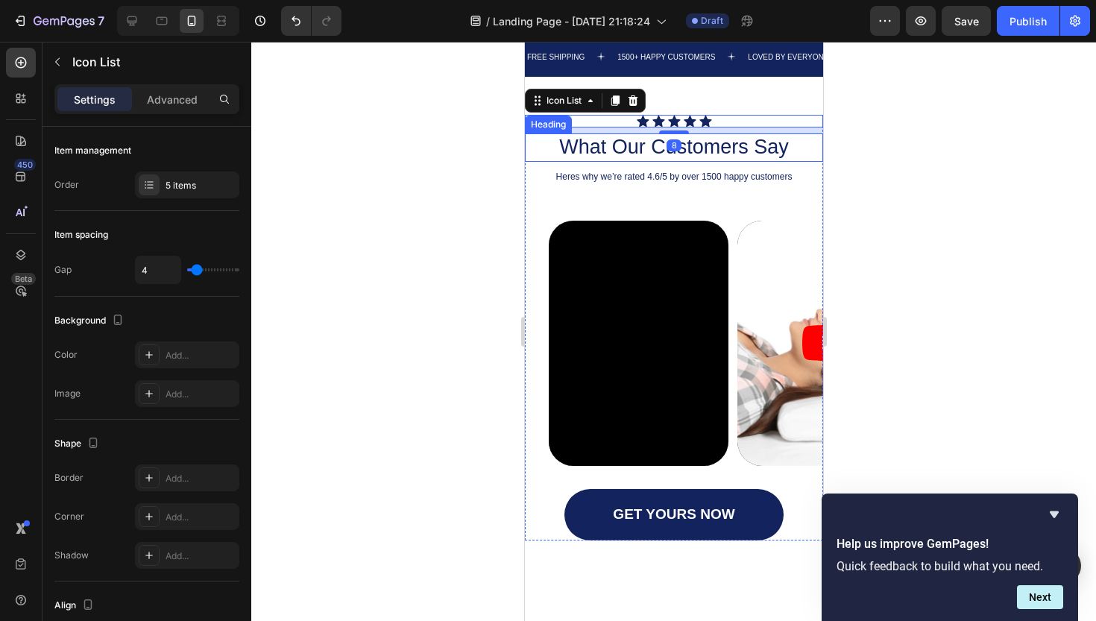
click at [919, 186] on div at bounding box center [673, 331] width 845 height 579
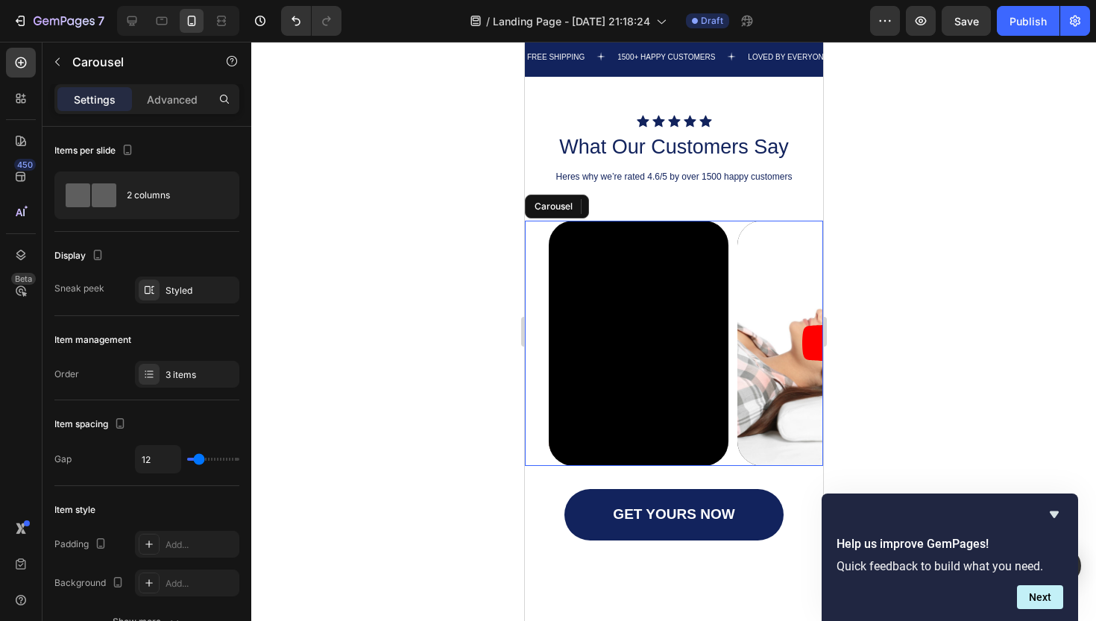
click at [733, 228] on div "Video Video Video" at bounding box center [685, 343] width 274 height 245
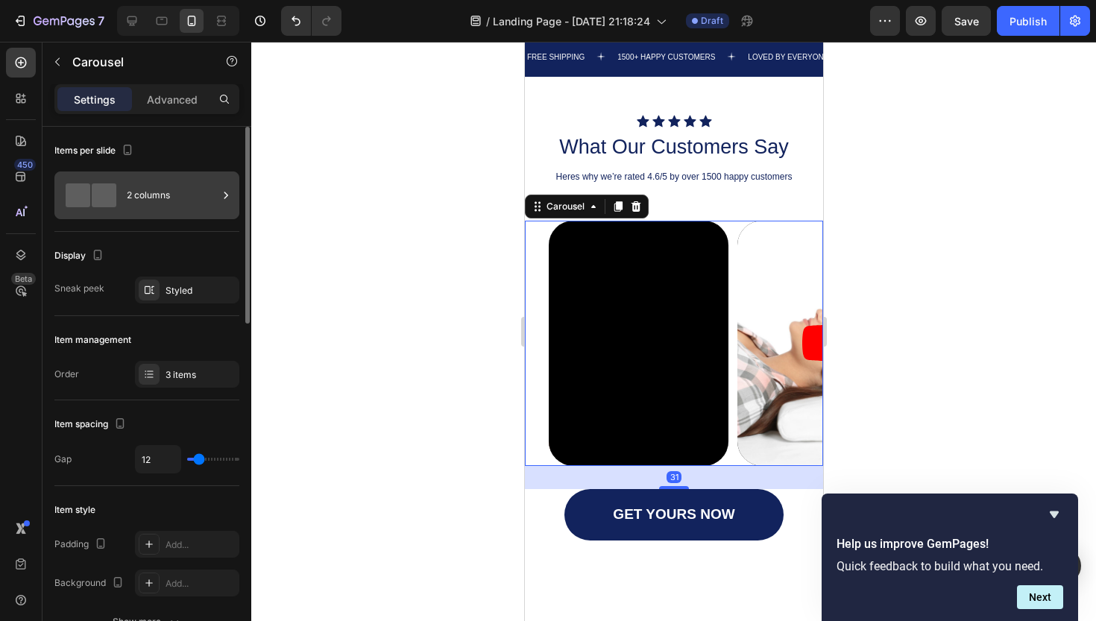
click at [107, 186] on span at bounding box center [104, 195] width 25 height 24
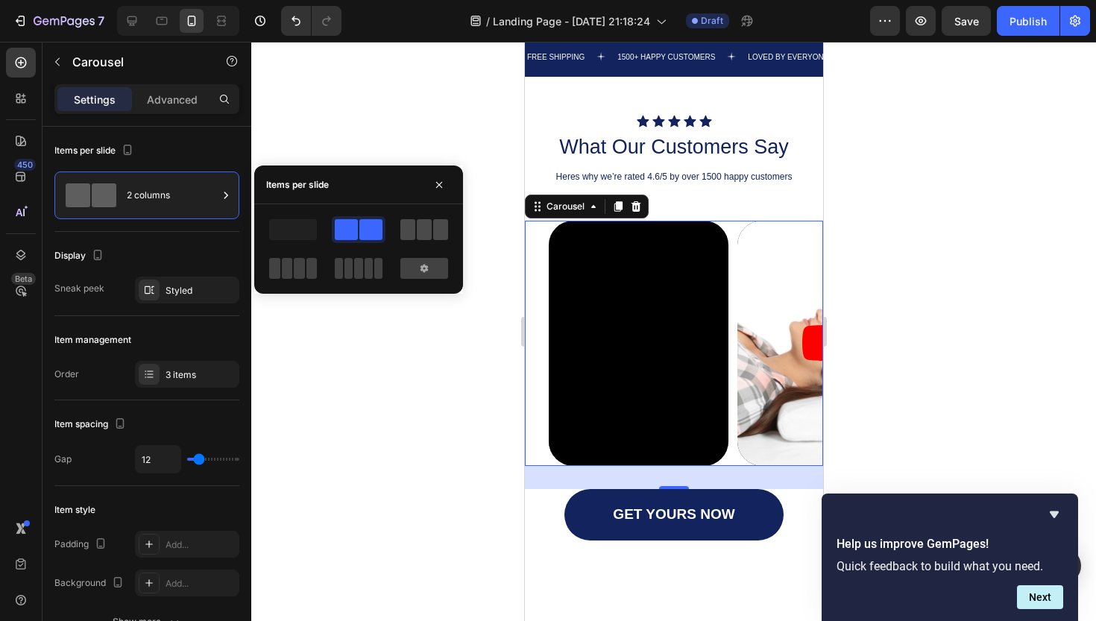
click at [406, 225] on span at bounding box center [407, 229] width 15 height 21
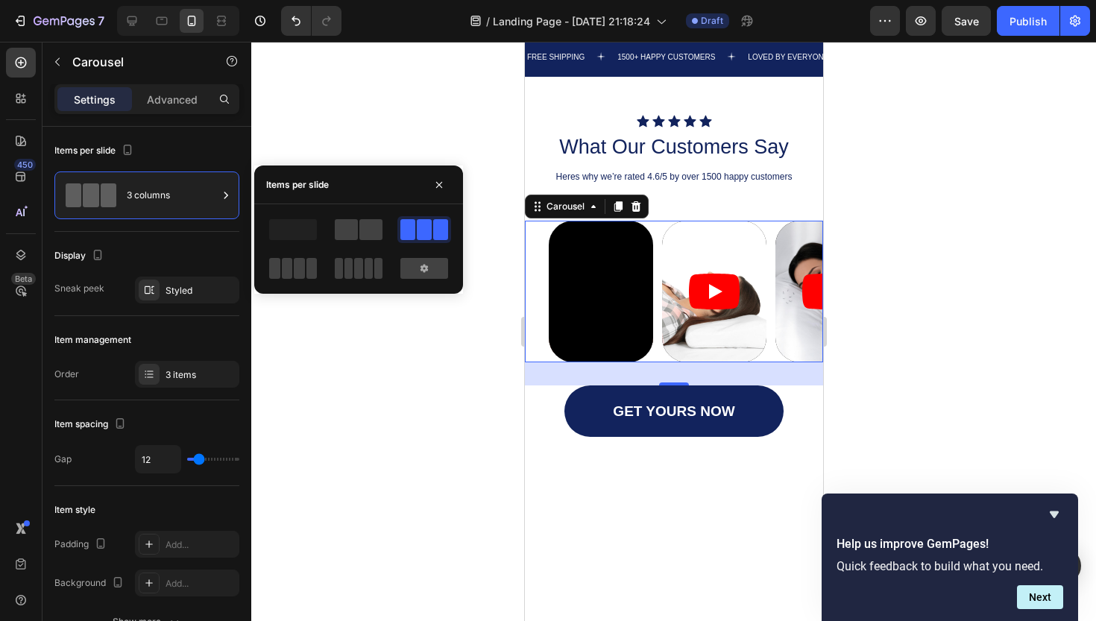
click at [412, 255] on div at bounding box center [424, 268] width 54 height 27
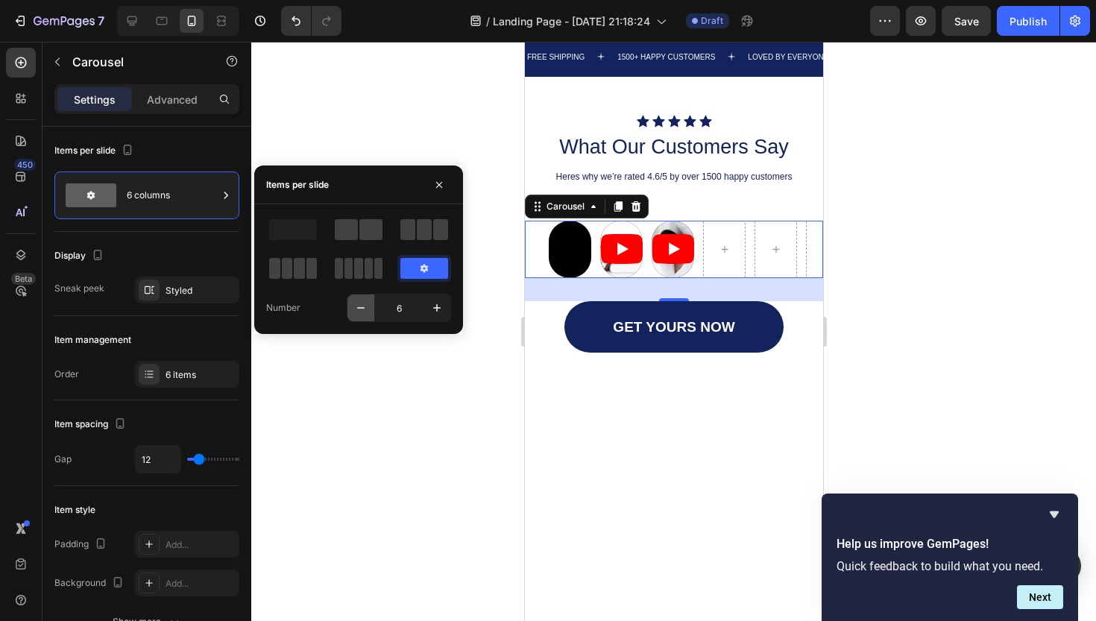
click at [362, 315] on button "button" at bounding box center [361, 308] width 27 height 27
type input "3"
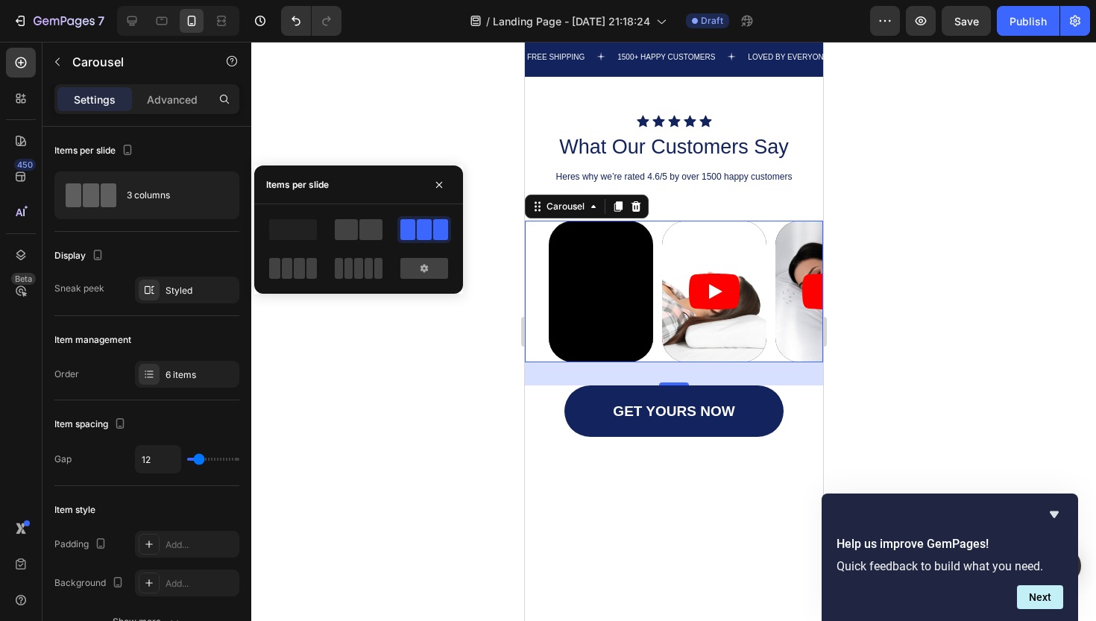
click at [371, 392] on div at bounding box center [673, 331] width 845 height 579
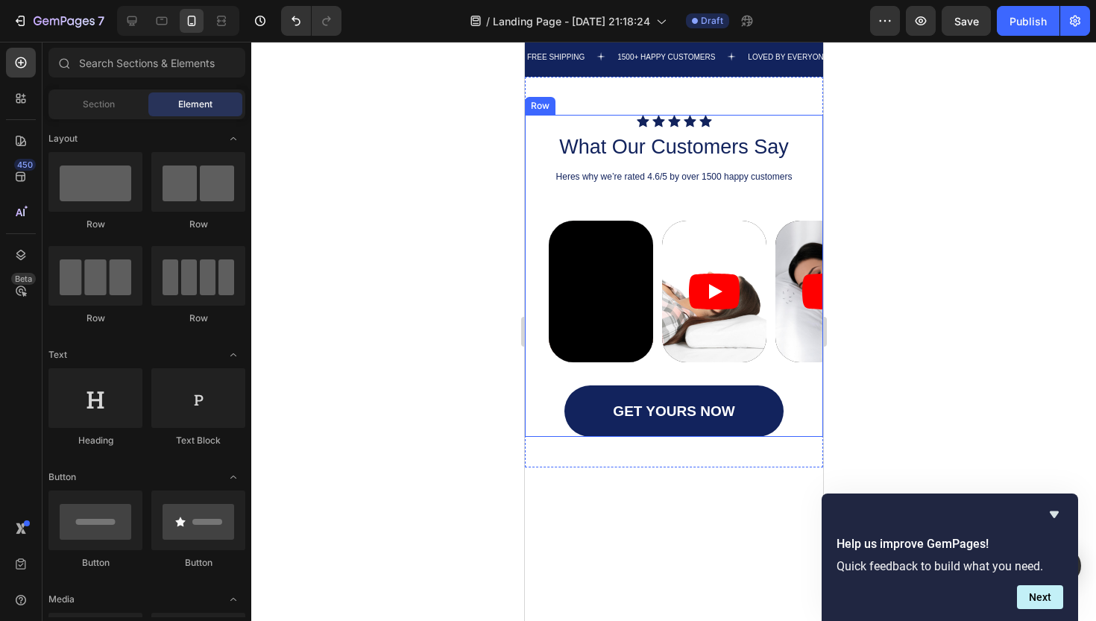
click at [527, 194] on div "Icon Icon Icon Icon Icon Icon List What Our Customers Say Heading Heres why we’…" at bounding box center [673, 276] width 298 height 323
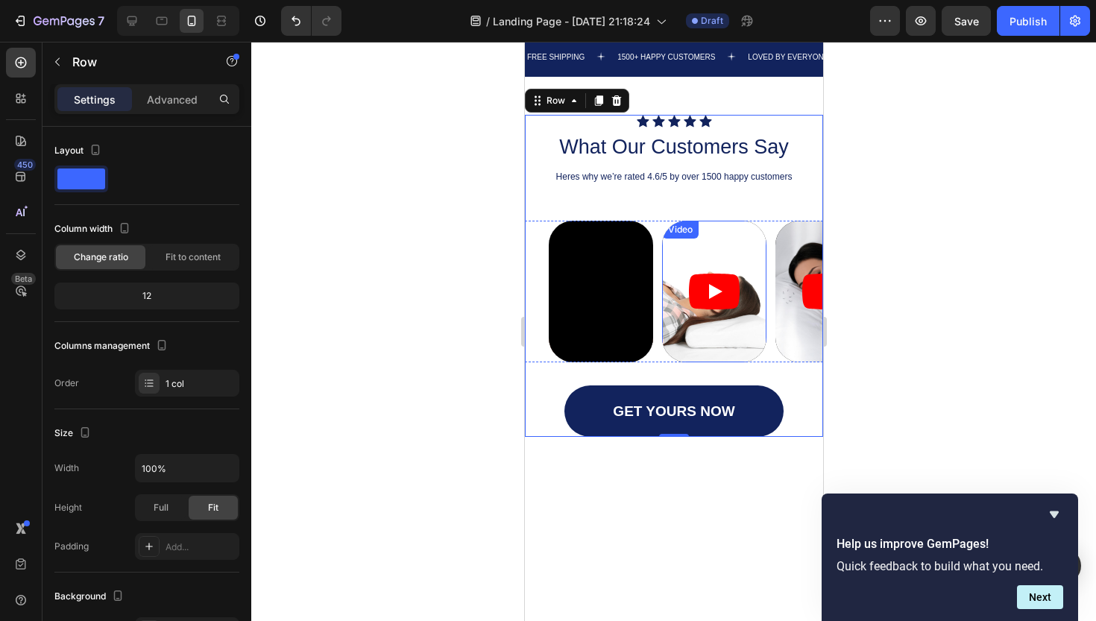
click at [726, 320] on article at bounding box center [713, 292] width 104 height 142
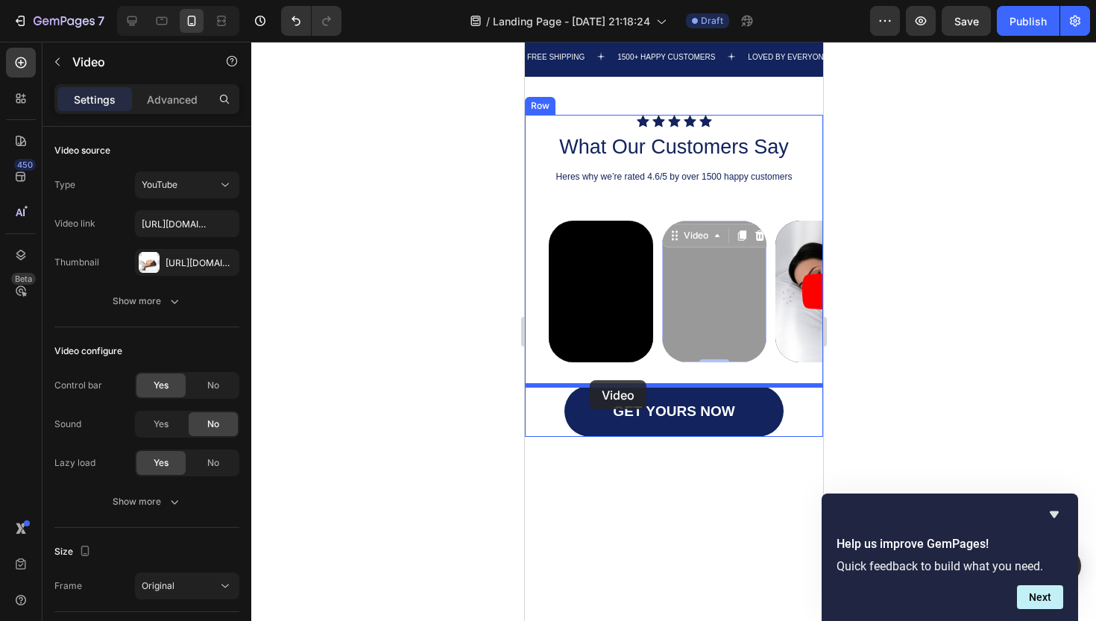
drag, startPoint x: 678, startPoint y: 236, endPoint x: 589, endPoint y: 380, distance: 169.7
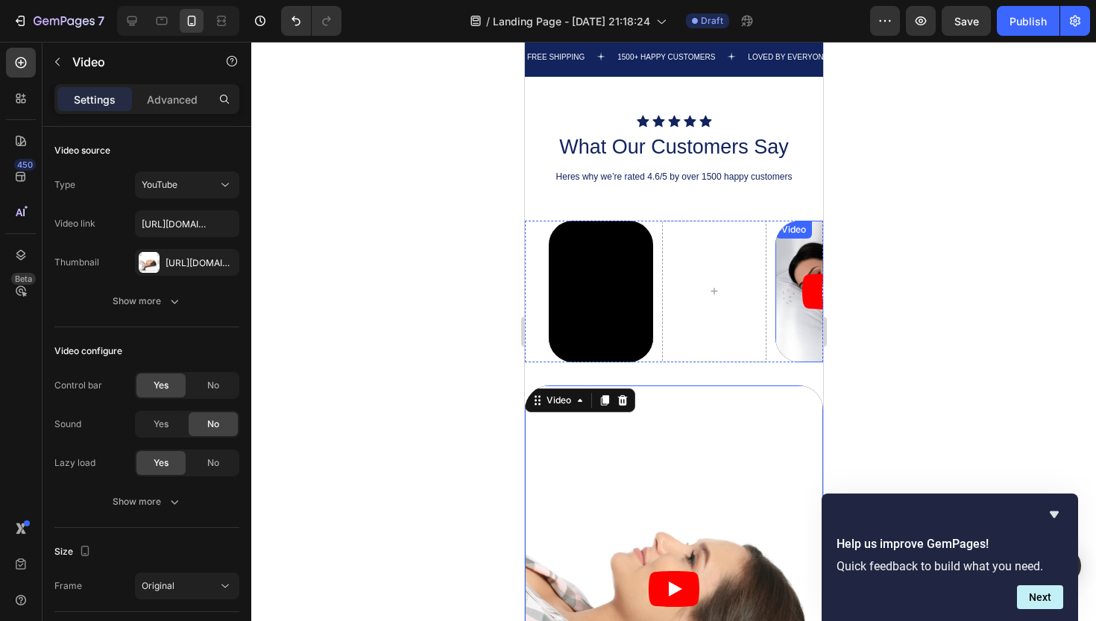
click at [789, 233] on div "Video" at bounding box center [793, 229] width 31 height 13
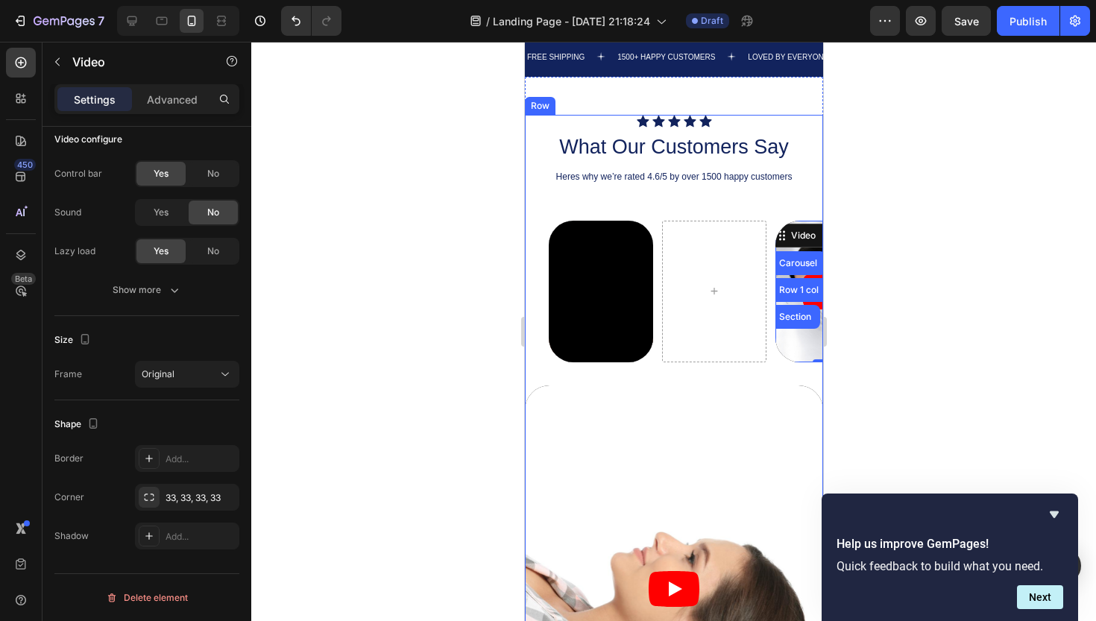
click at [786, 182] on div "Heres why we’re rated 4.6/5 by over 1500 happy customers" at bounding box center [673, 177] width 298 height 14
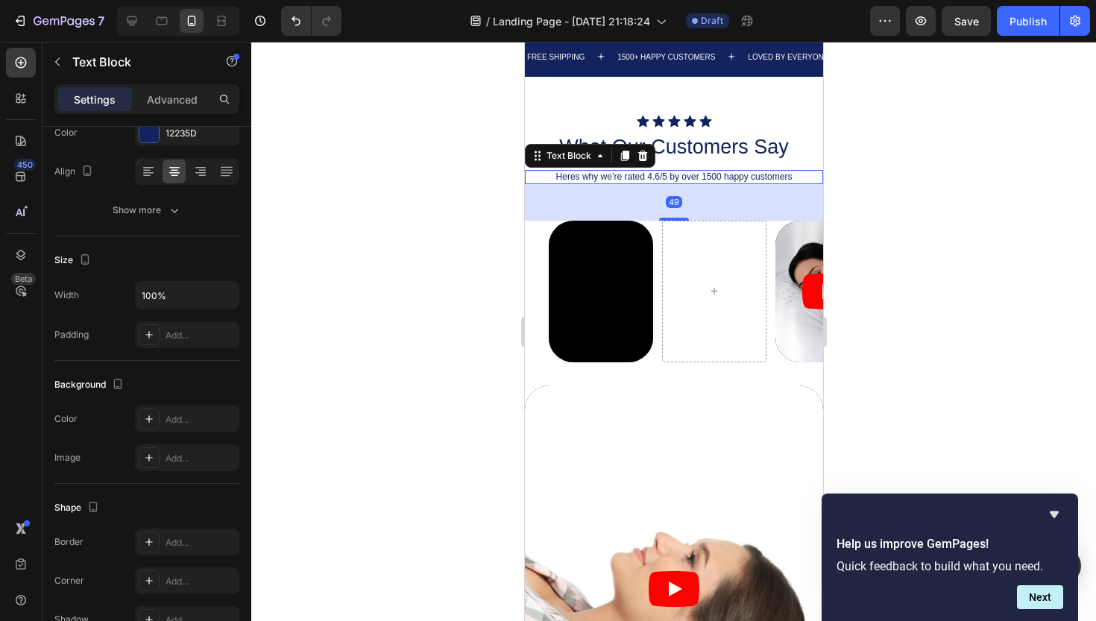
scroll to position [0, 0]
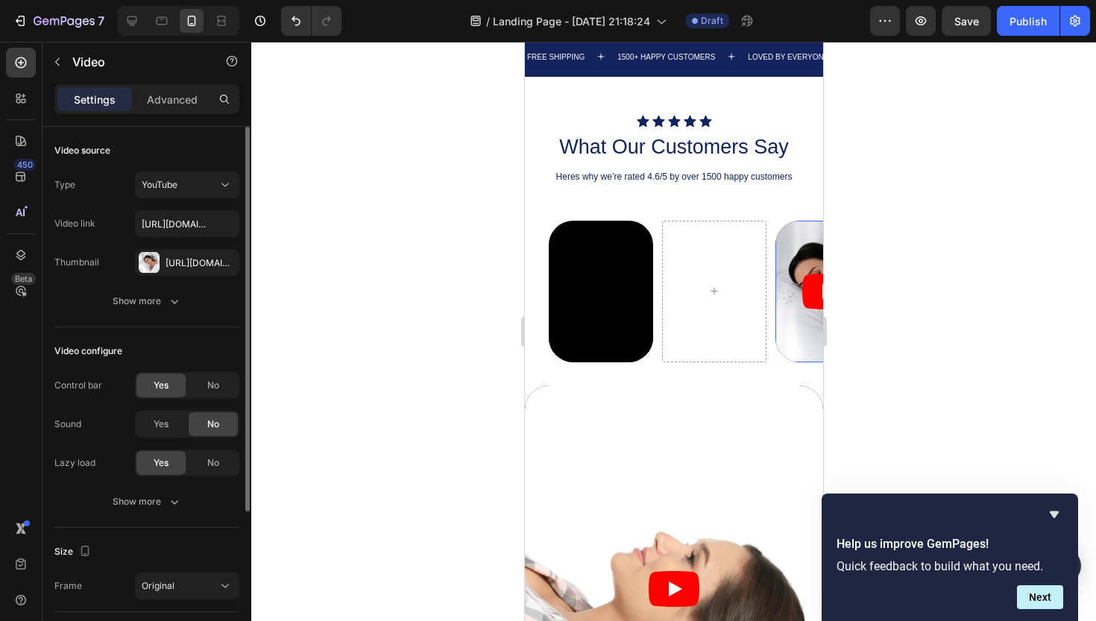
click at [789, 238] on div "Video" at bounding box center [827, 292] width 104 height 142
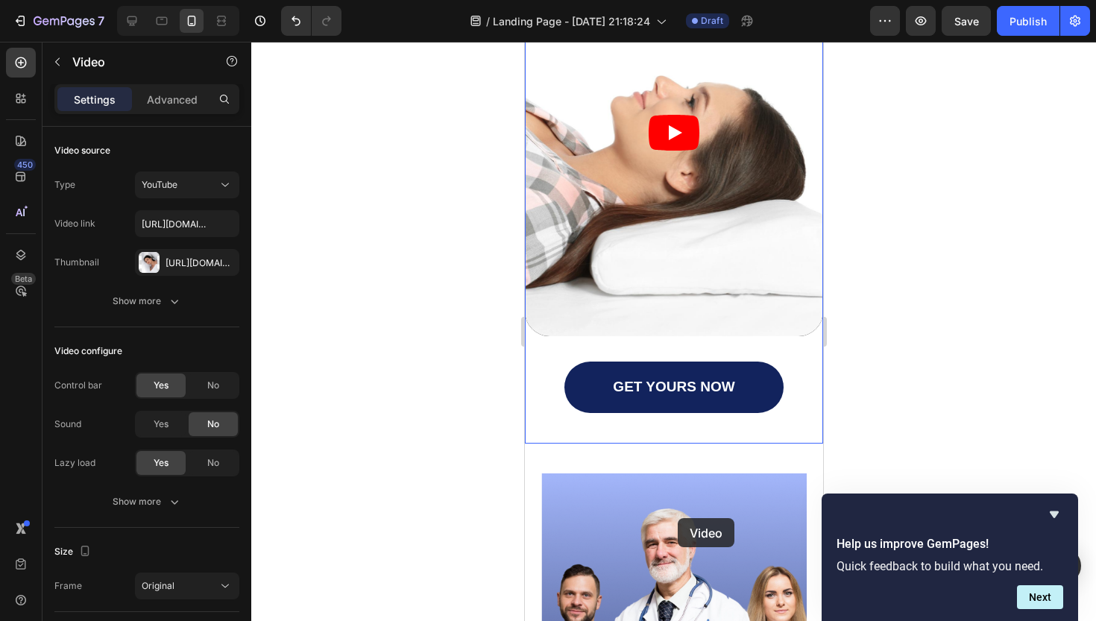
scroll to position [1398, 0]
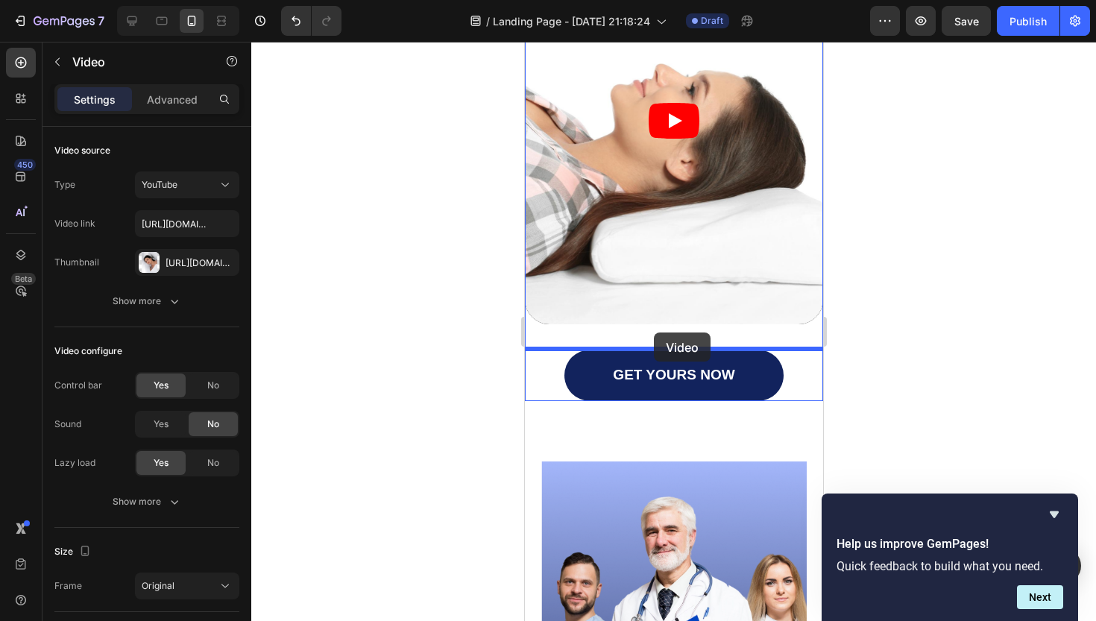
drag, startPoint x: 782, startPoint y: 236, endPoint x: 653, endPoint y: 333, distance: 160.9
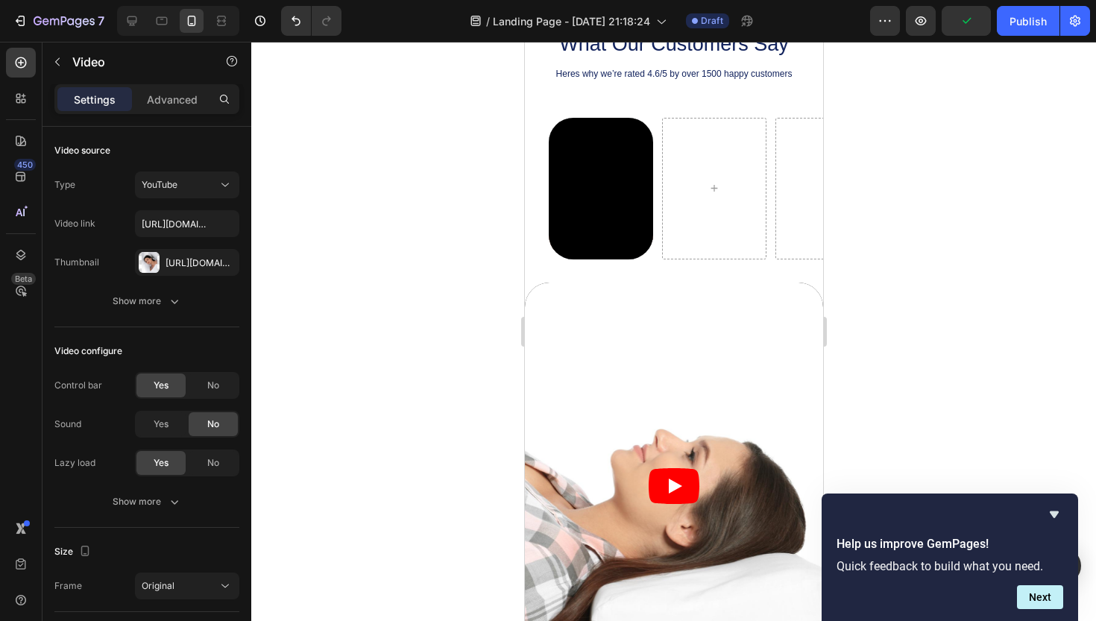
scroll to position [1036, 0]
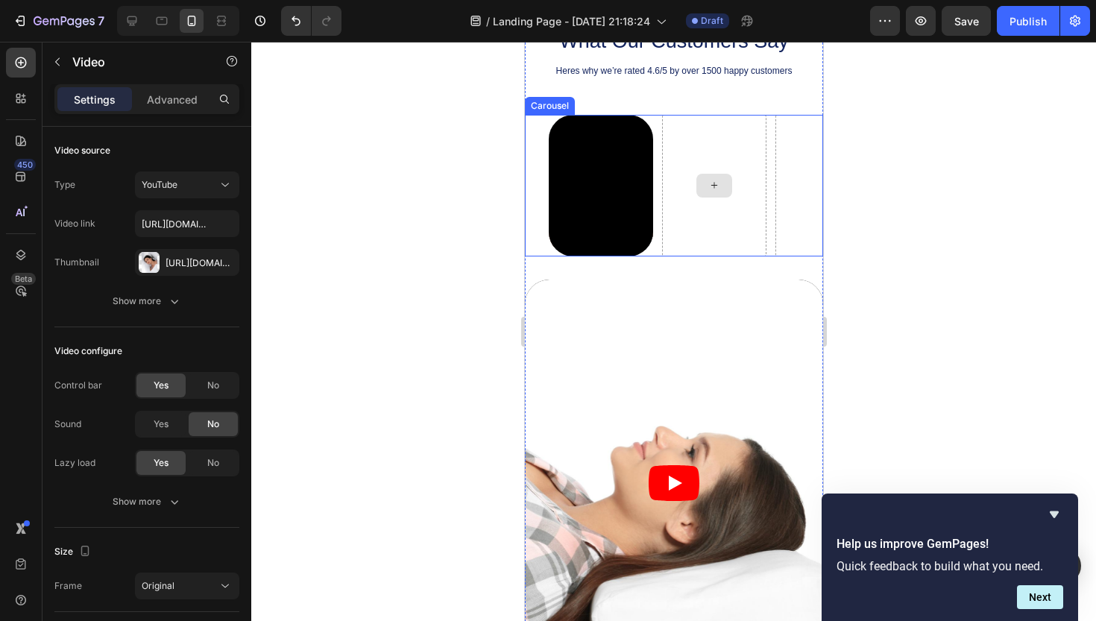
click at [694, 169] on div at bounding box center [713, 186] width 104 height 142
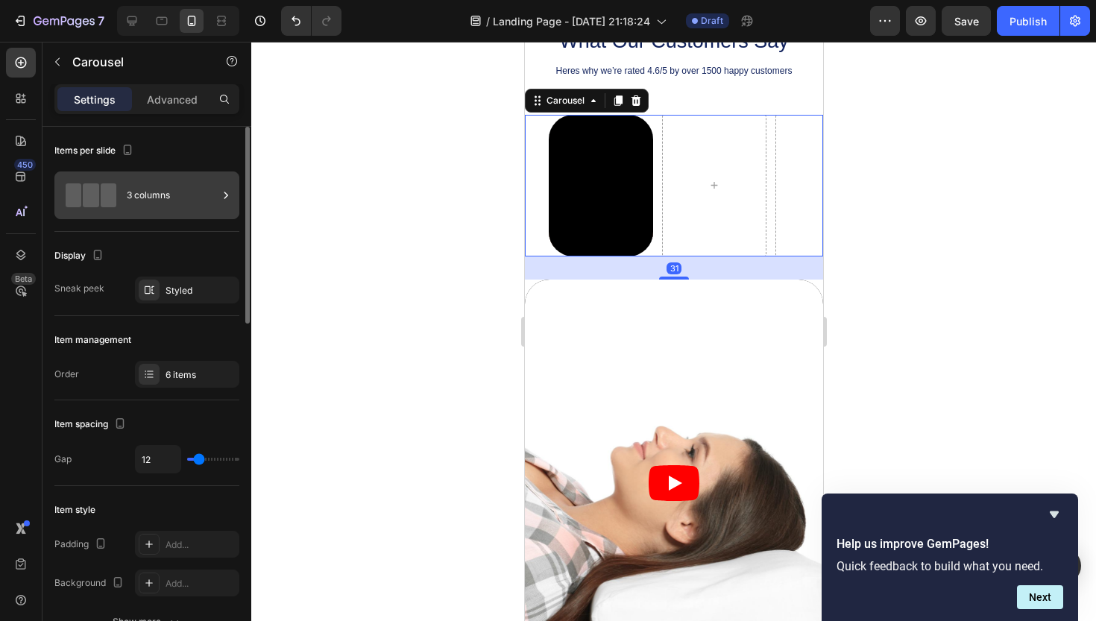
click at [98, 185] on span at bounding box center [91, 195] width 16 height 24
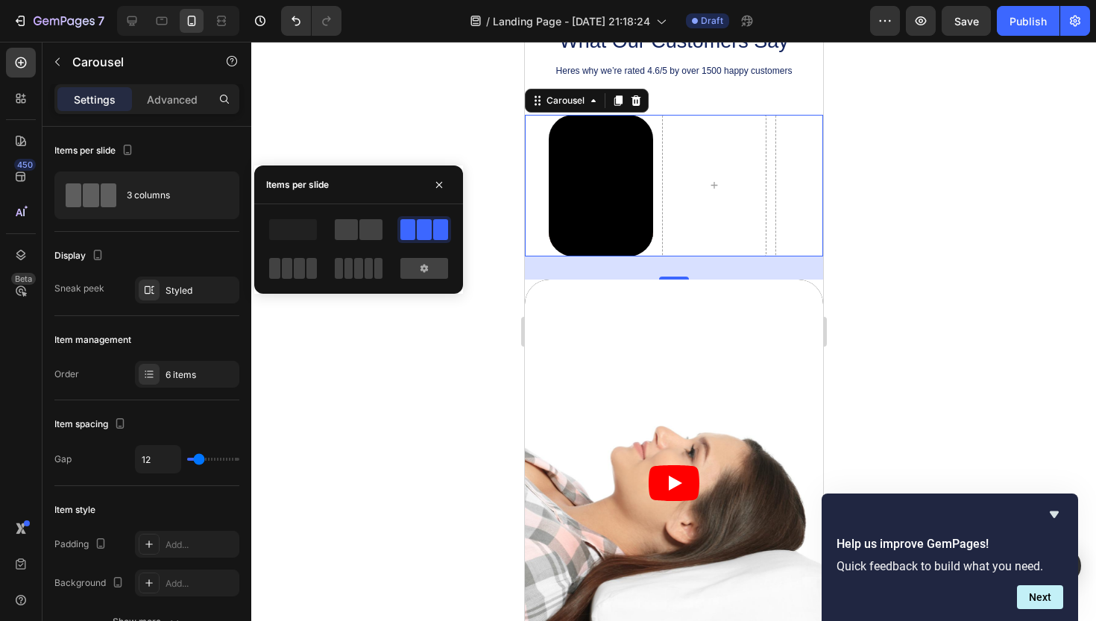
click at [691, 183] on div at bounding box center [713, 186] width 104 height 142
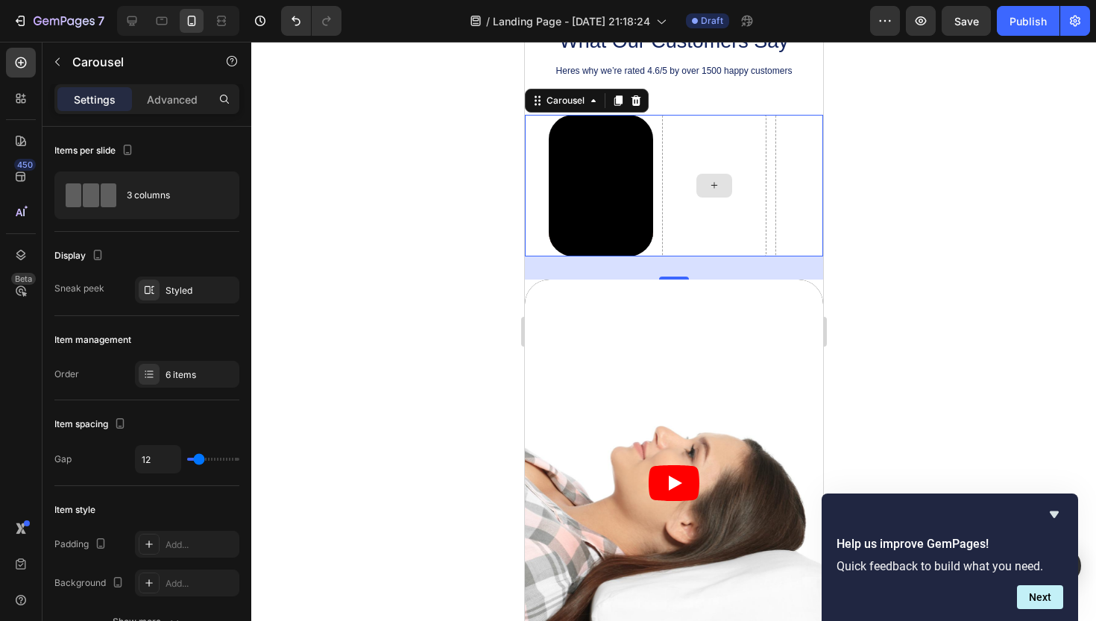
click at [720, 128] on div at bounding box center [713, 186] width 104 height 142
click at [636, 101] on icon at bounding box center [636, 100] width 10 height 10
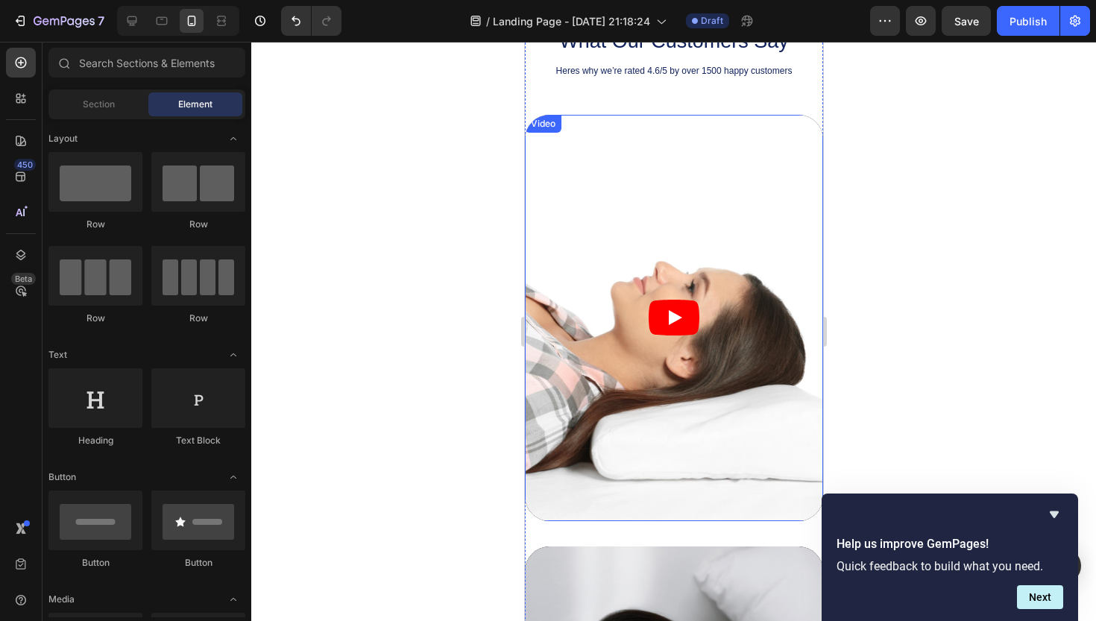
click at [649, 152] on article at bounding box center [673, 318] width 298 height 406
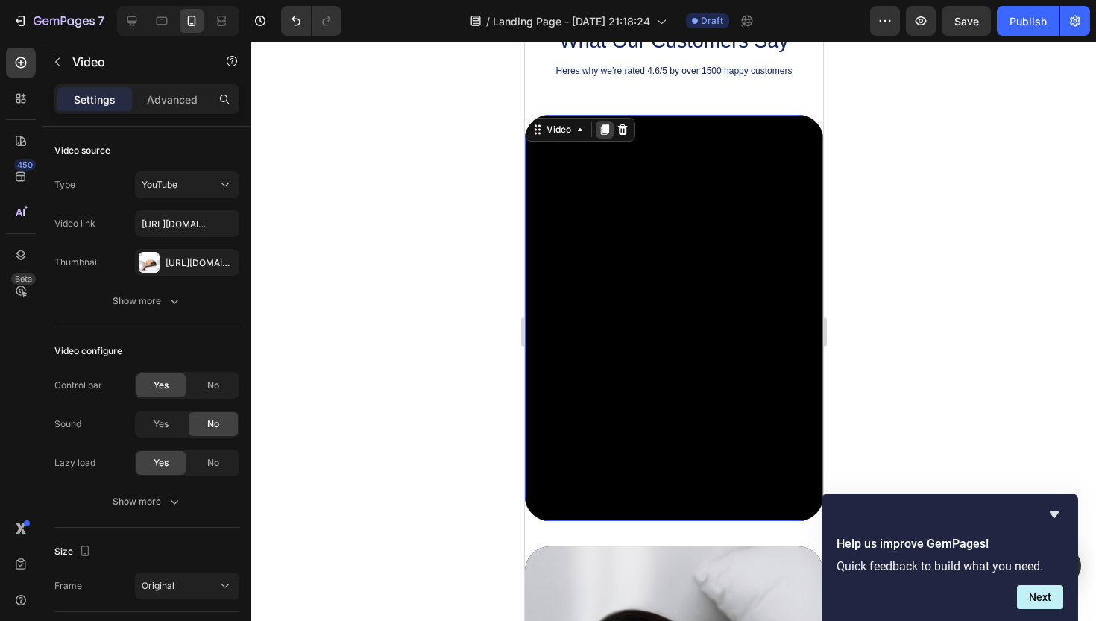
click at [608, 133] on icon at bounding box center [604, 130] width 12 height 12
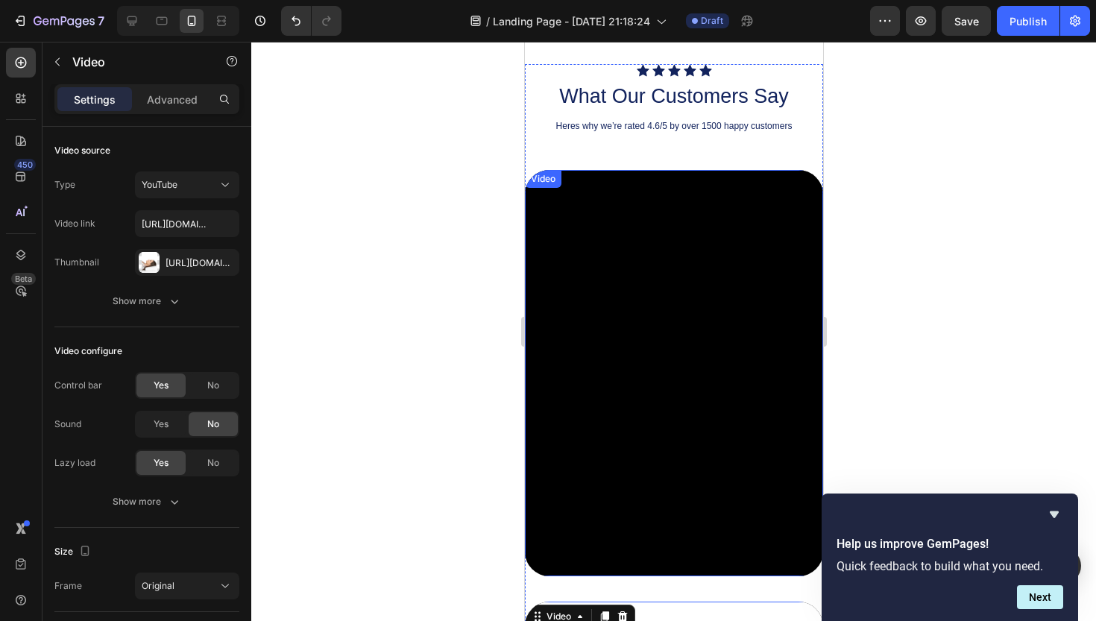
scroll to position [993, 0]
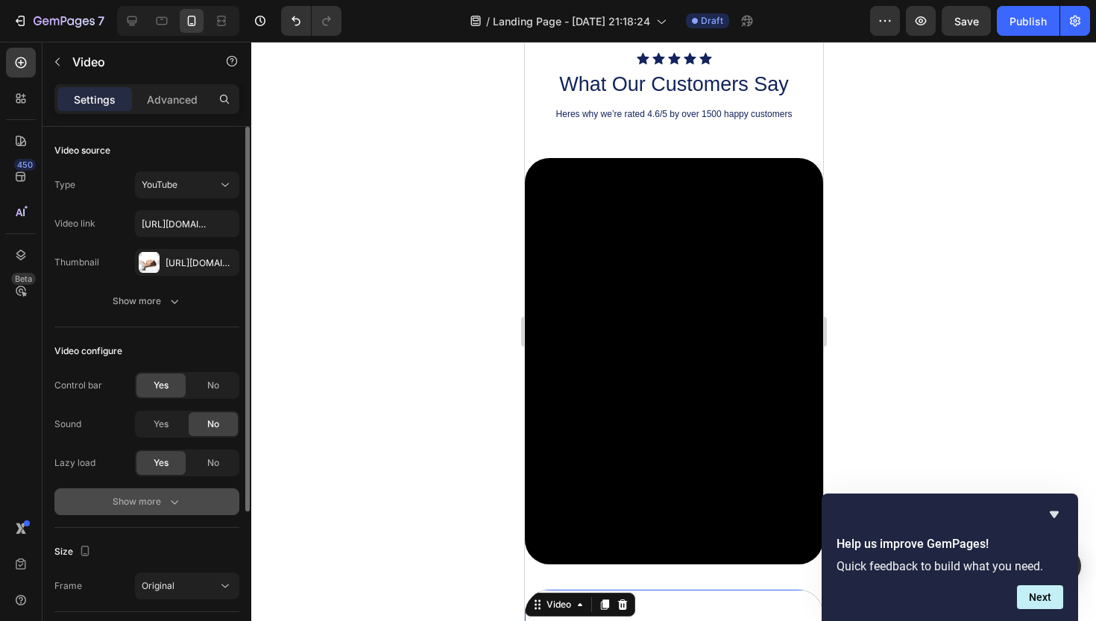
click at [165, 502] on div "Show more" at bounding box center [147, 501] width 69 height 15
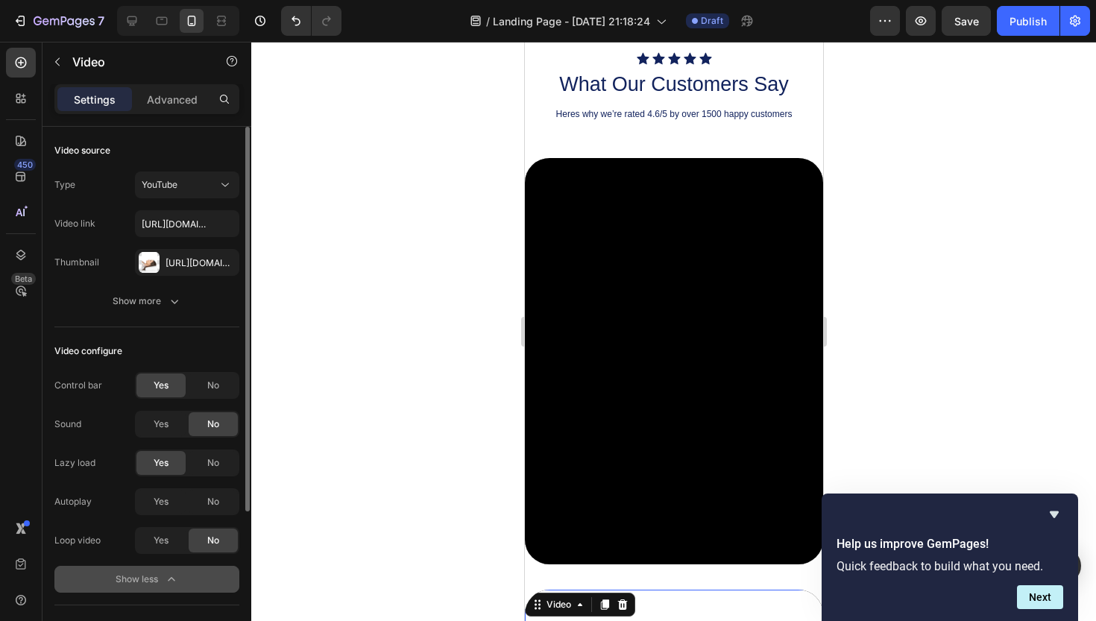
click at [165, 583] on icon "button" at bounding box center [171, 579] width 15 height 15
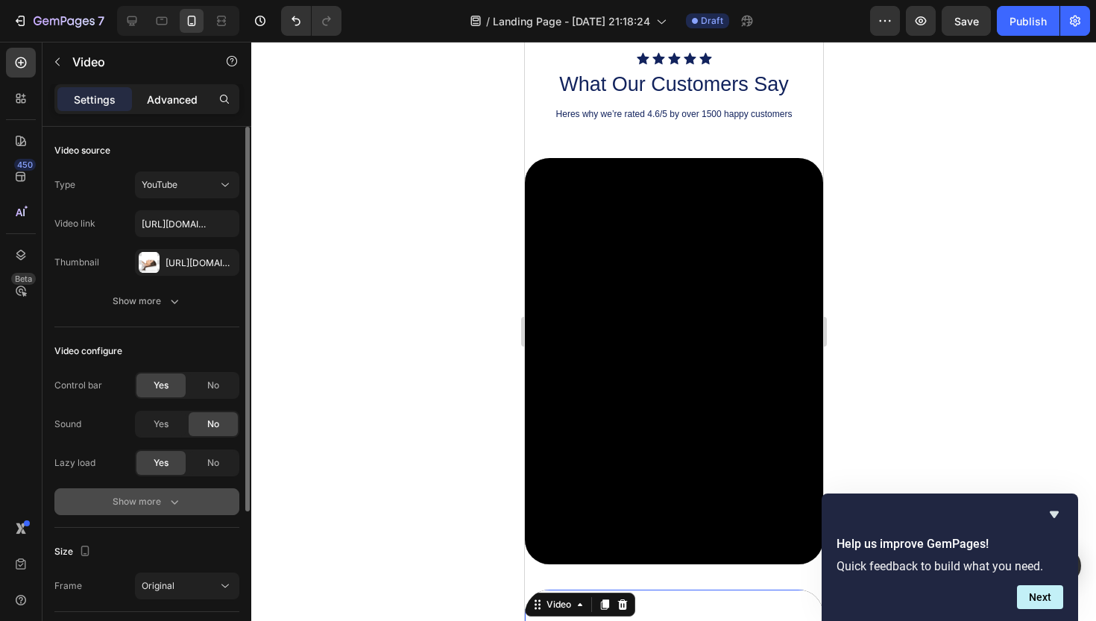
click at [172, 103] on p "Advanced" at bounding box center [172, 100] width 51 height 16
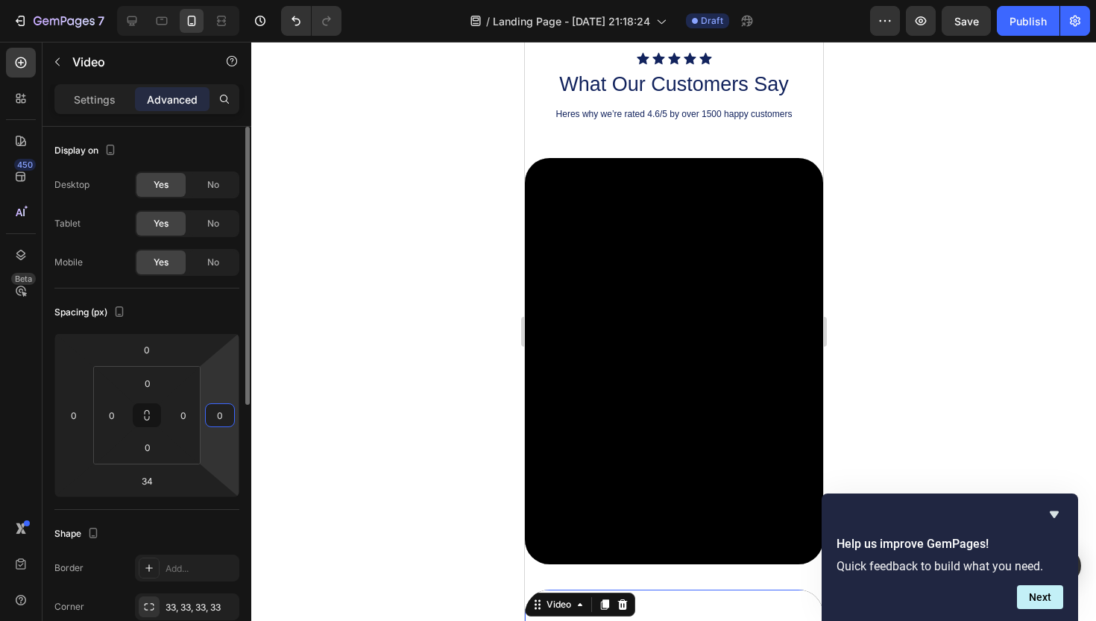
click at [222, 418] on input "0" at bounding box center [220, 415] width 22 height 22
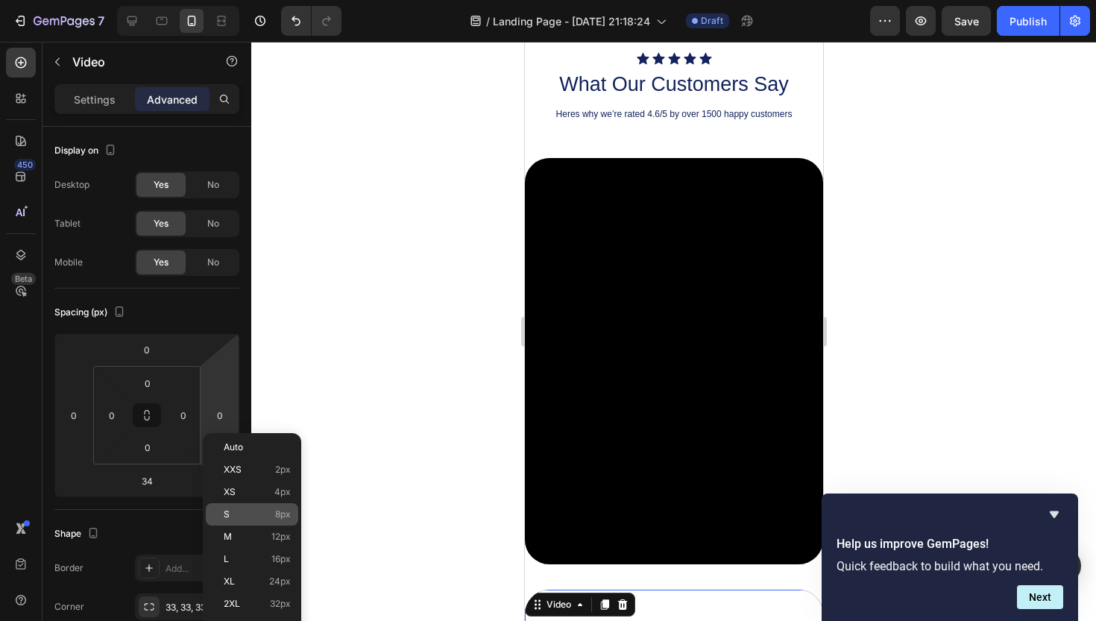
click at [279, 516] on span "8px" at bounding box center [283, 514] width 16 height 10
type input "8"
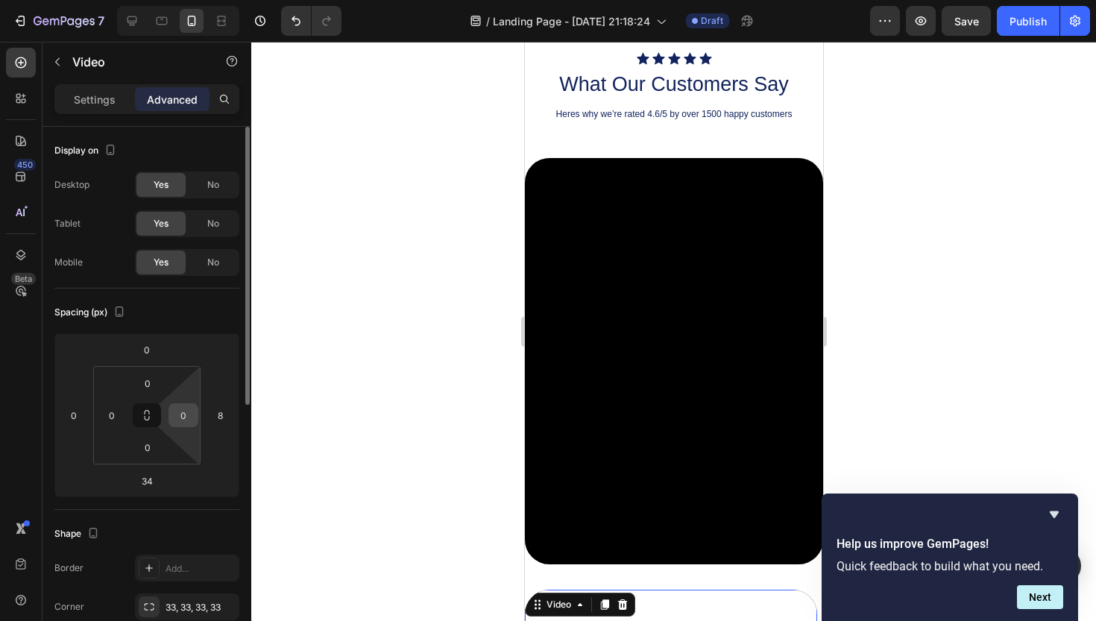
click at [190, 412] on input "0" at bounding box center [183, 415] width 22 height 22
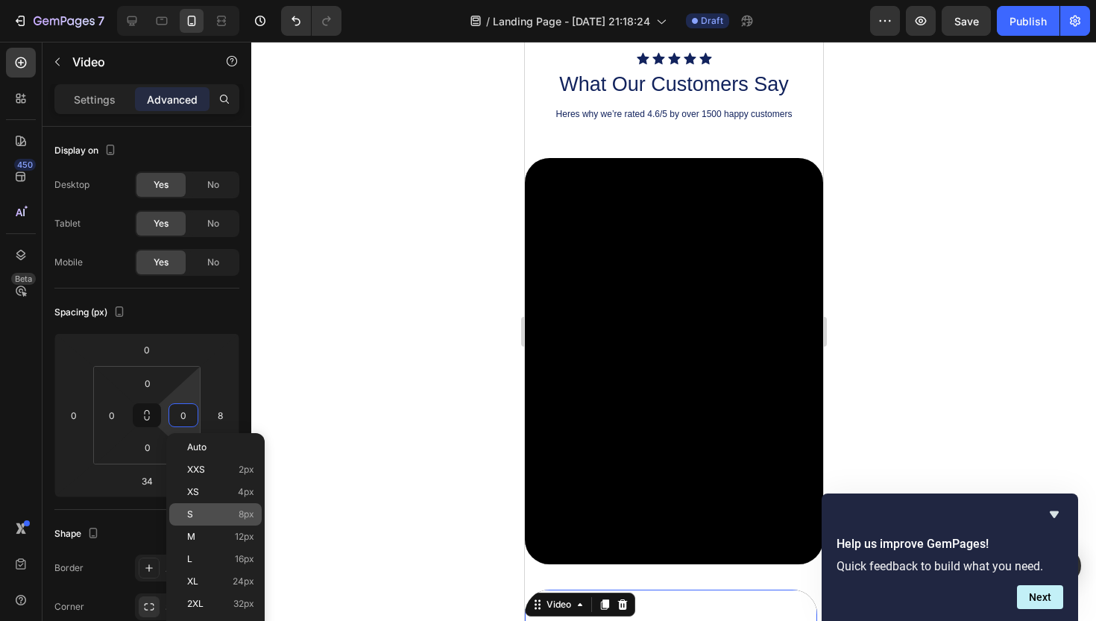
click at [240, 511] on span "8px" at bounding box center [247, 514] width 16 height 10
type input "8"
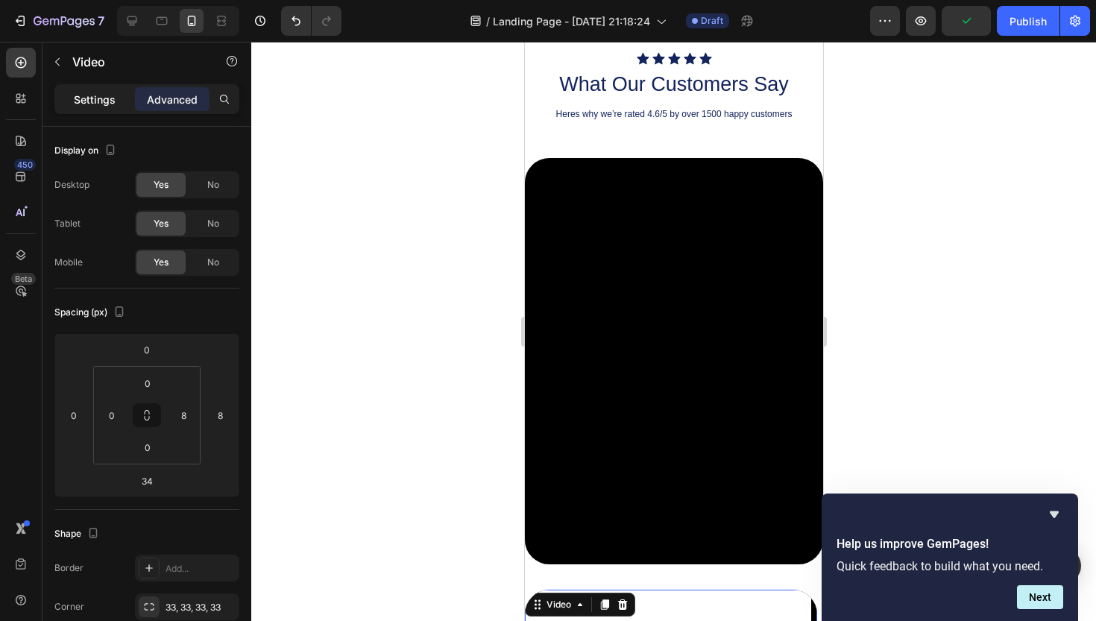
click at [103, 92] on p "Settings" at bounding box center [95, 100] width 42 height 16
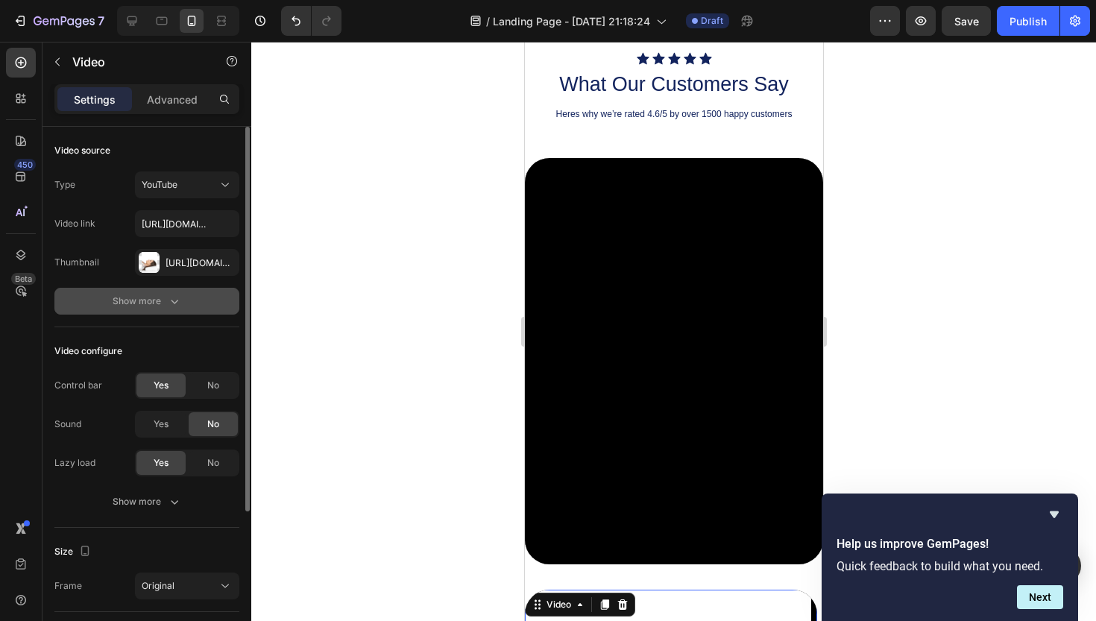
click at [170, 304] on icon "button" at bounding box center [174, 301] width 15 height 15
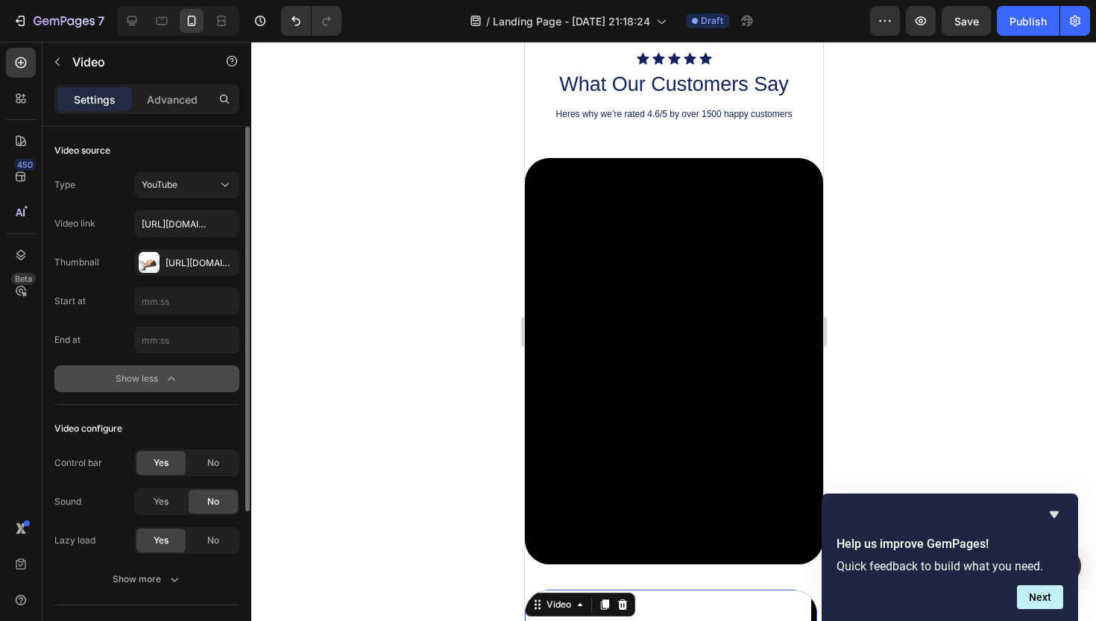
click at [160, 382] on div "Show less" at bounding box center [147, 378] width 63 height 15
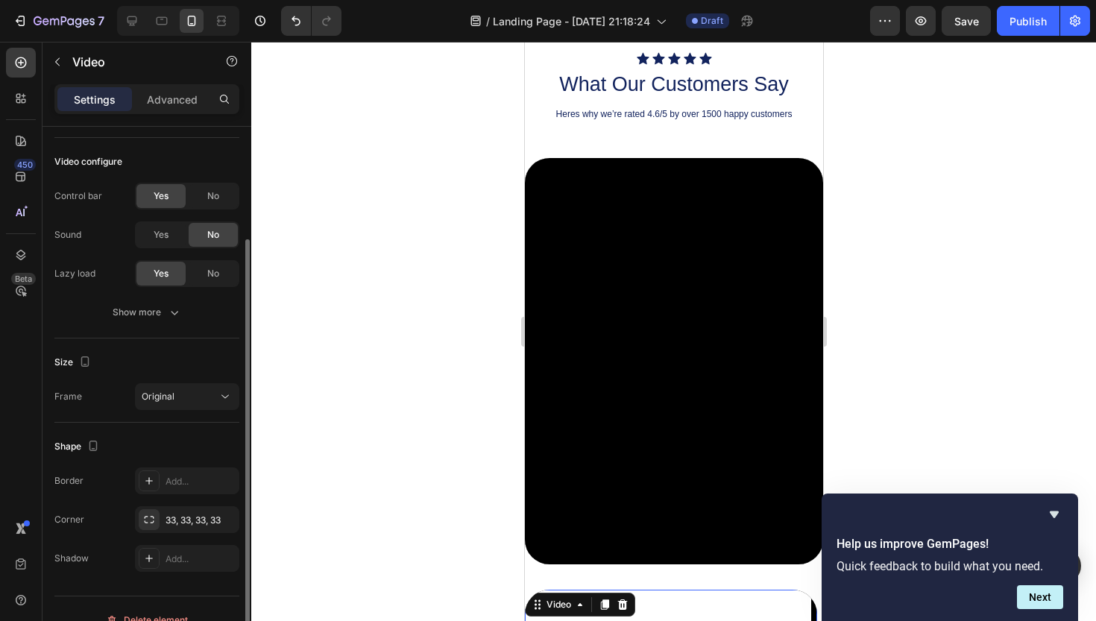
scroll to position [202, 0]
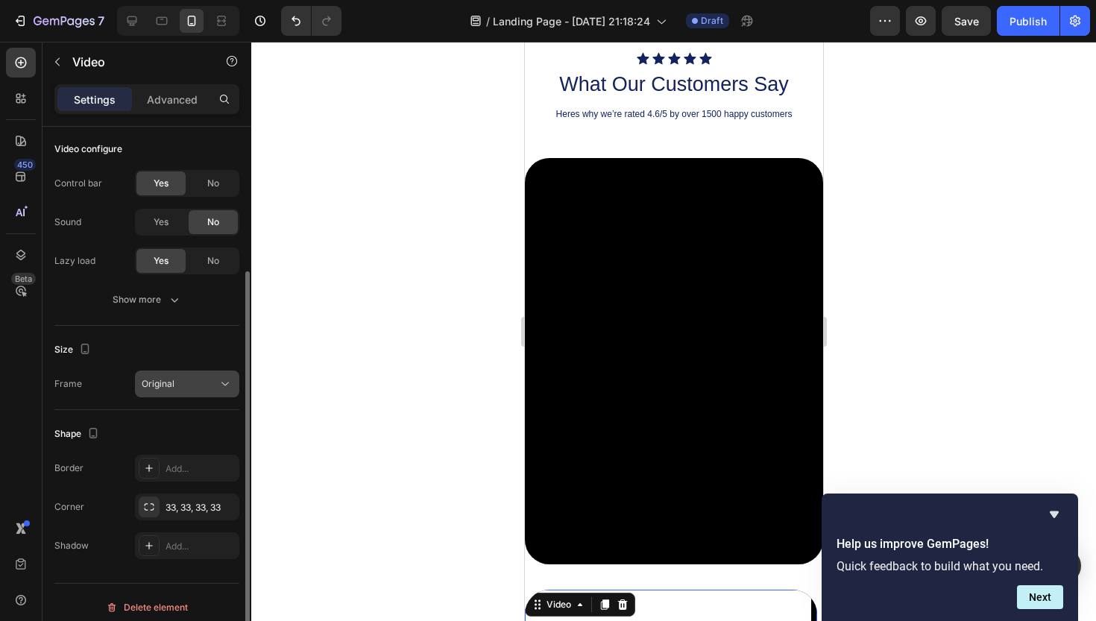
click at [198, 380] on div "Original" at bounding box center [180, 383] width 76 height 13
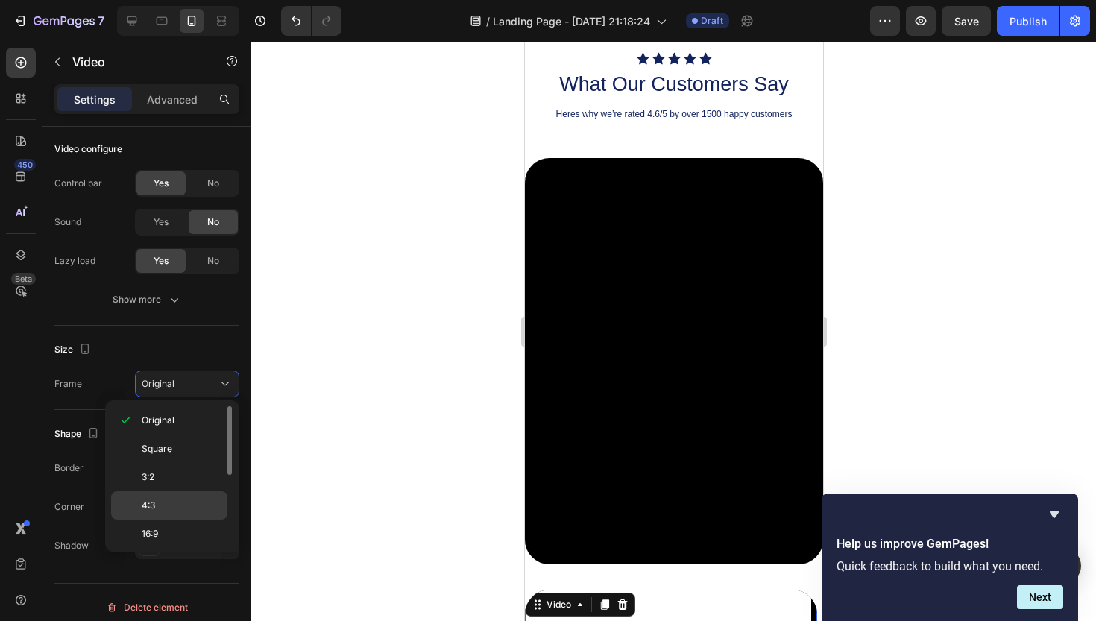
click at [154, 506] on span "4:3" at bounding box center [148, 505] width 13 height 13
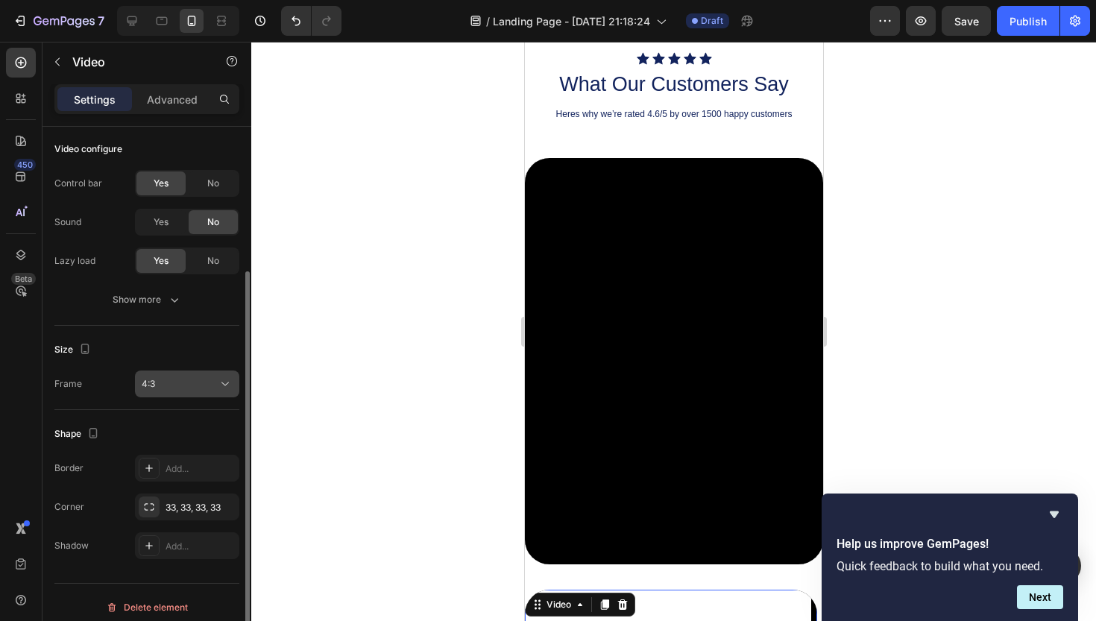
click at [191, 386] on div "4:3" at bounding box center [180, 383] width 76 height 13
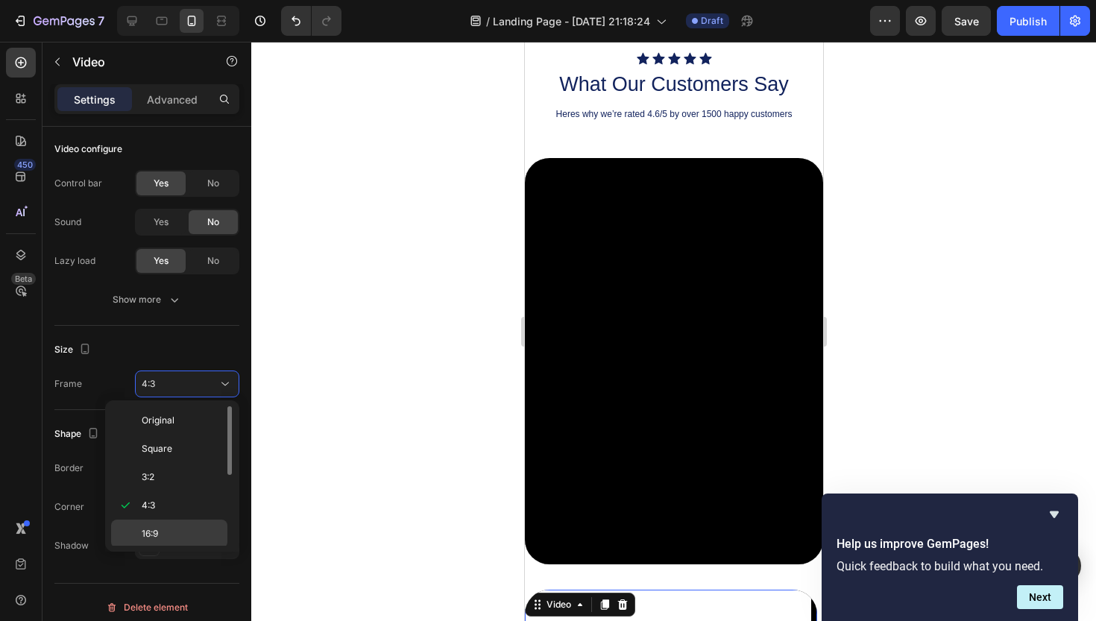
click at [160, 534] on p "16:9" at bounding box center [181, 533] width 79 height 13
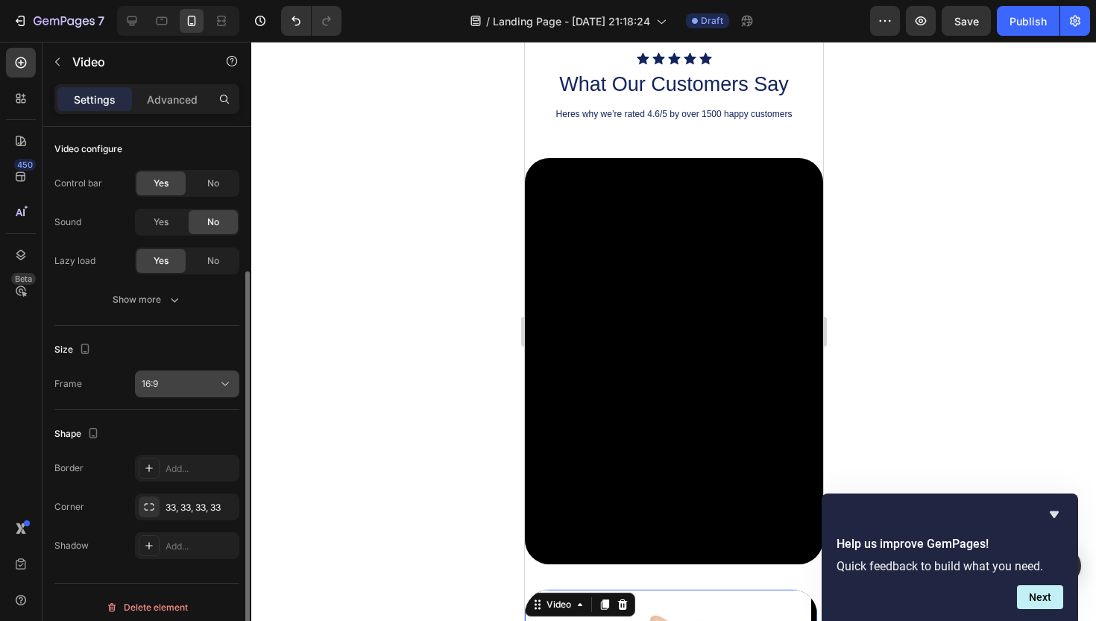
click at [177, 376] on button "16:9" at bounding box center [187, 384] width 104 height 27
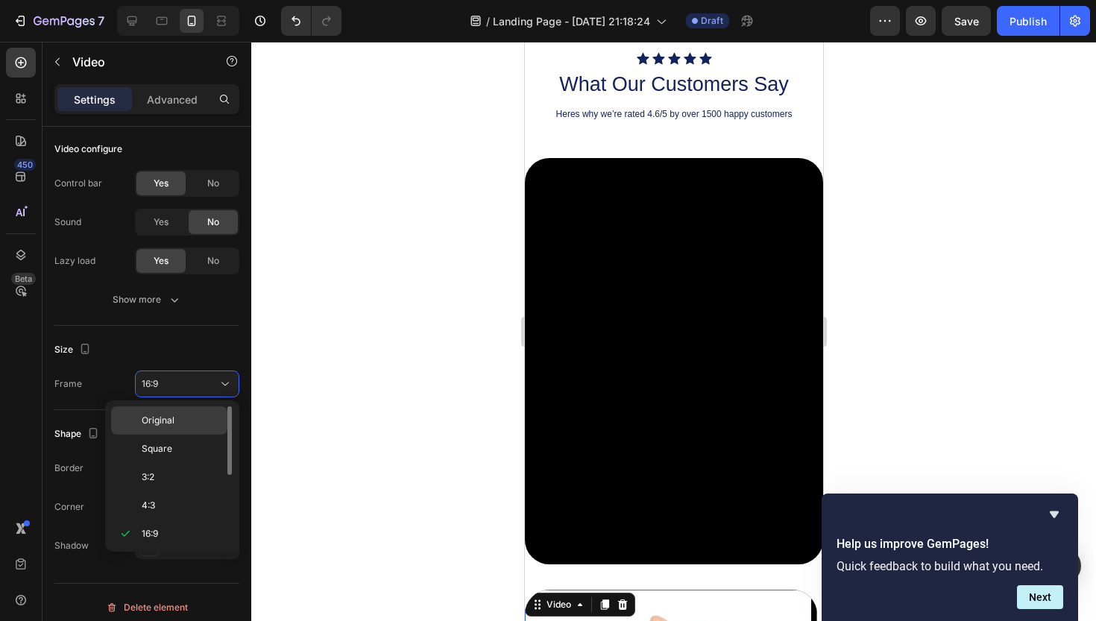
click at [158, 413] on div "Original" at bounding box center [169, 420] width 116 height 28
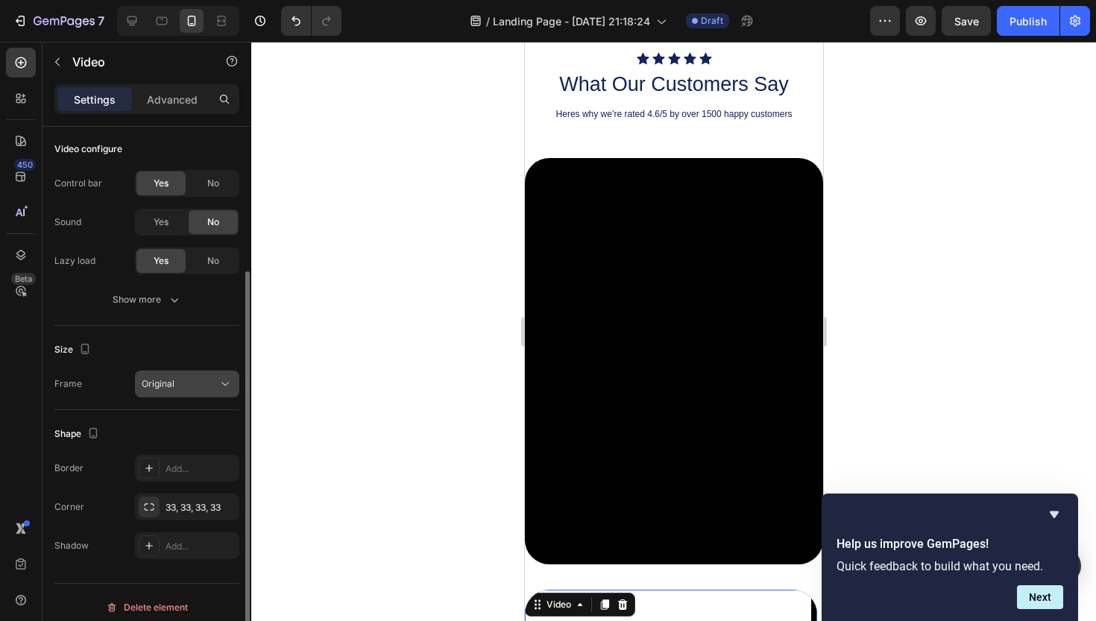
click at [179, 384] on div "Original" at bounding box center [180, 383] width 76 height 13
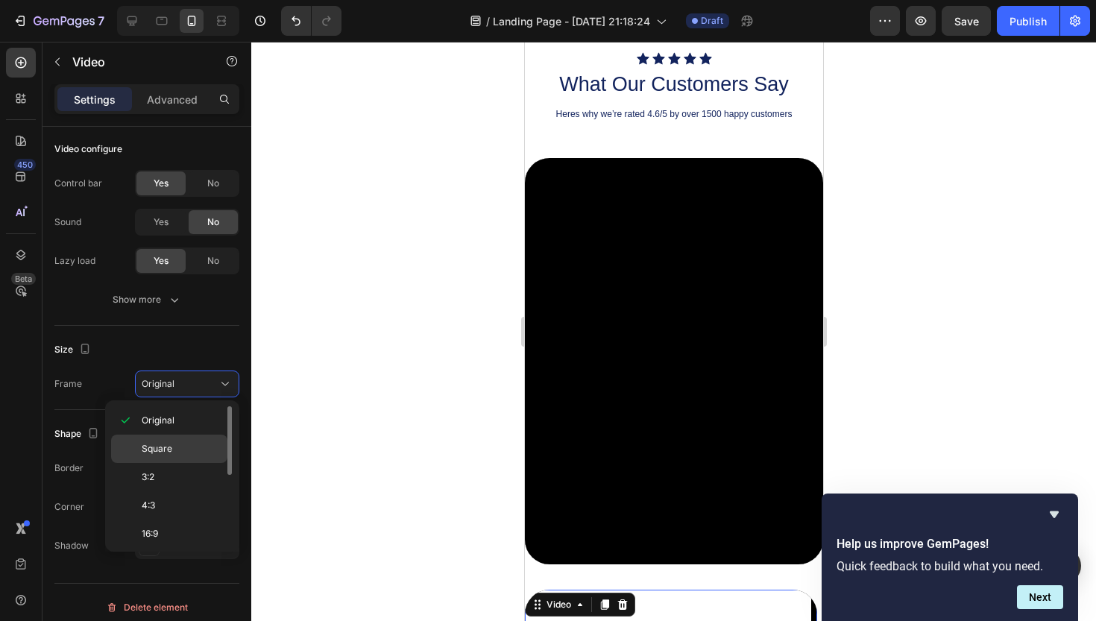
click at [161, 447] on span "Square" at bounding box center [157, 448] width 31 height 13
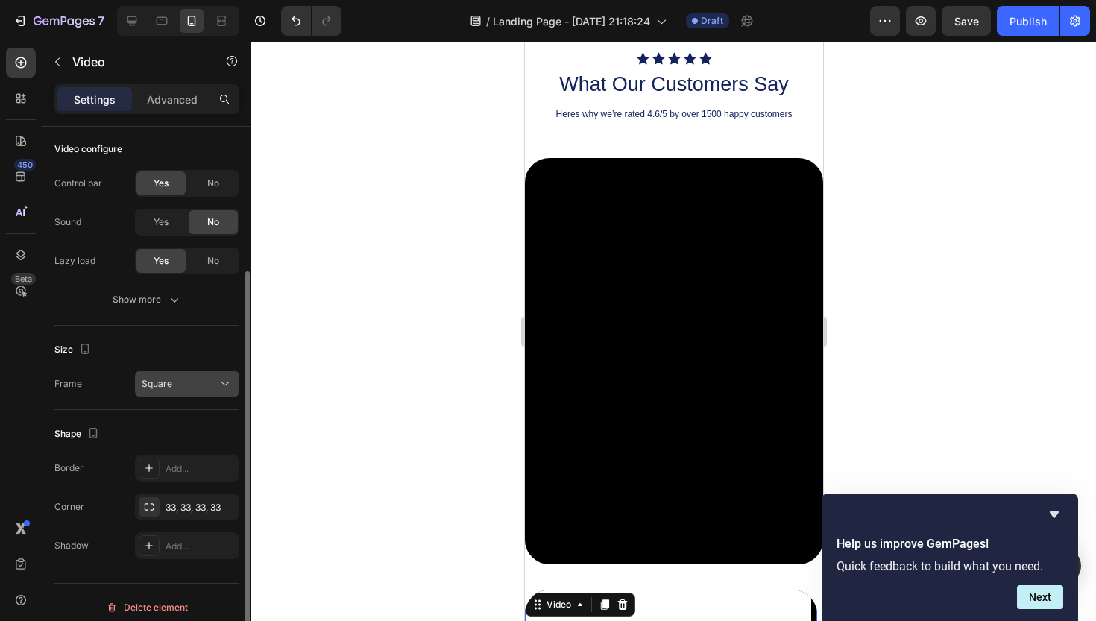
click at [198, 393] on button "Square" at bounding box center [187, 384] width 104 height 27
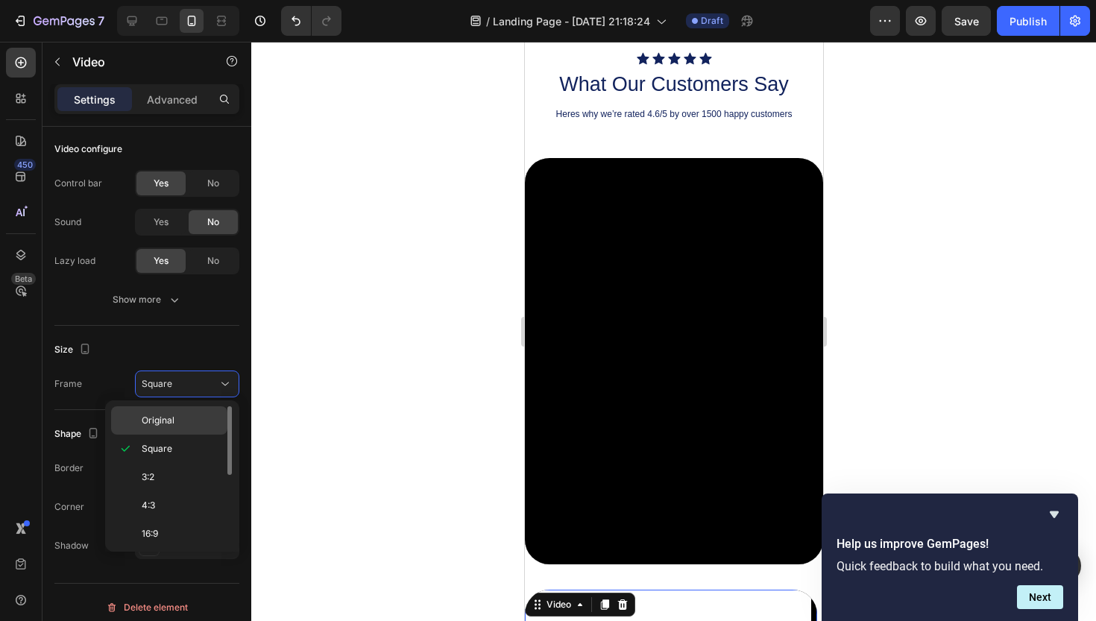
click at [170, 424] on span "Original" at bounding box center [158, 420] width 33 height 13
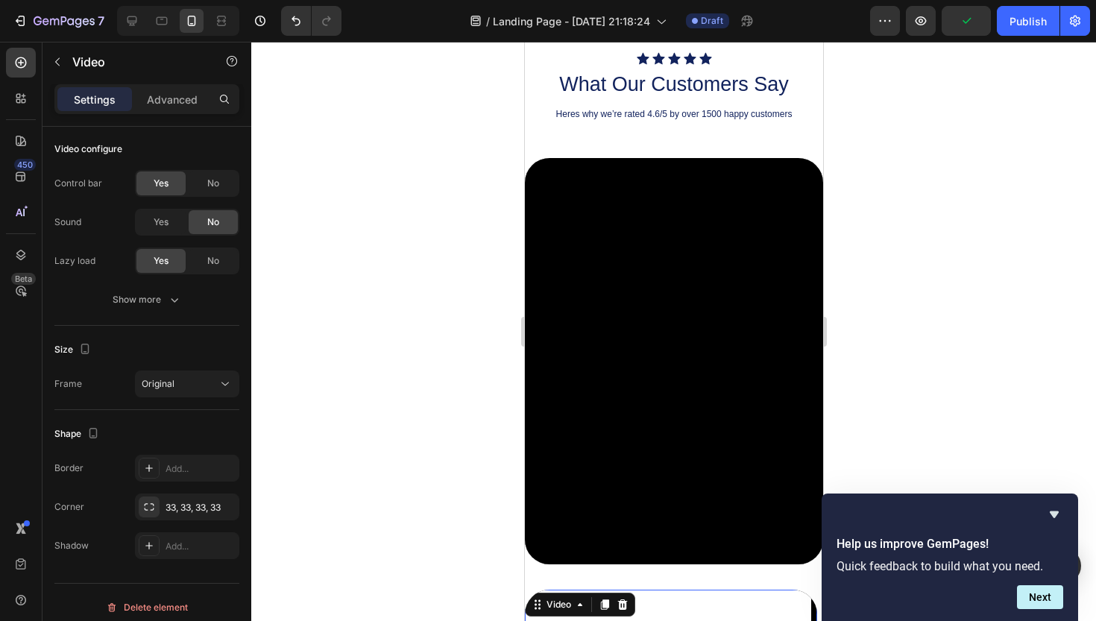
click at [956, 284] on div at bounding box center [673, 331] width 845 height 579
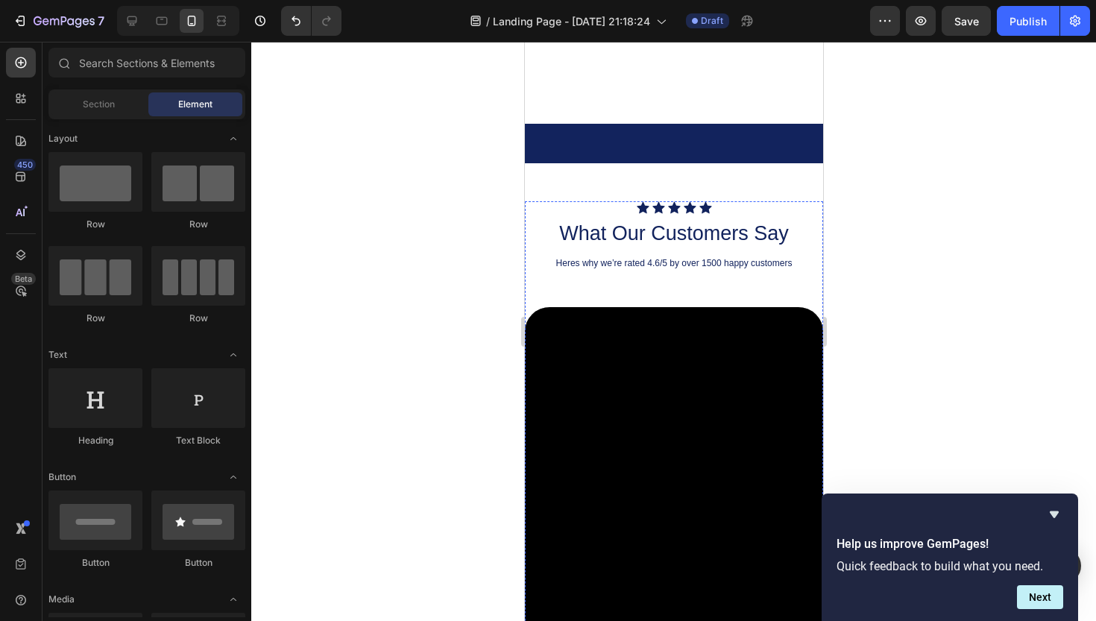
scroll to position [823, 0]
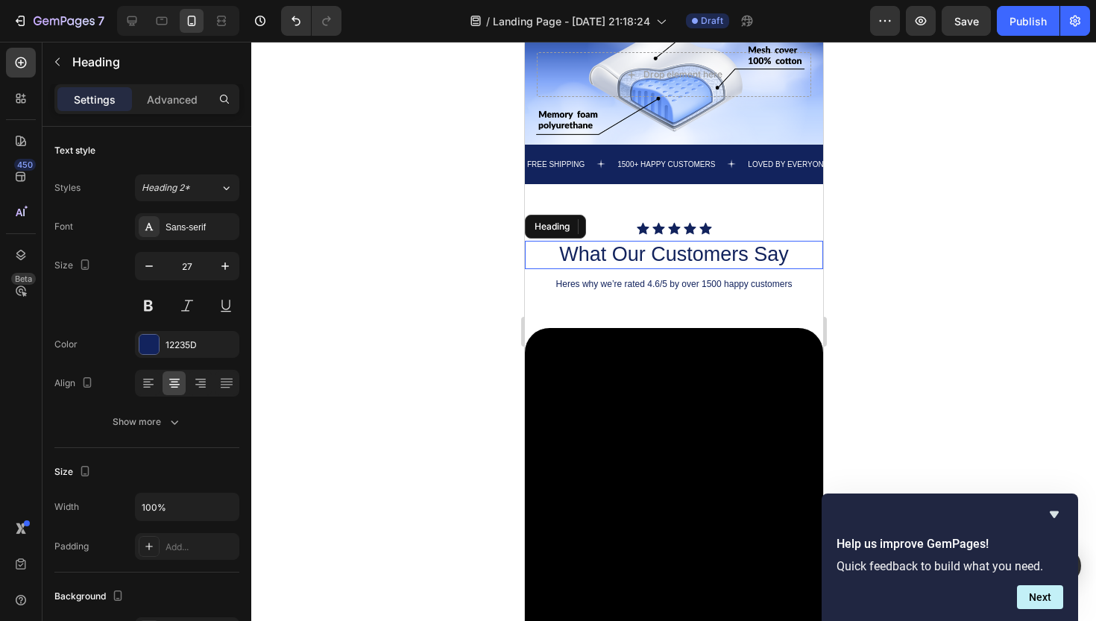
click at [732, 260] on h2 "What Our Customers Say" at bounding box center [673, 255] width 298 height 28
click at [615, 233] on div at bounding box center [615, 227] width 18 height 18
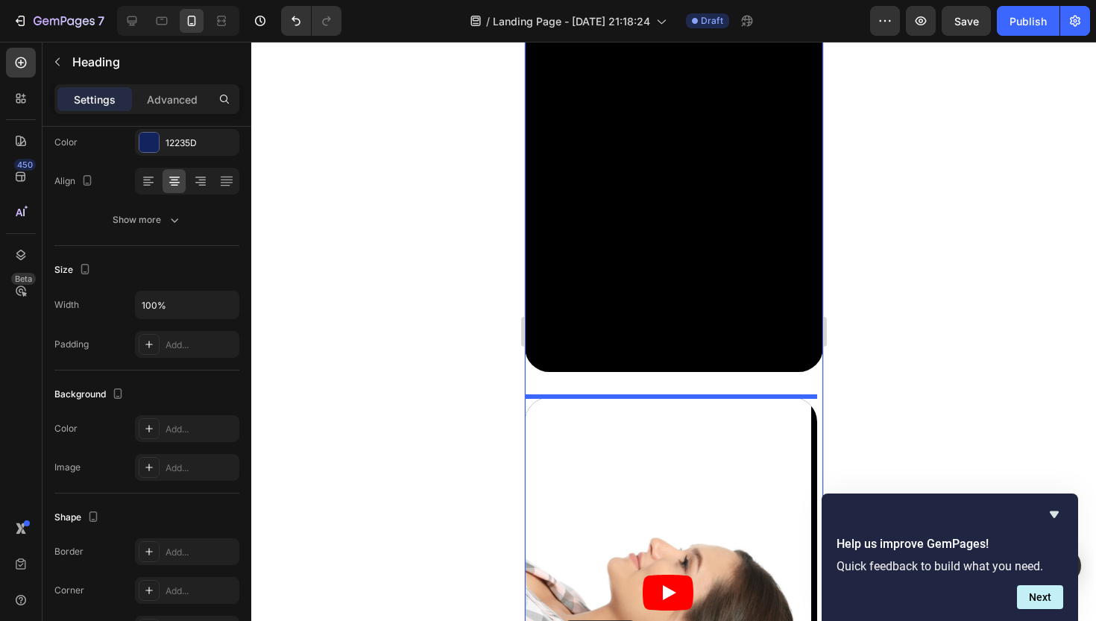
scroll to position [1294, 0]
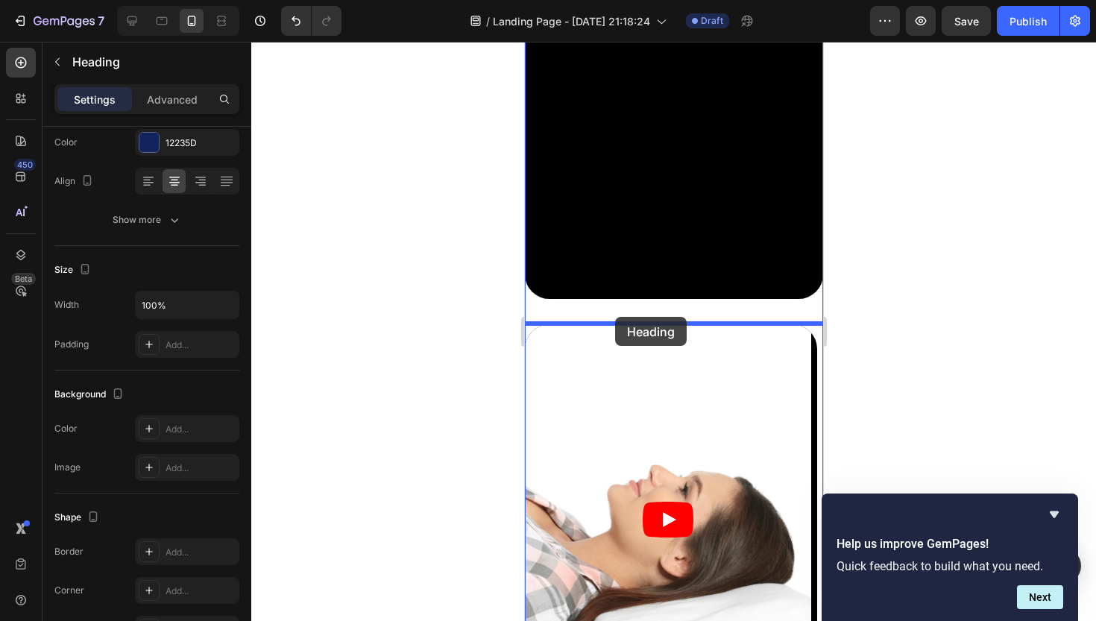
drag, startPoint x: 541, startPoint y: 265, endPoint x: 615, endPoint y: 317, distance: 90.0
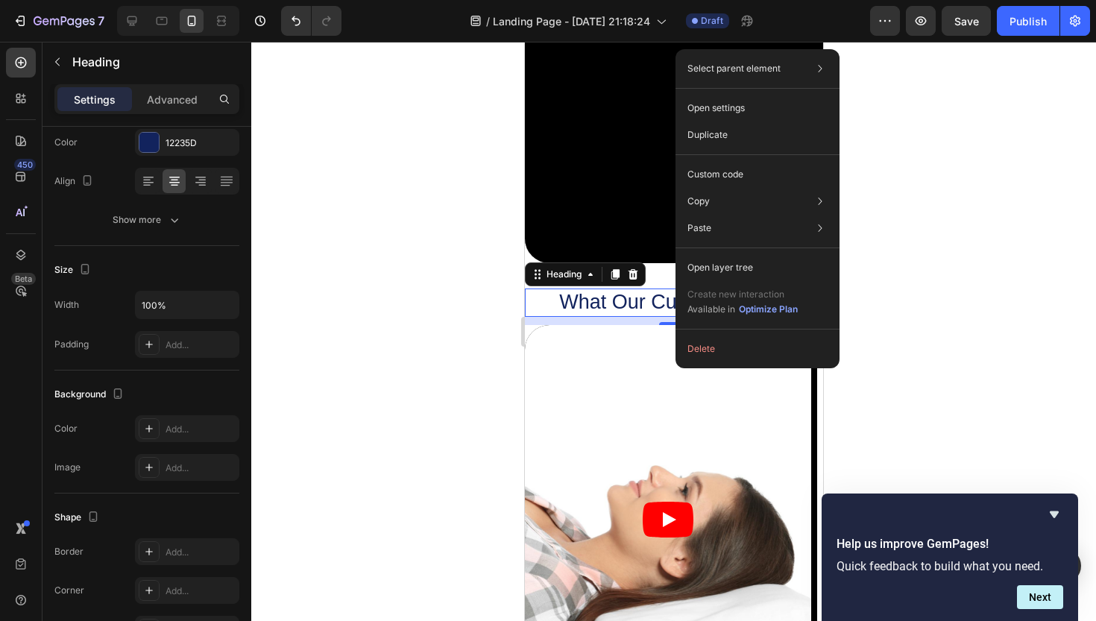
click at [644, 321] on div "11" at bounding box center [673, 321] width 298 height 8
click at [961, 324] on div at bounding box center [673, 331] width 845 height 579
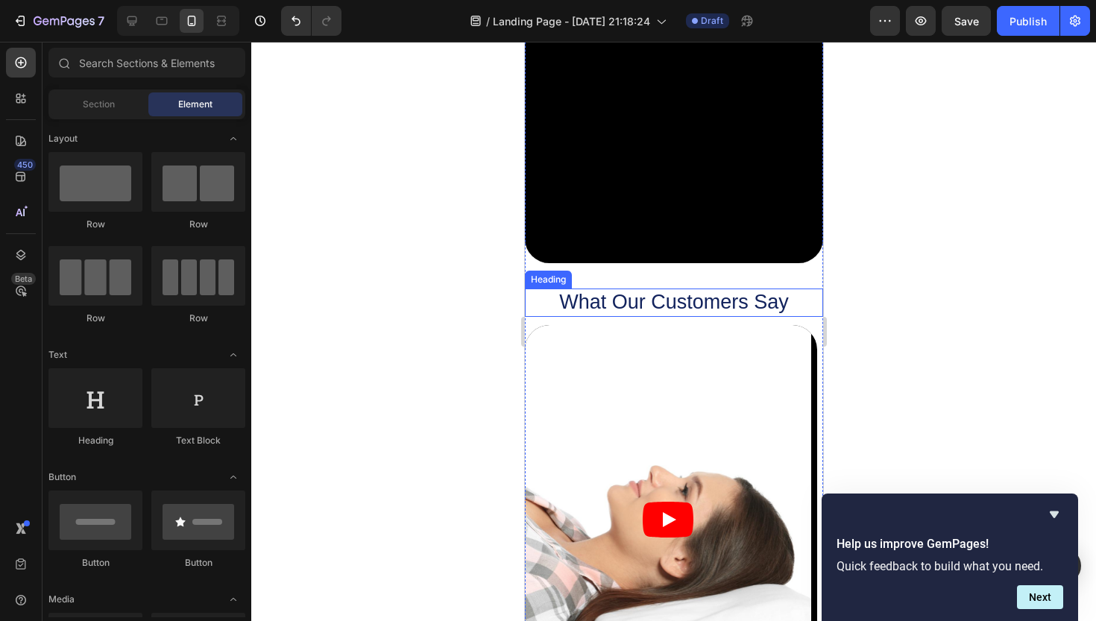
click at [696, 308] on h2 "What Our Customers Say" at bounding box center [673, 303] width 298 height 28
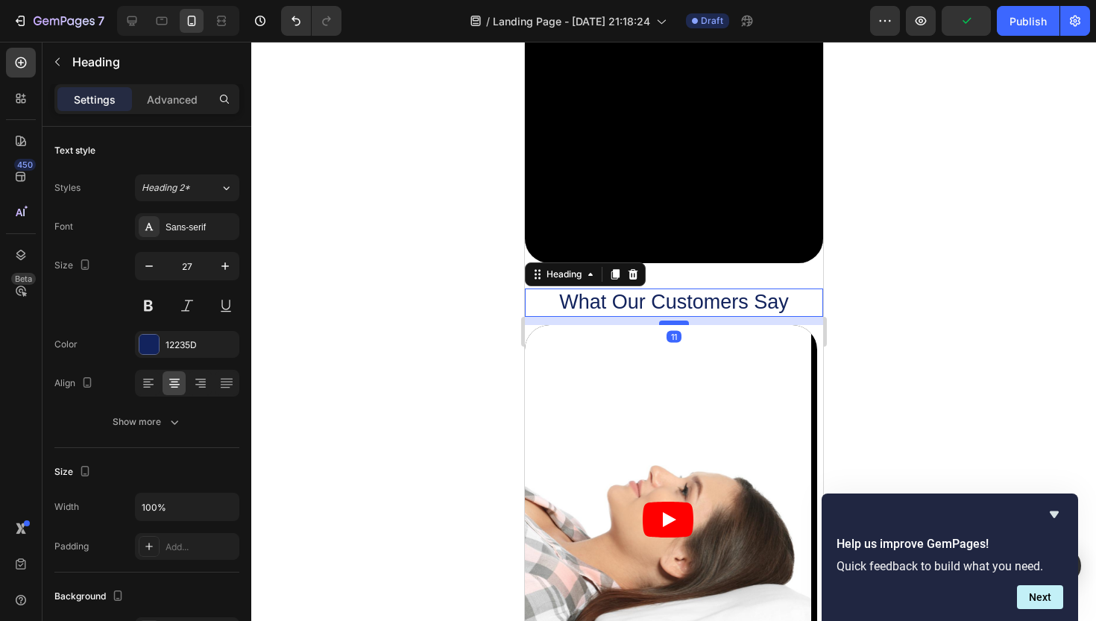
click at [674, 323] on div at bounding box center [674, 323] width 30 height 4
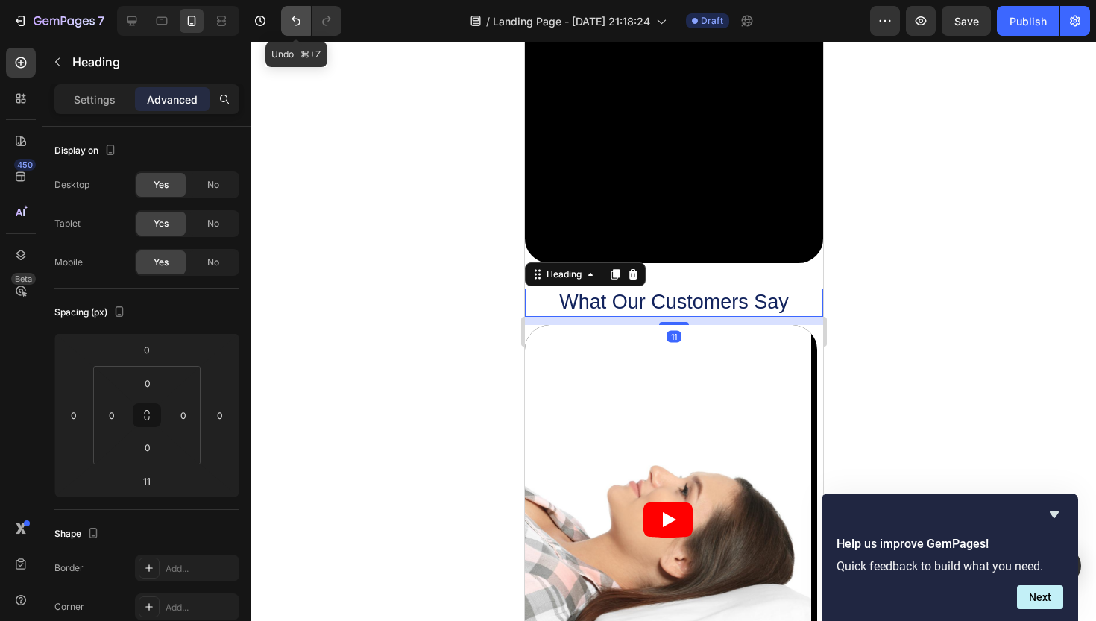
click at [294, 28] on button "Undo/Redo" at bounding box center [296, 21] width 30 height 30
click at [453, 264] on div at bounding box center [673, 331] width 845 height 579
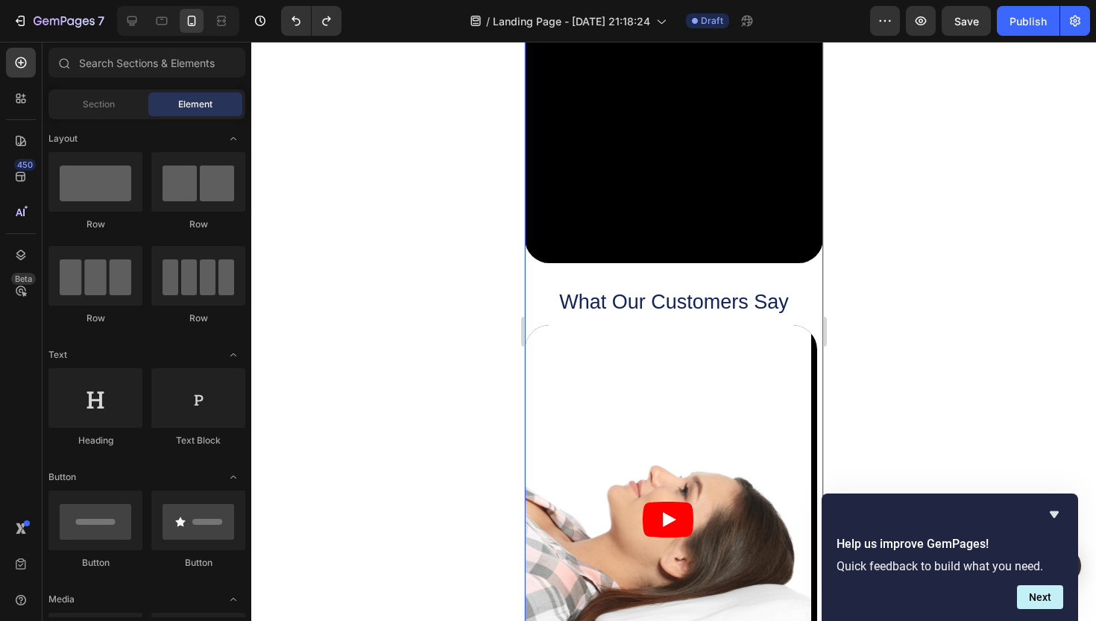
click at [675, 272] on div "Icon Icon Icon Icon Icon Icon List What Our Customers Say Heading Heres why we’…" at bounding box center [673, 488] width 298 height 1474
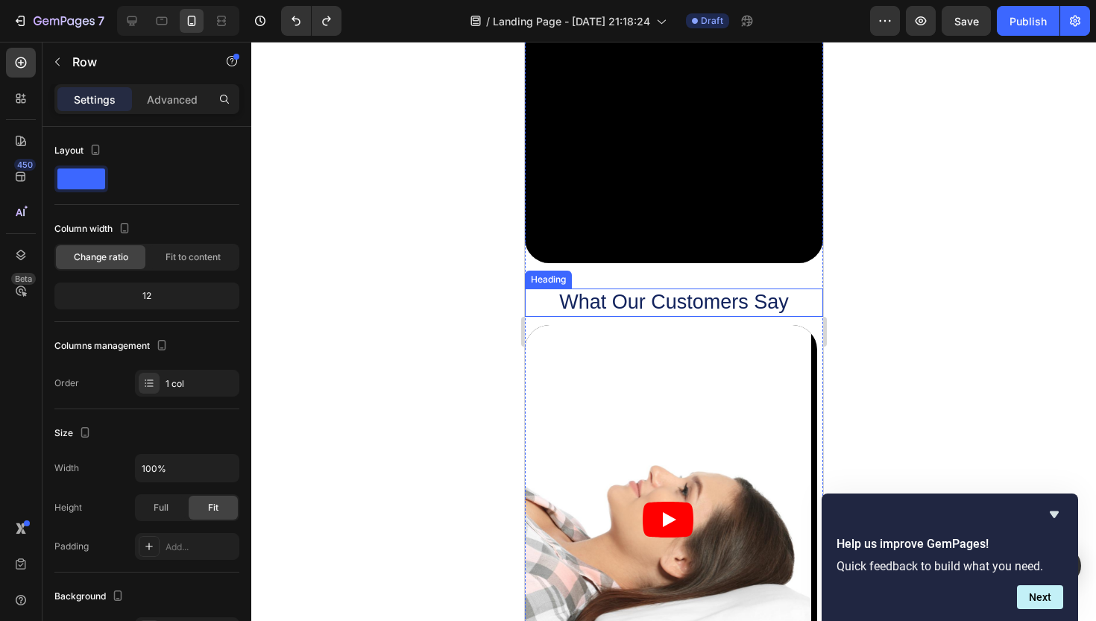
click at [671, 304] on h2 "What Our Customers Say" at bounding box center [673, 303] width 298 height 28
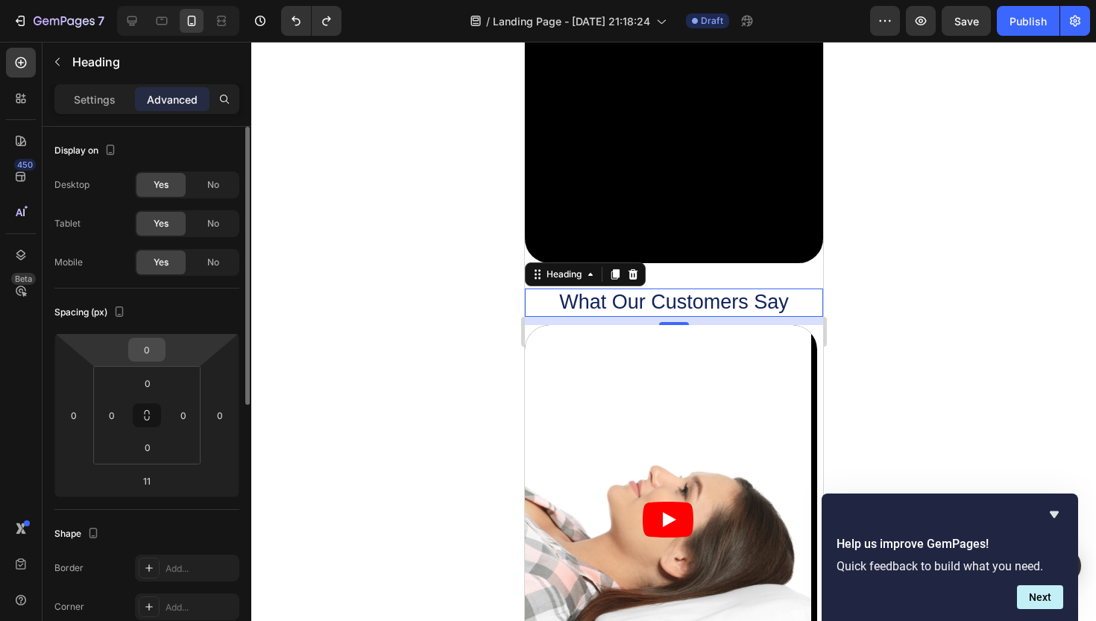
click at [147, 355] on input "0" at bounding box center [147, 350] width 30 height 22
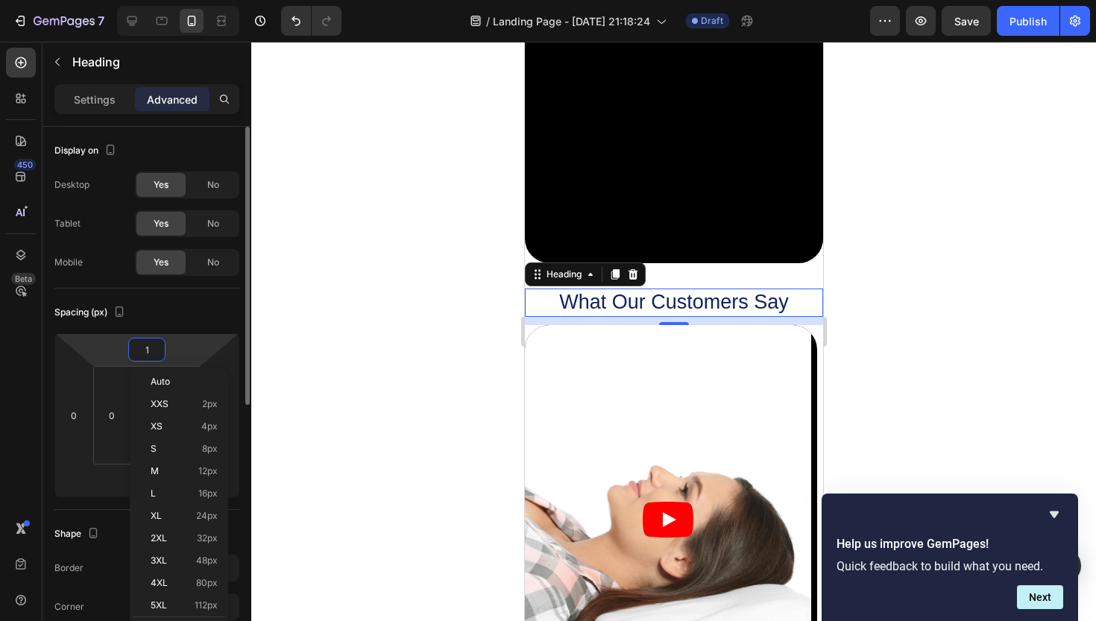
type input "10"
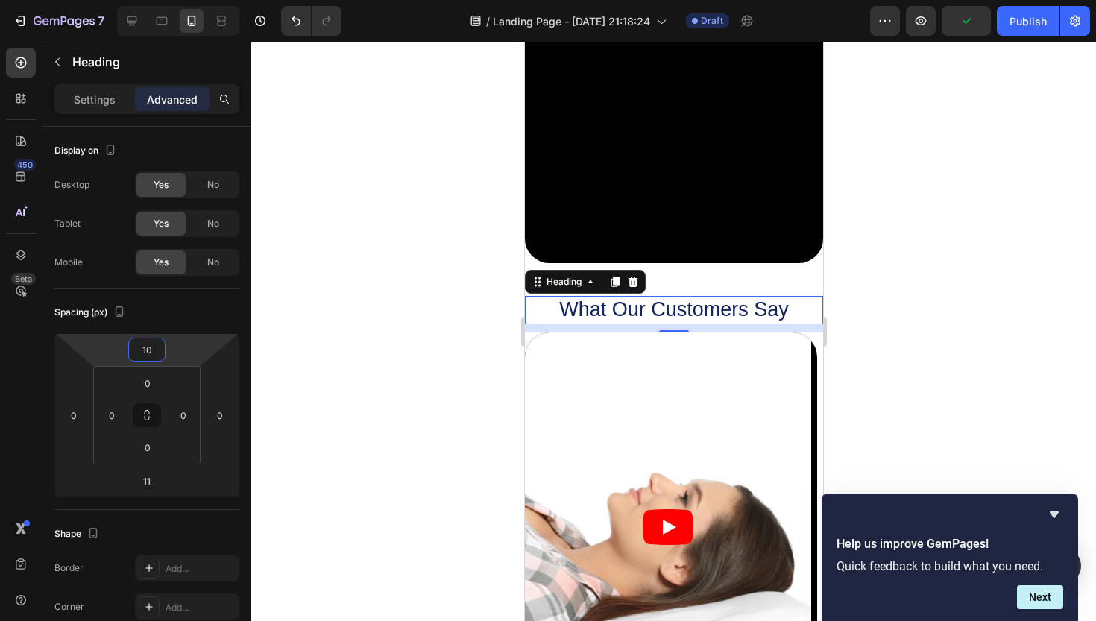
click at [997, 185] on div at bounding box center [673, 331] width 845 height 579
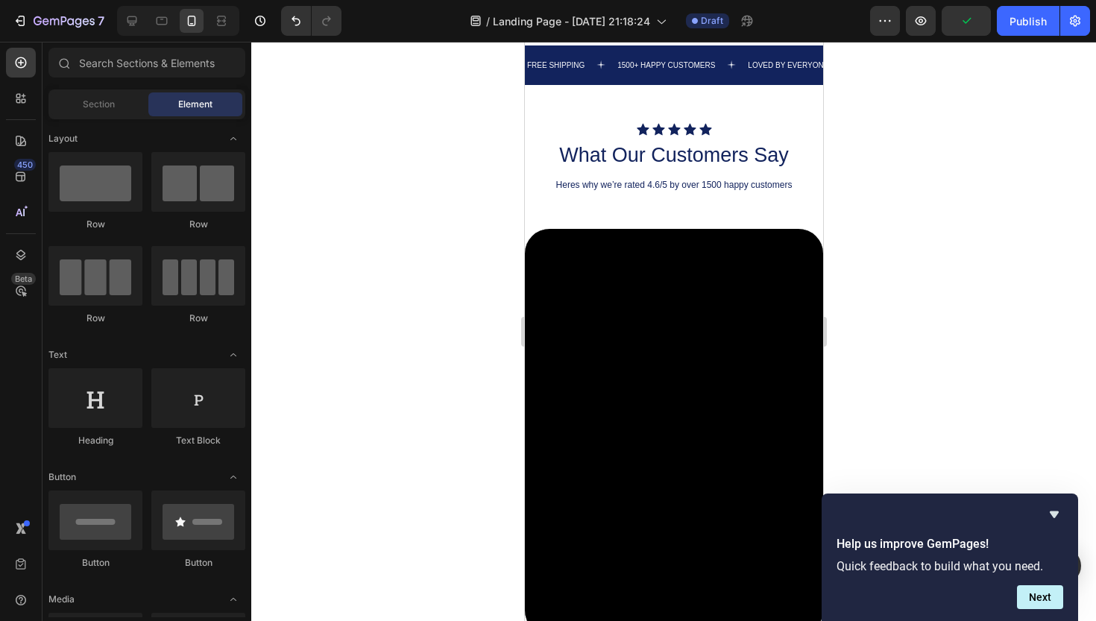
scroll to position [908, 0]
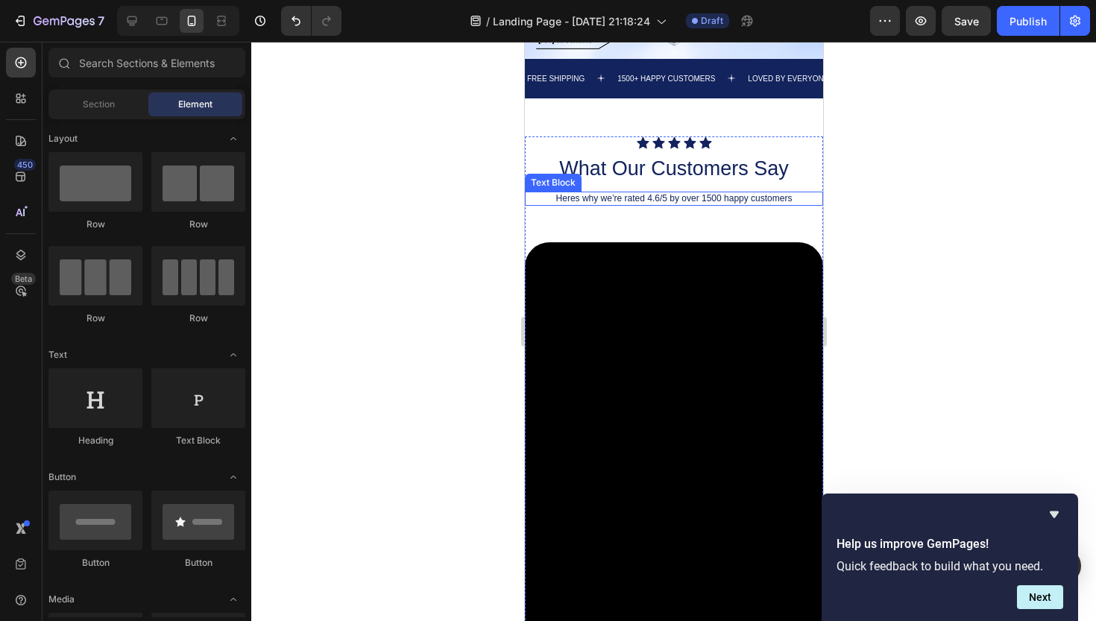
click at [671, 203] on p "Heres why we’re rated 4.6/5 by over 1500 happy customers" at bounding box center [673, 198] width 295 height 11
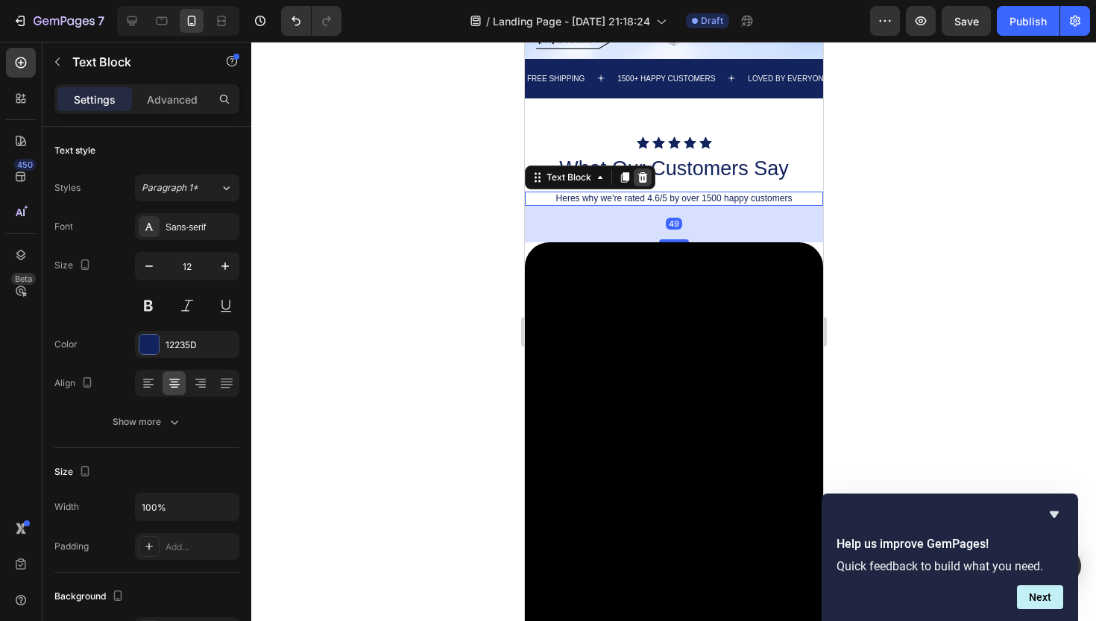
click at [644, 177] on icon at bounding box center [642, 178] width 12 height 12
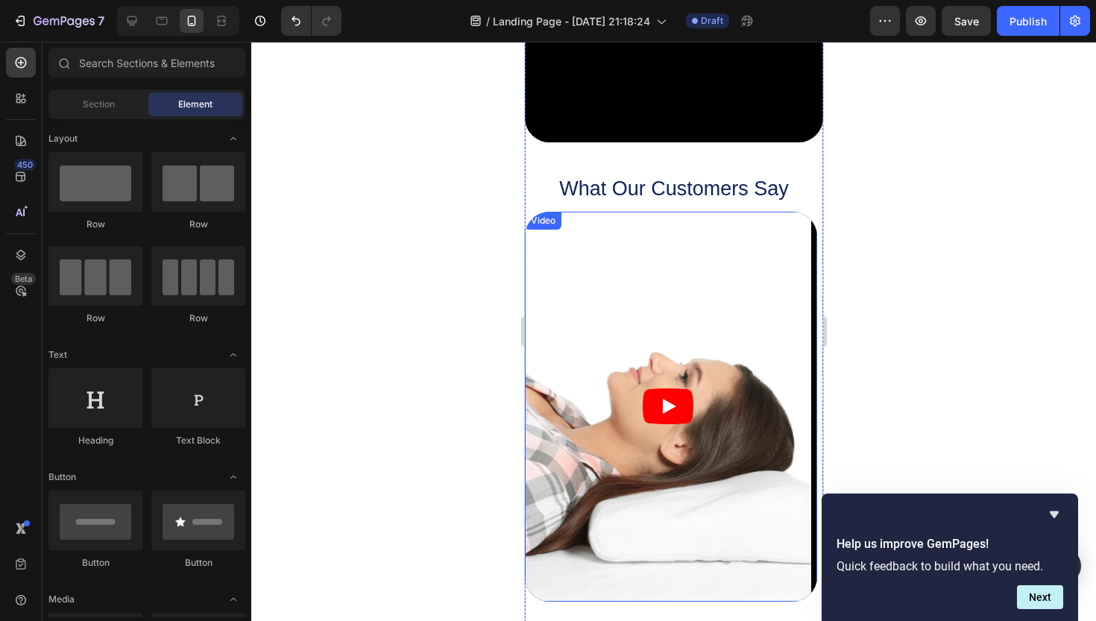
scroll to position [1354, 0]
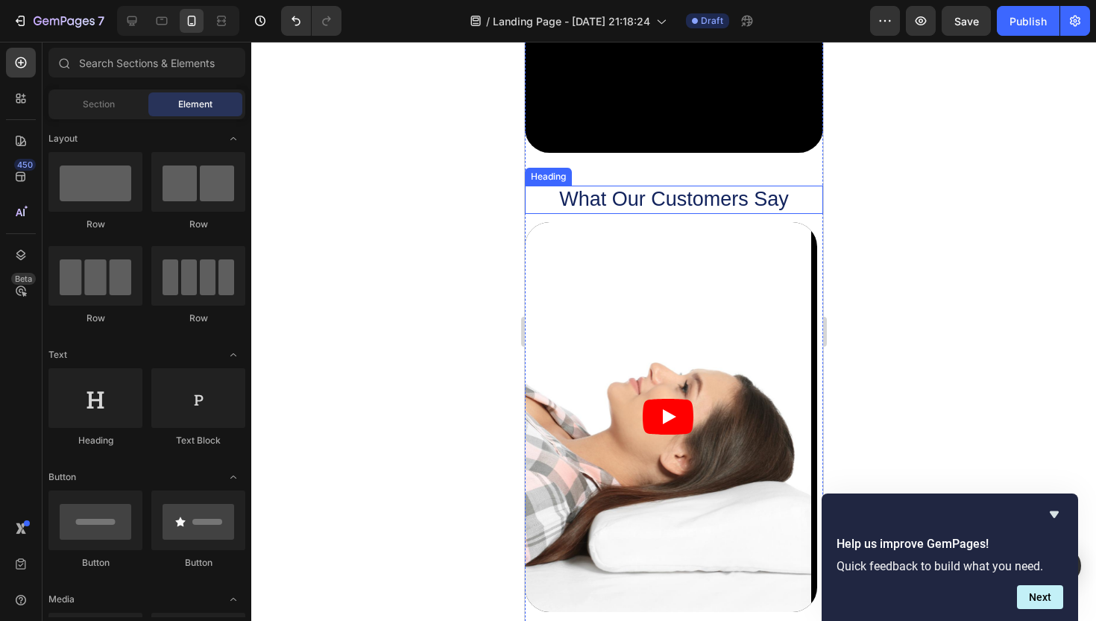
click at [694, 192] on h2 "What Our Customers Say" at bounding box center [673, 200] width 298 height 28
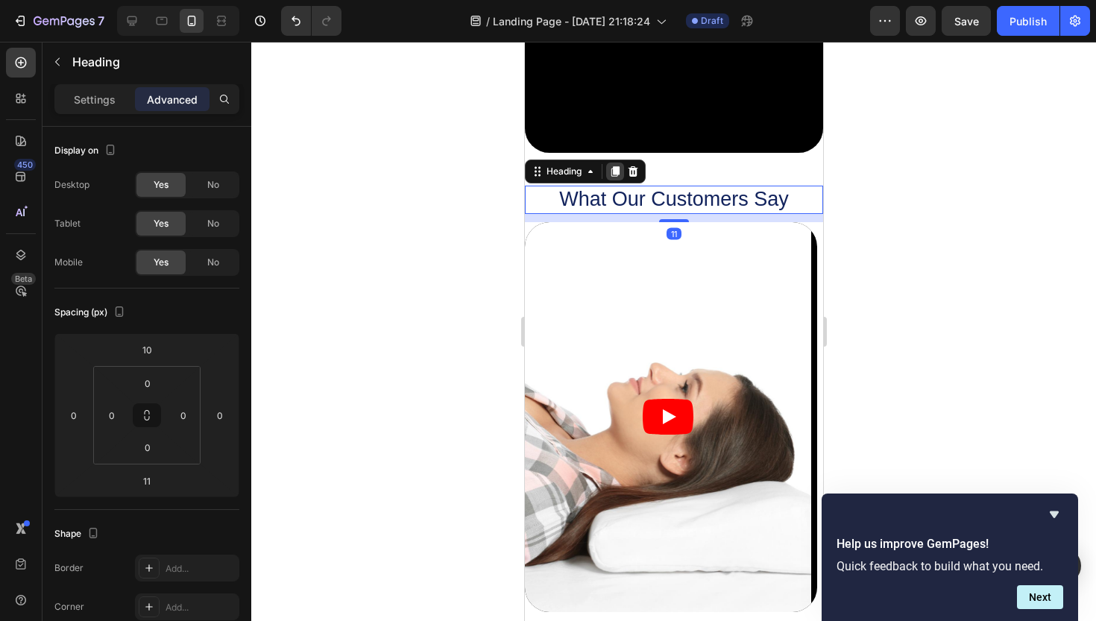
click at [615, 167] on icon at bounding box center [615, 171] width 8 height 10
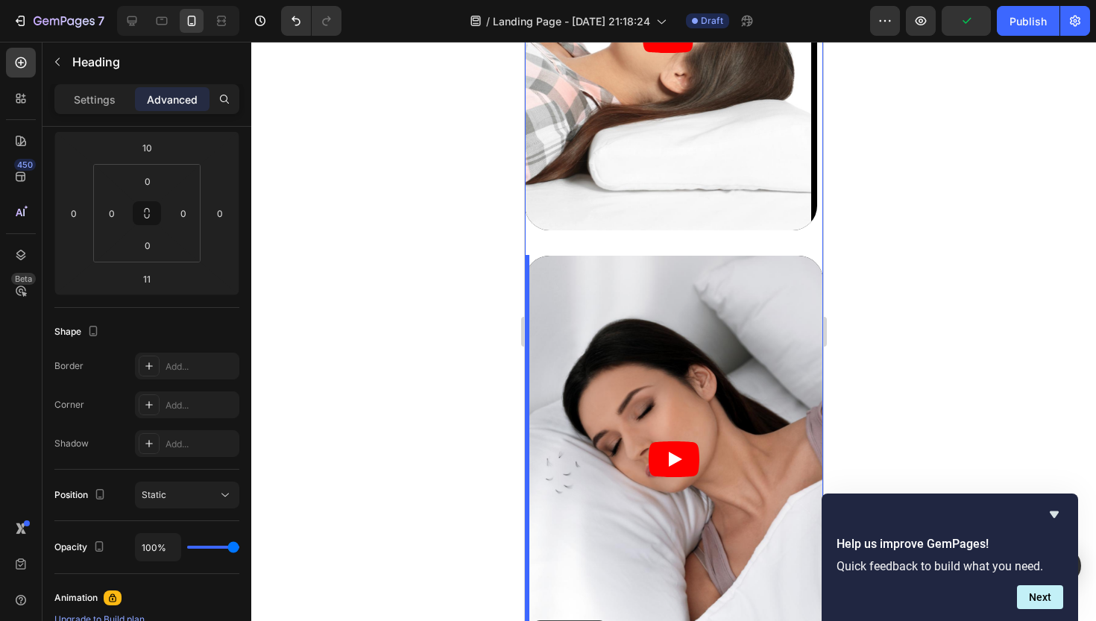
scroll to position [1784, 0]
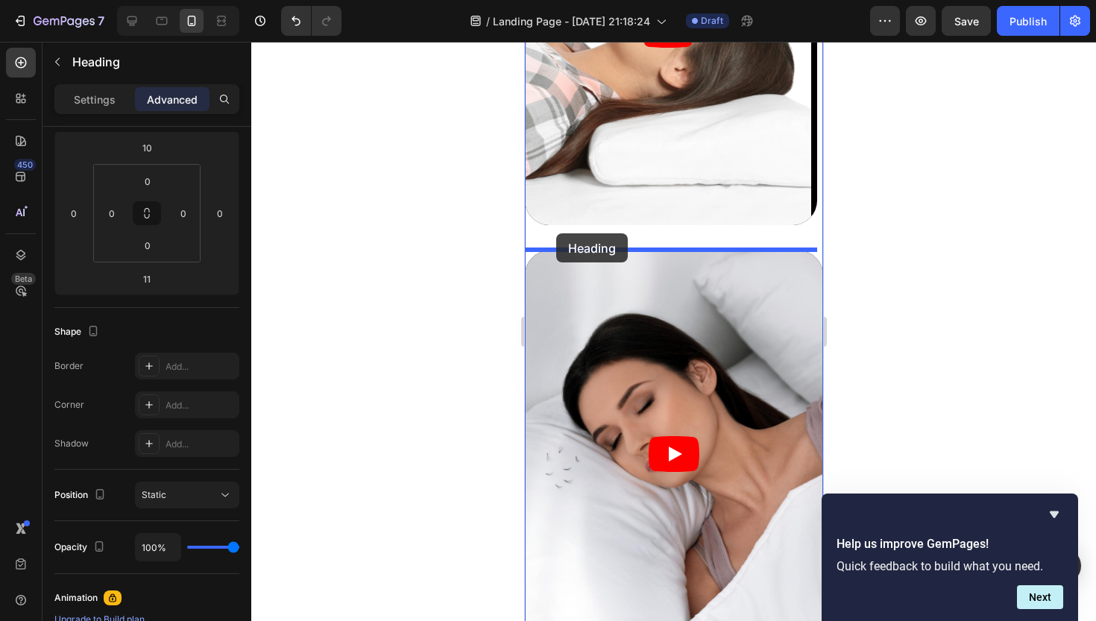
drag, startPoint x: 538, startPoint y: 216, endPoint x: 556, endPoint y: 233, distance: 24.8
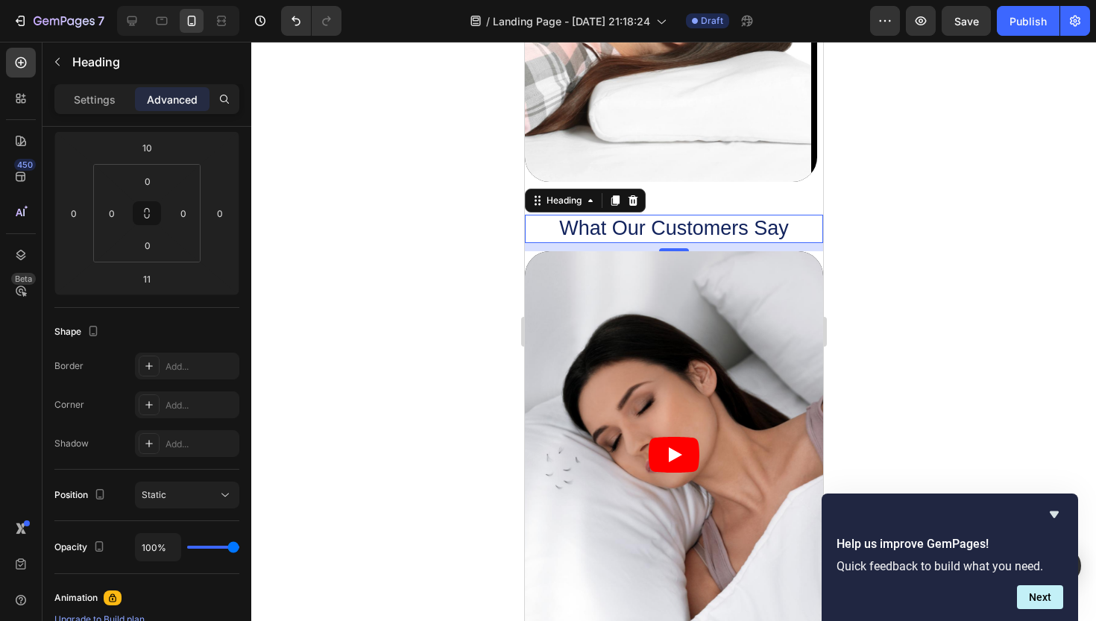
click at [451, 253] on div at bounding box center [673, 331] width 845 height 579
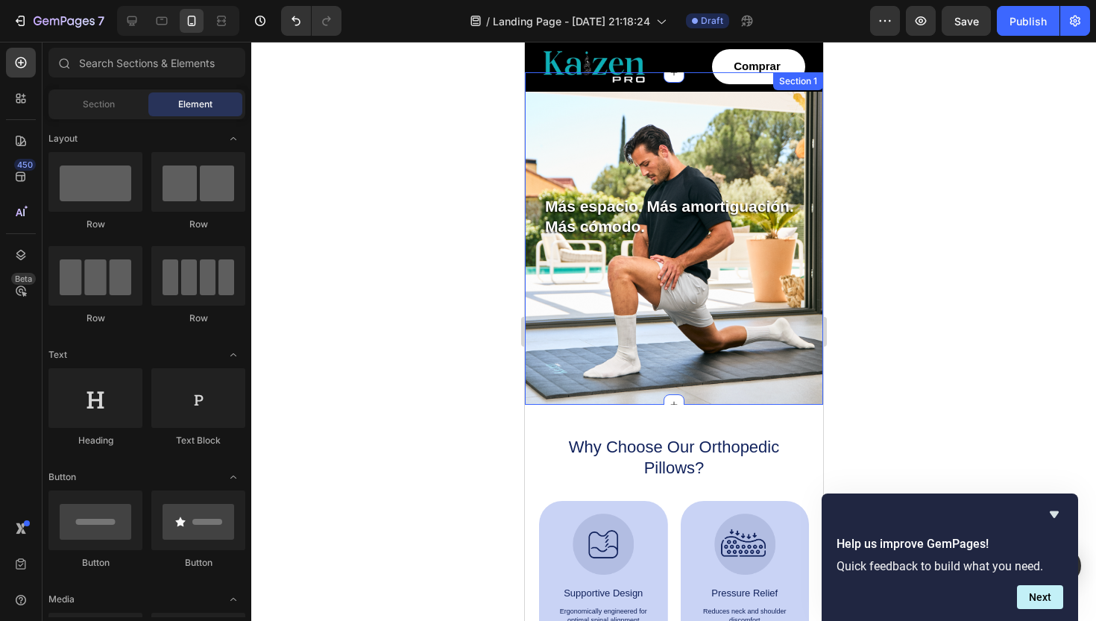
scroll to position [0, 0]
click at [785, 70] on button "Comprar" at bounding box center [757, 66] width 93 height 35
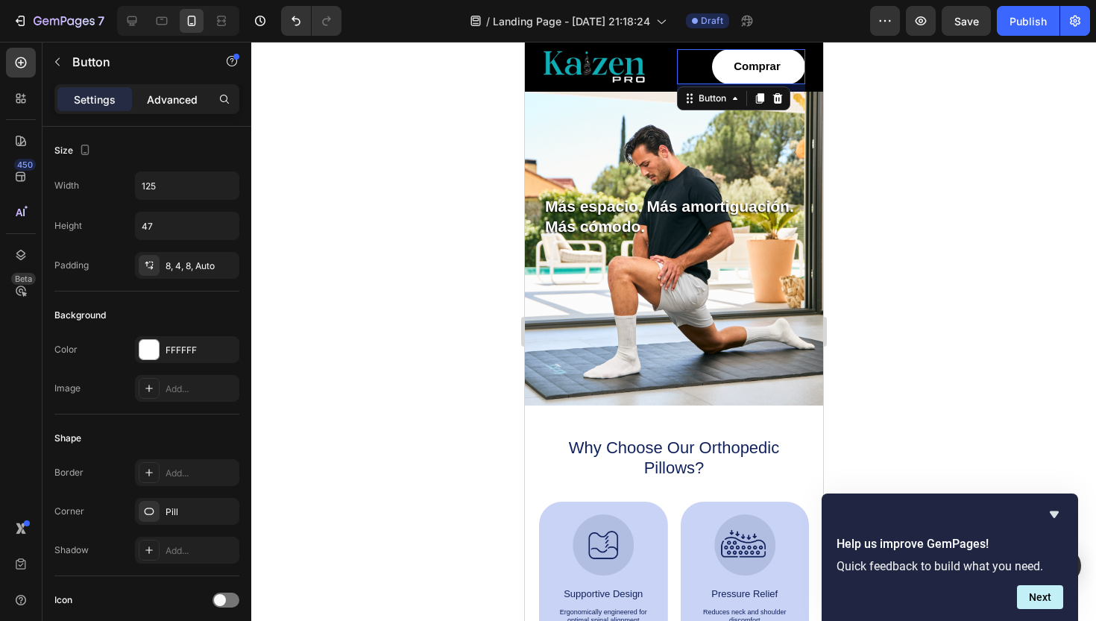
click at [179, 95] on p "Advanced" at bounding box center [172, 100] width 51 height 16
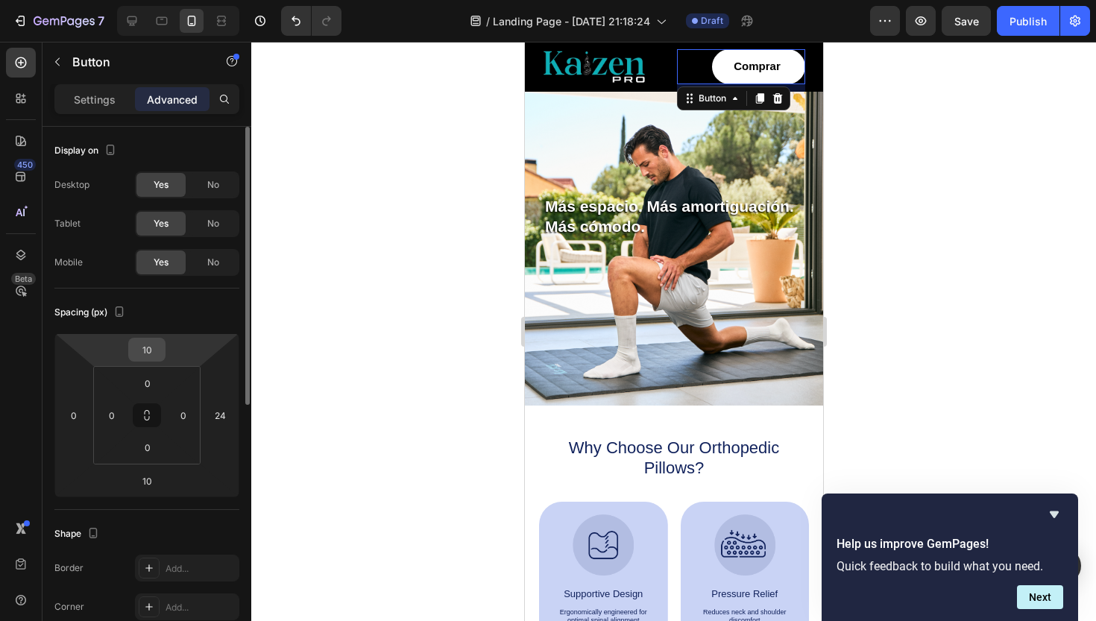
click at [151, 345] on input "10" at bounding box center [147, 350] width 30 height 22
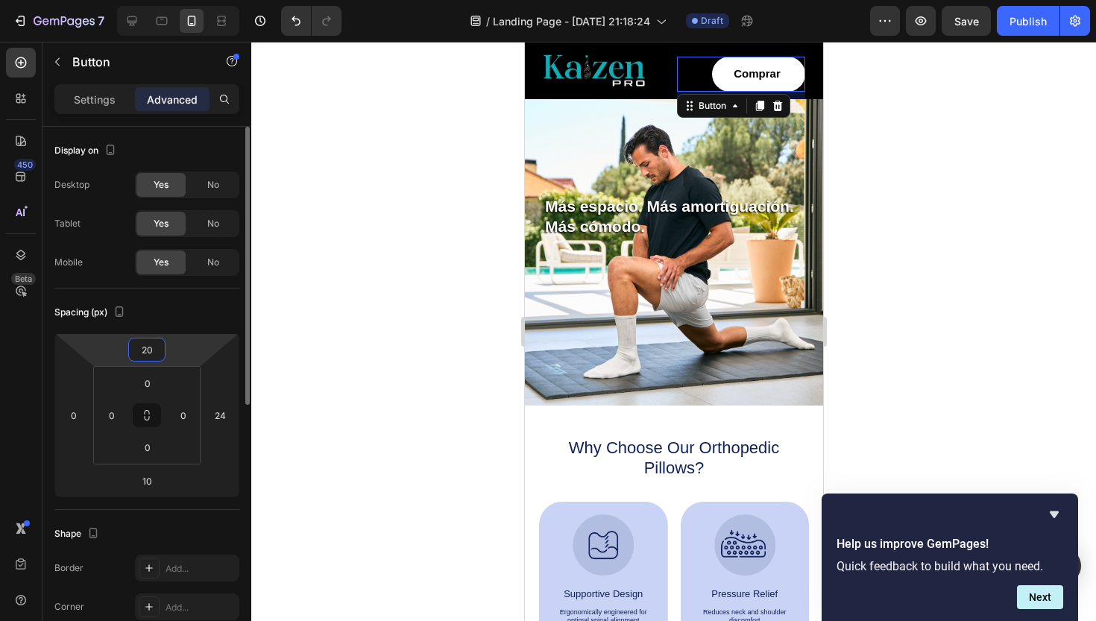
type input "2"
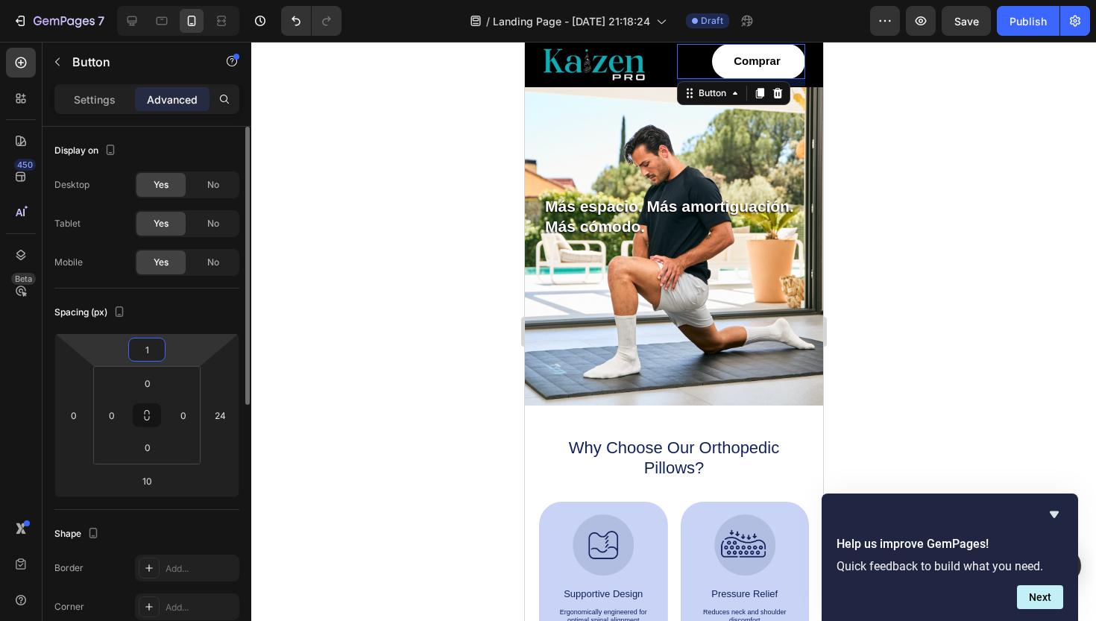
type input "15"
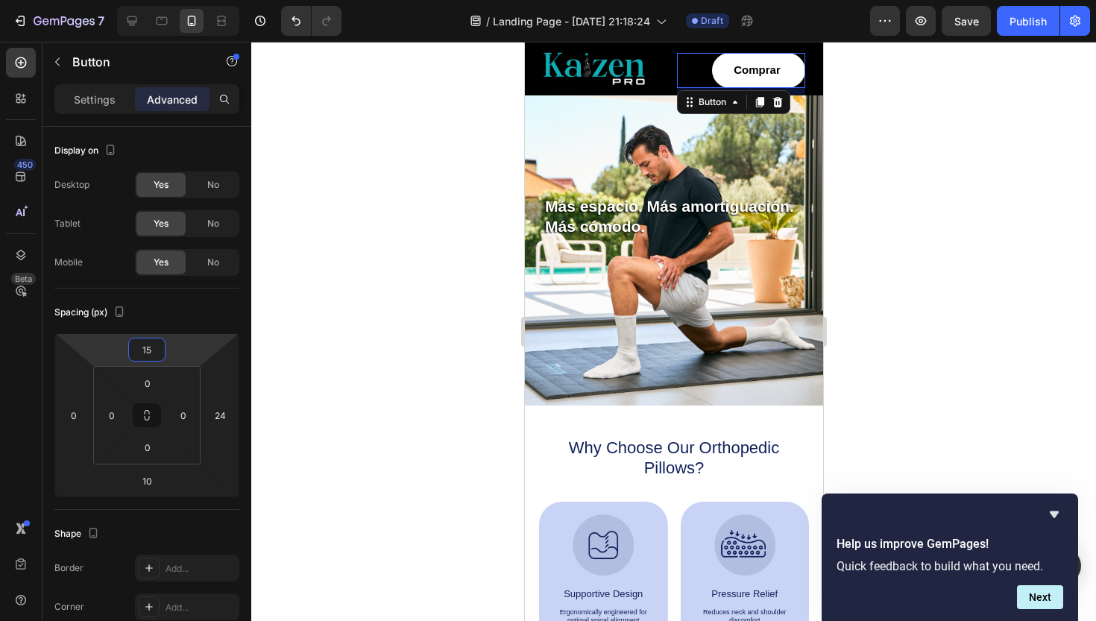
click at [964, 263] on div at bounding box center [673, 331] width 845 height 579
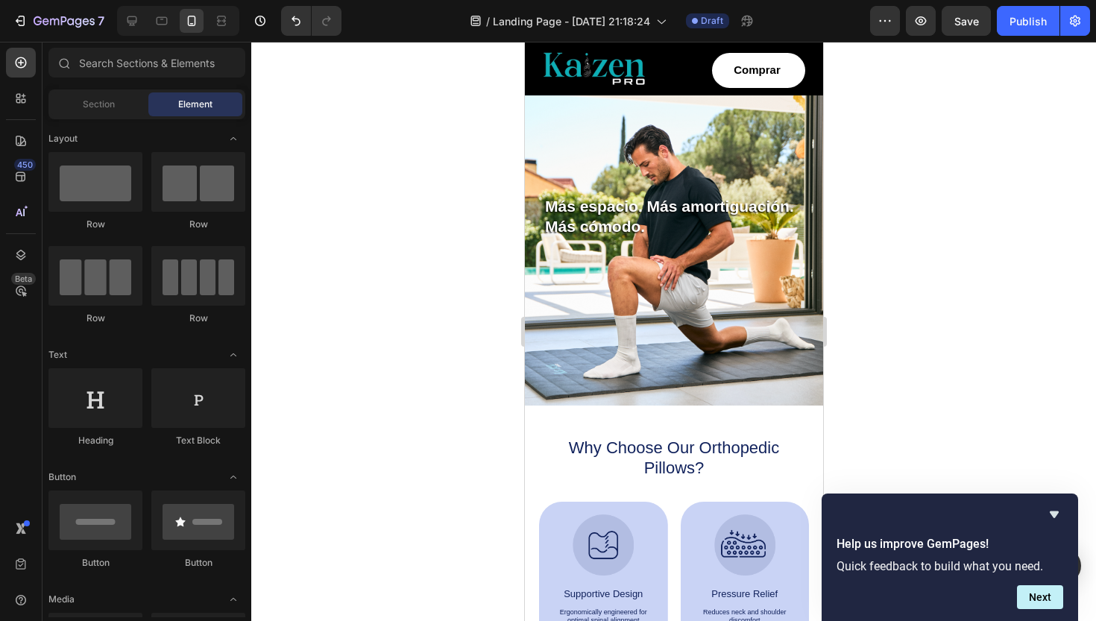
click at [785, 76] on button "Comprar" at bounding box center [757, 70] width 93 height 35
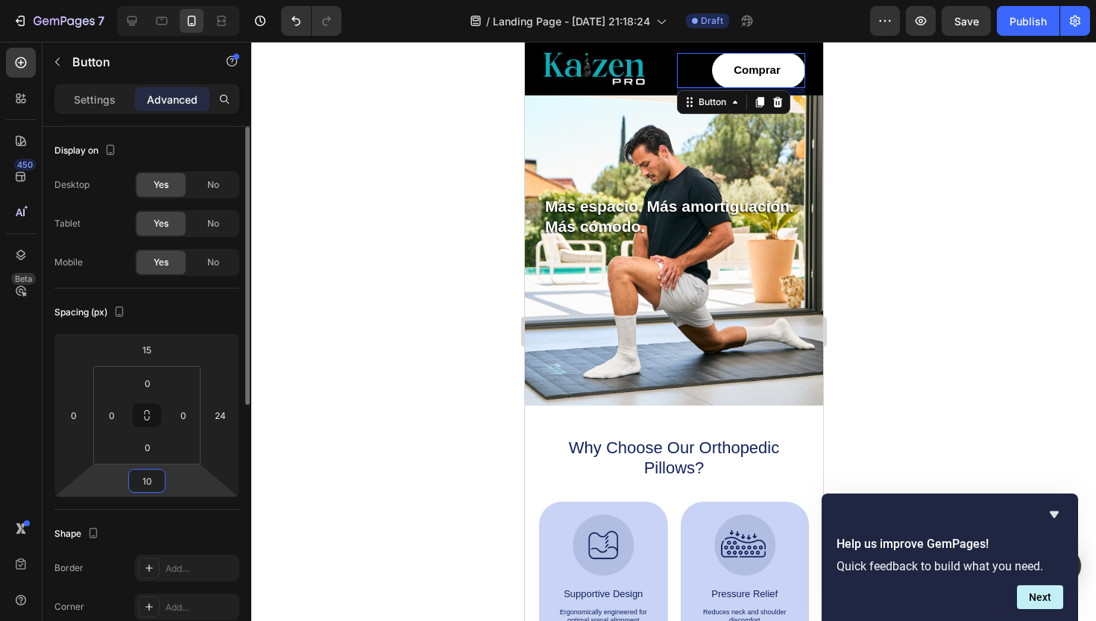
click at [149, 477] on input "10" at bounding box center [147, 481] width 30 height 22
type input "15"
click at [975, 246] on div at bounding box center [673, 331] width 845 height 579
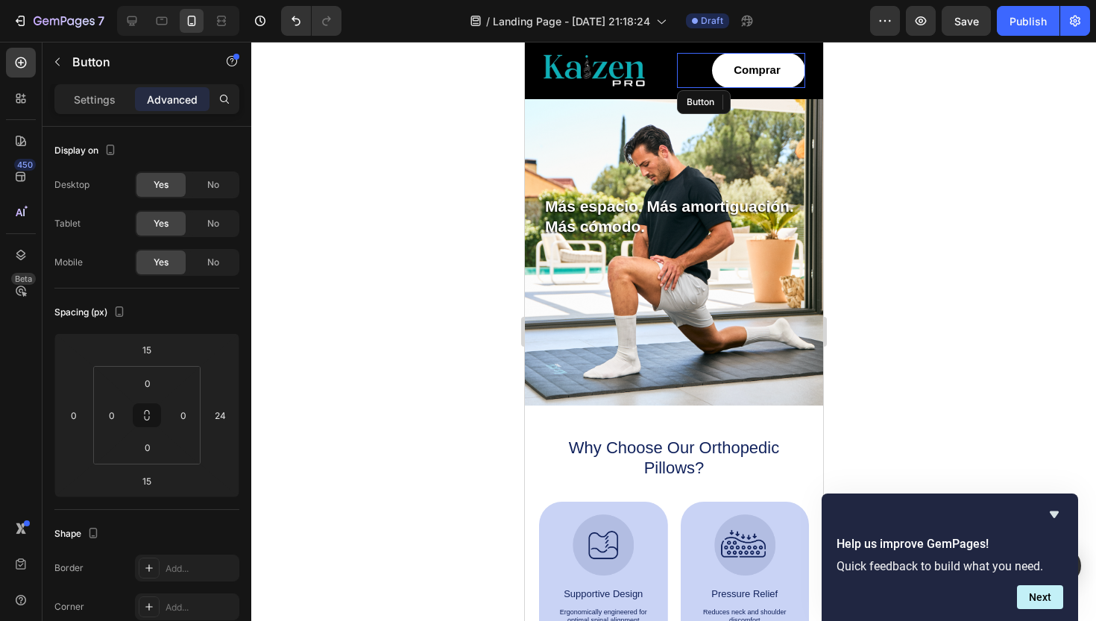
click at [691, 71] on div "Comprar Button" at bounding box center [740, 70] width 128 height 35
click at [656, 94] on div "Image" at bounding box center [597, 70] width 146 height 57
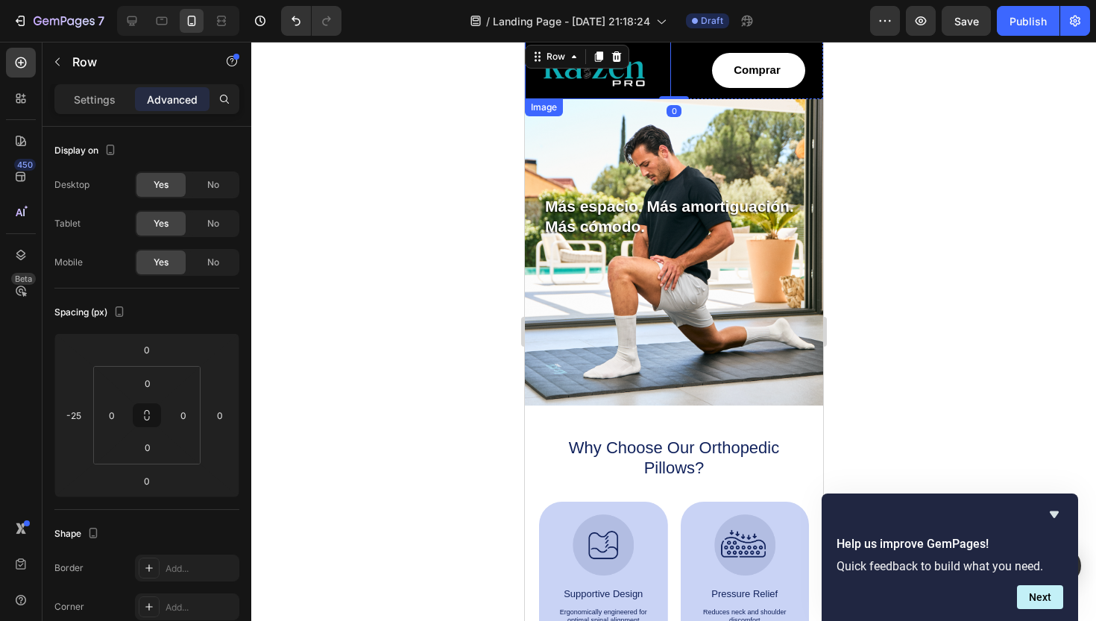
click at [598, 79] on img at bounding box center [593, 71] width 103 height 34
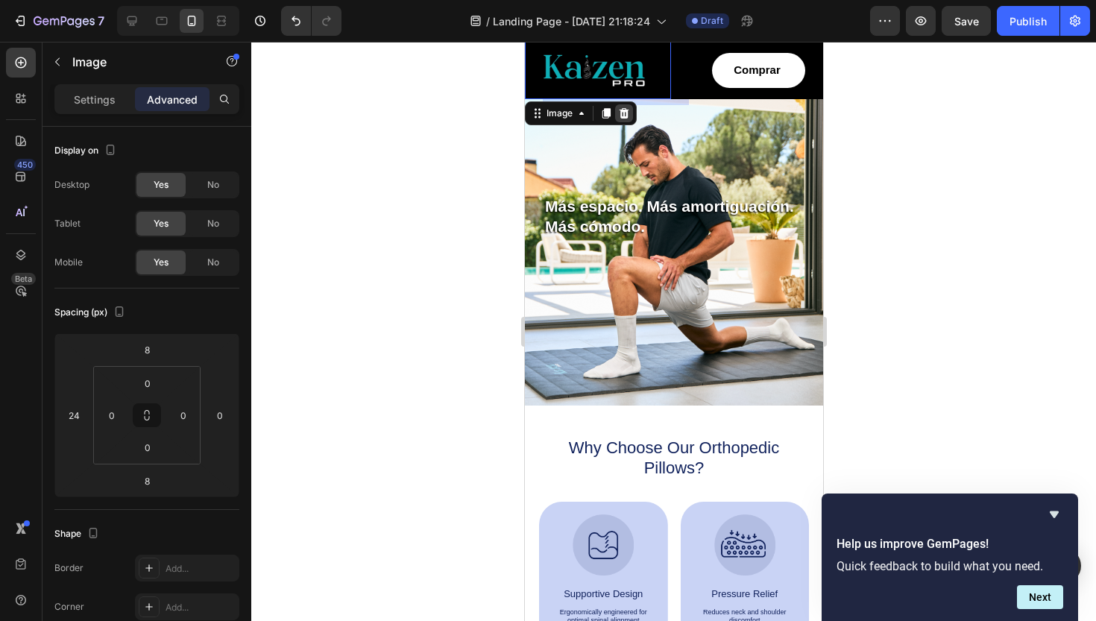
click at [626, 111] on icon at bounding box center [624, 113] width 10 height 10
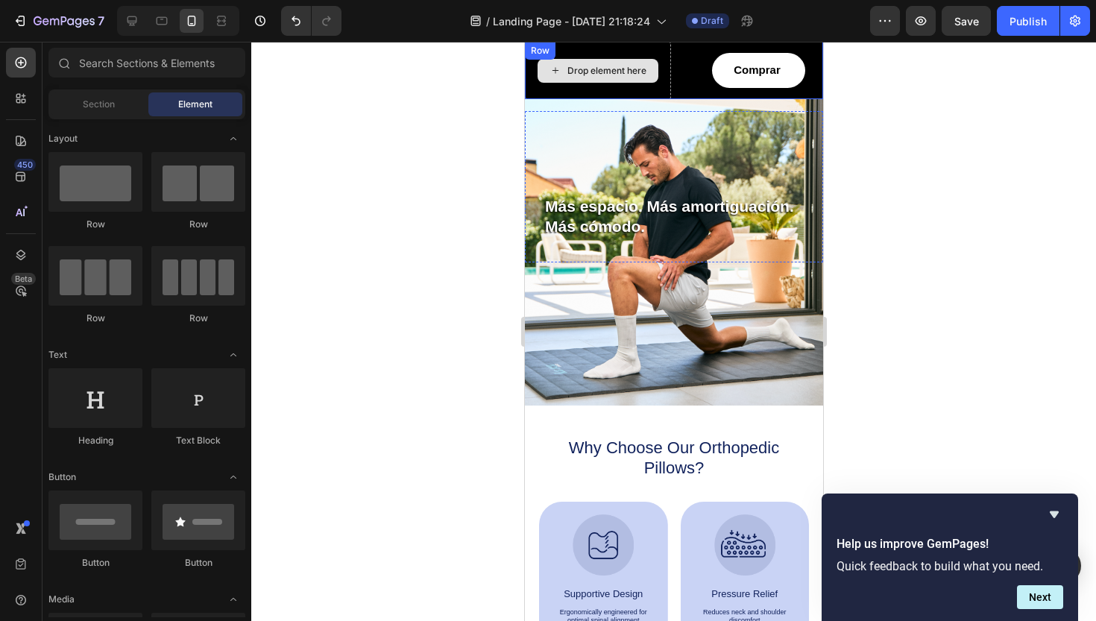
click at [638, 71] on div "Drop element here" at bounding box center [606, 71] width 79 height 12
click at [660, 55] on div "Drop element here" at bounding box center [597, 70] width 146 height 57
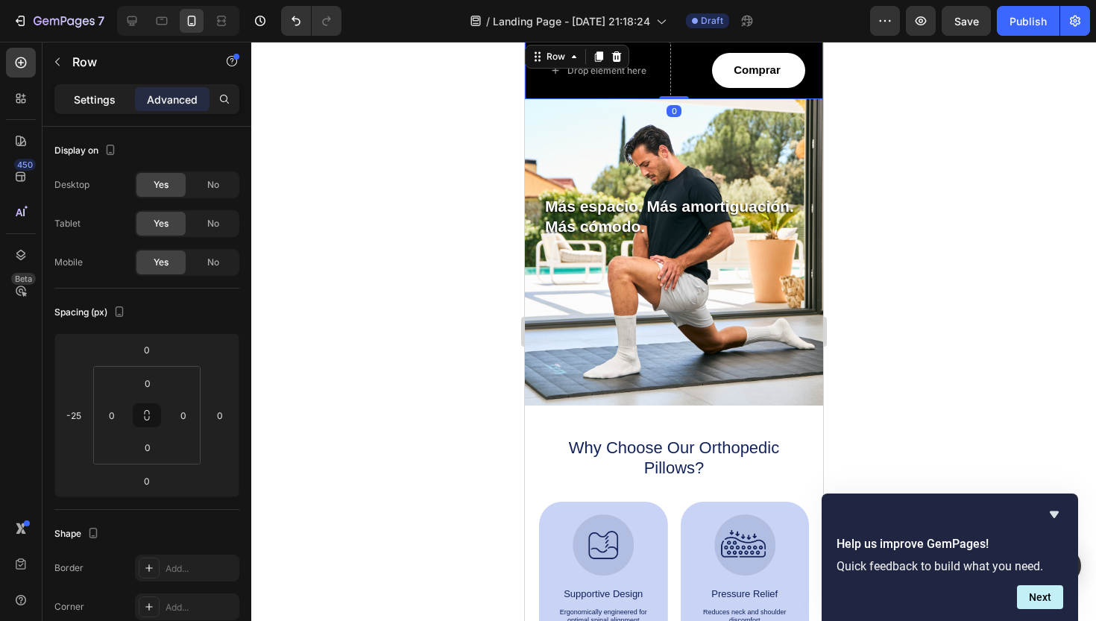
click at [97, 92] on p "Settings" at bounding box center [95, 100] width 42 height 16
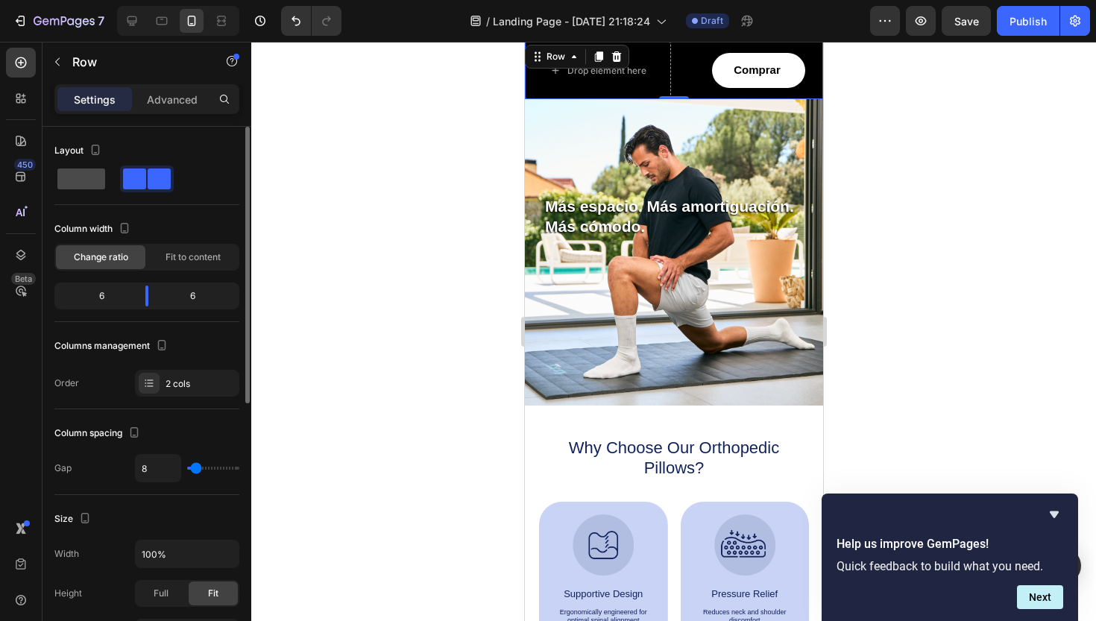
click at [87, 186] on span at bounding box center [81, 179] width 48 height 21
type input "0"
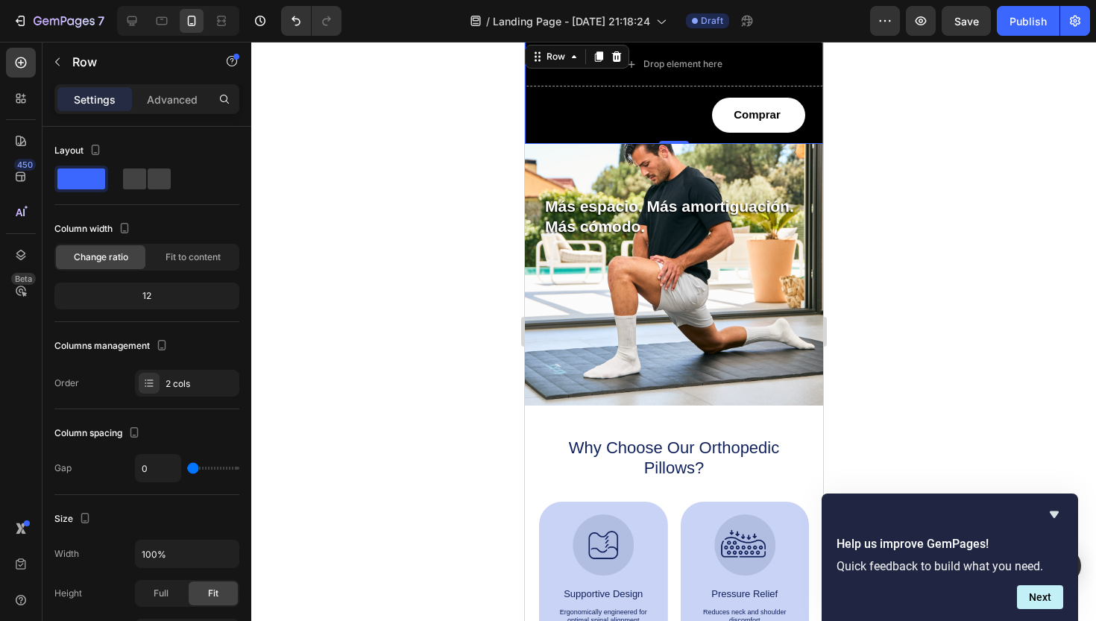
click at [620, 54] on icon at bounding box center [617, 56] width 10 height 10
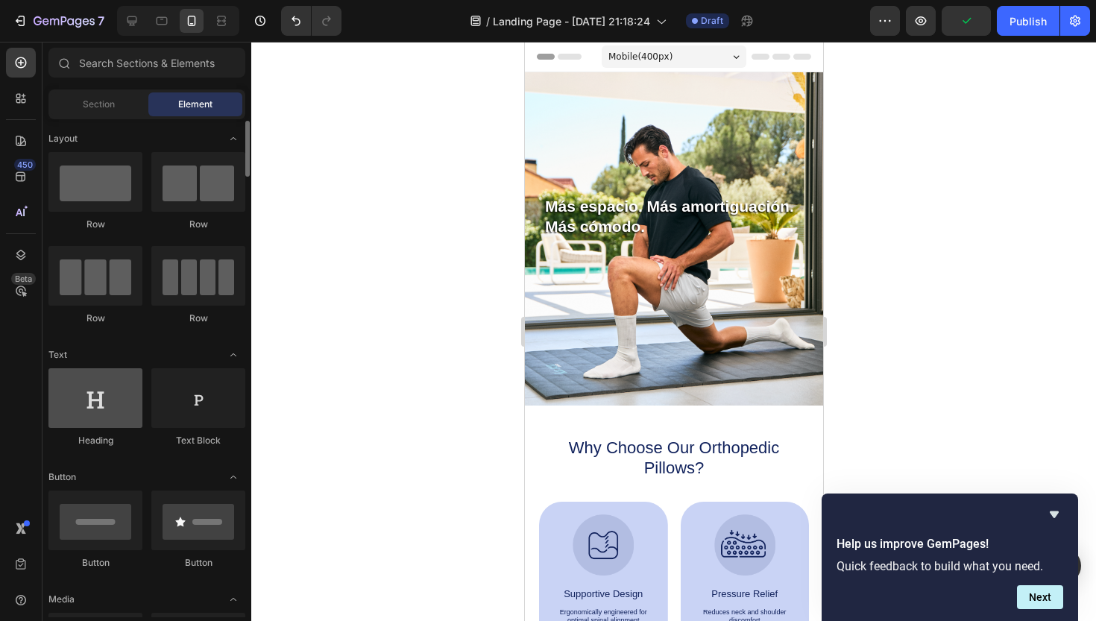
scroll to position [84, 0]
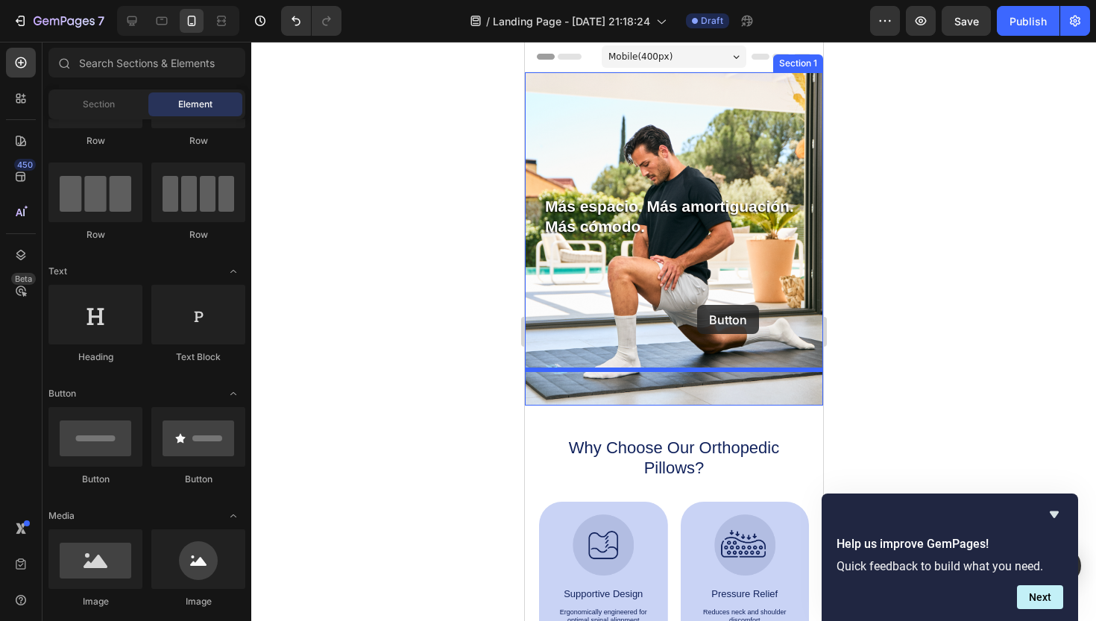
drag, startPoint x: 633, startPoint y: 485, endPoint x: 697, endPoint y: 305, distance: 190.6
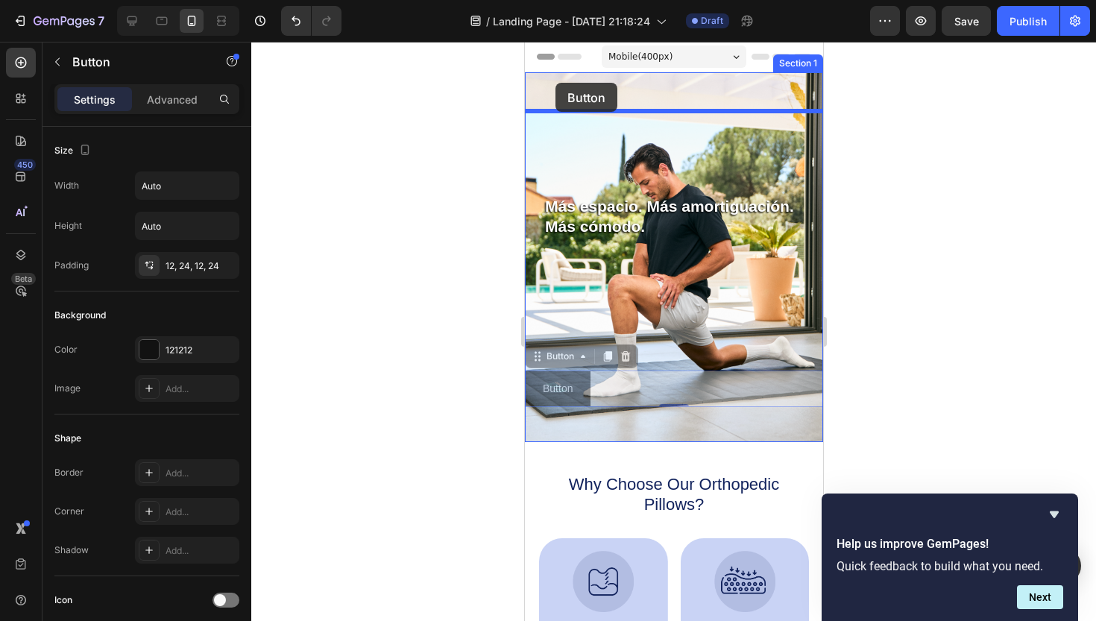
drag, startPoint x: 535, startPoint y: 356, endPoint x: 555, endPoint y: 83, distance: 273.6
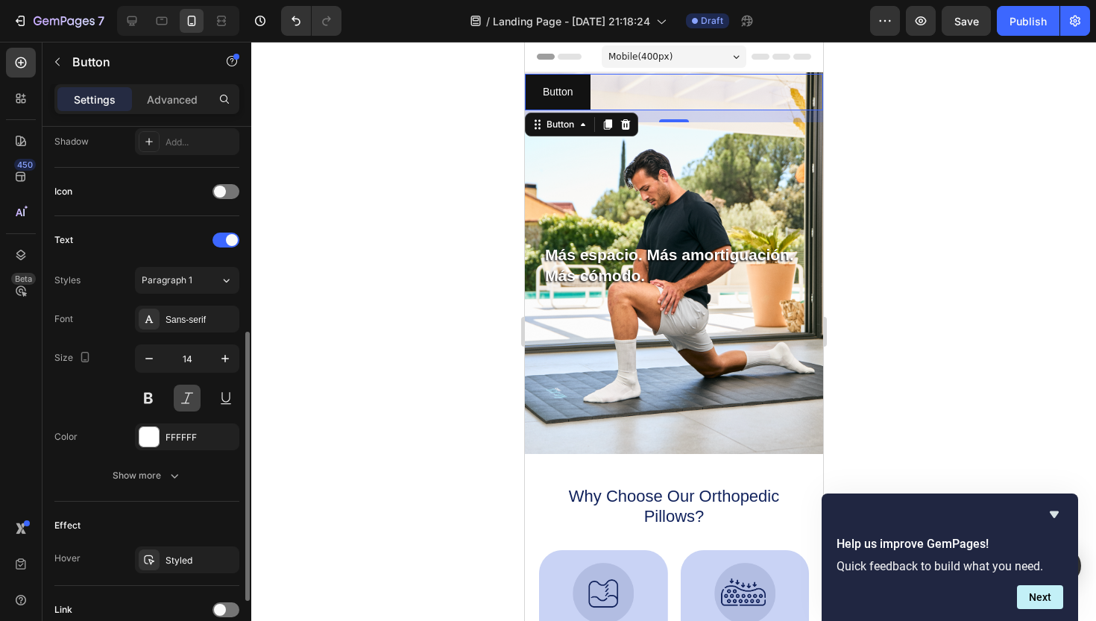
scroll to position [532, 0]
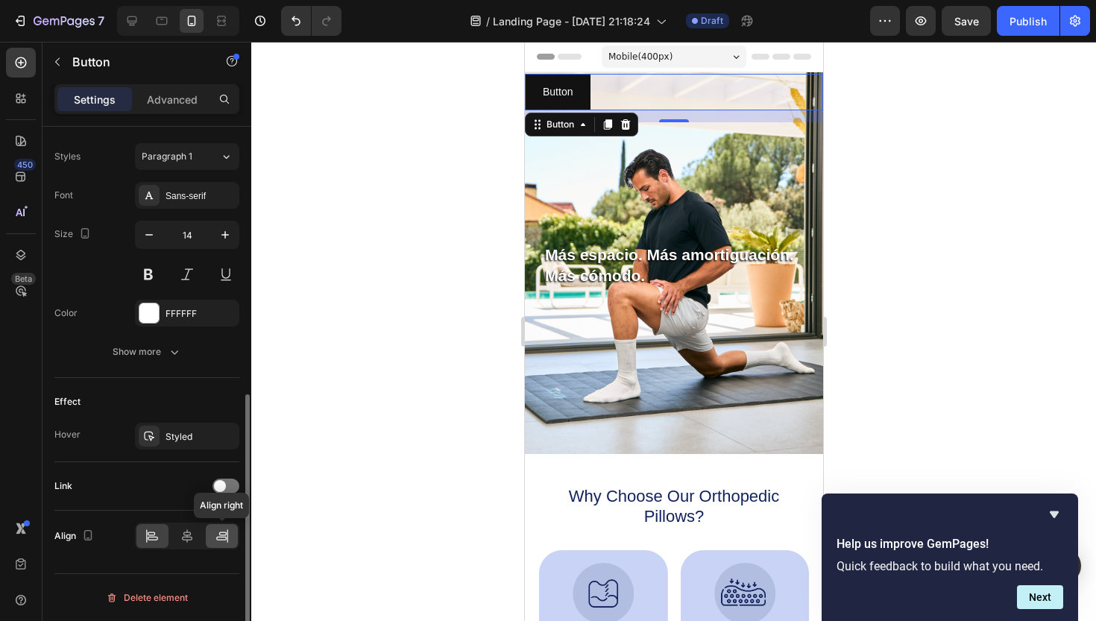
click at [224, 541] on icon at bounding box center [222, 536] width 15 height 15
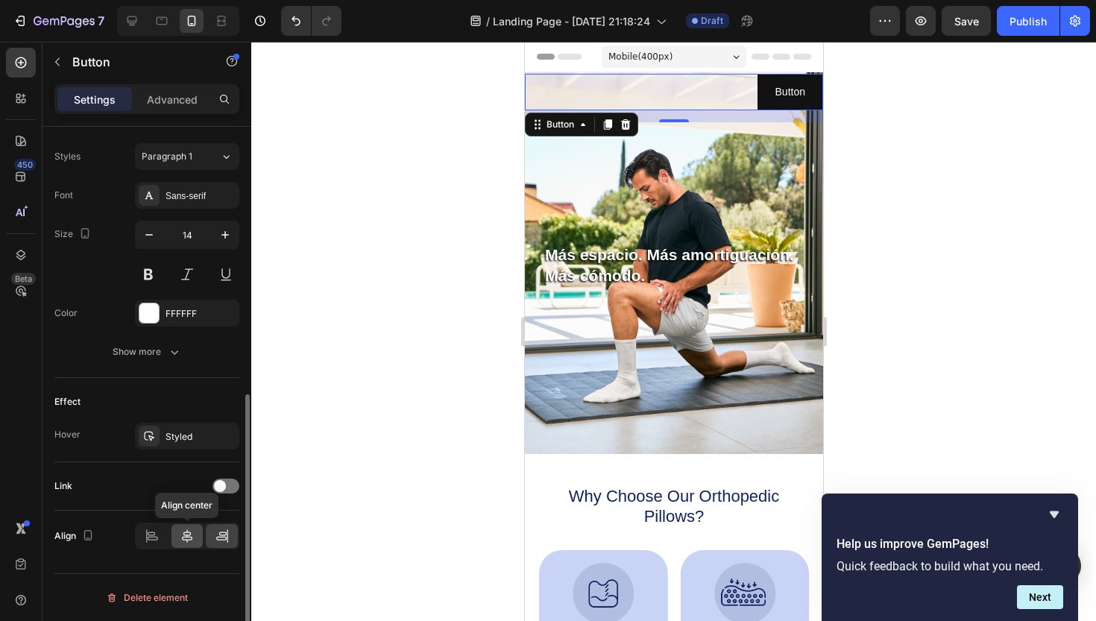
click at [183, 538] on icon at bounding box center [187, 536] width 15 height 15
click at [213, 534] on div at bounding box center [222, 536] width 32 height 24
click at [183, 100] on p "Advanced" at bounding box center [172, 100] width 51 height 16
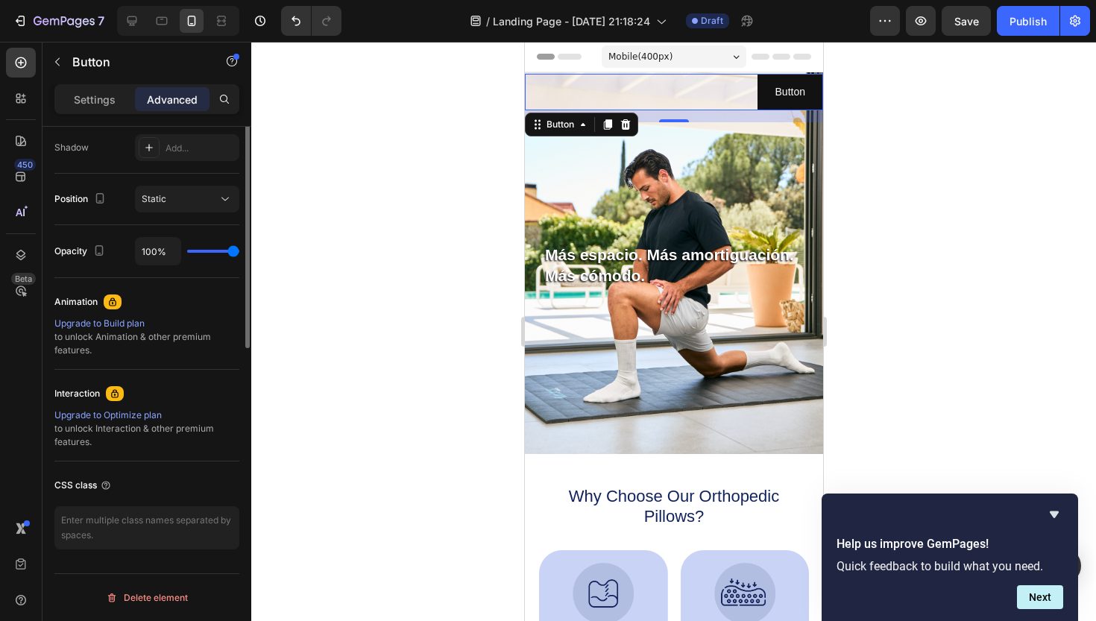
scroll to position [0, 0]
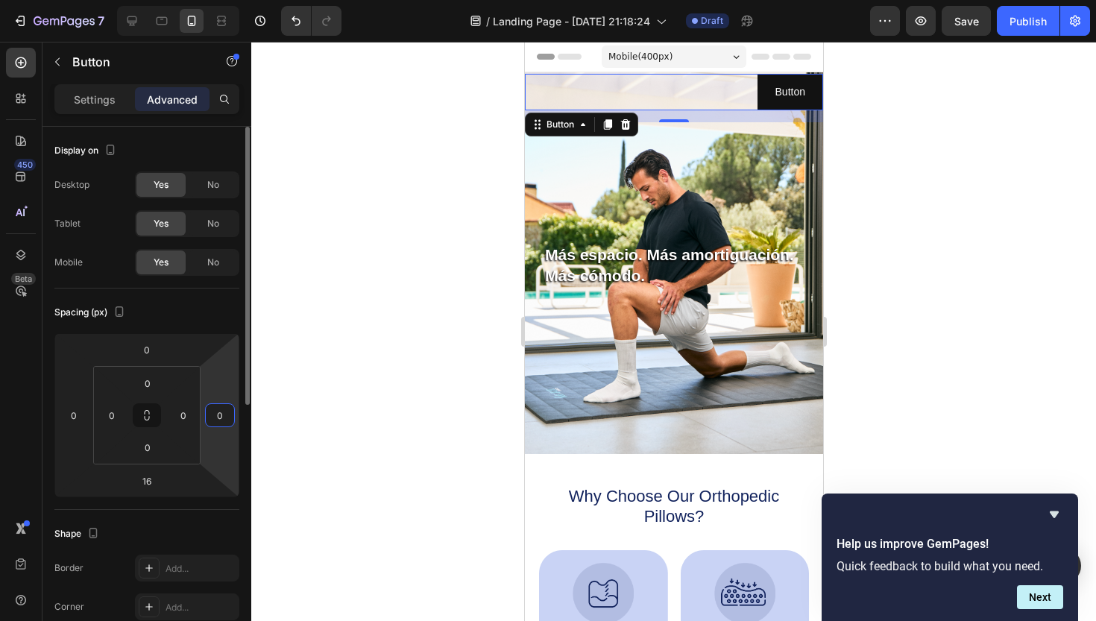
click at [219, 412] on input "0" at bounding box center [220, 415] width 22 height 22
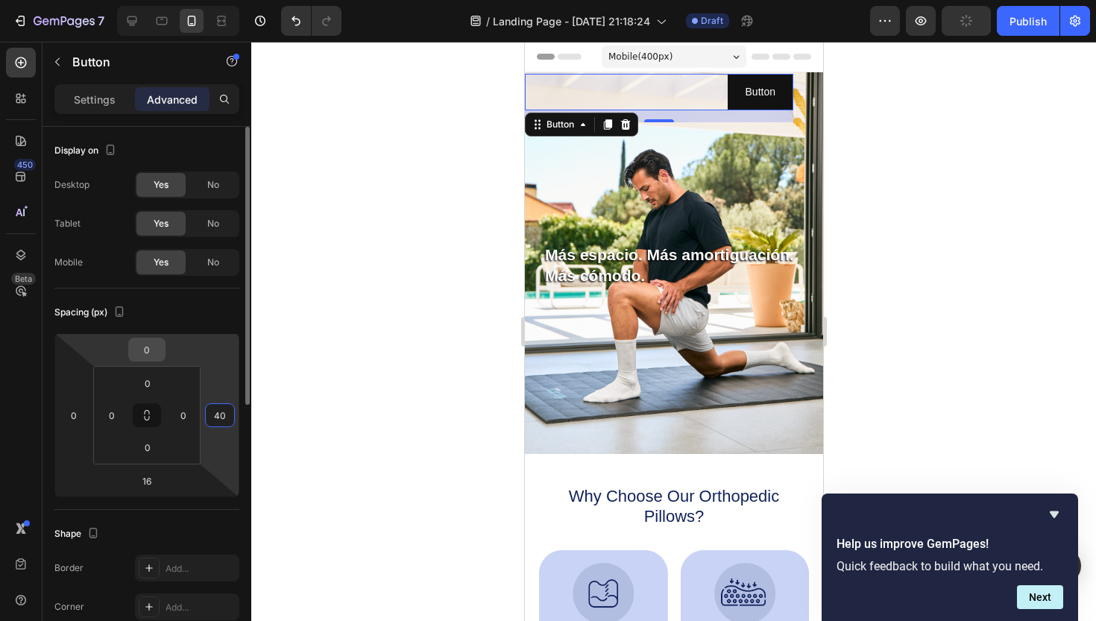
type input "40"
click at [161, 354] on input "0" at bounding box center [147, 350] width 30 height 22
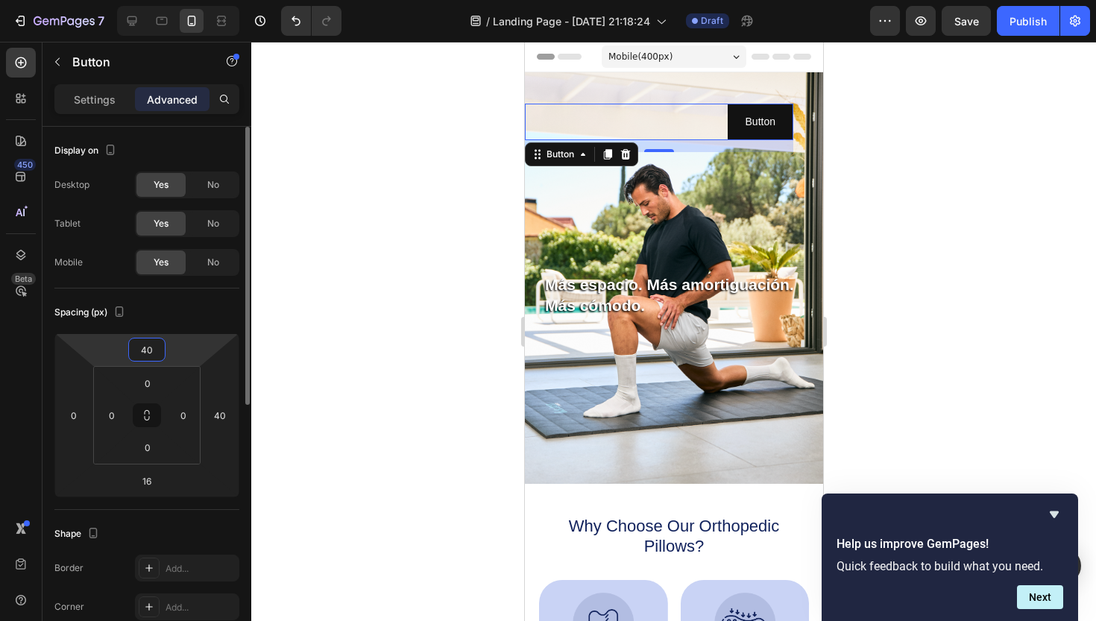
type input "4"
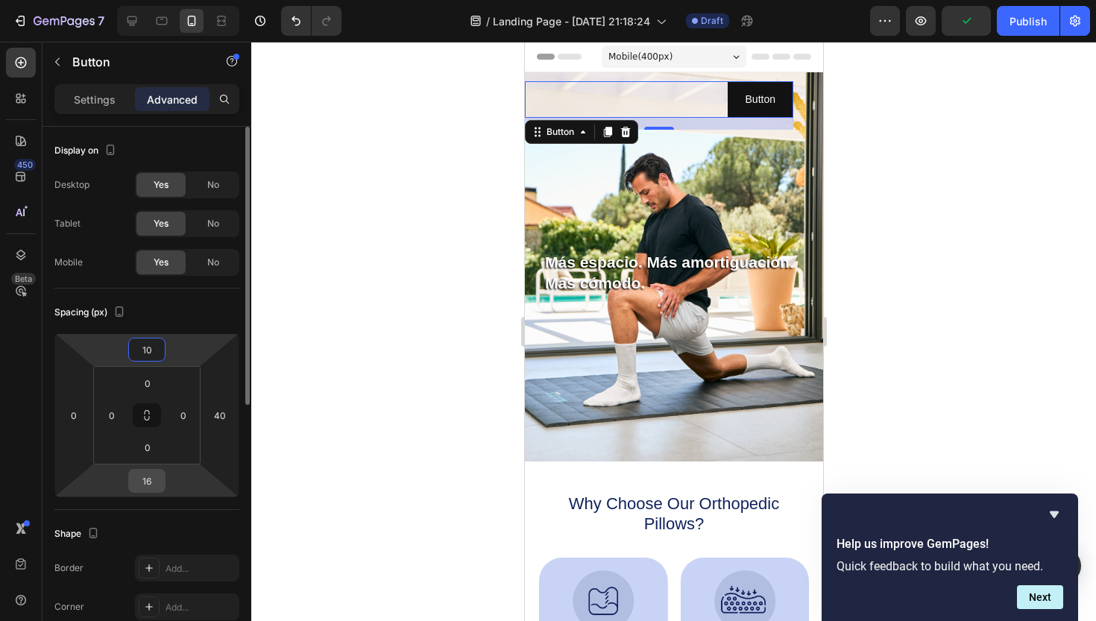
type input "10"
click at [143, 487] on input "16" at bounding box center [147, 481] width 30 height 22
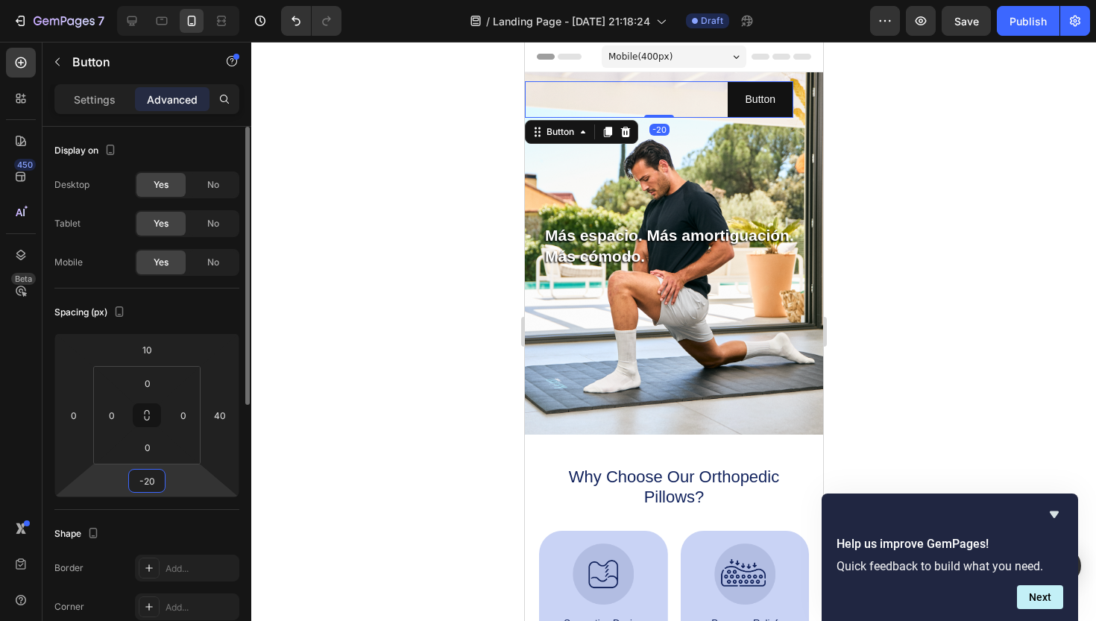
type input "-2"
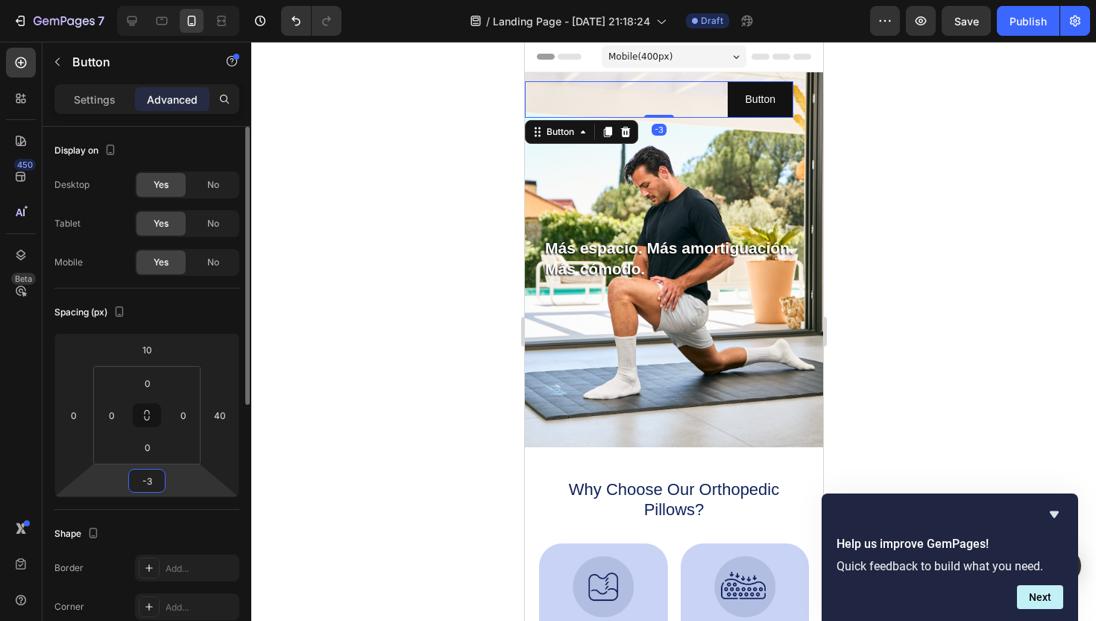
type input "-30"
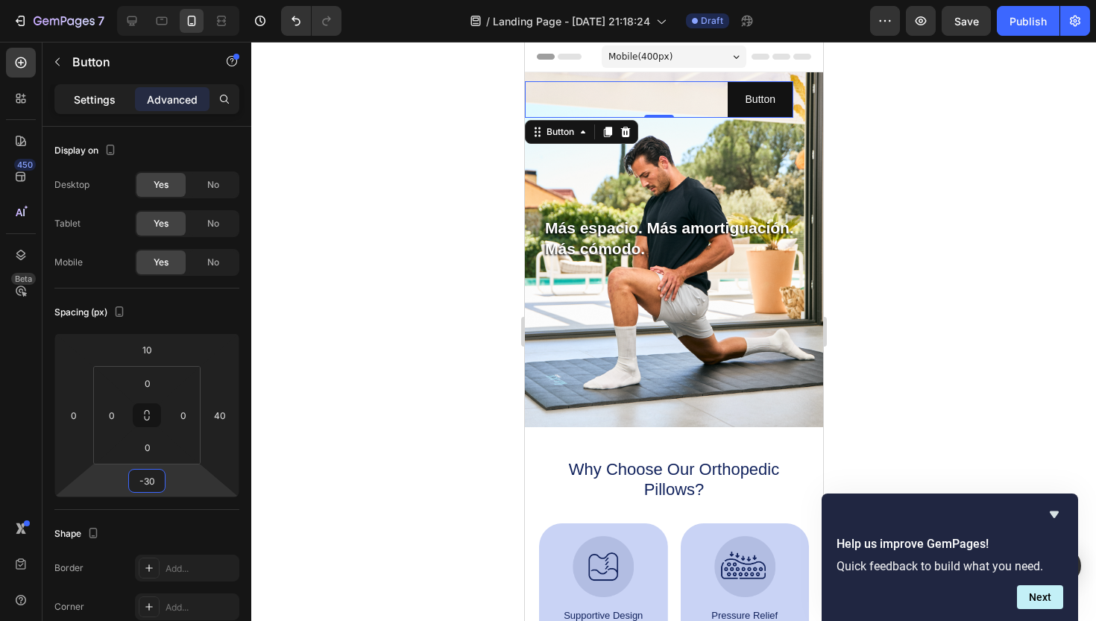
click at [82, 97] on p "Settings" at bounding box center [95, 100] width 42 height 16
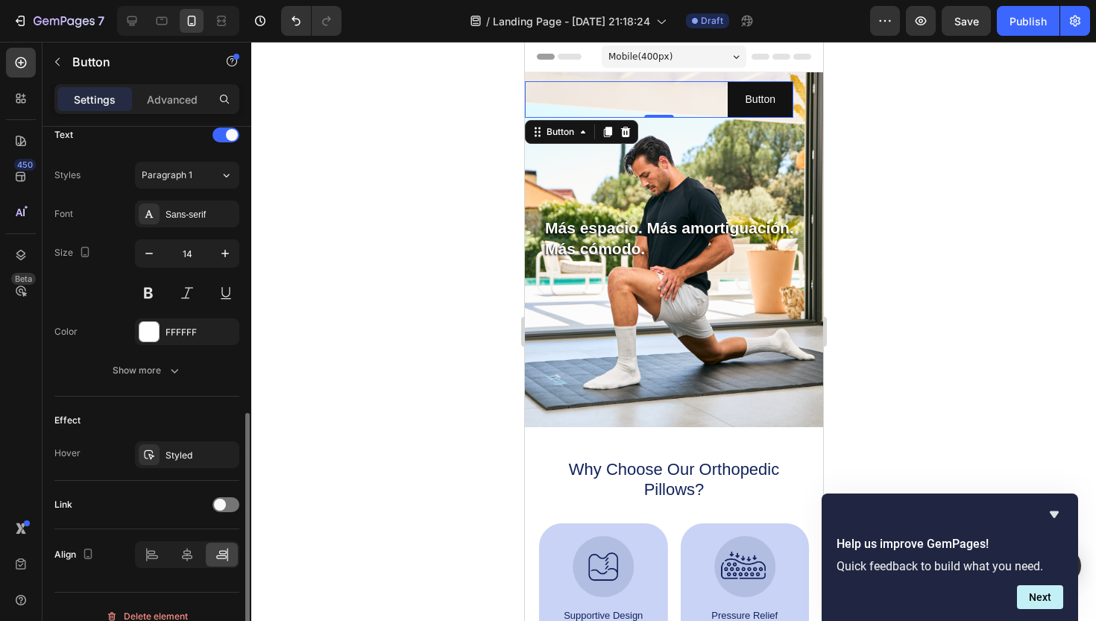
scroll to position [532, 0]
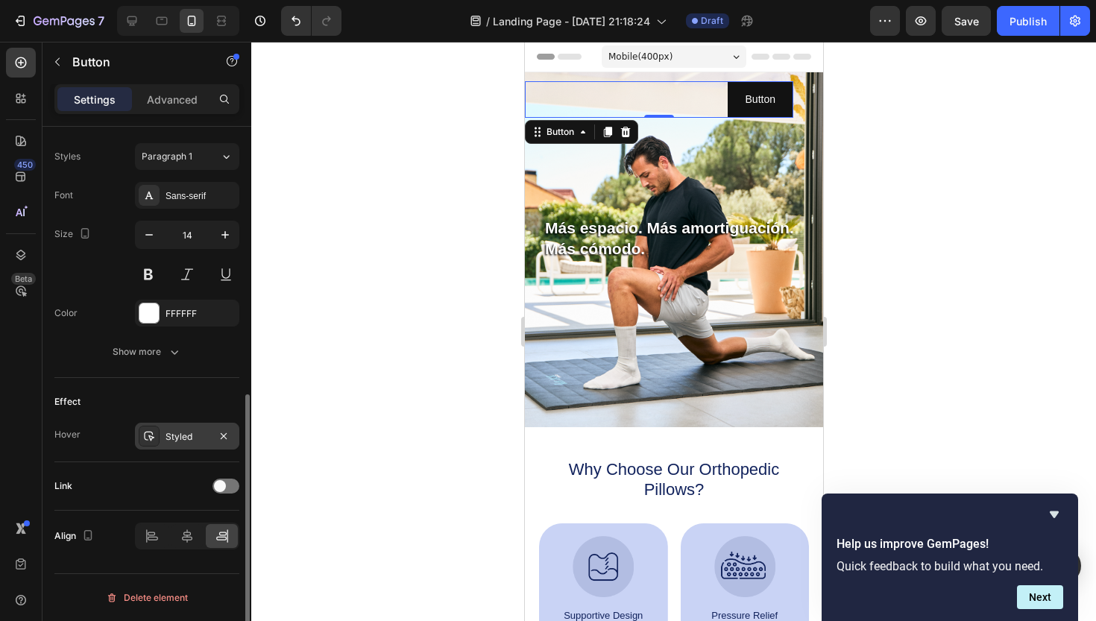
click at [169, 437] on div "Styled" at bounding box center [187, 436] width 43 height 13
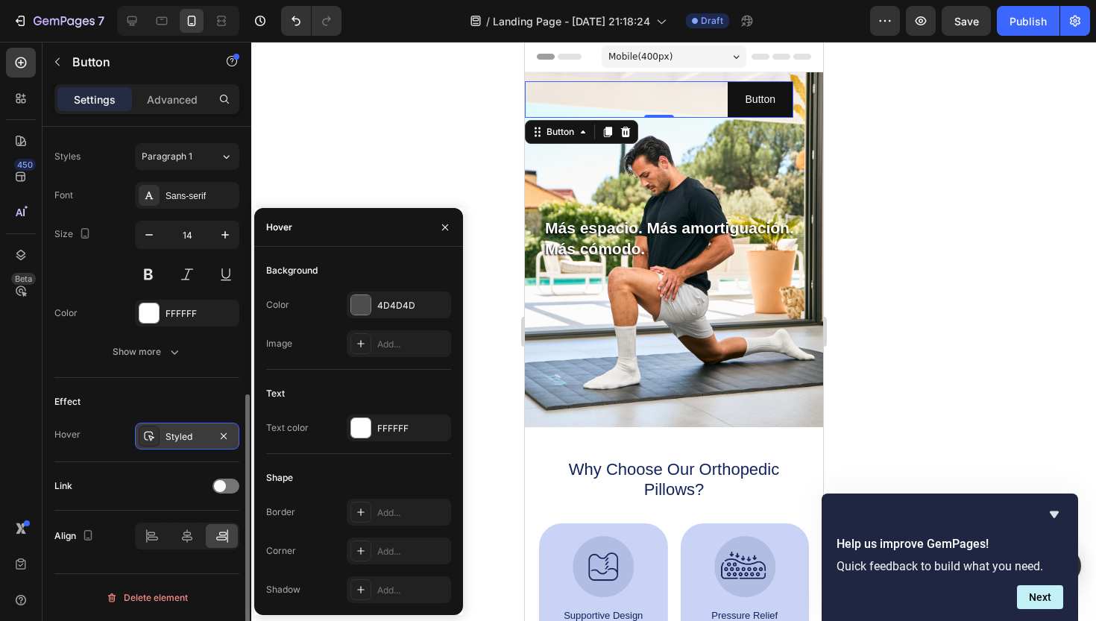
click at [169, 437] on div "Styled" at bounding box center [187, 436] width 43 height 13
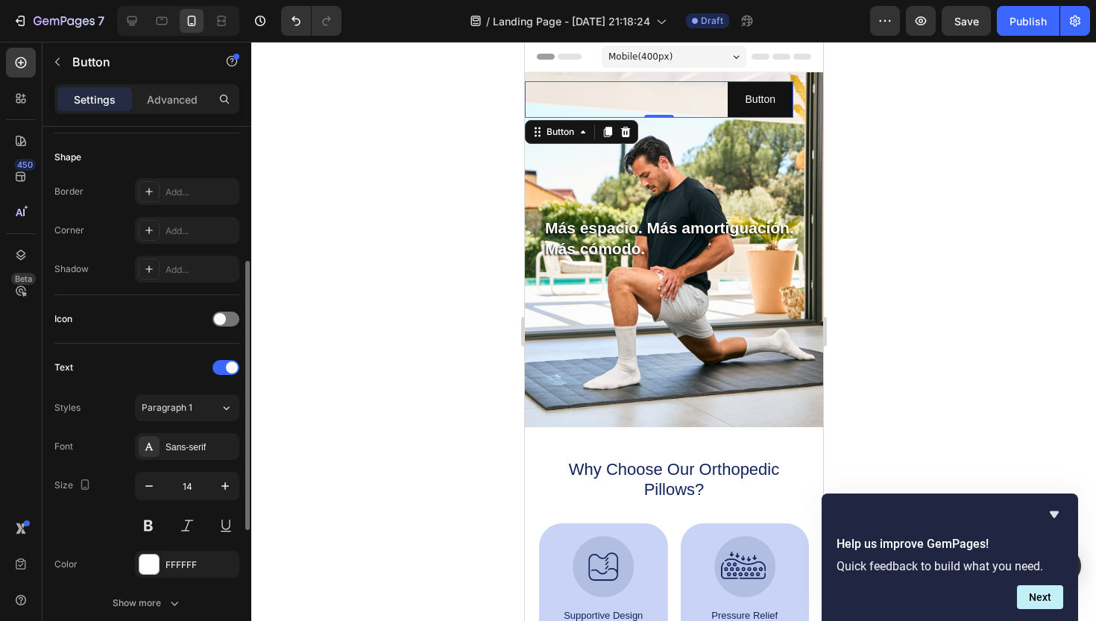
scroll to position [274, 0]
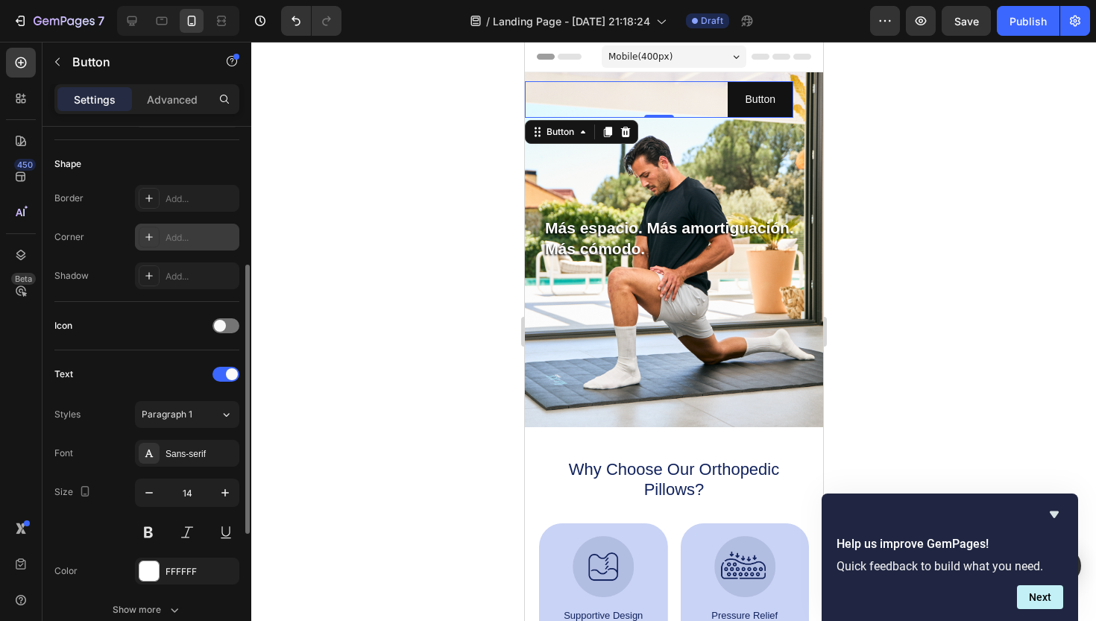
click at [154, 236] on icon at bounding box center [149, 237] width 12 height 12
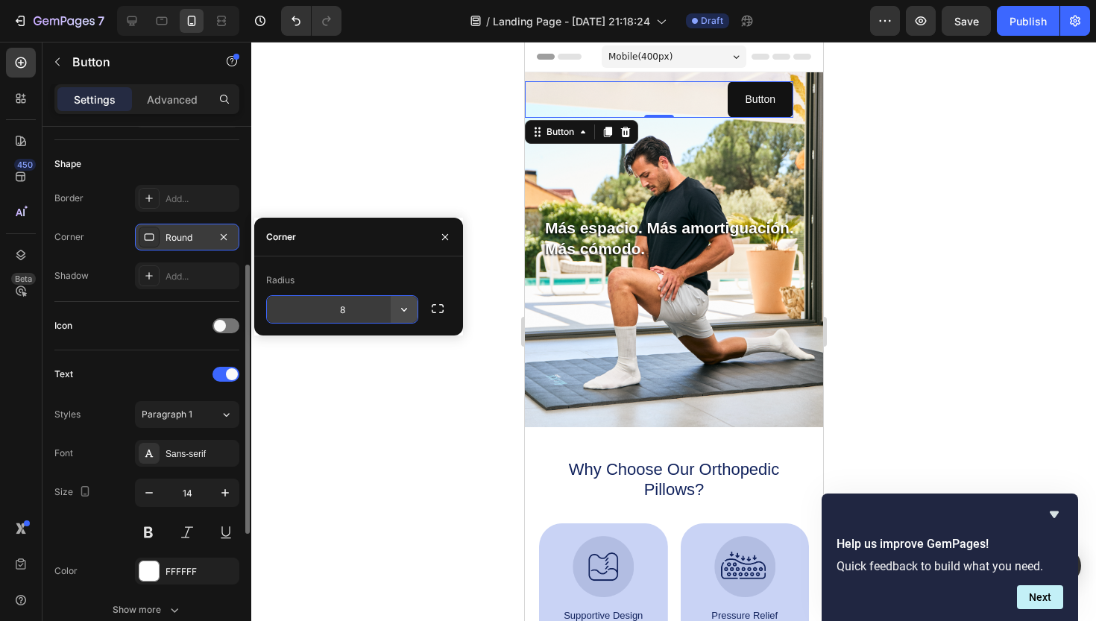
click at [404, 314] on icon "button" at bounding box center [404, 309] width 15 height 15
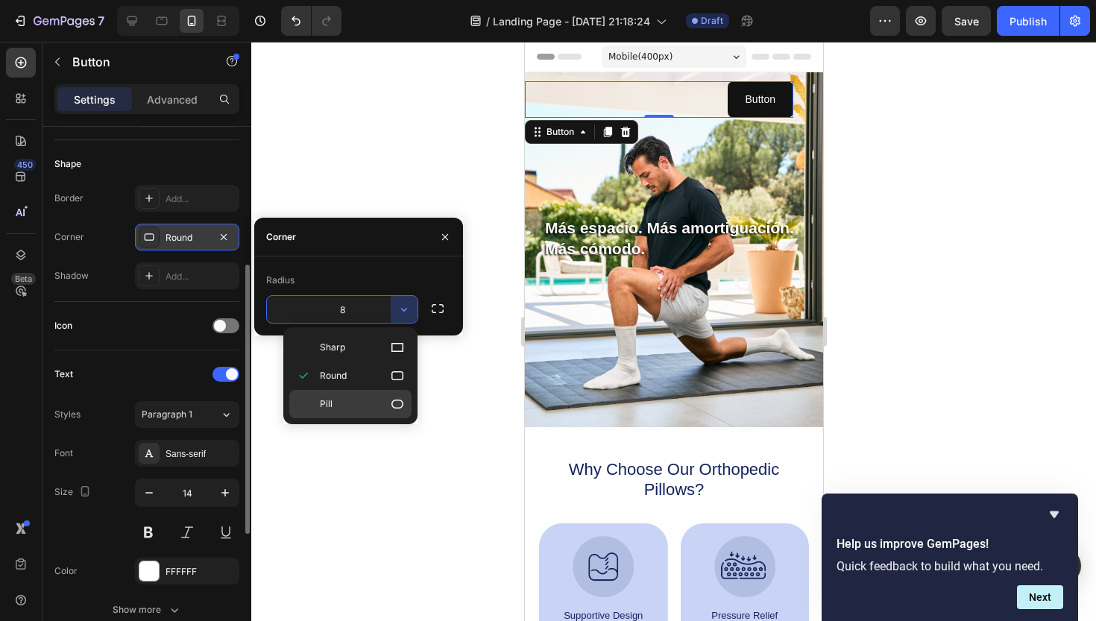
click at [397, 402] on icon at bounding box center [397, 404] width 15 height 15
type input "9999"
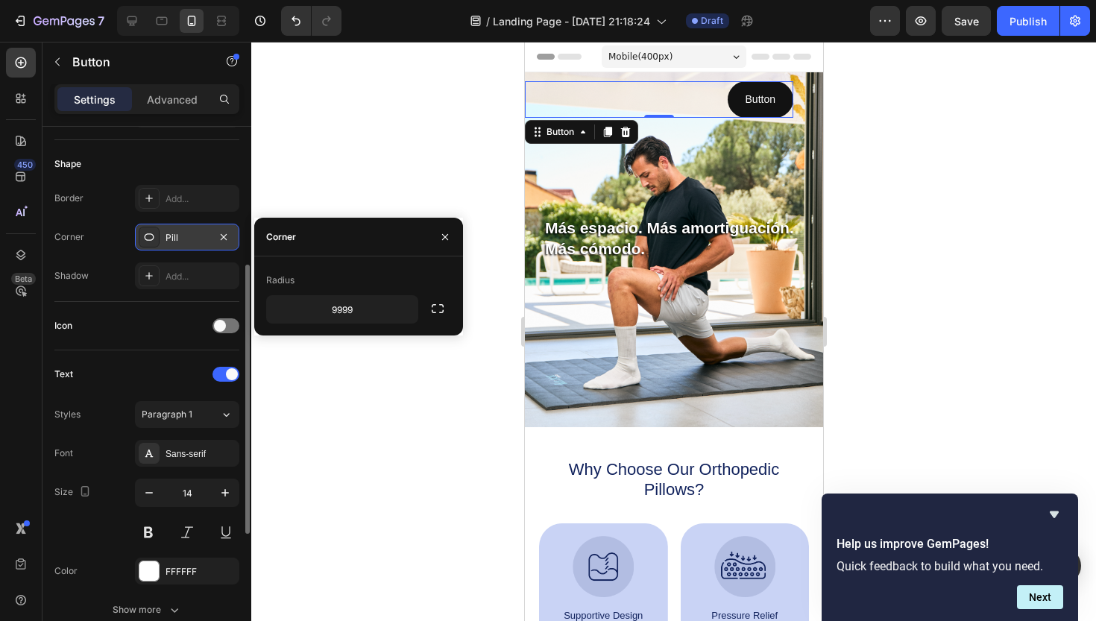
click at [410, 180] on div at bounding box center [673, 331] width 845 height 579
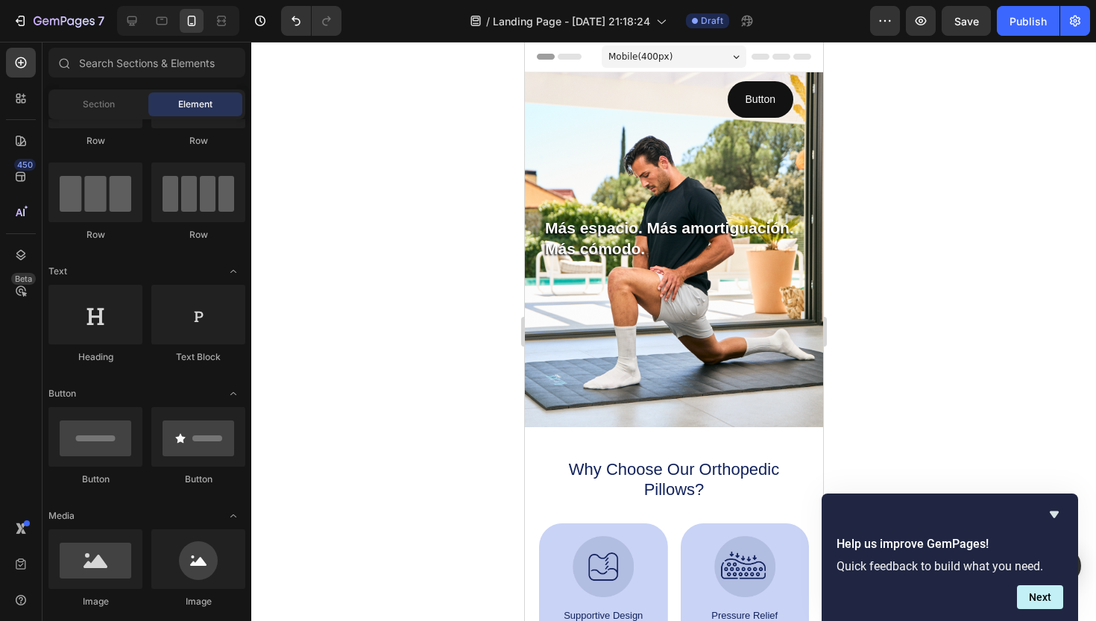
click at [761, 104] on p "Button" at bounding box center [760, 99] width 30 height 19
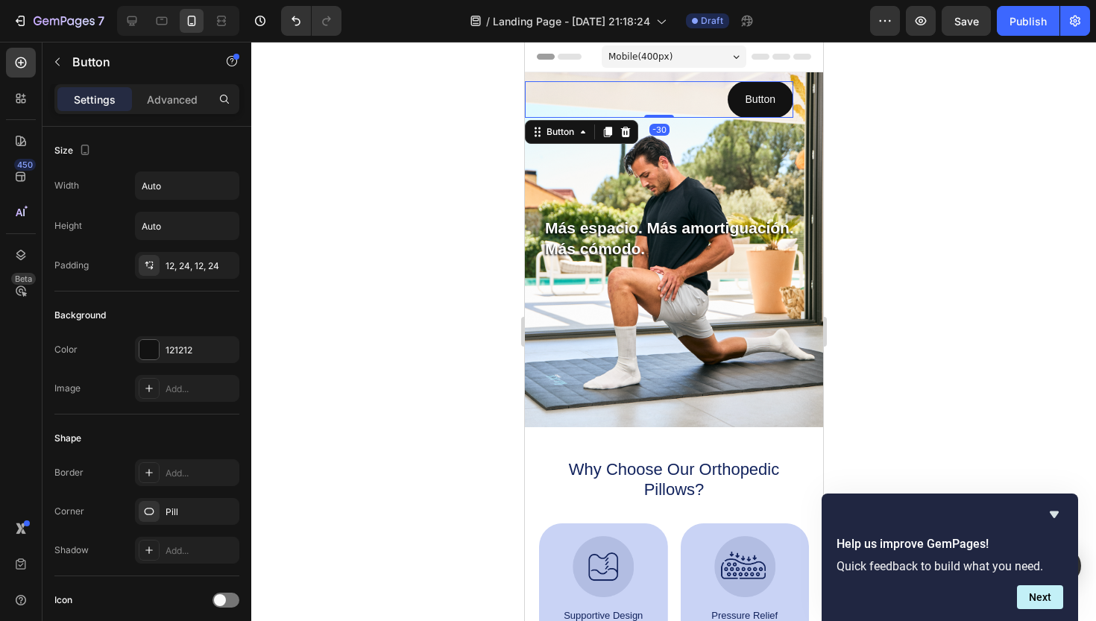
click at [761, 104] on p "Button" at bounding box center [760, 99] width 30 height 19
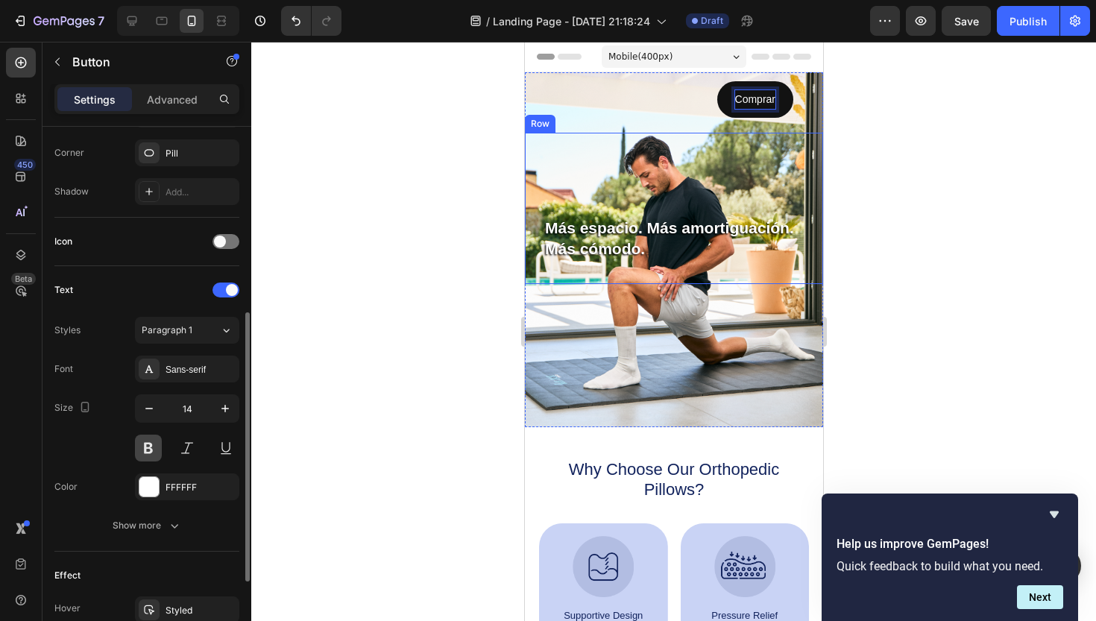
scroll to position [371, 0]
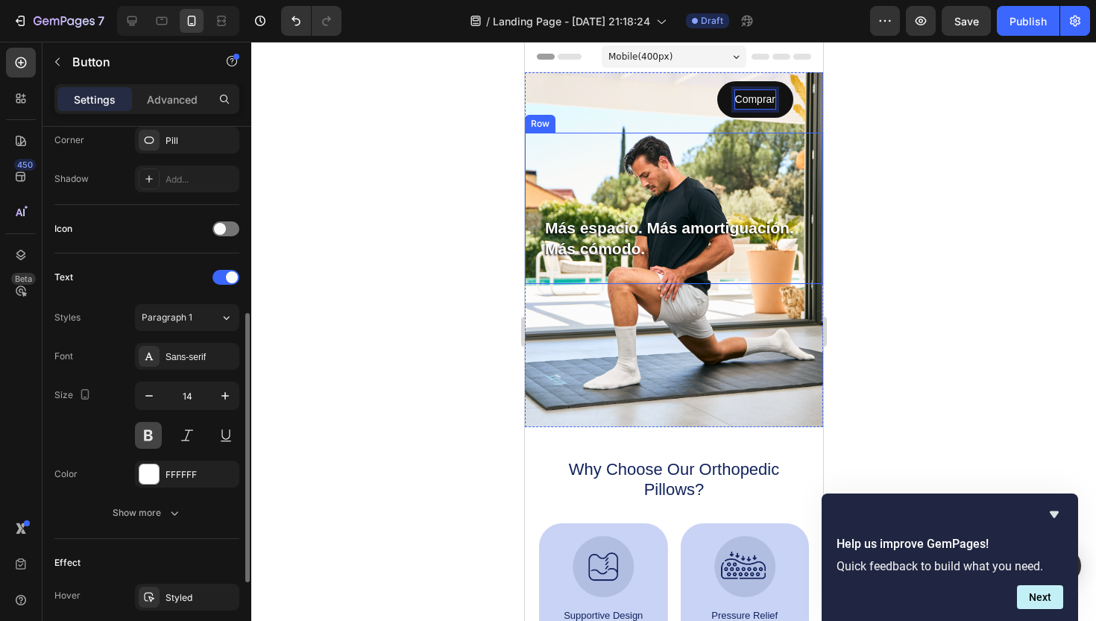
click at [146, 433] on button at bounding box center [148, 435] width 27 height 27
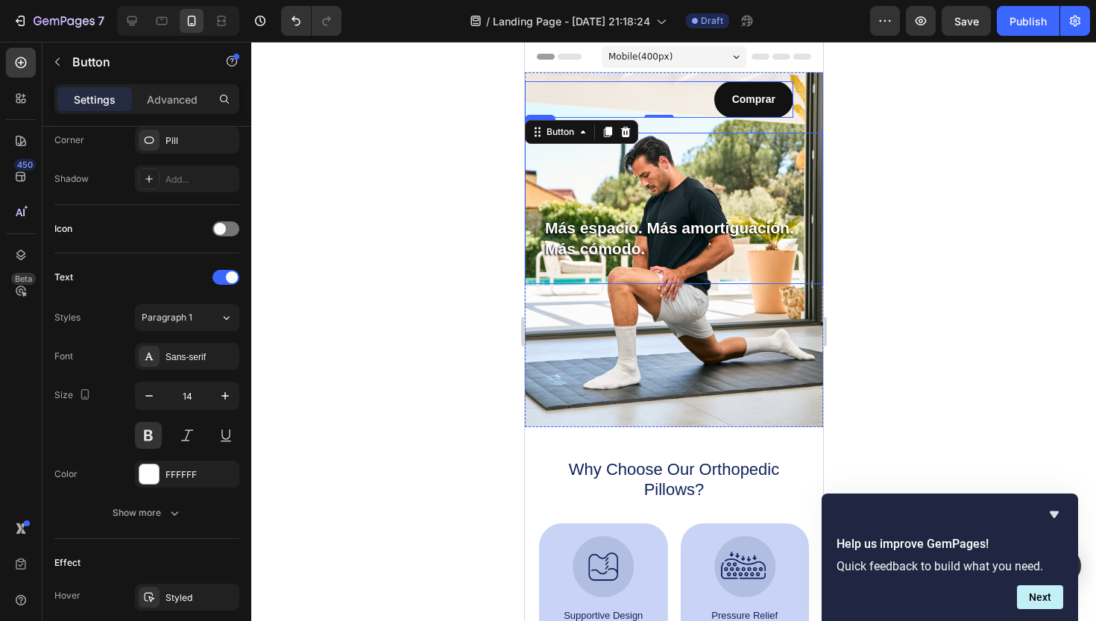
click at [368, 347] on div at bounding box center [673, 331] width 845 height 579
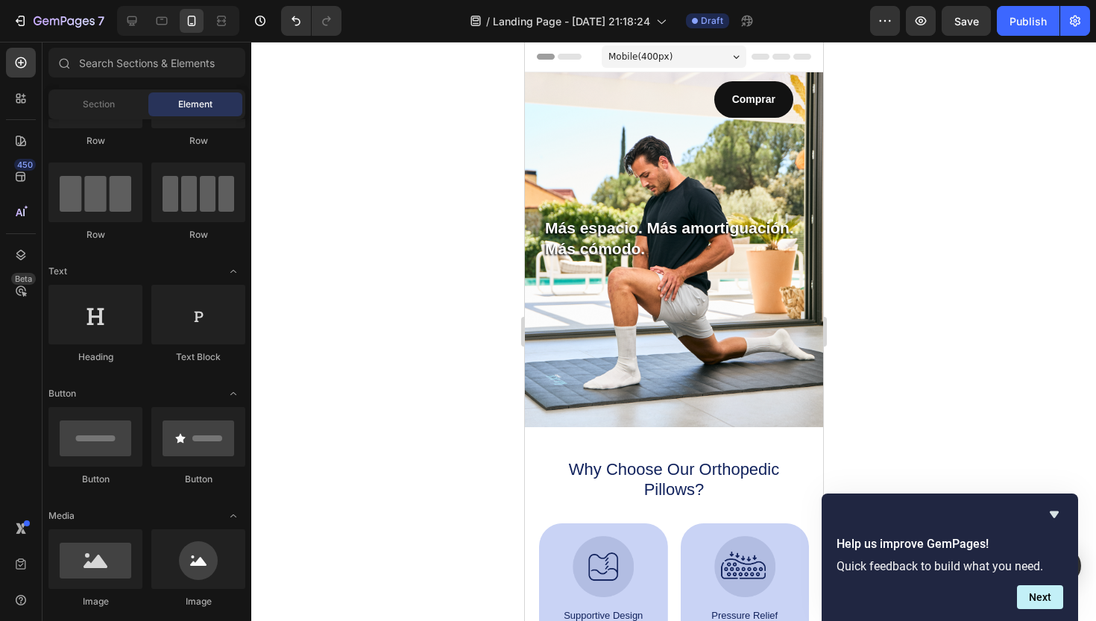
click at [964, 221] on div at bounding box center [673, 331] width 845 height 579
drag, startPoint x: 1189, startPoint y: 147, endPoint x: 665, endPoint y: 105, distance: 525.9
click at [665, 105] on div "Comprar Button" at bounding box center [658, 99] width 268 height 37
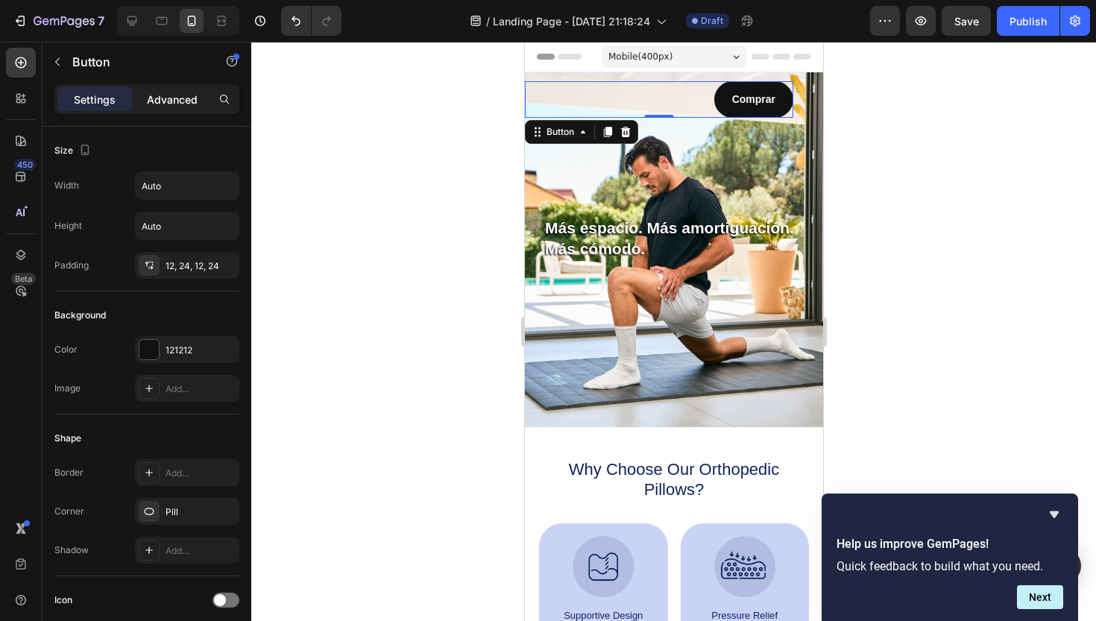
click at [180, 98] on p "Advanced" at bounding box center [172, 100] width 51 height 16
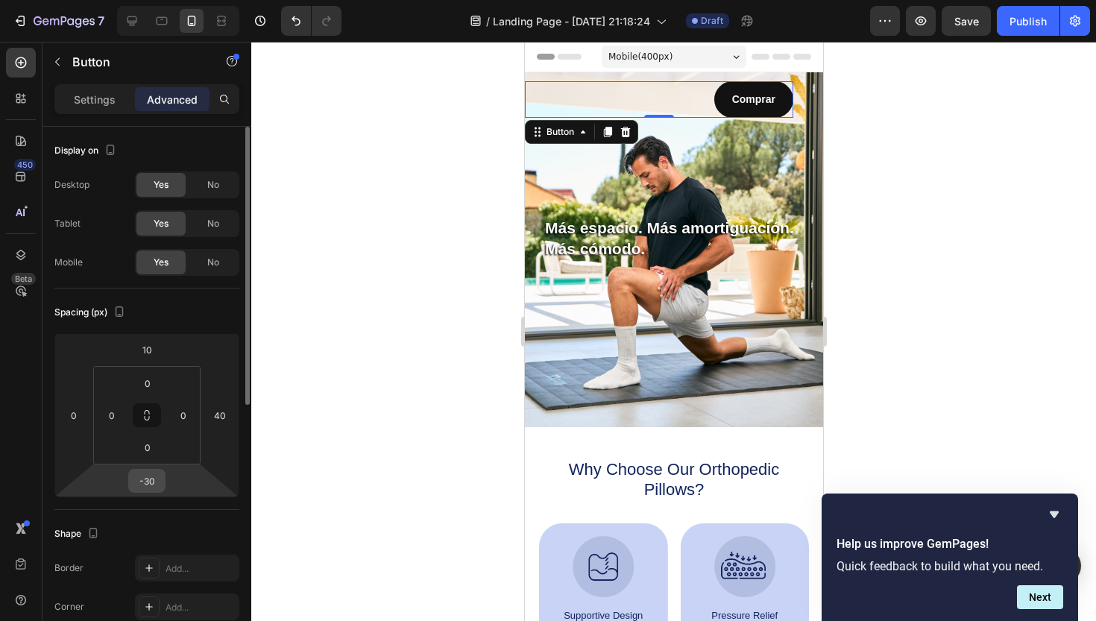
click at [154, 481] on input "-30" at bounding box center [147, 481] width 30 height 22
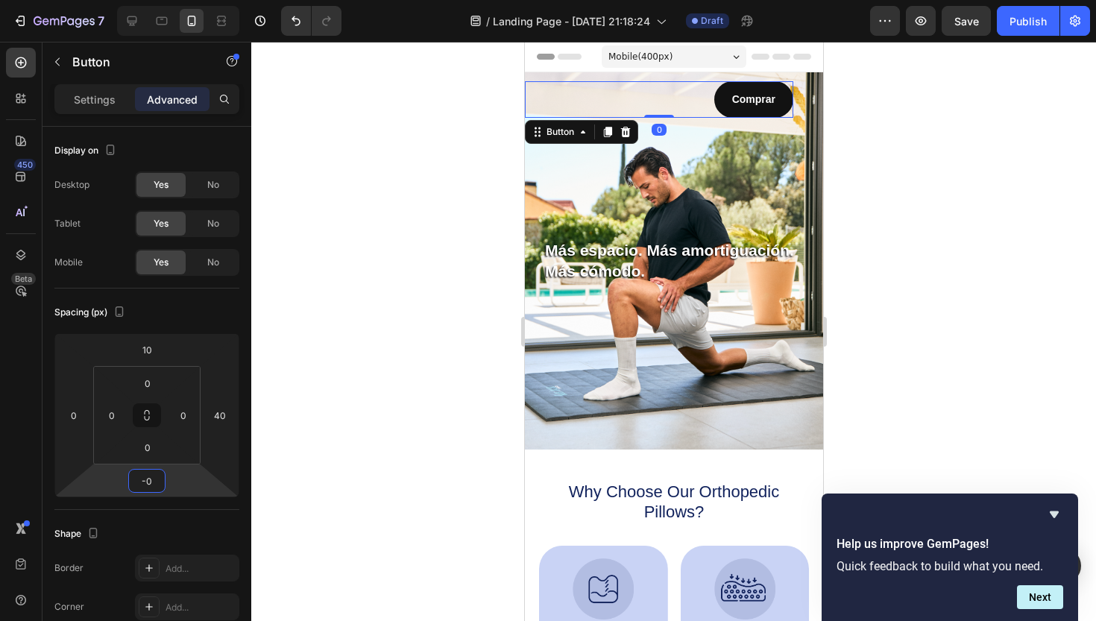
type input "-80"
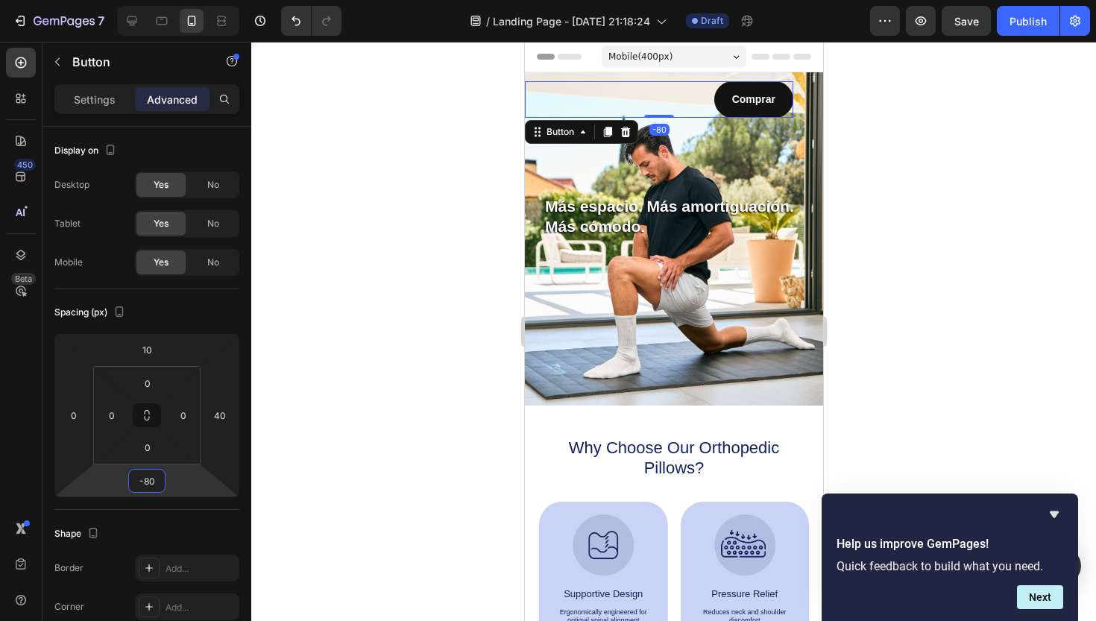
click at [978, 234] on div at bounding box center [673, 331] width 845 height 579
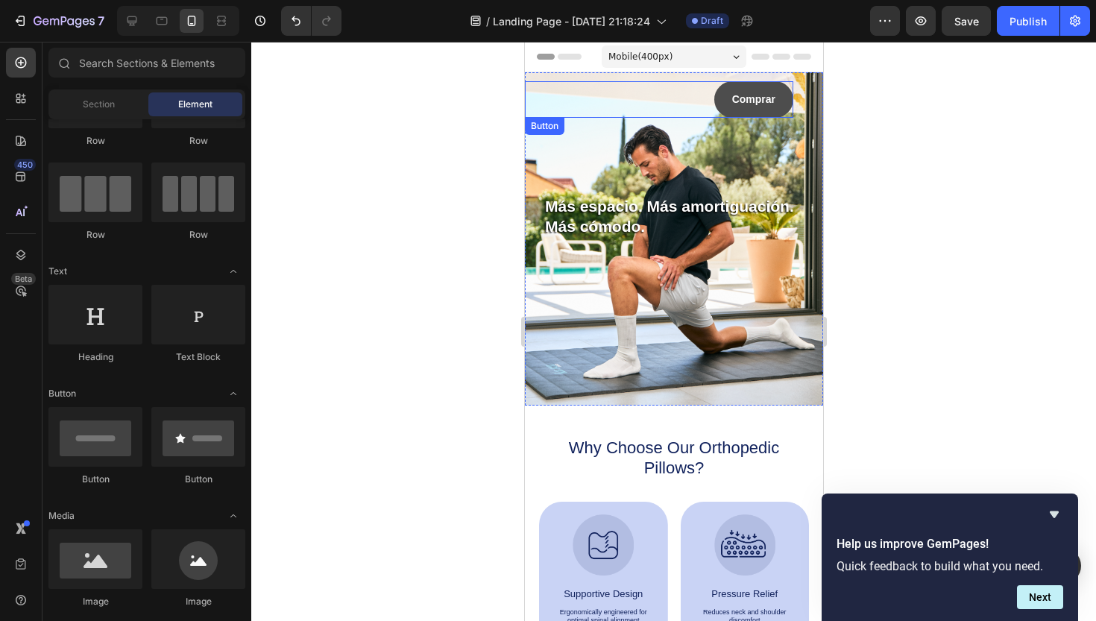
click at [780, 103] on button "Comprar" at bounding box center [753, 99] width 79 height 37
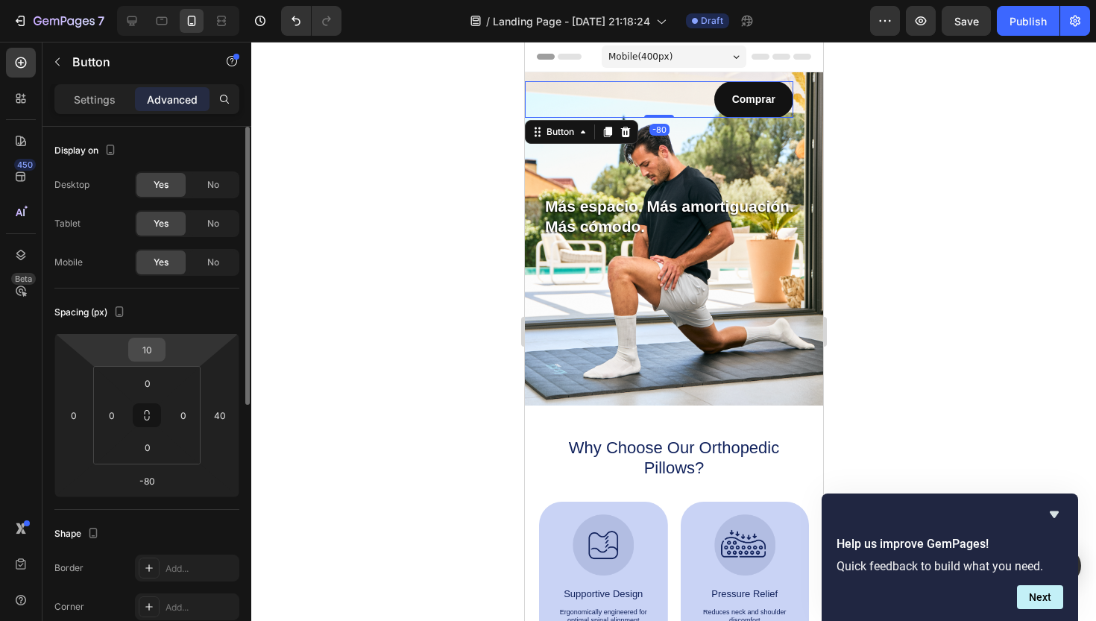
click at [153, 355] on input "10" at bounding box center [147, 350] width 30 height 22
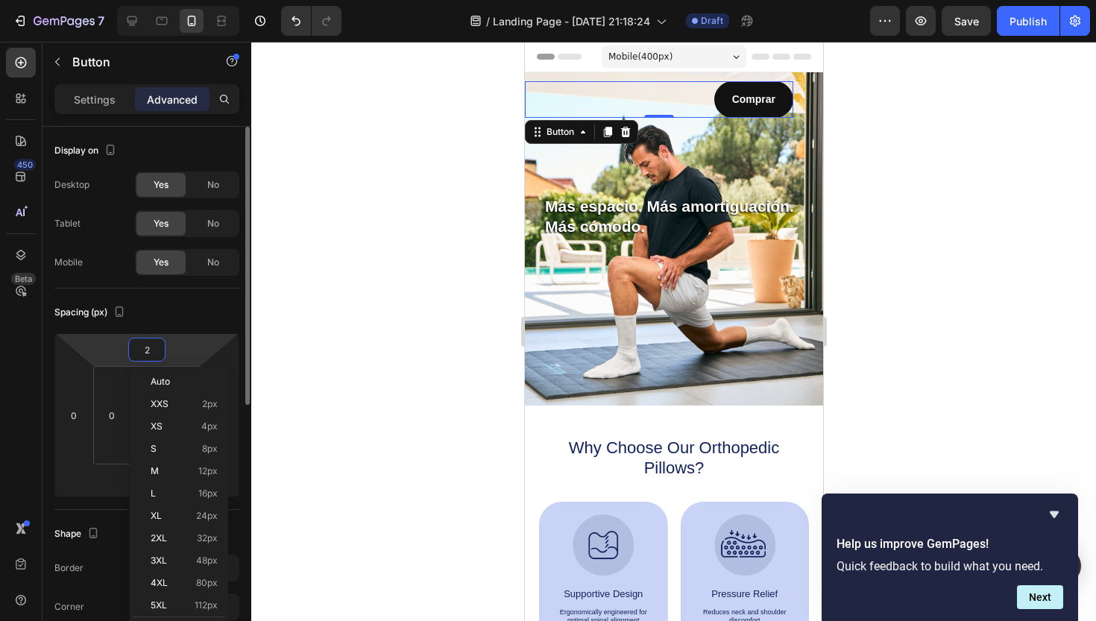
type input "20"
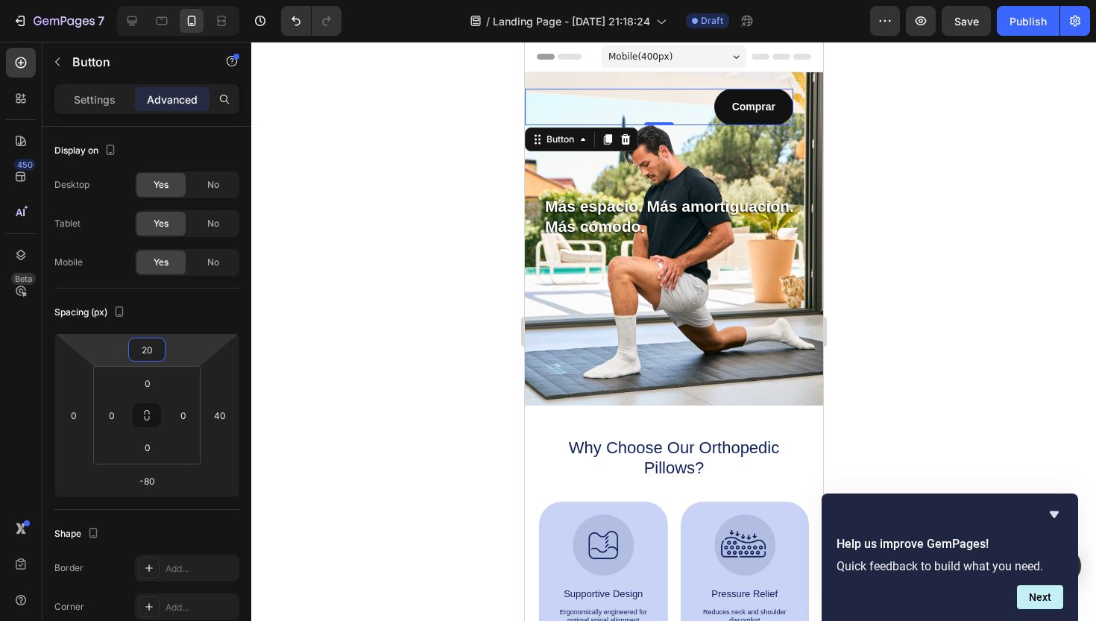
click at [900, 197] on div at bounding box center [673, 331] width 845 height 579
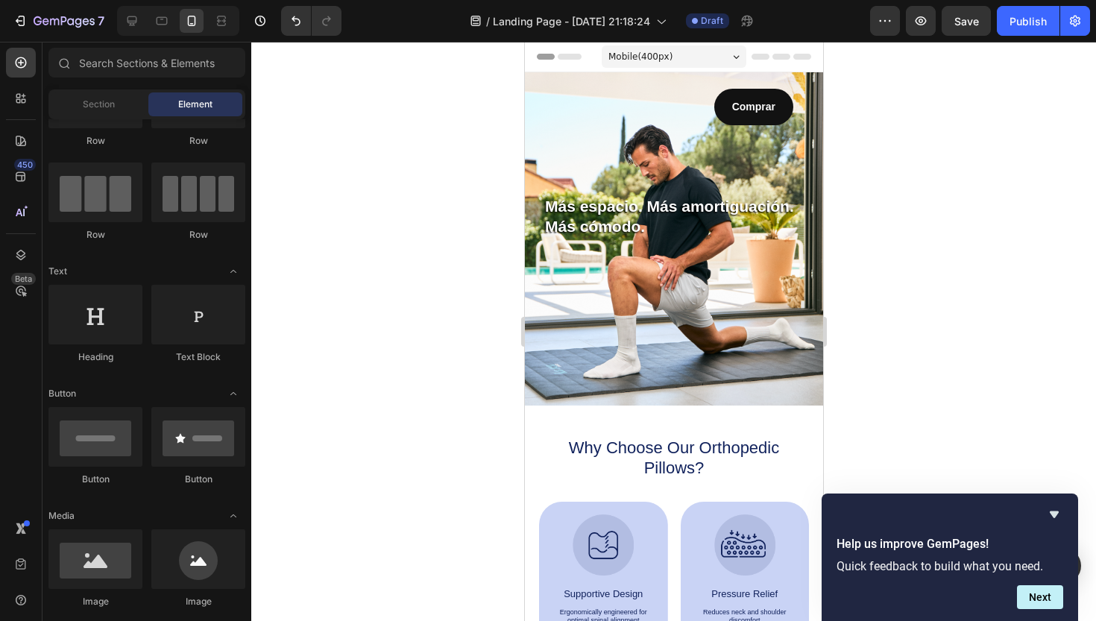
click at [771, 116] on div "Sleepy Text Block Más espacio. Más amortiguación. Más cómodo. Text Block" at bounding box center [673, 186] width 261 height 151
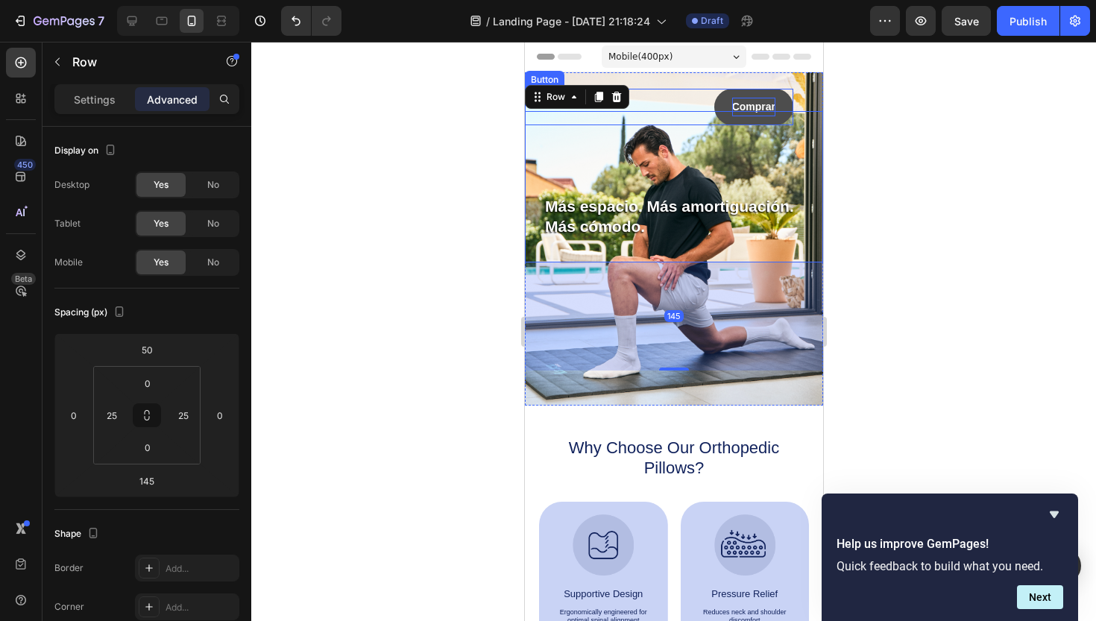
click at [762, 101] on p "Comprar" at bounding box center [753, 107] width 43 height 19
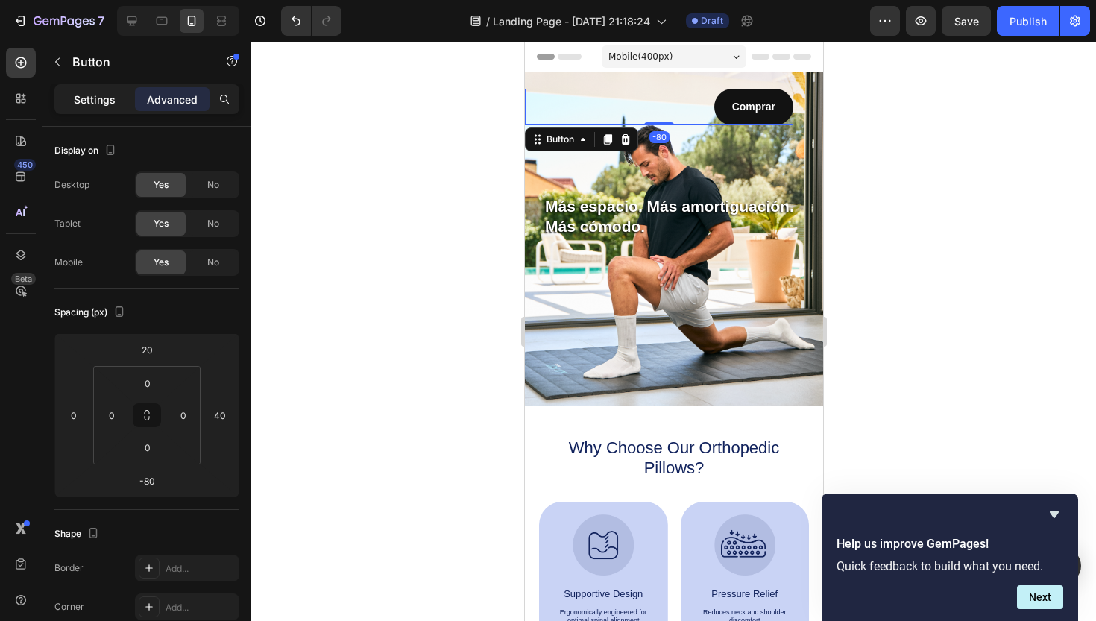
click at [115, 103] on p "Settings" at bounding box center [95, 100] width 42 height 16
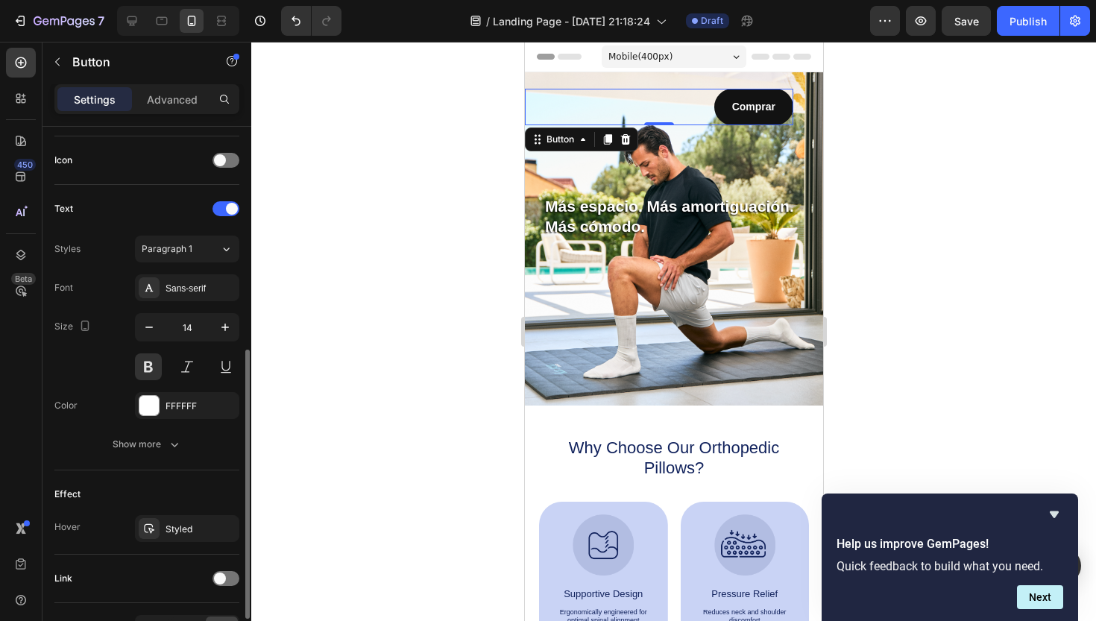
scroll to position [443, 0]
click at [149, 404] on div at bounding box center [148, 402] width 19 height 19
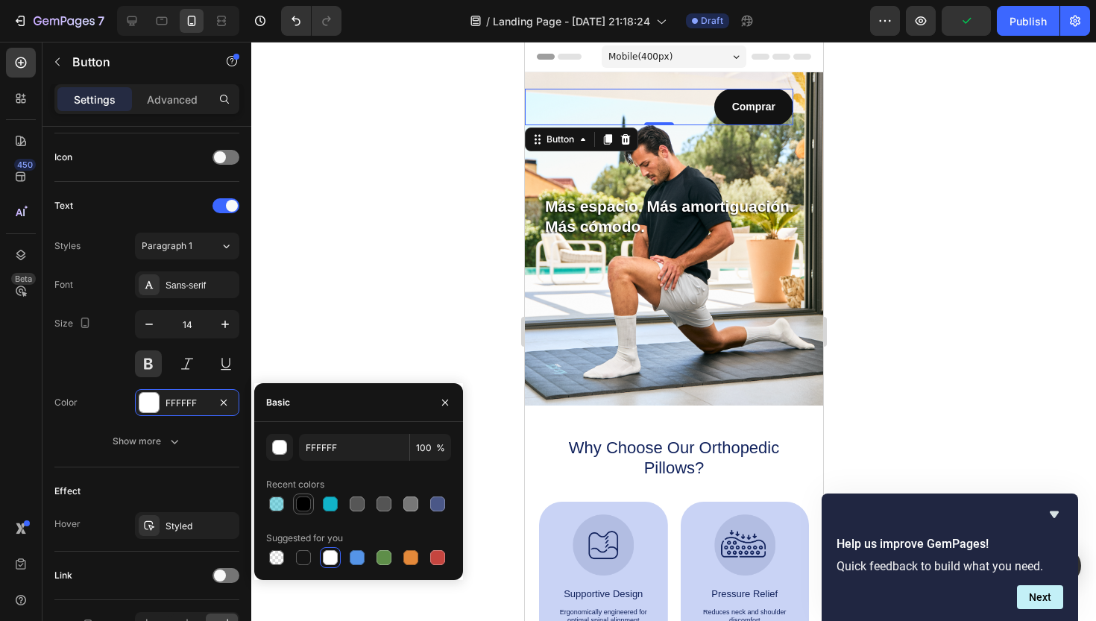
click at [305, 506] on div at bounding box center [303, 504] width 15 height 15
type input "000000"
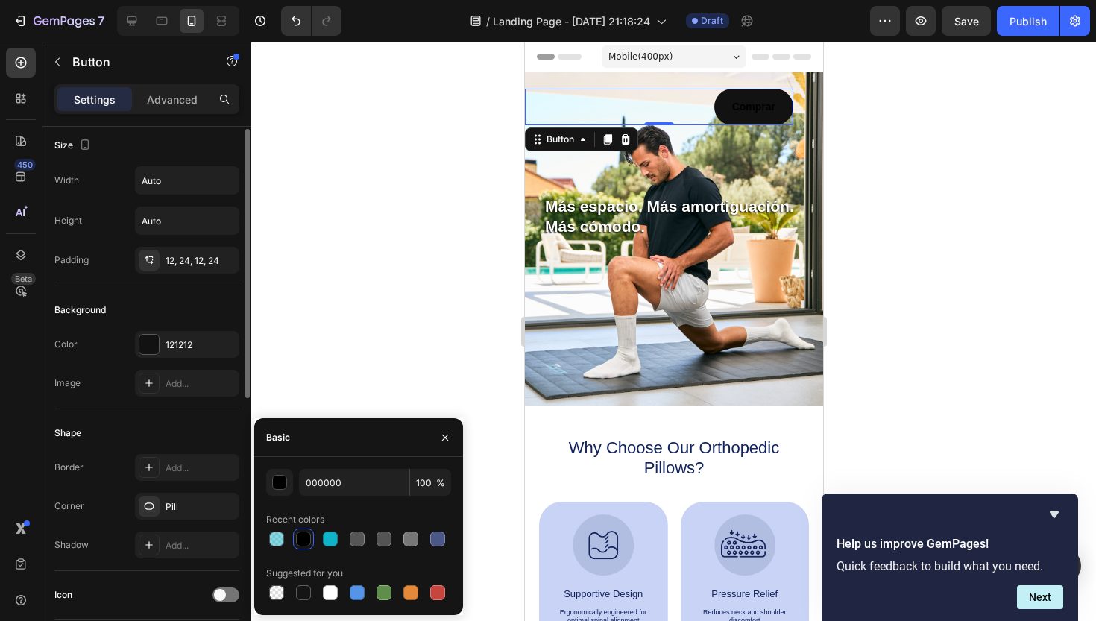
scroll to position [0, 0]
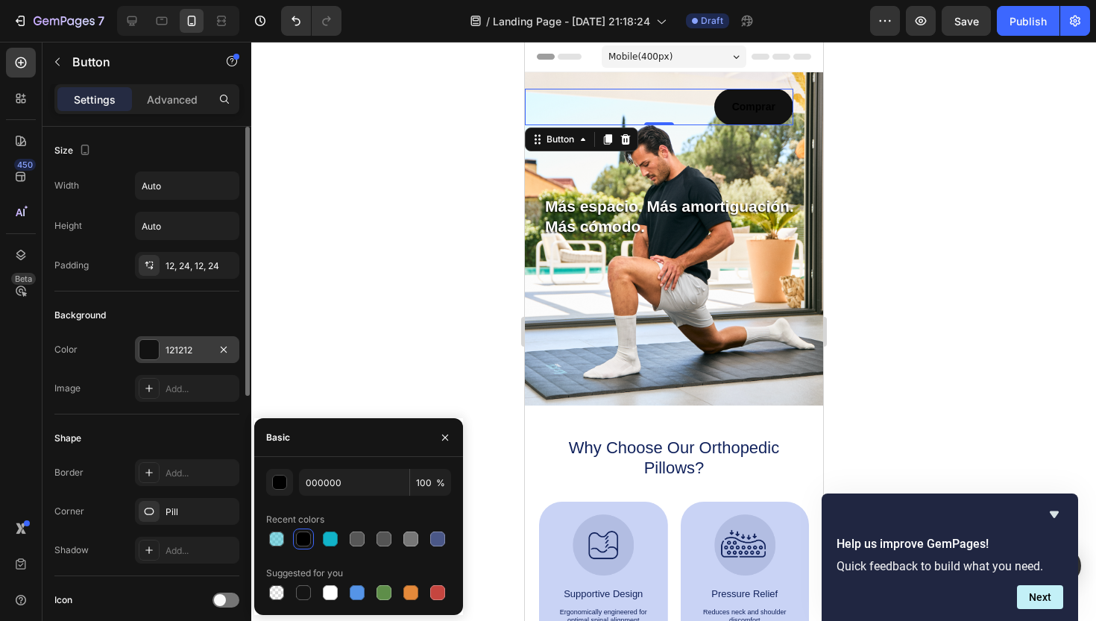
click at [155, 348] on div at bounding box center [148, 349] width 19 height 19
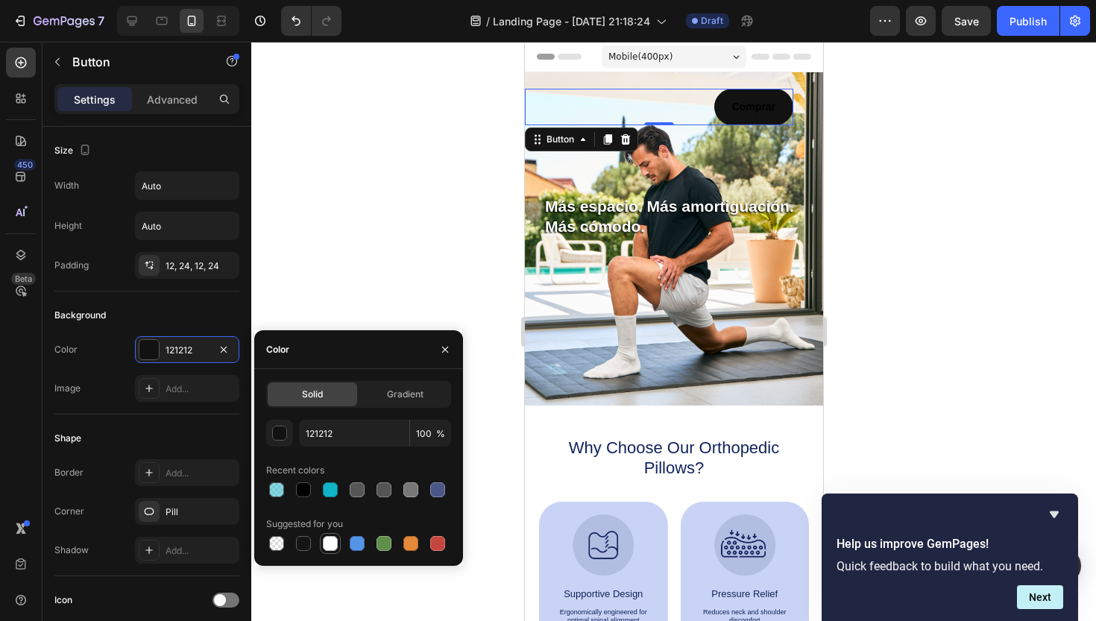
click at [329, 544] on div at bounding box center [330, 543] width 15 height 15
type input "FFFFFF"
click at [1001, 241] on div at bounding box center [673, 331] width 845 height 579
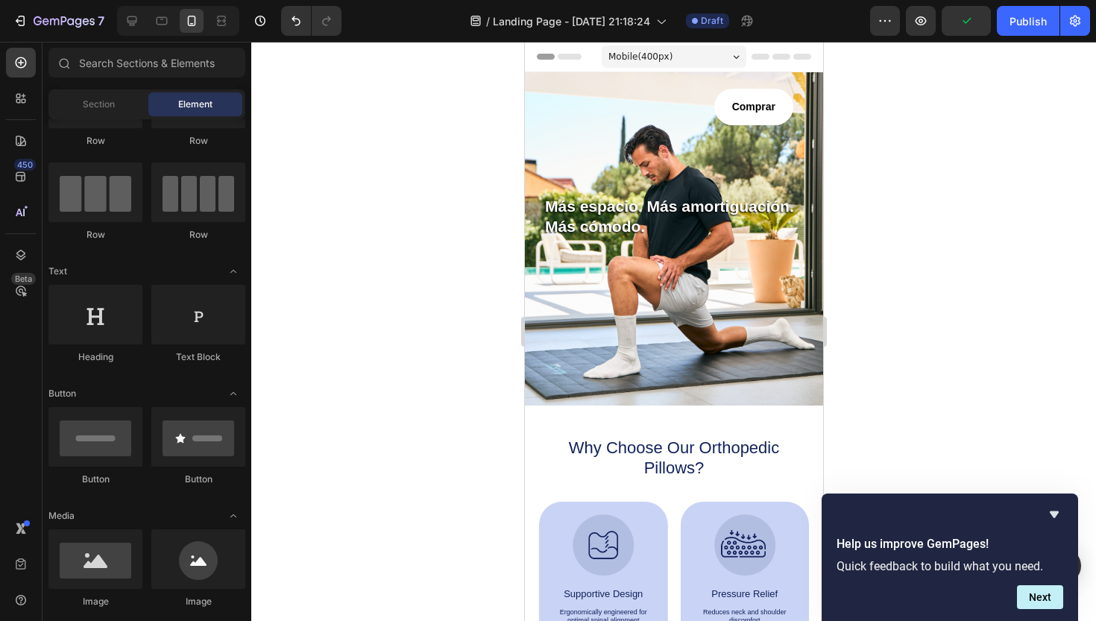
click at [758, 104] on p "Comprar" at bounding box center [753, 107] width 43 height 19
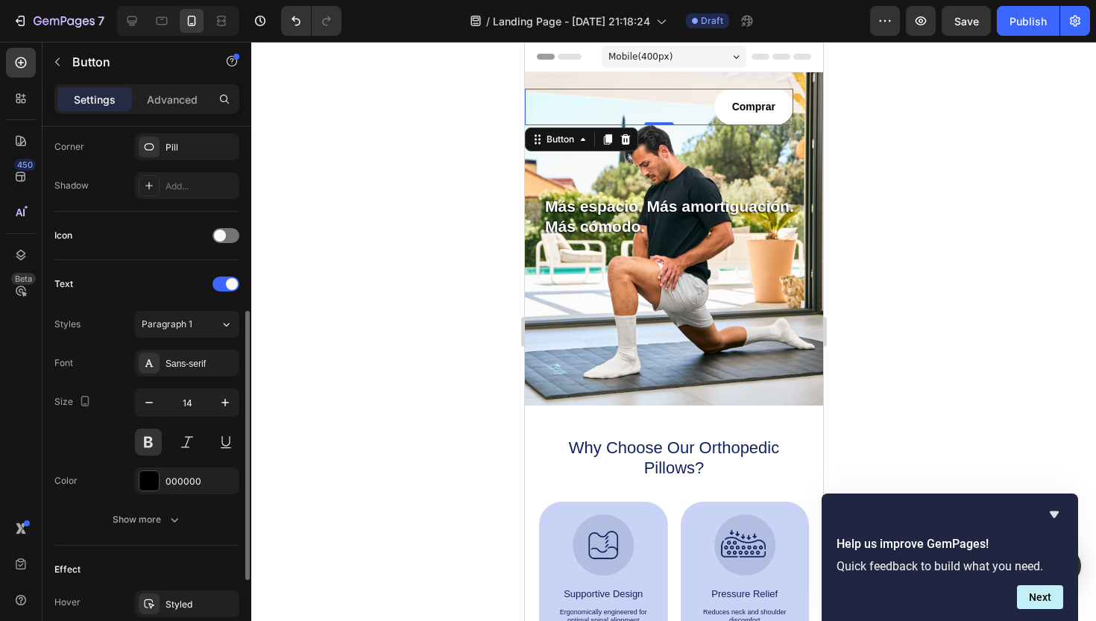
scroll to position [365, 0]
click at [224, 406] on icon "button" at bounding box center [225, 402] width 15 height 15
type input "15"
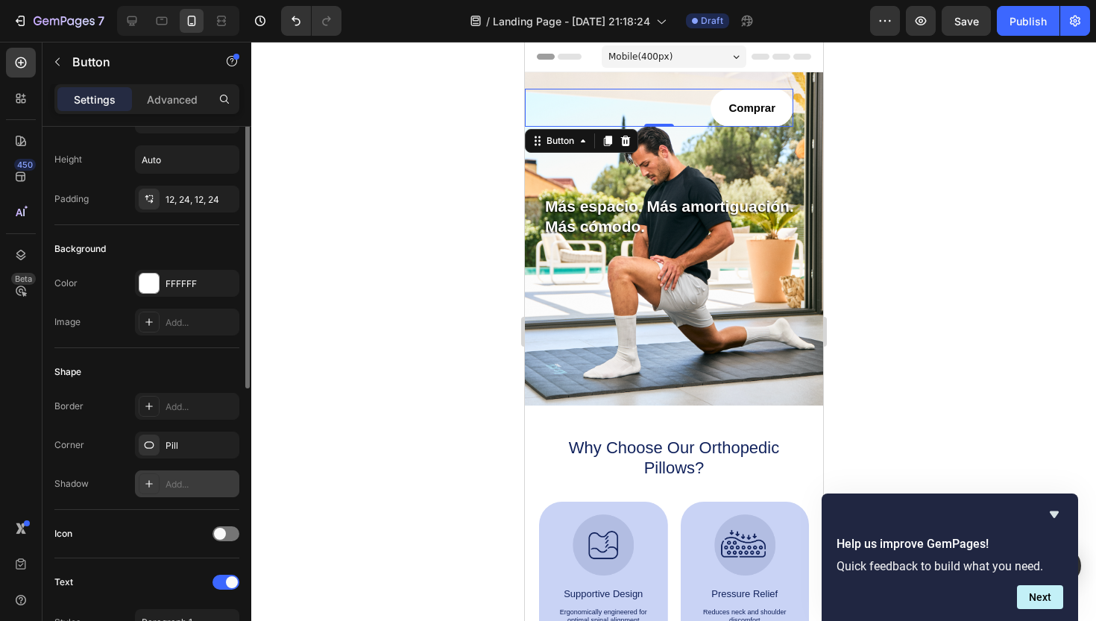
scroll to position [0, 0]
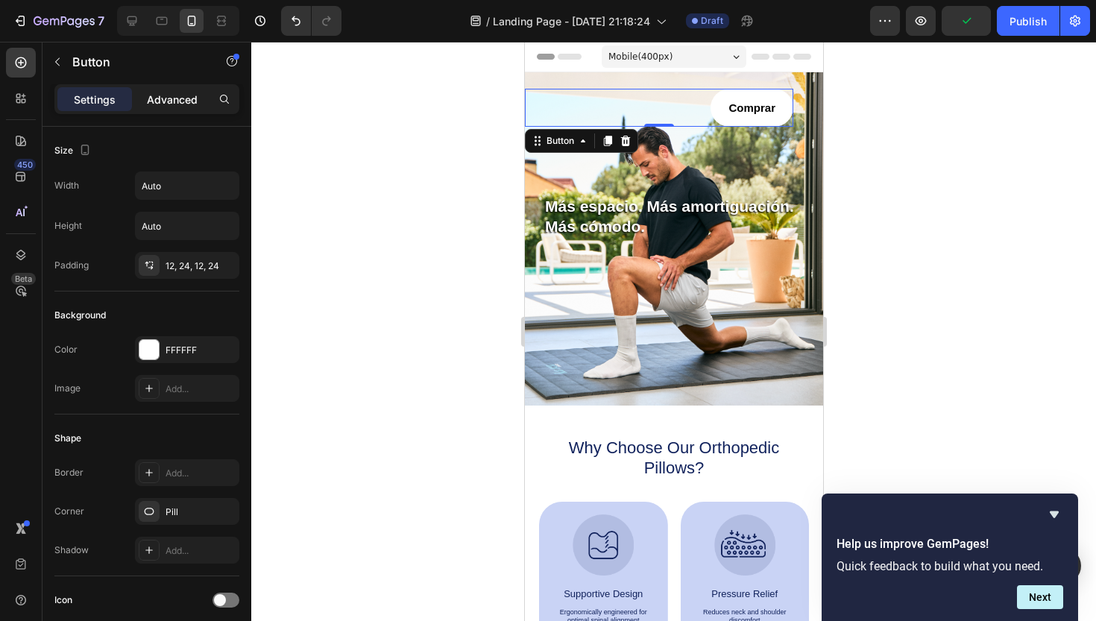
click at [173, 101] on p "Advanced" at bounding box center [172, 100] width 51 height 16
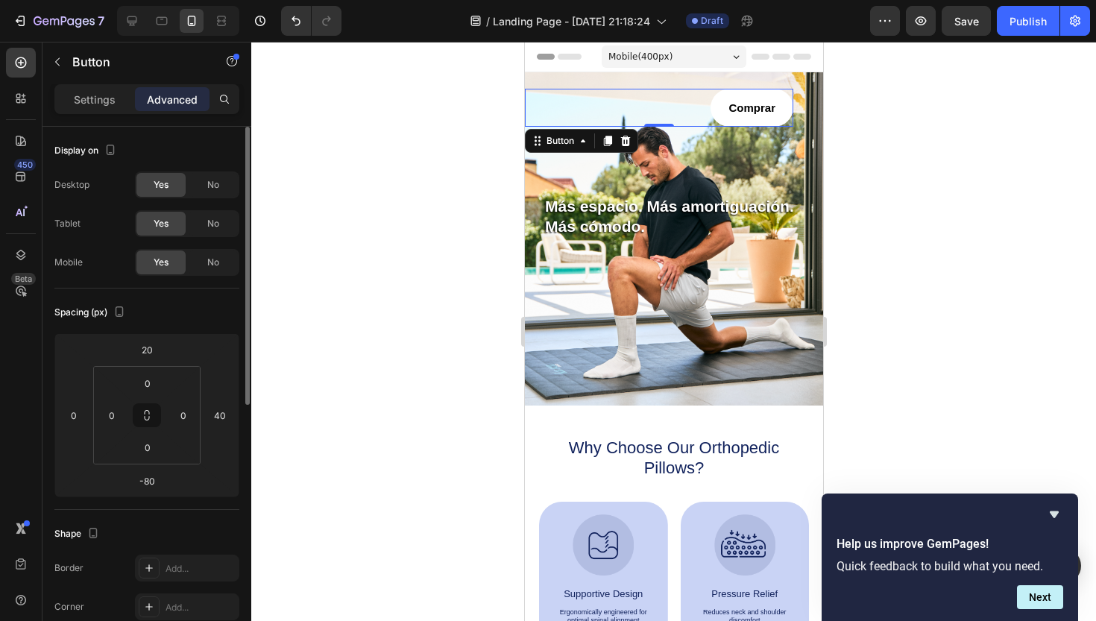
click at [471, 331] on div at bounding box center [673, 331] width 845 height 579
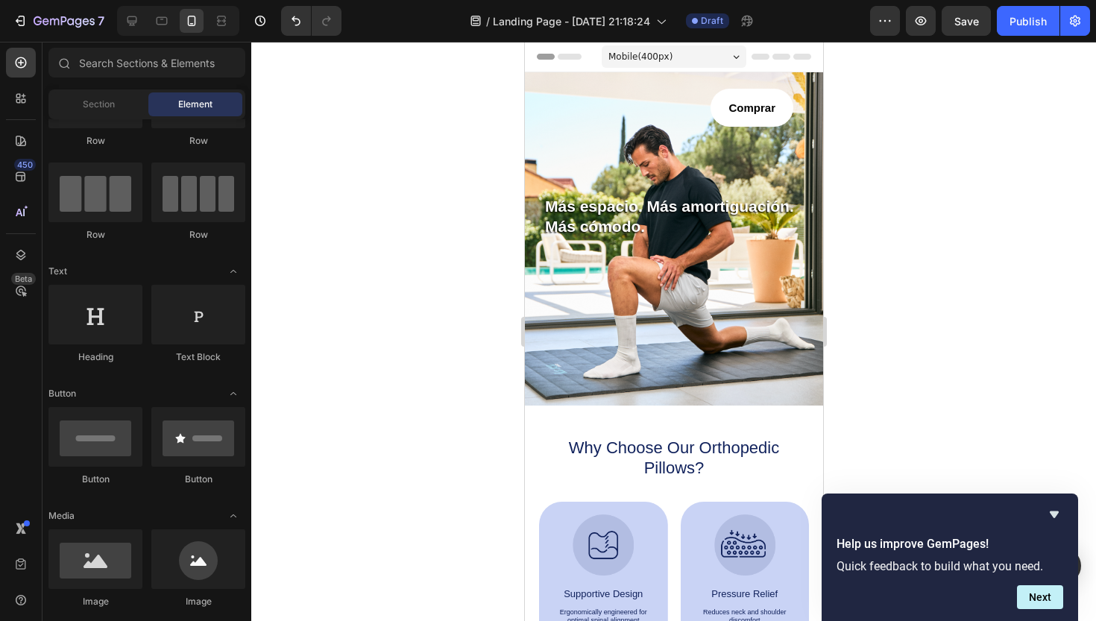
click at [714, 106] on button "Comprar" at bounding box center [751, 108] width 83 height 38
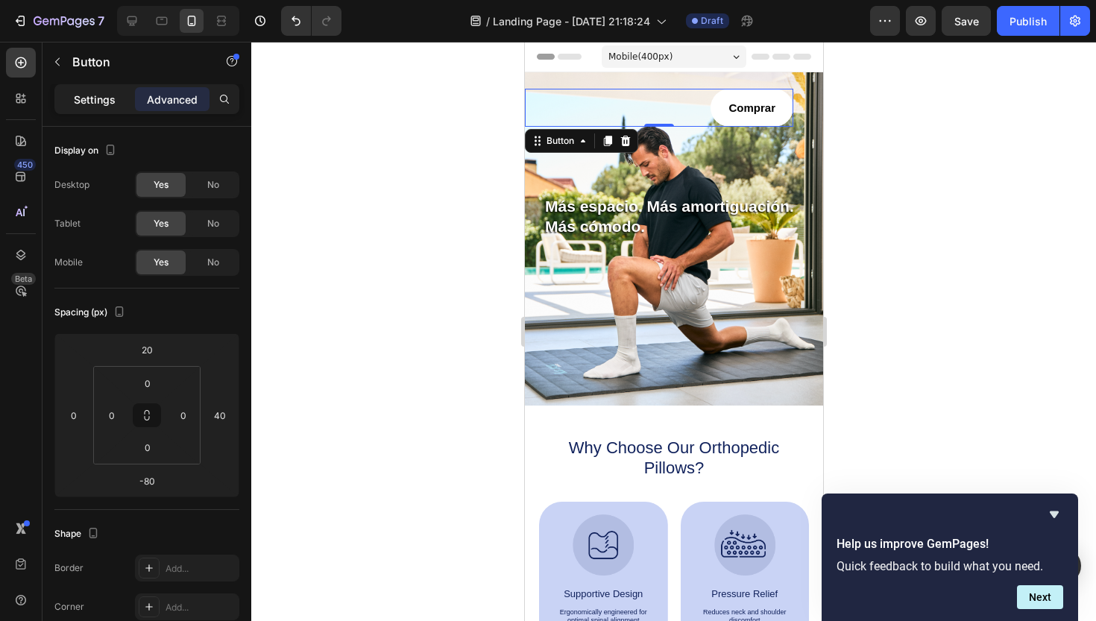
click at [110, 101] on p "Settings" at bounding box center [95, 100] width 42 height 16
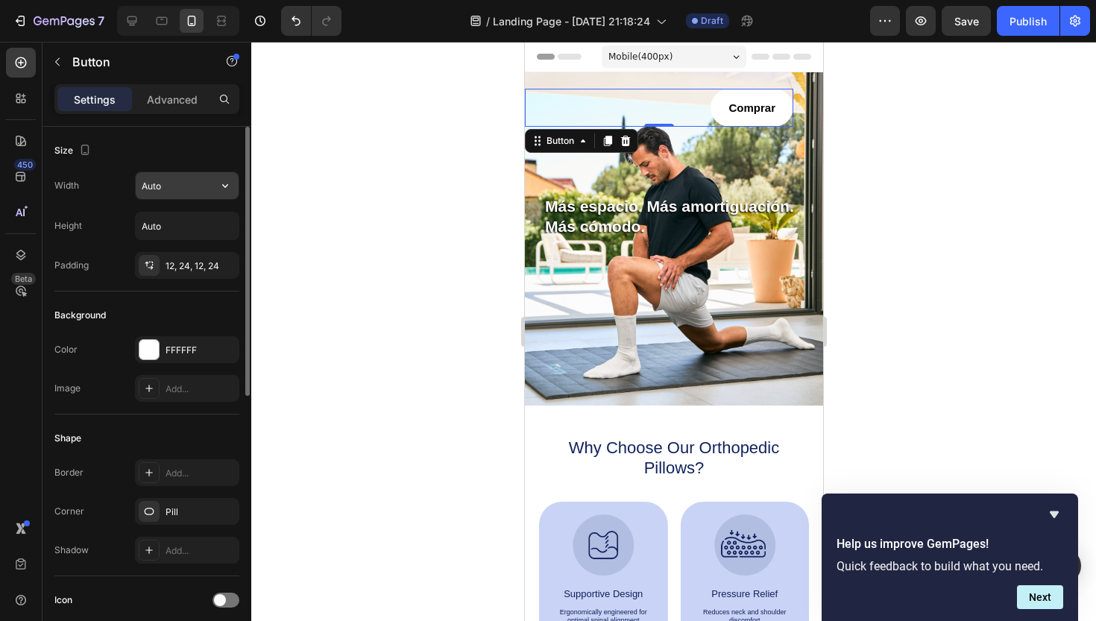
click at [185, 186] on input "Auto" at bounding box center [187, 185] width 103 height 27
click at [223, 189] on icon "button" at bounding box center [225, 185] width 15 height 15
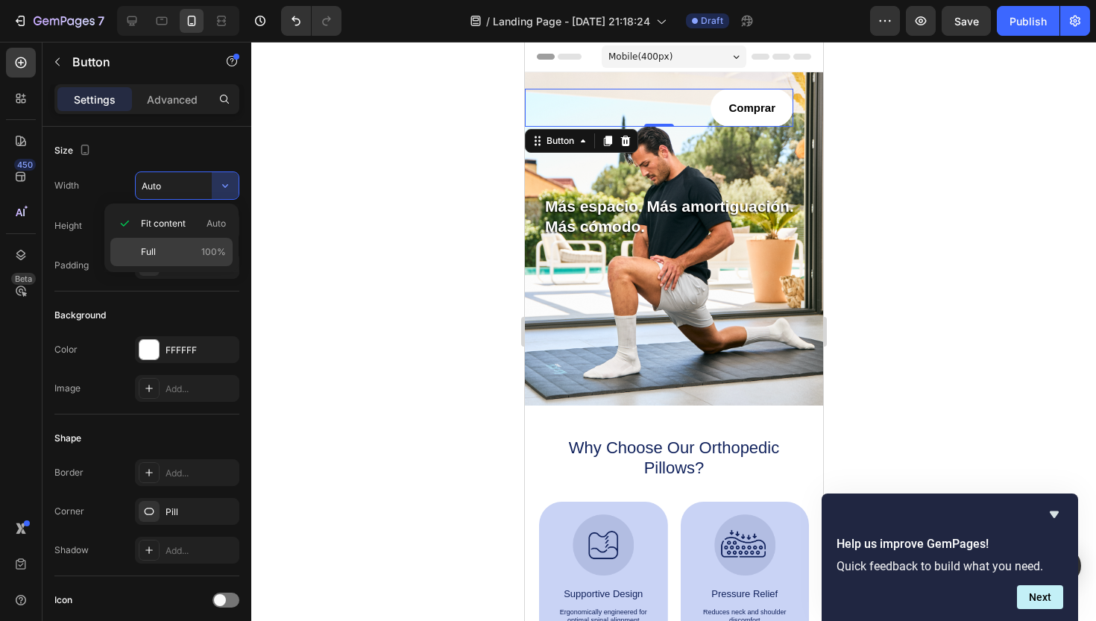
click at [197, 251] on p "Full 100%" at bounding box center [183, 251] width 85 height 13
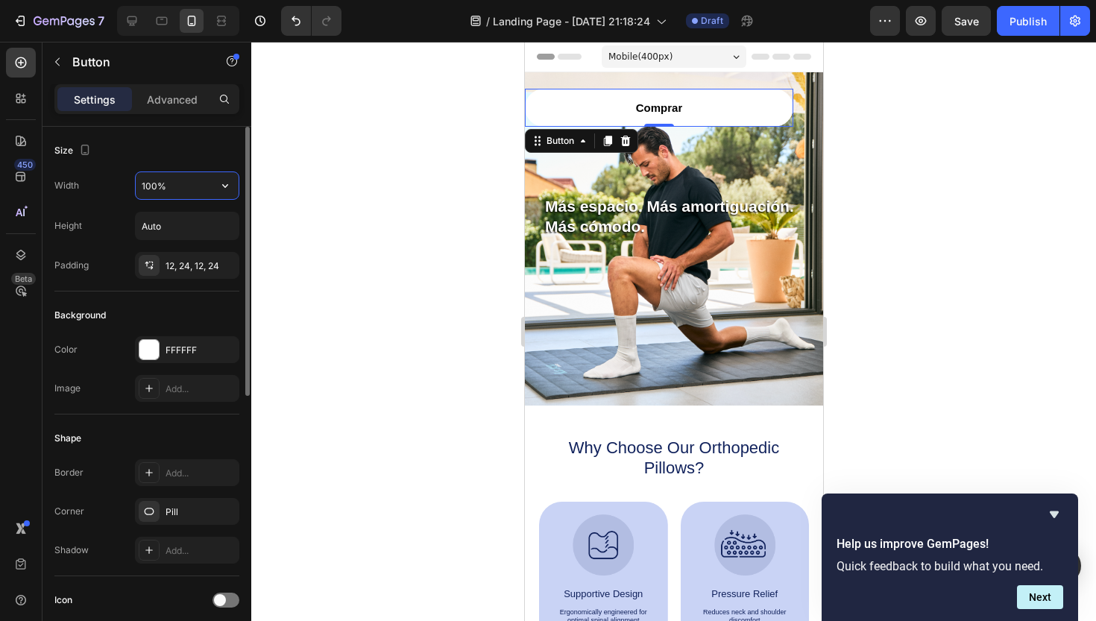
click at [176, 191] on input "100%" at bounding box center [187, 185] width 103 height 27
click at [154, 183] on input "100%" at bounding box center [187, 185] width 103 height 27
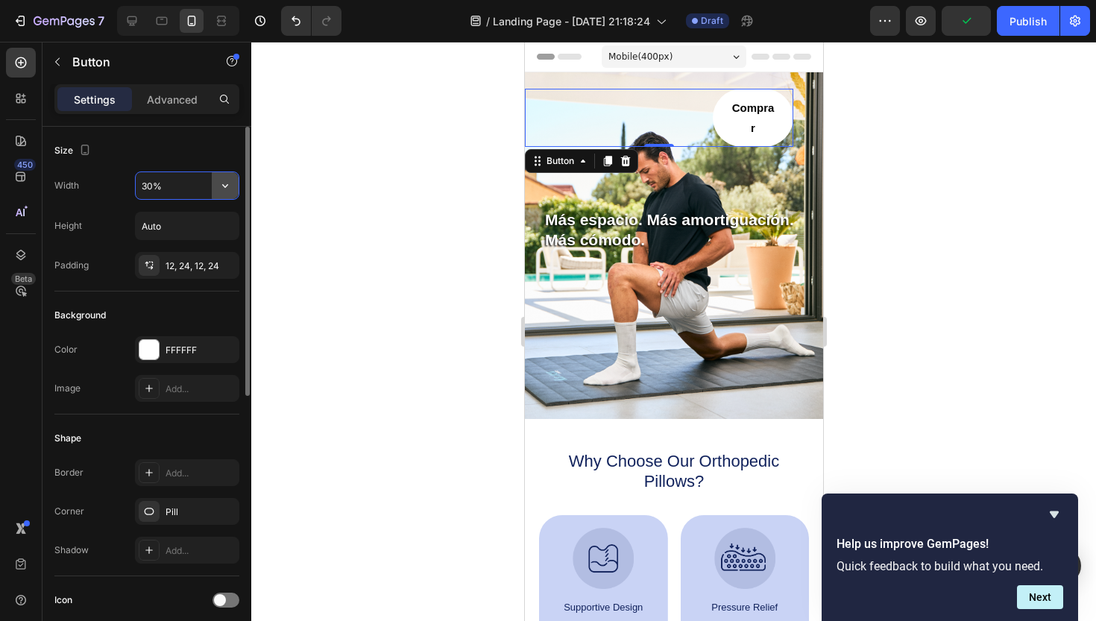
click at [224, 188] on icon "button" at bounding box center [225, 185] width 15 height 15
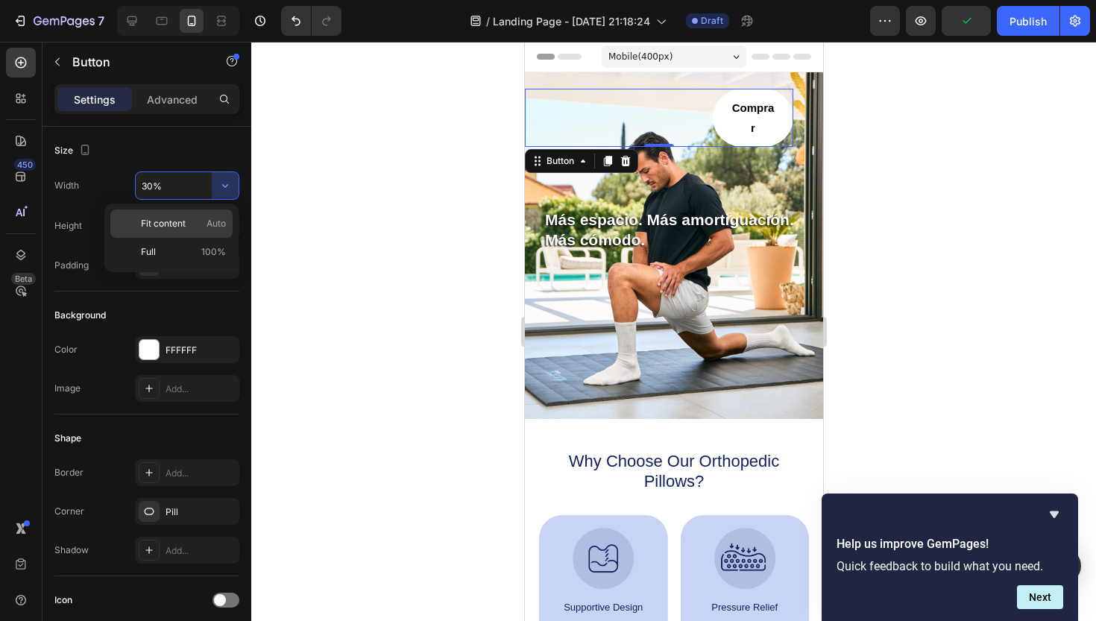
click at [211, 227] on span "Auto" at bounding box center [216, 223] width 19 height 13
type input "Auto"
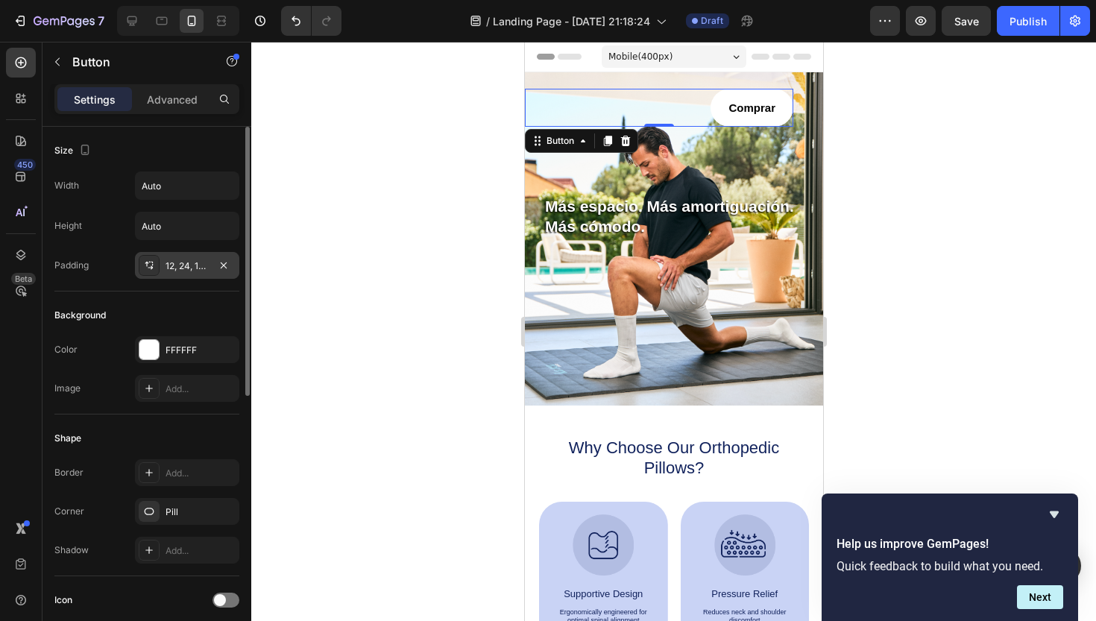
click at [195, 265] on div "12, 24, 12, 24" at bounding box center [187, 266] width 43 height 13
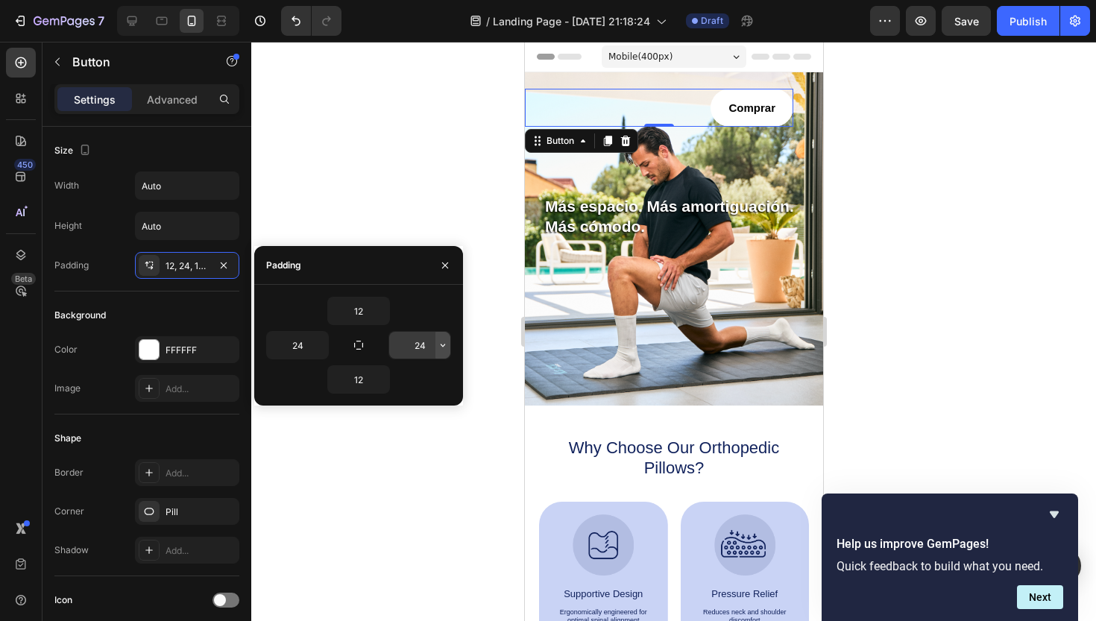
click at [440, 347] on icon "button" at bounding box center [443, 345] width 12 height 12
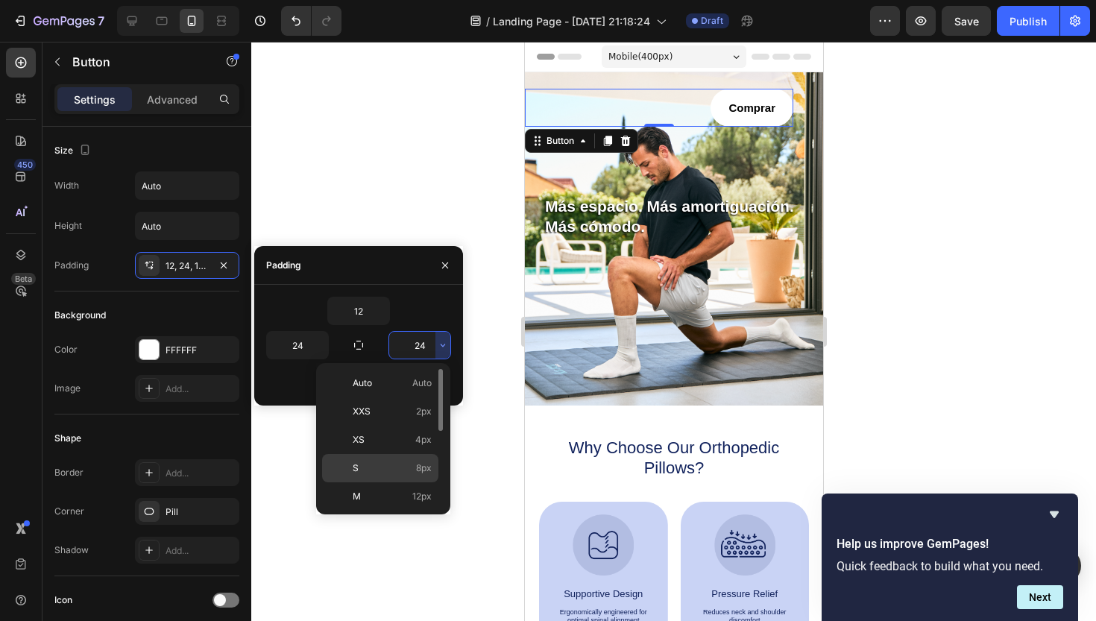
click at [425, 475] on div "S 8px" at bounding box center [380, 468] width 116 height 28
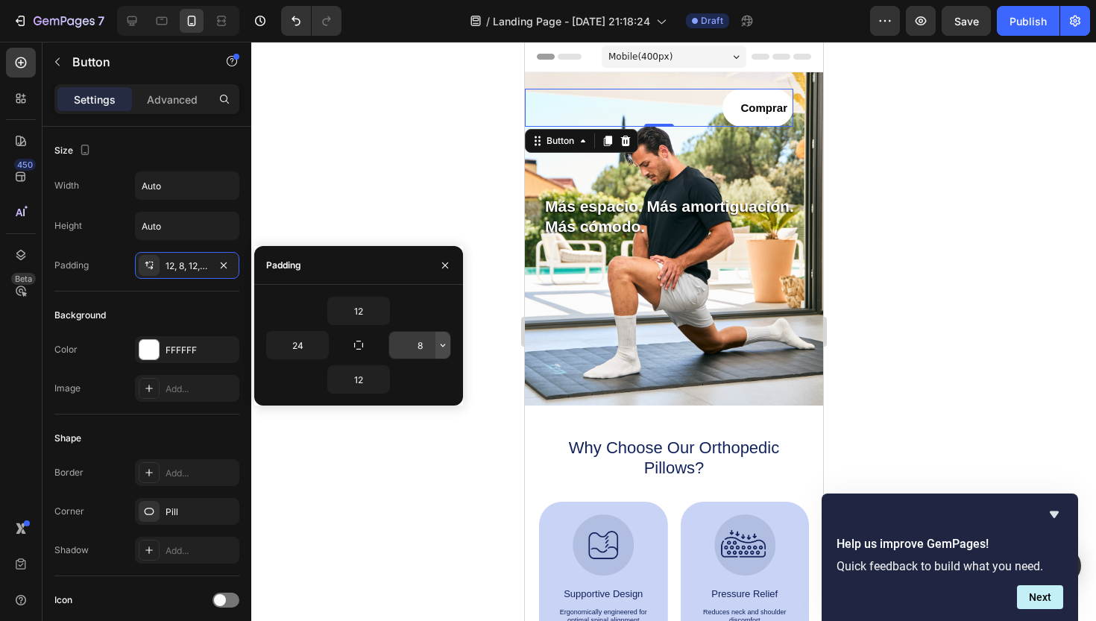
click at [436, 343] on button "button" at bounding box center [443, 345] width 15 height 27
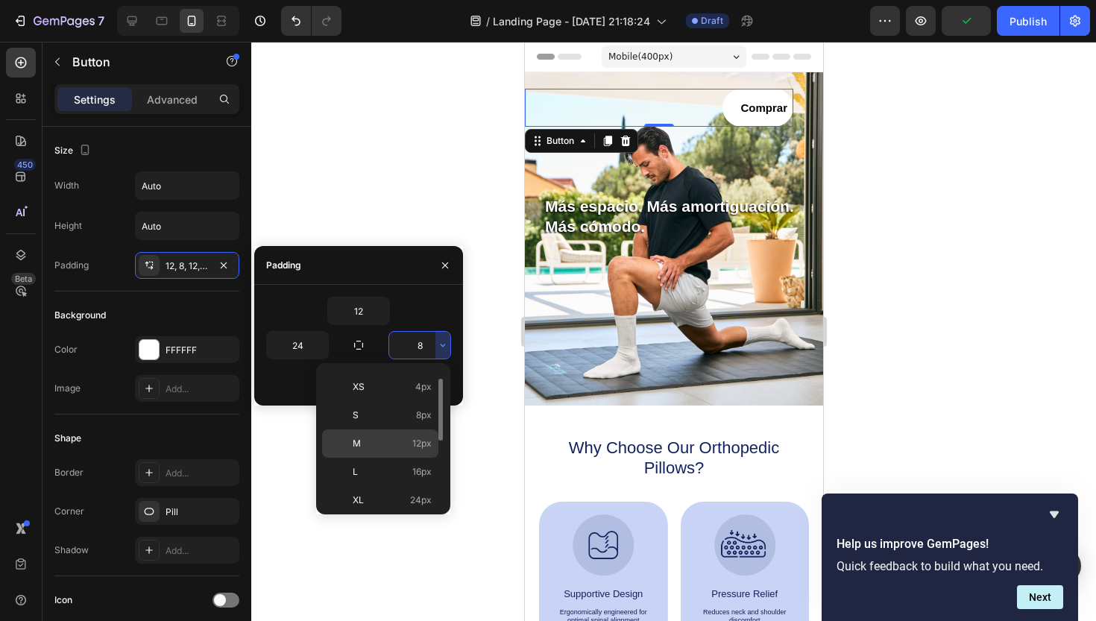
scroll to position [56, 0]
click at [421, 468] on span "16px" at bounding box center [421, 468] width 19 height 13
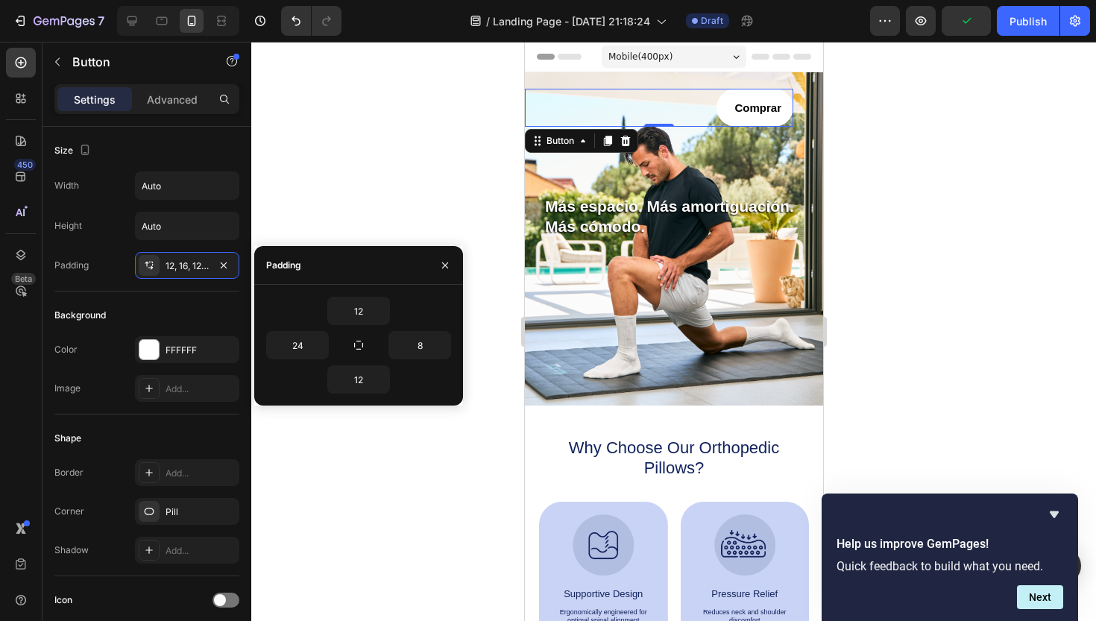
type input "16"
click at [324, 343] on icon "button" at bounding box center [321, 345] width 12 height 12
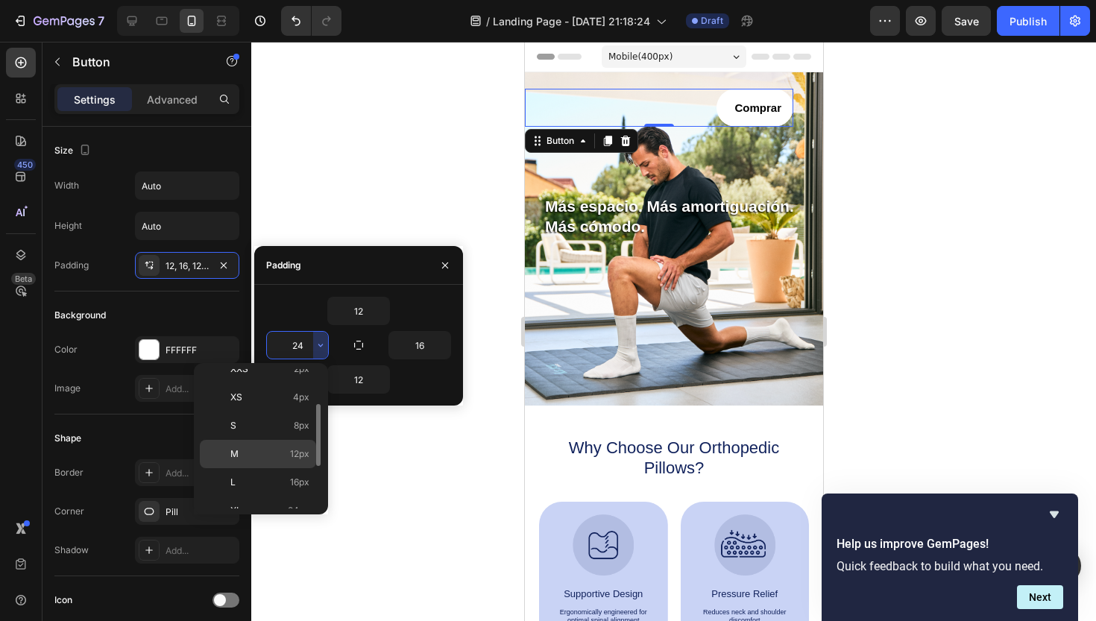
scroll to position [54, 0]
click at [301, 472] on span "16px" at bounding box center [299, 471] width 19 height 13
type input "16"
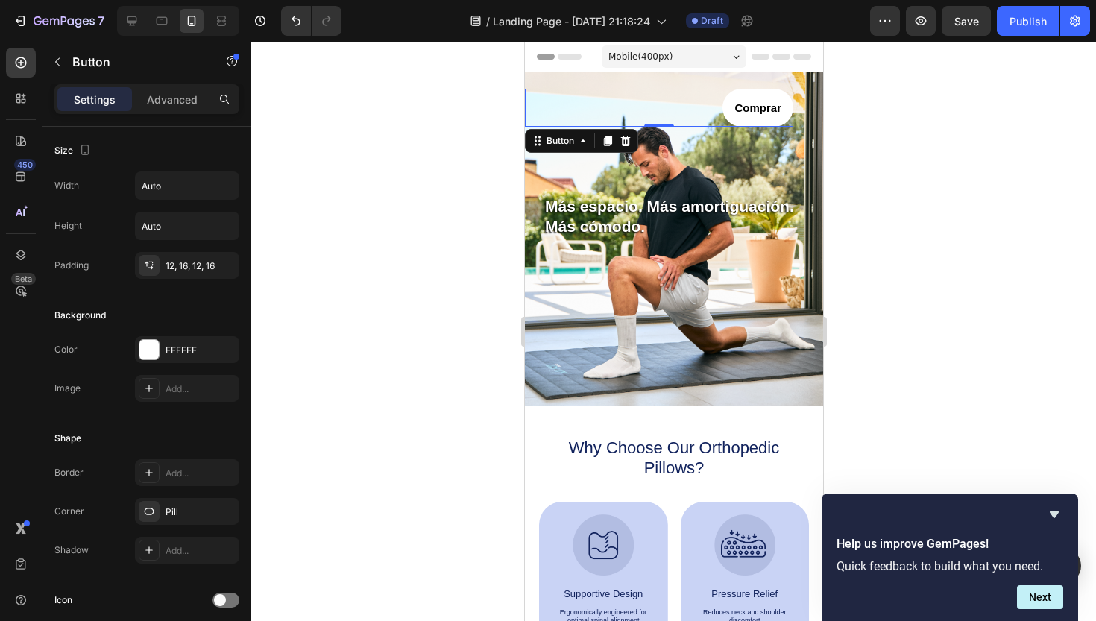
click at [415, 520] on div at bounding box center [673, 331] width 845 height 579
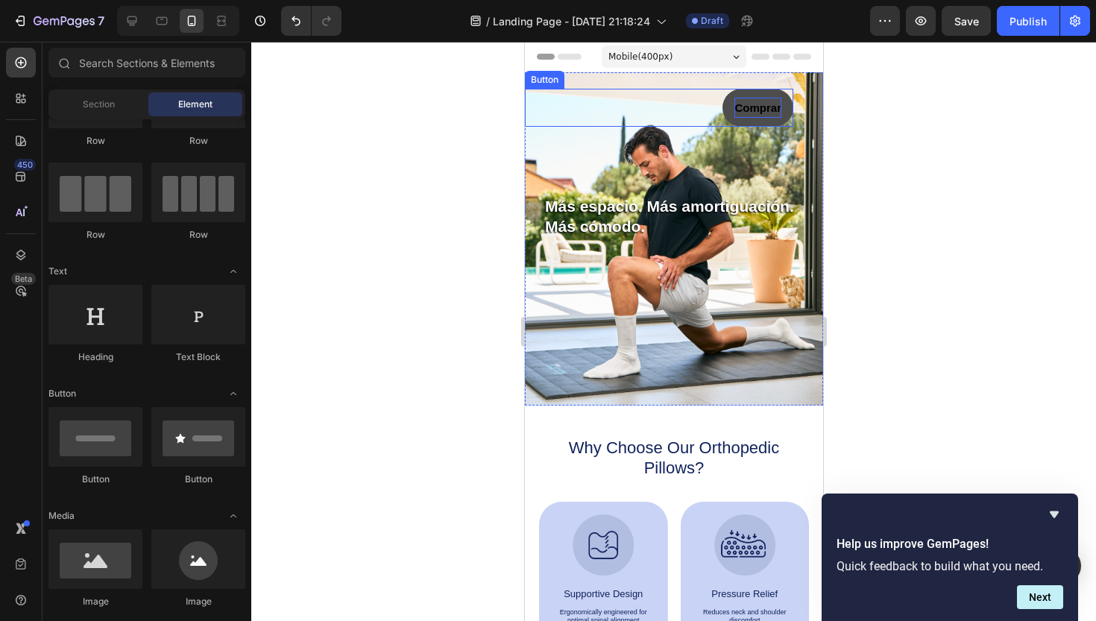
click at [771, 100] on p "Comprar" at bounding box center [757, 108] width 47 height 20
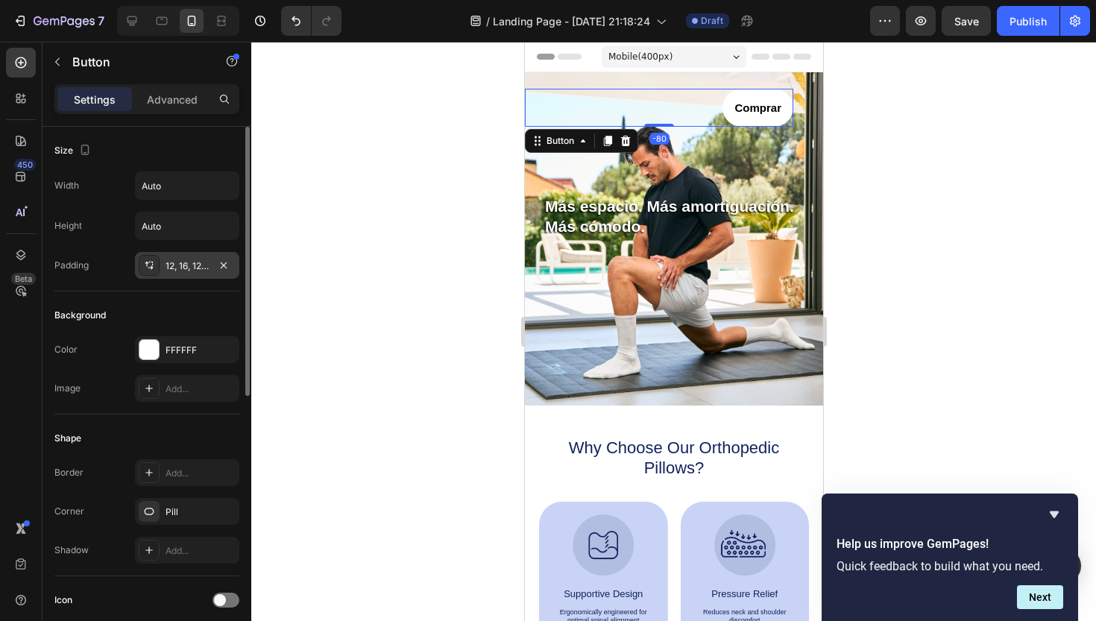
click at [196, 269] on div "12, 16, 12, 16" at bounding box center [187, 266] width 43 height 13
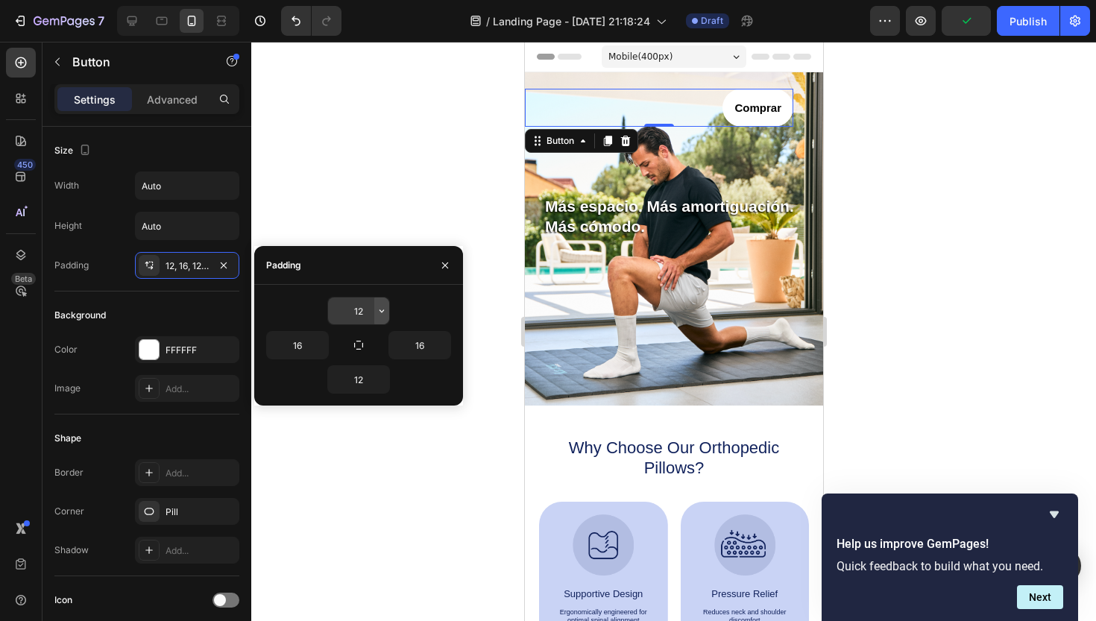
click at [379, 307] on icon "button" at bounding box center [382, 311] width 12 height 12
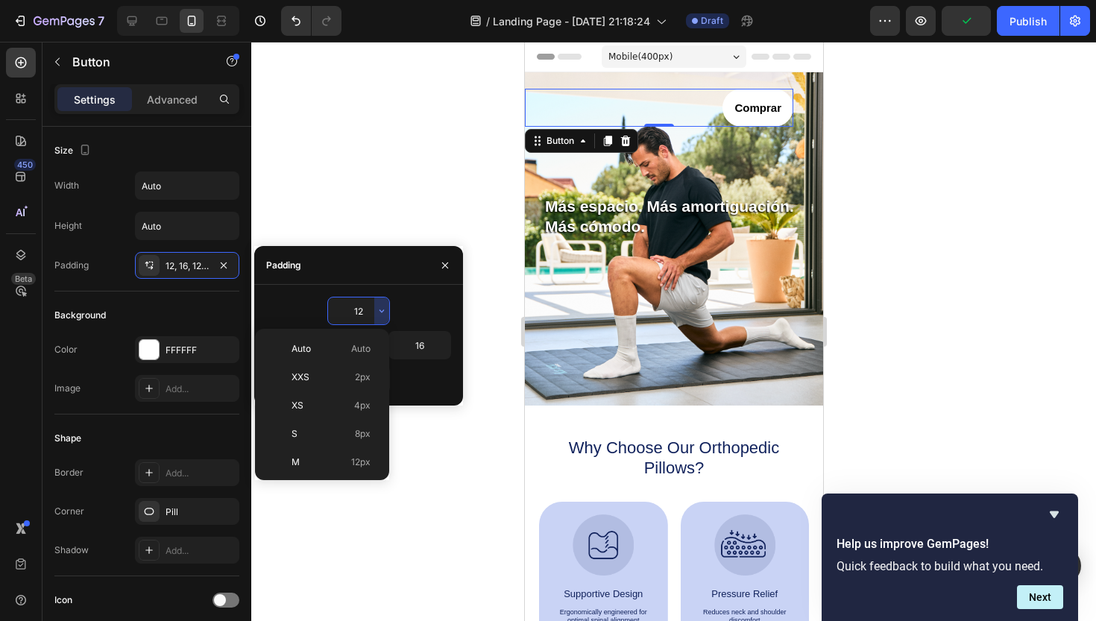
click at [388, 201] on div at bounding box center [673, 331] width 845 height 579
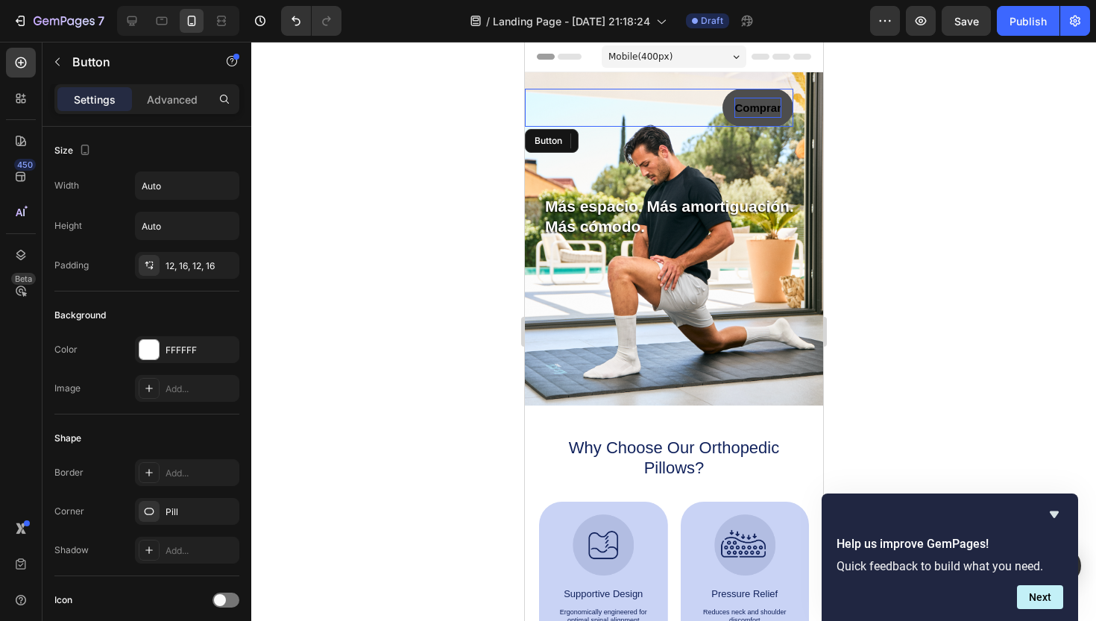
drag, startPoint x: 1296, startPoint y: 148, endPoint x: 772, endPoint y: 106, distance: 525.9
click at [772, 106] on p "Comprar" at bounding box center [757, 108] width 47 height 20
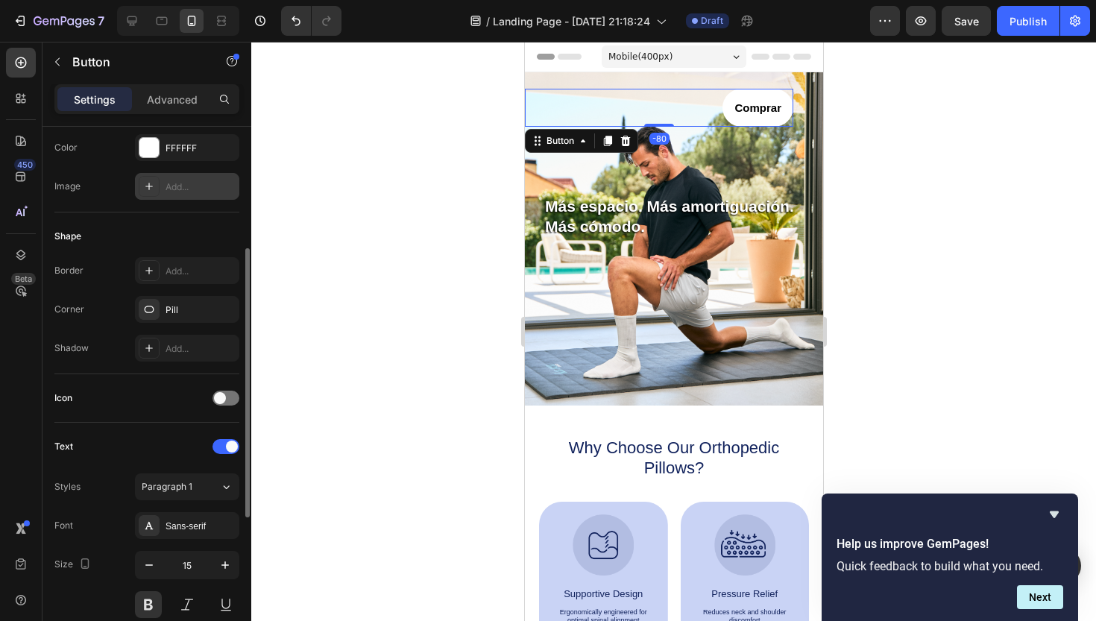
scroll to position [216, 0]
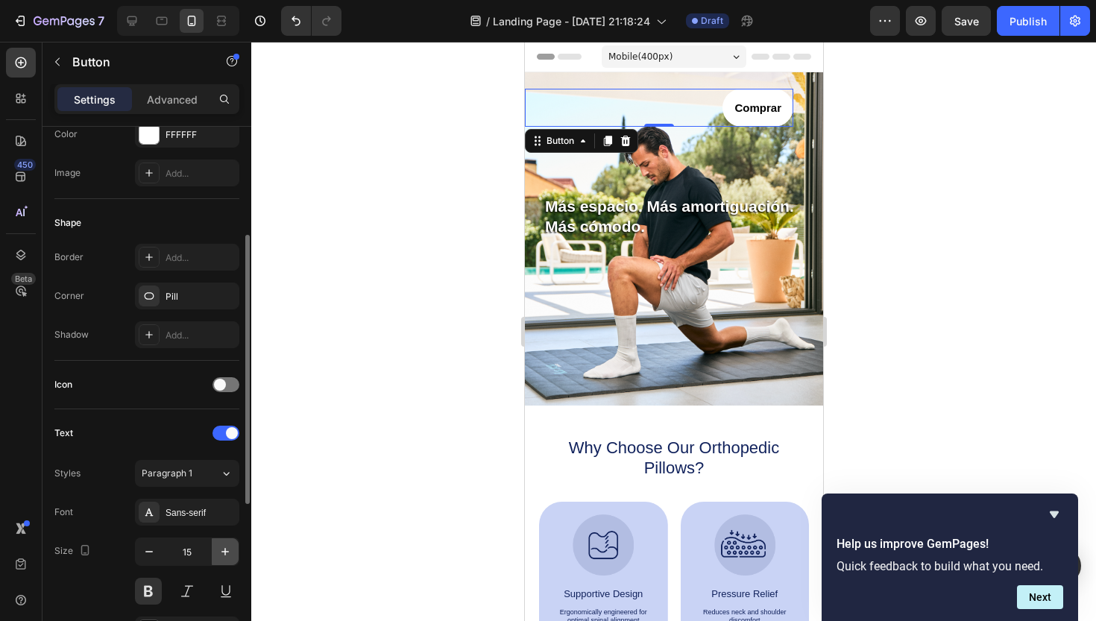
click at [221, 553] on icon "button" at bounding box center [225, 551] width 15 height 15
type input "17"
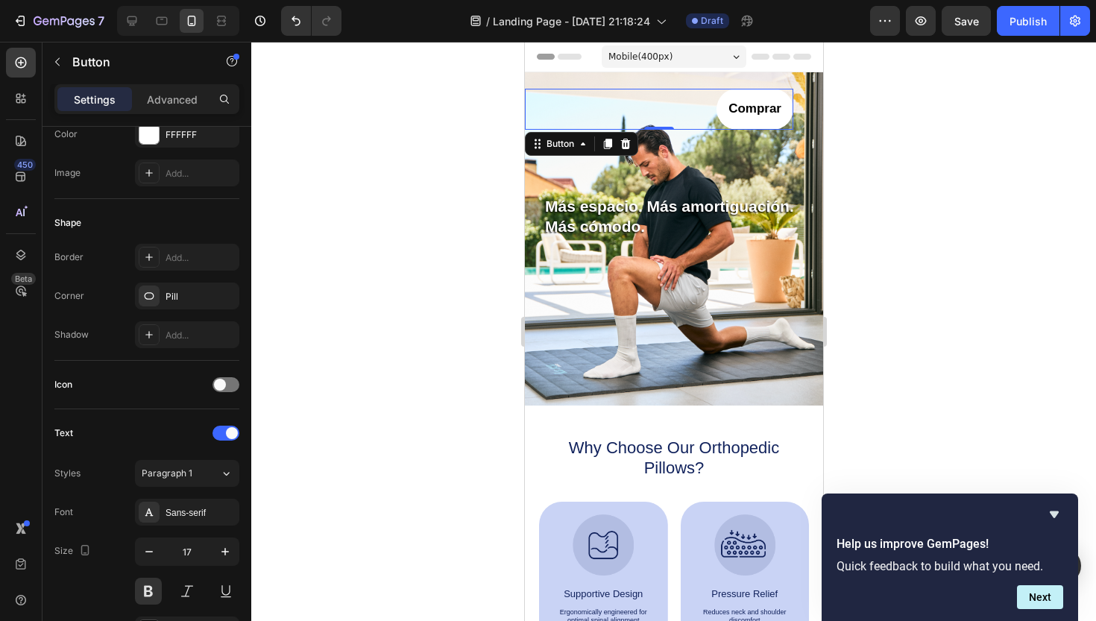
click at [436, 351] on div at bounding box center [673, 331] width 845 height 579
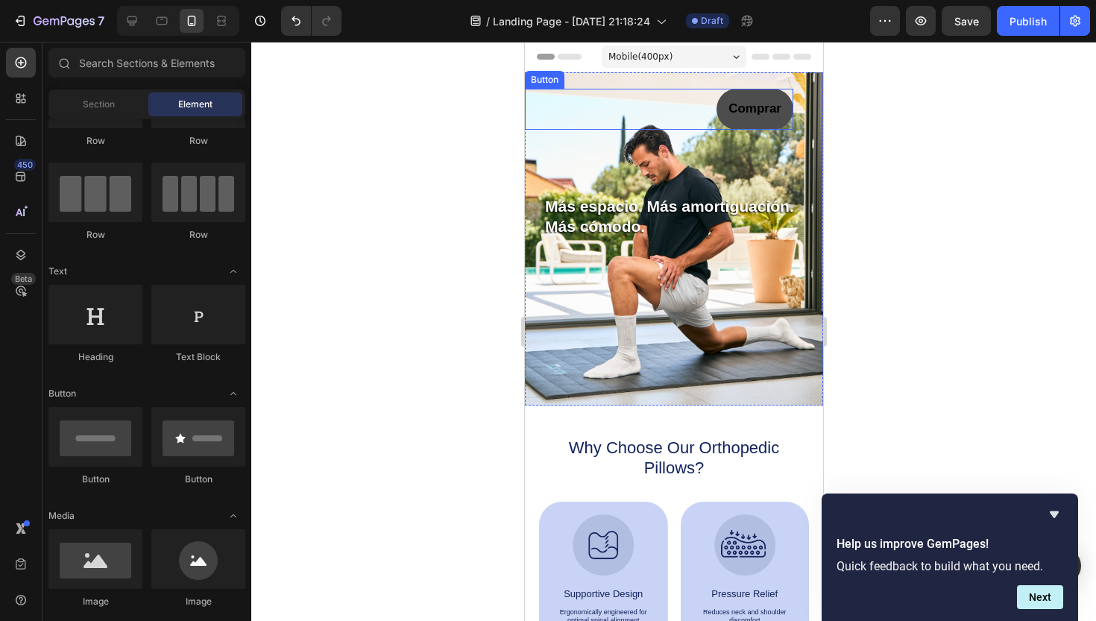
click at [739, 92] on button "Comprar" at bounding box center [754, 109] width 77 height 41
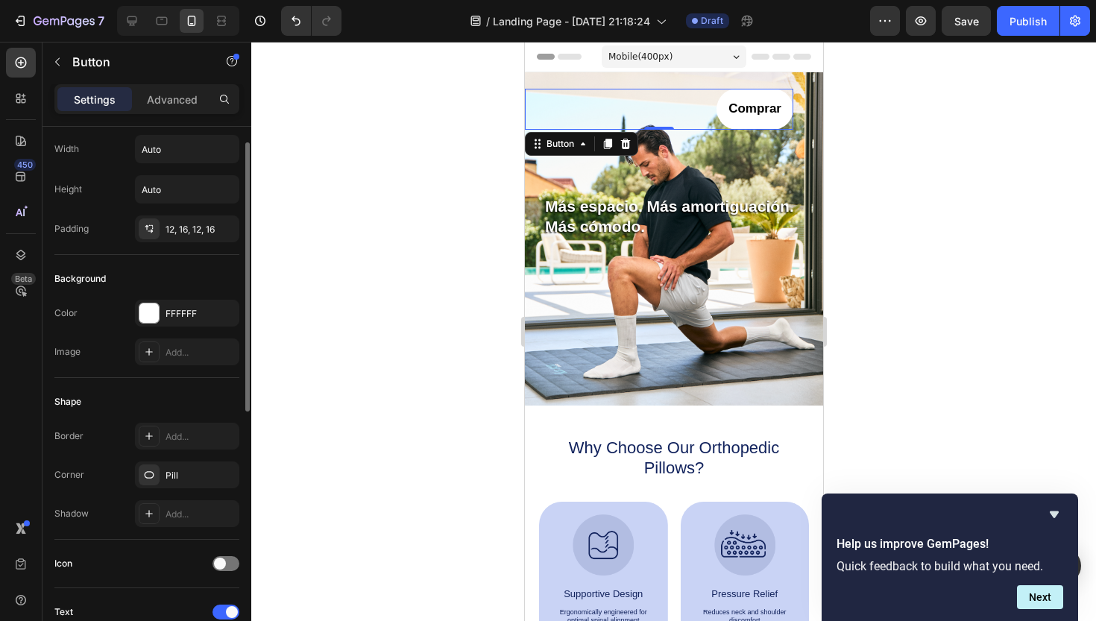
scroll to position [38, 0]
click at [175, 439] on div "Add..." at bounding box center [201, 435] width 70 height 13
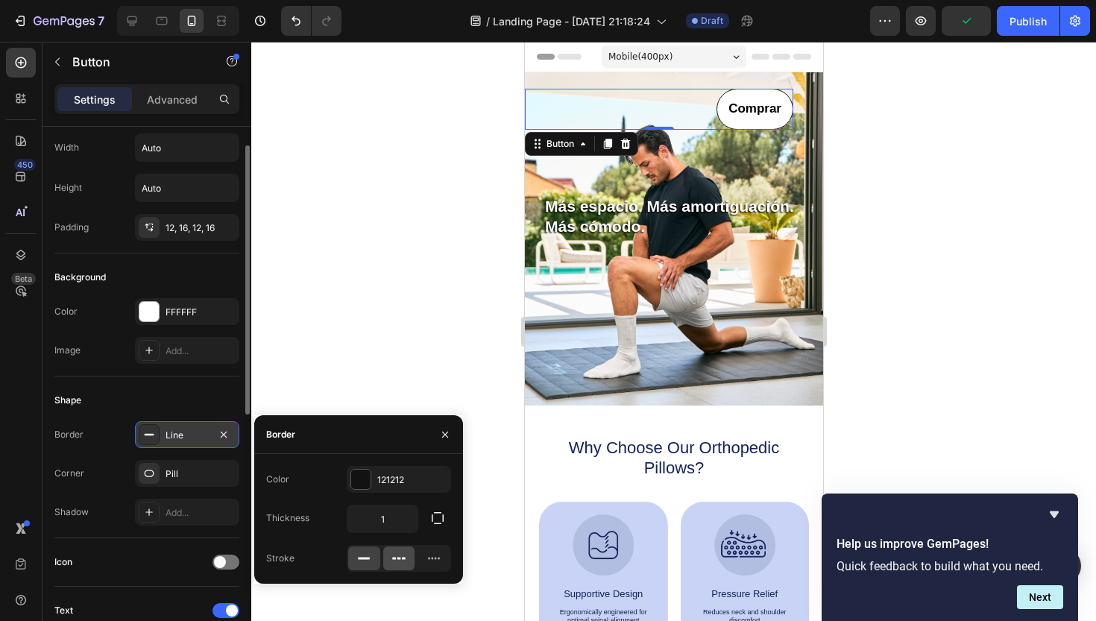
click at [395, 557] on icon at bounding box center [399, 558] width 15 height 15
click at [421, 559] on div at bounding box center [434, 559] width 32 height 24
click at [359, 562] on icon at bounding box center [363, 558] width 15 height 15
click at [416, 265] on div at bounding box center [673, 331] width 845 height 579
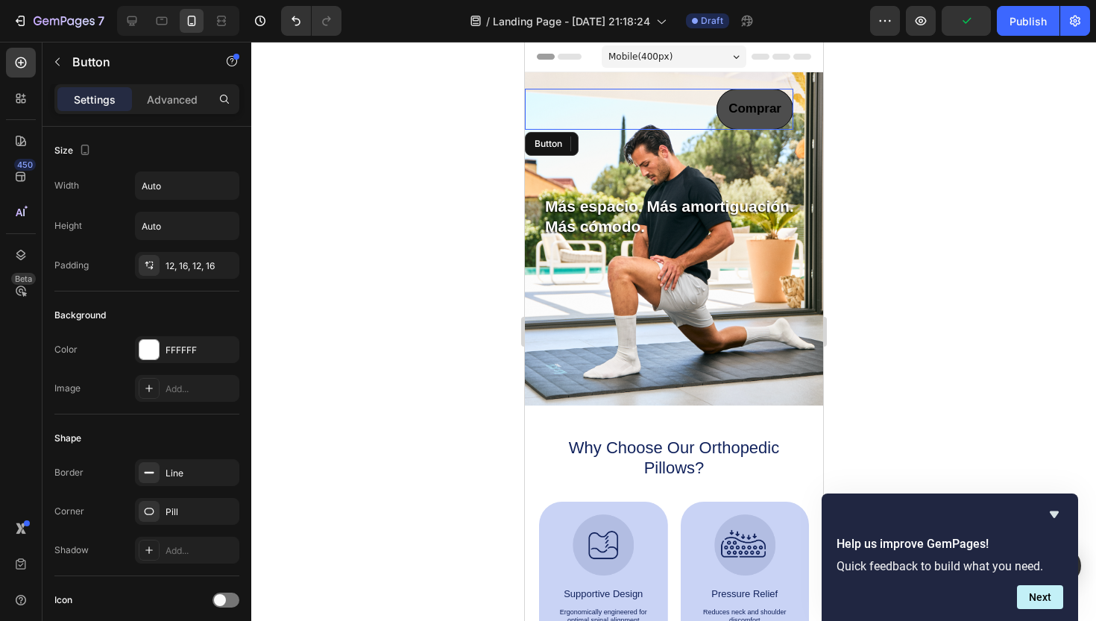
click at [786, 96] on button "Comprar" at bounding box center [754, 109] width 77 height 41
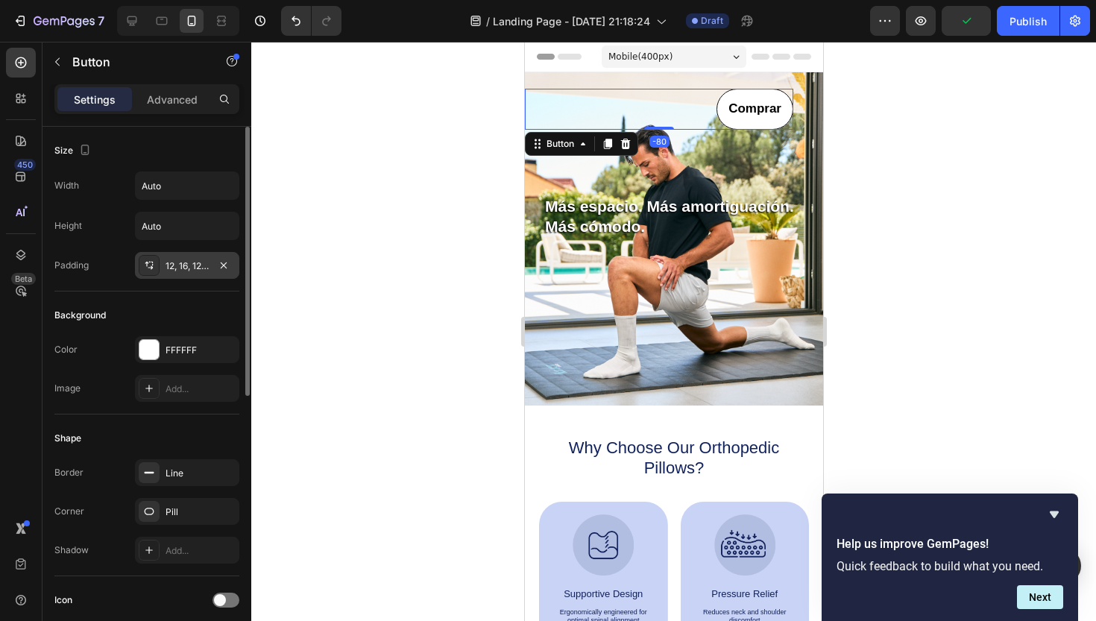
click at [195, 265] on div "12, 16, 12, 16" at bounding box center [187, 266] width 43 height 13
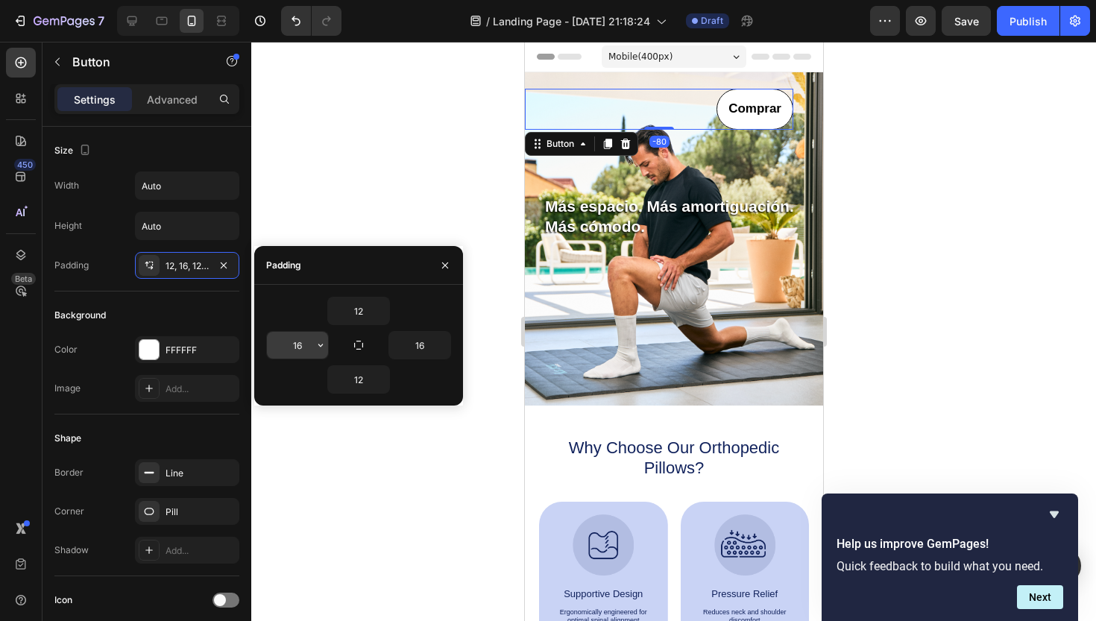
click at [303, 345] on input "16" at bounding box center [297, 345] width 61 height 27
type input "20"
click at [421, 338] on input "16" at bounding box center [419, 345] width 61 height 27
type input "20"
click at [990, 227] on div at bounding box center [673, 331] width 845 height 579
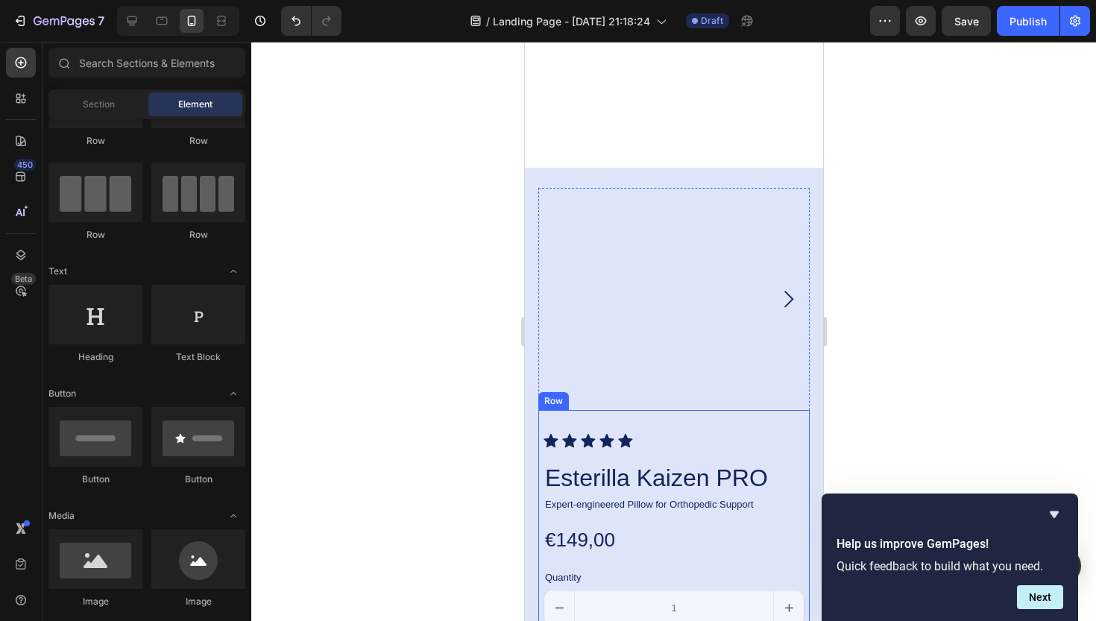
scroll to position [3776, 0]
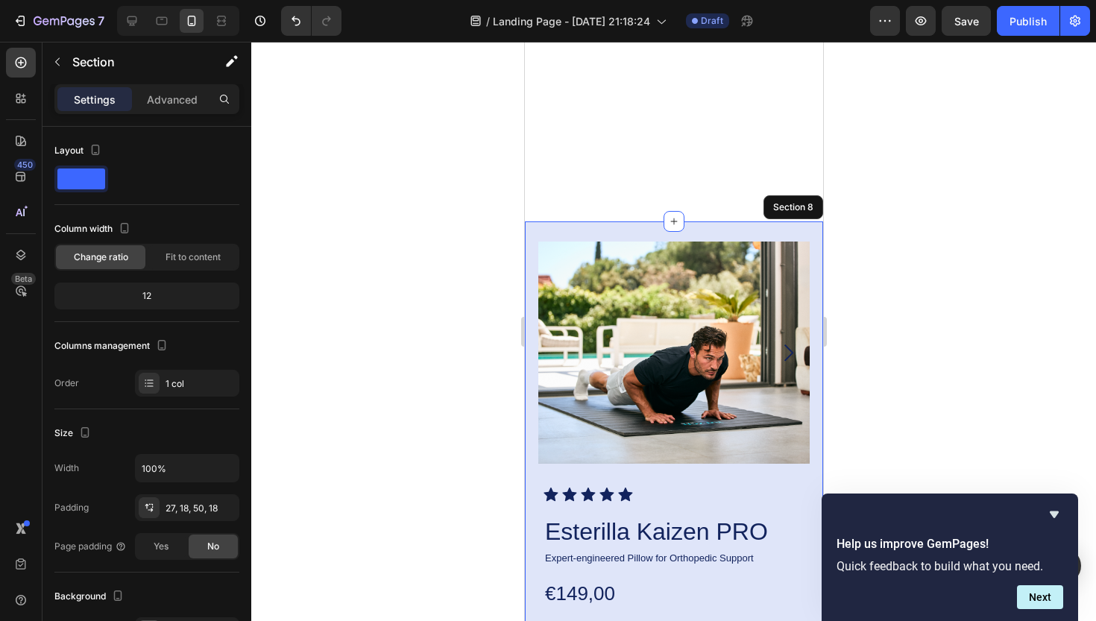
click at [727, 225] on div "Product Images Icon Icon Icon Icon Icon Icon List Esterilla Kaizen PRO Product …" at bounding box center [673, 505] width 298 height 568
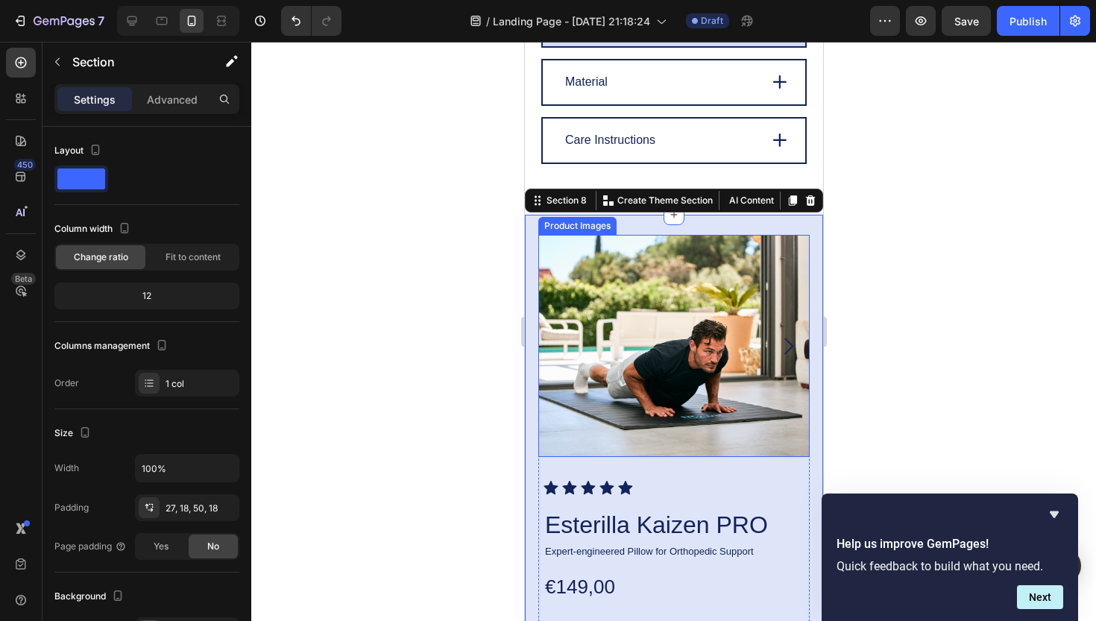
scroll to position [3782, 0]
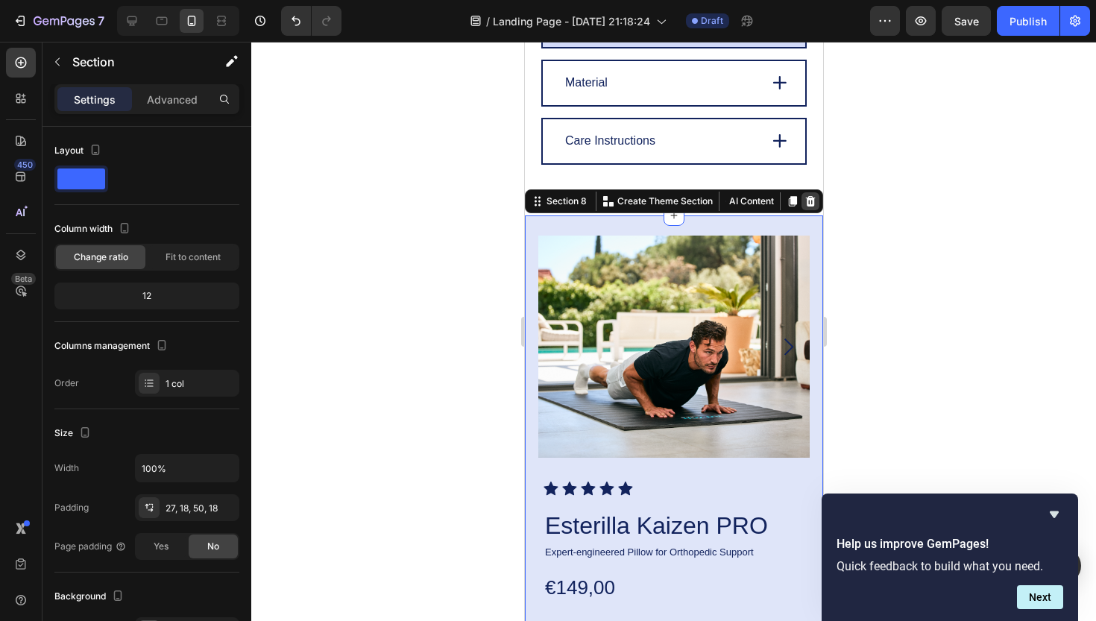
click at [814, 198] on icon at bounding box center [810, 201] width 10 height 10
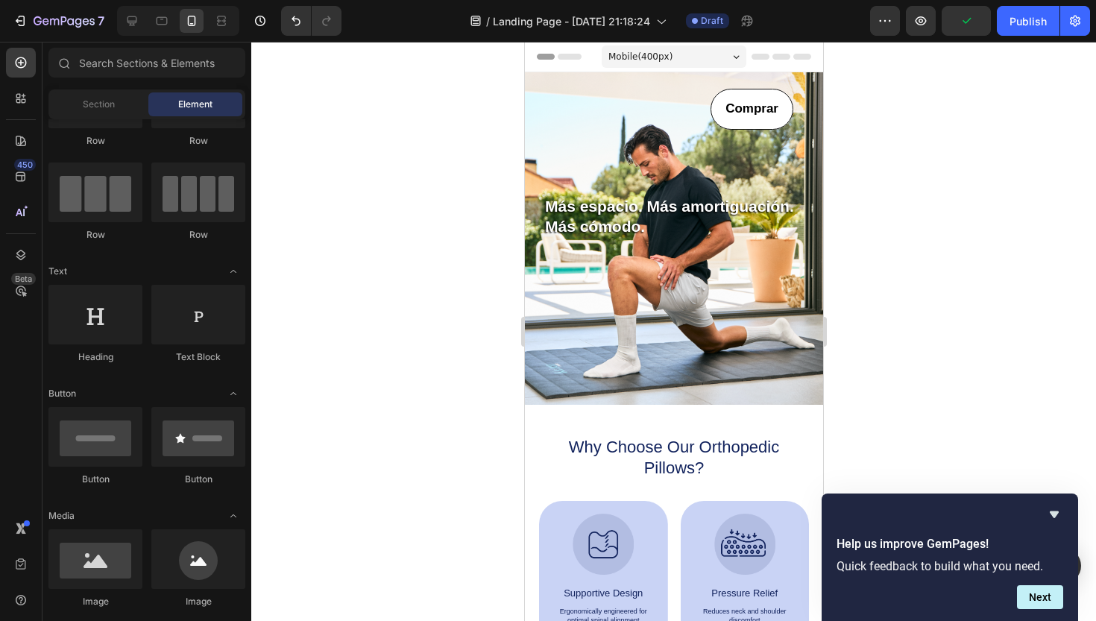
scroll to position [0, 0]
click at [623, 211] on p "Más espacio. Más amortiguación." at bounding box center [673, 206] width 258 height 20
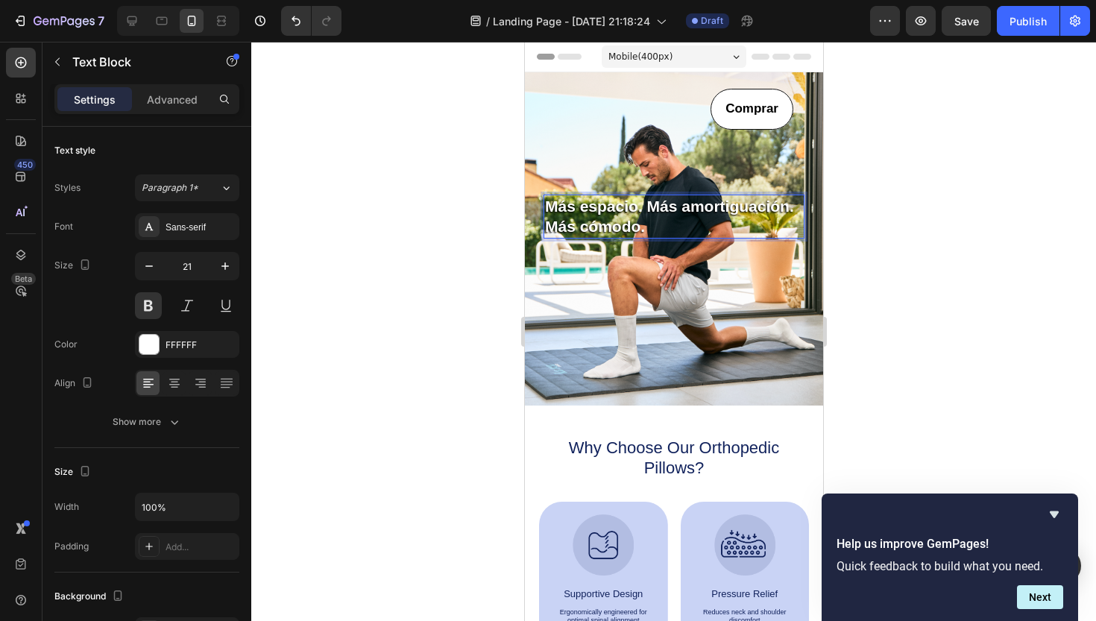
click at [638, 224] on p "Más cómodo." at bounding box center [673, 226] width 258 height 20
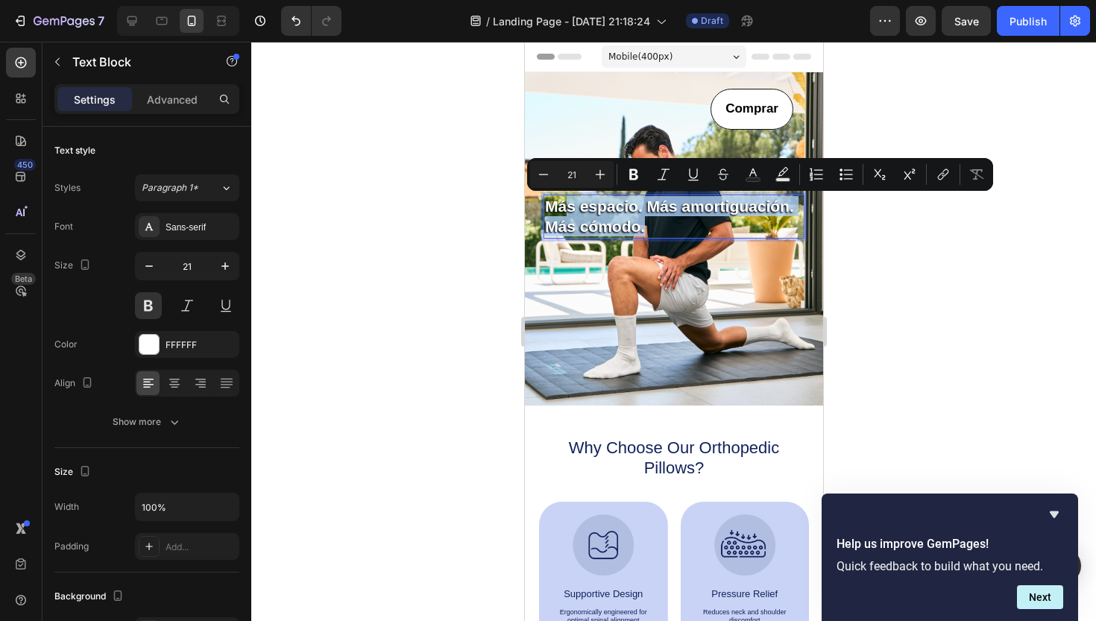
drag, startPoint x: 638, startPoint y: 224, endPoint x: 549, endPoint y: 198, distance: 93.4
click at [549, 198] on div "Más espacio. Más amortiguación. Más cómodo." at bounding box center [673, 217] width 261 height 44
click at [755, 172] on icon "Editor contextual toolbar" at bounding box center [753, 174] width 15 height 15
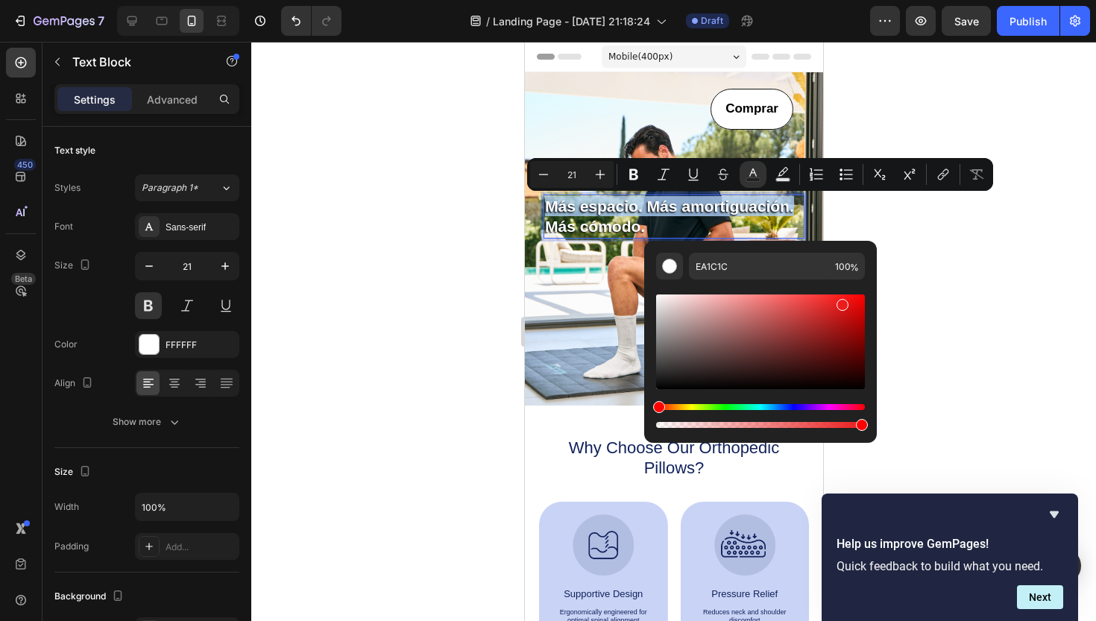
drag, startPoint x: 661, startPoint y: 298, endPoint x: 870, endPoint y: 303, distance: 208.1
click at [870, 303] on div "EA1C1C 100 %" at bounding box center [760, 336] width 233 height 190
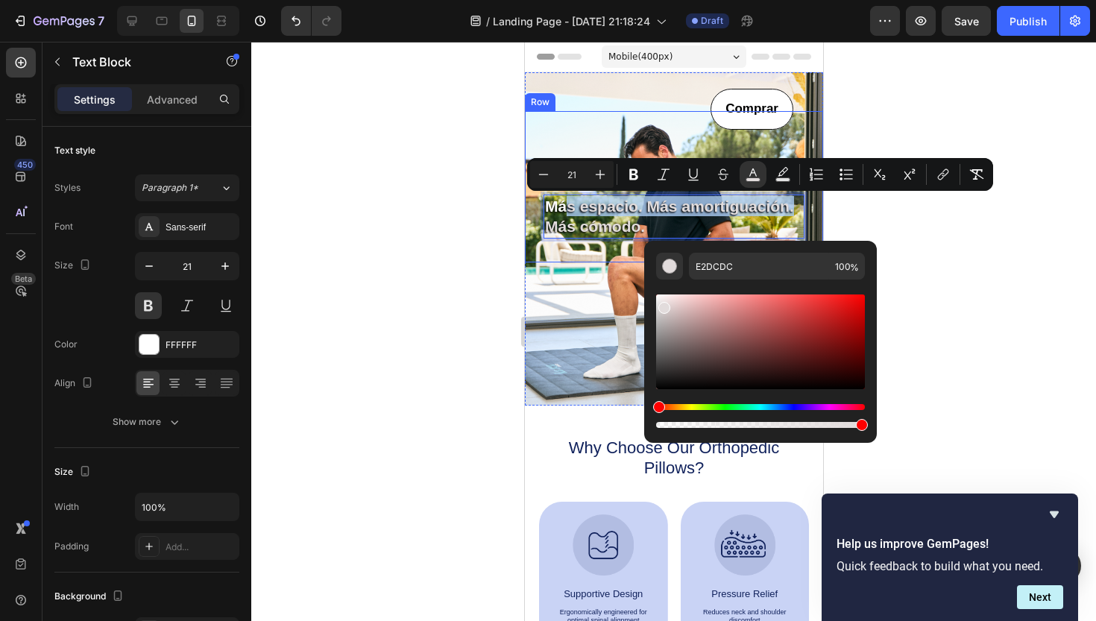
drag, startPoint x: 1365, startPoint y: 346, endPoint x: 585, endPoint y: 241, distance: 786.4
drag, startPoint x: 1189, startPoint y: 348, endPoint x: 641, endPoint y: 280, distance: 553.1
type input "FFFFFF"
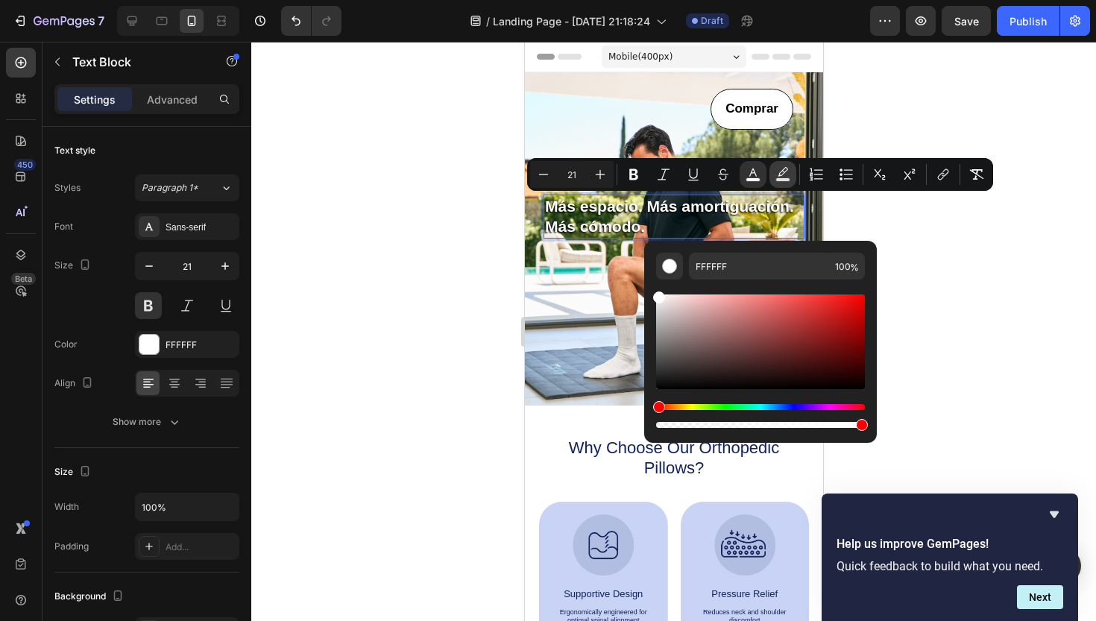
click at [779, 175] on icon "Editor contextual toolbar" at bounding box center [783, 174] width 15 height 15
drag, startPoint x: 661, startPoint y: 387, endPoint x: 861, endPoint y: 339, distance: 205.7
click at [861, 339] on div "Editor contextual toolbar" at bounding box center [862, 342] width 12 height 12
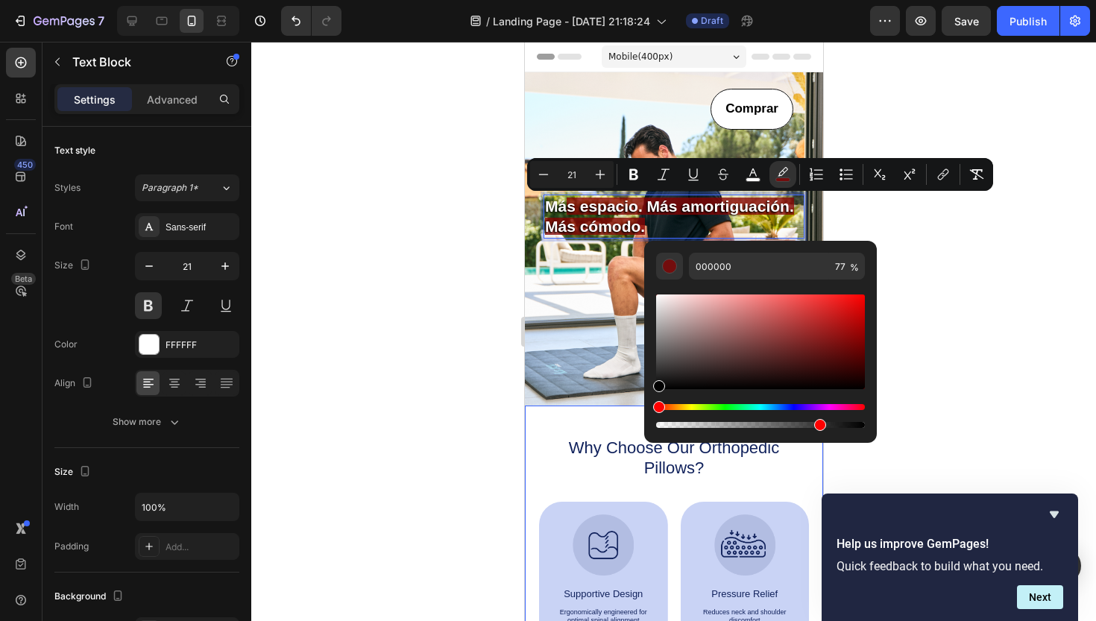
drag, startPoint x: 1385, startPoint y: 383, endPoint x: 638, endPoint y: 409, distance: 747.0
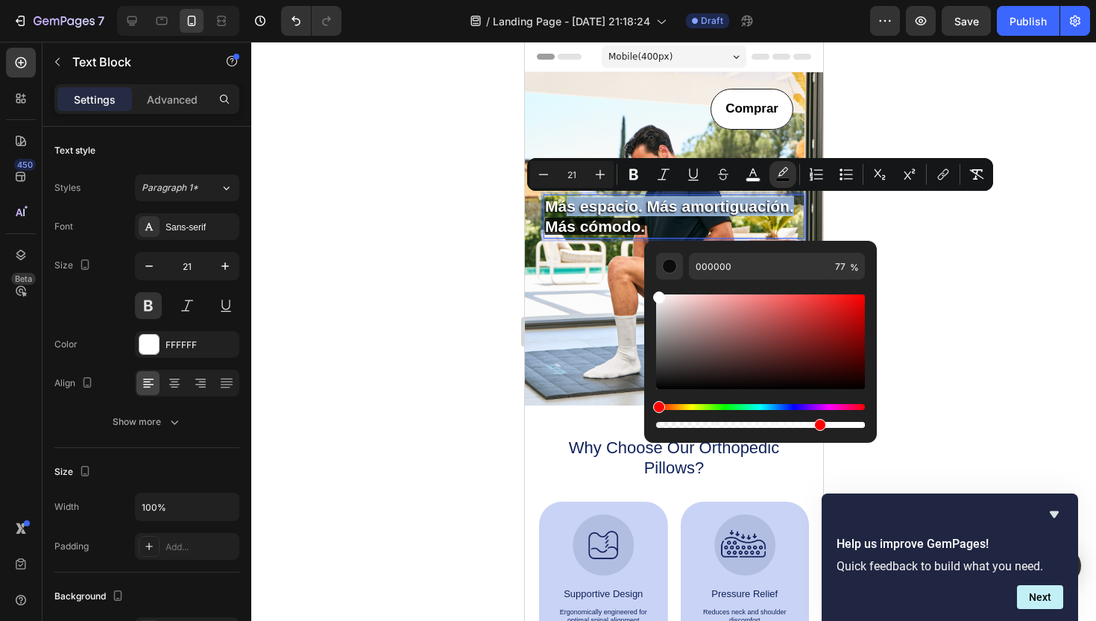
type input "FFFFFF"
drag, startPoint x: 1182, startPoint y: 426, endPoint x: 645, endPoint y: 233, distance: 570.4
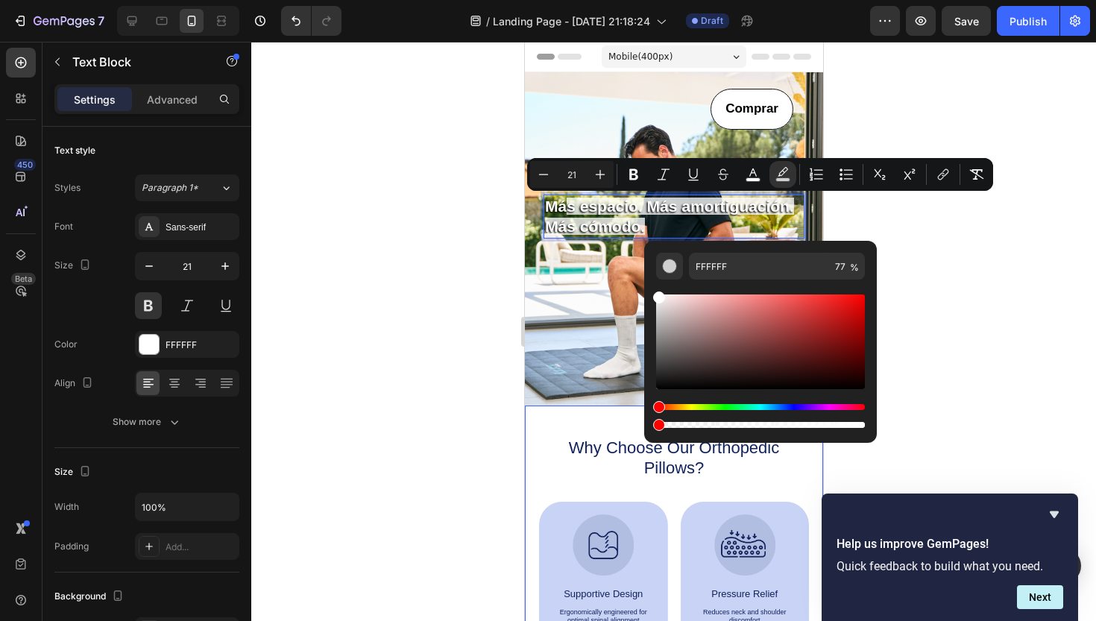
type input "0"
drag, startPoint x: 1341, startPoint y: 466, endPoint x: 607, endPoint y: 424, distance: 735.0
click at [673, 268] on img "Editor contextual toolbar" at bounding box center [669, 266] width 15 height 15
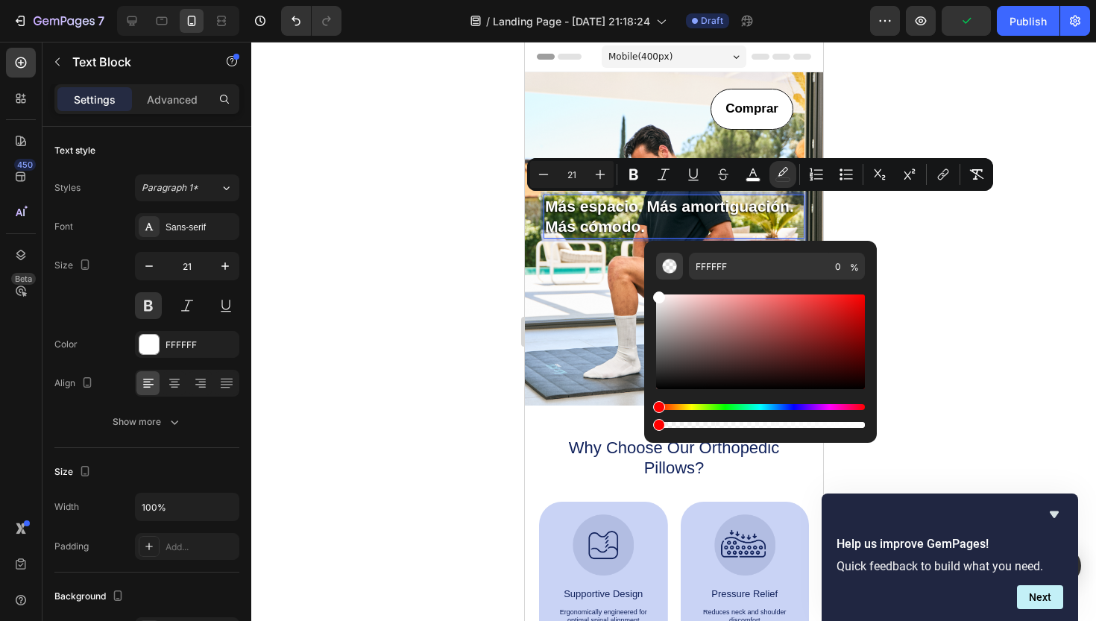
click at [673, 268] on img "Editor contextual toolbar" at bounding box center [669, 266] width 15 height 15
click at [1037, 259] on div at bounding box center [673, 331] width 845 height 579
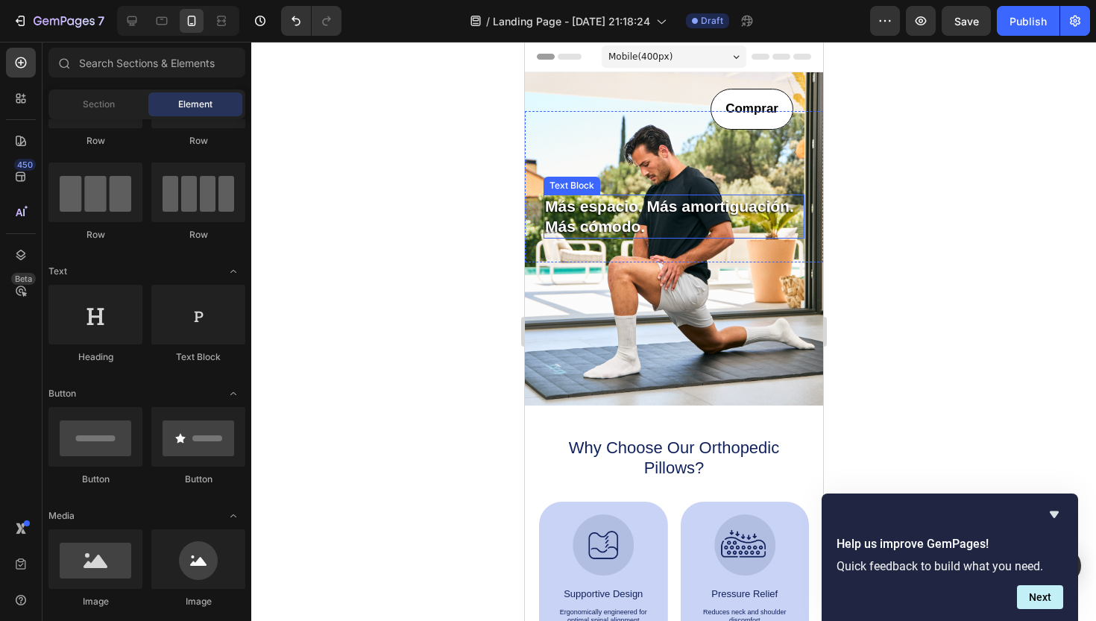
click at [635, 206] on span "s espacio. Más amortiguación." at bounding box center [679, 206] width 227 height 17
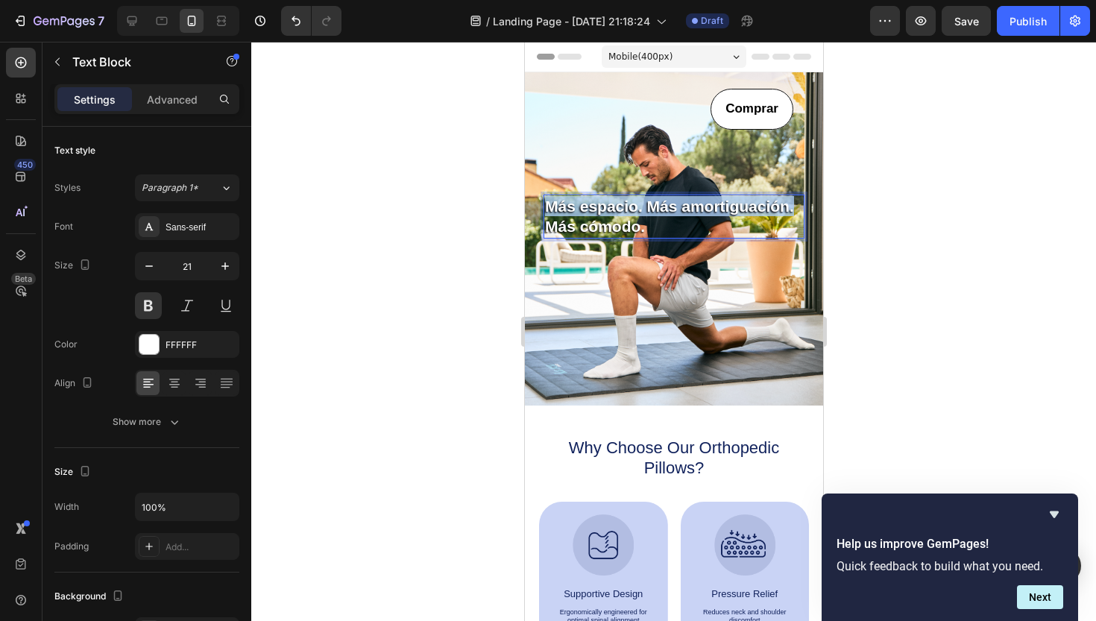
click at [635, 206] on span "s espacio. Más amortiguación." at bounding box center [679, 206] width 227 height 17
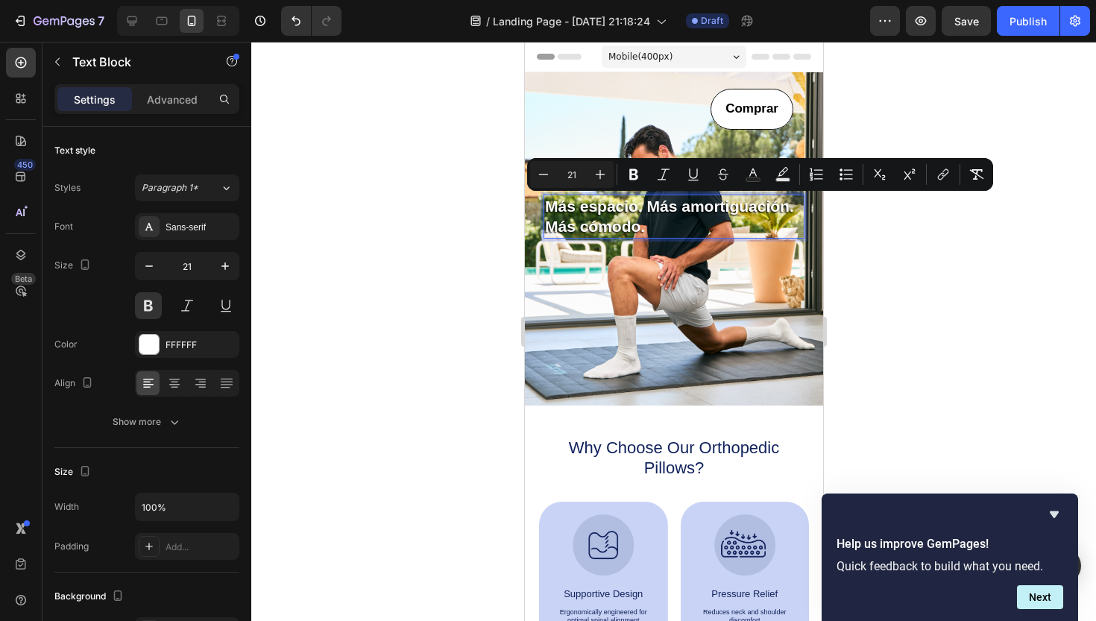
click at [641, 227] on span "Más cómodo." at bounding box center [594, 226] width 100 height 17
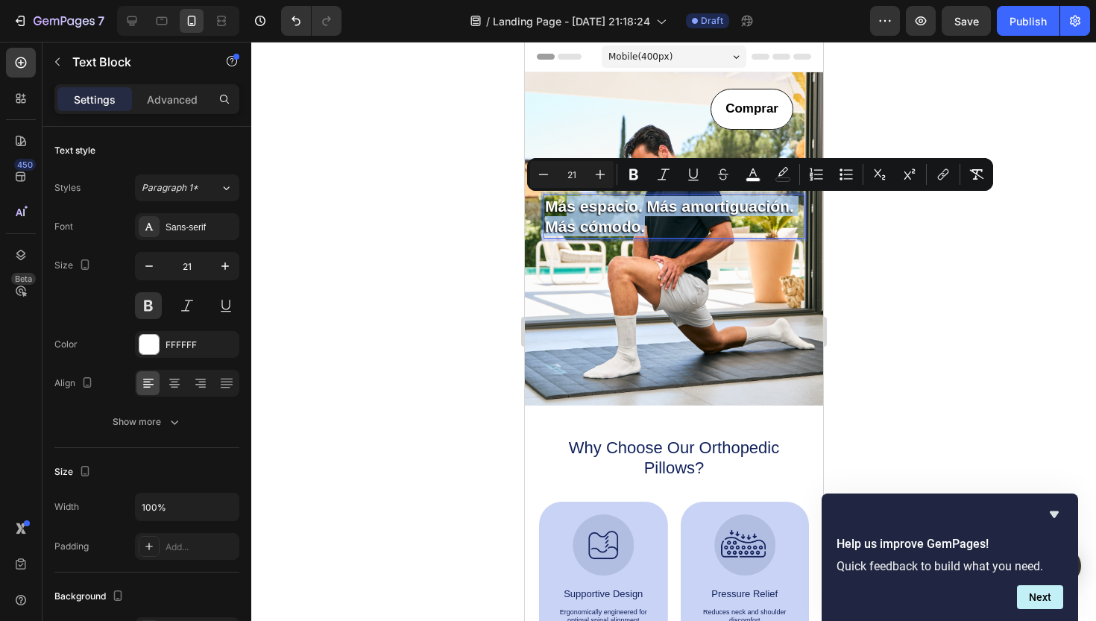
drag, startPoint x: 641, startPoint y: 227, endPoint x: 547, endPoint y: 203, distance: 96.9
click at [547, 203] on div "Má s espacio. Más amortiguación. Más cómodo." at bounding box center [673, 217] width 261 height 44
click at [980, 177] on icon "Editor contextual toolbar" at bounding box center [976, 174] width 15 height 15
click at [974, 177] on icon "Editor contextual toolbar" at bounding box center [976, 174] width 15 height 15
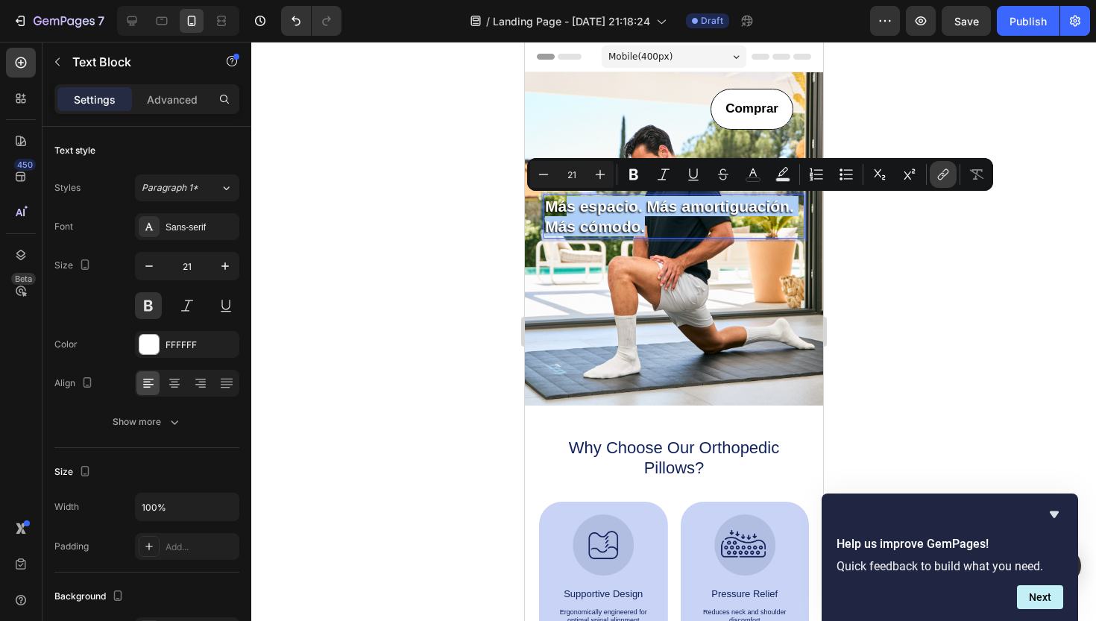
click at [945, 175] on icon "Editor contextual toolbar" at bounding box center [945, 172] width 7 height 7
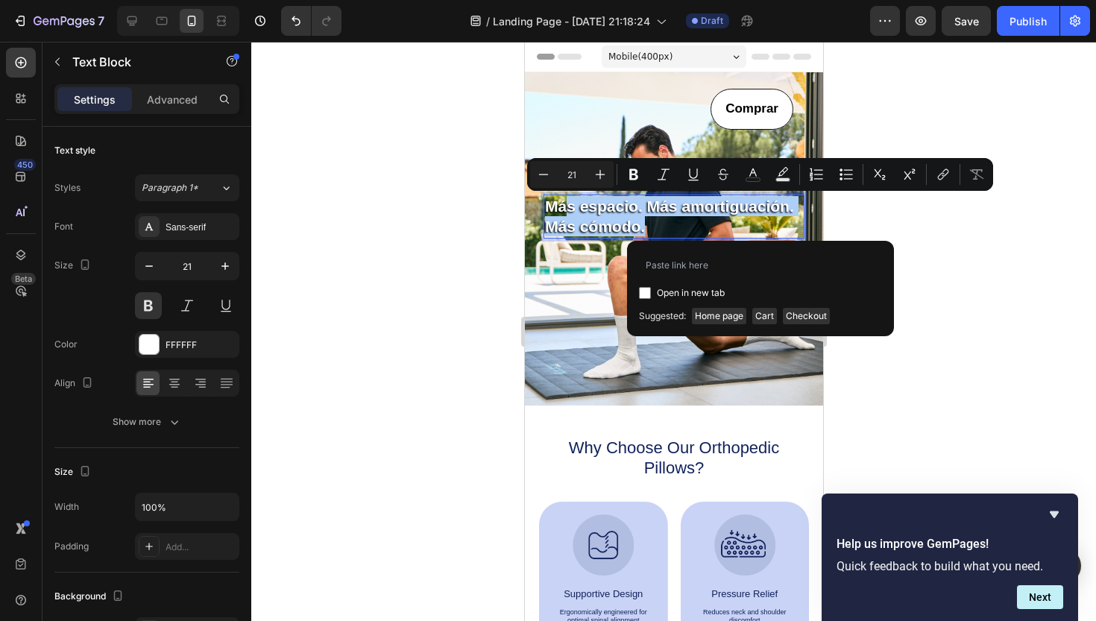
click at [967, 242] on div at bounding box center [673, 331] width 845 height 579
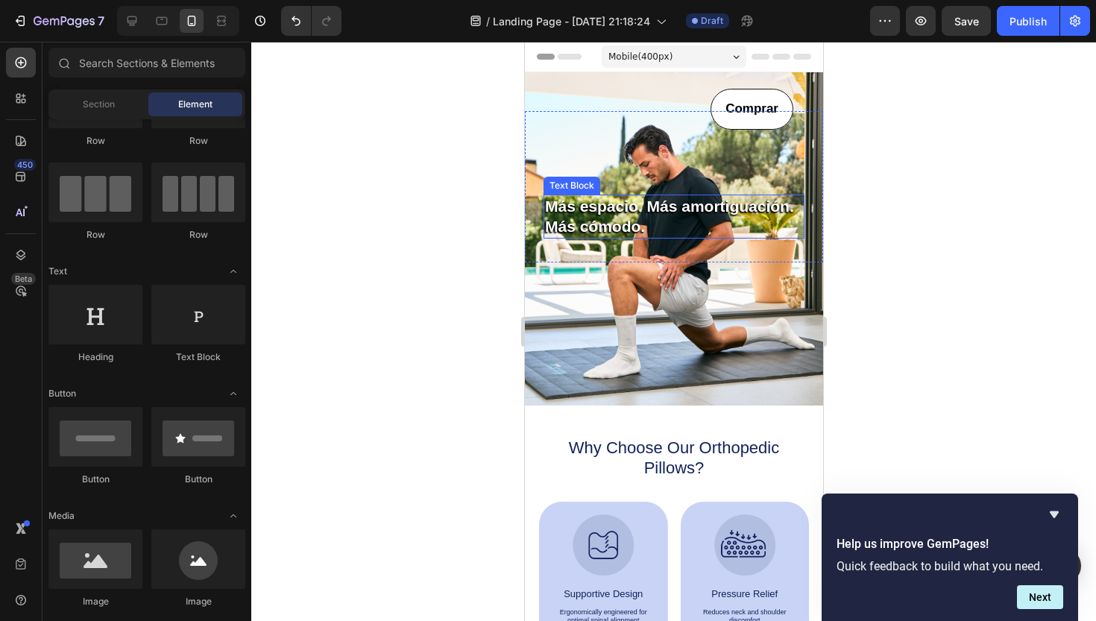
click at [618, 216] on p "Más espacio. Más amortiguación." at bounding box center [673, 206] width 258 height 20
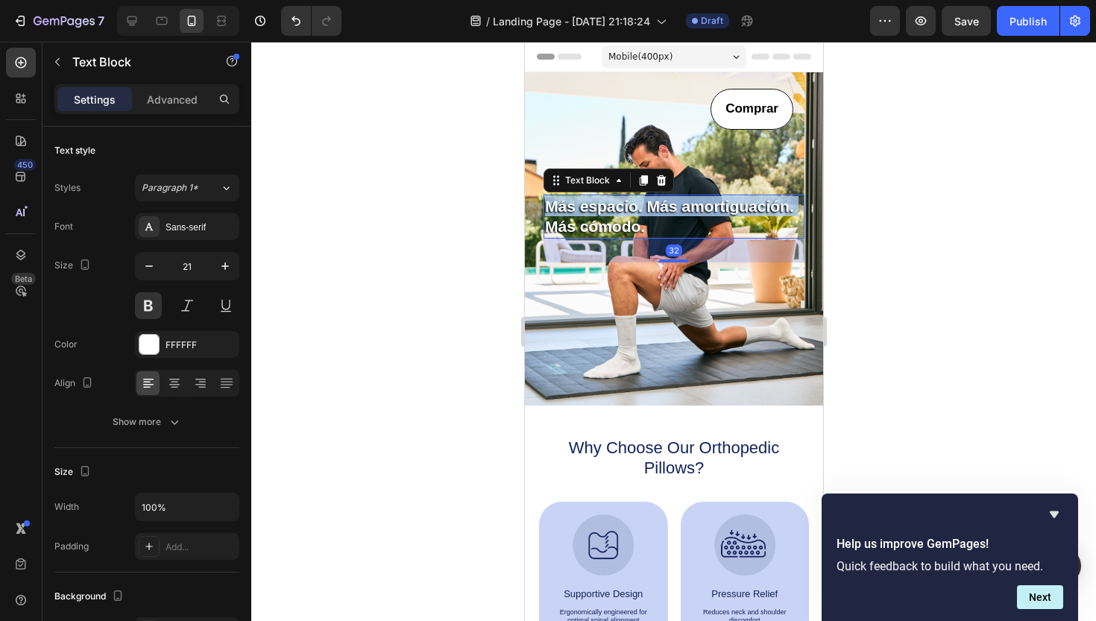
click at [618, 216] on p "Más espacio. Más amortiguación." at bounding box center [673, 206] width 258 height 20
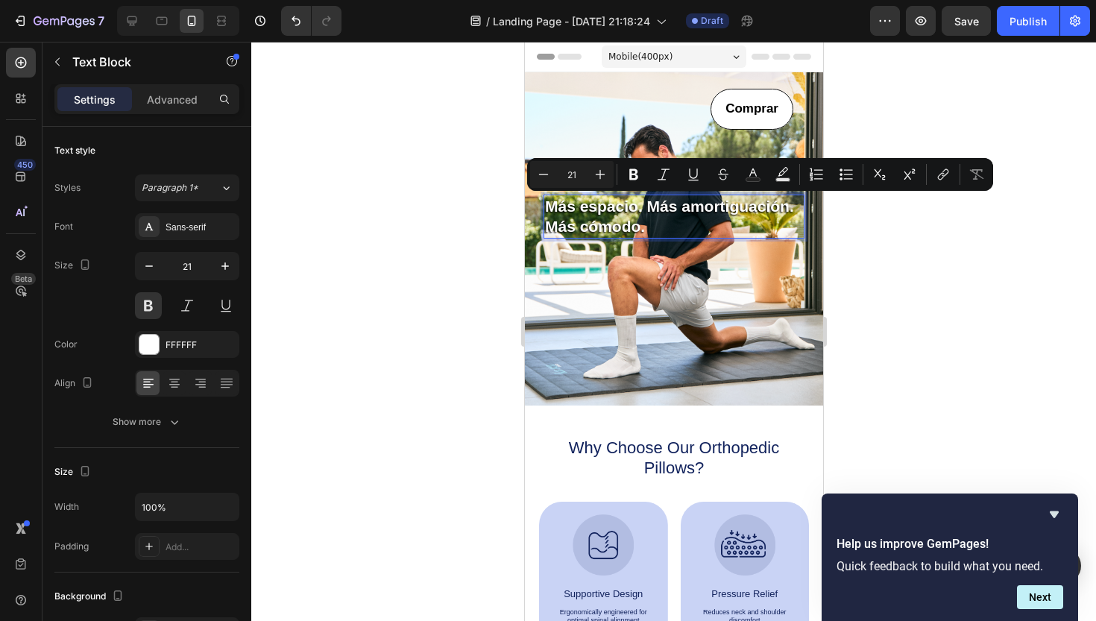
click at [647, 227] on p "Más cómodo." at bounding box center [673, 226] width 258 height 20
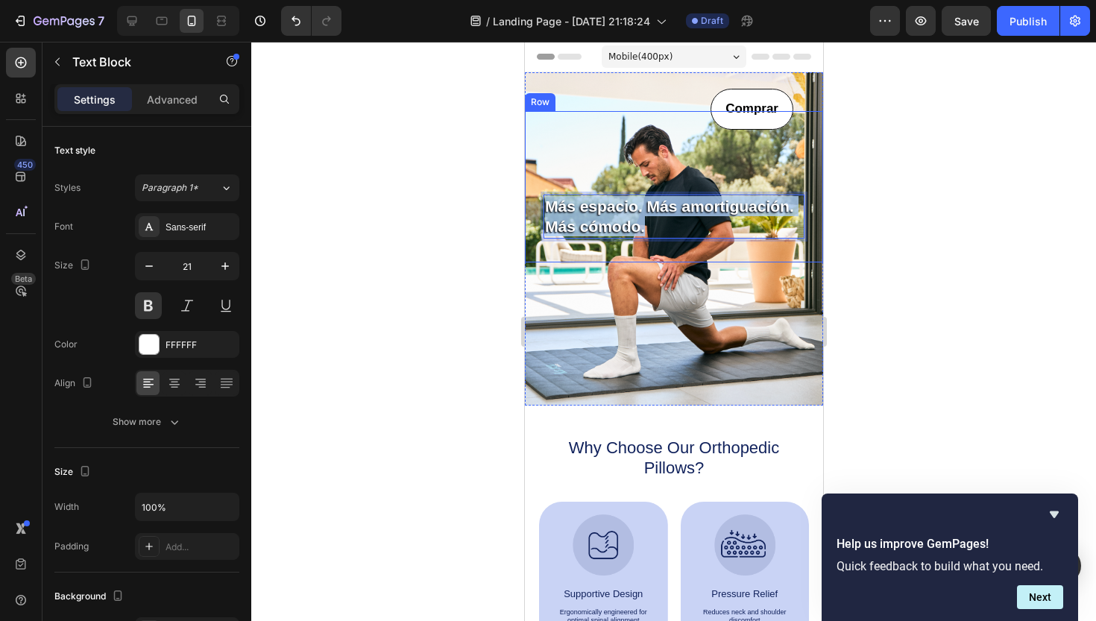
drag, startPoint x: 647, startPoint y: 227, endPoint x: 543, endPoint y: 192, distance: 109.2
click at [543, 192] on div "Sleepy Text Block Más espacio. Más amortiguación. Más cómodo. Text Block 32" at bounding box center [673, 186] width 261 height 151
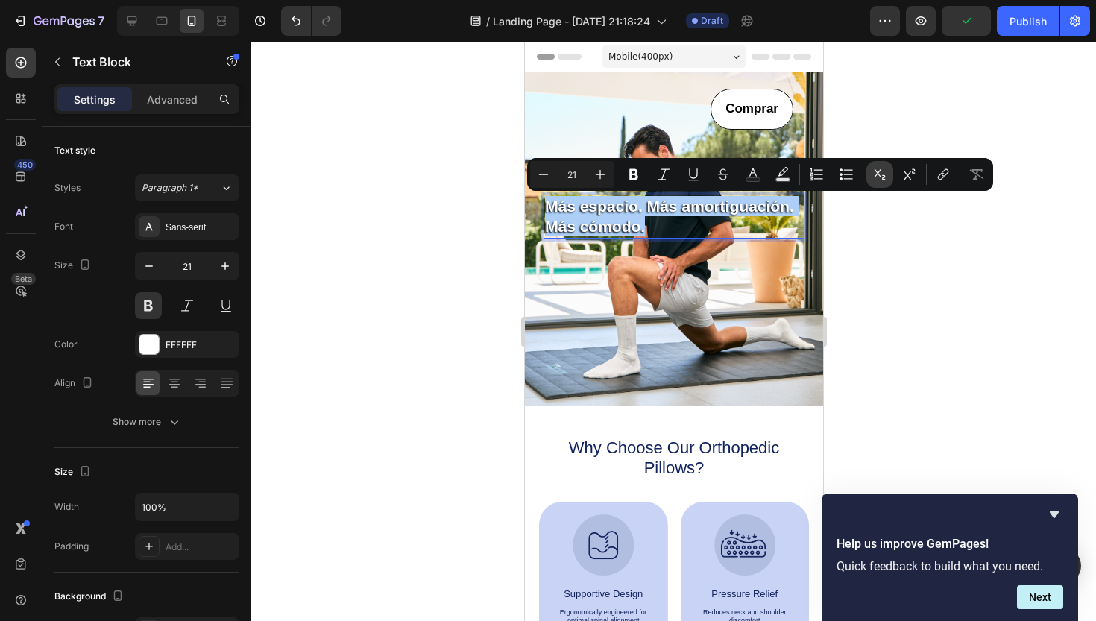
click at [875, 178] on icon "Editor contextual toolbar" at bounding box center [880, 174] width 15 height 15
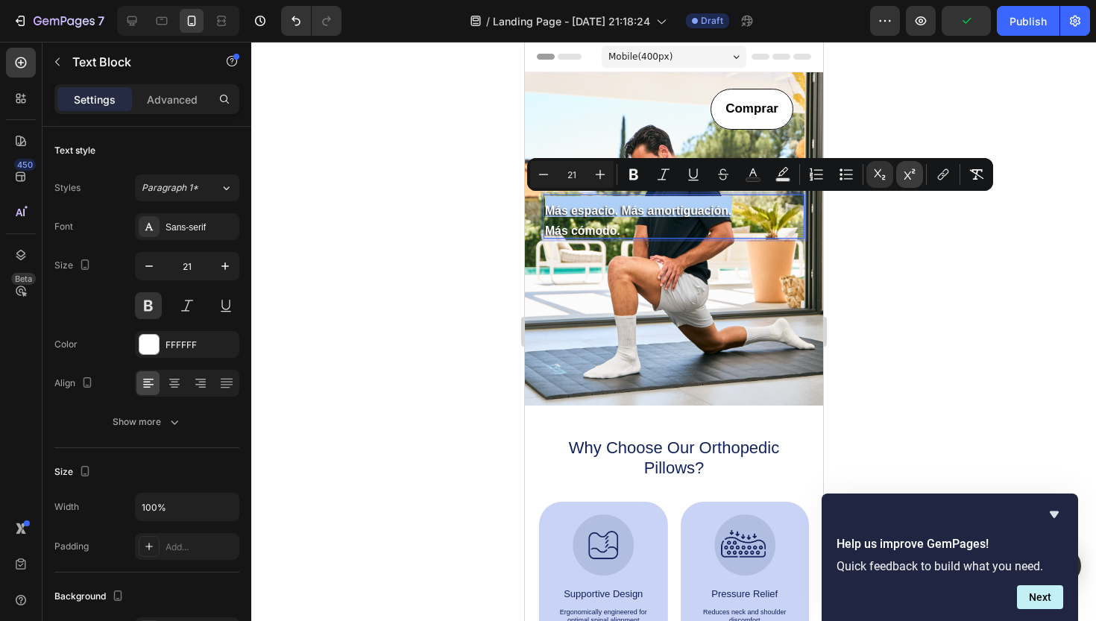
click at [906, 172] on icon "Editor contextual toolbar" at bounding box center [909, 174] width 15 height 15
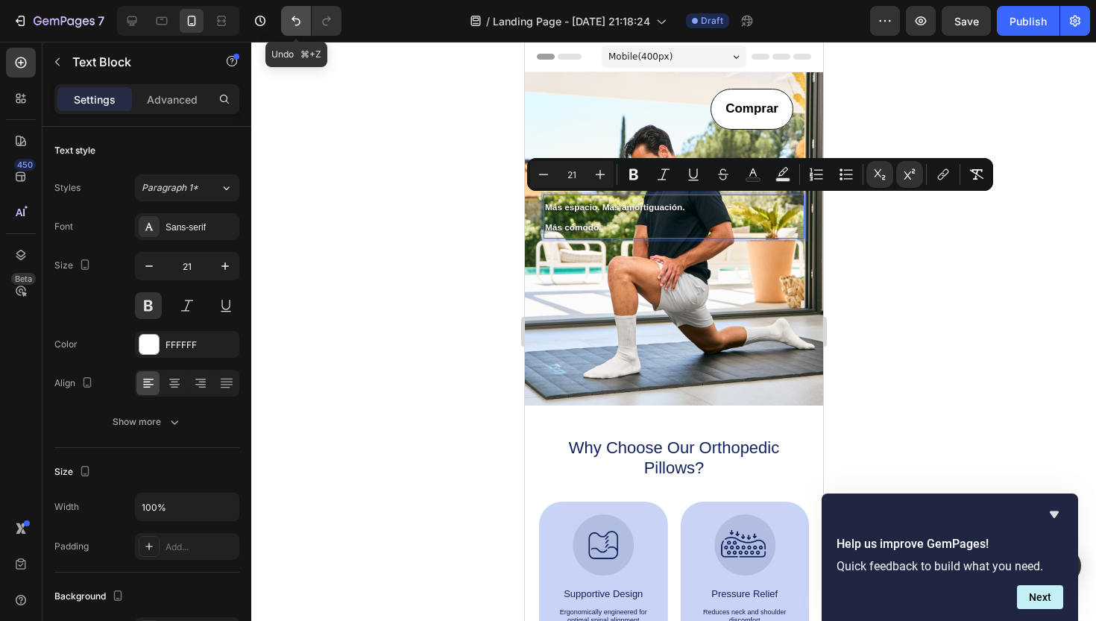
click at [295, 17] on icon "Undo/Redo" at bounding box center [296, 21] width 9 height 10
type input "16"
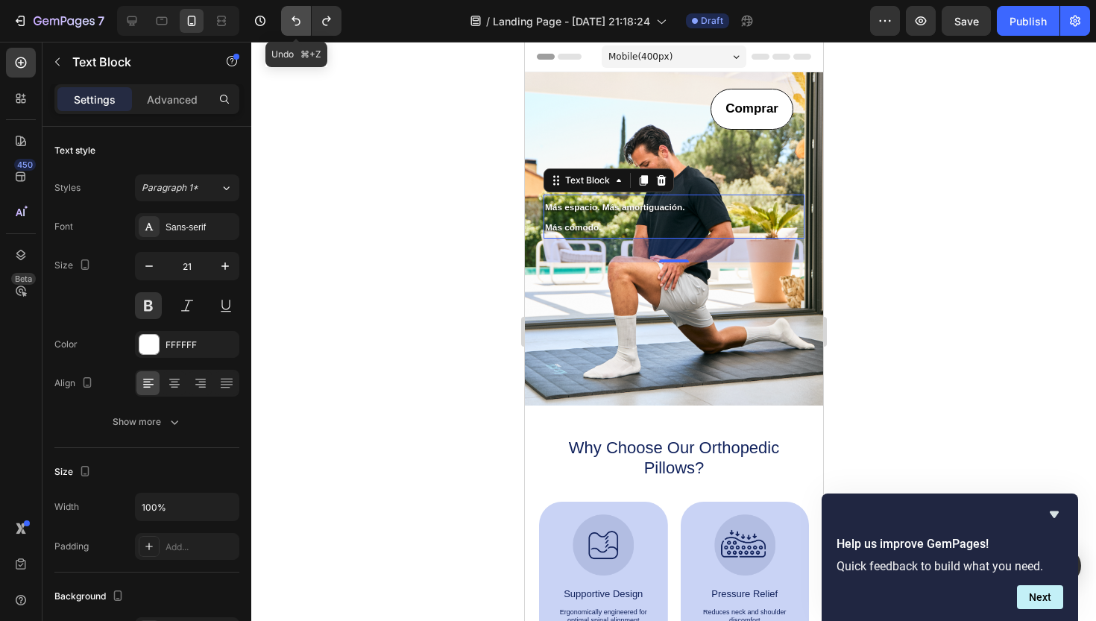
click at [295, 17] on icon "Undo/Redo" at bounding box center [296, 21] width 9 height 10
click at [456, 277] on div at bounding box center [673, 331] width 845 height 579
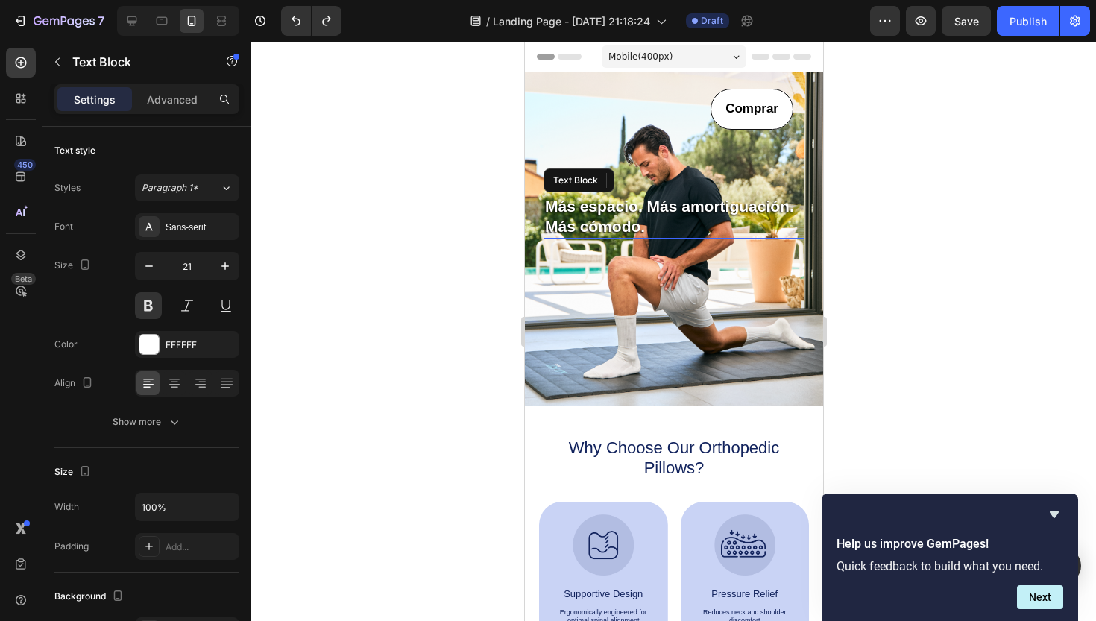
click at [711, 216] on p "Más cómodo." at bounding box center [673, 226] width 258 height 20
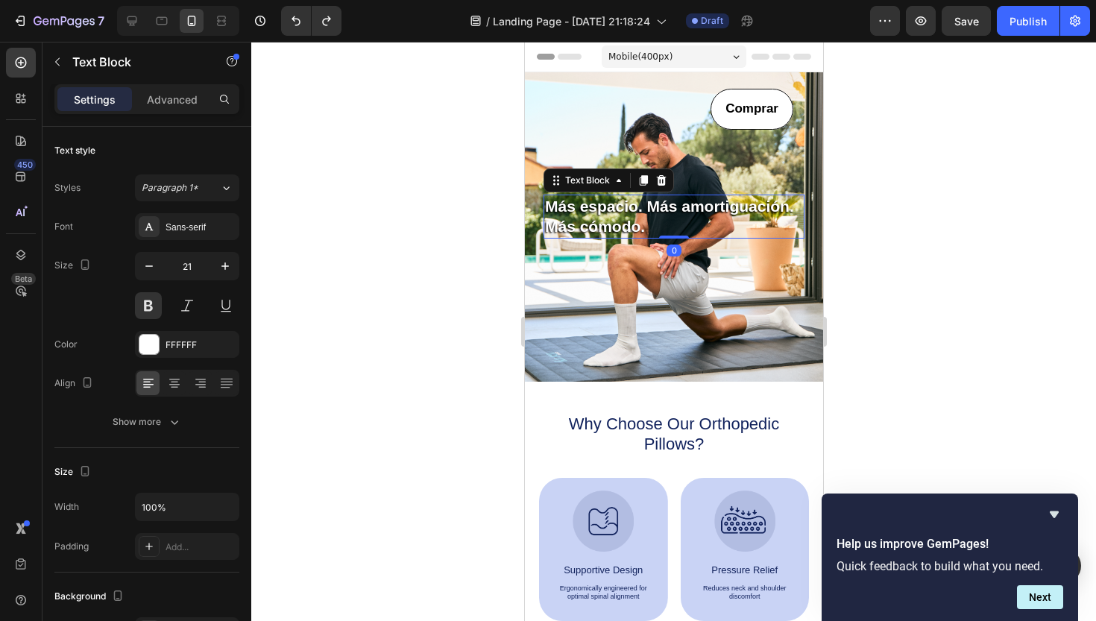
drag, startPoint x: 673, startPoint y: 260, endPoint x: 679, endPoint y: 225, distance: 35.6
click at [679, 225] on div "Más espacio. Más amortiguación. Más cómodo. Text Block 0" at bounding box center [673, 217] width 261 height 44
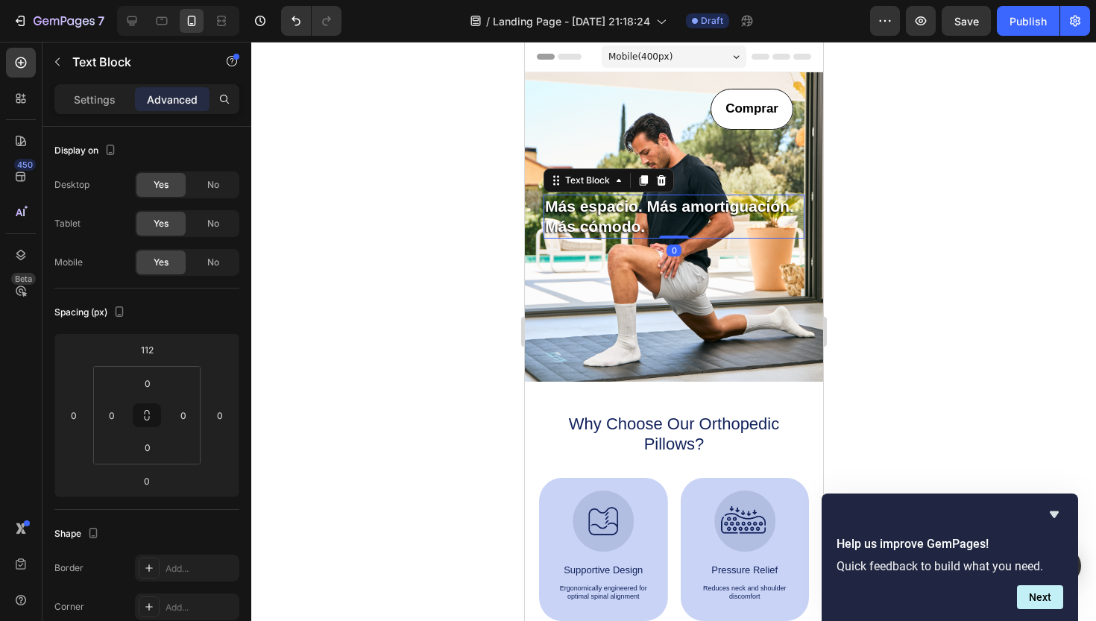
click at [907, 230] on div at bounding box center [673, 331] width 845 height 579
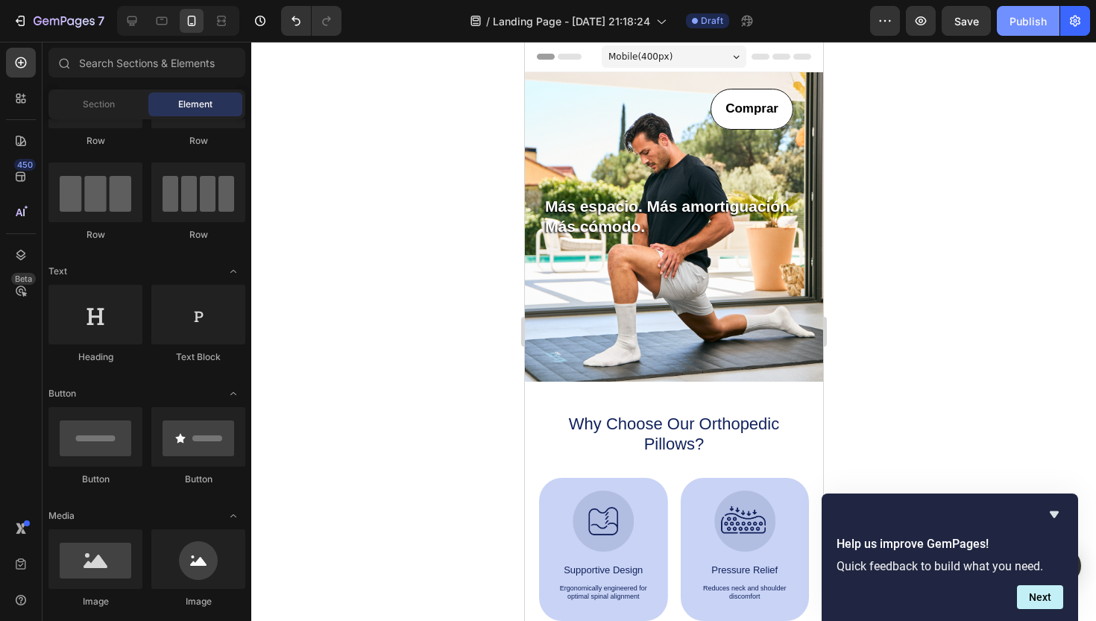
click at [1019, 28] on div "Publish" at bounding box center [1028, 21] width 37 height 16
click at [879, 14] on icon "button" at bounding box center [885, 20] width 15 height 15
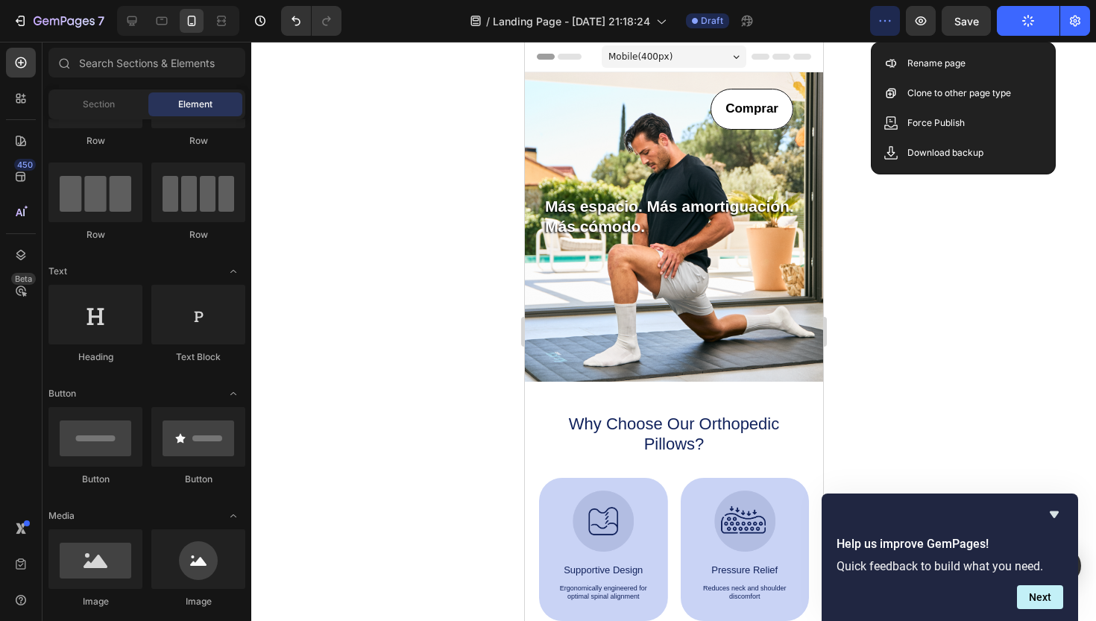
click at [895, 257] on div at bounding box center [673, 331] width 845 height 579
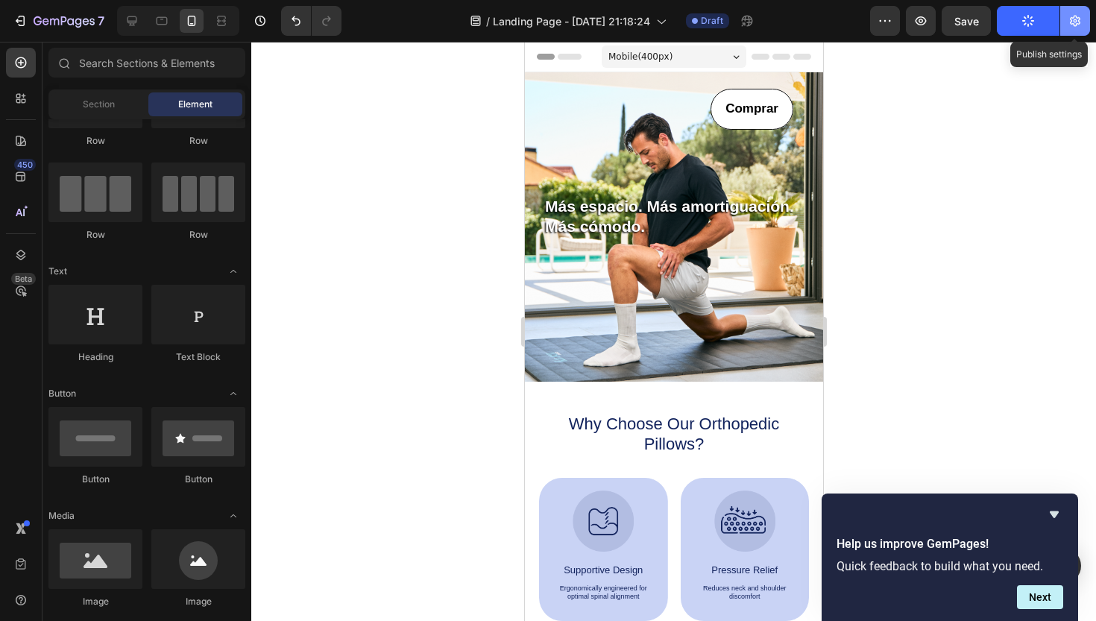
click at [1072, 22] on icon "button" at bounding box center [1075, 20] width 15 height 15
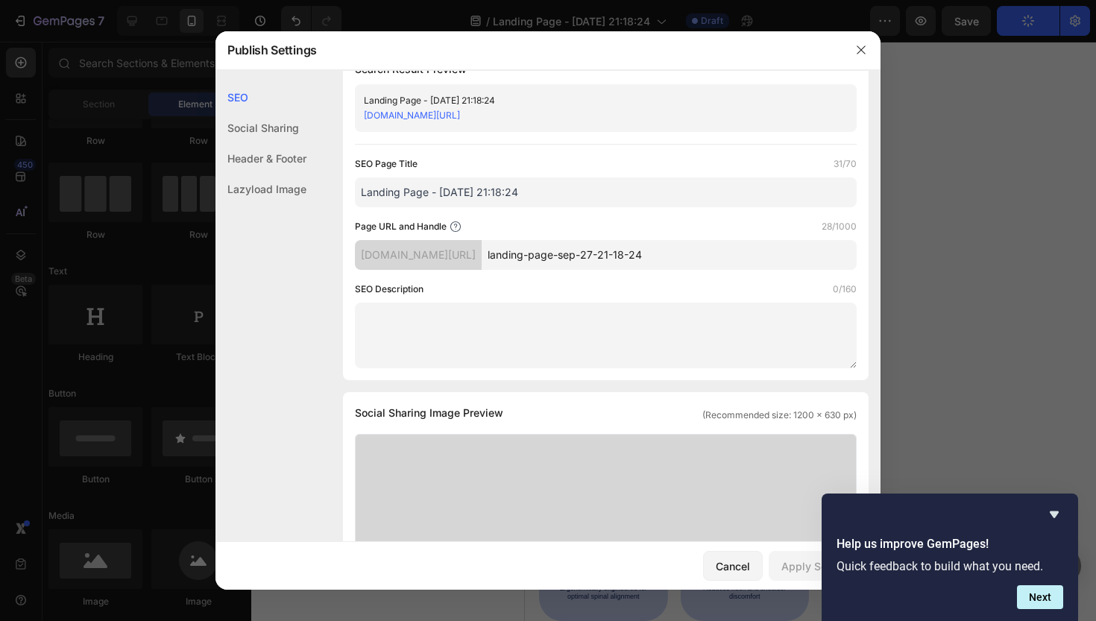
click at [298, 160] on div "Header & Footer" at bounding box center [261, 158] width 91 height 31
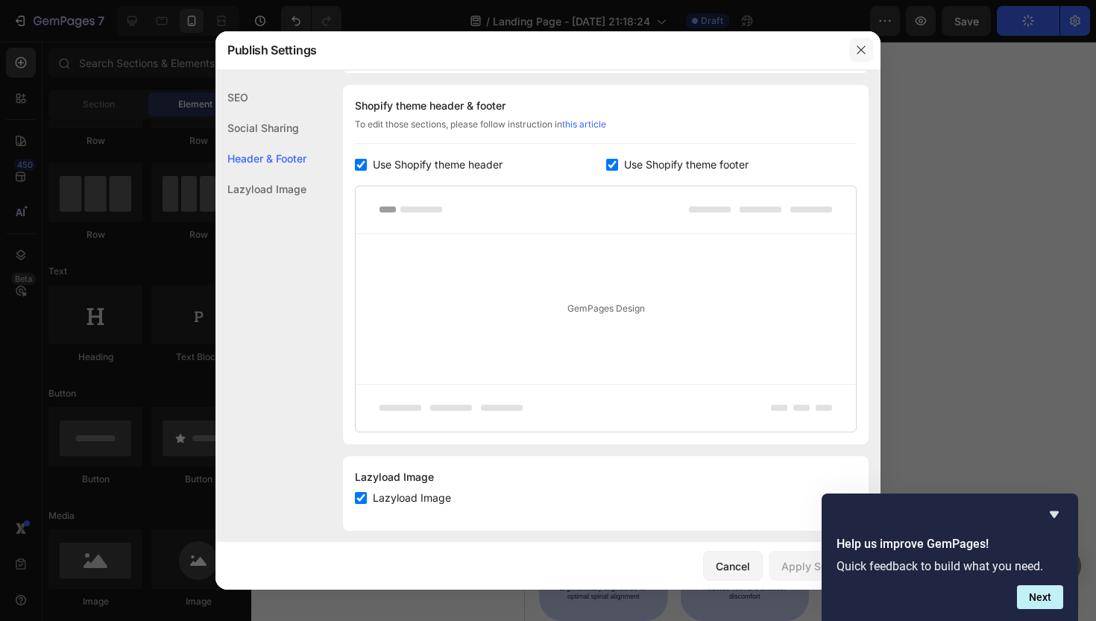
click at [861, 52] on icon "button" at bounding box center [861, 50] width 12 height 12
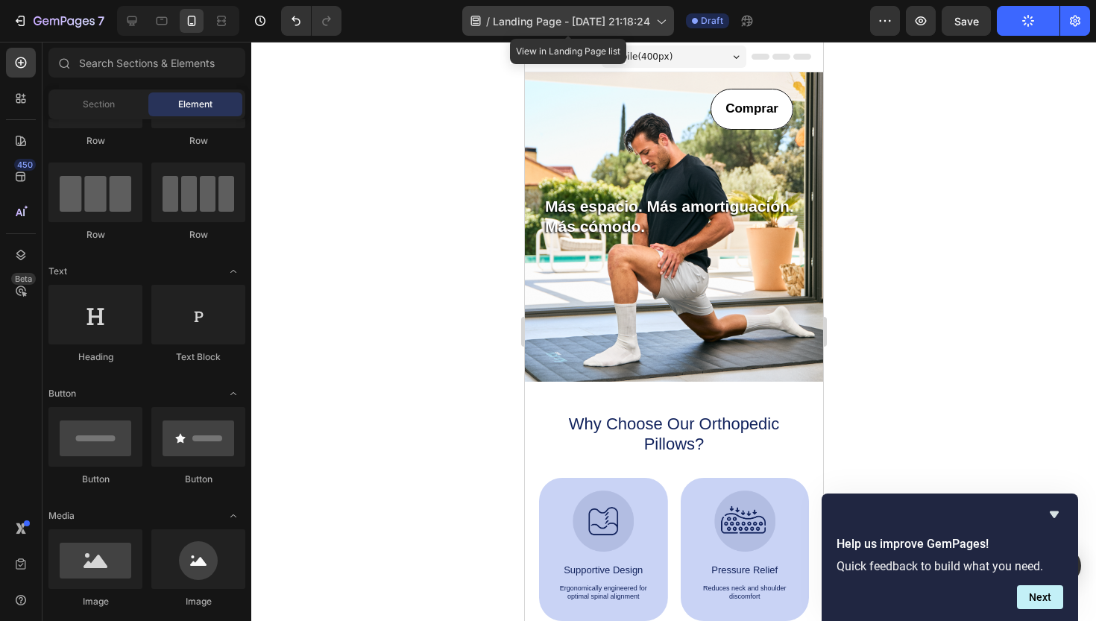
click at [659, 16] on icon at bounding box center [660, 20] width 15 height 15
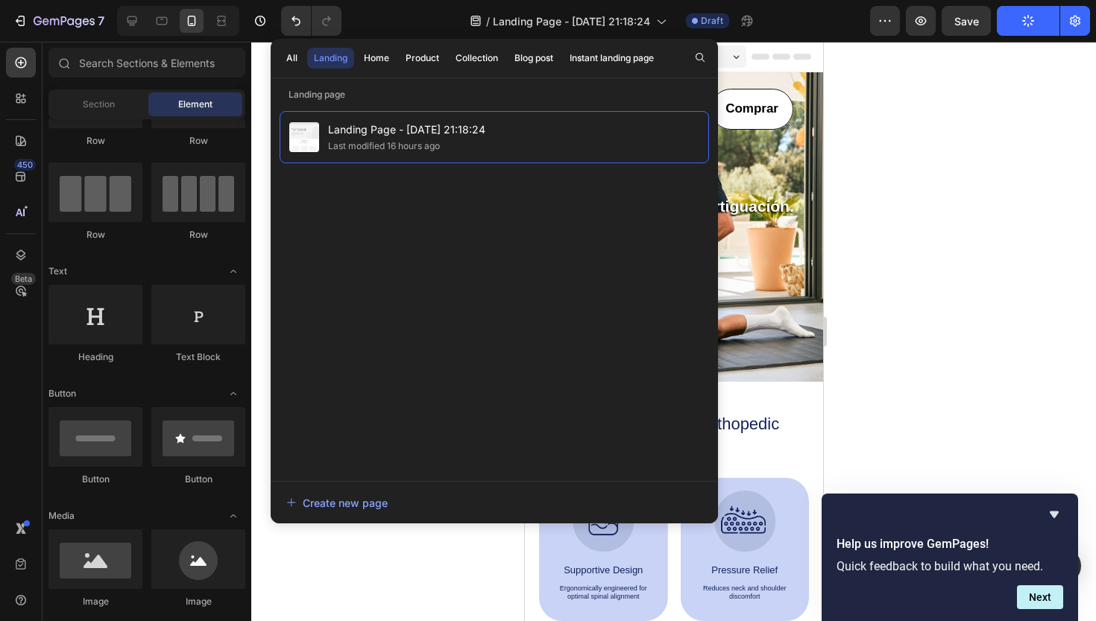
click at [881, 103] on div at bounding box center [673, 331] width 845 height 579
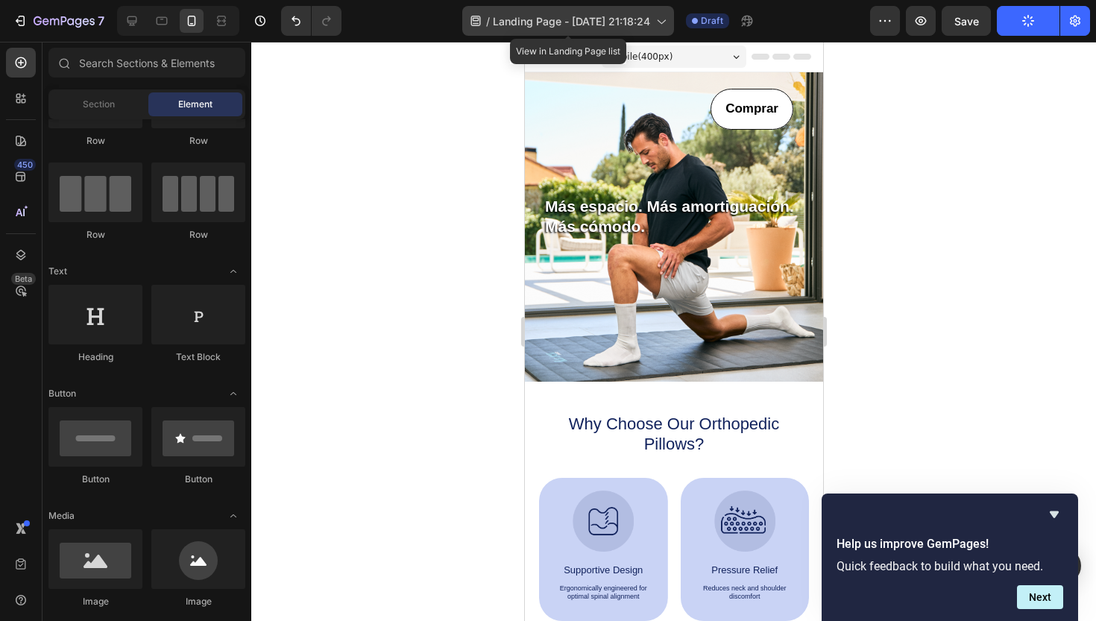
click at [524, 19] on span "Landing Page - [DATE] 21:18:24" at bounding box center [571, 21] width 157 height 16
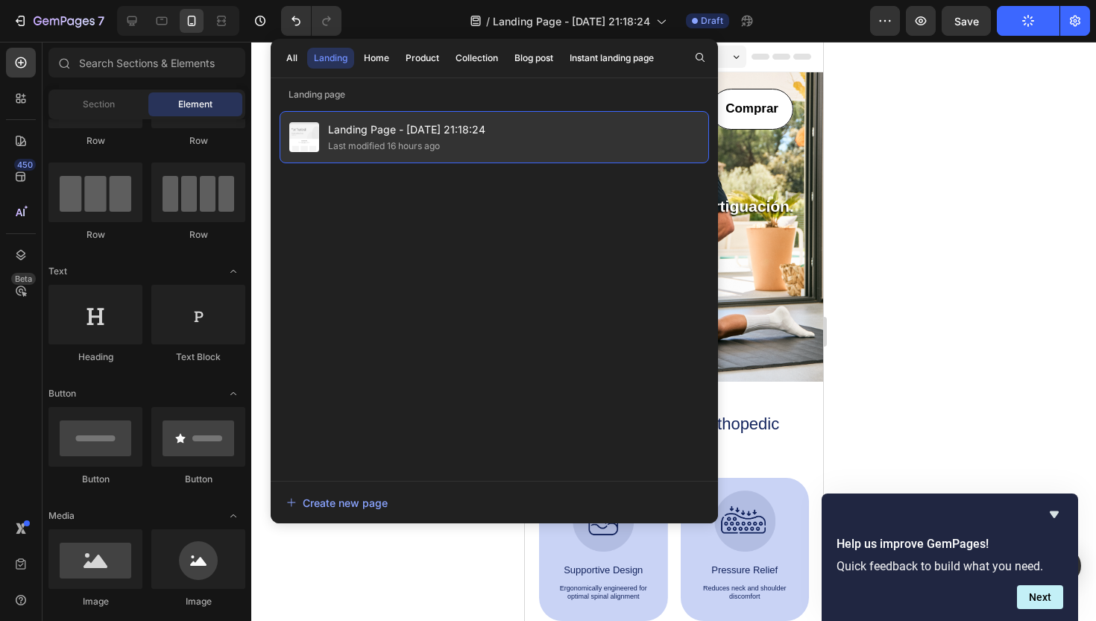
click at [383, 127] on span "Landing Page - [DATE] 21:18:24" at bounding box center [406, 130] width 157 height 18
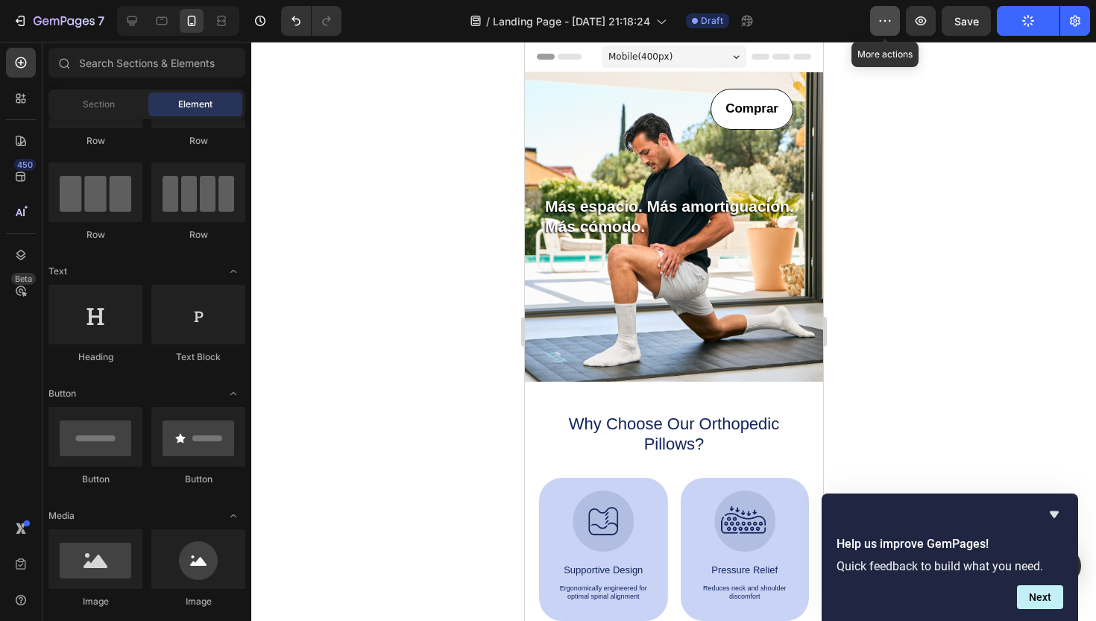
click at [886, 24] on icon "button" at bounding box center [885, 20] width 15 height 15
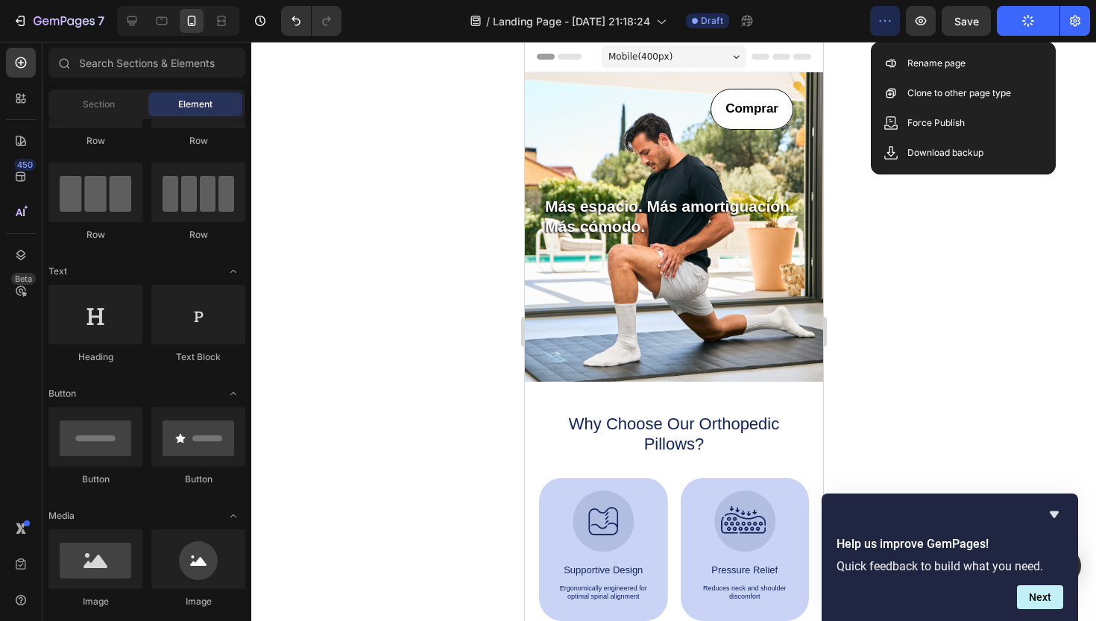
click at [879, 262] on div at bounding box center [673, 331] width 845 height 579
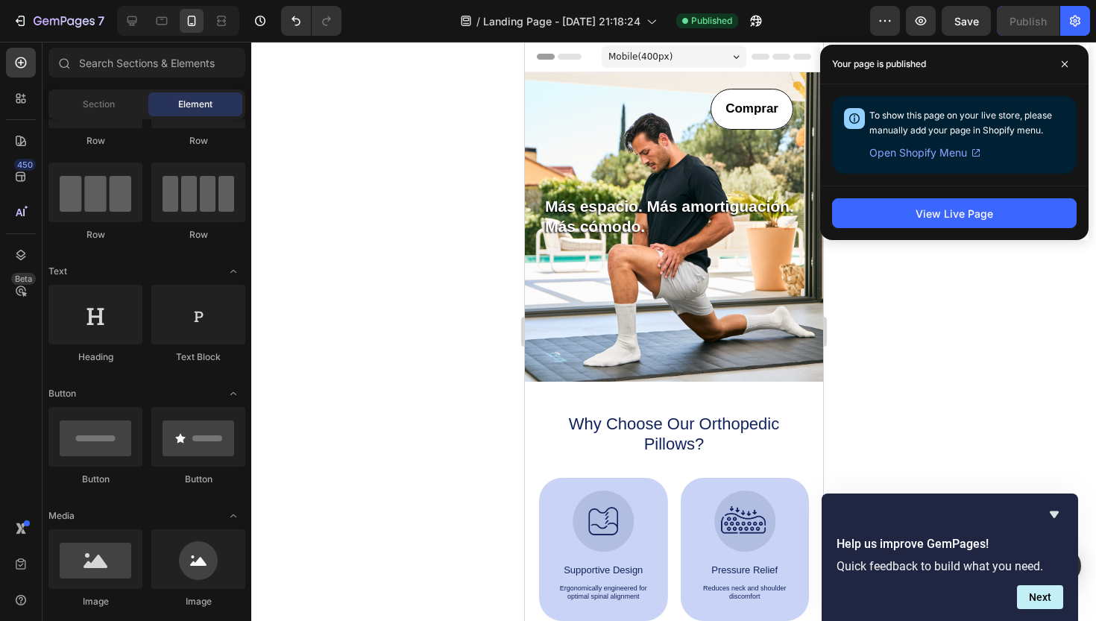
click at [961, 157] on span "Open Shopify Menu" at bounding box center [919, 153] width 98 height 18
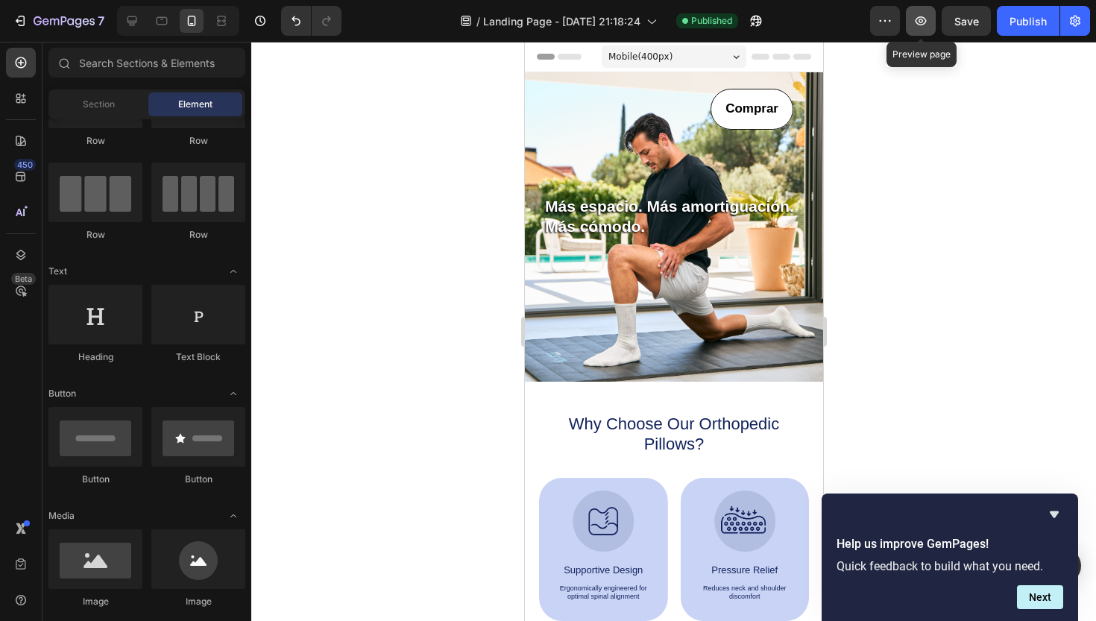
click at [924, 31] on button "button" at bounding box center [921, 21] width 30 height 30
click at [1076, 24] on icon "button" at bounding box center [1075, 20] width 15 height 15
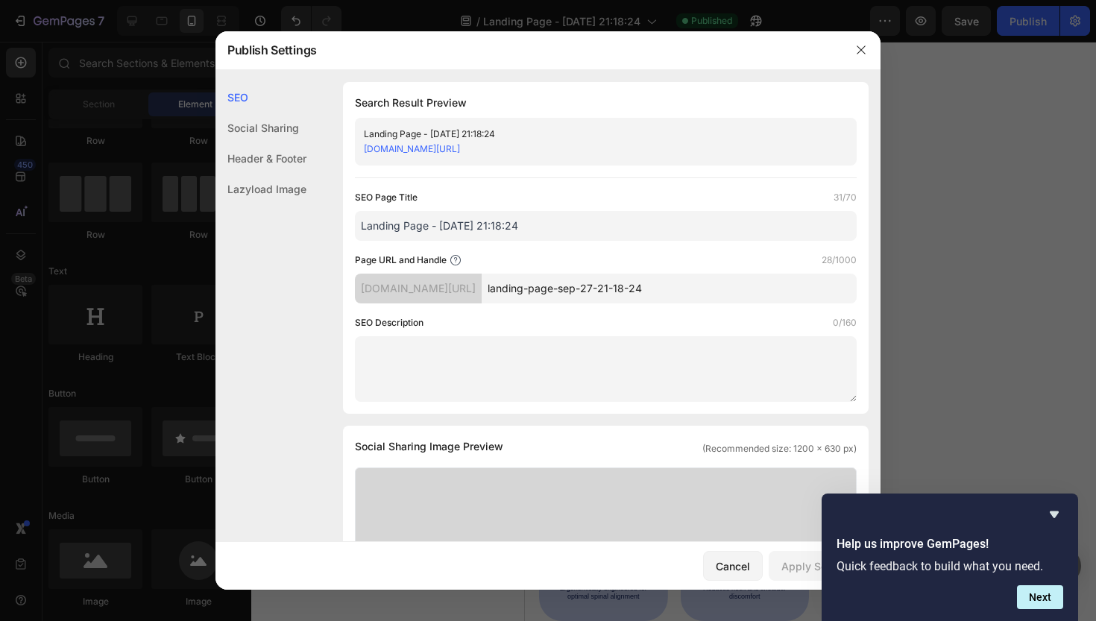
click at [527, 131] on div "Landing Page - [DATE] 21:18:24" at bounding box center [593, 134] width 459 height 15
click at [460, 148] on link "gtwi3h-bw.myshopify.com/pages/landing-page-sep-27-21-18-24" at bounding box center [412, 148] width 96 height 11
click at [713, 296] on input "landing-page-sep-27-21-18-24" at bounding box center [669, 289] width 375 height 30
drag, startPoint x: 726, startPoint y: 291, endPoint x: 516, endPoint y: 283, distance: 209.7
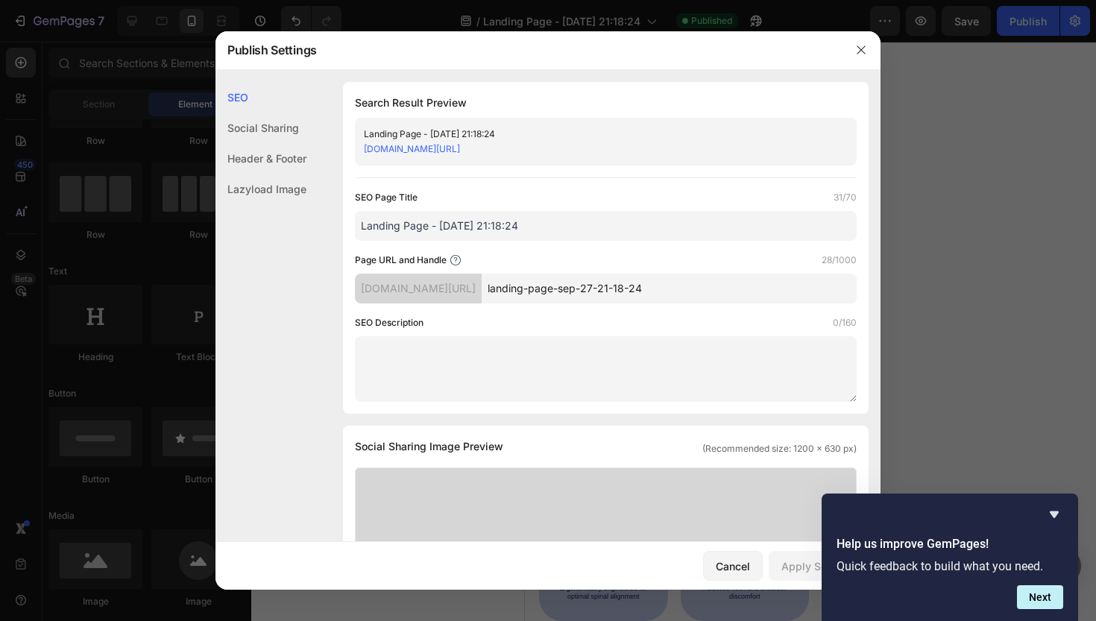
click at [516, 283] on div "gtwi3h-bw.myshopify.com/pages/ landing-page-sep-27-21-18-24" at bounding box center [606, 289] width 502 height 30
type input "descubre_kaizenpro"
click at [1059, 518] on icon "Hide survey" at bounding box center [1055, 515] width 18 height 18
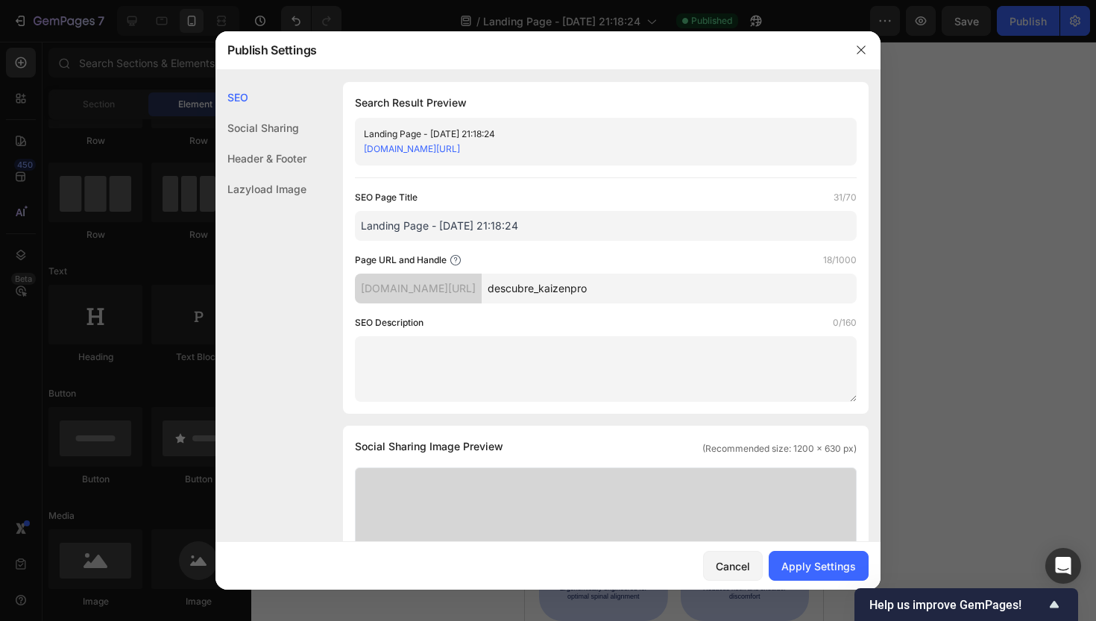
drag, startPoint x: 527, startPoint y: 226, endPoint x: 343, endPoint y: 220, distance: 183.6
click at [343, 220] on div "Search Result Preview Landing Page - Sep 27, 21:18:24 gtwi3h-bw.myshopify.com/p…" at bounding box center [606, 248] width 526 height 332
type input "Descubre Kaizen PRO"
click at [481, 281] on div "gtwi3h-bw.myshopify.com/pages/" at bounding box center [418, 289] width 127 height 30
click at [798, 569] on div "Apply Settings" at bounding box center [819, 567] width 75 height 16
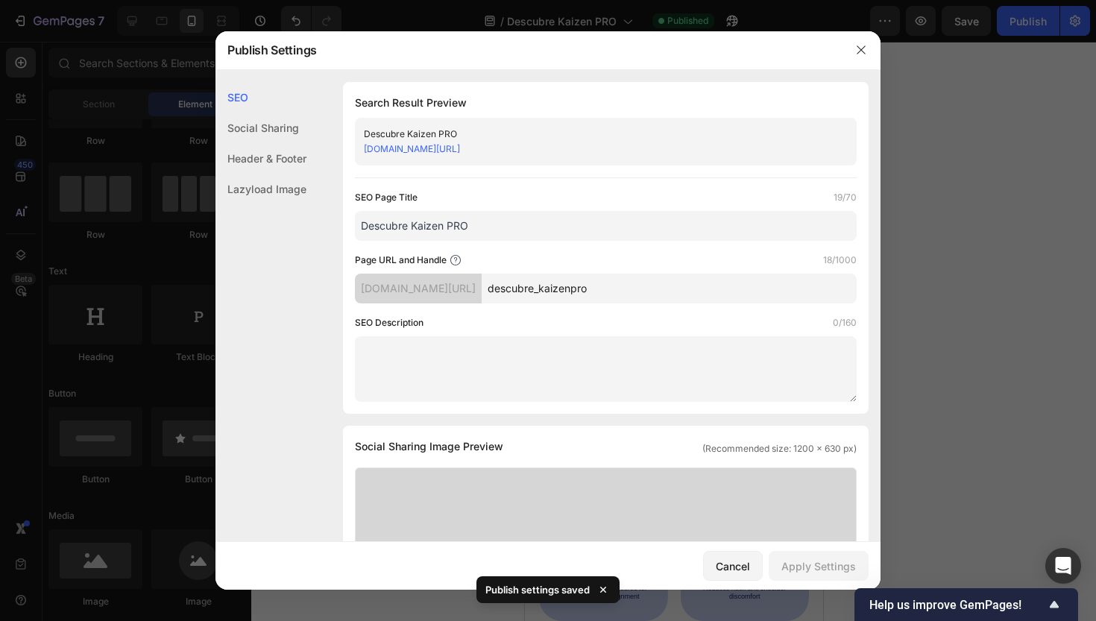
drag, startPoint x: 603, startPoint y: 148, endPoint x: 362, endPoint y: 149, distance: 241.6
click at [362, 149] on div "Descubre Kaizen PRO gtwi3h-bw.myshopify.com/pages/descubre_kaizenpro" at bounding box center [606, 142] width 502 height 48
copy link "gtwi3h-bw.myshopify.com/pages/descubre_kaizenpro"
click at [859, 52] on icon "button" at bounding box center [861, 49] width 8 height 8
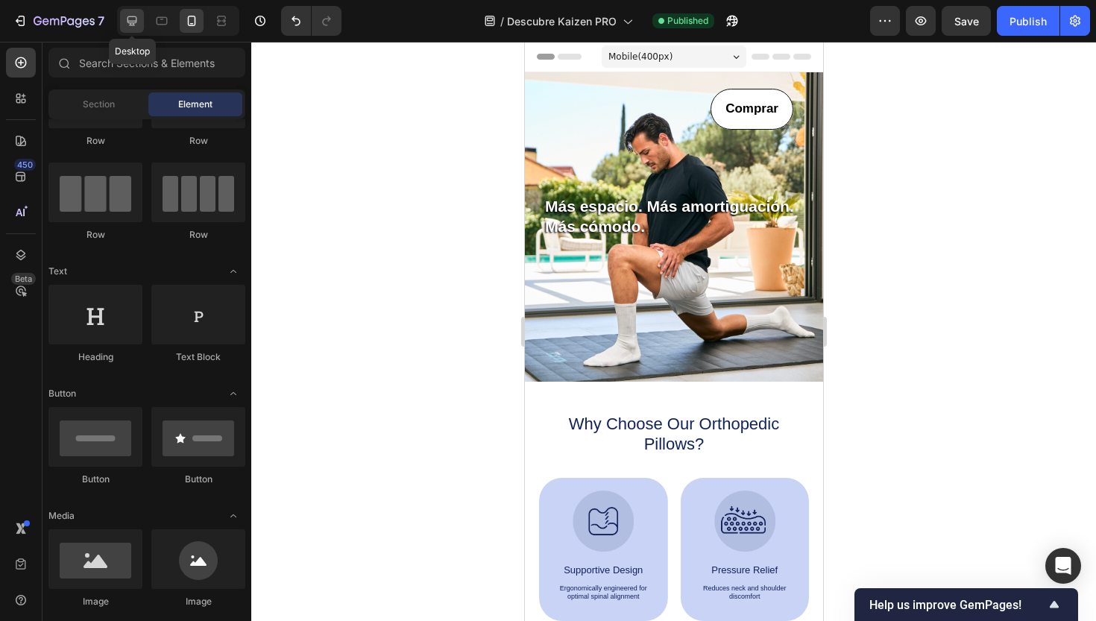
click at [132, 15] on icon at bounding box center [132, 20] width 15 height 15
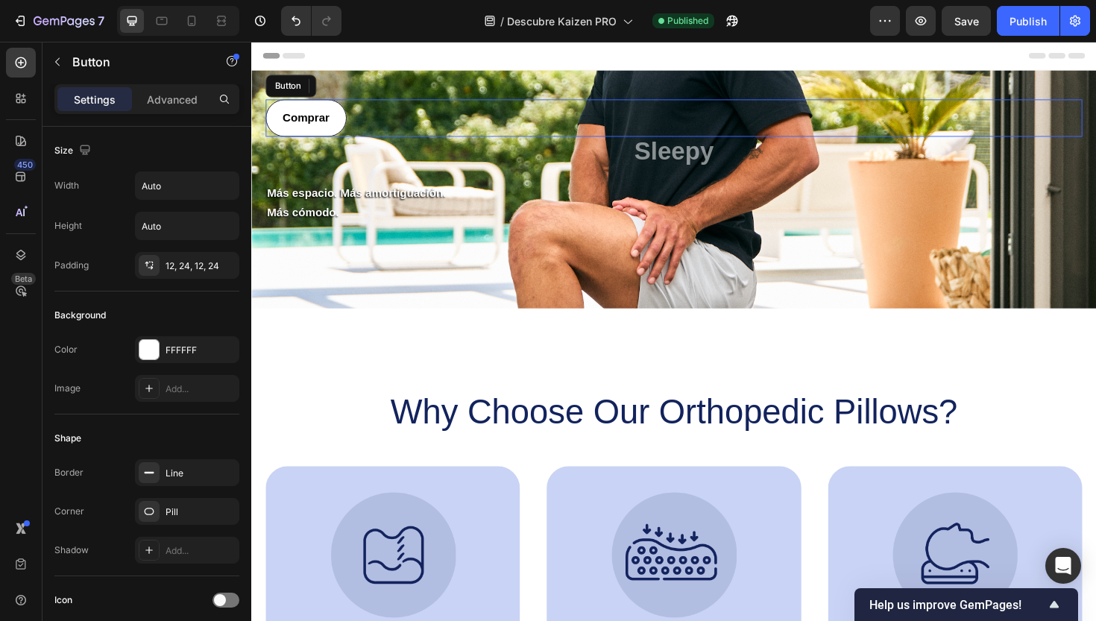
click at [389, 134] on div "Comprar Button" at bounding box center [698, 123] width 865 height 40
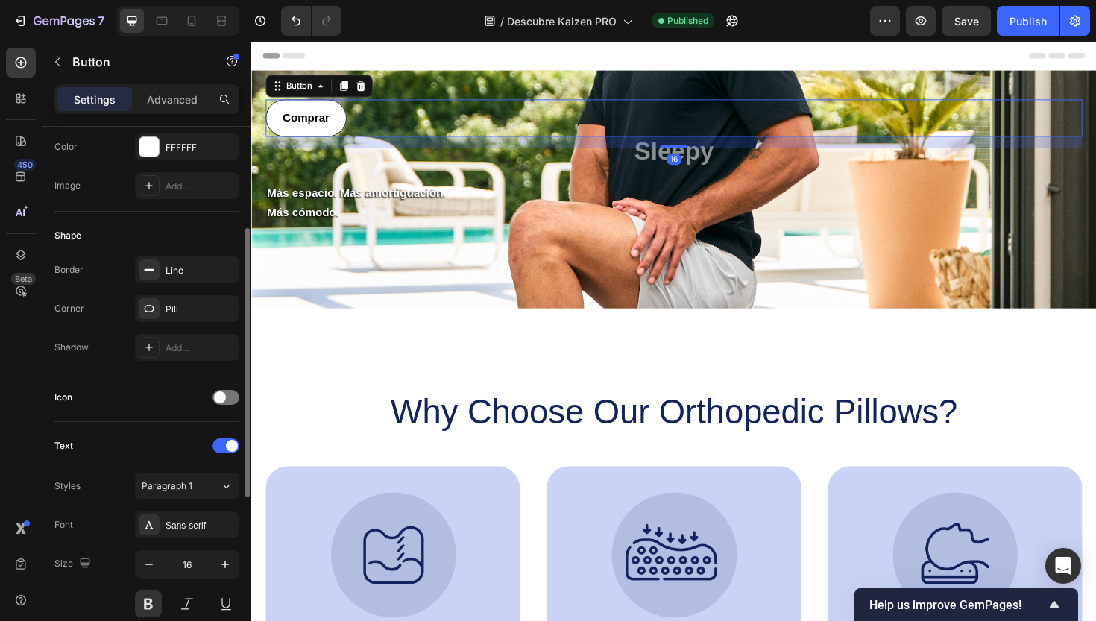
scroll to position [216, 0]
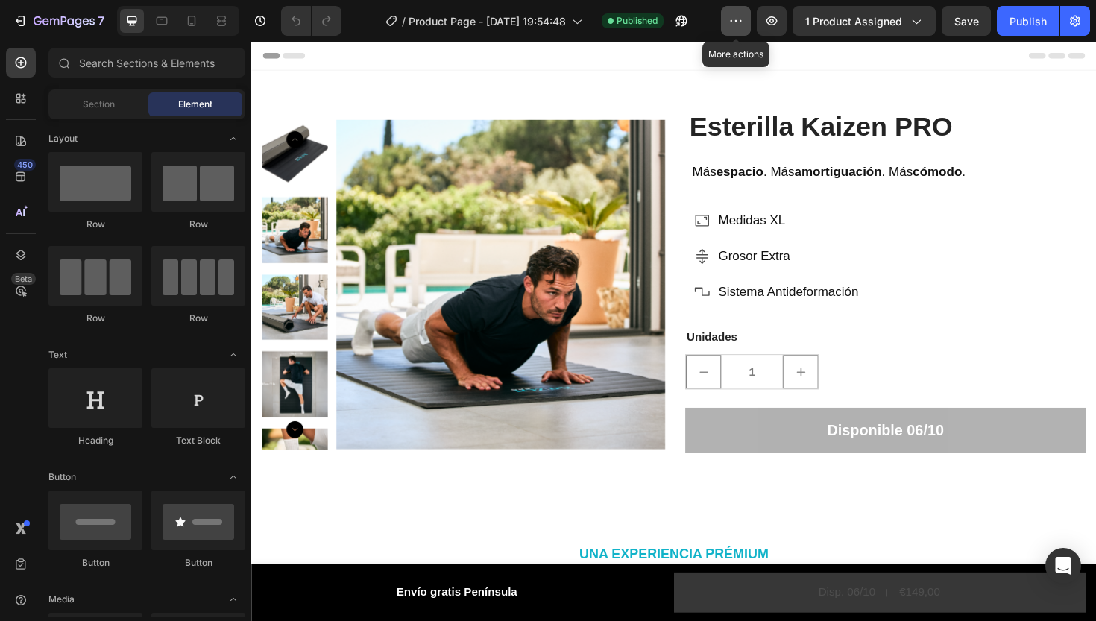
click at [738, 22] on icon "button" at bounding box center [736, 20] width 15 height 15
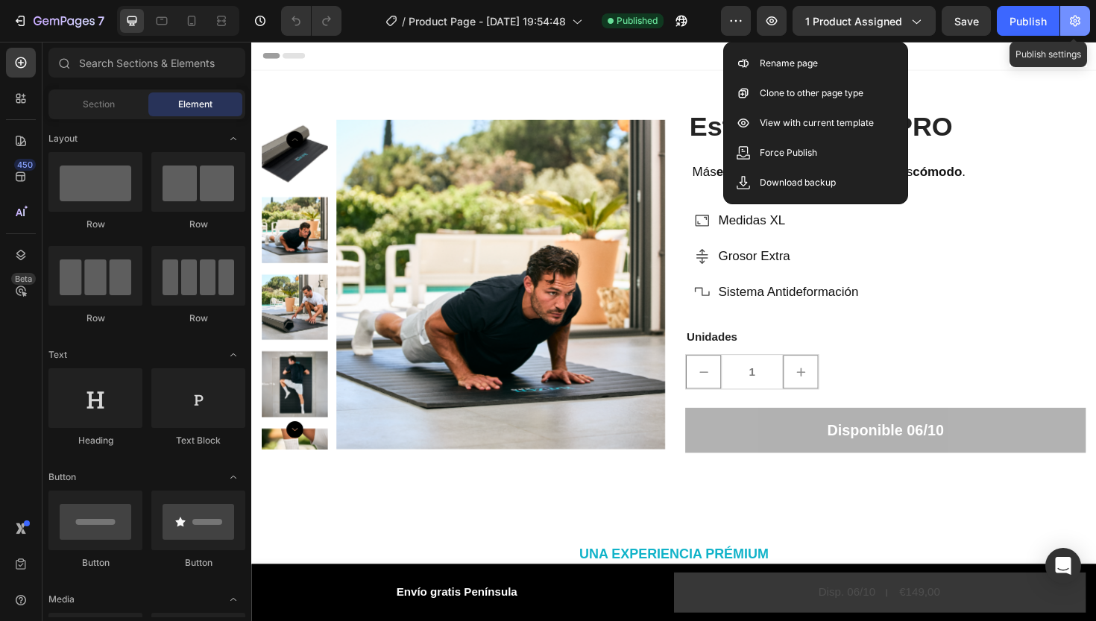
click at [1084, 22] on button "button" at bounding box center [1075, 21] width 30 height 30
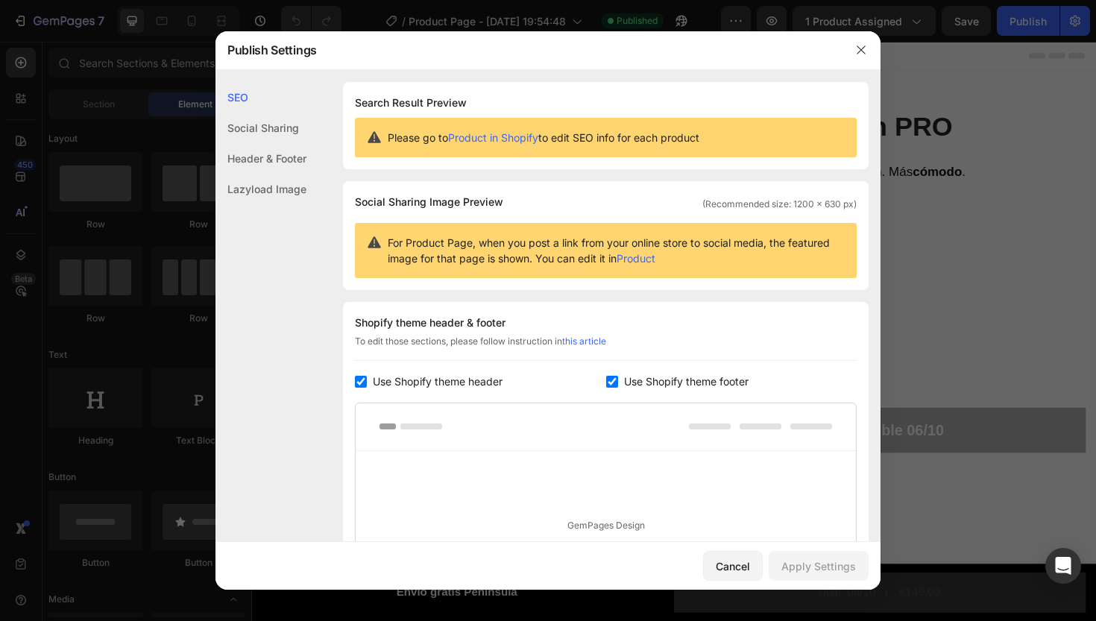
click at [257, 129] on div "Social Sharing" at bounding box center [261, 128] width 91 height 31
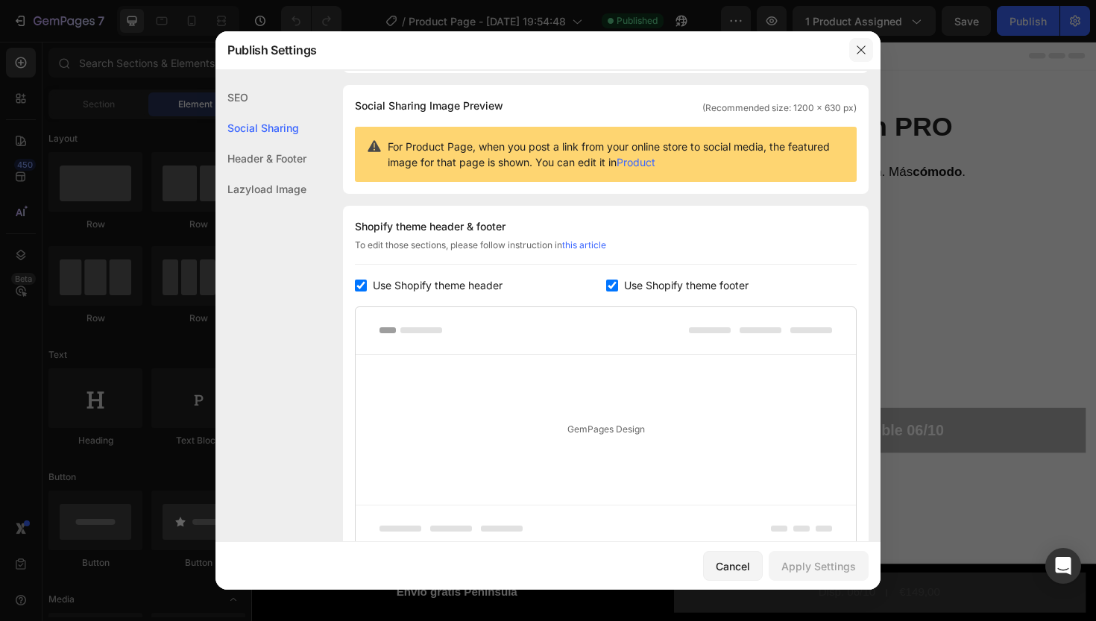
click at [857, 48] on icon "button" at bounding box center [861, 50] width 12 height 12
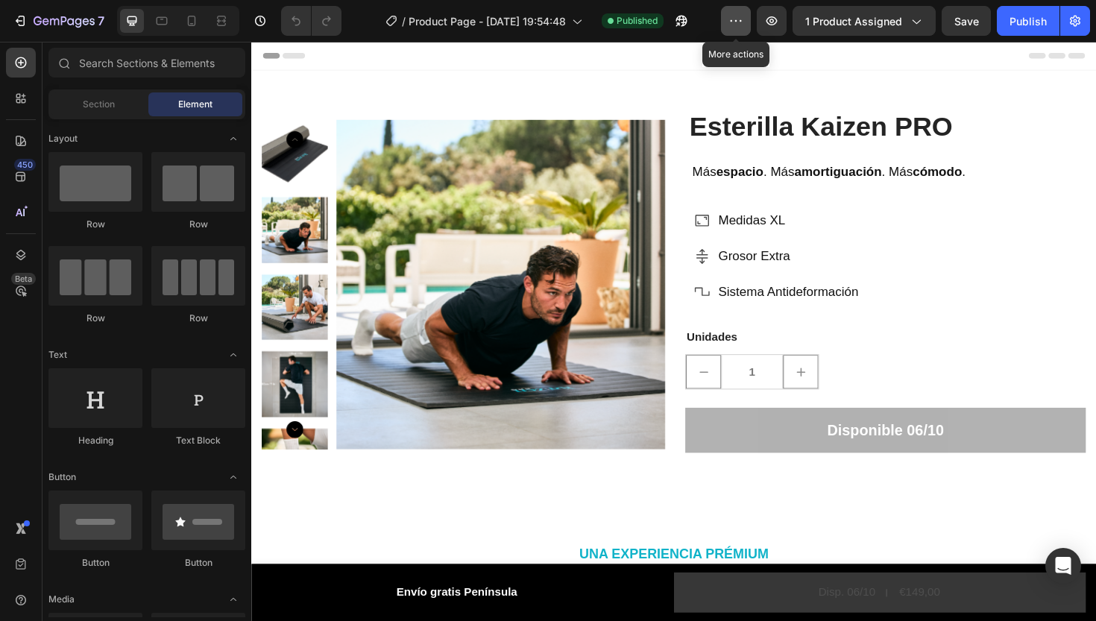
click at [741, 19] on icon "button" at bounding box center [736, 20] width 15 height 15
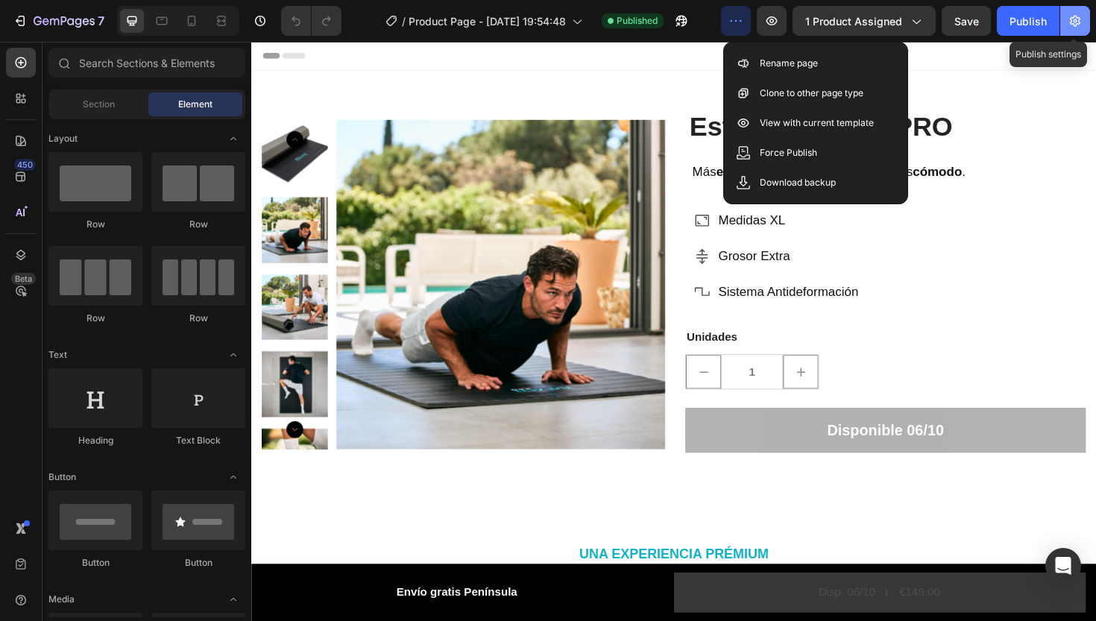
click at [1082, 24] on icon "button" at bounding box center [1075, 20] width 15 height 15
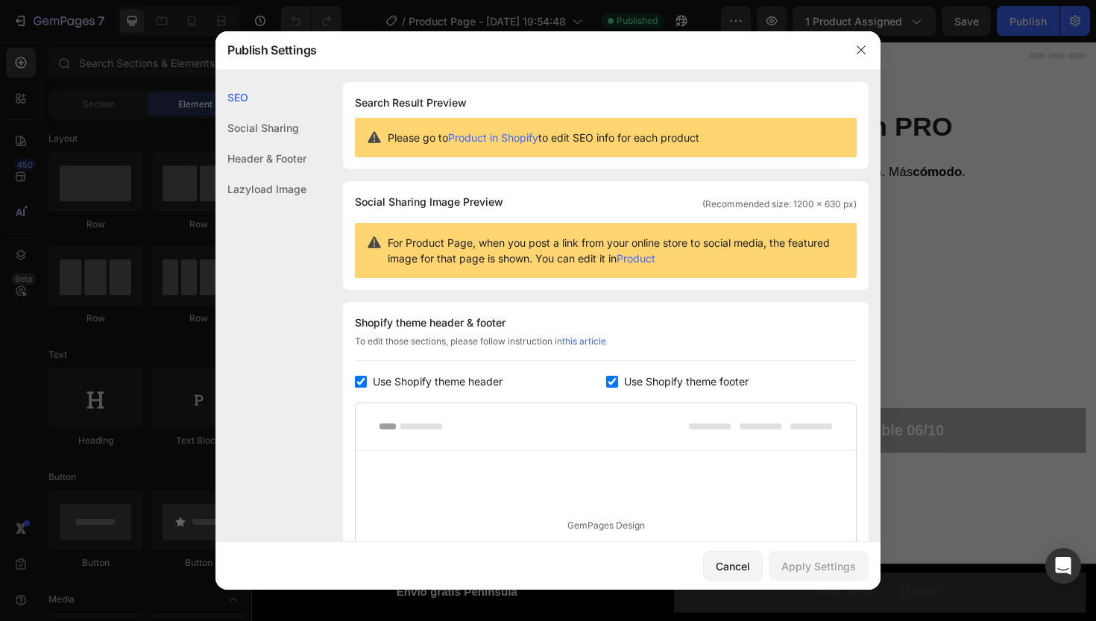
click at [268, 161] on div "Header & Footer" at bounding box center [261, 158] width 91 height 31
click at [860, 50] on icon "button" at bounding box center [861, 50] width 12 height 12
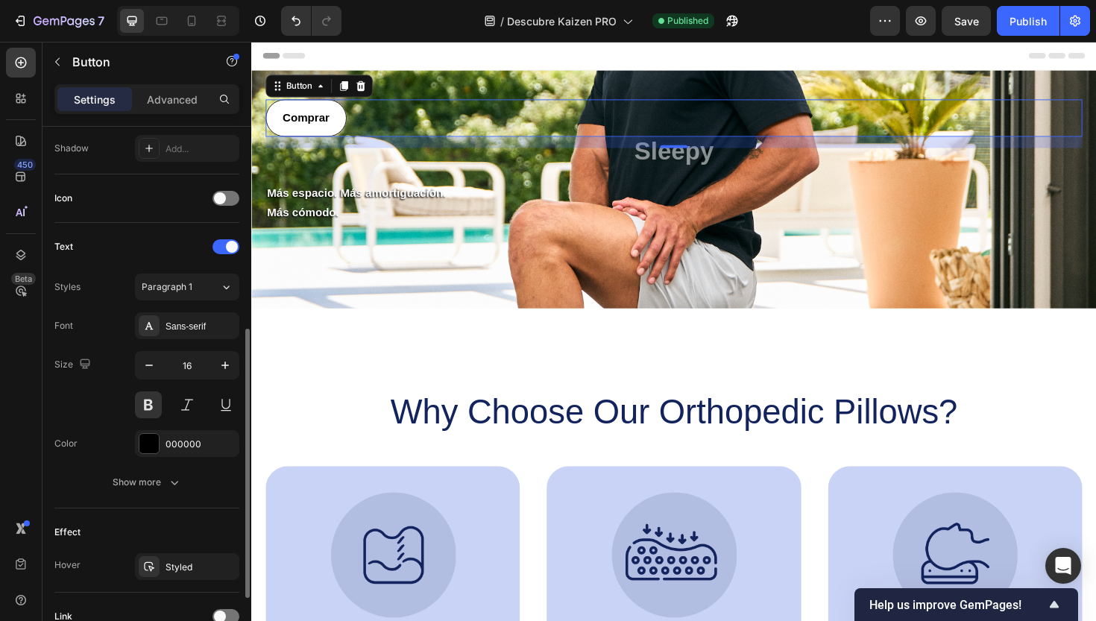
scroll to position [532, 0]
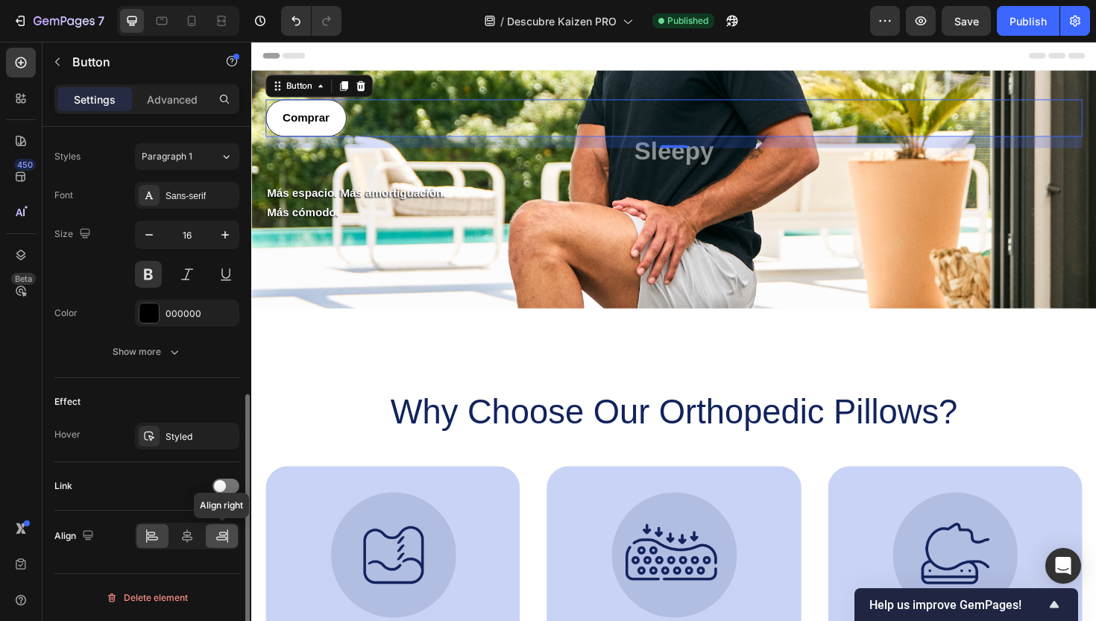
click at [223, 538] on icon at bounding box center [222, 536] width 15 height 15
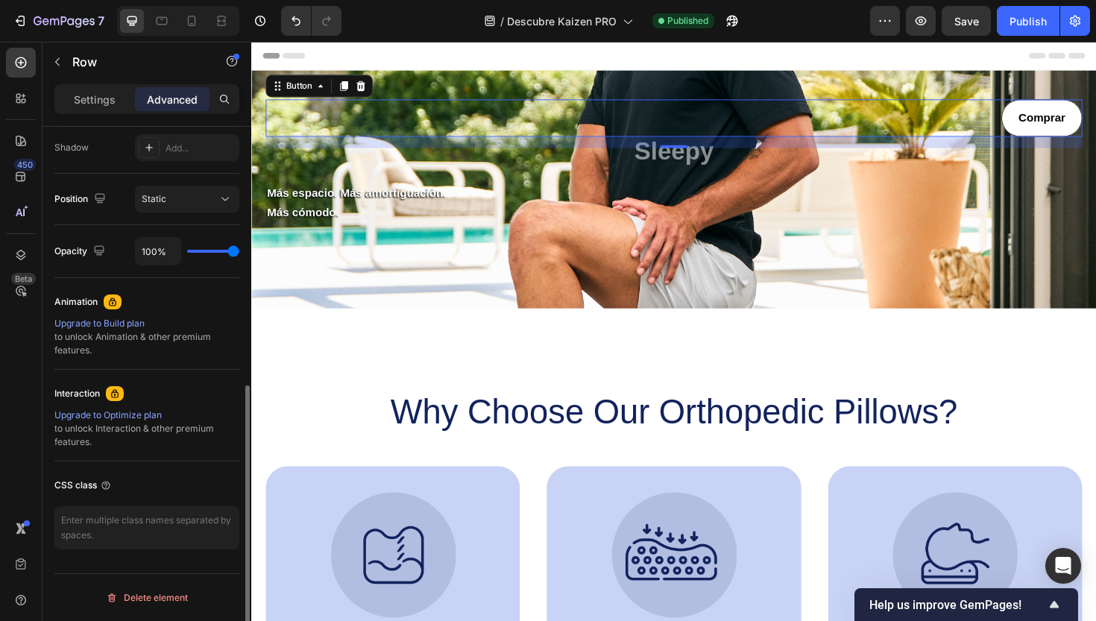
click at [460, 176] on div "Sleepy Text Block Más espacio. Más amortiguación. Más cómodo. Text Block" at bounding box center [698, 213] width 865 height 118
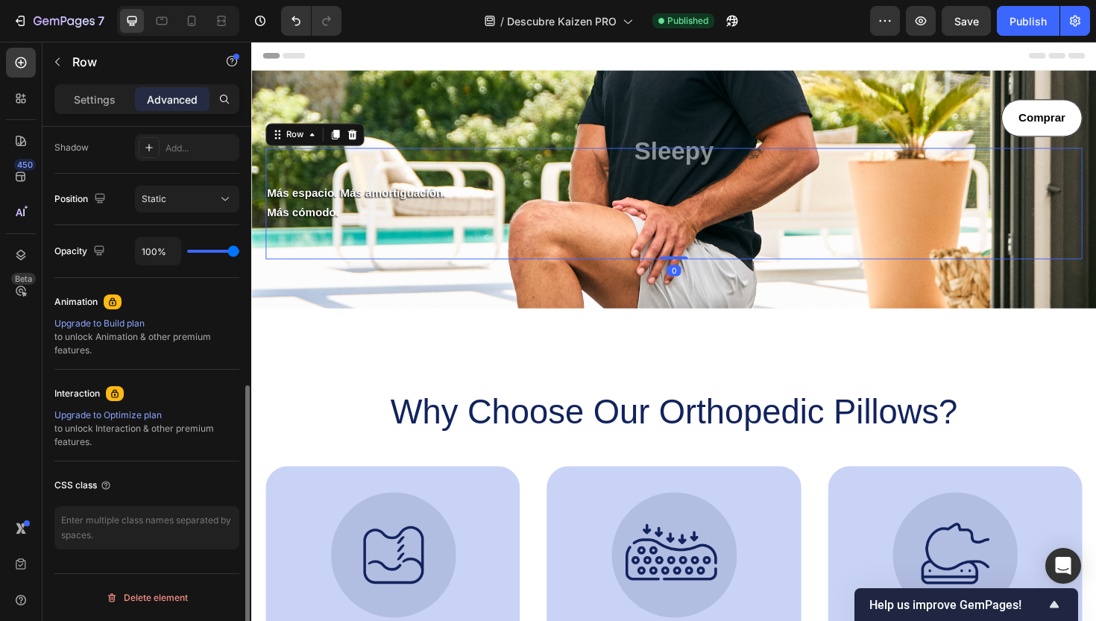
scroll to position [0, 0]
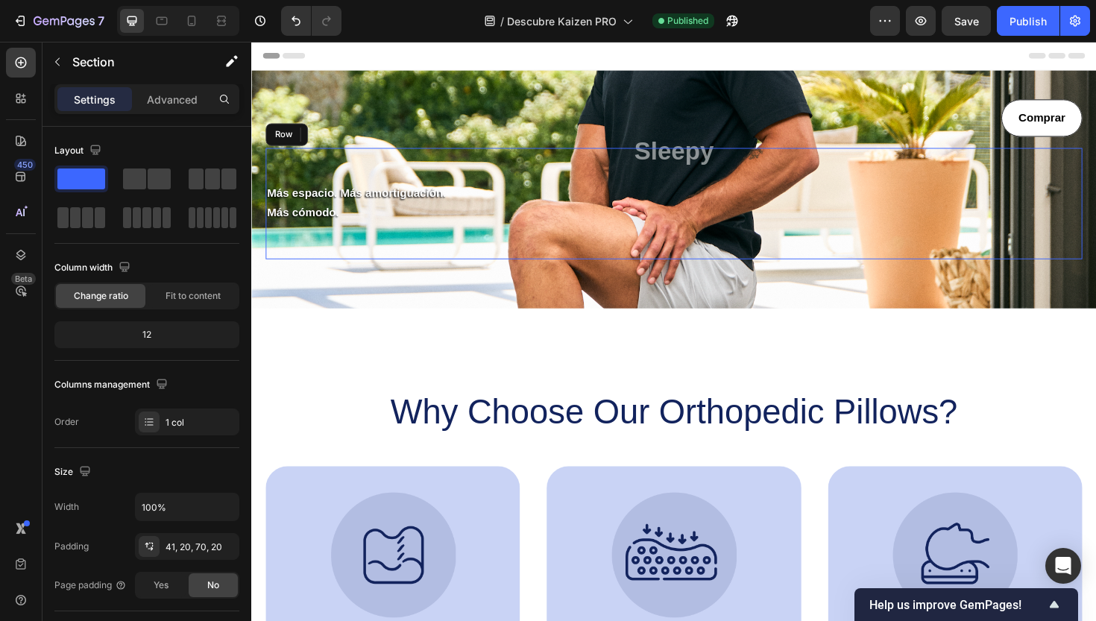
click at [377, 177] on div "Sleepy Text Block Más espacio. Más amortiguación. Más cómodo. Text Block" at bounding box center [698, 213] width 865 height 118
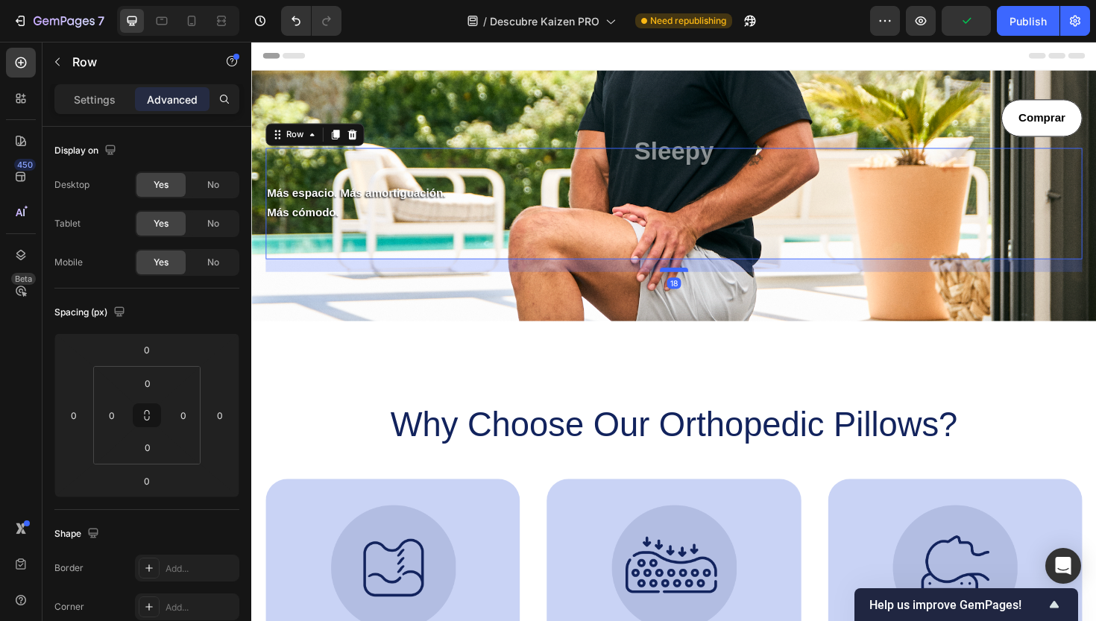
drag, startPoint x: 701, startPoint y: 268, endPoint x: 689, endPoint y: 281, distance: 18.0
click at [689, 281] on div at bounding box center [699, 283] width 30 height 4
type input "18"
click at [104, 104] on p "Settings" at bounding box center [95, 100] width 42 height 16
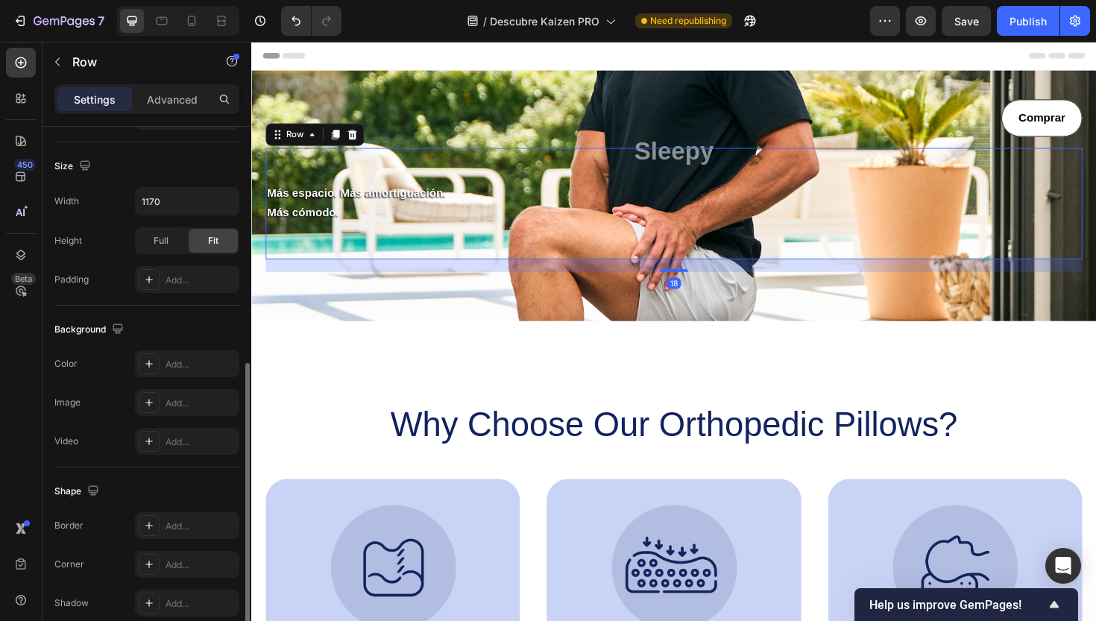
scroll to position [373, 0]
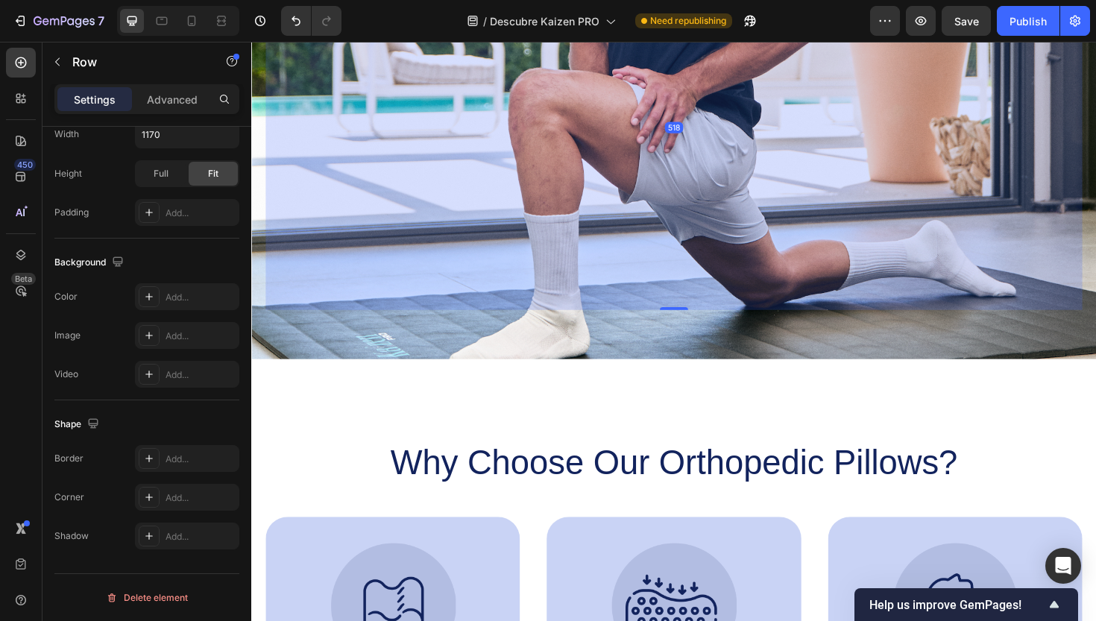
drag, startPoint x: 705, startPoint y: 282, endPoint x: 689, endPoint y: 655, distance: 373.2
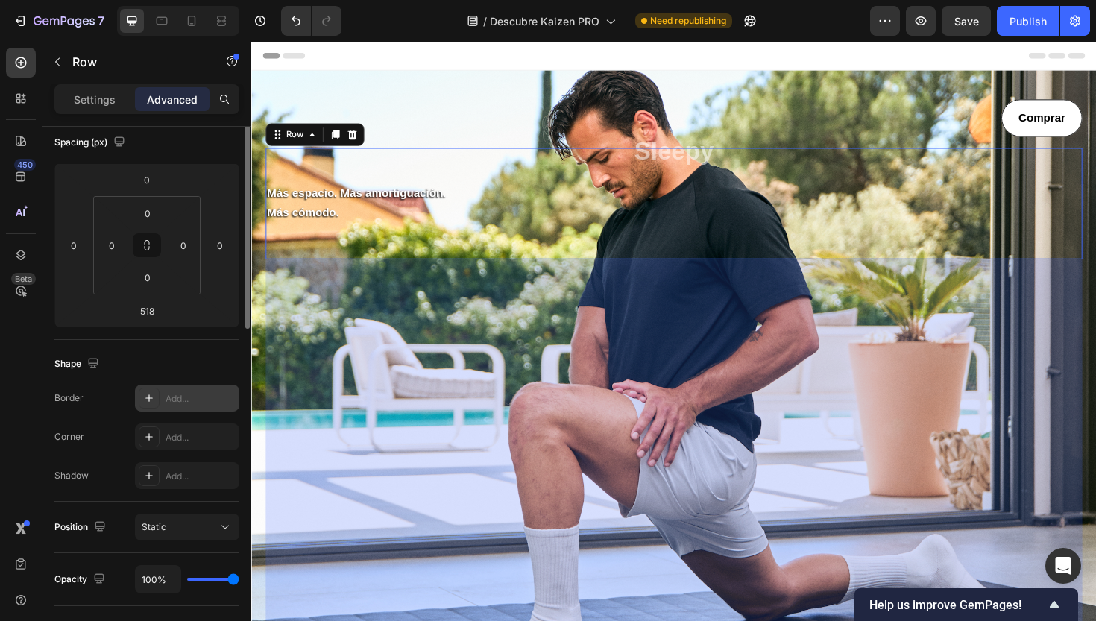
scroll to position [0, 0]
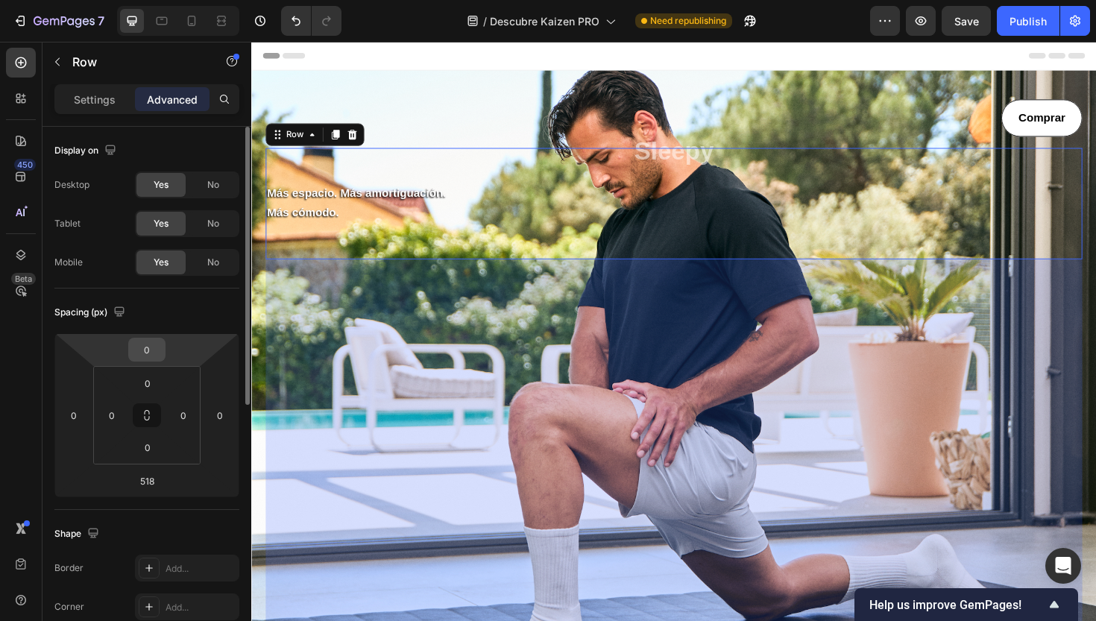
click at [148, 352] on input "0" at bounding box center [147, 350] width 30 height 22
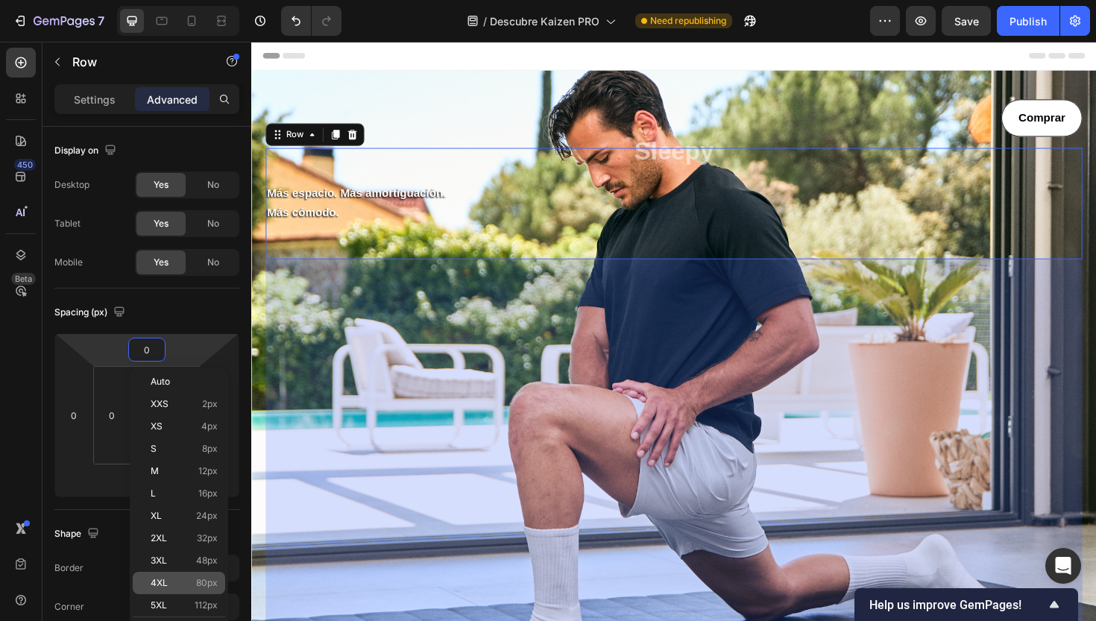
click at [200, 580] on span "80px" at bounding box center [207, 583] width 22 height 10
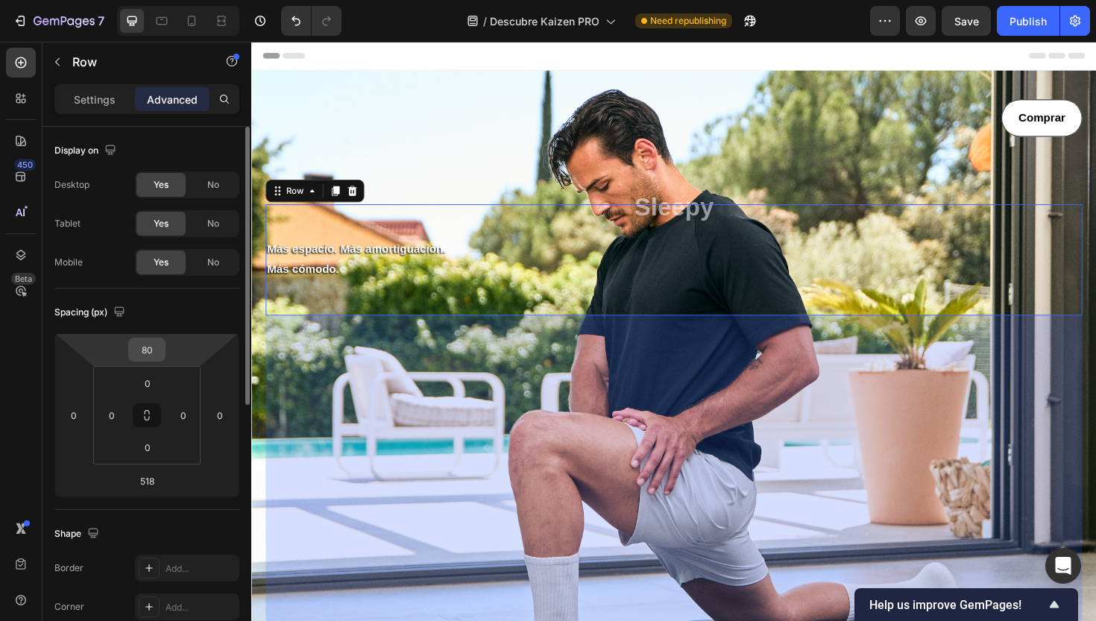
click at [148, 360] on input "80" at bounding box center [147, 350] width 30 height 22
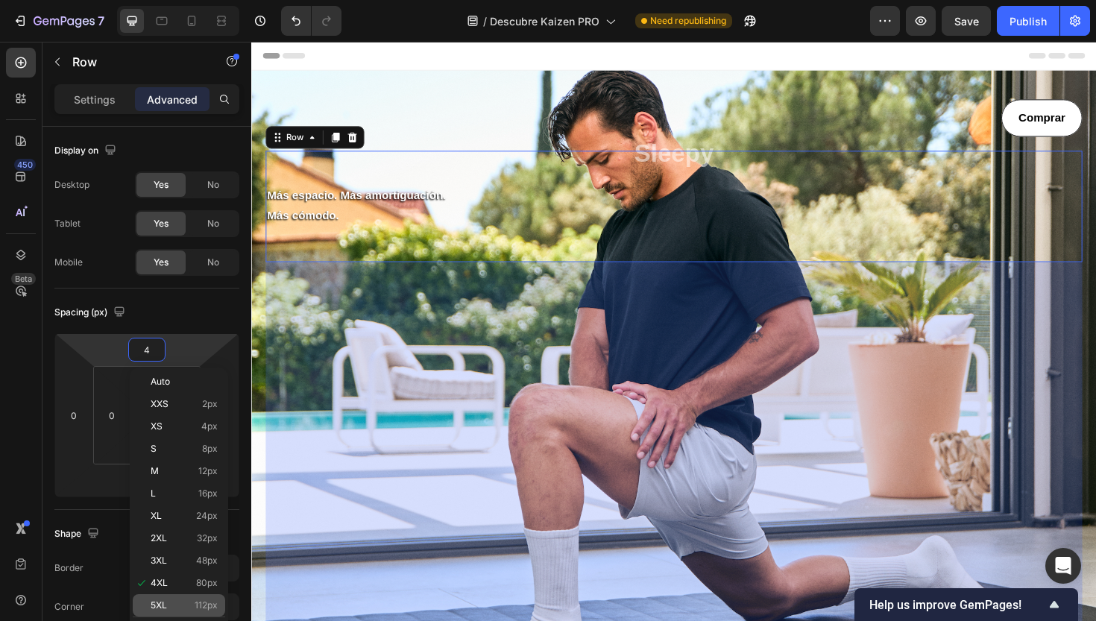
click at [205, 596] on div "5XL 112px" at bounding box center [179, 605] width 92 height 22
type input "112"
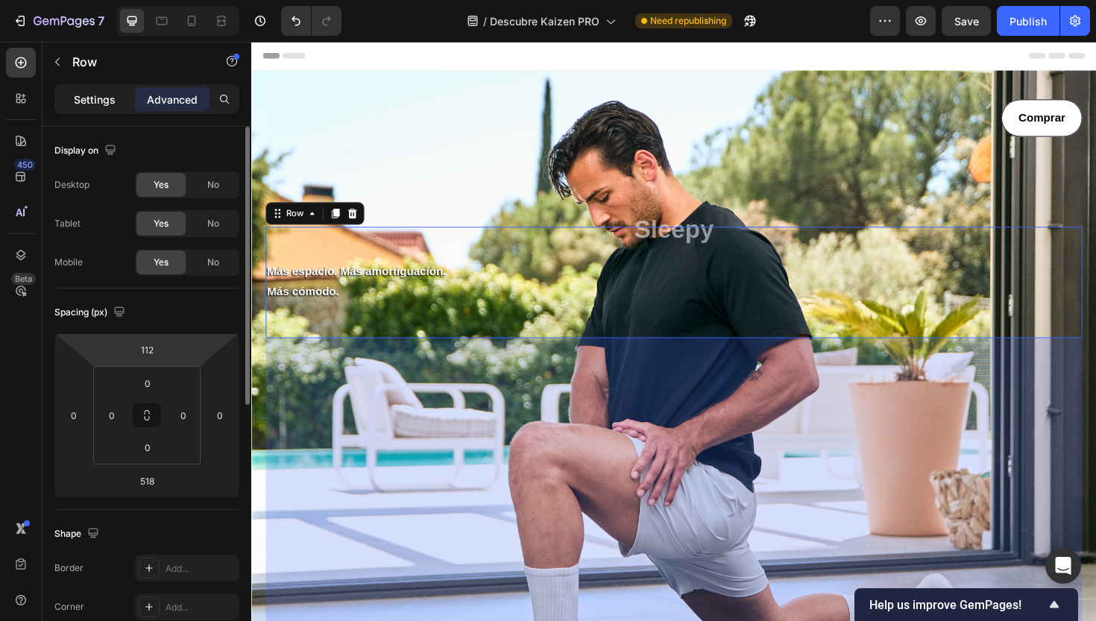
click at [106, 102] on p "Settings" at bounding box center [95, 100] width 42 height 16
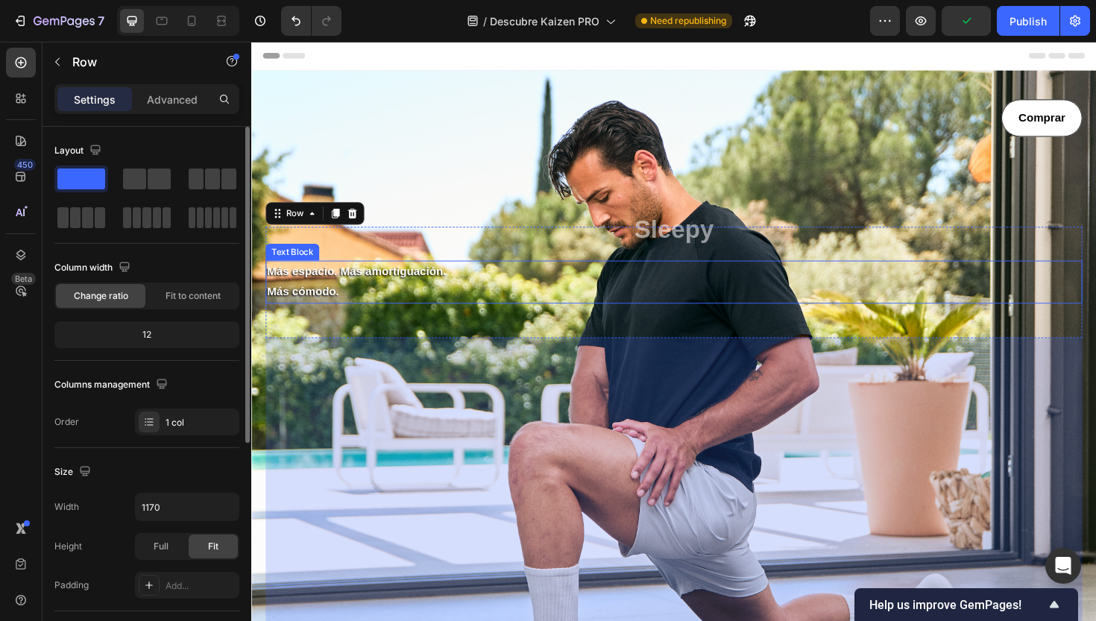
click at [327, 301] on p "Más cómodo." at bounding box center [699, 307] width 862 height 22
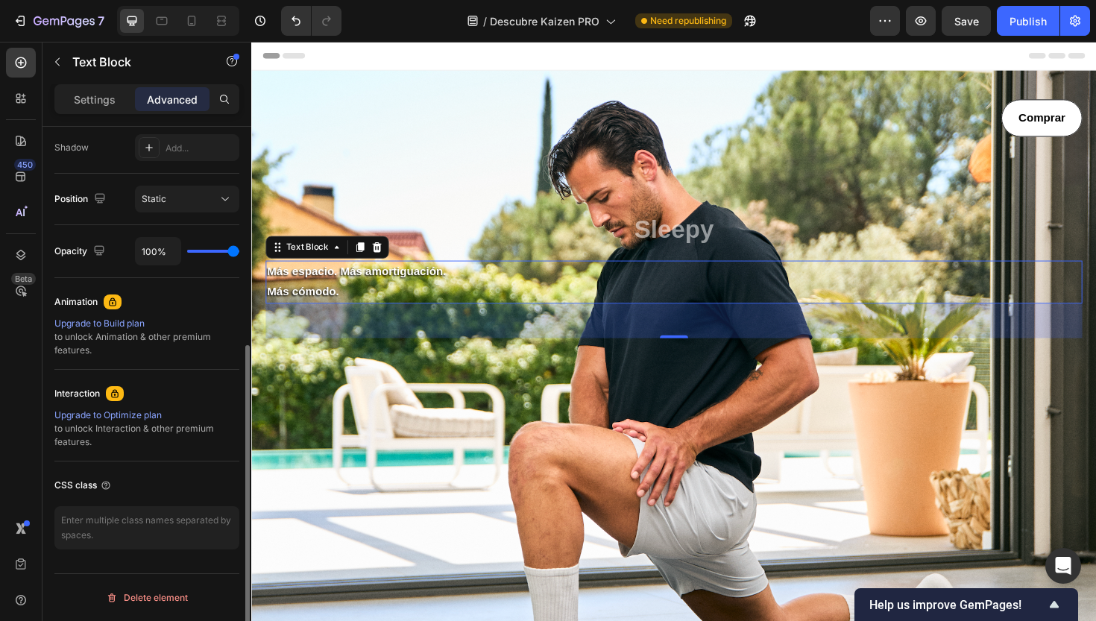
scroll to position [253, 0]
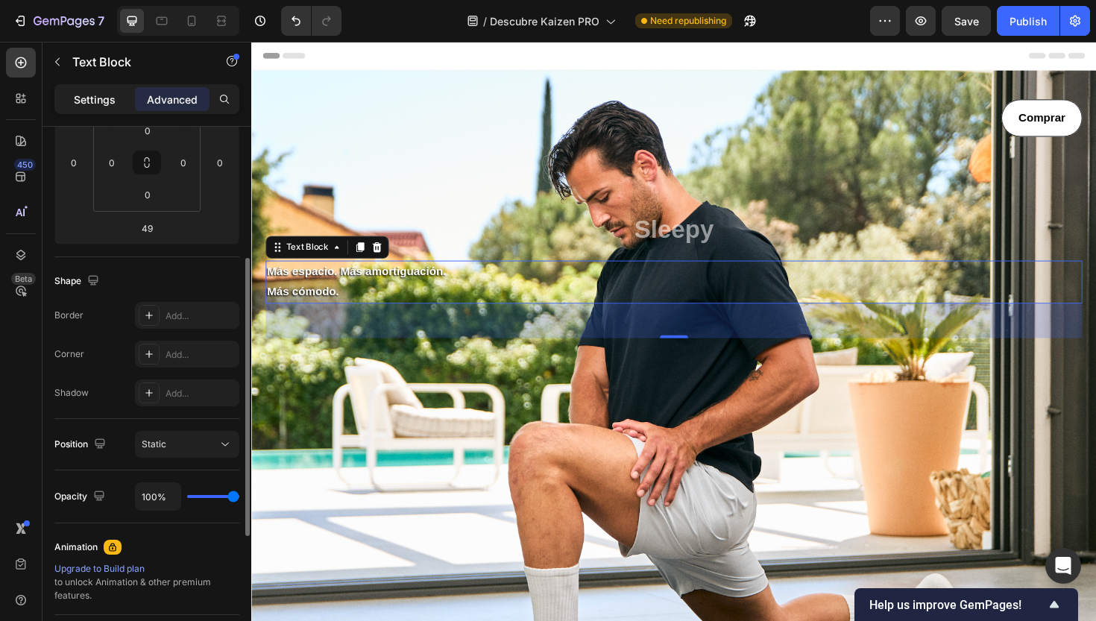
click at [102, 97] on p "Settings" at bounding box center [95, 100] width 42 height 16
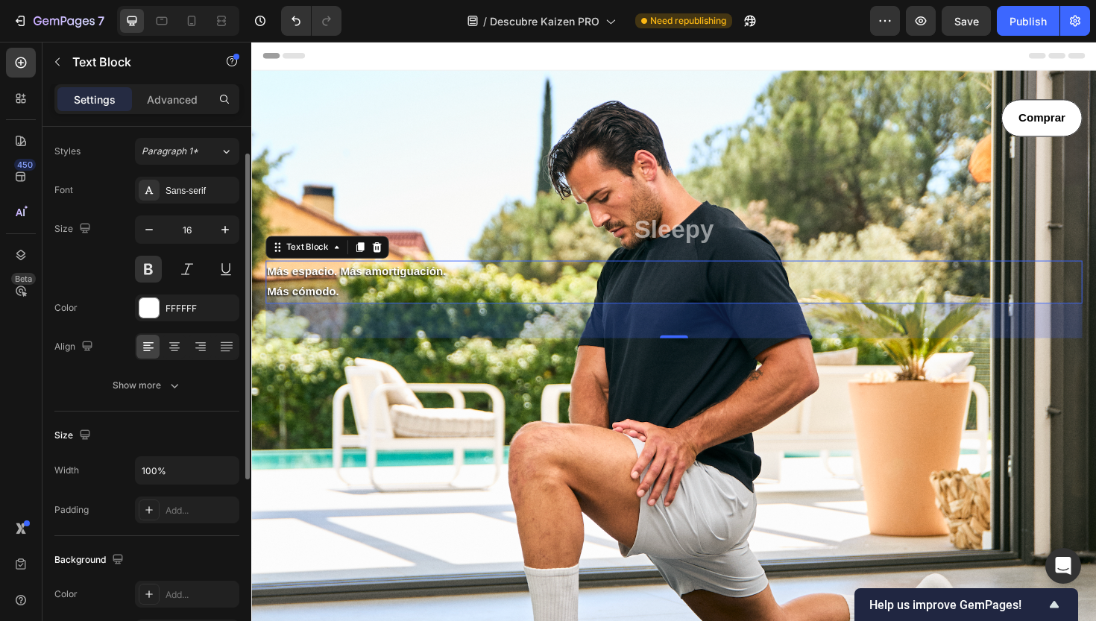
scroll to position [40, 0]
click at [174, 345] on icon at bounding box center [174, 345] width 10 height 1
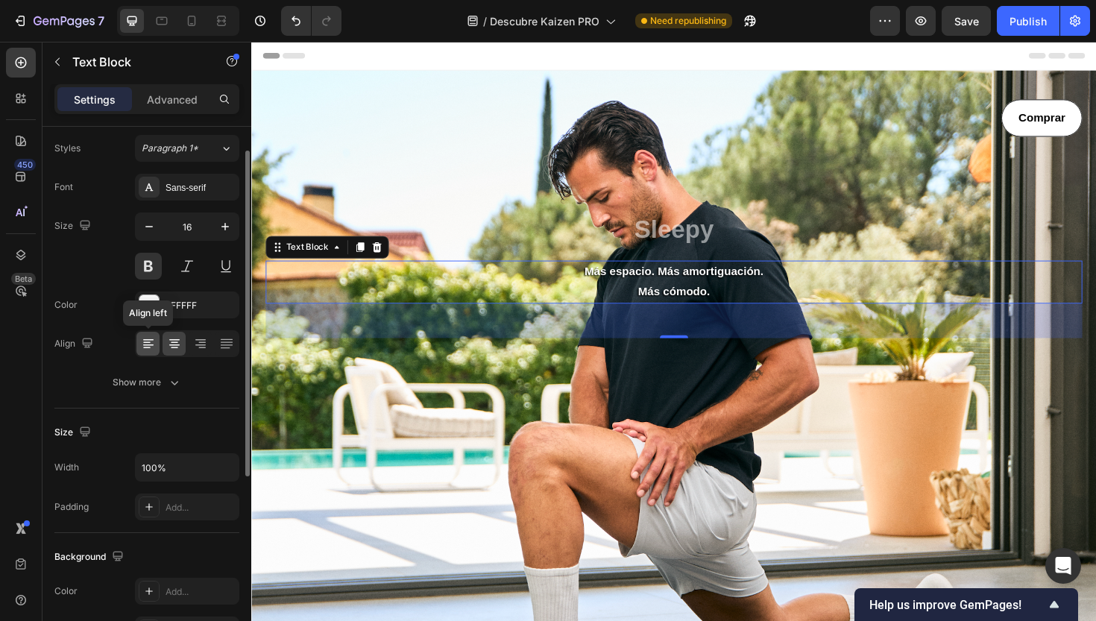
click at [157, 343] on div at bounding box center [147, 344] width 23 height 24
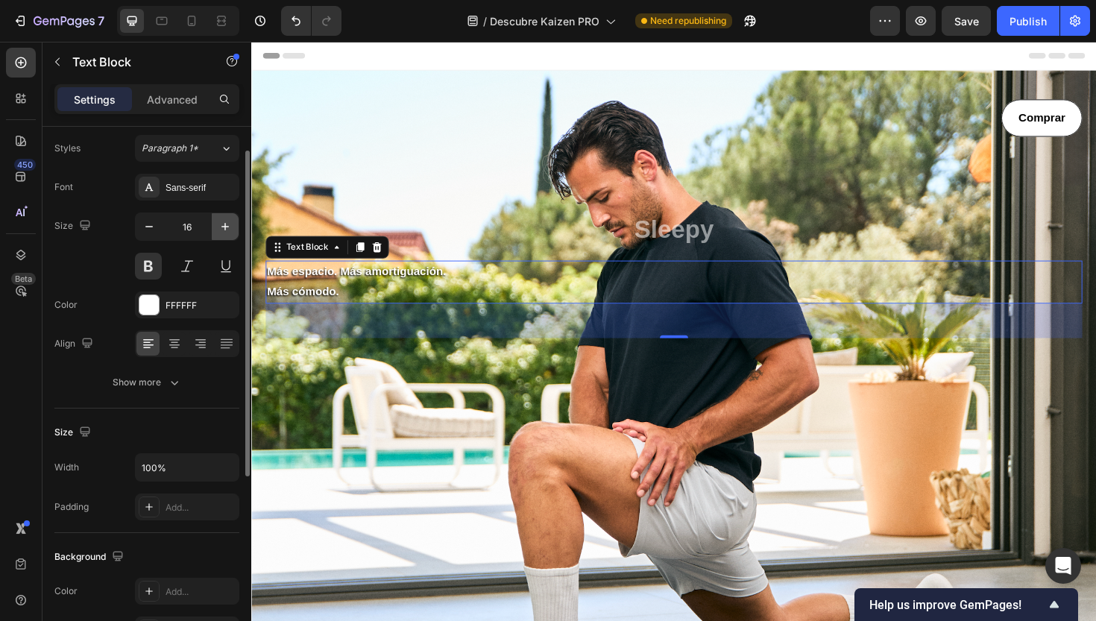
click at [221, 230] on icon "button" at bounding box center [225, 226] width 15 height 15
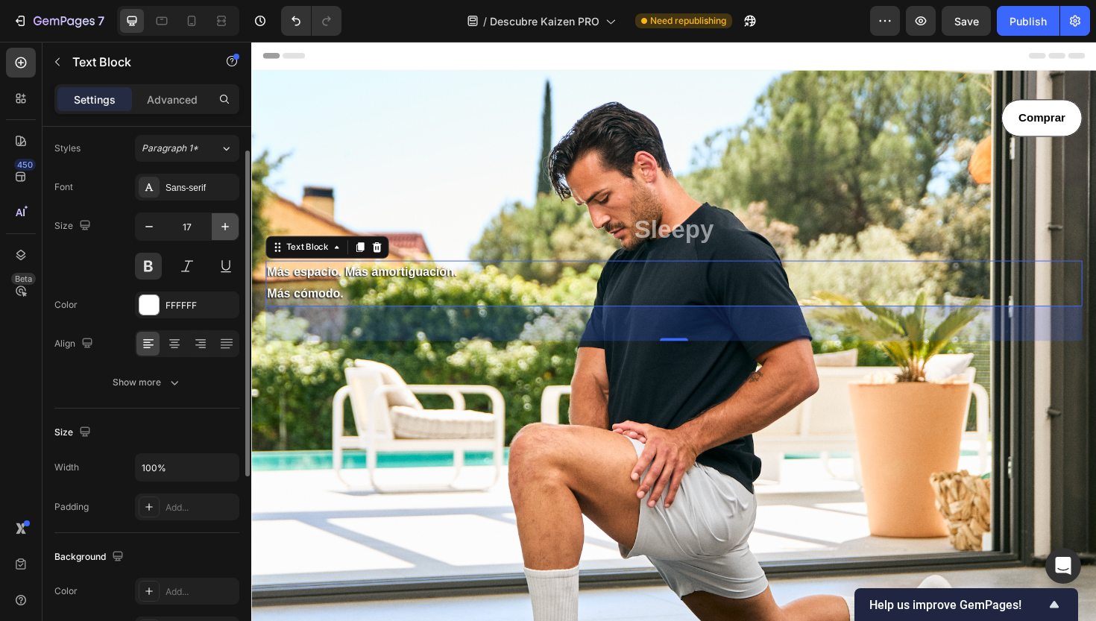
click at [228, 230] on icon "button" at bounding box center [225, 226] width 15 height 15
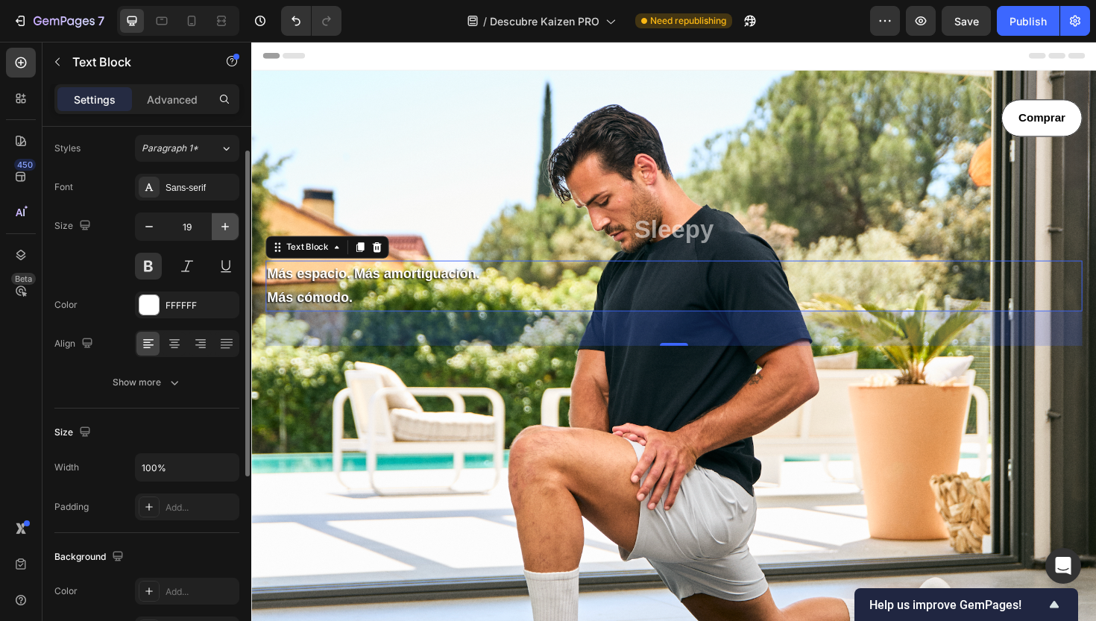
click at [228, 230] on icon "button" at bounding box center [225, 226] width 15 height 15
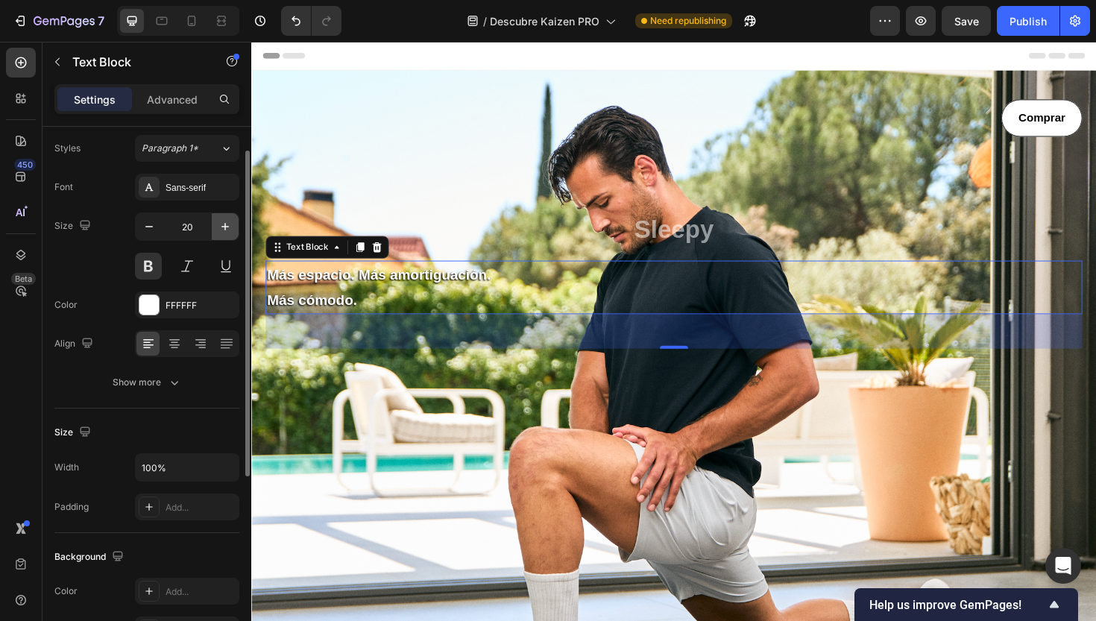
click at [228, 230] on icon "button" at bounding box center [225, 226] width 15 height 15
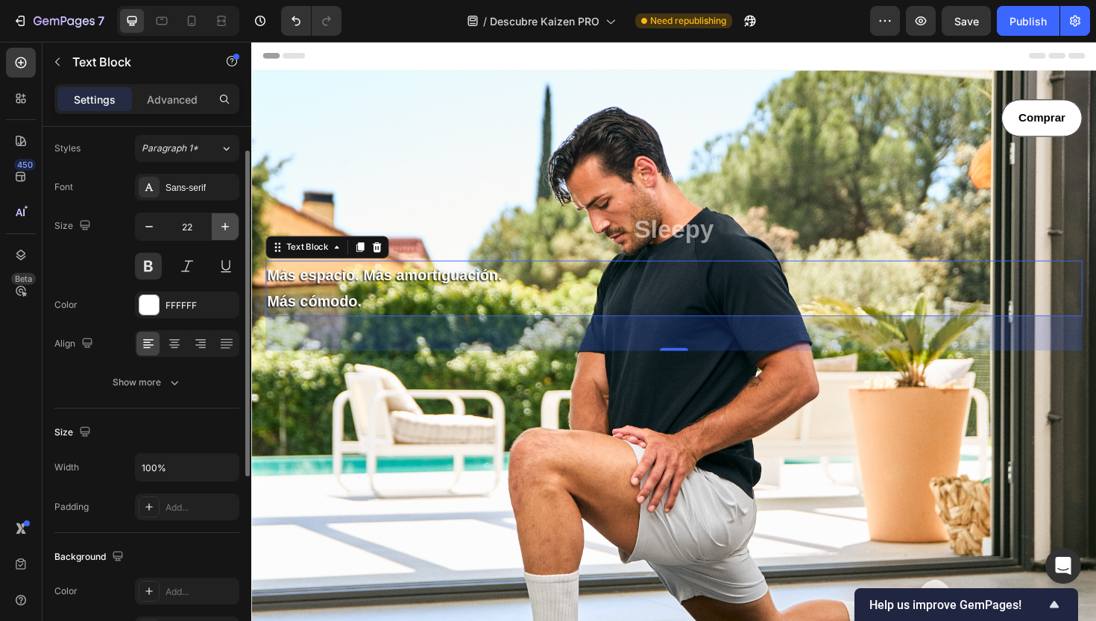
click at [228, 230] on icon "button" at bounding box center [225, 226] width 15 height 15
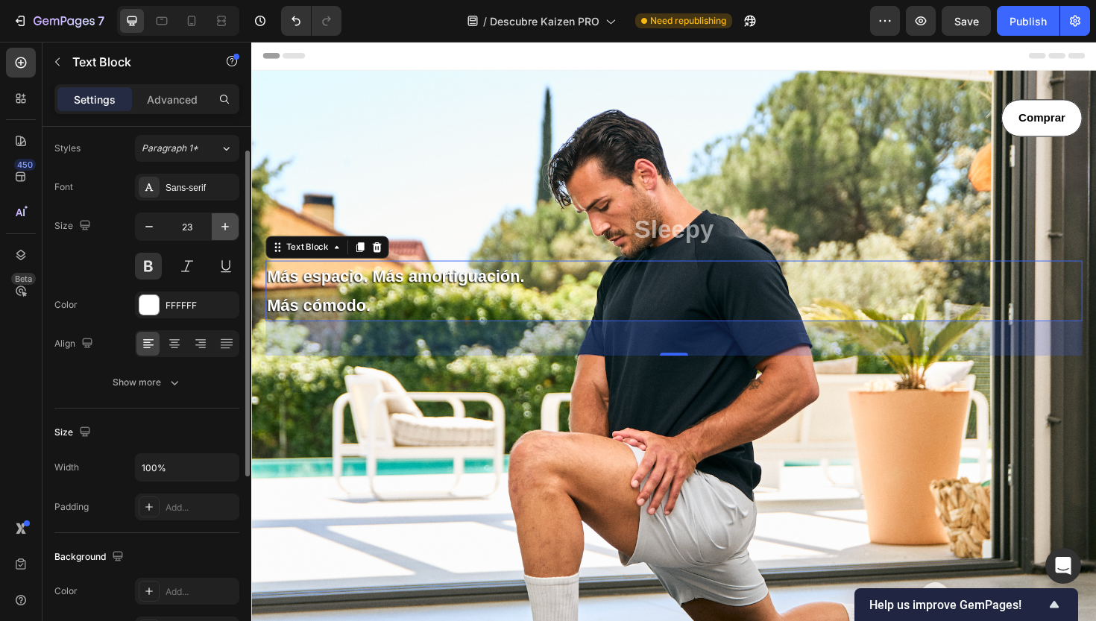
click at [228, 230] on icon "button" at bounding box center [225, 226] width 15 height 15
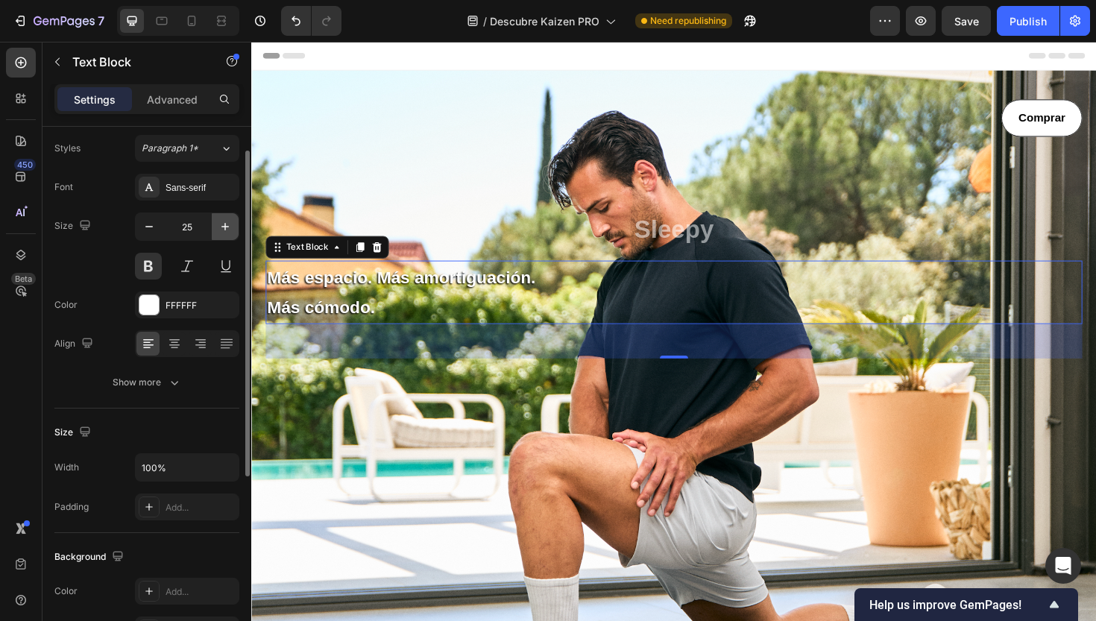
click at [228, 230] on icon "button" at bounding box center [225, 226] width 15 height 15
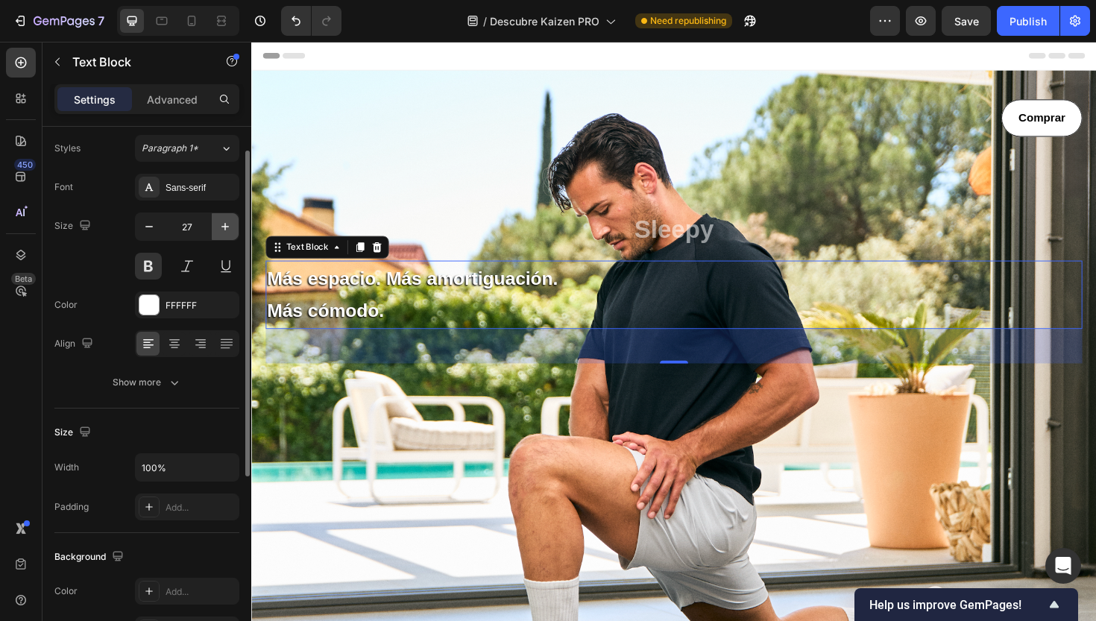
click at [228, 230] on icon "button" at bounding box center [225, 226] width 15 height 15
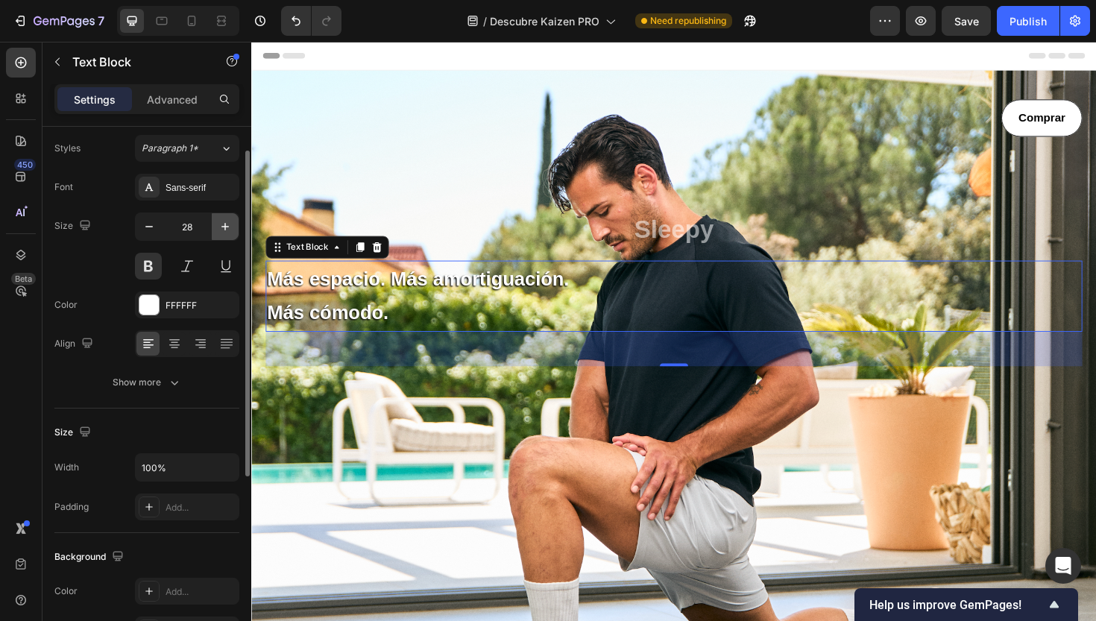
click at [228, 230] on icon "button" at bounding box center [225, 226] width 15 height 15
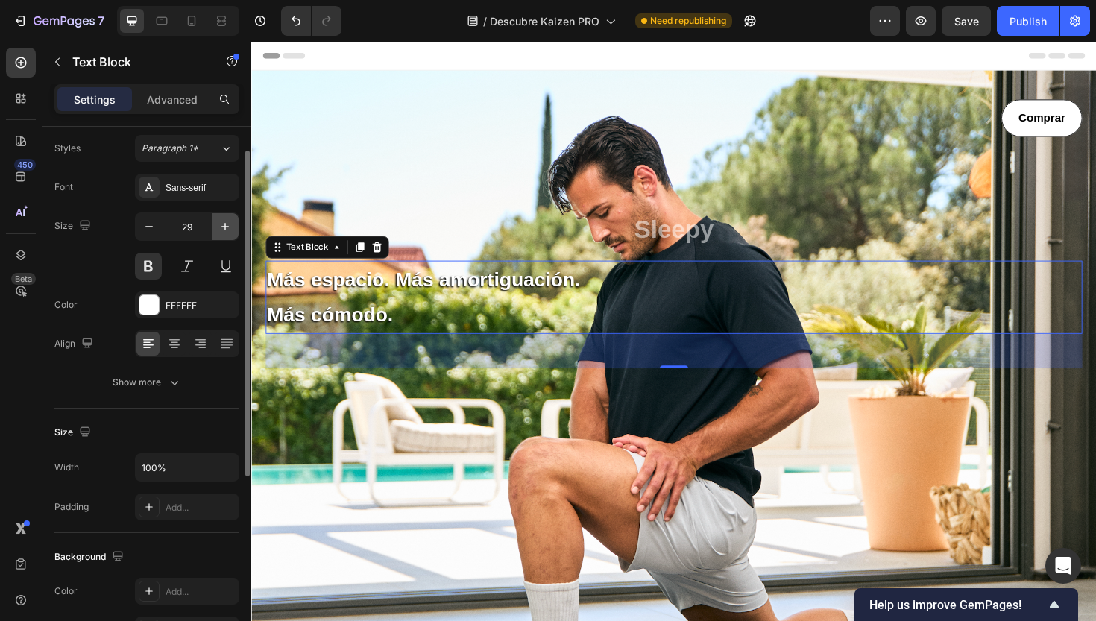
click at [228, 230] on icon "button" at bounding box center [225, 226] width 15 height 15
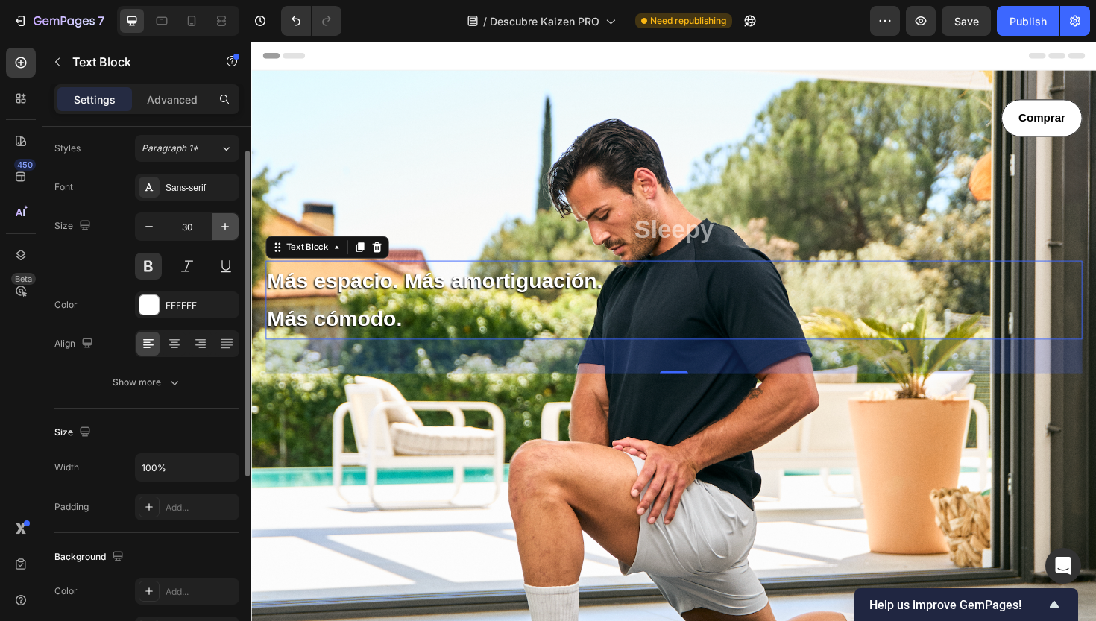
click at [228, 230] on icon "button" at bounding box center [225, 226] width 15 height 15
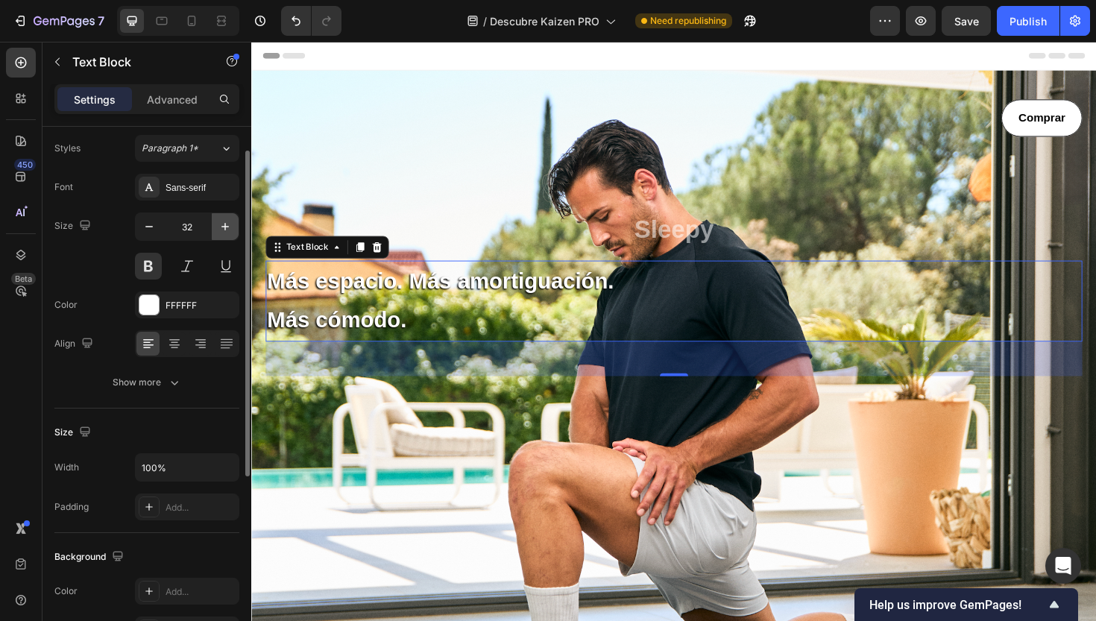
click at [228, 230] on icon "button" at bounding box center [225, 226] width 15 height 15
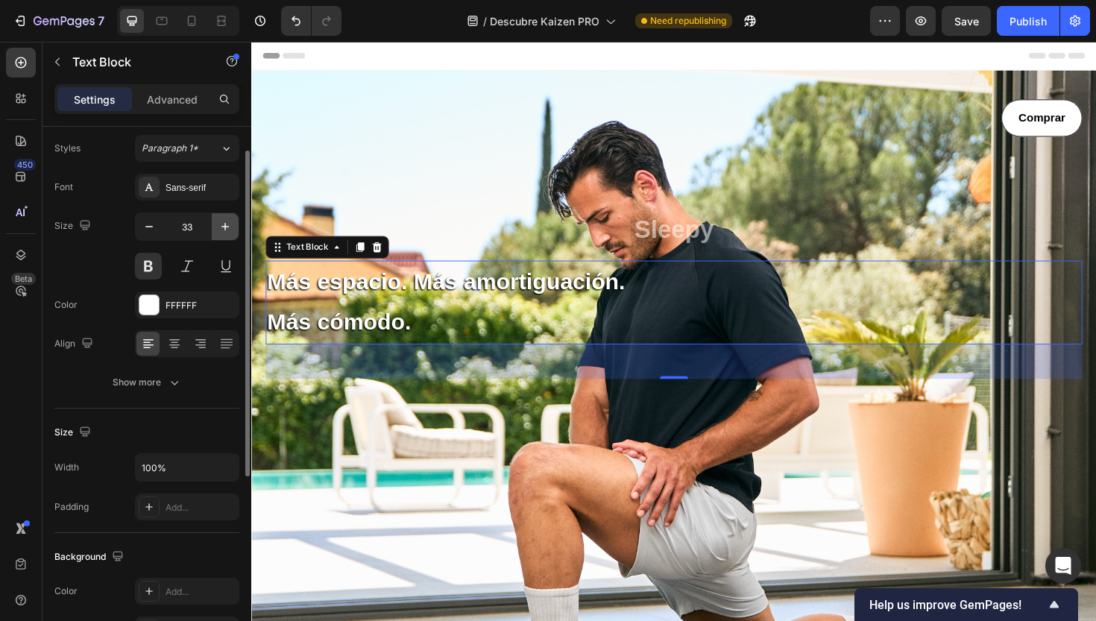
click at [228, 230] on icon "button" at bounding box center [225, 226] width 15 height 15
type input "34"
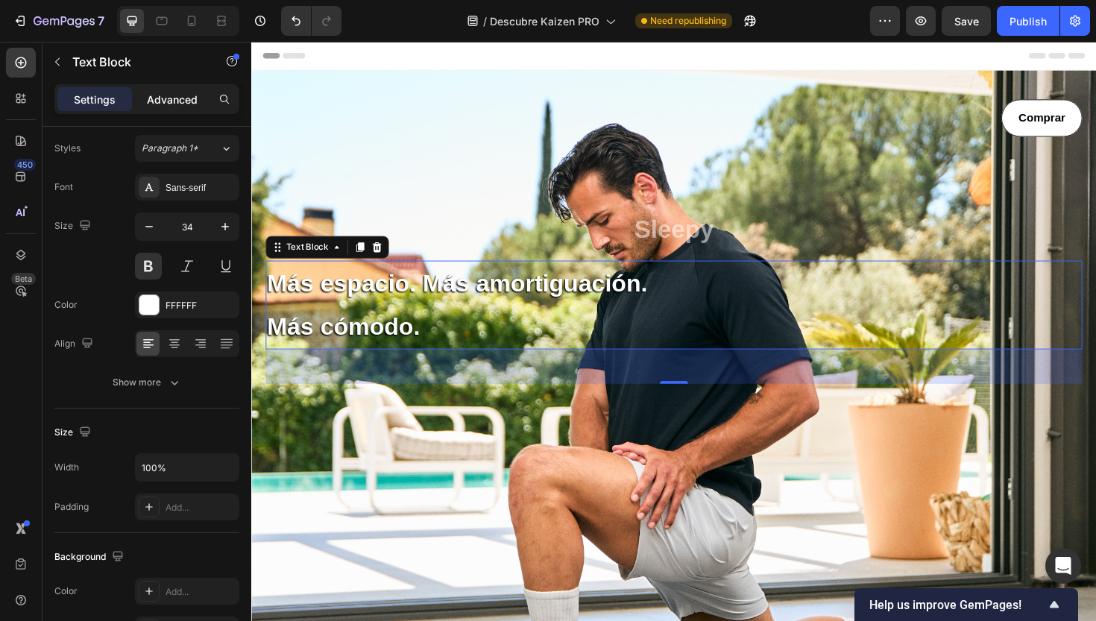
click at [172, 101] on p "Advanced" at bounding box center [172, 100] width 51 height 16
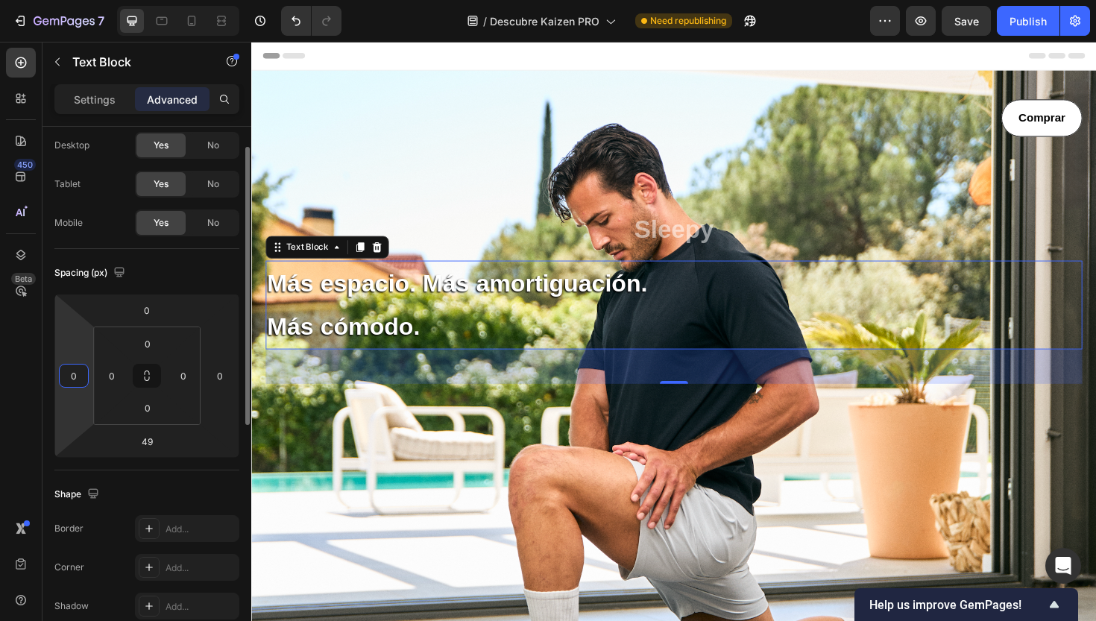
click at [81, 370] on input "0" at bounding box center [74, 376] width 22 height 22
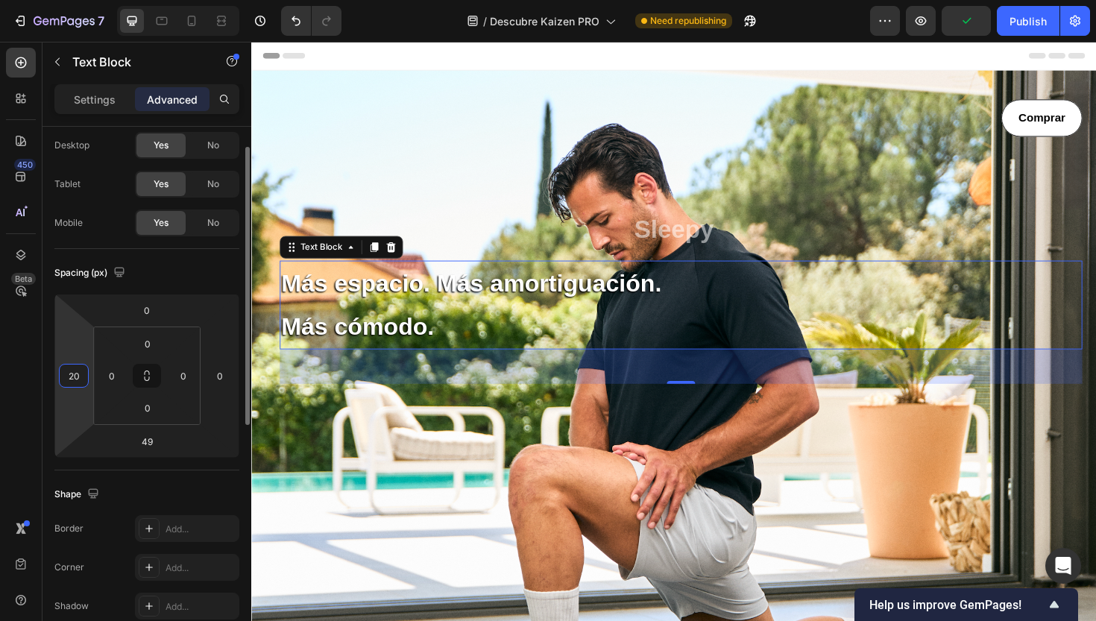
type input "2"
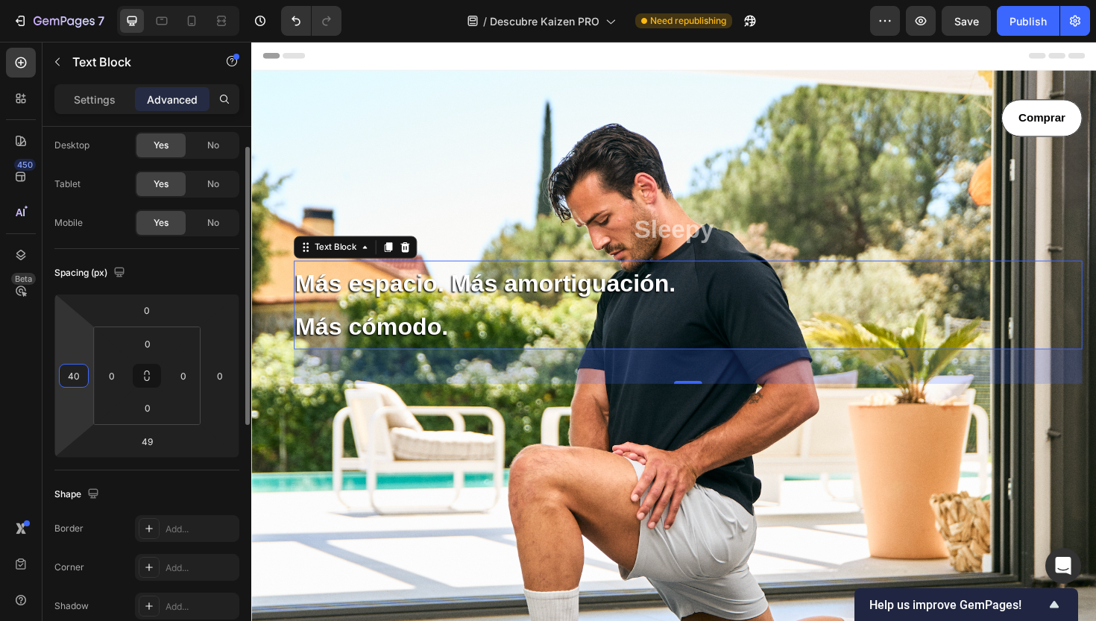
type input "4"
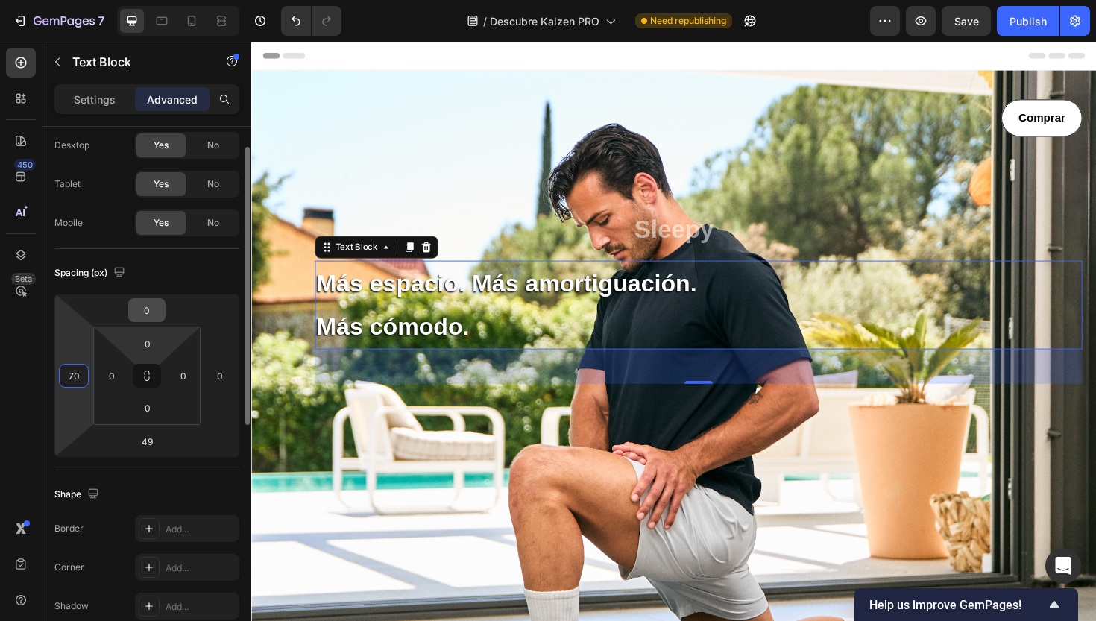
type input "70"
click at [146, 318] on input "0" at bounding box center [147, 310] width 30 height 22
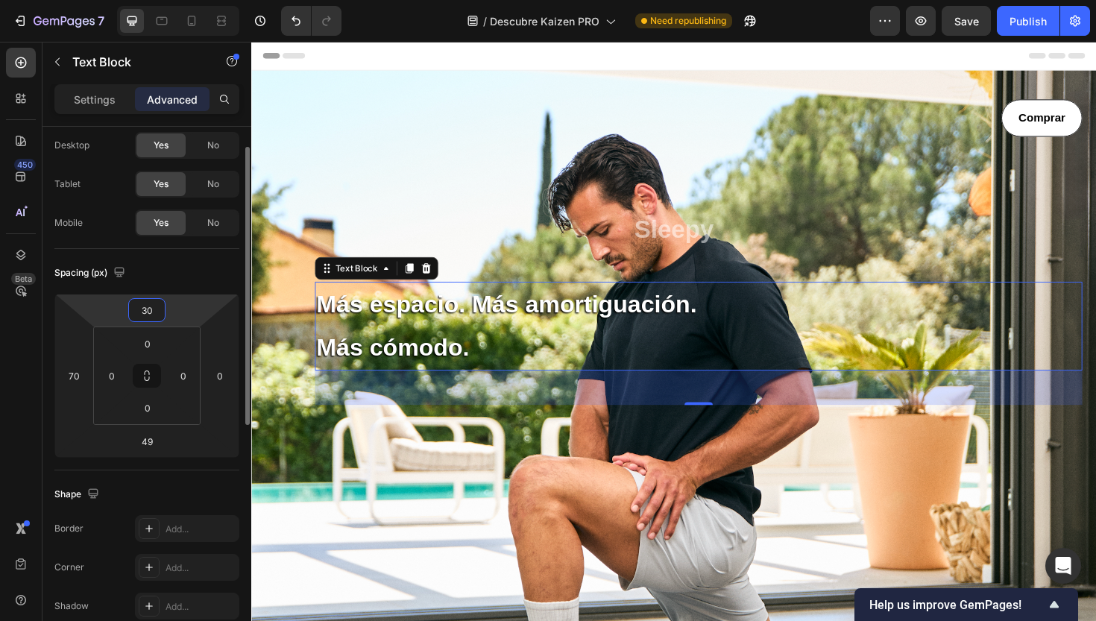
type input "3"
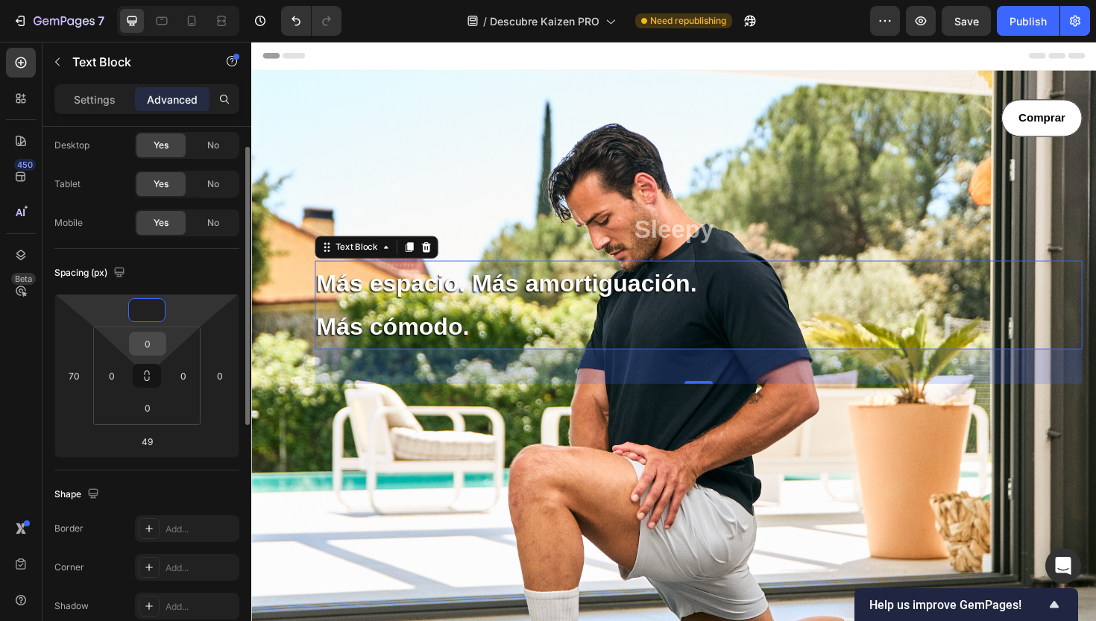
type input "0"
click at [151, 348] on input "0" at bounding box center [148, 344] width 30 height 22
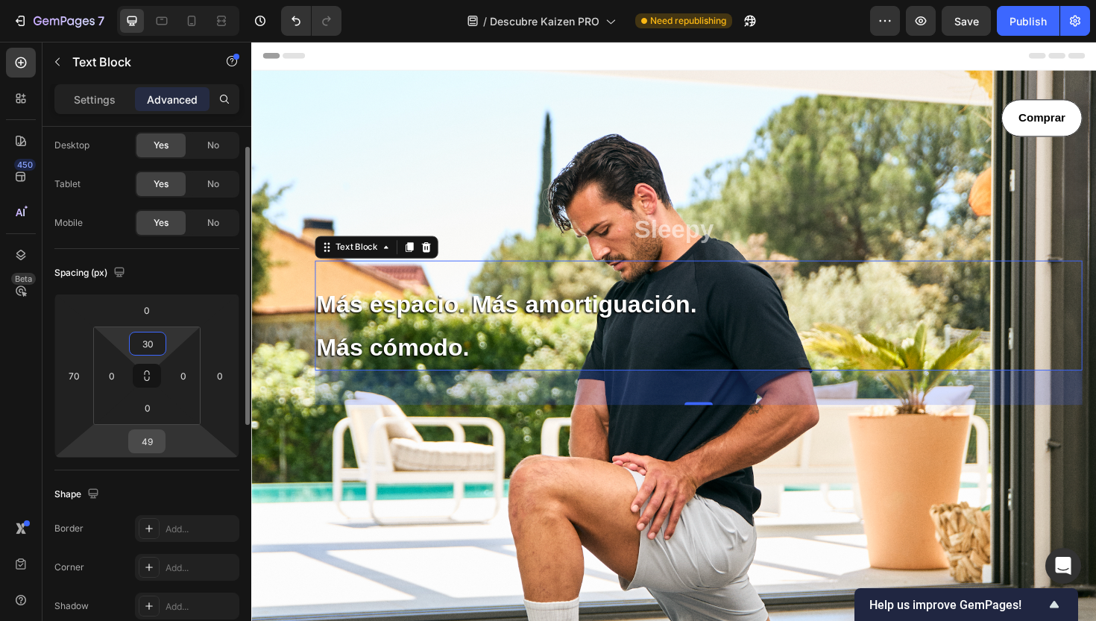
type input "30"
click at [152, 446] on input "49" at bounding box center [147, 441] width 30 height 22
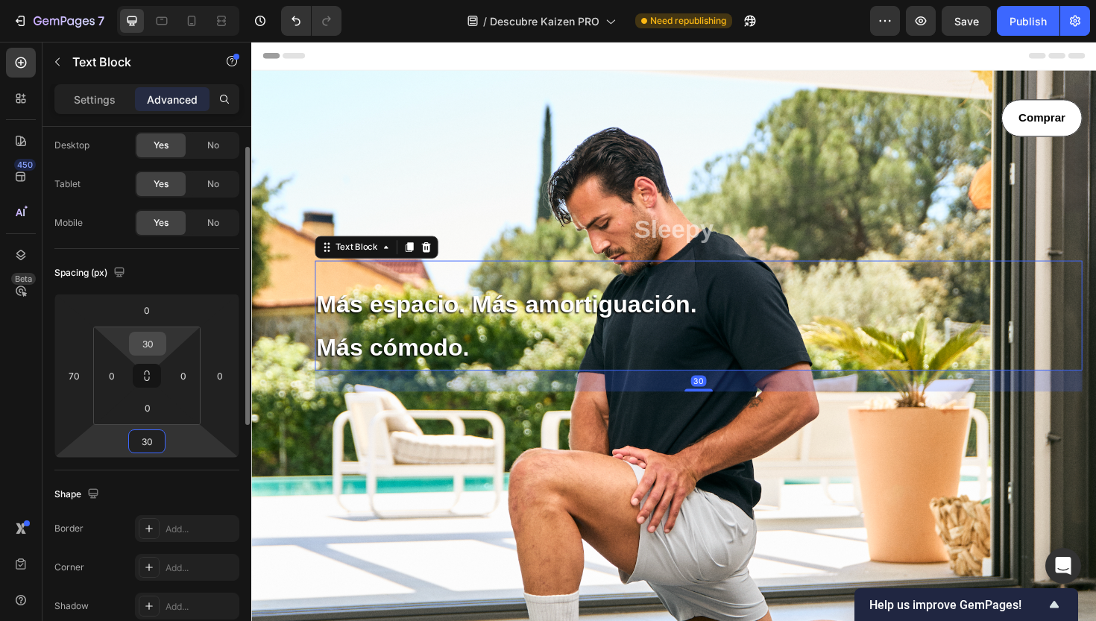
type input "30"
click at [151, 343] on input "30" at bounding box center [148, 344] width 30 height 22
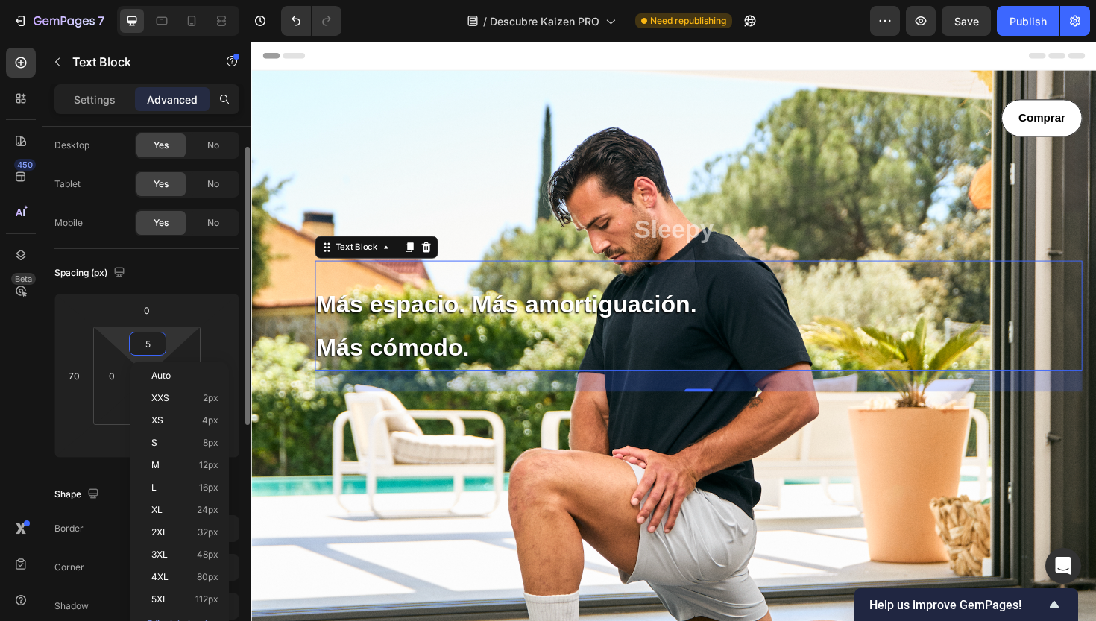
type input "50"
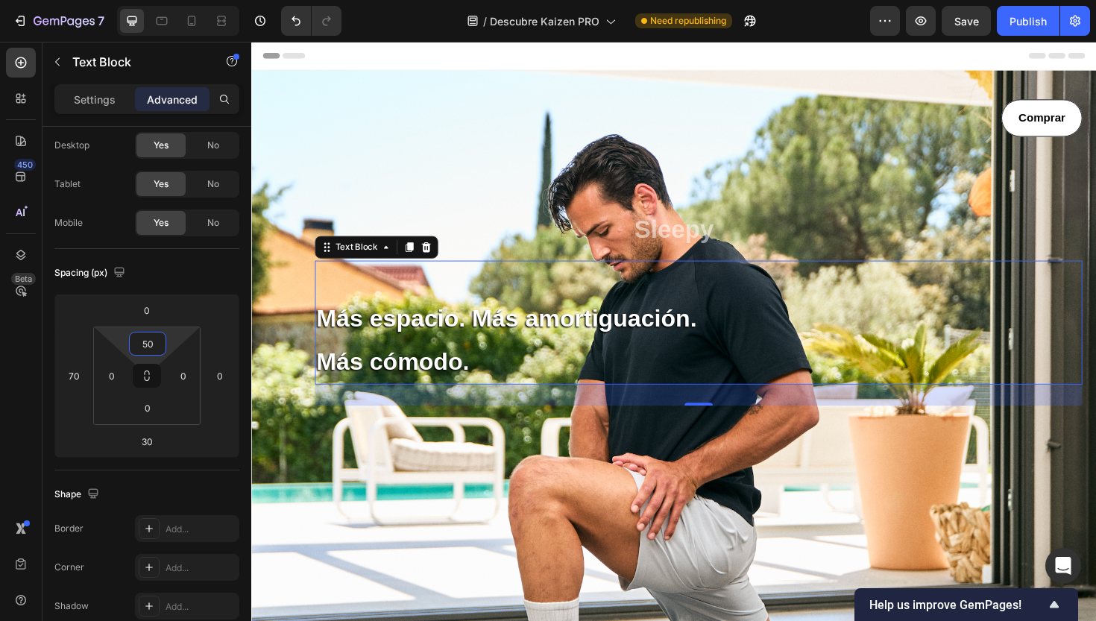
drag, startPoint x: 723, startPoint y: 230, endPoint x: 484, endPoint y: 198, distance: 241.6
click at [484, 198] on div "Comprar Button Sleepy Text Block Más espacio. Más amortiguación. Más cómodo. Te…" at bounding box center [698, 458] width 865 height 711
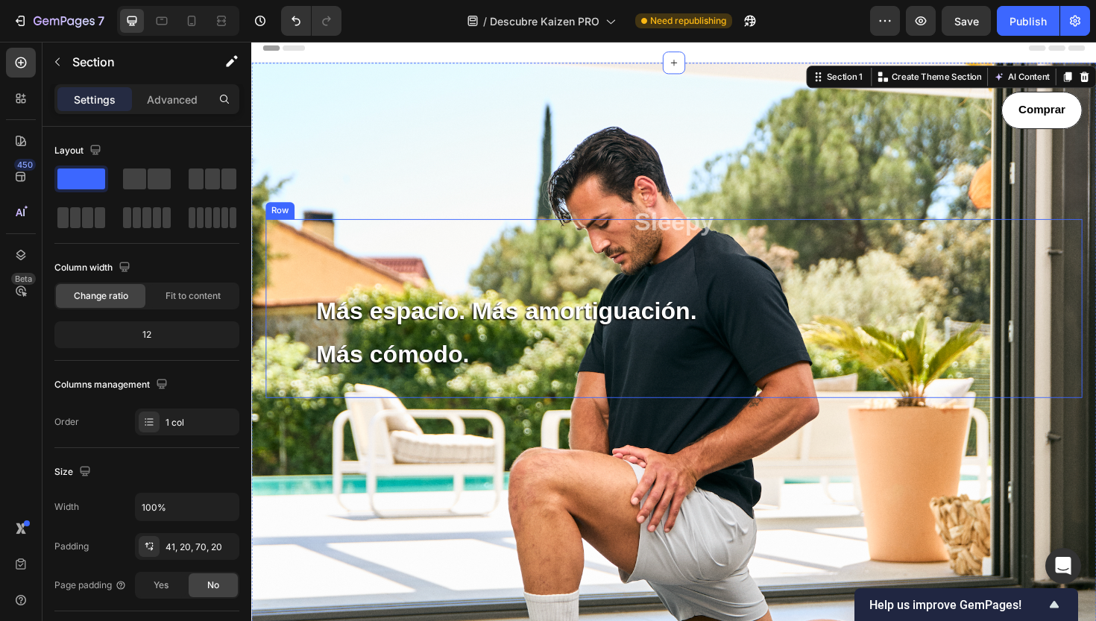
scroll to position [7, 0]
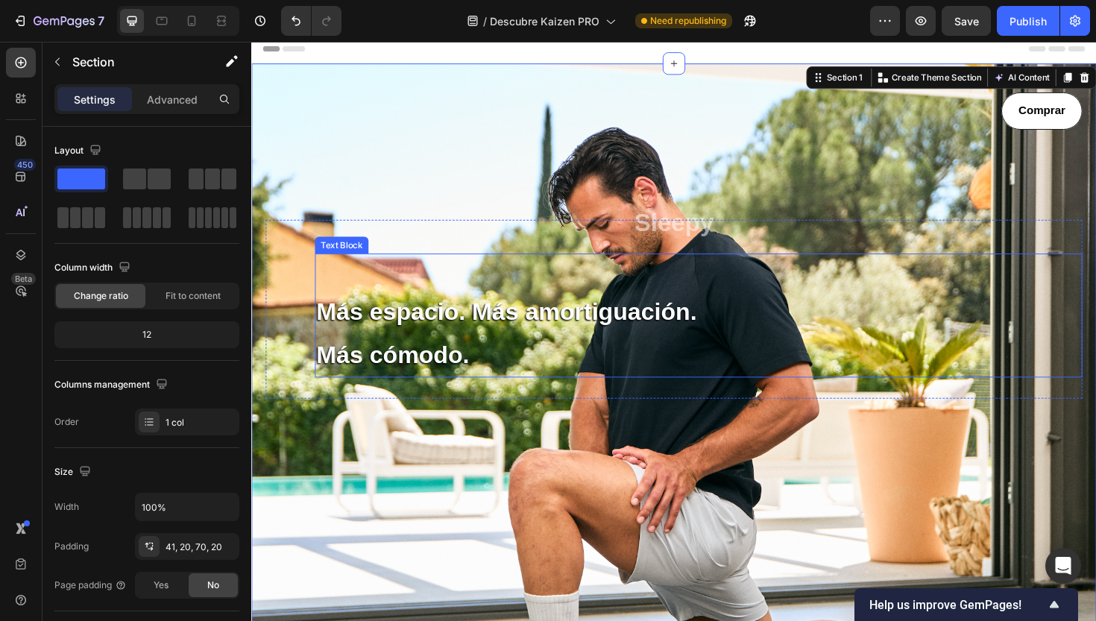
click at [450, 365] on p "Más cómodo." at bounding box center [725, 373] width 810 height 45
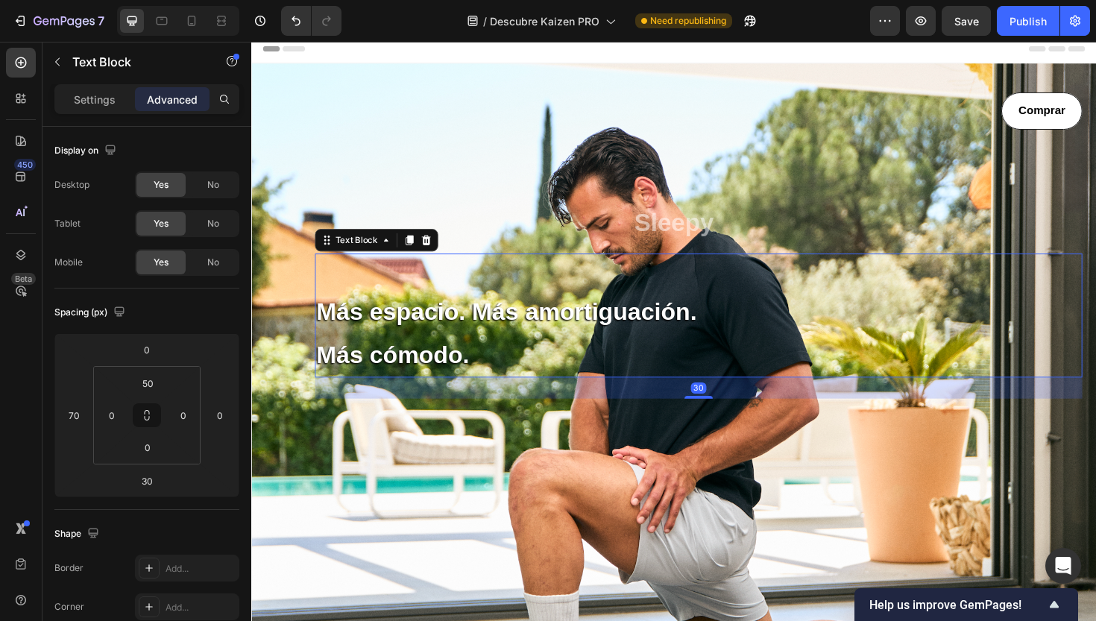
click at [106, 86] on div "Settings Advanced" at bounding box center [146, 99] width 185 height 30
click at [95, 95] on p "Settings" at bounding box center [95, 100] width 42 height 16
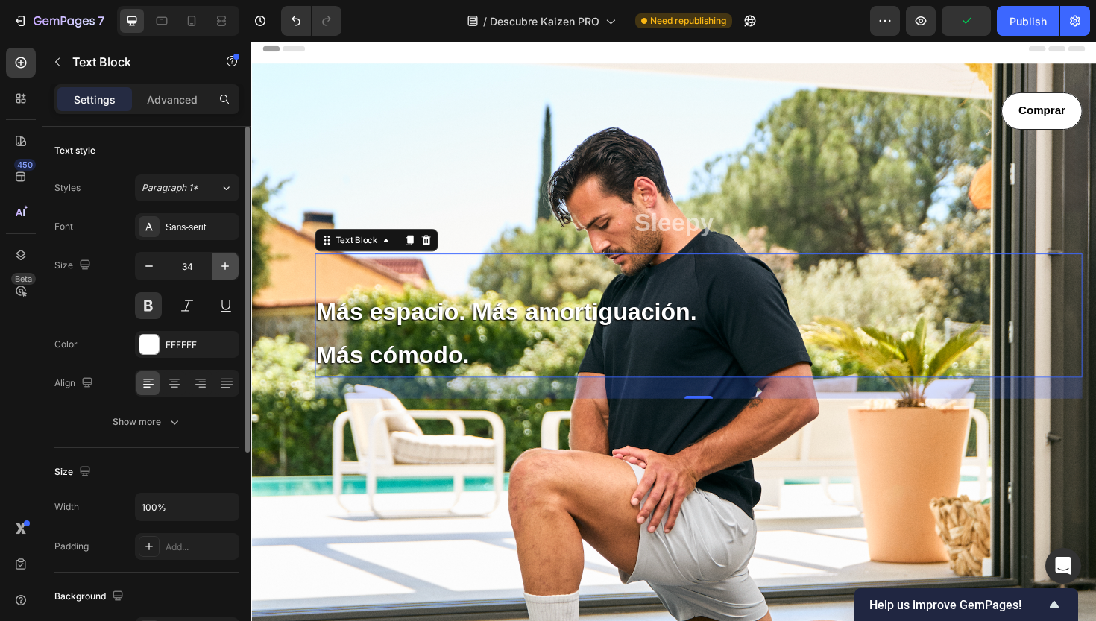
click at [224, 265] on icon "button" at bounding box center [225, 266] width 15 height 15
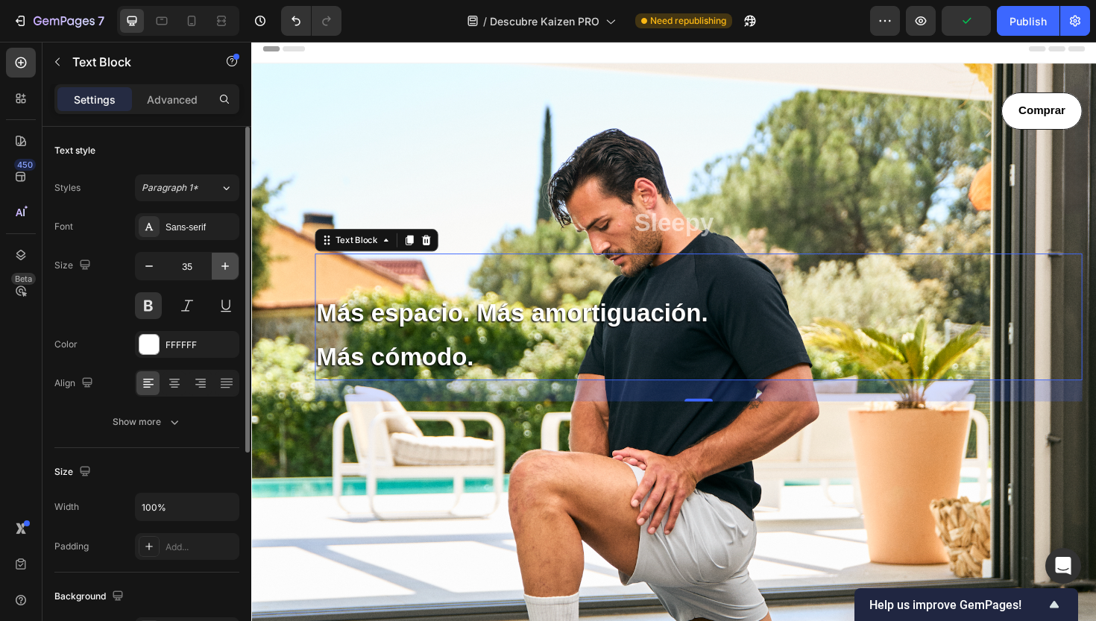
click at [224, 265] on icon "button" at bounding box center [225, 266] width 15 height 15
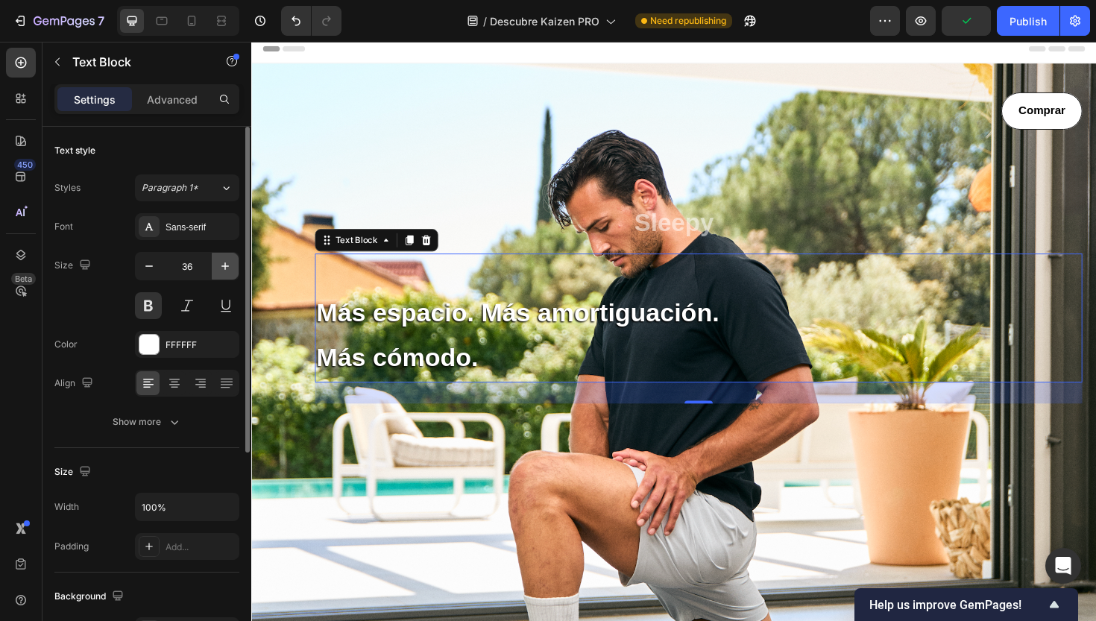
click at [224, 265] on icon "button" at bounding box center [225, 266] width 15 height 15
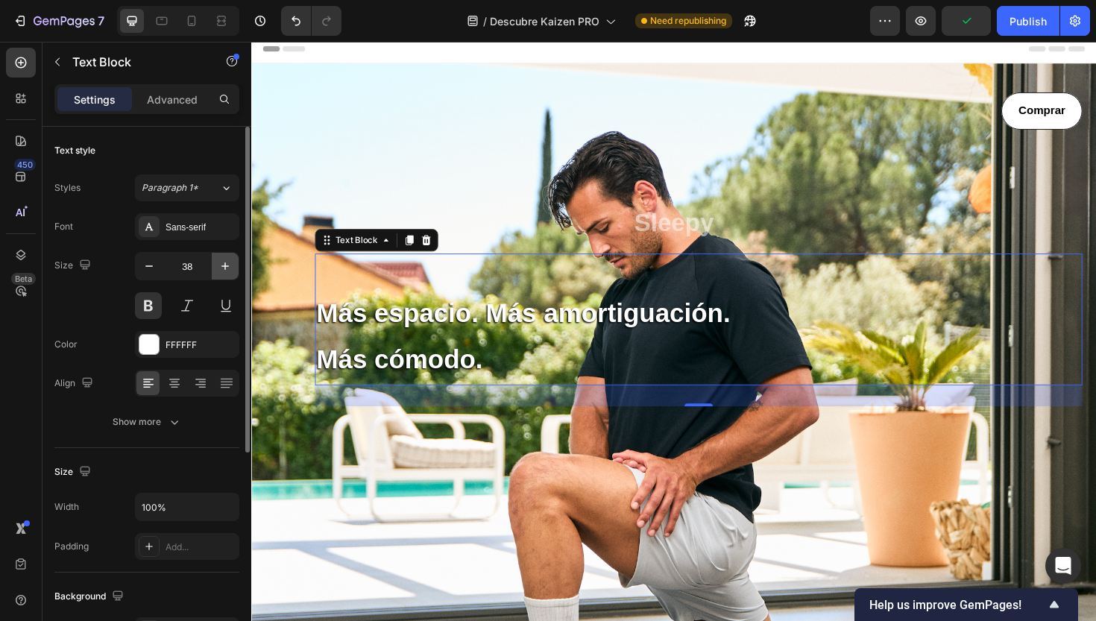
click at [224, 265] on icon "button" at bounding box center [225, 266] width 15 height 15
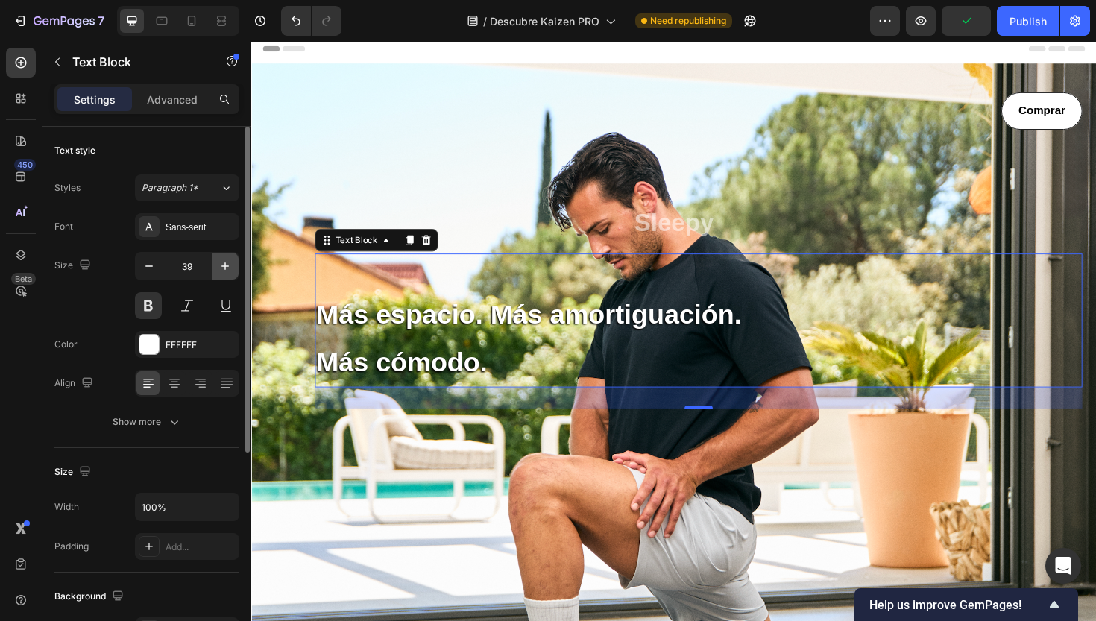
click at [224, 265] on icon "button" at bounding box center [225, 266] width 15 height 15
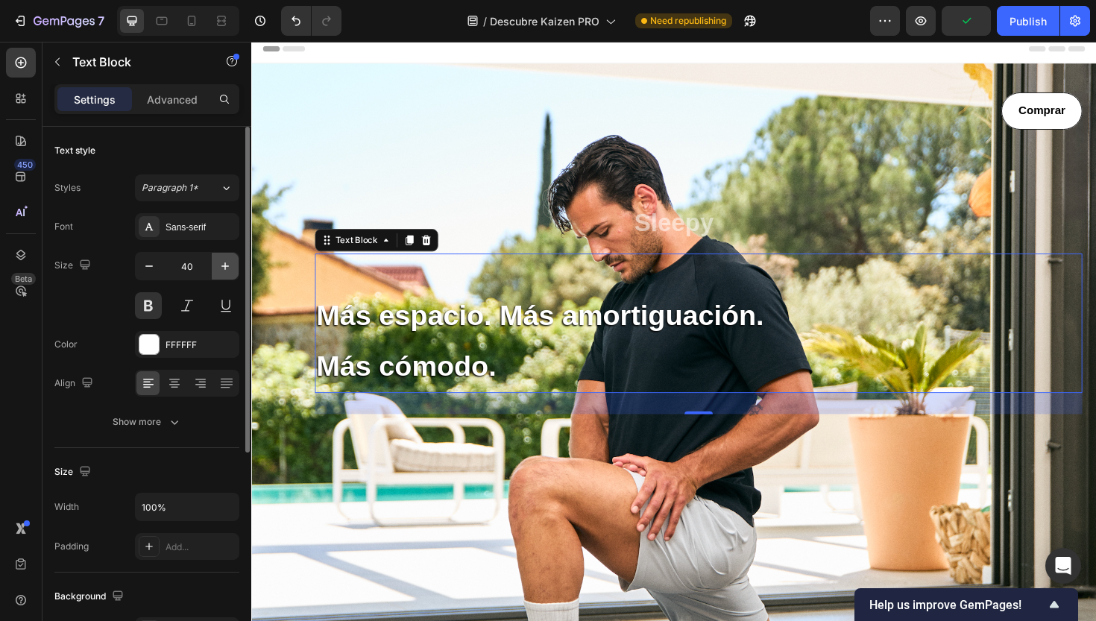
click at [224, 265] on icon "button" at bounding box center [225, 266] width 15 height 15
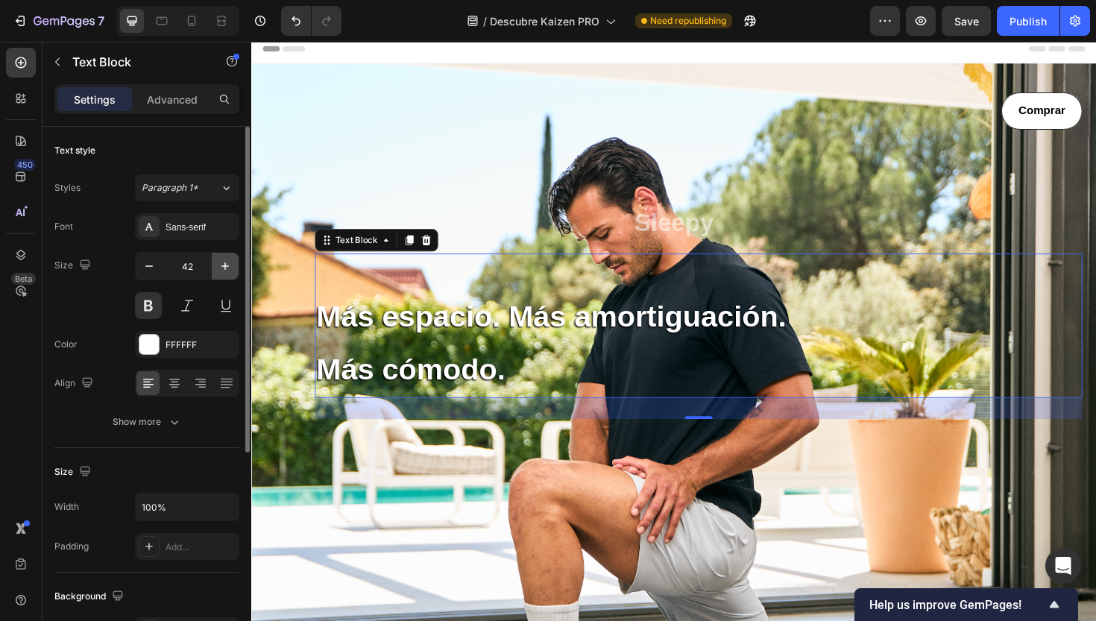
click at [224, 265] on icon "button" at bounding box center [225, 266] width 15 height 15
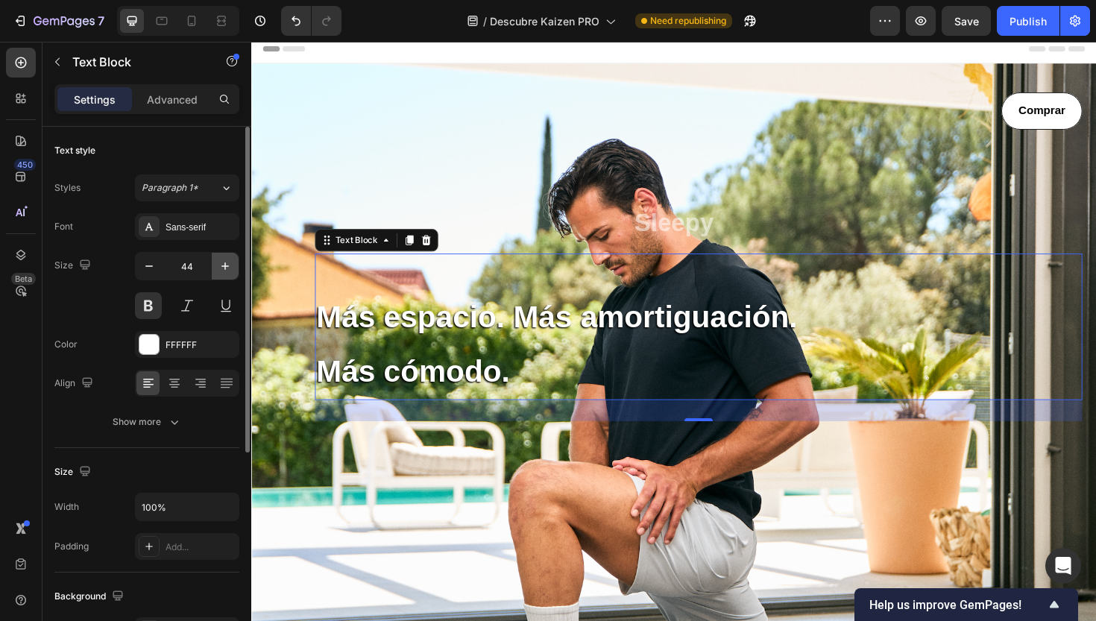
click at [224, 265] on icon "button" at bounding box center [225, 266] width 15 height 15
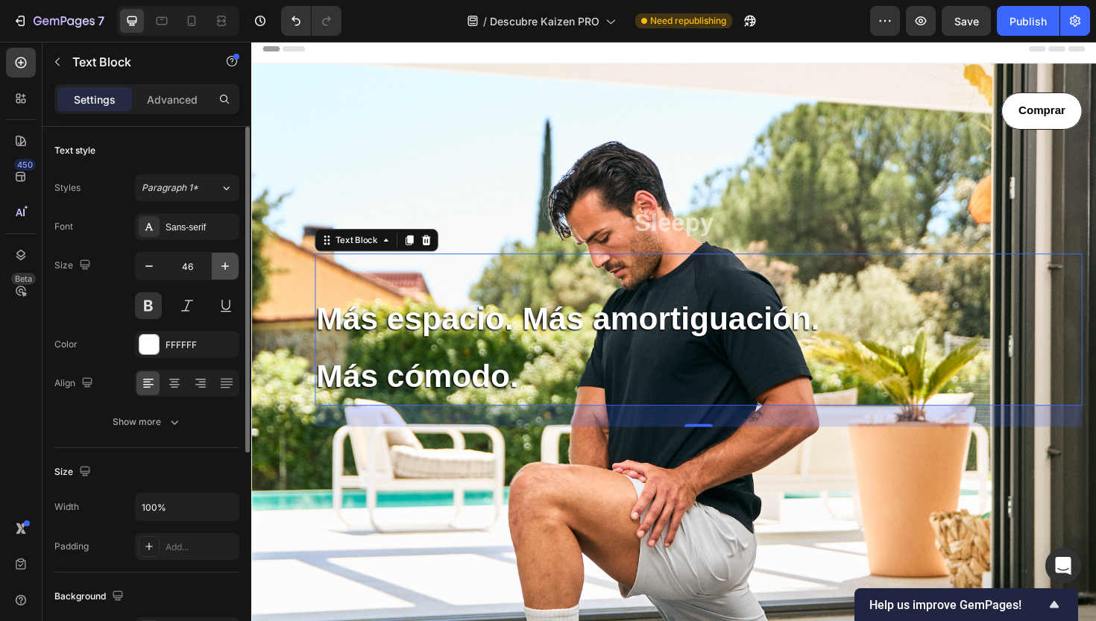
click at [224, 265] on icon "button" at bounding box center [225, 266] width 15 height 15
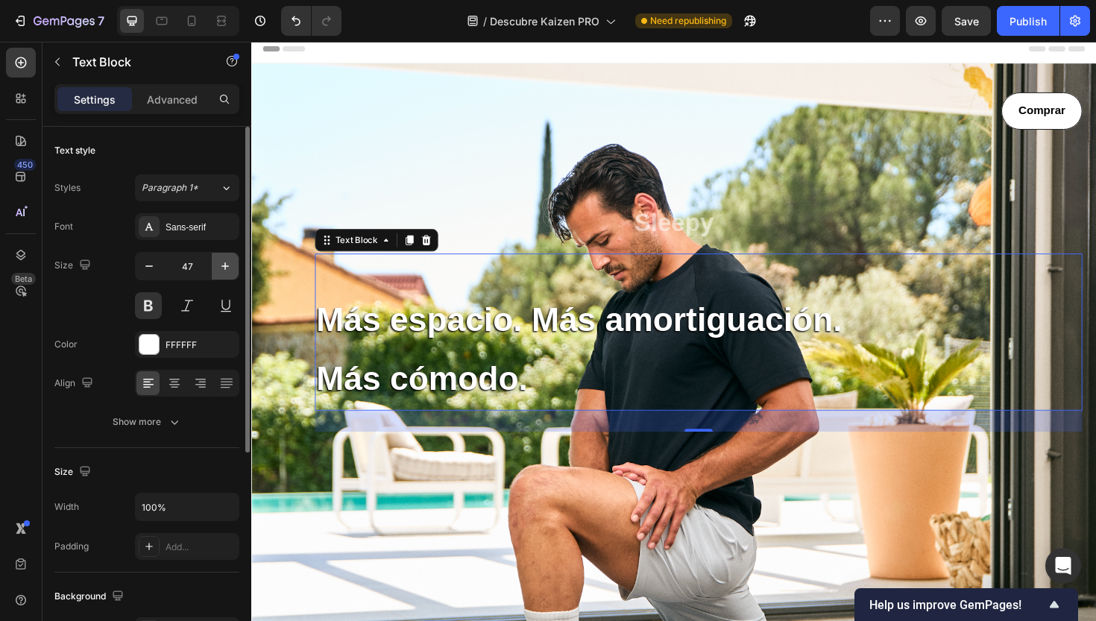
click at [224, 265] on icon "button" at bounding box center [225, 266] width 15 height 15
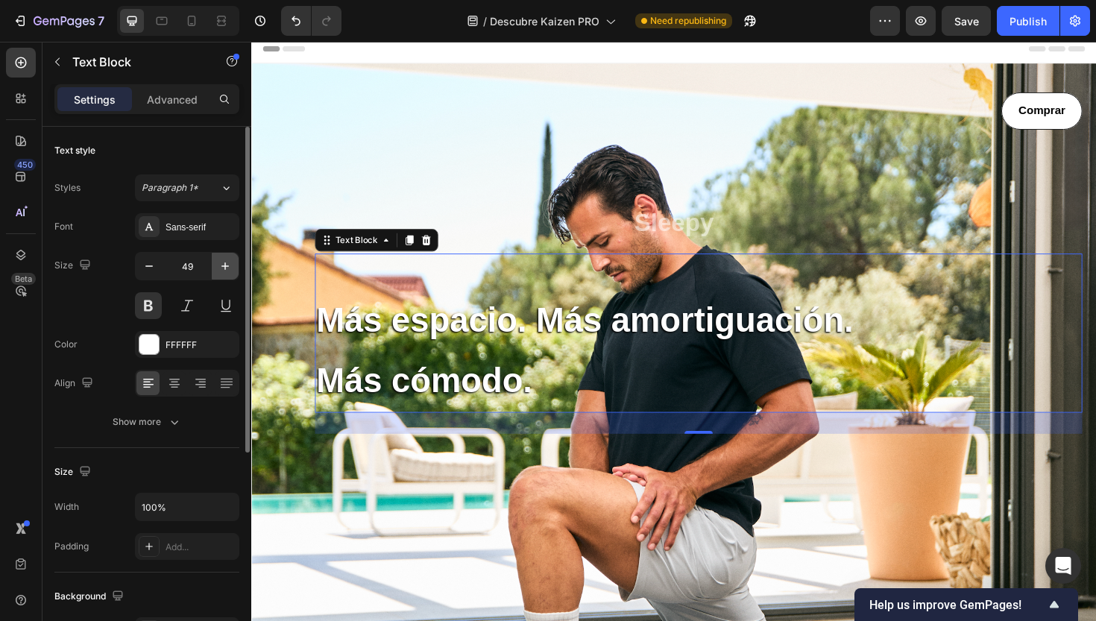
click at [224, 265] on icon "button" at bounding box center [225, 266] width 15 height 15
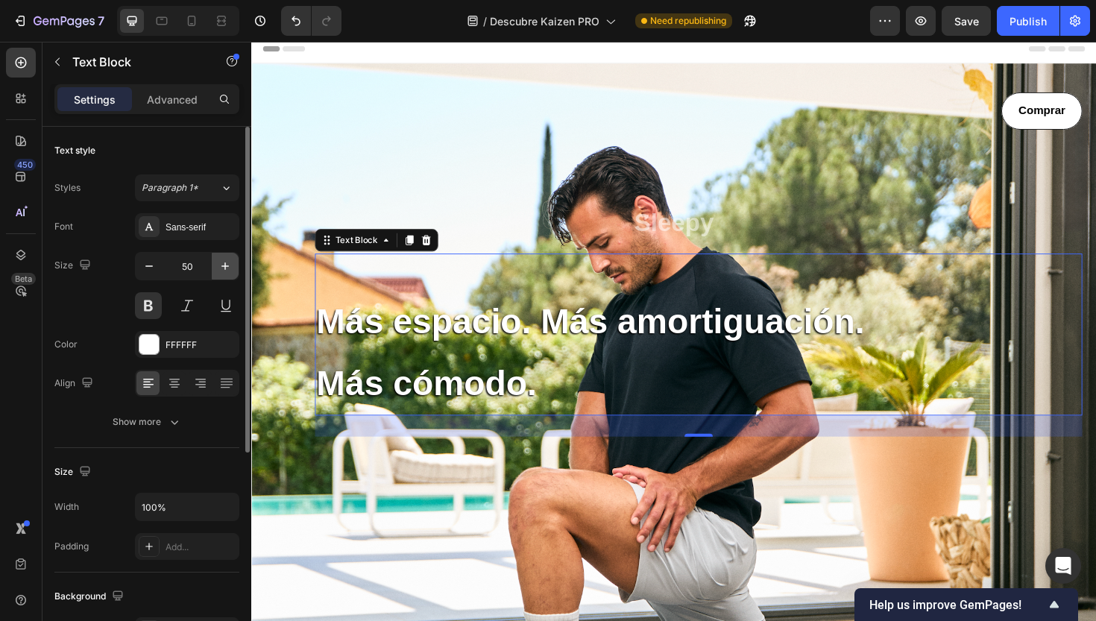
click at [224, 265] on icon "button" at bounding box center [225, 266] width 15 height 15
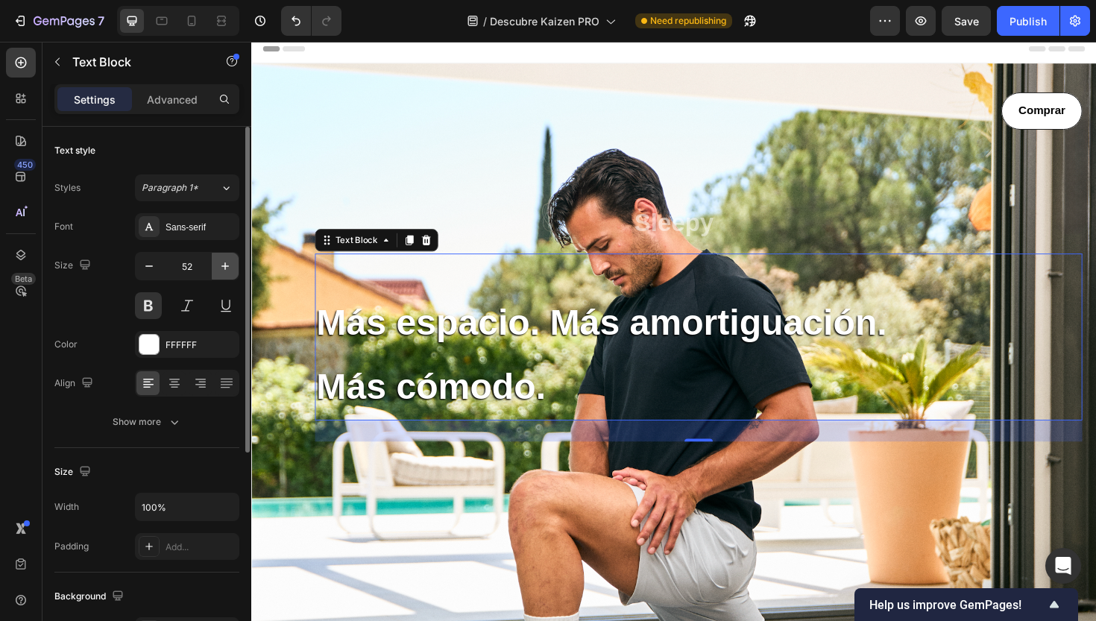
click at [224, 265] on icon "button" at bounding box center [225, 266] width 15 height 15
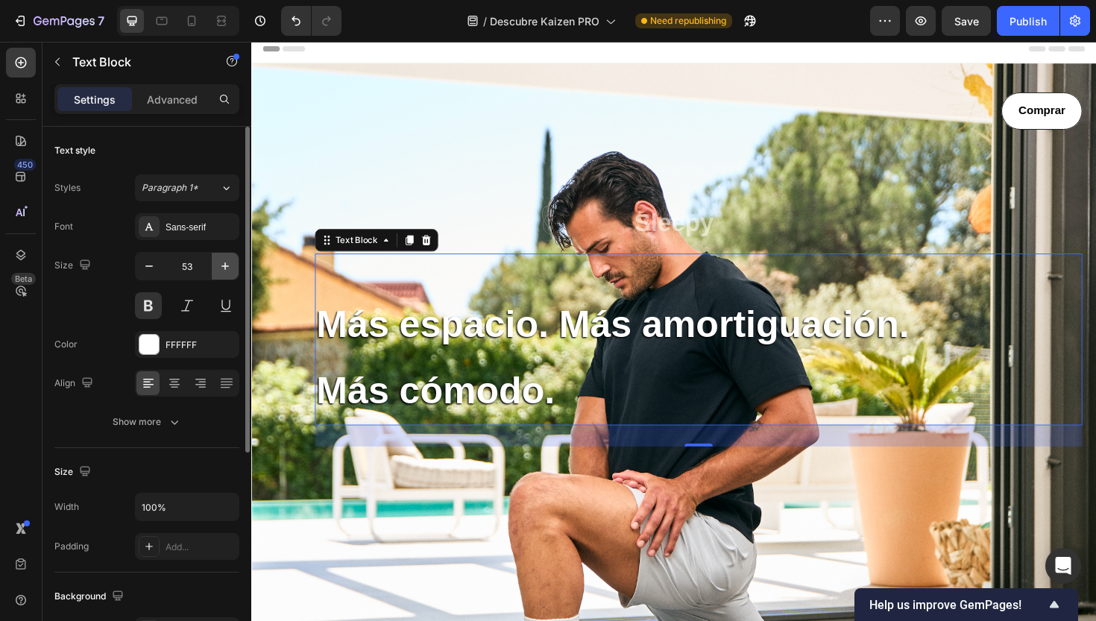
click at [224, 265] on icon "button" at bounding box center [225, 266] width 15 height 15
type input "54"
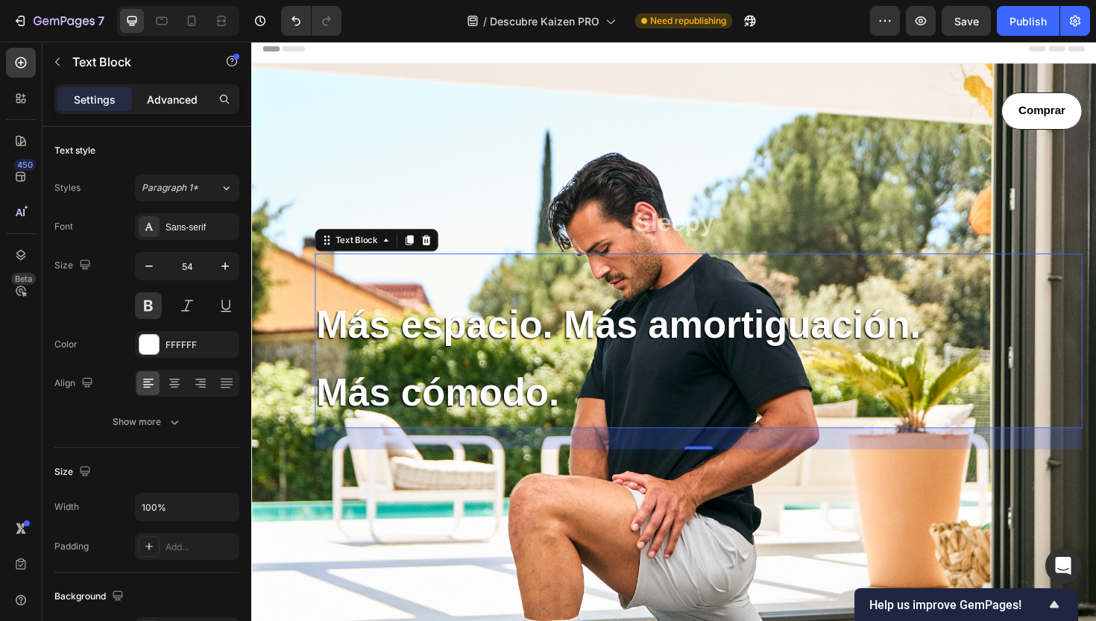
click at [172, 99] on p "Advanced" at bounding box center [172, 100] width 51 height 16
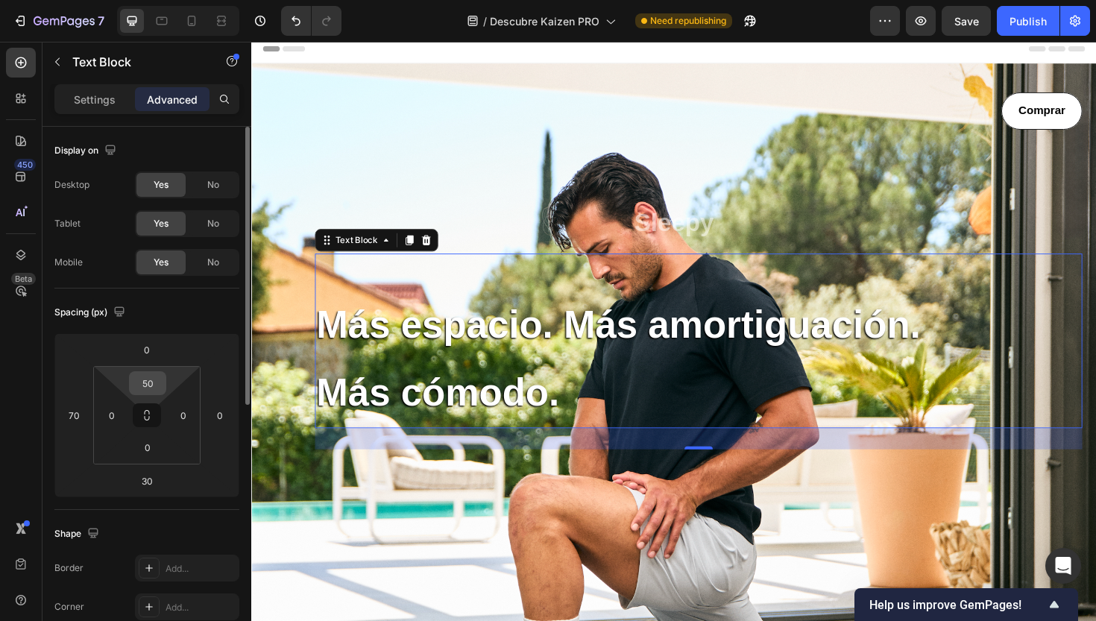
click at [150, 382] on input "50" at bounding box center [148, 383] width 30 height 22
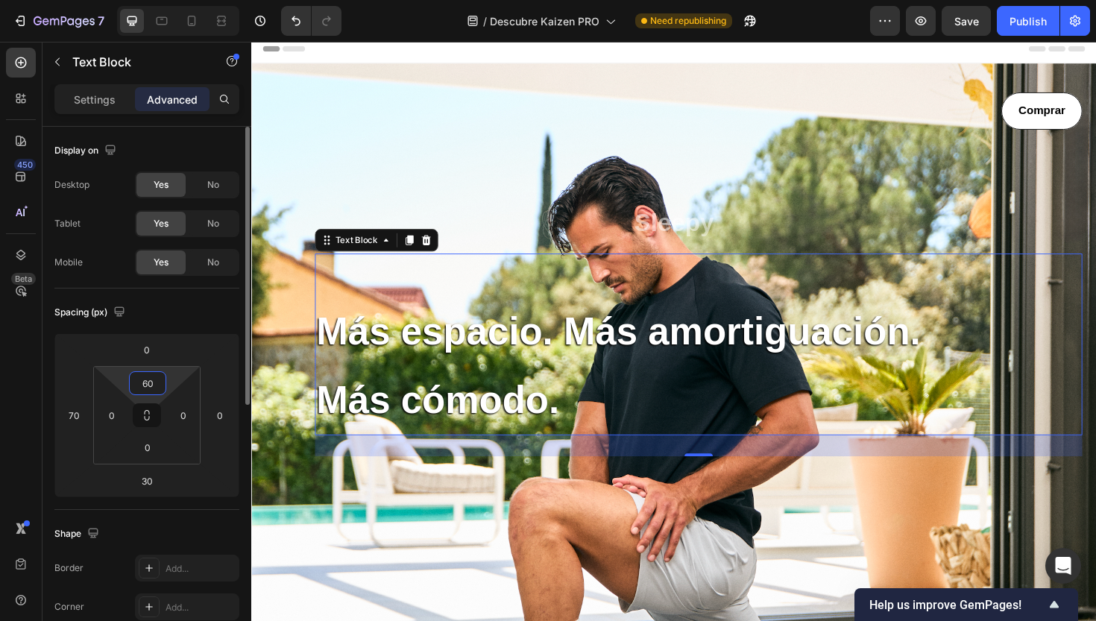
type input "6"
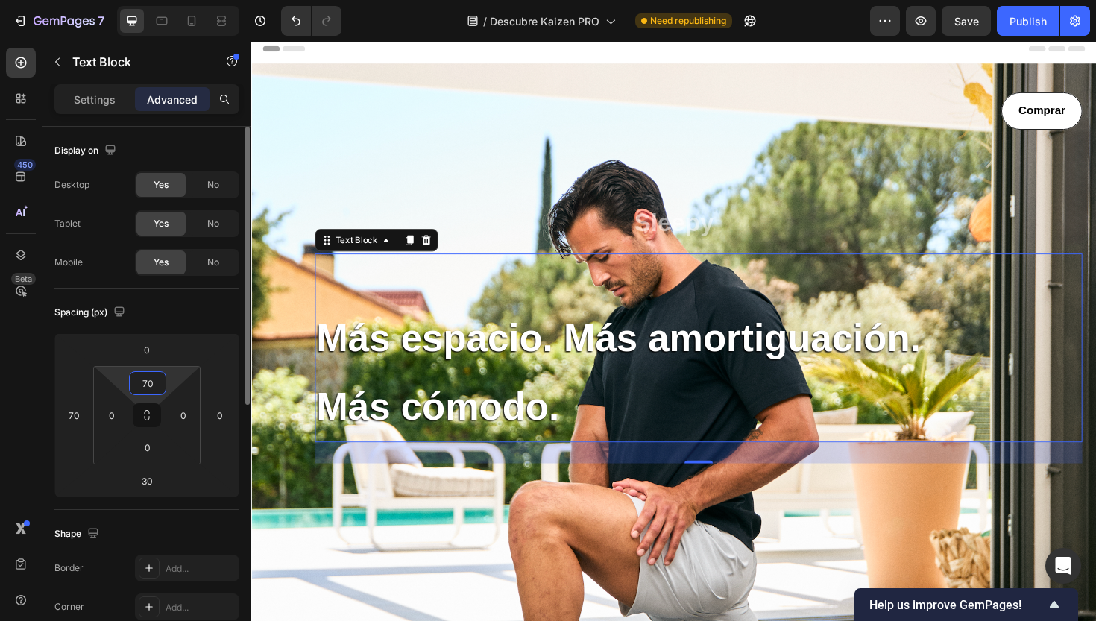
type input "7"
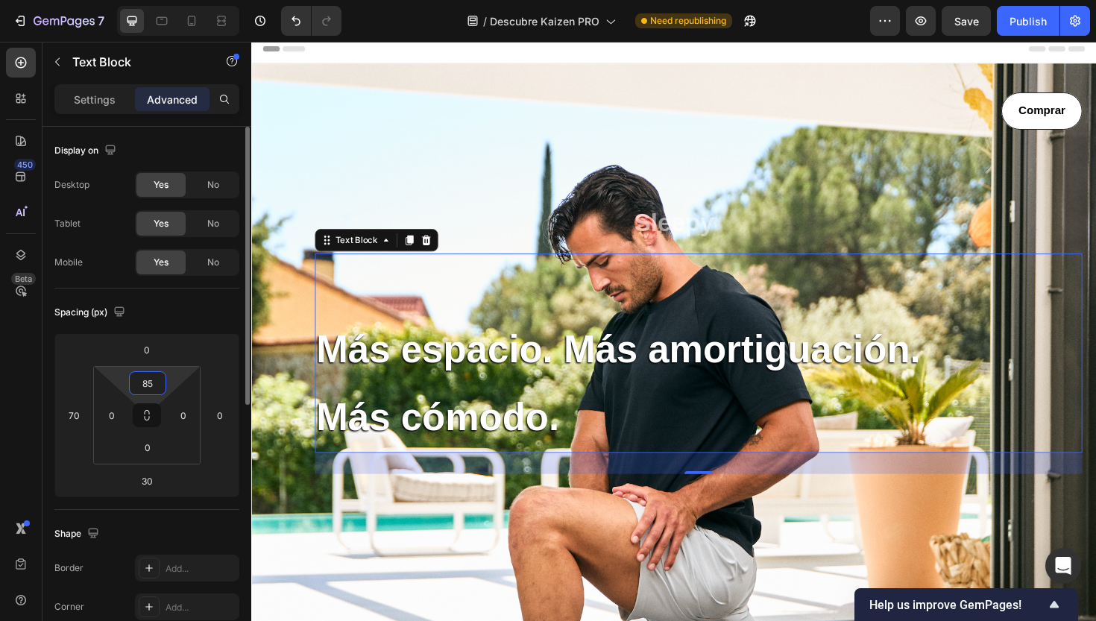
type input "8"
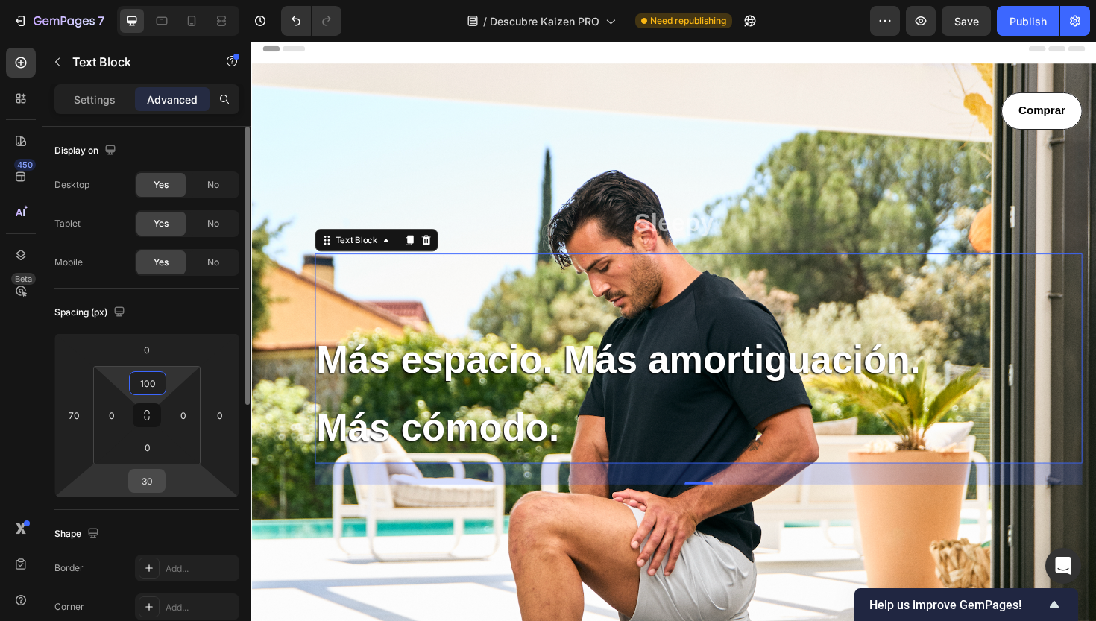
type input "100"
click at [139, 486] on input "30" at bounding box center [147, 481] width 30 height 22
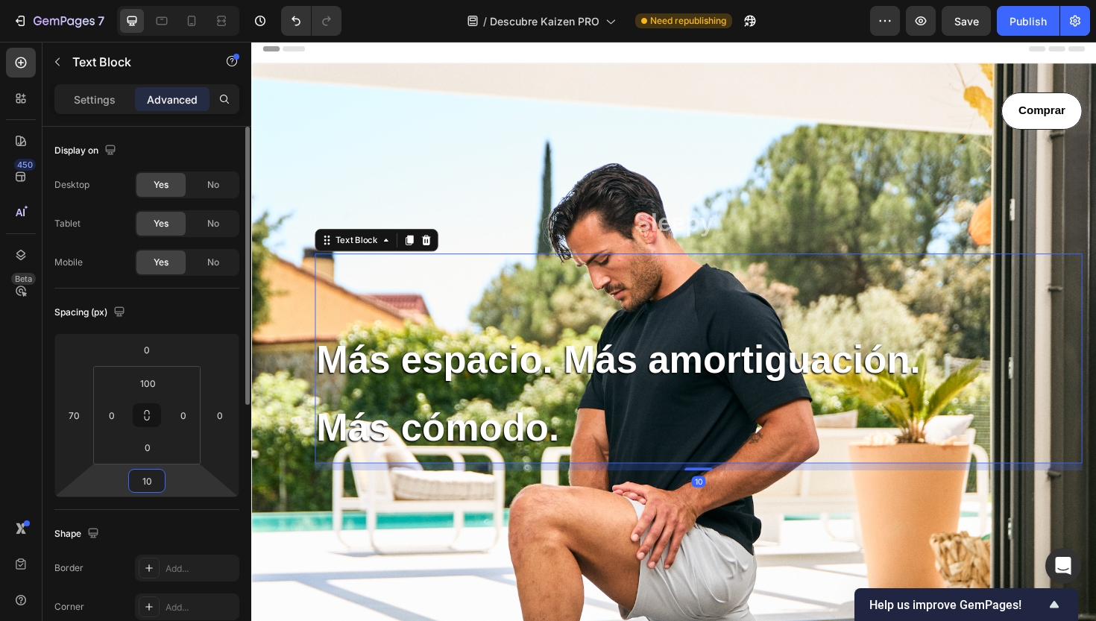
type input "1"
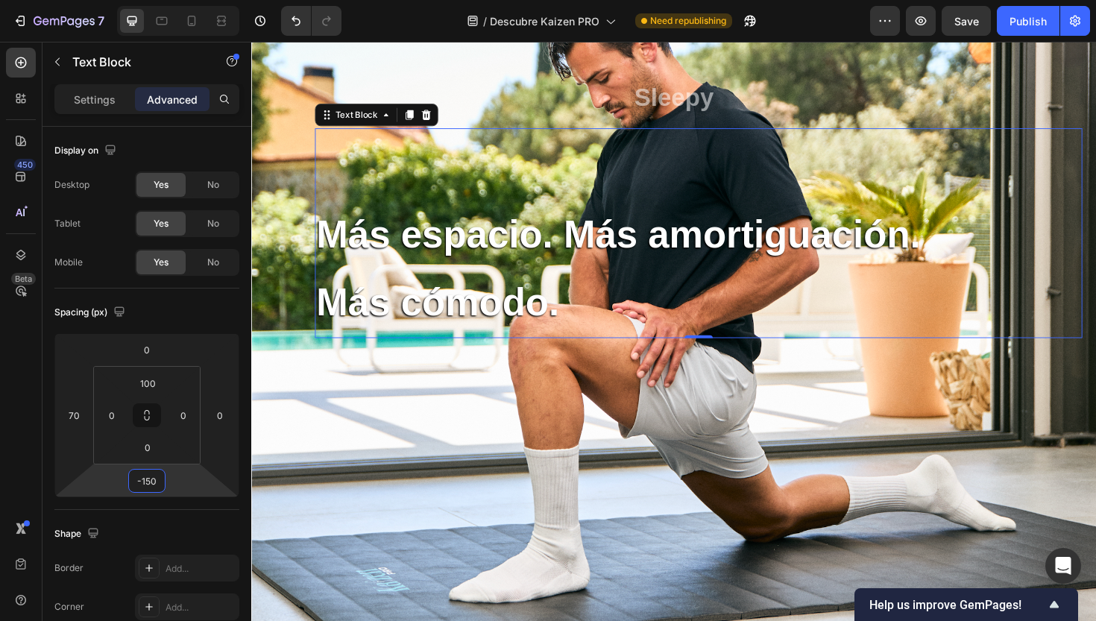
scroll to position [151, 0]
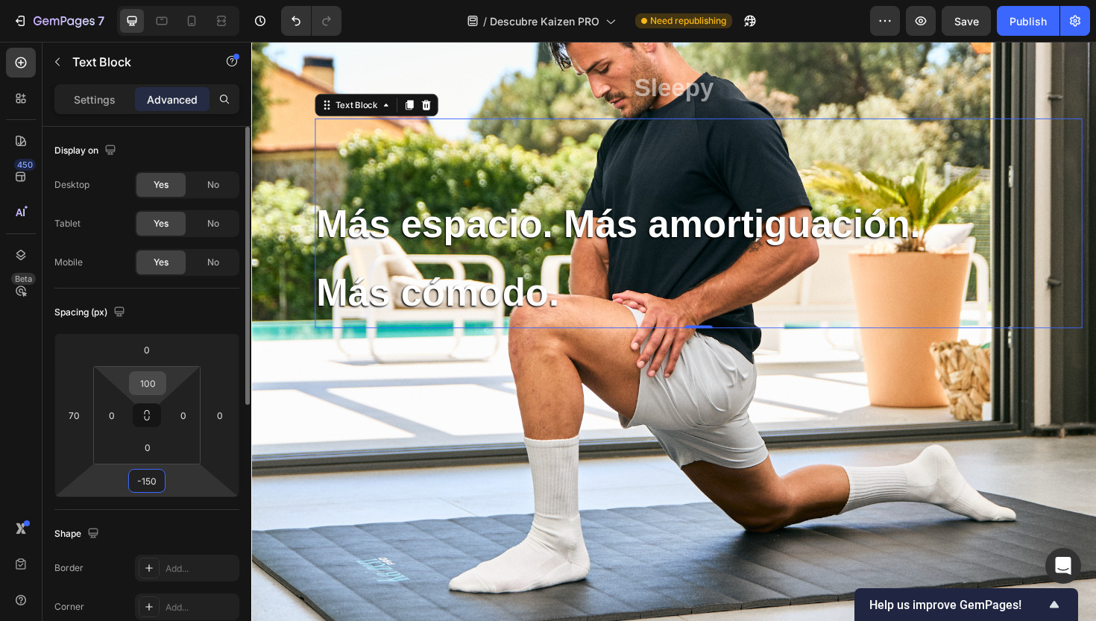
type input "-150"
click at [147, 383] on input "100" at bounding box center [148, 383] width 30 height 22
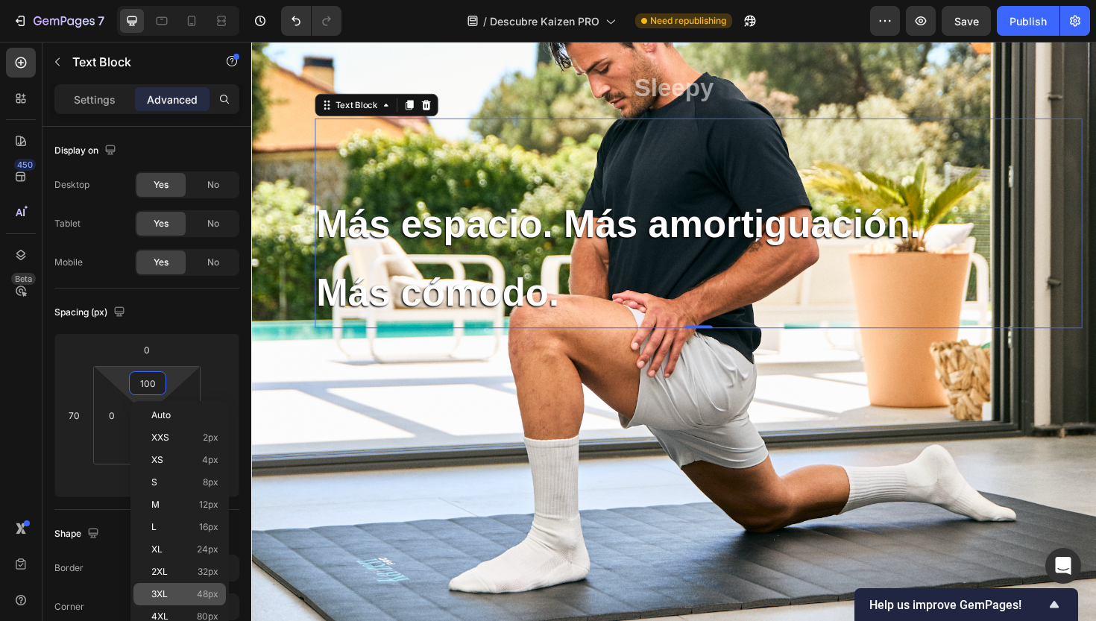
click at [205, 594] on span "48px" at bounding box center [208, 594] width 22 height 10
type input "48"
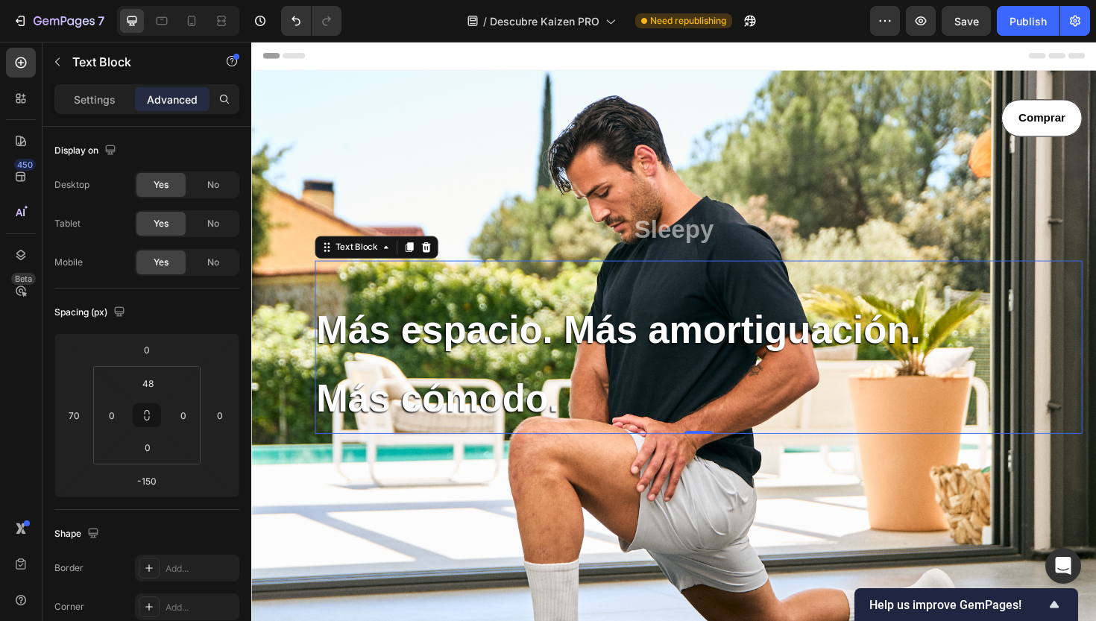
scroll to position [0, 0]
click at [152, 488] on input "-150" at bounding box center [147, 481] width 30 height 22
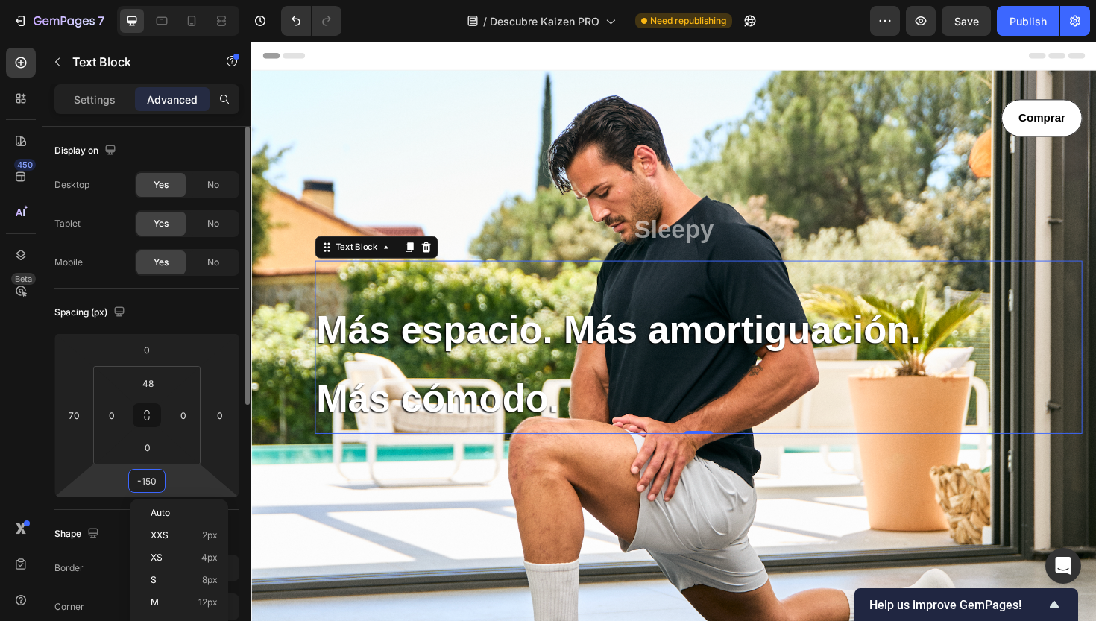
click at [149, 481] on input "-150" at bounding box center [147, 481] width 30 height 22
click at [163, 481] on div "-150" at bounding box center [146, 481] width 37 height 24
click at [154, 480] on input "-150" at bounding box center [147, 481] width 30 height 22
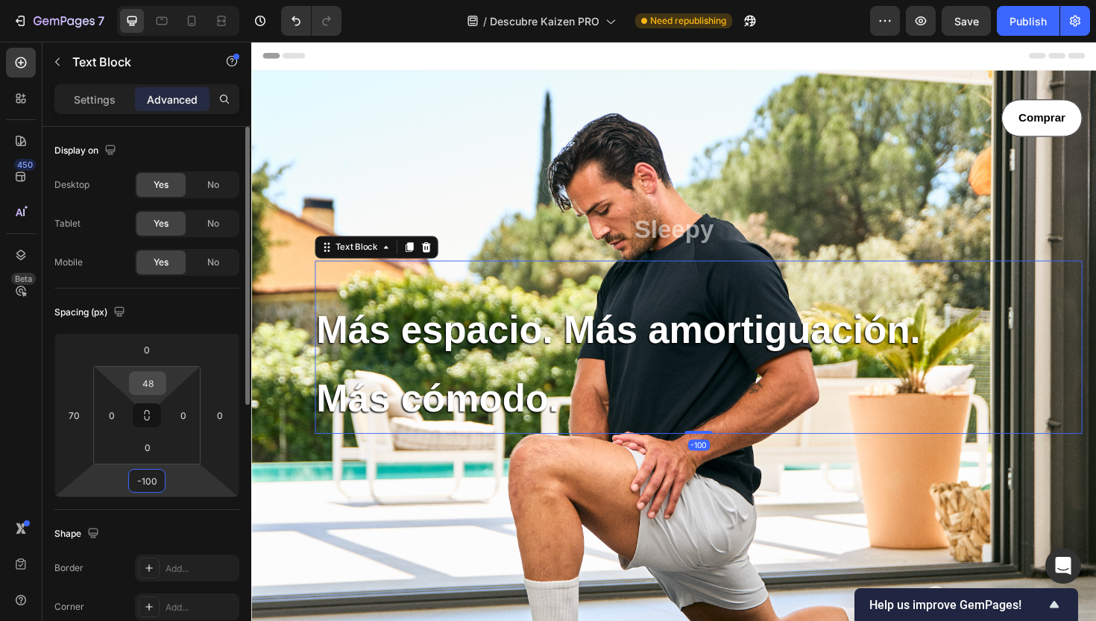
type input "-100"
click at [152, 383] on input "48" at bounding box center [148, 383] width 30 height 22
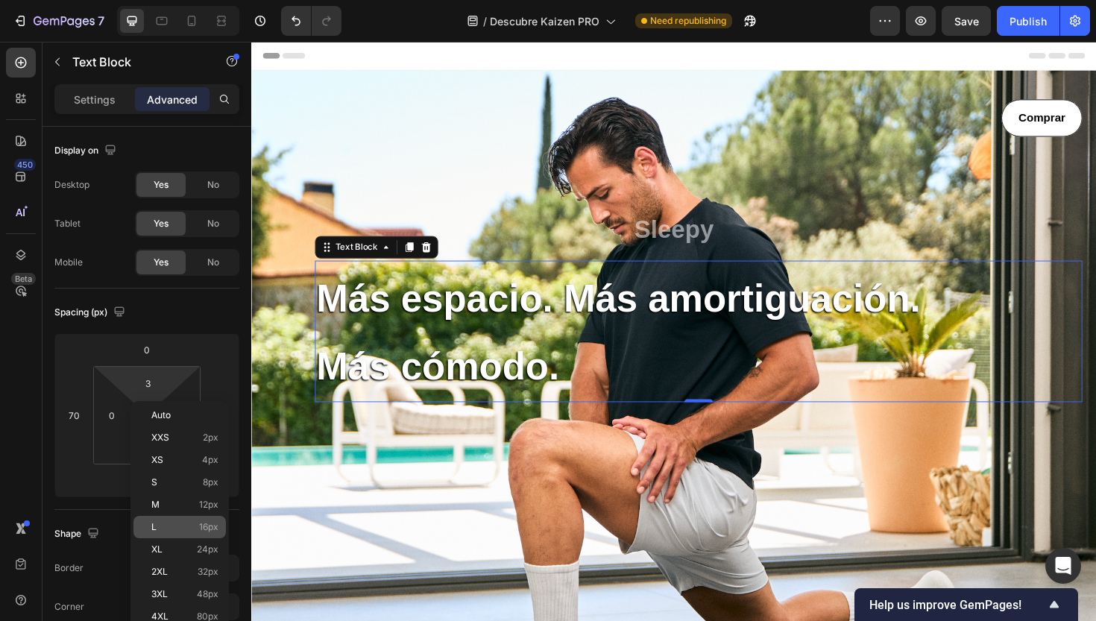
click at [204, 520] on div "L 16px" at bounding box center [179, 527] width 92 height 22
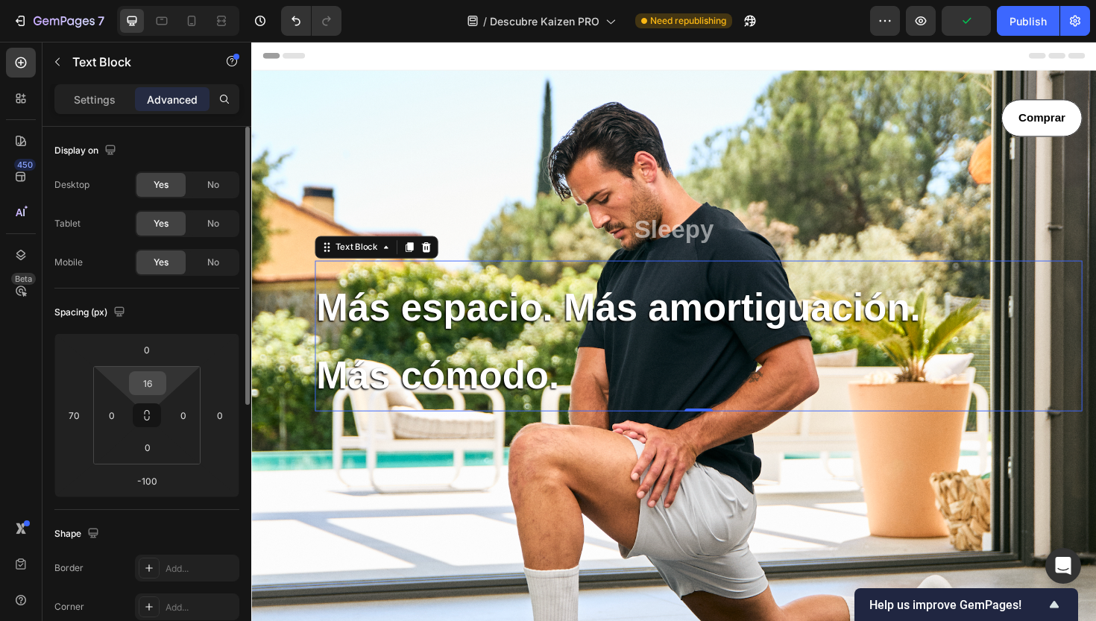
click at [151, 387] on input "16" at bounding box center [148, 383] width 30 height 22
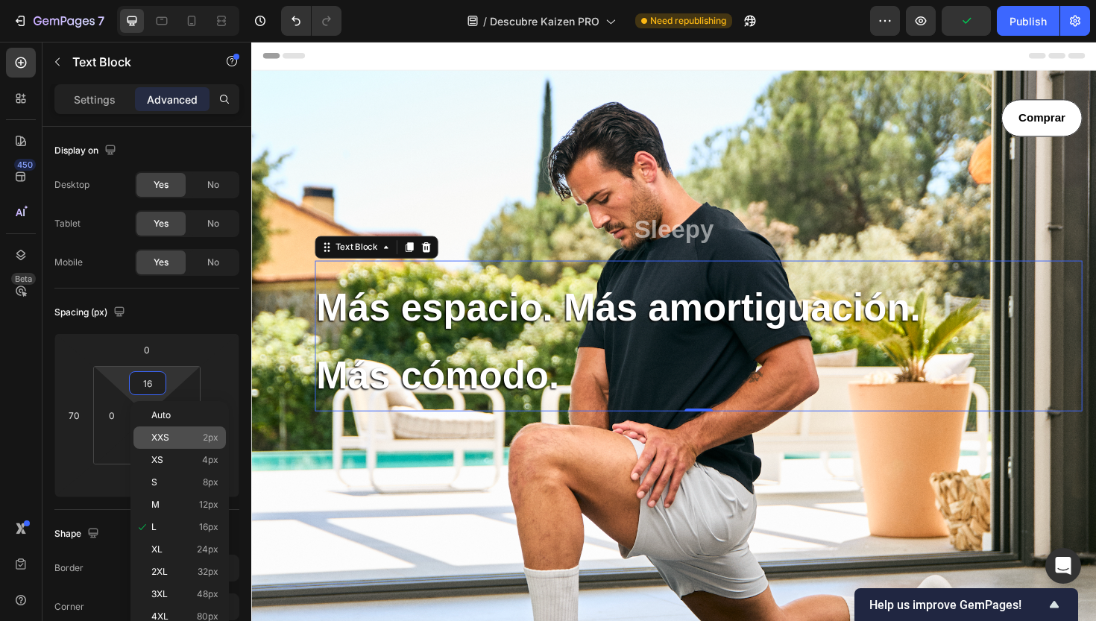
click at [195, 438] on p "XXS 2px" at bounding box center [184, 438] width 67 height 10
type input "2"
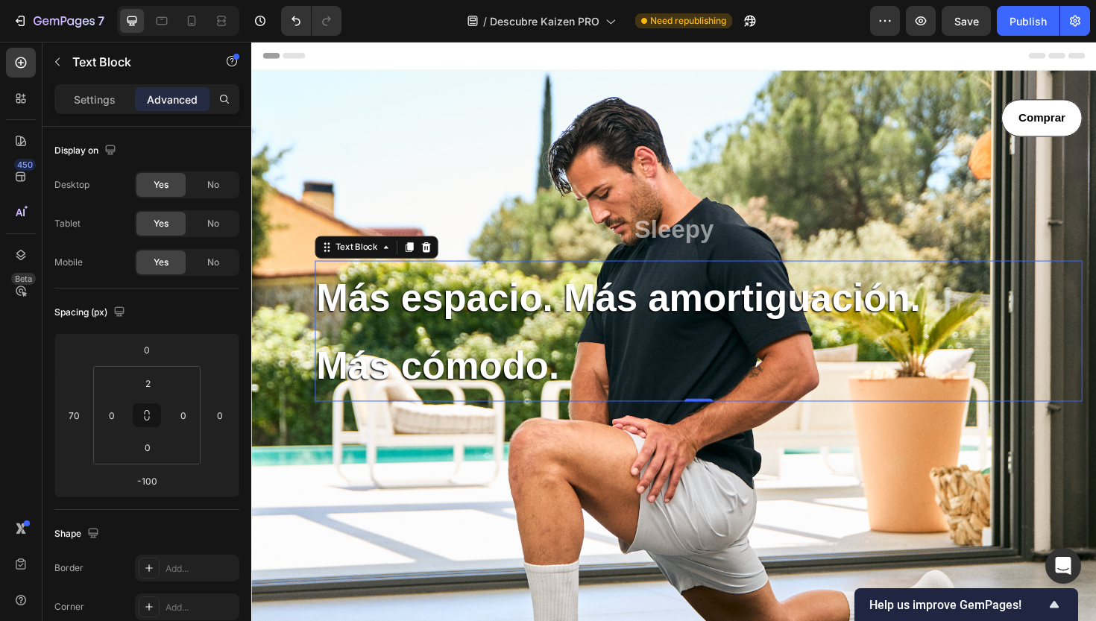
drag, startPoint x: 1047, startPoint y: 164, endPoint x: 829, endPoint y: 127, distance: 221.7
click at [829, 127] on div "Comprar Button" at bounding box center [698, 123] width 865 height 40
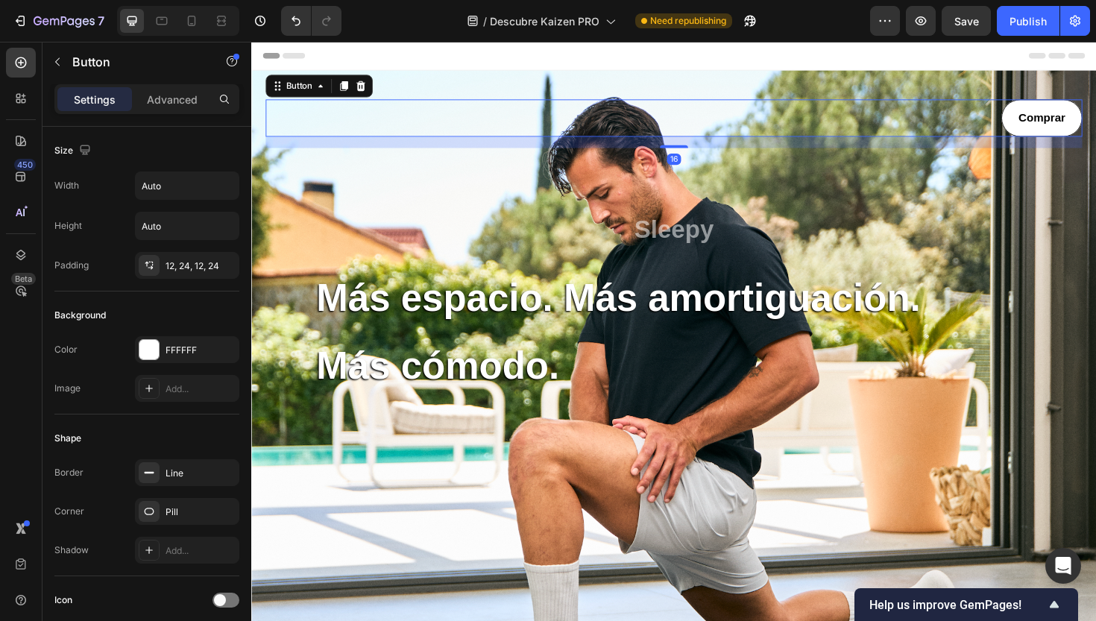
click at [938, 58] on div "Header" at bounding box center [698, 57] width 871 height 30
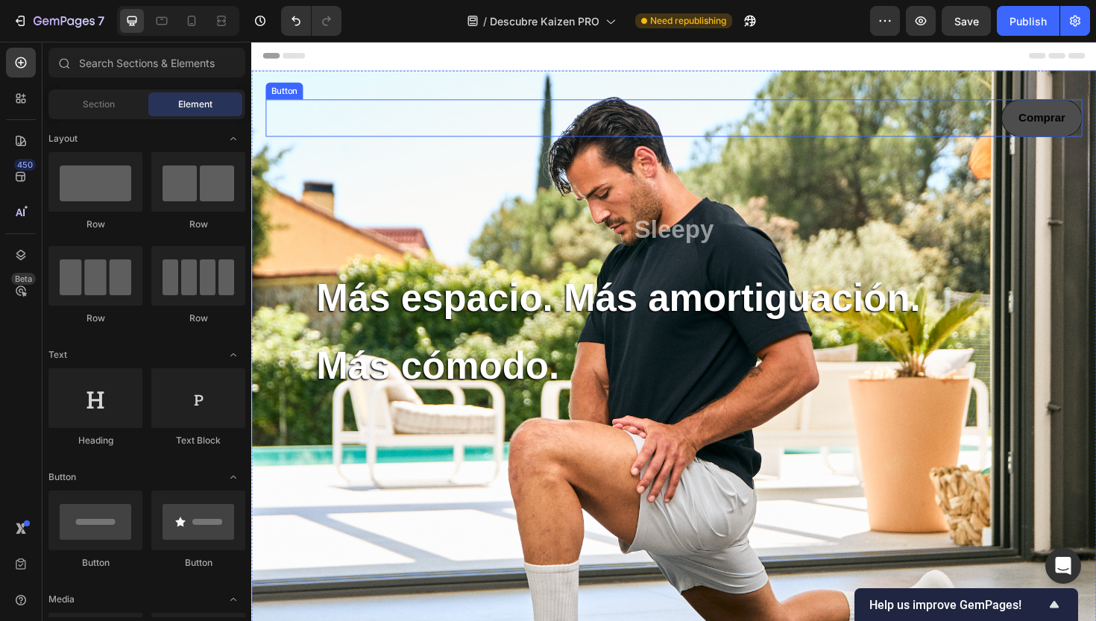
click at [1057, 126] on button "Comprar" at bounding box center [1089, 123] width 86 height 40
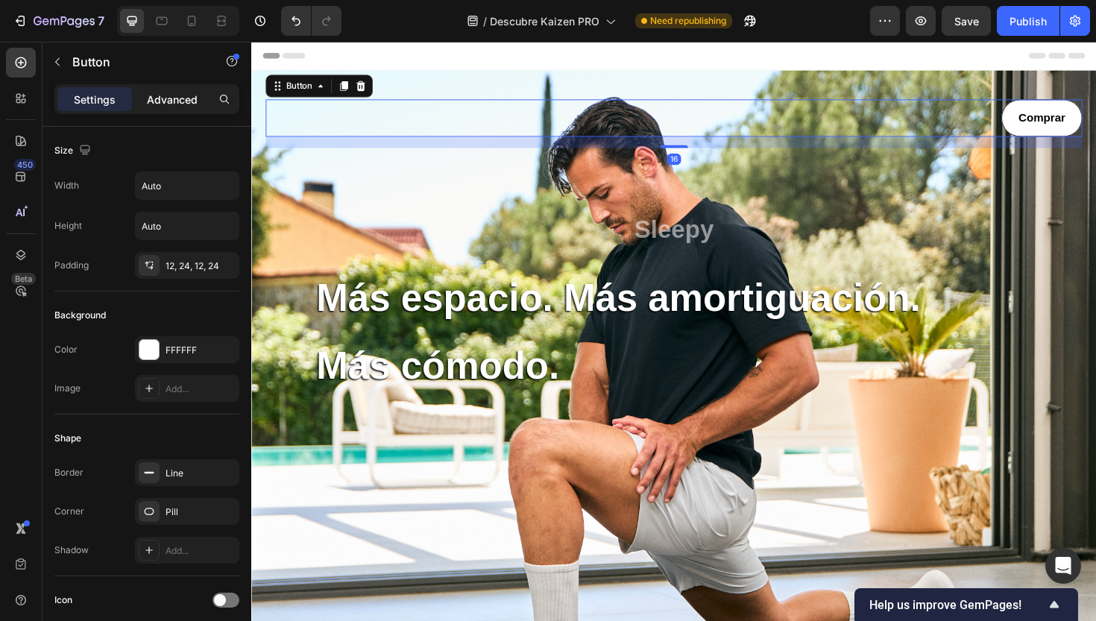
click at [184, 107] on div "Advanced" at bounding box center [172, 99] width 75 height 24
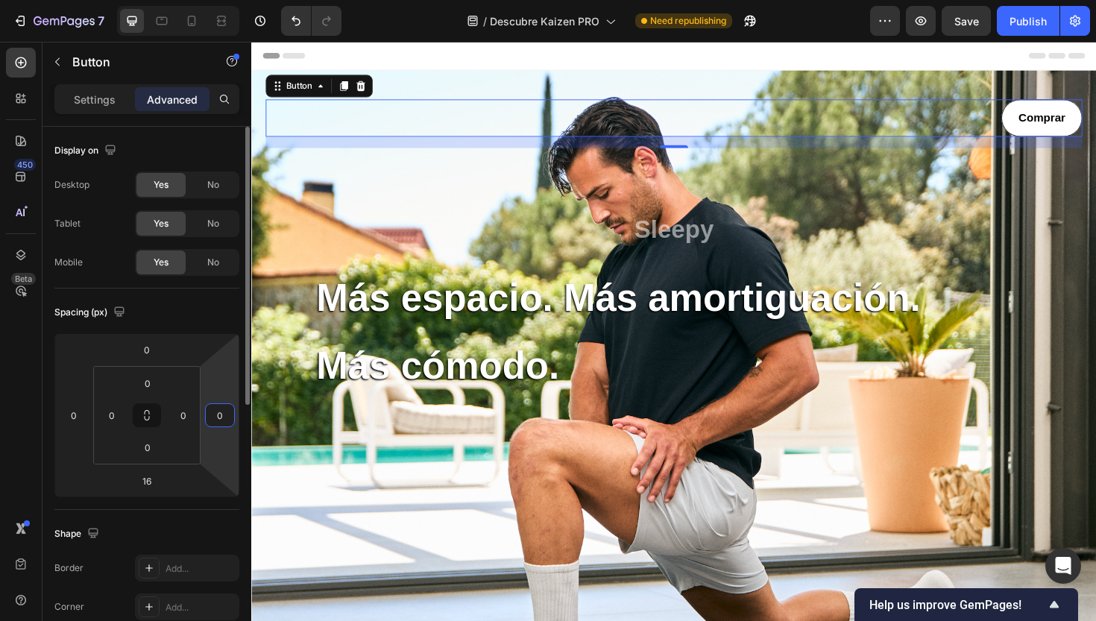
click at [221, 414] on input "0" at bounding box center [220, 415] width 22 height 22
type input "2"
type input "4"
type input "80"
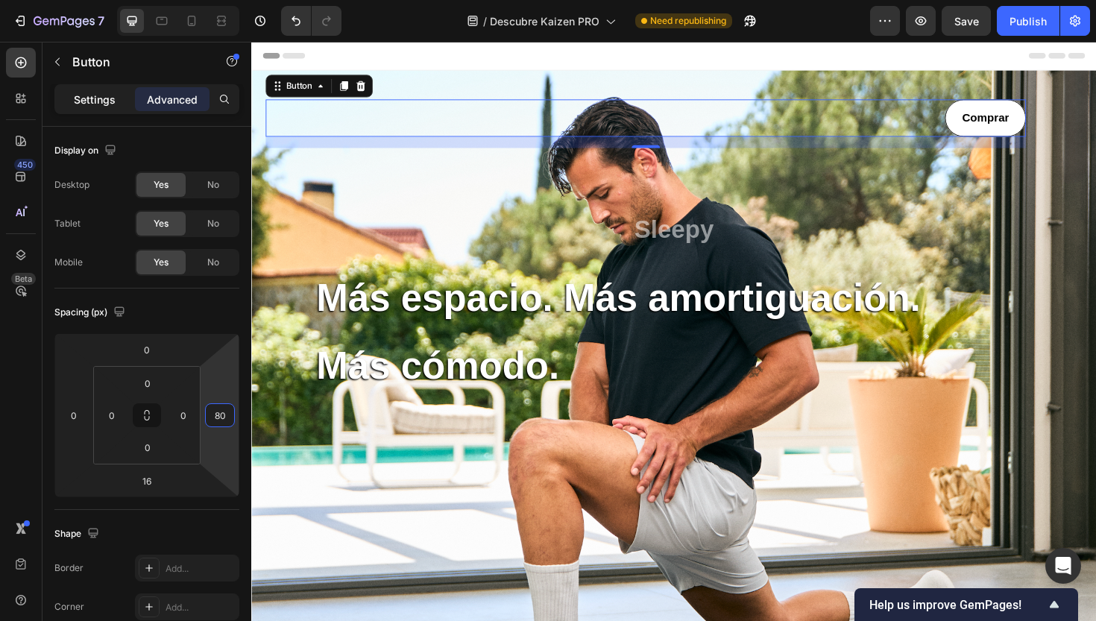
click at [102, 104] on p "Settings" at bounding box center [95, 100] width 42 height 16
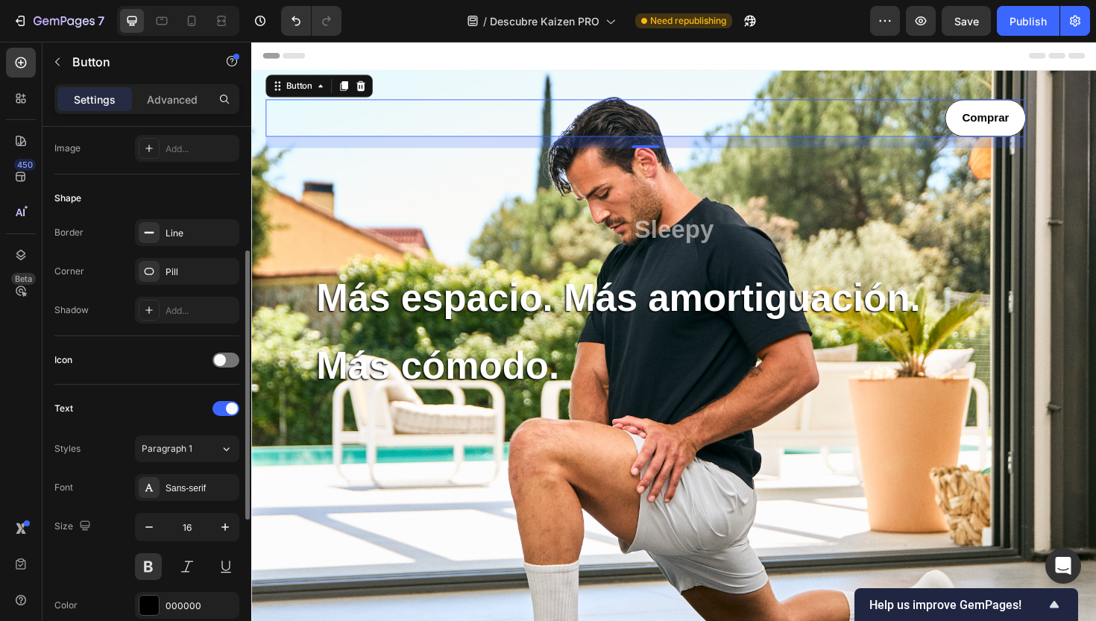
scroll to position [300, 0]
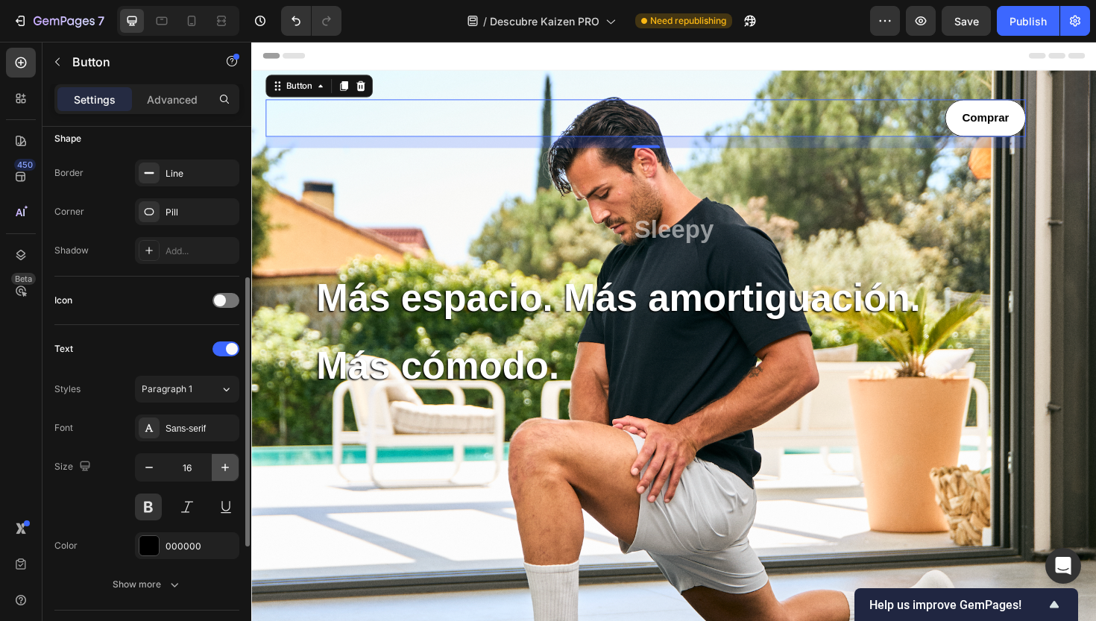
click at [222, 467] on icon "button" at bounding box center [225, 467] width 15 height 15
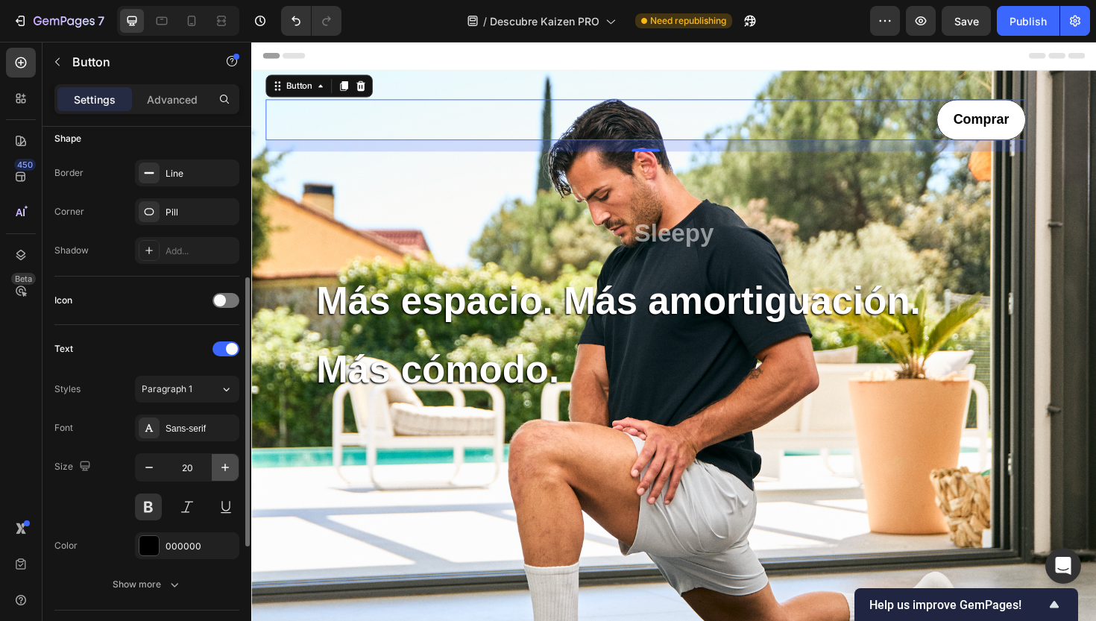
click at [222, 467] on icon "button" at bounding box center [225, 467] width 15 height 15
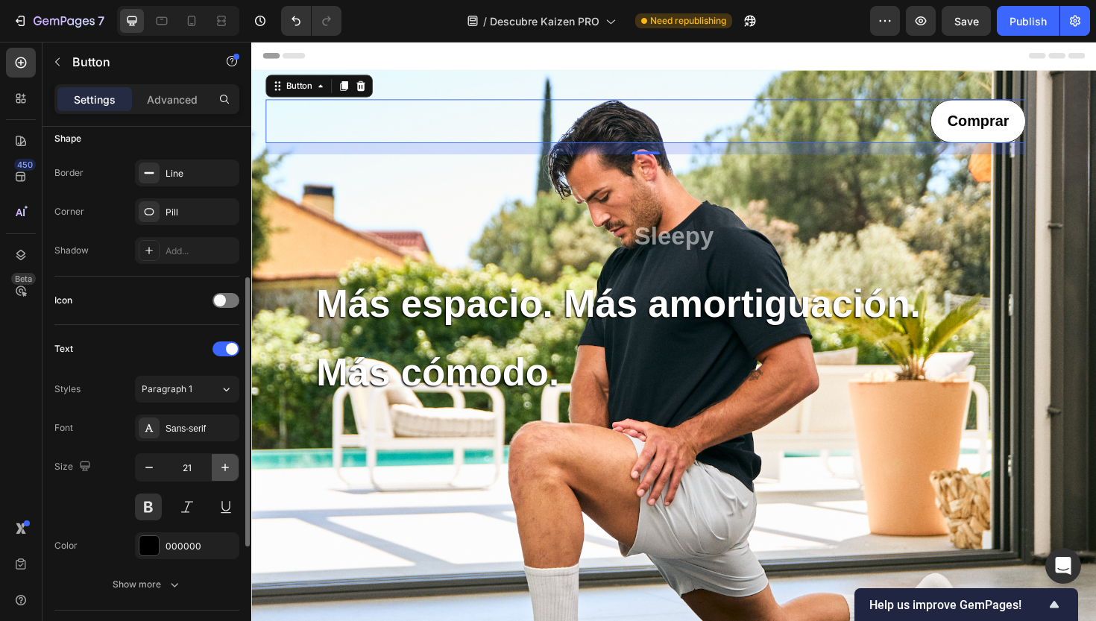
click at [222, 467] on icon "button" at bounding box center [225, 467] width 15 height 15
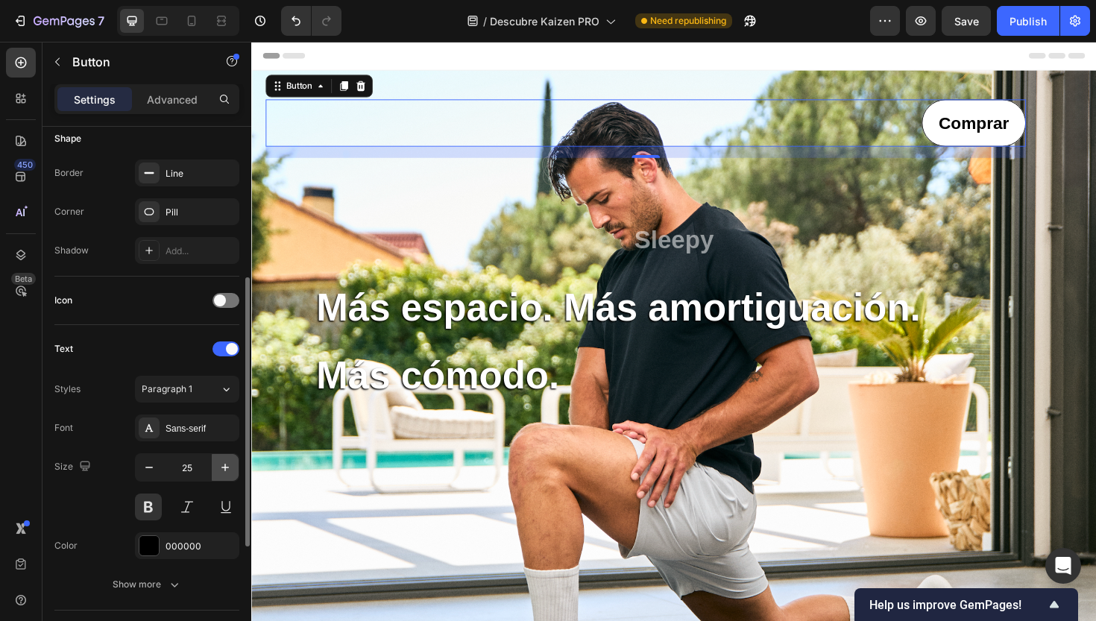
click at [222, 467] on icon "button" at bounding box center [225, 467] width 15 height 15
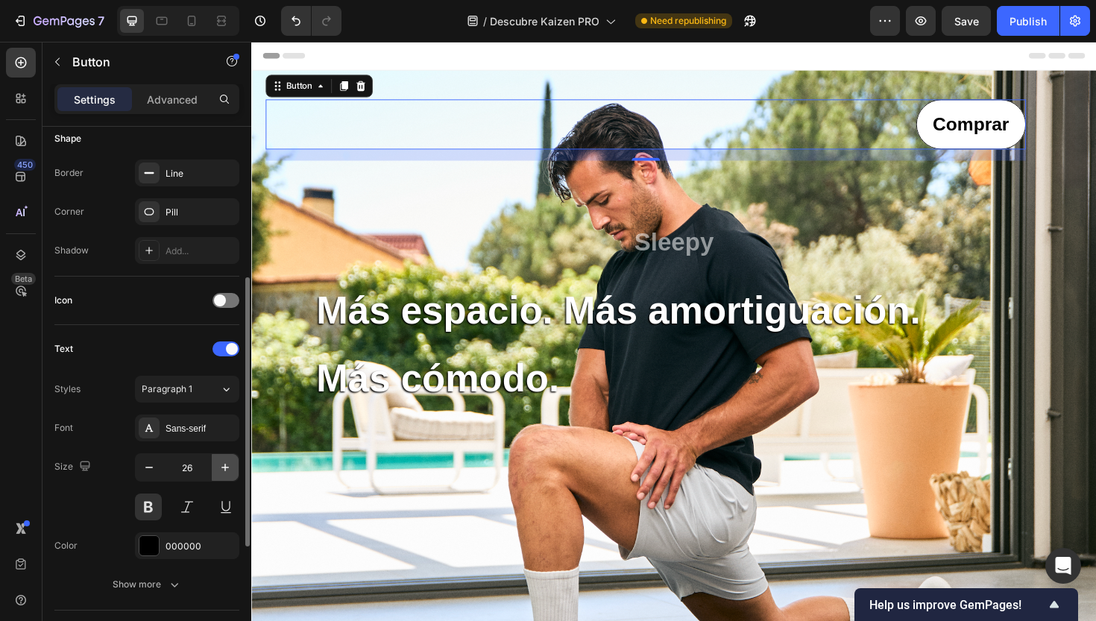
click at [222, 467] on icon "button" at bounding box center [225, 467] width 15 height 15
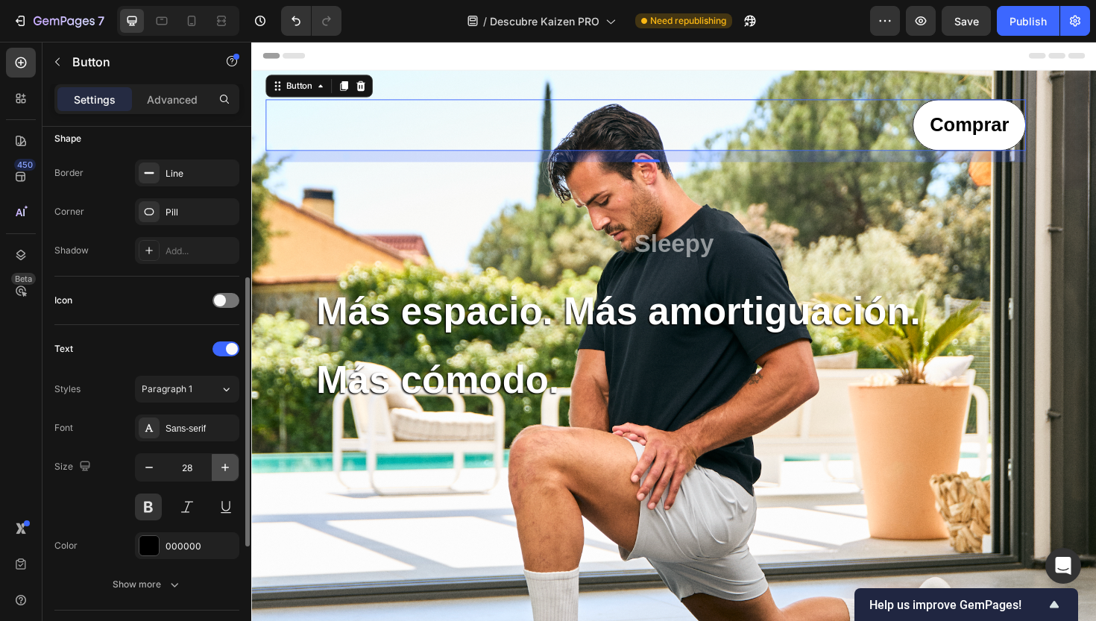
click at [222, 467] on icon "button" at bounding box center [225, 467] width 15 height 15
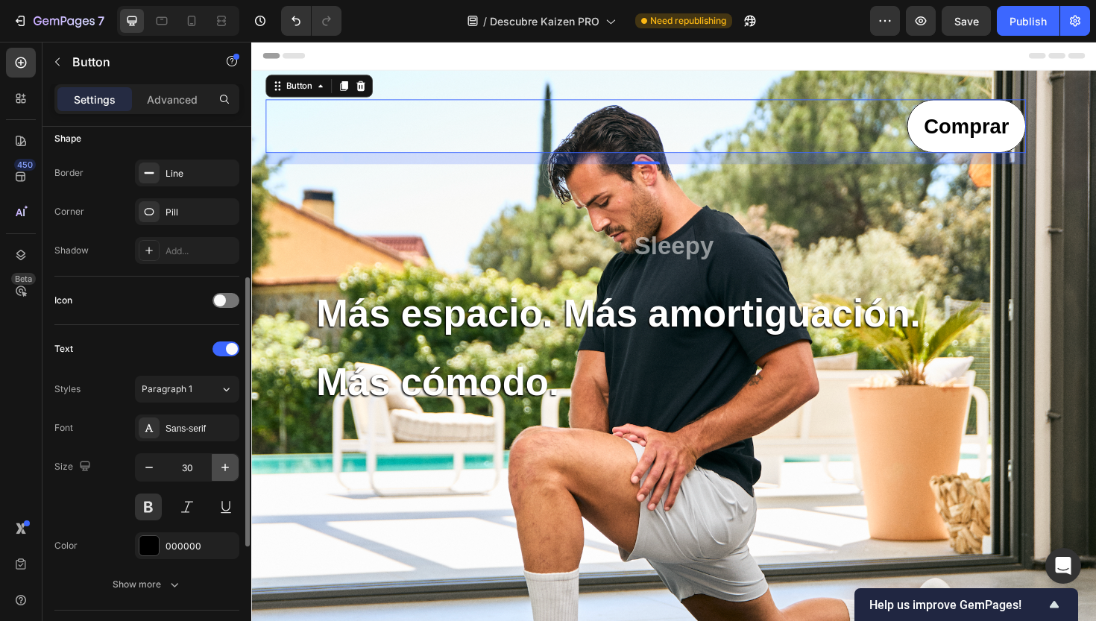
click at [222, 467] on icon "button" at bounding box center [225, 467] width 15 height 15
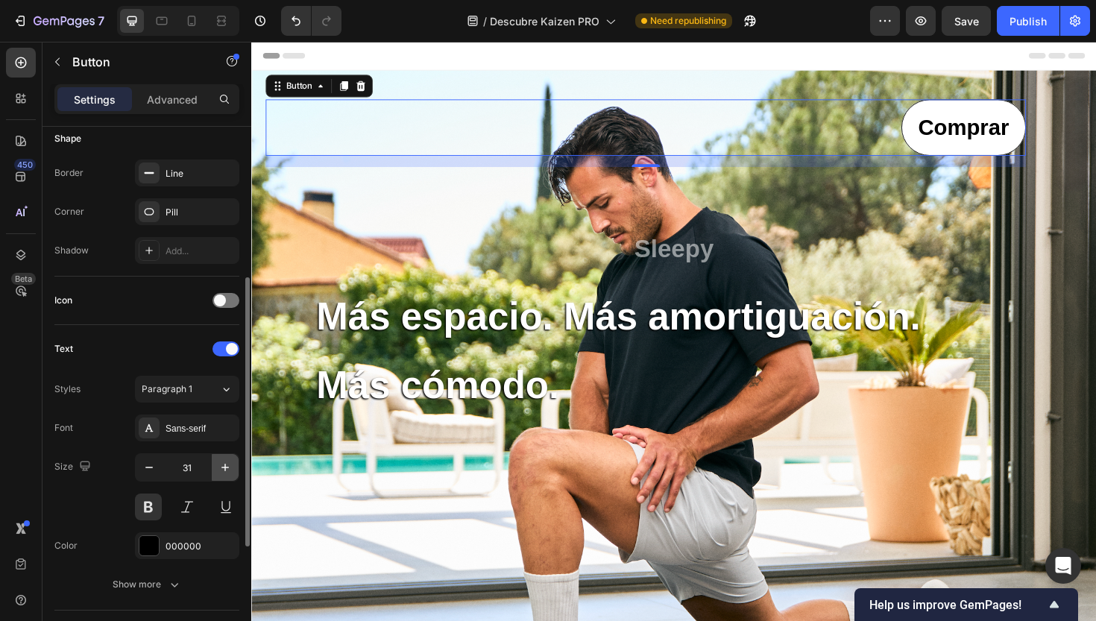
click at [222, 467] on icon "button" at bounding box center [225, 467] width 15 height 15
type input "32"
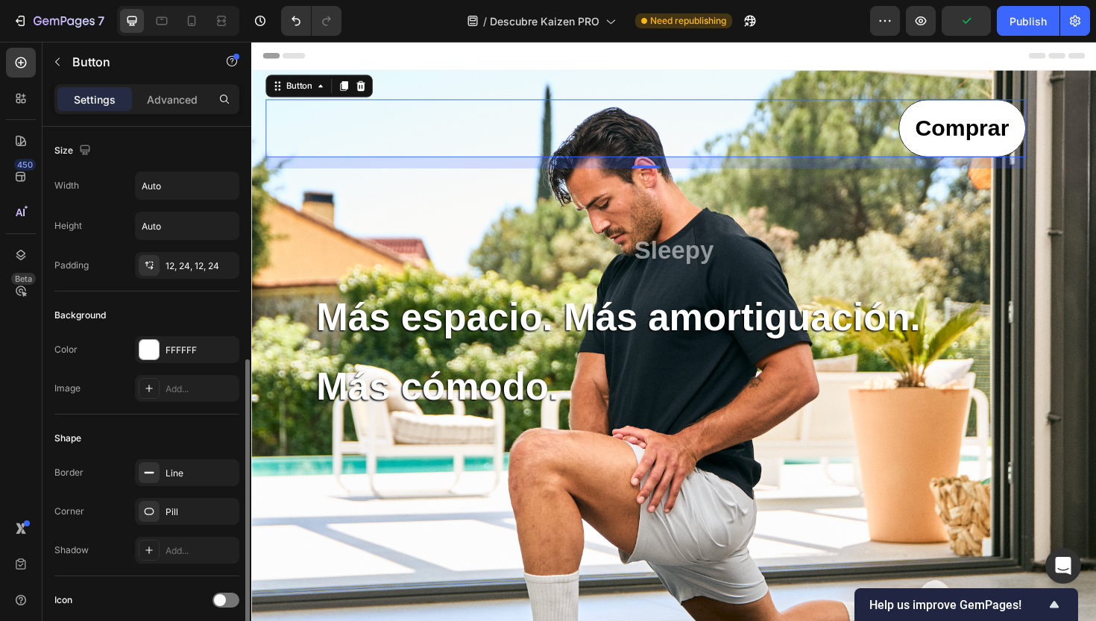
scroll to position [532, 0]
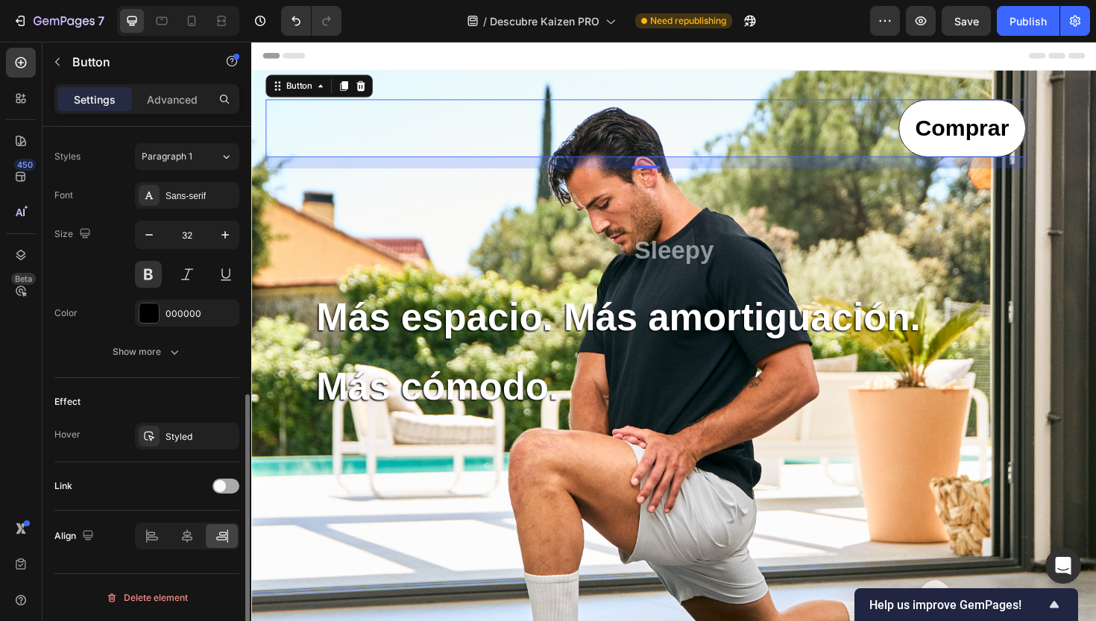
click at [219, 485] on span at bounding box center [220, 486] width 12 height 12
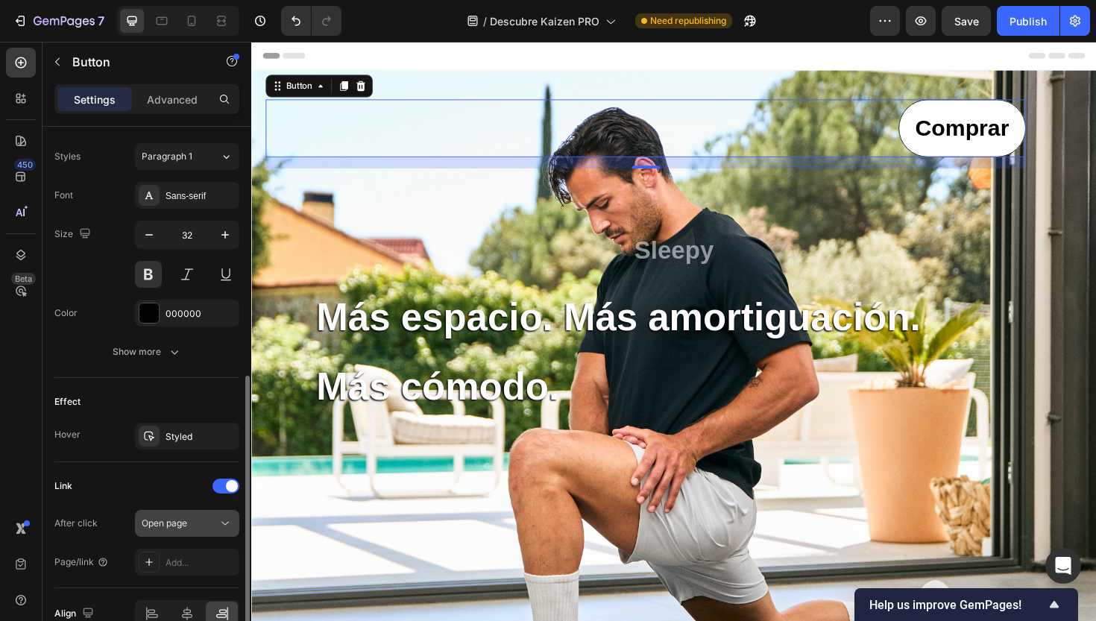
click at [219, 520] on icon at bounding box center [225, 523] width 15 height 15
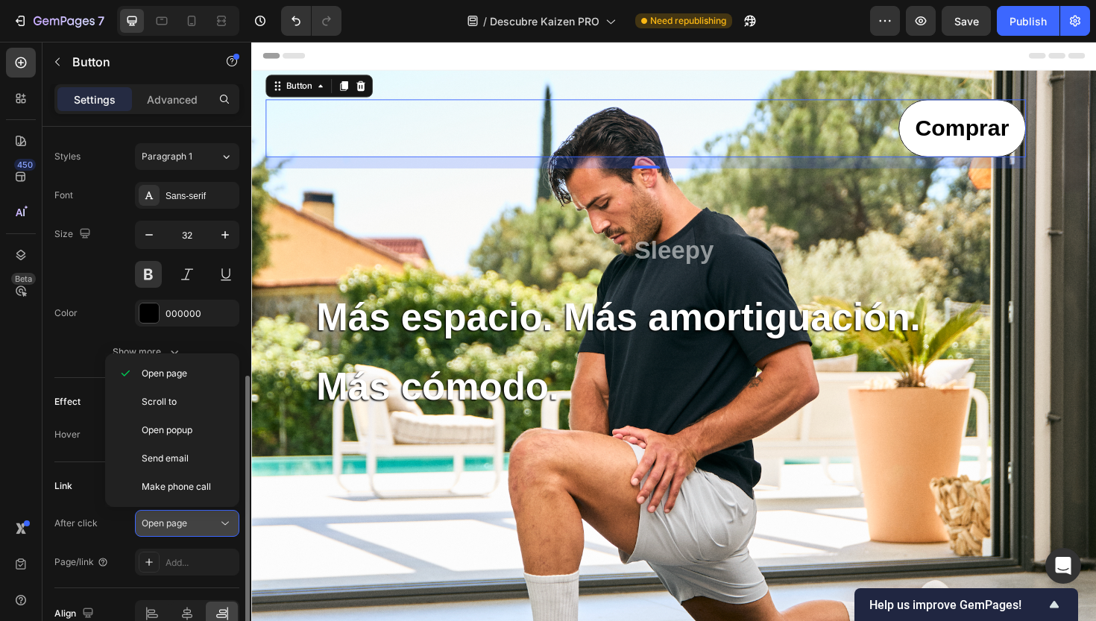
click at [219, 520] on icon at bounding box center [225, 523] width 15 height 15
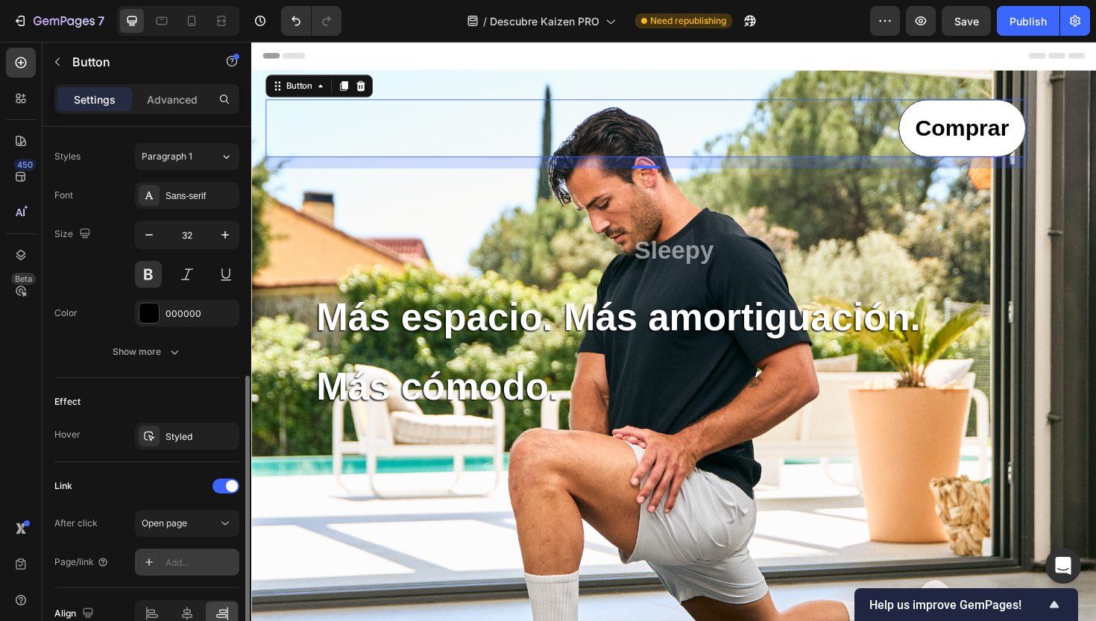
click at [149, 560] on icon at bounding box center [148, 562] width 7 height 7
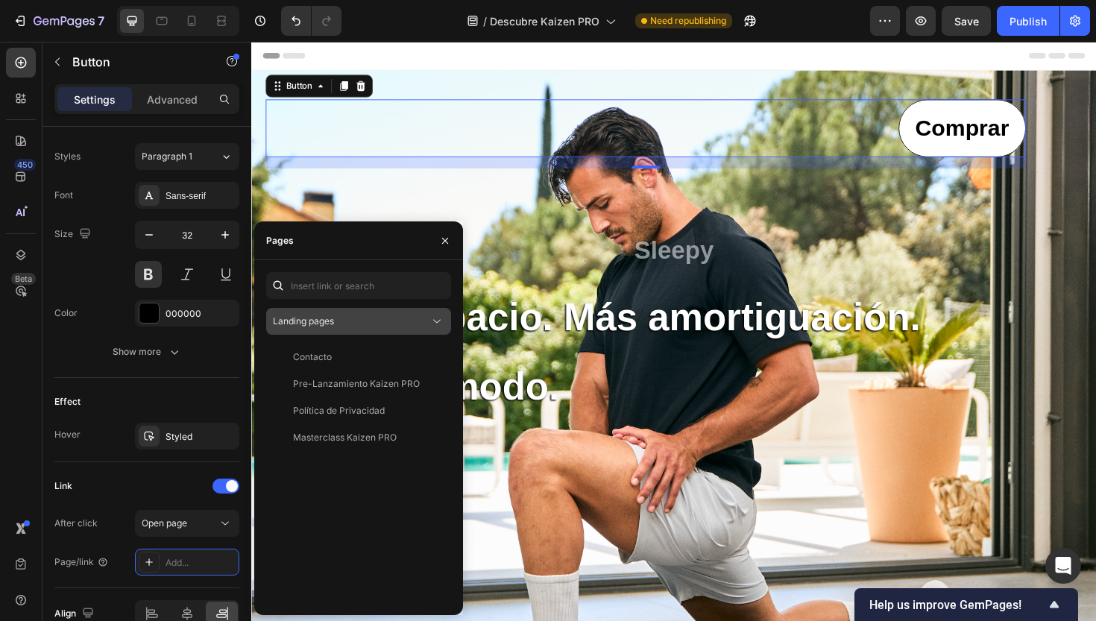
click at [339, 320] on div "Landing pages" at bounding box center [351, 321] width 157 height 13
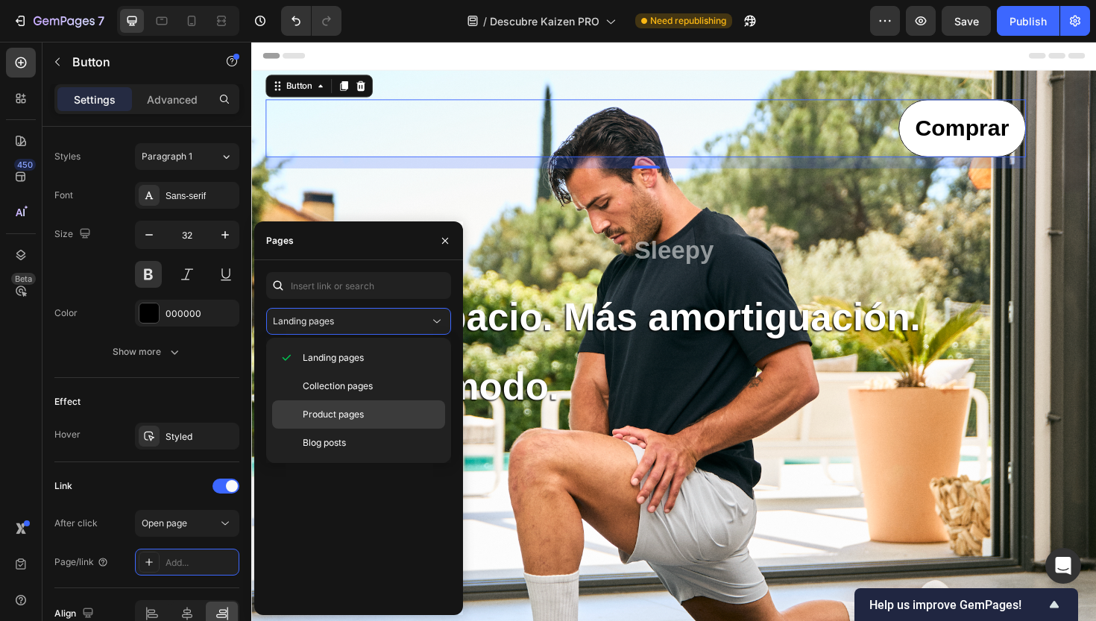
click at [337, 415] on span "Product pages" at bounding box center [333, 414] width 61 height 13
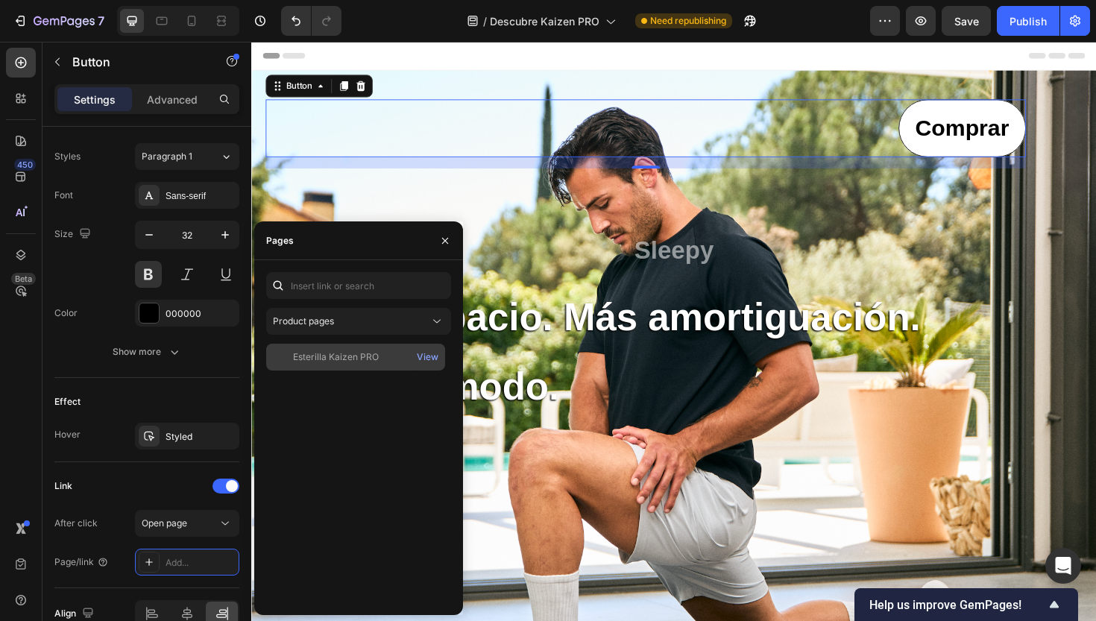
click at [365, 357] on div "Esterilla Kaizen PRO" at bounding box center [336, 357] width 86 height 13
click at [427, 356] on div "View" at bounding box center [428, 357] width 22 height 13
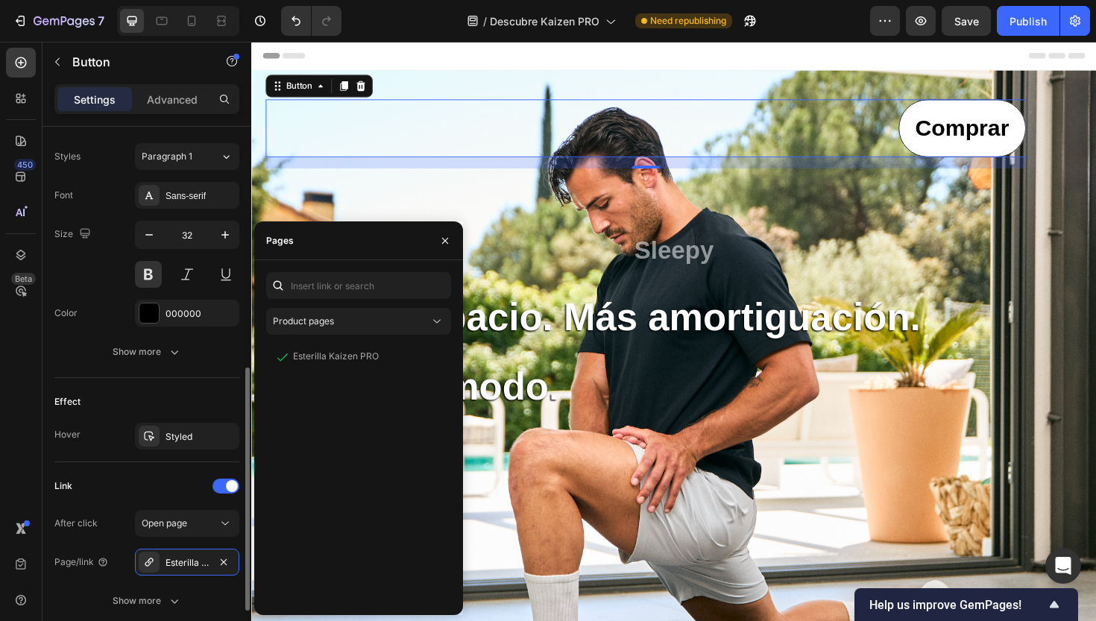
click at [167, 501] on div "Link After click Open page Page/link Esterilla Kaizen PRO Show more" at bounding box center [146, 544] width 185 height 140
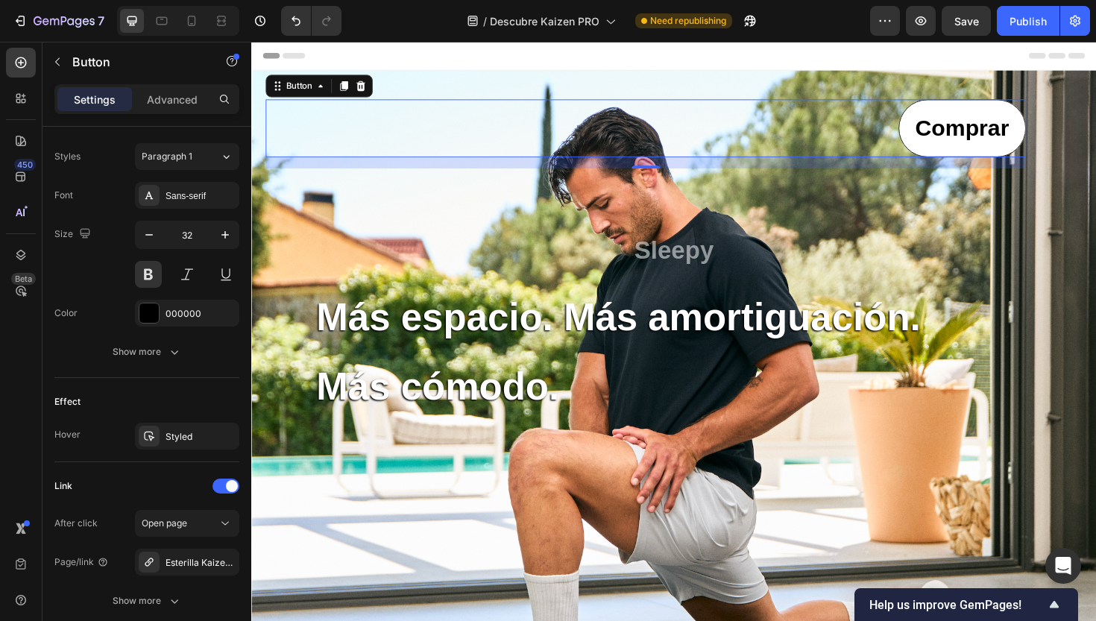
drag, startPoint x: 1244, startPoint y: 333, endPoint x: 1037, endPoint y: 306, distance: 209.1
click at [1037, 306] on p "Más espacio. Más amortiguación." at bounding box center [725, 334] width 810 height 72
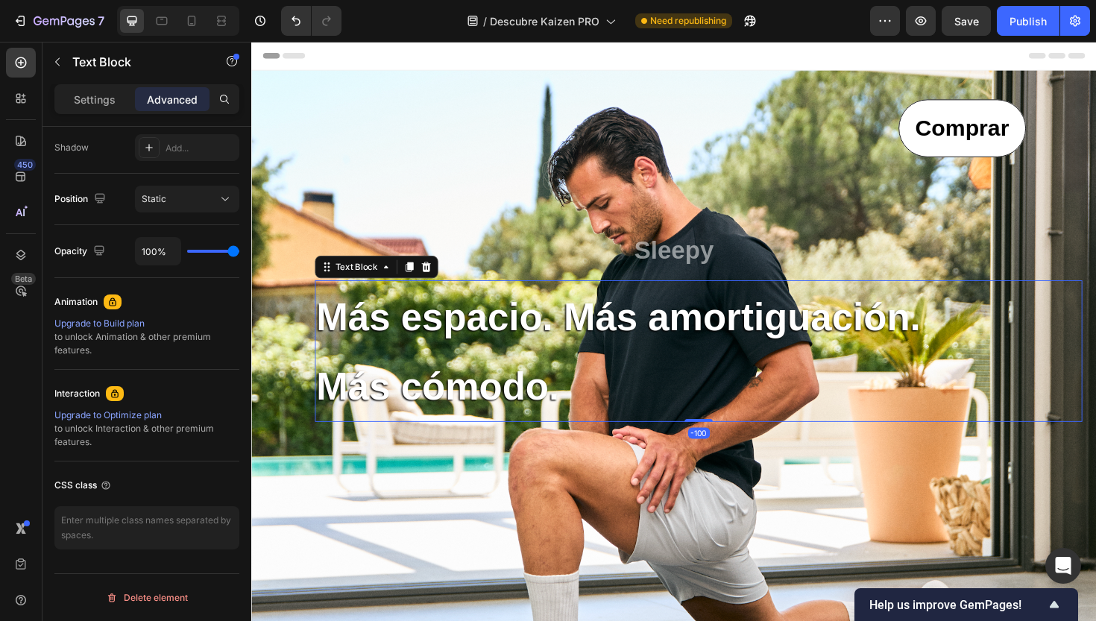
scroll to position [0, 0]
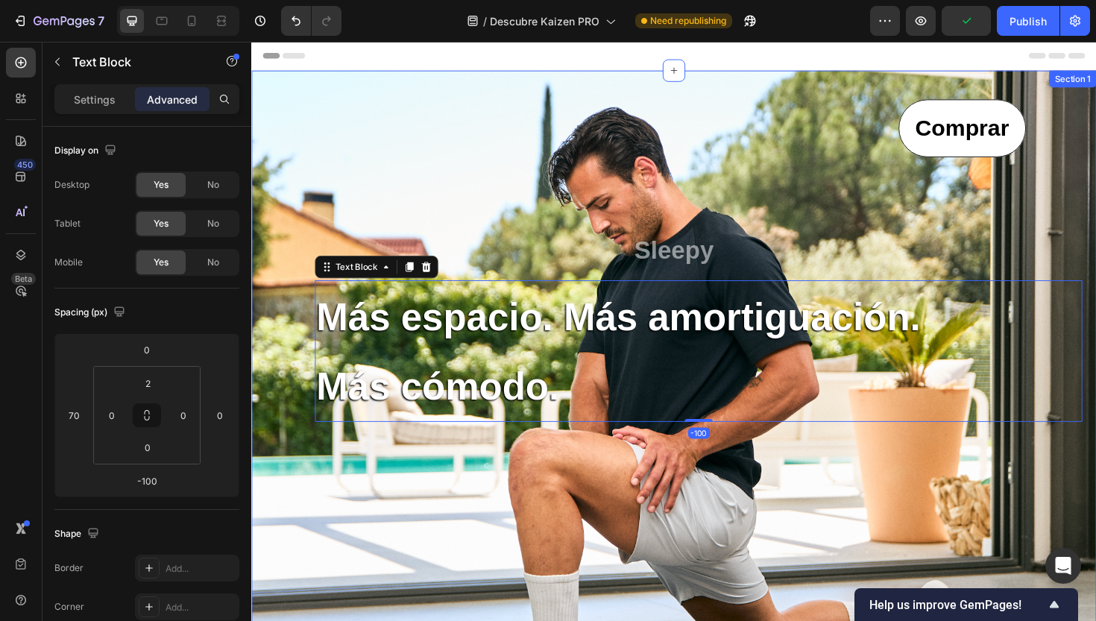
click at [1093, 232] on div "Comprar Button Sleepy Text Block Más espacio. Más amortiguación. Más cómodo. Te…" at bounding box center [698, 429] width 865 height 653
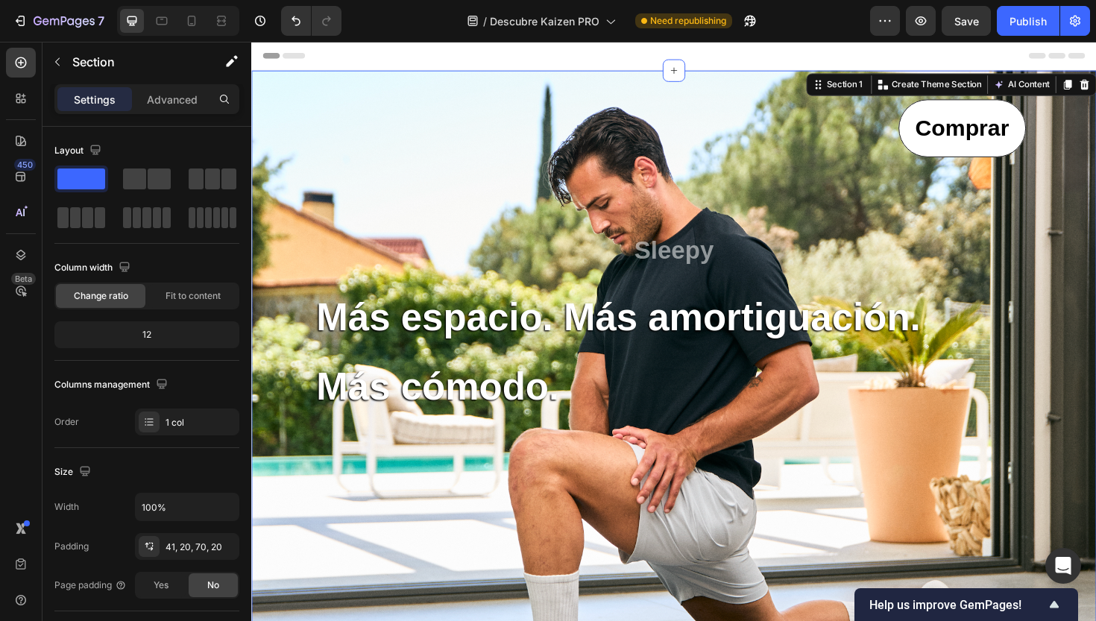
click at [793, 53] on div "Header" at bounding box center [698, 57] width 871 height 30
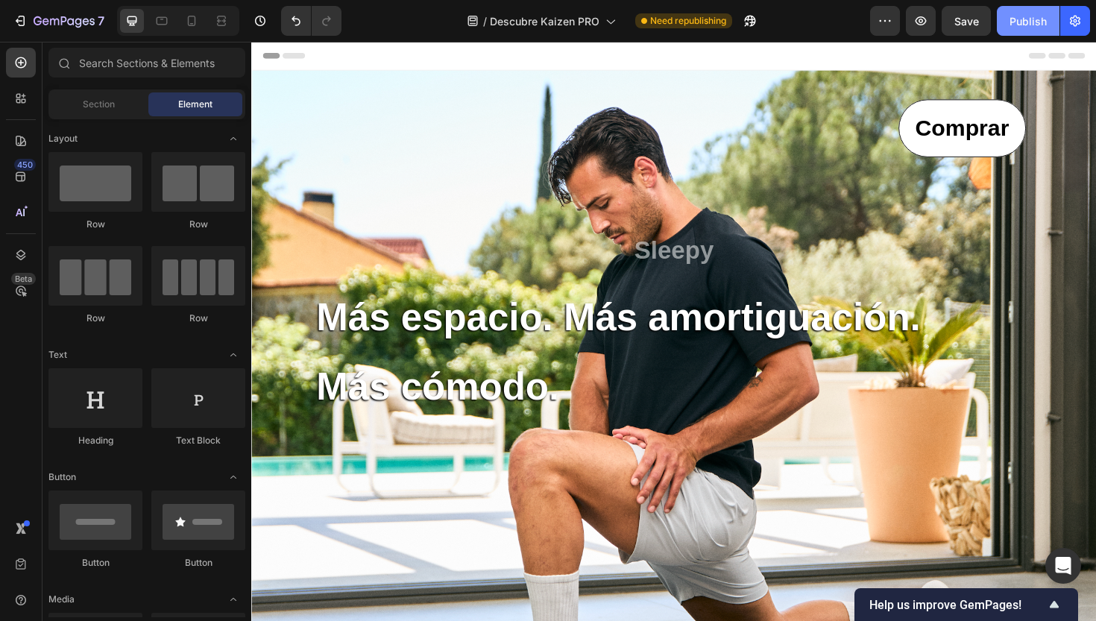
click at [1014, 25] on div "Publish" at bounding box center [1028, 21] width 37 height 16
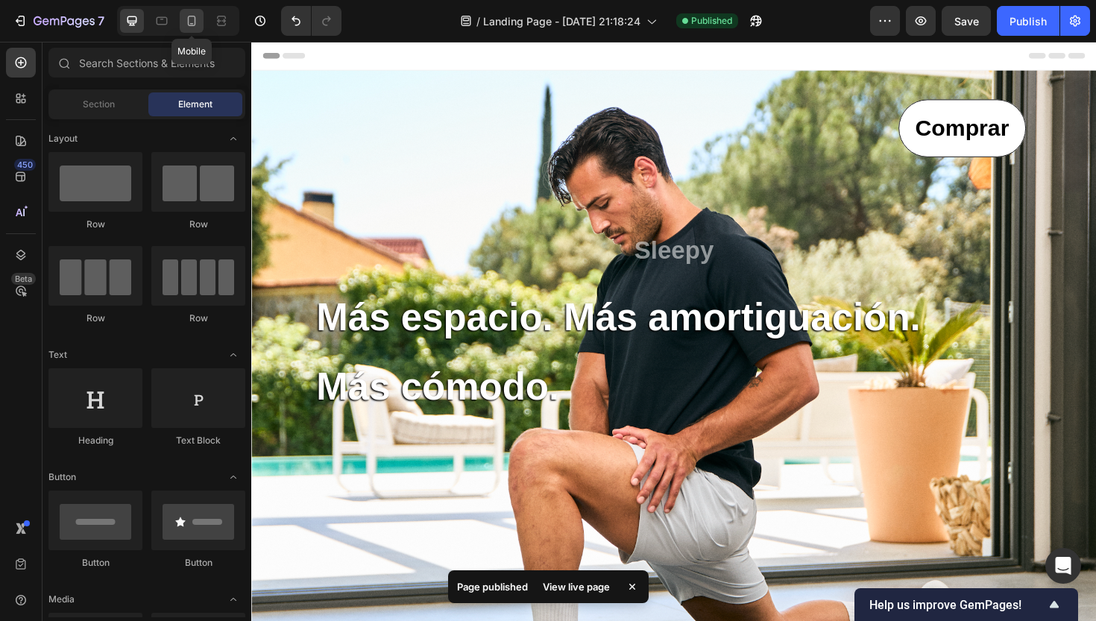
click at [193, 24] on icon at bounding box center [192, 23] width 4 height 1
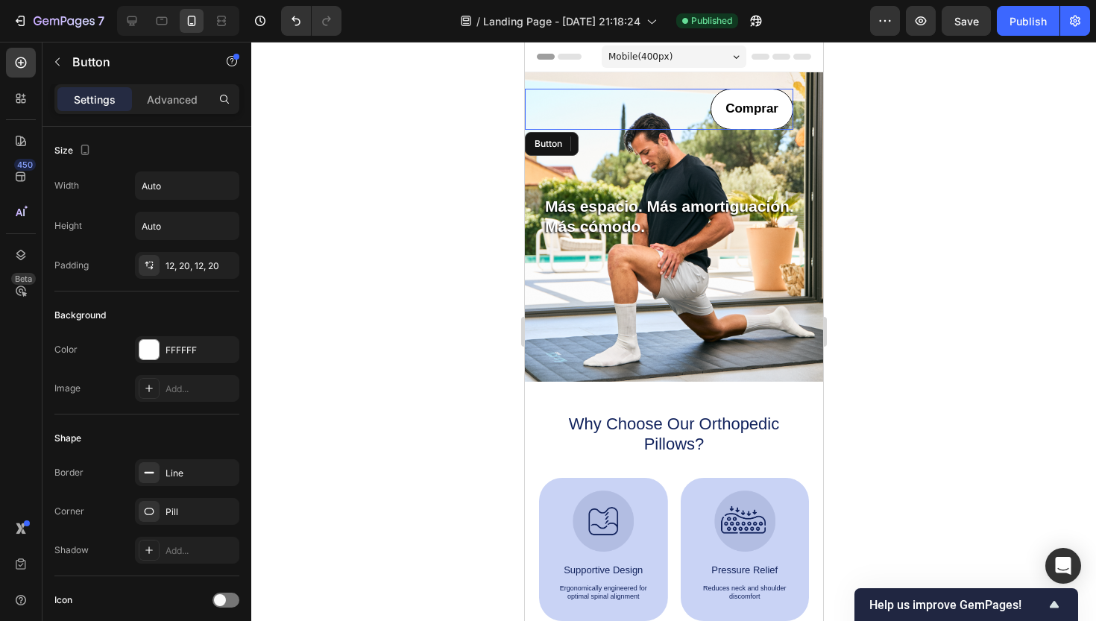
click at [748, 107] on p "Comprar" at bounding box center [751, 109] width 53 height 23
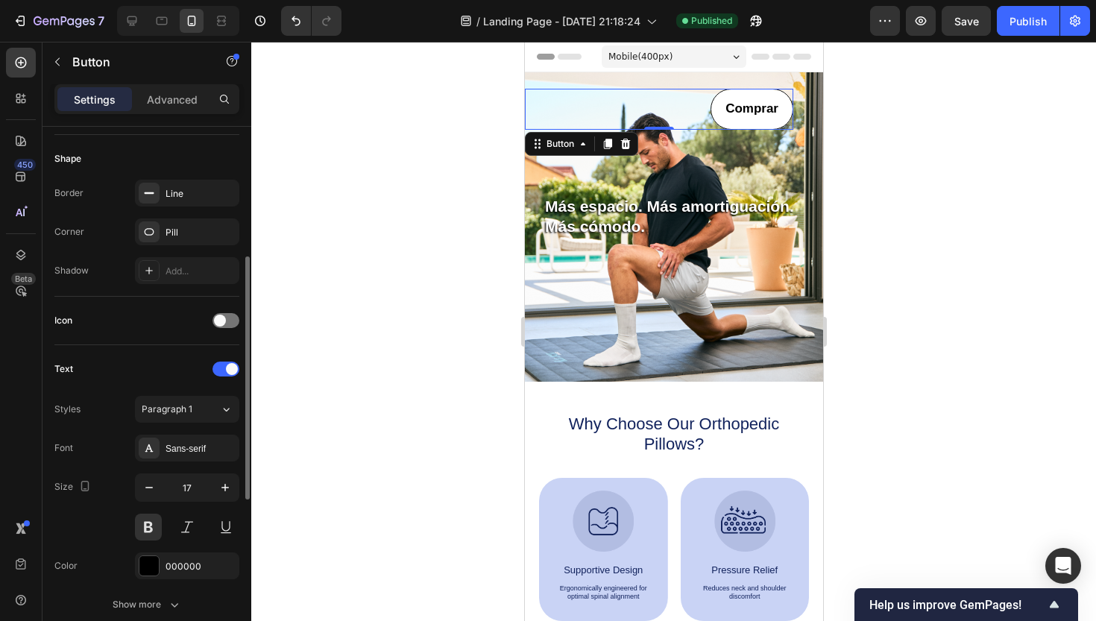
scroll to position [282, 0]
click at [147, 487] on icon "button" at bounding box center [149, 485] width 15 height 15
type input "15"
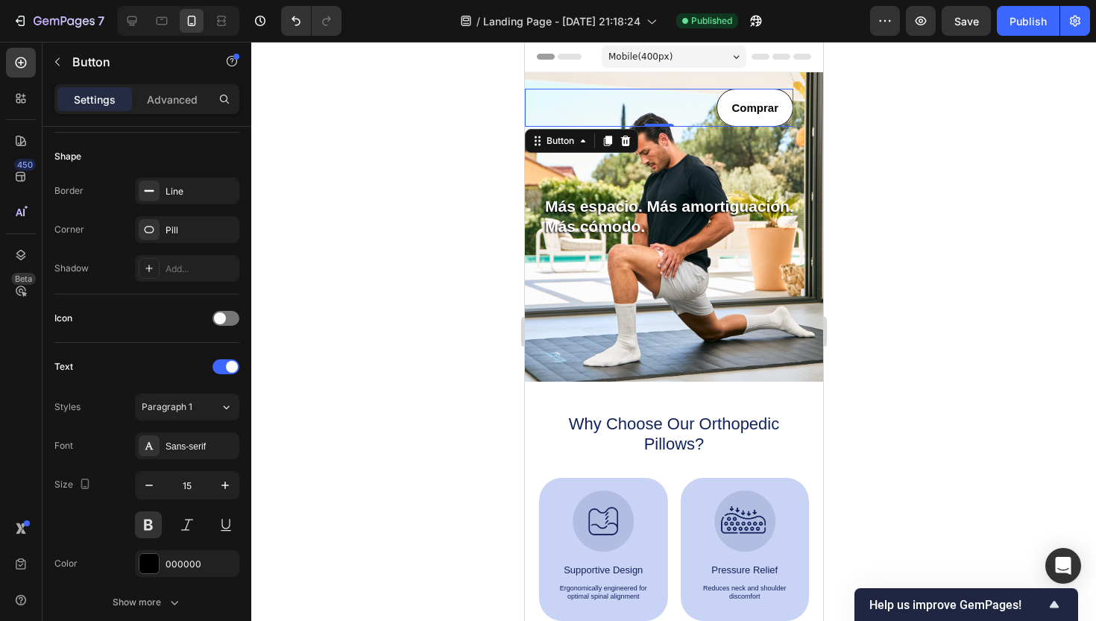
click at [906, 301] on div at bounding box center [673, 331] width 845 height 579
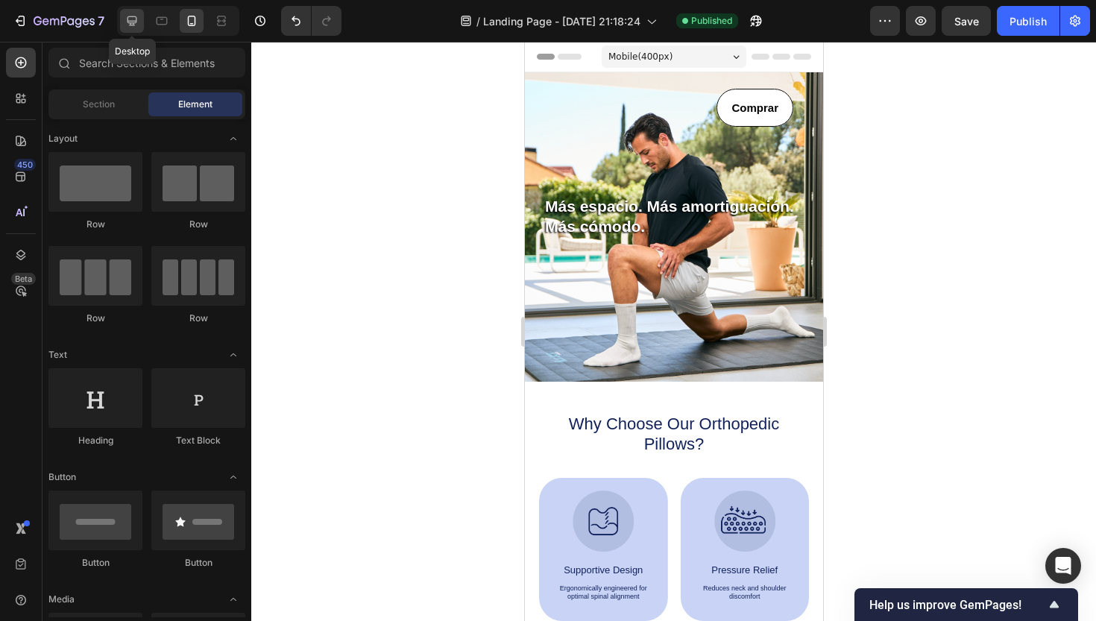
click at [128, 19] on icon at bounding box center [133, 21] width 10 height 10
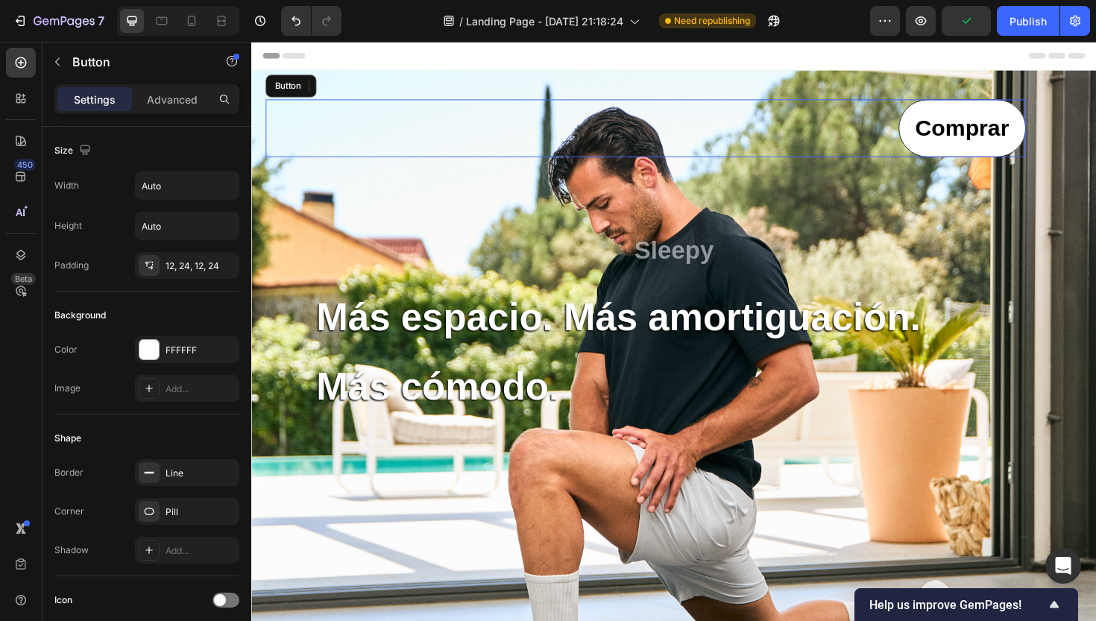
click at [988, 154] on link "Comprar" at bounding box center [1004, 133] width 135 height 61
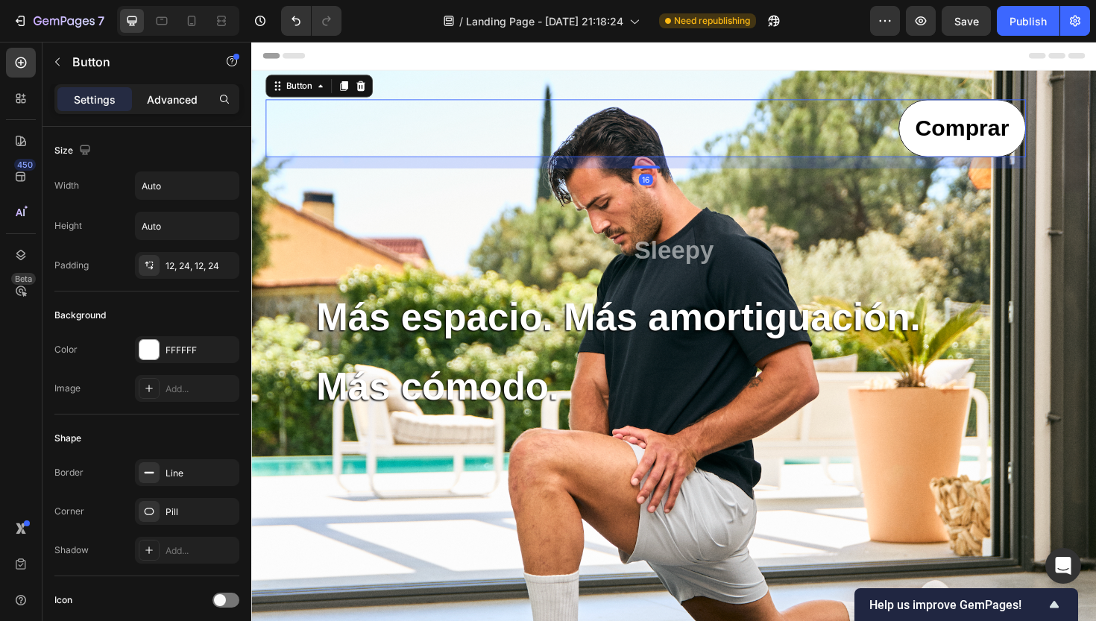
click at [184, 100] on p "Advanced" at bounding box center [172, 100] width 51 height 16
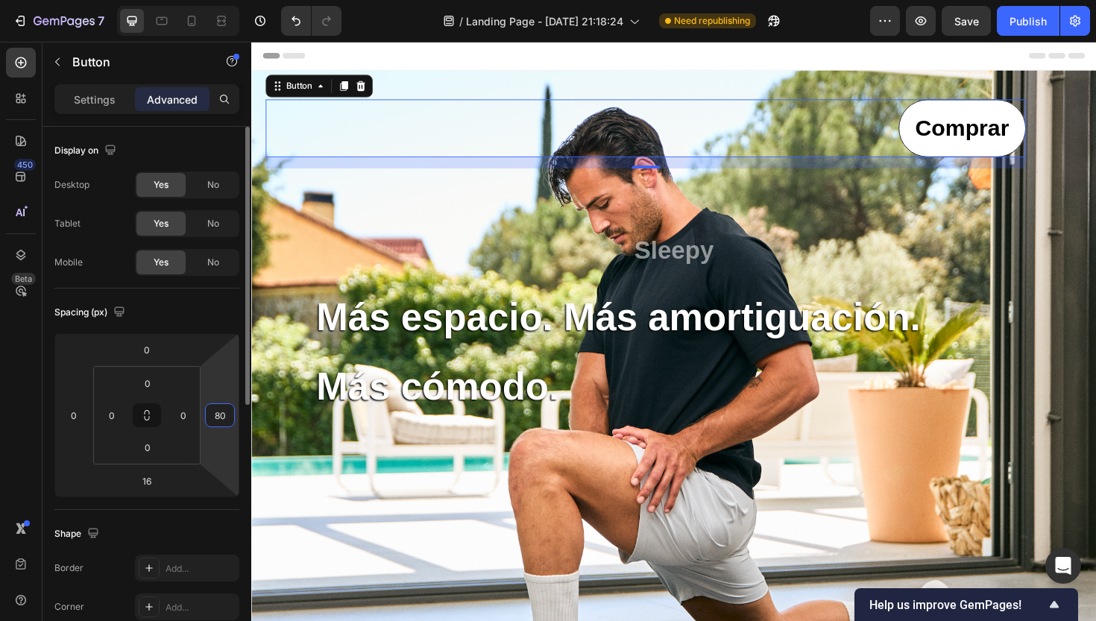
click at [221, 410] on input "80" at bounding box center [220, 415] width 22 height 22
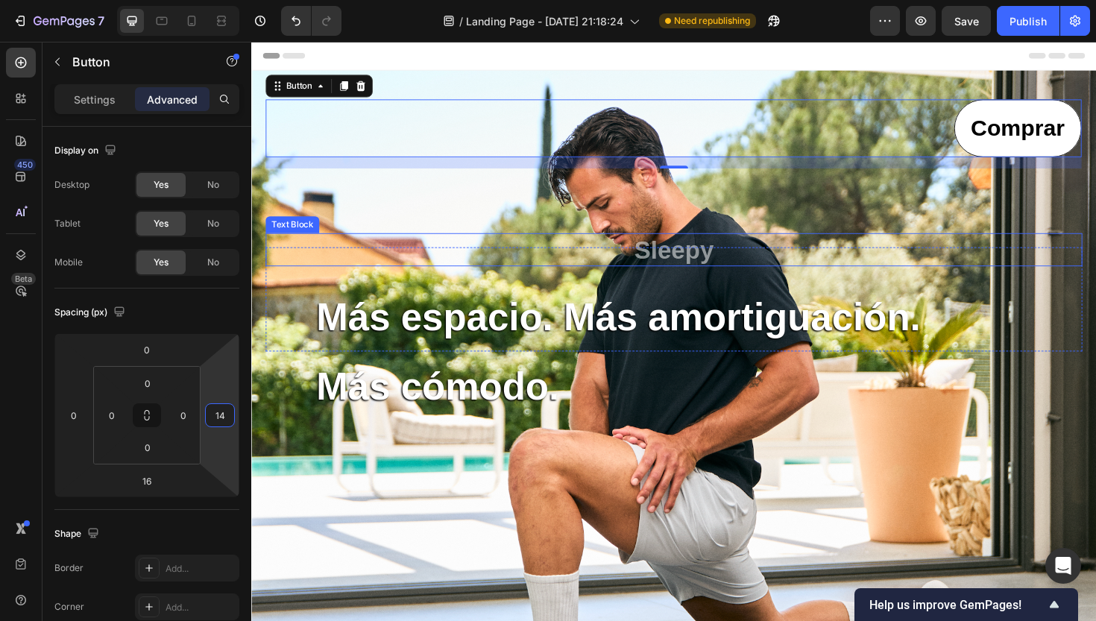
type input "140"
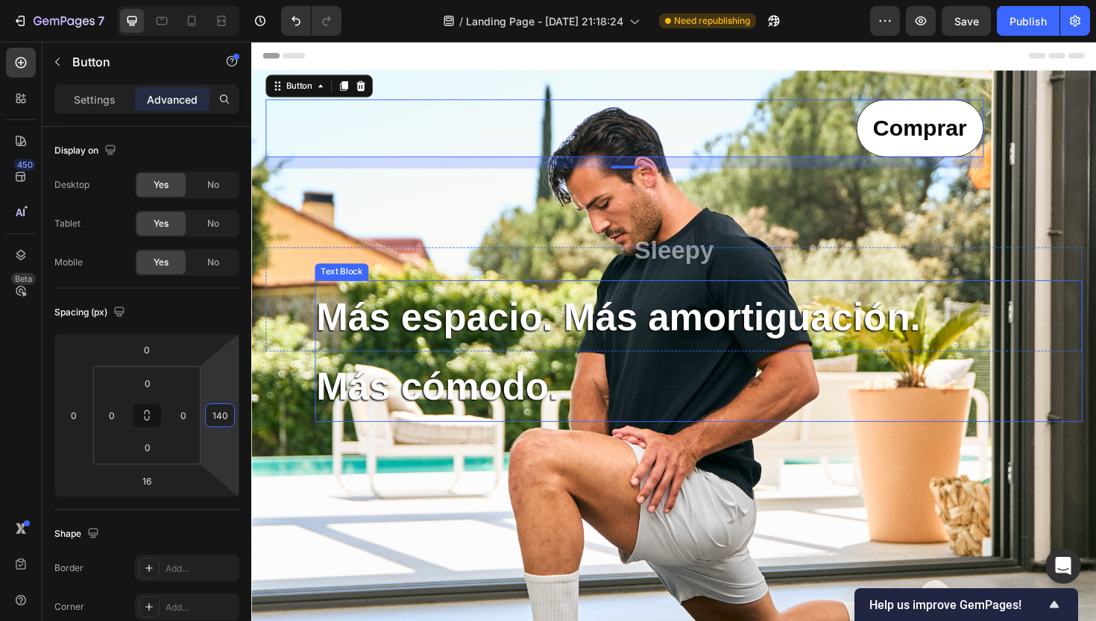
click at [941, 307] on p "Más espacio. Más amortiguación." at bounding box center [725, 334] width 810 height 72
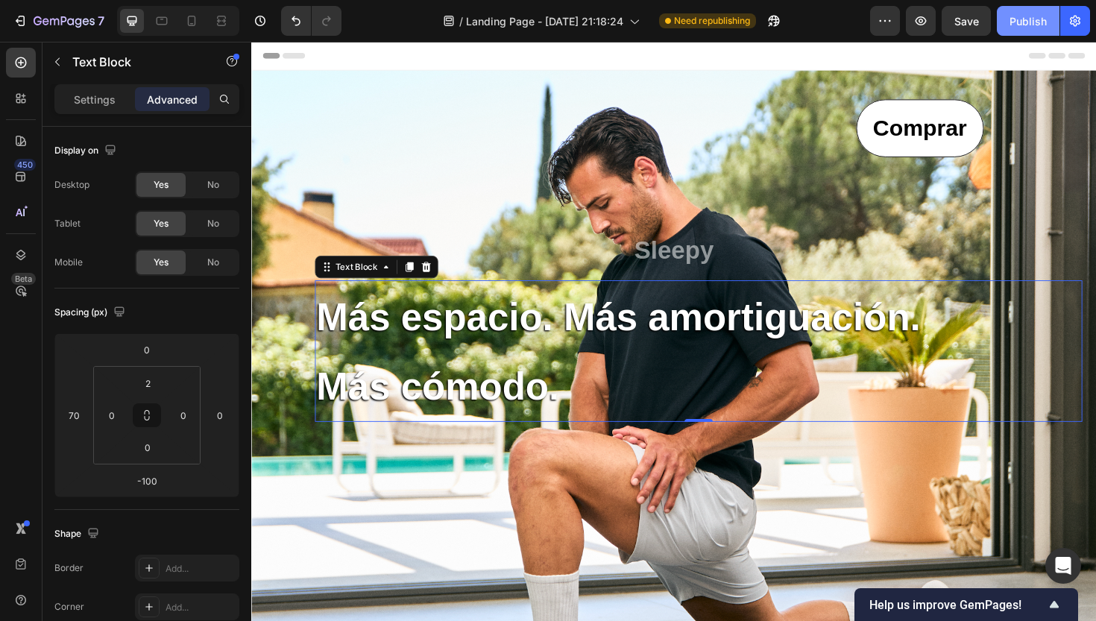
click at [1031, 23] on div "Publish" at bounding box center [1028, 21] width 37 height 16
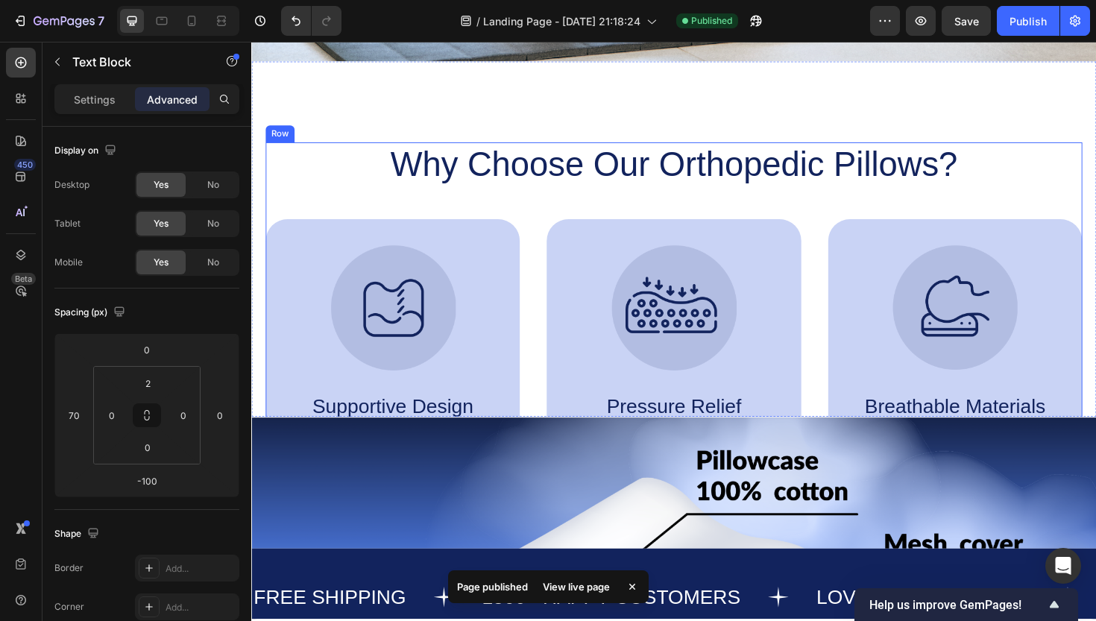
scroll to position [761, 0]
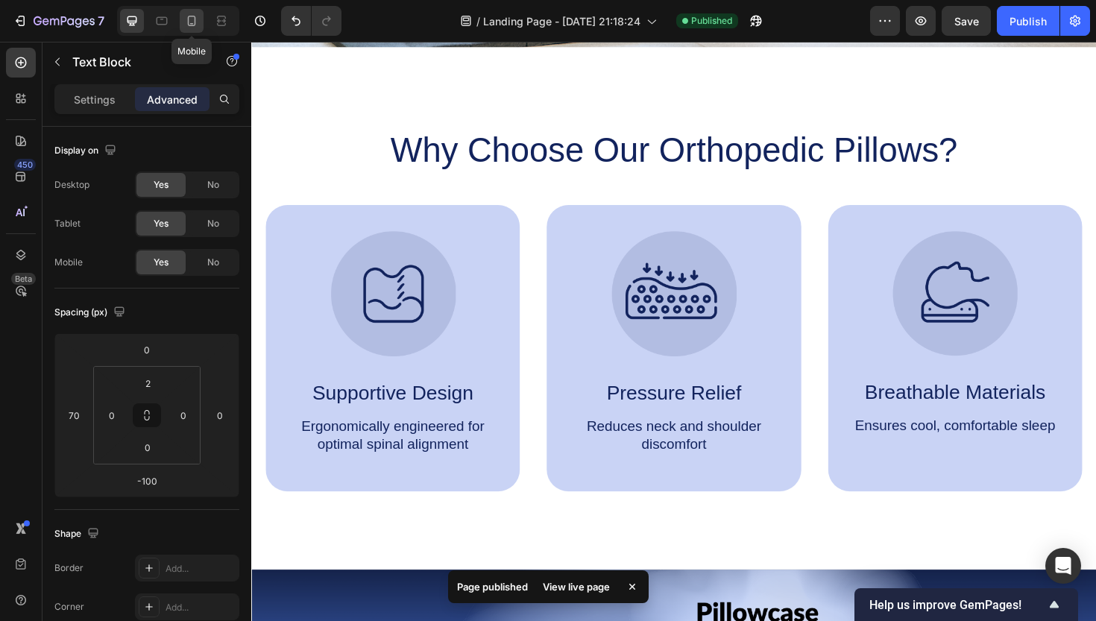
click at [186, 21] on icon at bounding box center [191, 20] width 15 height 15
type input "112"
type input "0"
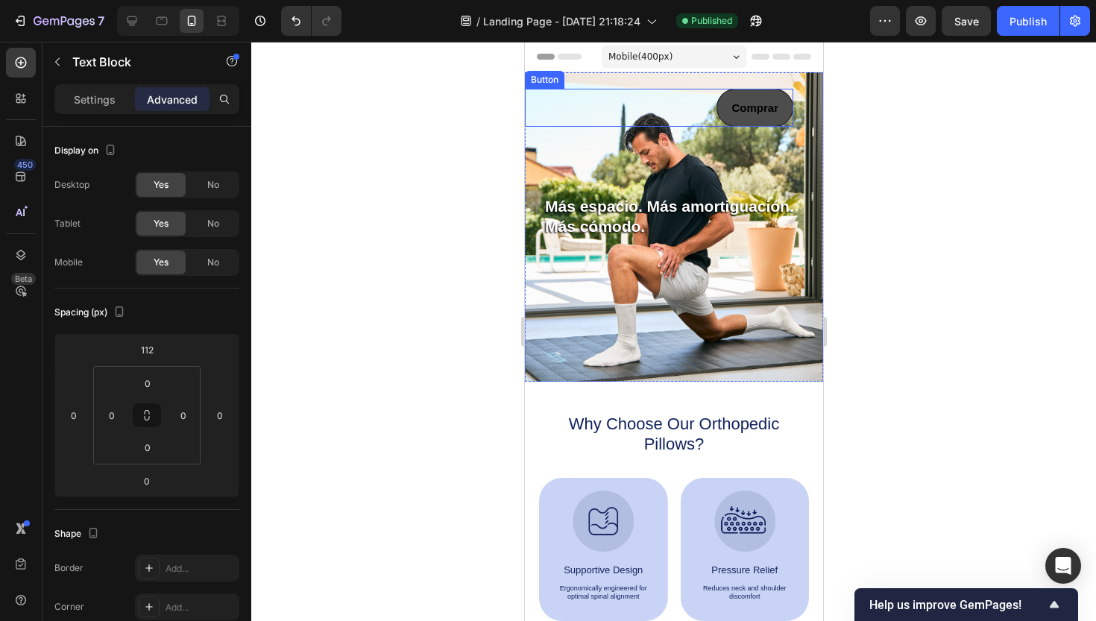
click at [779, 98] on link "Comprar" at bounding box center [754, 108] width 77 height 38
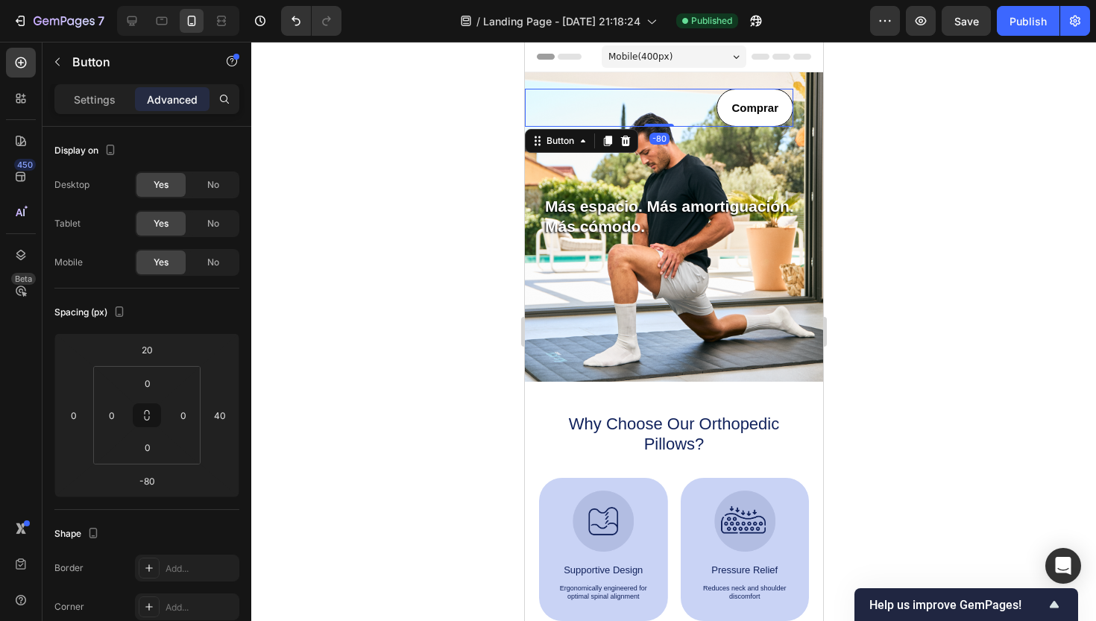
click at [178, 94] on p "Advanced" at bounding box center [172, 100] width 51 height 16
click at [221, 421] on input "40" at bounding box center [220, 415] width 22 height 22
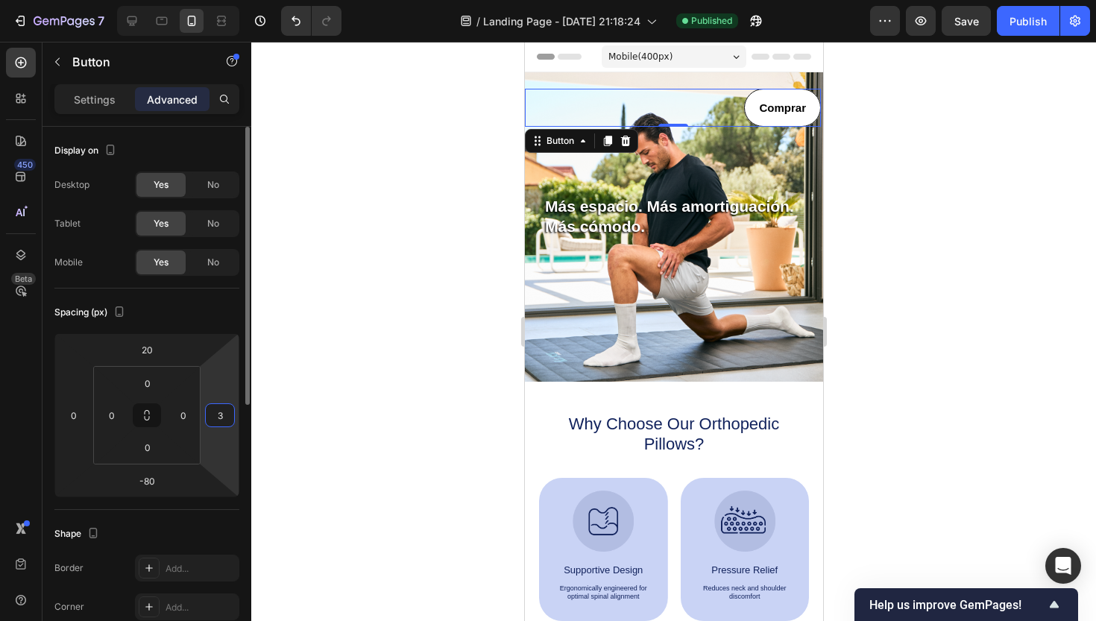
type input "35"
click at [920, 288] on div at bounding box center [673, 331] width 845 height 579
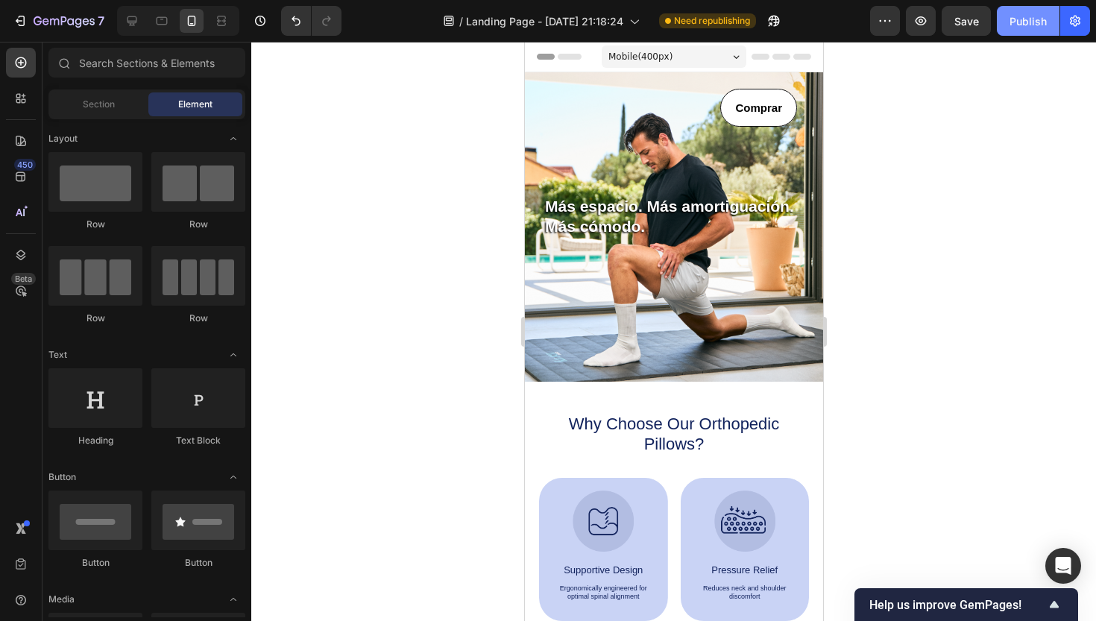
click at [1025, 22] on div "Publish" at bounding box center [1028, 21] width 37 height 16
